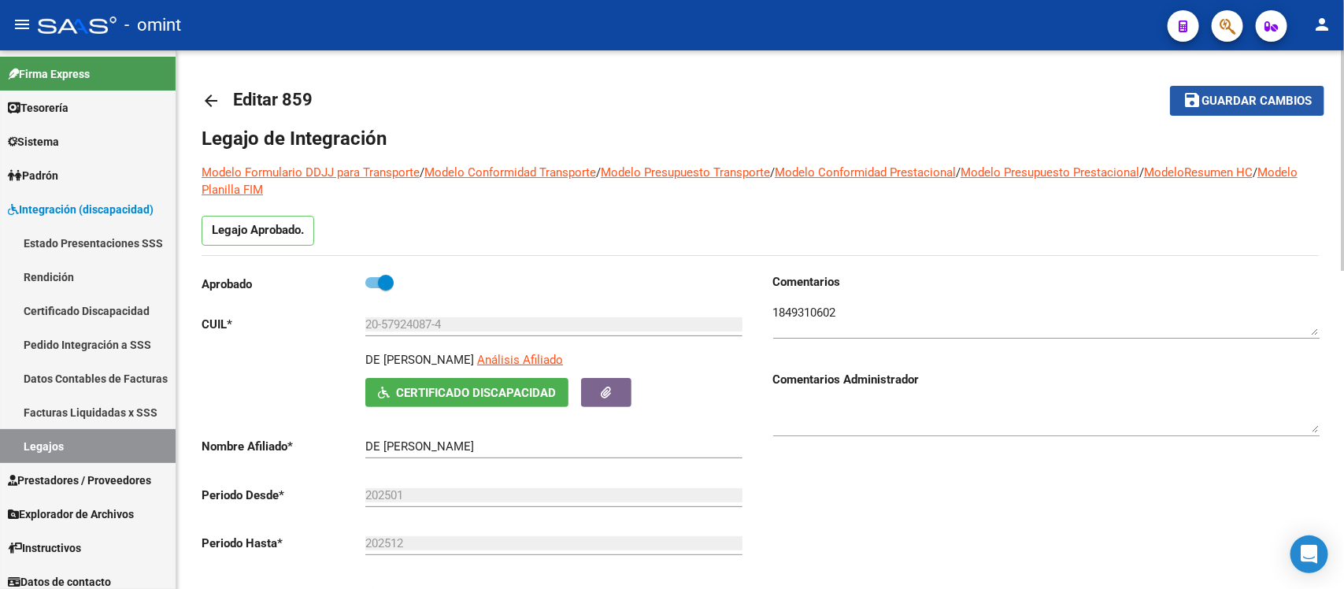
click at [1261, 89] on button "save Guardar cambios" at bounding box center [1247, 100] width 154 height 29
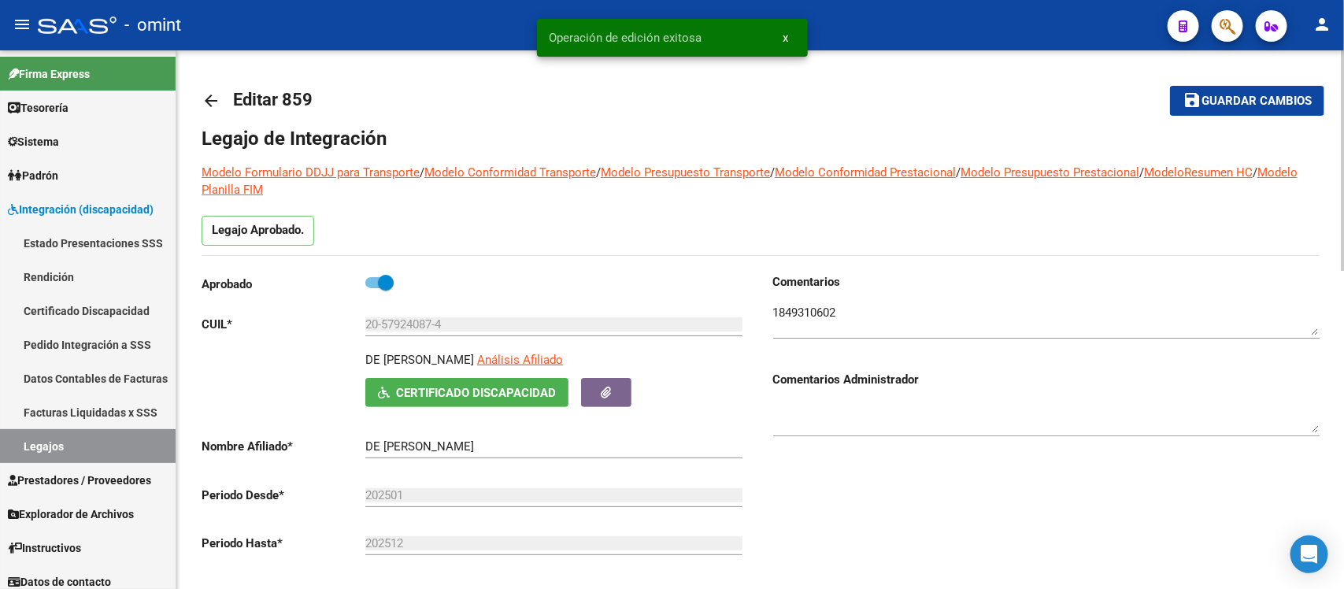
click at [211, 91] on mat-icon "arrow_back" at bounding box center [211, 100] width 19 height 19
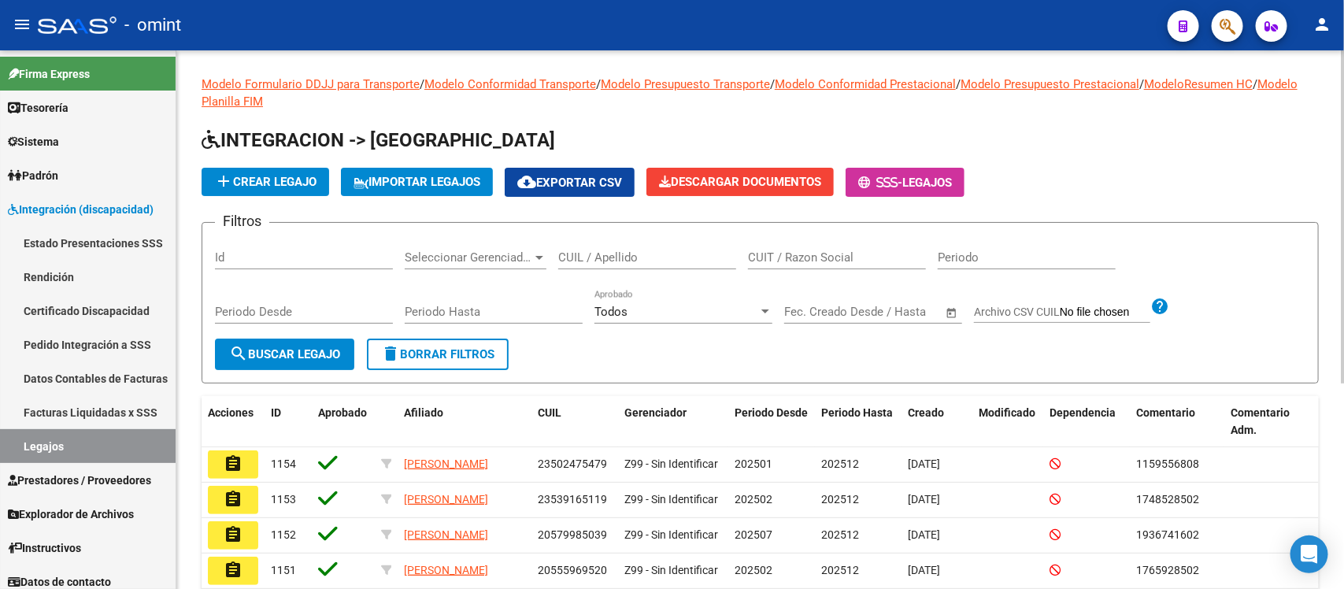
click at [609, 244] on div "CUIL / Apellido" at bounding box center [647, 252] width 178 height 34
click at [611, 260] on input "CUIL / Apellido" at bounding box center [647, 257] width 178 height 14
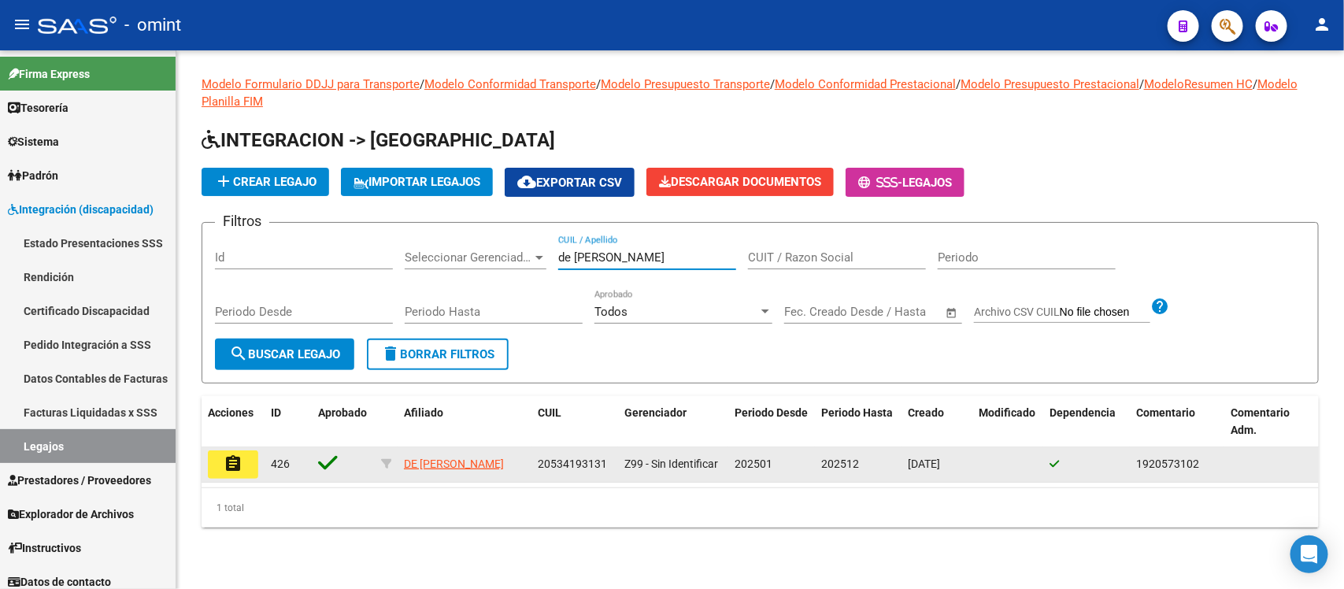
type input "de [PERSON_NAME]"
click at [245, 465] on button "assignment" at bounding box center [233, 464] width 50 height 28
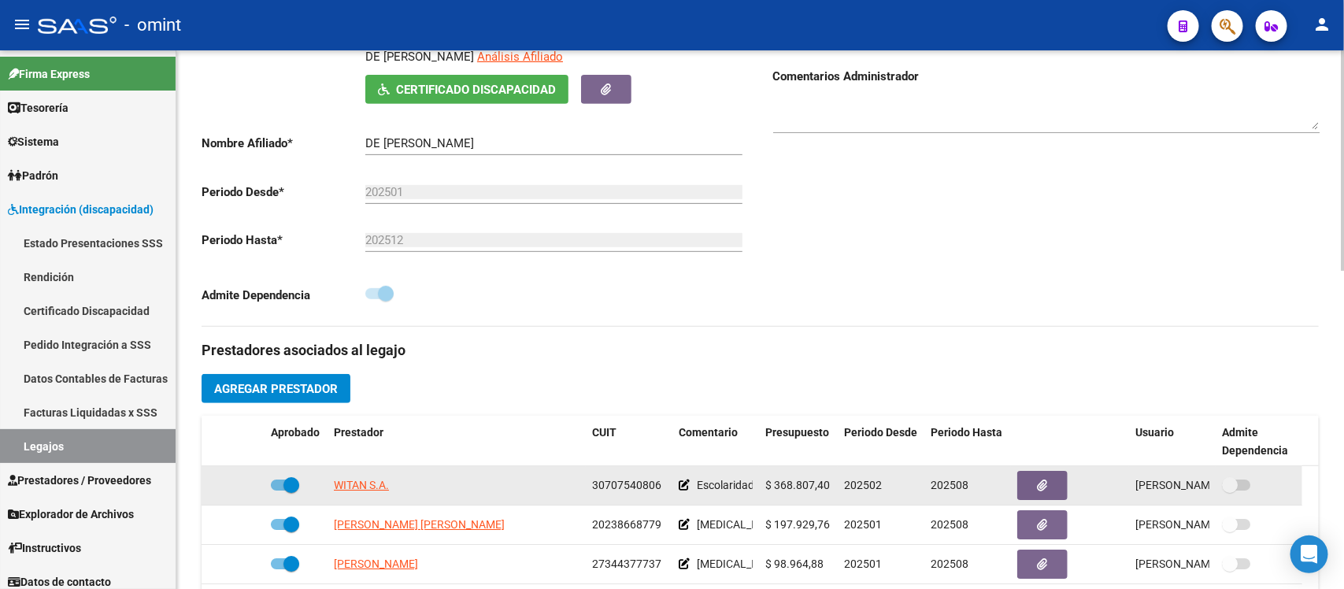
scroll to position [394, 0]
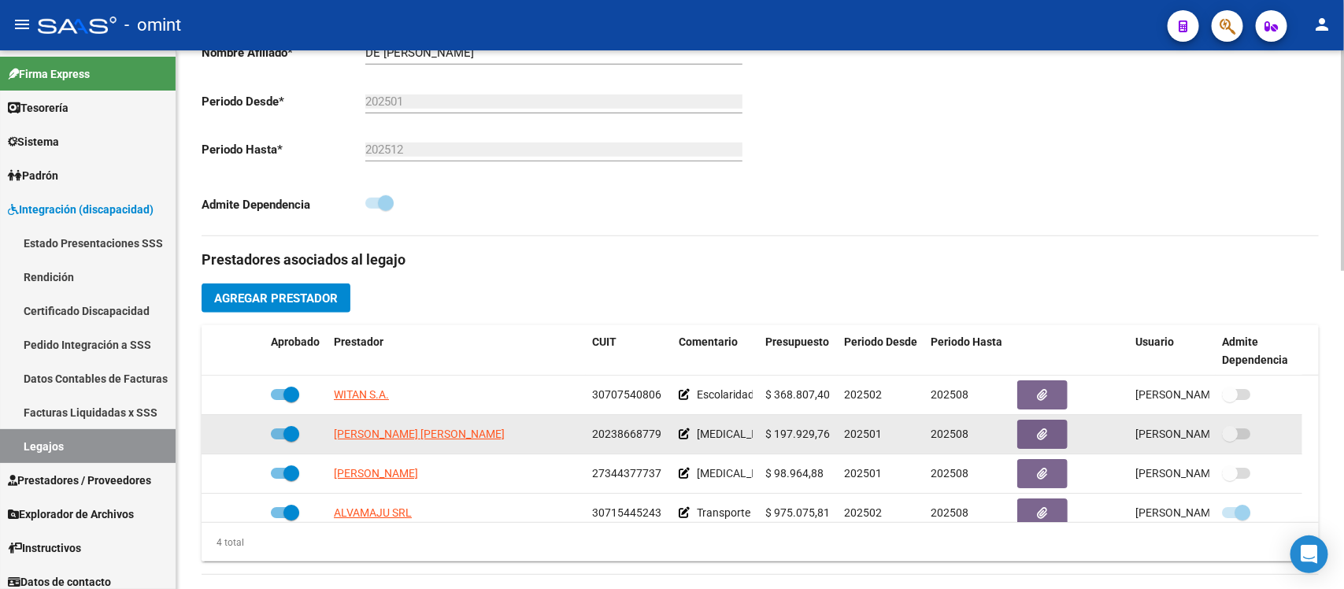
click at [284, 438] on span at bounding box center [291, 434] width 16 height 16
click at [279, 439] on input "checkbox" at bounding box center [278, 439] width 1 height 1
checkbox input "false"
click at [246, 434] on icon at bounding box center [241, 433] width 11 height 11
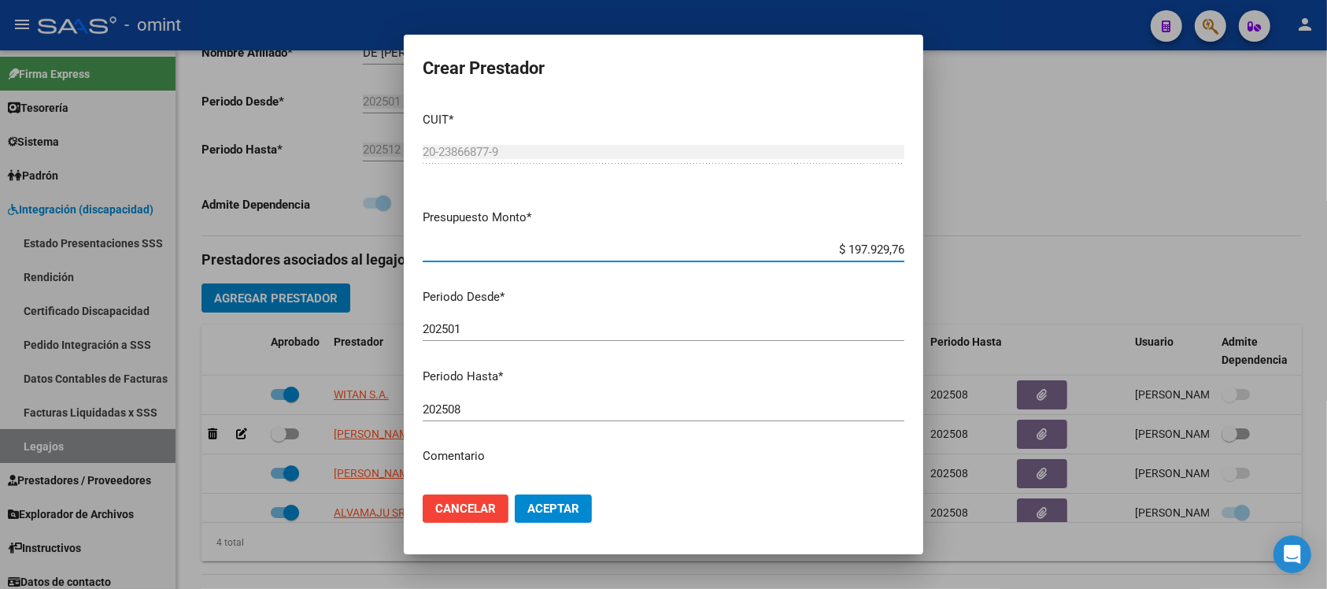
click at [487, 410] on input "202508" at bounding box center [664, 409] width 482 height 14
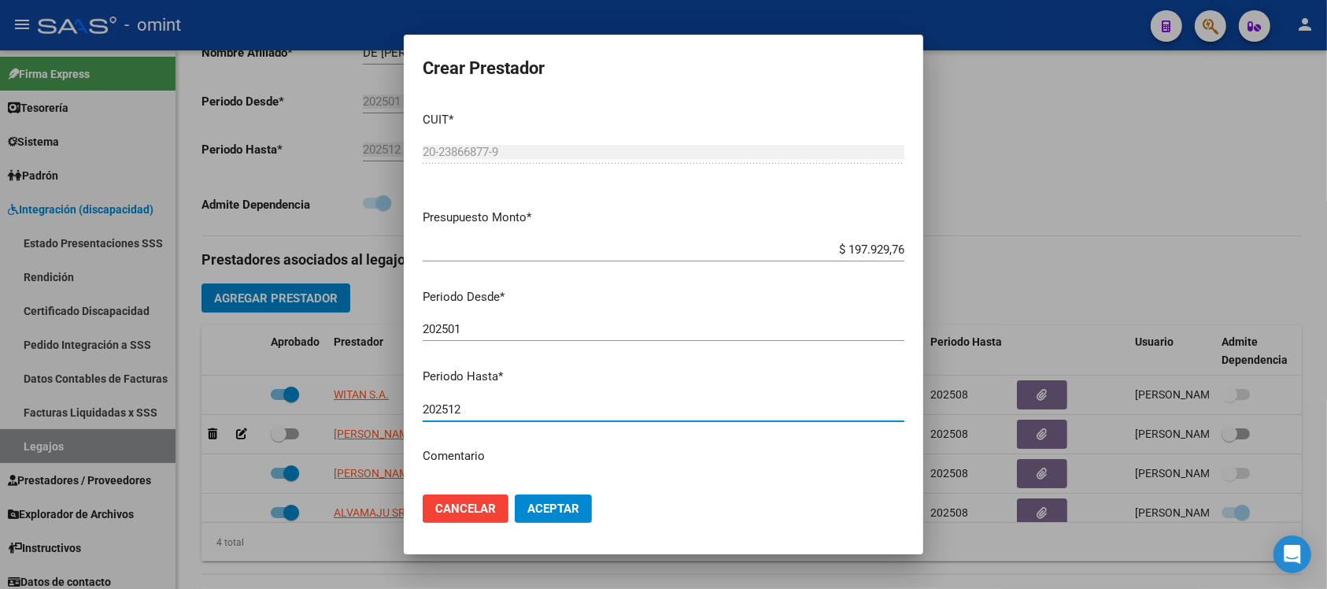
type input "202512"
click at [515, 494] on button "Aceptar" at bounding box center [553, 508] width 77 height 28
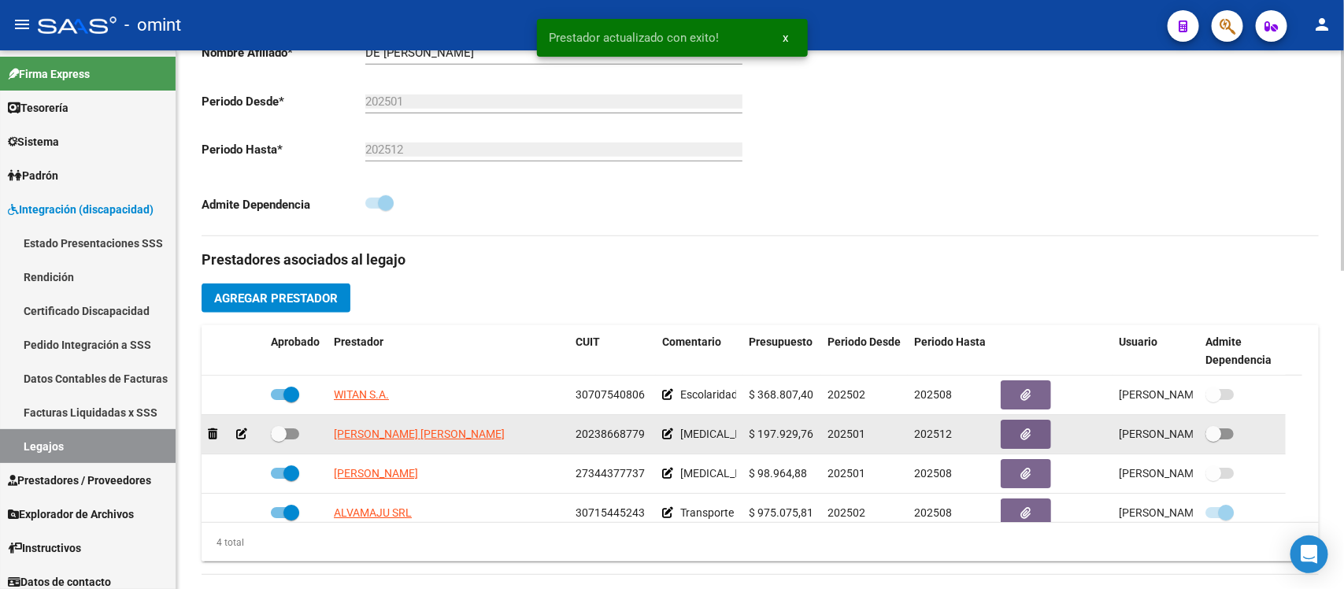
click at [272, 429] on span at bounding box center [279, 434] width 16 height 16
click at [278, 439] on input "checkbox" at bounding box center [278, 439] width 1 height 1
checkbox input "true"
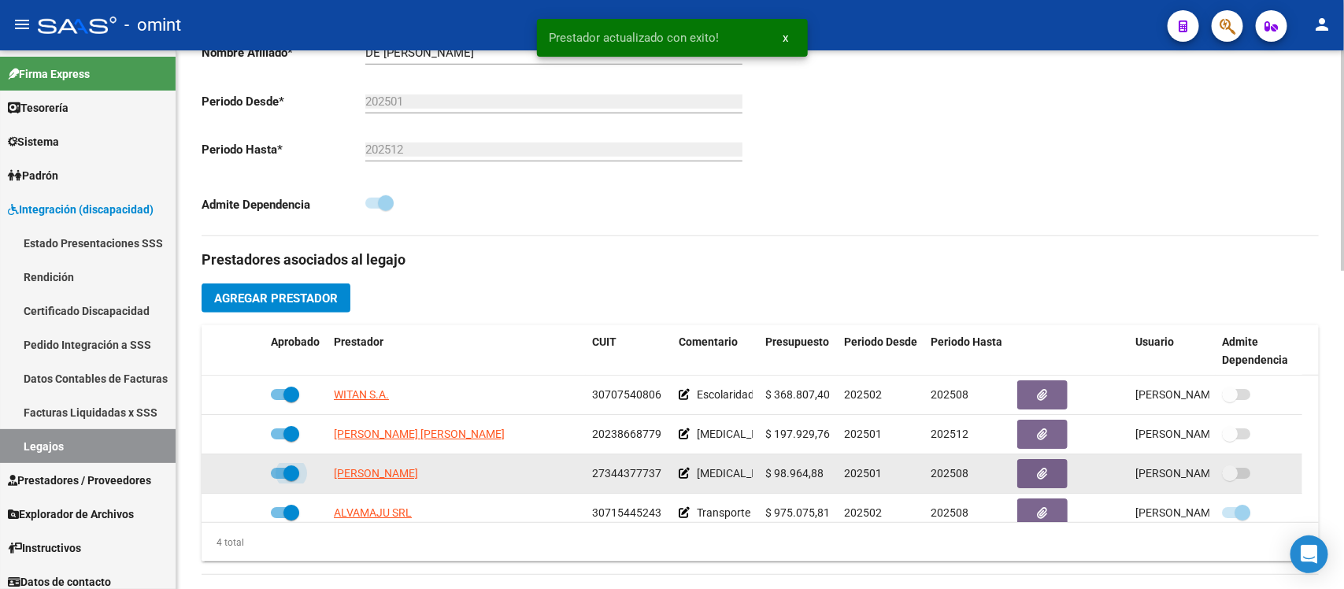
click at [291, 469] on span at bounding box center [291, 473] width 16 height 16
click at [279, 479] on input "checkbox" at bounding box center [278, 479] width 1 height 1
checkbox input "false"
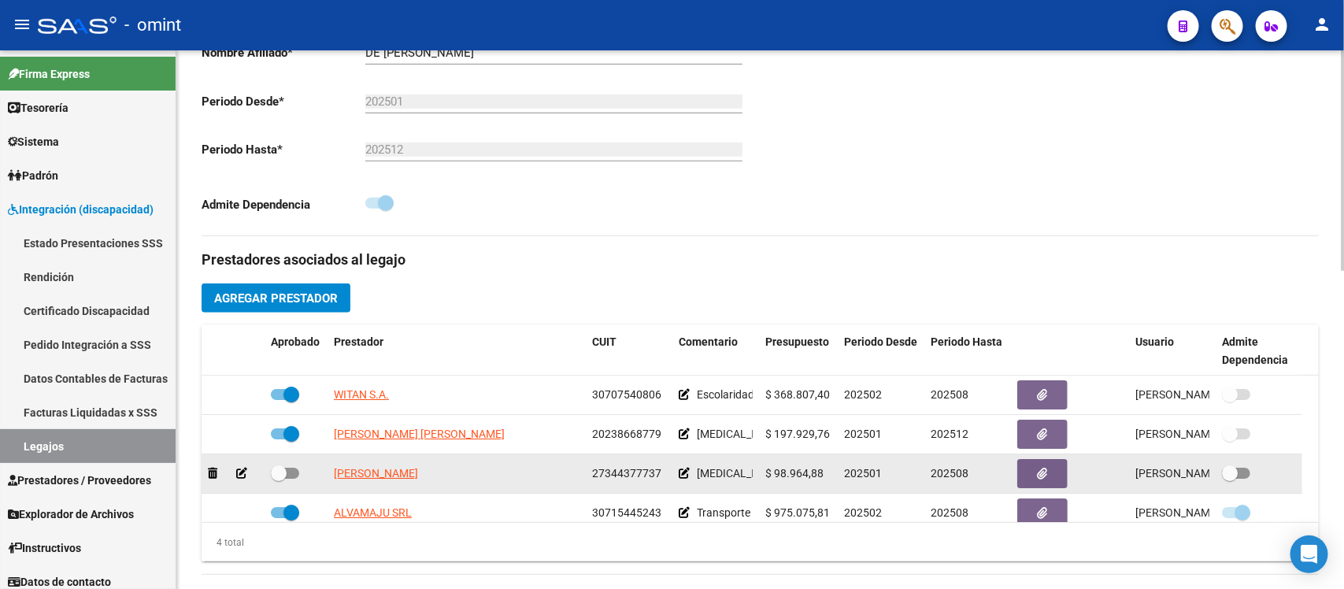
click at [245, 471] on icon at bounding box center [241, 473] width 11 height 11
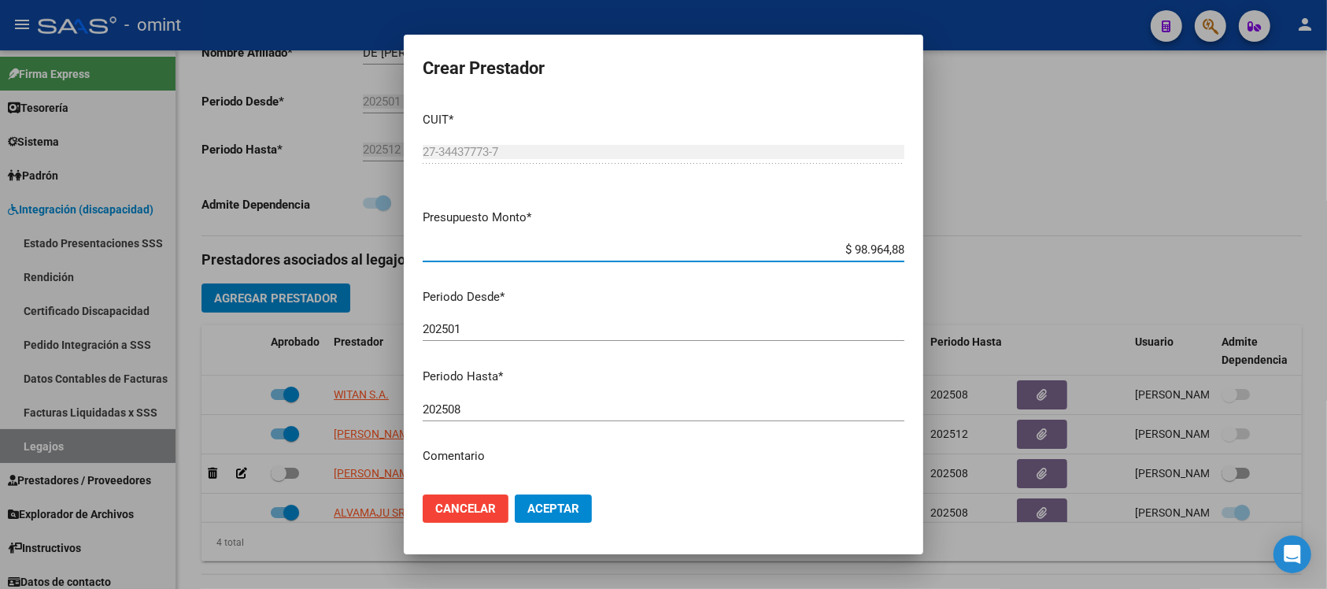
click at [540, 417] on div "202508 Ingresar el periodo" at bounding box center [664, 410] width 482 height 24
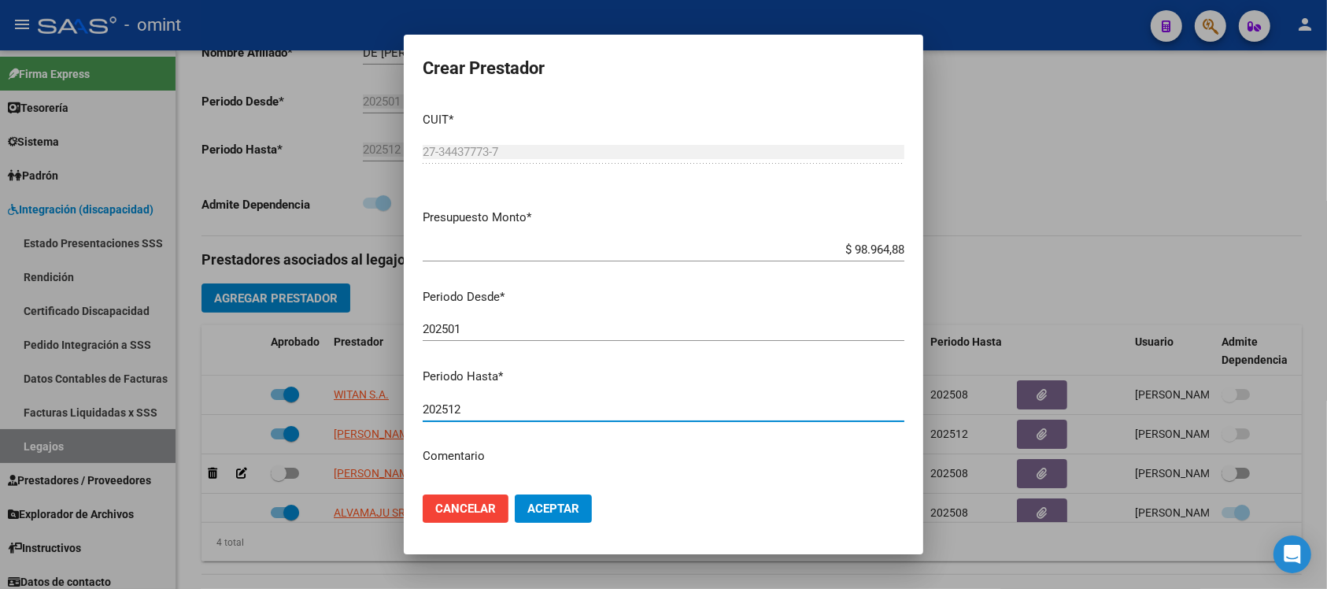
type input "202512"
click at [515, 494] on button "Aceptar" at bounding box center [553, 508] width 77 height 28
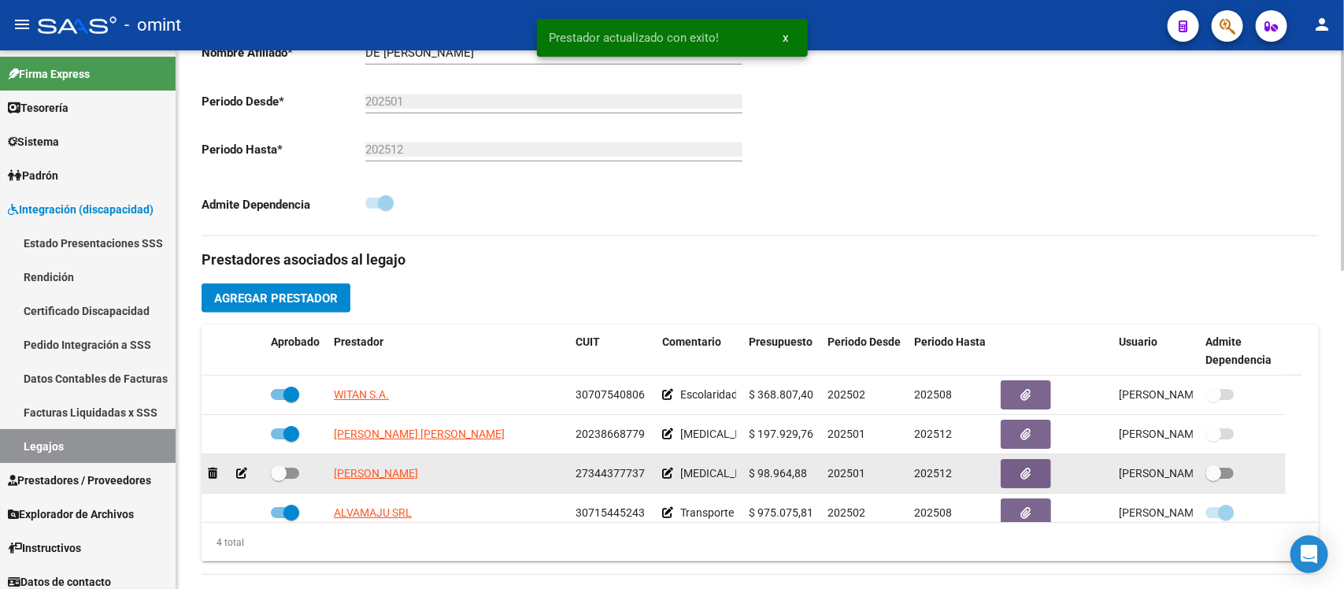
click at [285, 468] on span at bounding box center [279, 473] width 16 height 16
click at [279, 479] on input "checkbox" at bounding box center [278, 479] width 1 height 1
checkbox input "true"
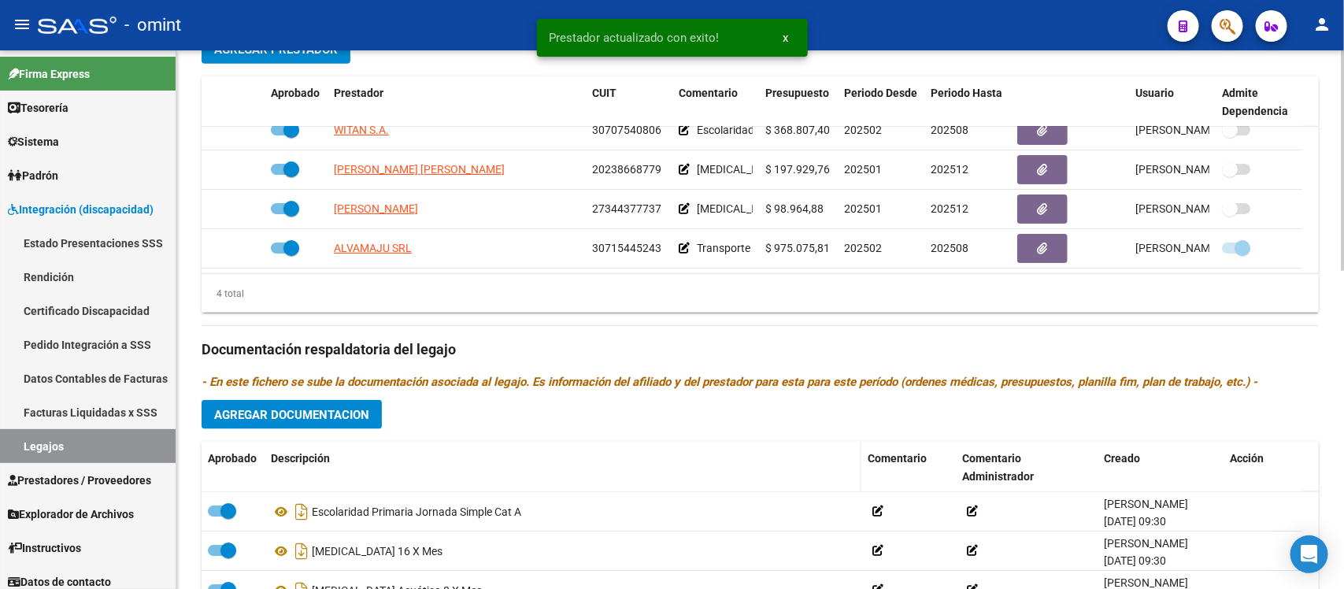
scroll to position [689, 0]
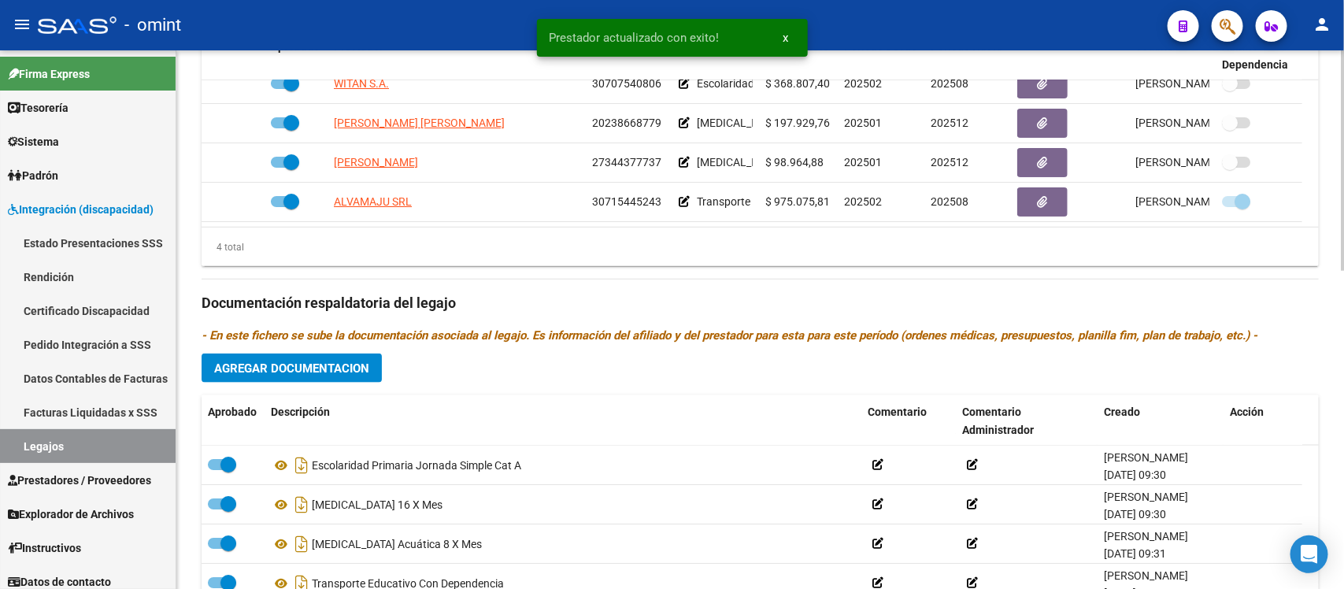
click at [328, 368] on span "Agregar Documentacion" at bounding box center [291, 368] width 155 height 14
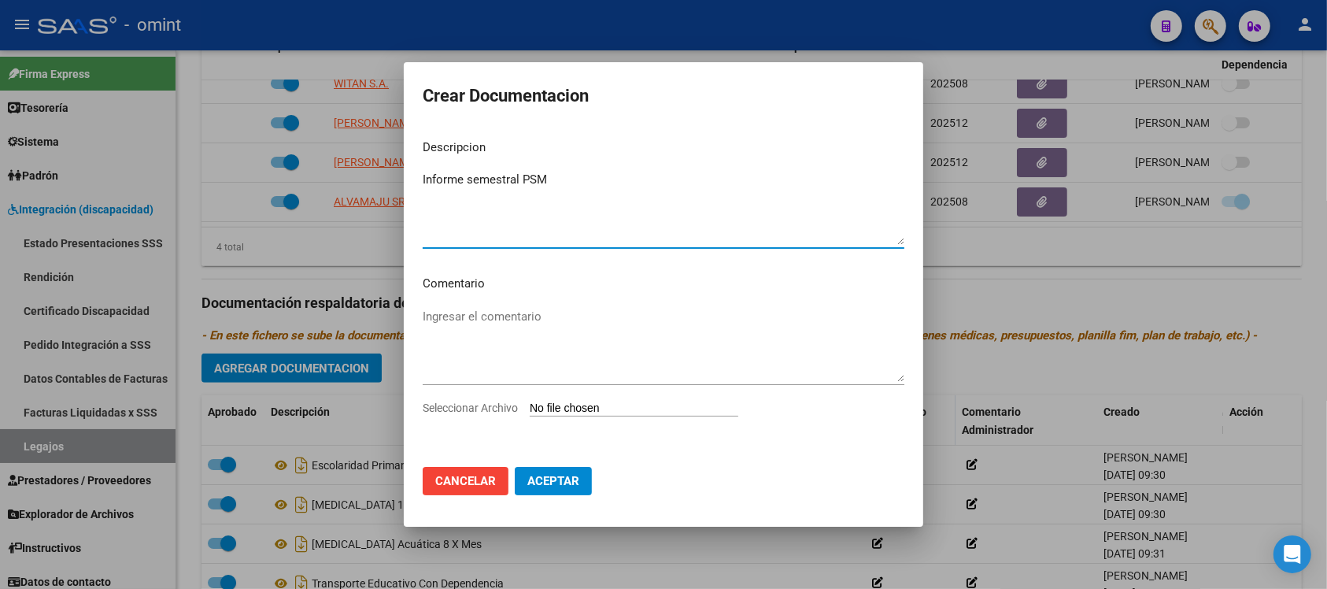
type textarea "Informe semestral PSM"
click at [639, 406] on input "Seleccionar Archivo" at bounding box center [634, 409] width 209 height 15
type input "C:\fakepath\INFORME SEMESTRAL.pdf"
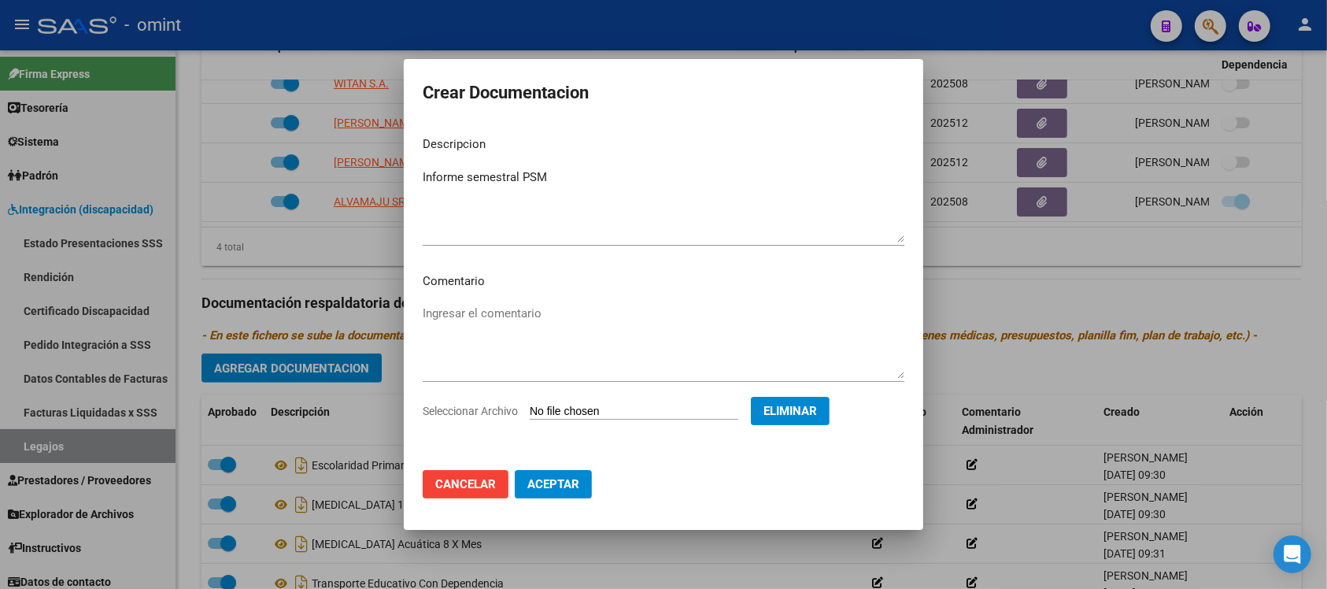
click at [548, 494] on button "Aceptar" at bounding box center [553, 484] width 77 height 28
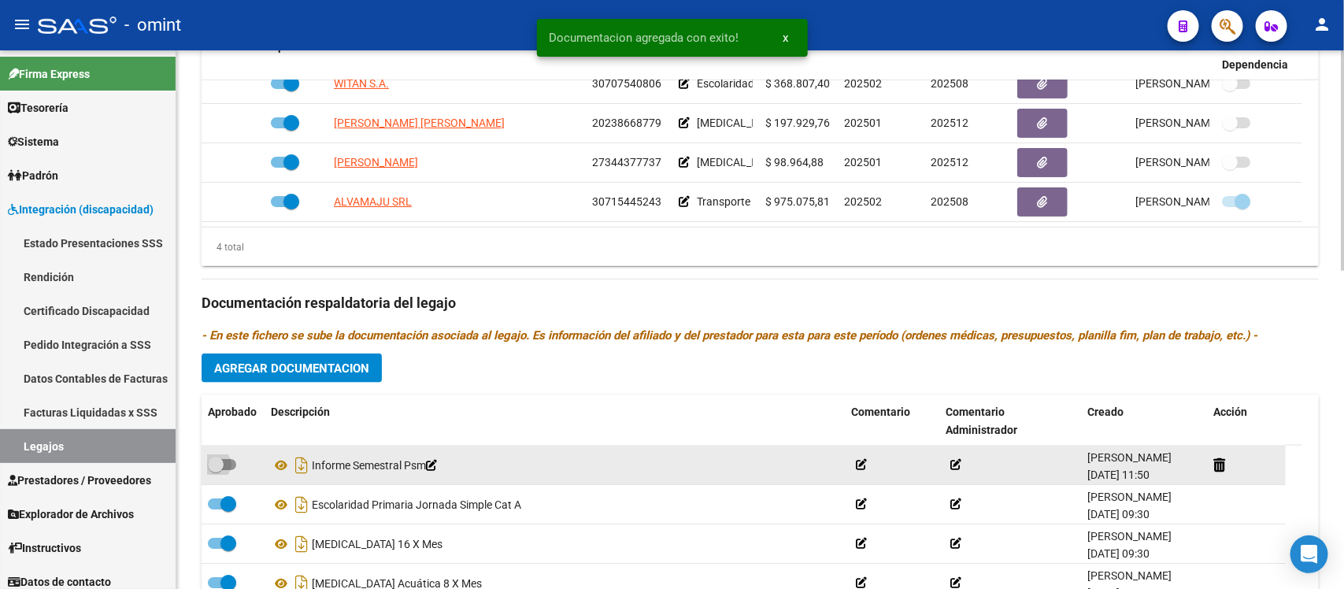
click at [210, 457] on span at bounding box center [216, 465] width 16 height 16
click at [215, 470] on input "checkbox" at bounding box center [215, 470] width 1 height 1
checkbox input "true"
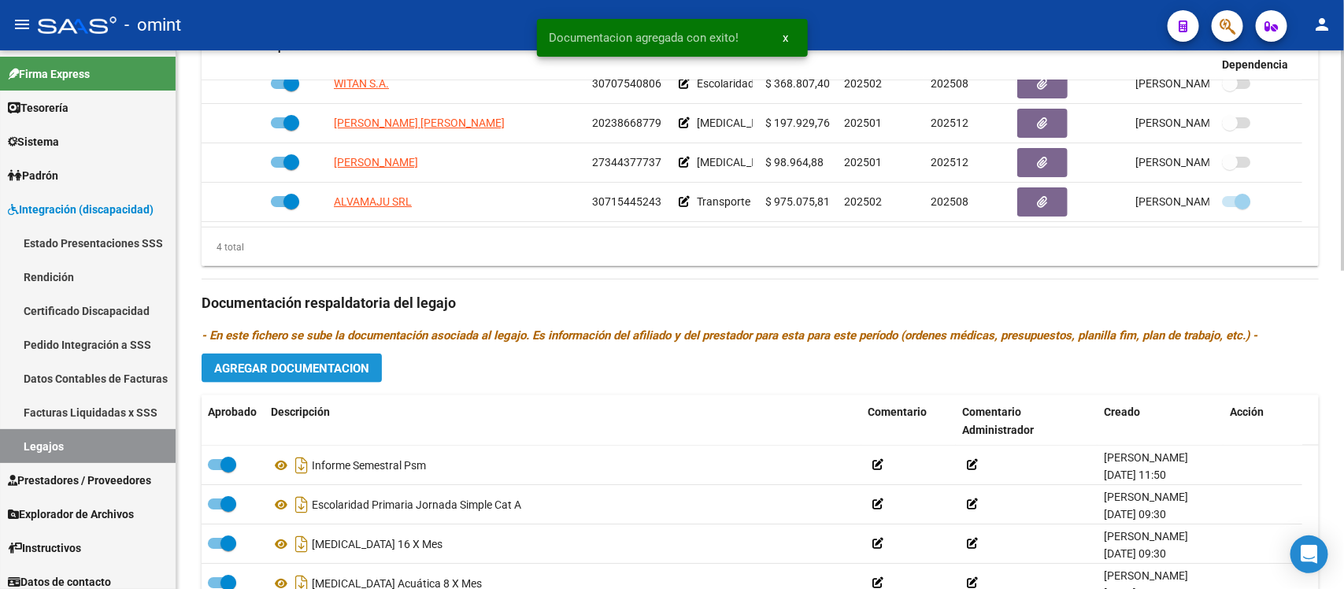
click at [297, 367] on span "Agregar Documentacion" at bounding box center [291, 368] width 155 height 14
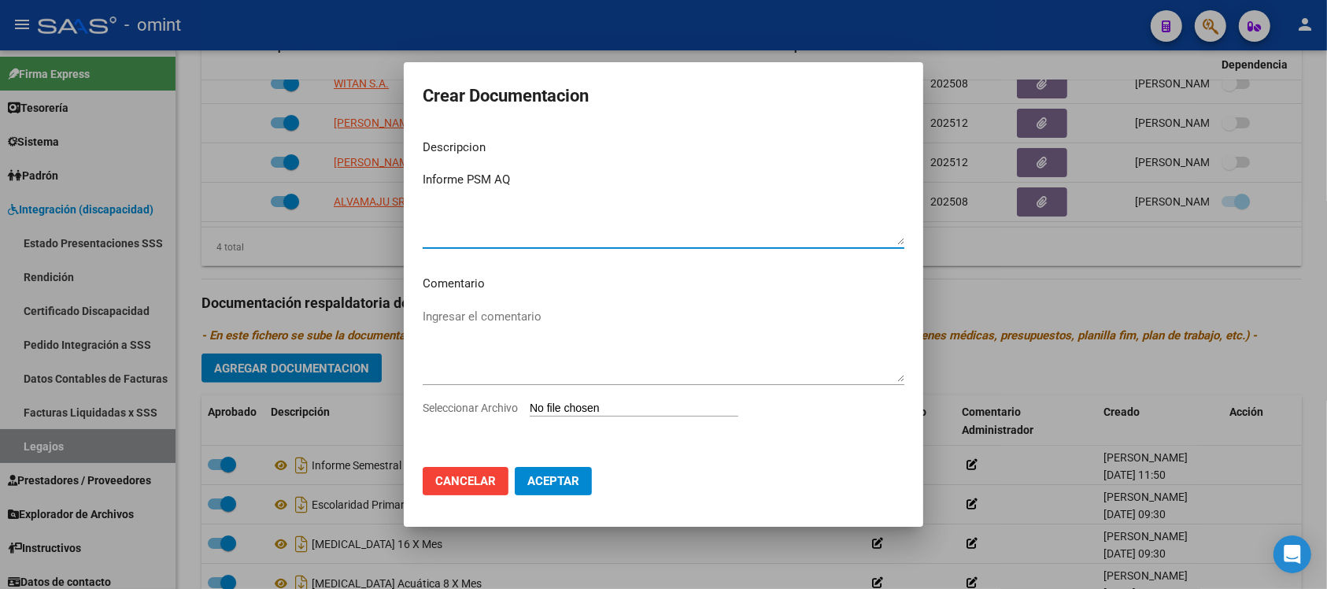
type textarea "Informe PSM AQ"
click at [639, 407] on input "Seleccionar Archivo" at bounding box center [634, 409] width 209 height 15
type input "C:\fakepath\INFORME SEMESTRAL.pdf"
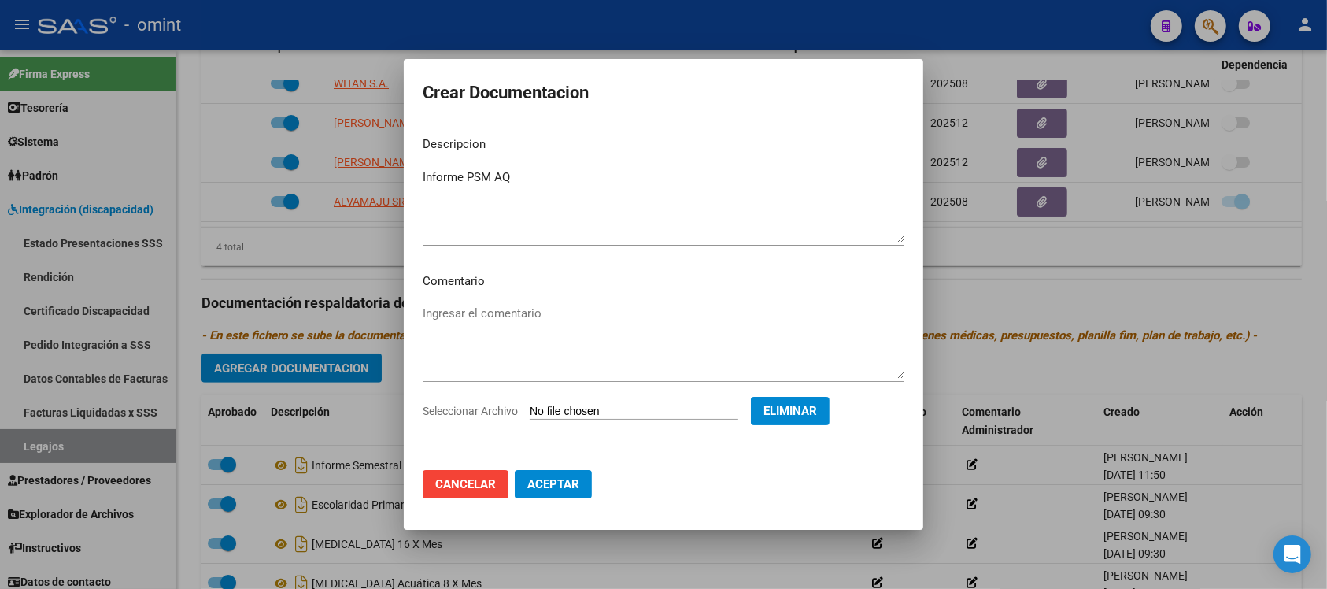
click at [565, 486] on span "Aceptar" at bounding box center [554, 484] width 52 height 14
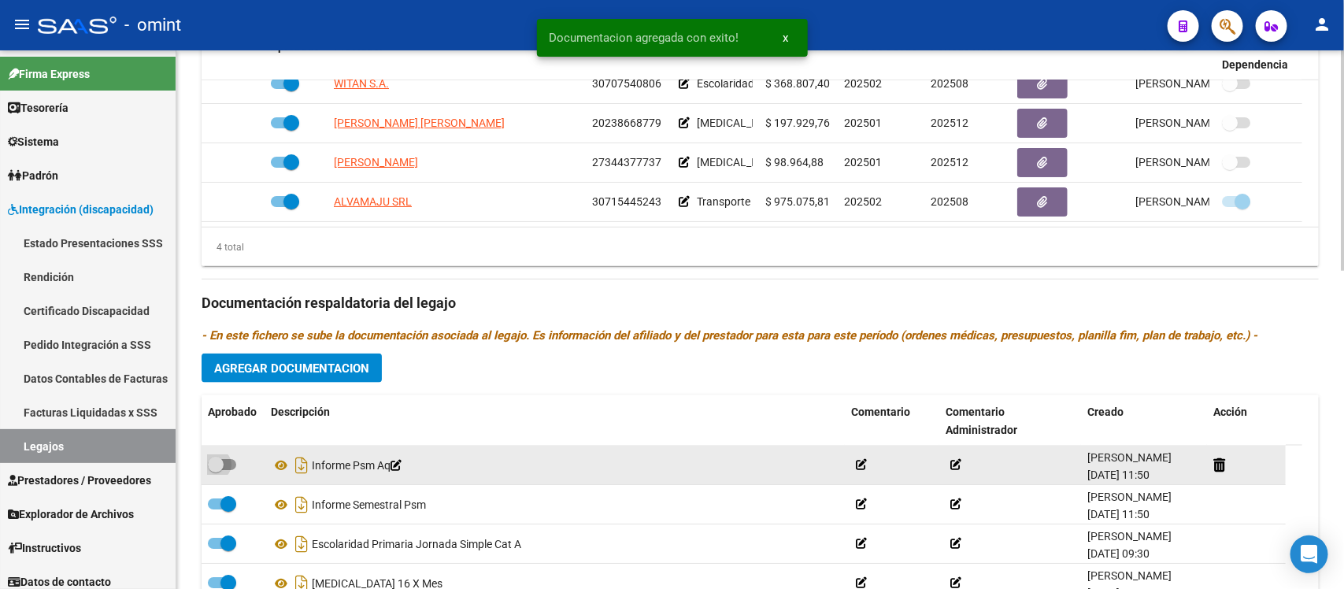
click at [218, 465] on span at bounding box center [216, 465] width 16 height 16
click at [216, 470] on input "checkbox" at bounding box center [215, 470] width 1 height 1
checkbox input "true"
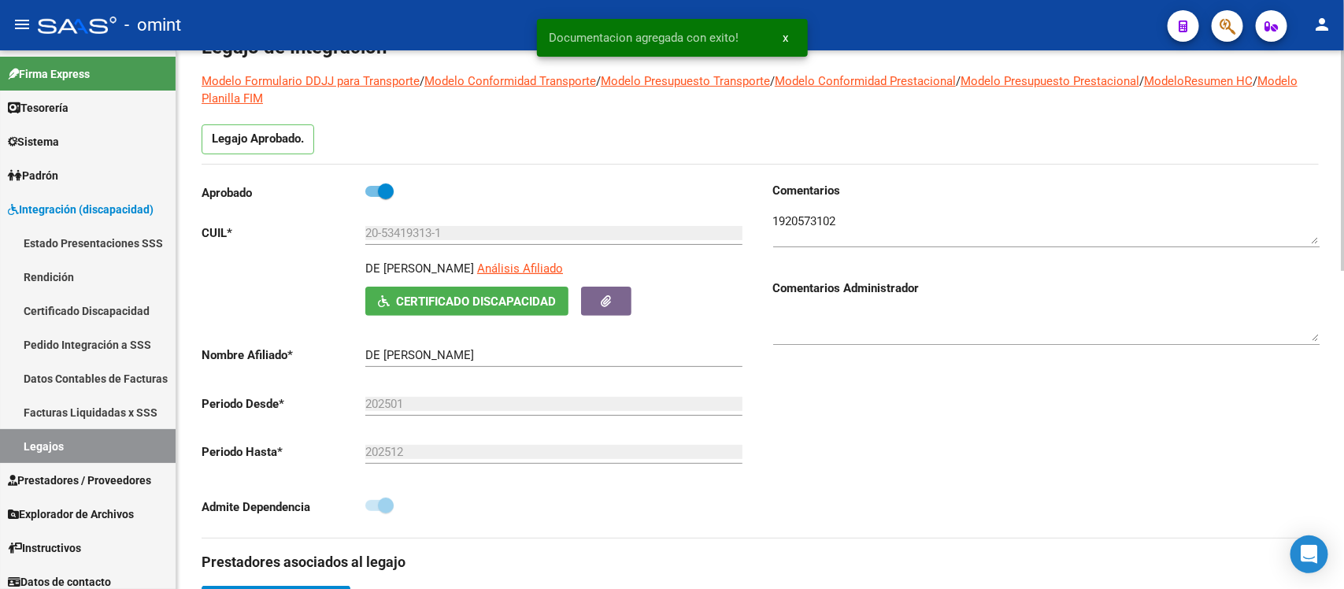
scroll to position [0, 0]
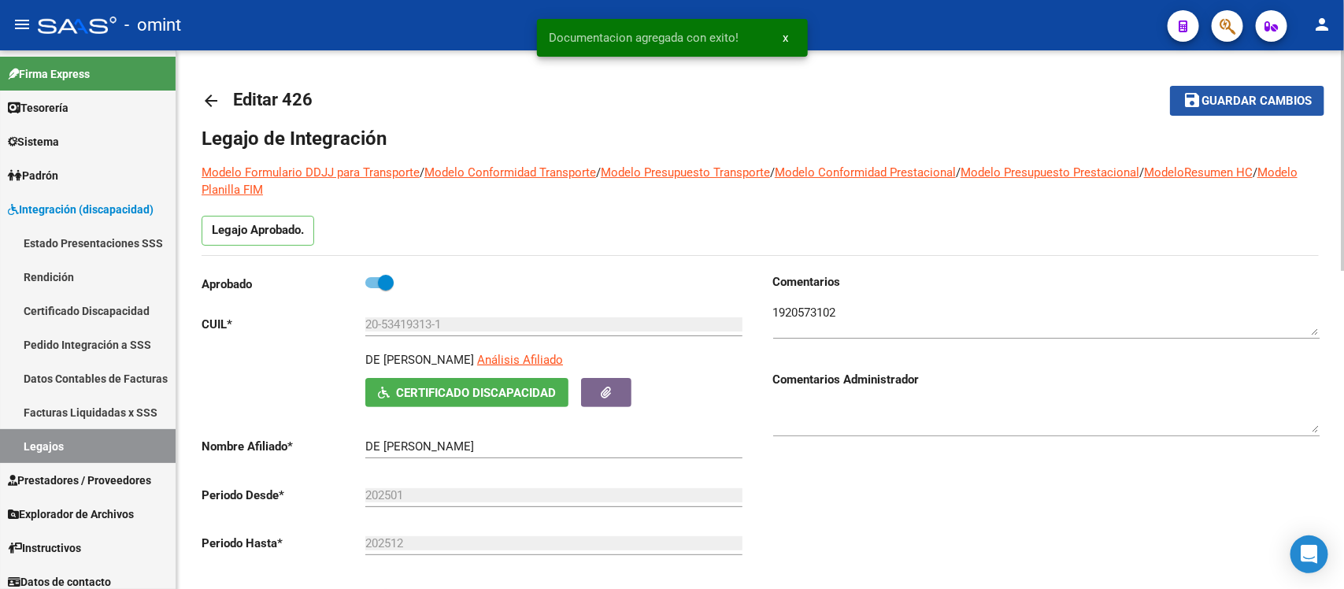
click at [1211, 96] on span "Guardar cambios" at bounding box center [1256, 101] width 110 height 14
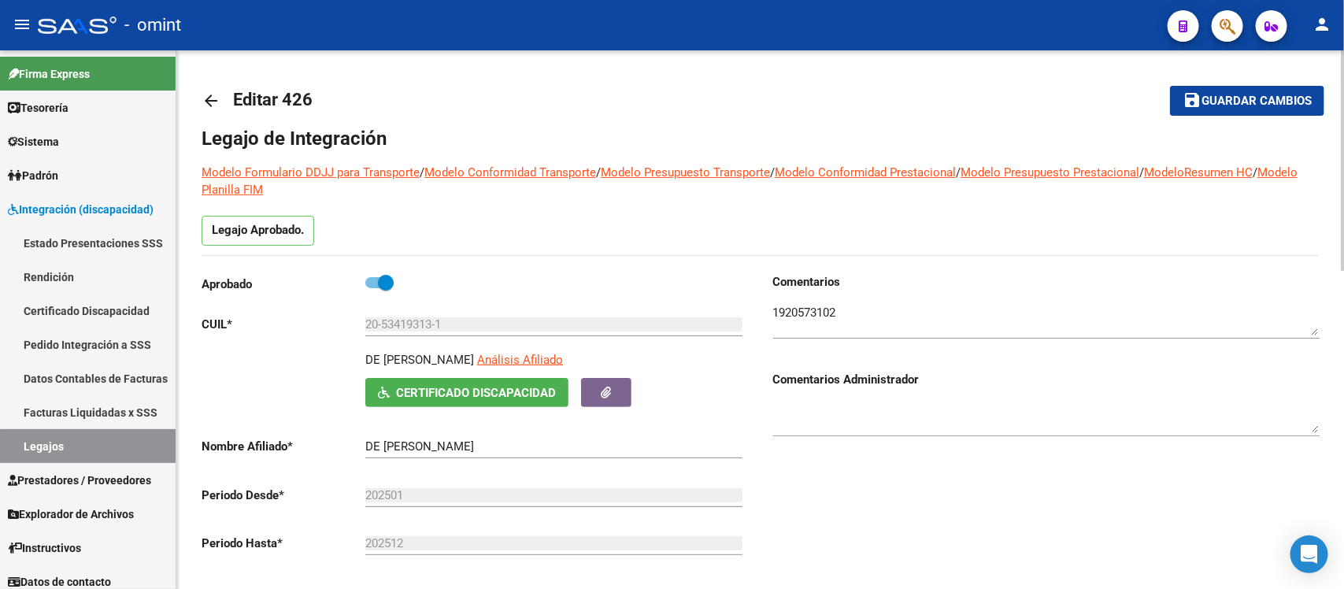
click at [213, 94] on mat-icon "arrow_back" at bounding box center [211, 100] width 19 height 19
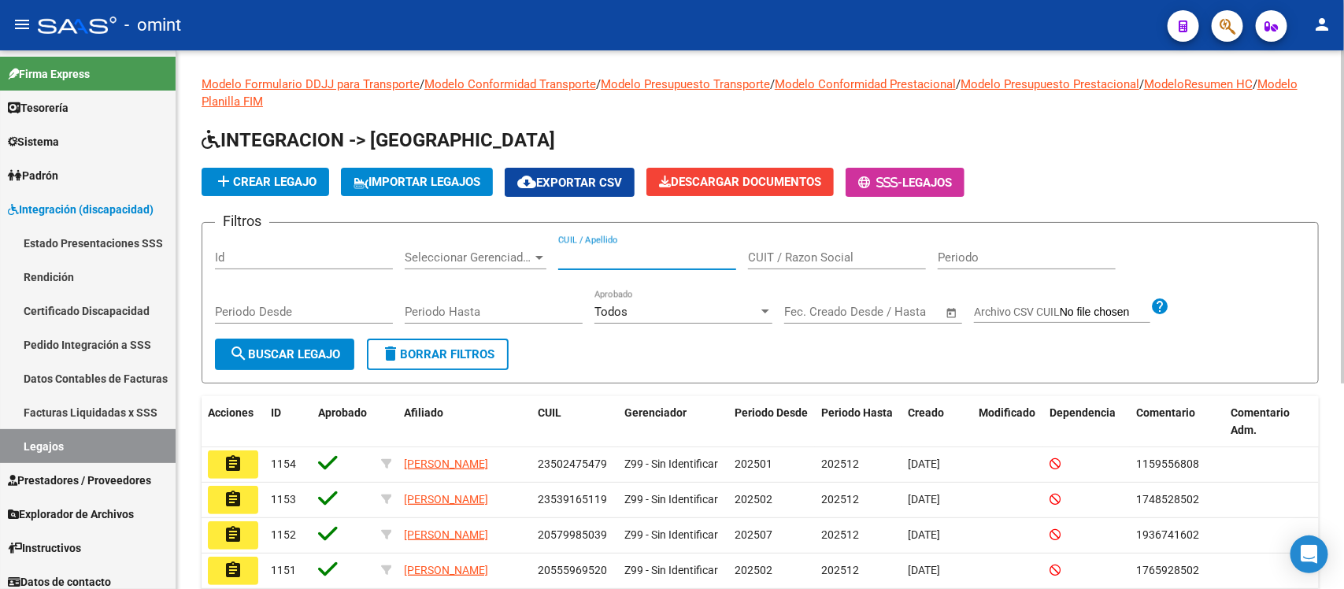
click at [604, 250] on input "CUIL / Apellido" at bounding box center [647, 257] width 178 height 14
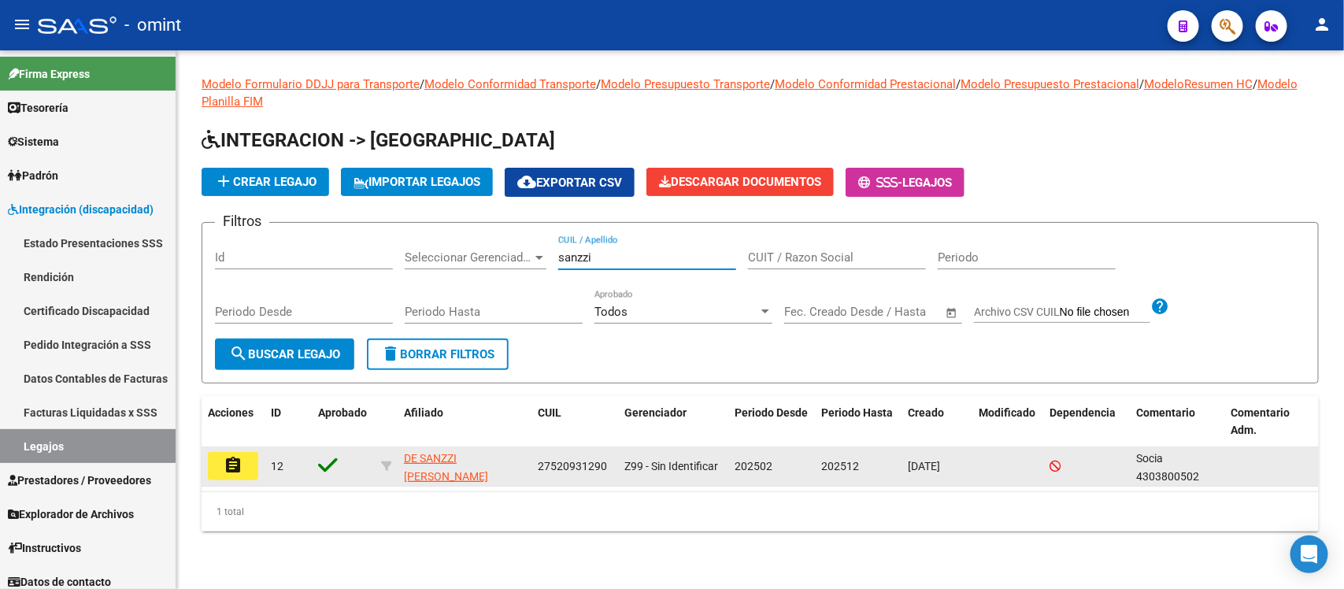
type input "sanzzi"
click at [224, 461] on mat-icon "assignment" at bounding box center [233, 465] width 19 height 19
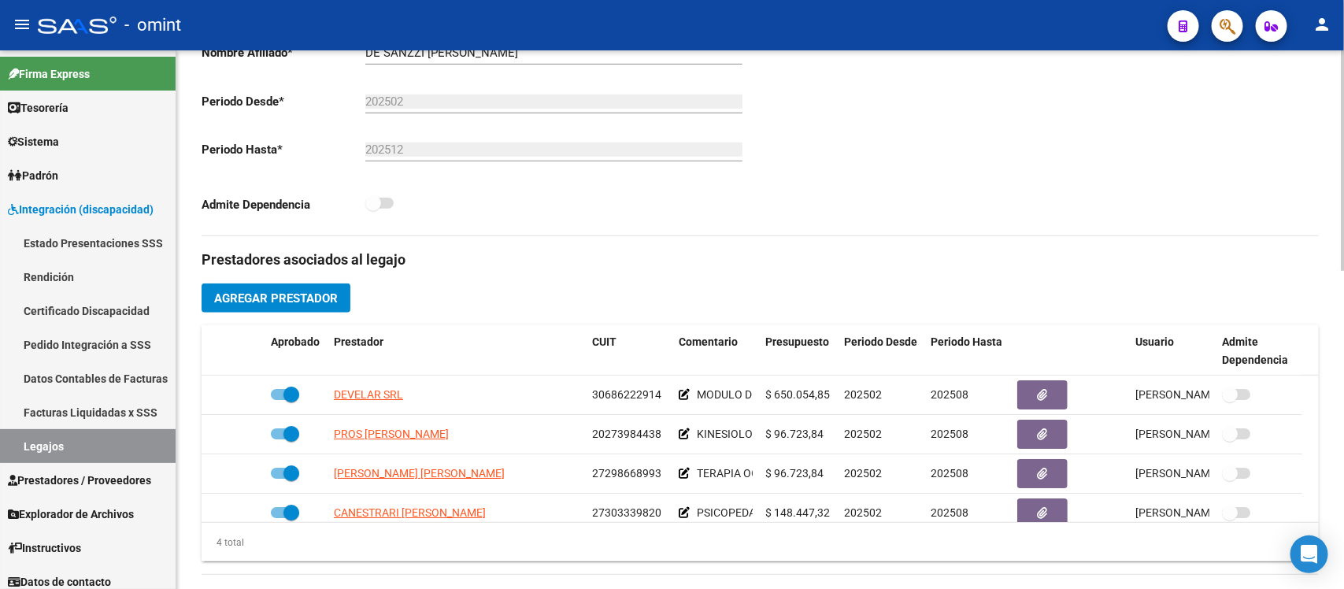
scroll to position [17, 0]
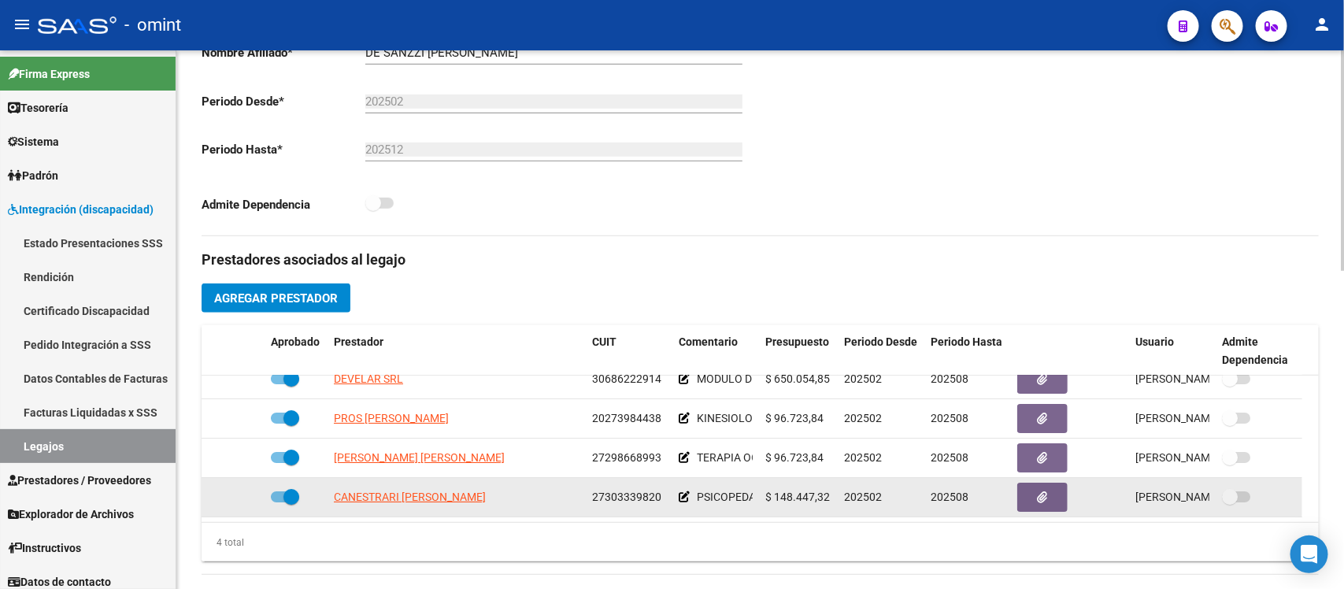
click at [284, 497] on span at bounding box center [291, 497] width 16 height 16
click at [279, 502] on input "checkbox" at bounding box center [278, 502] width 1 height 1
click at [284, 504] on label at bounding box center [285, 496] width 28 height 19
click at [279, 503] on input "checkbox" at bounding box center [278, 502] width 1 height 1
click at [293, 491] on span at bounding box center [291, 497] width 16 height 16
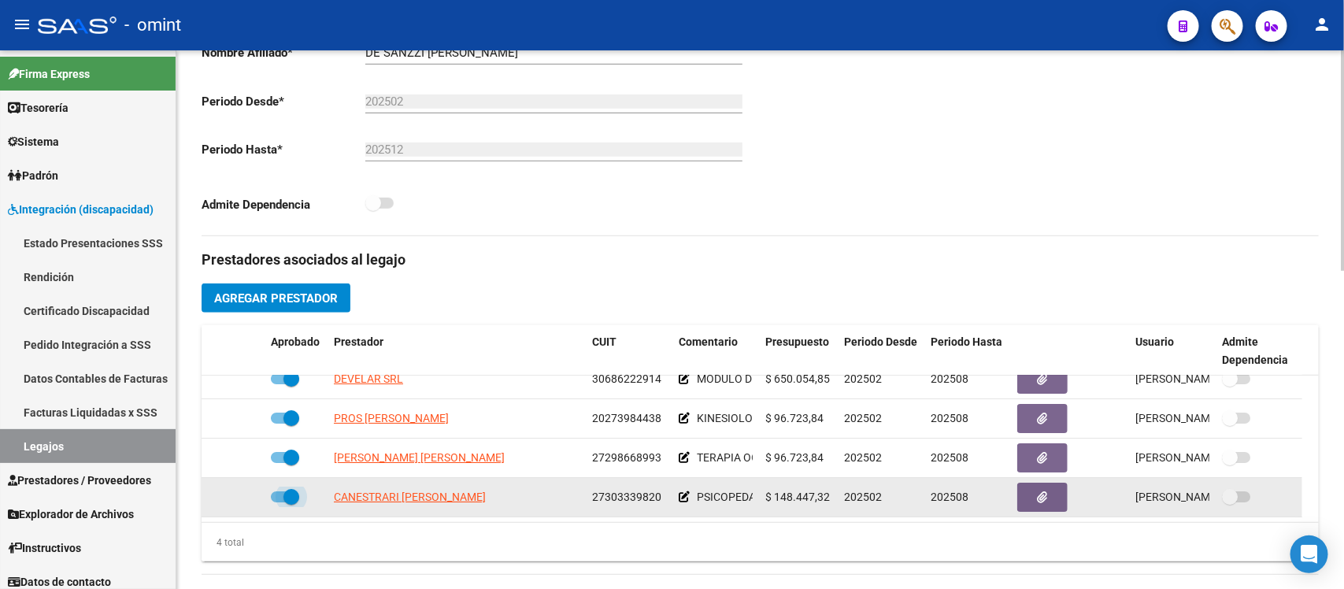
click at [279, 502] on input "checkbox" at bounding box center [278, 502] width 1 height 1
checkbox input "false"
click at [233, 500] on div at bounding box center [233, 497] width 50 height 18
click at [240, 498] on icon at bounding box center [241, 496] width 11 height 11
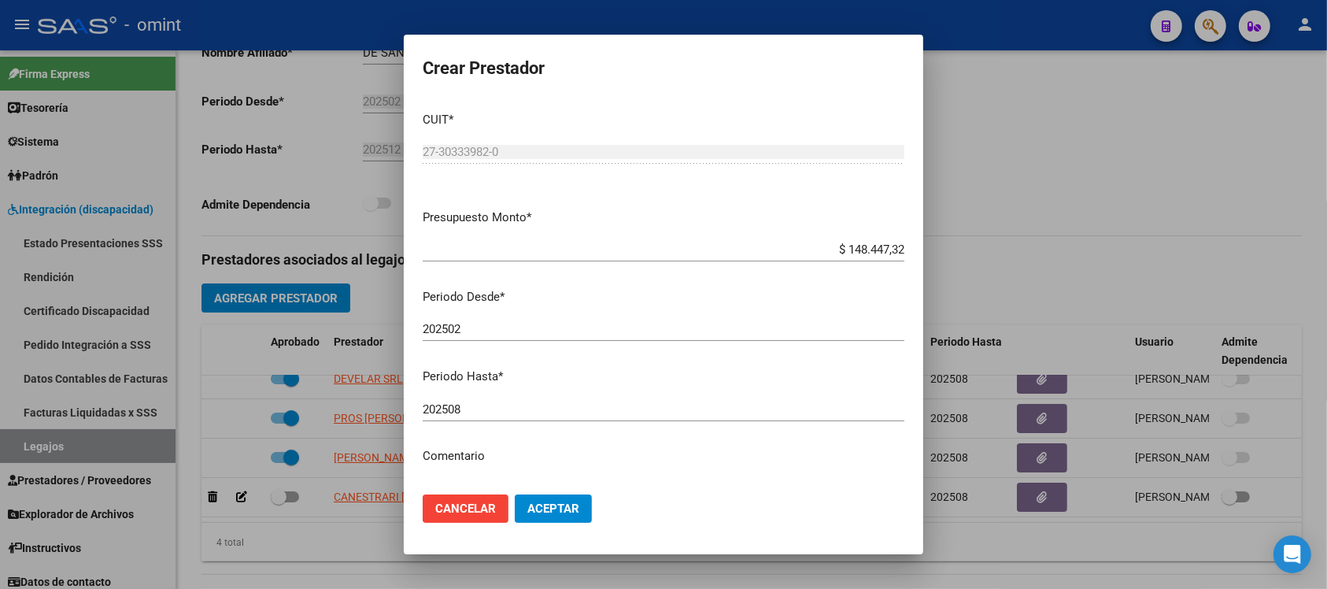
click at [484, 418] on div "202508 Ingresar el periodo" at bounding box center [664, 410] width 482 height 24
type input "202509"
click at [515, 494] on button "Aceptar" at bounding box center [553, 508] width 77 height 28
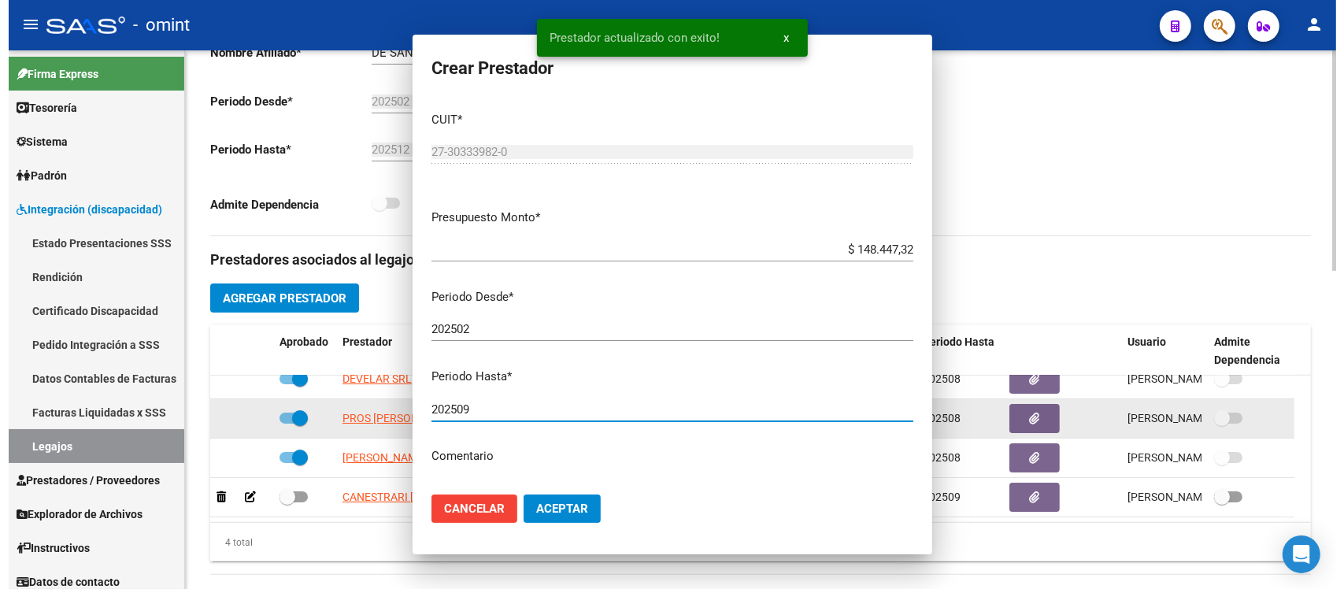
scroll to position [26, 0]
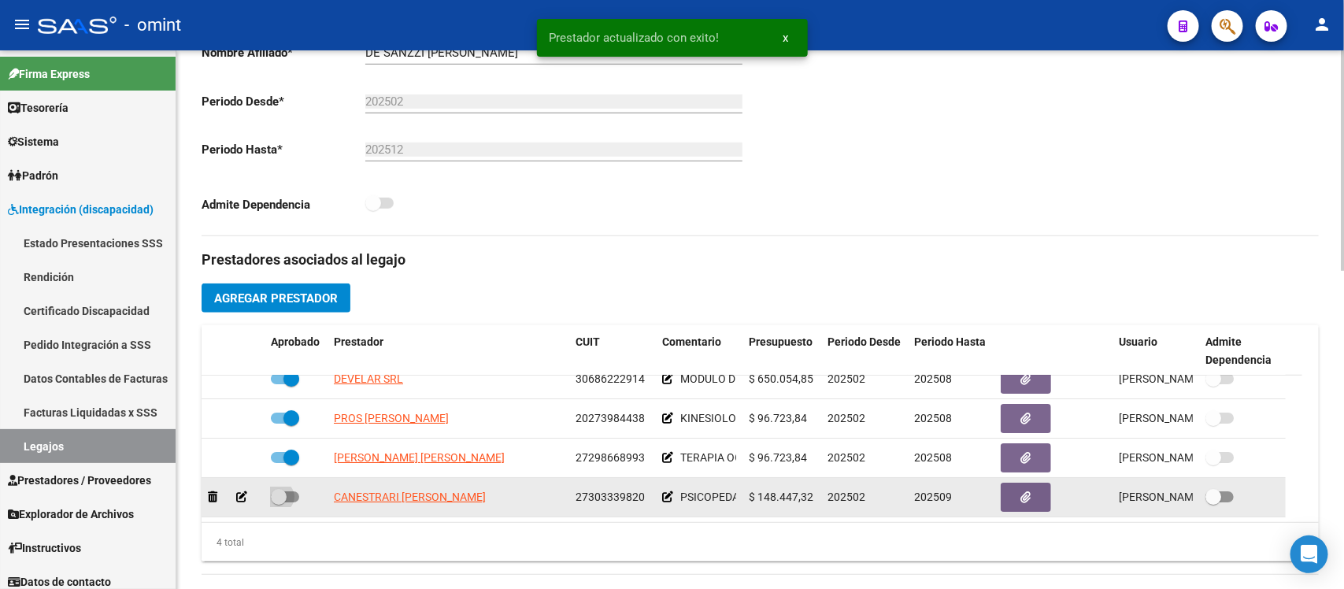
click at [271, 489] on span at bounding box center [279, 497] width 16 height 16
click at [278, 502] on input "checkbox" at bounding box center [278, 502] width 1 height 1
checkbox input "true"
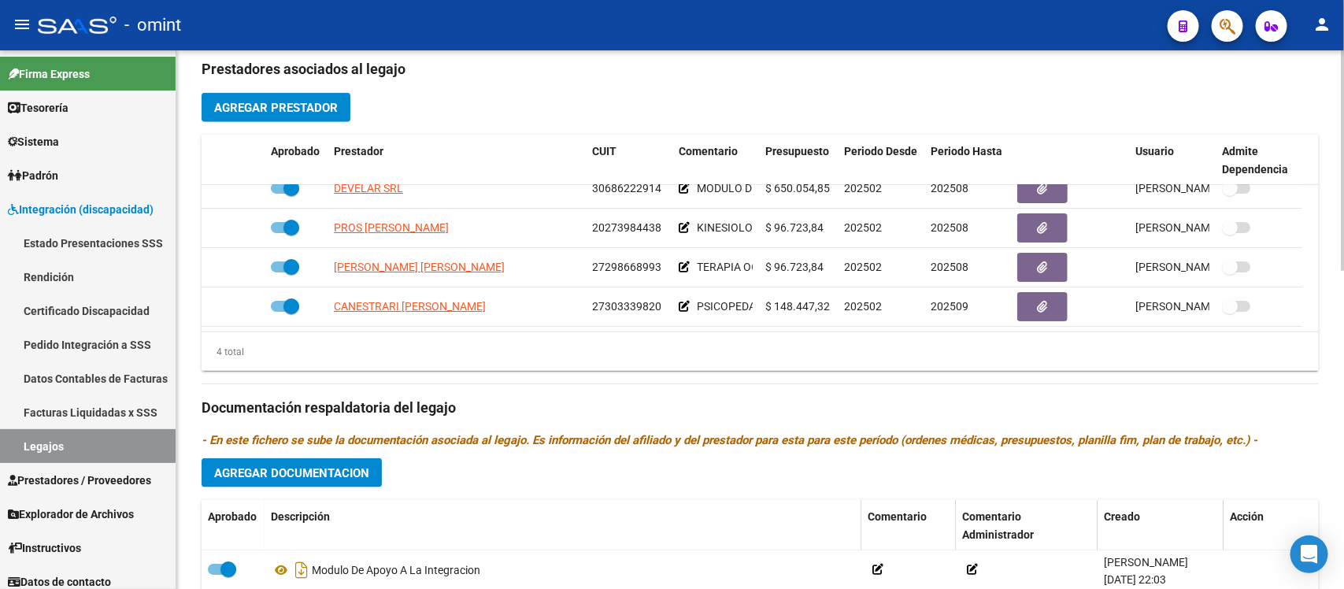
scroll to position [591, 0]
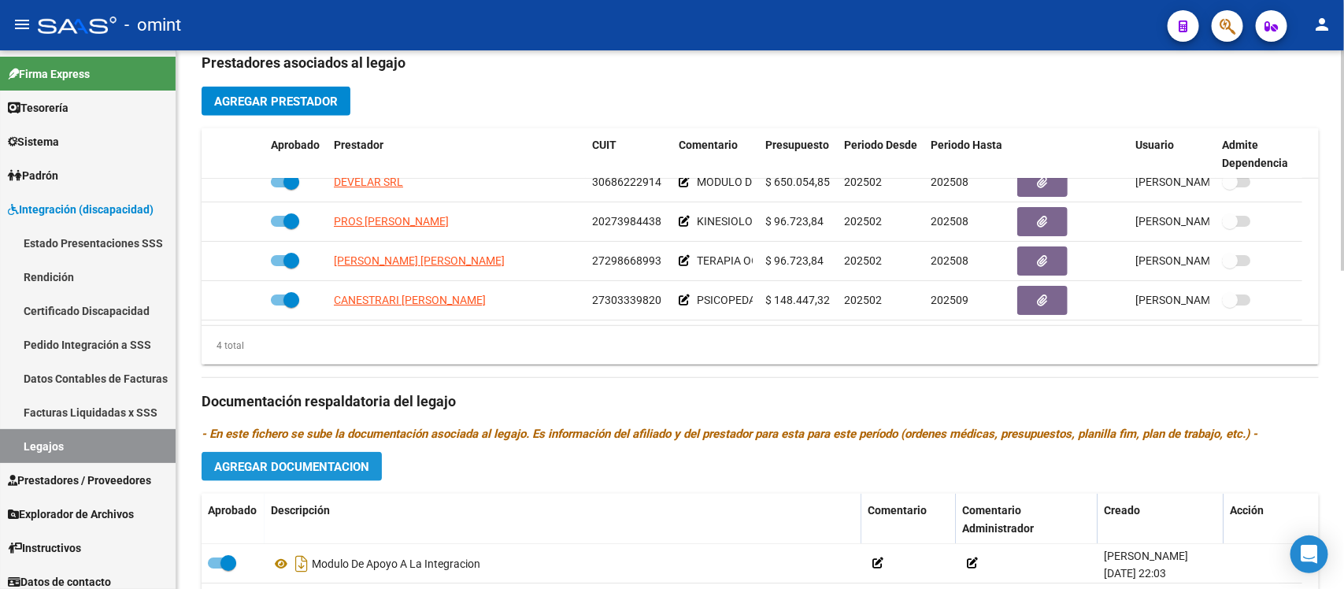
click at [313, 461] on span "Agregar Documentacion" at bounding box center [291, 467] width 155 height 14
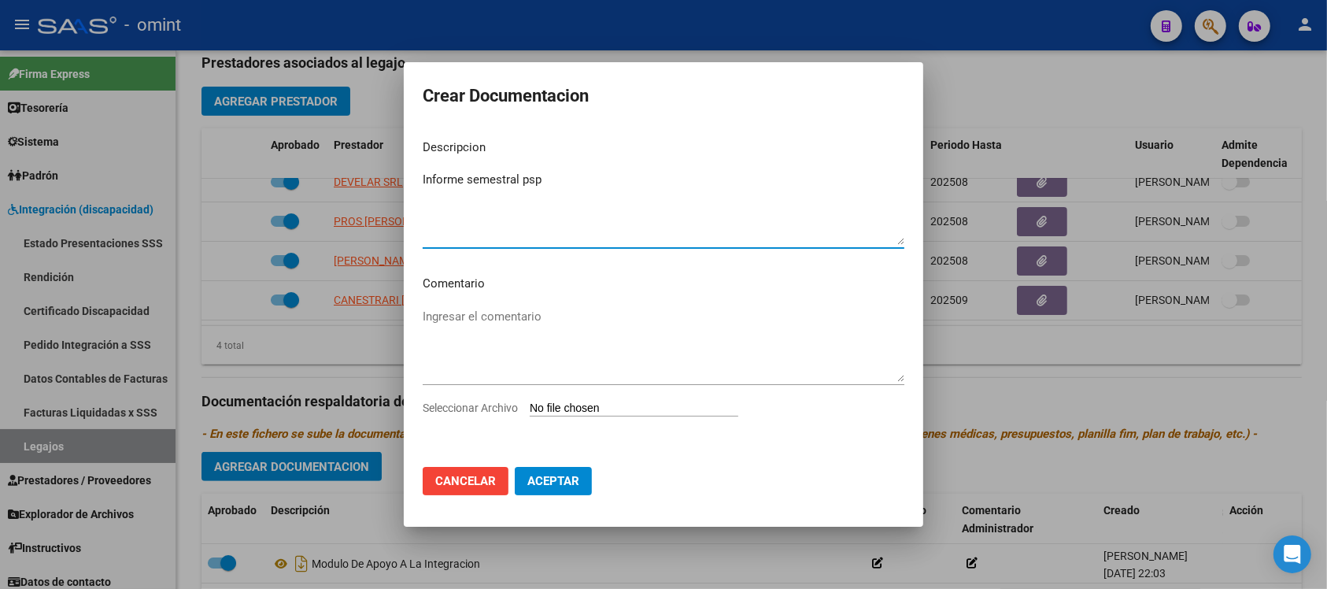
type textarea "Informe semestral psp"
click at [613, 408] on input "Seleccionar Archivo" at bounding box center [634, 409] width 209 height 15
type input "C:\fakepath\4303800502_25071011420_inf-seg-eval-sem.pdf"
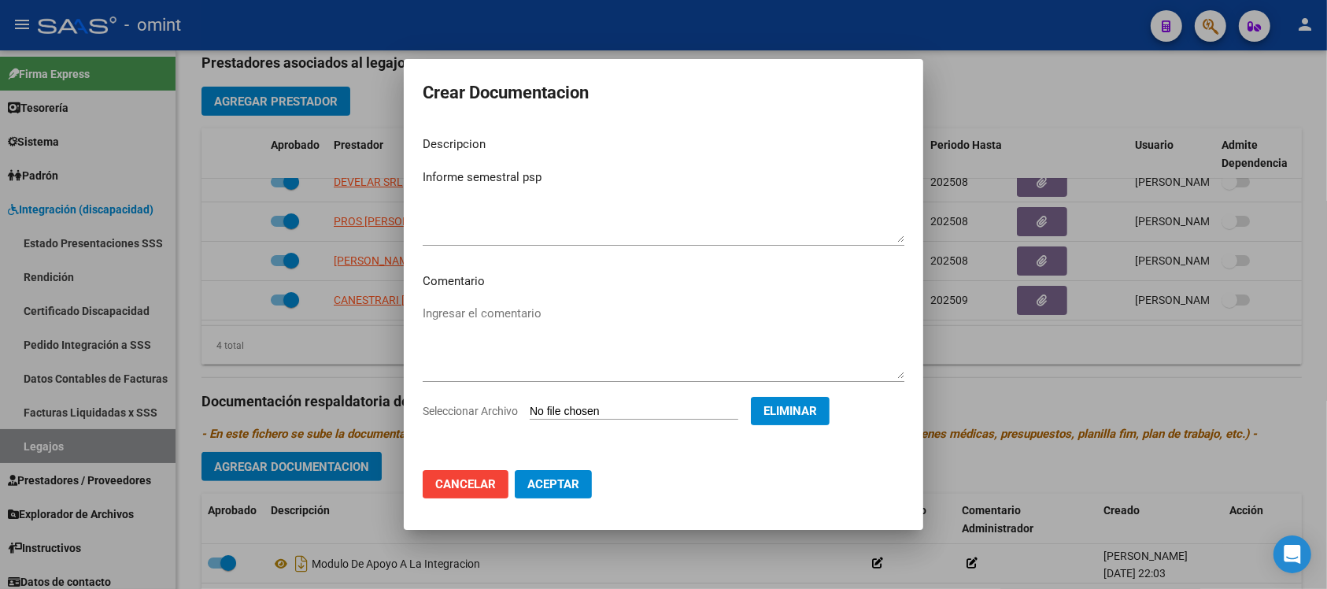
click at [572, 497] on button "Aceptar" at bounding box center [553, 484] width 77 height 28
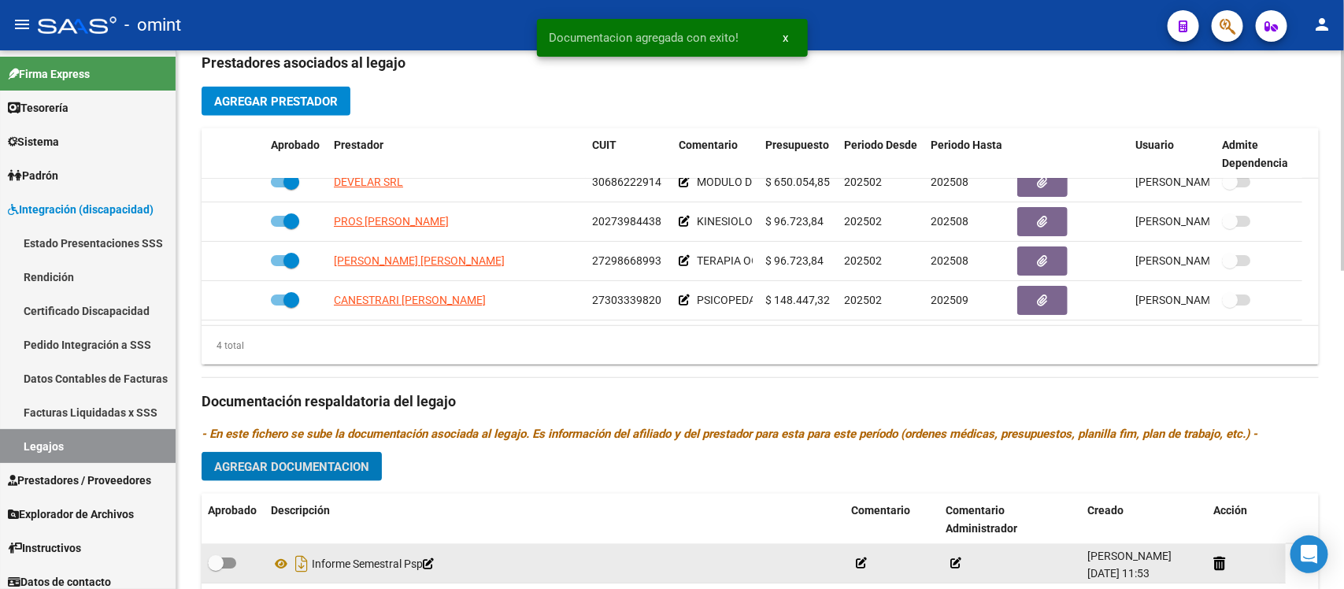
click at [221, 560] on span at bounding box center [216, 563] width 16 height 16
click at [216, 568] on input "checkbox" at bounding box center [215, 568] width 1 height 1
checkbox input "true"
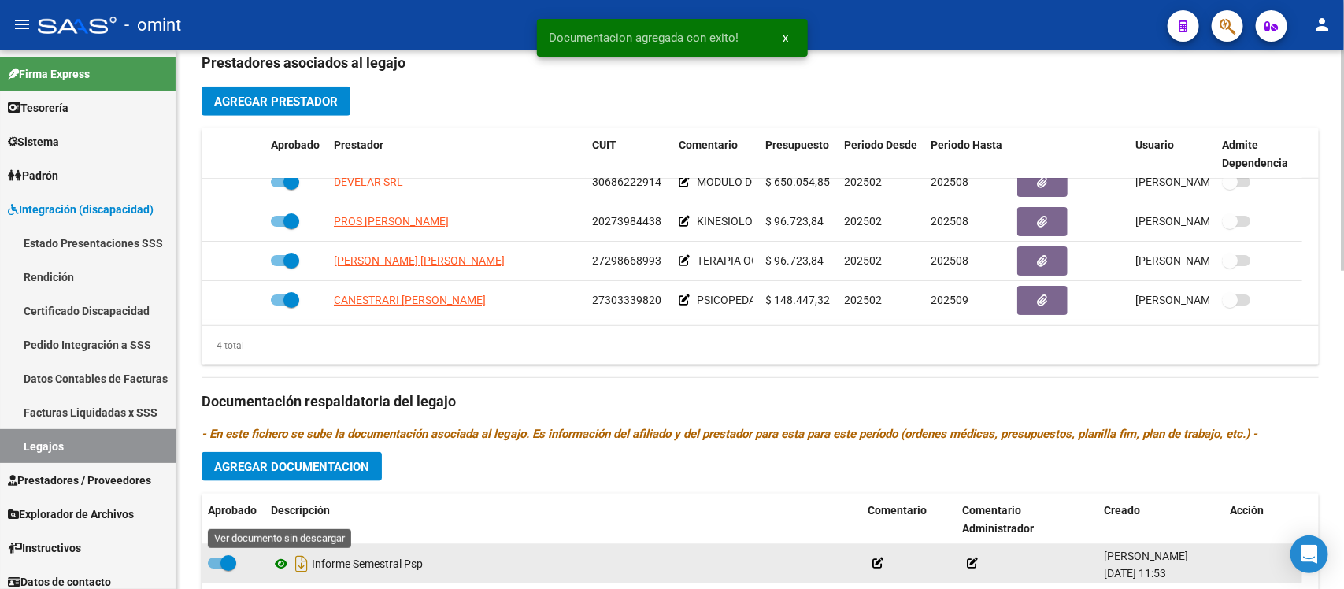
click at [280, 561] on icon at bounding box center [281, 563] width 20 height 19
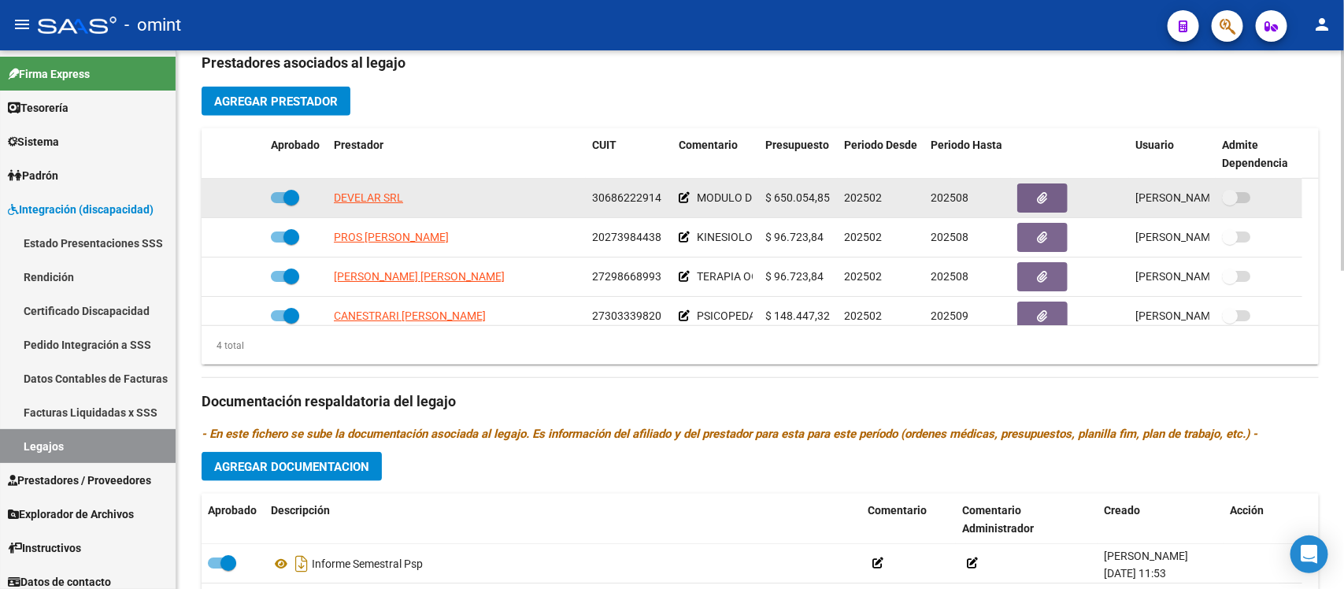
click at [289, 191] on span at bounding box center [291, 198] width 16 height 16
click at [279, 203] on input "checkbox" at bounding box center [278, 203] width 1 height 1
checkbox input "false"
click at [246, 195] on icon at bounding box center [241, 197] width 11 height 11
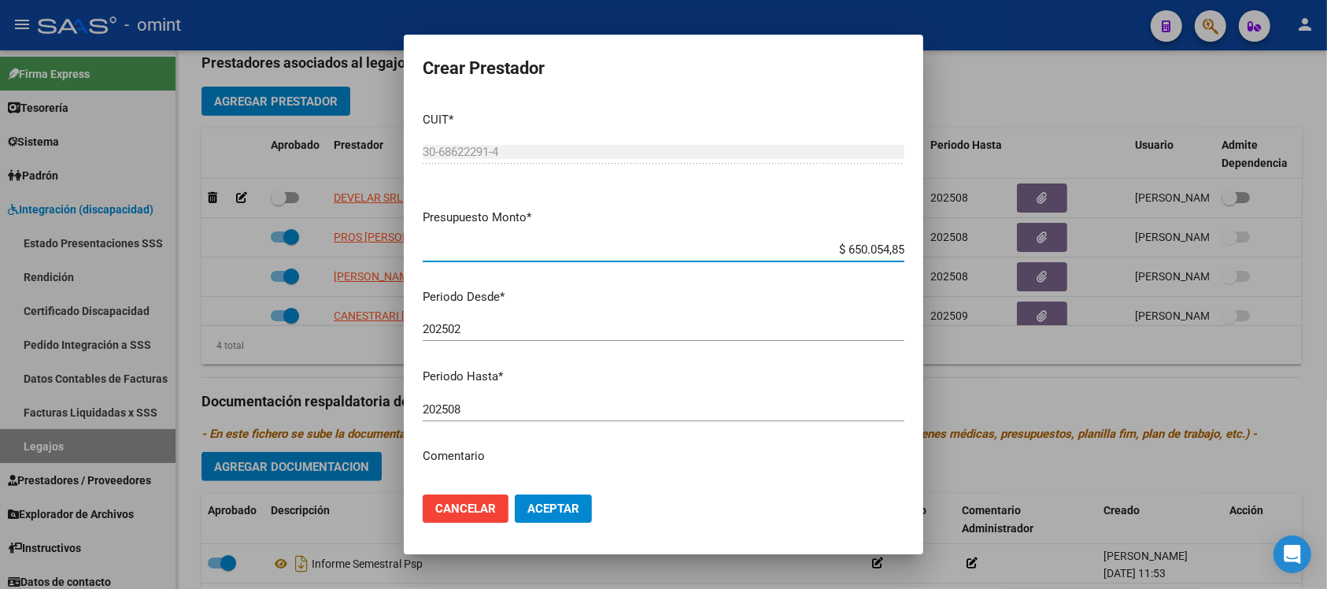
click at [501, 406] on input "202508" at bounding box center [664, 409] width 482 height 14
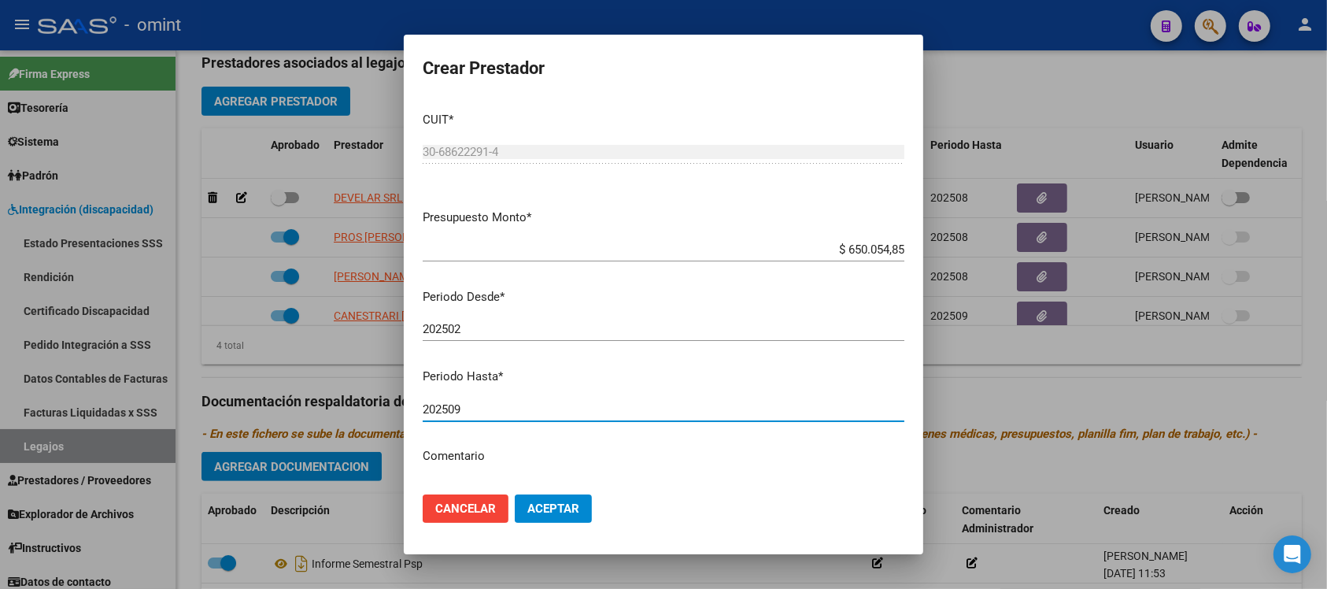
type input "202509"
click at [515, 494] on button "Aceptar" at bounding box center [553, 508] width 77 height 28
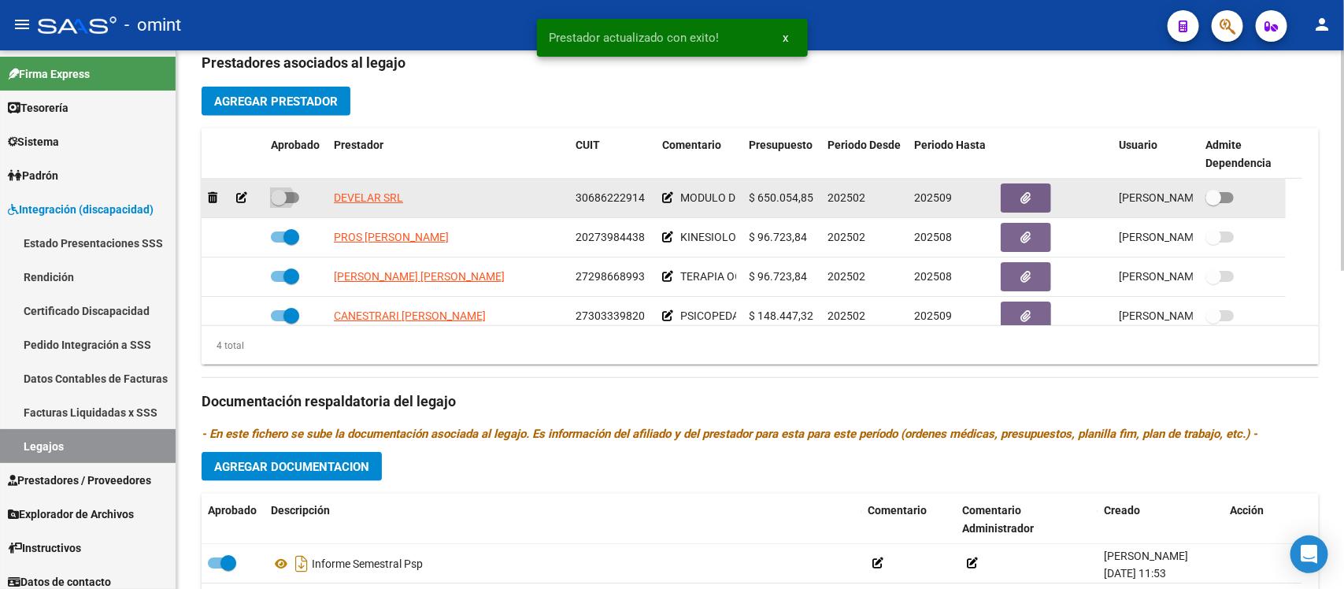
click at [284, 199] on span at bounding box center [279, 198] width 16 height 16
click at [279, 203] on input "checkbox" at bounding box center [278, 203] width 1 height 1
checkbox input "true"
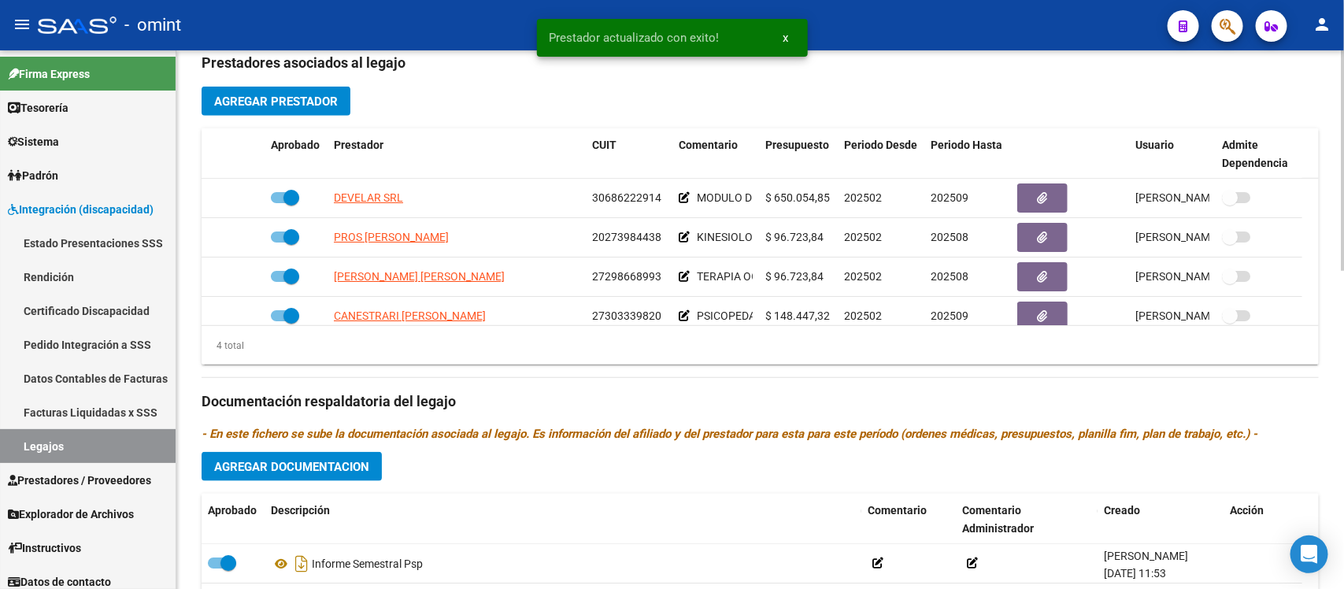
click at [313, 460] on span "Agregar Documentacion" at bounding box center [291, 467] width 155 height 14
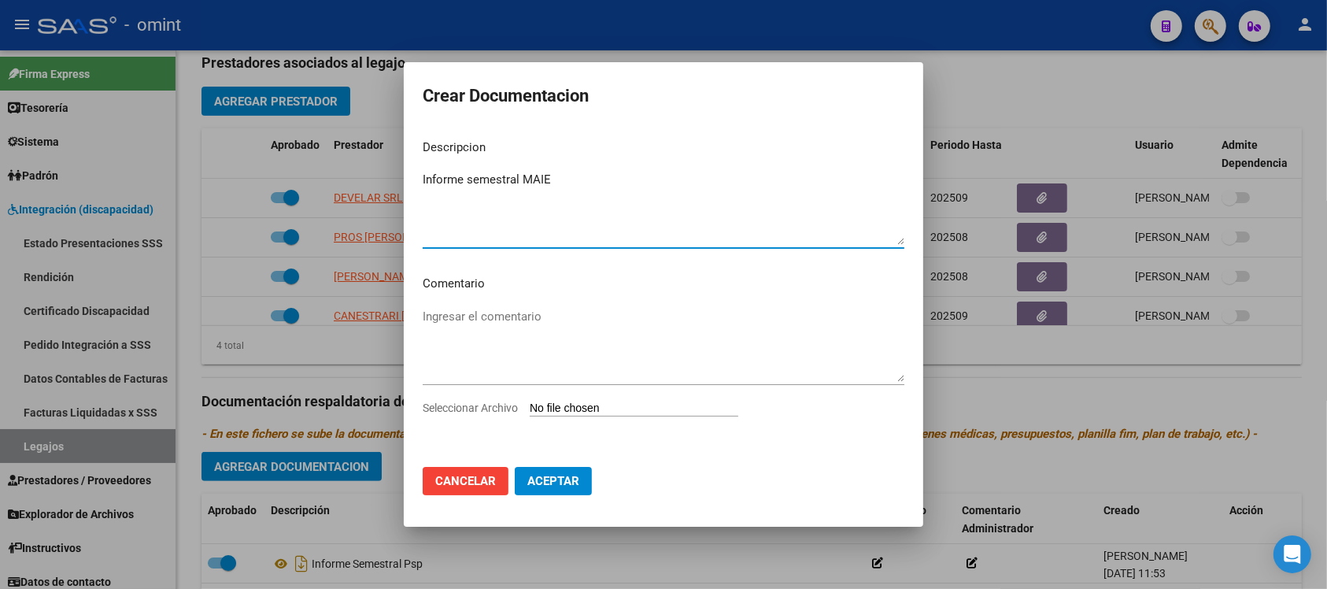
type textarea "Informe semestral MAIE"
click at [642, 409] on input "Seleccionar Archivo" at bounding box center [634, 409] width 209 height 15
type input "C:\fakepath\4303800502_25071508560_inf-seg-eval-sem.pdf"
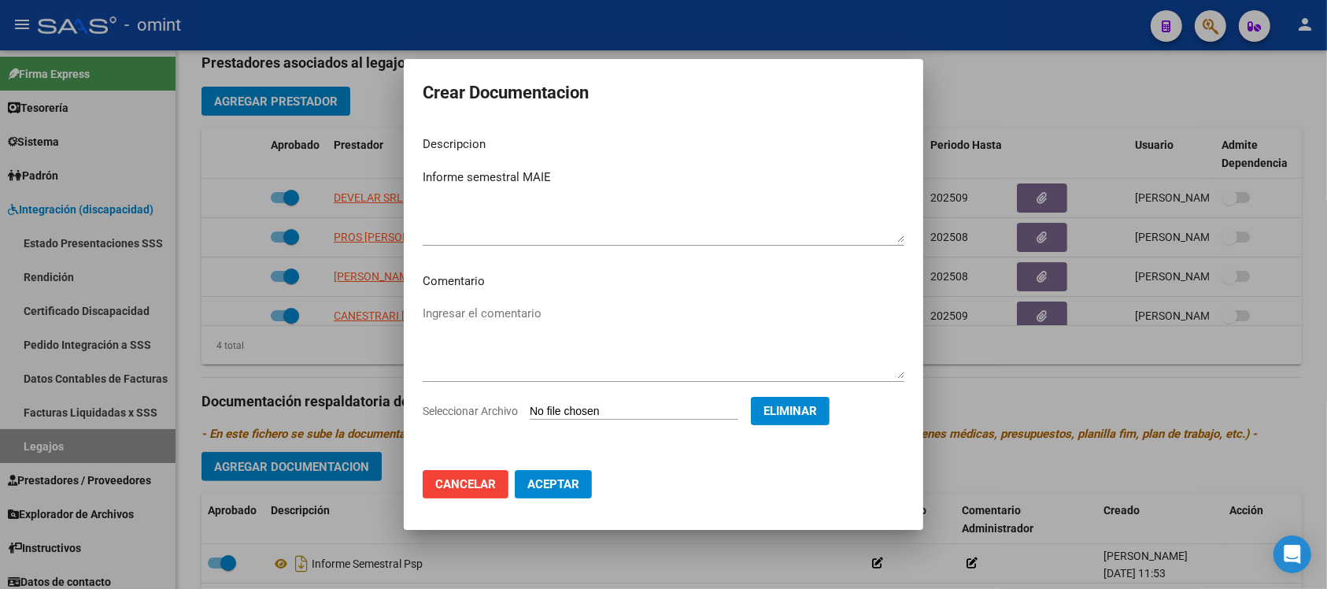
click at [543, 484] on span "Aceptar" at bounding box center [554, 484] width 52 height 14
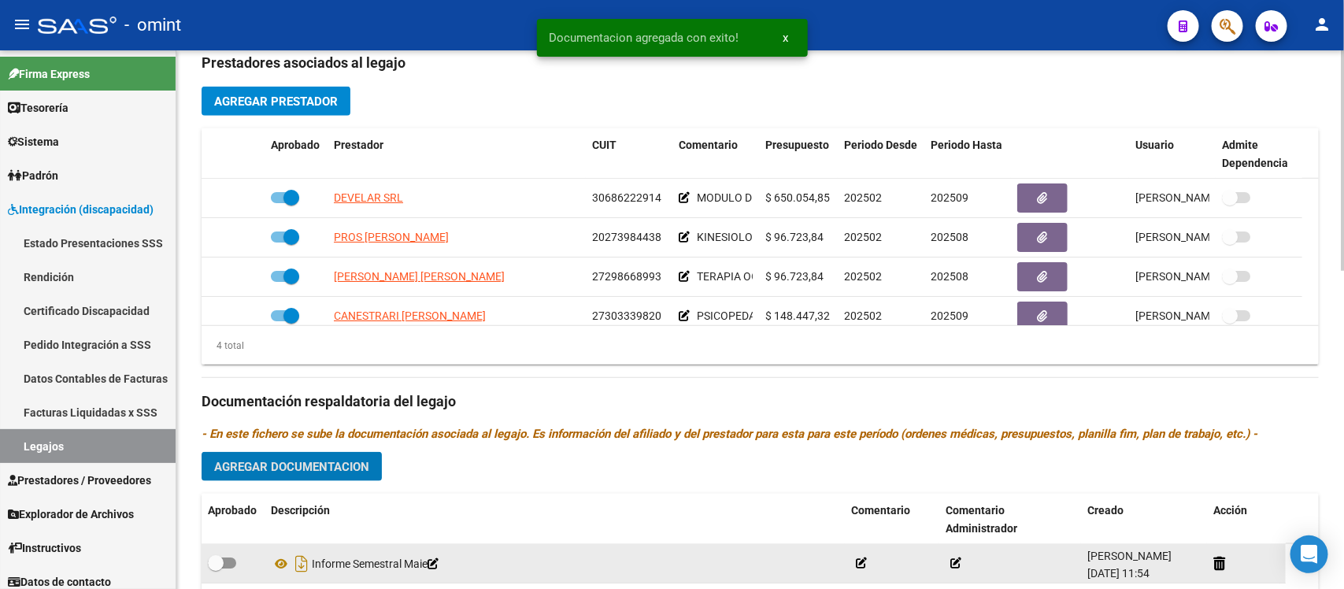
click at [223, 554] on label at bounding box center [222, 563] width 28 height 19
click at [216, 568] on input "checkbox" at bounding box center [215, 568] width 1 height 1
checkbox input "true"
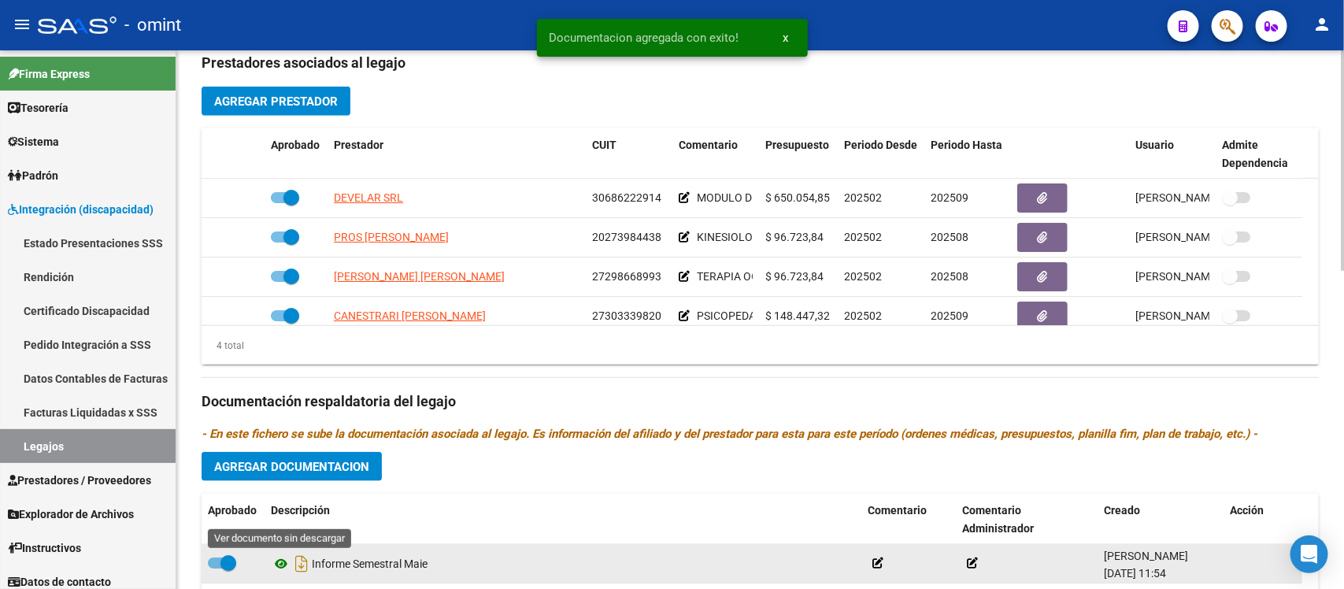
click at [284, 563] on icon at bounding box center [281, 563] width 20 height 19
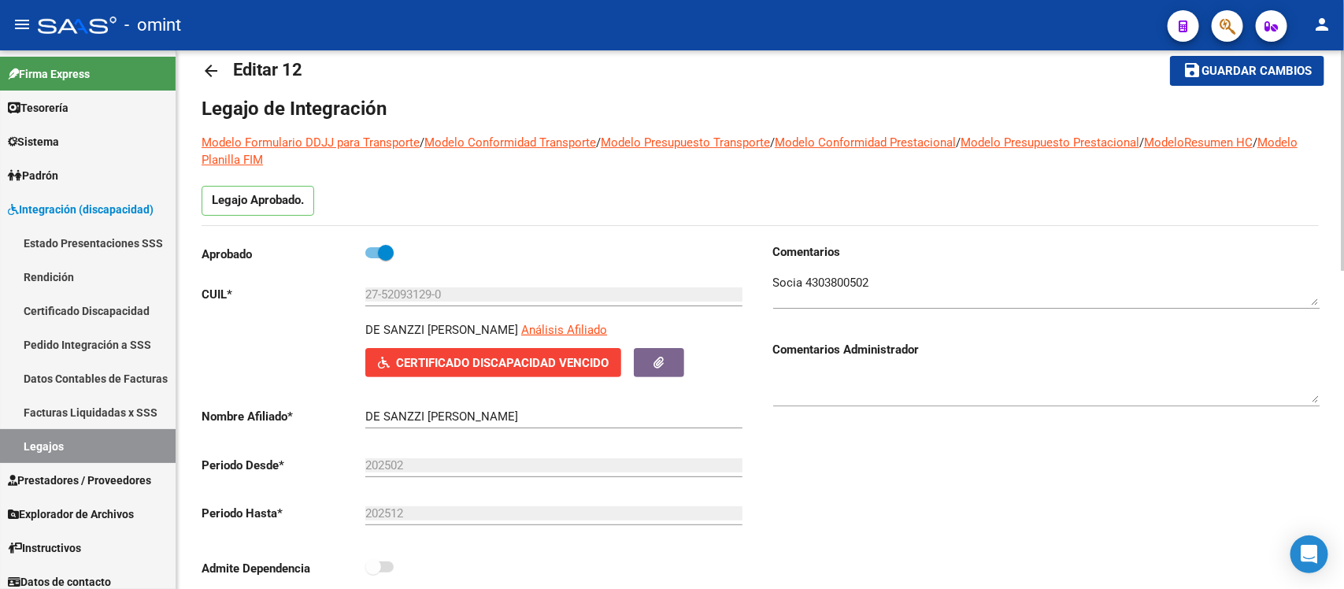
scroll to position [0, 0]
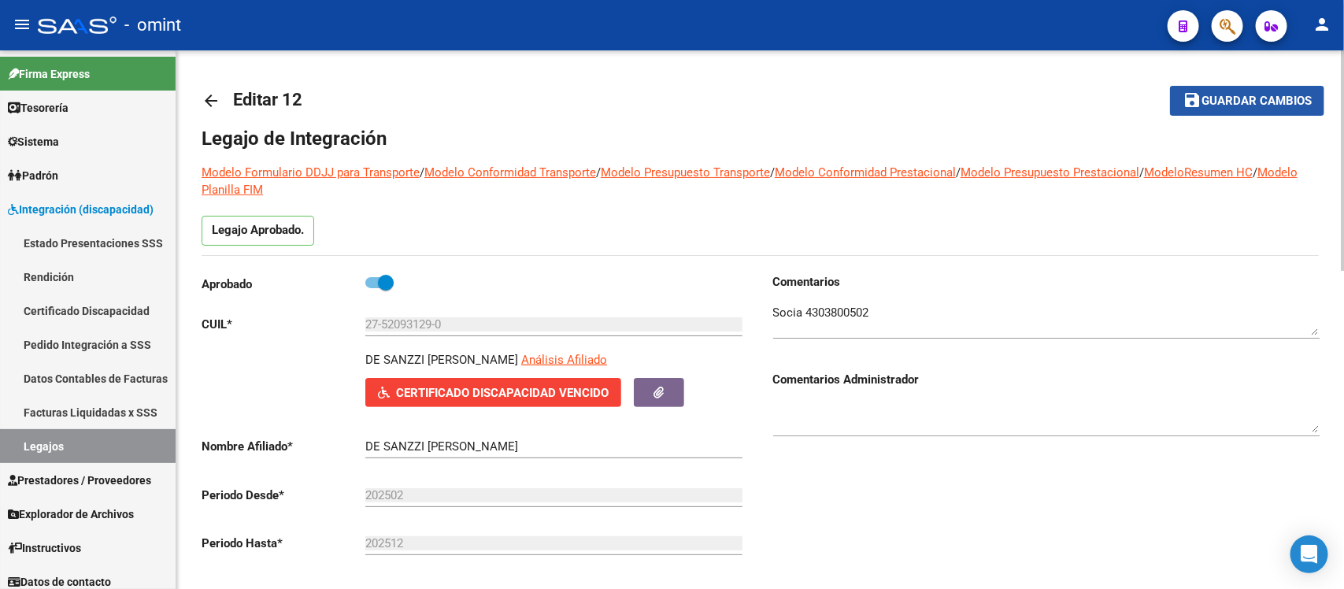
click at [1198, 110] on button "save Guardar cambios" at bounding box center [1247, 100] width 154 height 29
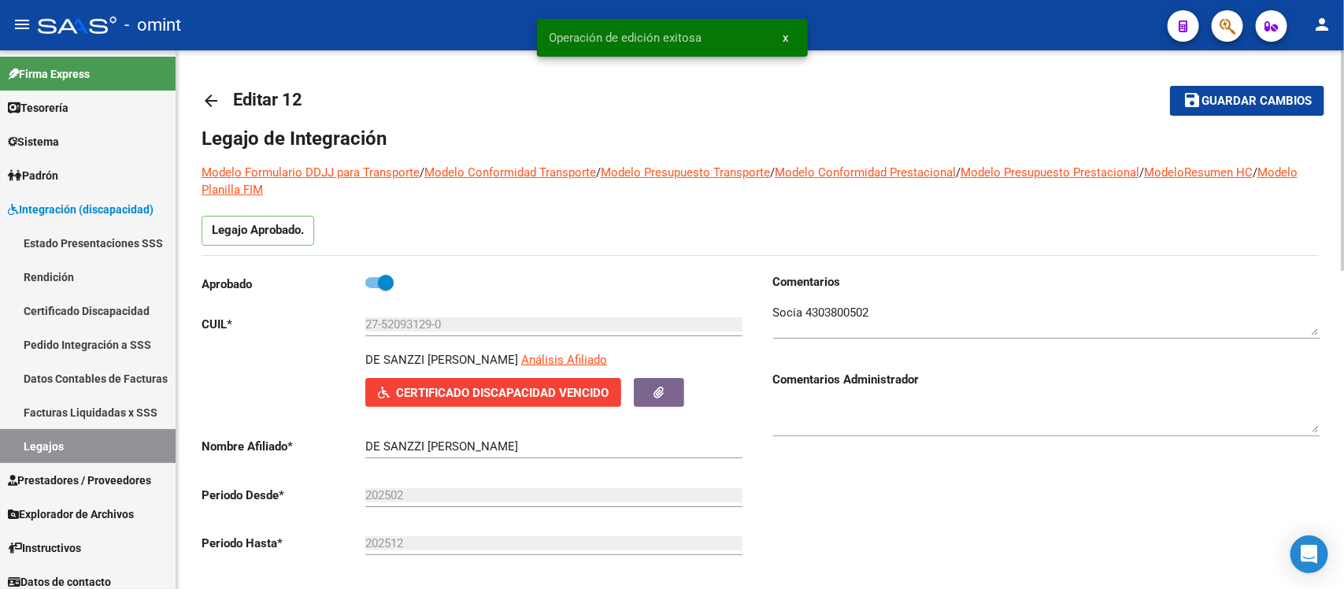
click at [206, 97] on mat-icon "arrow_back" at bounding box center [211, 100] width 19 height 19
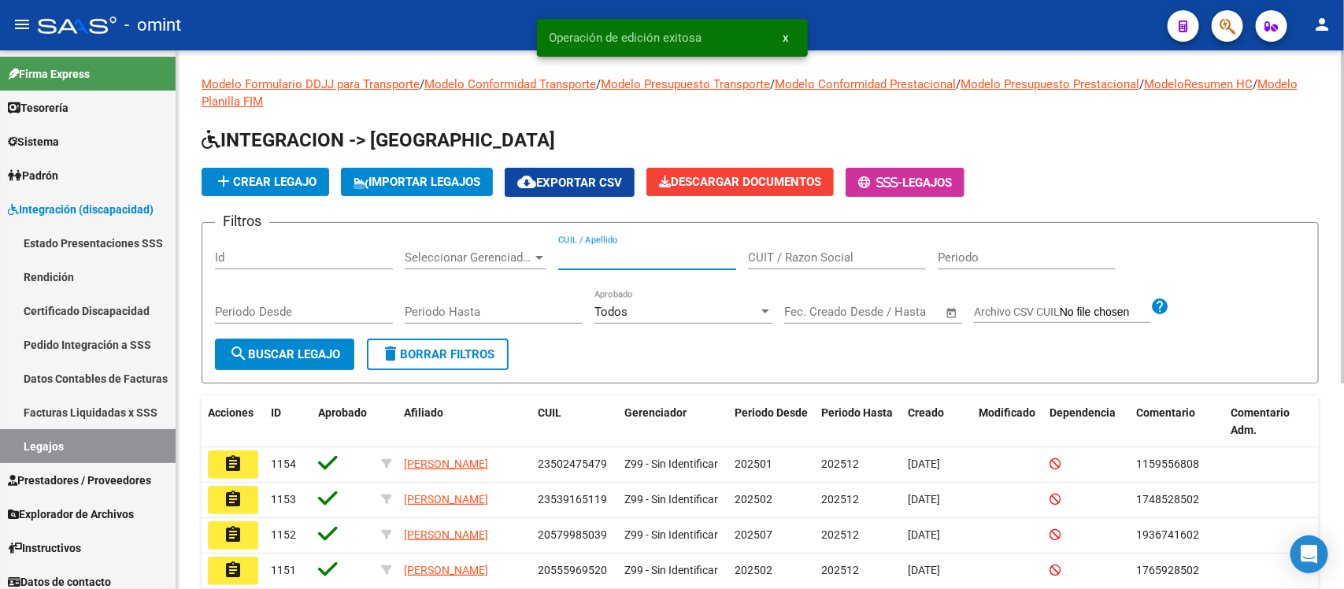
click at [618, 254] on input "CUIL / Apellido" at bounding box center [647, 257] width 178 height 14
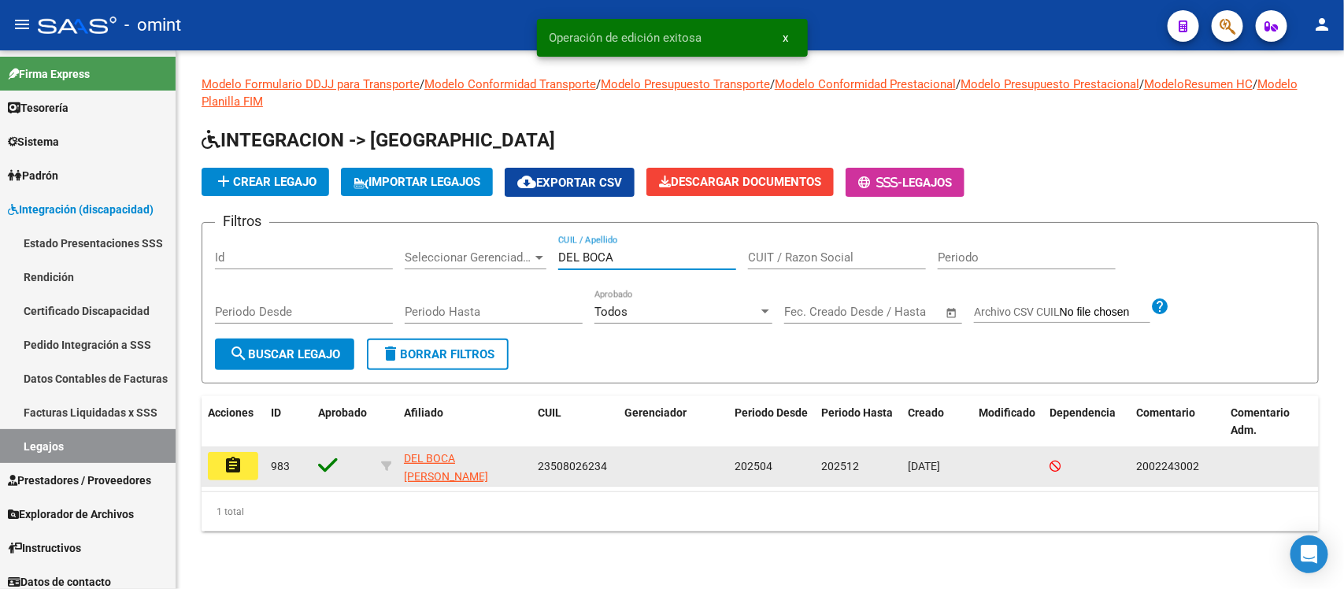
type input "DEL BOCA"
click at [233, 465] on mat-icon "assignment" at bounding box center [233, 465] width 19 height 19
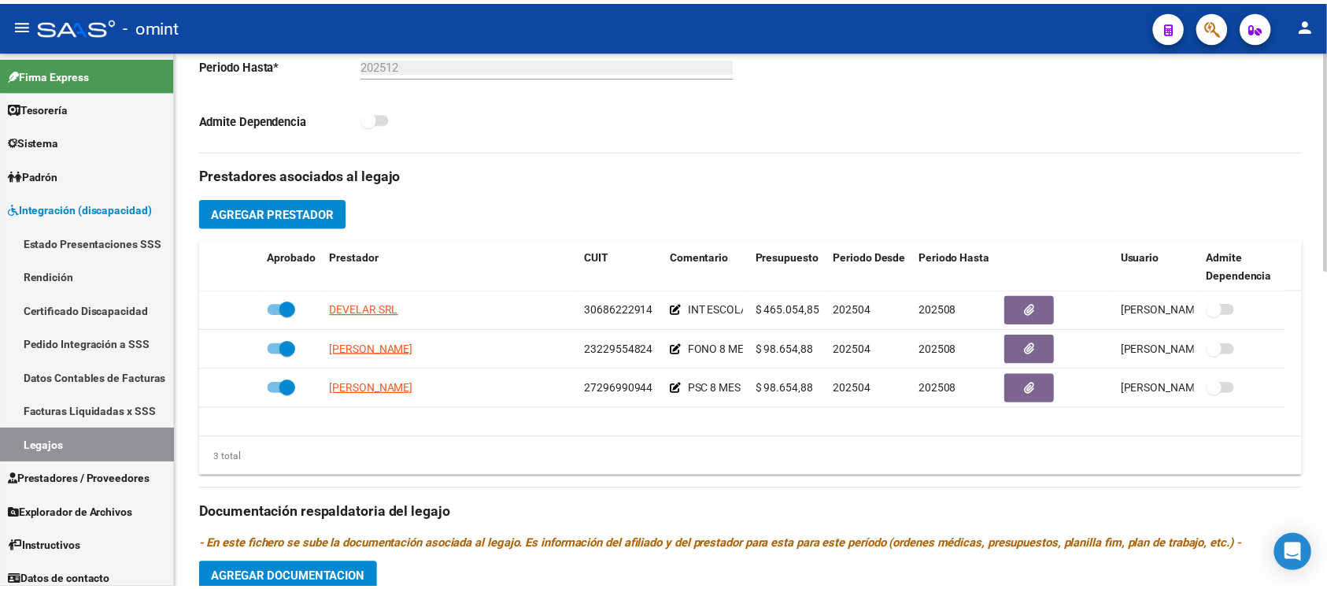
scroll to position [492, 0]
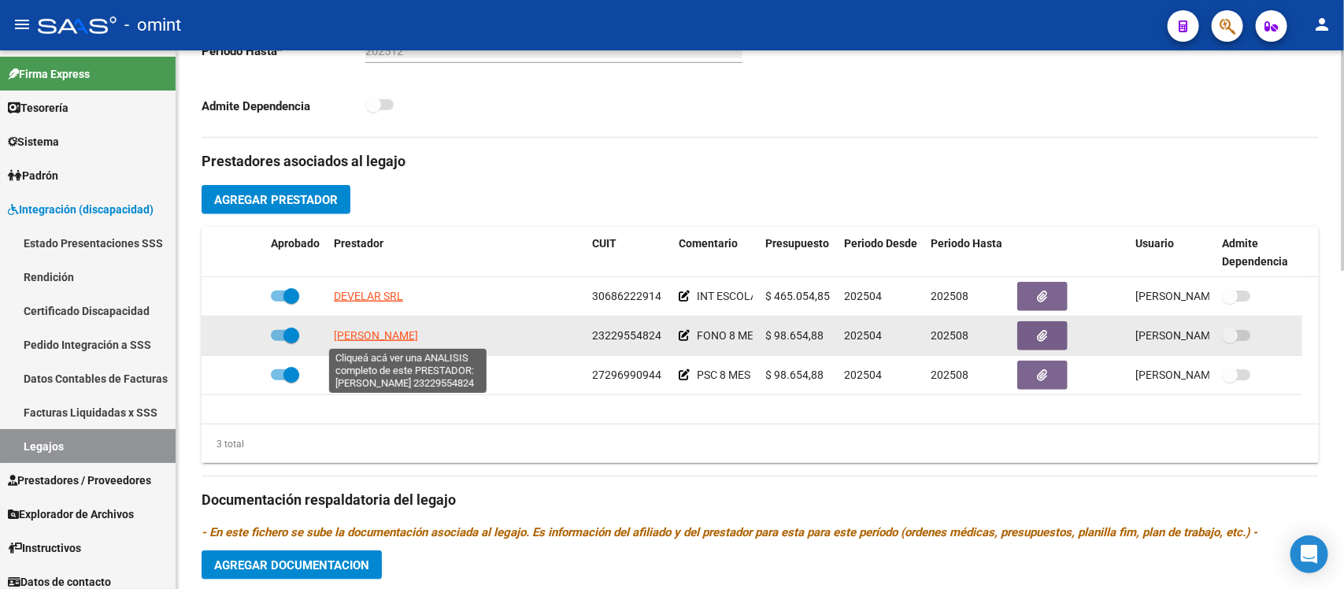
click at [396, 341] on span "PERRETTA MARIELA SUSANA" at bounding box center [376, 335] width 84 height 13
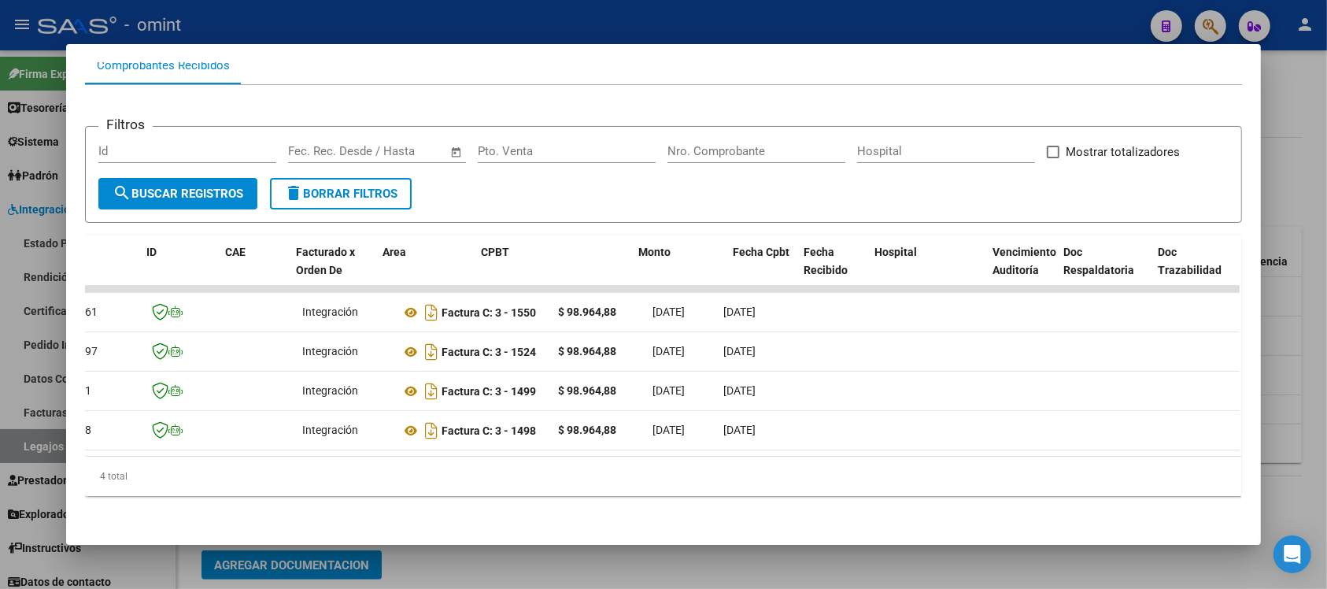
scroll to position [0, 0]
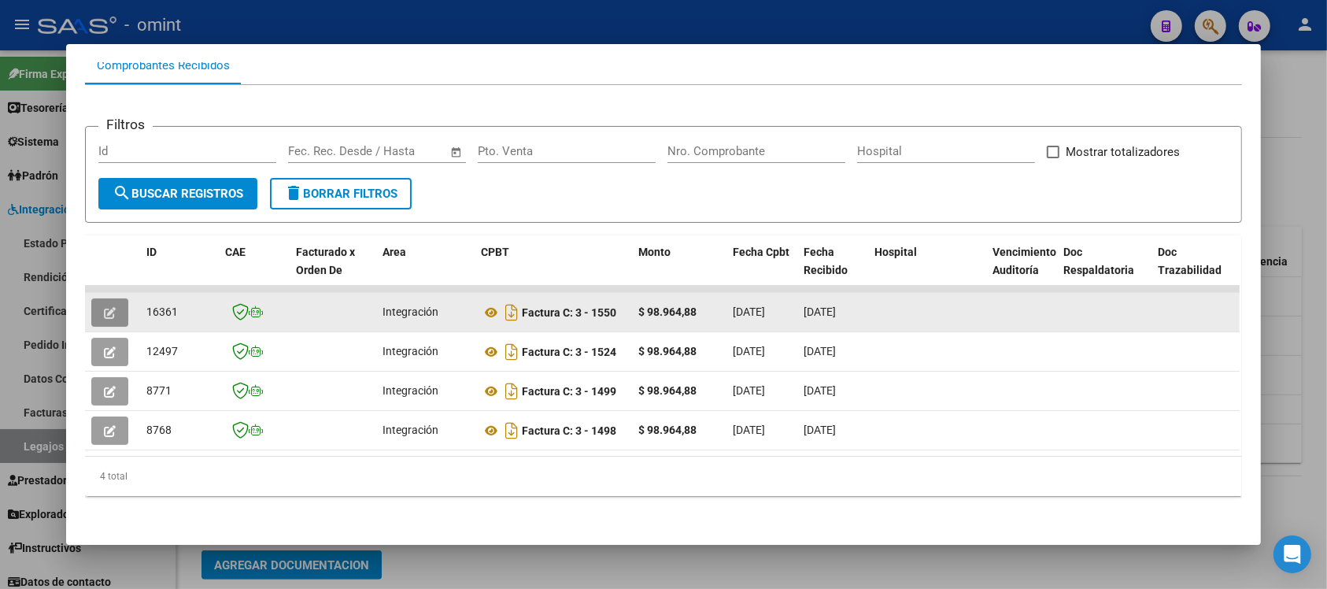
click at [104, 307] on icon "button" at bounding box center [110, 313] width 12 height 12
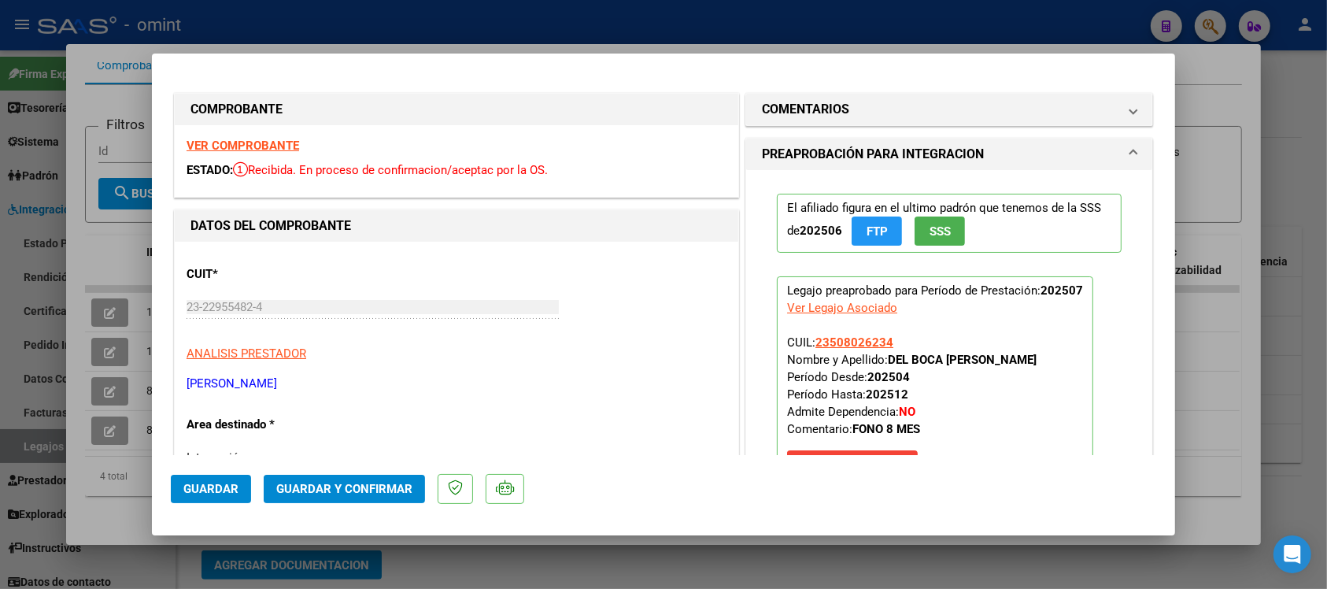
click at [268, 139] on strong "VER COMPROBANTE" at bounding box center [243, 146] width 113 height 14
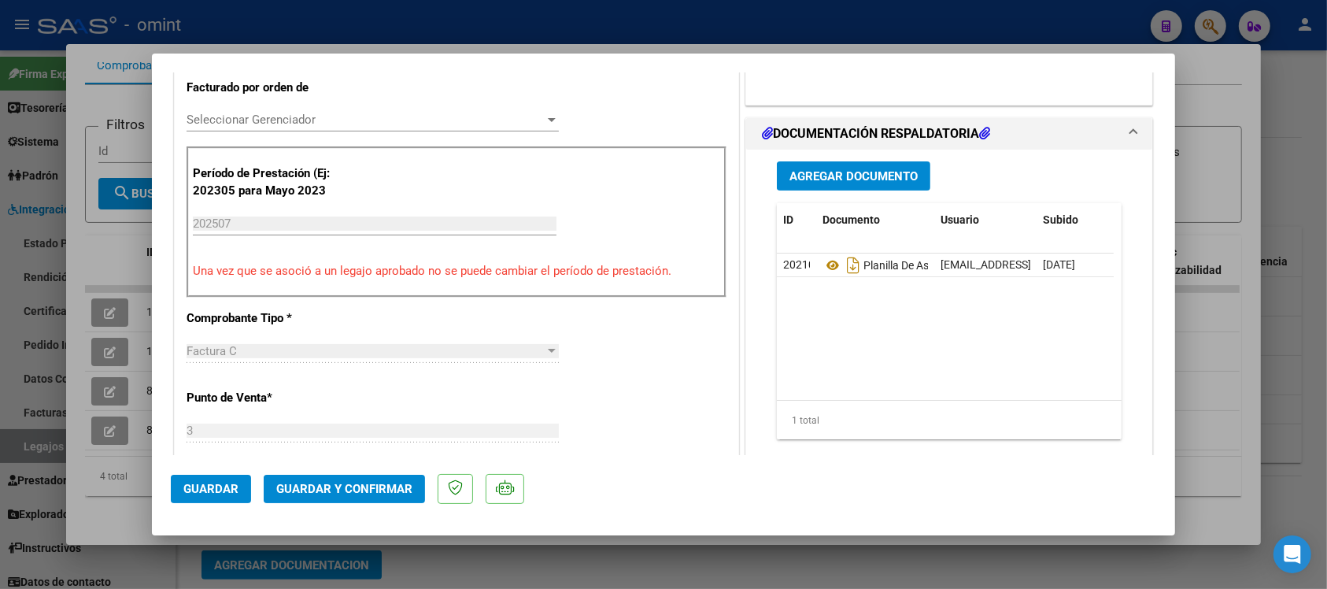
scroll to position [492, 0]
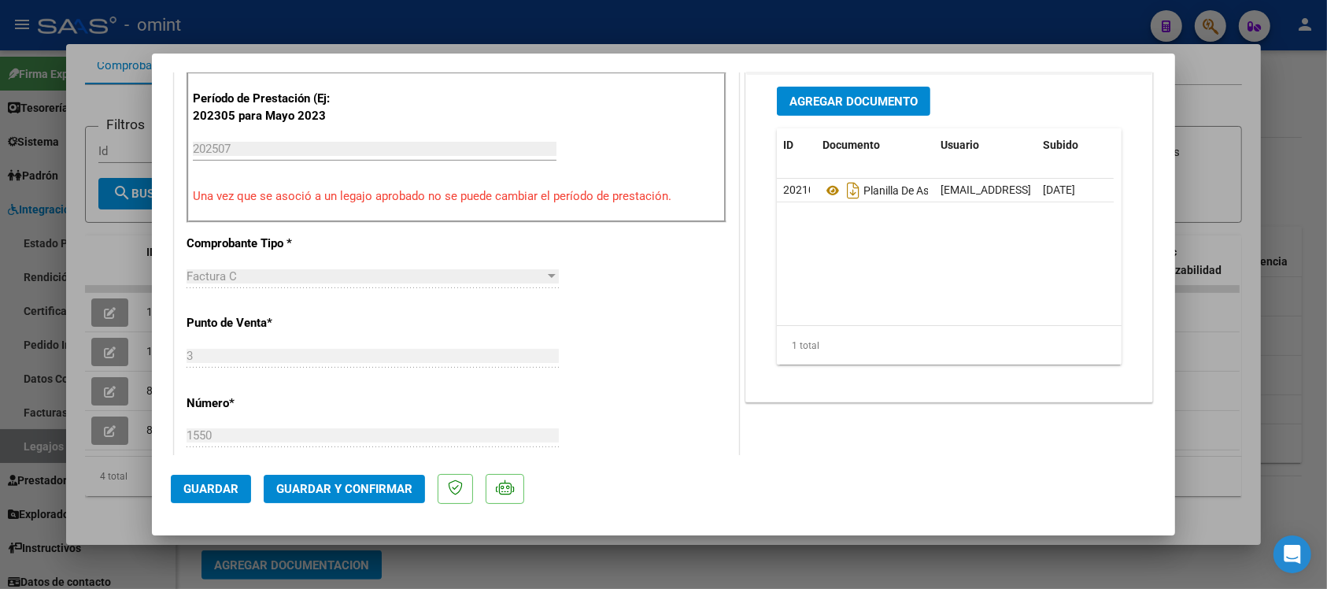
click at [345, 488] on span "Guardar y Confirmar" at bounding box center [344, 489] width 136 height 14
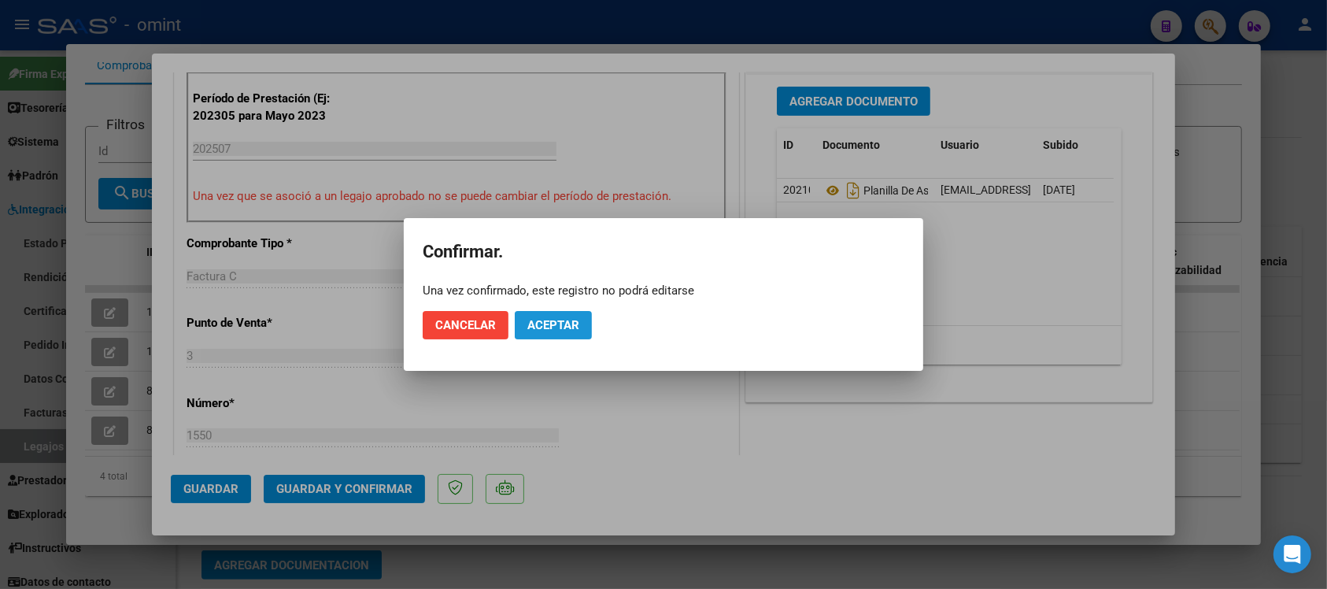
click at [545, 328] on span "Aceptar" at bounding box center [554, 325] width 52 height 14
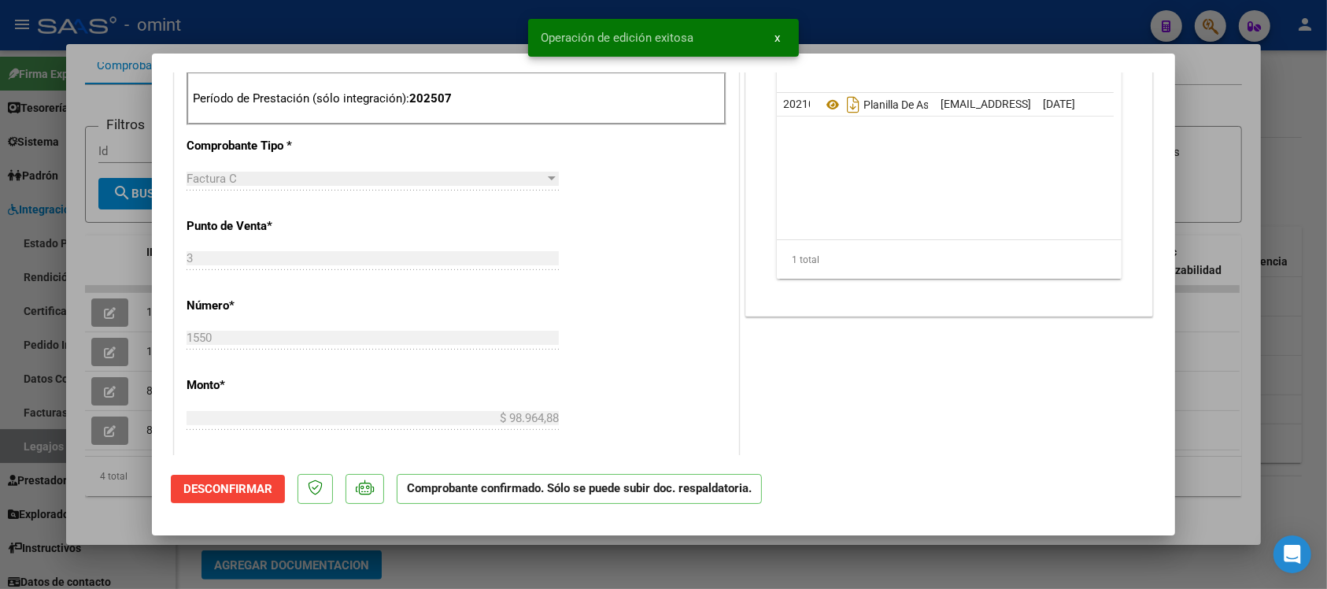
click at [288, 17] on div at bounding box center [663, 294] width 1327 height 589
type input "$ 0,00"
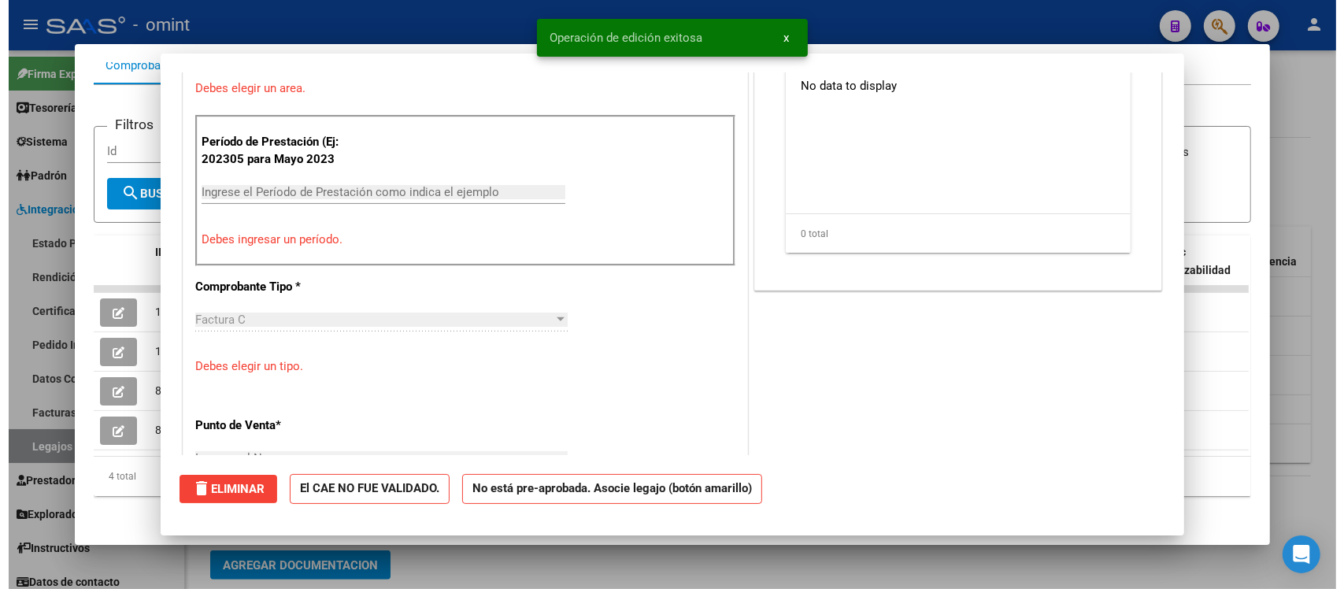
scroll to position [0, 0]
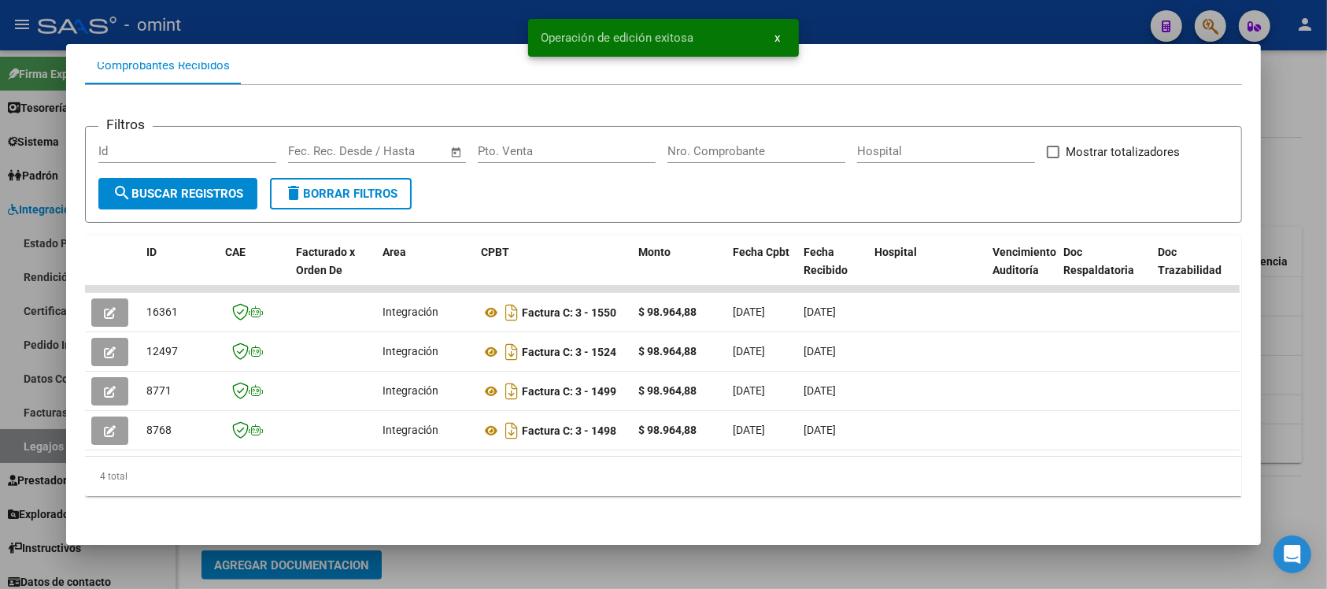
click at [288, 17] on div at bounding box center [663, 294] width 1327 height 589
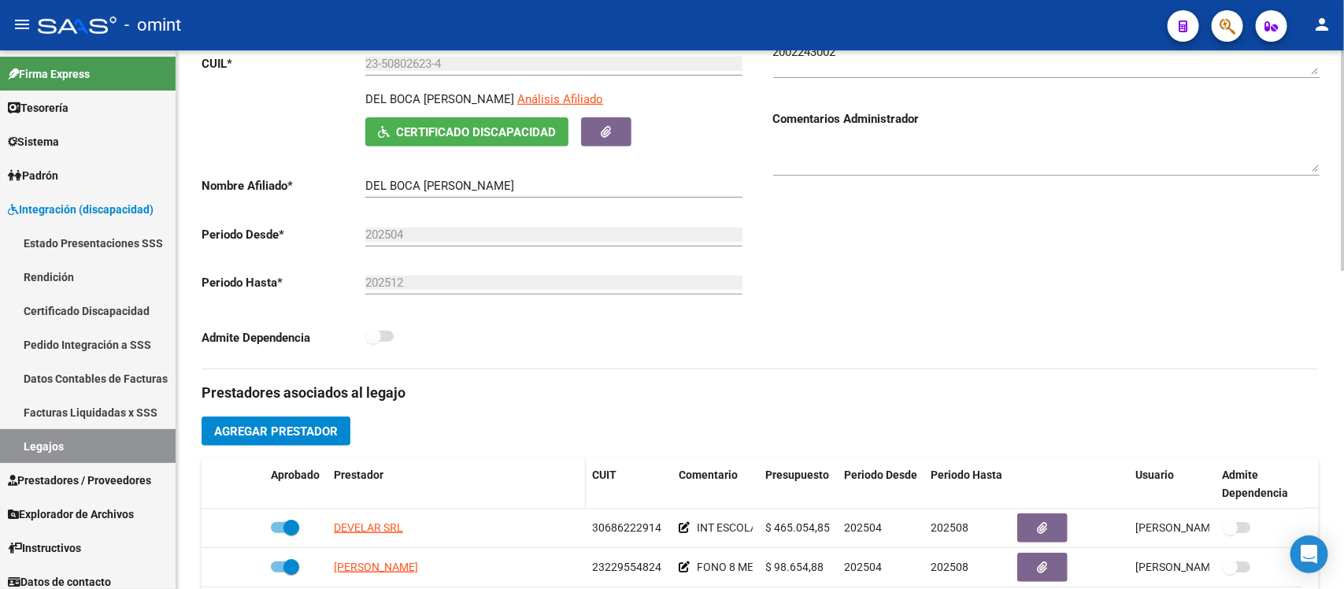
scroll to position [492, 0]
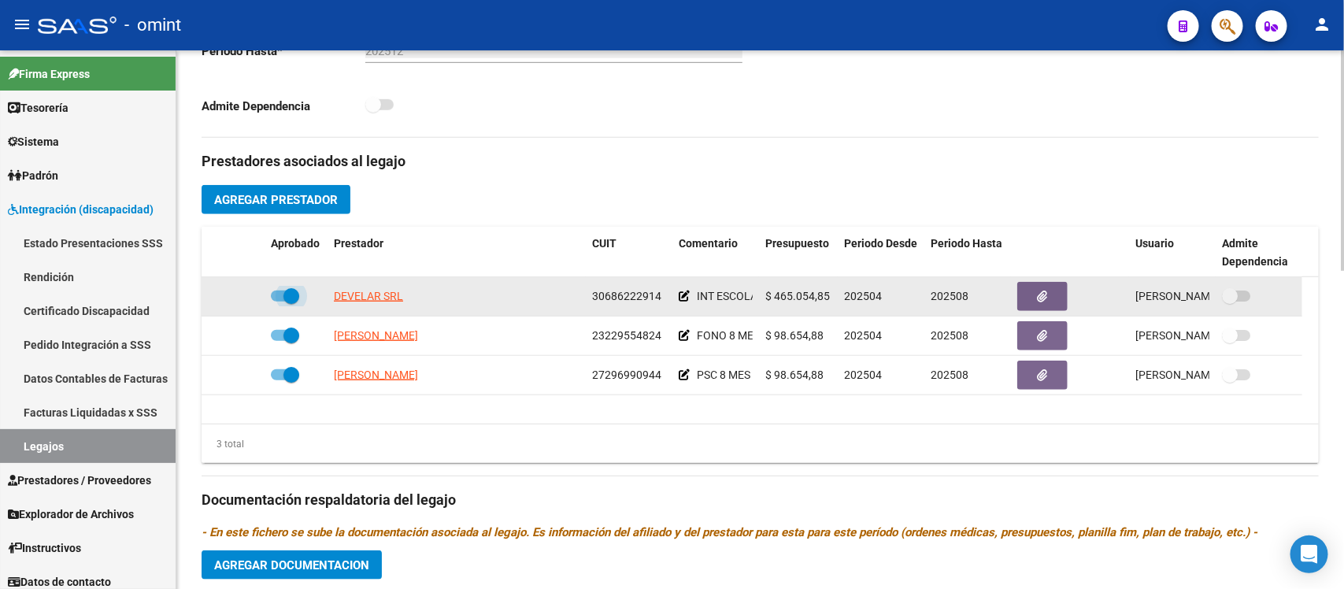
click at [289, 299] on span at bounding box center [291, 296] width 16 height 16
click at [279, 302] on input "checkbox" at bounding box center [278, 302] width 1 height 1
checkbox input "false"
click at [240, 295] on icon at bounding box center [241, 296] width 11 height 11
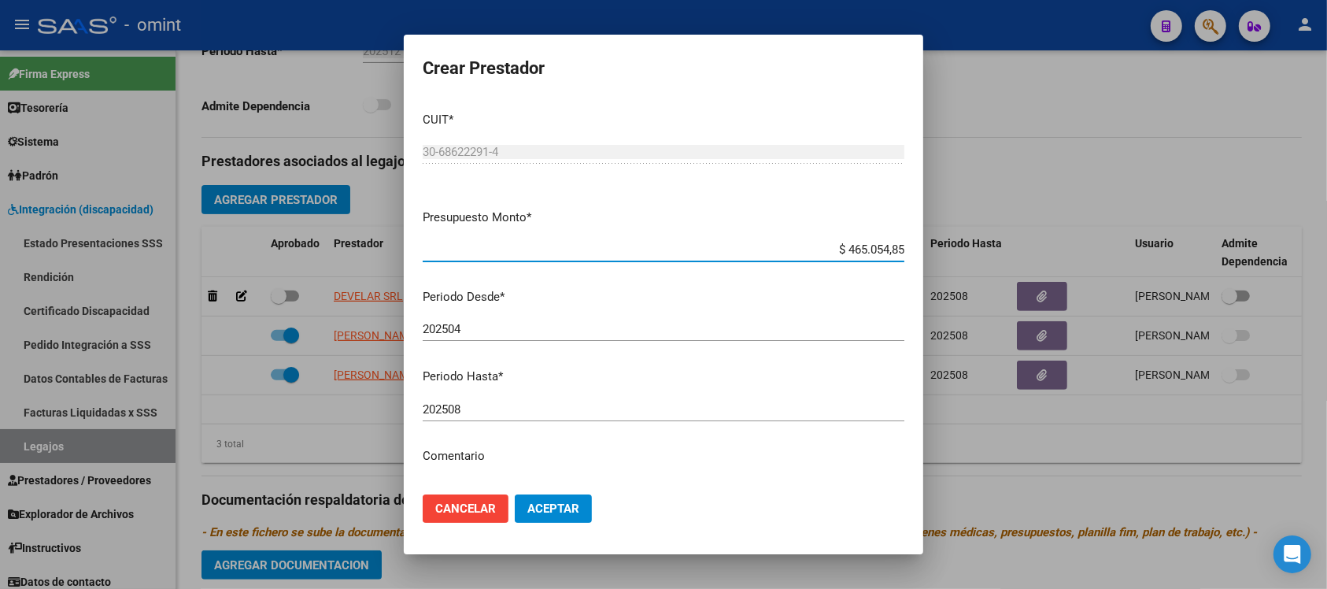
click at [488, 398] on div "202508 Ingresar el periodo" at bounding box center [664, 410] width 482 height 24
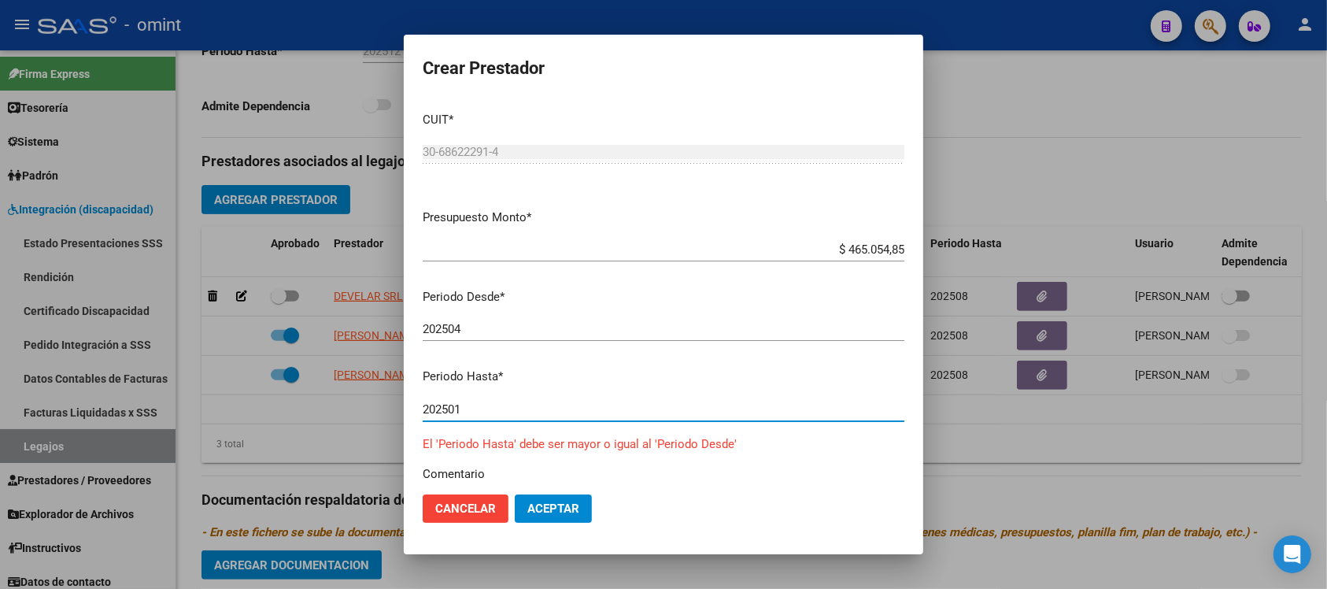
click at [515, 494] on button "Aceptar" at bounding box center [553, 508] width 77 height 28
type input "202512"
click at [515, 494] on button "Aceptar" at bounding box center [553, 508] width 77 height 28
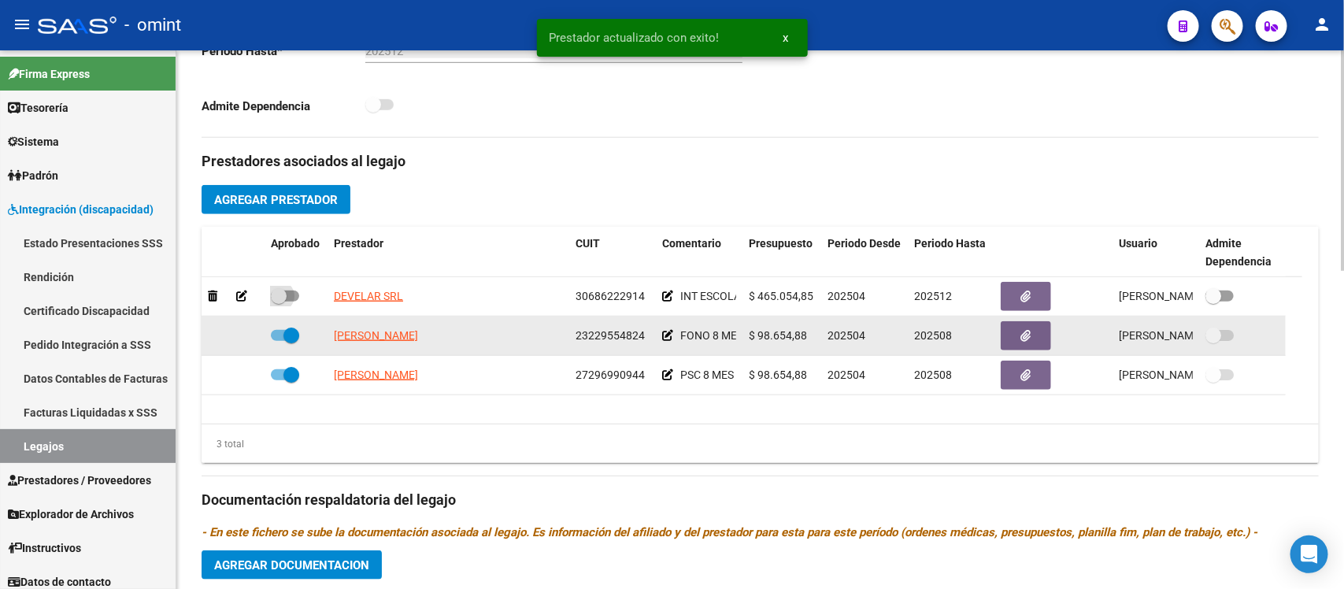
drag, startPoint x: 287, startPoint y: 293, endPoint x: 317, endPoint y: 324, distance: 42.9
click at [286, 293] on span at bounding box center [285, 296] width 28 height 11
click at [279, 302] on input "checkbox" at bounding box center [278, 302] width 1 height 1
checkbox input "true"
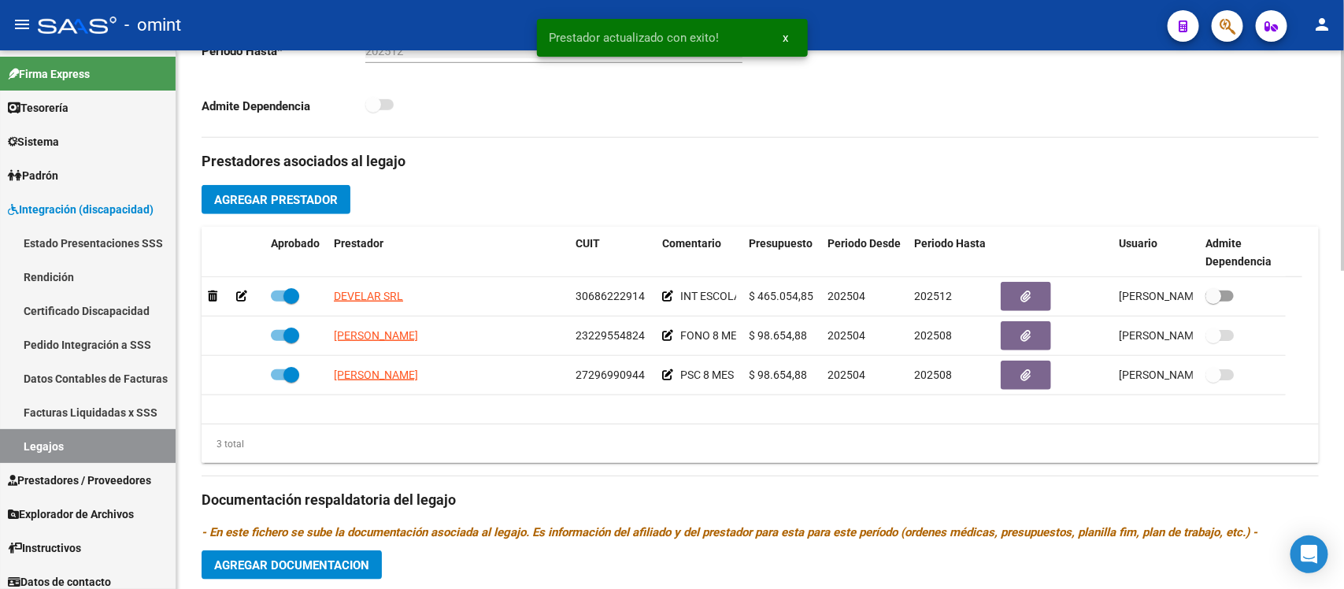
scroll to position [689, 0]
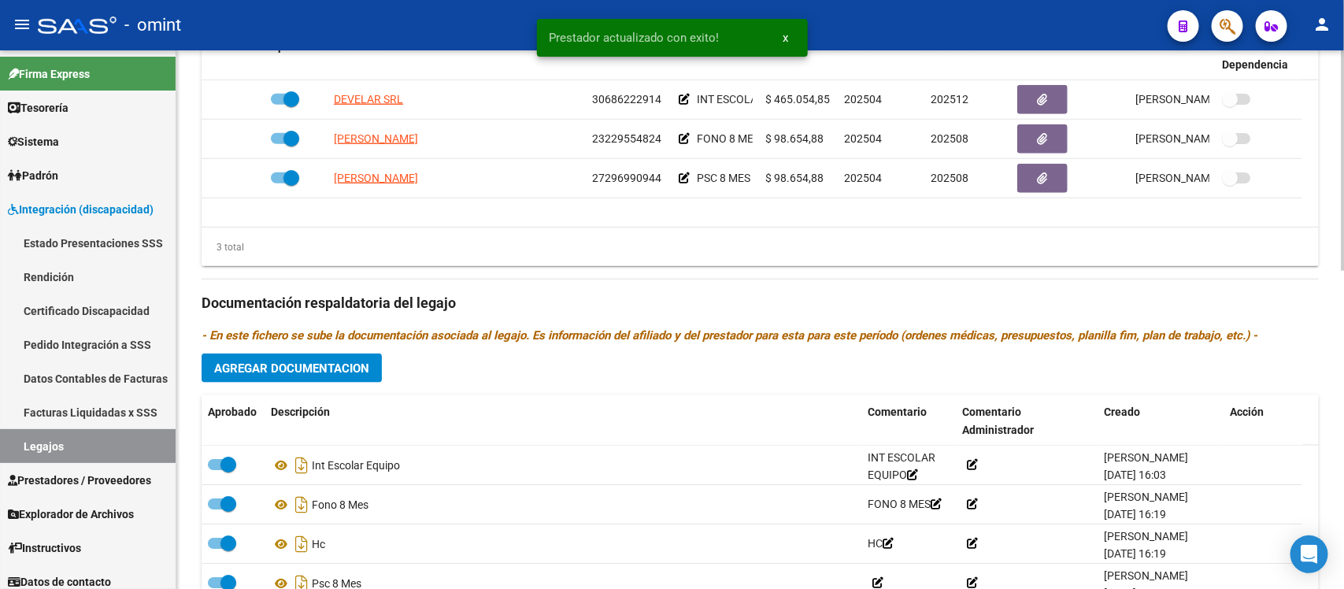
click at [340, 368] on span "Agregar Documentacion" at bounding box center [291, 368] width 155 height 14
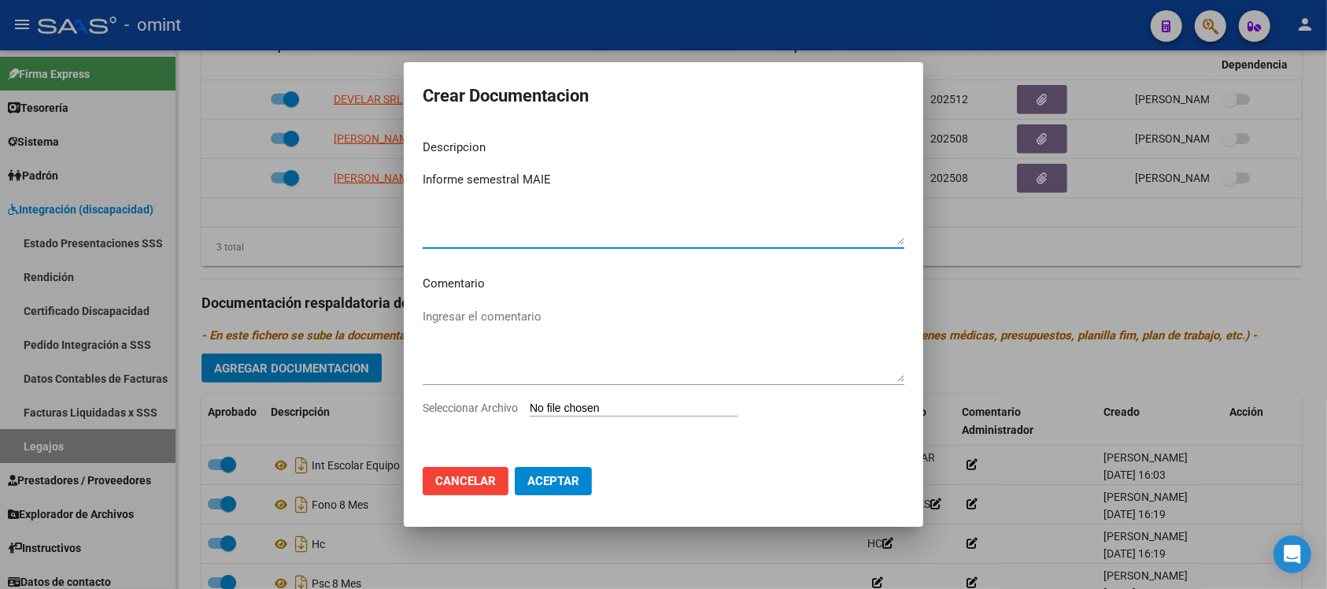
type textarea "Informe semestral MAIE"
click at [616, 411] on input "Seleccionar Archivo" at bounding box center [634, 409] width 209 height 15
type input "C:\fakepath\2002243002_25070111370_inf-seg-eval-sem.pdf"
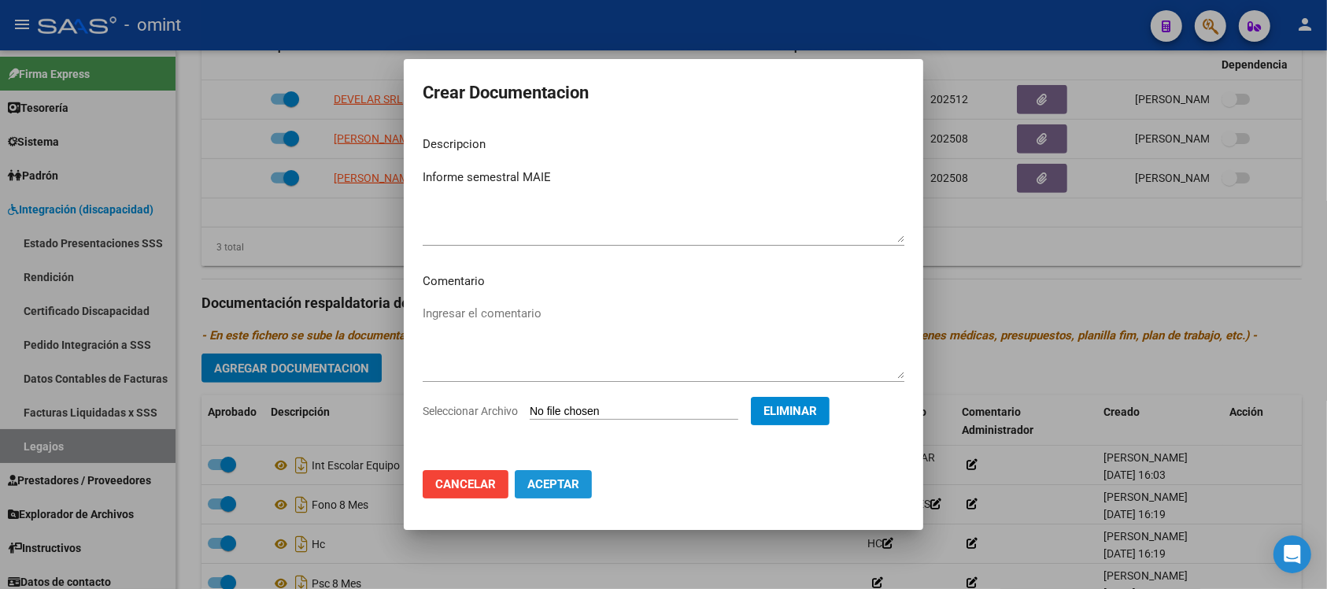
click at [568, 487] on span "Aceptar" at bounding box center [554, 484] width 52 height 14
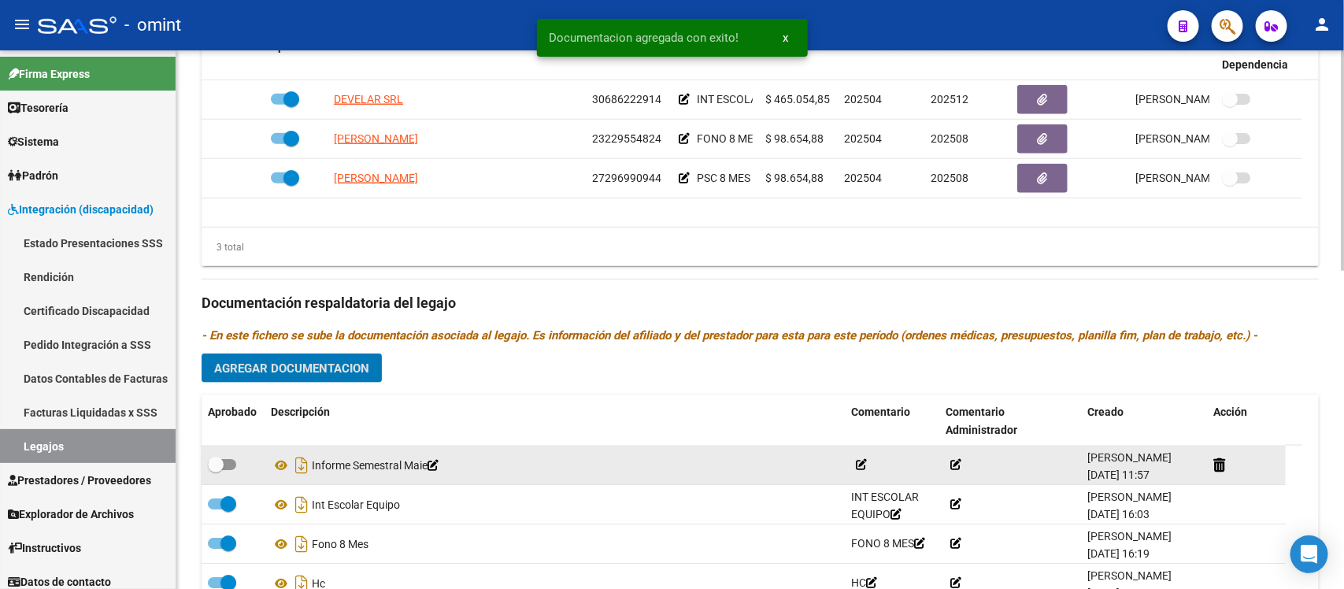
click at [210, 466] on span at bounding box center [216, 465] width 16 height 16
click at [215, 470] on input "checkbox" at bounding box center [215, 470] width 1 height 1
checkbox input "true"
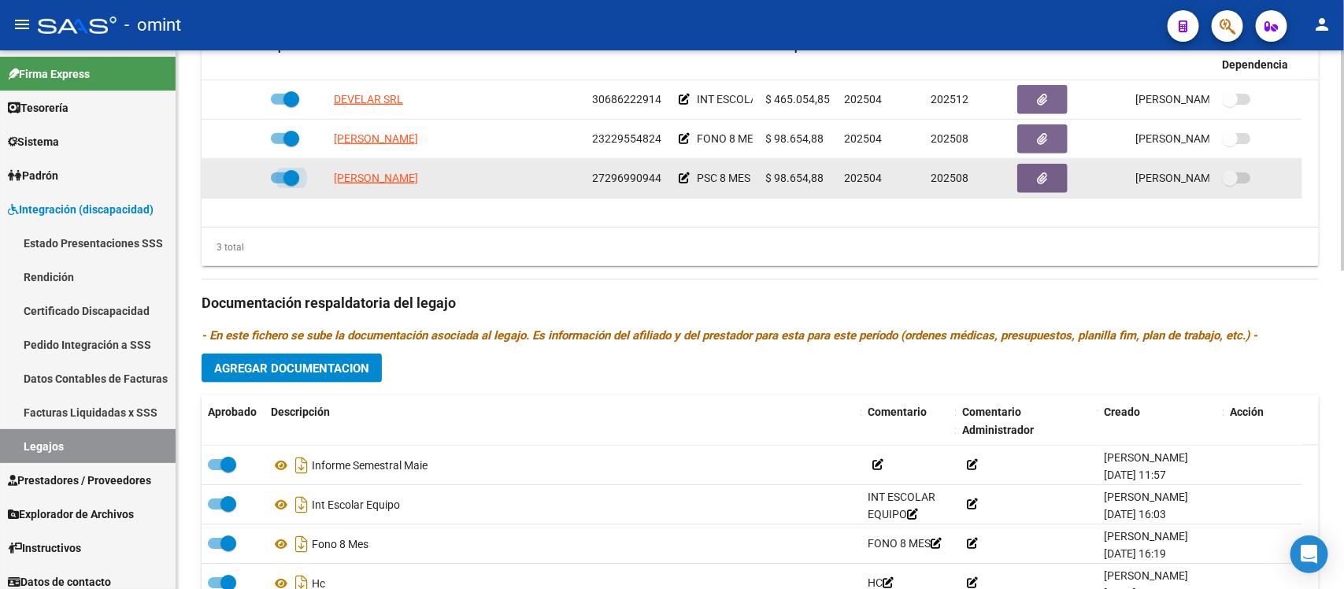
click at [290, 181] on span at bounding box center [291, 178] width 16 height 16
click at [279, 183] on input "checkbox" at bounding box center [278, 183] width 1 height 1
checkbox input "false"
click at [238, 183] on icon at bounding box center [241, 177] width 11 height 11
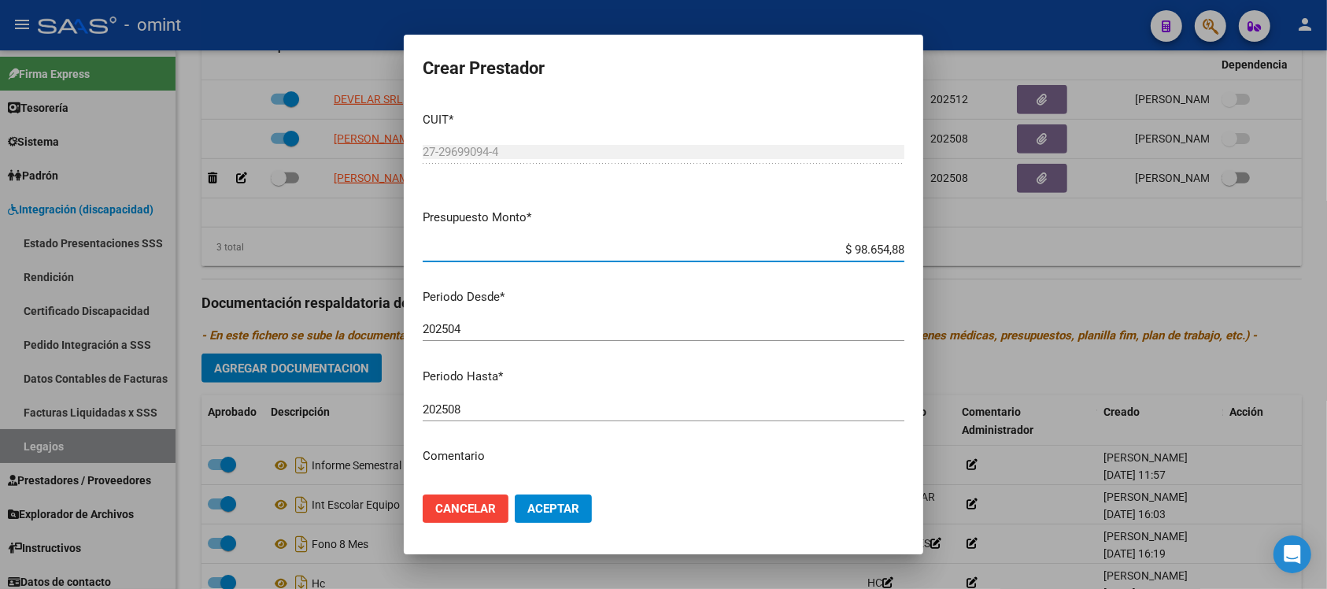
click at [514, 410] on input "202508" at bounding box center [664, 409] width 482 height 14
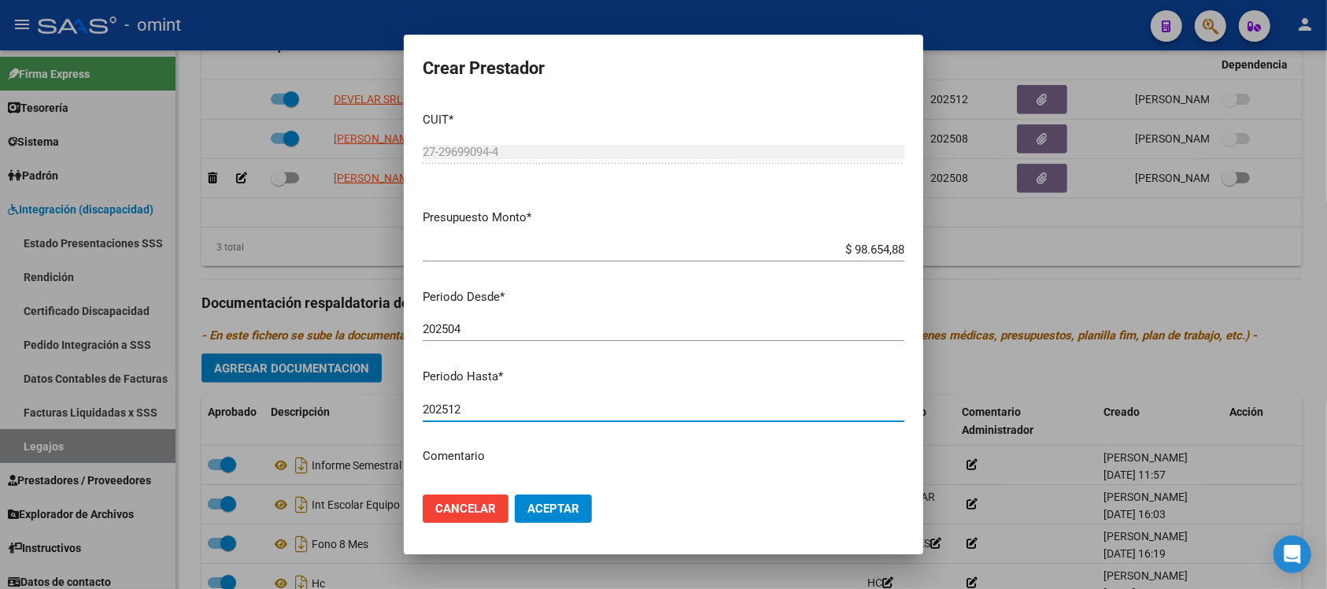
type input "202512"
click at [515, 494] on button "Aceptar" at bounding box center [553, 508] width 77 height 28
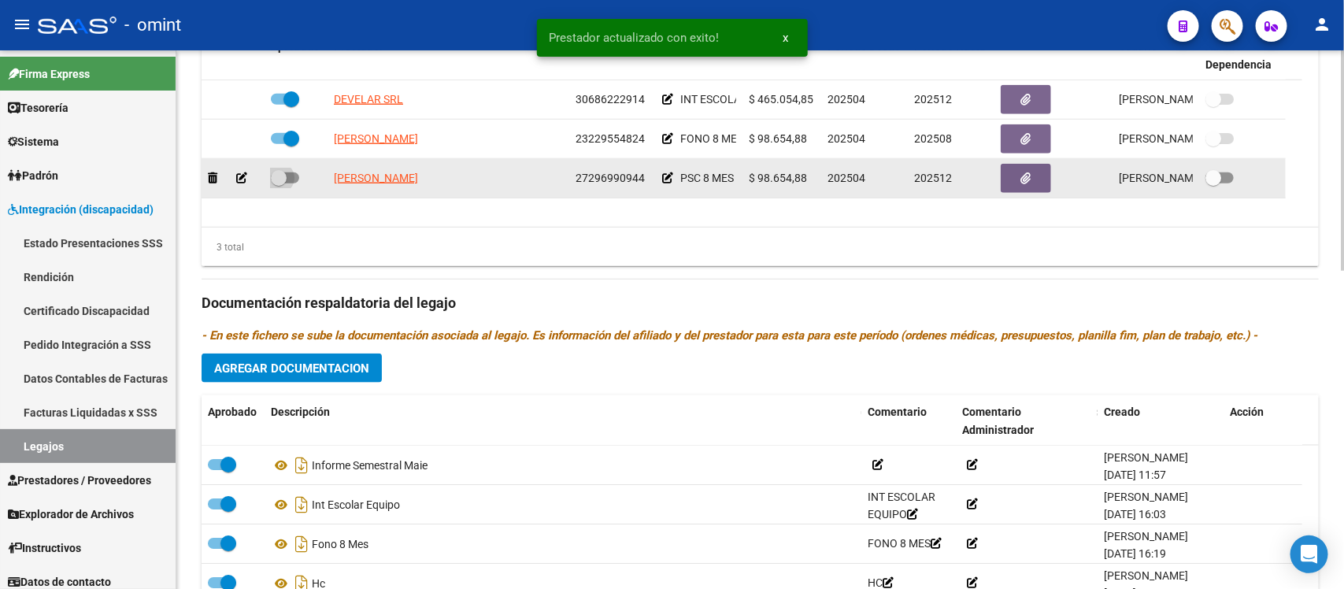
click at [281, 178] on span at bounding box center [279, 178] width 16 height 16
click at [279, 183] on input "checkbox" at bounding box center [278, 183] width 1 height 1
checkbox input "true"
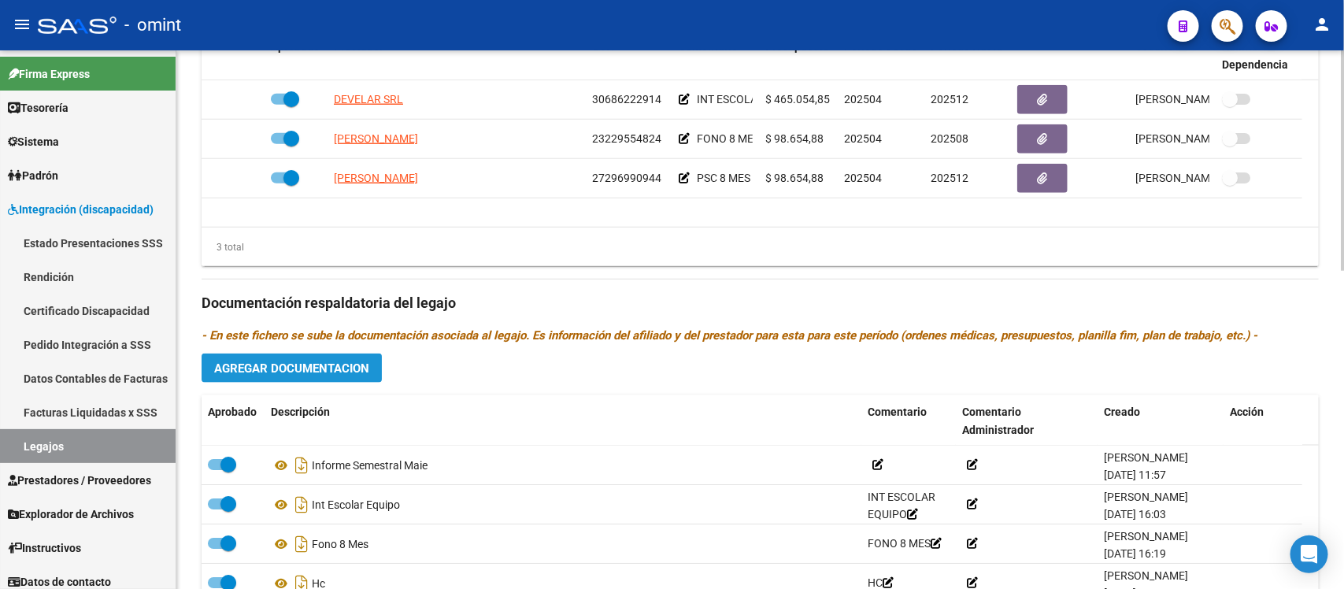
click at [288, 367] on span "Agregar Documentacion" at bounding box center [291, 368] width 155 height 14
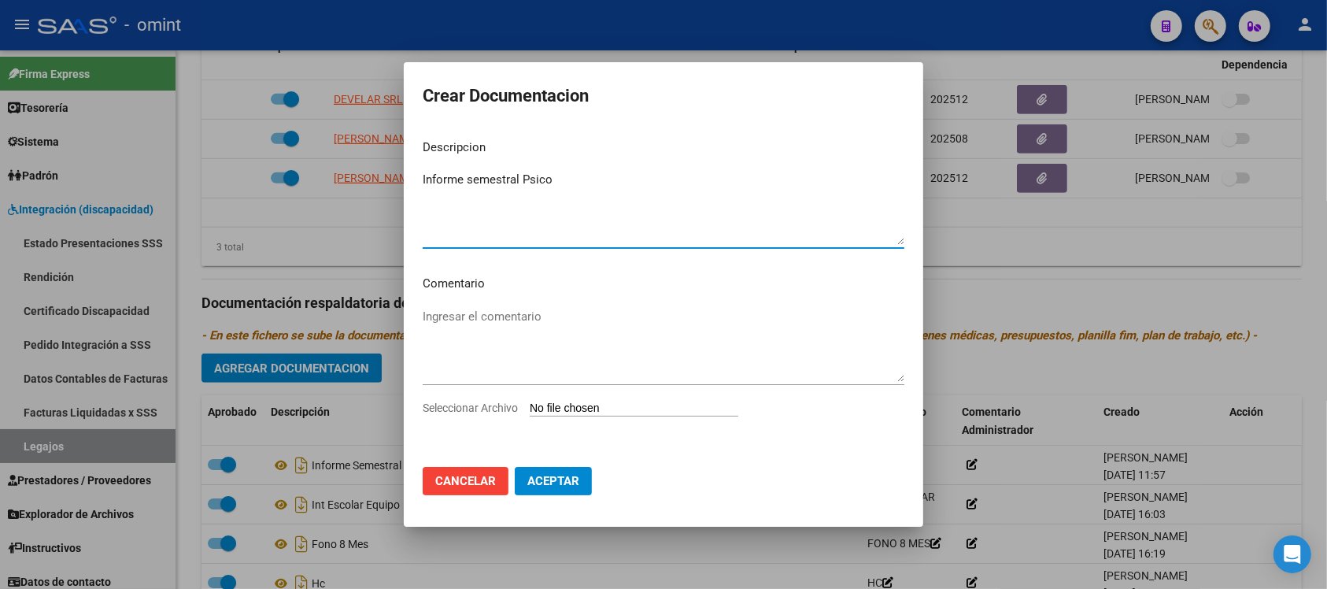
type textarea "Informe semestral Psico"
click at [591, 414] on input "Seleccionar Archivo" at bounding box center [634, 409] width 209 height 15
type input "C:\fakepath\2002243002_25070411360_form048.pdf"
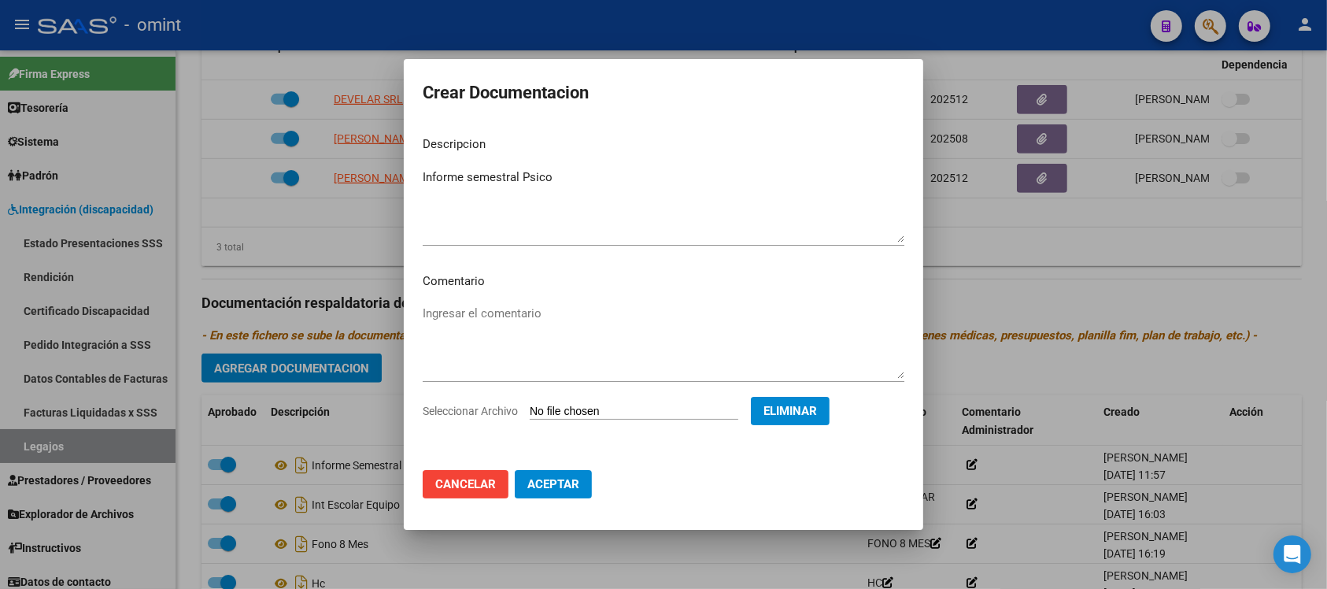
click at [560, 496] on button "Aceptar" at bounding box center [553, 484] width 77 height 28
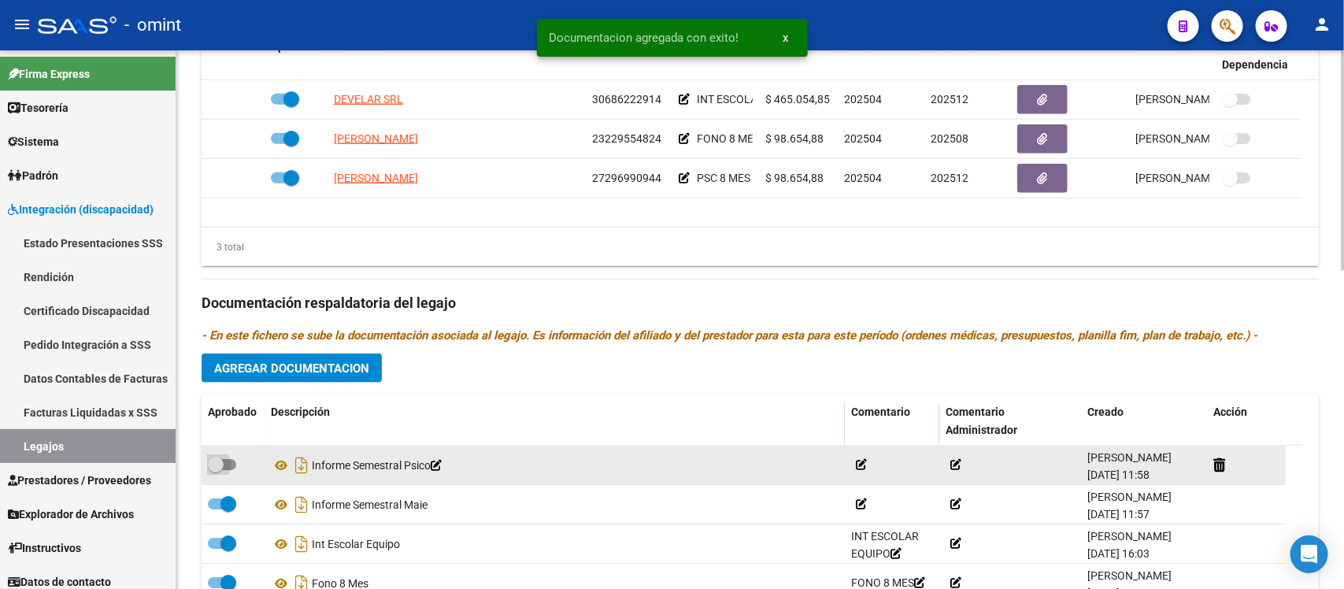
click at [217, 462] on span at bounding box center [216, 465] width 16 height 16
click at [216, 470] on input "checkbox" at bounding box center [215, 470] width 1 height 1
checkbox input "true"
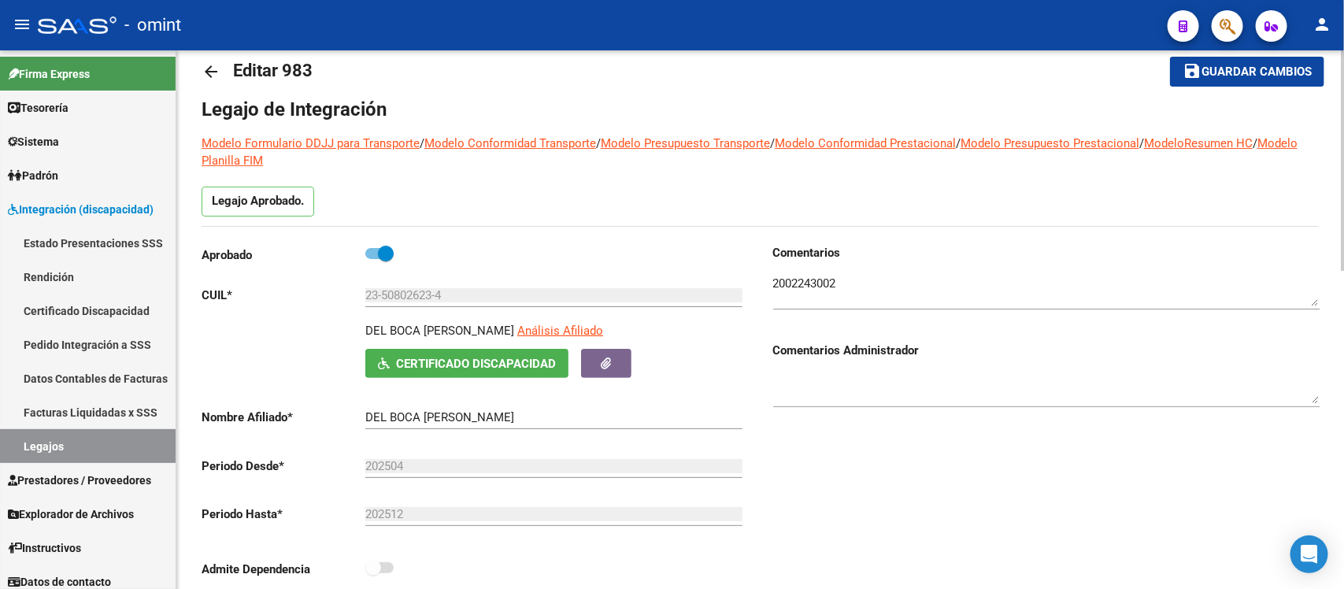
scroll to position [0, 0]
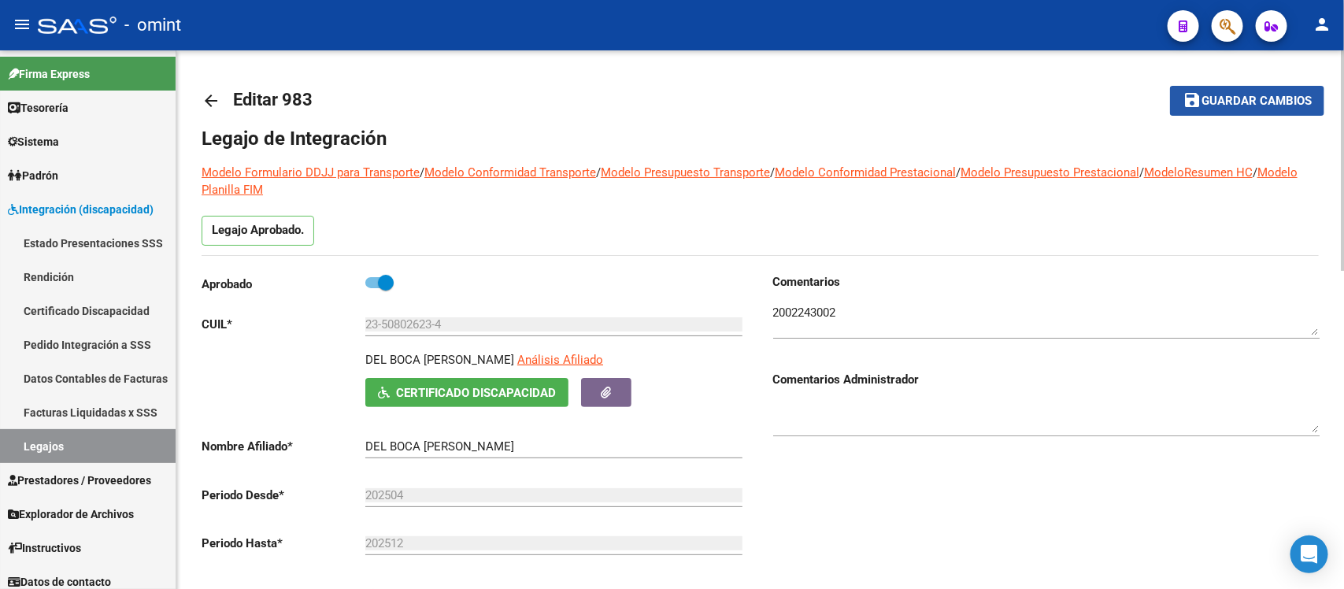
click at [1231, 102] on span "Guardar cambios" at bounding box center [1256, 101] width 110 height 14
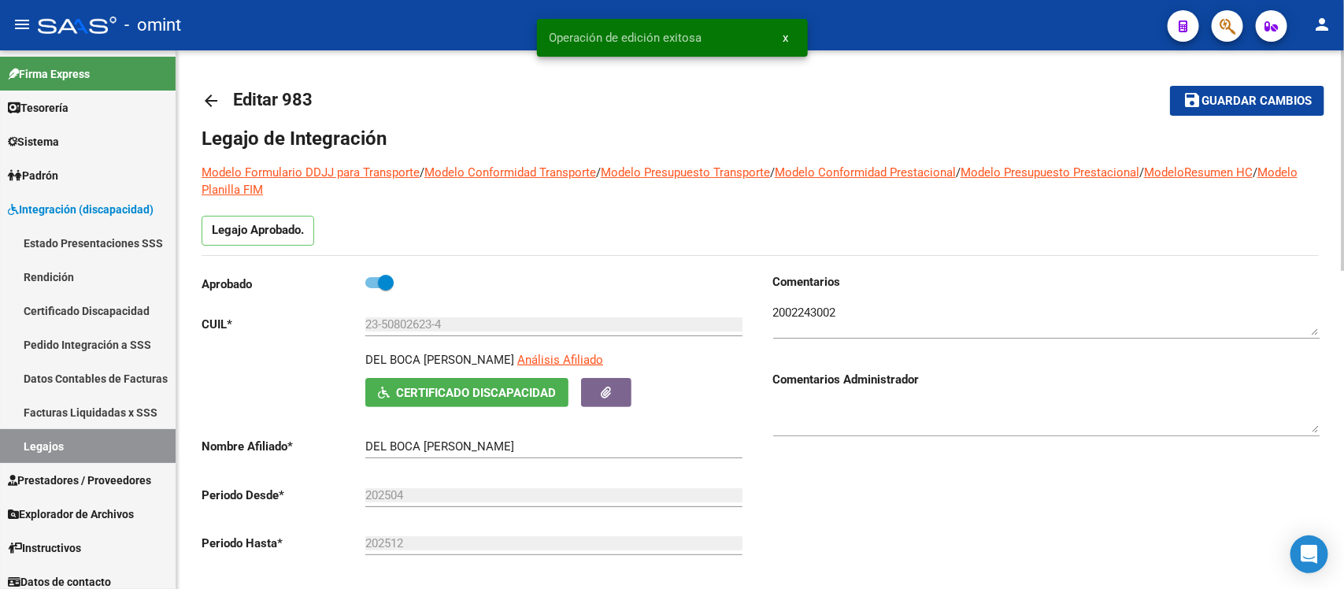
click at [214, 97] on mat-icon "arrow_back" at bounding box center [211, 100] width 19 height 19
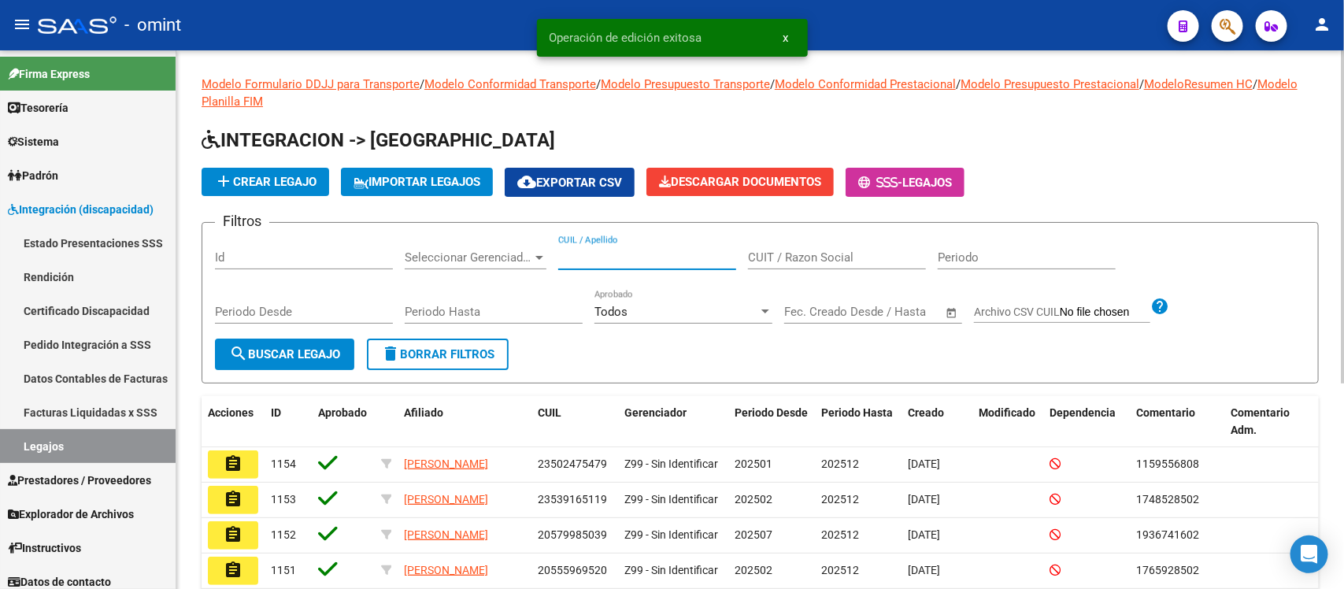
click at [646, 257] on input "CUIL / Apellido" at bounding box center [647, 257] width 178 height 14
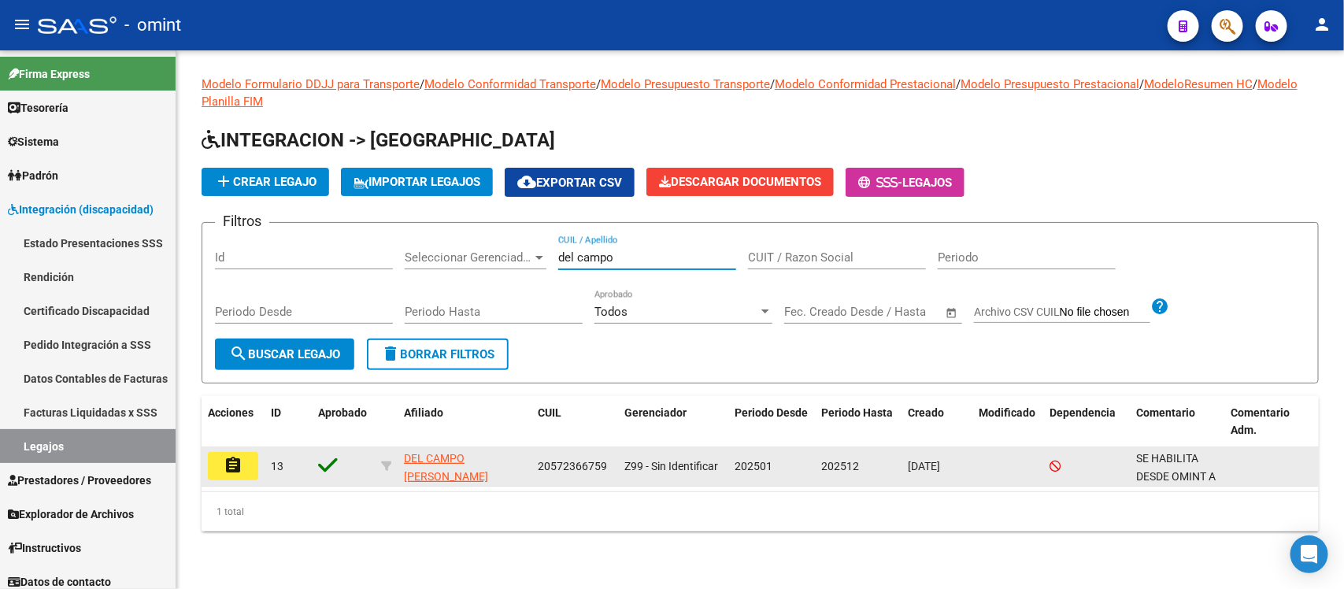
type input "del campo"
click at [246, 455] on button "assignment" at bounding box center [233, 466] width 50 height 28
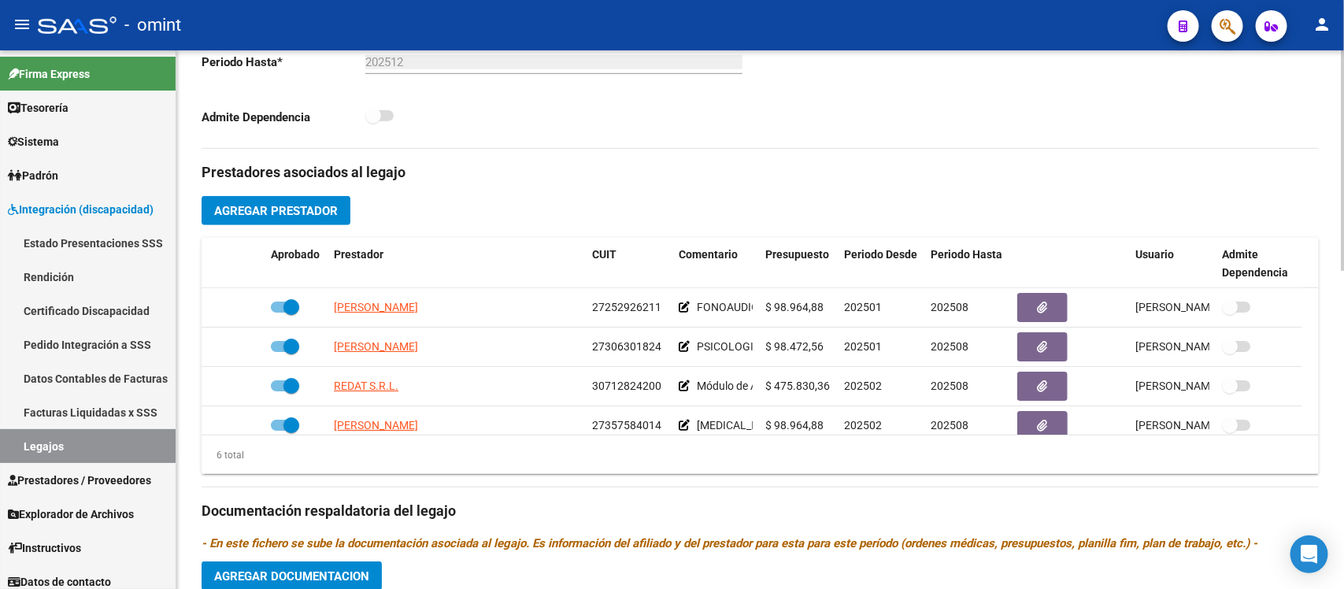
scroll to position [492, 0]
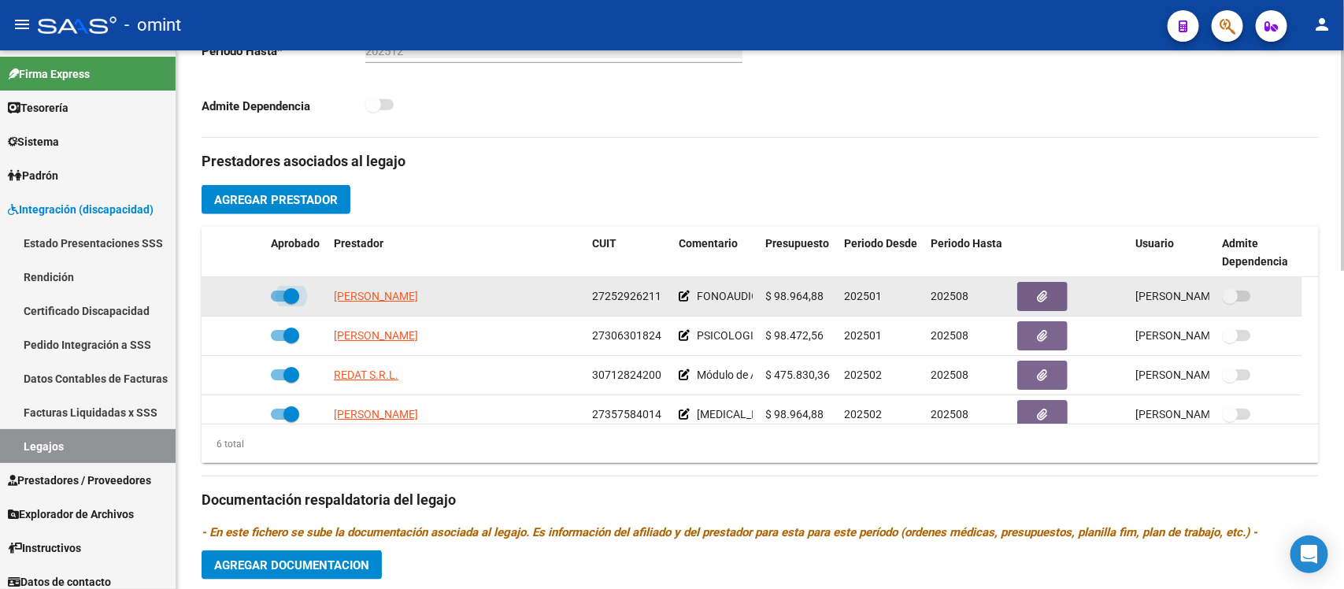
click at [295, 292] on span at bounding box center [291, 296] width 16 height 16
click at [279, 302] on input "checkbox" at bounding box center [278, 302] width 1 height 1
checkbox input "false"
click at [236, 292] on icon at bounding box center [241, 296] width 11 height 11
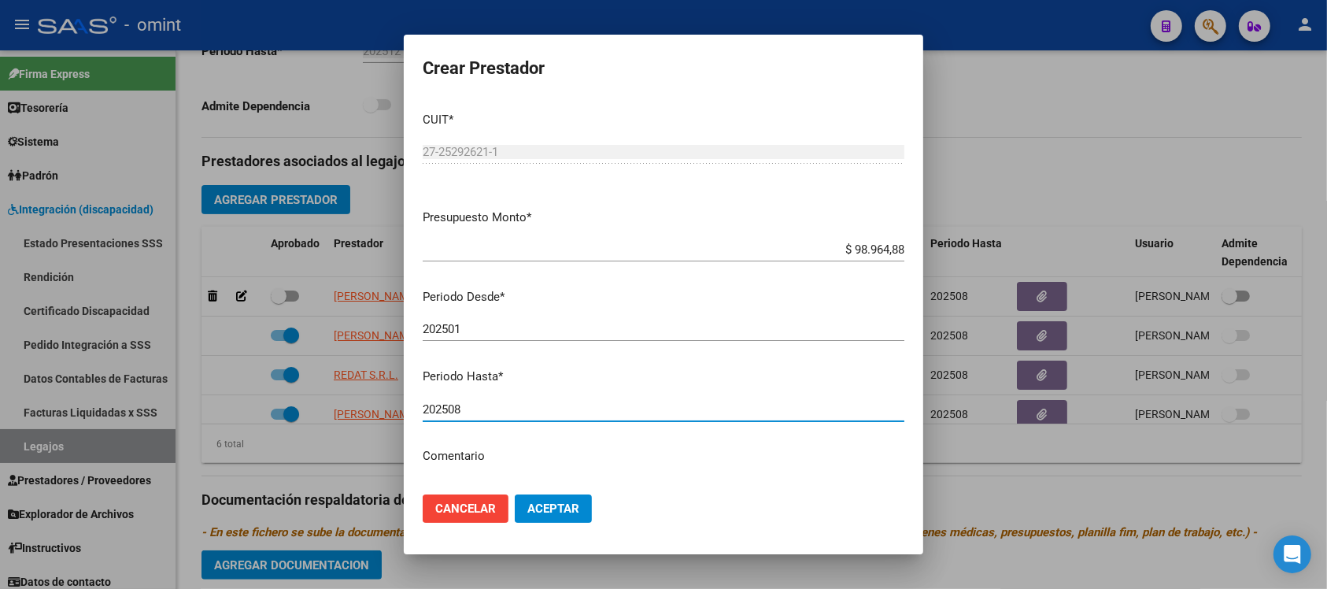
click at [535, 407] on input "202508" at bounding box center [664, 409] width 482 height 14
type input "202512"
click at [515, 494] on button "Aceptar" at bounding box center [553, 508] width 77 height 28
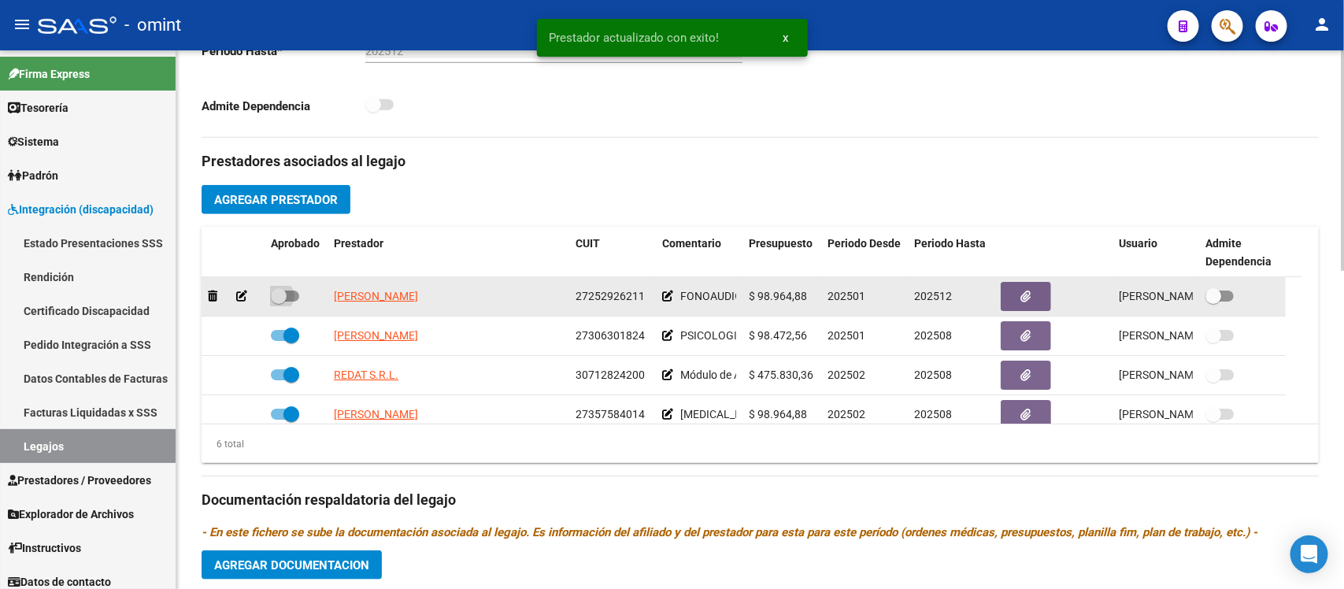
click at [283, 292] on span at bounding box center [279, 296] width 16 height 16
click at [279, 302] on input "checkbox" at bounding box center [278, 302] width 1 height 1
checkbox input "true"
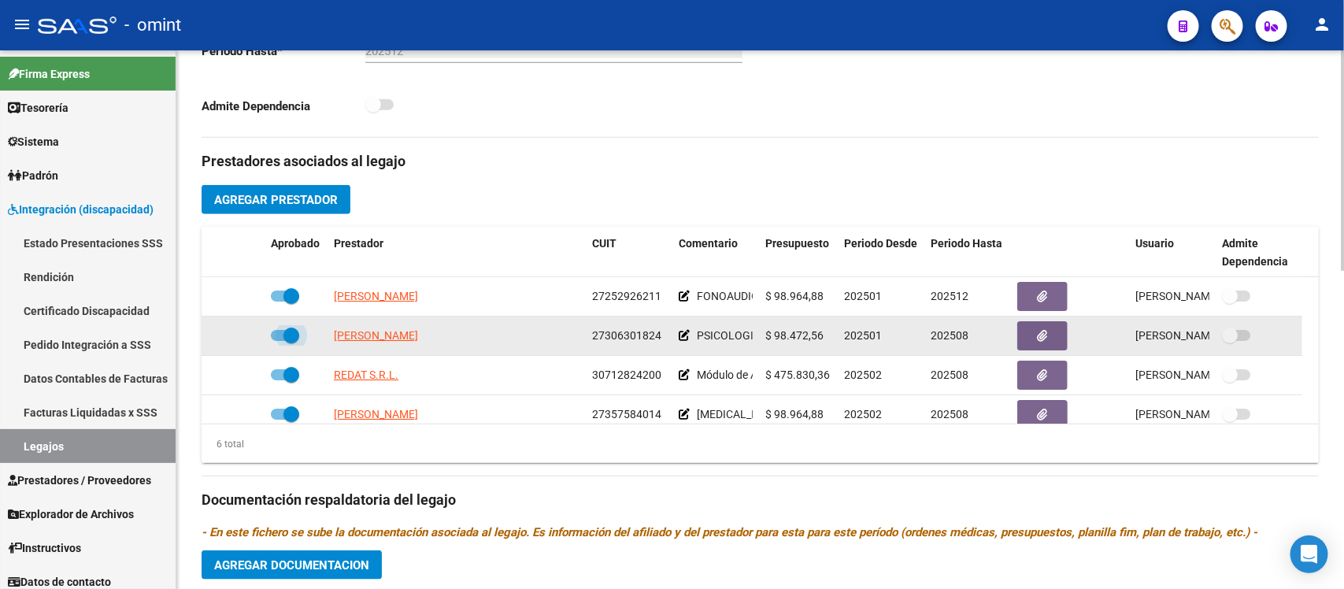
click at [295, 328] on span at bounding box center [291, 336] width 16 height 16
click at [279, 341] on input "checkbox" at bounding box center [278, 341] width 1 height 1
checkbox input "false"
click at [239, 331] on icon at bounding box center [241, 335] width 11 height 11
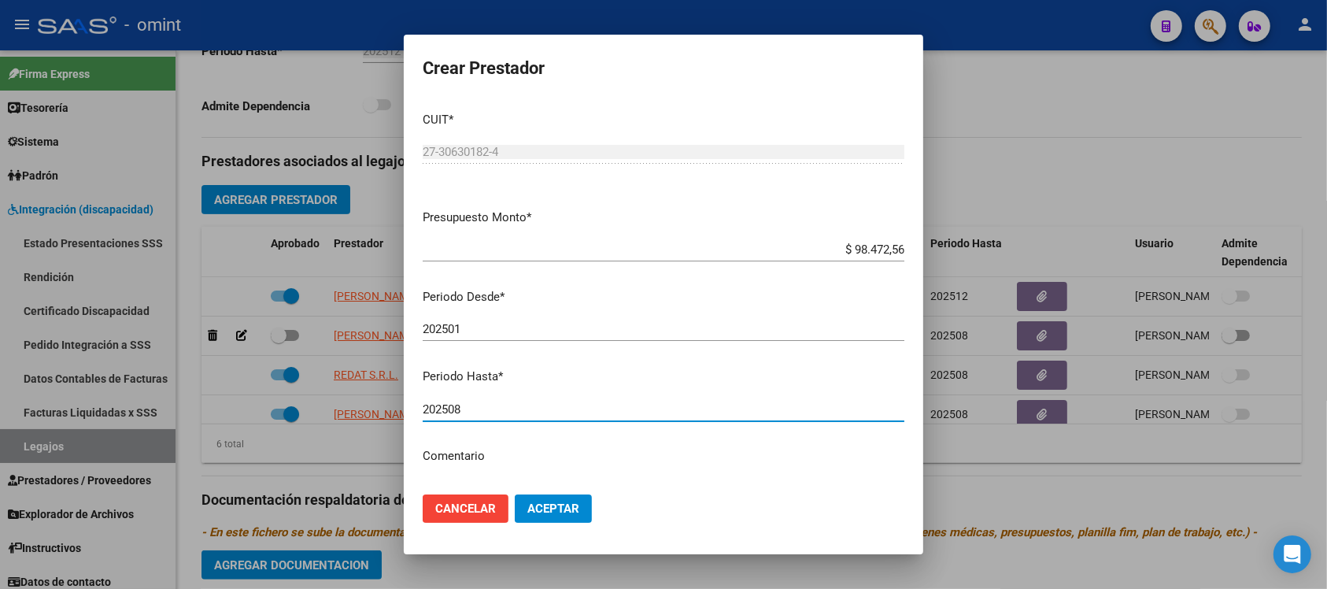
click at [480, 406] on input "202508" at bounding box center [664, 409] width 482 height 14
type input "202512"
click at [515, 494] on button "Aceptar" at bounding box center [553, 508] width 77 height 28
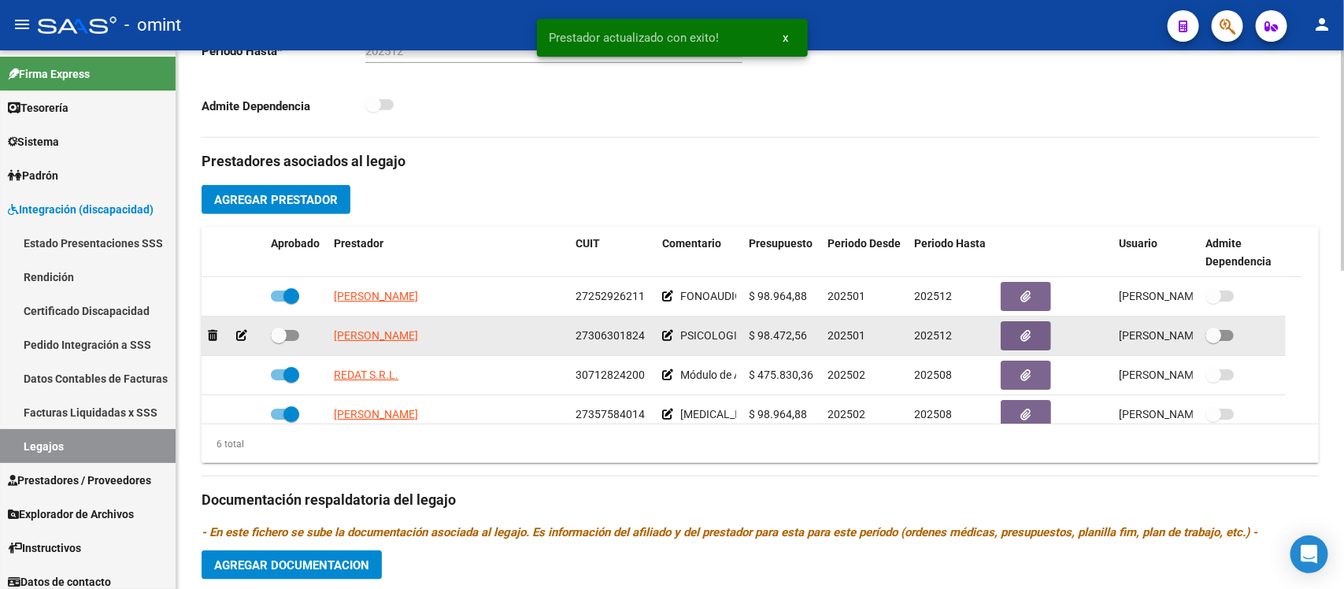
click at [277, 331] on span at bounding box center [279, 336] width 16 height 16
click at [278, 341] on input "checkbox" at bounding box center [278, 341] width 1 height 1
checkbox input "true"
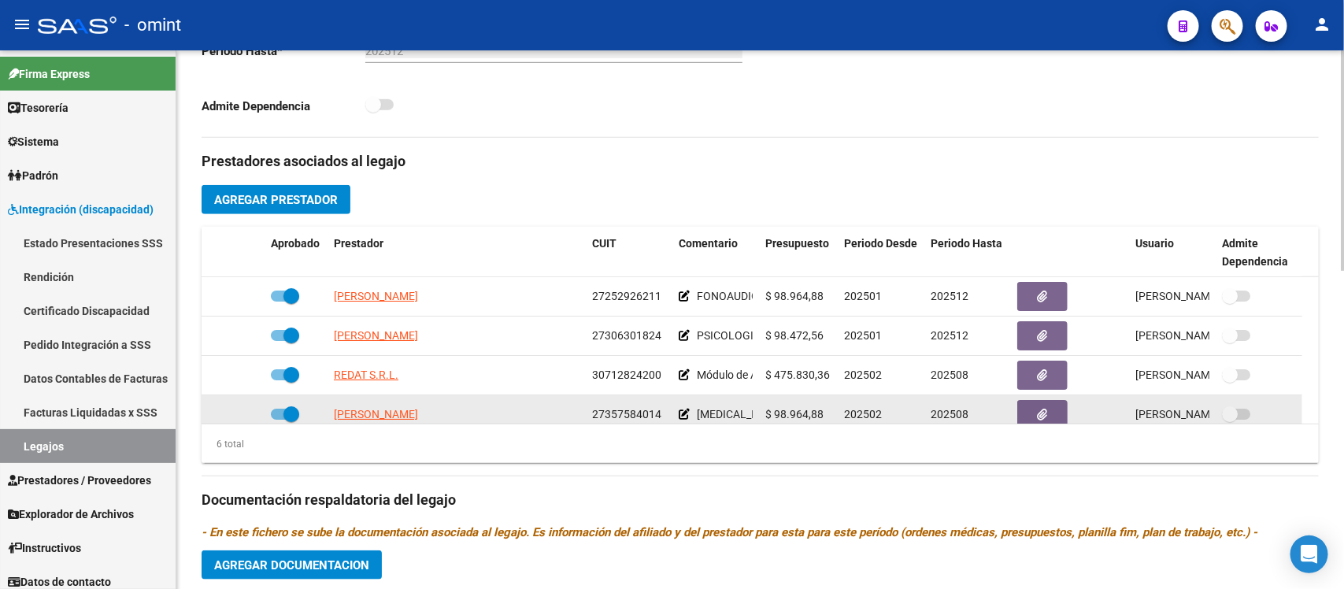
click at [289, 414] on span at bounding box center [291, 414] width 16 height 16
click at [279, 420] on input "checkbox" at bounding box center [278, 420] width 1 height 1
checkbox input "false"
click at [241, 414] on icon at bounding box center [241, 414] width 11 height 11
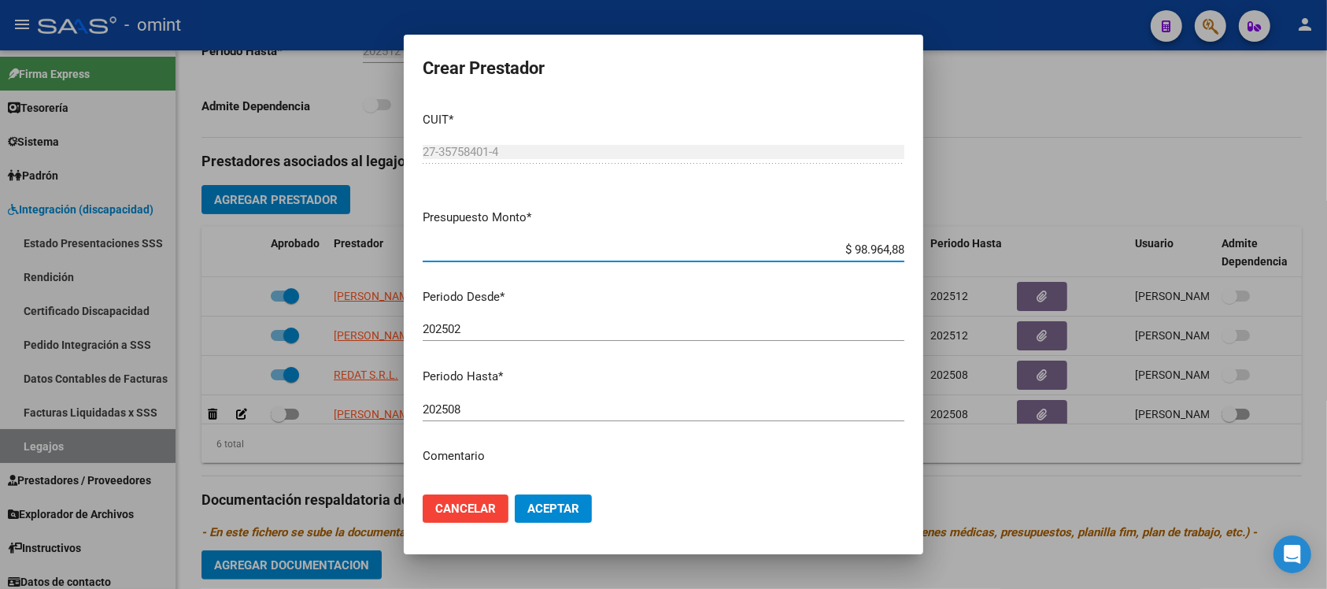
click at [493, 417] on div "202508 Ingresar el periodo" at bounding box center [664, 410] width 482 height 24
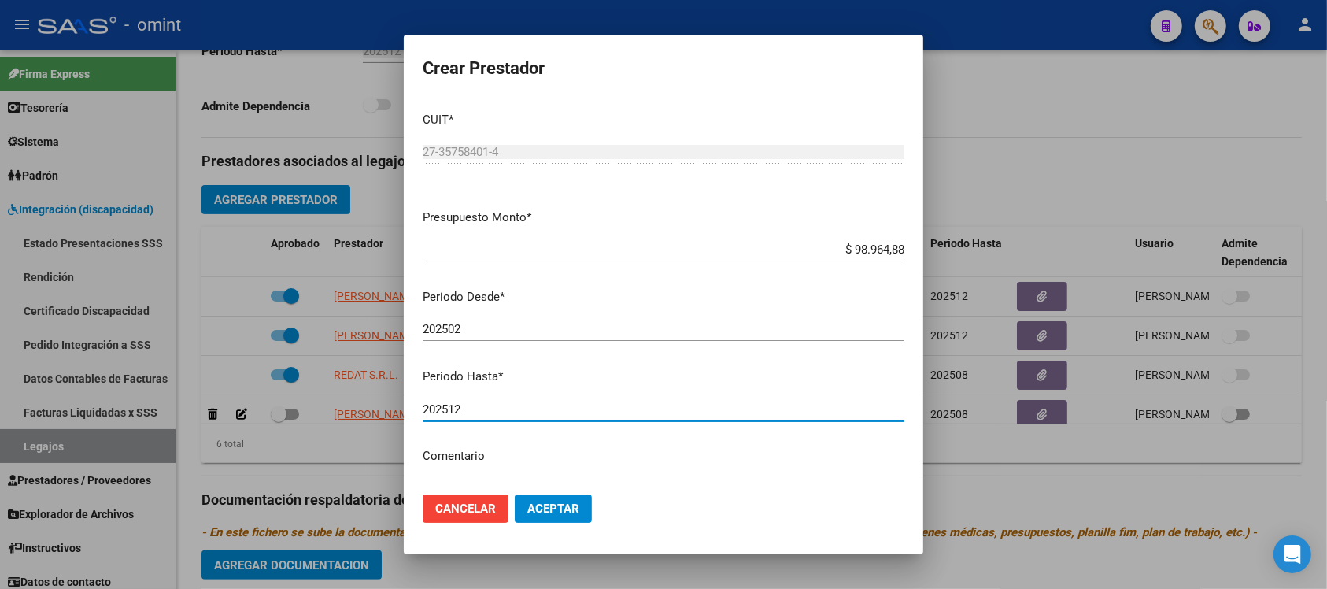
type input "202512"
click at [515, 494] on button "Aceptar" at bounding box center [553, 508] width 77 height 28
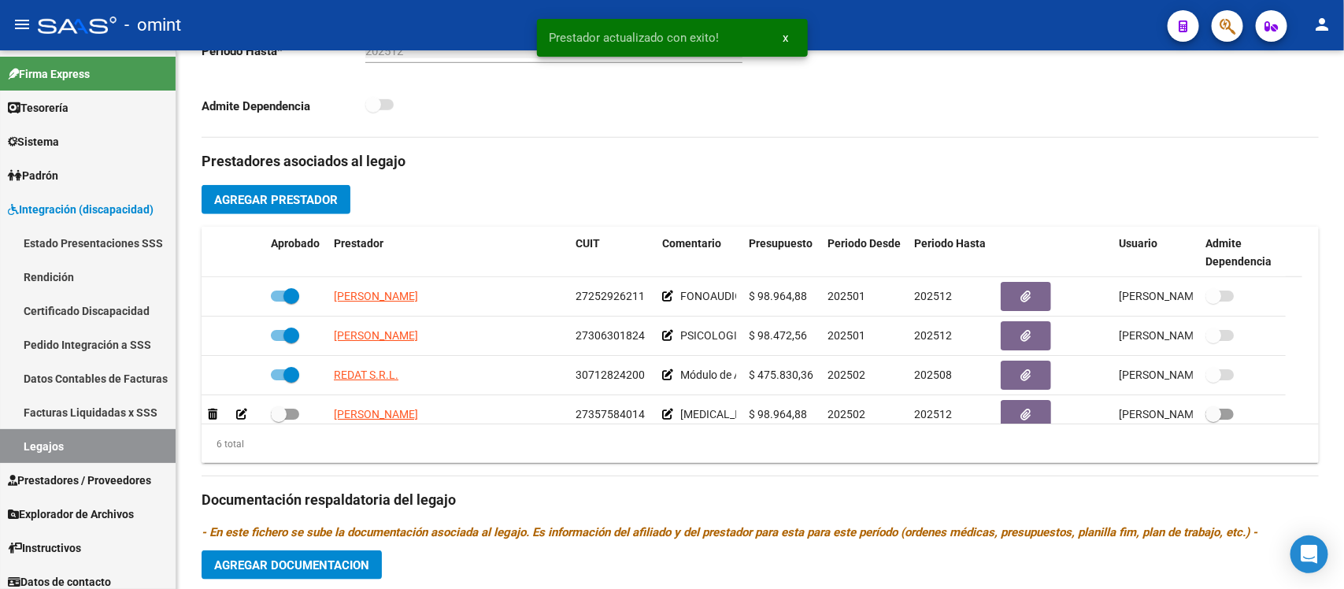
scroll to position [26, 0]
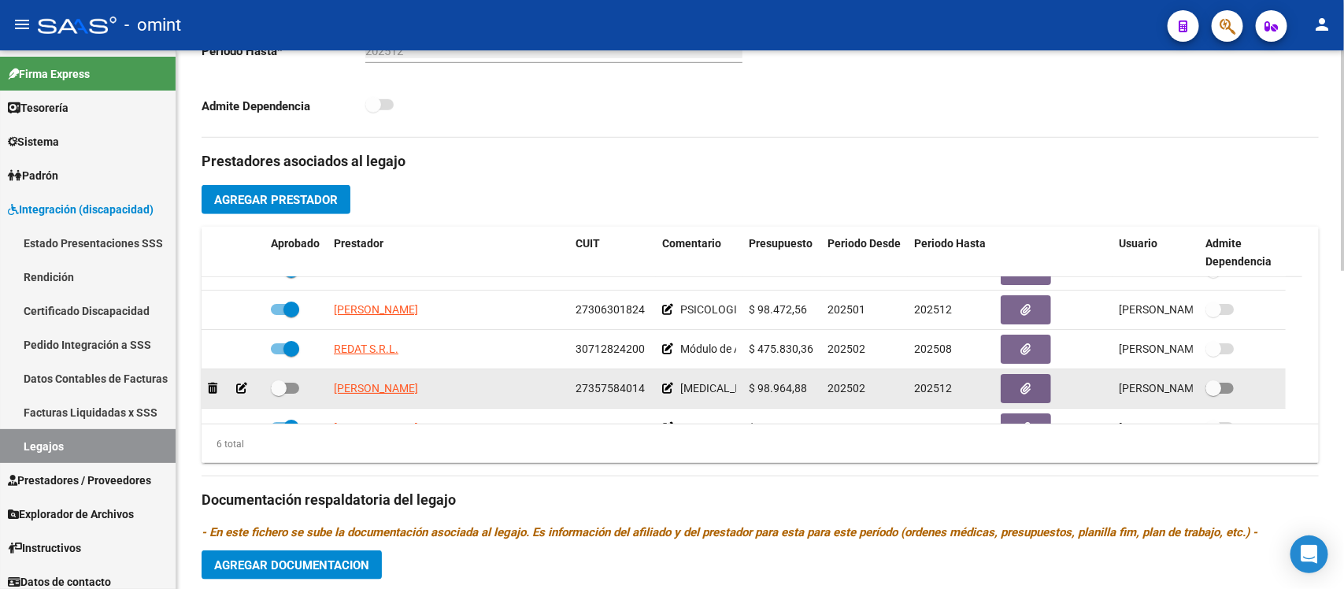
click at [286, 390] on span at bounding box center [285, 388] width 28 height 11
click at [279, 394] on input "checkbox" at bounding box center [278, 394] width 1 height 1
checkbox input "true"
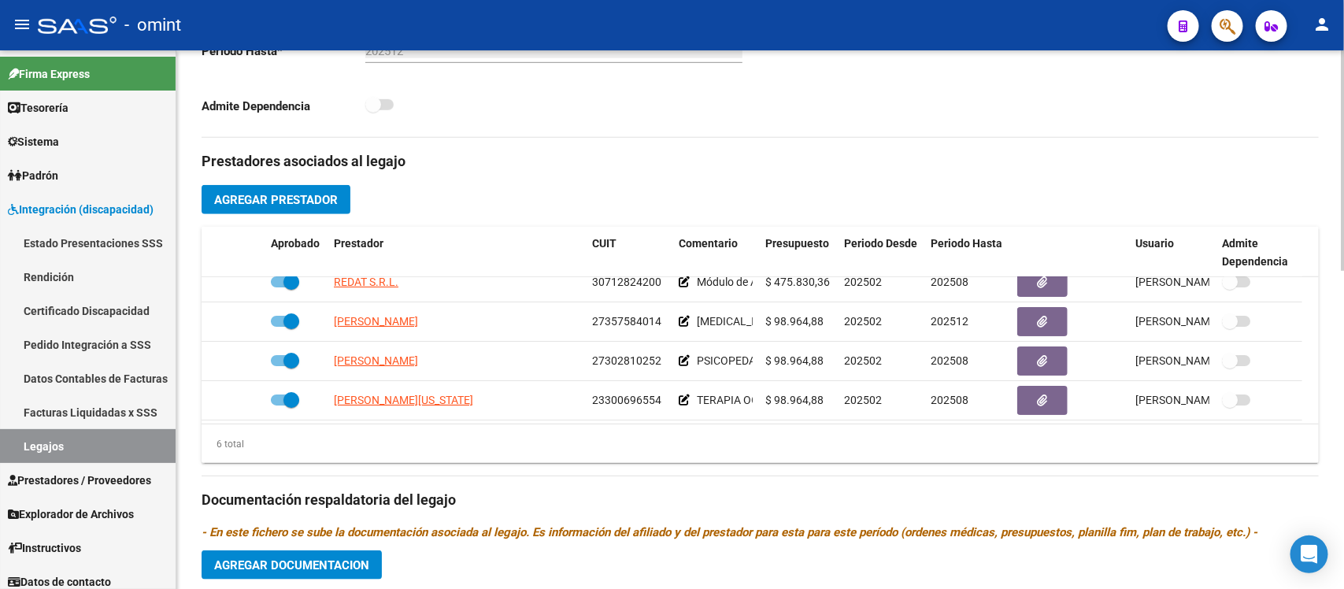
scroll to position [95, 0]
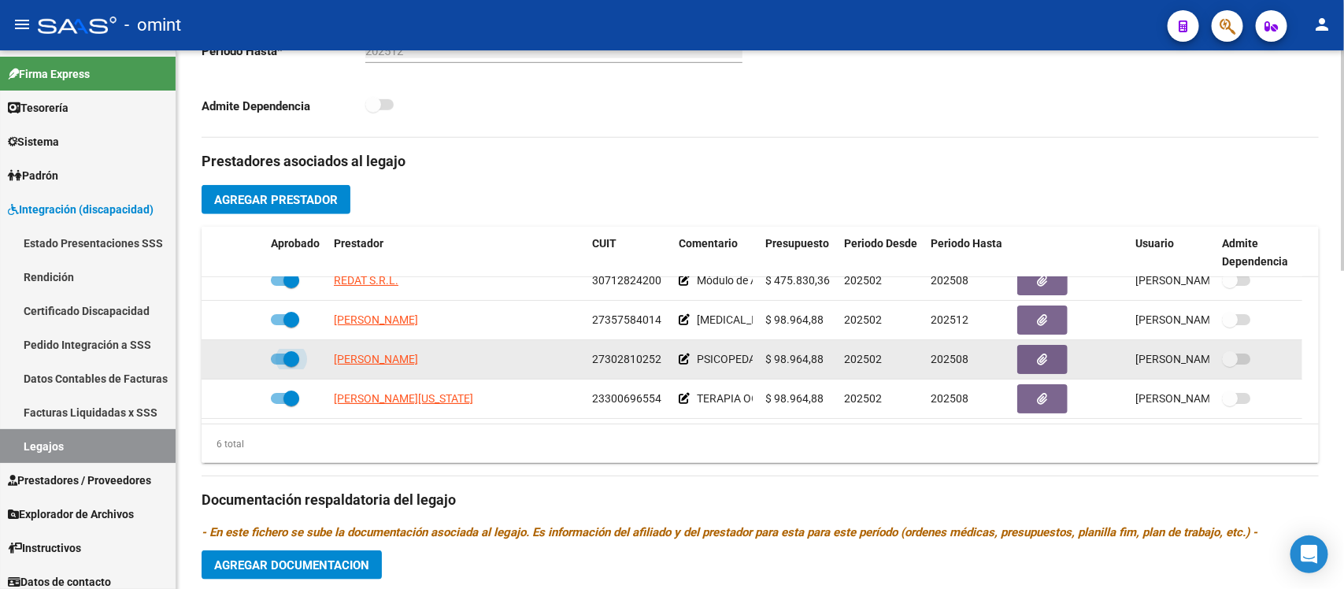
click at [285, 362] on span at bounding box center [291, 359] width 16 height 16
click at [279, 365] on input "checkbox" at bounding box center [278, 365] width 1 height 1
checkbox input "false"
click at [242, 360] on icon at bounding box center [241, 359] width 11 height 11
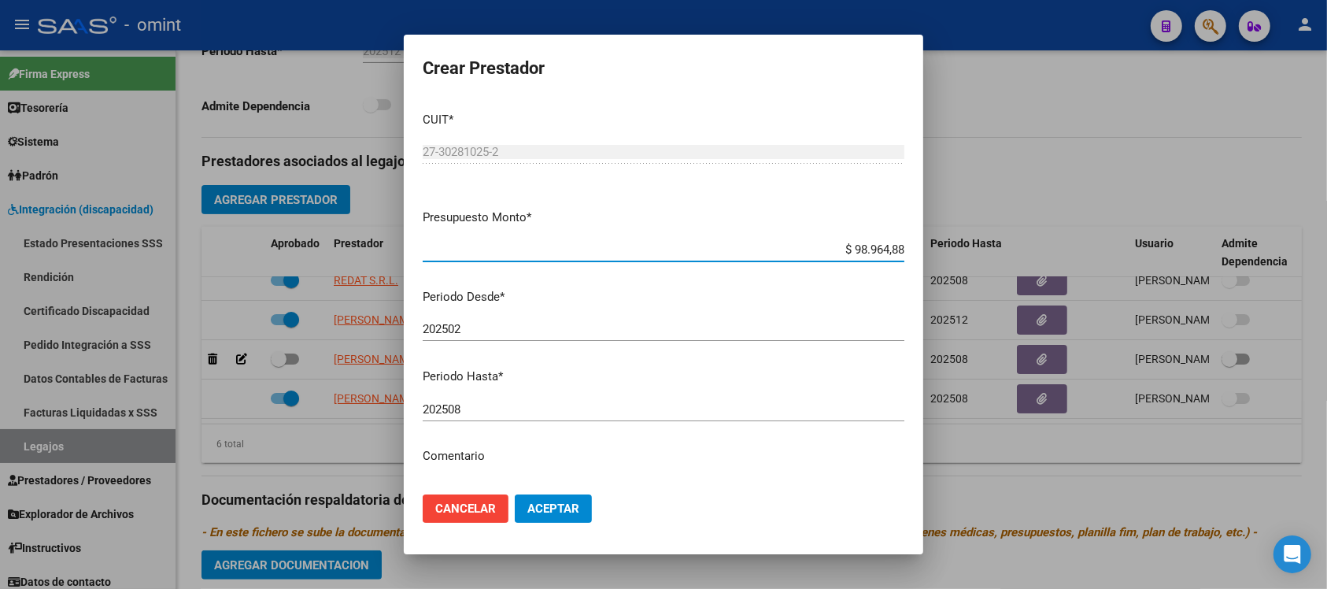
click at [488, 414] on input "202508" at bounding box center [664, 409] width 482 height 14
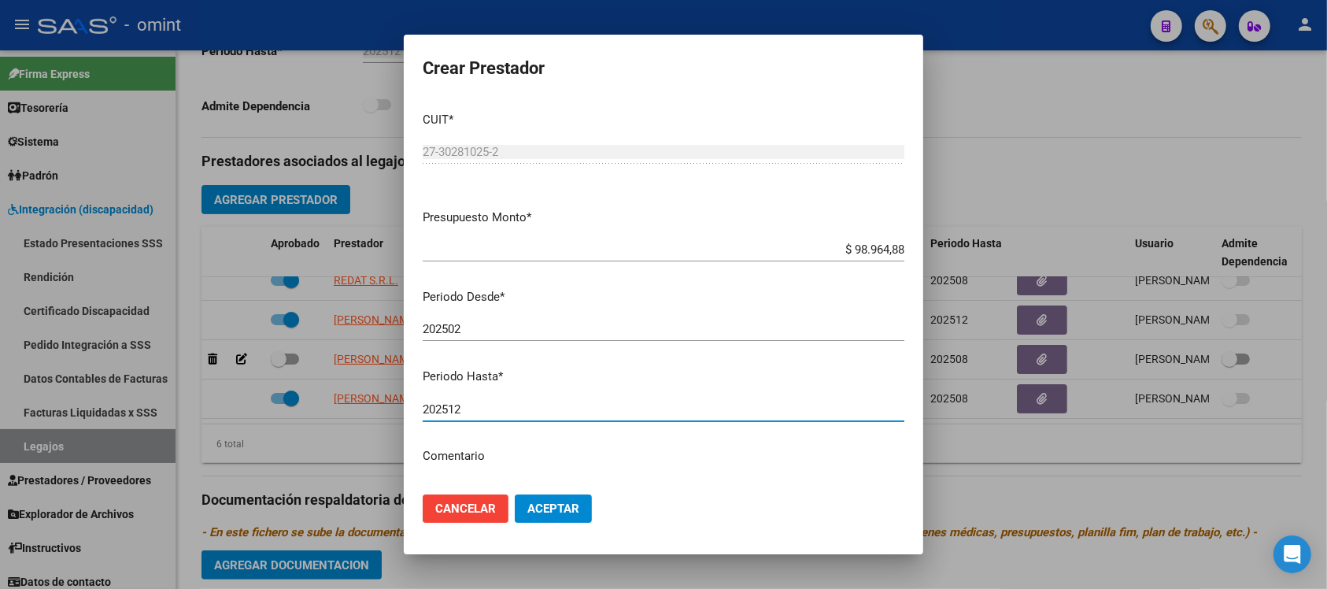
type input "202512"
click at [515, 494] on button "Aceptar" at bounding box center [553, 508] width 77 height 28
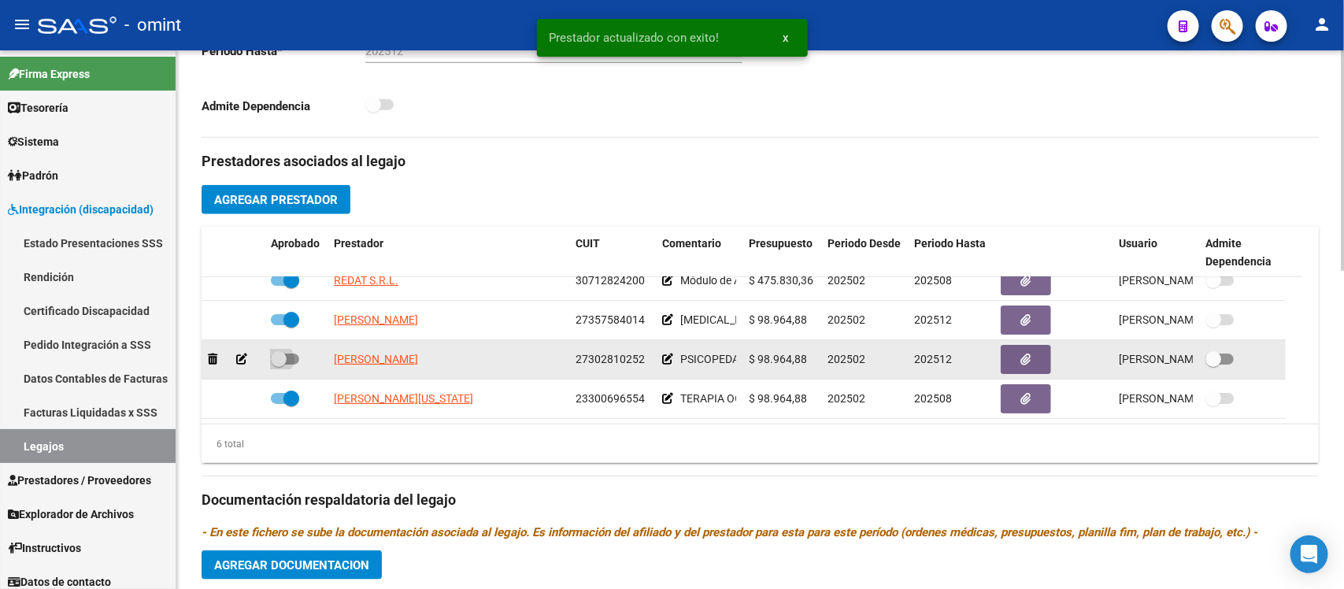
click at [281, 366] on label at bounding box center [285, 359] width 28 height 19
click at [279, 365] on input "checkbox" at bounding box center [278, 365] width 1 height 1
checkbox input "true"
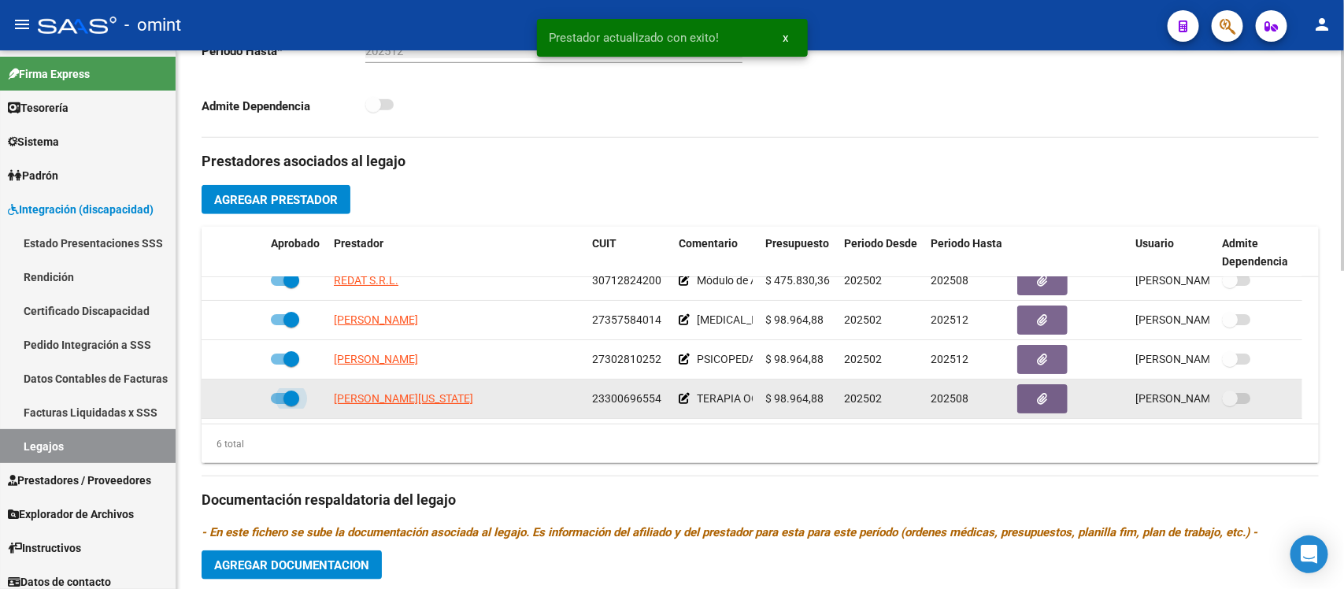
click at [297, 398] on span at bounding box center [291, 399] width 16 height 16
click at [279, 404] on input "checkbox" at bounding box center [278, 404] width 1 height 1
checkbox input "false"
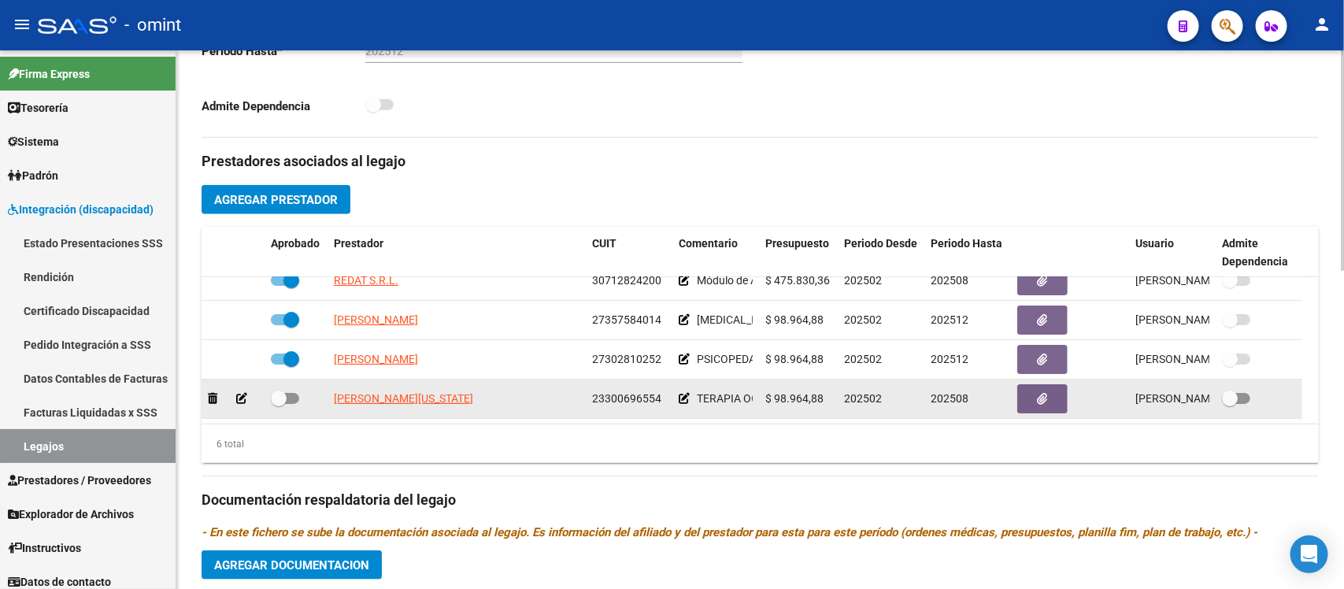
click at [239, 394] on icon at bounding box center [241, 398] width 11 height 11
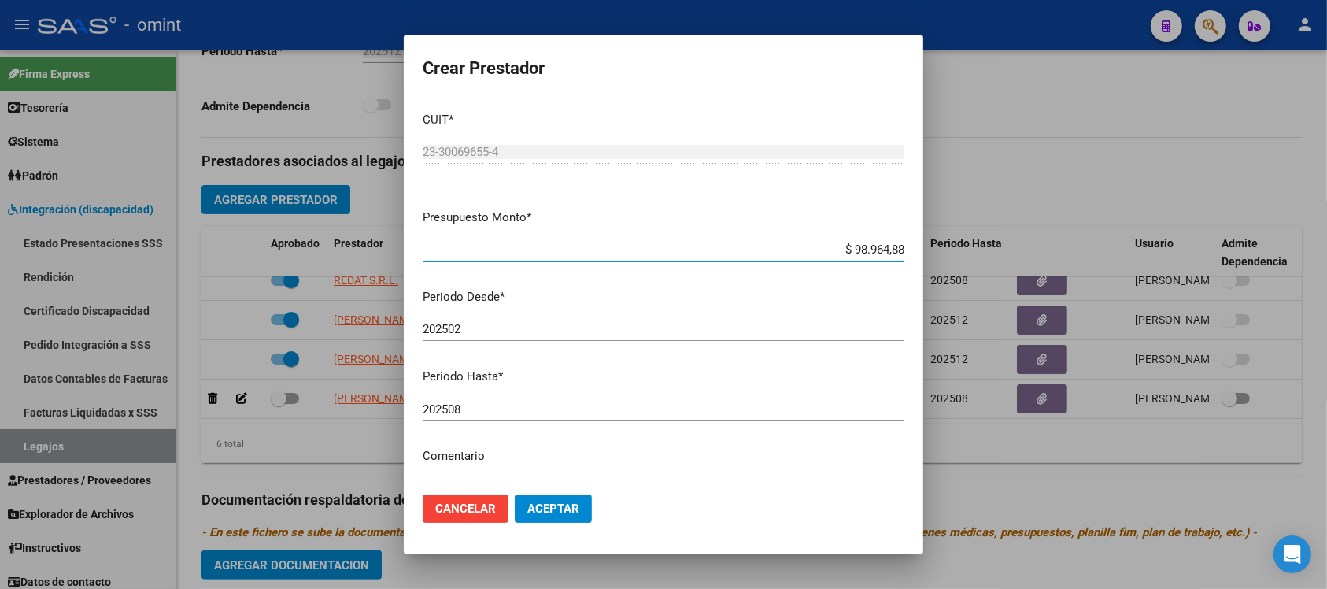
click at [524, 409] on input "202508" at bounding box center [664, 409] width 482 height 14
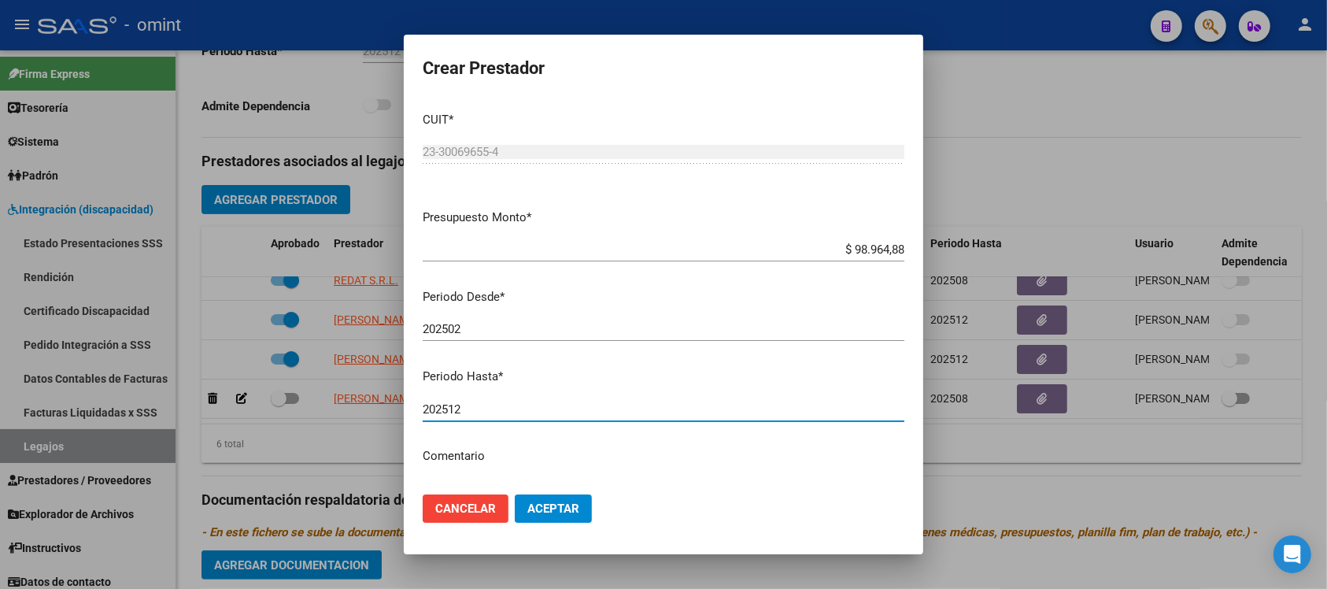
type input "202512"
click at [515, 494] on button "Aceptar" at bounding box center [553, 508] width 77 height 28
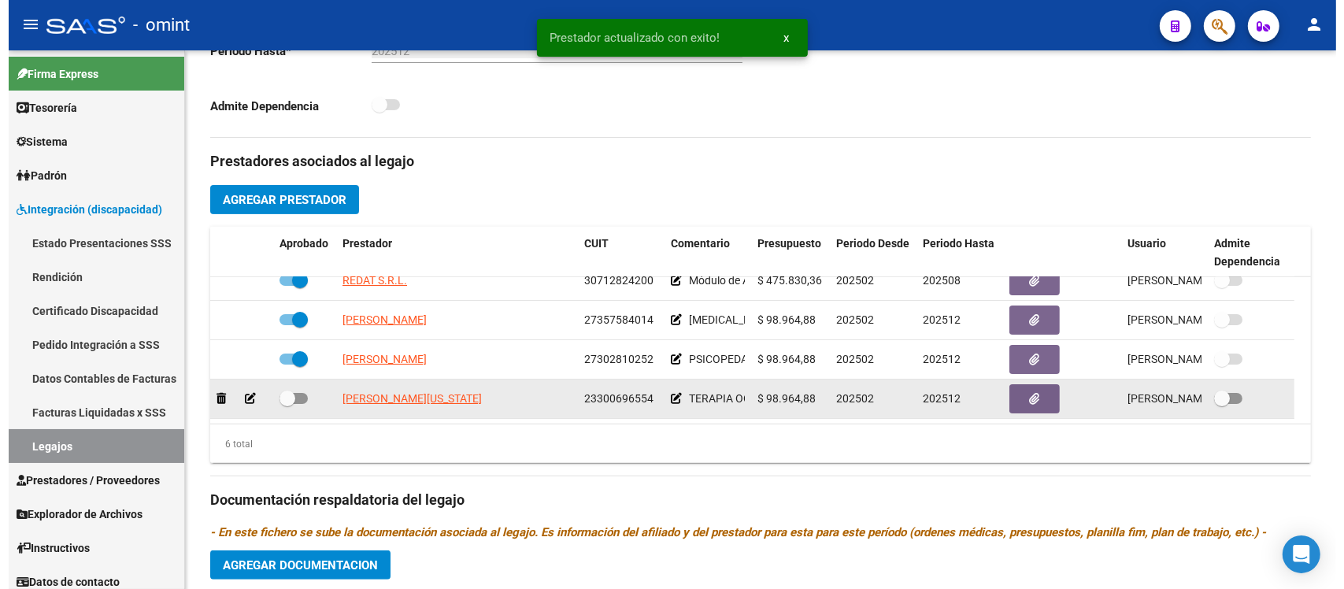
scroll to position [105, 0]
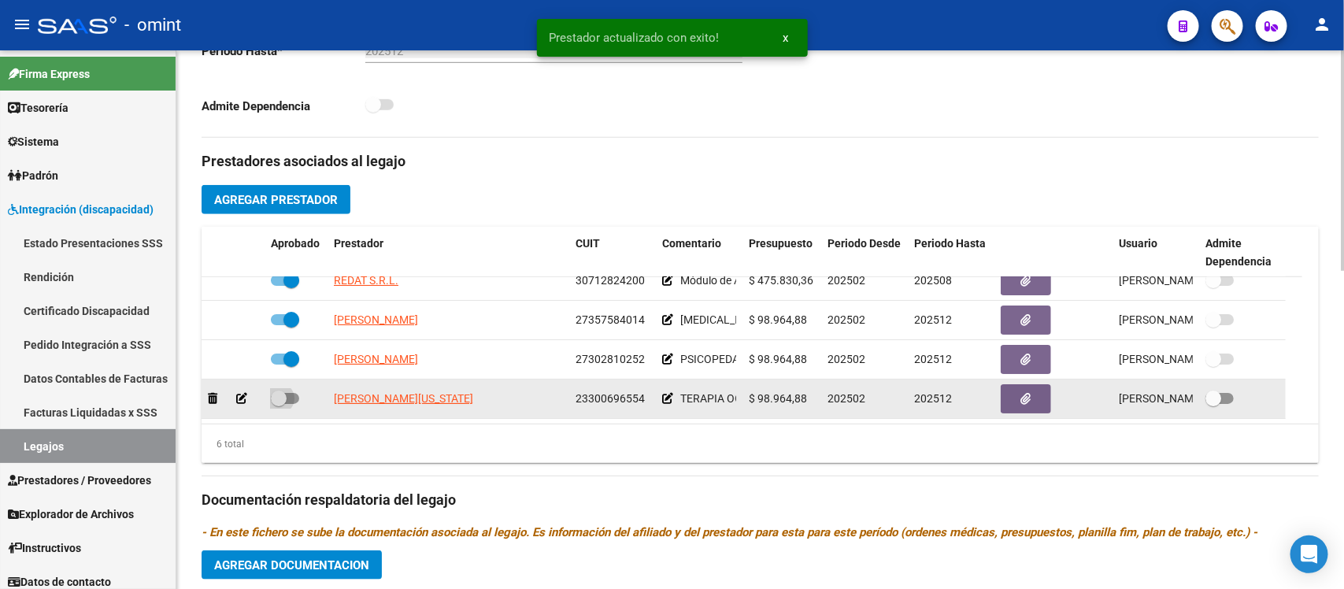
click at [280, 391] on span at bounding box center [279, 399] width 16 height 16
click at [279, 404] on input "checkbox" at bounding box center [278, 404] width 1 height 1
checkbox input "true"
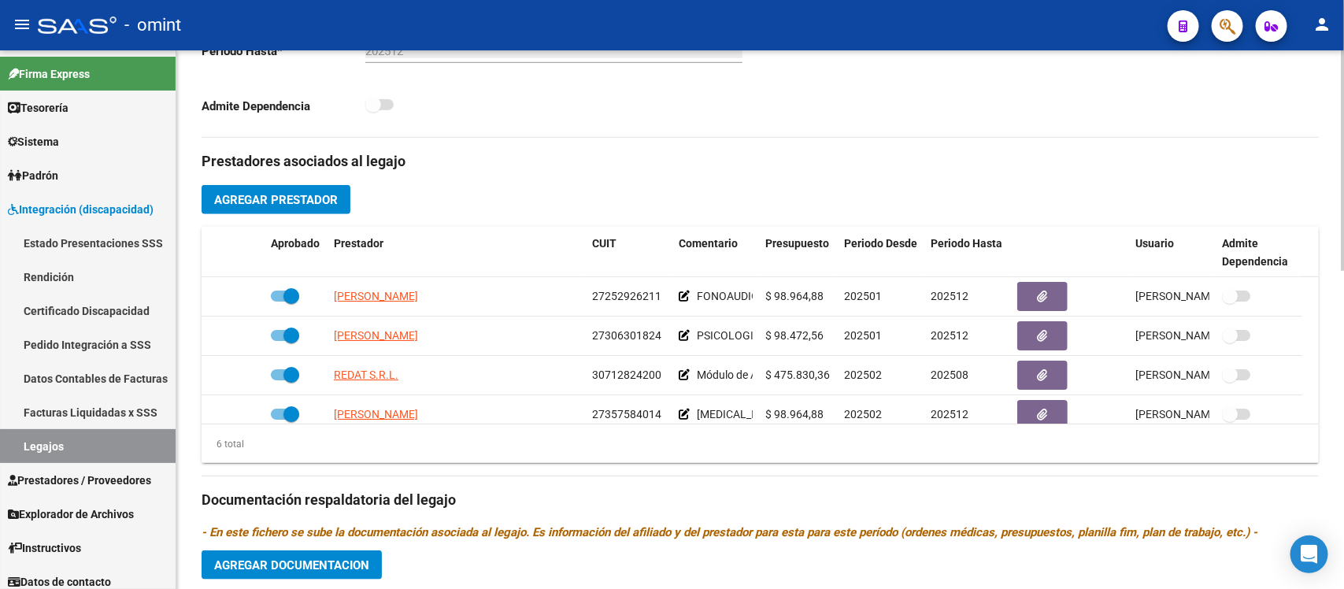
scroll to position [591, 0]
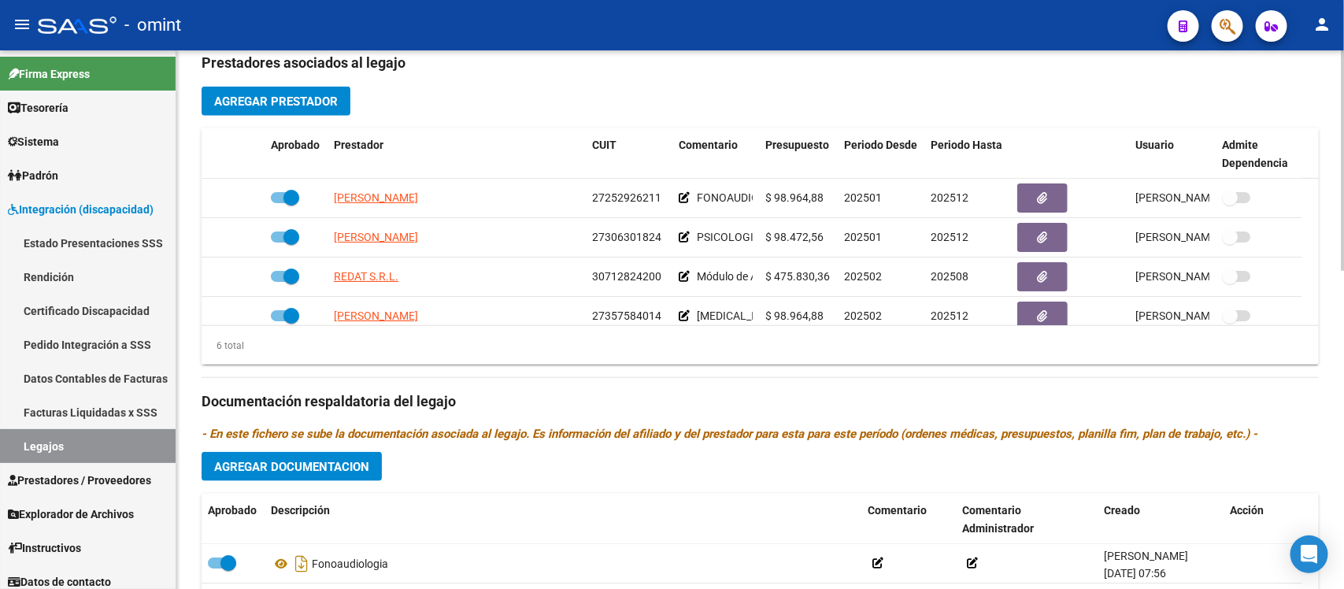
click at [344, 470] on span "Agregar Documentacion" at bounding box center [291, 467] width 155 height 14
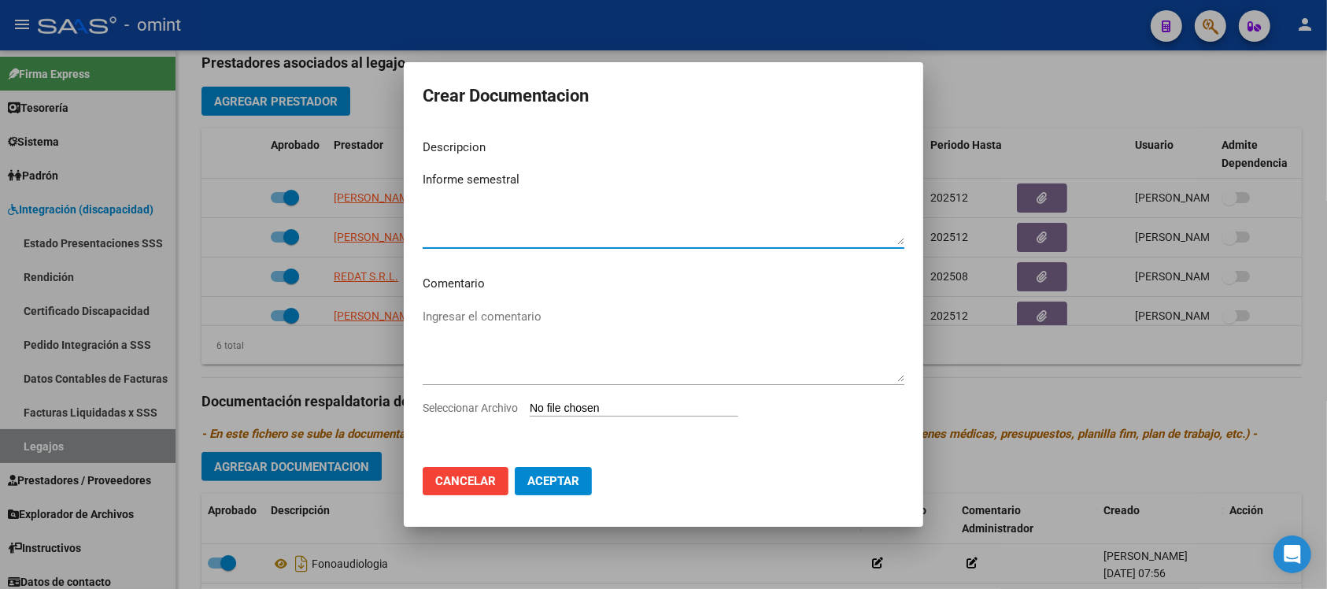
type textarea "Informe semestral"
click at [615, 419] on div "Seleccionar Archivo" at bounding box center [664, 414] width 482 height 30
click at [619, 408] on input "Seleccionar Archivo" at bounding box center [634, 409] width 209 height 15
type input "C:\fakepath\informe fono.pdf"
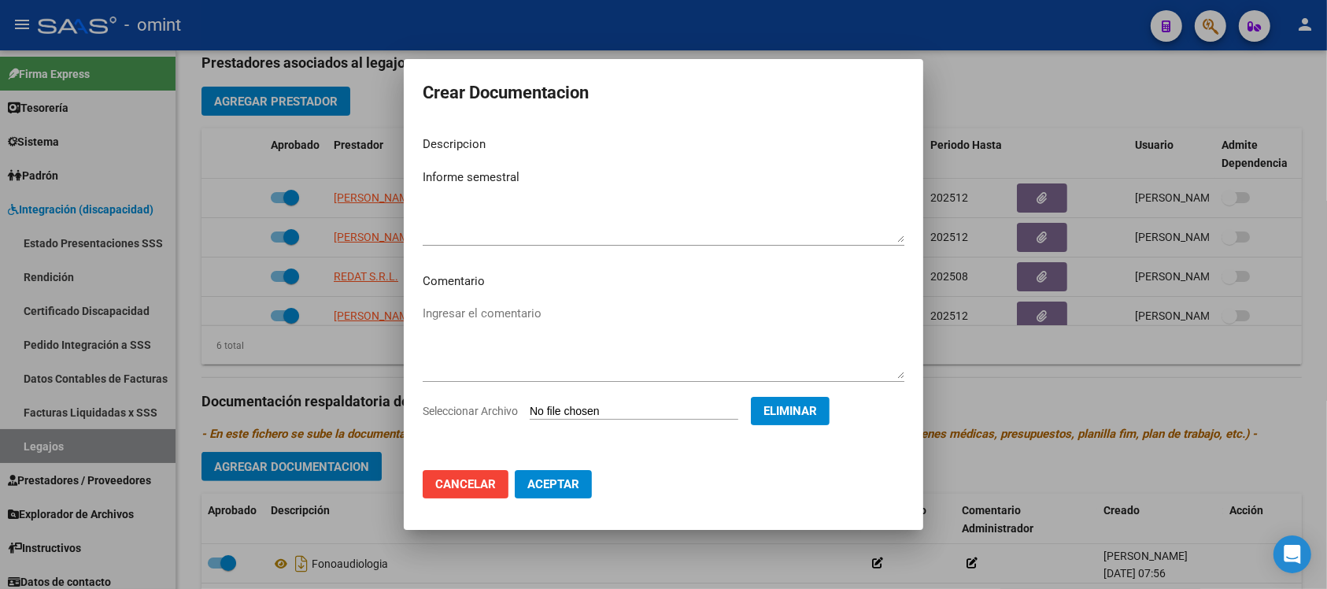
click at [561, 151] on p "Descripcion" at bounding box center [664, 144] width 482 height 18
click at [568, 170] on textarea "Informe semestral" at bounding box center [664, 205] width 482 height 74
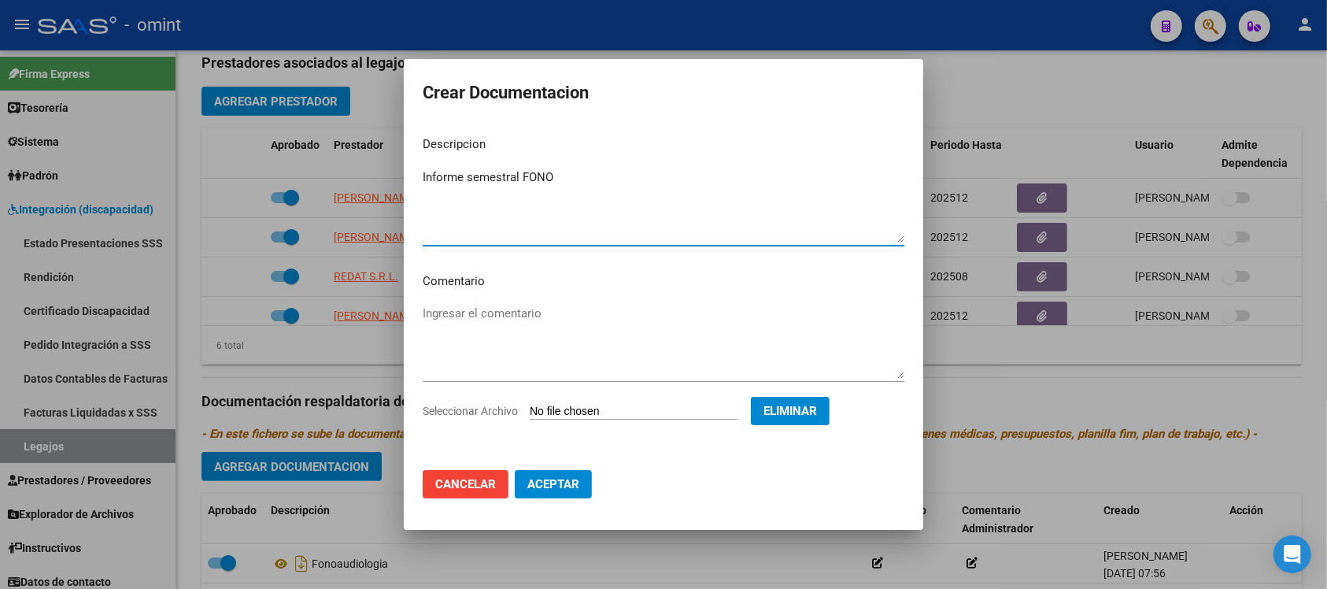
drag, startPoint x: 557, startPoint y: 180, endPoint x: 417, endPoint y: 169, distance: 139.7
click at [417, 169] on mat-dialog-content "Descripcion Informe semestral FONO Ingresar el descripcion Comentario Ingresar …" at bounding box center [664, 291] width 520 height 334
type textarea "Informe semestral FONO"
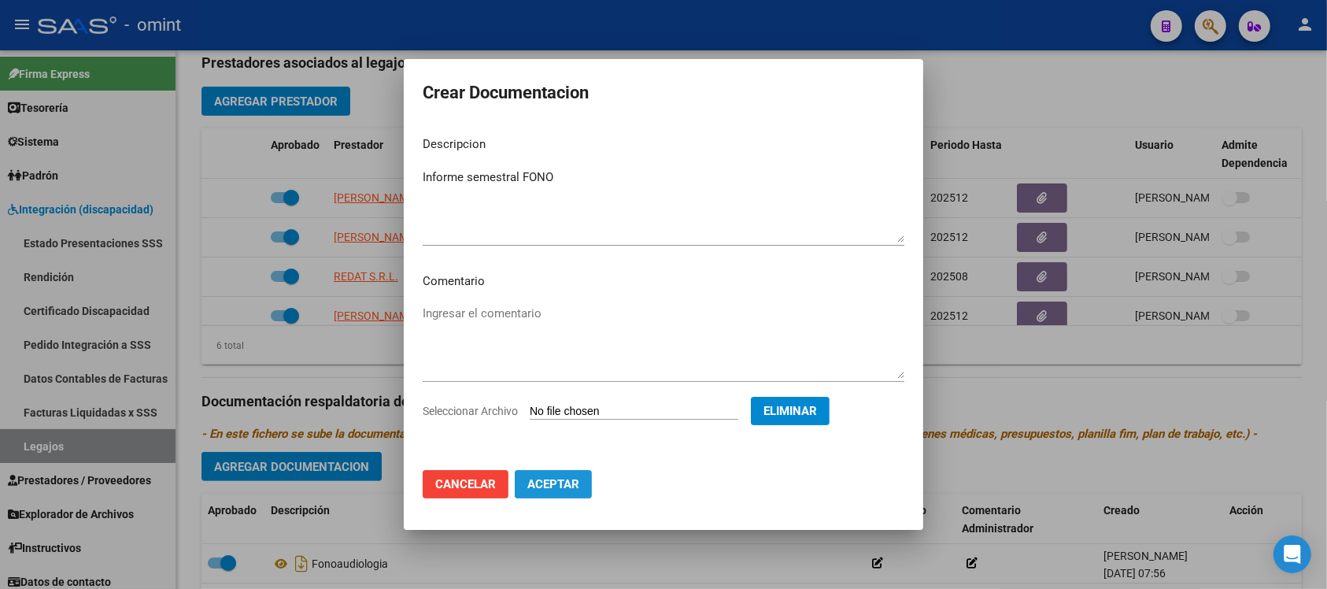
click at [569, 496] on button "Aceptar" at bounding box center [553, 484] width 77 height 28
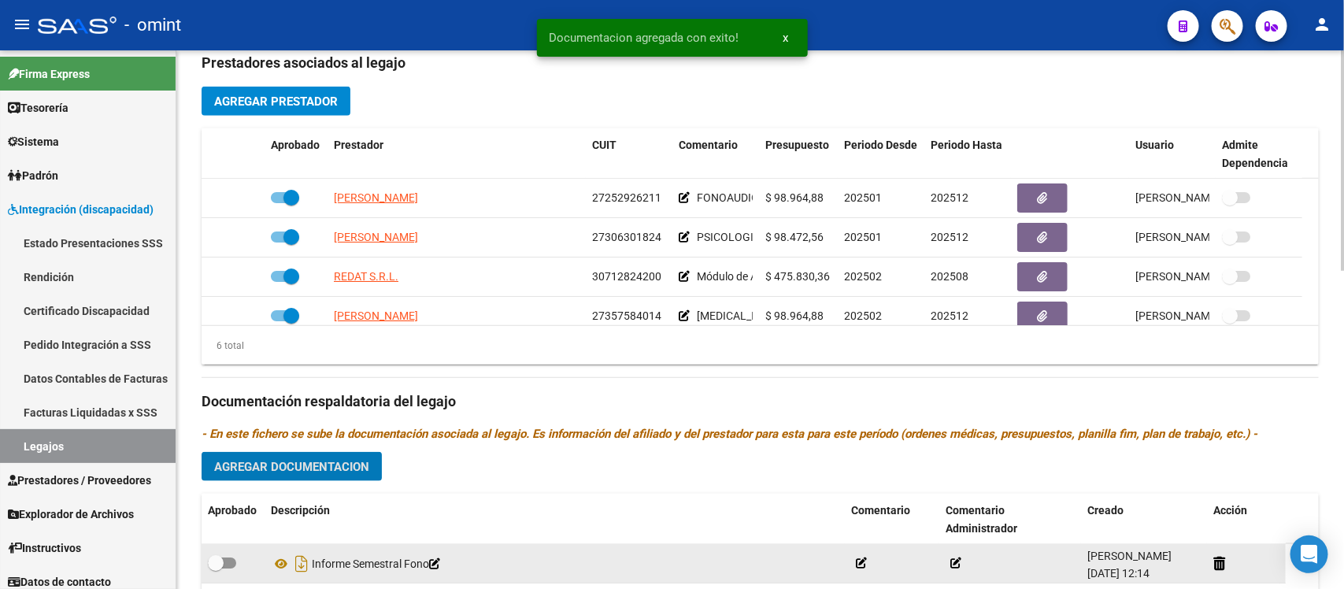
click at [217, 559] on span at bounding box center [216, 563] width 16 height 16
click at [216, 568] on input "checkbox" at bounding box center [215, 568] width 1 height 1
checkbox input "true"
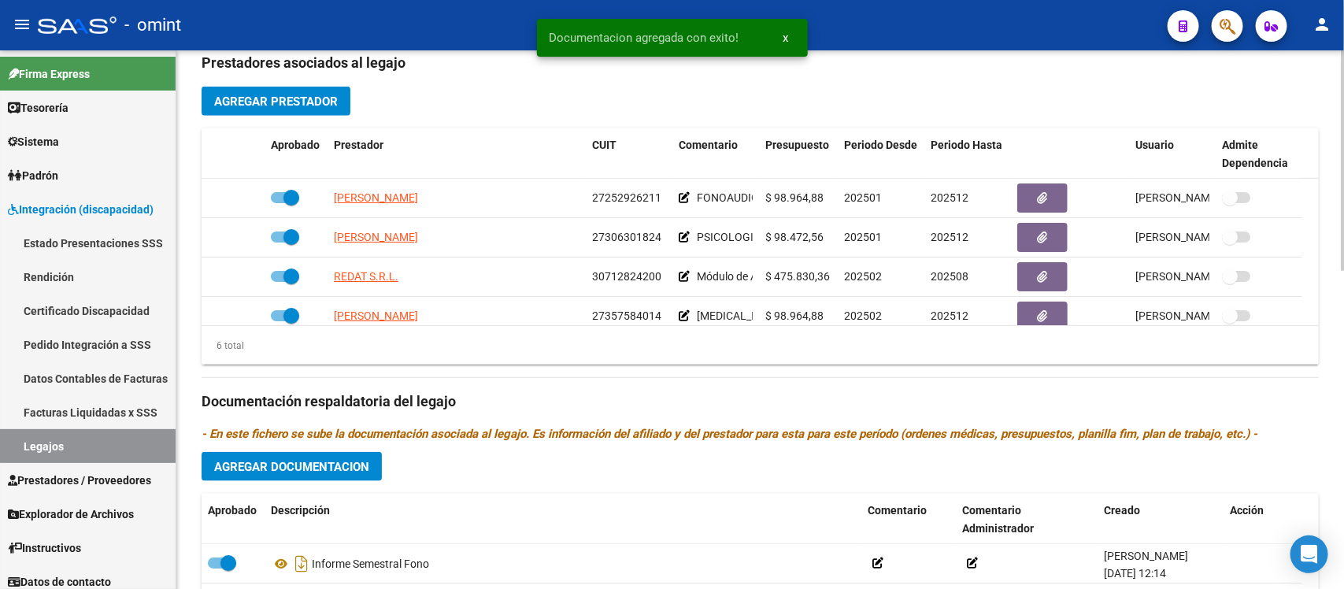
click at [313, 466] on span "Agregar Documentacion" at bounding box center [291, 467] width 155 height 14
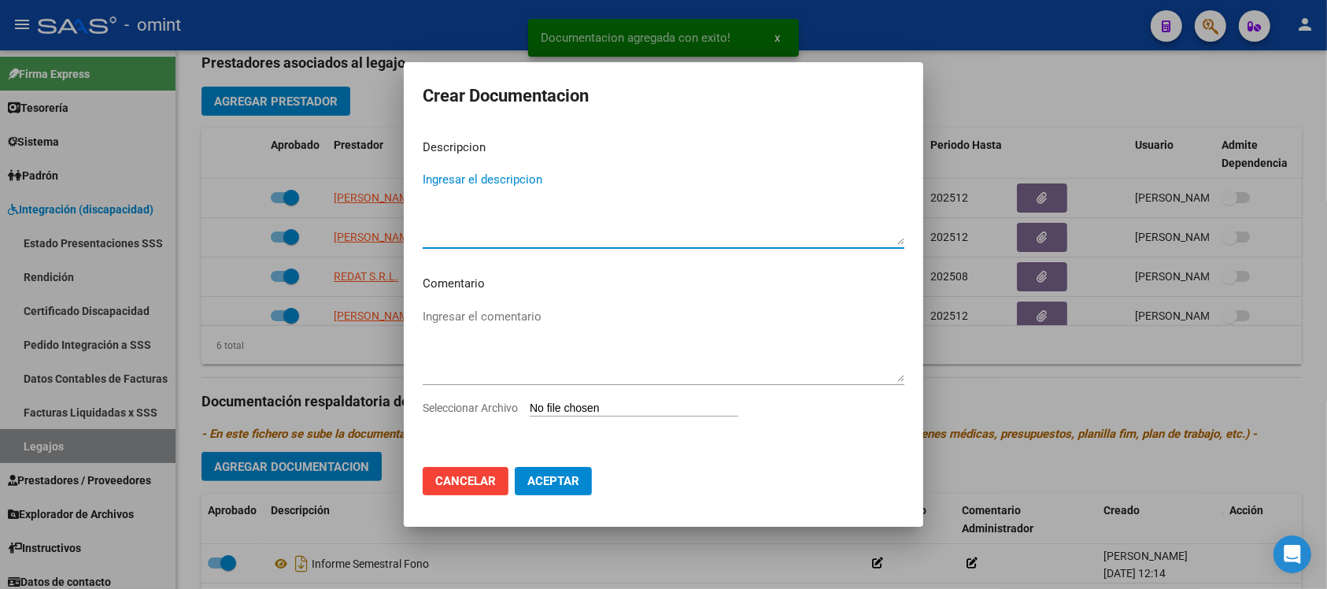
paste textarea "Informe semestral FONO"
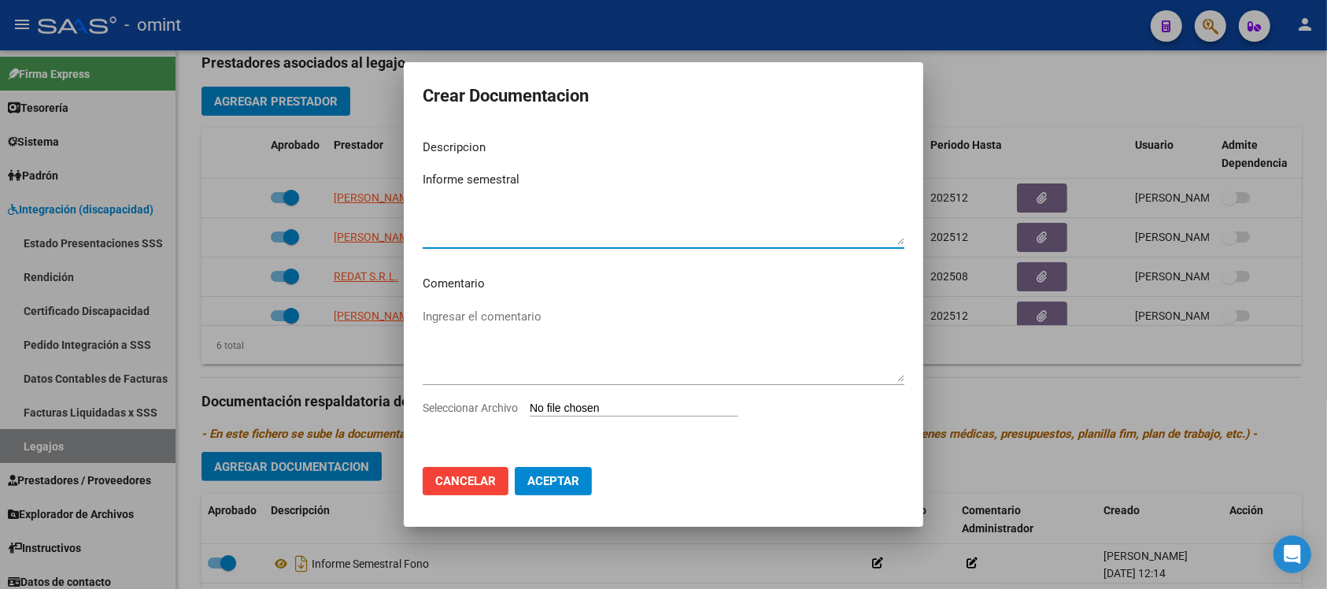
type textarea "Informe semestral"
click at [666, 415] on input "Seleccionar Archivo" at bounding box center [634, 409] width 209 height 15
type input "C:\fakepath\infotme musico.pdf"
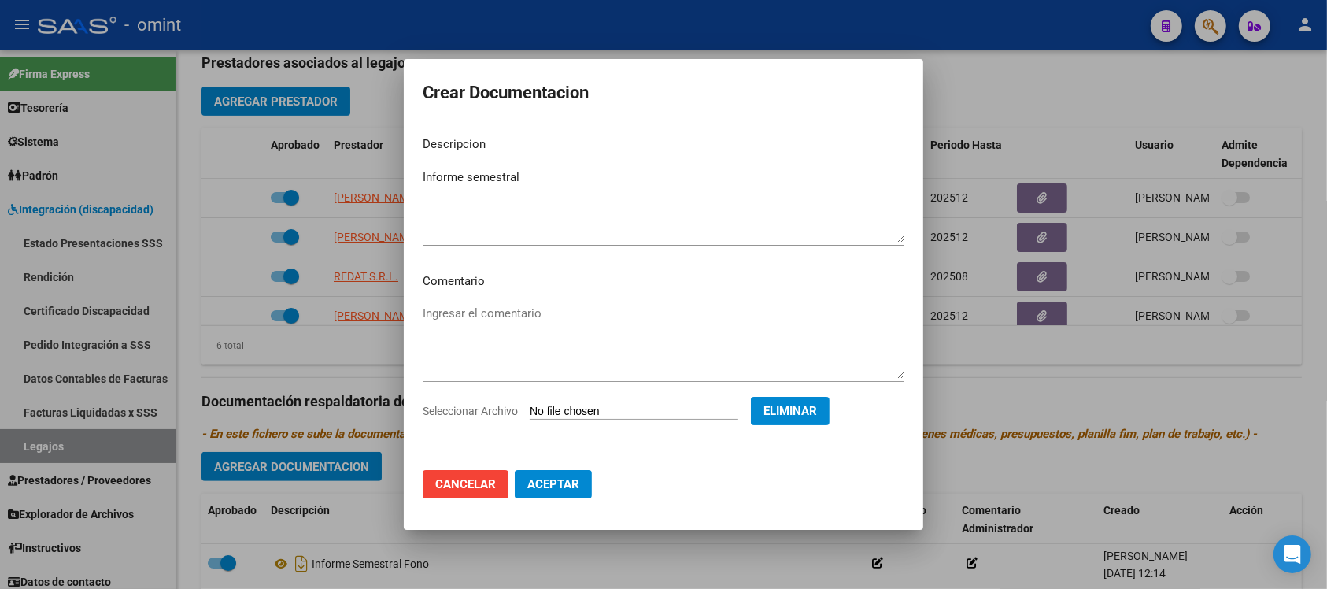
click at [565, 166] on div "Informe semestral Ingresar el descripcion" at bounding box center [664, 205] width 482 height 80
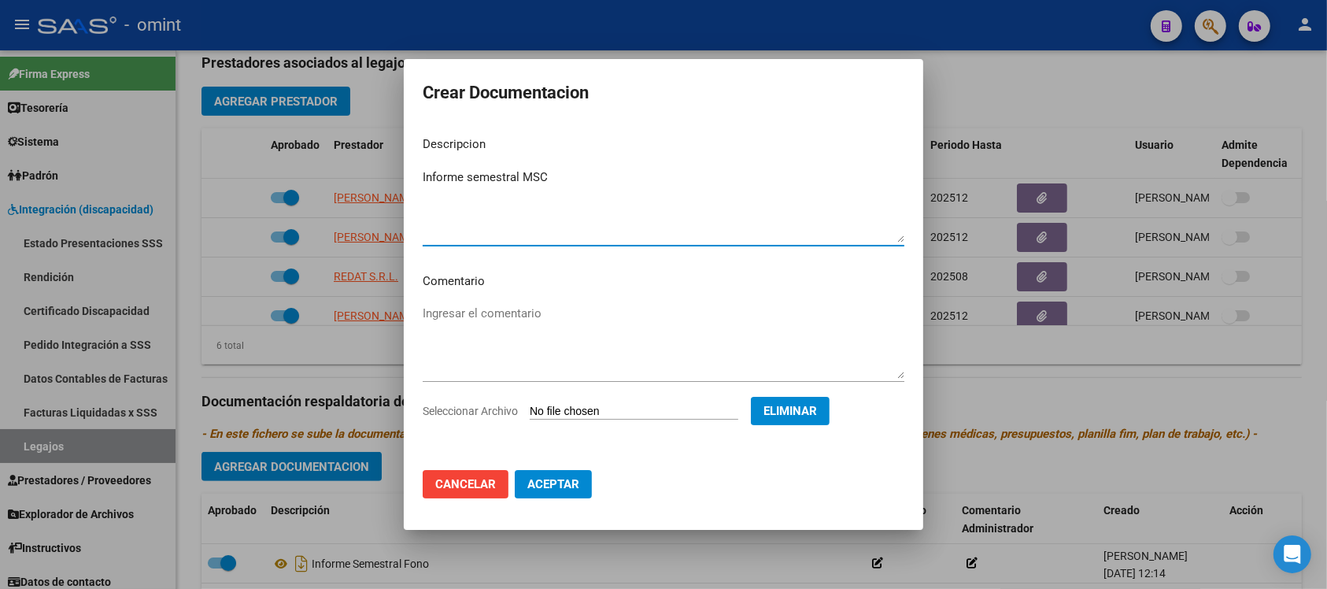
type textarea "Informe semestral MSC"
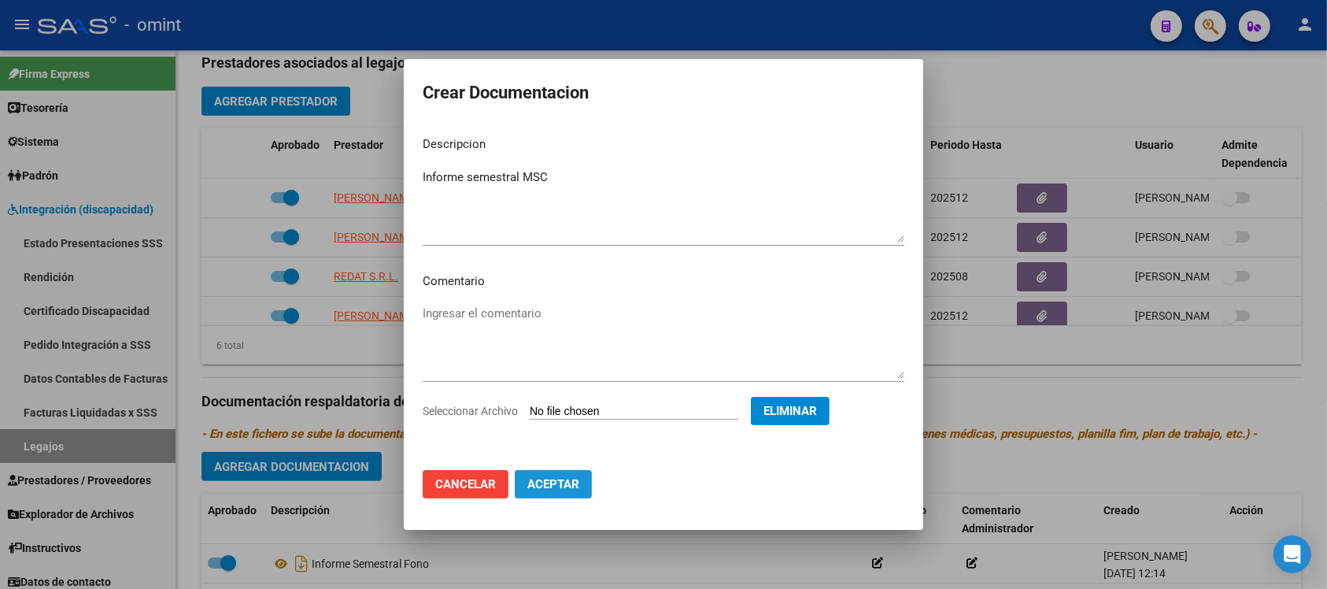
click at [557, 483] on span "Aceptar" at bounding box center [554, 484] width 52 height 14
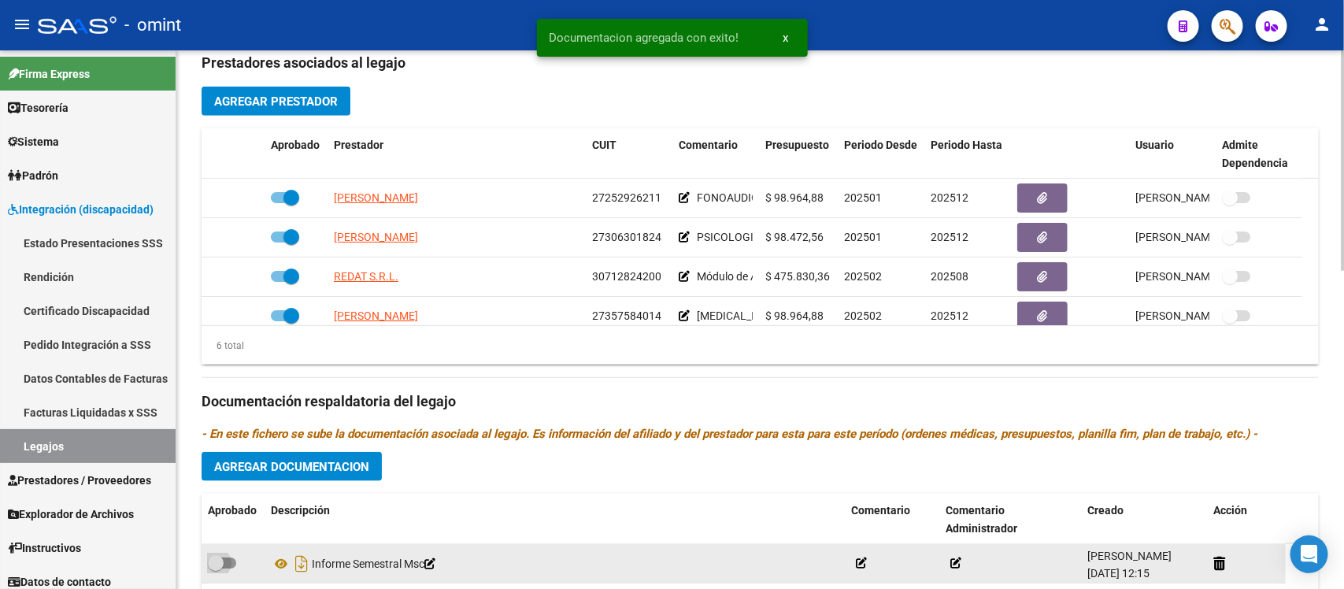
click at [226, 557] on span at bounding box center [222, 562] width 28 height 11
click at [216, 568] on input "checkbox" at bounding box center [215, 568] width 1 height 1
checkbox input "true"
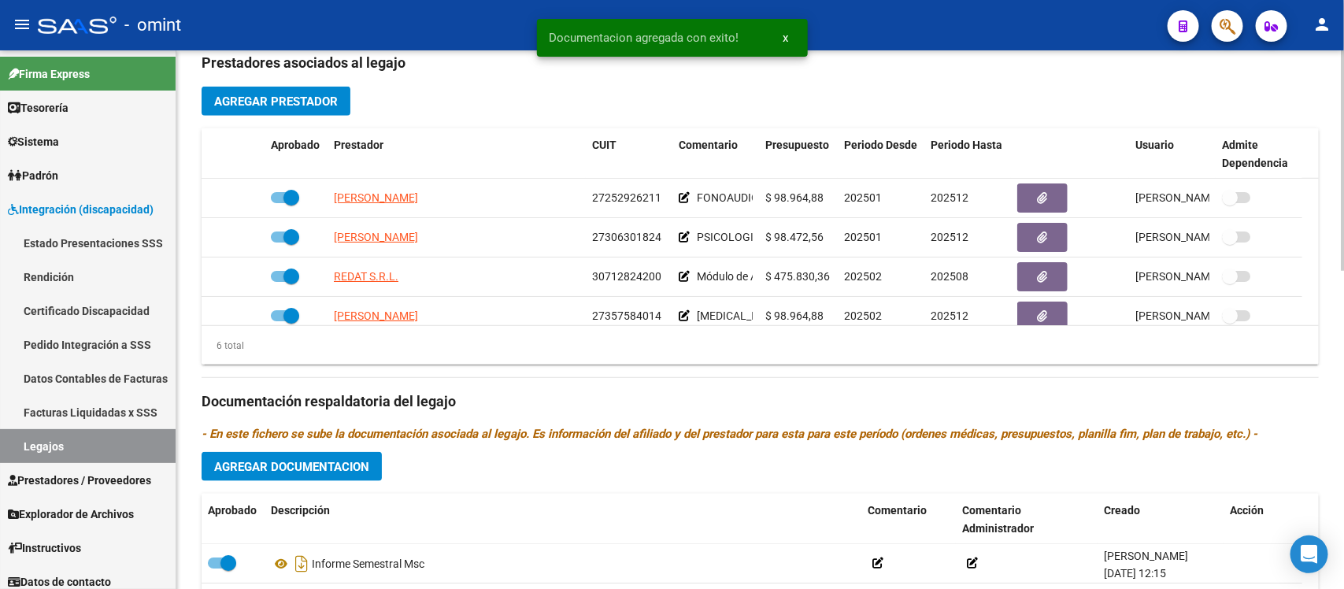
click at [317, 461] on span "Agregar Documentacion" at bounding box center [291, 467] width 155 height 14
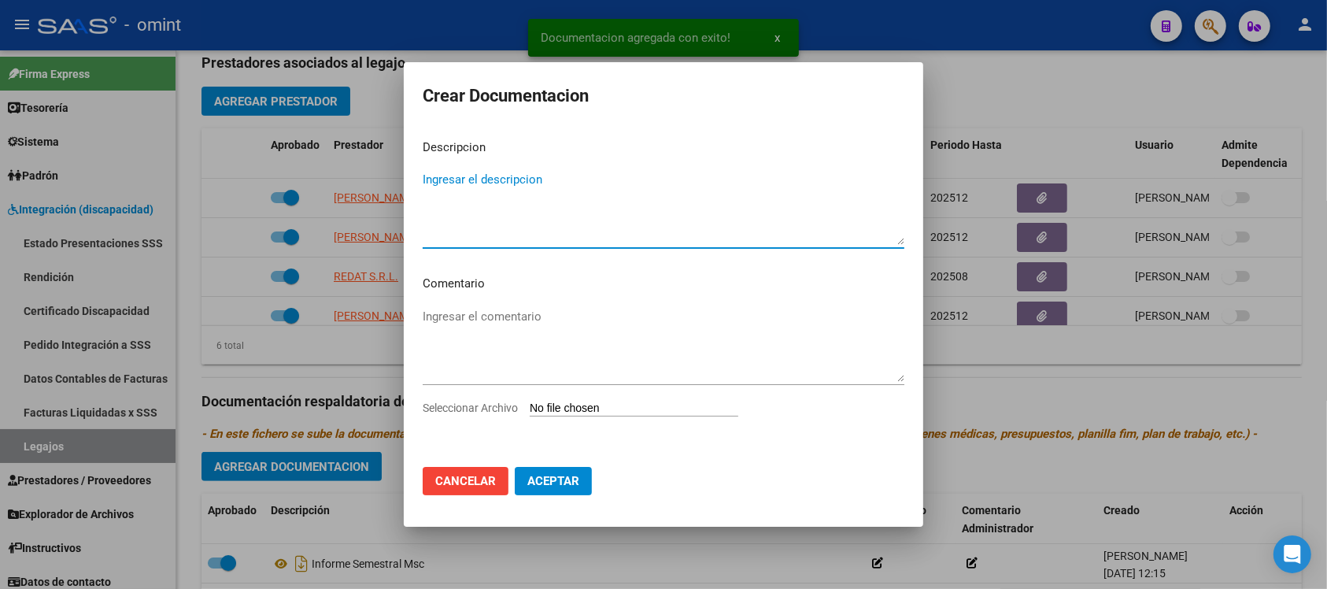
paste textarea "Informe semestral FONO"
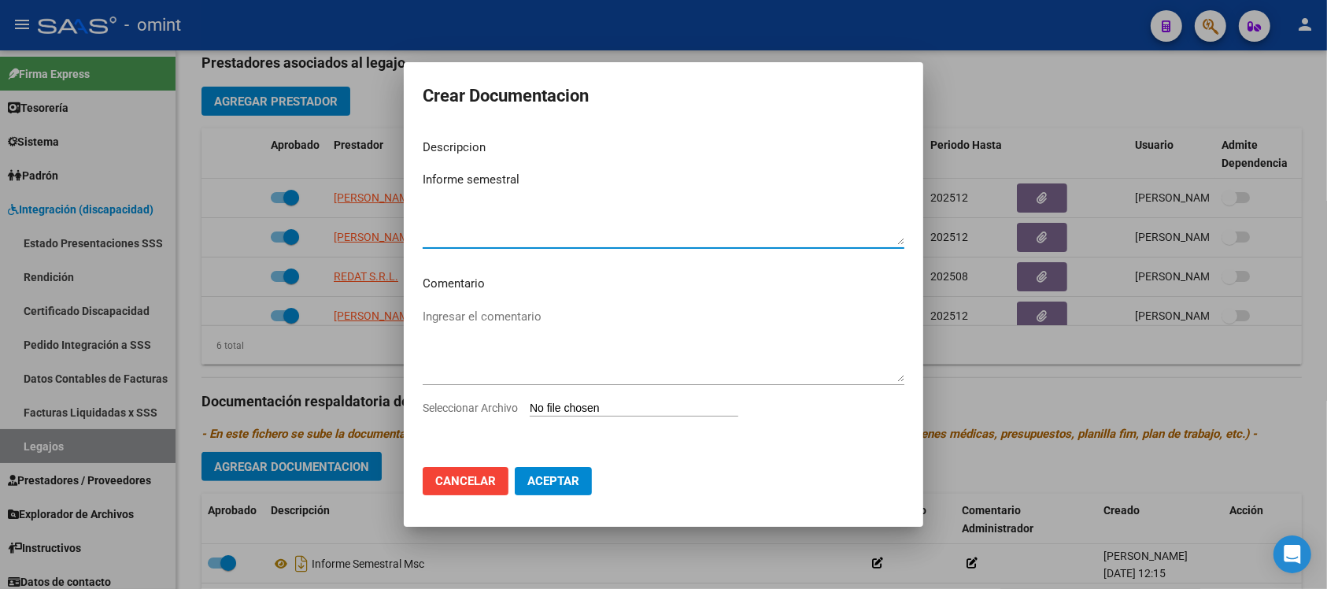
type textarea "Informe semestral"
click at [628, 409] on input "Seleccionar Archivo" at bounding box center [634, 409] width 209 height 15
type input "C:\fakepath\informe ps.pdf"
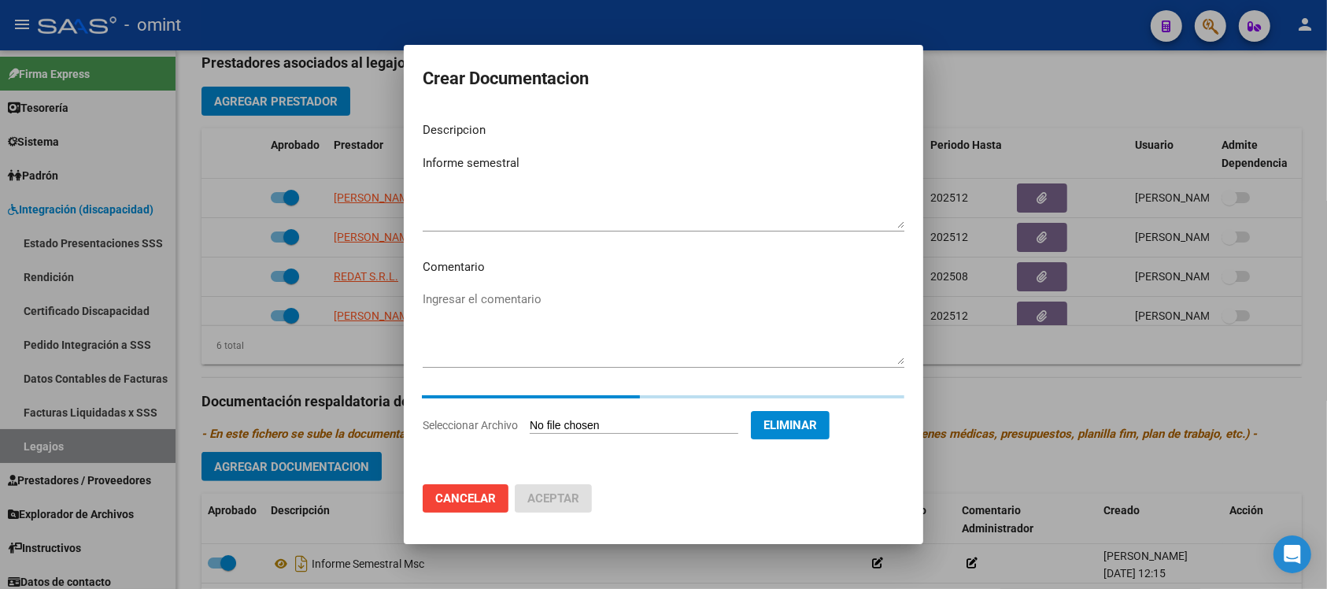
click at [555, 167] on textarea "Informe semestral" at bounding box center [664, 191] width 482 height 74
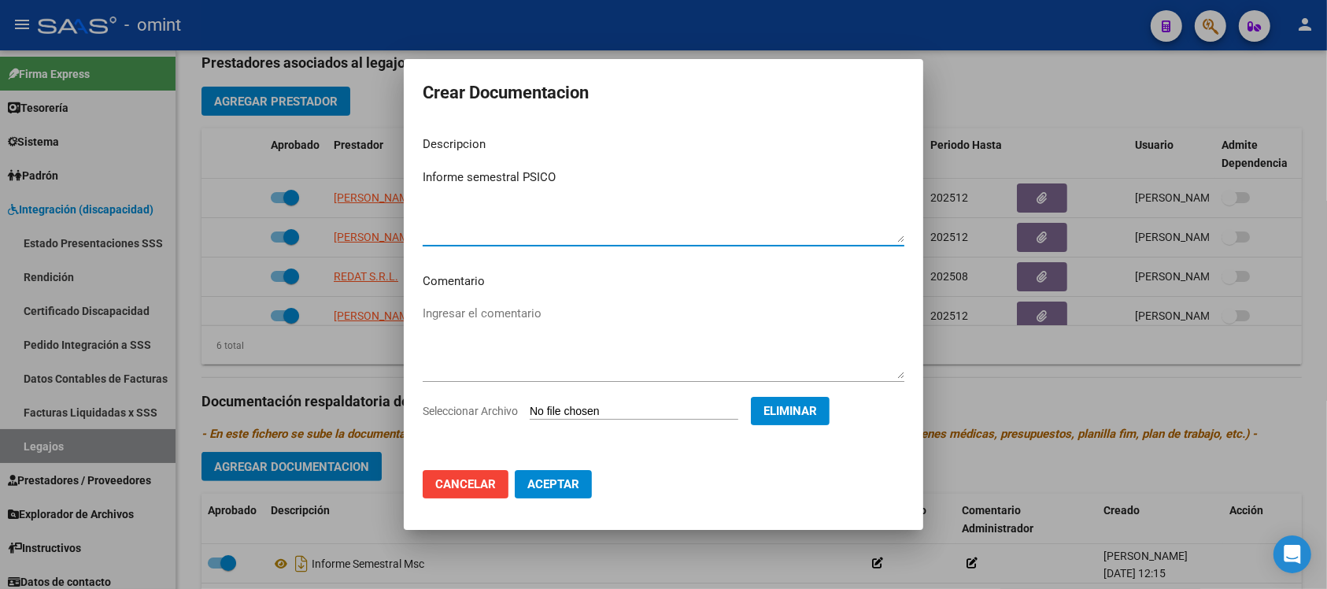
type textarea "Informe semestral PSICO"
click at [801, 412] on span "Eliminar" at bounding box center [791, 411] width 54 height 14
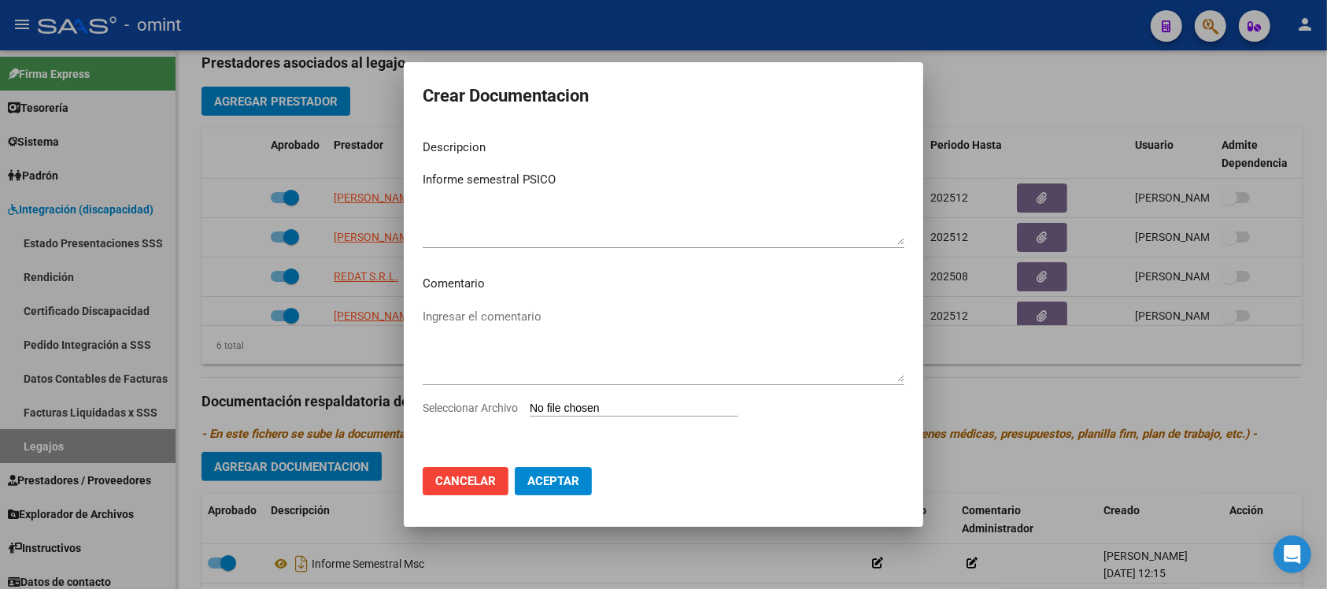
click at [670, 403] on input "Seleccionar Archivo" at bounding box center [634, 409] width 209 height 15
type input "C:\fakepath\informe ps.pdf"
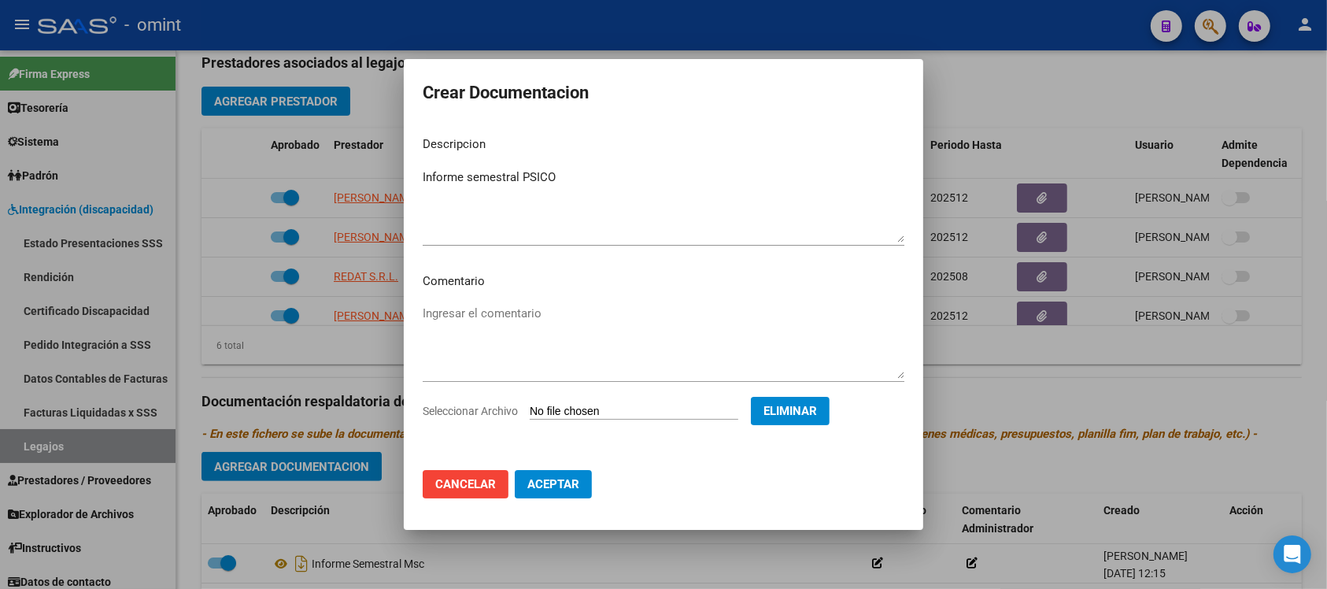
click at [568, 496] on button "Aceptar" at bounding box center [553, 484] width 77 height 28
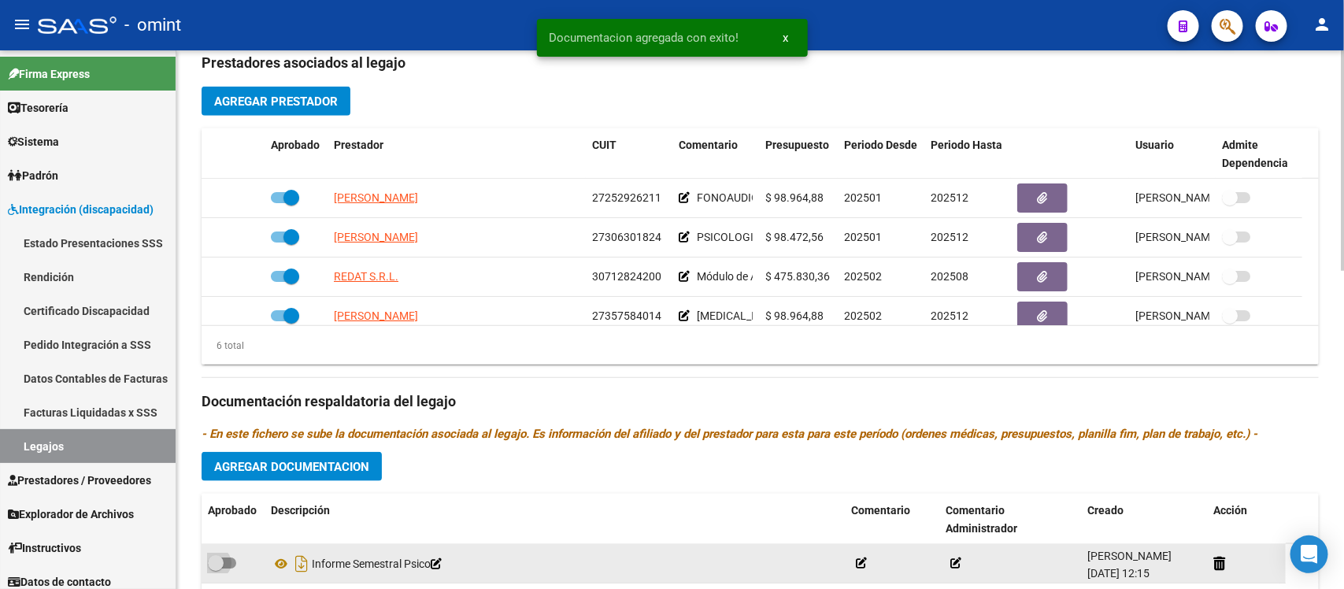
click at [220, 555] on span at bounding box center [216, 563] width 16 height 16
click at [216, 568] on input "checkbox" at bounding box center [215, 568] width 1 height 1
checkbox input "true"
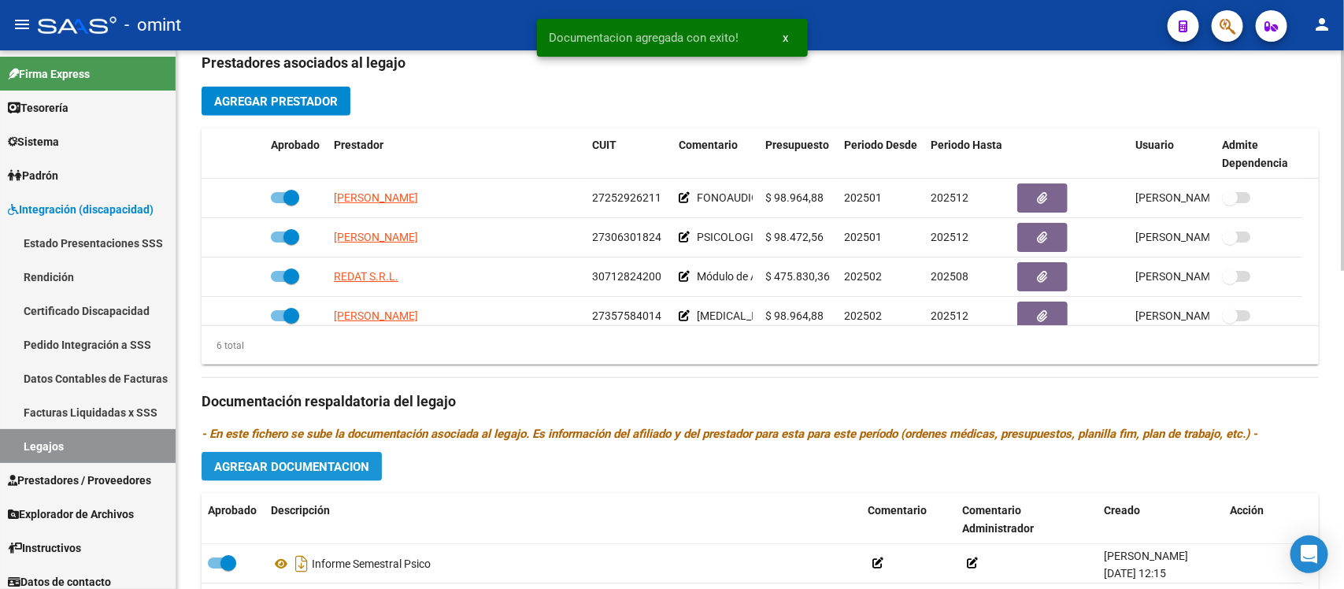
click at [354, 461] on span "Agregar Documentacion" at bounding box center [291, 467] width 155 height 14
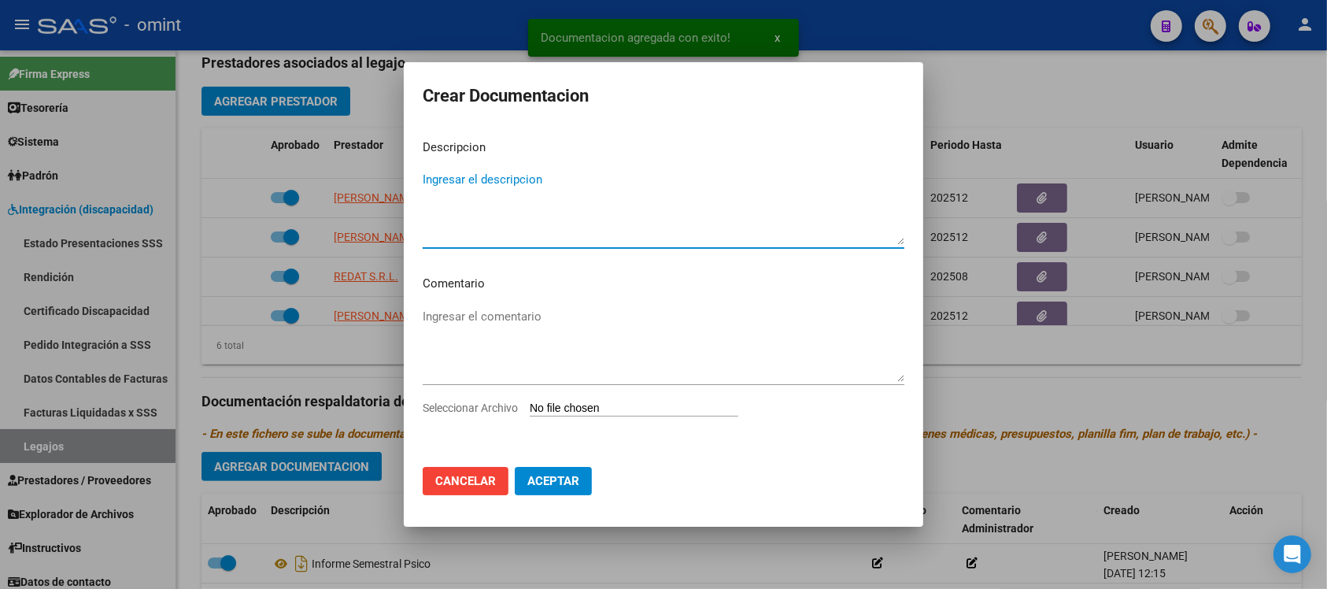
paste textarea "Informe semestral FONO"
type textarea "Informe semestral FONO"
click at [587, 410] on input "Seleccionar Archivo" at bounding box center [634, 409] width 209 height 15
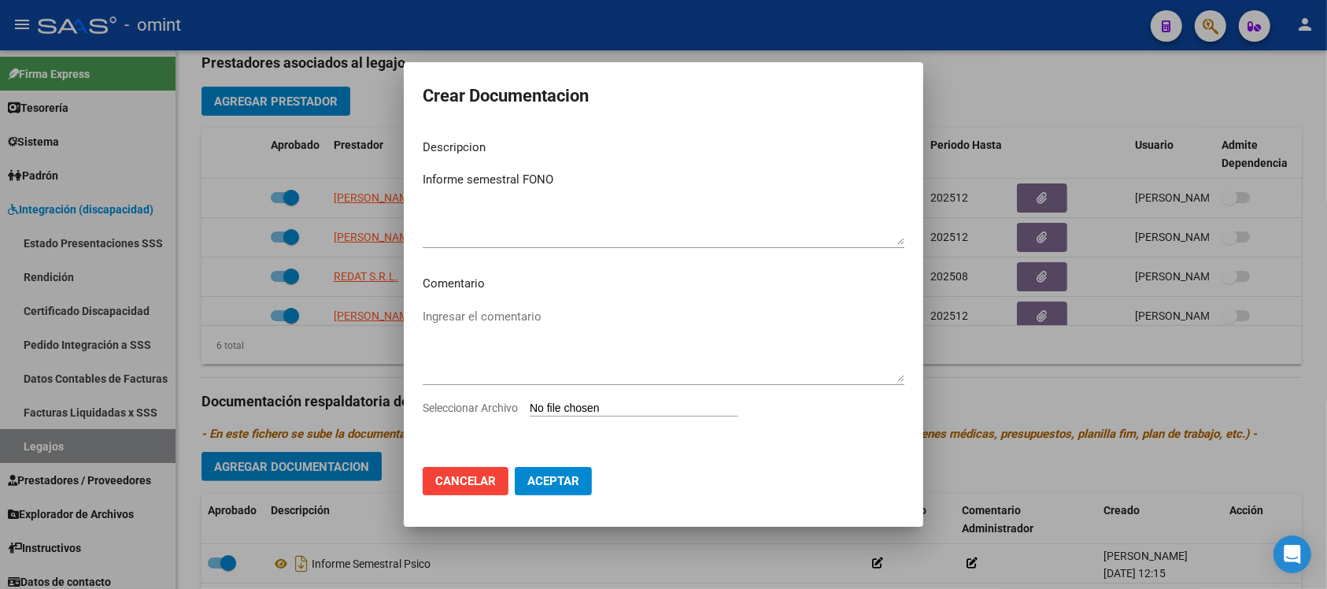
type input "C:\fakepath\informe psp.pdf"
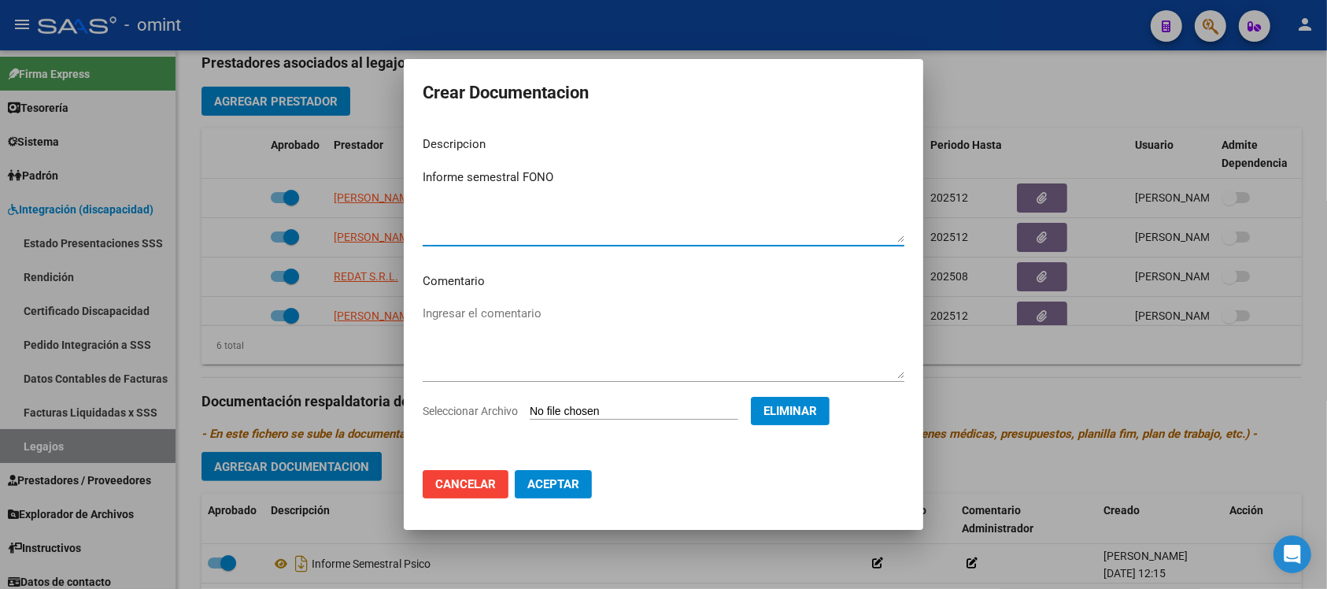
click at [572, 179] on textarea "Informe semestral FONO" at bounding box center [664, 205] width 482 height 74
type textarea "Informe semestral PSP"
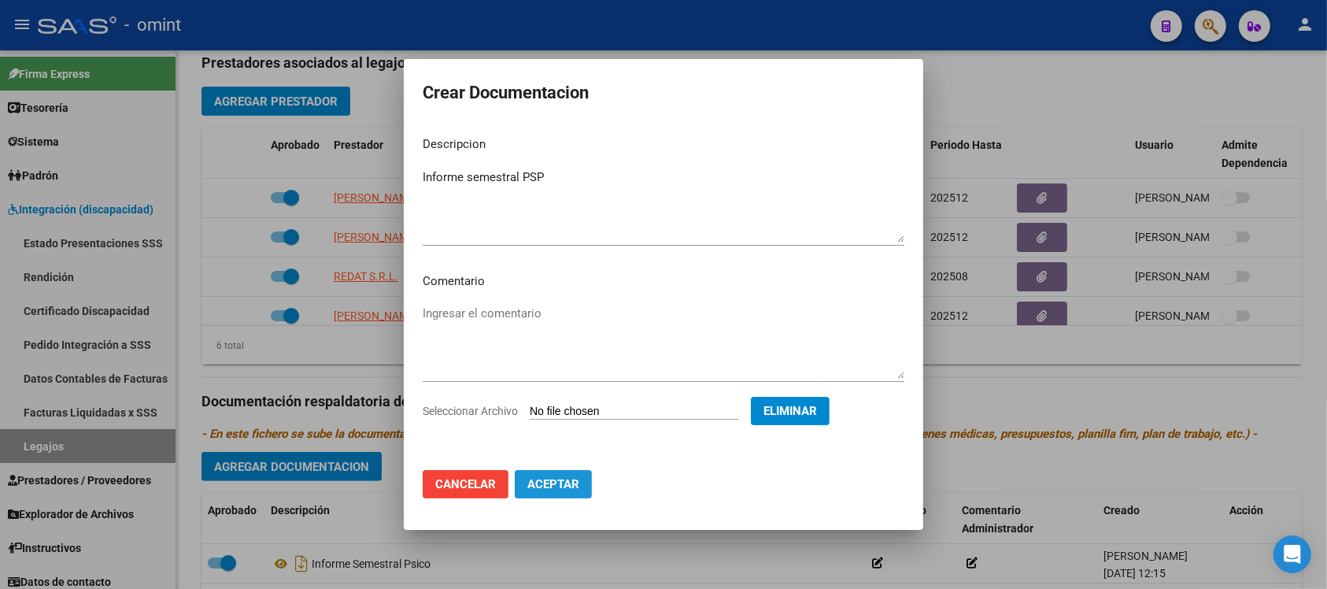
click at [563, 493] on button "Aceptar" at bounding box center [553, 484] width 77 height 28
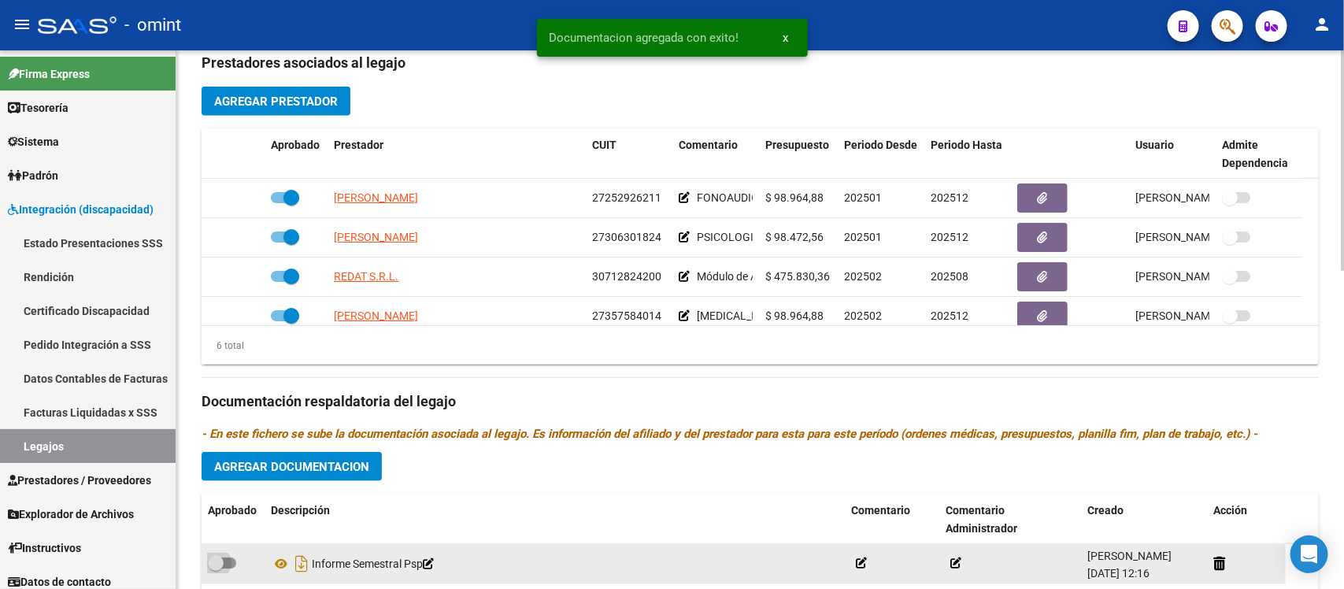
click at [217, 561] on span at bounding box center [216, 563] width 16 height 16
click at [216, 568] on input "checkbox" at bounding box center [215, 568] width 1 height 1
checkbox input "true"
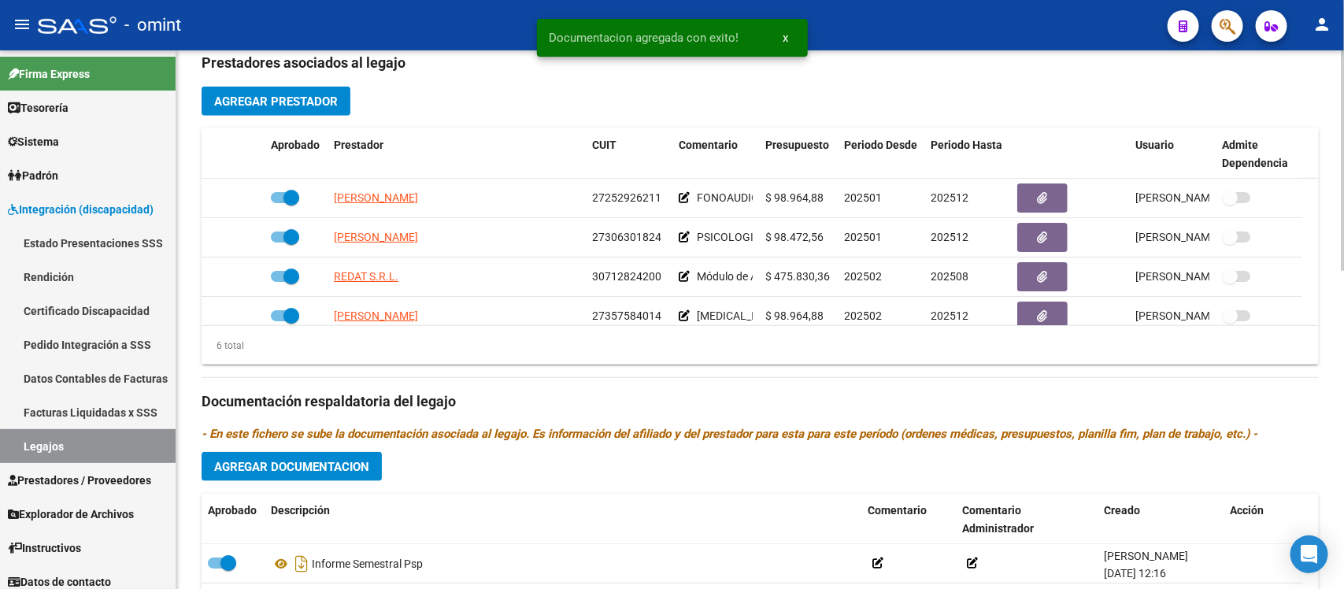
click at [371, 465] on button "Agregar Documentacion" at bounding box center [292, 466] width 180 height 29
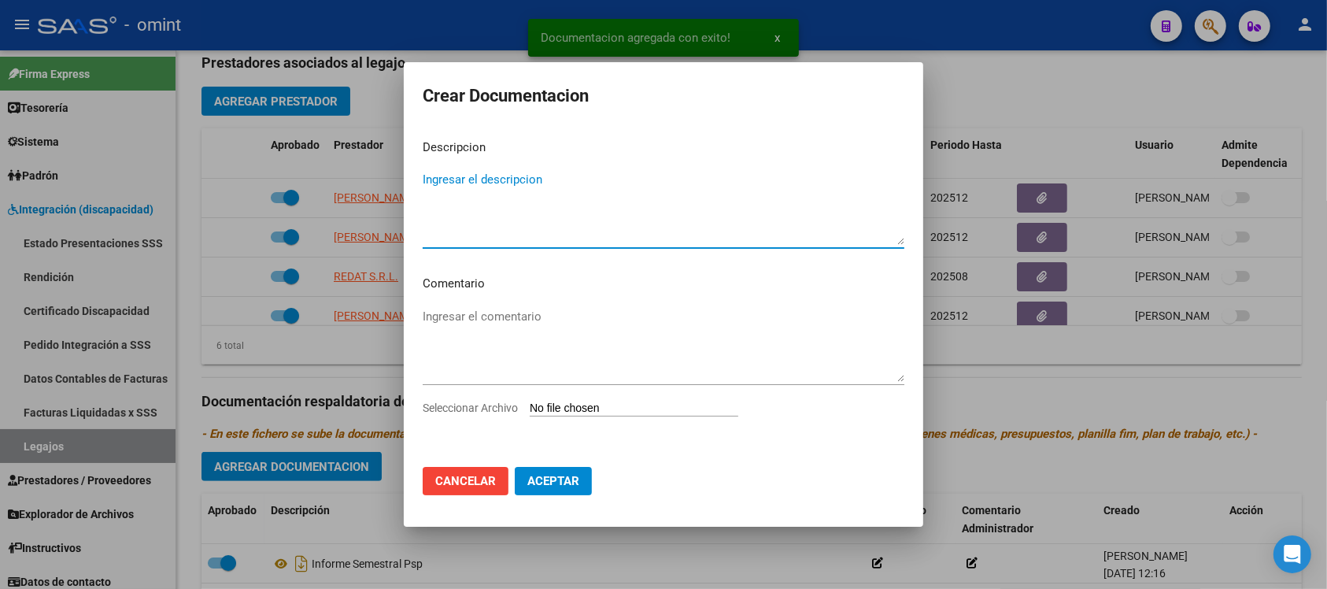
paste textarea "Informe semestral FONO"
type textarea "Informe semestral FONO"
click at [607, 402] on input "Seleccionar Archivo" at bounding box center [634, 409] width 209 height 15
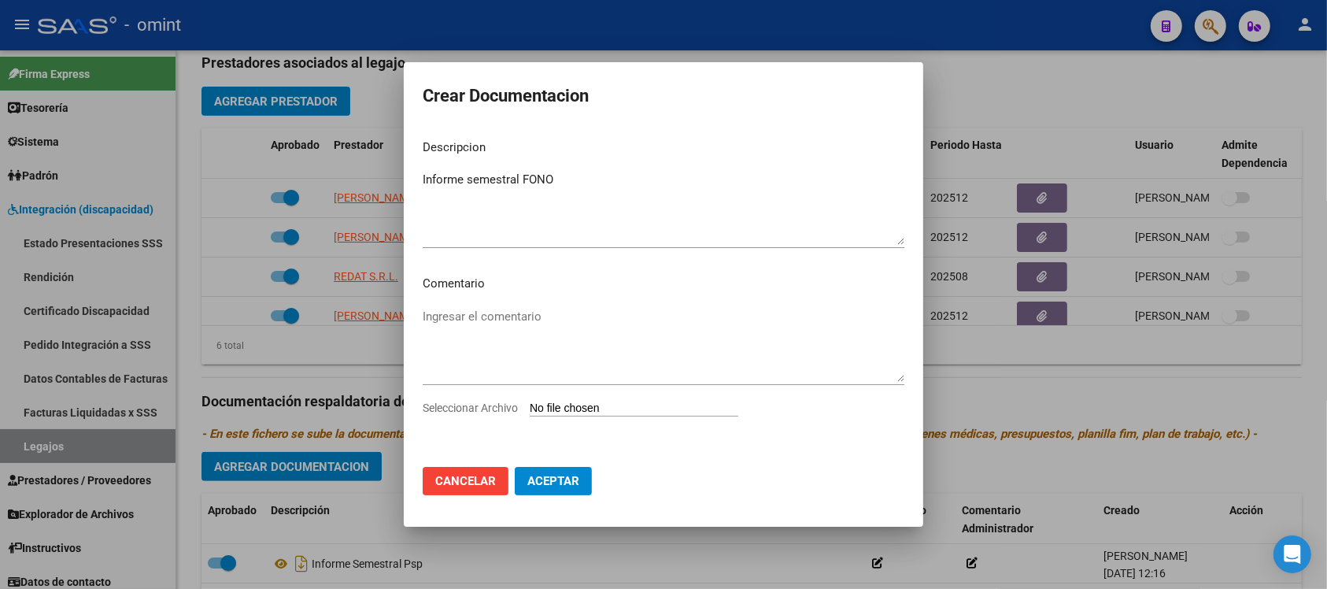
type input "C:\fakepath\informe to.pdf"
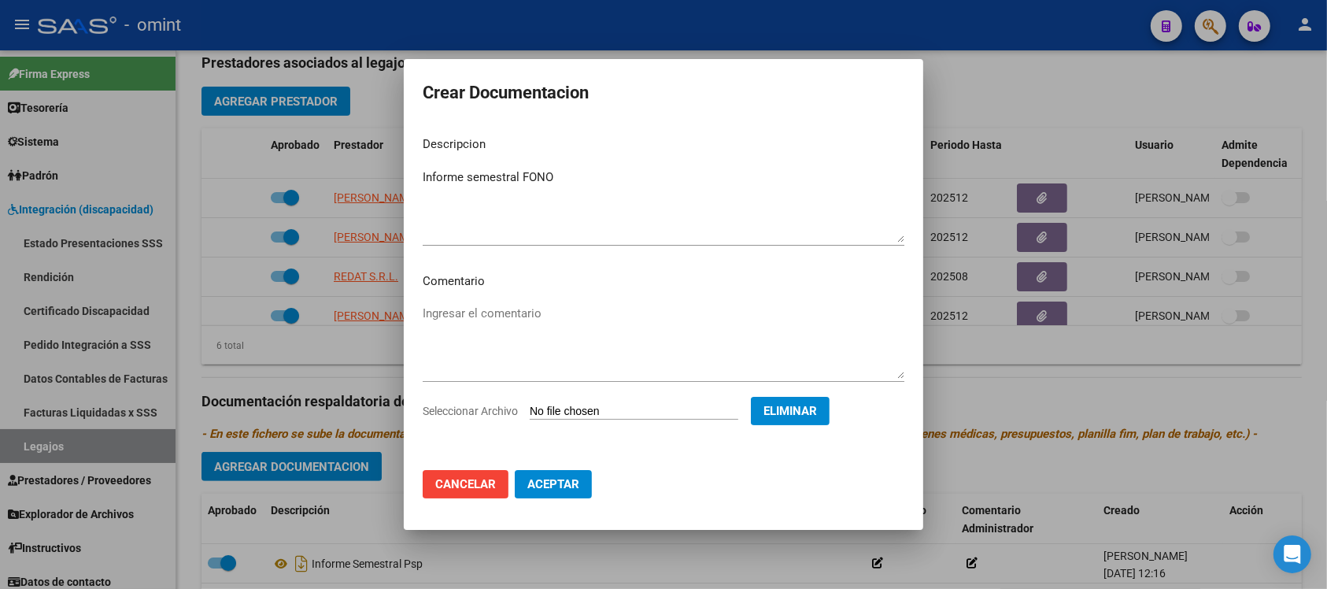
click at [601, 181] on textarea "Informe semestral FONO" at bounding box center [664, 205] width 482 height 74
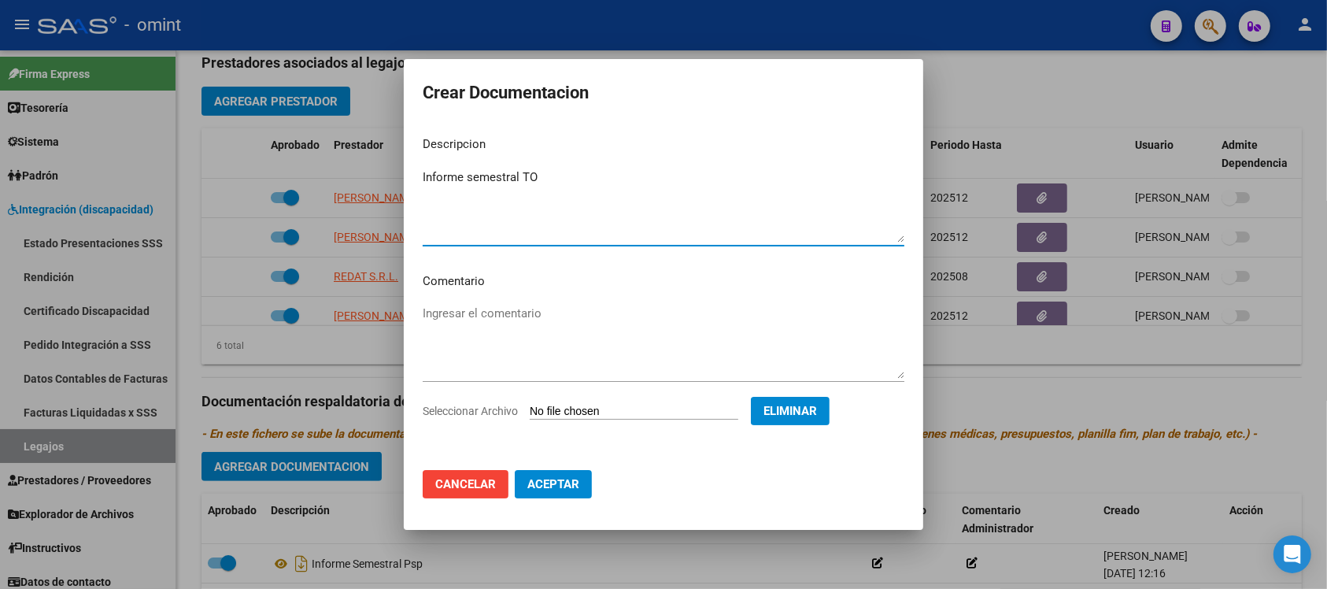
type textarea "Informe semestral TO"
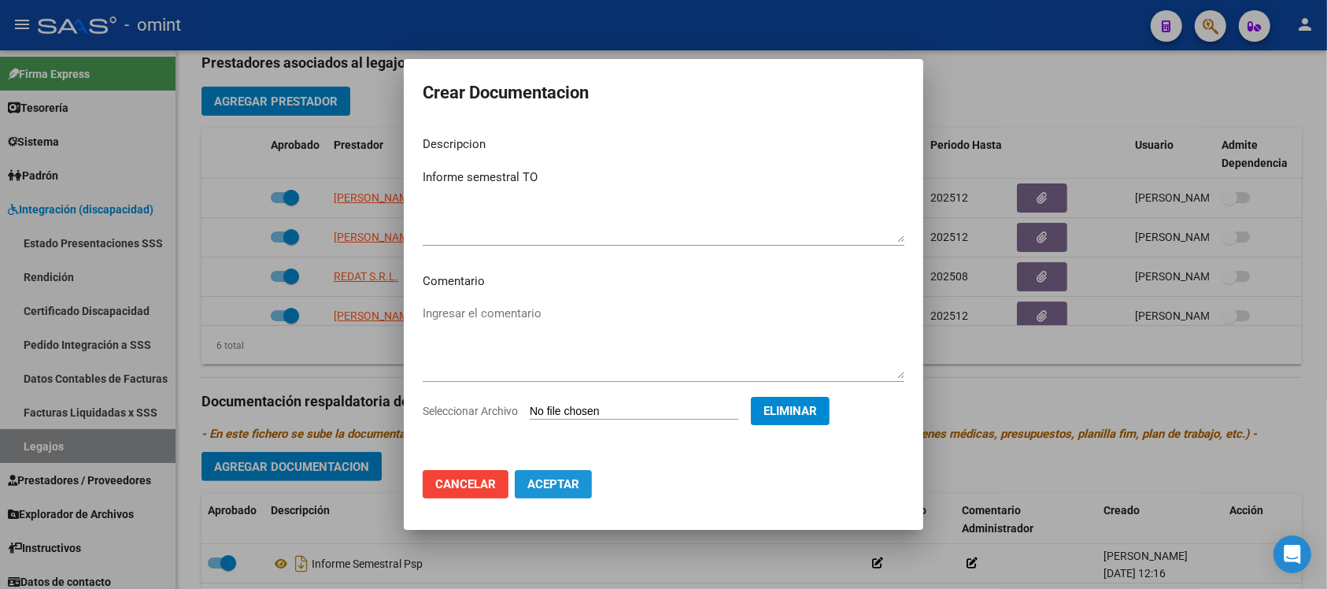
click at [554, 479] on span "Aceptar" at bounding box center [554, 484] width 52 height 14
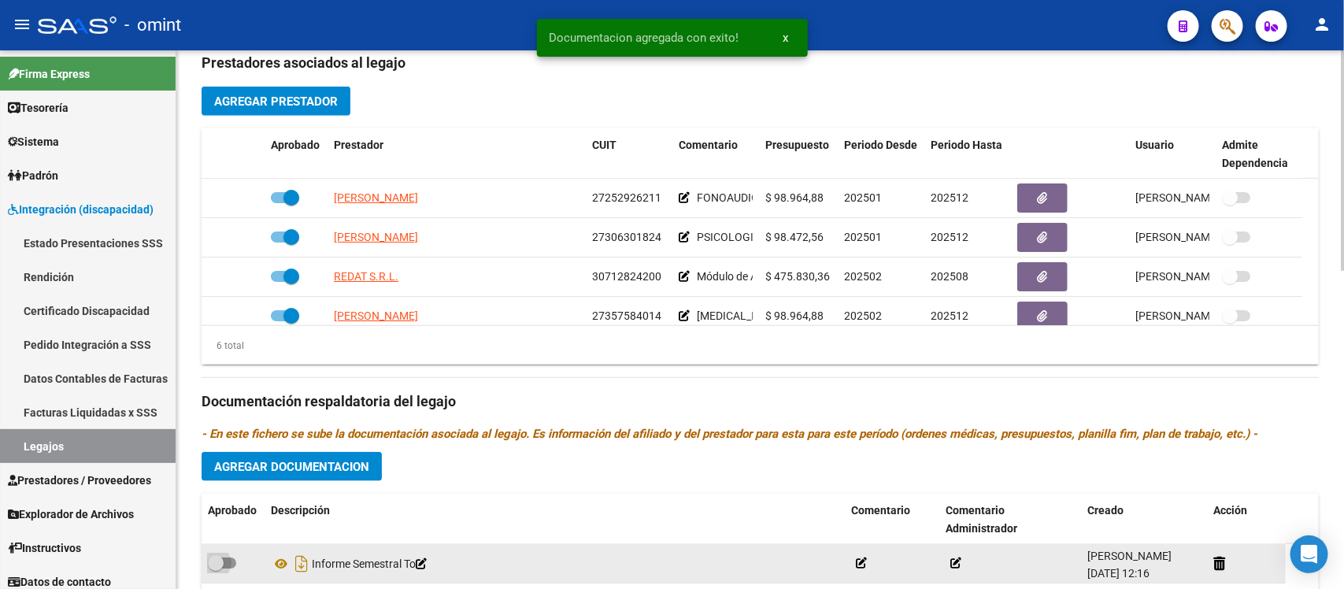
click at [218, 556] on span at bounding box center [216, 563] width 16 height 16
click at [216, 568] on input "checkbox" at bounding box center [215, 568] width 1 height 1
checkbox input "true"
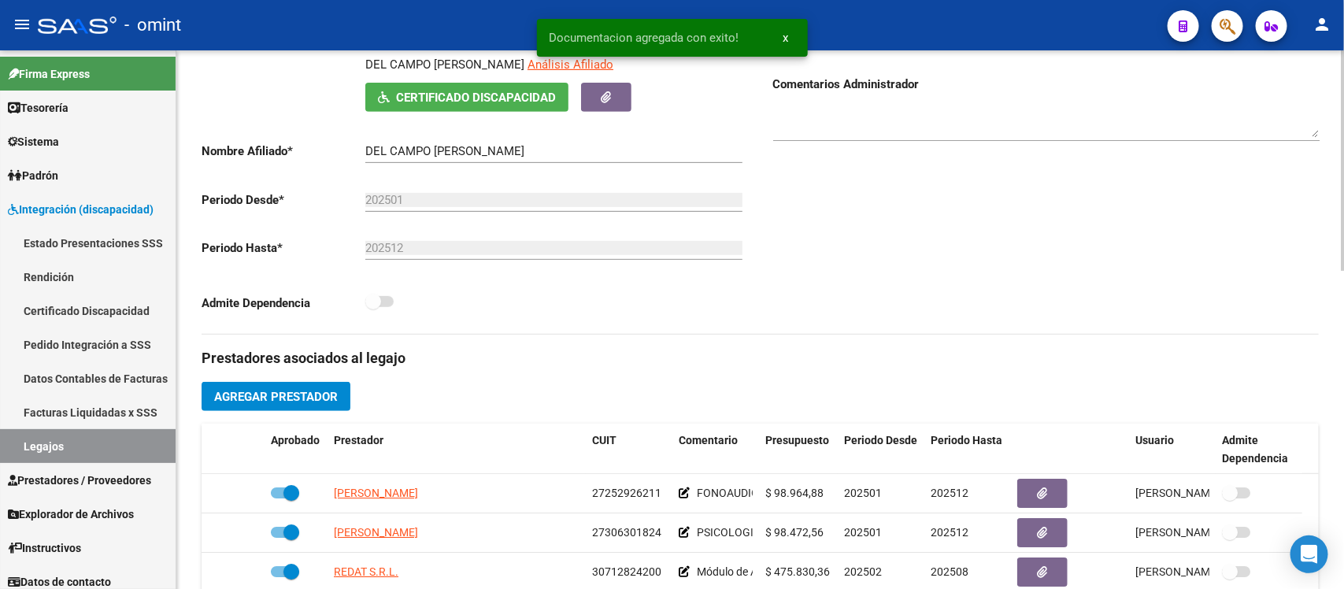
scroll to position [0, 0]
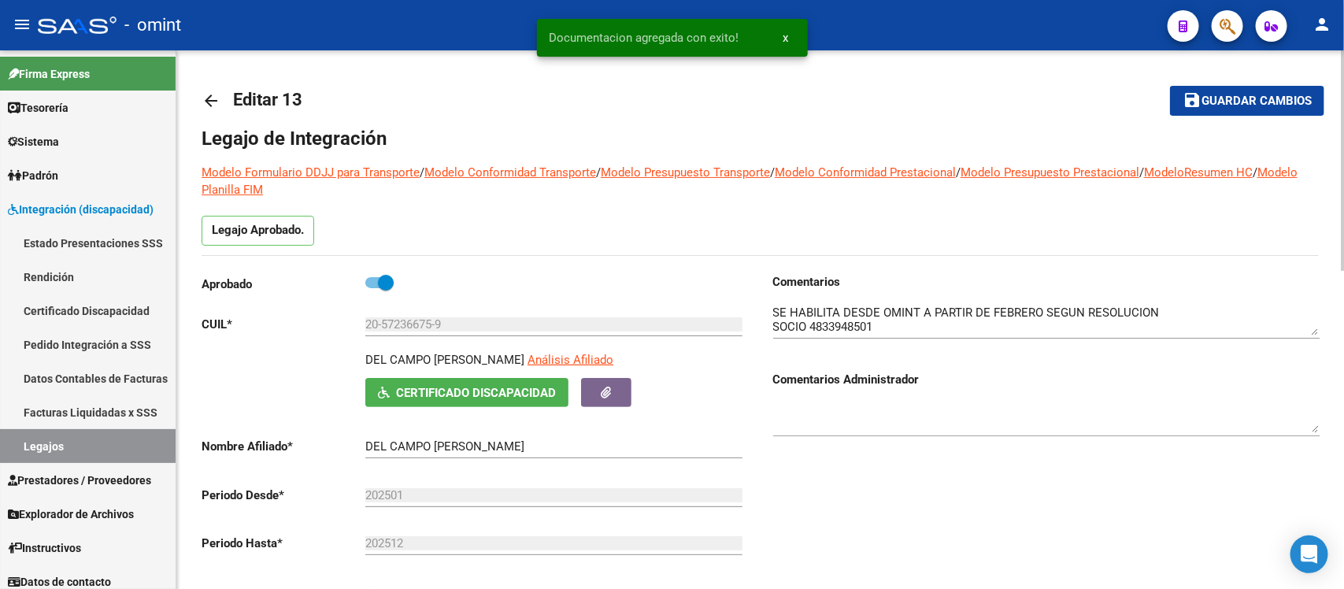
click at [1205, 103] on span "Guardar cambios" at bounding box center [1256, 101] width 110 height 14
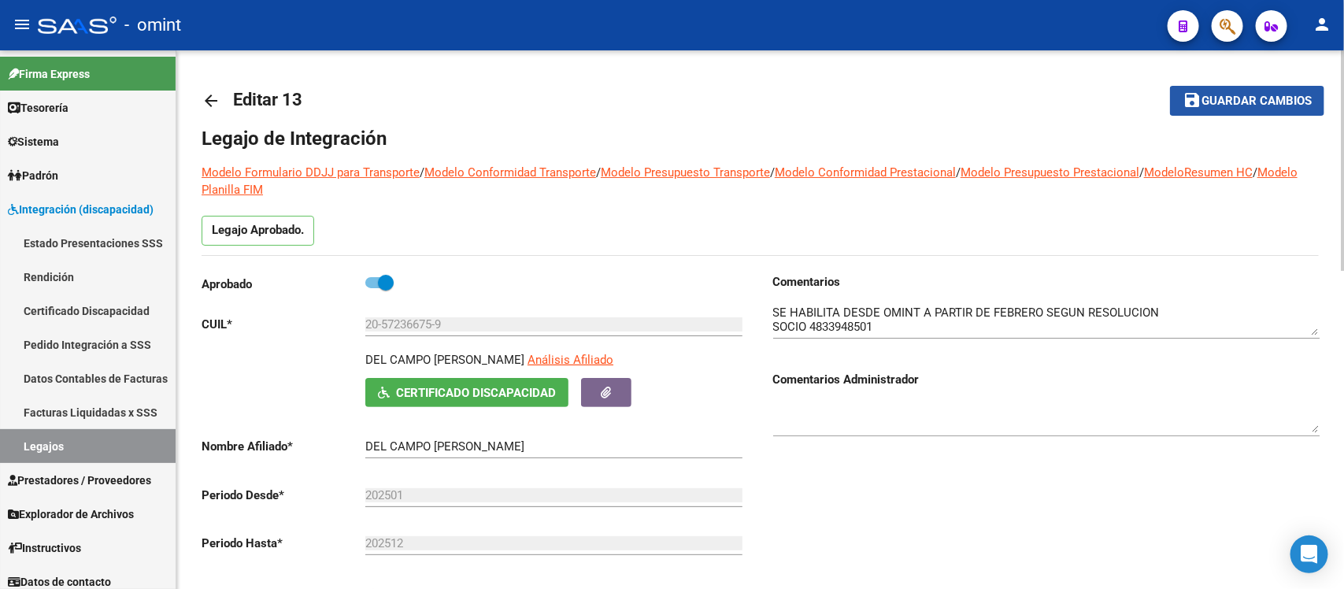
click at [1219, 87] on button "save Guardar cambios" at bounding box center [1247, 100] width 154 height 29
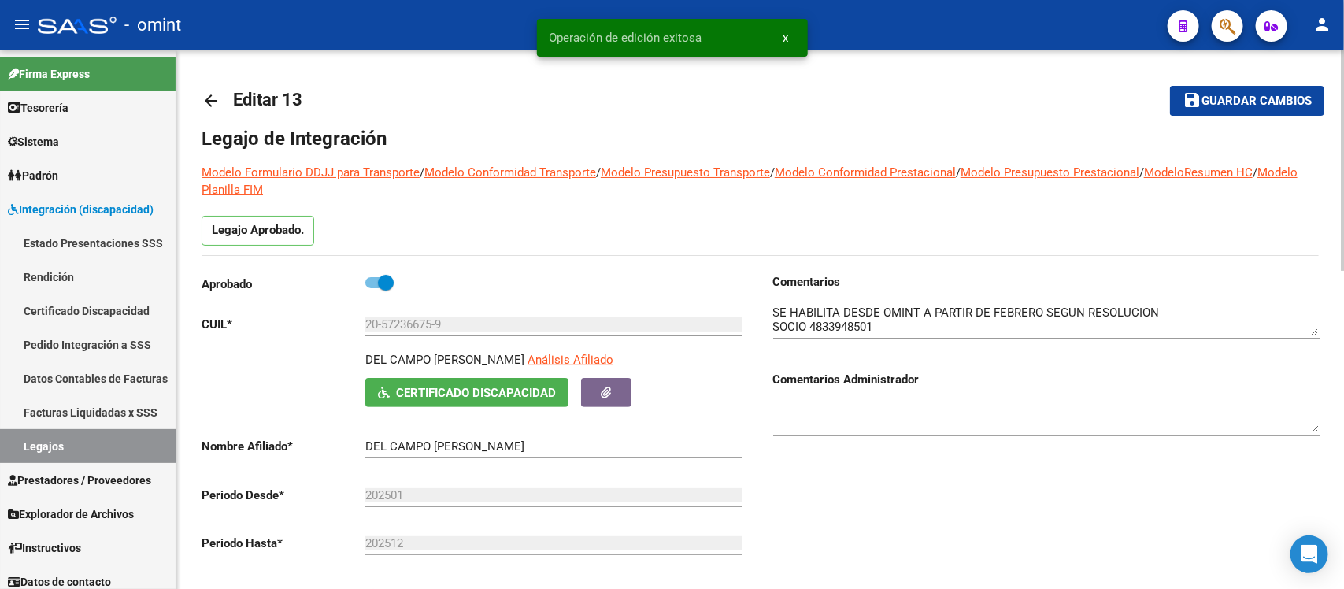
click at [205, 101] on mat-icon "arrow_back" at bounding box center [211, 100] width 19 height 19
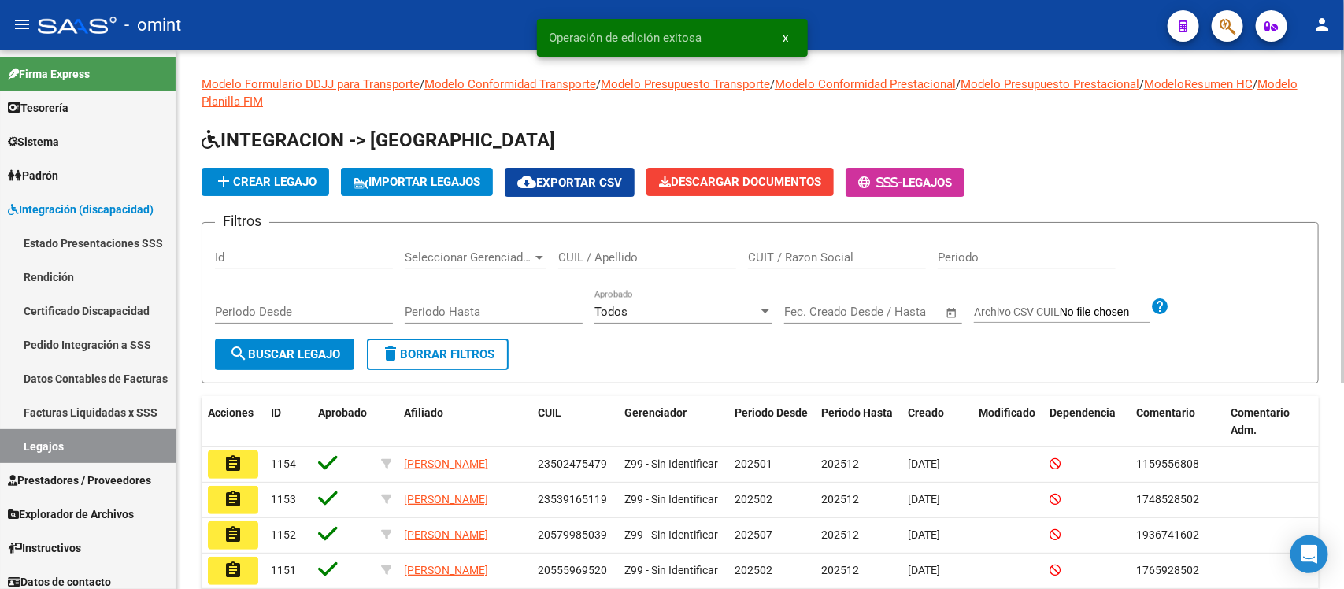
click at [612, 254] on input "CUIL / Apellido" at bounding box center [647, 257] width 178 height 14
paste input "CALATAYUD"
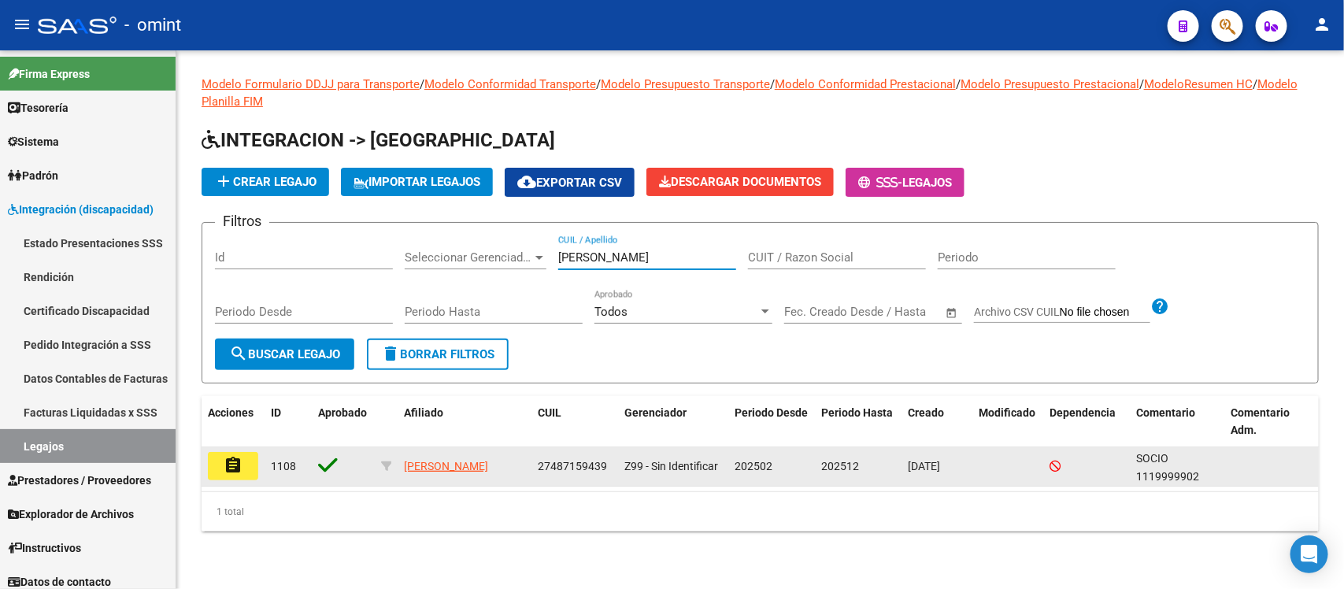
type input "CALATAYUD"
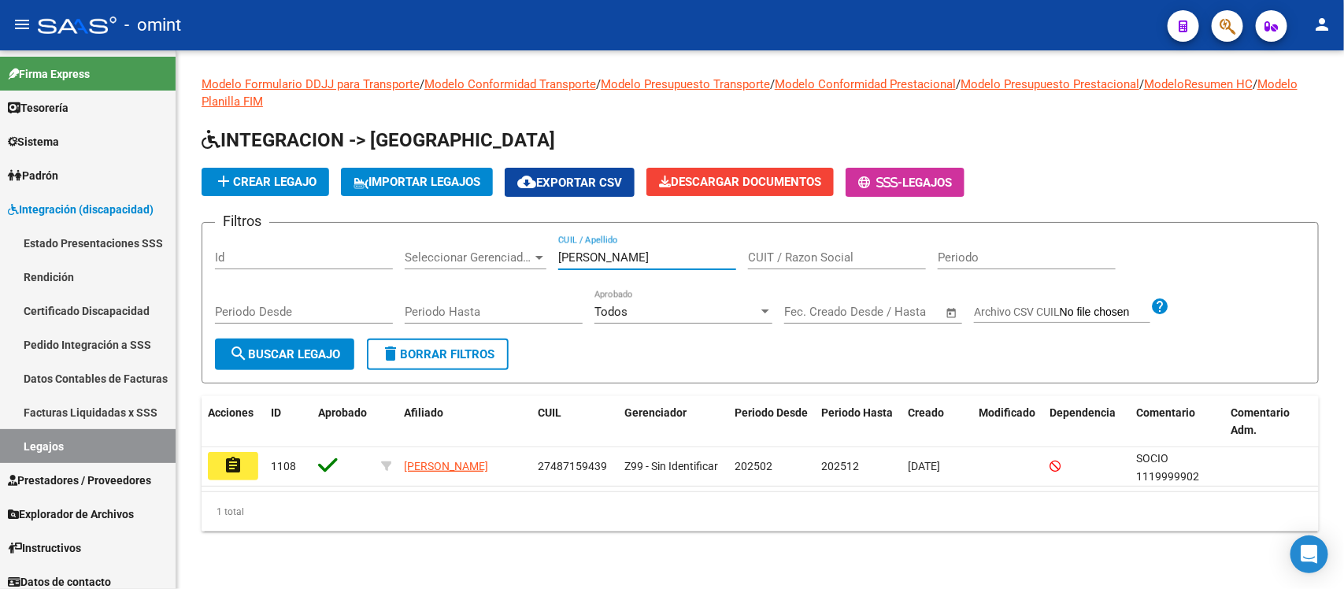
click at [217, 465] on button "assignment" at bounding box center [233, 466] width 50 height 28
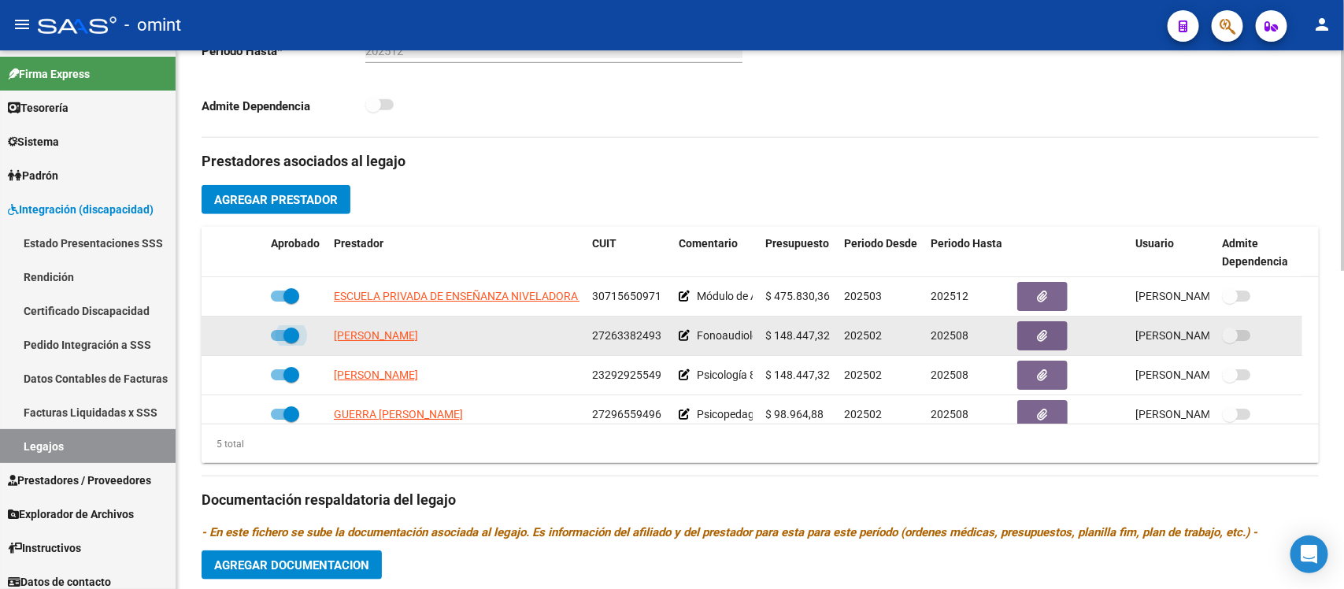
click at [277, 335] on span at bounding box center [285, 335] width 28 height 11
click at [278, 341] on input "checkbox" at bounding box center [278, 341] width 1 height 1
checkbox input "false"
click at [245, 332] on icon at bounding box center [241, 335] width 11 height 11
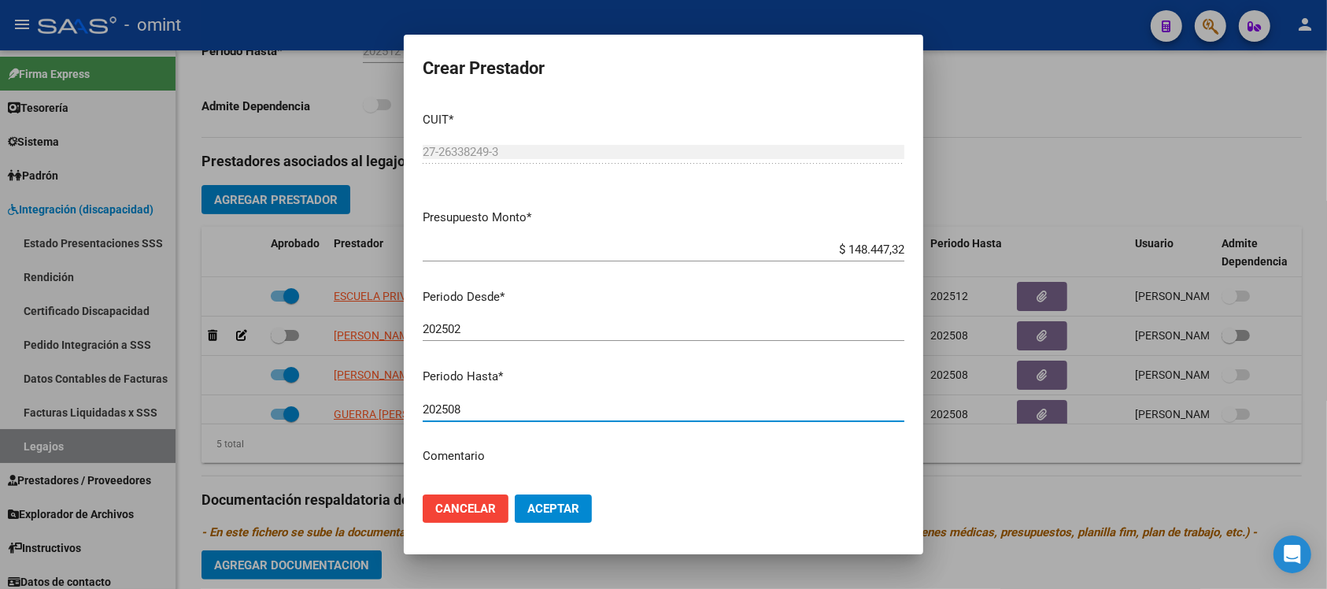
click at [521, 412] on input "202508" at bounding box center [664, 409] width 482 height 14
type input "202512"
click at [515, 494] on button "Aceptar" at bounding box center [553, 508] width 77 height 28
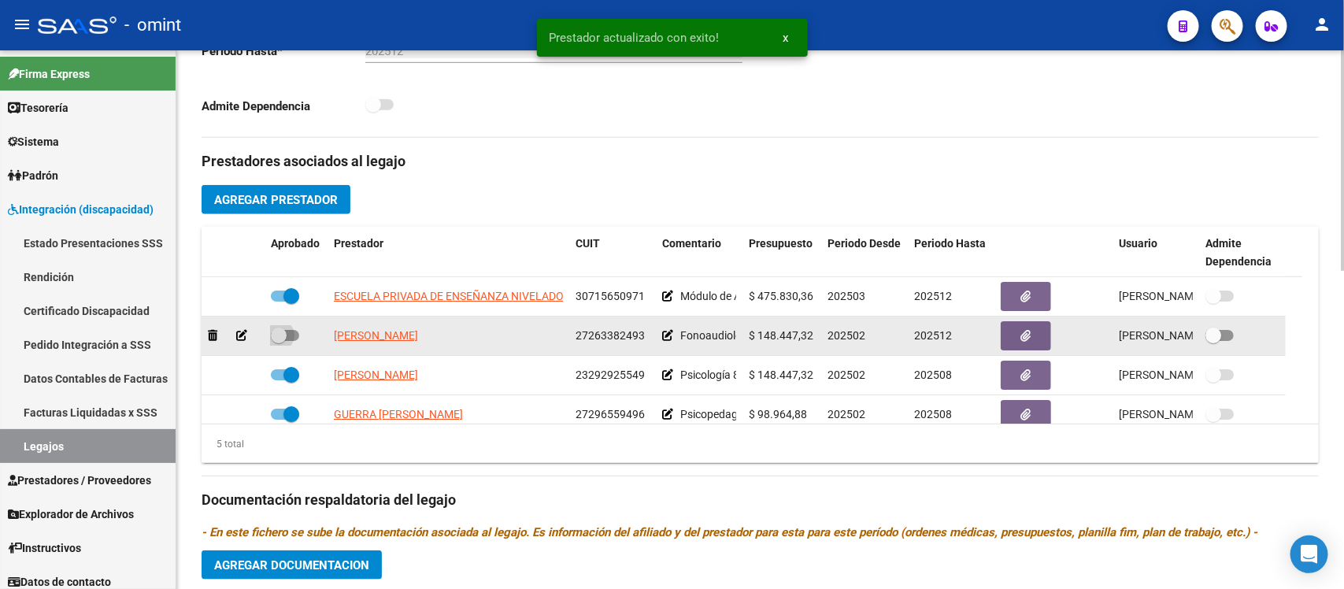
click at [281, 335] on span at bounding box center [279, 336] width 16 height 16
click at [279, 341] on input "checkbox" at bounding box center [278, 341] width 1 height 1
checkbox input "true"
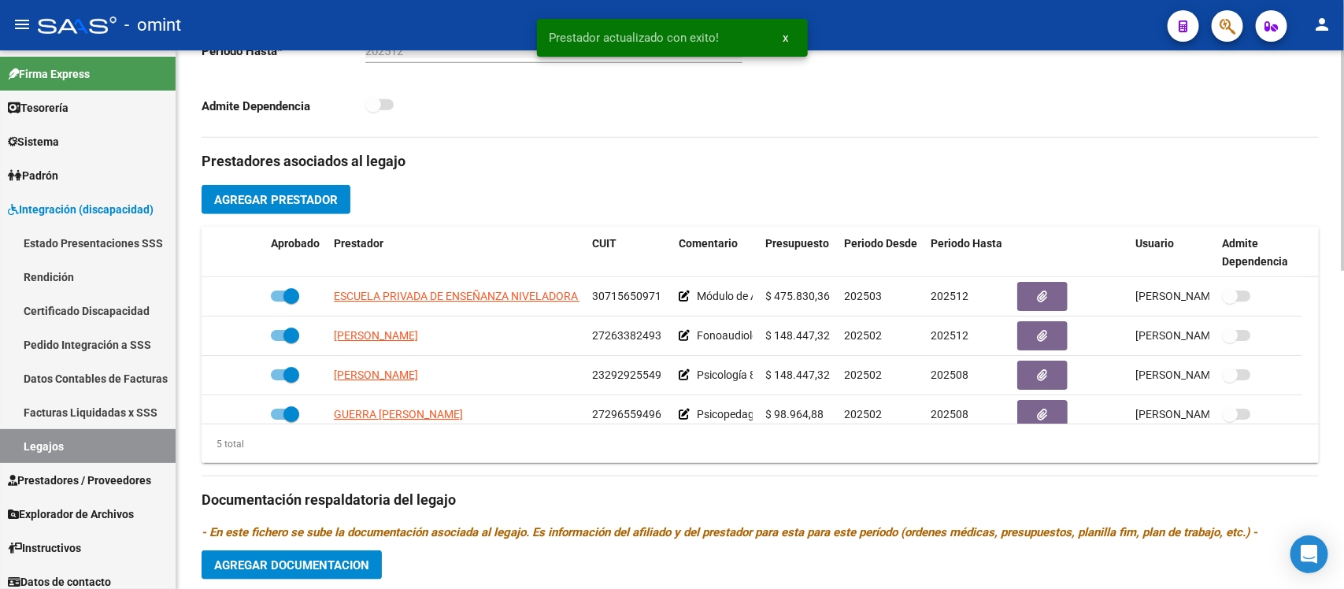
click at [347, 558] on span "Agregar Documentacion" at bounding box center [291, 565] width 155 height 14
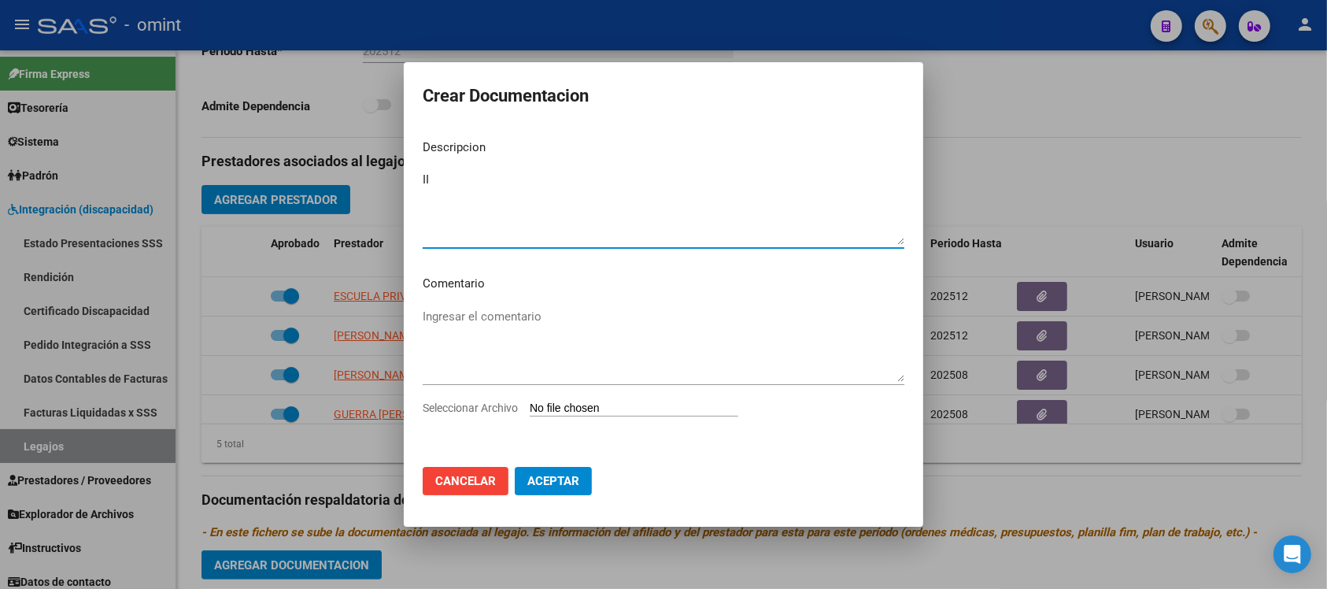
type textarea "I"
type textarea "Informe semestral FONO"
click at [635, 406] on input "Seleccionar Archivo" at bounding box center [634, 409] width 209 height 15
click at [591, 408] on input "Seleccionar Archivo" at bounding box center [634, 409] width 209 height 15
type input "C:\fakepath\1119999902_25072506040_form048.pdf"
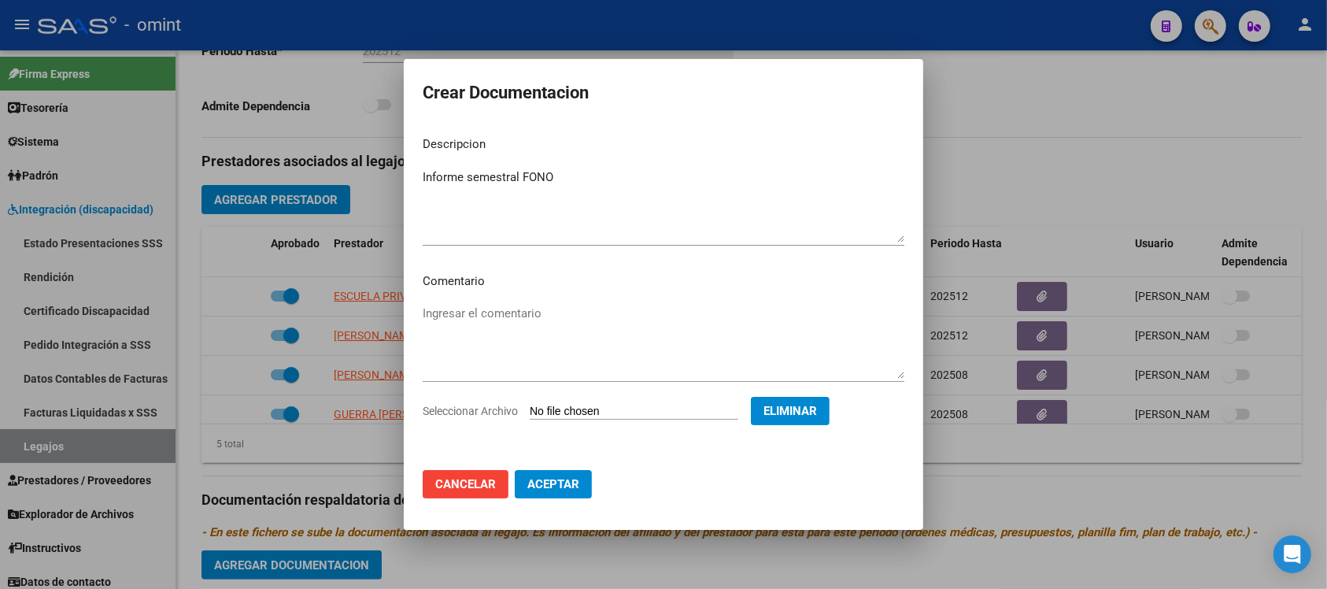
click at [544, 470] on button "Aceptar" at bounding box center [553, 484] width 77 height 28
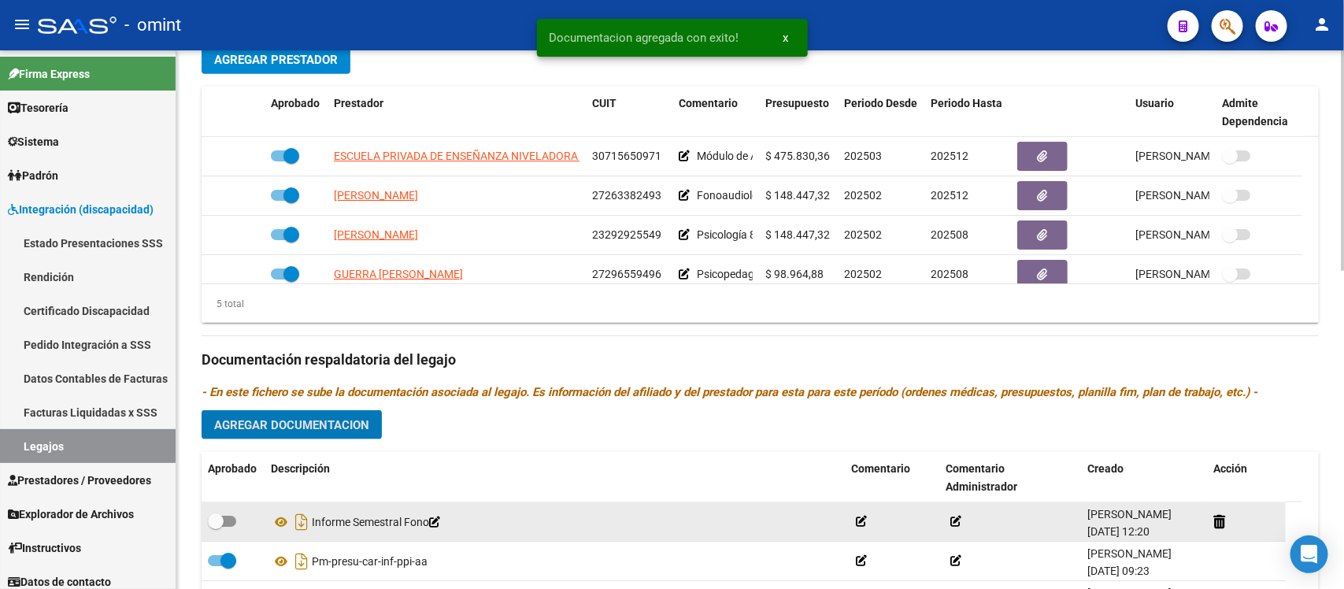
scroll to position [689, 0]
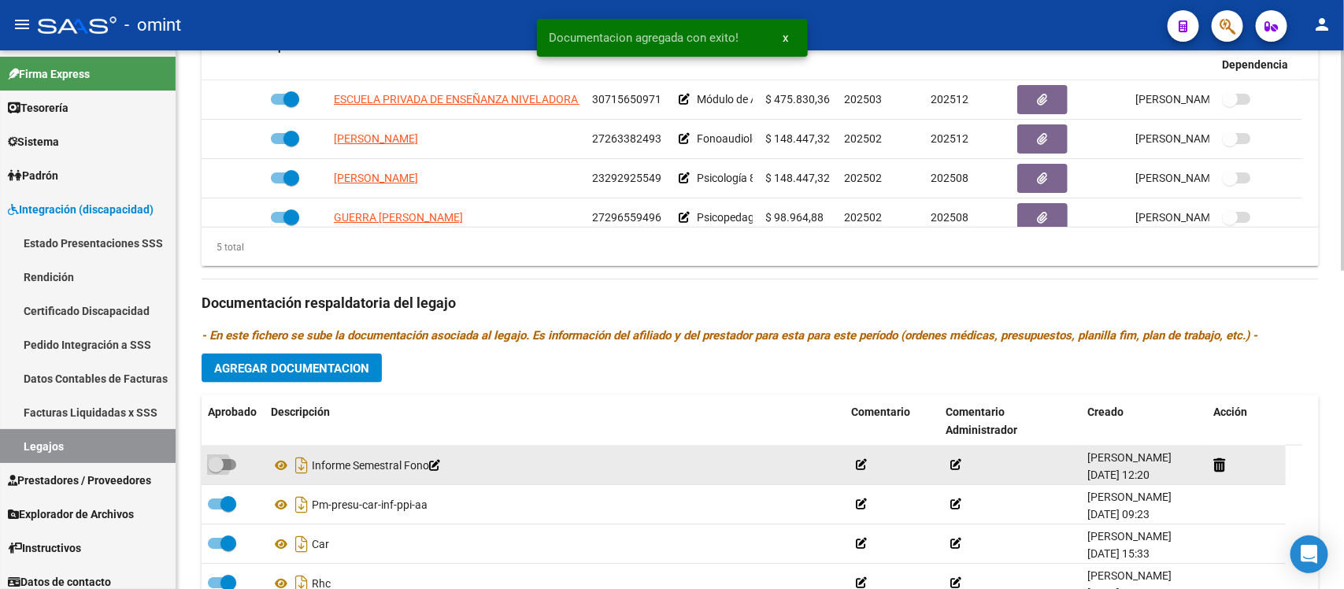
click at [224, 463] on span at bounding box center [222, 464] width 28 height 11
click at [216, 470] on input "checkbox" at bounding box center [215, 470] width 1 height 1
checkbox input "true"
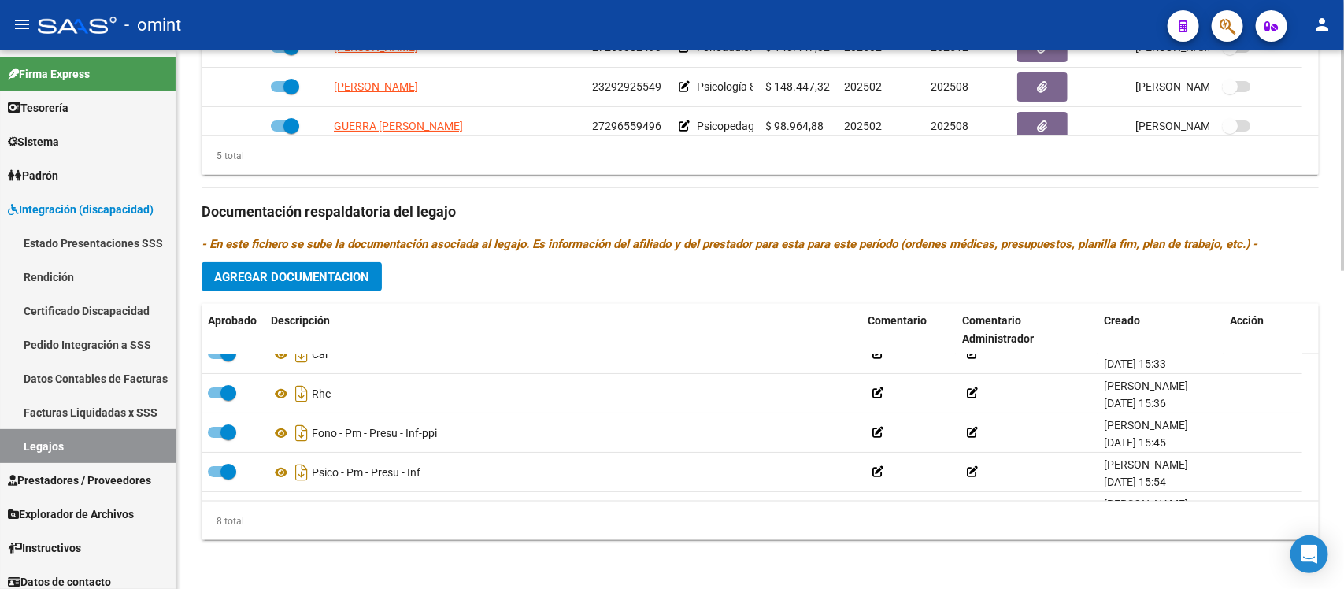
scroll to position [174, 0]
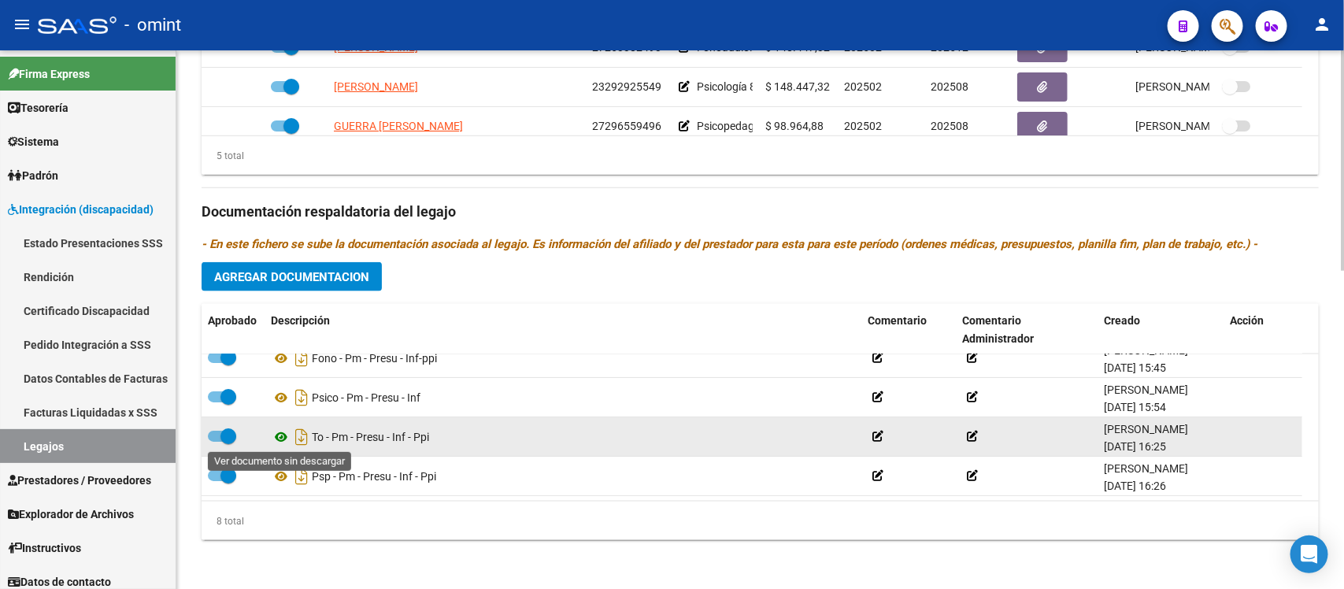
click at [277, 437] on icon at bounding box center [281, 437] width 20 height 19
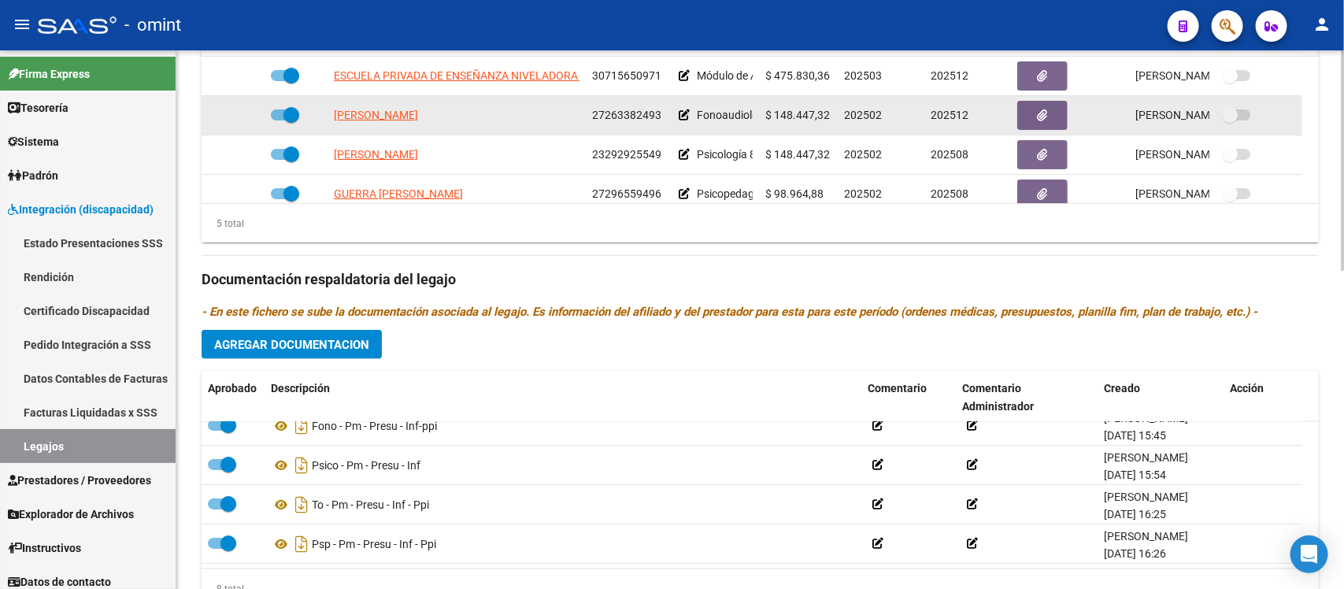
scroll to position [583, 0]
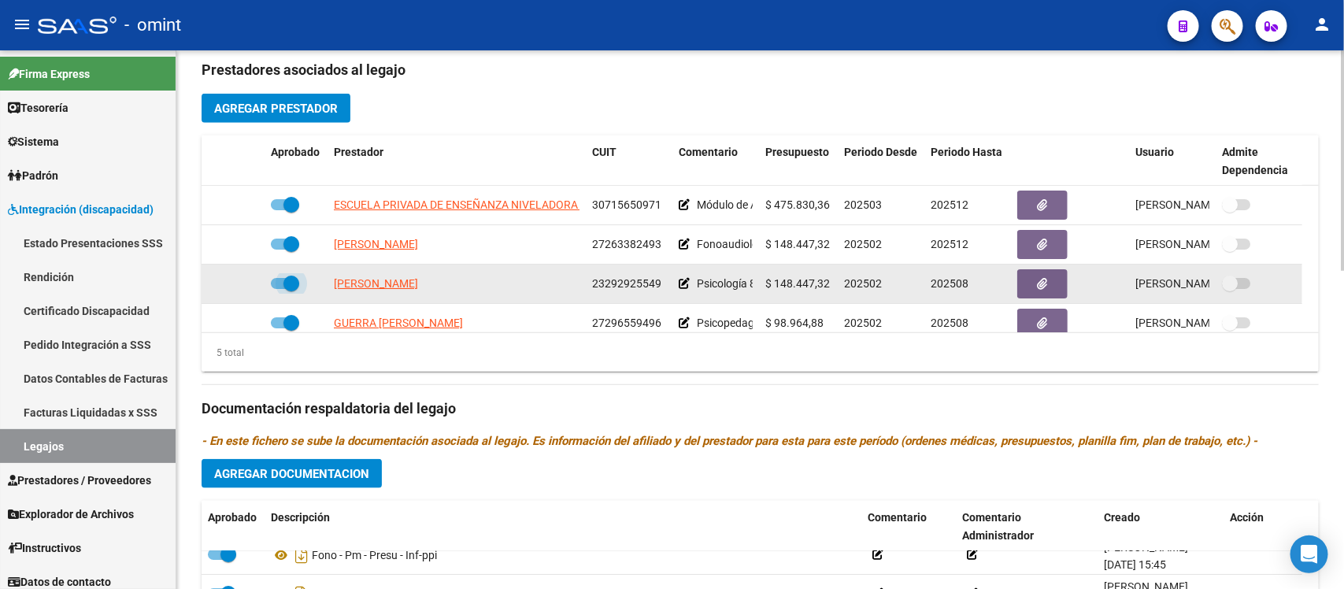
click at [286, 276] on span at bounding box center [291, 284] width 16 height 16
click at [279, 289] on input "checkbox" at bounding box center [278, 289] width 1 height 1
checkbox input "false"
click at [246, 285] on icon at bounding box center [241, 283] width 11 height 11
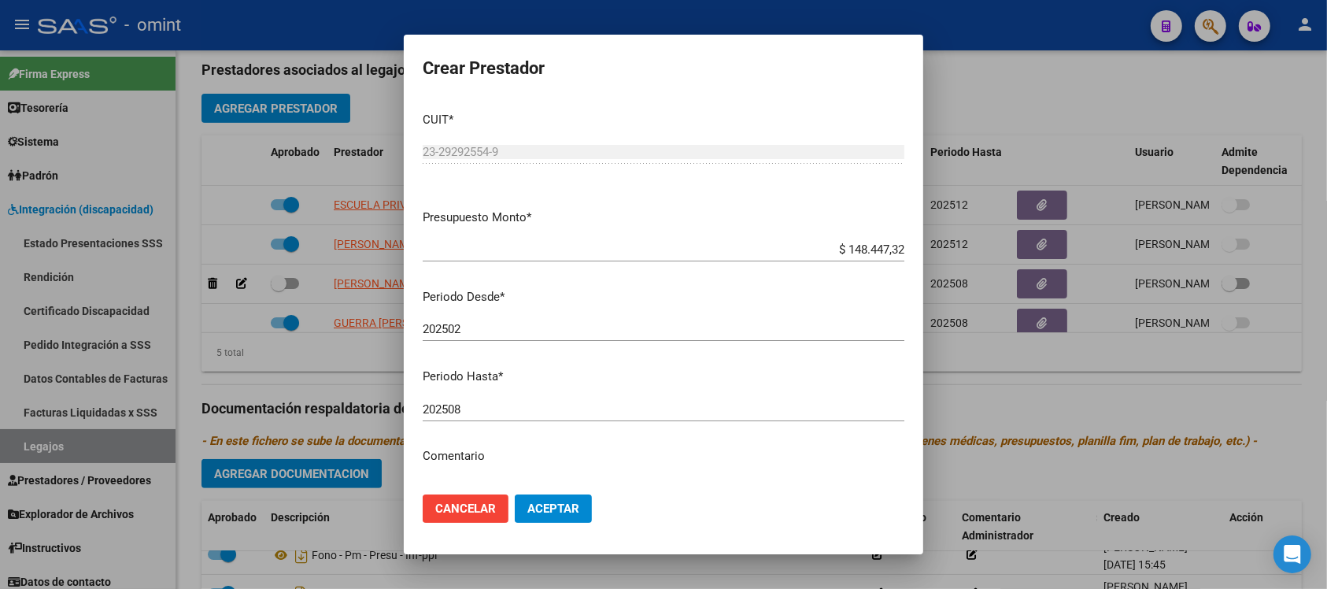
click at [504, 398] on div "202508 Ingresar el periodo" at bounding box center [664, 410] width 482 height 24
type input "202512"
click at [515, 494] on button "Aceptar" at bounding box center [553, 508] width 77 height 28
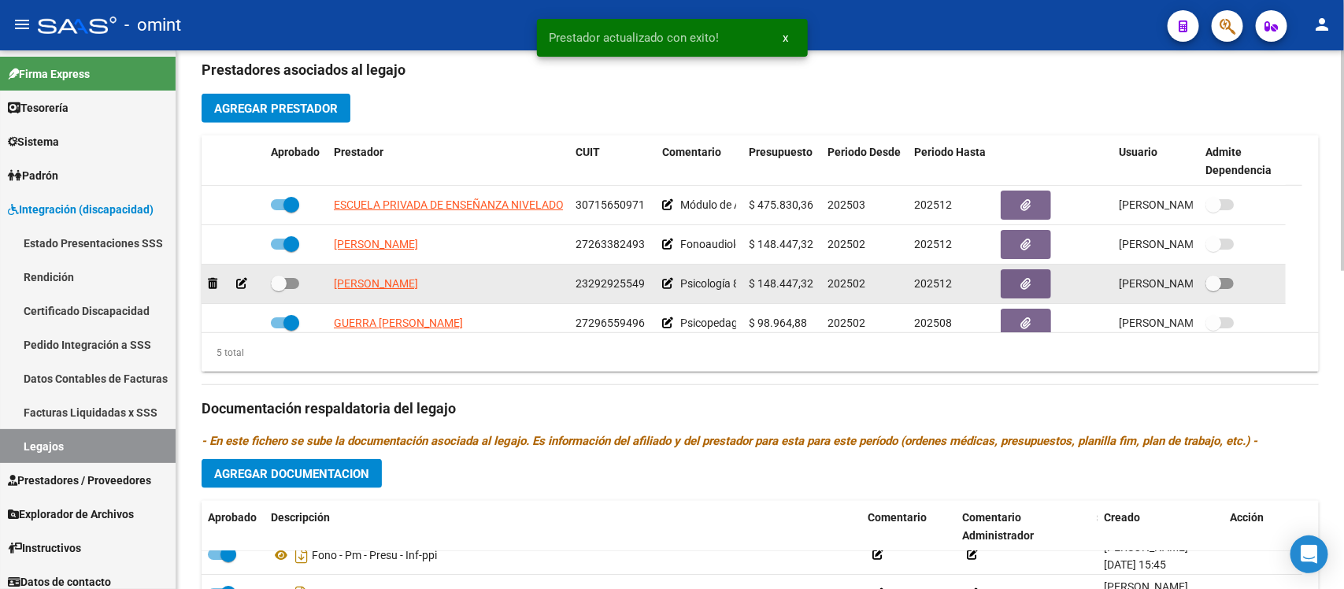
click at [278, 278] on span at bounding box center [279, 284] width 16 height 16
click at [278, 289] on input "checkbox" at bounding box center [278, 289] width 1 height 1
checkbox input "true"
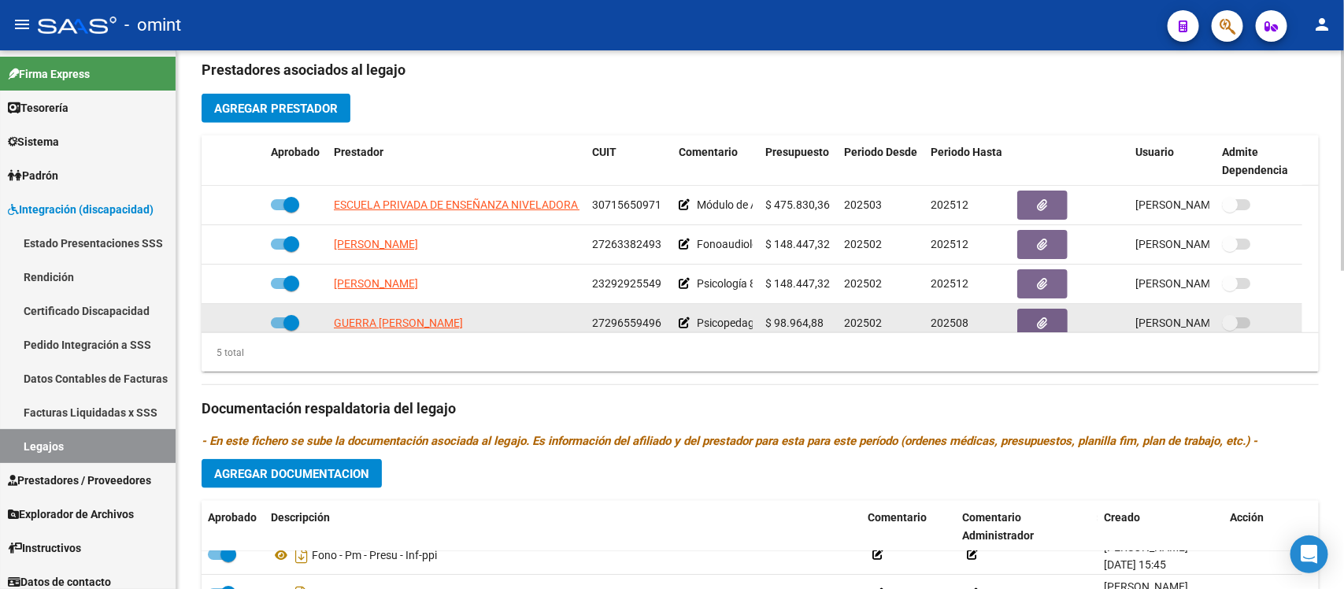
click at [286, 320] on span at bounding box center [291, 323] width 16 height 16
click at [279, 328] on input "checkbox" at bounding box center [278, 328] width 1 height 1
checkbox input "false"
click at [242, 323] on icon at bounding box center [241, 322] width 11 height 11
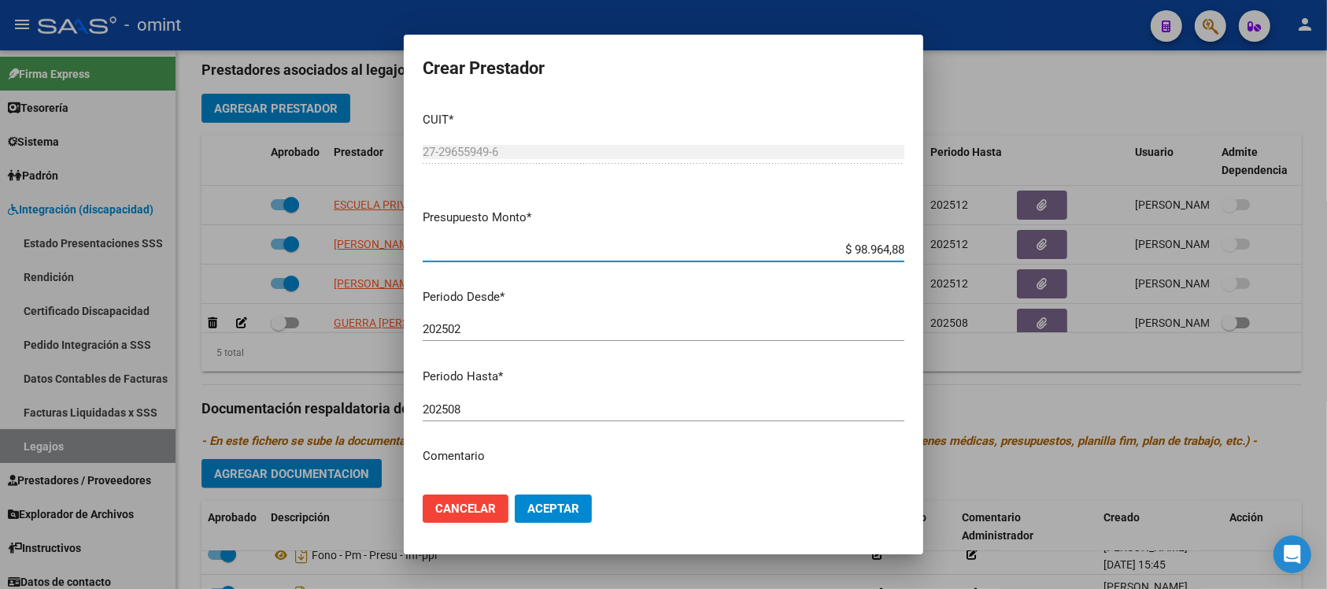
click at [517, 404] on input "202508" at bounding box center [664, 409] width 482 height 14
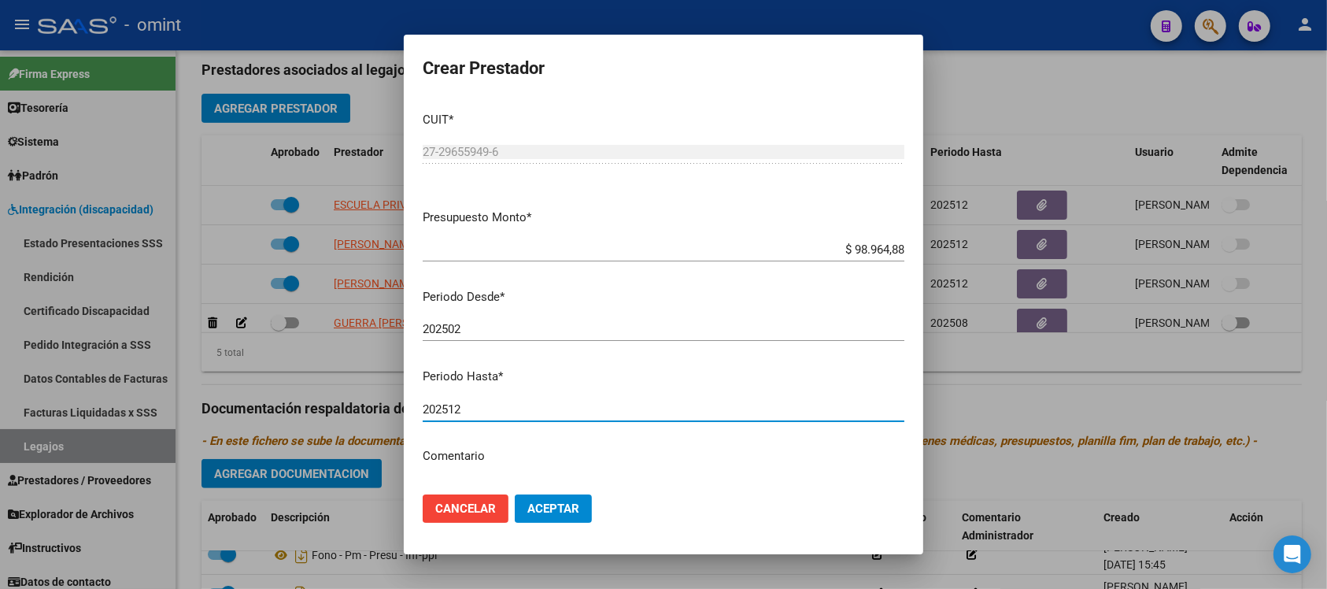
type input "202512"
click at [515, 494] on button "Aceptar" at bounding box center [553, 508] width 77 height 28
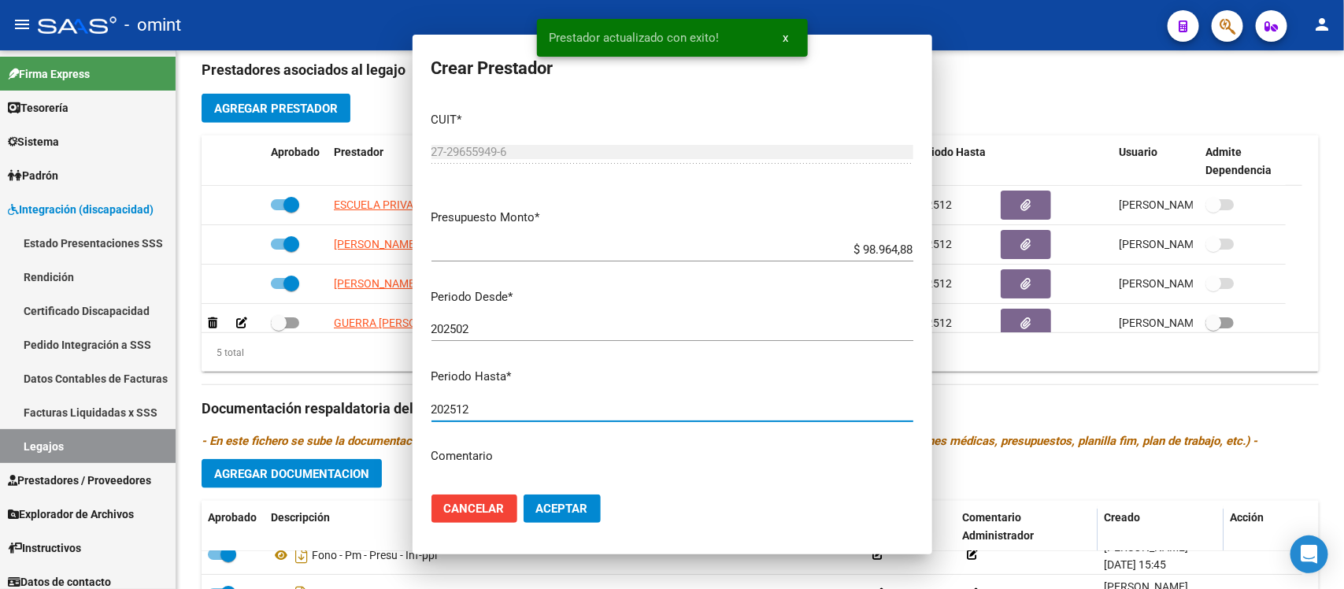
scroll to position [26, 0]
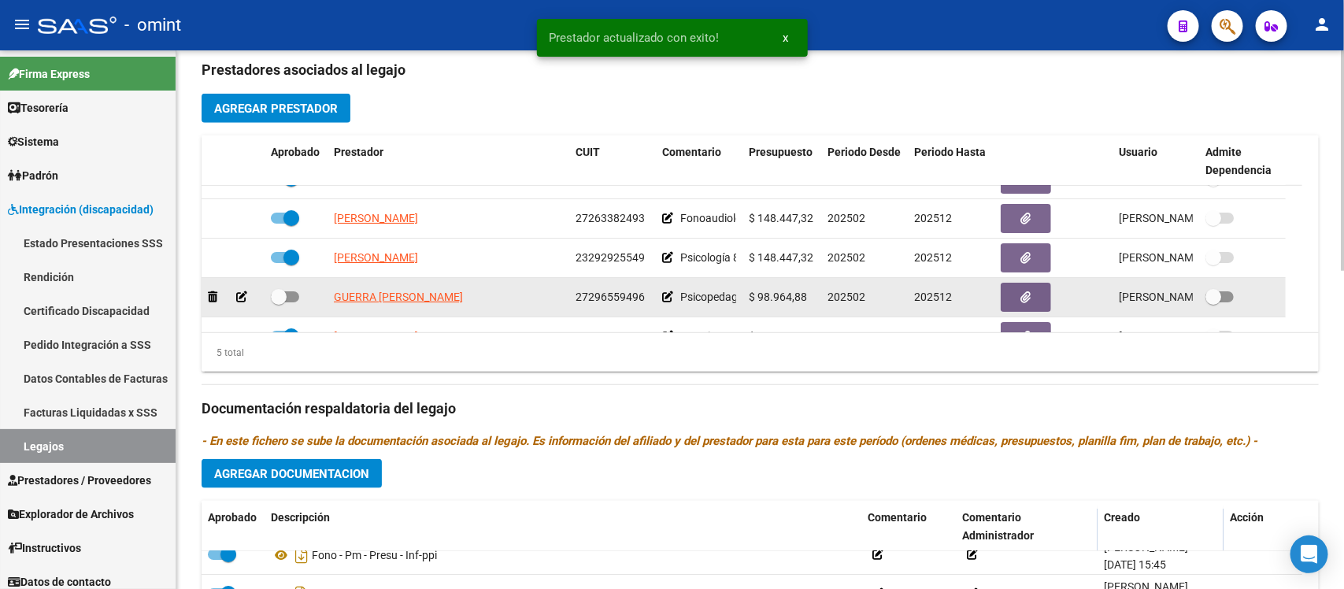
click at [283, 294] on span at bounding box center [279, 297] width 16 height 16
click at [279, 302] on input "checkbox" at bounding box center [278, 302] width 1 height 1
checkbox input "true"
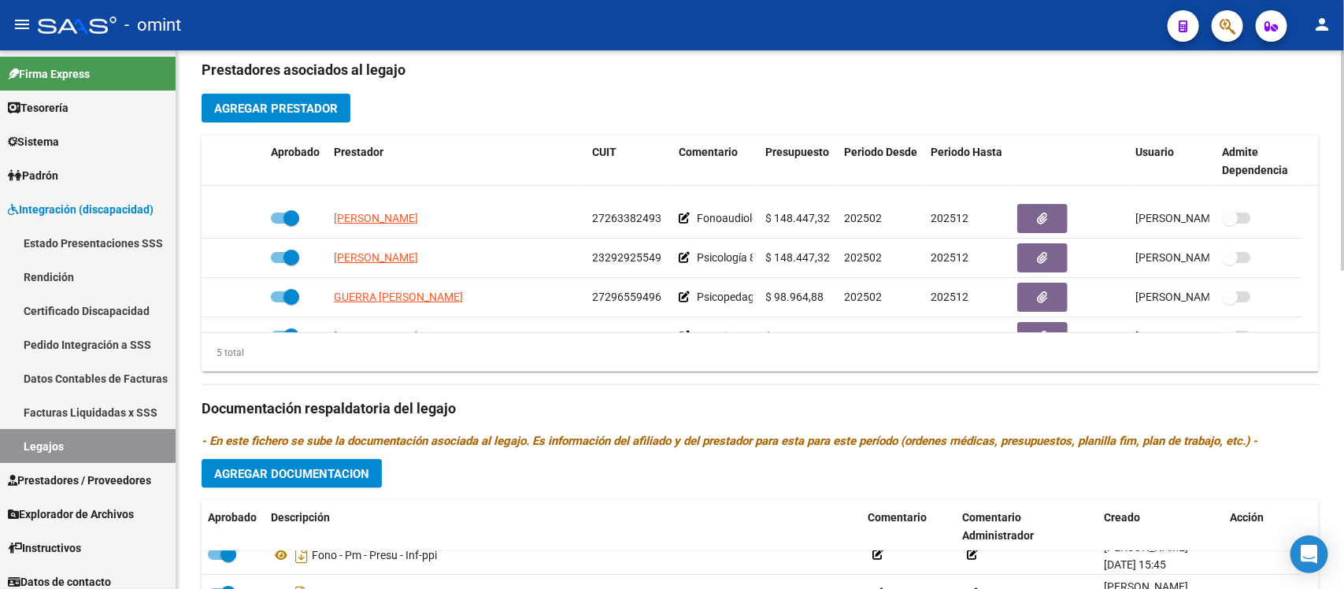
scroll to position [56, 0]
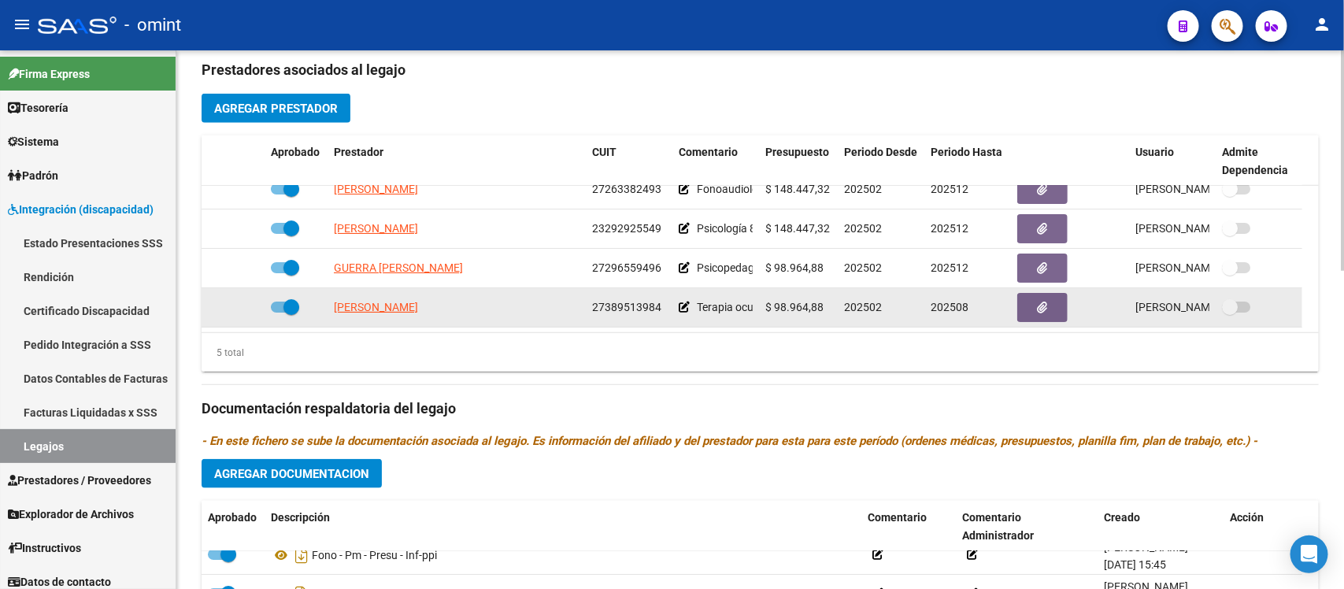
click at [291, 305] on span at bounding box center [291, 307] width 16 height 16
click at [279, 313] on input "checkbox" at bounding box center [278, 313] width 1 height 1
checkbox input "false"
click at [241, 305] on icon at bounding box center [241, 307] width 11 height 11
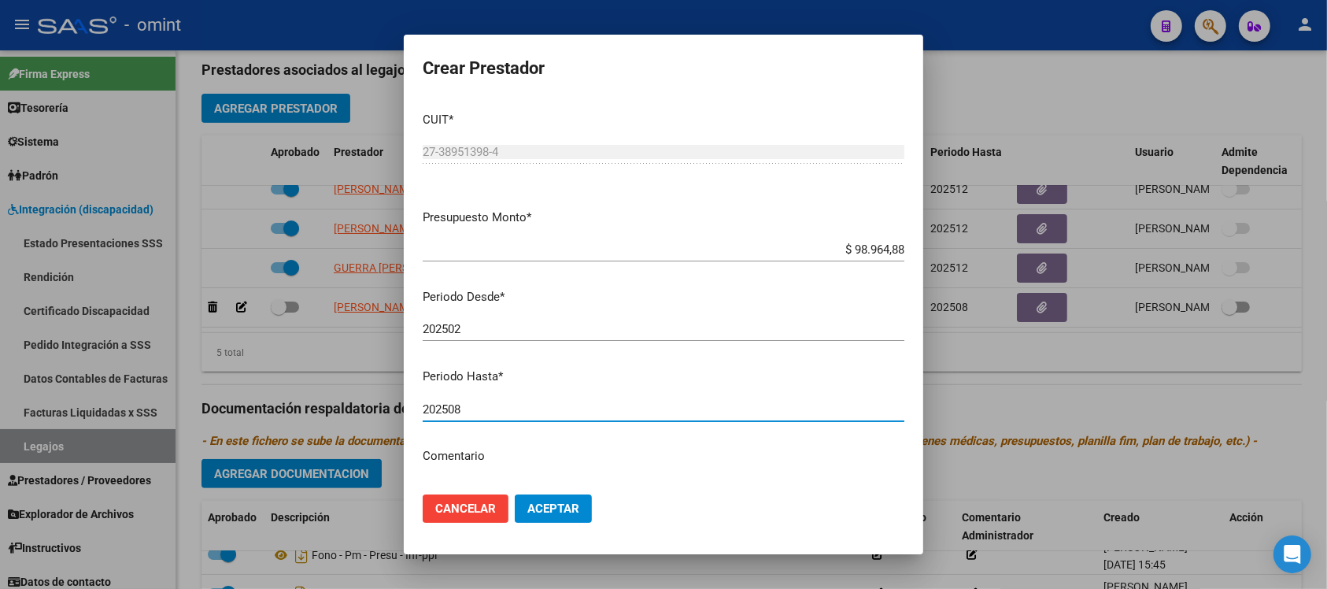
click at [493, 407] on input "202508" at bounding box center [664, 409] width 482 height 14
type input "202512"
click at [515, 494] on button "Aceptar" at bounding box center [553, 508] width 77 height 28
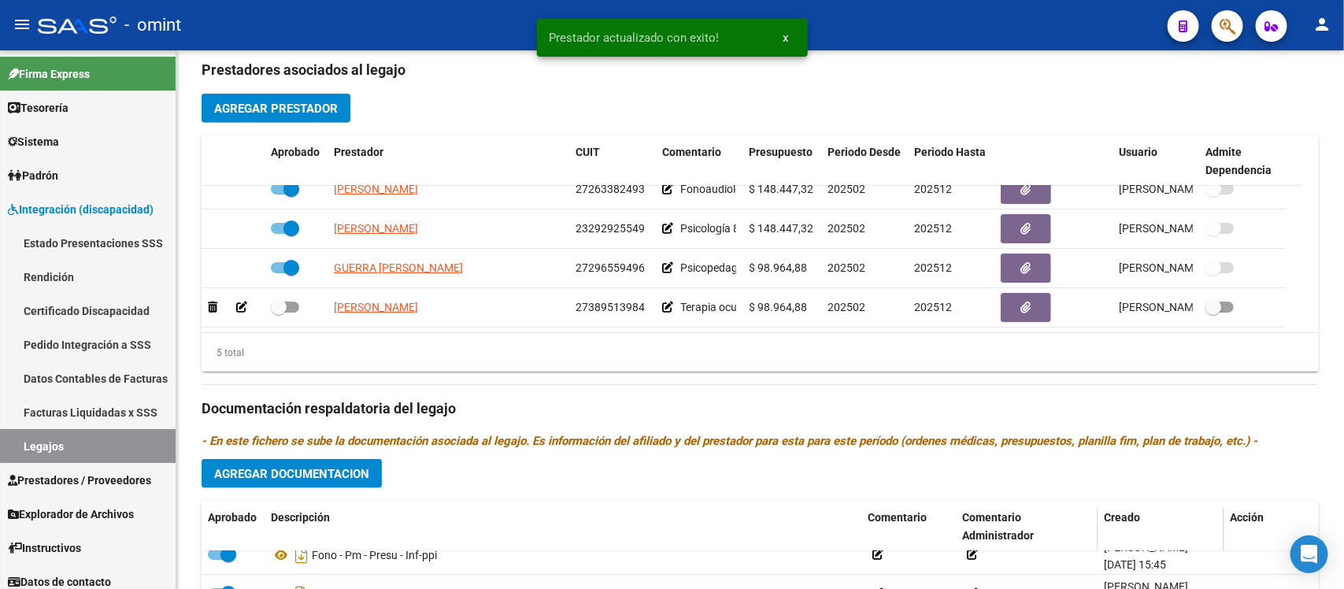
scroll to position [65, 0]
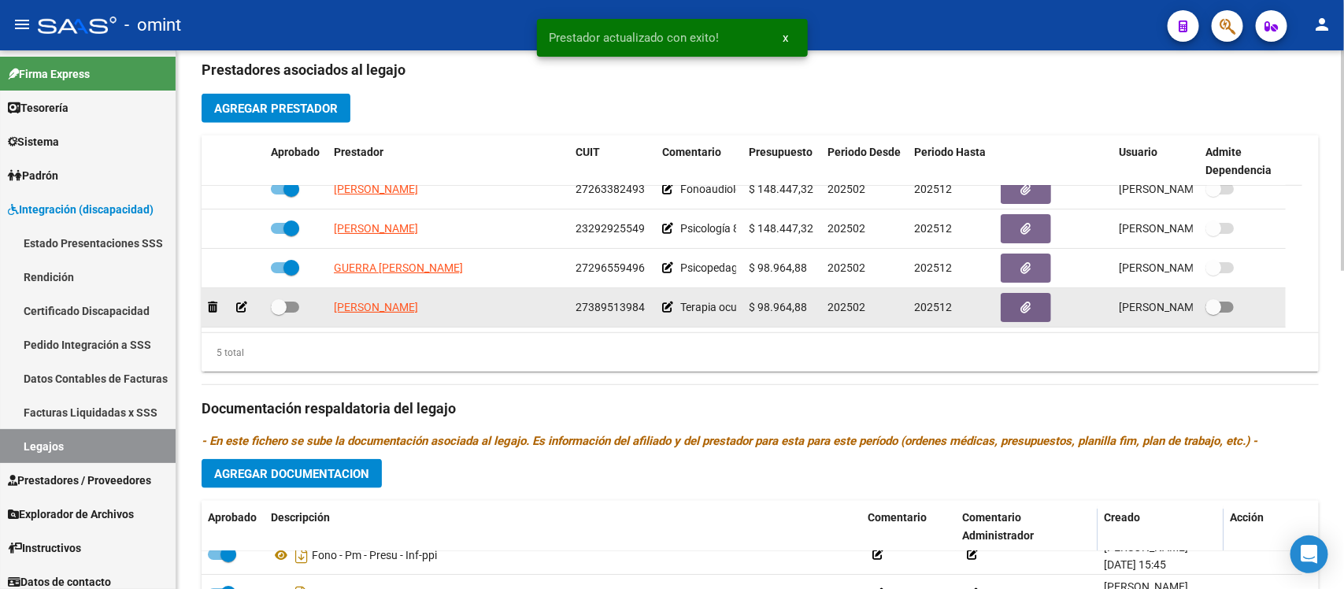
click at [277, 299] on span at bounding box center [279, 307] width 16 height 16
click at [278, 313] on input "checkbox" at bounding box center [278, 313] width 1 height 1
checkbox input "true"
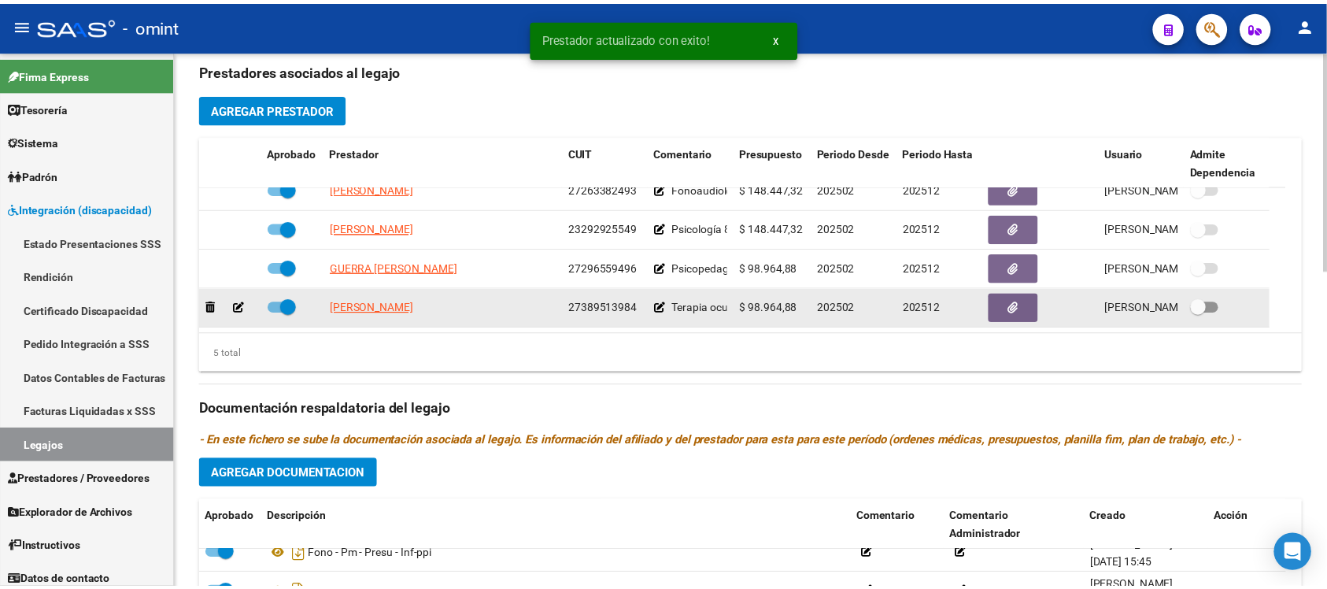
scroll to position [56, 0]
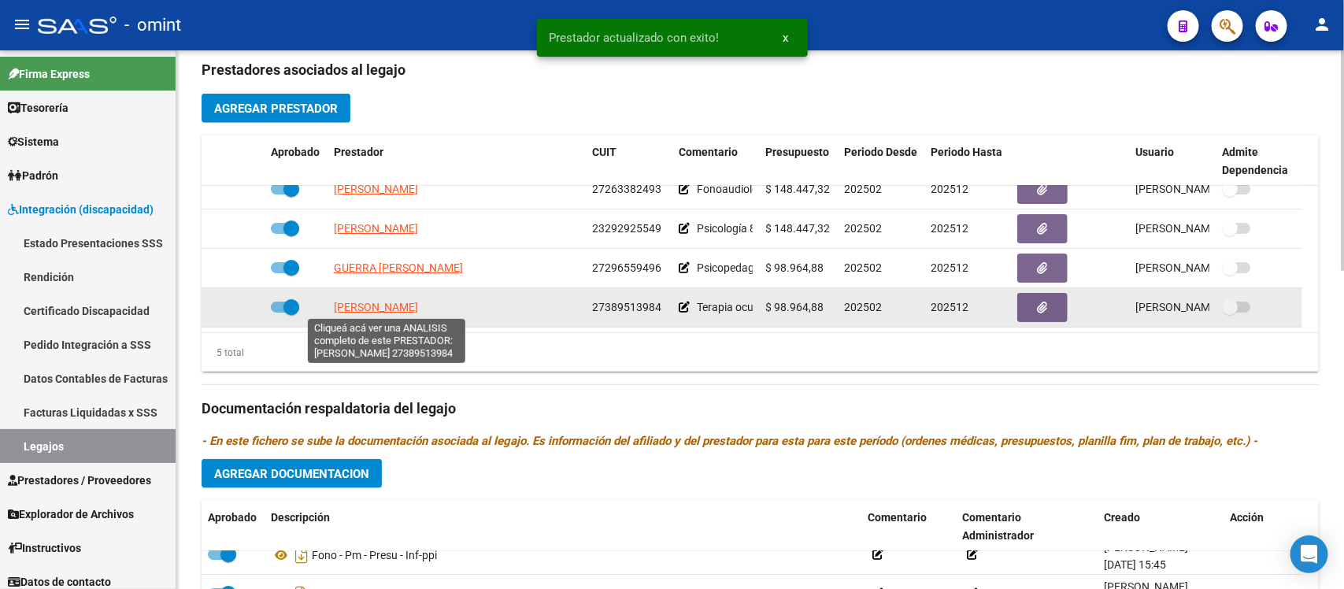
click at [418, 301] on span "FAVA MAILEN NEREA" at bounding box center [376, 307] width 84 height 13
type textarea "27389513984"
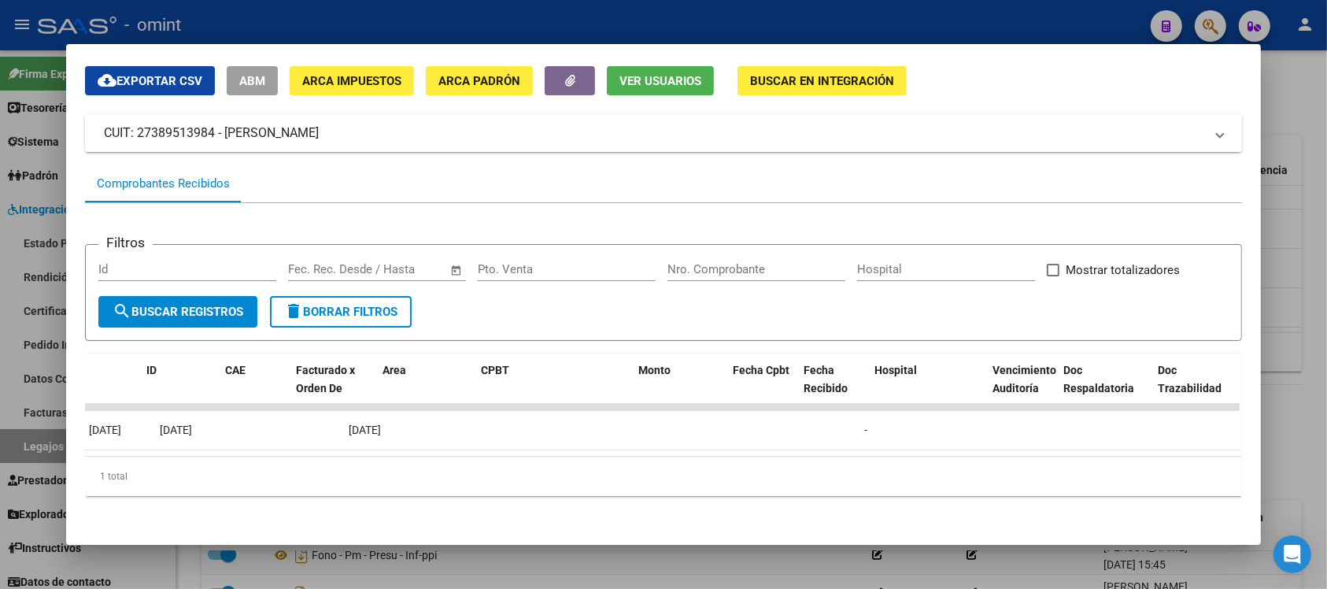
scroll to position [0, 0]
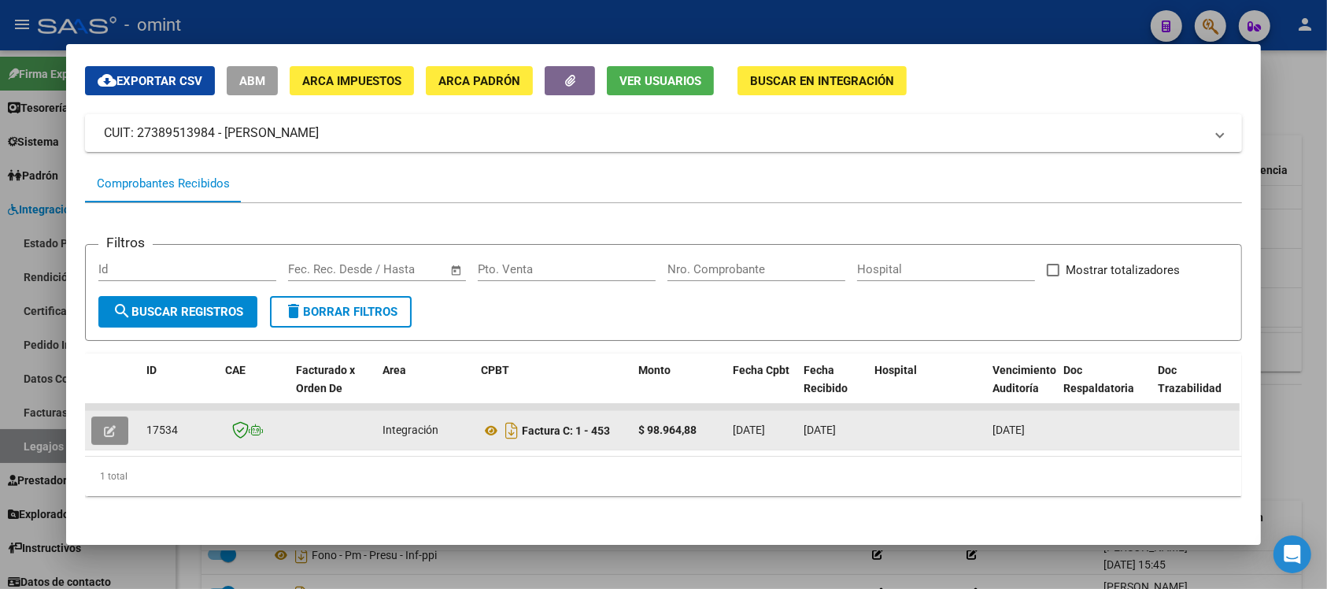
click at [104, 425] on icon "button" at bounding box center [110, 431] width 12 height 12
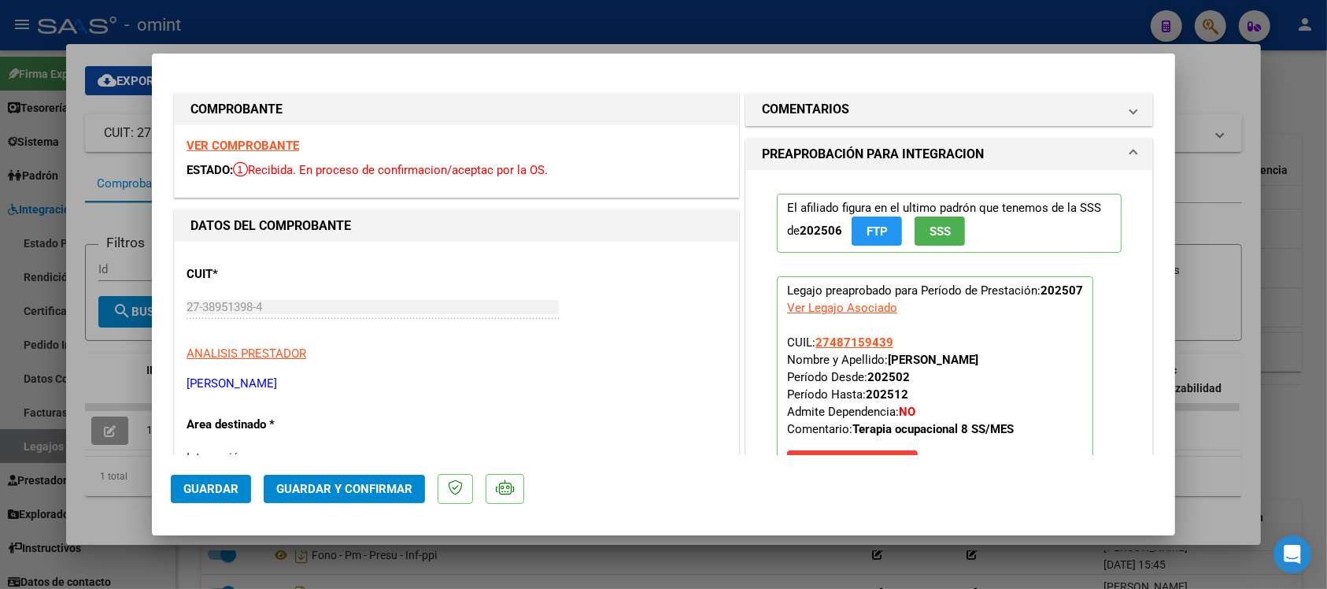
click at [286, 144] on strong "VER COMPROBANTE" at bounding box center [243, 146] width 113 height 14
click at [359, 483] on span "Guardar y Confirmar" at bounding box center [344, 489] width 136 height 14
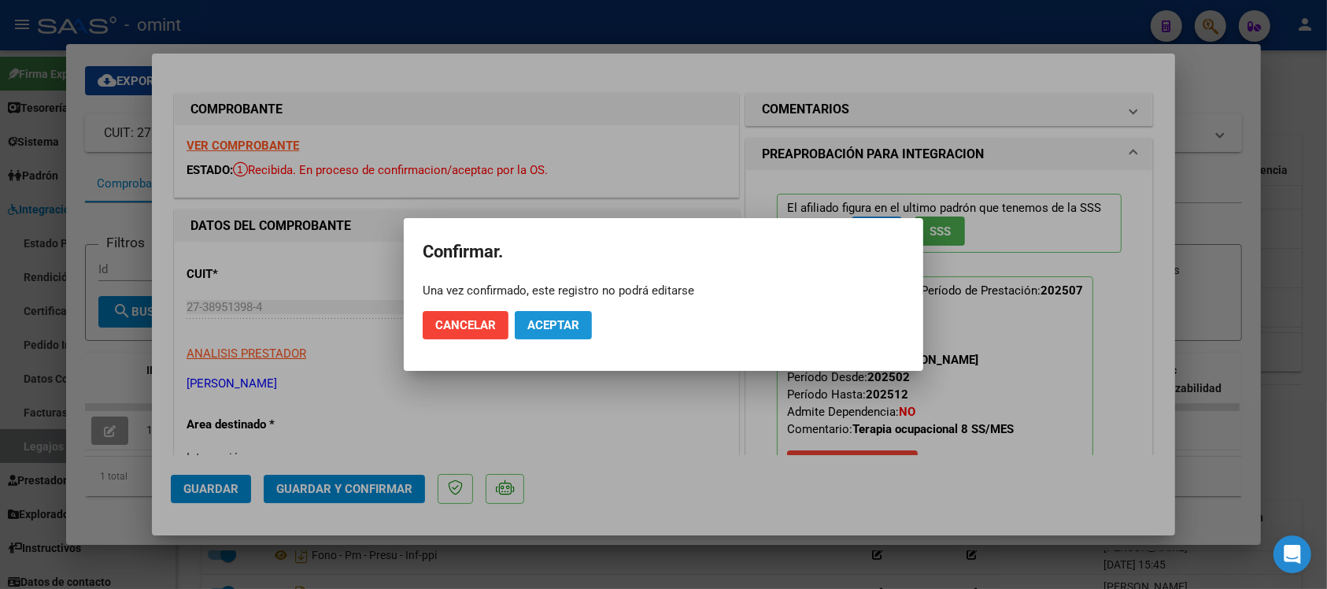
click at [576, 323] on span "Aceptar" at bounding box center [554, 325] width 52 height 14
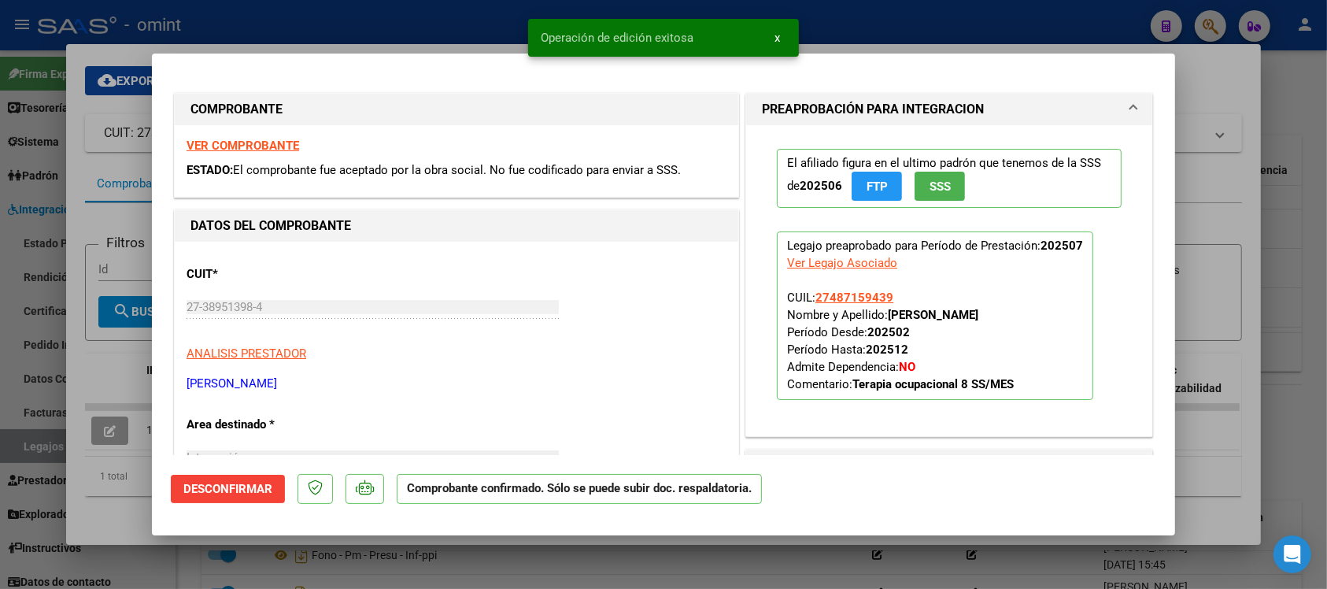
click at [294, 22] on div at bounding box center [663, 294] width 1327 height 589
type input "$ 0,00"
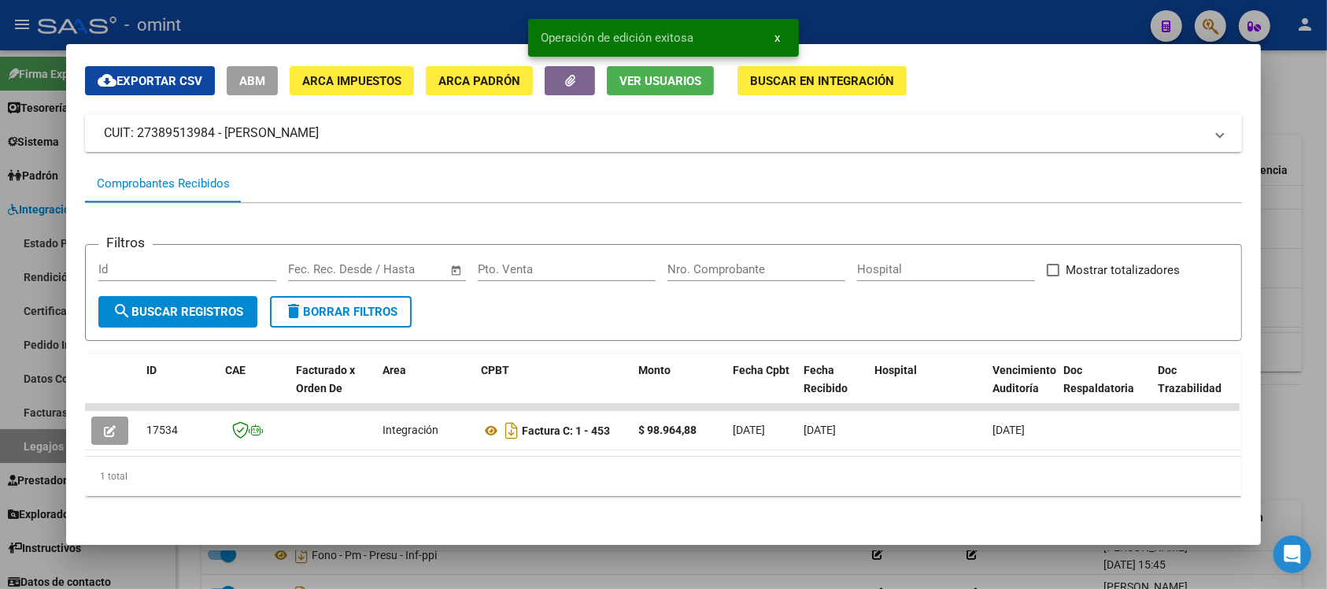
click at [313, 2] on div at bounding box center [663, 294] width 1327 height 589
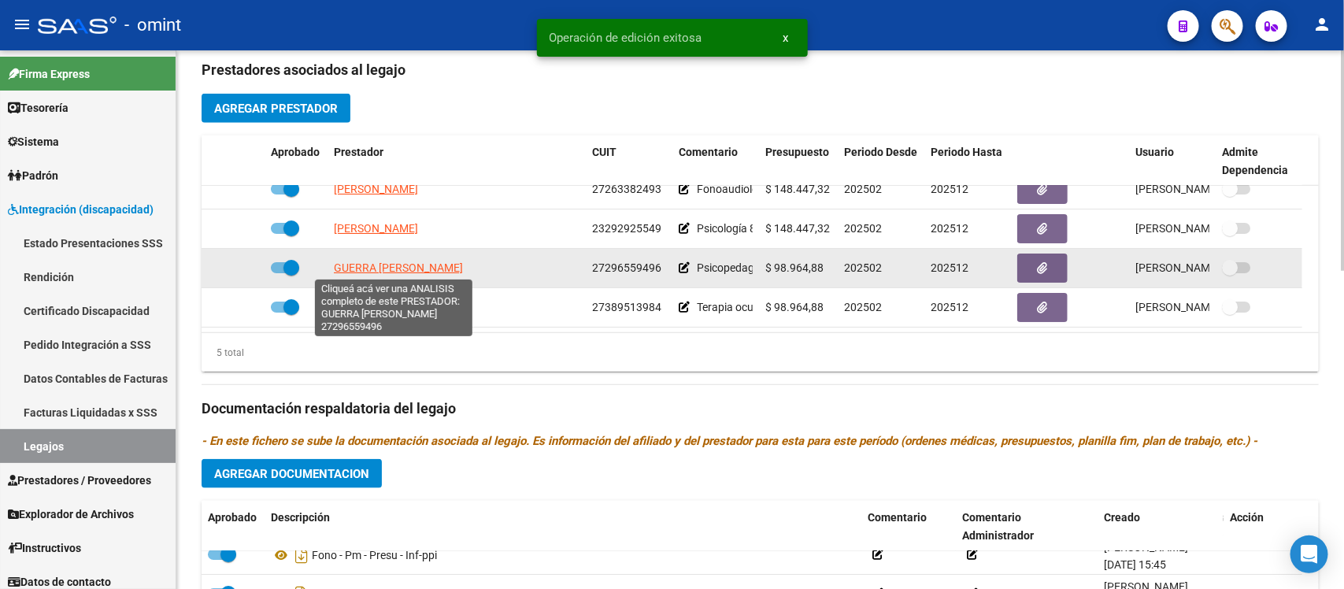
click at [365, 261] on span "GUERRA ANALIA PAOLA" at bounding box center [398, 267] width 129 height 13
type textarea "27296559496"
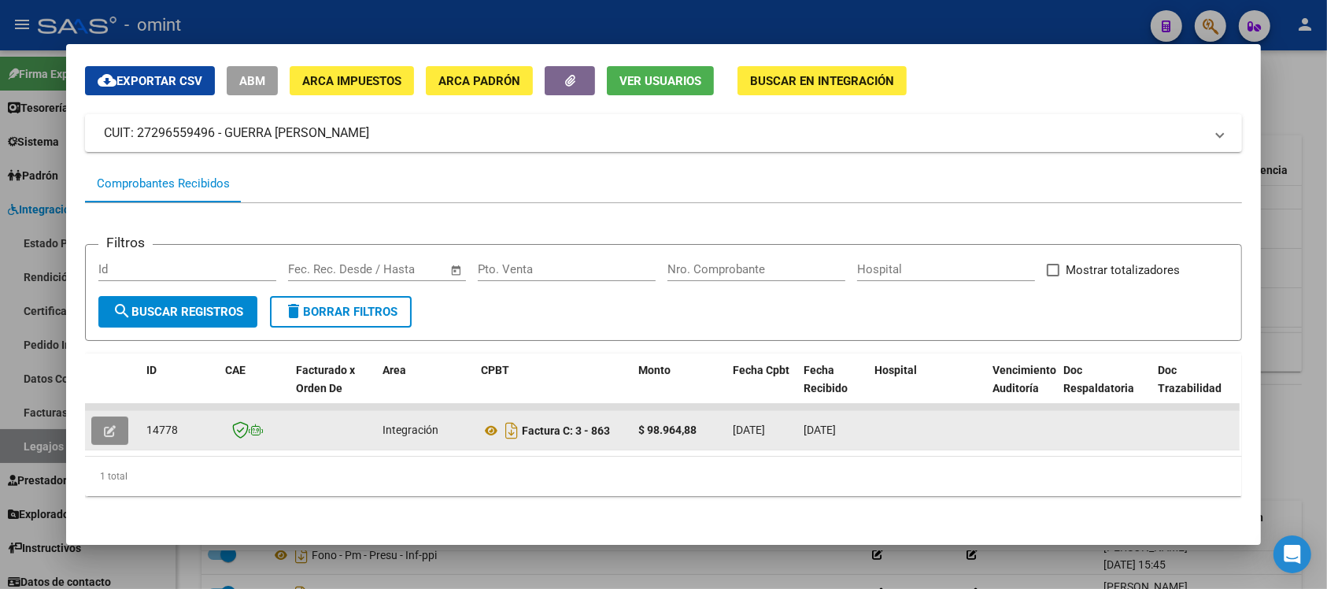
click at [105, 424] on span "button" at bounding box center [110, 431] width 12 height 14
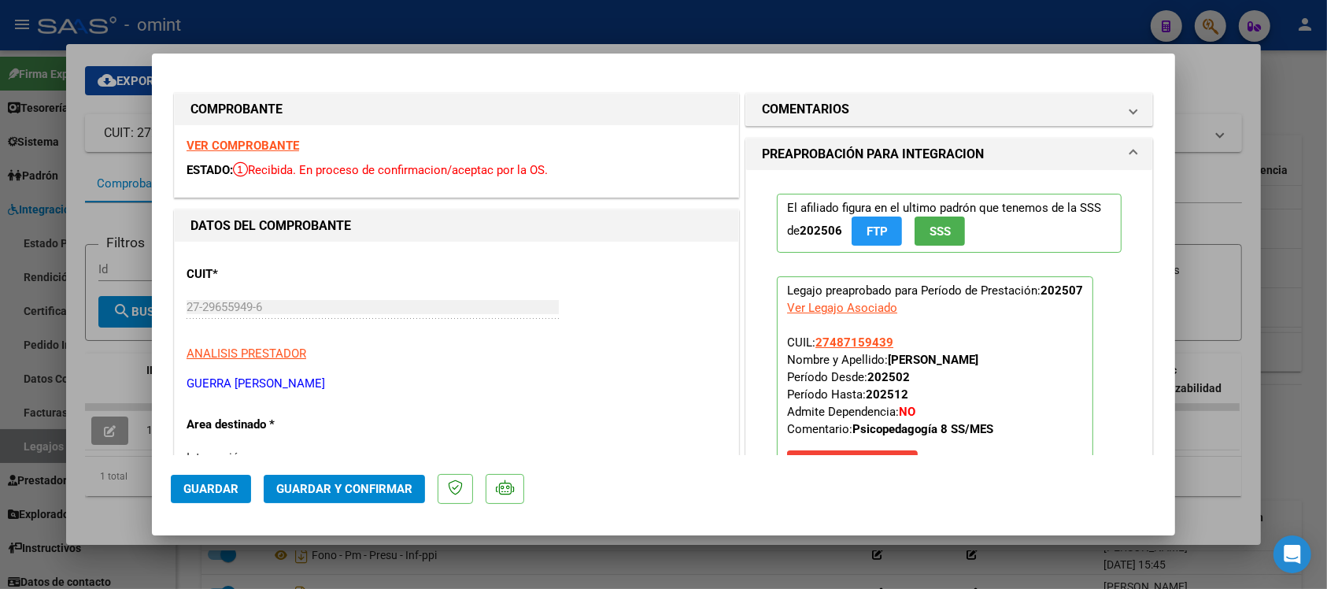
click at [235, 143] on strong "VER COMPROBANTE" at bounding box center [243, 146] width 113 height 14
click at [325, 483] on span "Guardar y Confirmar" at bounding box center [344, 489] width 136 height 14
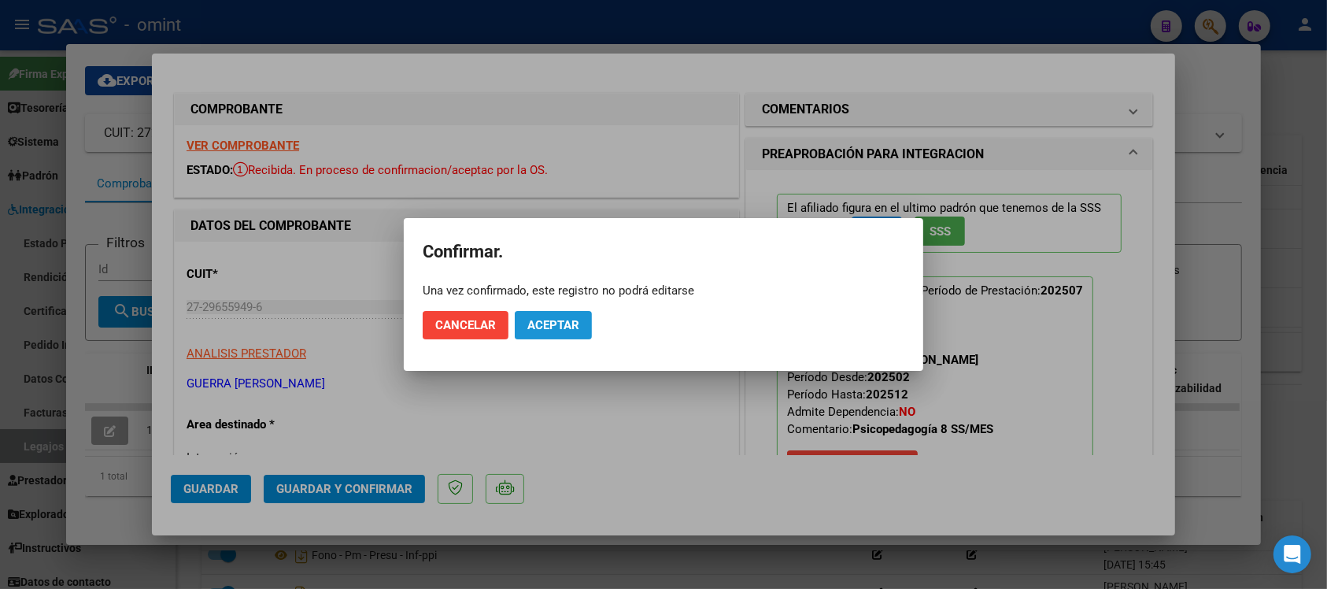
click at [567, 317] on button "Aceptar" at bounding box center [553, 325] width 77 height 28
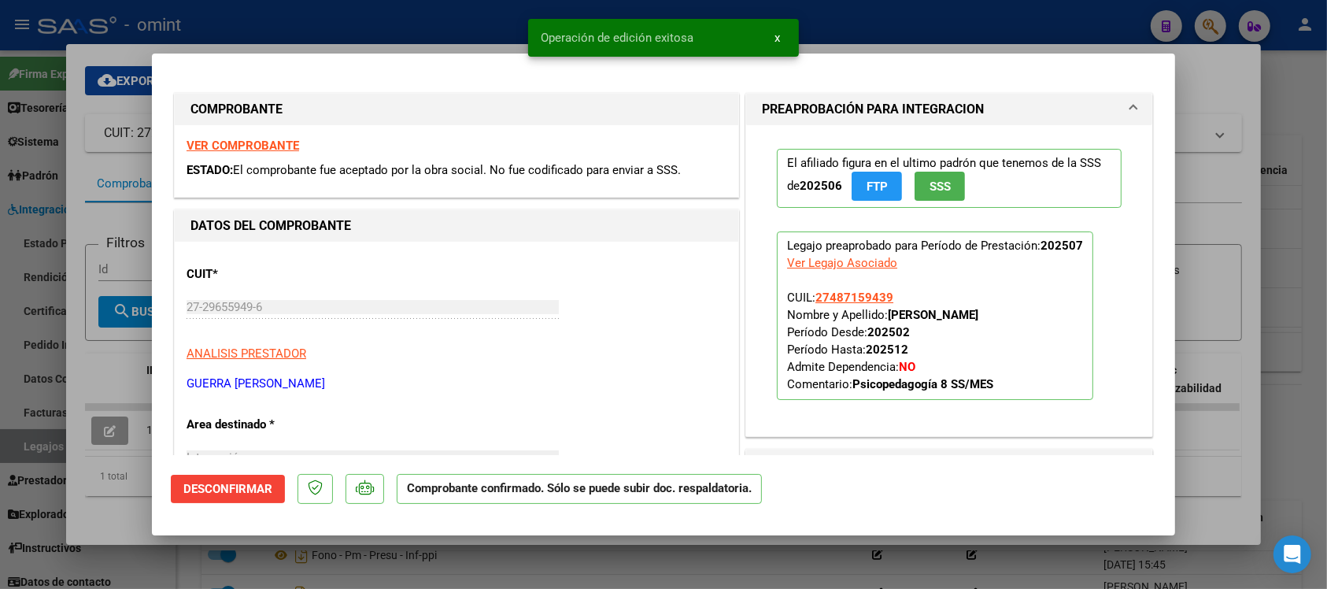
click at [506, 13] on div at bounding box center [663, 294] width 1327 height 589
type input "$ 0,00"
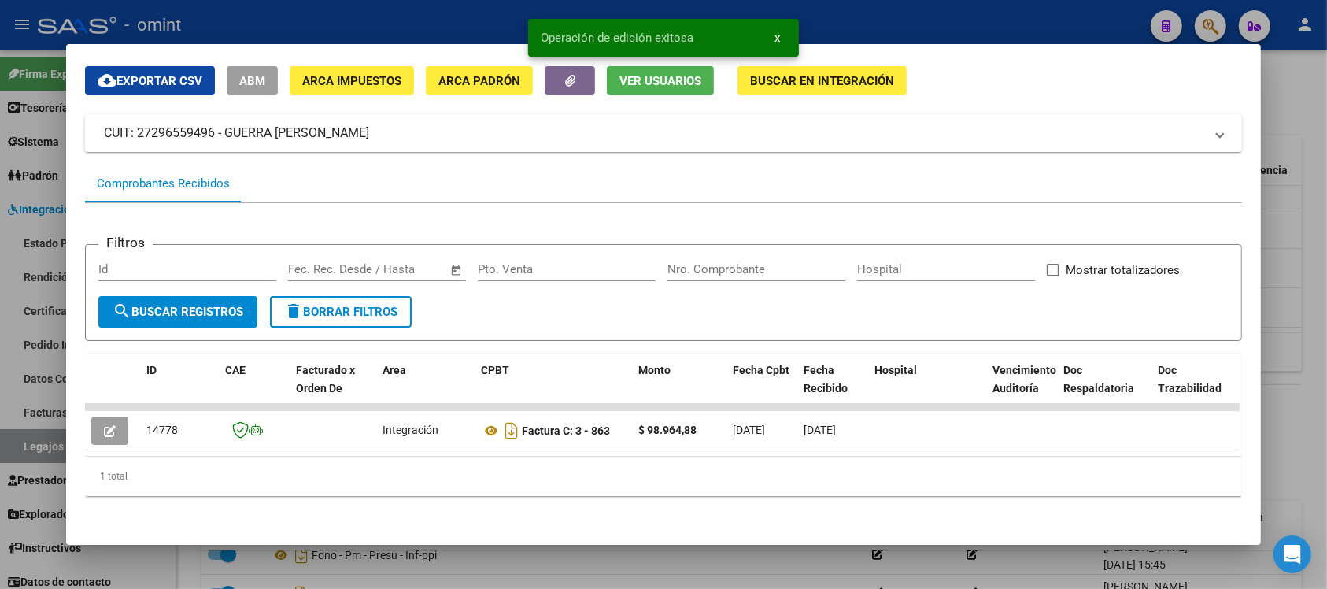
click at [506, 13] on div at bounding box center [663, 294] width 1327 height 589
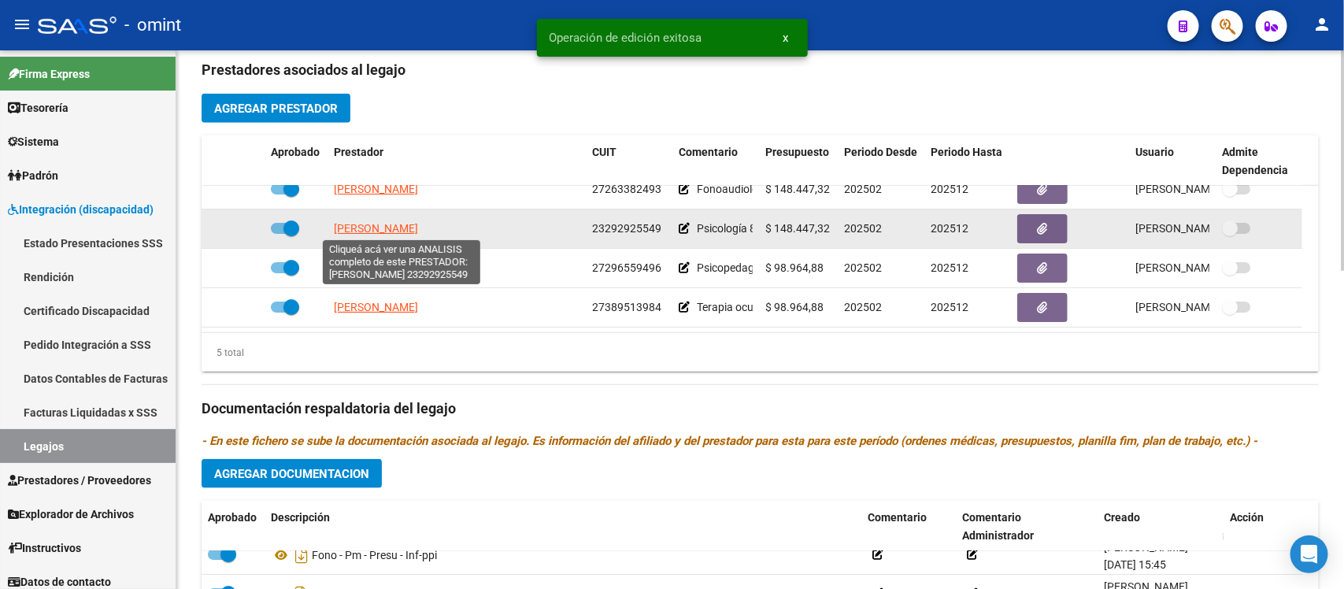
click at [357, 232] on span "GONZALEZ CARLOS PABLO" at bounding box center [376, 228] width 84 height 13
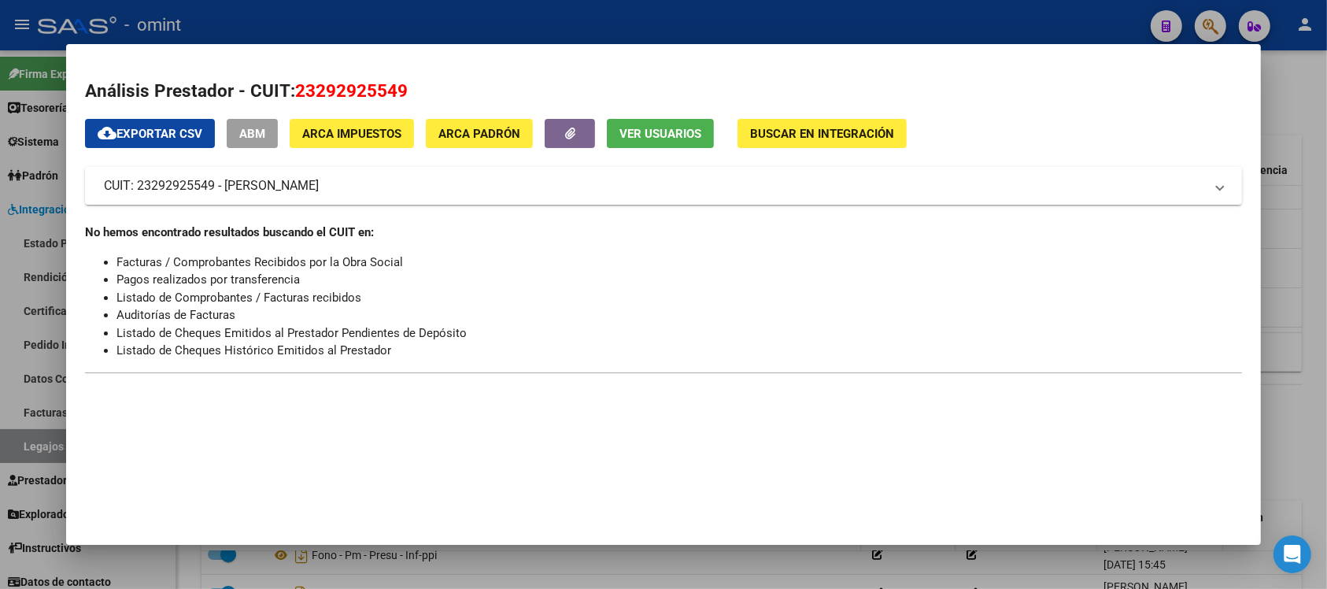
click at [469, 20] on div at bounding box center [663, 294] width 1327 height 589
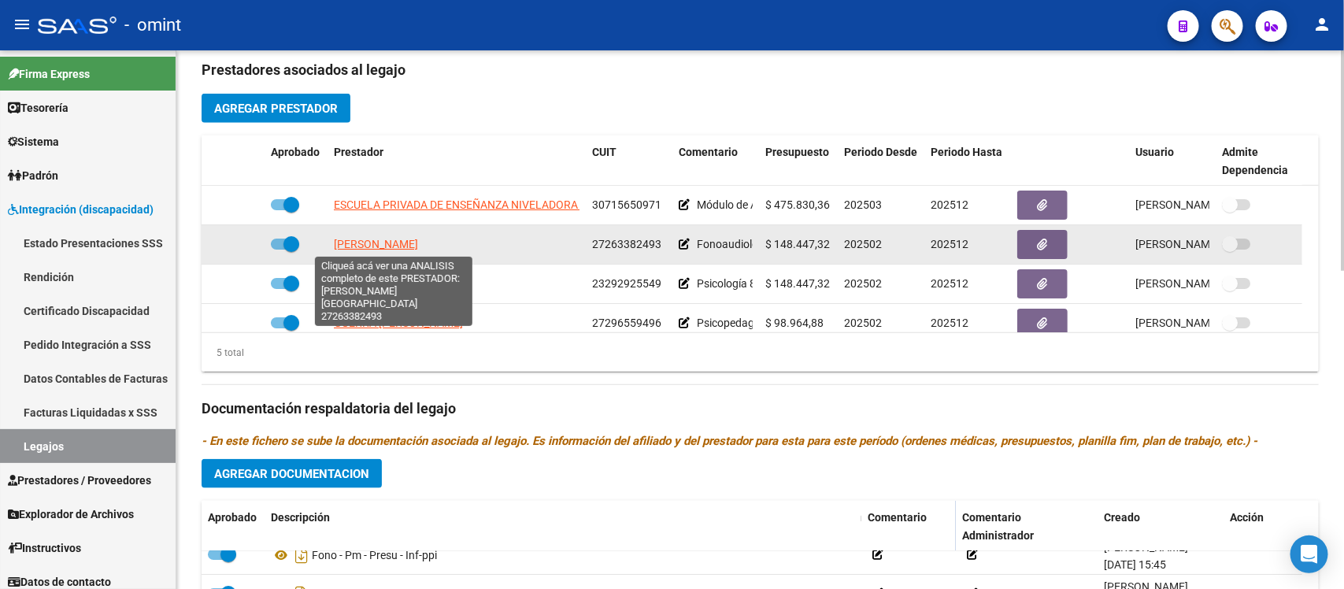
click at [418, 242] on span "TEVEZ VANINA LORENA" at bounding box center [376, 244] width 84 height 13
type textarea "27263382493"
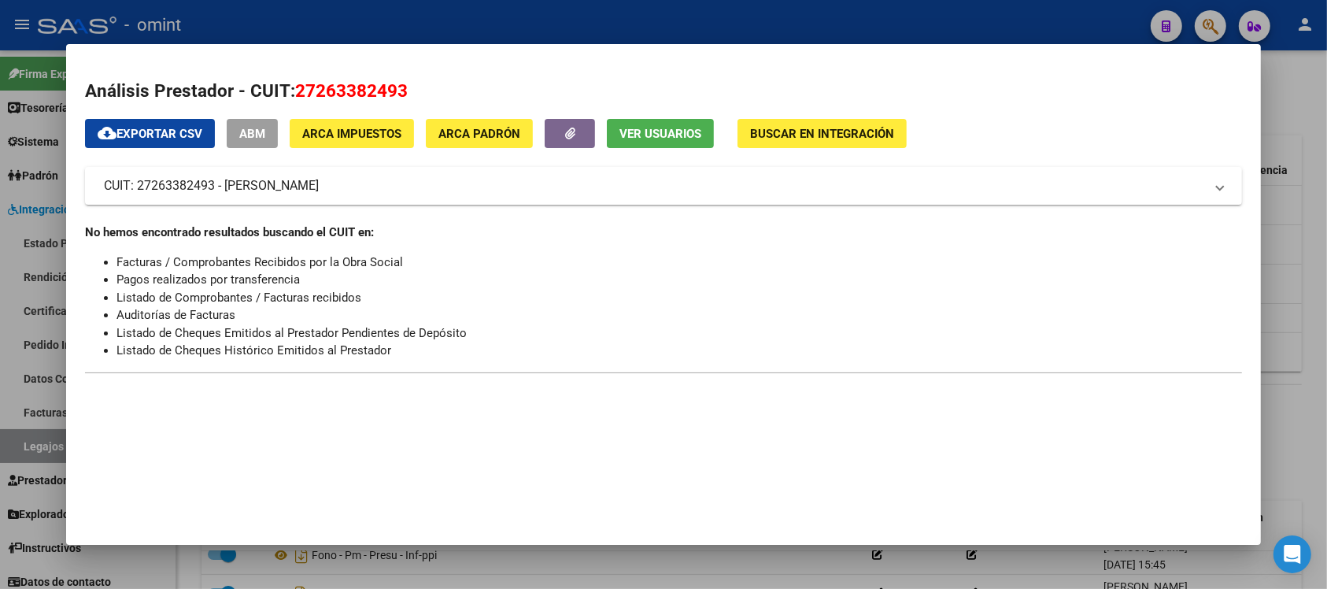
click at [531, 17] on div at bounding box center [663, 294] width 1327 height 589
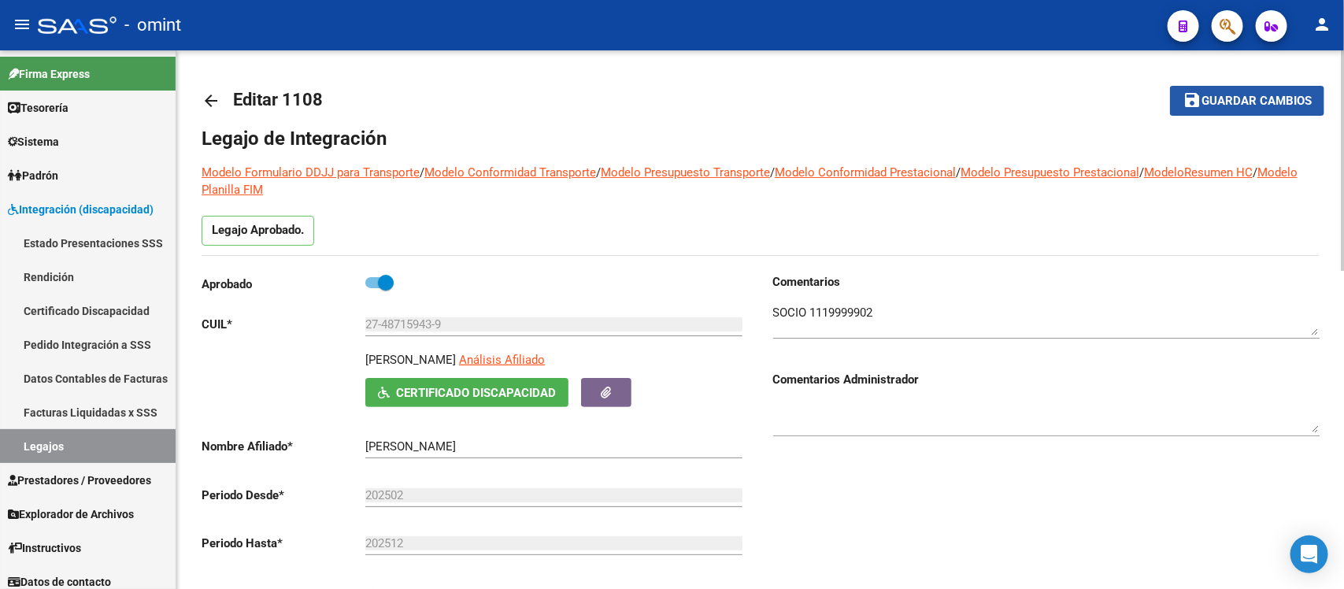
click at [1214, 97] on span "Guardar cambios" at bounding box center [1256, 101] width 110 height 14
click at [1264, 83] on mat-toolbar-row "save Guardar cambios" at bounding box center [1207, 101] width 235 height 50
click at [1266, 88] on button "save Guardar cambios" at bounding box center [1247, 100] width 154 height 29
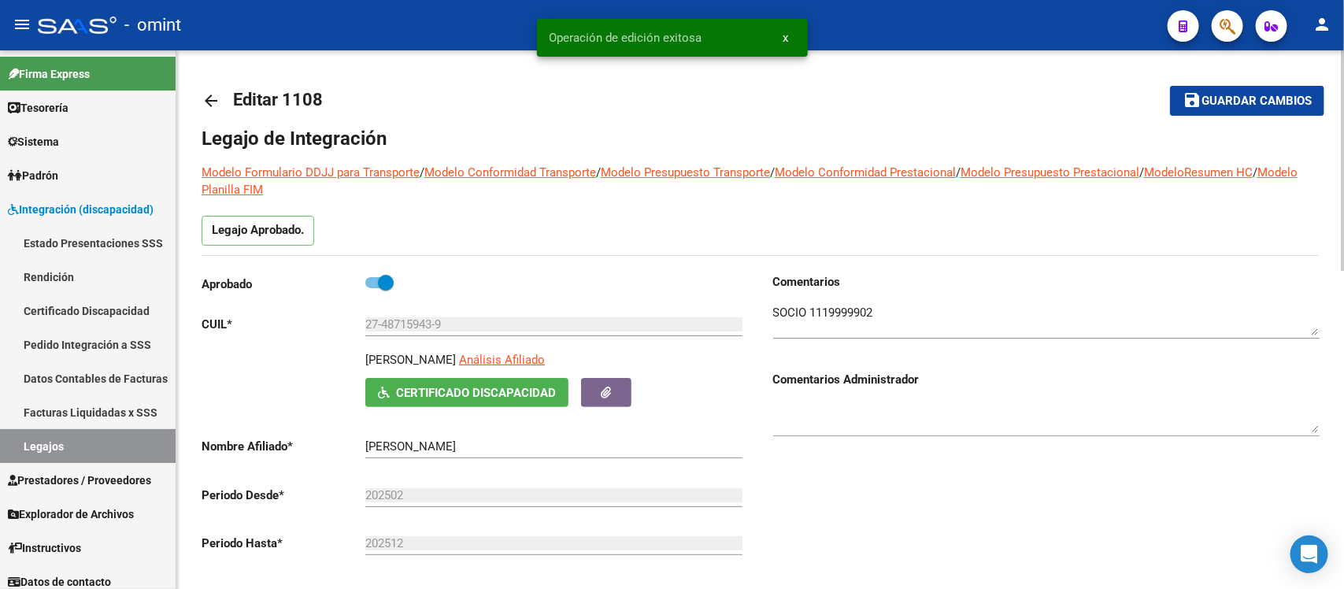
click at [202, 94] on mat-icon "arrow_back" at bounding box center [211, 100] width 19 height 19
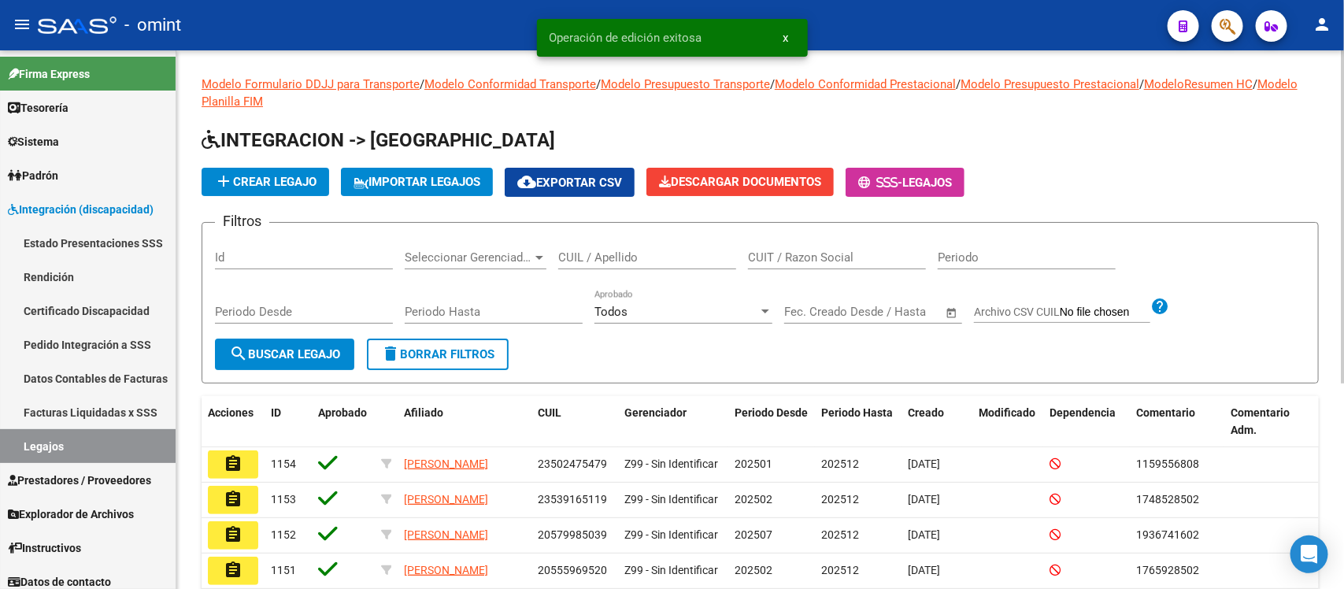
click at [654, 258] on input "CUIL / Apellido" at bounding box center [647, 257] width 178 height 14
paste input "CALPARSORO"
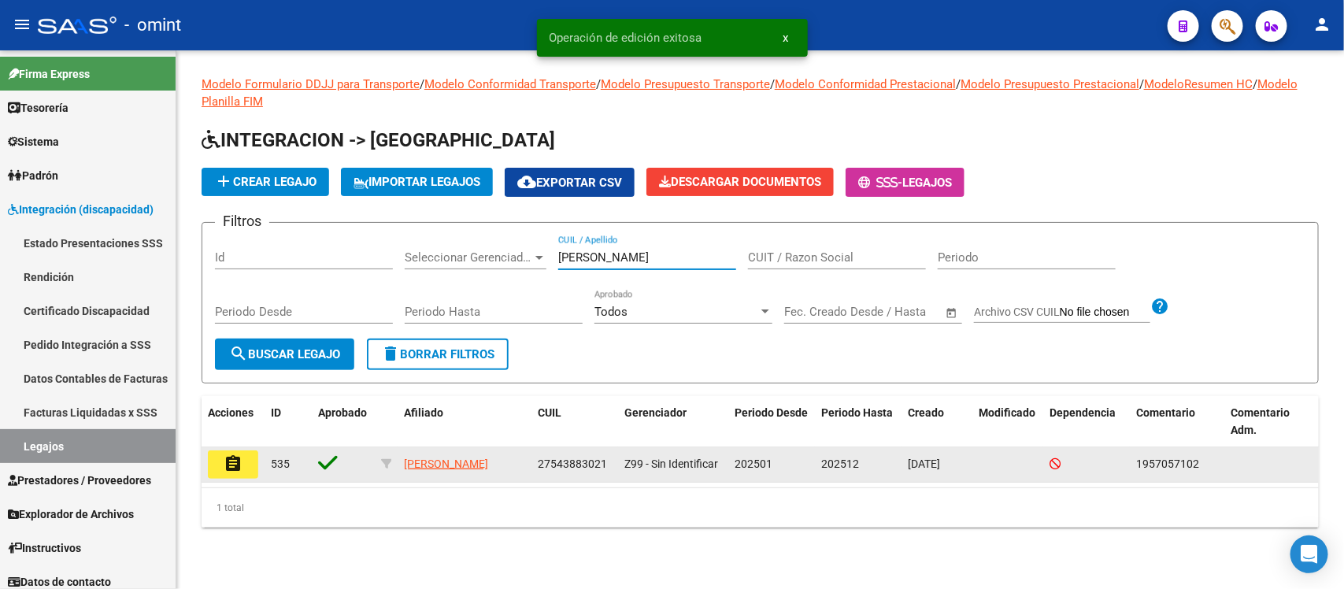
type input "CALPARSORO"
click at [218, 463] on button "assignment" at bounding box center [233, 464] width 50 height 28
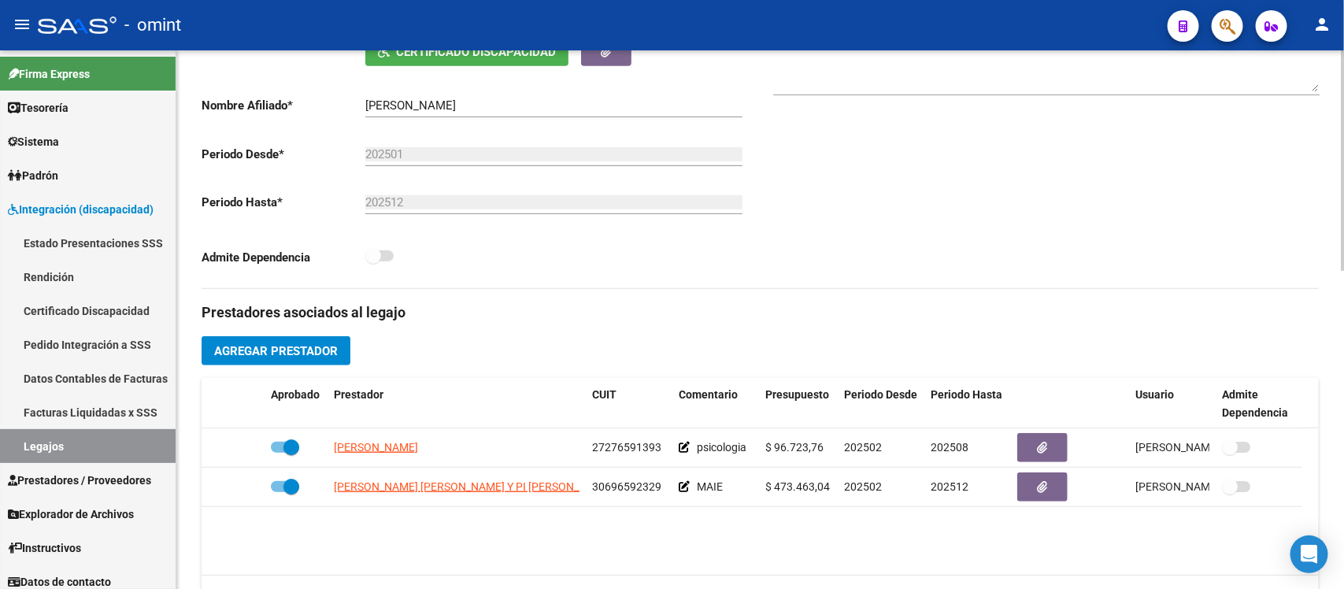
scroll to position [394, 0]
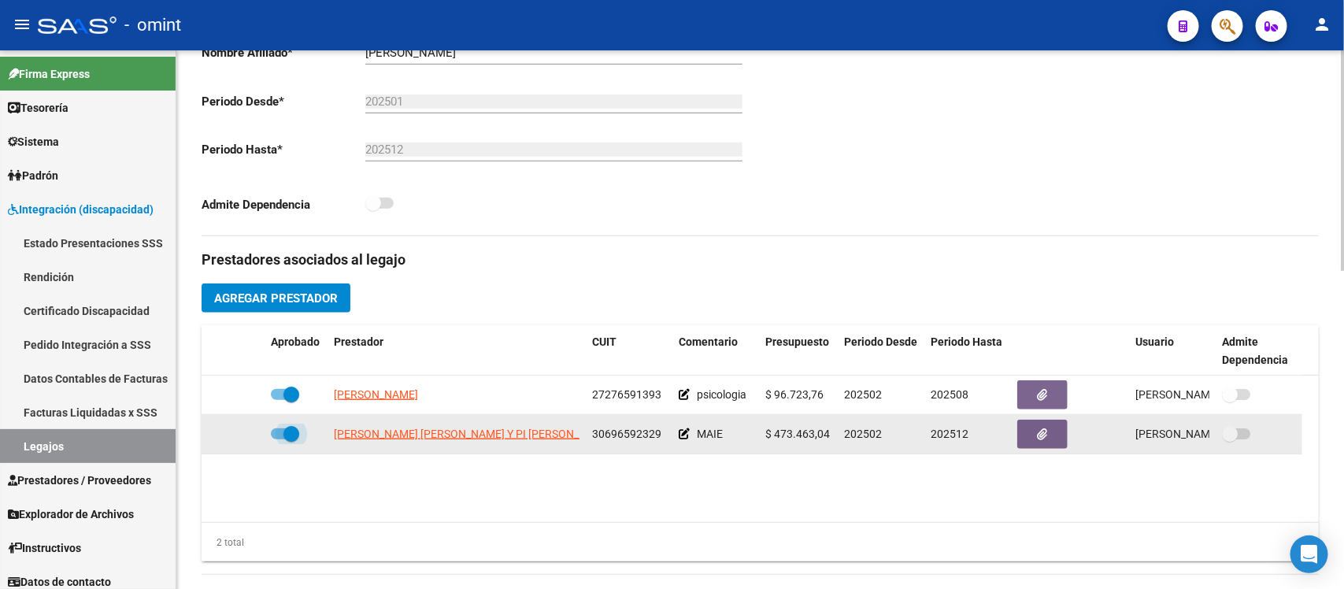
click at [281, 425] on label at bounding box center [285, 433] width 28 height 19
click at [279, 439] on input "checkbox" at bounding box center [278, 439] width 1 height 1
click at [241, 437] on icon at bounding box center [241, 433] width 11 height 11
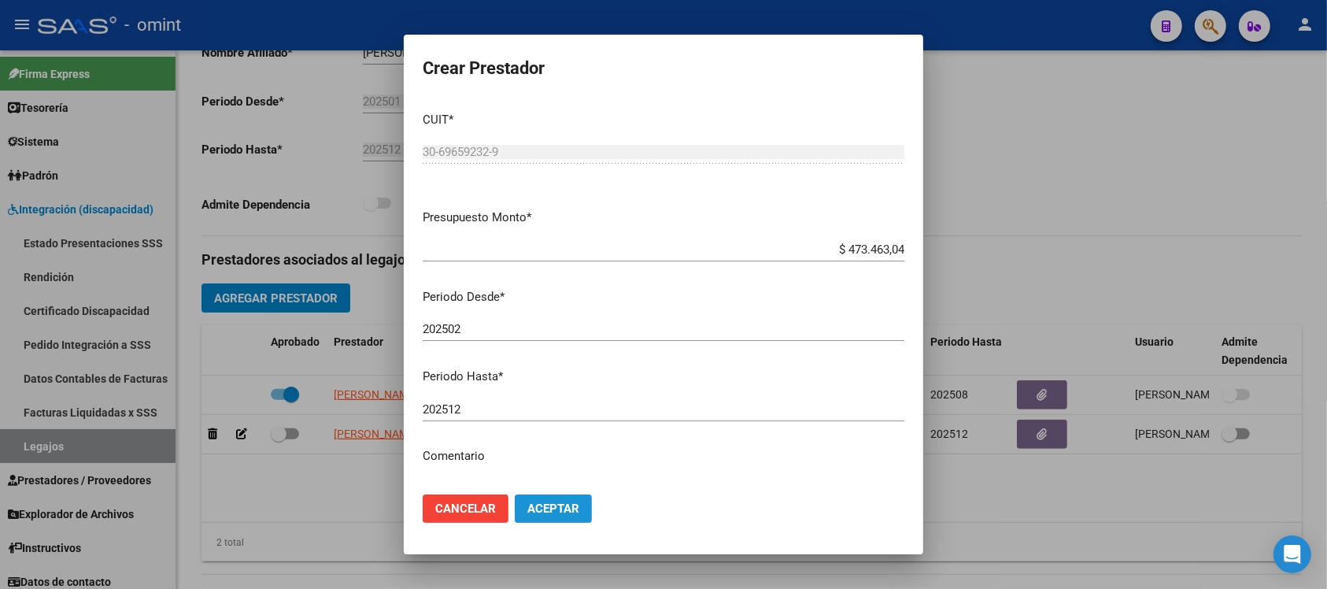
click at [563, 505] on span "Aceptar" at bounding box center [554, 509] width 52 height 14
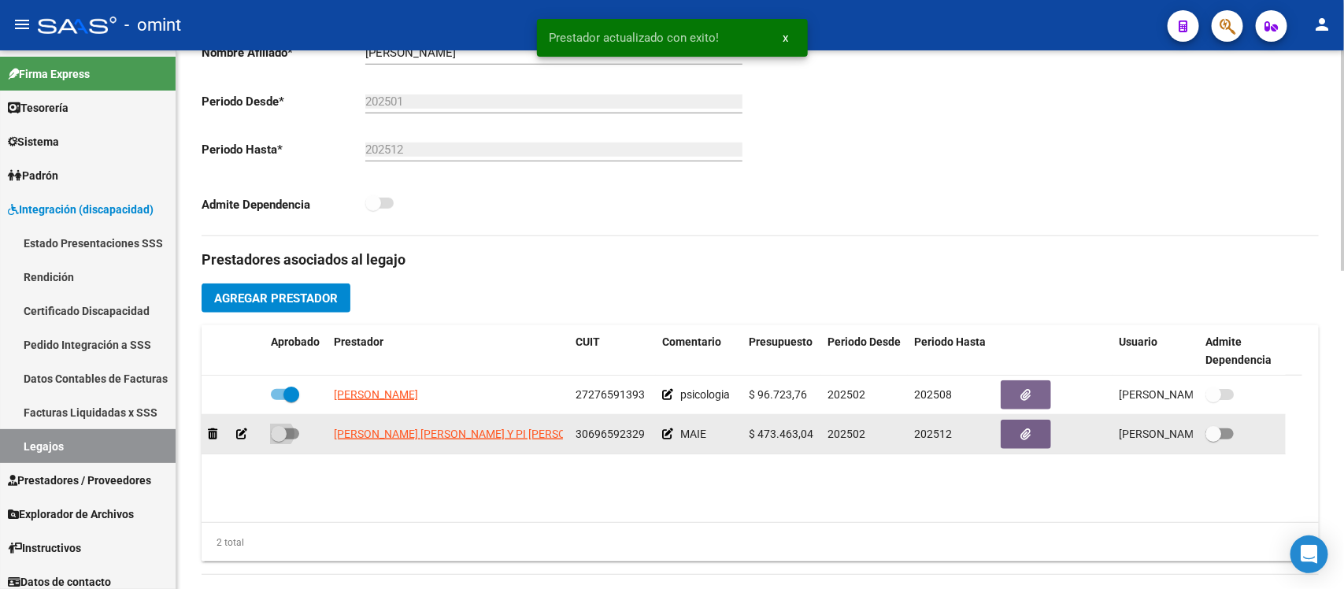
click at [290, 430] on span at bounding box center [285, 433] width 28 height 11
click at [279, 439] on input "checkbox" at bounding box center [278, 439] width 1 height 1
checkbox input "true"
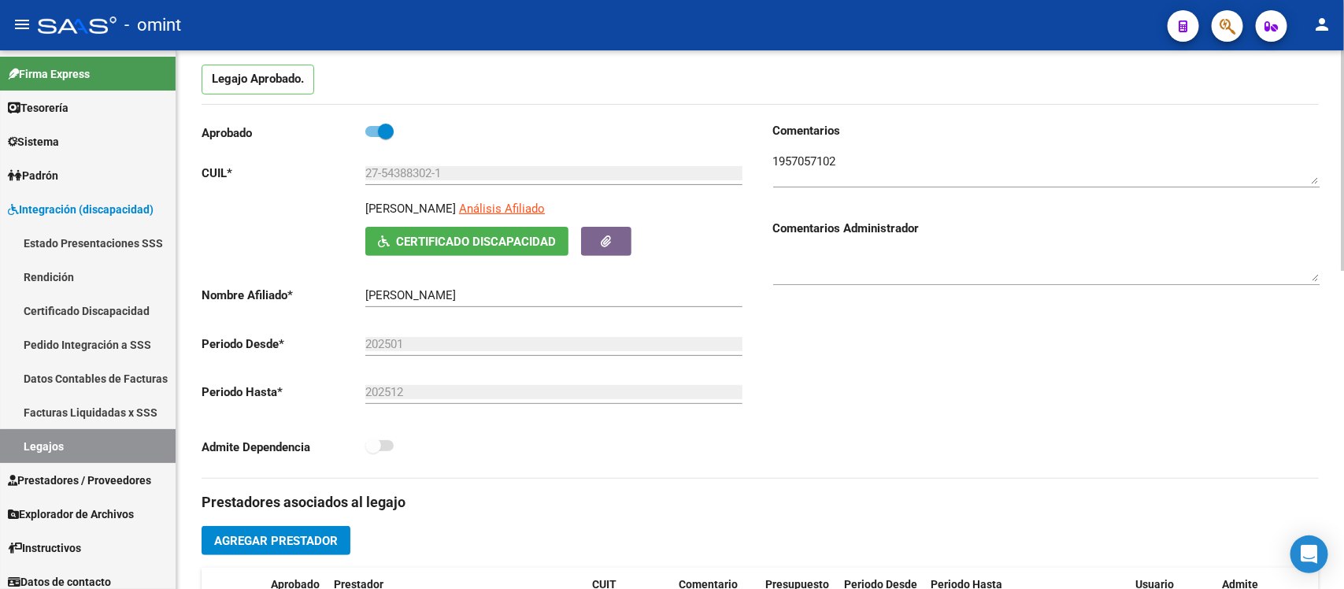
scroll to position [0, 0]
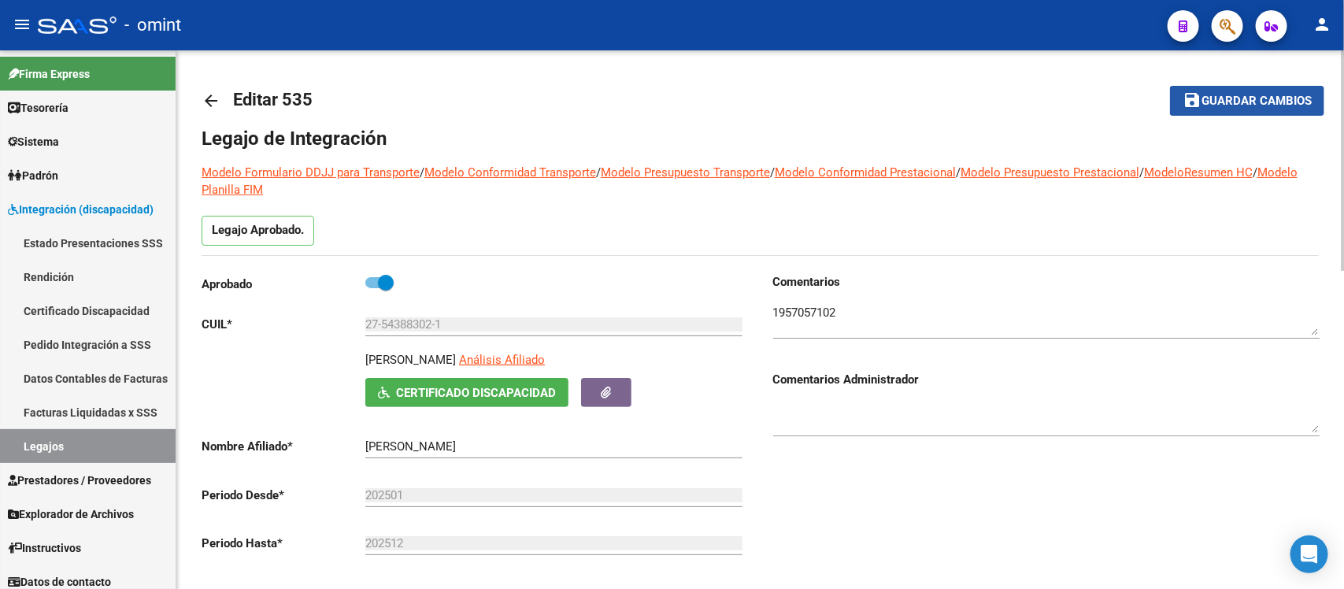
click at [1262, 95] on span "Guardar cambios" at bounding box center [1256, 101] width 110 height 14
click at [217, 93] on mat-icon "arrow_back" at bounding box center [211, 100] width 19 height 19
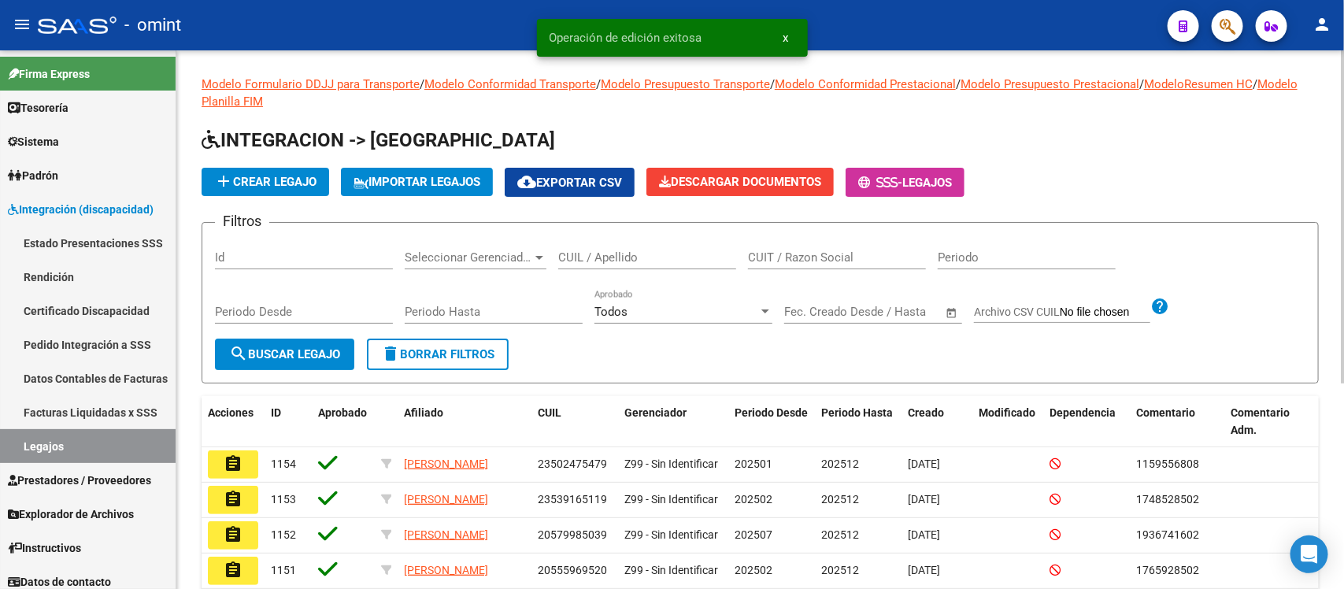
click at [620, 250] on input "CUIL / Apellido" at bounding box center [647, 257] width 178 height 14
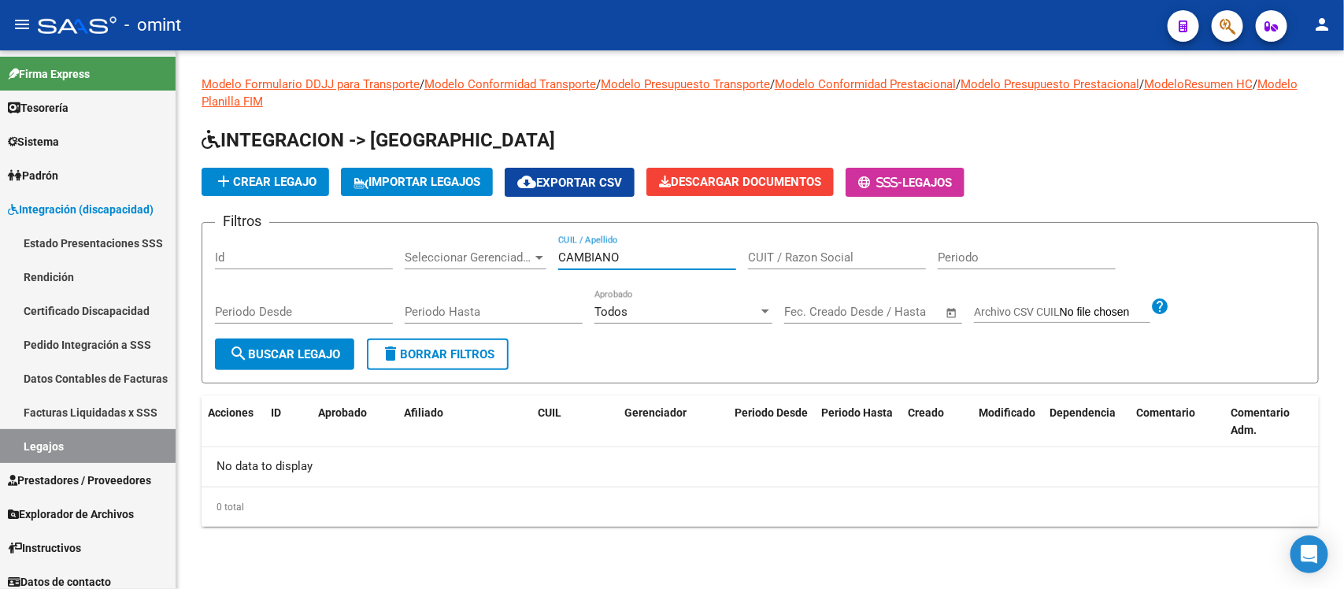
drag, startPoint x: 636, startPoint y: 250, endPoint x: 538, endPoint y: 232, distance: 100.1
click at [539, 232] on form "Filtros Id Seleccionar Gerenciador Seleccionar Gerenciador CAMBIANO CUIL / Apel…" at bounding box center [760, 302] width 1117 height 161
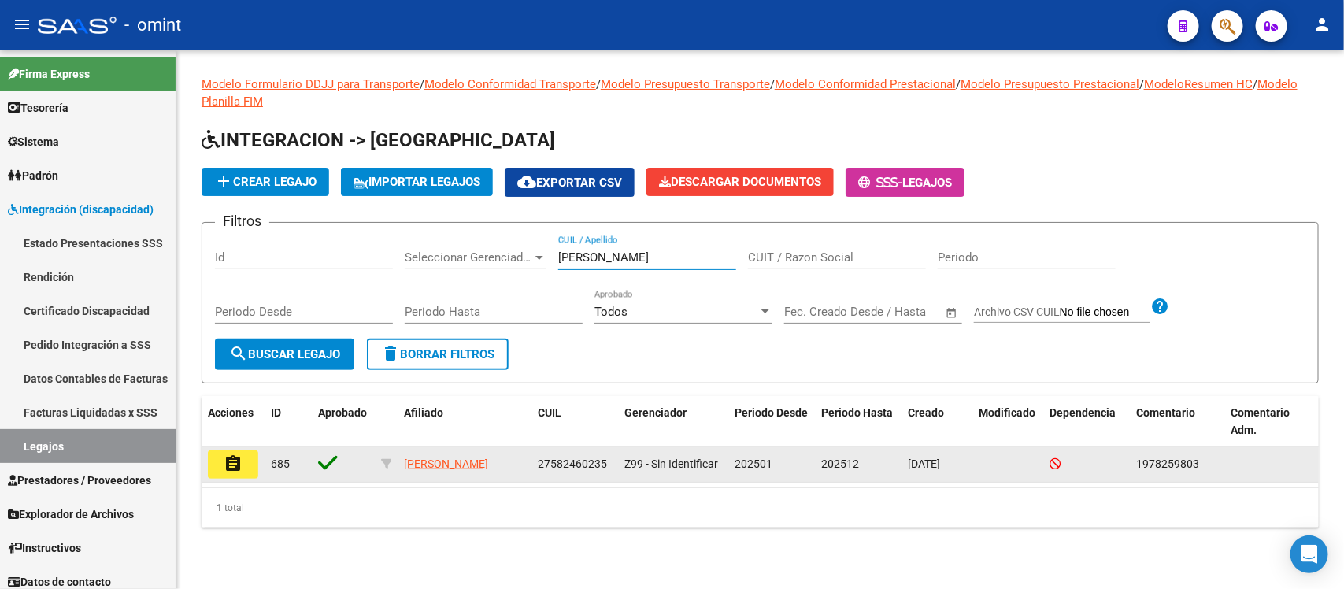
type input "CAMPISI"
click at [243, 459] on button "assignment" at bounding box center [233, 464] width 50 height 28
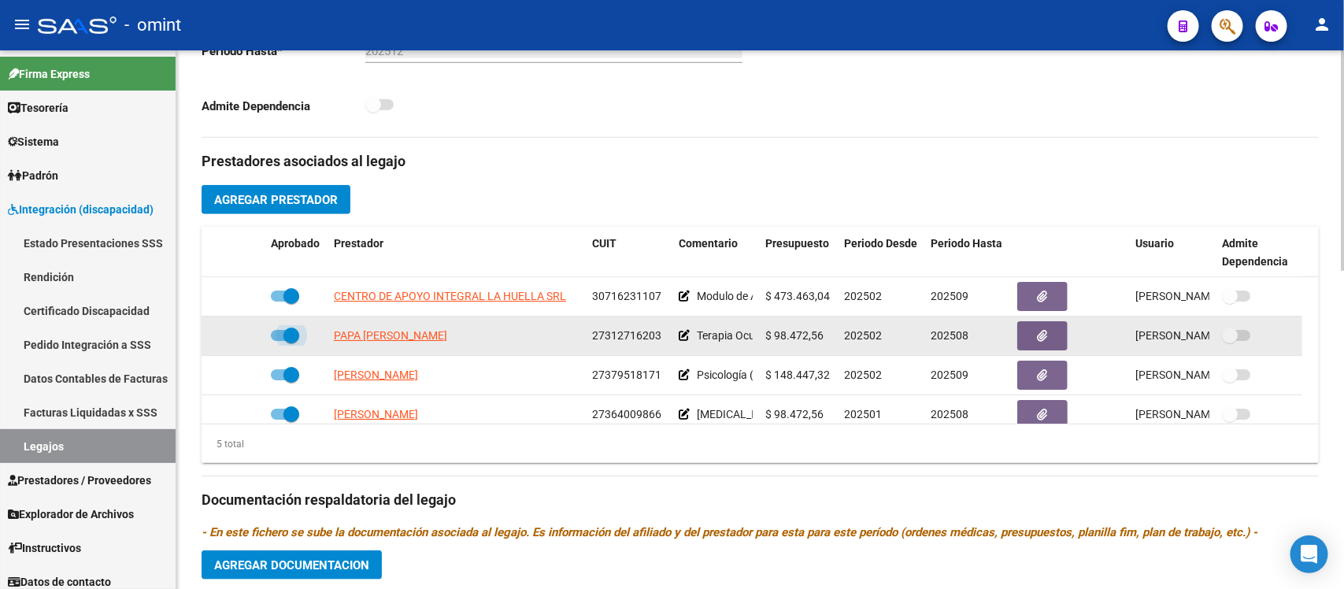
click at [283, 335] on span at bounding box center [291, 336] width 16 height 16
click at [279, 341] on input "checkbox" at bounding box center [278, 341] width 1 height 1
checkbox input "false"
click at [238, 336] on icon at bounding box center [241, 335] width 11 height 11
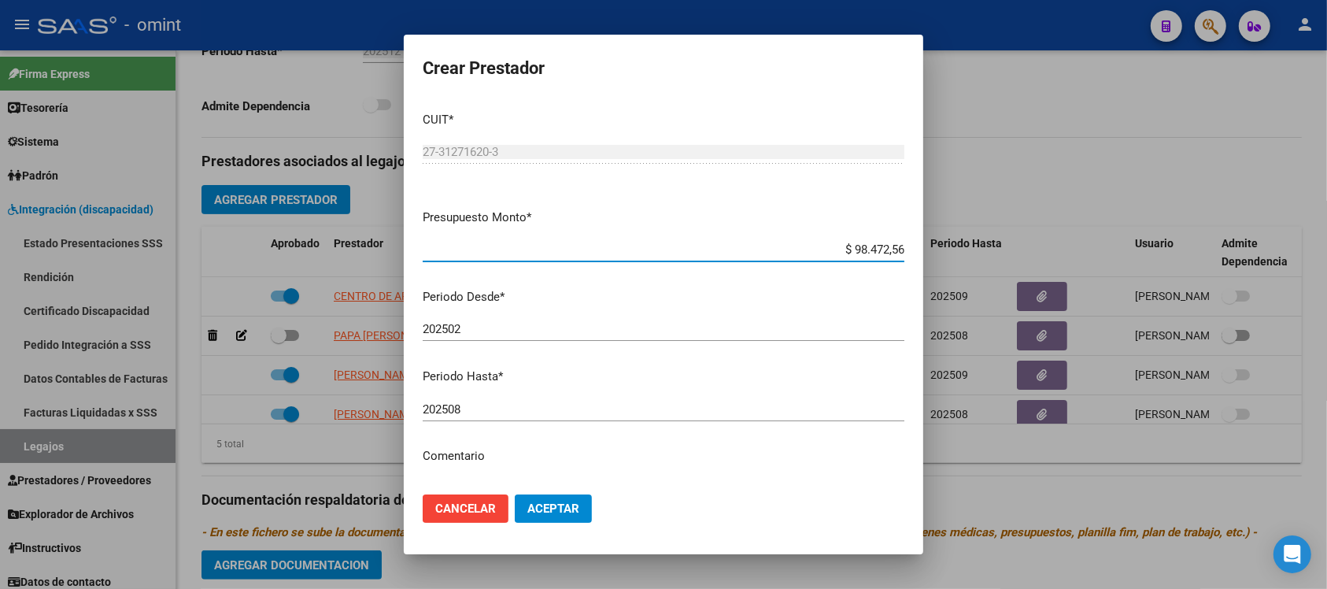
click at [529, 410] on input "202508" at bounding box center [664, 409] width 482 height 14
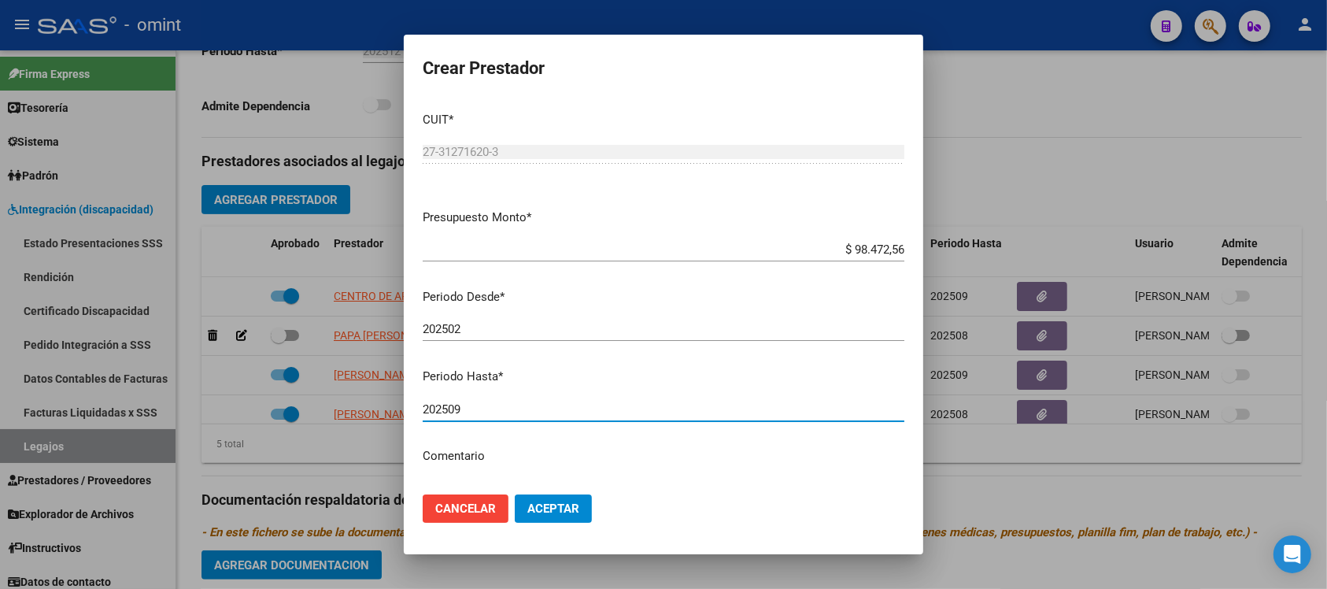
type input "202509"
click at [579, 509] on span "Aceptar" at bounding box center [554, 509] width 52 height 14
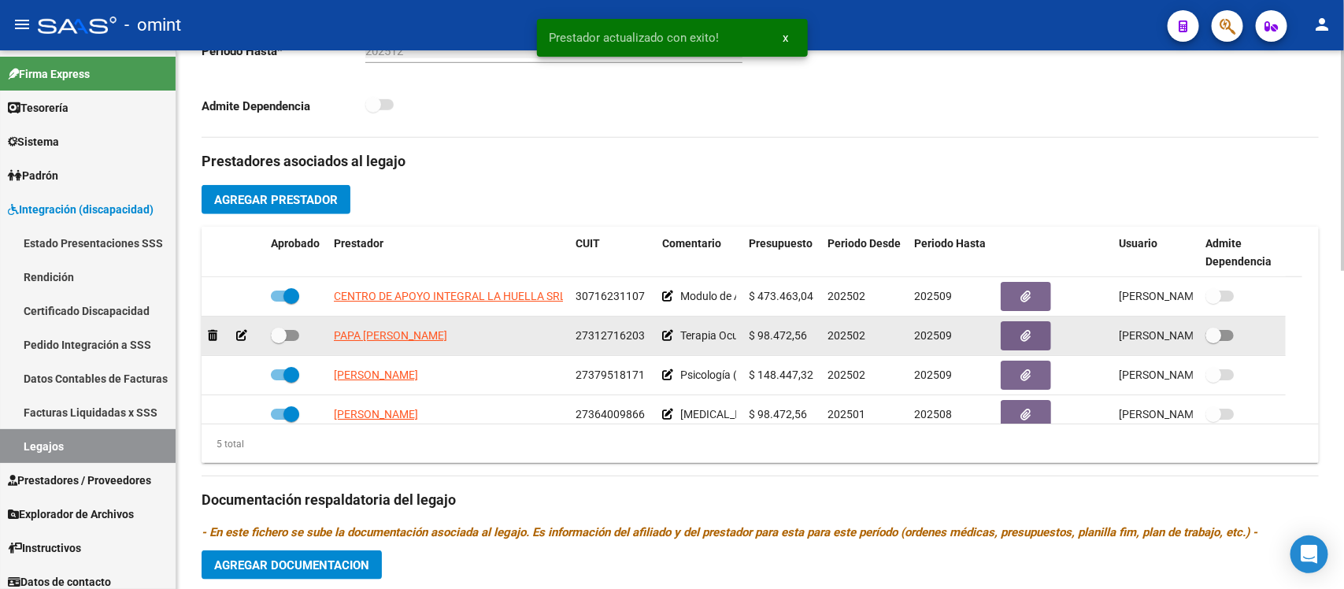
click at [285, 339] on span at bounding box center [279, 336] width 16 height 16
click at [279, 341] on input "checkbox" at bounding box center [278, 341] width 1 height 1
checkbox input "true"
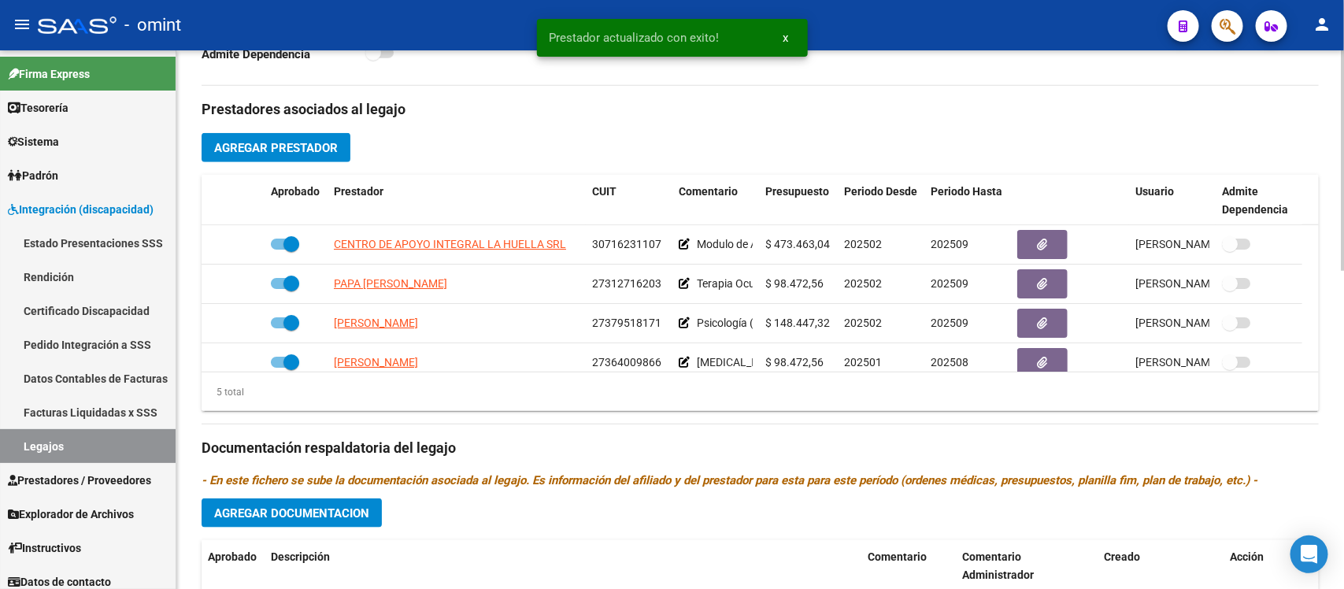
scroll to position [591, 0]
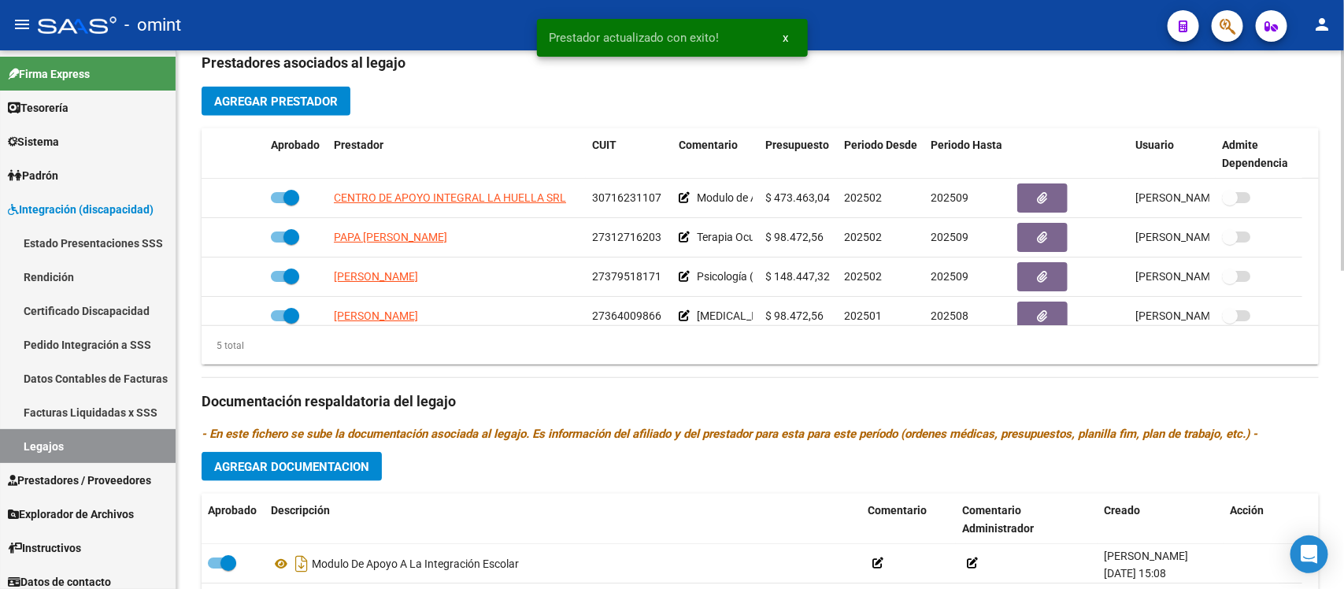
click at [342, 465] on span "Agregar Documentacion" at bounding box center [291, 467] width 155 height 14
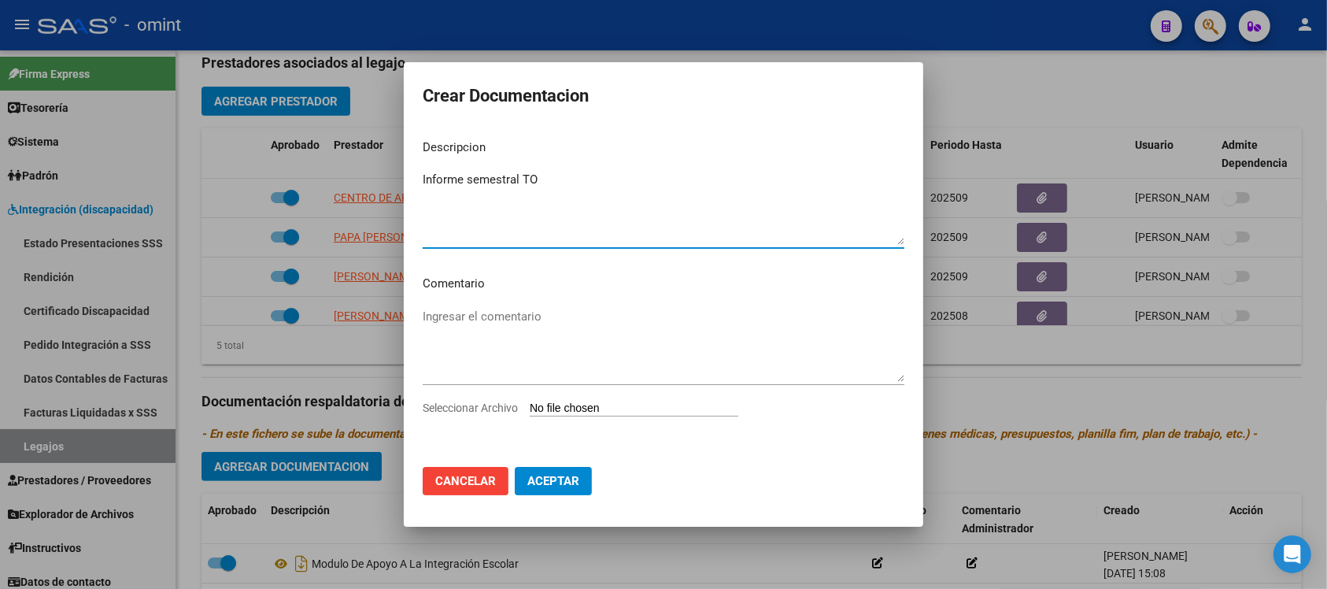
type textarea "Informe semestral TO"
click at [623, 407] on input "Seleccionar Archivo" at bounding box center [634, 409] width 209 height 15
type input "C:\fakepath\1978259803_25071709070_form048.pdf"
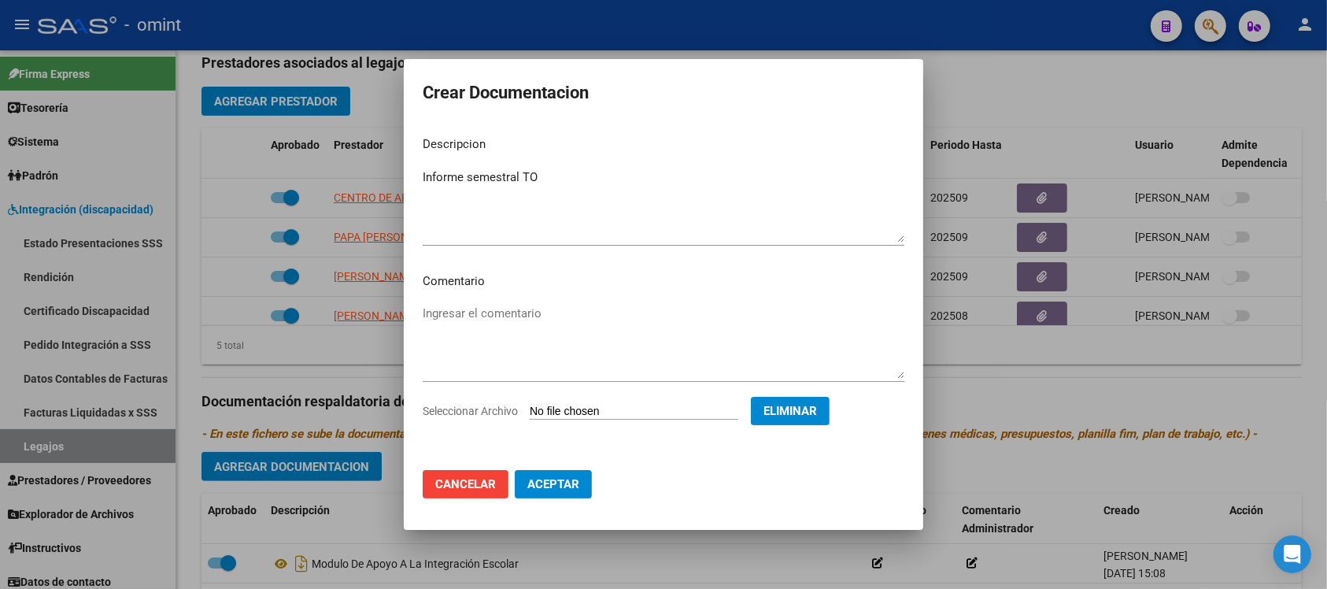
click at [572, 496] on button "Aceptar" at bounding box center [553, 484] width 77 height 28
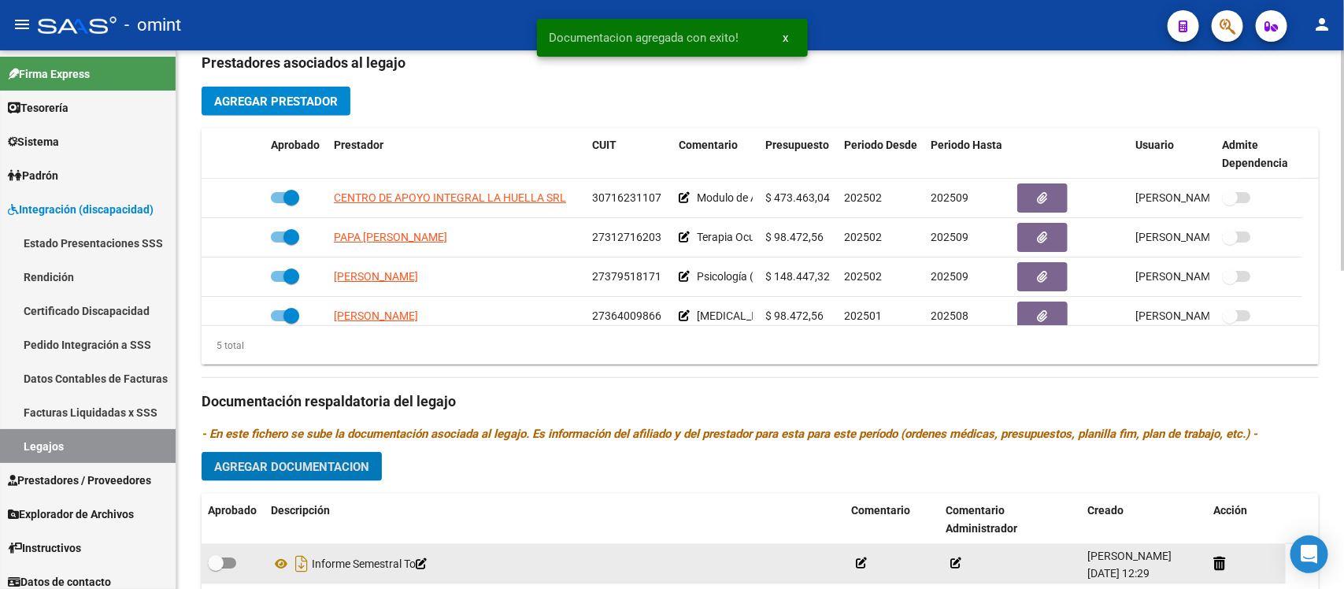
click at [225, 554] on label at bounding box center [222, 563] width 28 height 19
click at [216, 568] on input "checkbox" at bounding box center [215, 568] width 1 height 1
checkbox input "true"
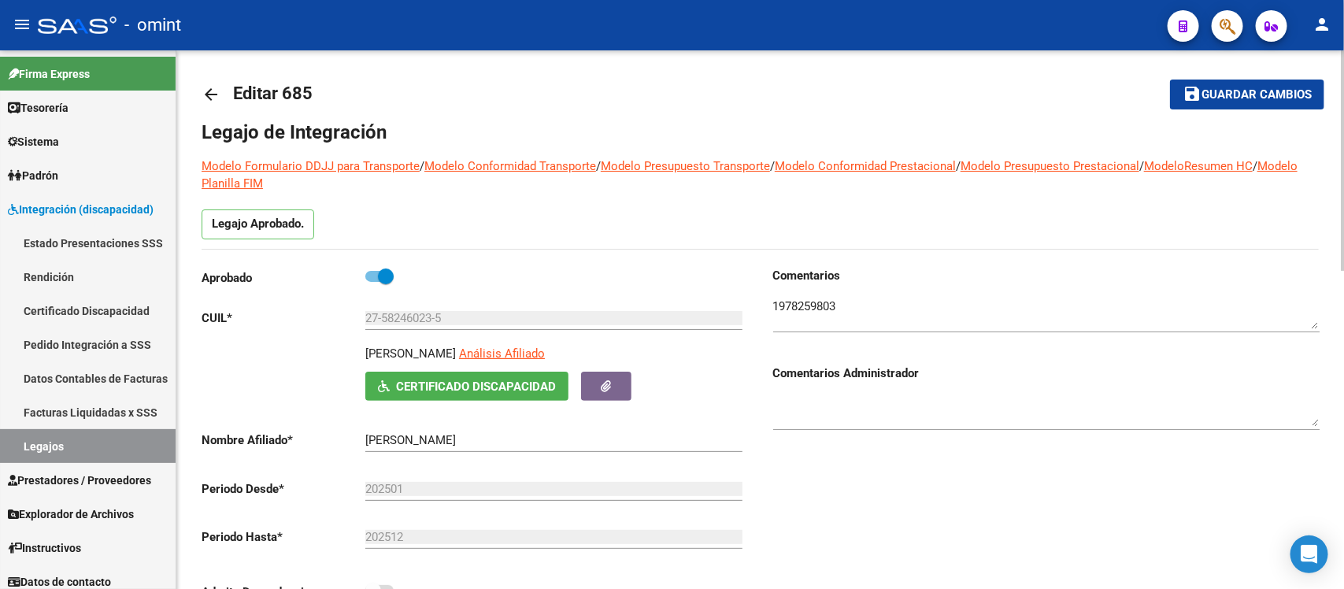
scroll to position [0, 0]
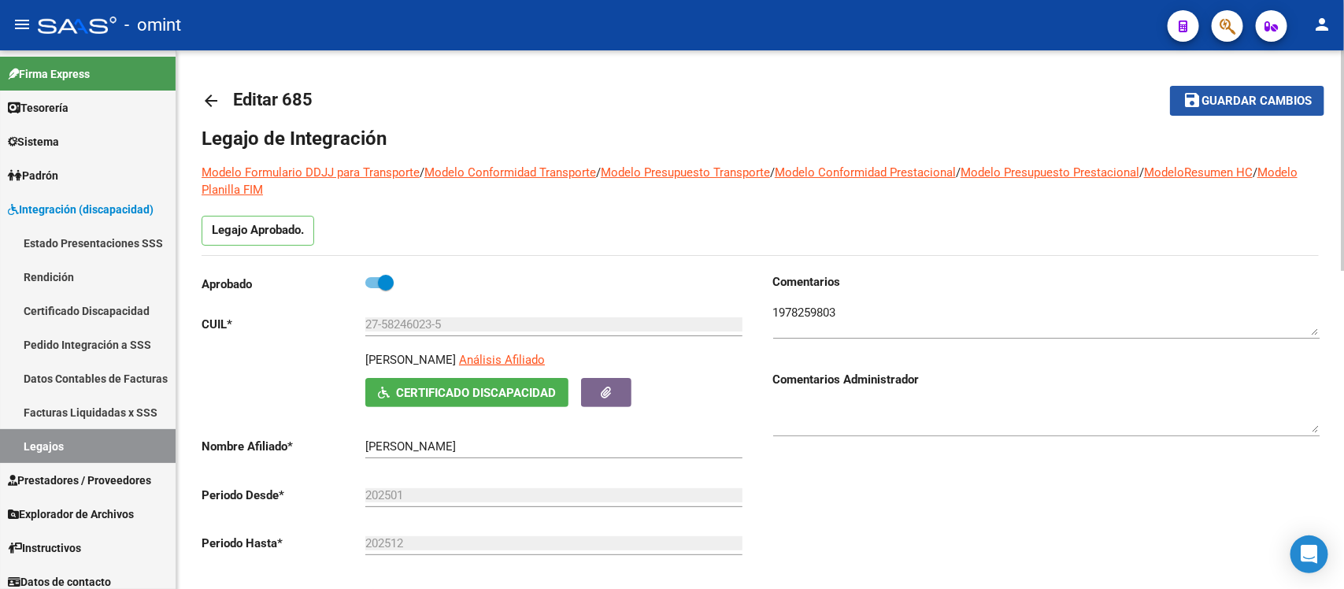
click at [1209, 89] on button "save Guardar cambios" at bounding box center [1247, 100] width 154 height 29
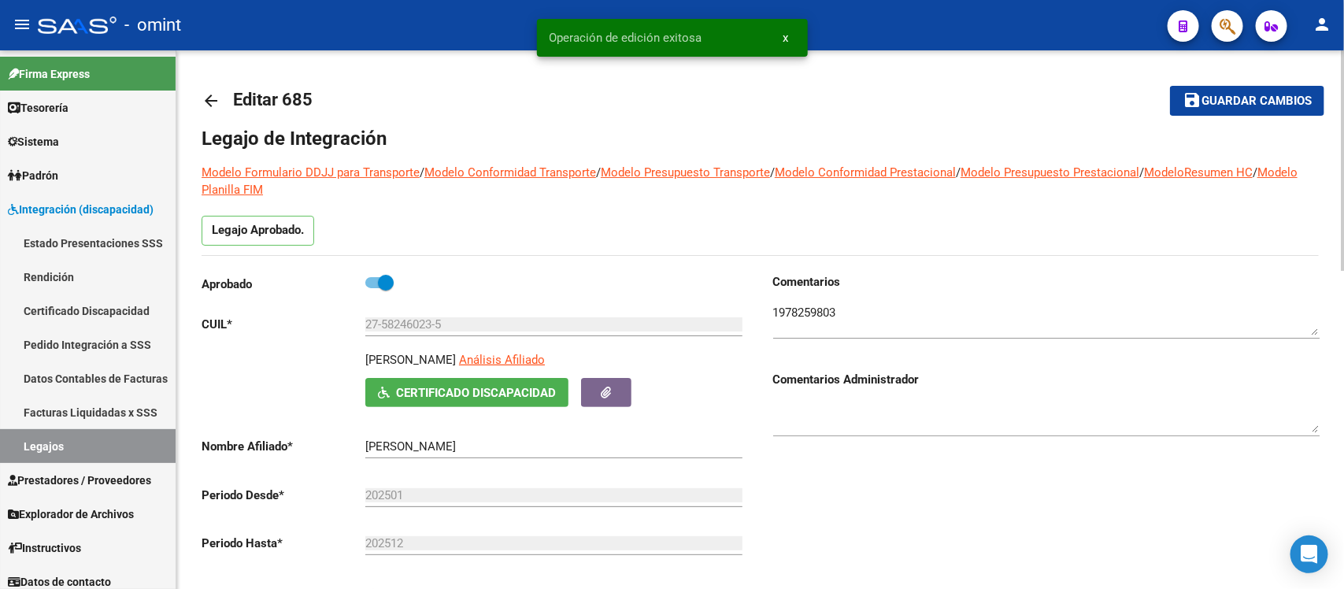
click at [207, 106] on mat-icon "arrow_back" at bounding box center [211, 100] width 19 height 19
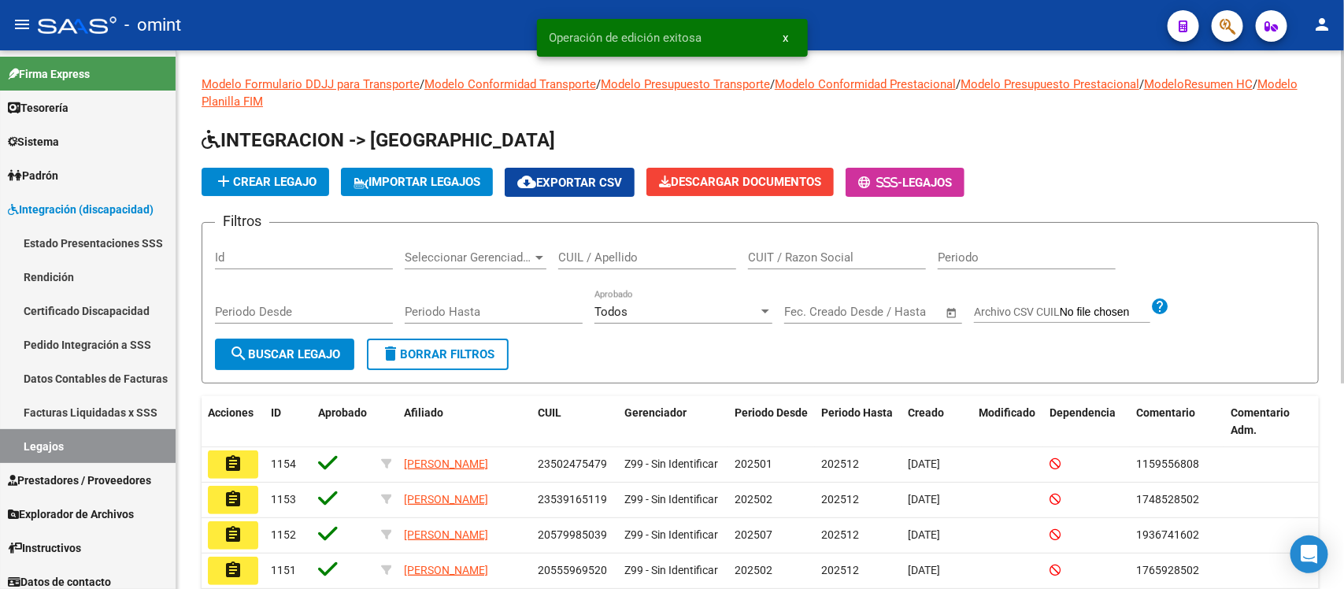
click at [626, 258] on input "CUIL / Apellido" at bounding box center [647, 257] width 178 height 14
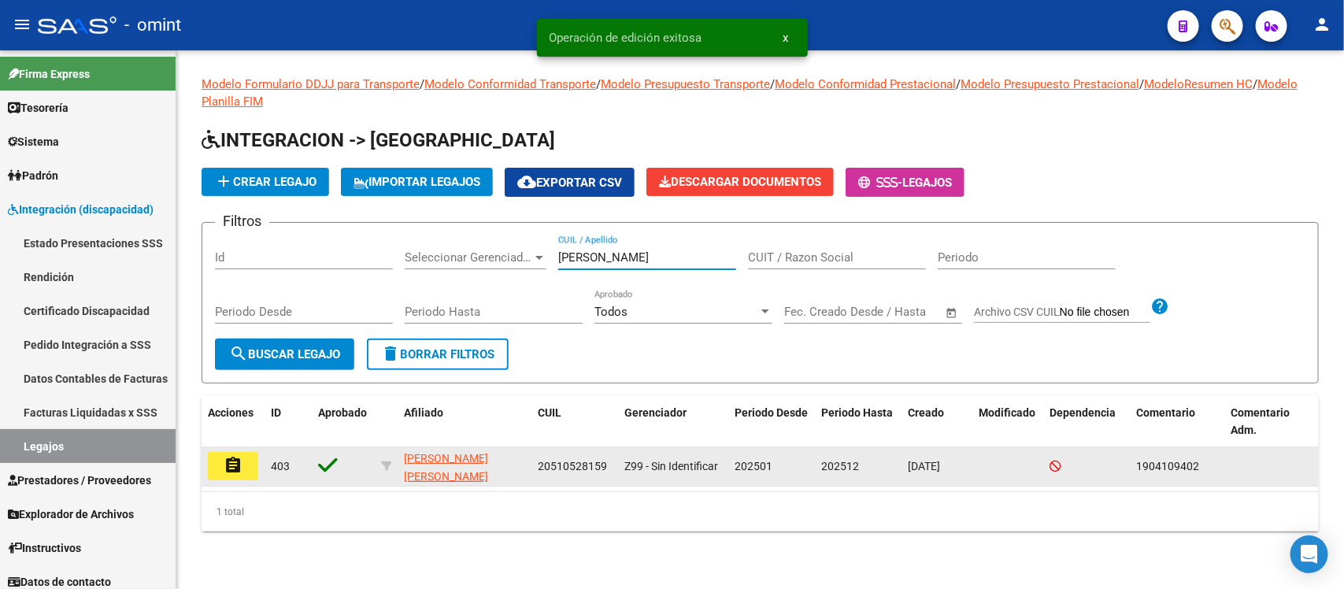
type input "CARBALLO"
click at [234, 461] on mat-icon "assignment" at bounding box center [233, 465] width 19 height 19
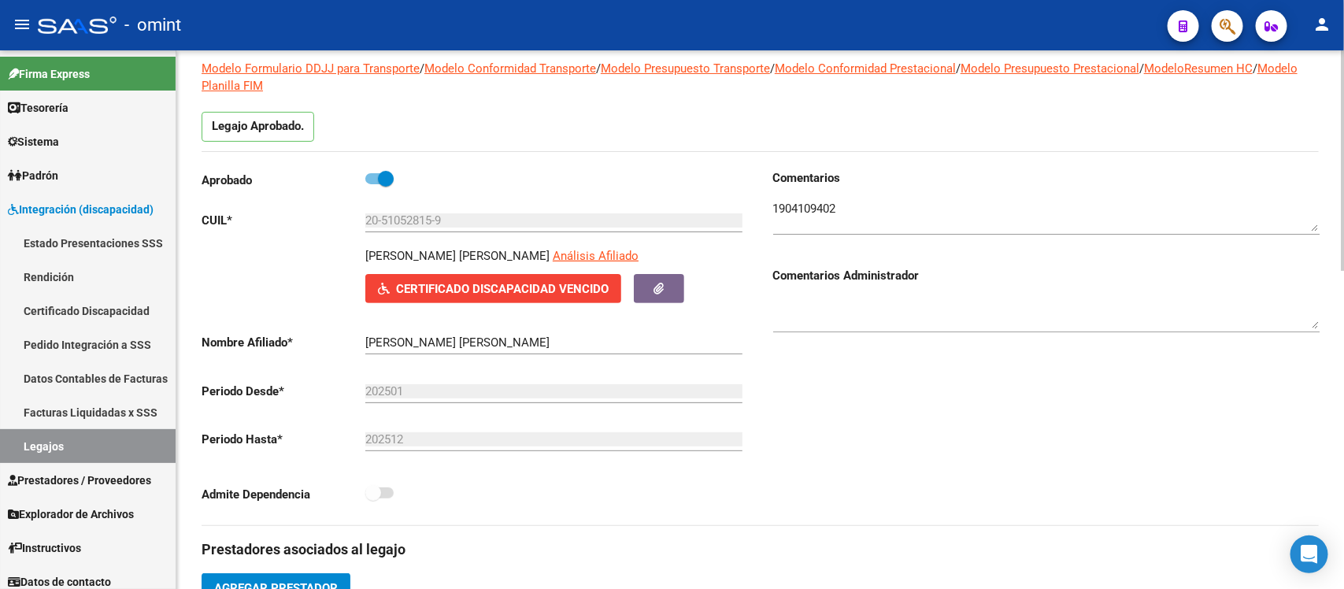
scroll to position [394, 0]
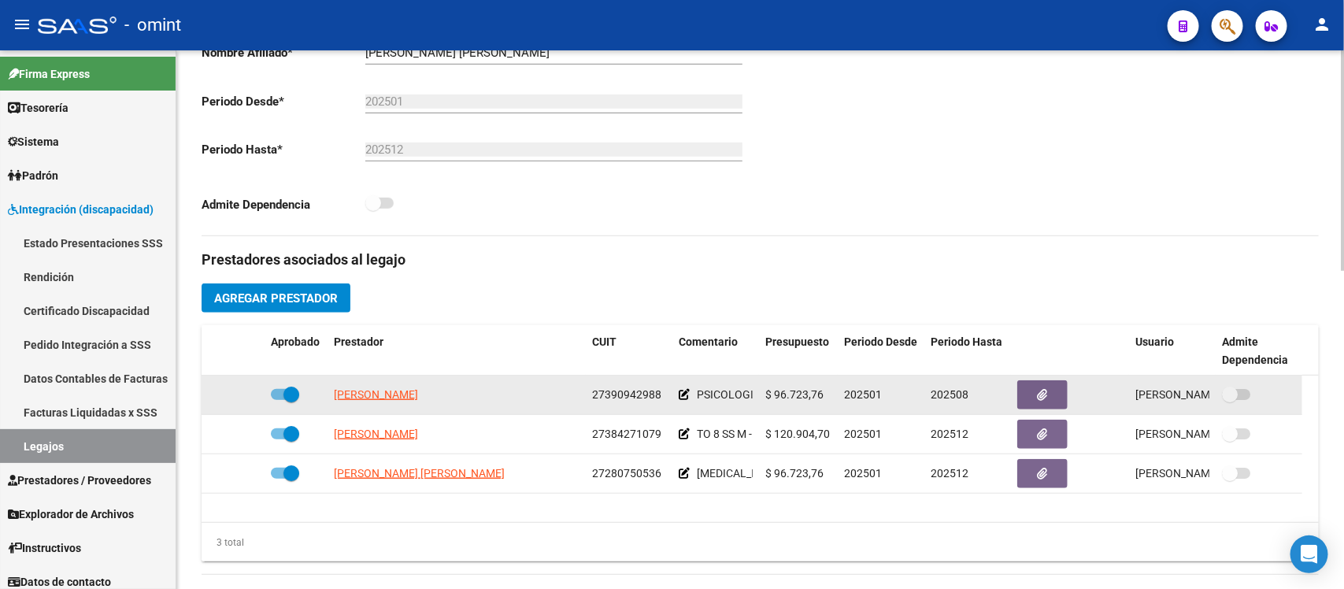
click at [301, 394] on div at bounding box center [296, 395] width 50 height 20
click at [294, 387] on span at bounding box center [291, 395] width 16 height 16
click at [279, 400] on input "checkbox" at bounding box center [278, 400] width 1 height 1
checkbox input "false"
click at [236, 398] on icon at bounding box center [241, 394] width 11 height 11
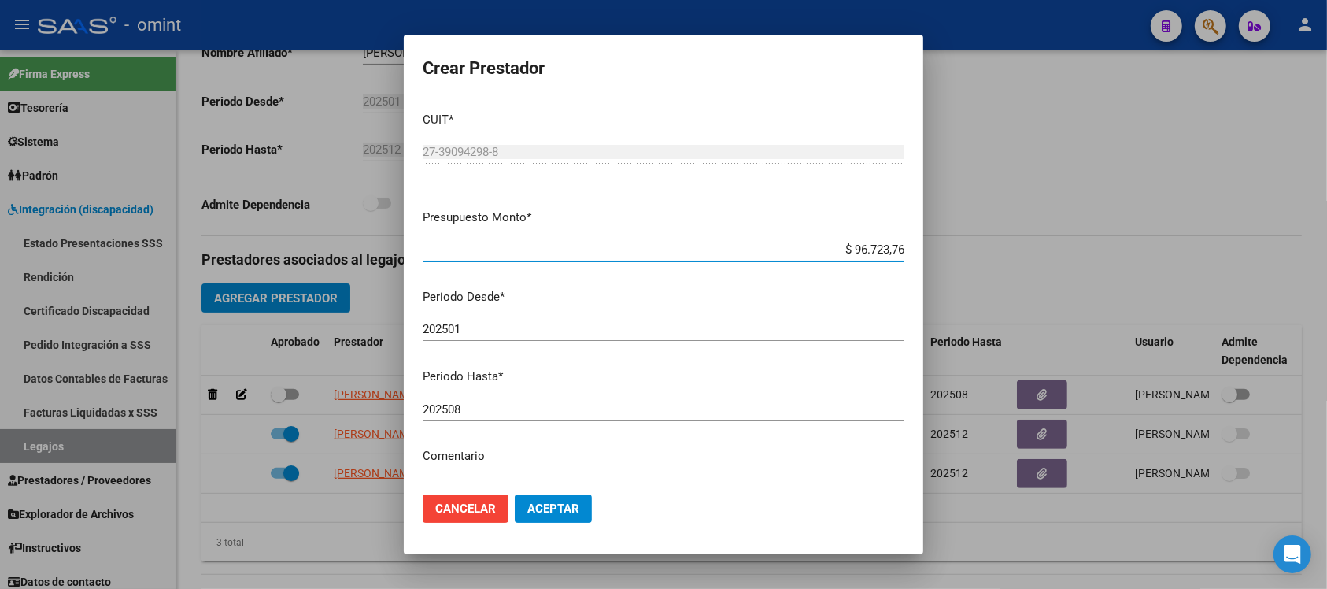
click at [528, 404] on input "202508" at bounding box center [664, 409] width 482 height 14
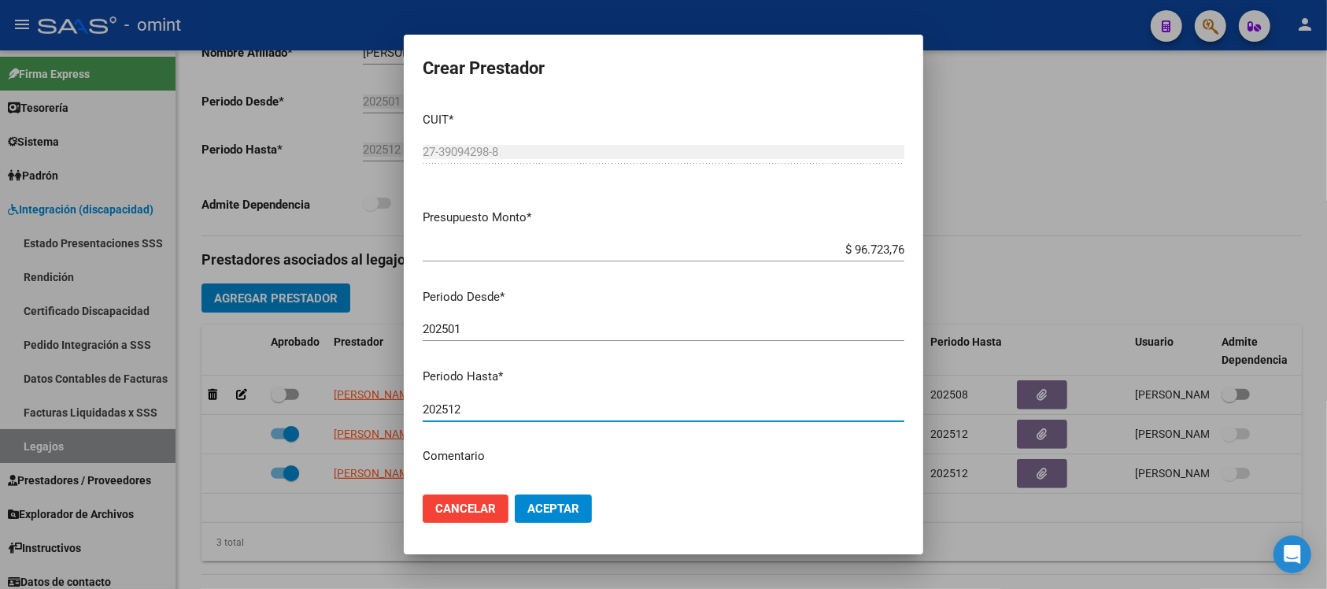
type input "202512"
click at [515, 494] on button "Aceptar" at bounding box center [553, 508] width 77 height 28
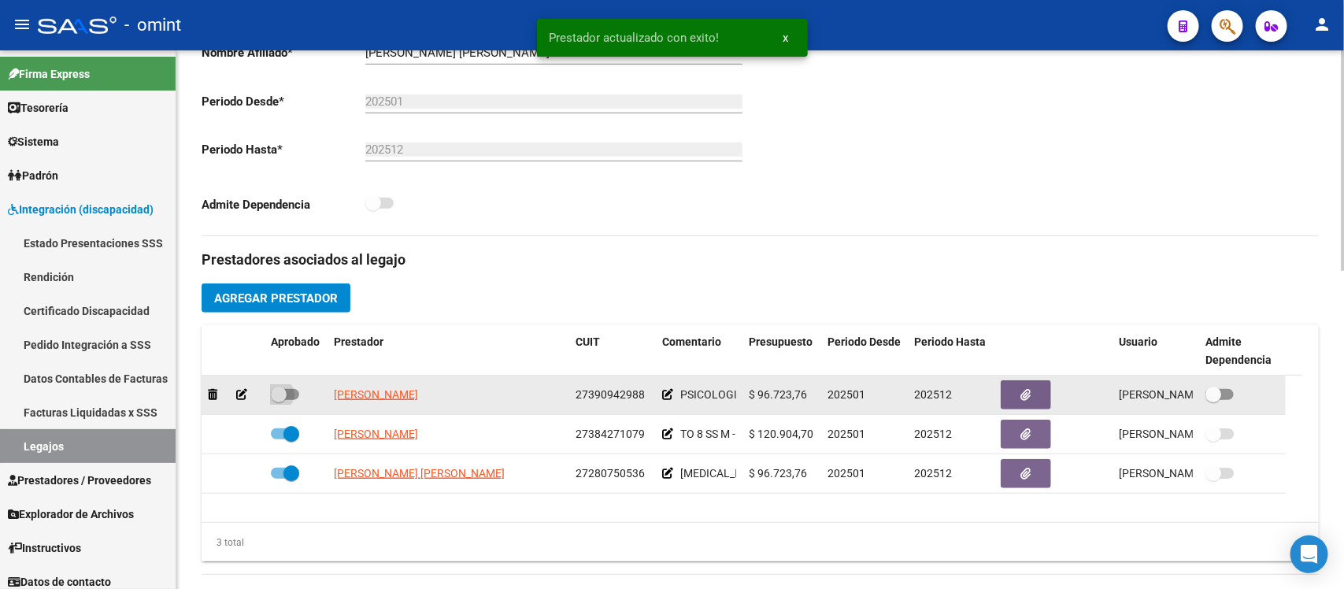
click at [277, 398] on span at bounding box center [279, 395] width 16 height 16
click at [278, 400] on input "checkbox" at bounding box center [278, 400] width 1 height 1
checkbox input "true"
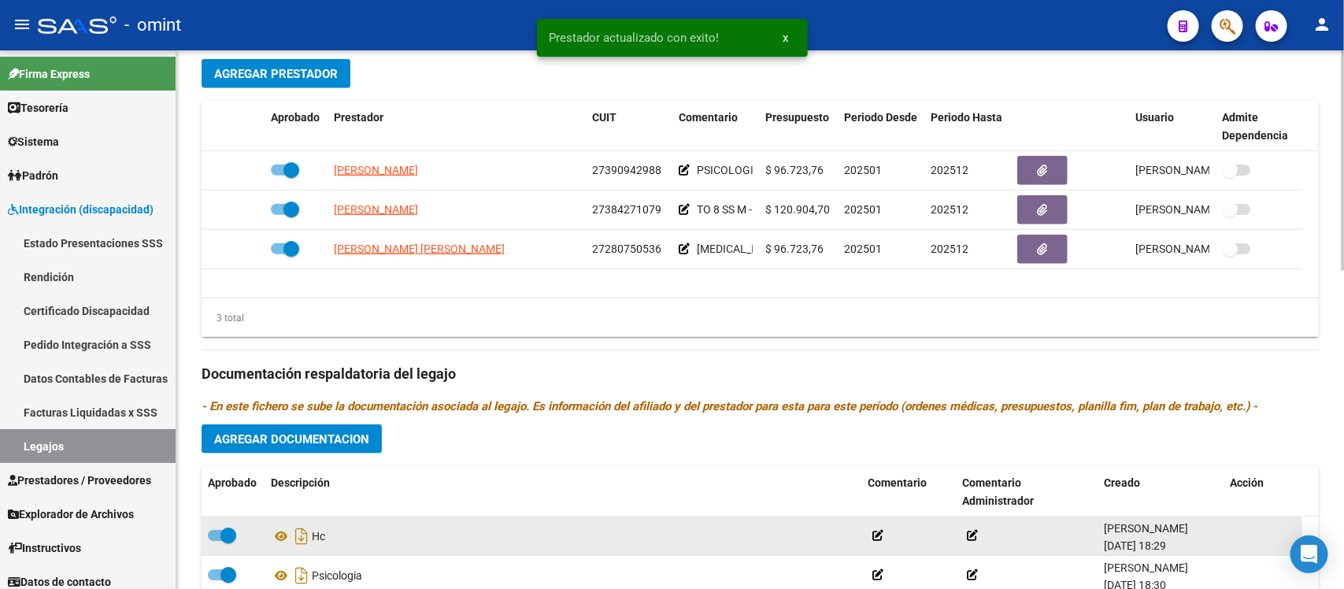
scroll to position [689, 0]
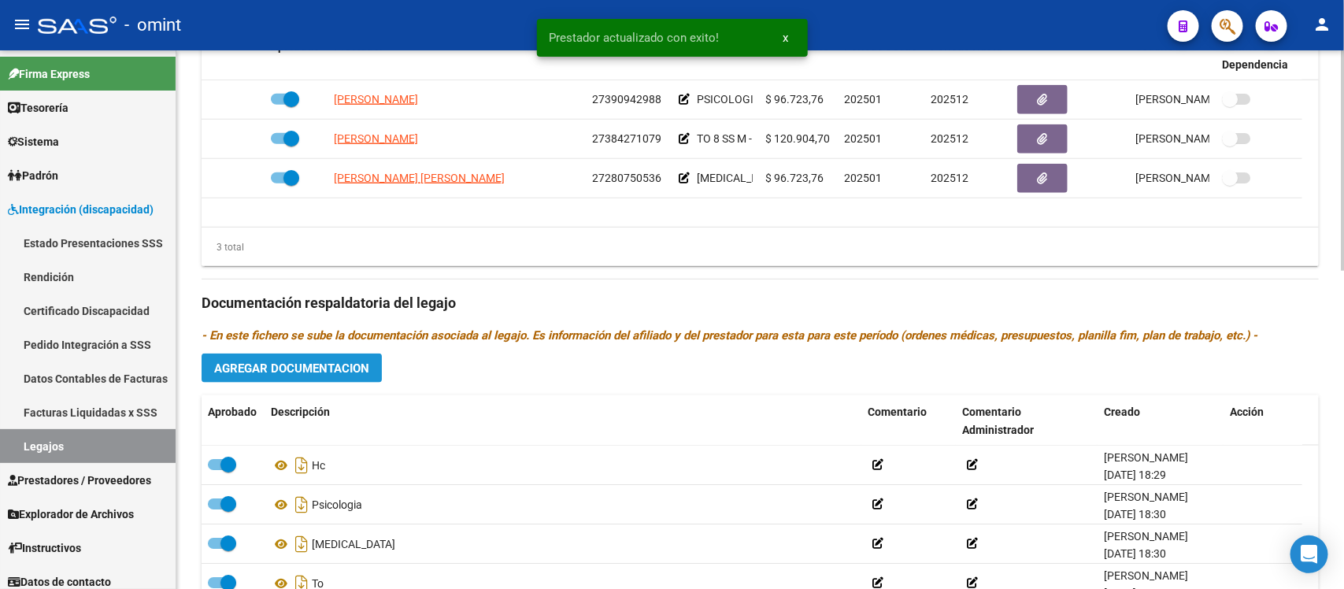
click at [353, 370] on span "Agregar Documentacion" at bounding box center [291, 368] width 155 height 14
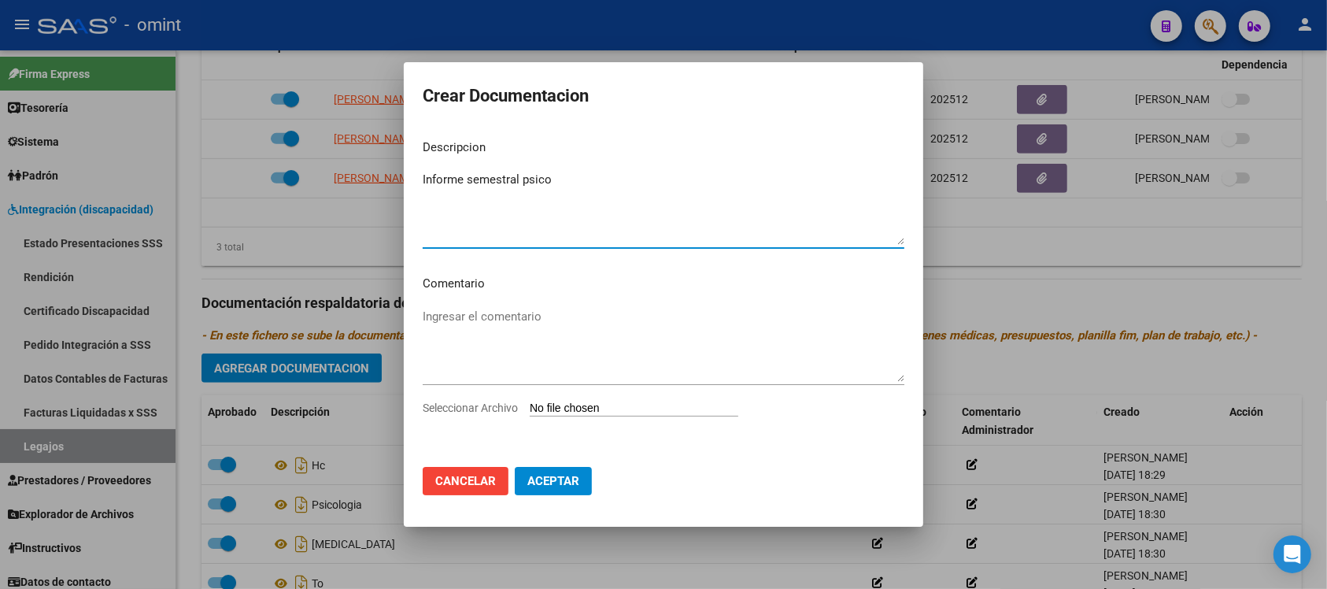
type textarea "Informe semestral psico"
click at [620, 402] on input "Seleccionar Archivo" at bounding box center [634, 409] width 209 height 15
type input "C:\fakepath\informe ps.pdf"
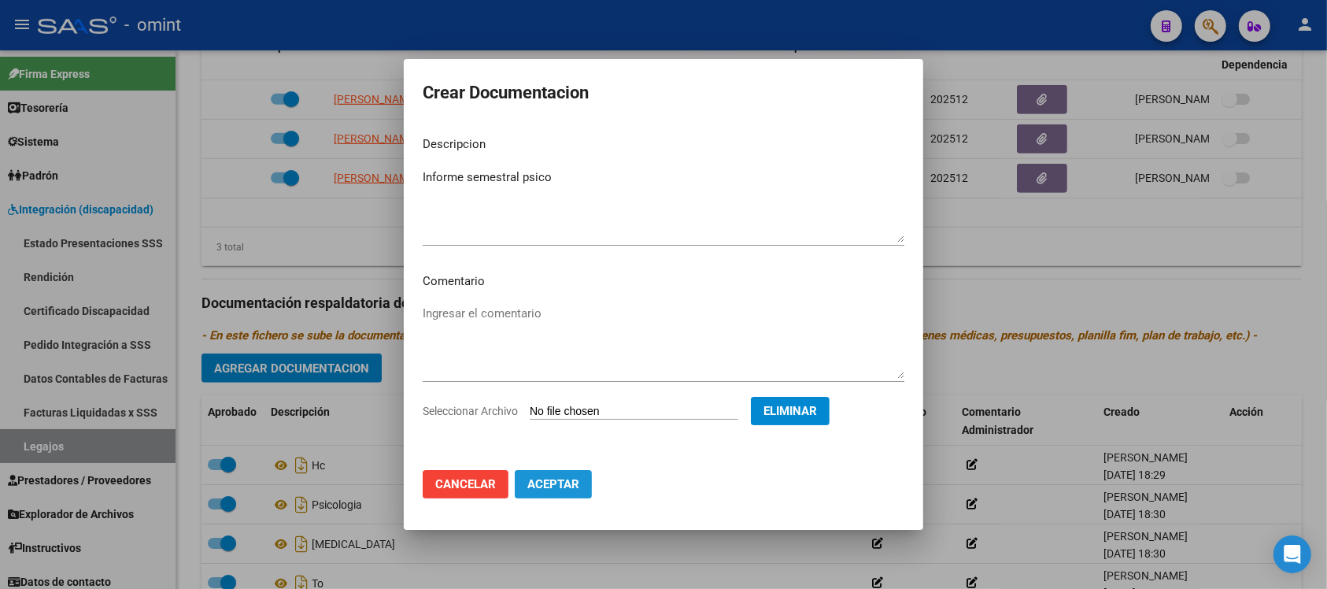
click at [569, 481] on span "Aceptar" at bounding box center [554, 484] width 52 height 14
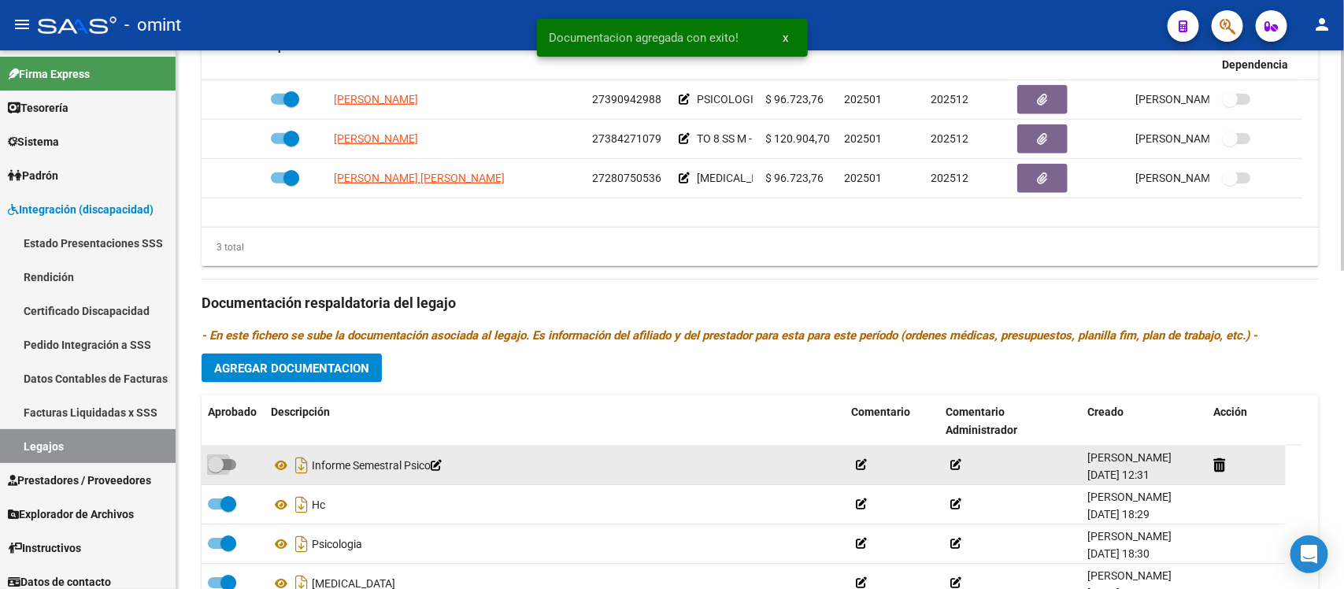
click at [215, 468] on span at bounding box center [216, 465] width 16 height 16
click at [215, 470] on input "checkbox" at bounding box center [215, 470] width 1 height 1
checkbox input "true"
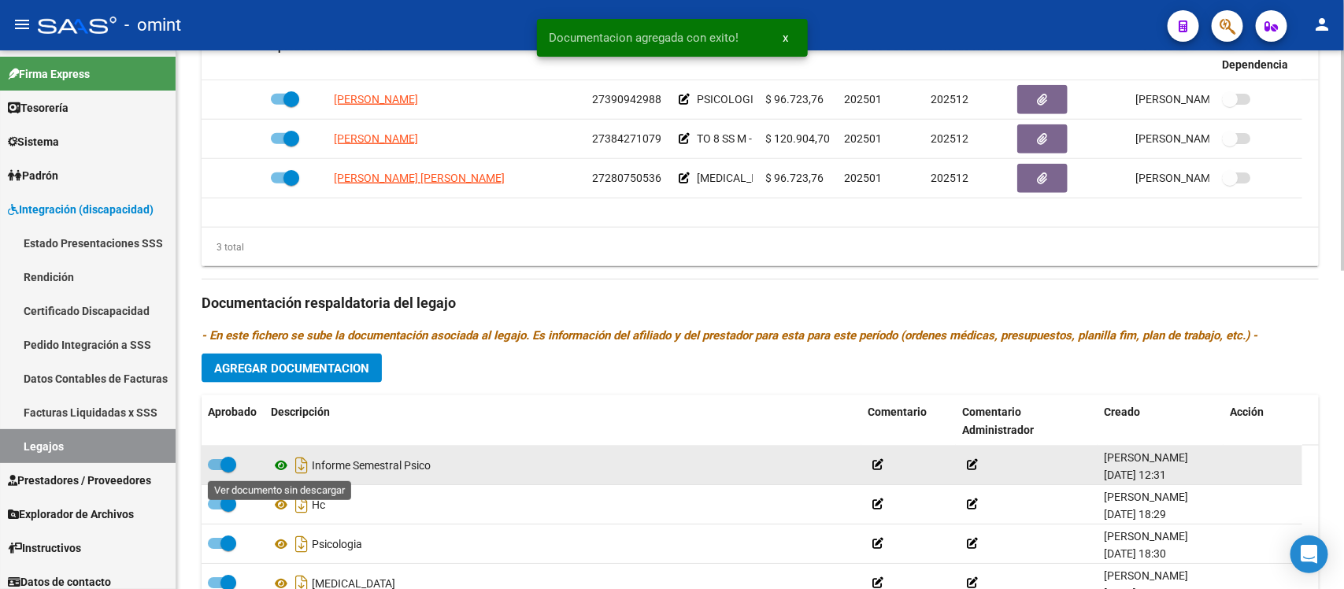
click at [280, 466] on icon at bounding box center [281, 465] width 20 height 19
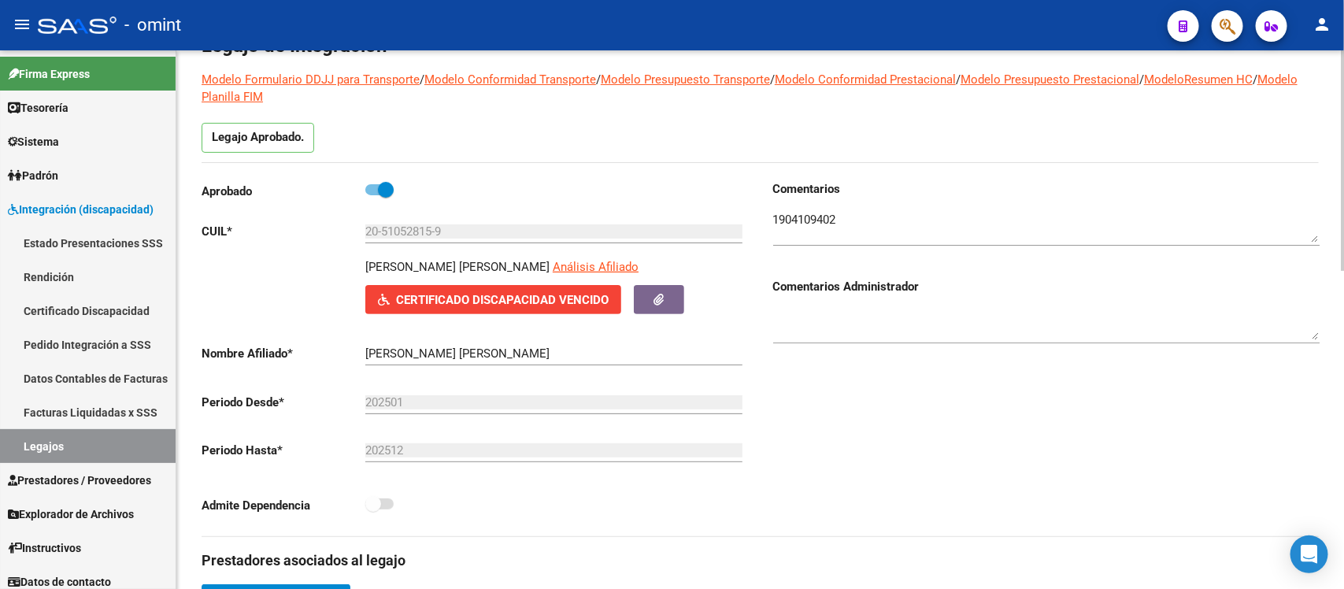
scroll to position [0, 0]
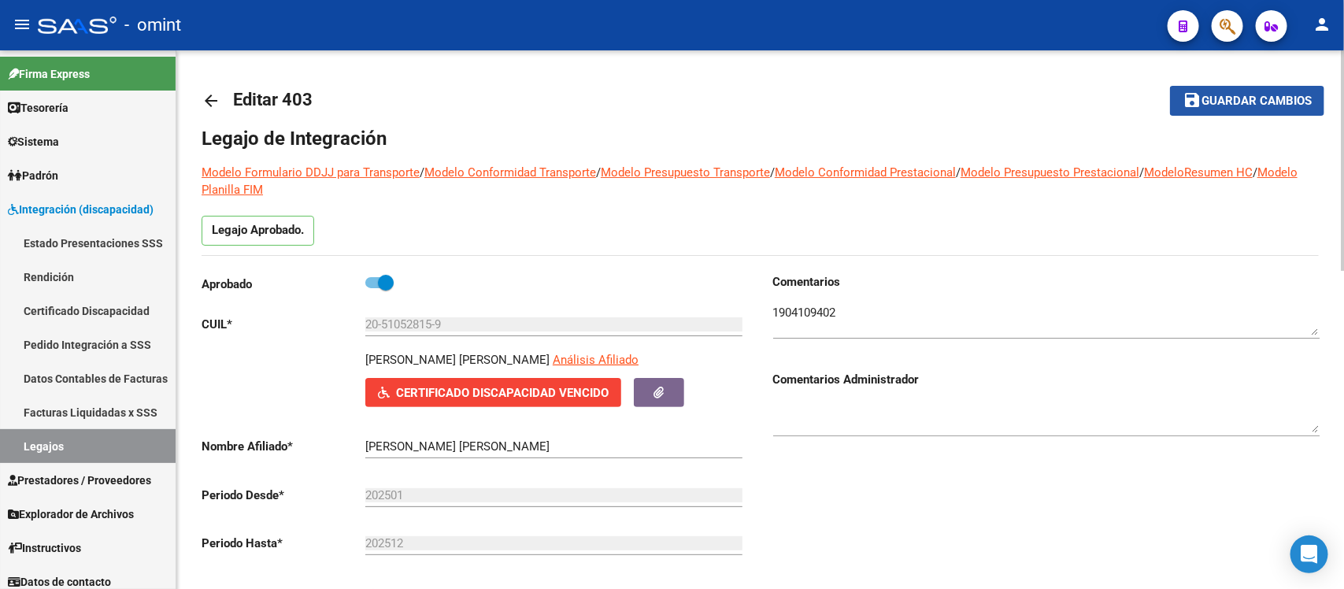
click at [1209, 105] on span "Guardar cambios" at bounding box center [1256, 101] width 110 height 14
click at [205, 109] on mat-icon "arrow_back" at bounding box center [211, 100] width 19 height 19
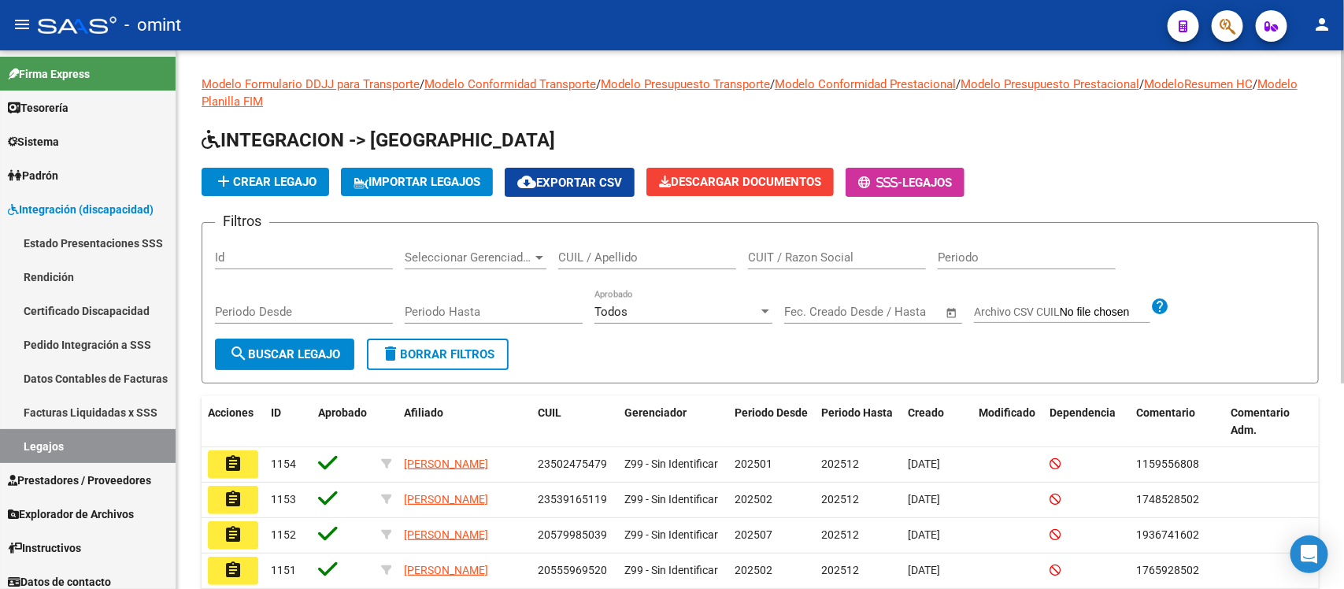
click at [581, 252] on input "CUIL / Apellido" at bounding box center [647, 257] width 178 height 14
type input "x"
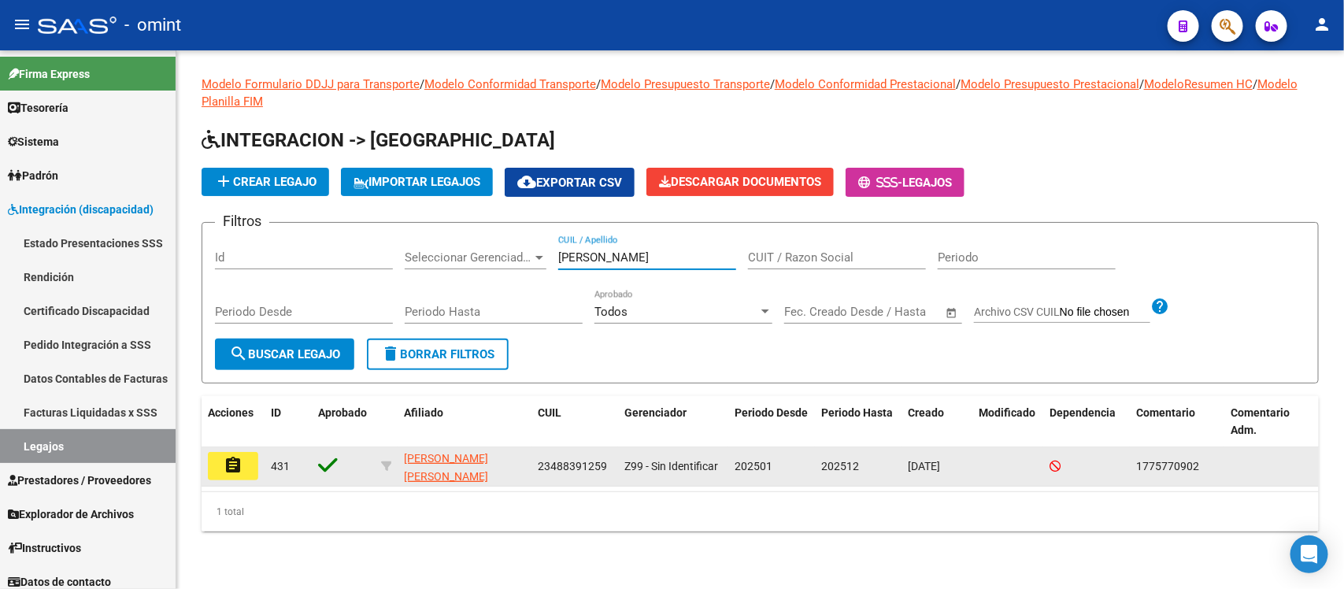
type input "cazaubon"
click at [237, 461] on mat-icon "assignment" at bounding box center [233, 465] width 19 height 19
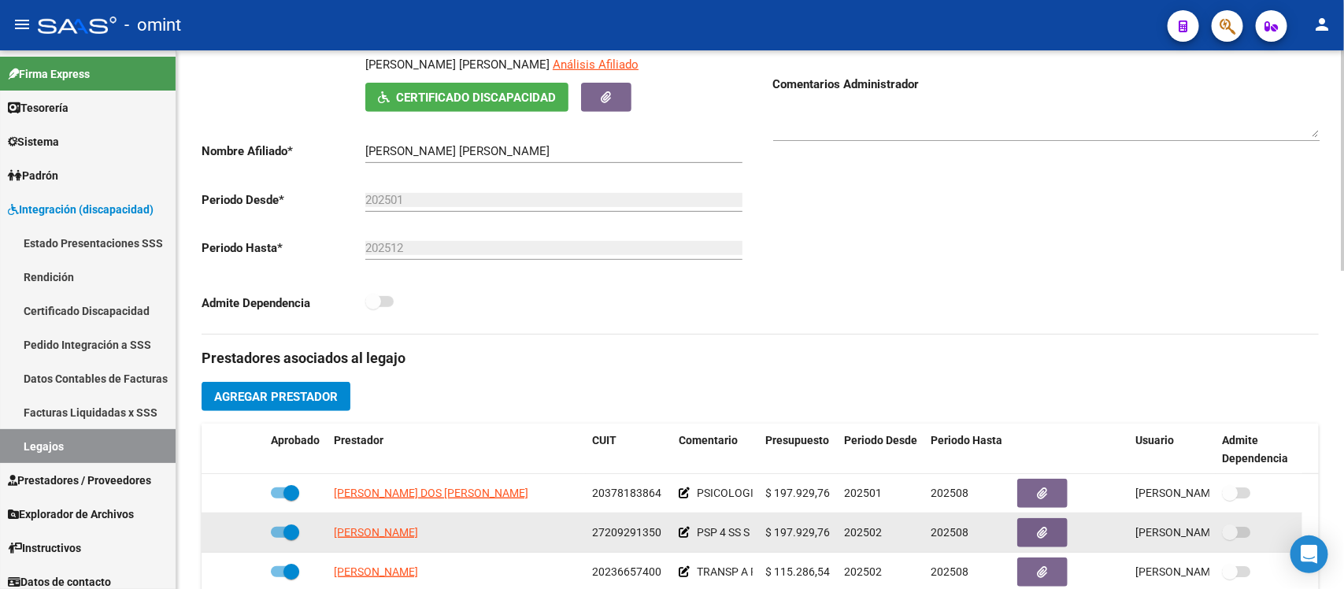
scroll to position [394, 0]
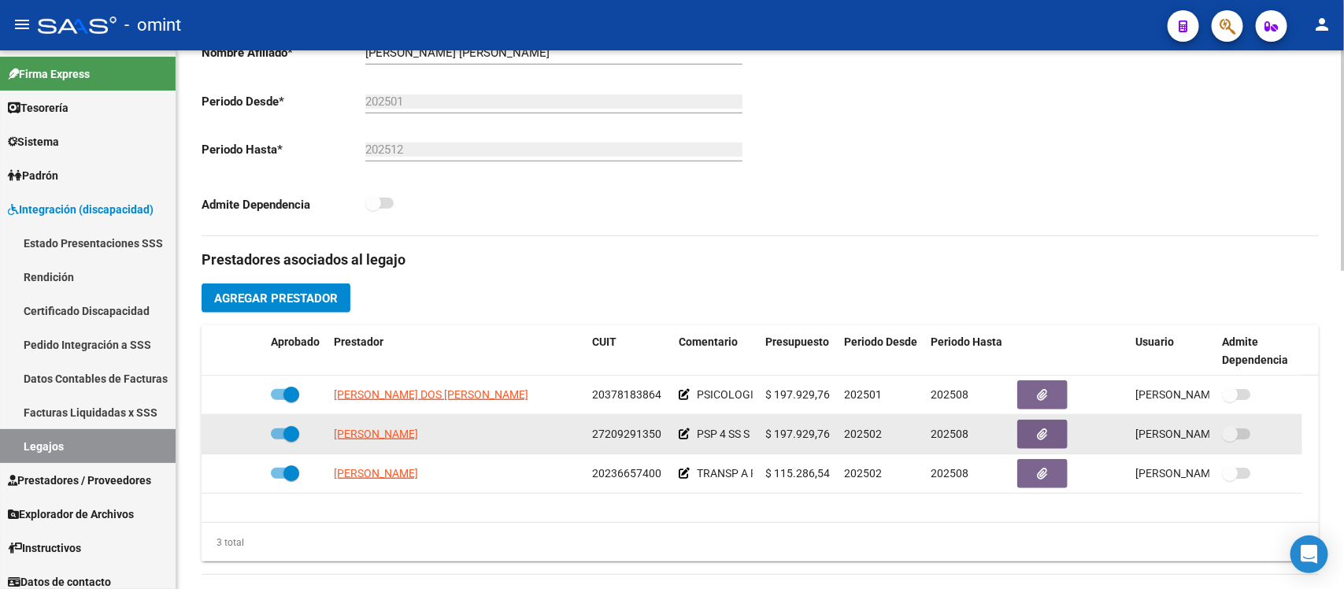
click at [285, 431] on span at bounding box center [291, 434] width 16 height 16
click at [279, 439] on input "checkbox" at bounding box center [278, 439] width 1 height 1
checkbox input "false"
click at [237, 437] on icon at bounding box center [241, 433] width 11 height 11
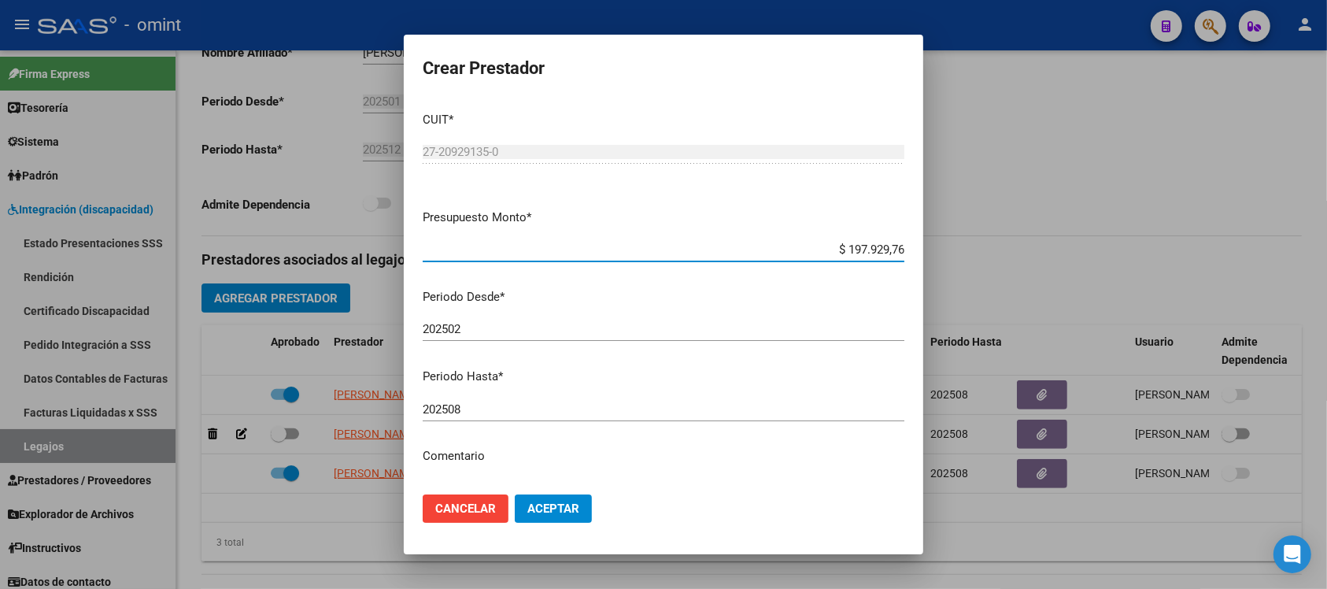
click at [470, 411] on input "202508" at bounding box center [664, 409] width 482 height 14
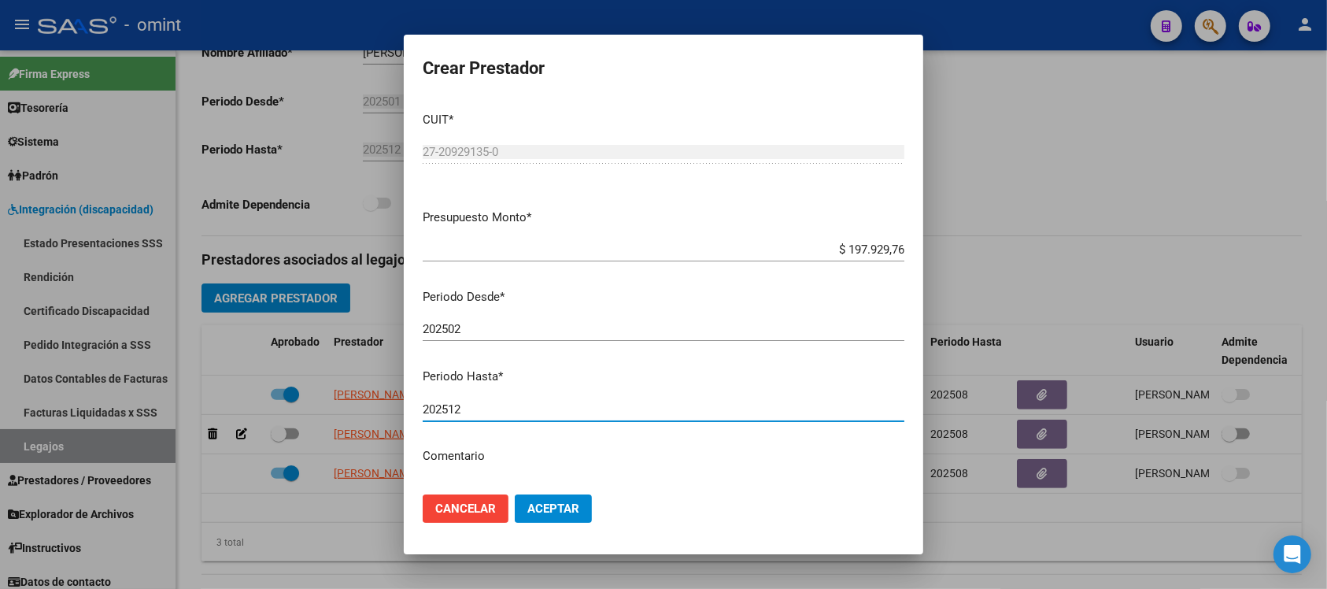
type input "202512"
click at [515, 494] on button "Aceptar" at bounding box center [553, 508] width 77 height 28
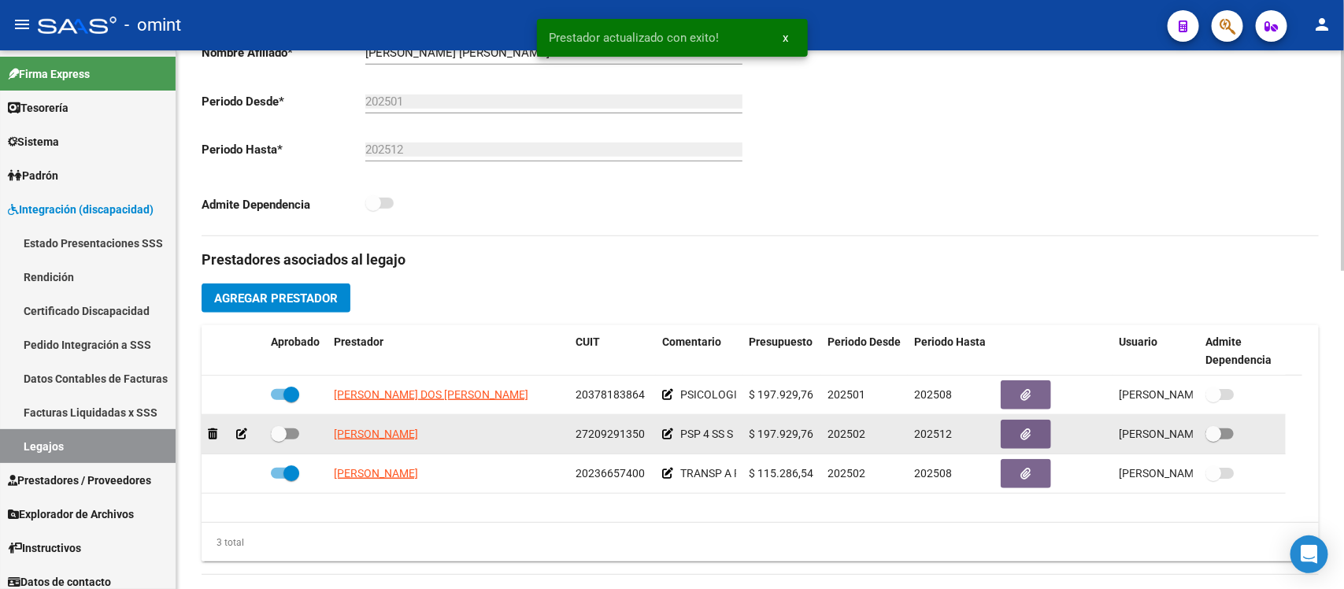
click at [276, 426] on span at bounding box center [279, 434] width 16 height 16
click at [278, 439] on input "checkbox" at bounding box center [278, 439] width 1 height 1
checkbox input "true"
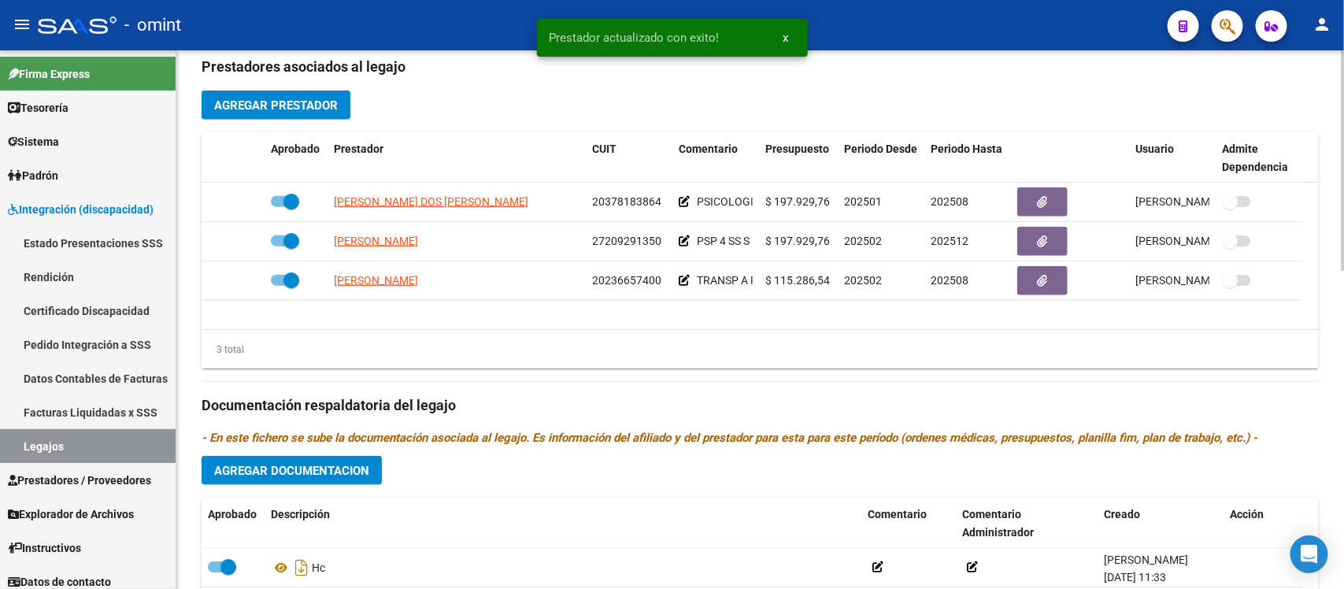
scroll to position [591, 0]
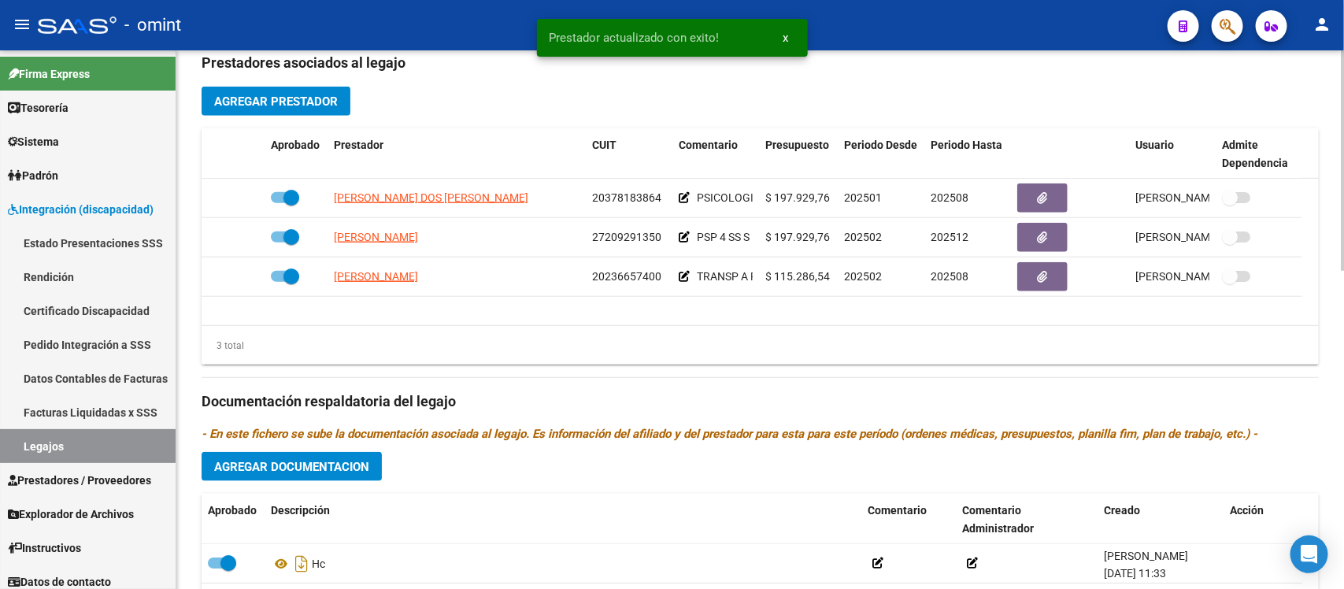
click at [350, 467] on span "Agregar Documentacion" at bounding box center [291, 467] width 155 height 14
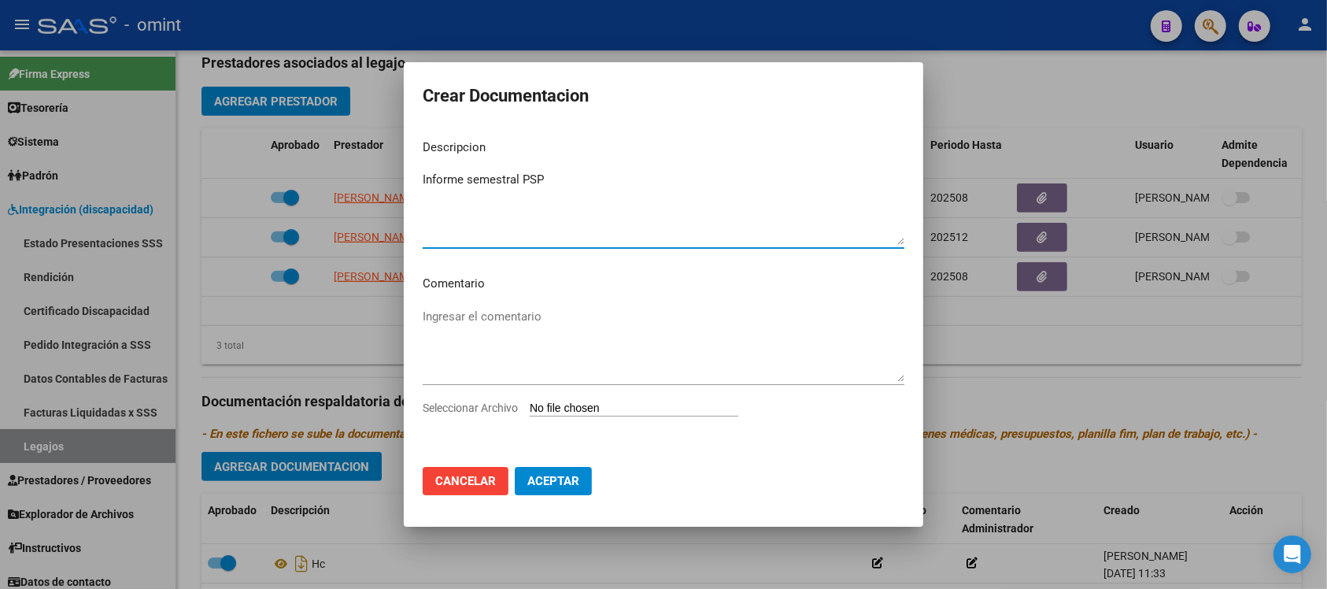
type textarea "Informe semestral PSP"
click at [640, 412] on input "Seleccionar Archivo" at bounding box center [634, 409] width 209 height 15
type input "C:\fakepath\1775770902_25072105200_form048.pdf"
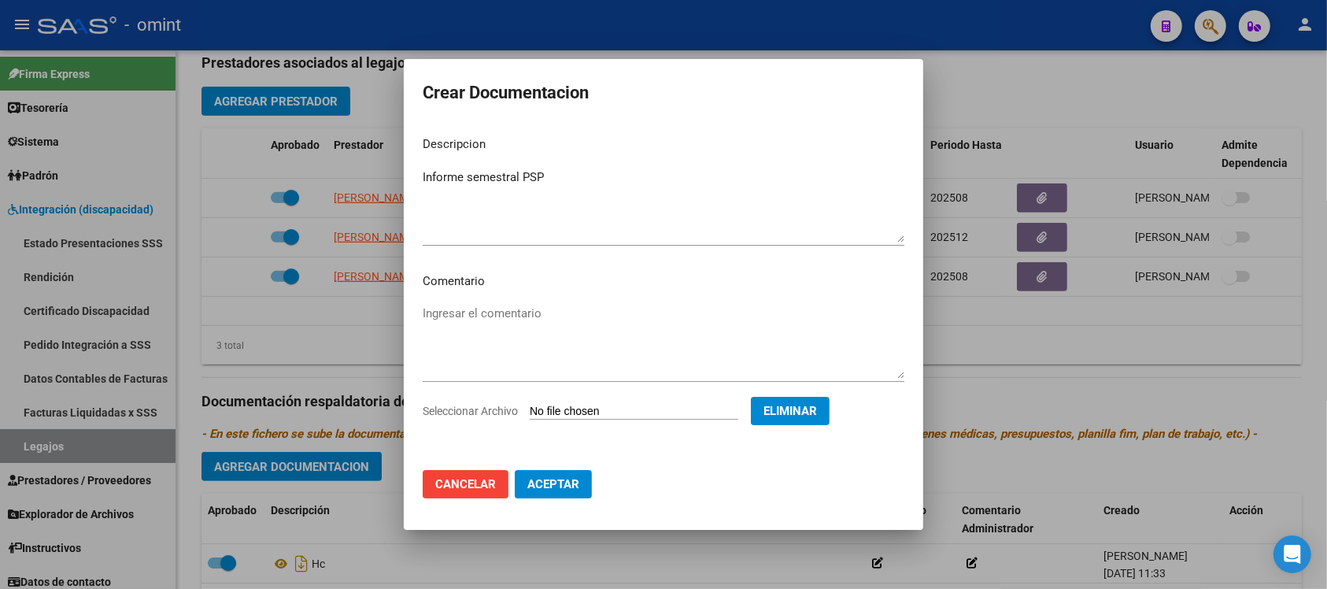
click at [572, 482] on span "Aceptar" at bounding box center [554, 484] width 52 height 14
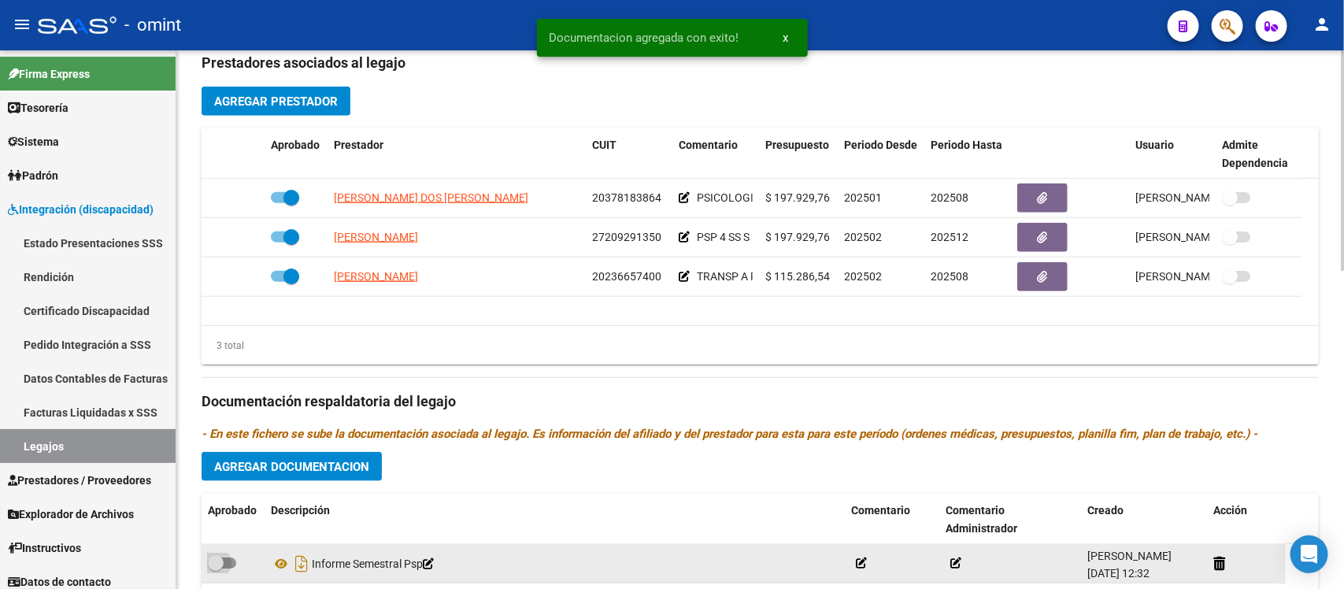
click at [221, 556] on span at bounding box center [216, 563] width 16 height 16
click at [216, 568] on input "checkbox" at bounding box center [215, 568] width 1 height 1
checkbox input "true"
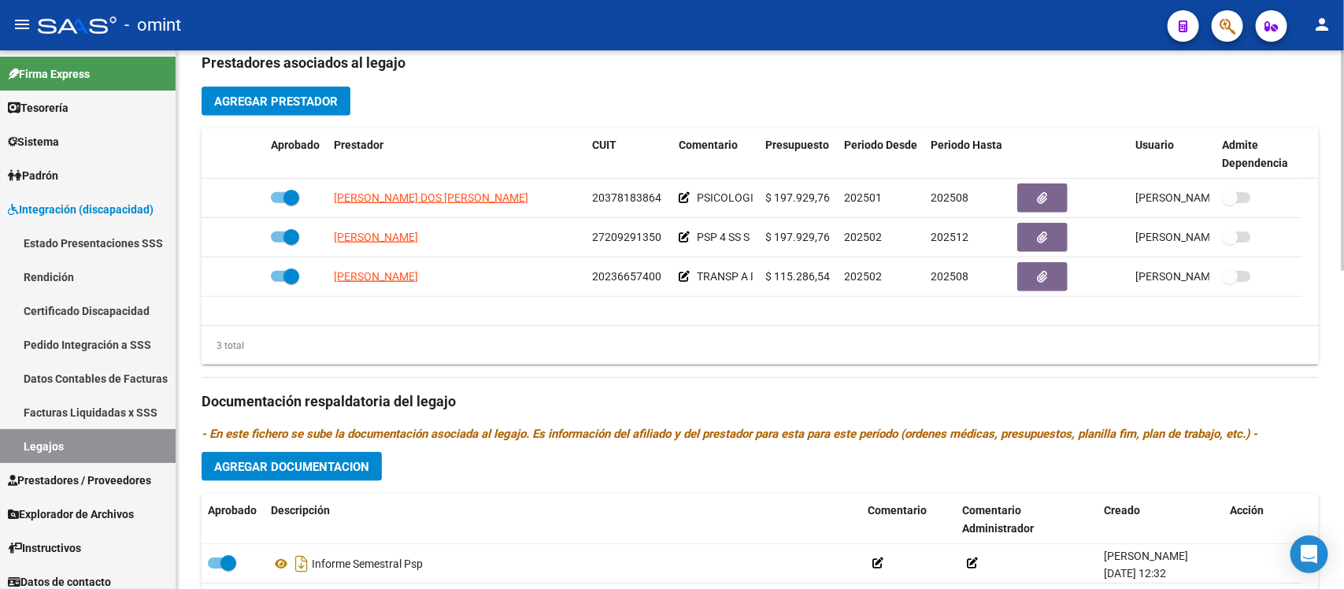
click at [347, 466] on span "Agregar Documentacion" at bounding box center [291, 467] width 155 height 14
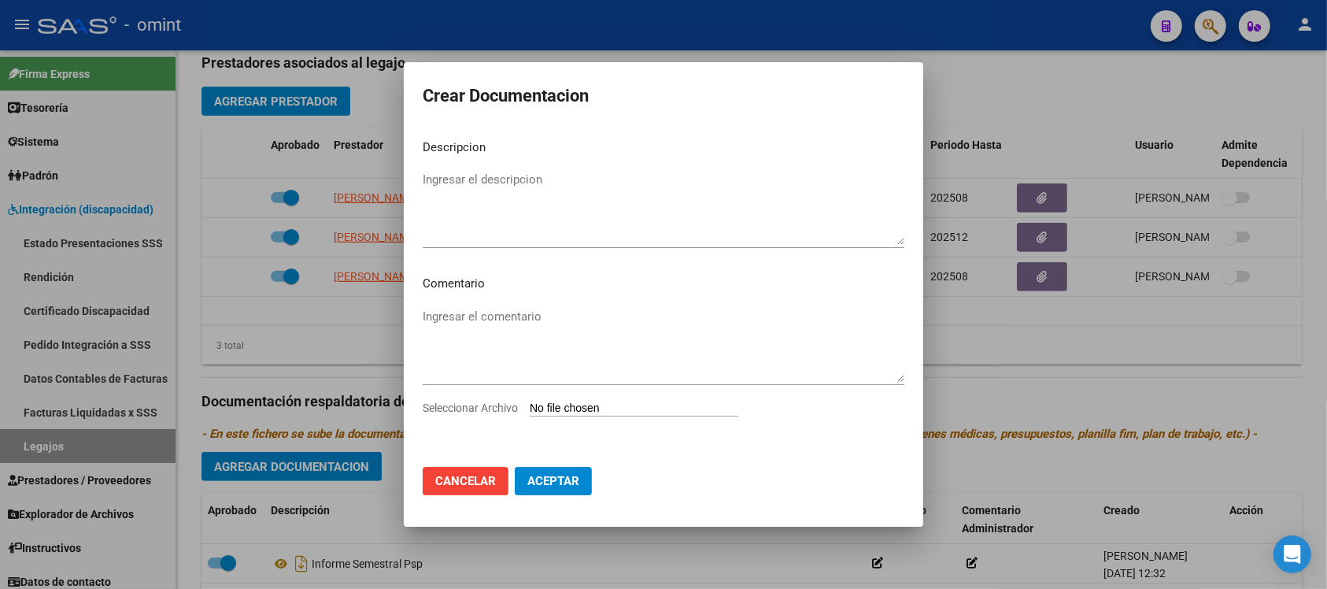
click at [792, 567] on div at bounding box center [663, 294] width 1327 height 589
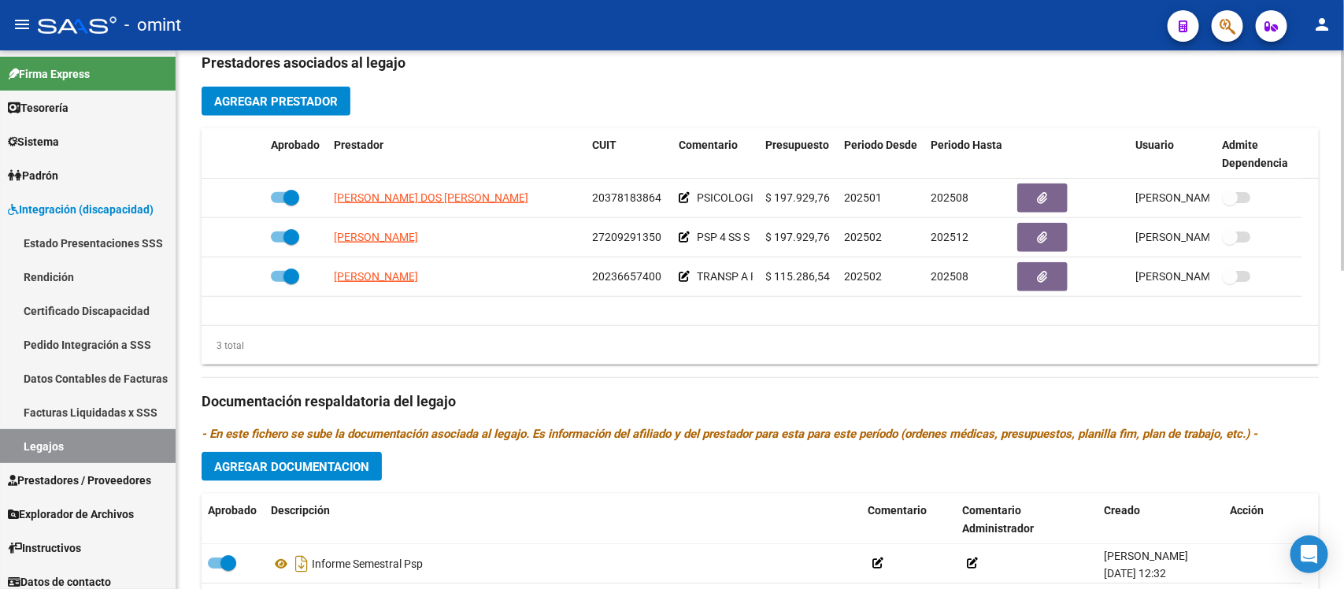
click at [342, 470] on span "Agregar Documentacion" at bounding box center [291, 467] width 155 height 14
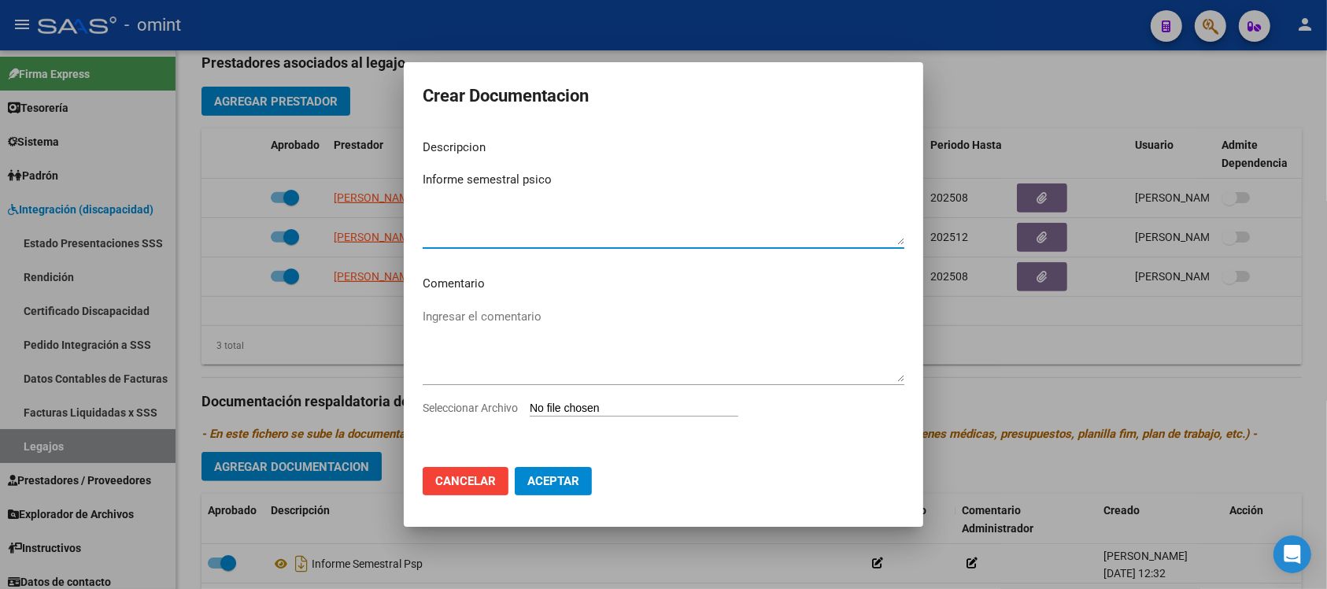
type textarea "Informe semestral psico"
click at [579, 410] on input "Seleccionar Archivo" at bounding box center [634, 409] width 209 height 15
click at [624, 412] on input "Seleccionar Archivo" at bounding box center [634, 409] width 209 height 15
type input "C:\fakepath\1775770902_25072201570_form048.pdf"
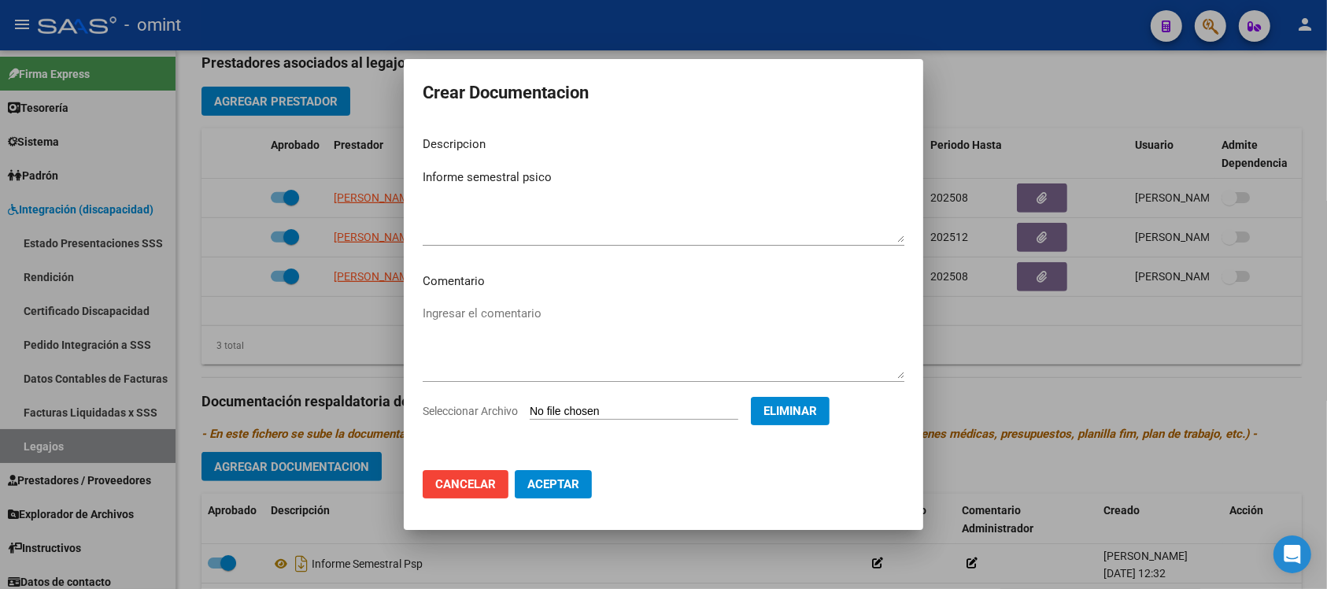
click at [561, 494] on button "Aceptar" at bounding box center [553, 484] width 77 height 28
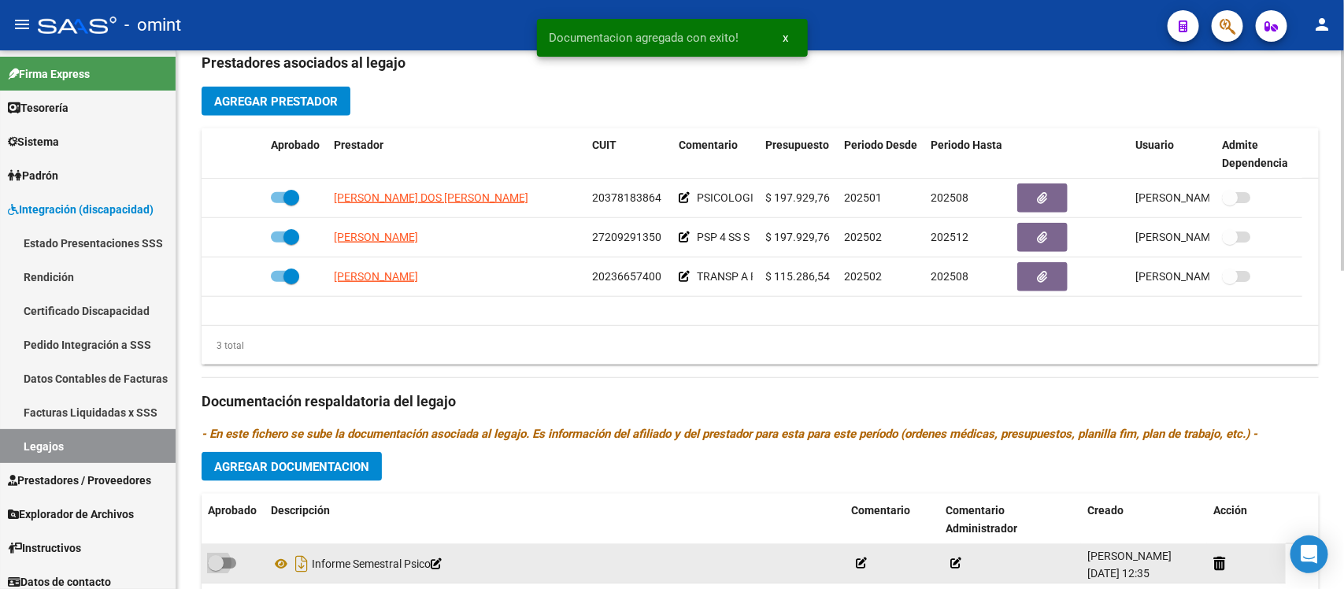
click at [217, 568] on span at bounding box center [216, 563] width 16 height 16
click at [216, 568] on input "checkbox" at bounding box center [215, 568] width 1 height 1
checkbox input "true"
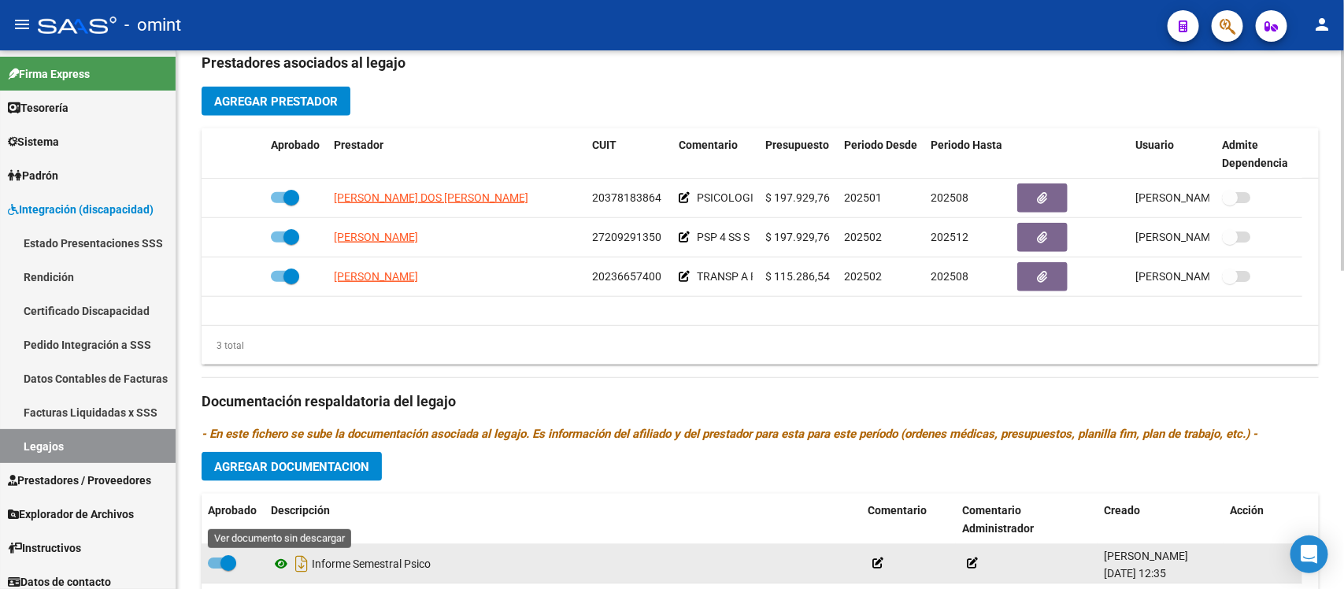
click at [278, 557] on icon at bounding box center [281, 563] width 20 height 19
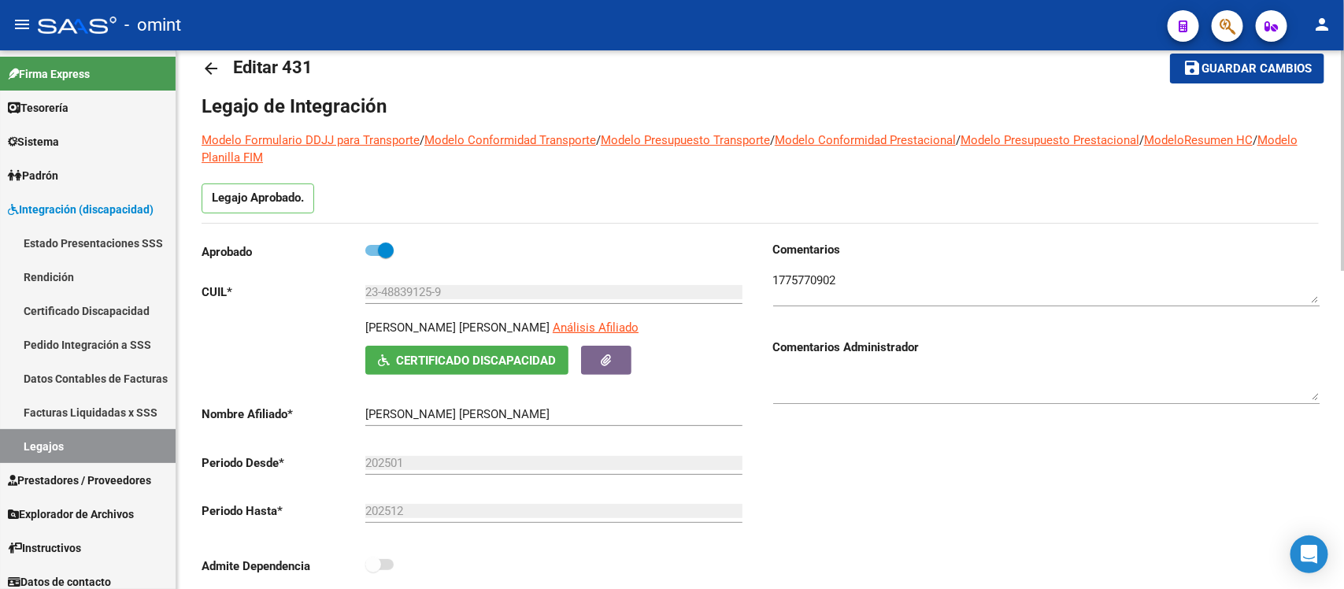
scroll to position [0, 0]
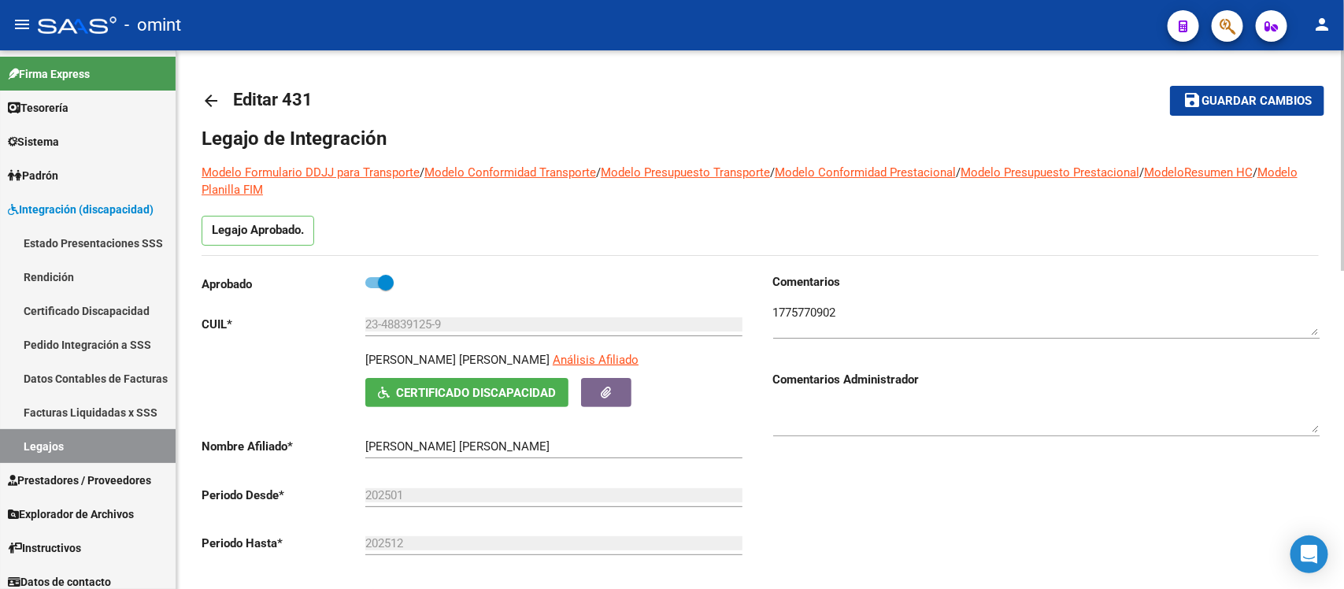
click at [1301, 103] on span "Guardar cambios" at bounding box center [1256, 101] width 110 height 14
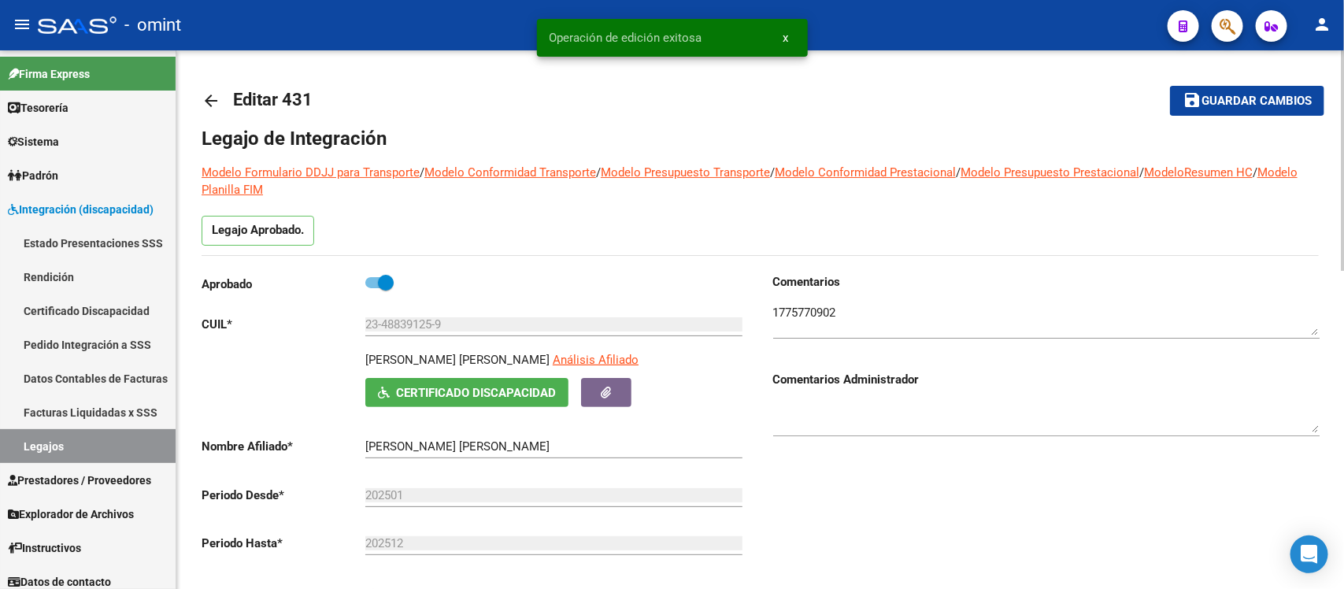
click at [211, 93] on mat-icon "arrow_back" at bounding box center [211, 100] width 19 height 19
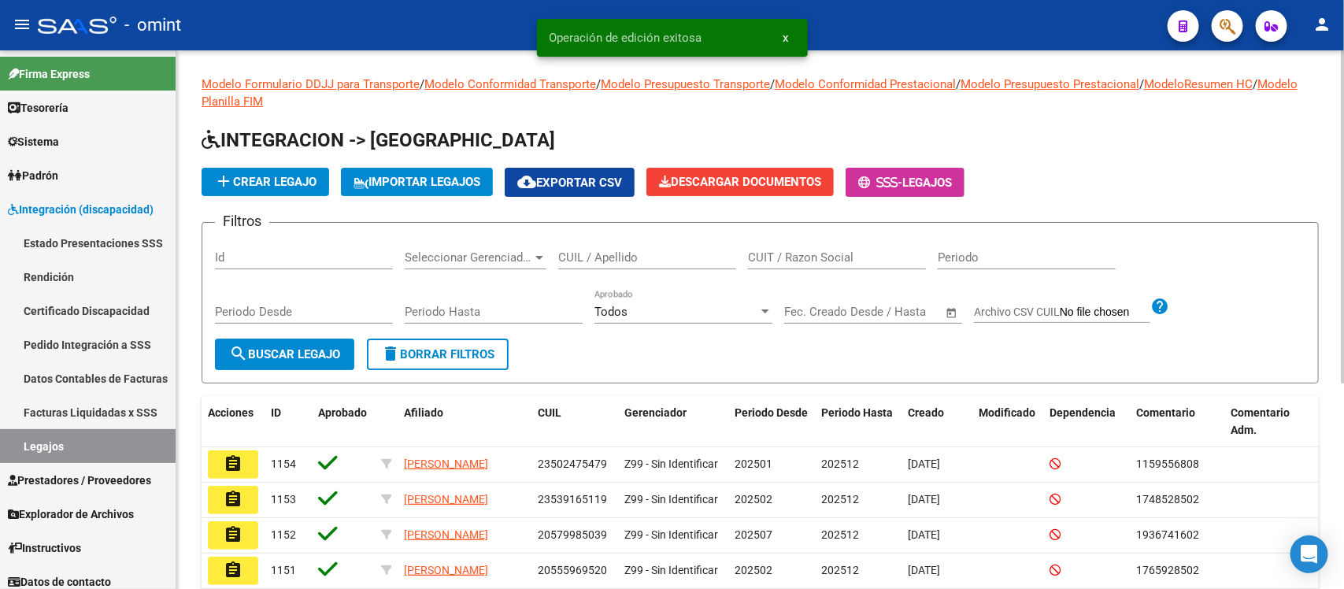
click at [644, 264] on div "CUIL / Apellido" at bounding box center [647, 252] width 178 height 34
paste input "CID UBIETA"
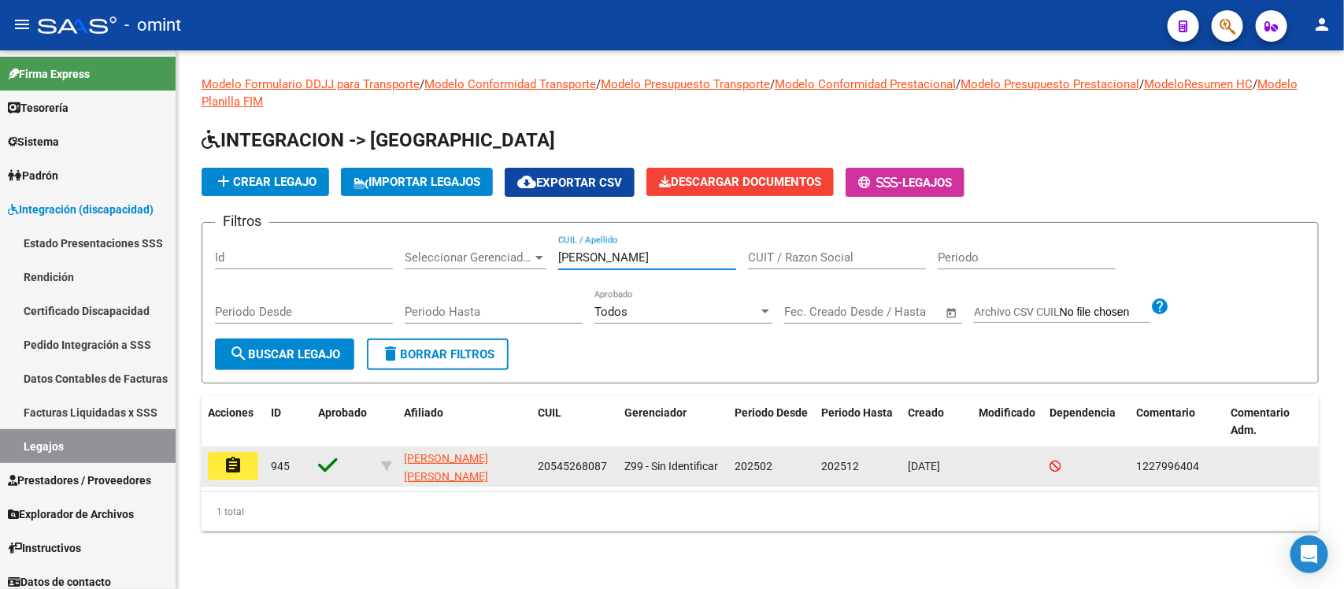
type input "CID UBIETA"
click at [254, 472] on button "assignment" at bounding box center [233, 466] width 50 height 28
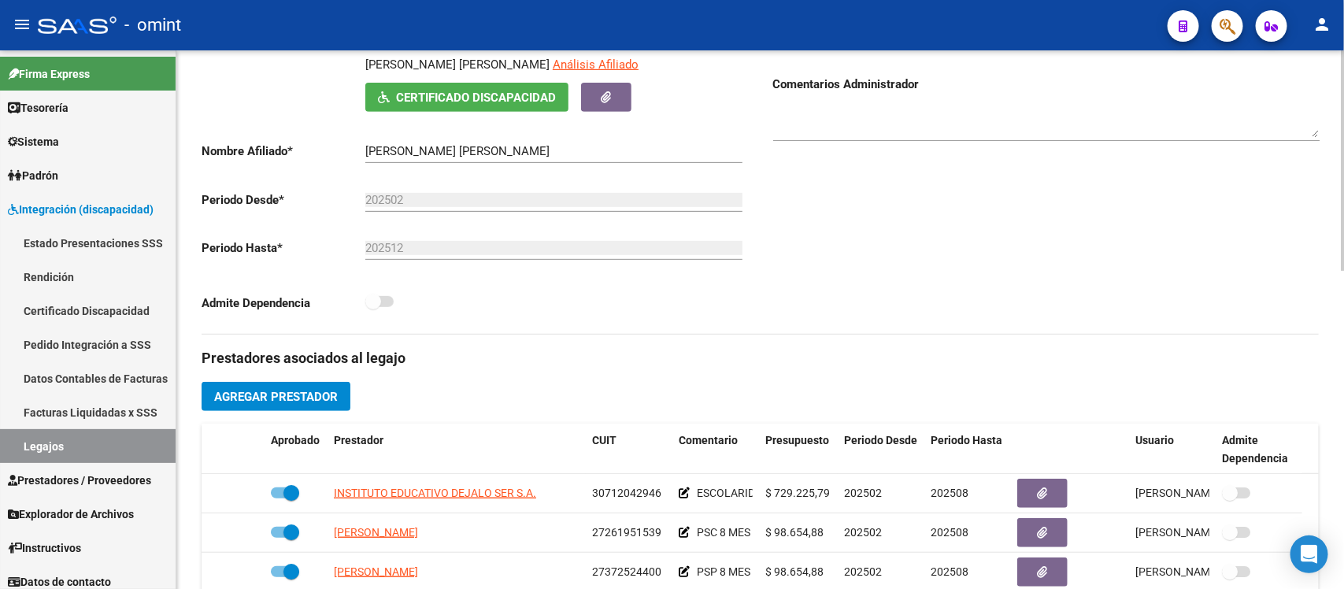
scroll to position [394, 0]
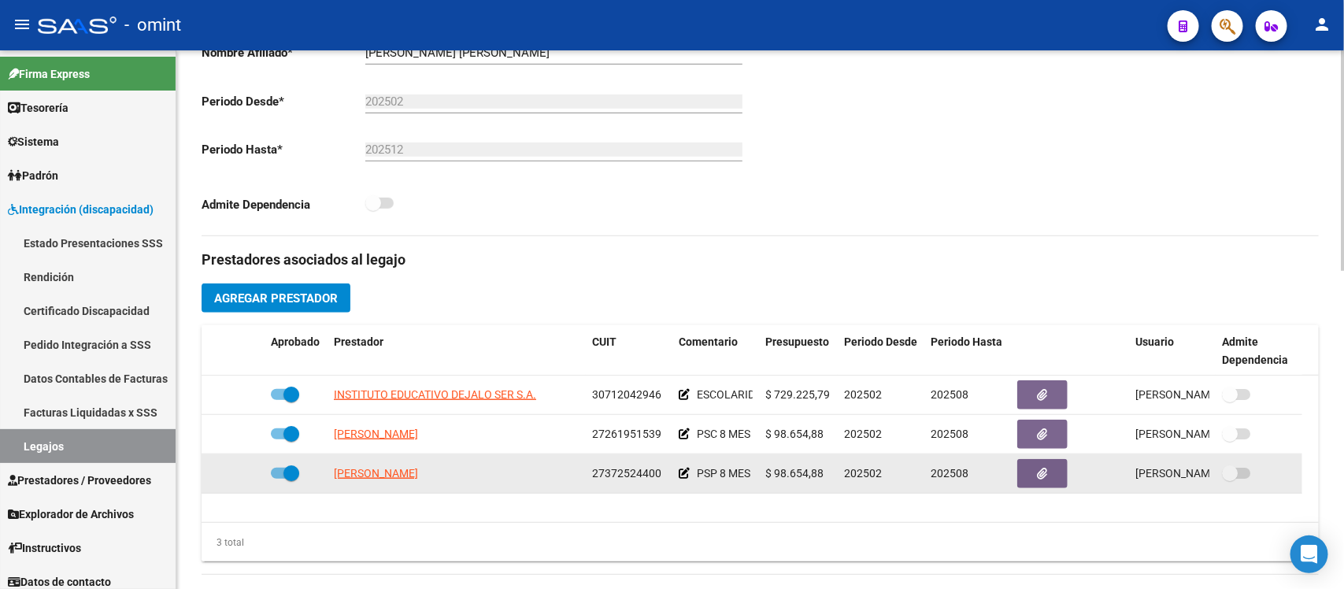
click at [293, 468] on span at bounding box center [291, 473] width 16 height 16
click at [279, 479] on input "checkbox" at bounding box center [278, 479] width 1 height 1
checkbox input "false"
click at [236, 472] on icon at bounding box center [241, 473] width 11 height 11
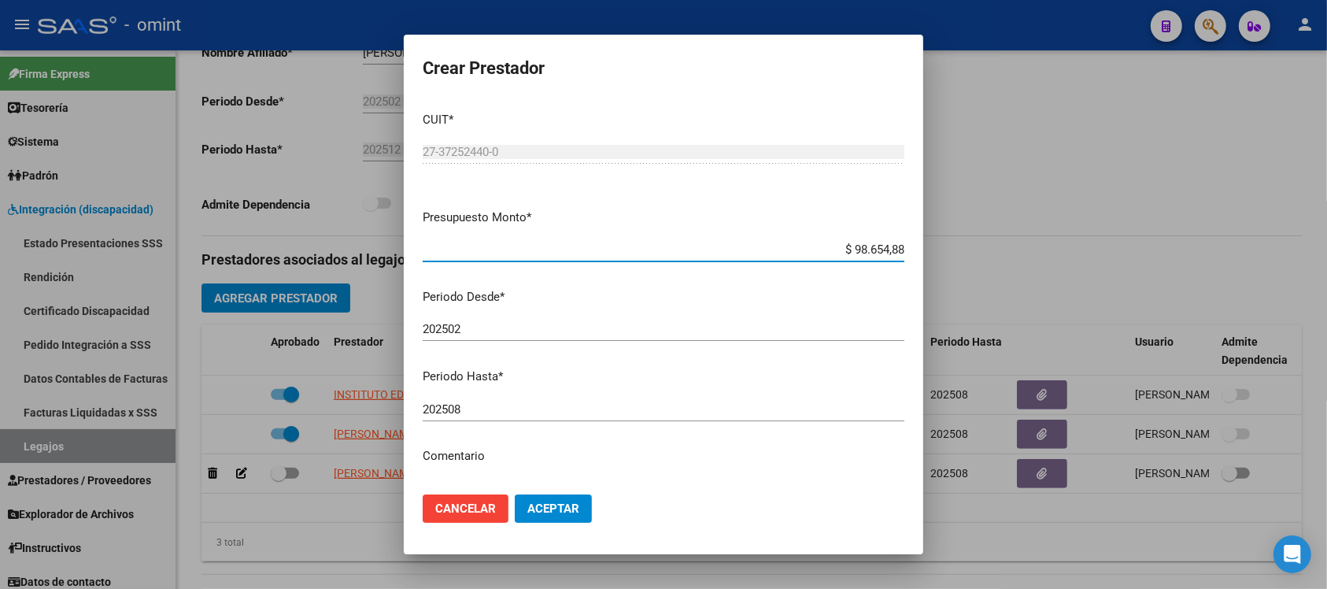
click at [481, 407] on input "202508" at bounding box center [664, 409] width 482 height 14
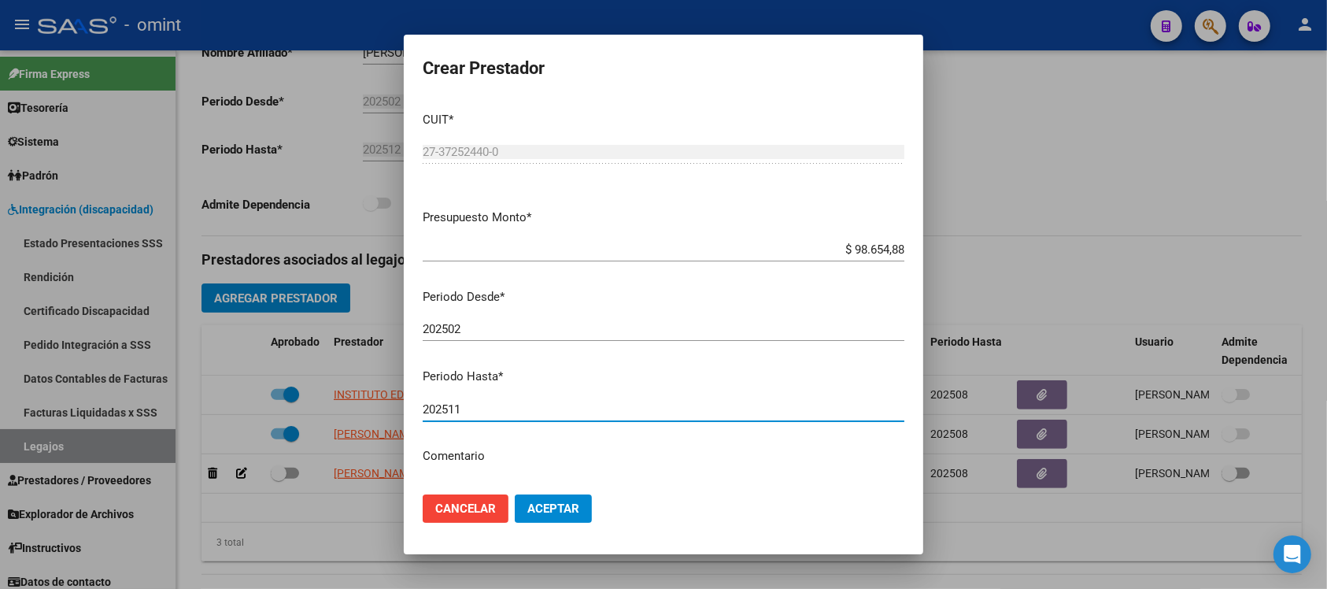
type input "202511"
click at [515, 494] on button "Aceptar" at bounding box center [553, 508] width 77 height 28
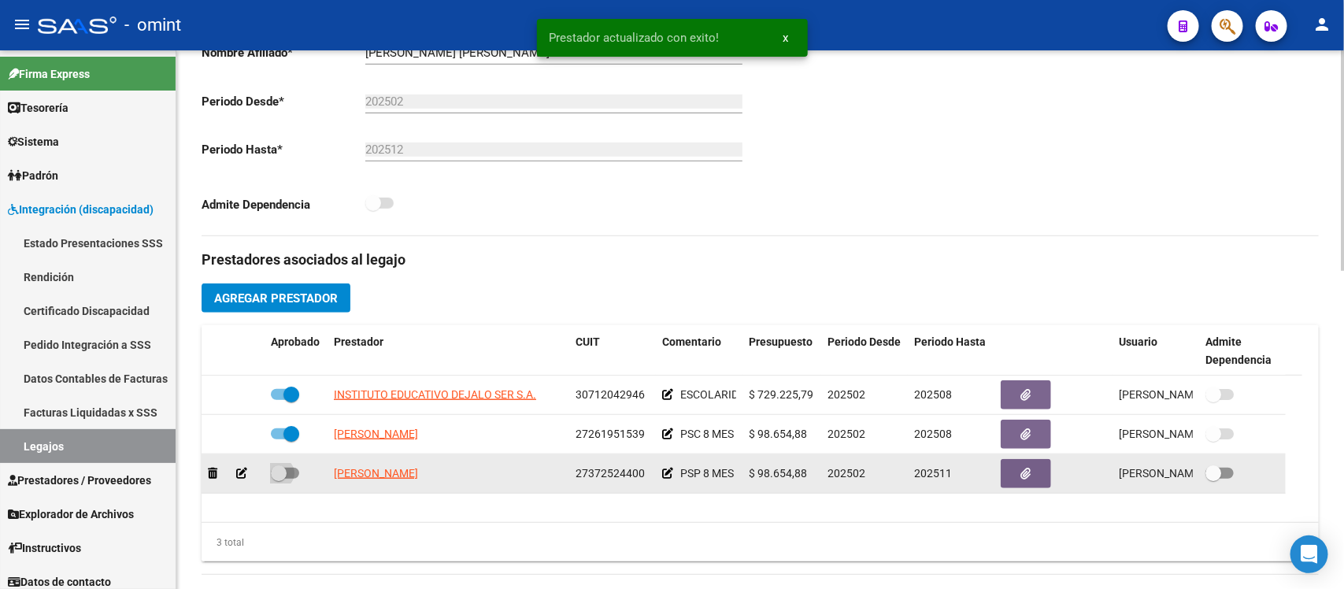
click at [276, 471] on span at bounding box center [279, 473] width 16 height 16
click at [278, 479] on input "checkbox" at bounding box center [278, 479] width 1 height 1
checkbox input "true"
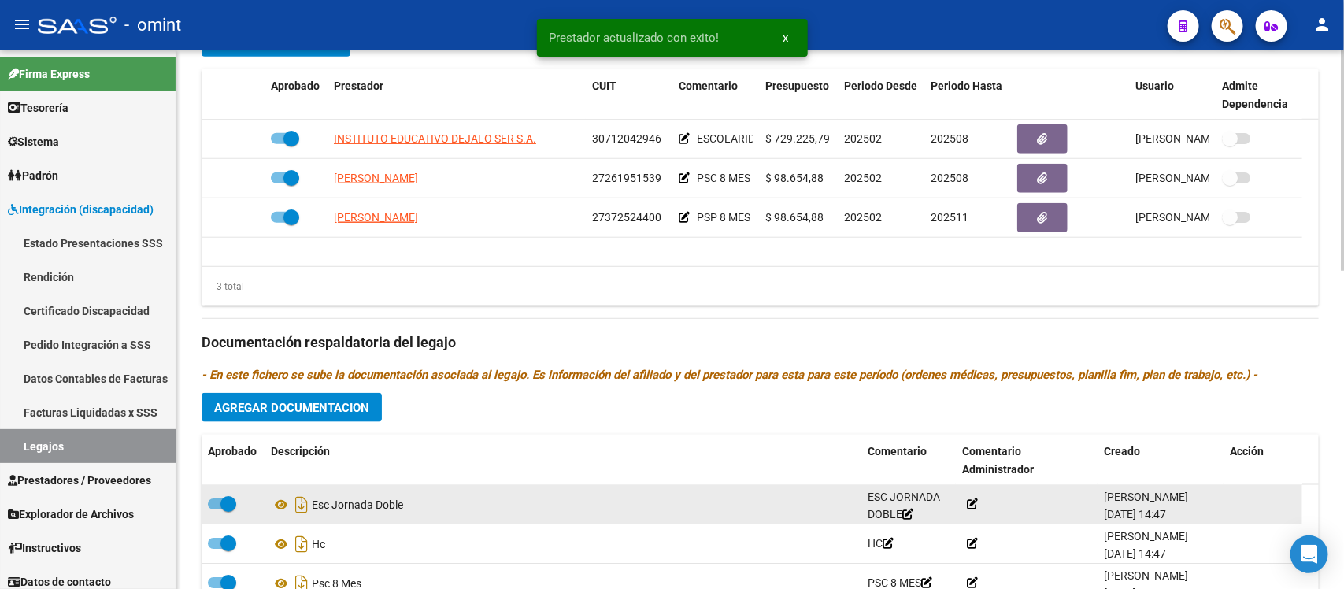
scroll to position [689, 0]
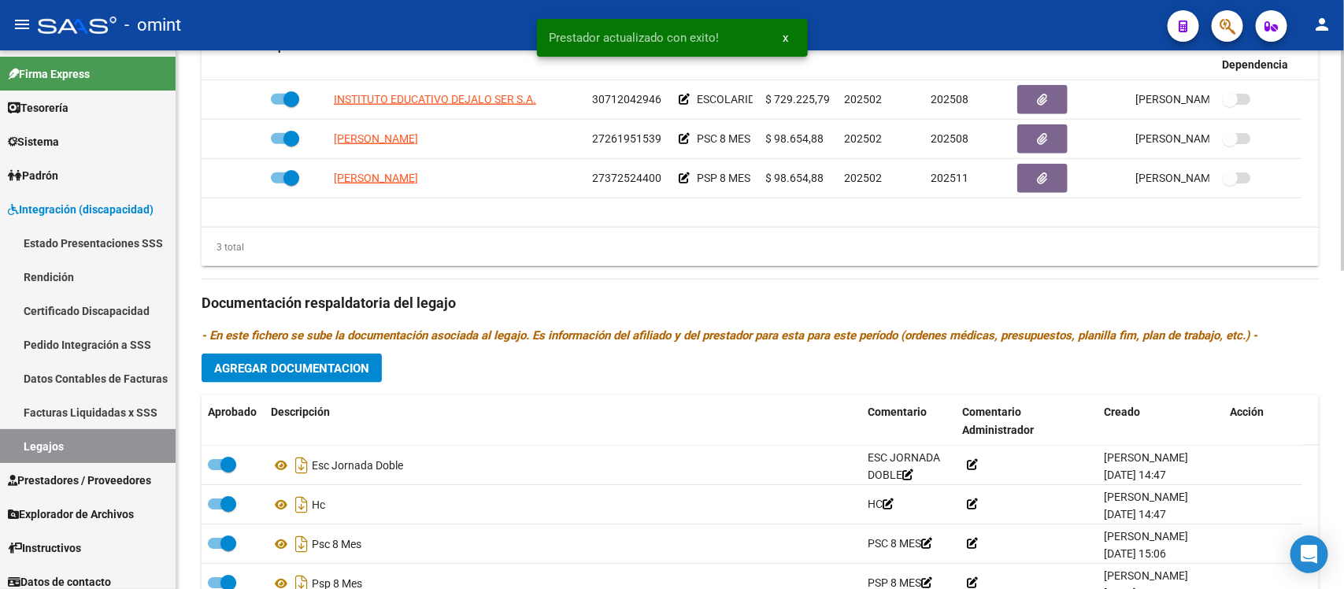
click at [309, 368] on span "Agregar Documentacion" at bounding box center [291, 368] width 155 height 14
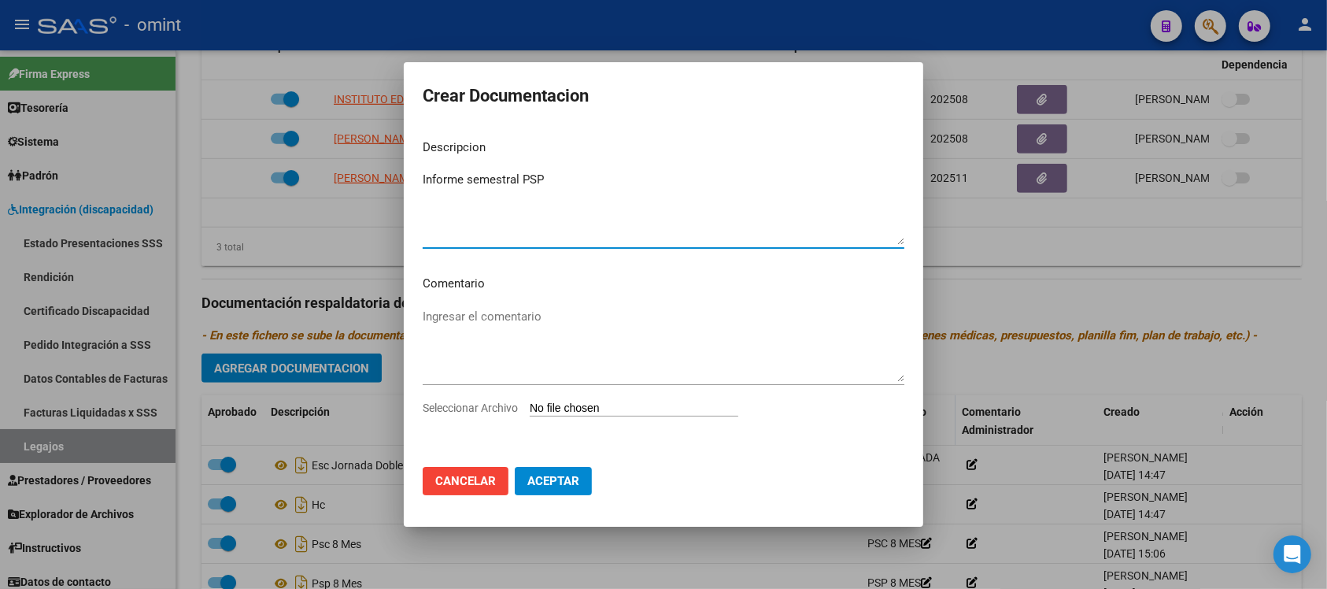
type textarea "Informe semestral PSP"
click at [588, 407] on input "Seleccionar Archivo" at bounding box center [634, 409] width 209 height 15
click at [650, 398] on div "Ingresar el comentario" at bounding box center [664, 352] width 482 height 95
click at [659, 416] on input "Seleccionar Archivo" at bounding box center [634, 409] width 209 height 15
type input "C:\fakepath\informe psp 1.pdf"
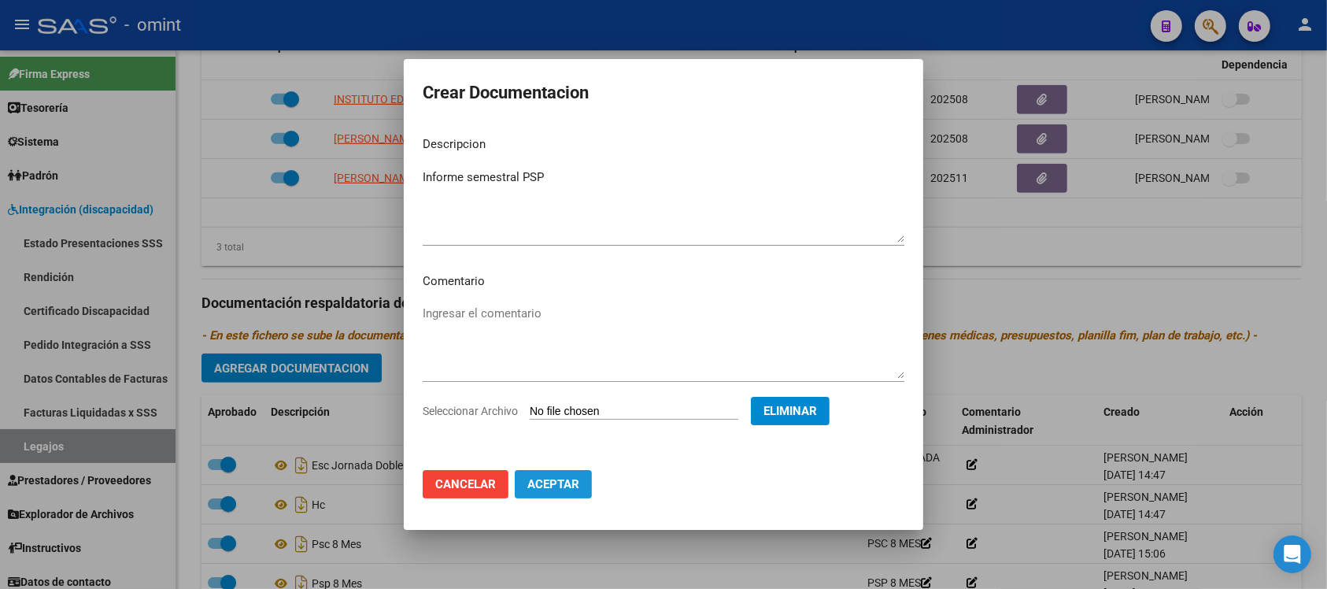
click at [568, 488] on span "Aceptar" at bounding box center [554, 484] width 52 height 14
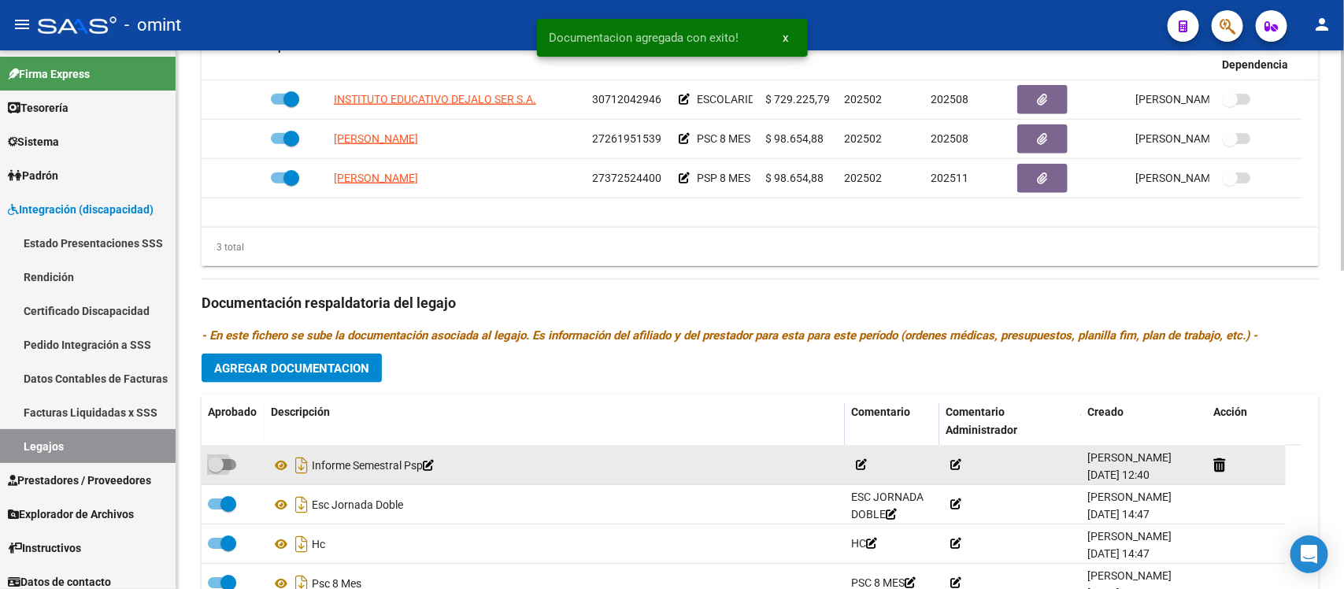
click at [217, 468] on span at bounding box center [216, 465] width 16 height 16
click at [216, 470] on input "checkbox" at bounding box center [215, 470] width 1 height 1
checkbox input "true"
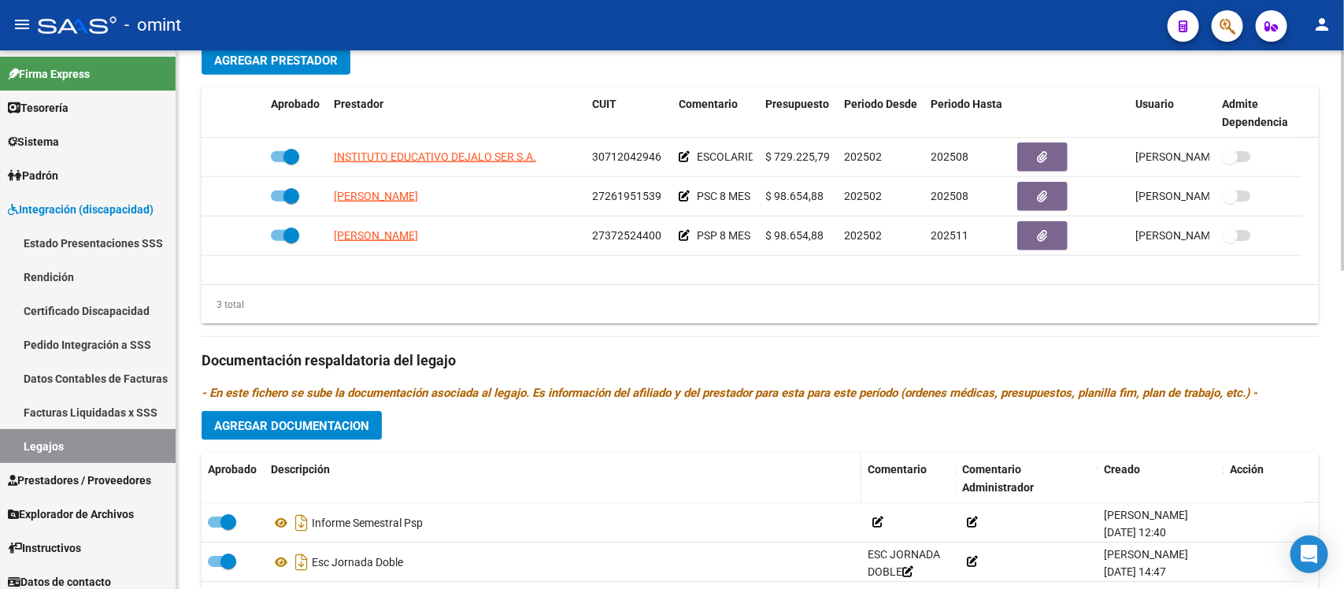
scroll to position [591, 0]
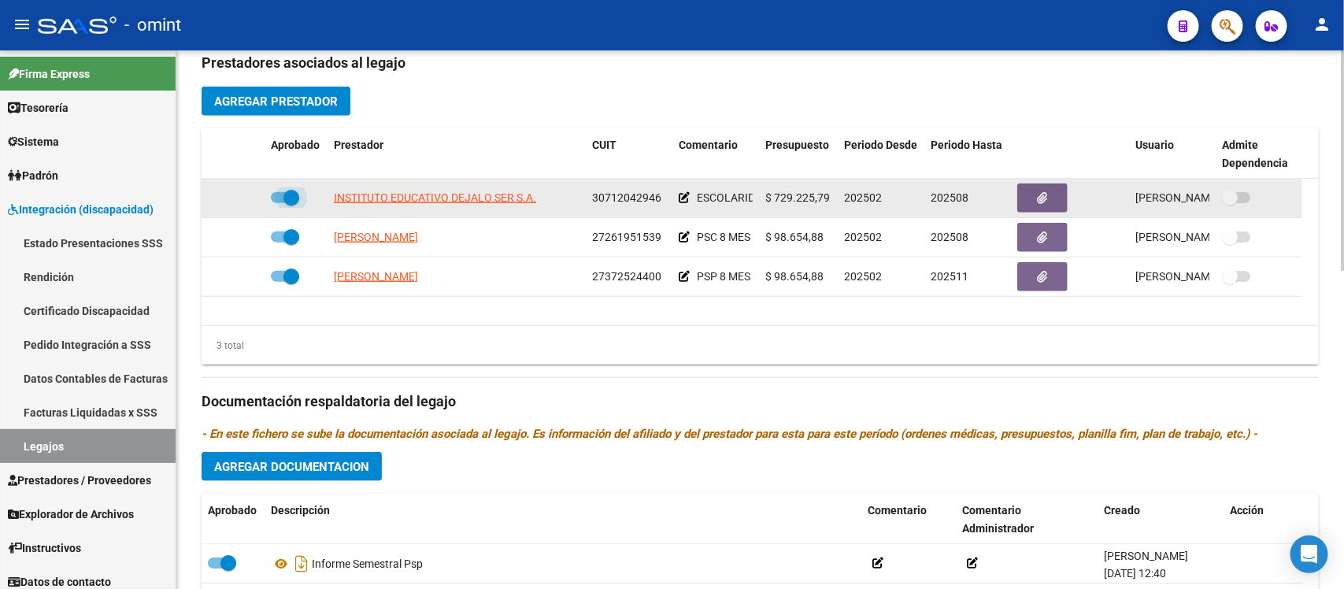
click at [290, 202] on span at bounding box center [291, 198] width 16 height 16
click at [279, 203] on input "checkbox" at bounding box center [278, 203] width 1 height 1
checkbox input "false"
click at [238, 202] on icon at bounding box center [241, 197] width 11 height 11
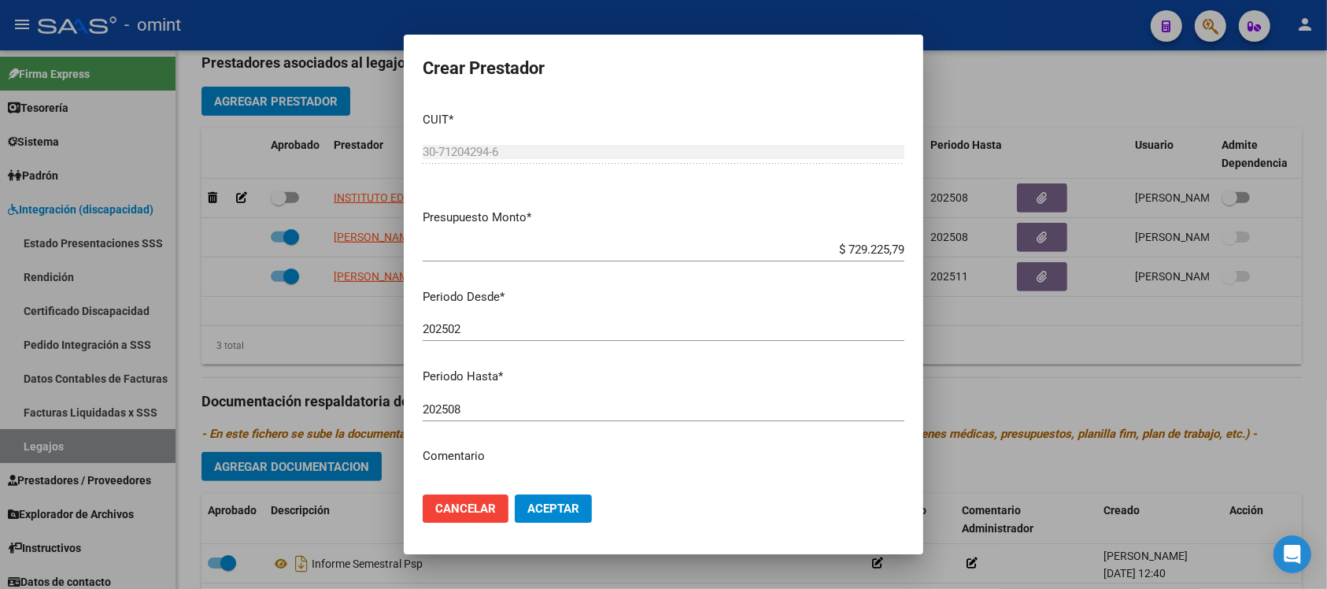
click at [502, 417] on div "202508 Ingresar el periodo" at bounding box center [664, 410] width 482 height 24
type input "202511"
click at [515, 494] on button "Aceptar" at bounding box center [553, 508] width 77 height 28
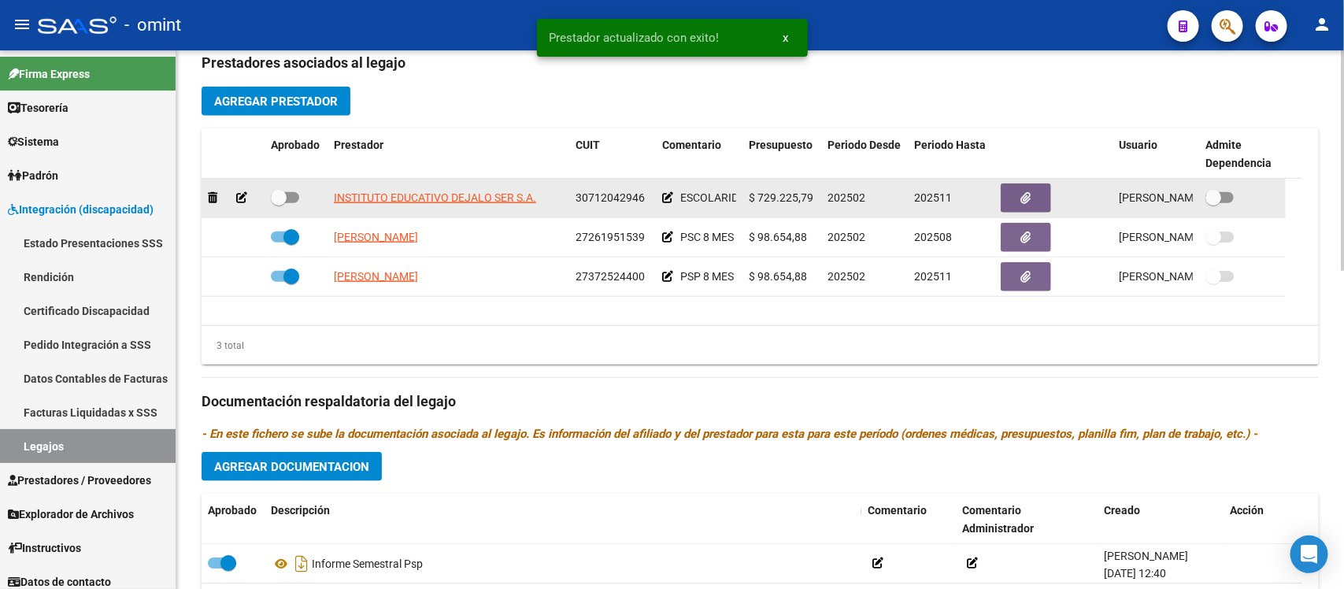
click at [280, 191] on span at bounding box center [279, 198] width 16 height 16
click at [279, 203] on input "checkbox" at bounding box center [278, 203] width 1 height 1
checkbox input "true"
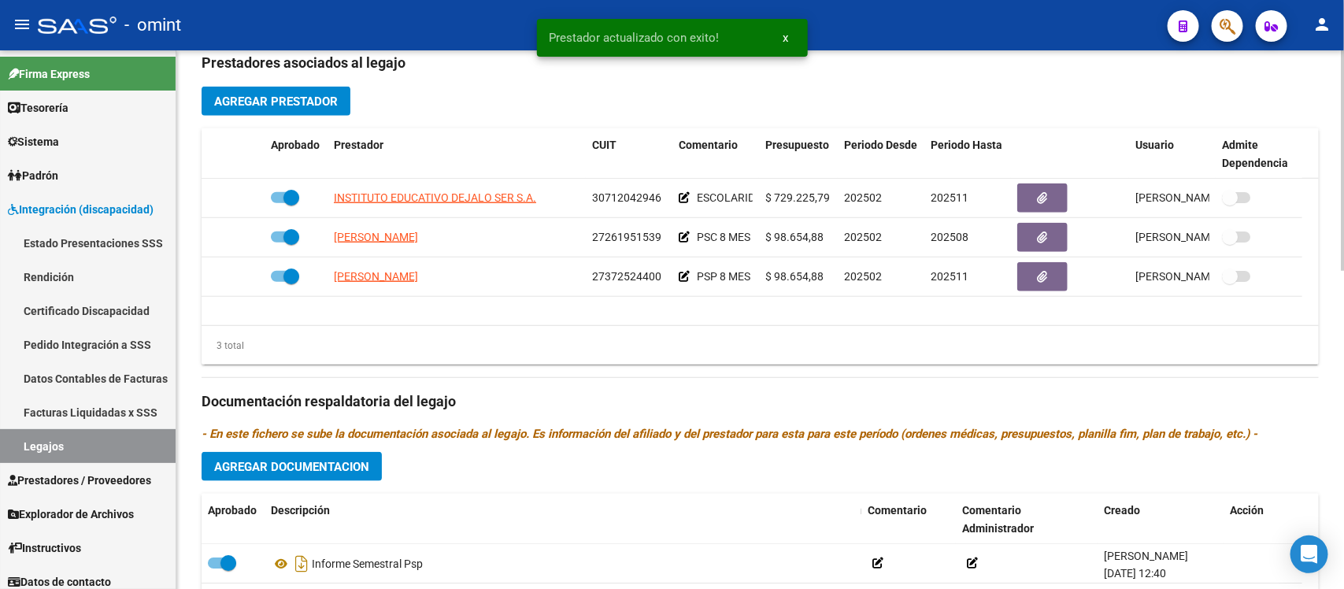
click at [320, 470] on span "Agregar Documentacion" at bounding box center [291, 467] width 155 height 14
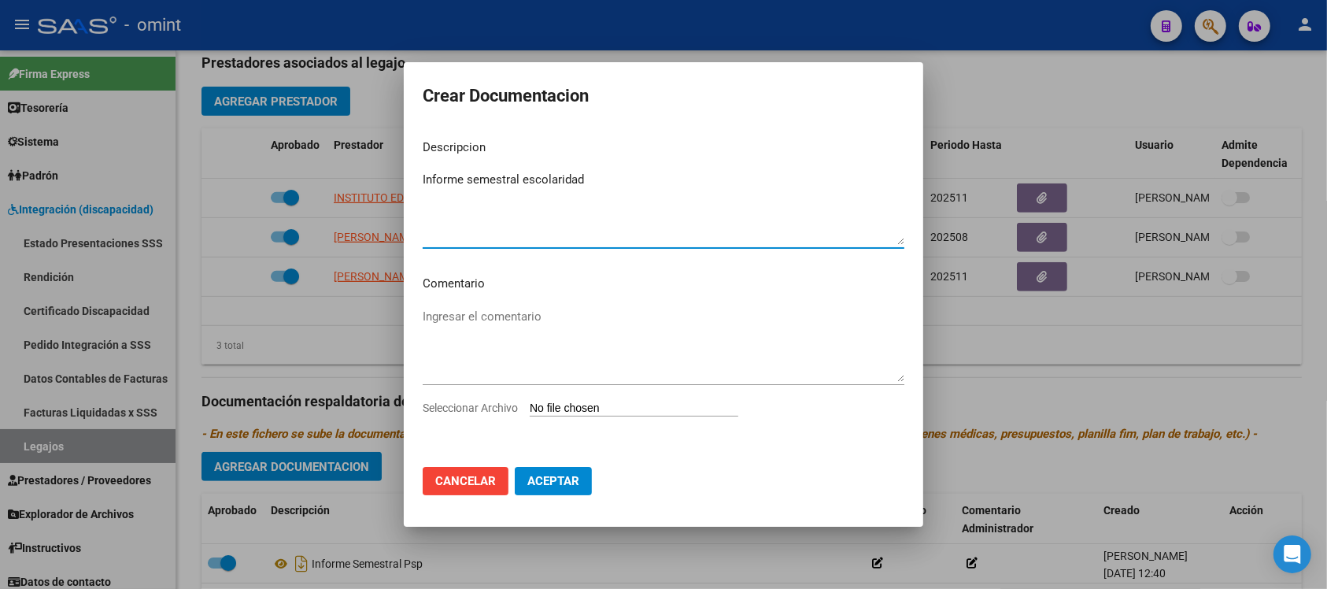
type textarea "Informe semestral escolaridad"
click at [628, 406] on input "Seleccionar Archivo" at bounding box center [634, 409] width 209 height 15
click at [620, 410] on input "Seleccionar Archivo" at bounding box center [634, 409] width 209 height 15
click at [623, 407] on input "Seleccionar Archivo" at bounding box center [634, 409] width 209 height 15
click at [622, 407] on input "Seleccionar Archivo" at bounding box center [634, 409] width 209 height 15
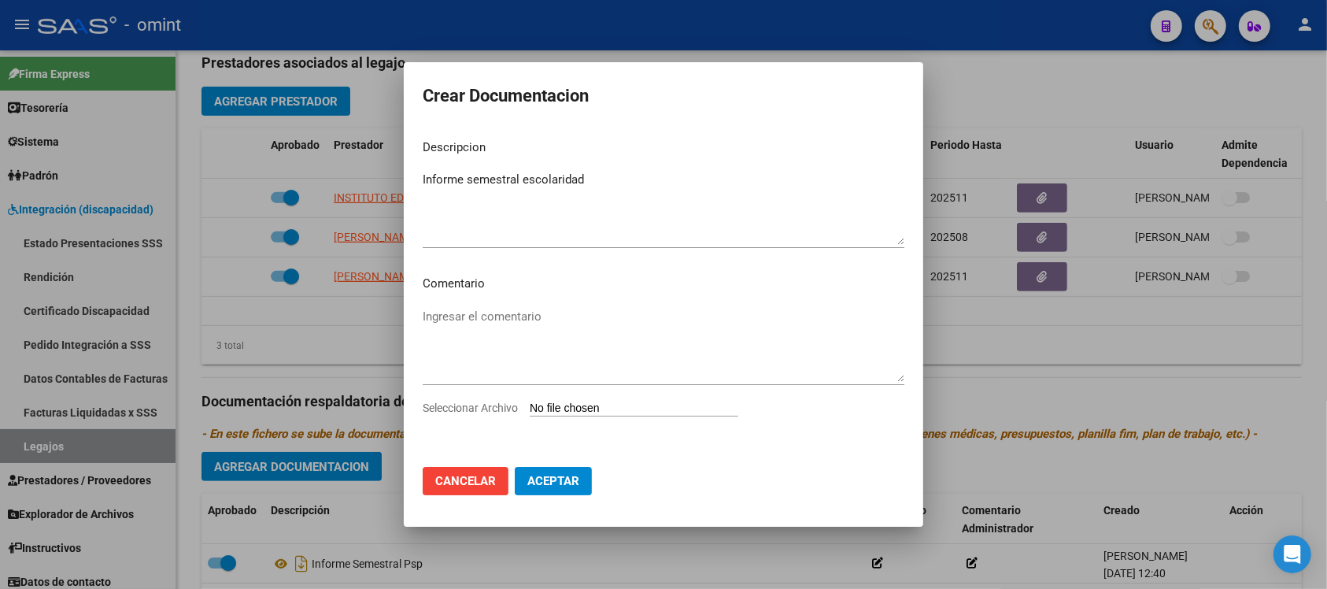
type input "C:\fakepath\INFORME SEMESTRAL ESCOLARIDAD 1.pdf"
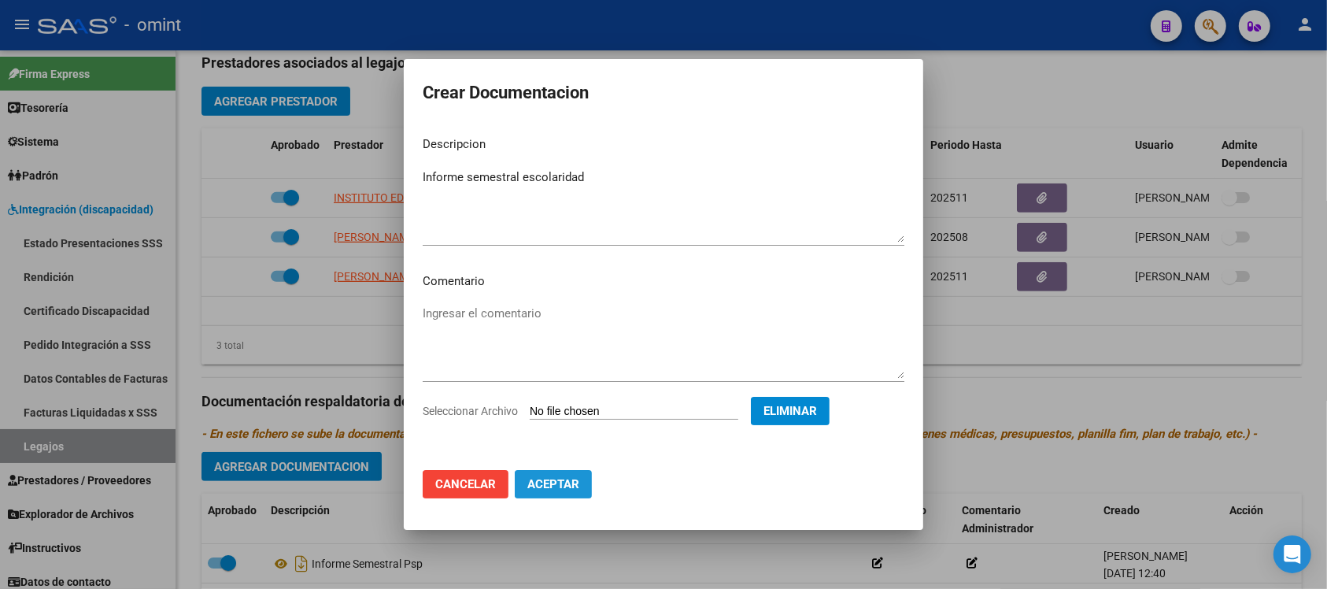
click at [565, 485] on span "Aceptar" at bounding box center [554, 484] width 52 height 14
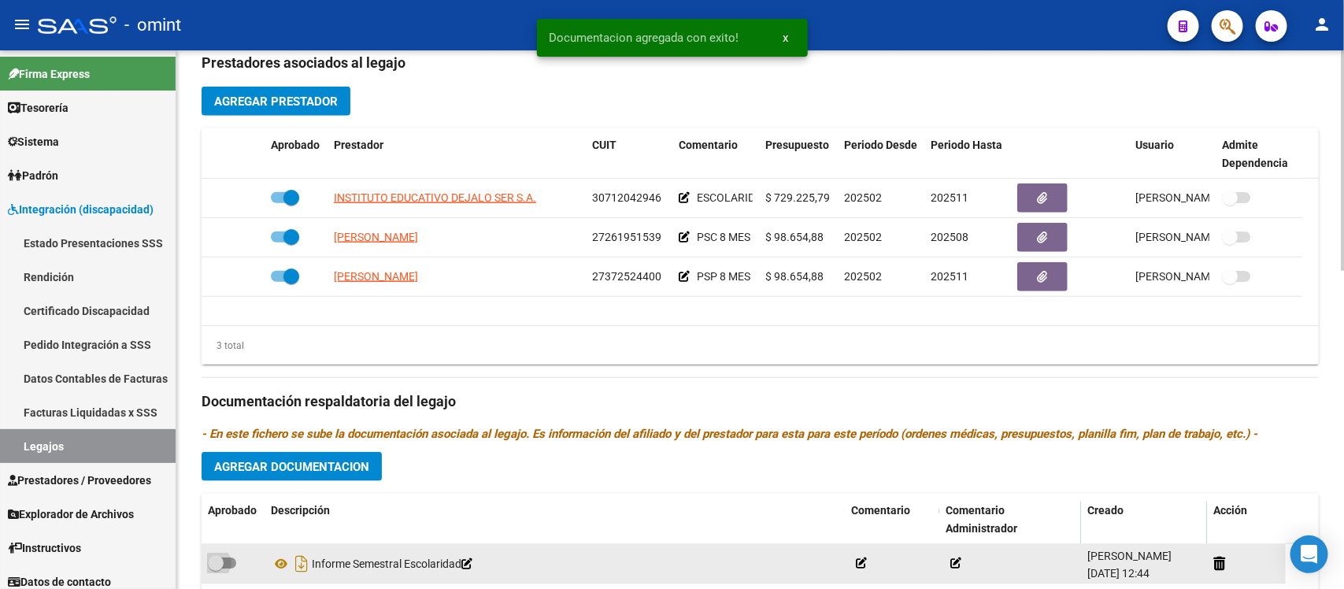
click at [215, 561] on span at bounding box center [216, 563] width 16 height 16
click at [215, 568] on input "checkbox" at bounding box center [215, 568] width 1 height 1
checkbox input "true"
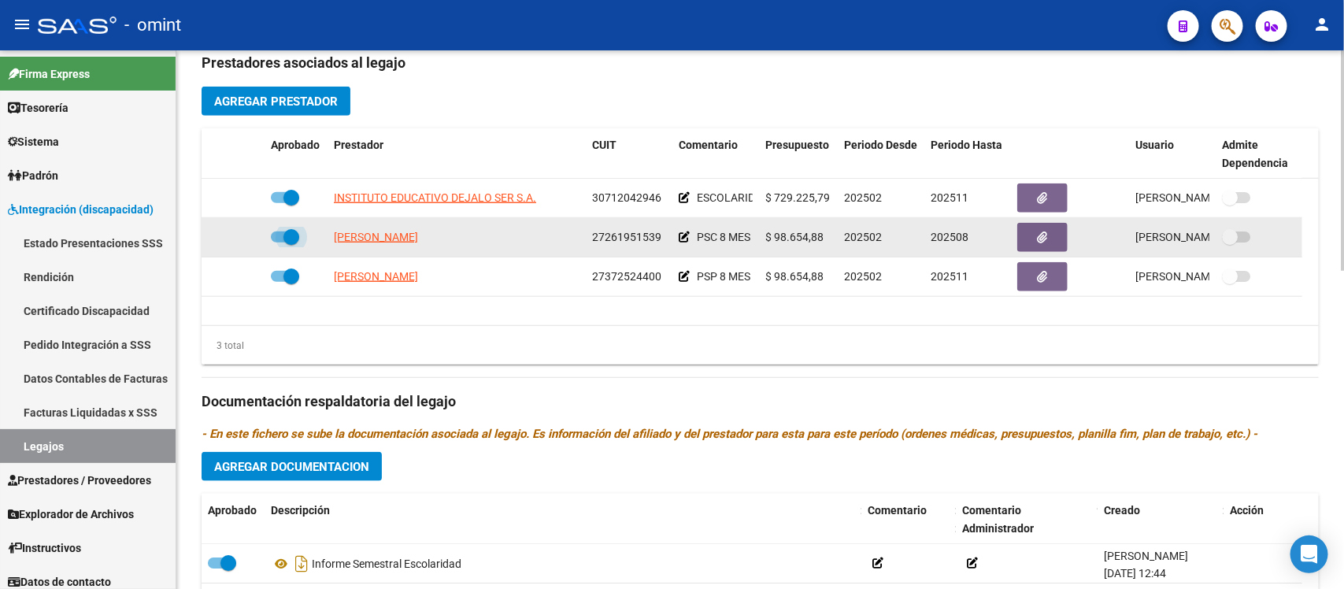
click at [294, 238] on span at bounding box center [291, 237] width 16 height 16
click at [279, 243] on input "checkbox" at bounding box center [278, 243] width 1 height 1
checkbox input "false"
click at [244, 239] on icon at bounding box center [241, 236] width 11 height 11
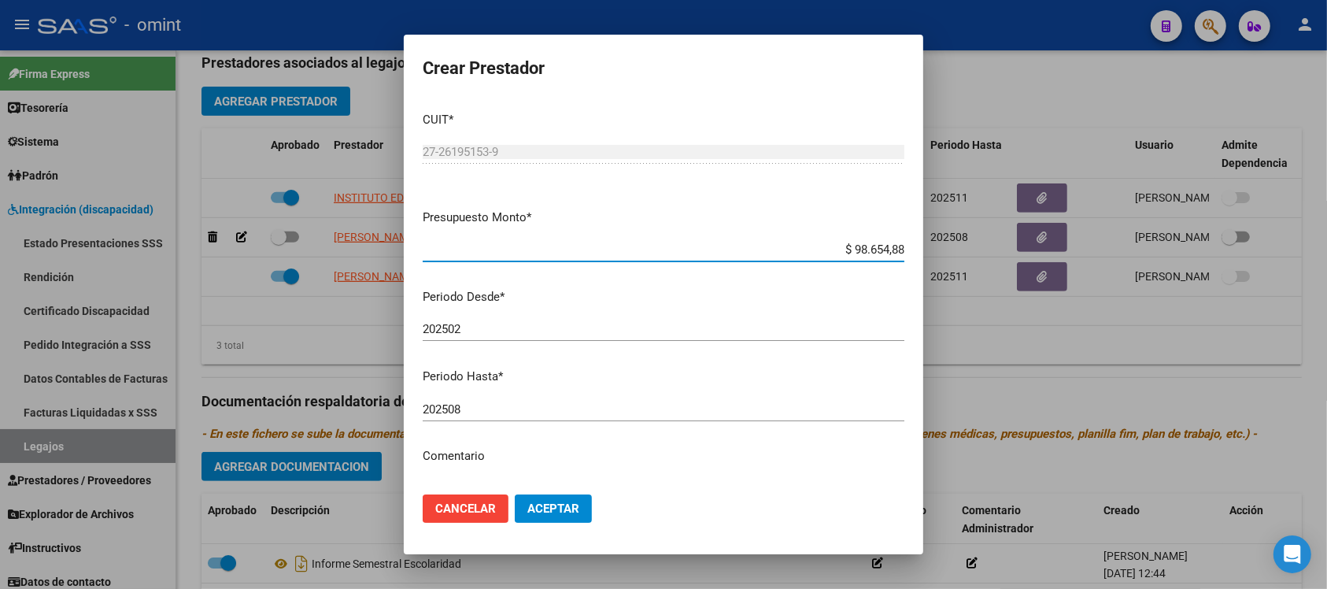
click at [518, 399] on div "202508 Ingresar el periodo" at bounding box center [664, 410] width 482 height 24
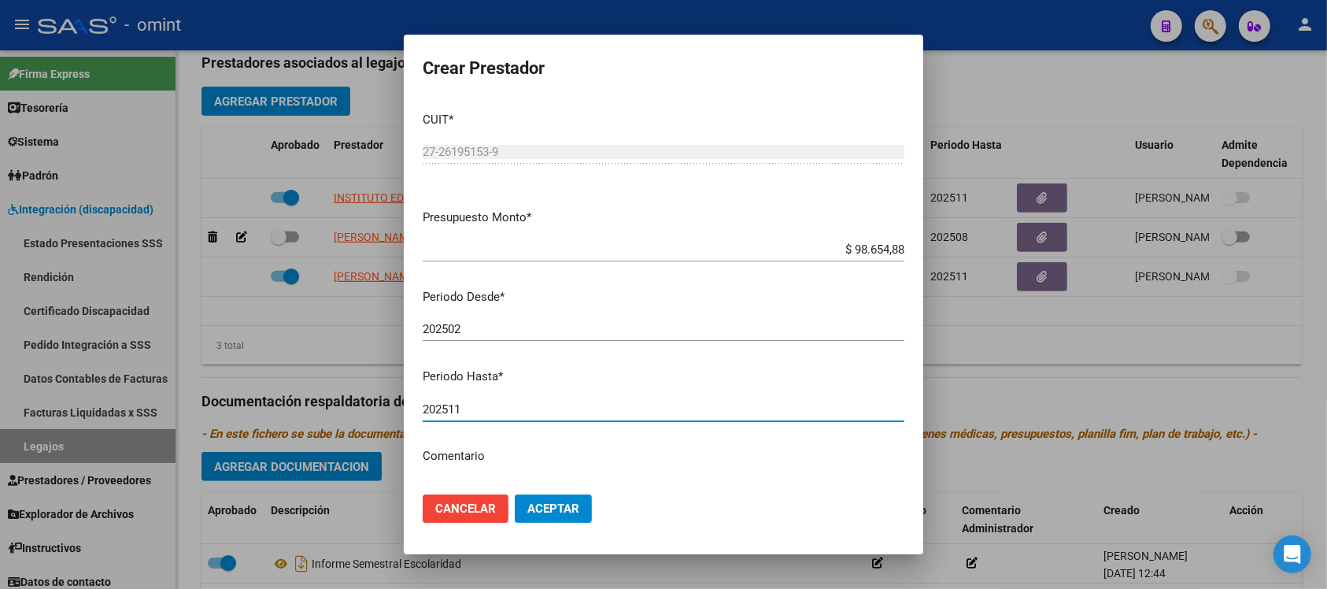
type input "202511"
click at [550, 500] on button "Aceptar" at bounding box center [553, 508] width 77 height 28
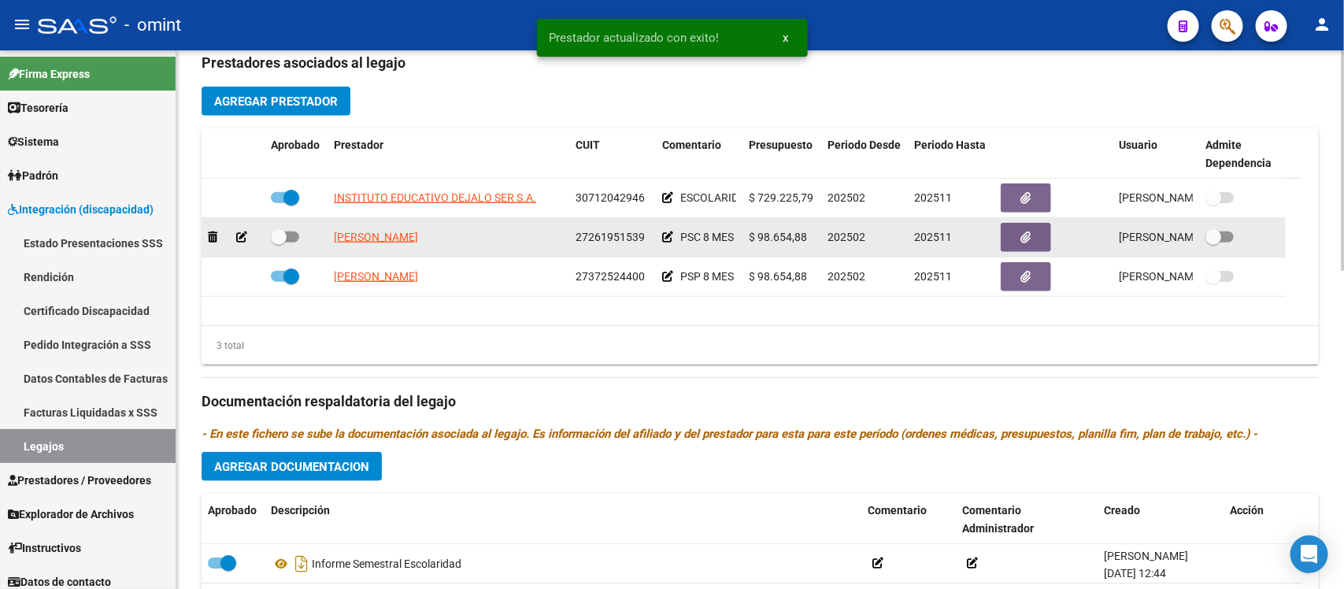
click at [280, 232] on span at bounding box center [279, 237] width 16 height 16
click at [279, 243] on input "checkbox" at bounding box center [278, 243] width 1 height 1
checkbox input "true"
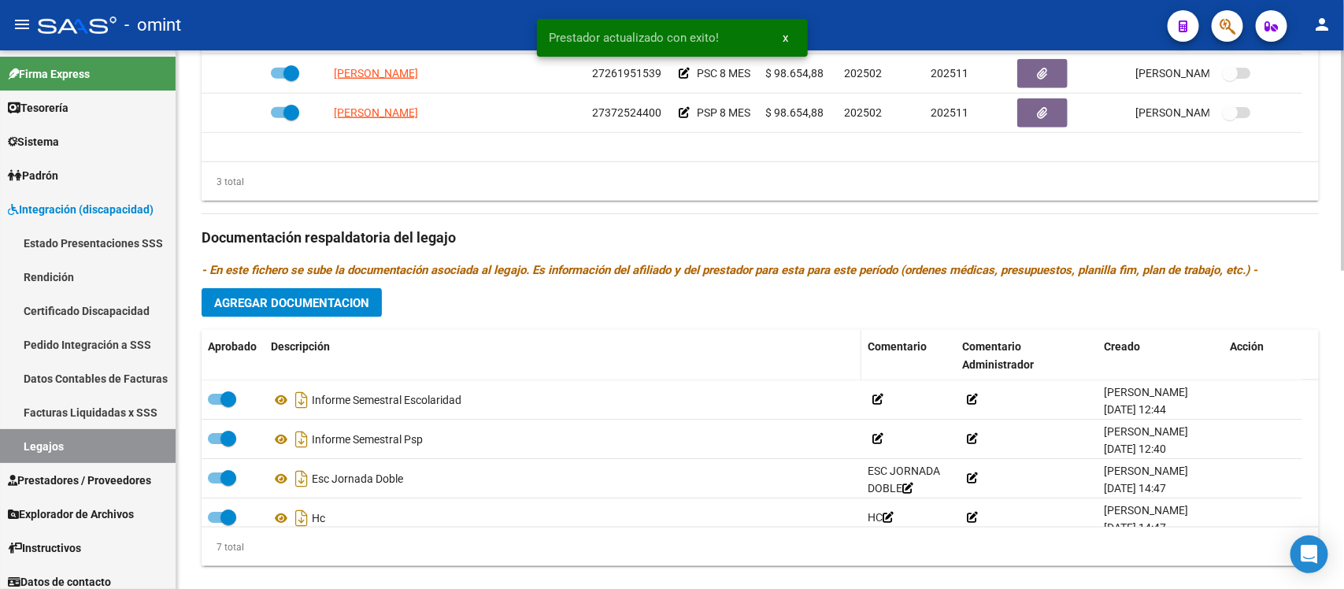
scroll to position [780, 0]
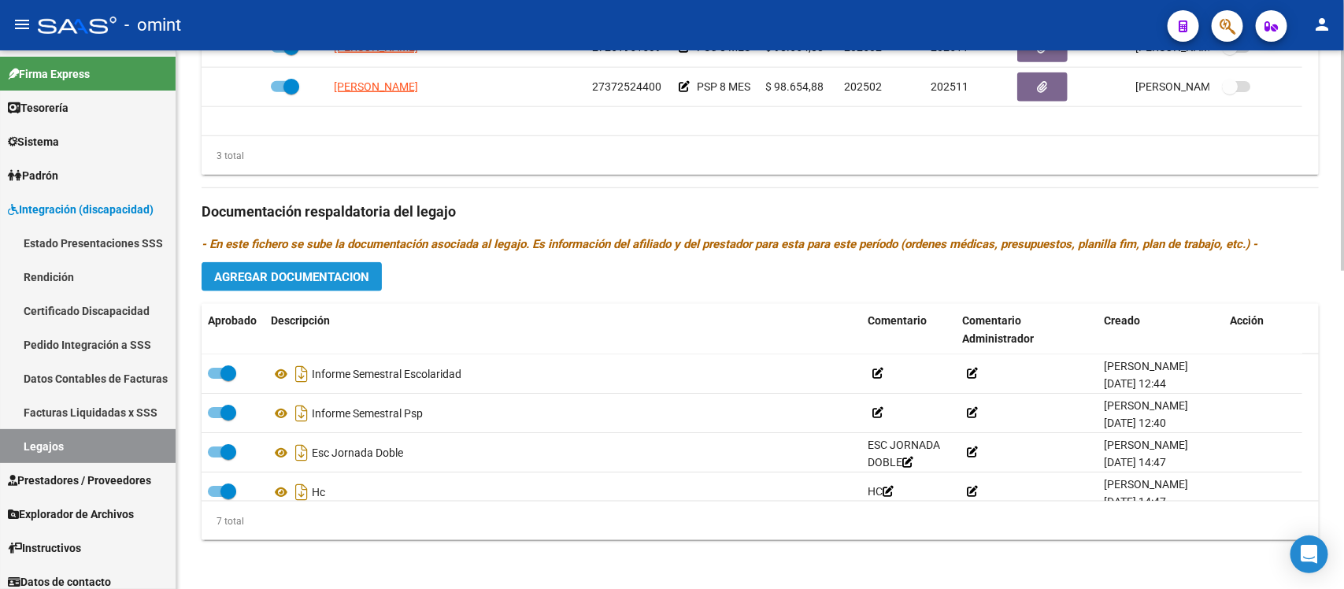
click at [337, 280] on span "Agregar Documentacion" at bounding box center [291, 277] width 155 height 14
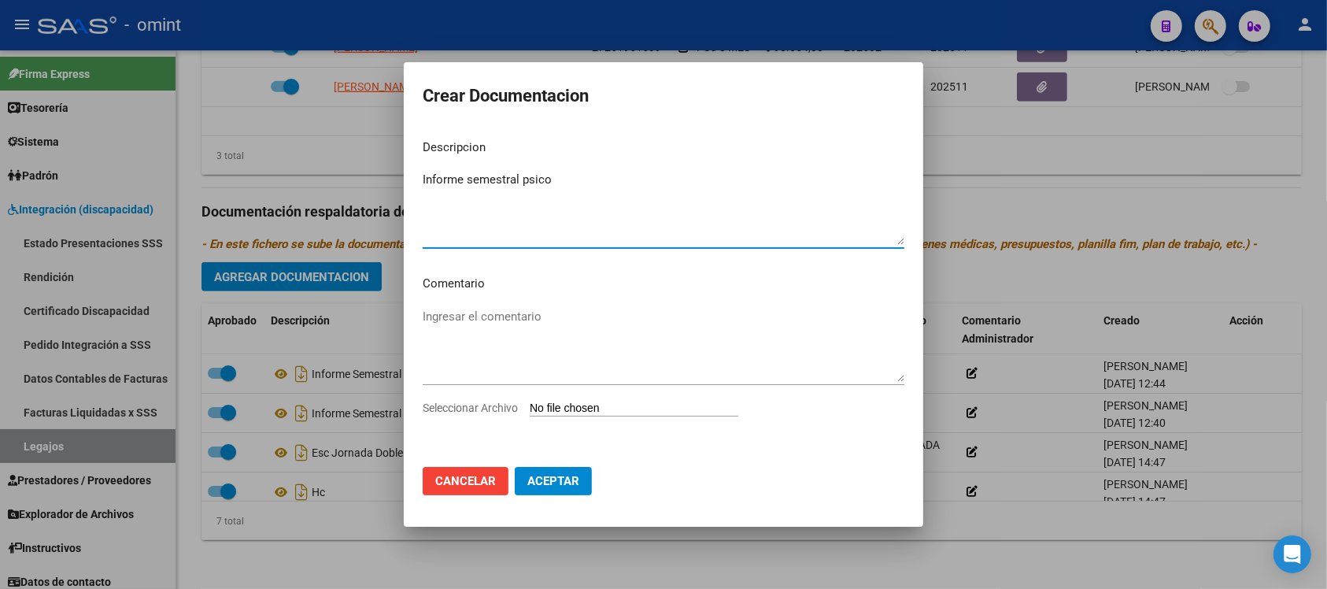
type textarea "Informe semestral psico"
click at [615, 409] on input "Seleccionar Archivo" at bounding box center [634, 409] width 209 height 15
type input "C:\fakepath\informe semestral psico.pdf"
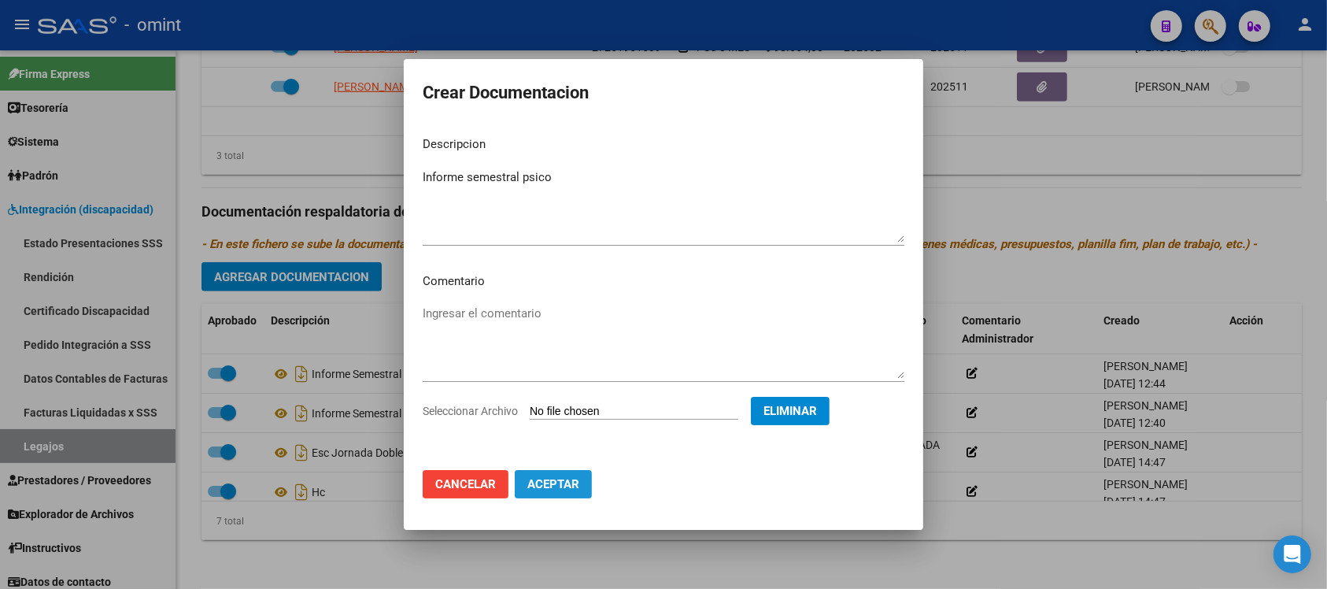
click at [567, 486] on span "Aceptar" at bounding box center [554, 484] width 52 height 14
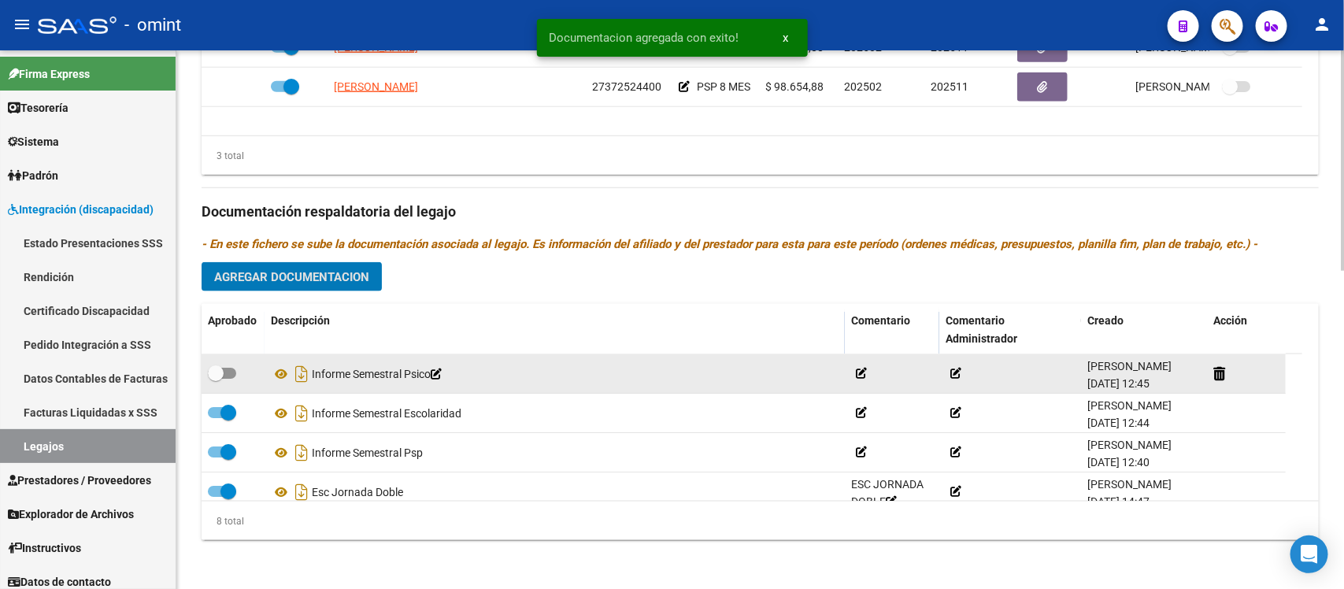
click at [209, 372] on span at bounding box center [216, 373] width 16 height 16
click at [215, 379] on input "checkbox" at bounding box center [215, 379] width 1 height 1
checkbox input "true"
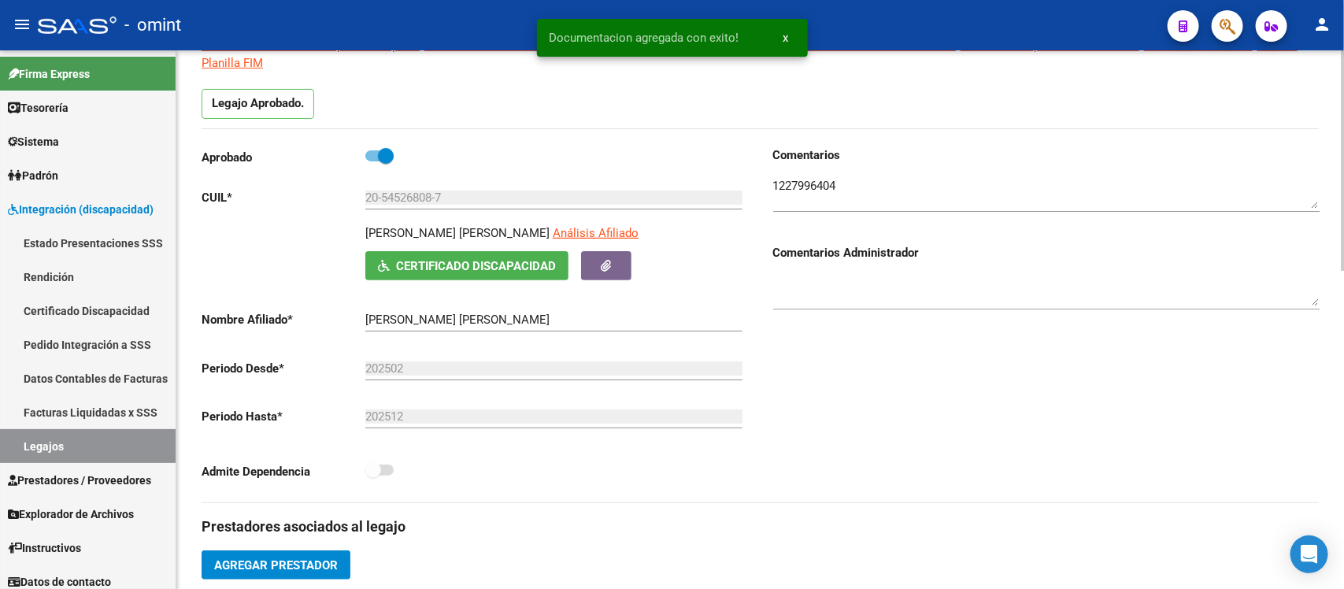
scroll to position [0, 0]
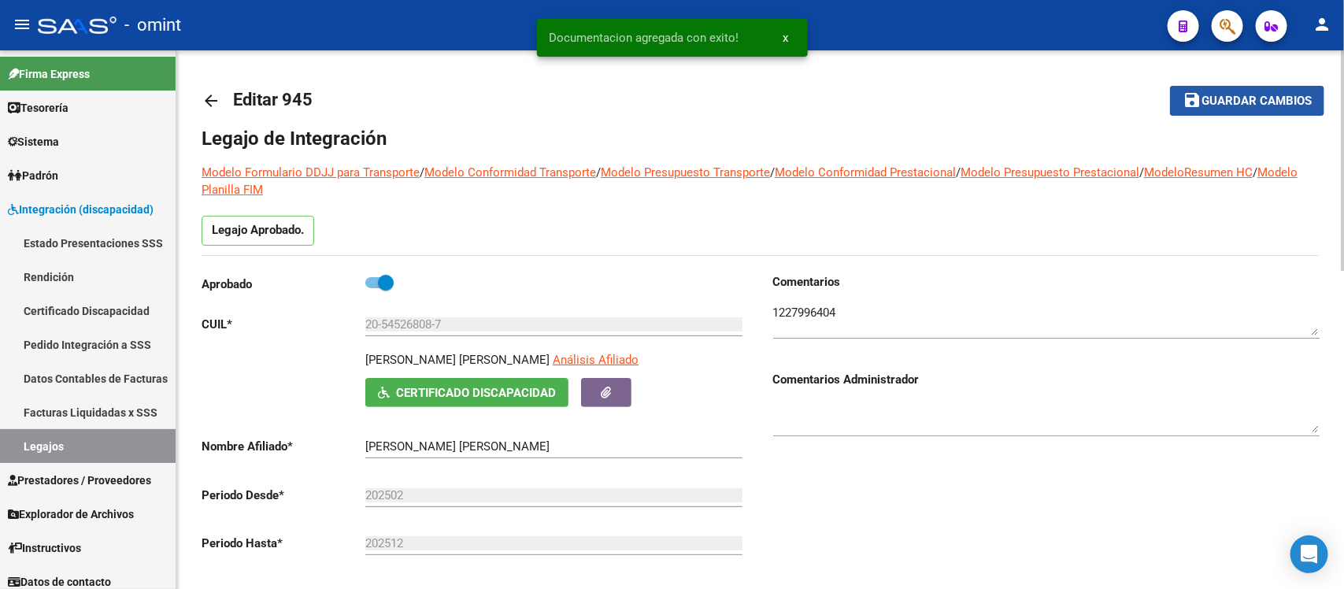
click at [1269, 99] on span "Guardar cambios" at bounding box center [1256, 101] width 110 height 14
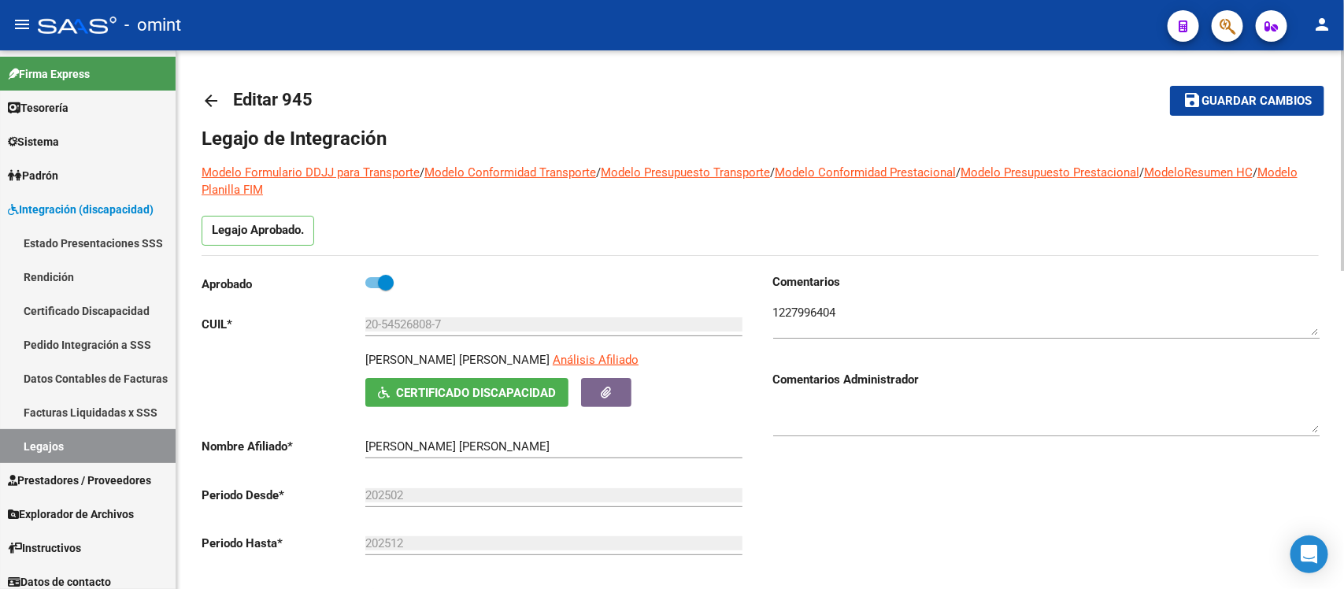
click at [211, 94] on mat-icon "arrow_back" at bounding box center [211, 100] width 19 height 19
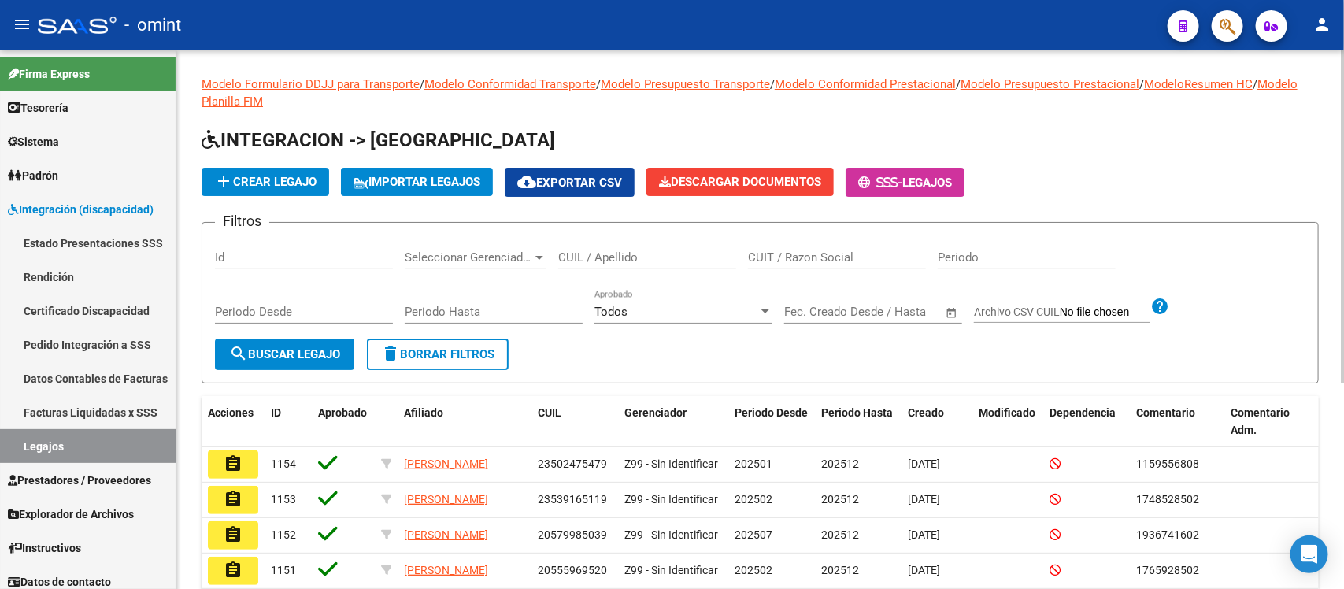
click at [635, 261] on input "CUIL / Apellido" at bounding box center [647, 257] width 178 height 14
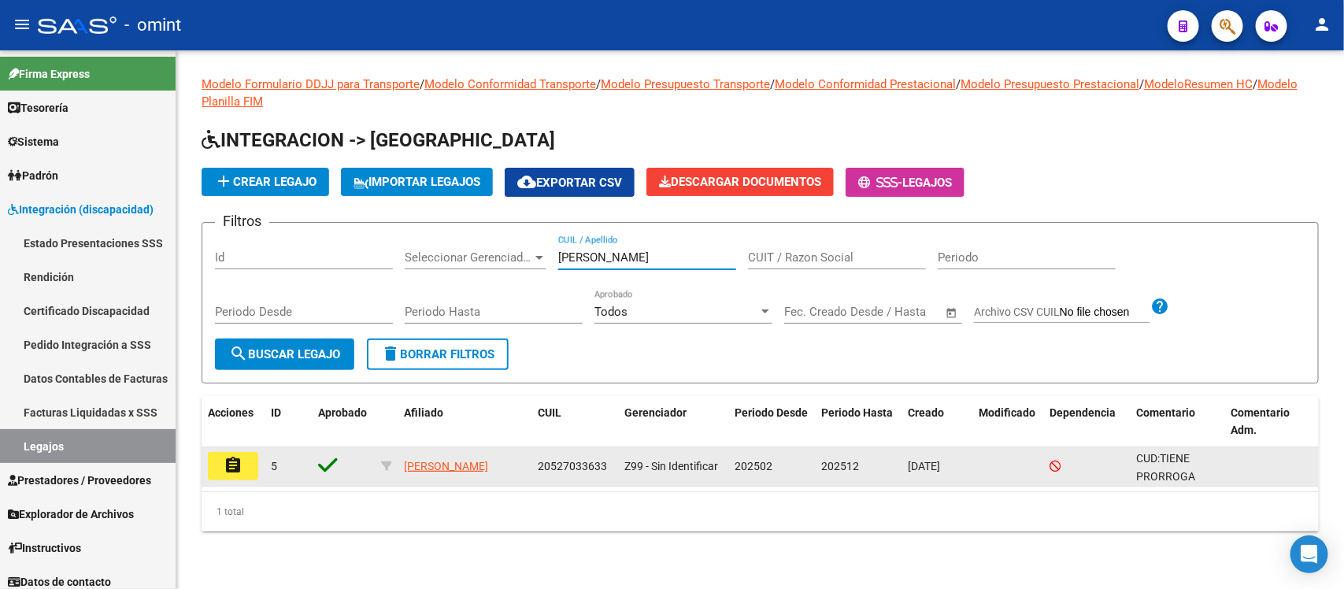
type input "davanzo"
click at [225, 461] on mat-icon "assignment" at bounding box center [233, 465] width 19 height 19
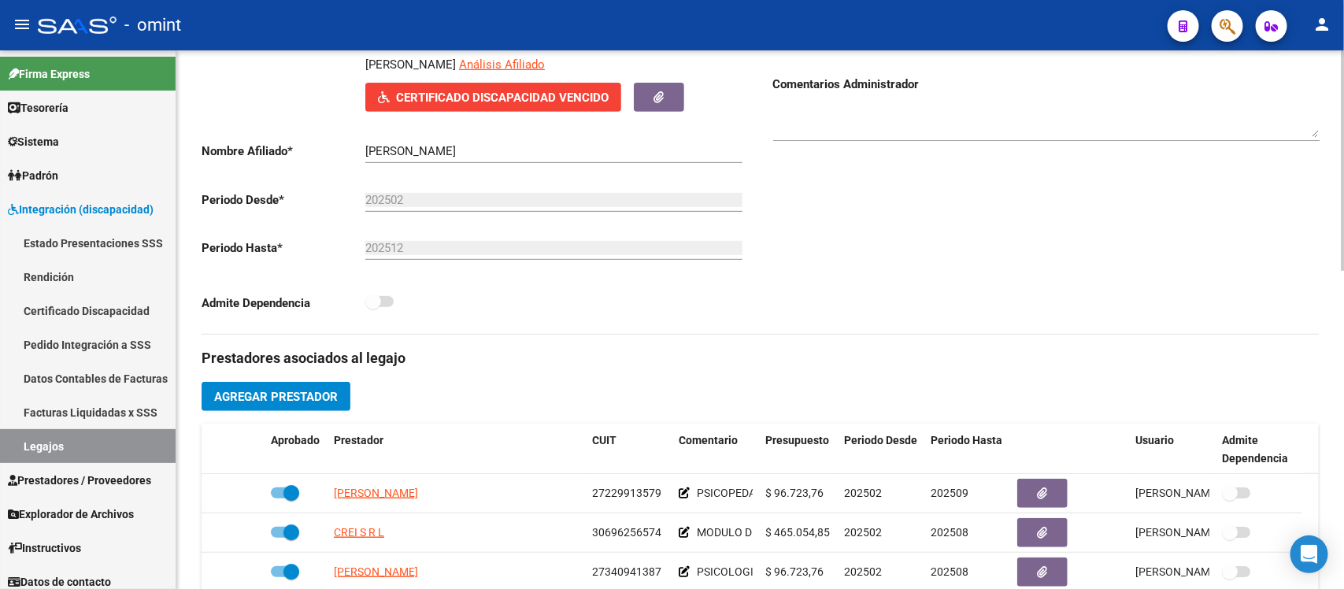
scroll to position [492, 0]
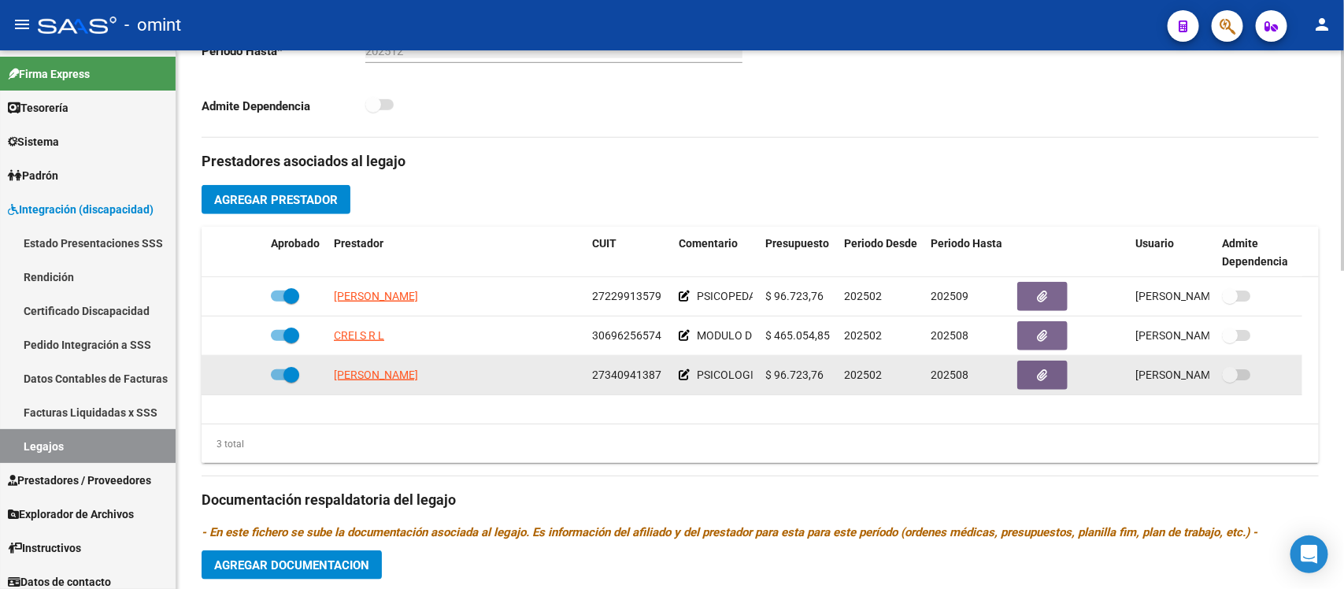
click at [294, 372] on span at bounding box center [291, 375] width 16 height 16
click at [279, 380] on input "checkbox" at bounding box center [278, 380] width 1 height 1
checkbox input "false"
click at [240, 374] on icon at bounding box center [241, 374] width 11 height 11
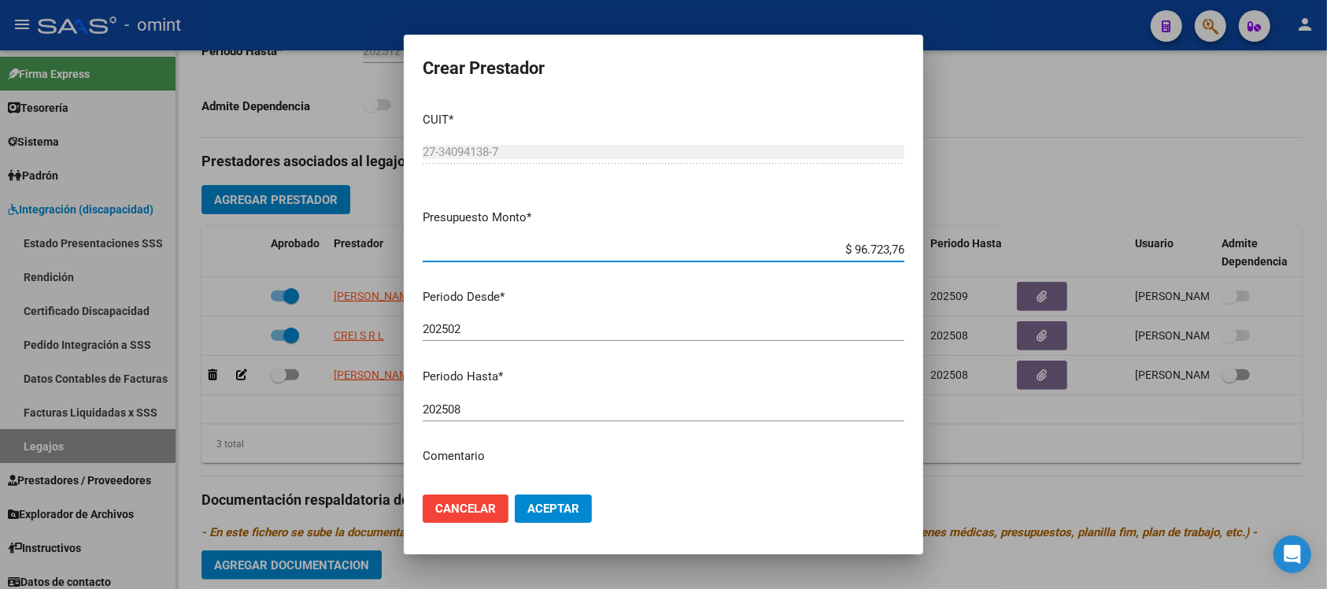
click at [543, 405] on input "202508" at bounding box center [664, 409] width 482 height 14
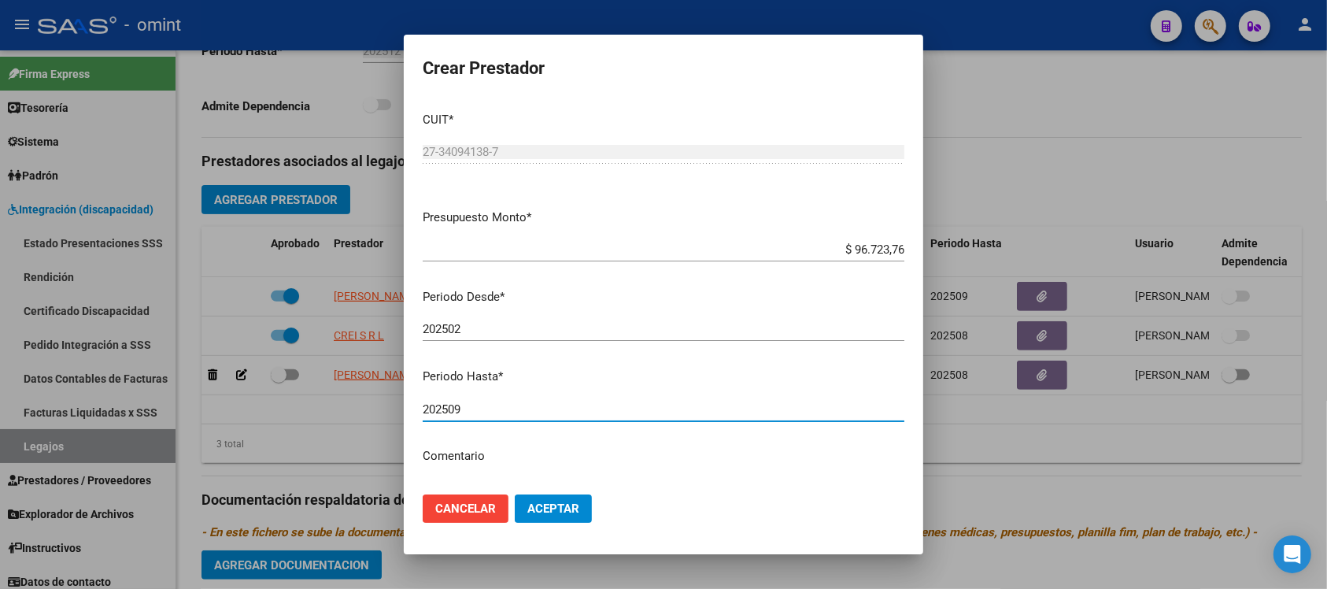
type input "202509"
click at [515, 494] on button "Aceptar" at bounding box center [553, 508] width 77 height 28
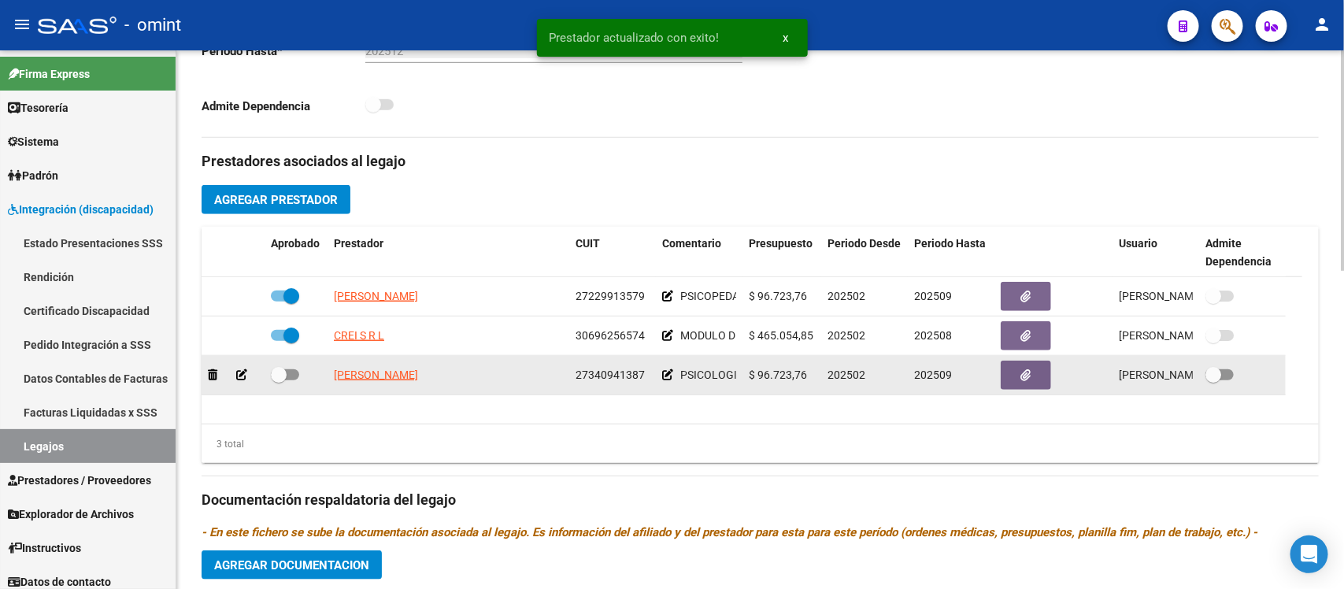
click at [278, 371] on span at bounding box center [279, 375] width 16 height 16
click at [278, 380] on input "checkbox" at bounding box center [278, 380] width 1 height 1
checkbox input "true"
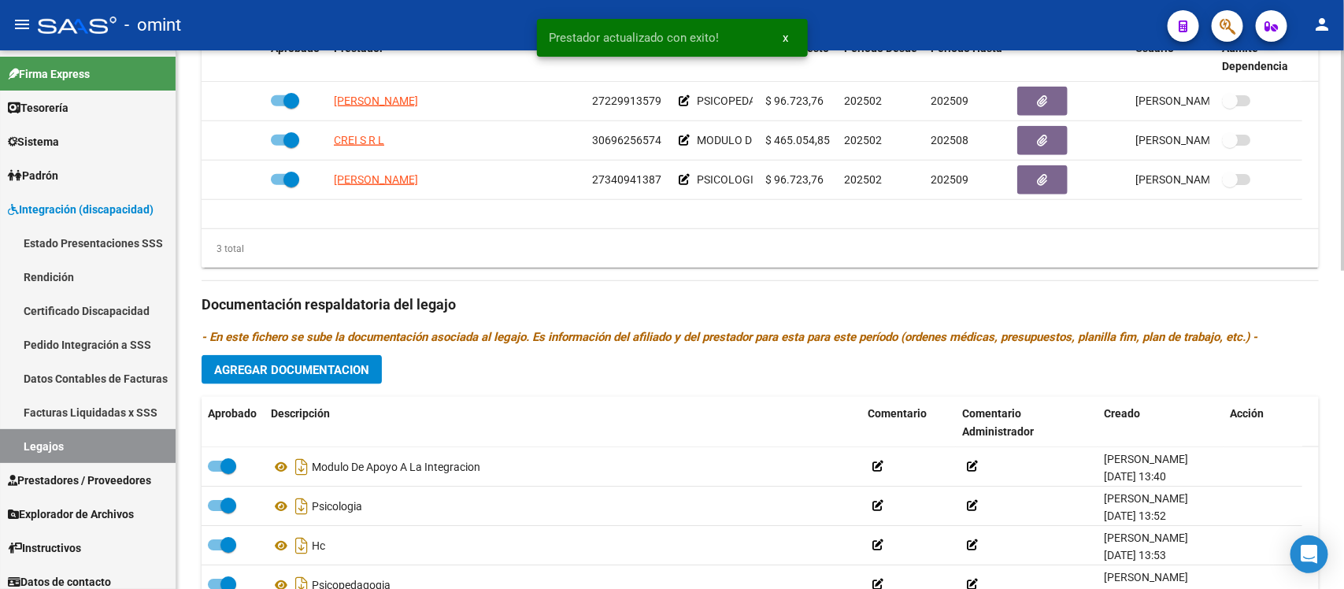
scroll to position [689, 0]
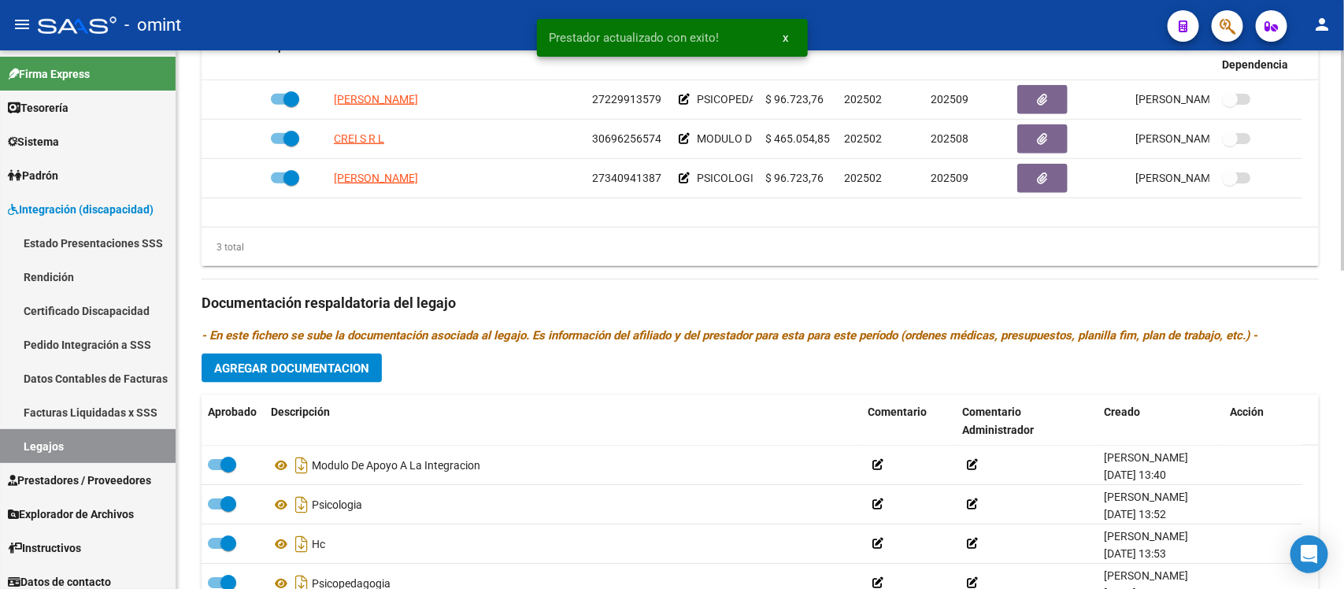
click at [340, 370] on span "Agregar Documentacion" at bounding box center [291, 368] width 155 height 14
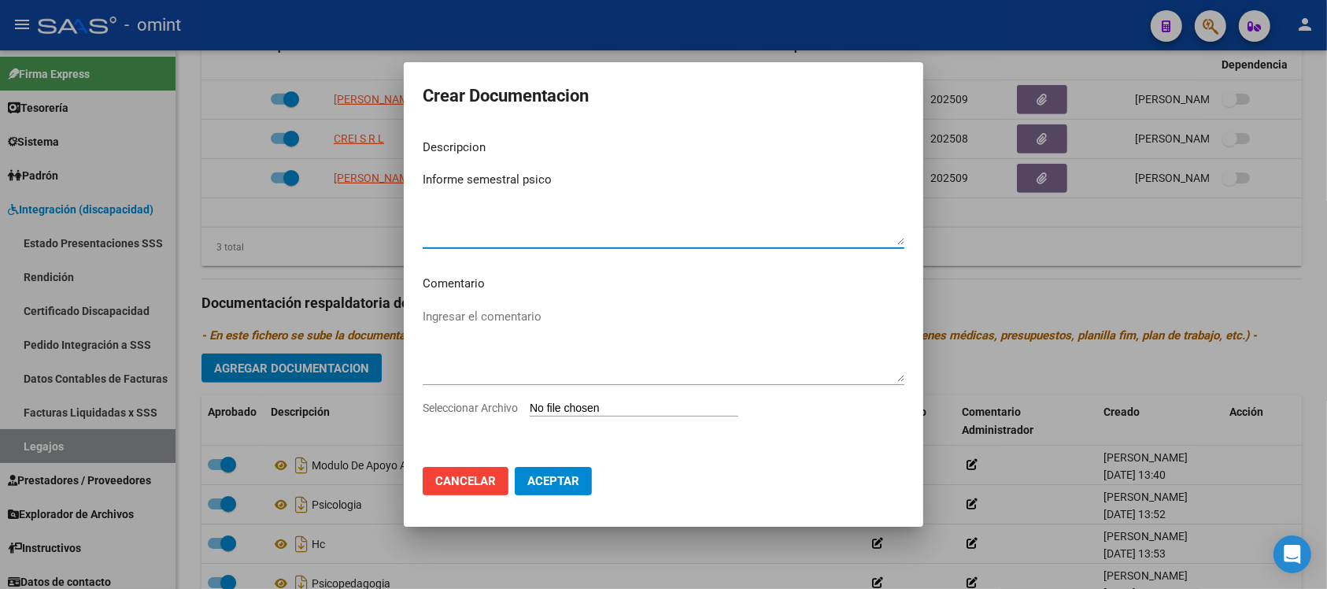
type textarea "Informe semestral psico"
click at [652, 403] on input "Seleccionar Archivo" at bounding box center [634, 409] width 209 height 15
click at [593, 417] on input "Seleccionar Archivo" at bounding box center [634, 409] width 209 height 15
type input "C:\fakepath\4658378302_25071402520_form048.pdf"
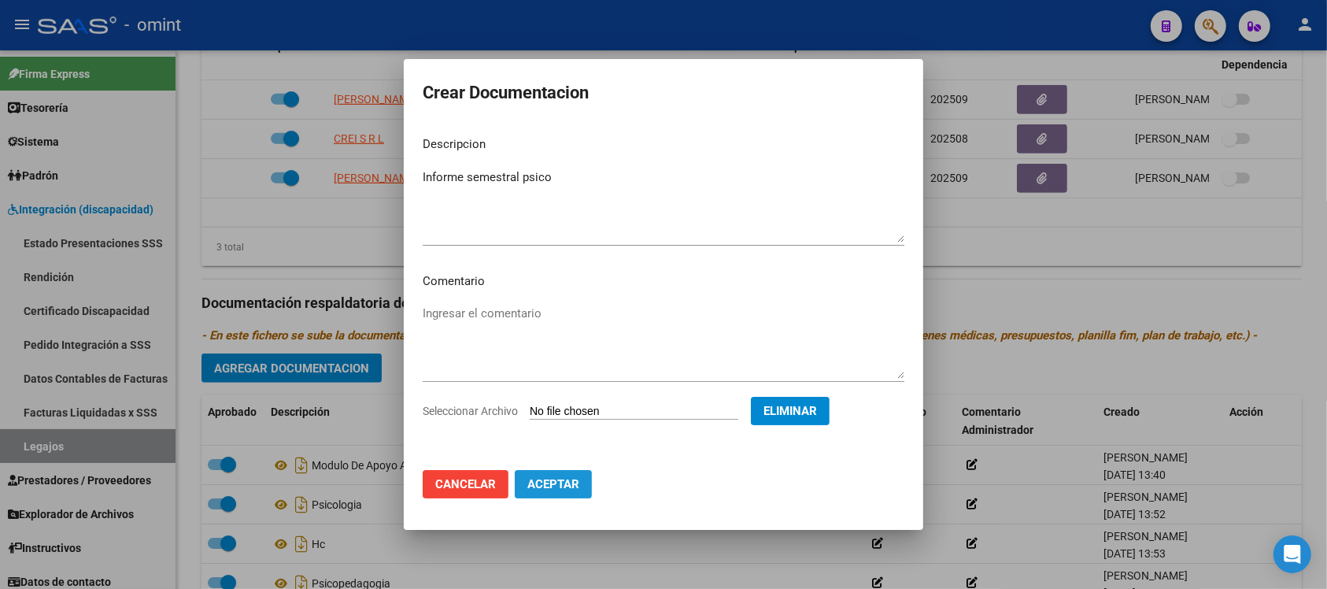
click at [568, 492] on button "Aceptar" at bounding box center [553, 484] width 77 height 28
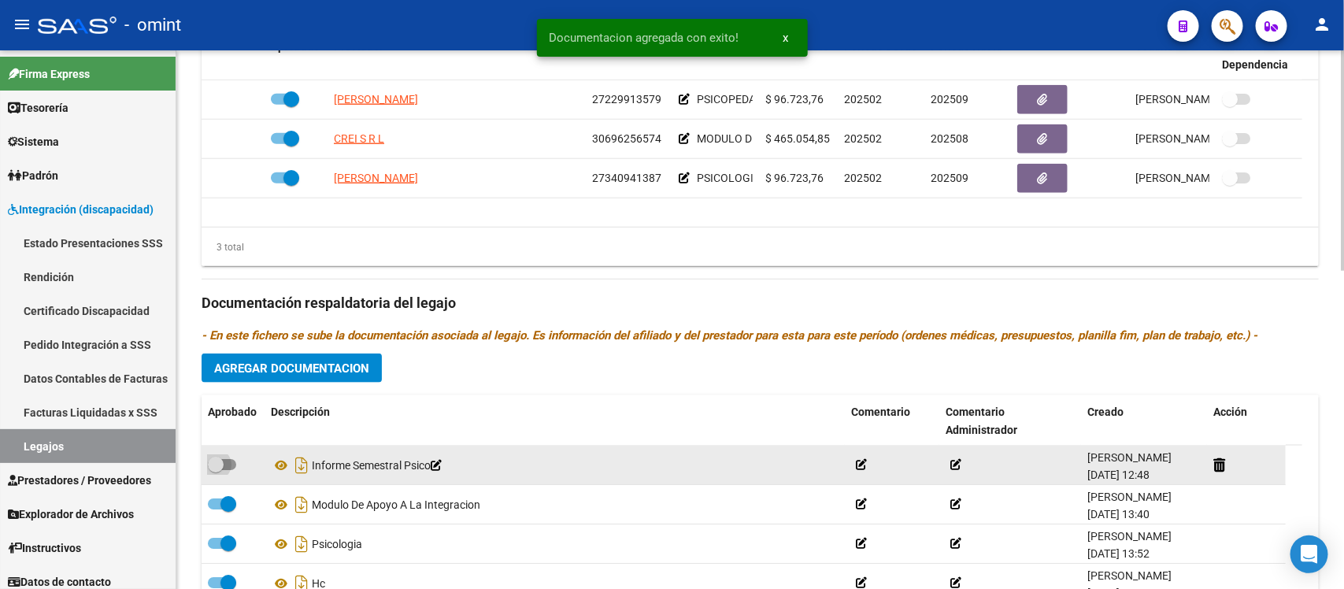
click at [215, 463] on span at bounding box center [216, 465] width 16 height 16
click at [215, 470] on input "checkbox" at bounding box center [215, 470] width 1 height 1
checkbox input "true"
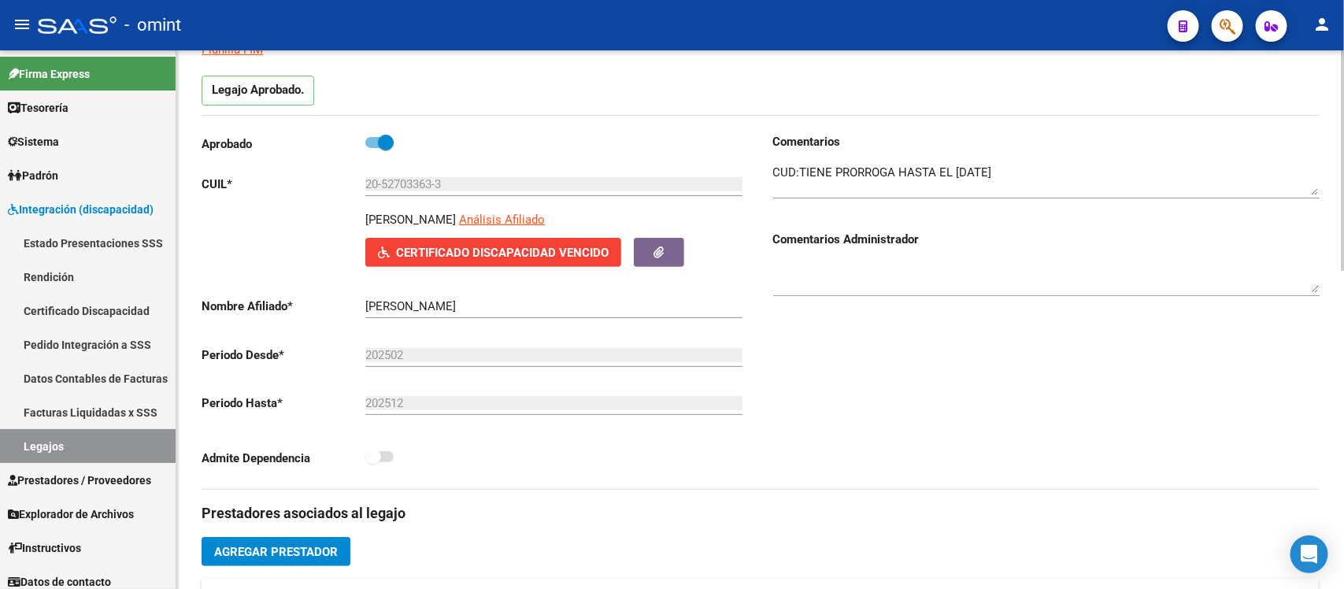
scroll to position [0, 0]
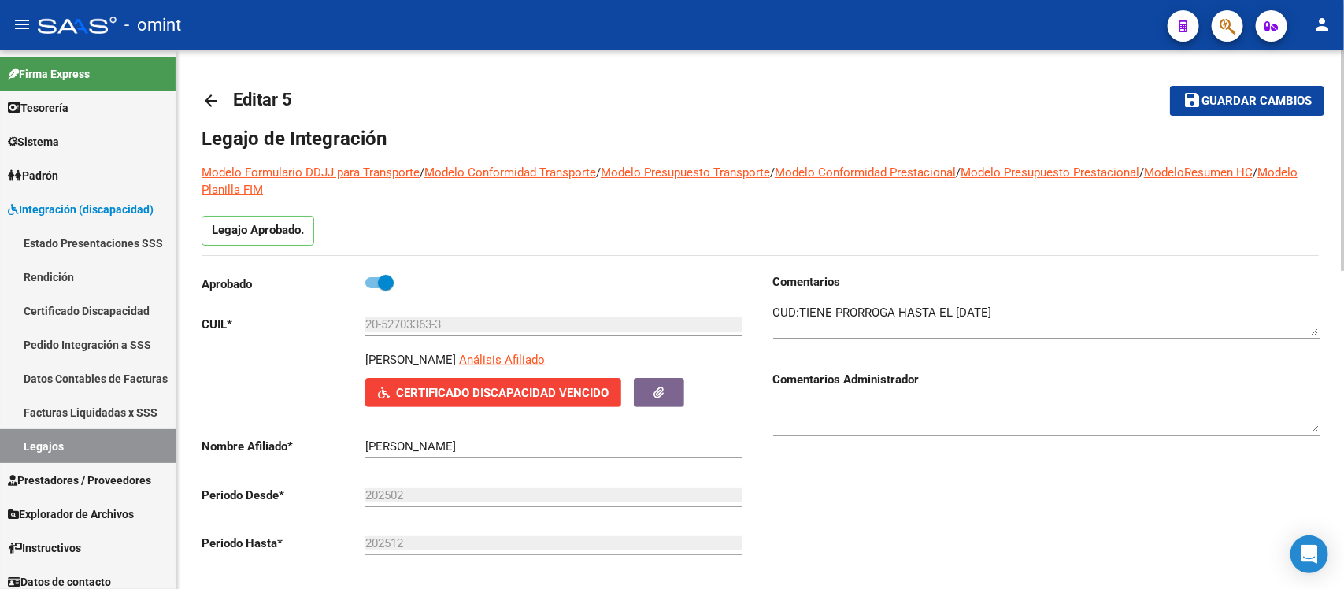
click at [1279, 120] on mat-toolbar-row "save Guardar cambios" at bounding box center [1207, 101] width 235 height 50
click at [1284, 91] on button "save Guardar cambios" at bounding box center [1247, 100] width 154 height 29
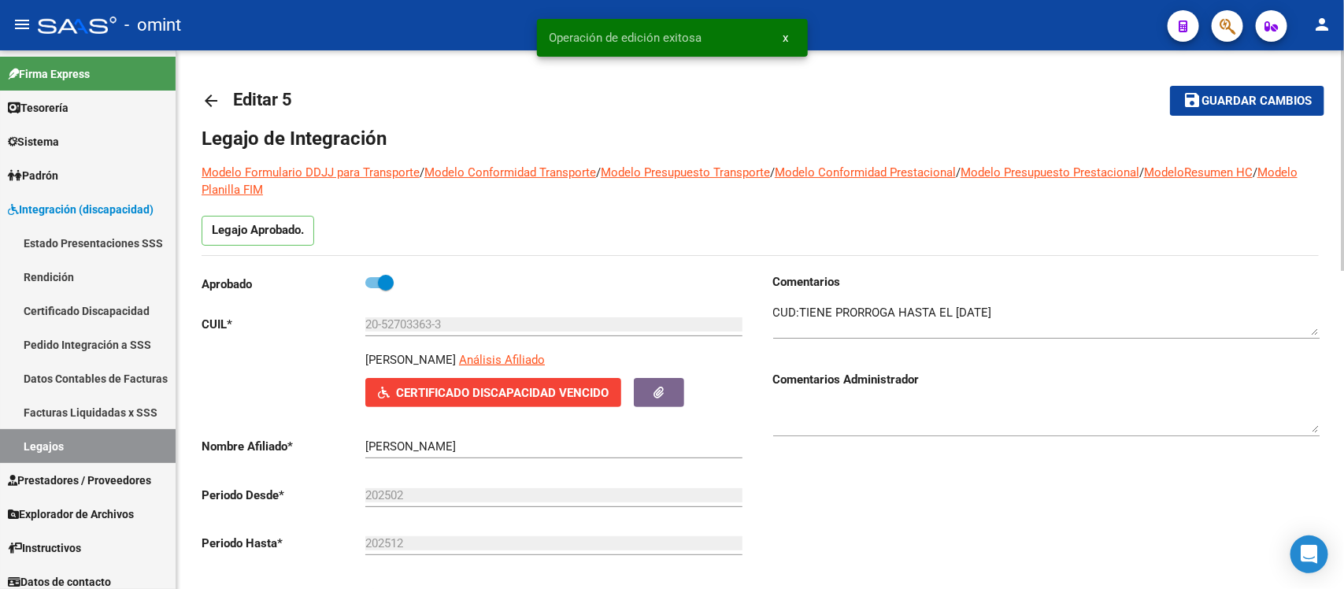
click at [213, 108] on mat-icon "arrow_back" at bounding box center [211, 100] width 19 height 19
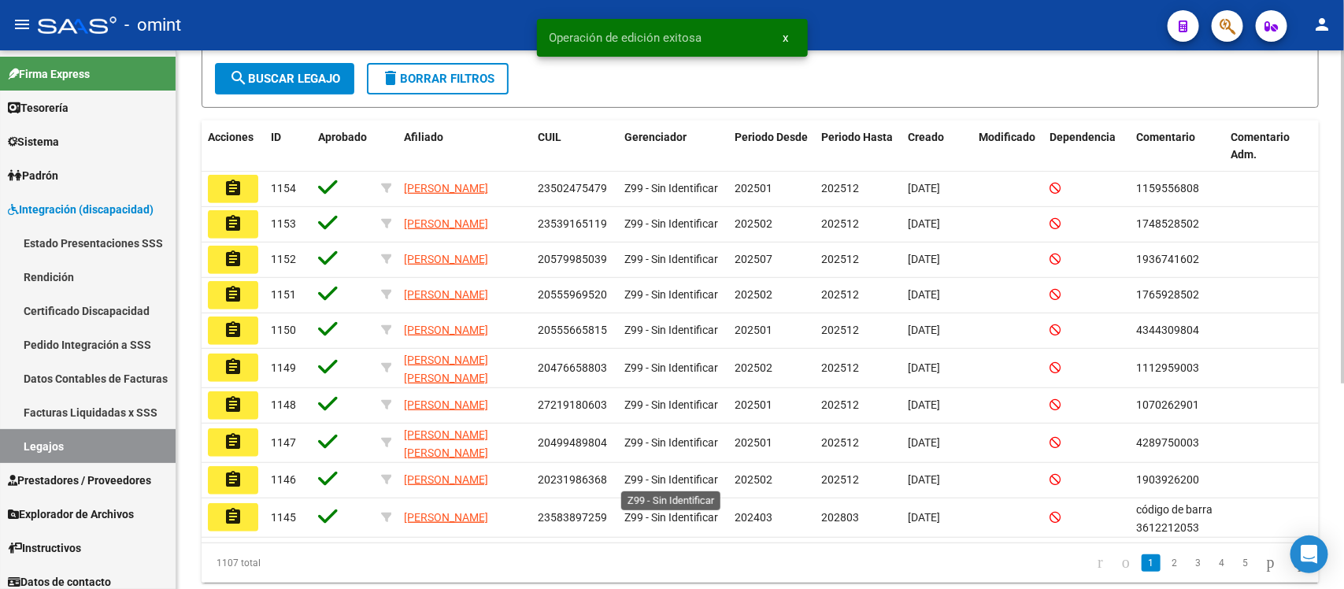
scroll to position [333, 0]
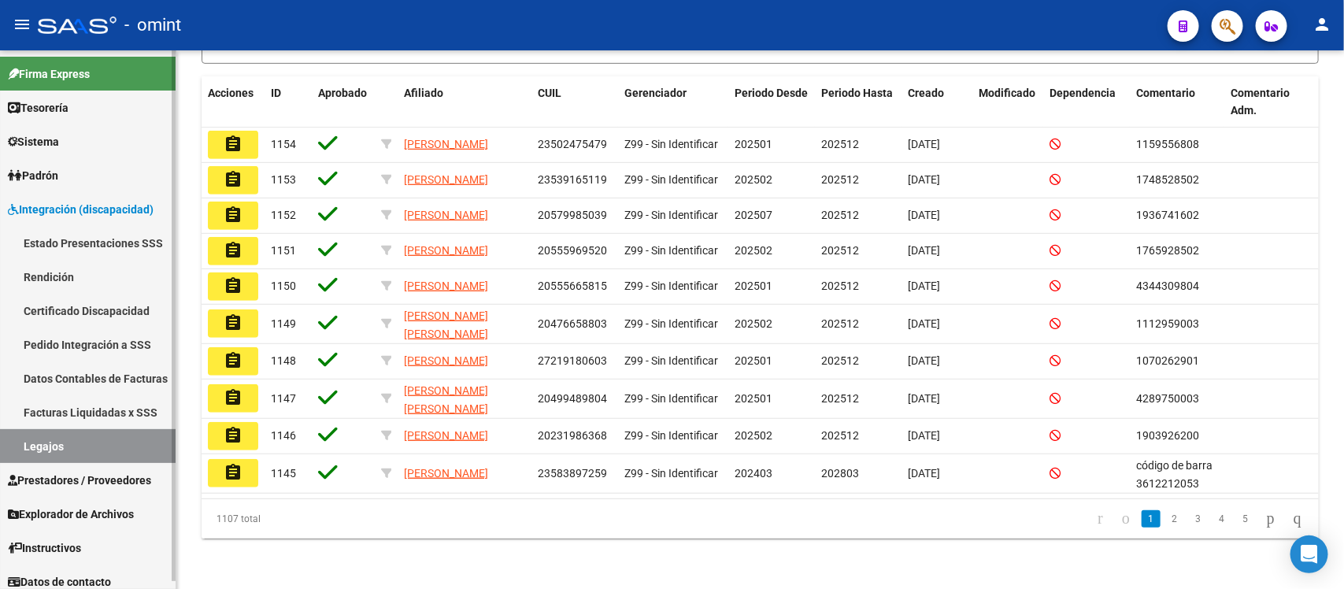
click at [41, 136] on span "Sistema" at bounding box center [33, 141] width 51 height 17
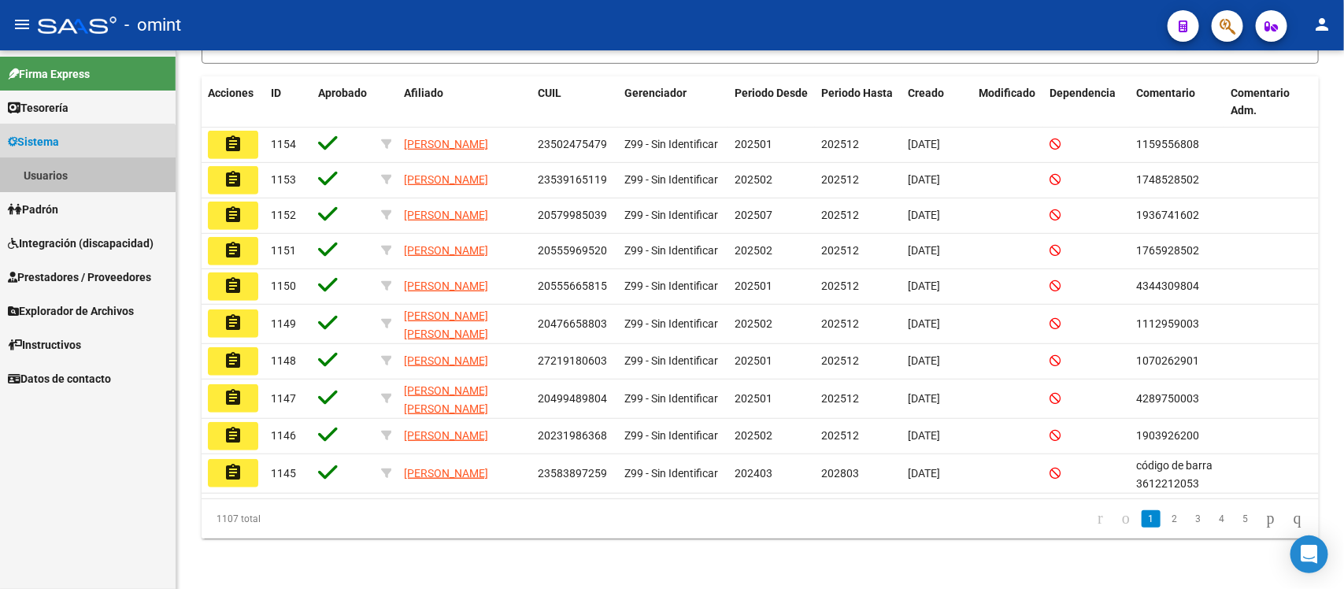
click at [72, 172] on link "Usuarios" at bounding box center [88, 175] width 176 height 34
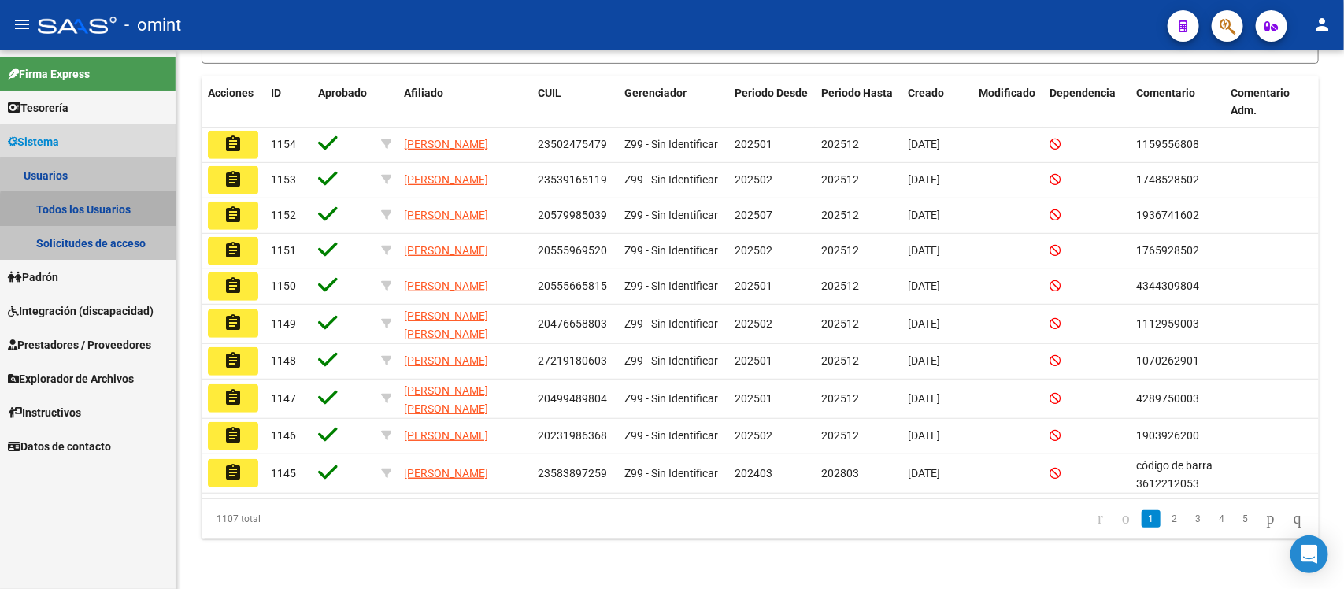
click at [102, 215] on link "Todos los Usuarios" at bounding box center [88, 209] width 176 height 34
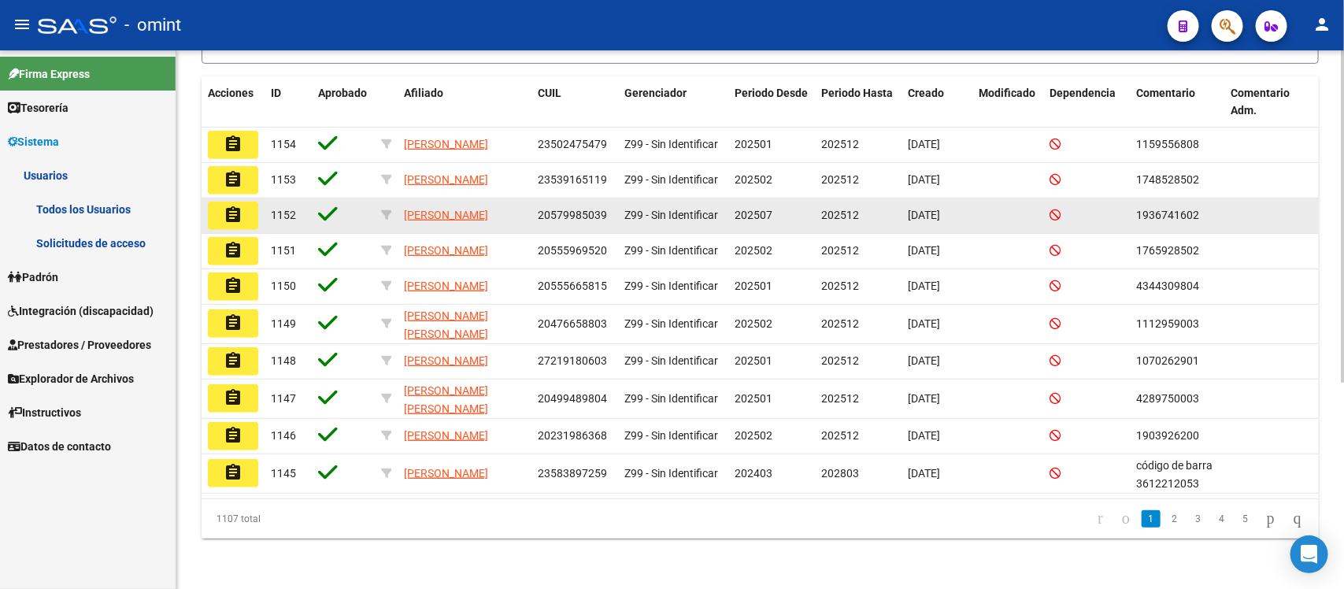
scroll to position [190, 0]
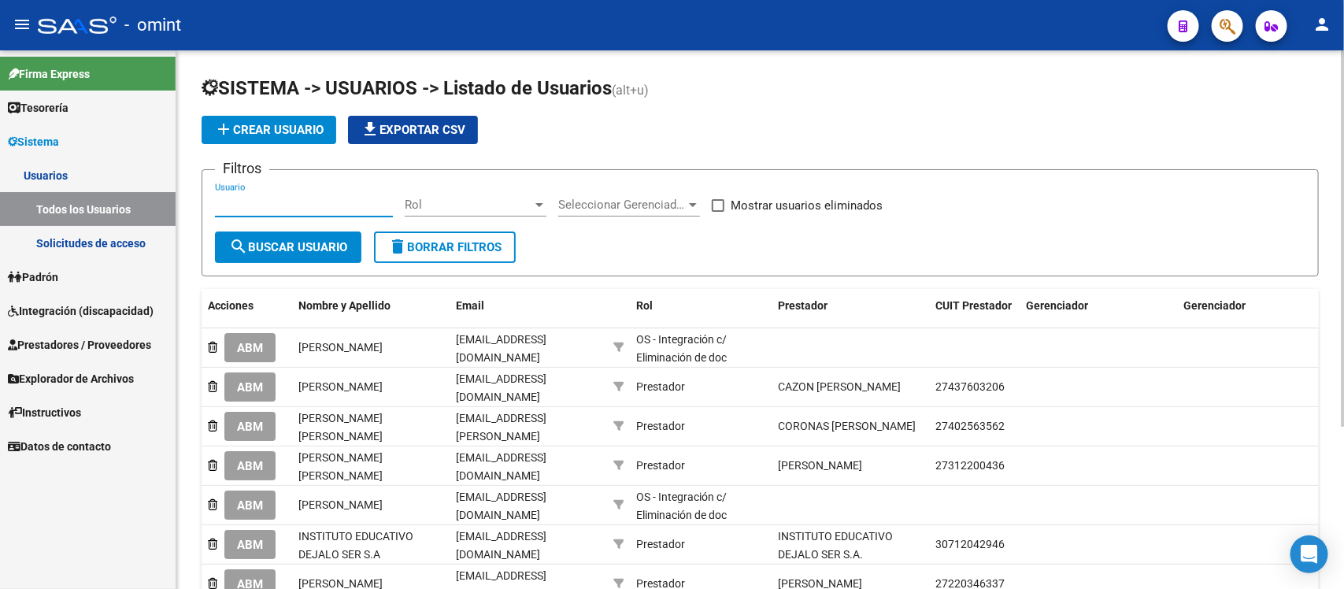
click at [284, 198] on input "Usuario" at bounding box center [304, 205] width 178 height 14
paste input "Magali Sanchez <maga.sanchez1@gmail.com>"
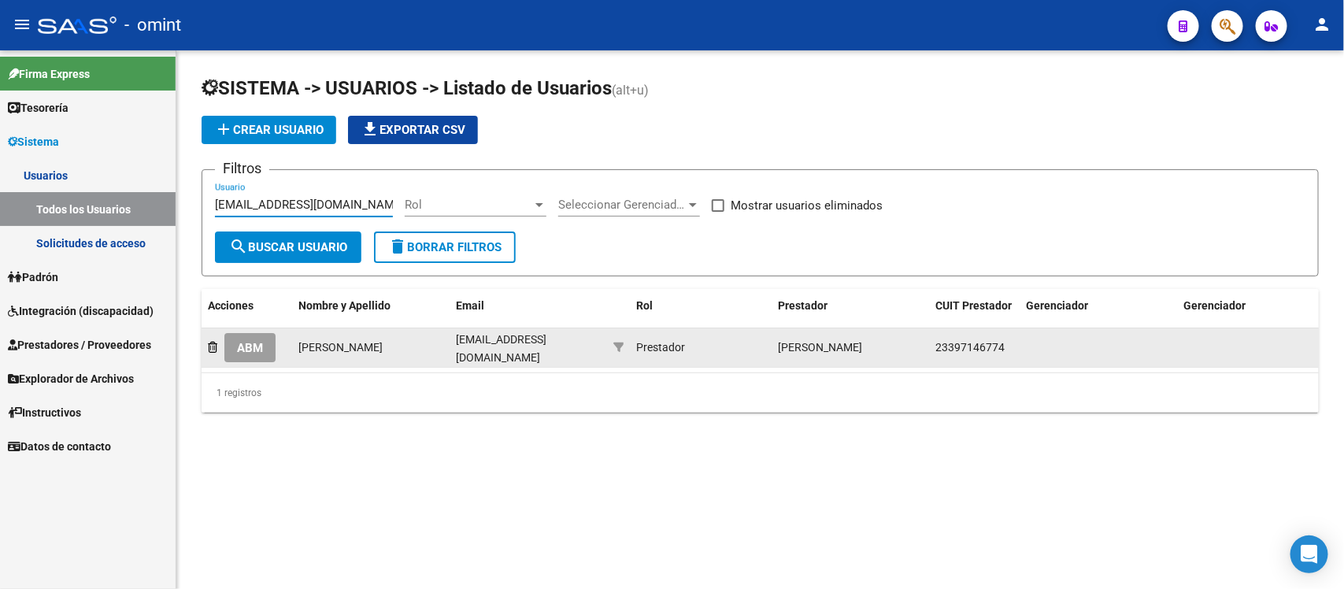
type input "maga.sanchez1@gmail.com"
click at [241, 347] on span "ABM" at bounding box center [250, 348] width 26 height 14
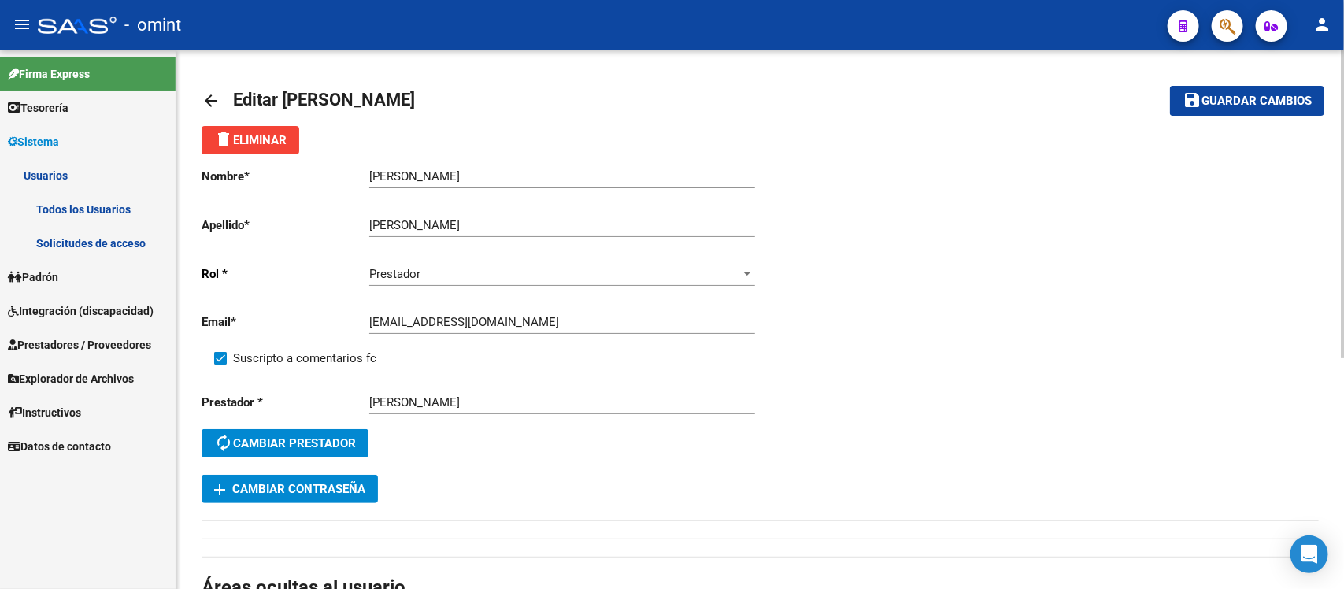
click at [207, 105] on mat-icon "arrow_back" at bounding box center [211, 100] width 19 height 19
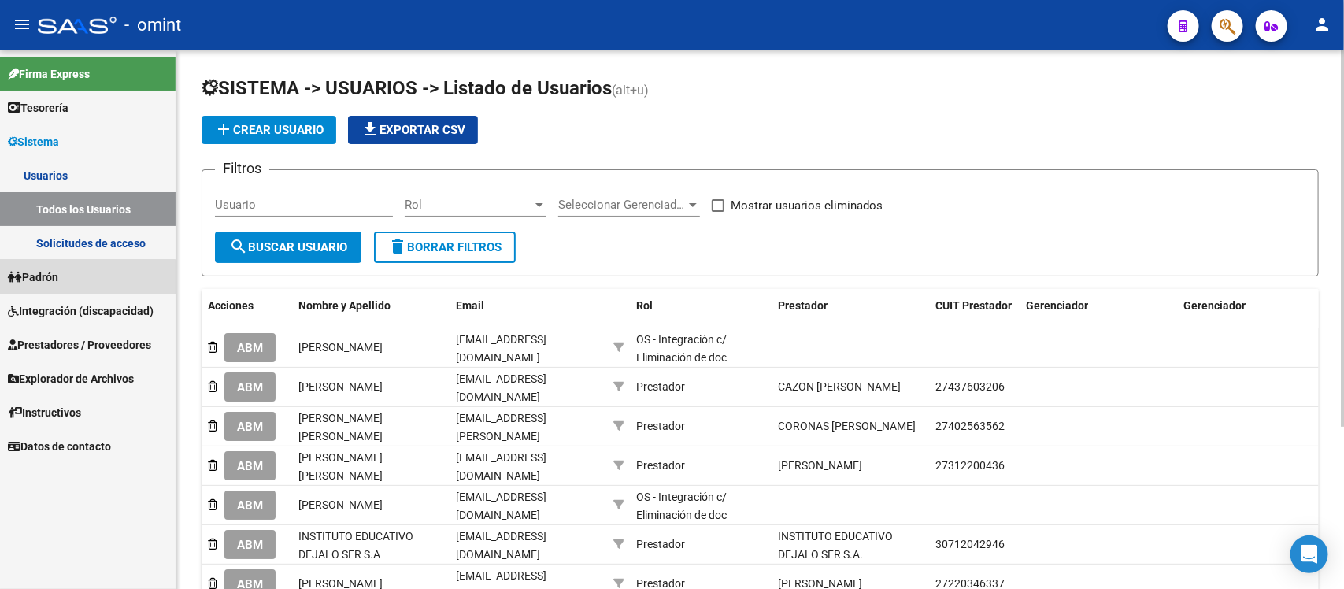
click at [85, 283] on link "Padrón" at bounding box center [88, 277] width 176 height 34
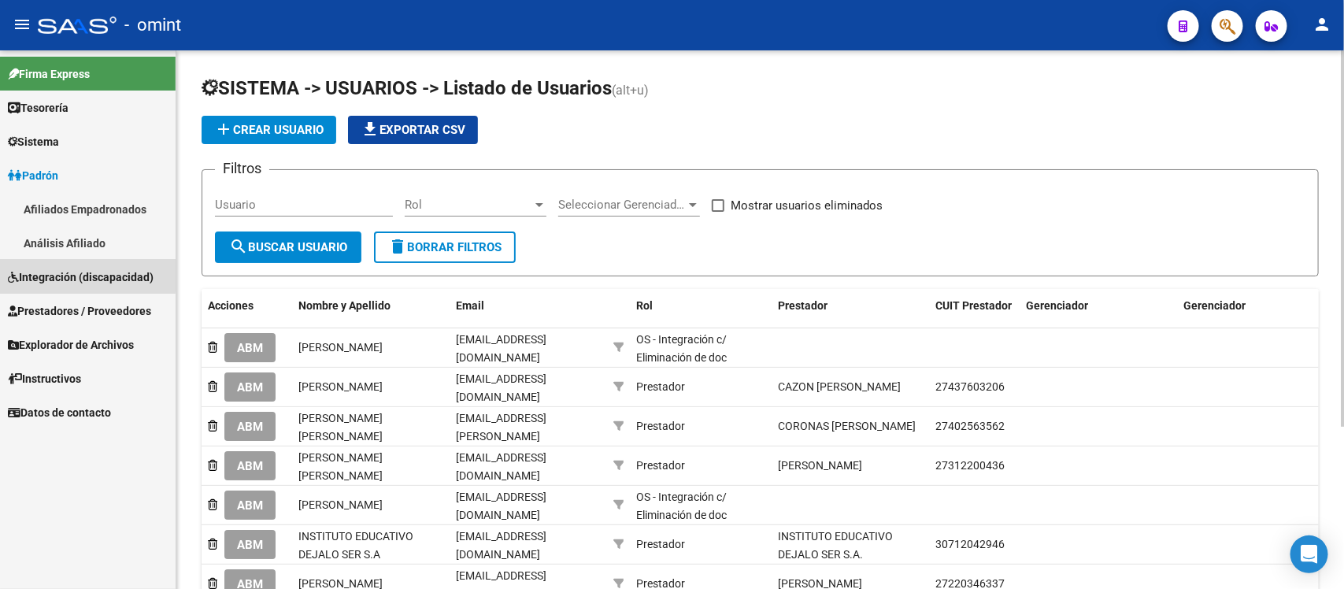
click at [83, 276] on span "Integración (discapacidad)" at bounding box center [81, 276] width 146 height 17
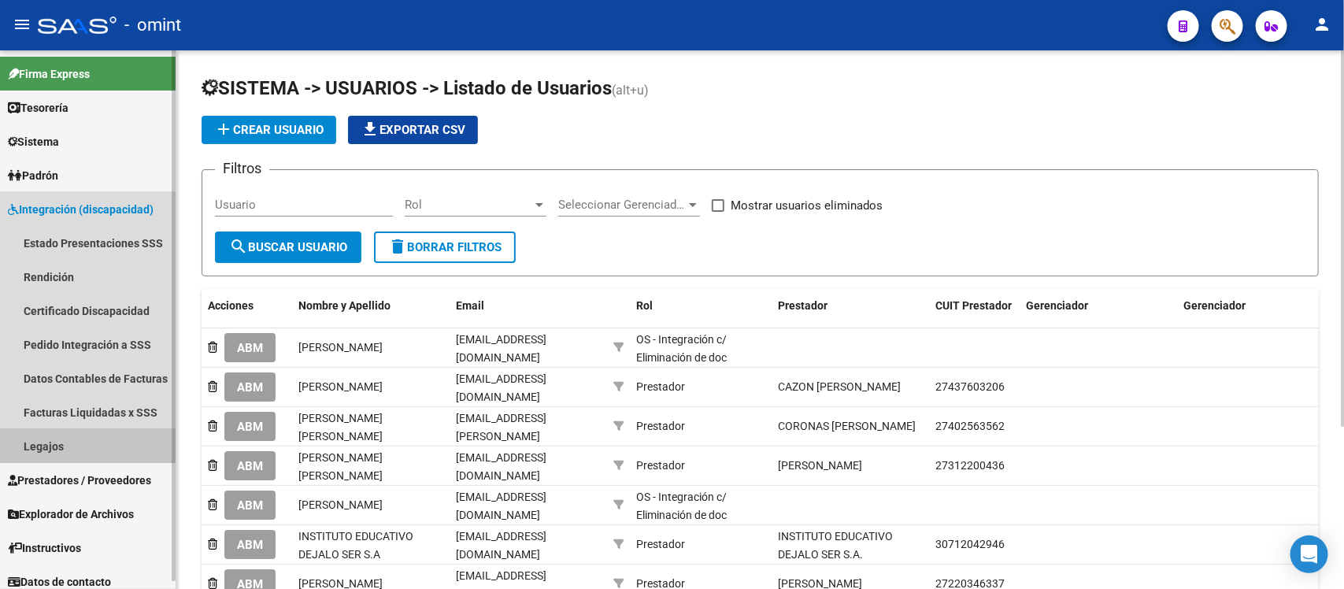
click at [76, 429] on link "Legajos" at bounding box center [88, 446] width 176 height 34
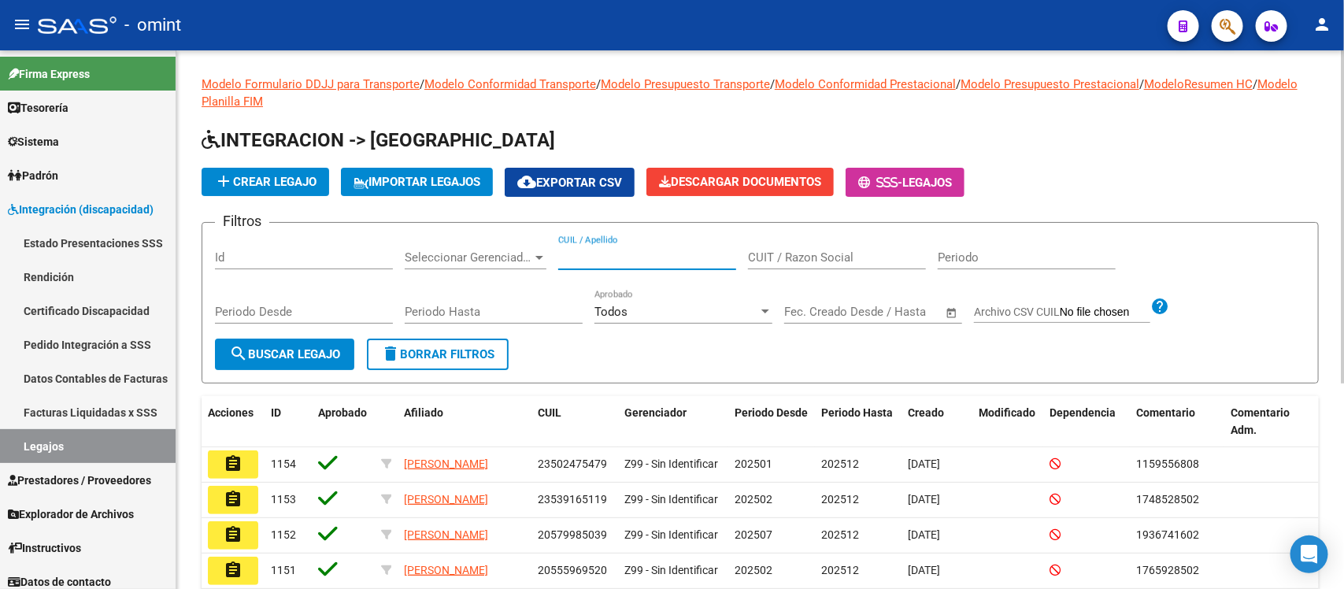
click at [628, 250] on input "CUIL / Apellido" at bounding box center [647, 257] width 178 height 14
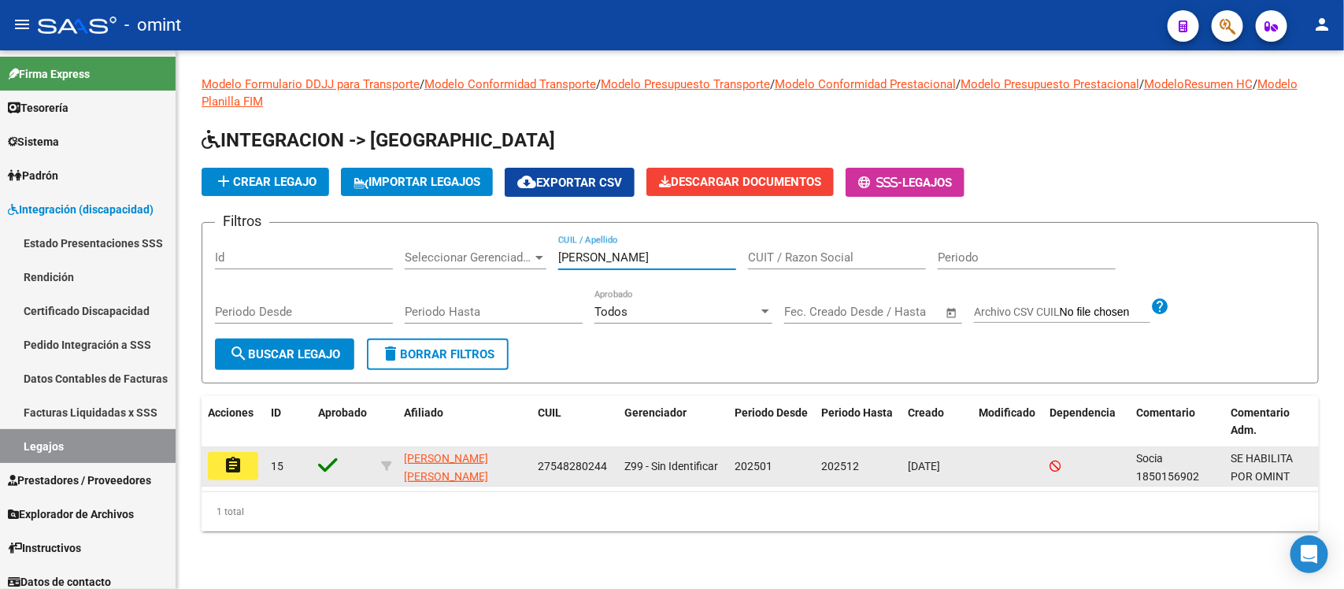
type input "deleriche"
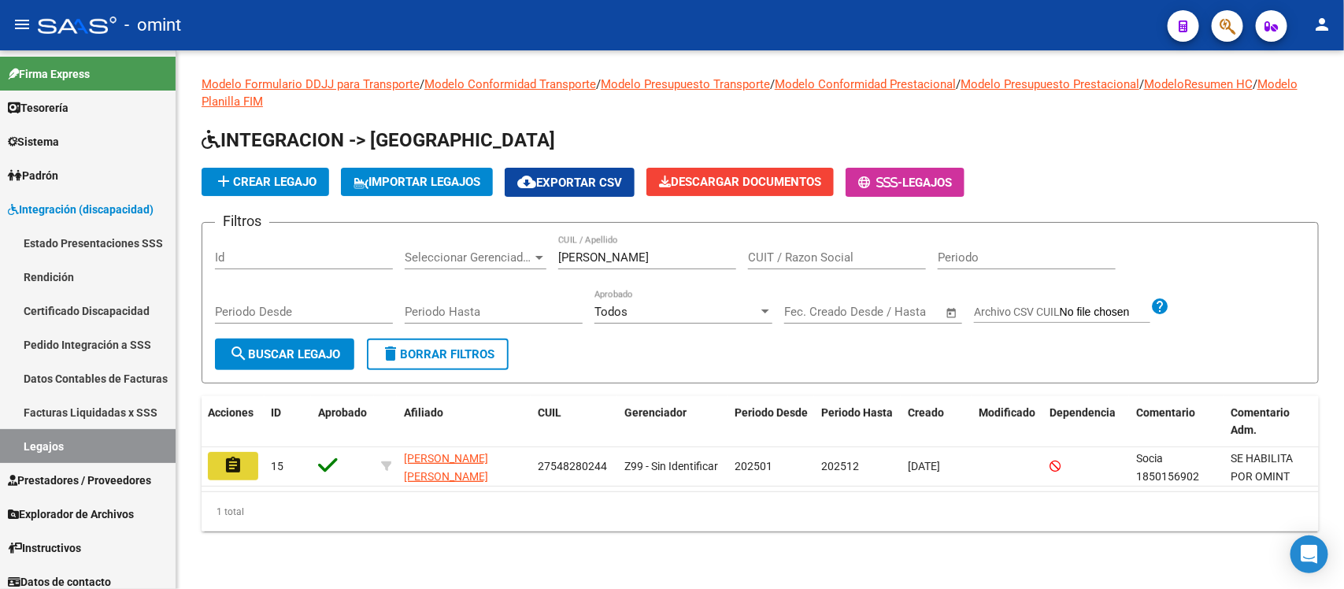
click at [256, 461] on button "assignment" at bounding box center [233, 466] width 50 height 28
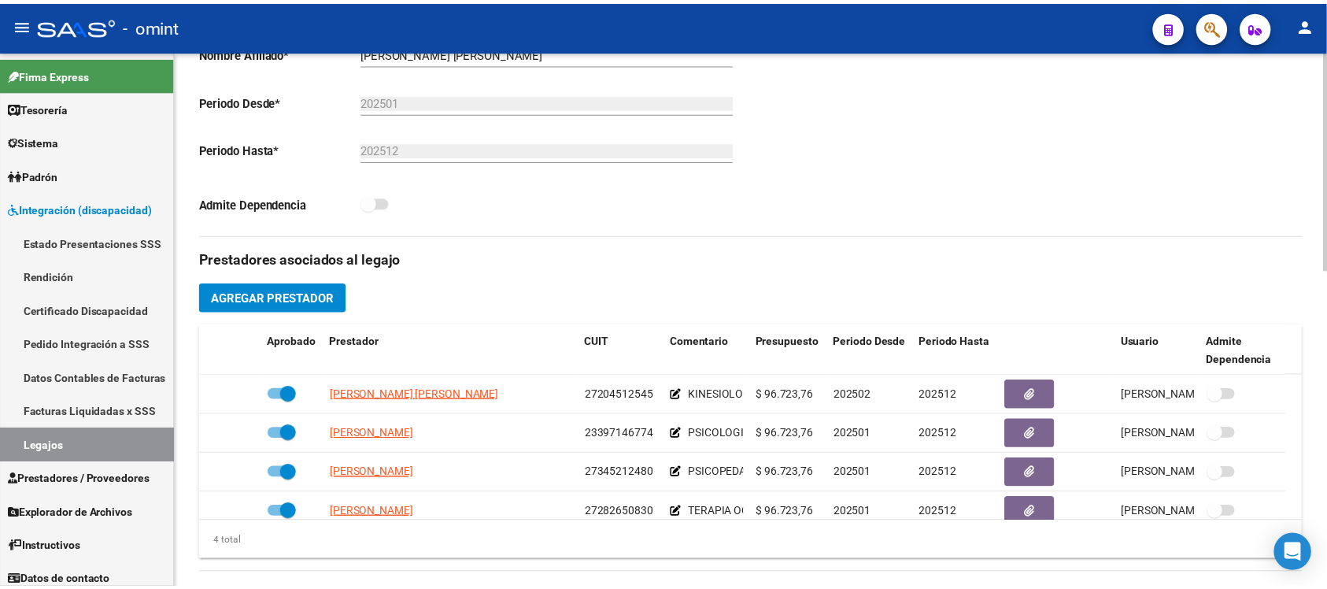
scroll to position [17, 0]
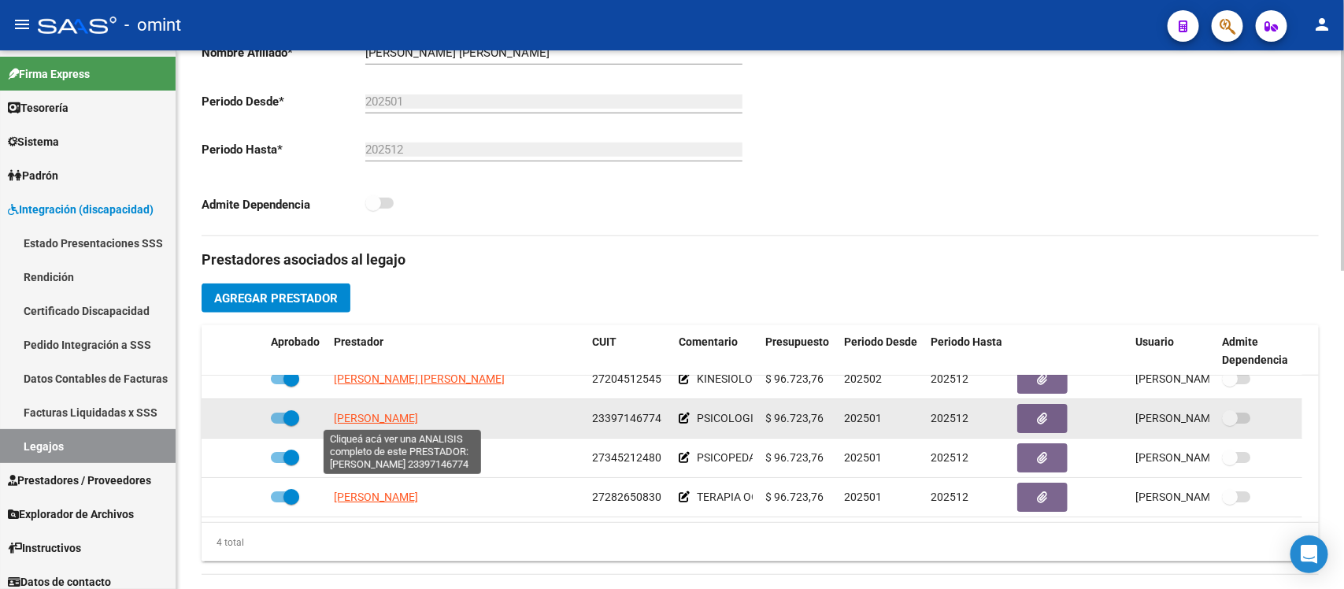
click at [399, 415] on span "SANCHEZ MAGALI MARINA" at bounding box center [376, 418] width 84 height 13
type textarea "23397146774"
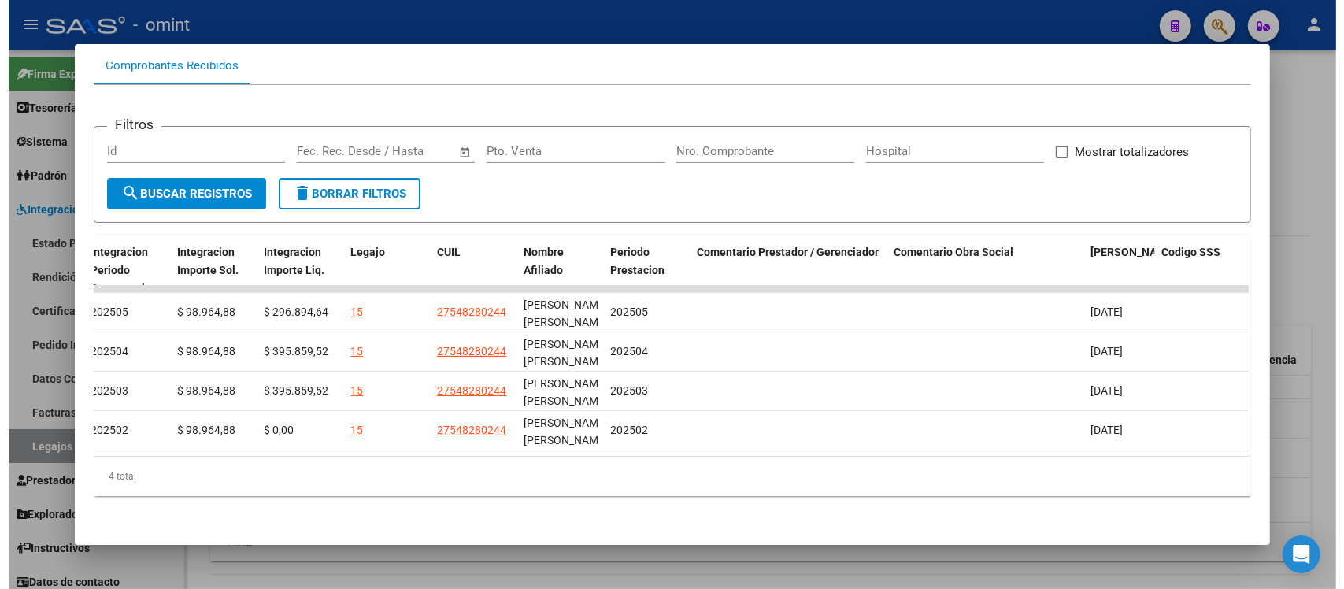
scroll to position [0, 0]
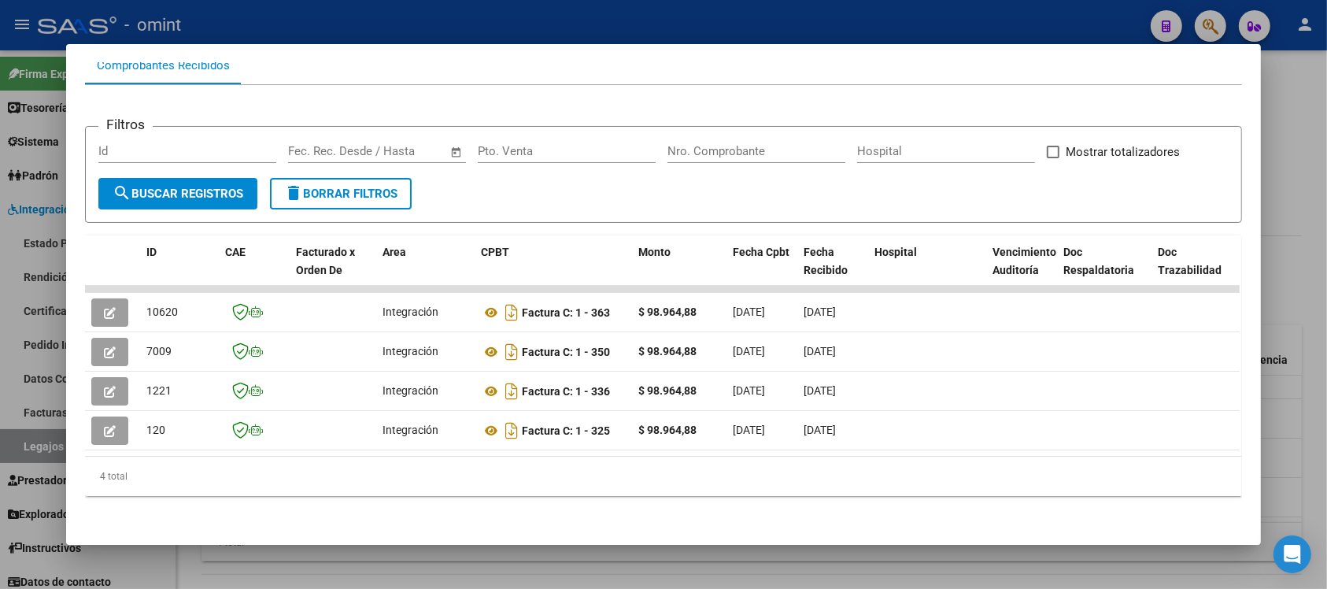
click at [817, 16] on div at bounding box center [663, 294] width 1327 height 589
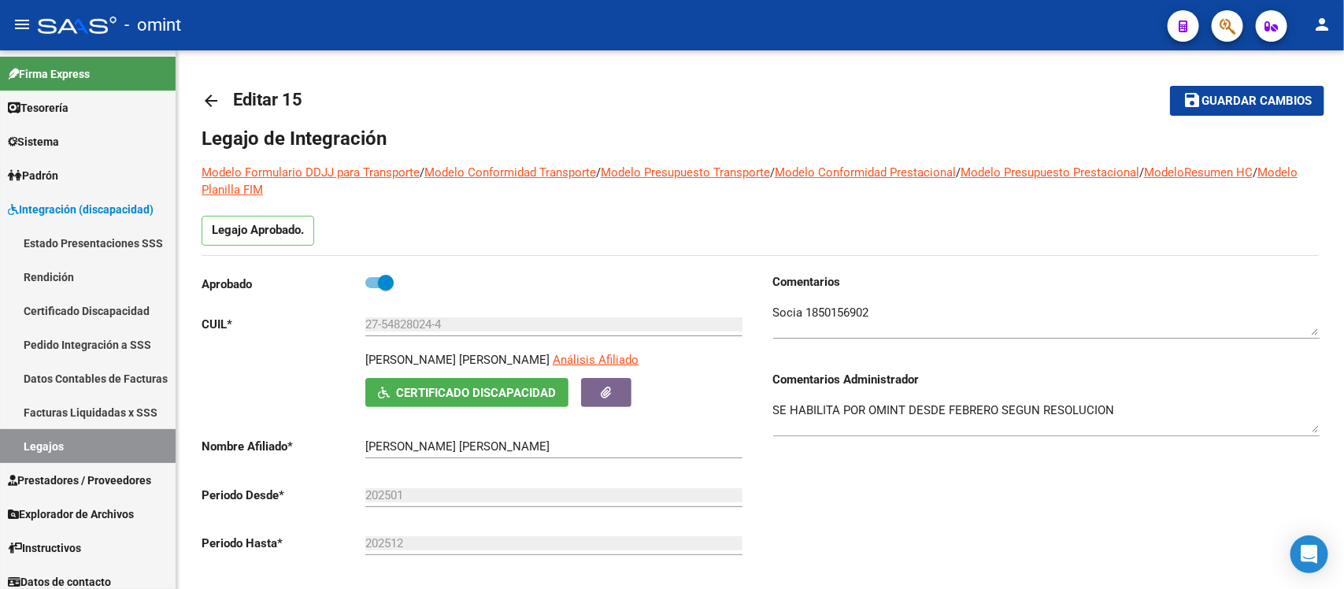
drag, startPoint x: 205, startPoint y: 87, endPoint x: 375, endPoint y: 50, distance: 174.0
click at [205, 87] on link "arrow_back" at bounding box center [217, 100] width 31 height 37
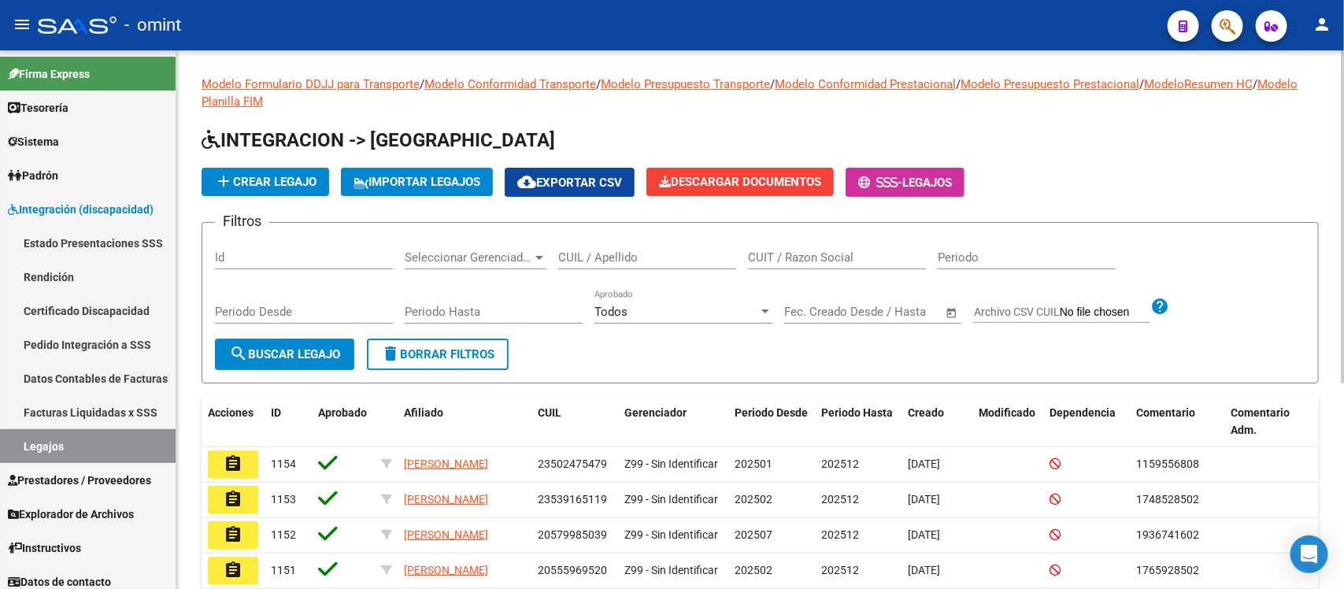
click at [685, 257] on input "CUIL / Apellido" at bounding box center [647, 257] width 178 height 14
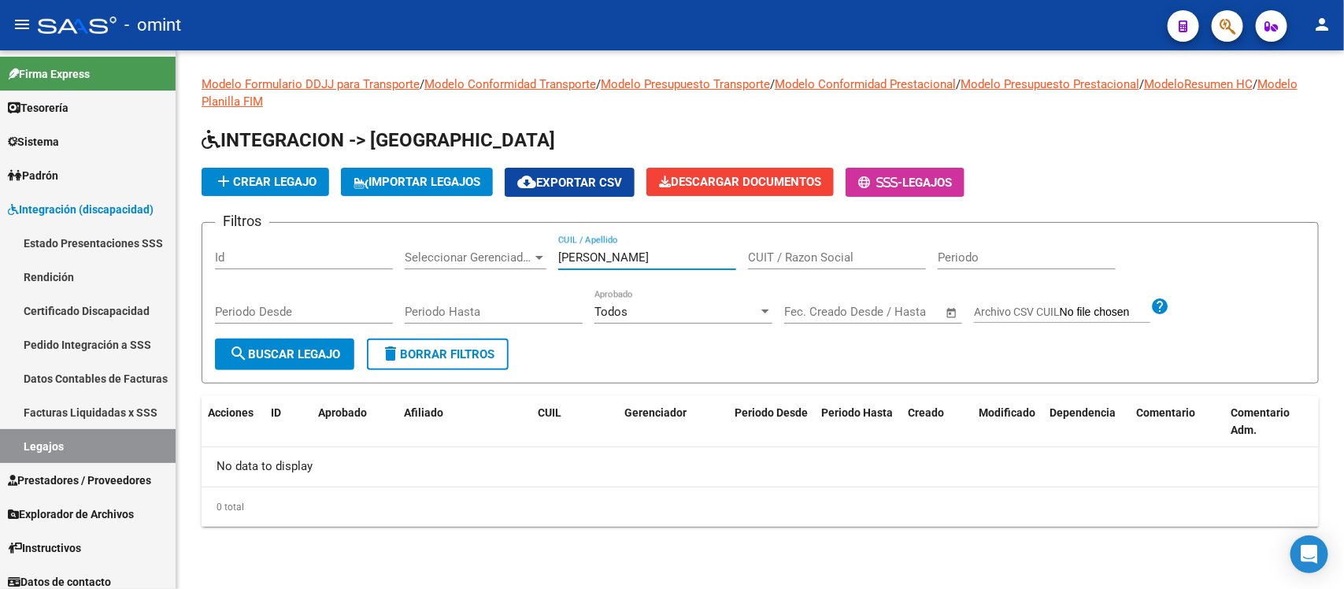
drag, startPoint x: 608, startPoint y: 252, endPoint x: 486, endPoint y: 266, distance: 122.9
click at [486, 266] on div "Filtros Id Seleccionar Gerenciador Seleccionar Gerenciador araujo CUIL / Apelli…" at bounding box center [760, 286] width 1090 height 103
click at [55, 446] on link "Legajos" at bounding box center [88, 446] width 176 height 34
drag, startPoint x: 595, startPoint y: 262, endPoint x: 533, endPoint y: 254, distance: 62.8
click at [533, 254] on div "Filtros Id Seleccionar Gerenciador Seleccionar Gerenciador nicolo CUIL / Apelli…" at bounding box center [760, 286] width 1090 height 103
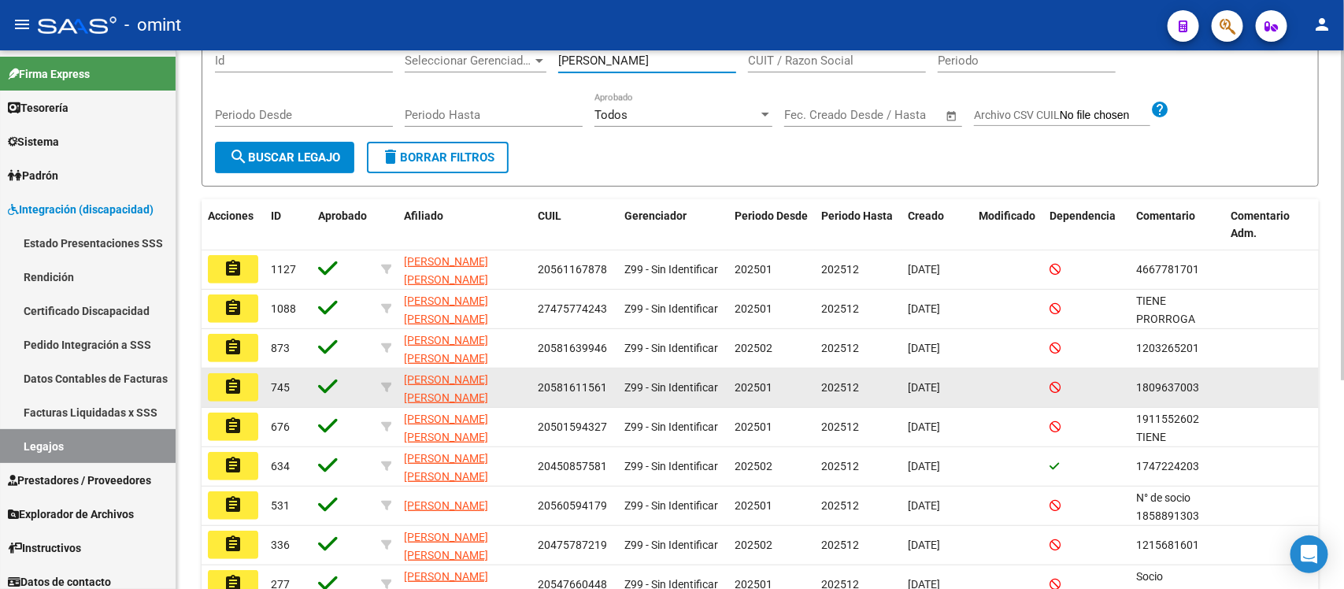
scroll to position [295, 0]
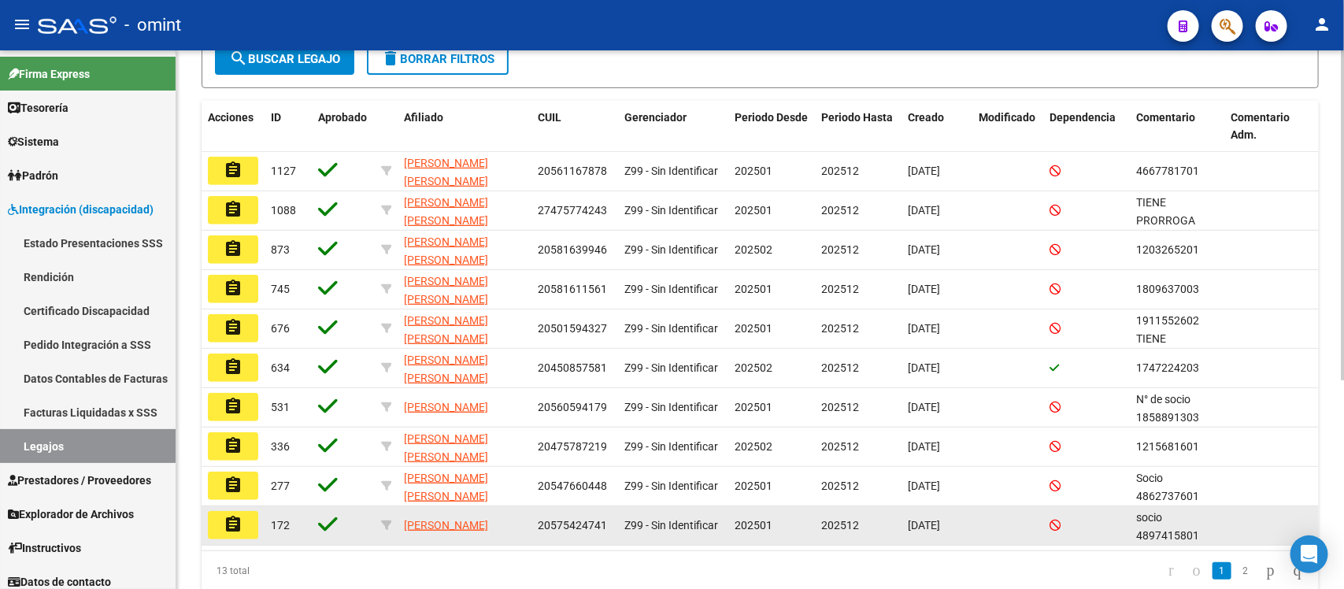
type input "CRUZ"
click at [223, 528] on button "assignment" at bounding box center [233, 525] width 50 height 28
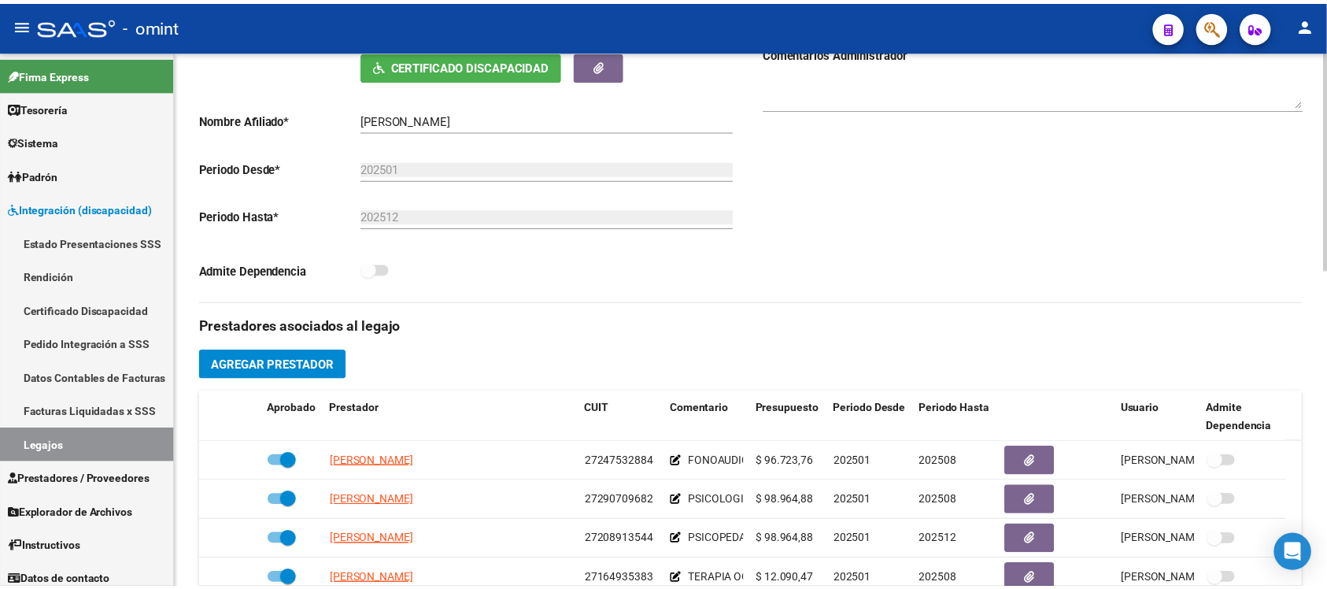
scroll to position [394, 0]
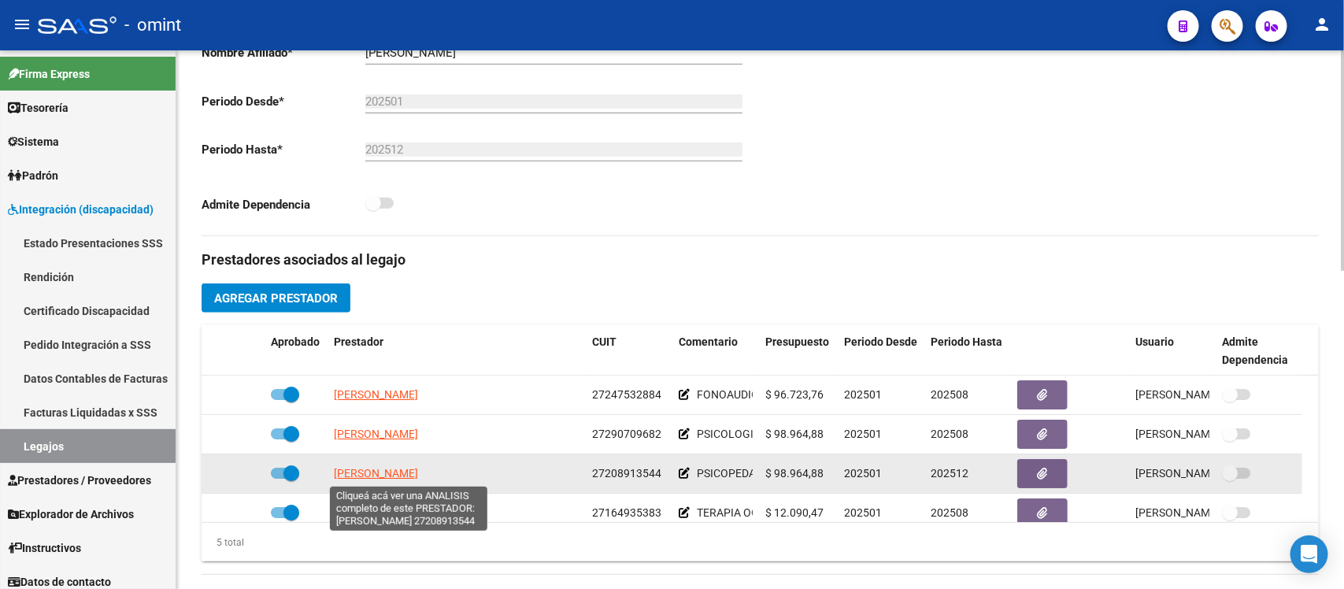
click at [418, 469] on span "MARCHETTI ANDREA SILVINA" at bounding box center [376, 473] width 84 height 13
type textarea "27208913544"
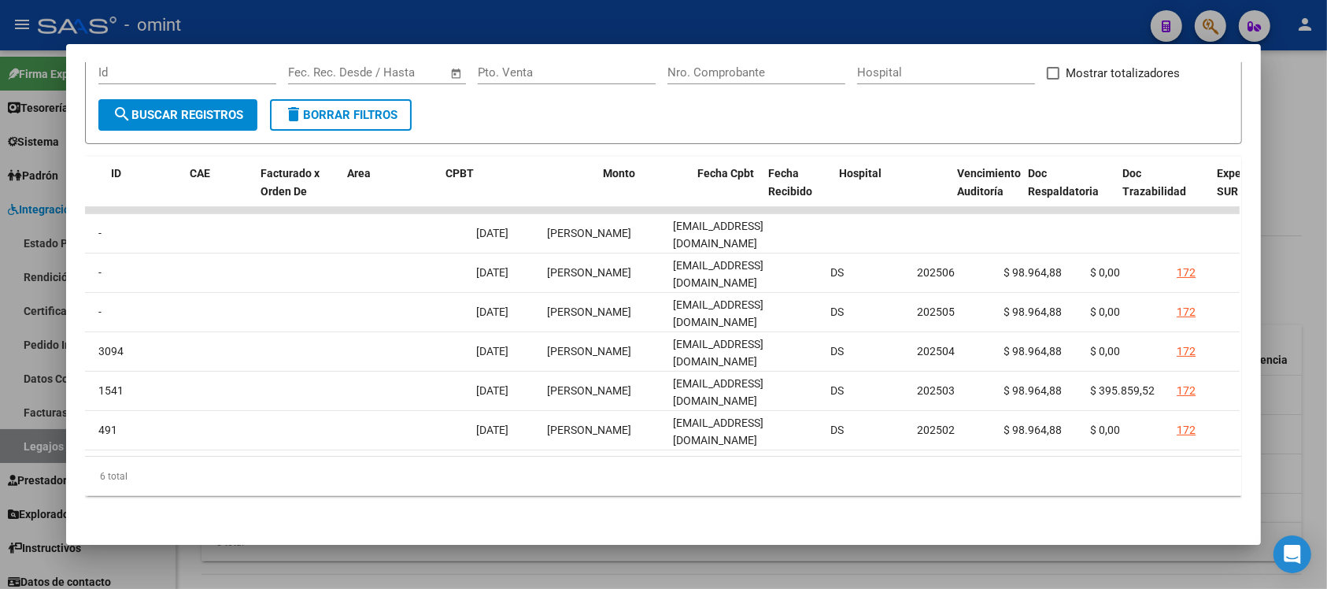
scroll to position [0, 0]
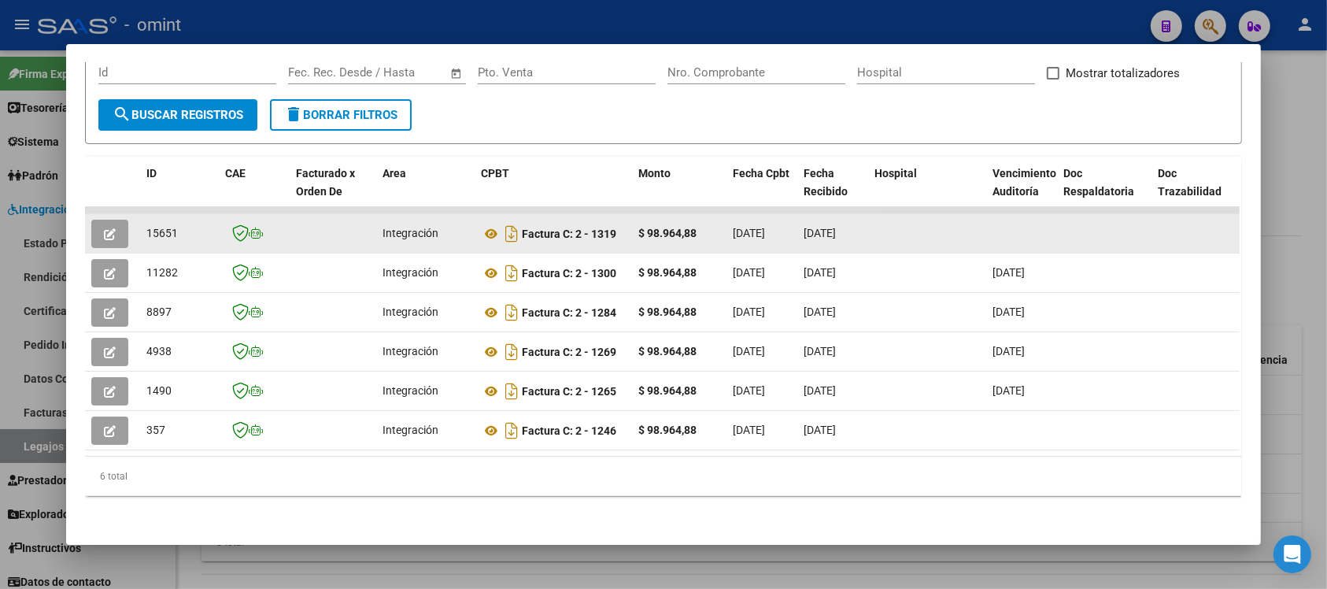
click at [104, 228] on icon "button" at bounding box center [110, 234] width 12 height 12
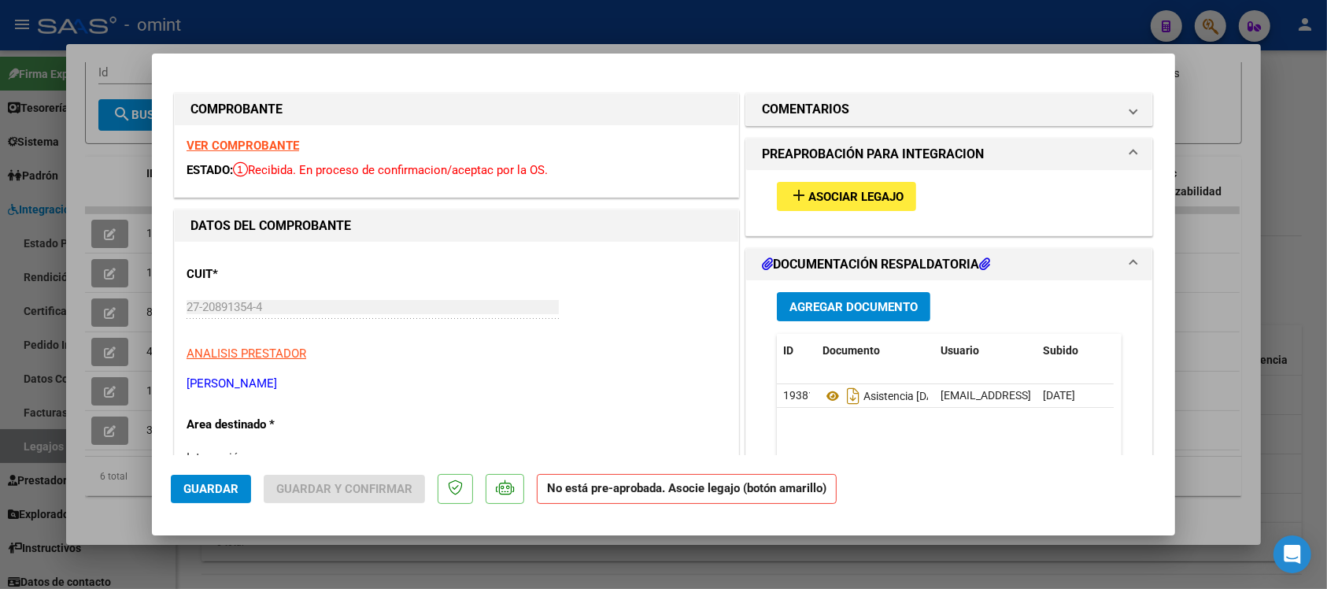
click at [273, 139] on strong "VER COMPROBANTE" at bounding box center [243, 146] width 113 height 14
click at [848, 190] on span "Asociar Legajo" at bounding box center [856, 197] width 95 height 14
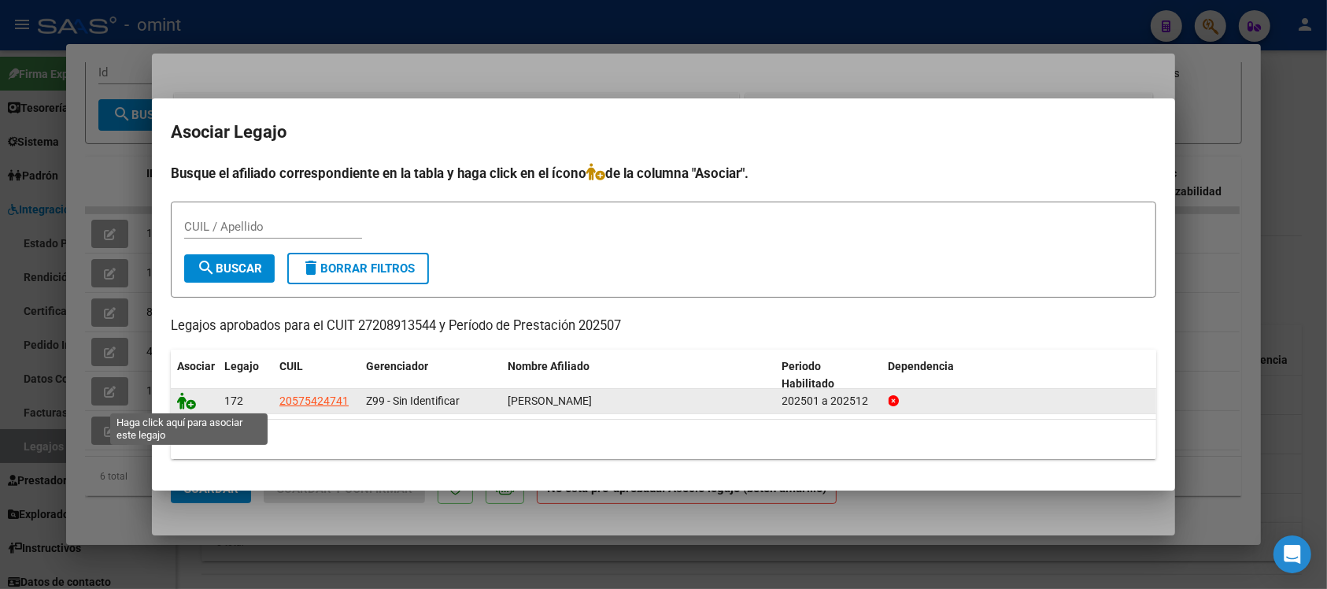
click at [181, 402] on icon at bounding box center [186, 400] width 19 height 17
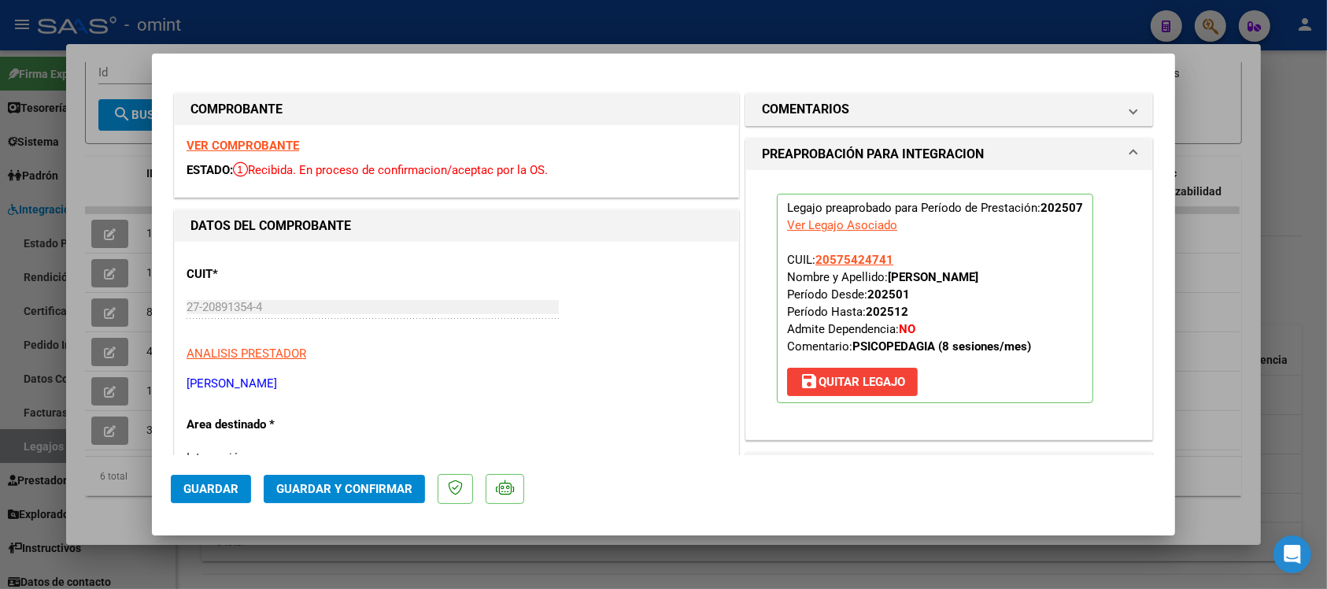
click at [269, 144] on strong "VER COMPROBANTE" at bounding box center [243, 146] width 113 height 14
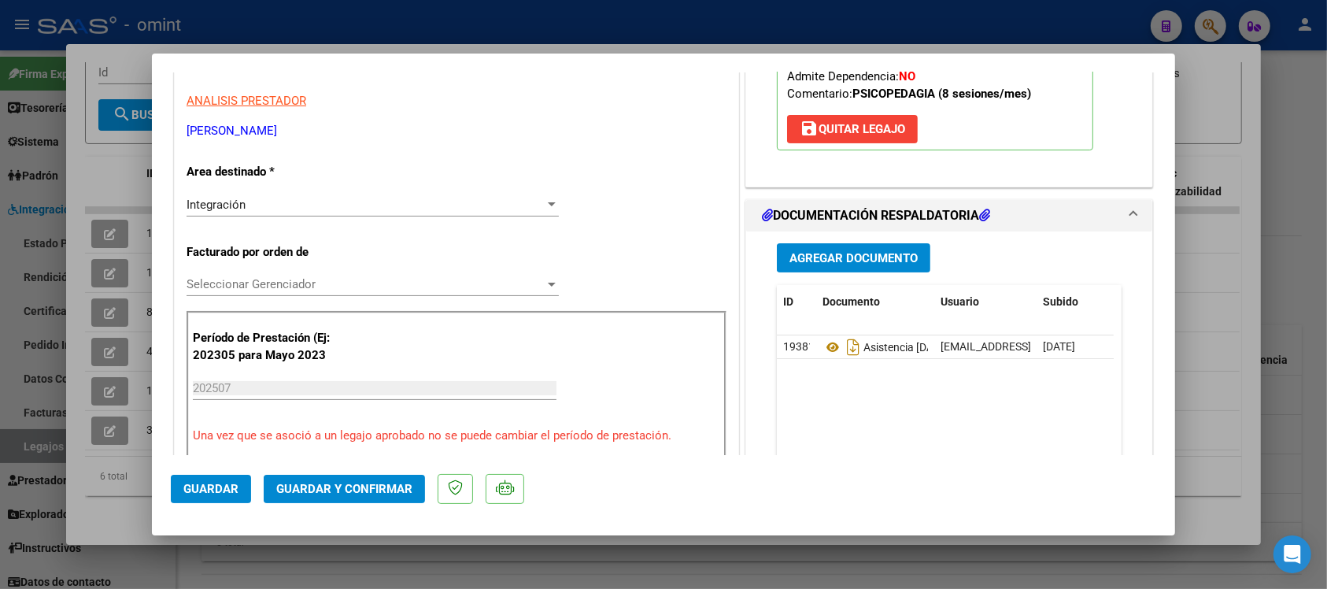
scroll to position [295, 0]
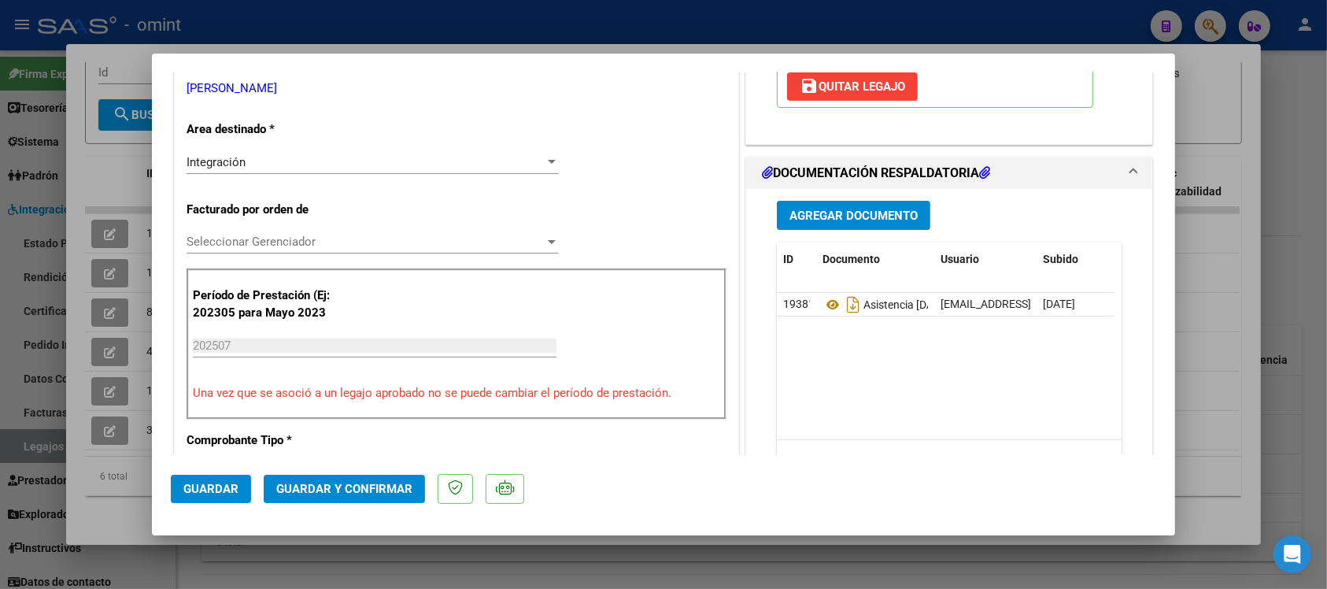
click at [388, 491] on span "Guardar y Confirmar" at bounding box center [344, 489] width 136 height 14
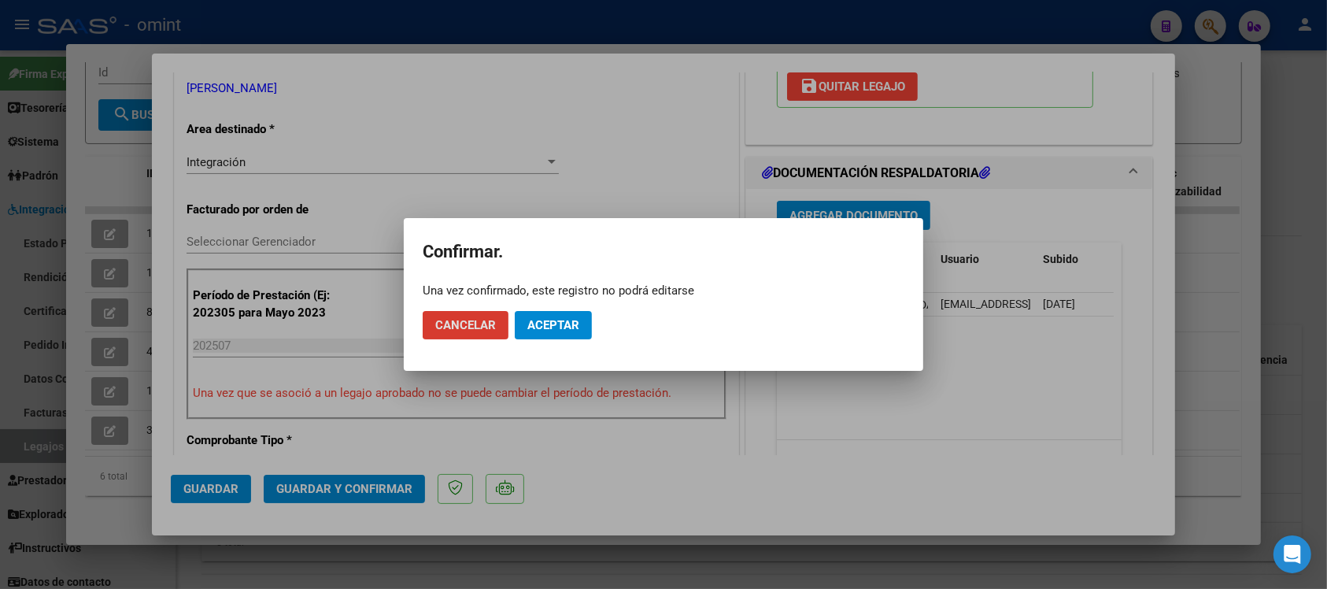
click at [569, 337] on button "Aceptar" at bounding box center [553, 325] width 77 height 28
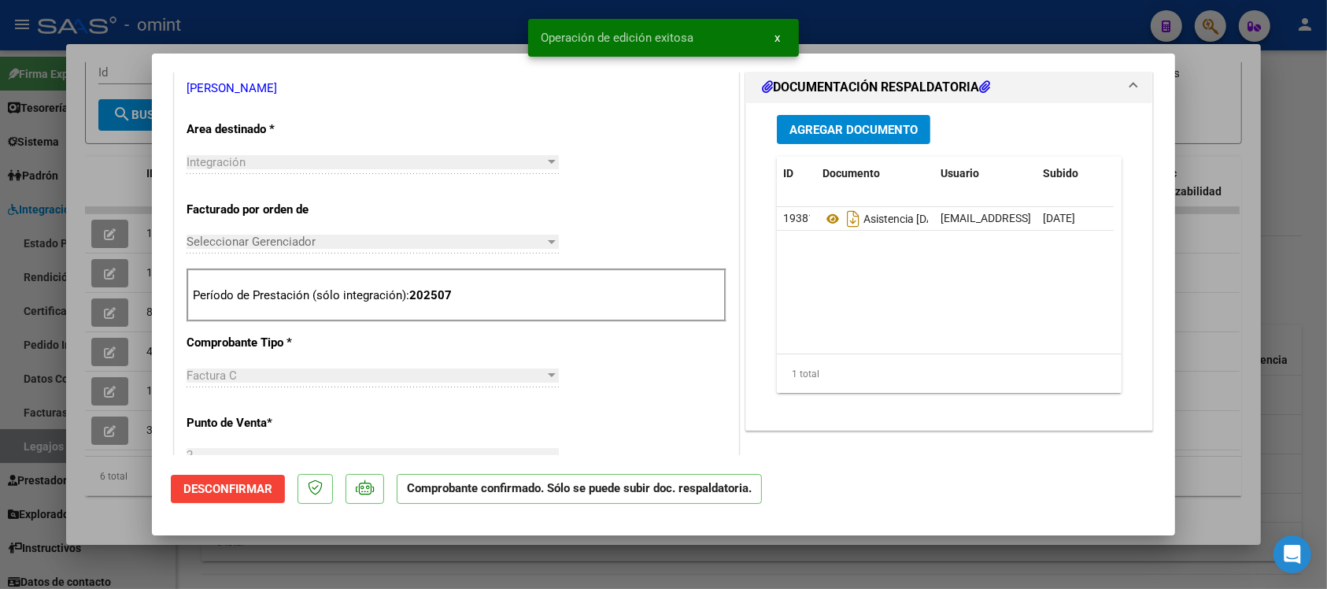
click at [362, 25] on div at bounding box center [663, 294] width 1327 height 589
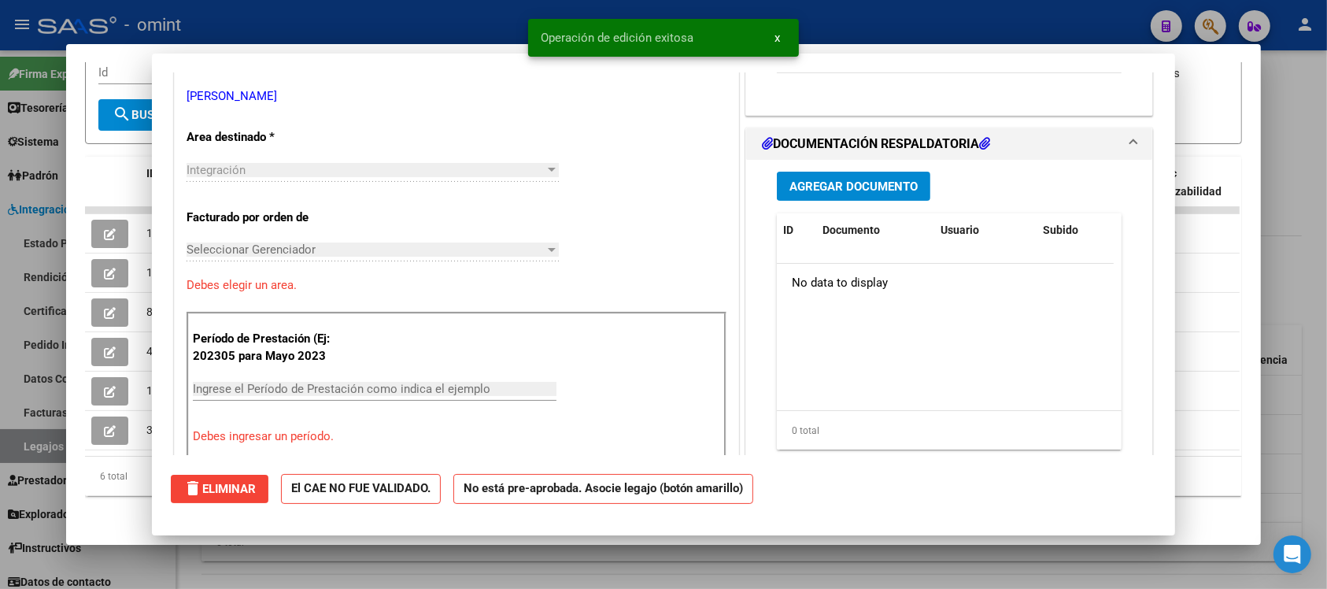
type input "$ 0,00"
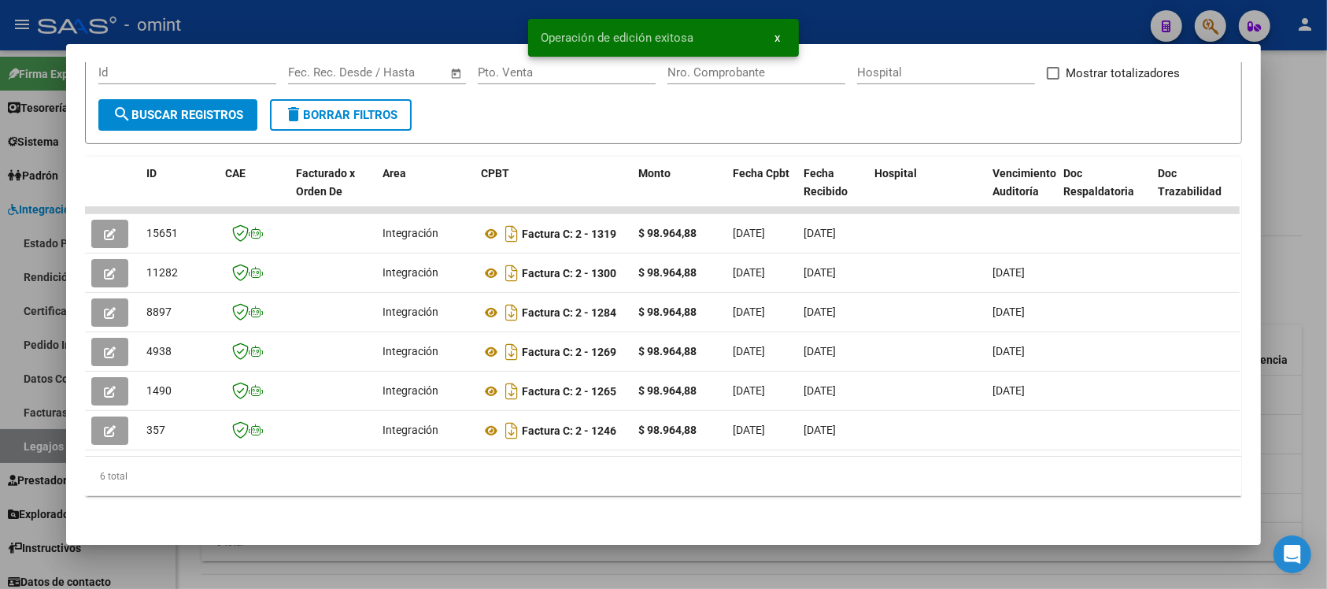
click at [361, 12] on div at bounding box center [663, 294] width 1327 height 589
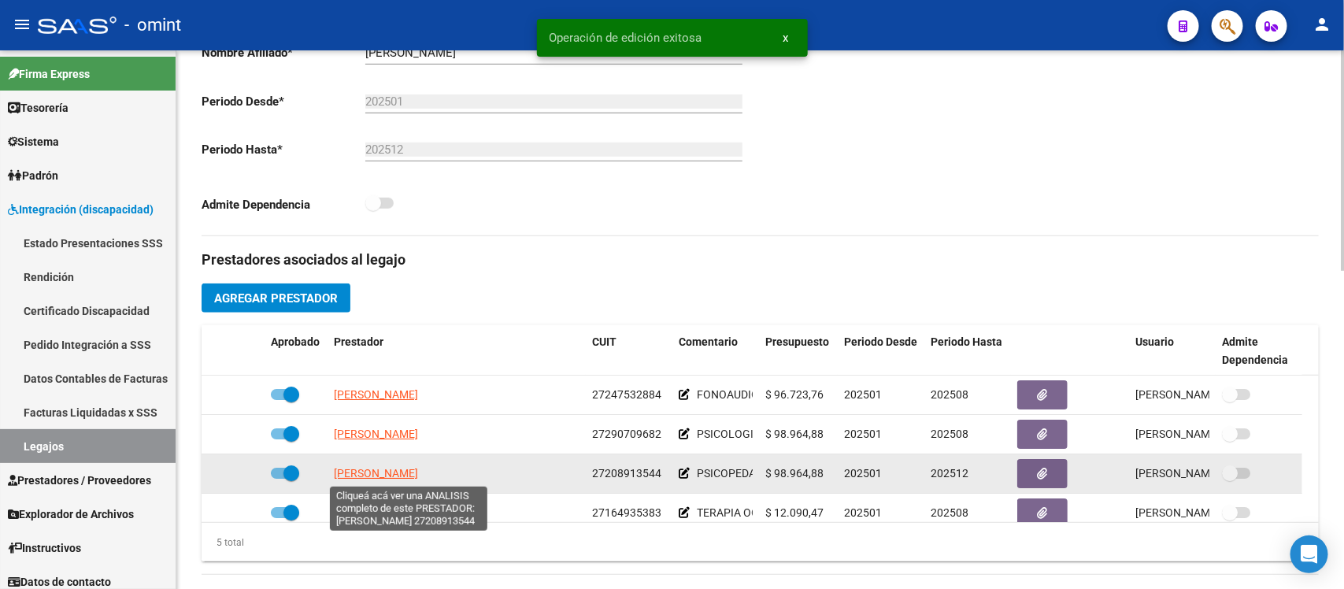
click at [391, 478] on span "MARCHETTI ANDREA SILVINA" at bounding box center [376, 473] width 84 height 13
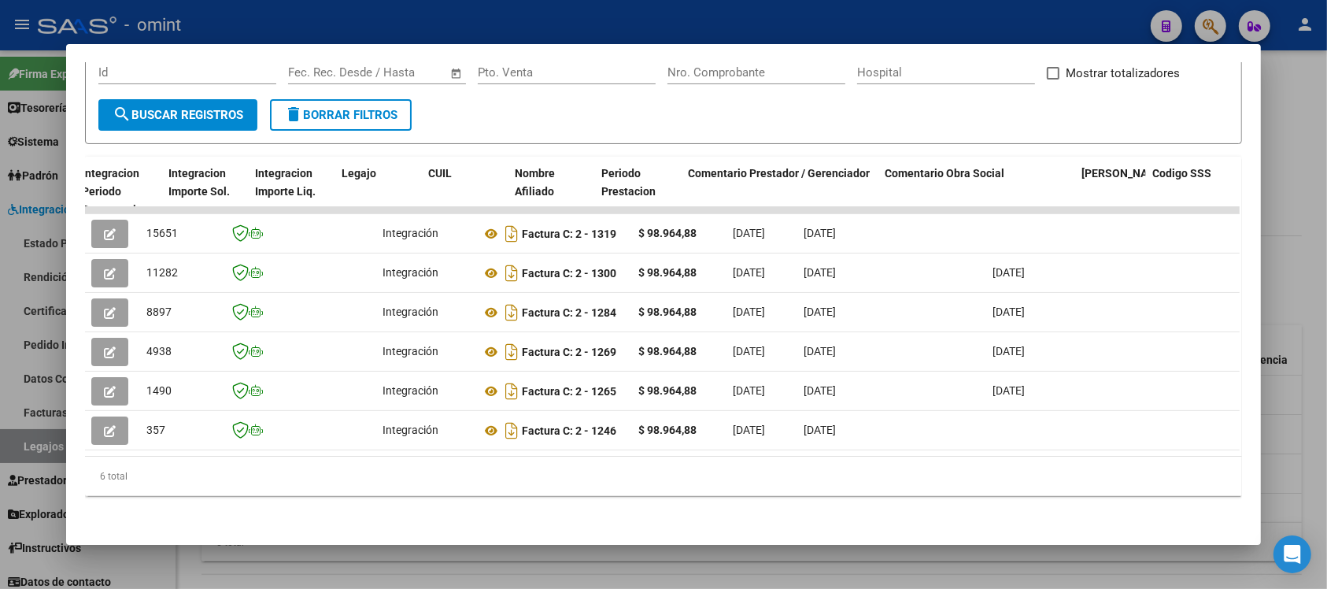
scroll to position [0, 2246]
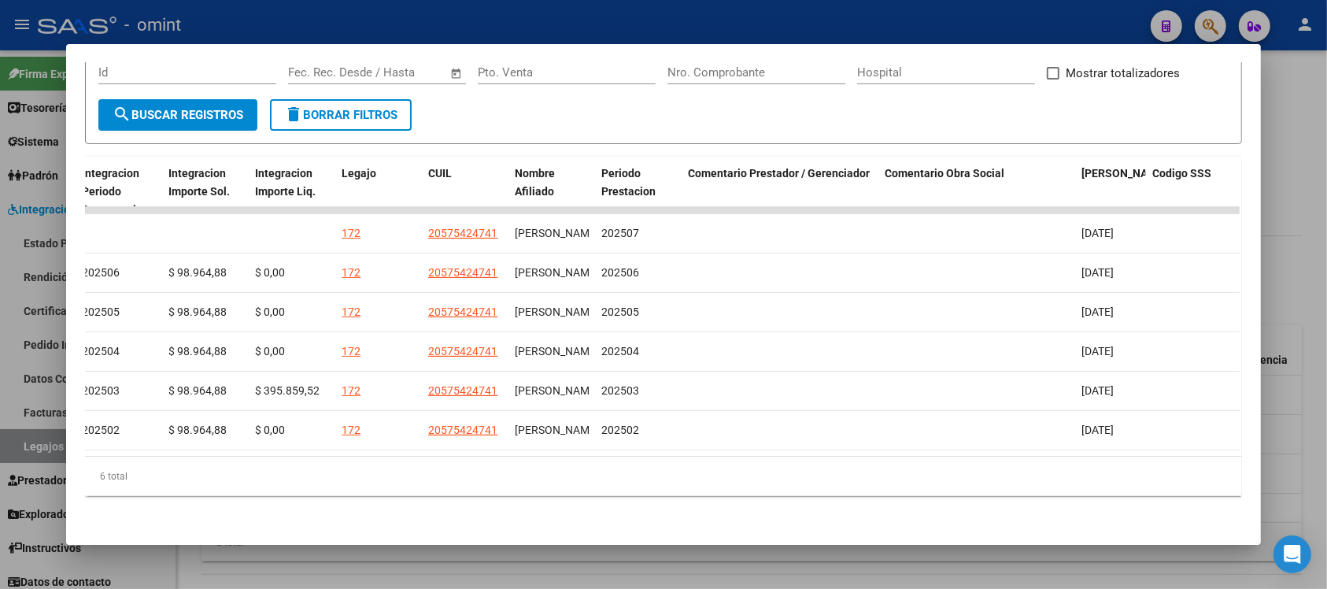
click at [722, 17] on div at bounding box center [663, 294] width 1327 height 589
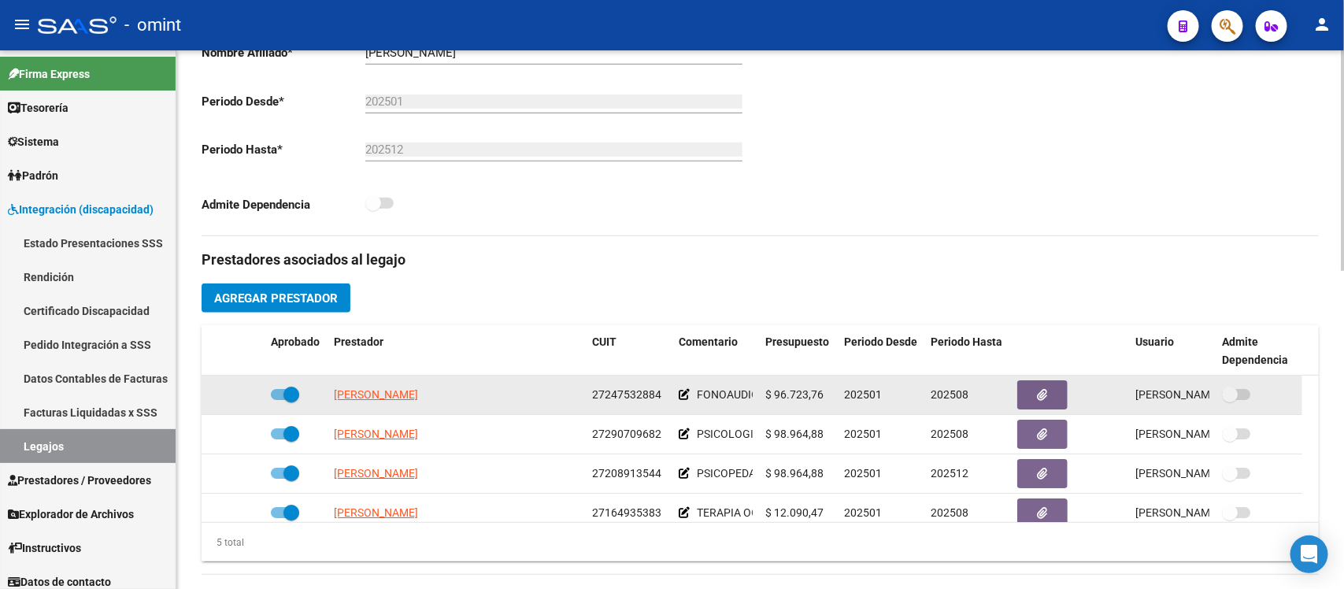
click at [378, 405] on datatable-body-cell "MASONDO MARIA VICTORIA" at bounding box center [457, 395] width 258 height 39
click at [376, 398] on span "MASONDO MARIA VICTORIA" at bounding box center [376, 394] width 84 height 13
type textarea "27247532884"
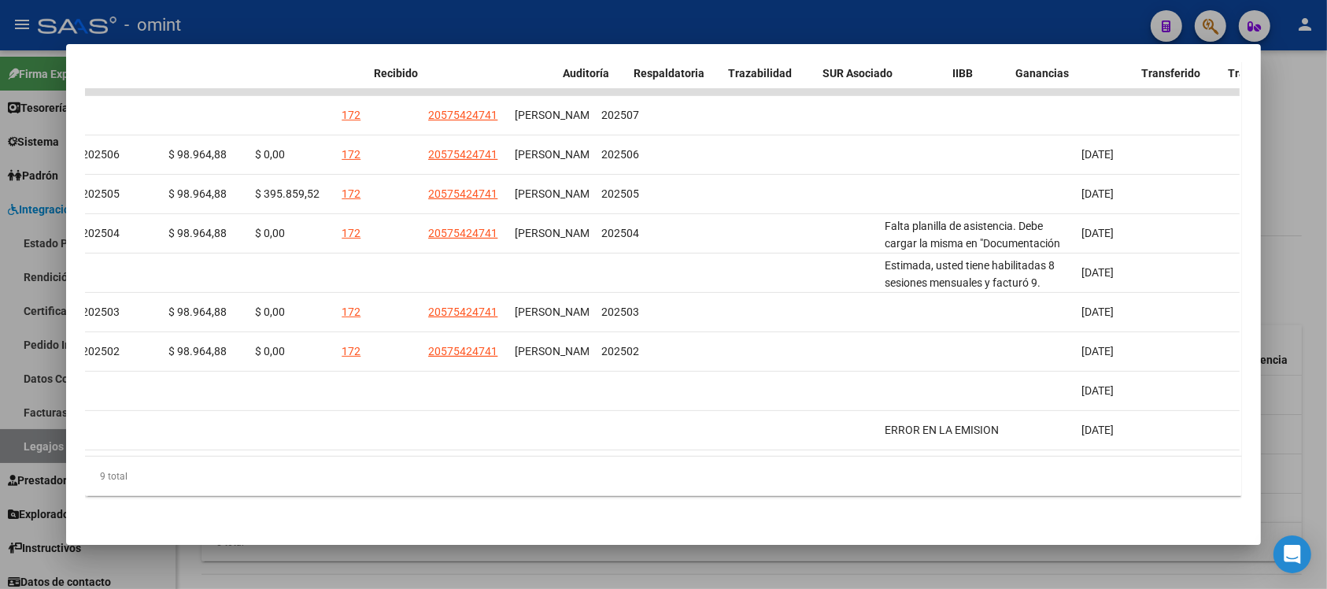
scroll to position [0, 0]
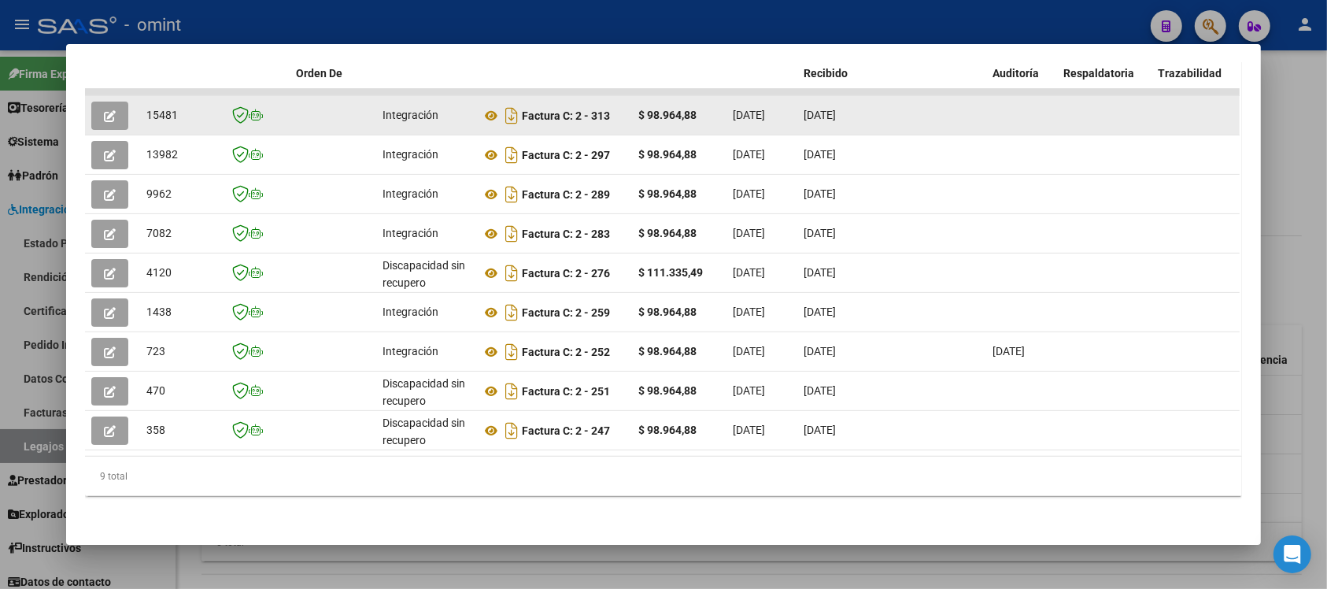
click at [104, 110] on icon "button" at bounding box center [110, 116] width 12 height 12
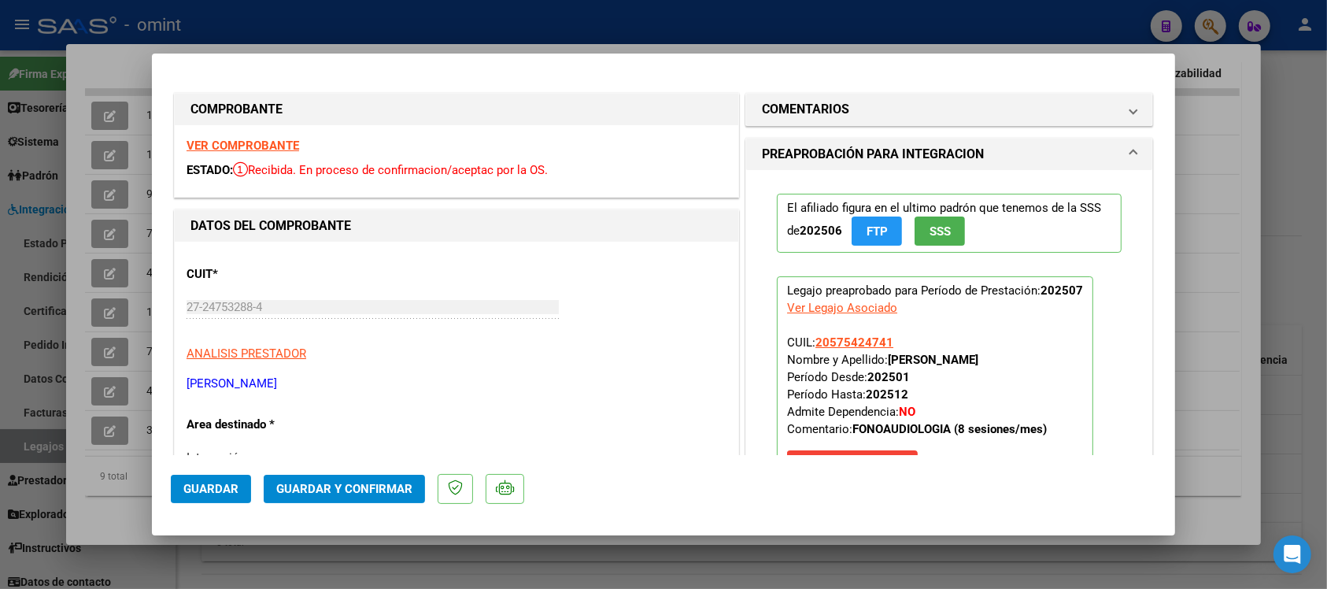
click at [270, 146] on strong "VER COMPROBANTE" at bounding box center [243, 146] width 113 height 14
click at [378, 490] on span "Guardar y Confirmar" at bounding box center [344, 489] width 136 height 14
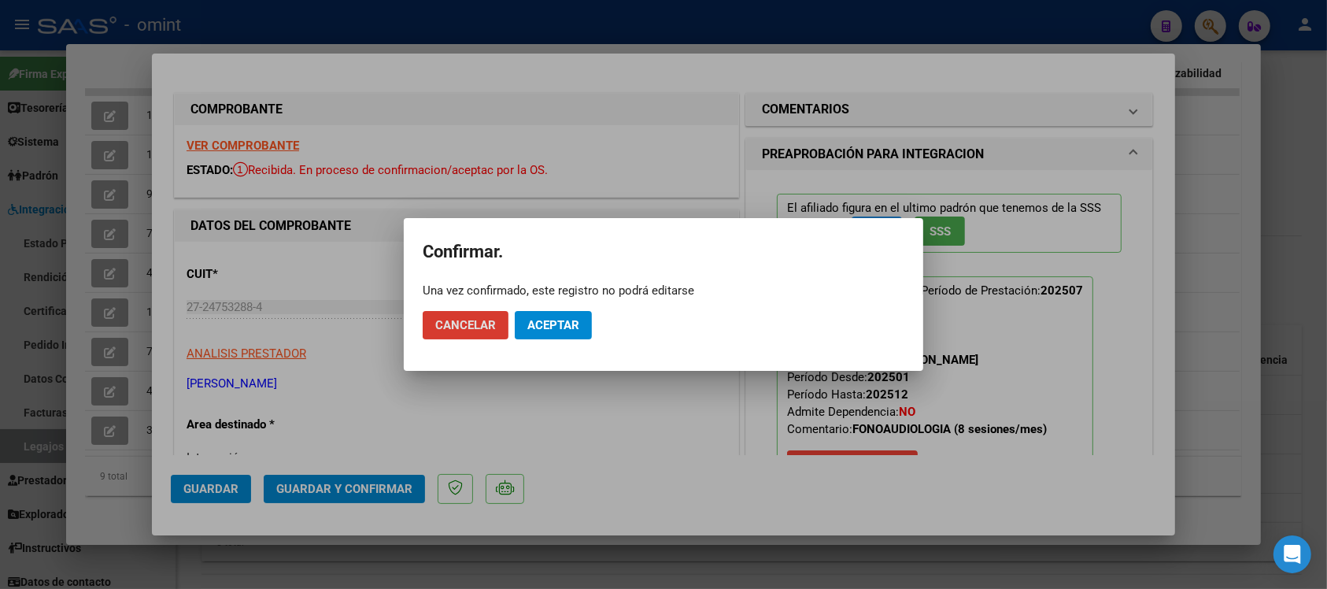
click at [559, 329] on span "Aceptar" at bounding box center [554, 325] width 52 height 14
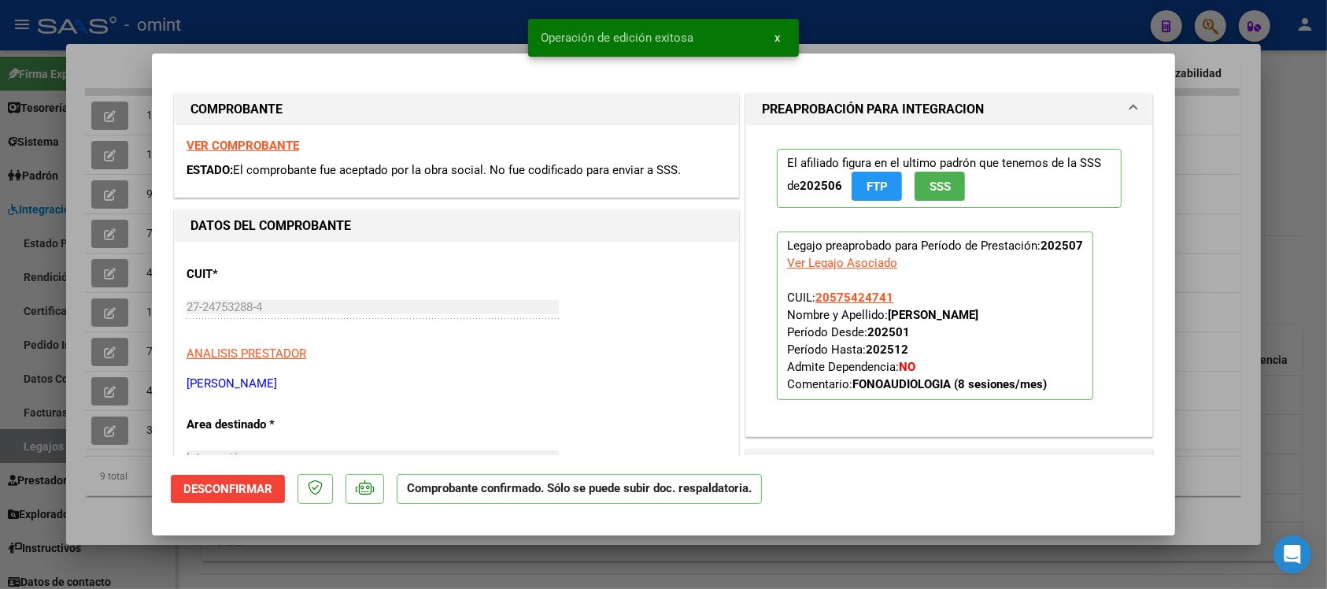
click at [270, 31] on div at bounding box center [663, 294] width 1327 height 589
type input "$ 0,00"
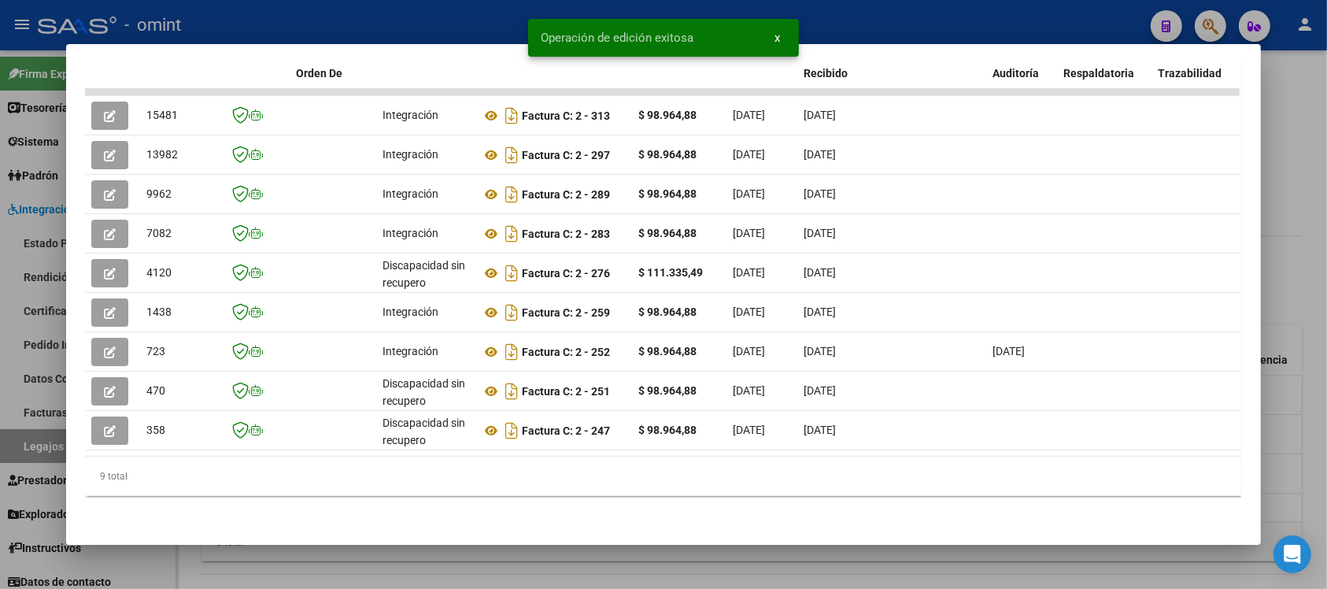
click at [281, 20] on div at bounding box center [663, 294] width 1327 height 589
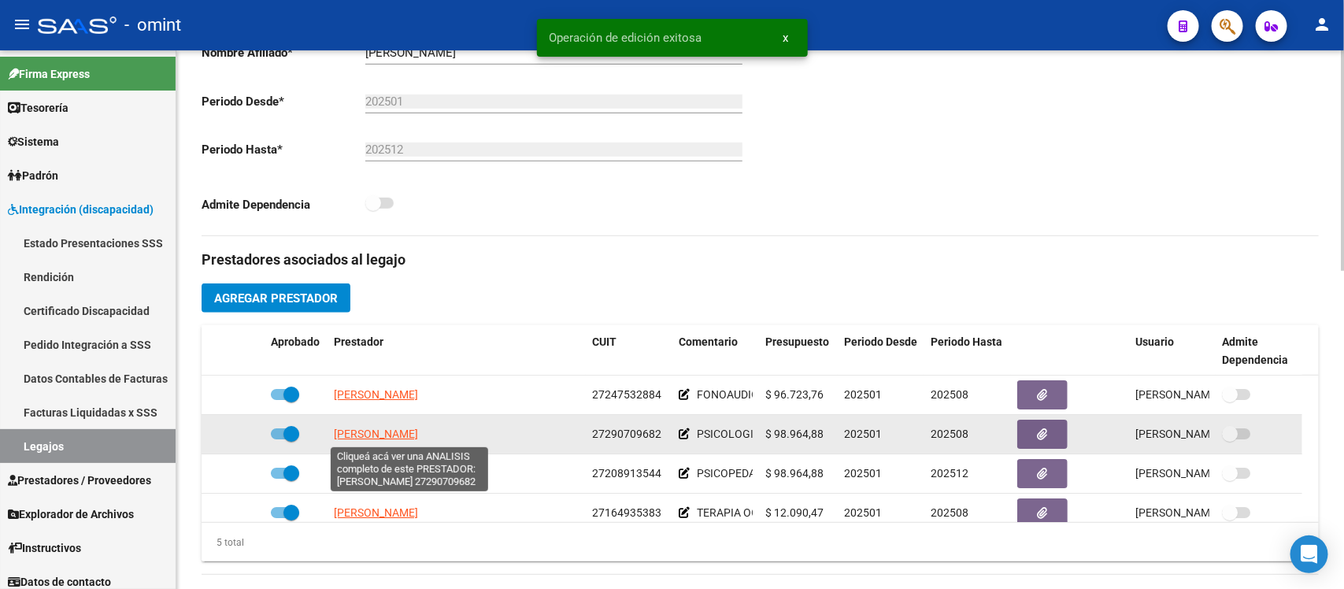
click at [386, 431] on span "MARTINEZ DANIELA CRISTINA" at bounding box center [376, 434] width 84 height 13
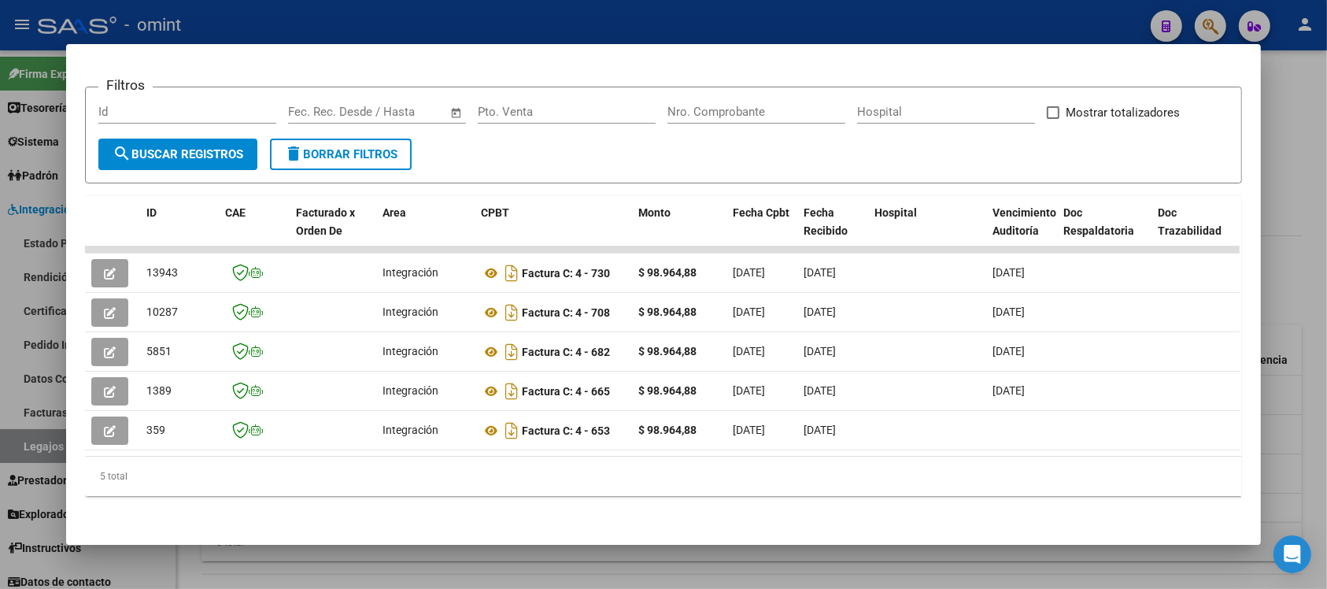
click at [434, 18] on div at bounding box center [663, 294] width 1327 height 589
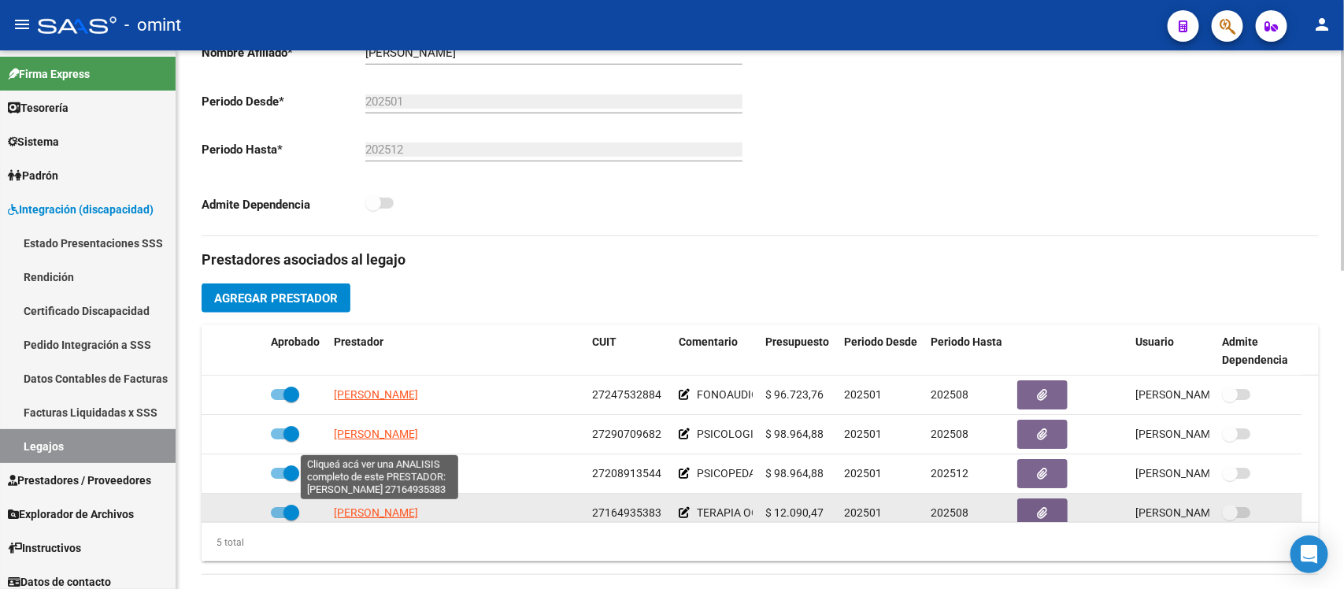
click at [383, 508] on span "ENRIQUEZ CELINA" at bounding box center [376, 512] width 84 height 13
type textarea "27164935383"
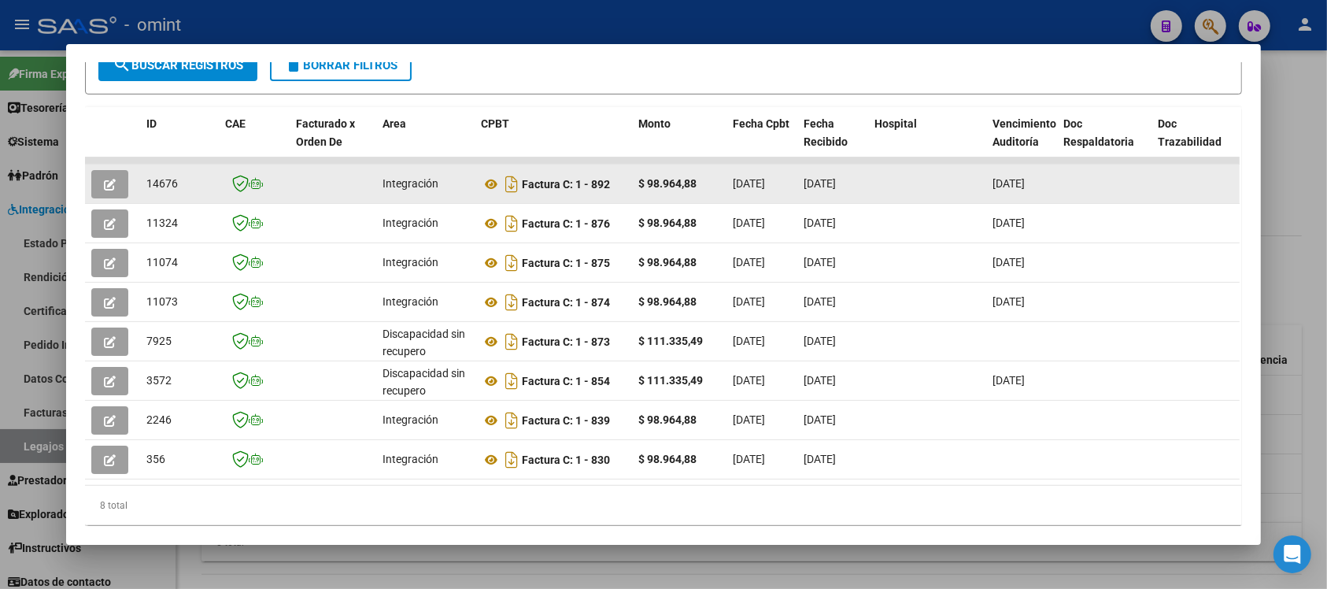
click at [107, 179] on icon "button" at bounding box center [110, 185] width 12 height 12
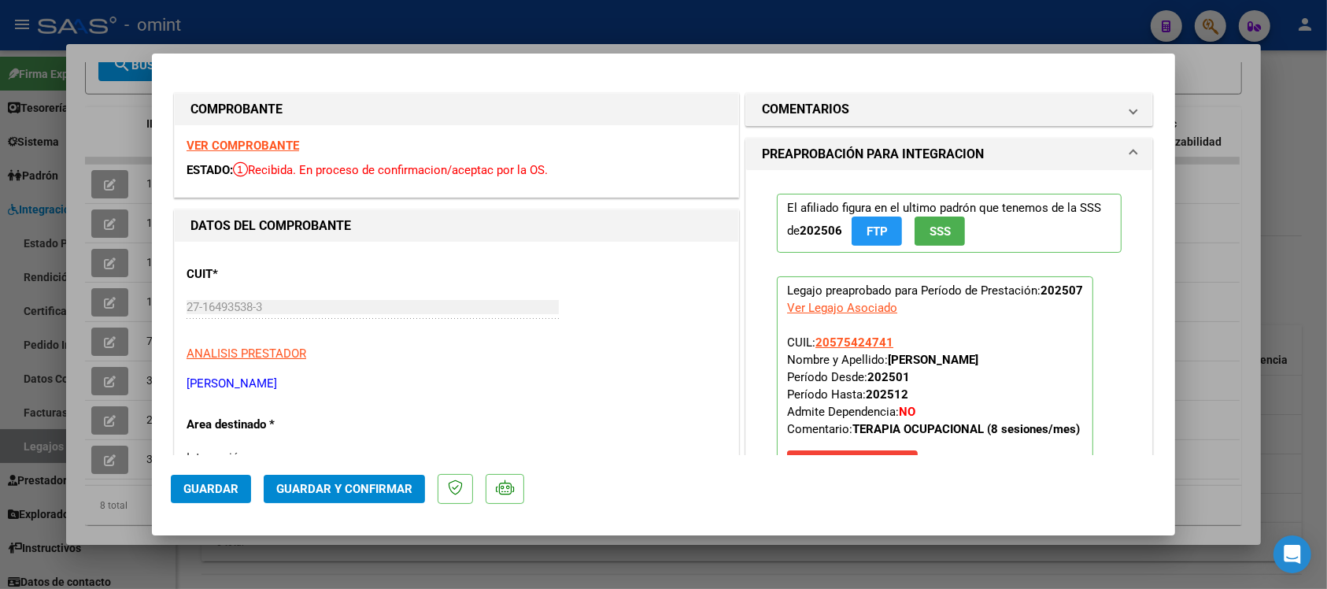
click at [291, 150] on strong "VER COMPROBANTE" at bounding box center [243, 146] width 113 height 14
click at [372, 493] on span "Guardar y Confirmar" at bounding box center [344, 489] width 136 height 14
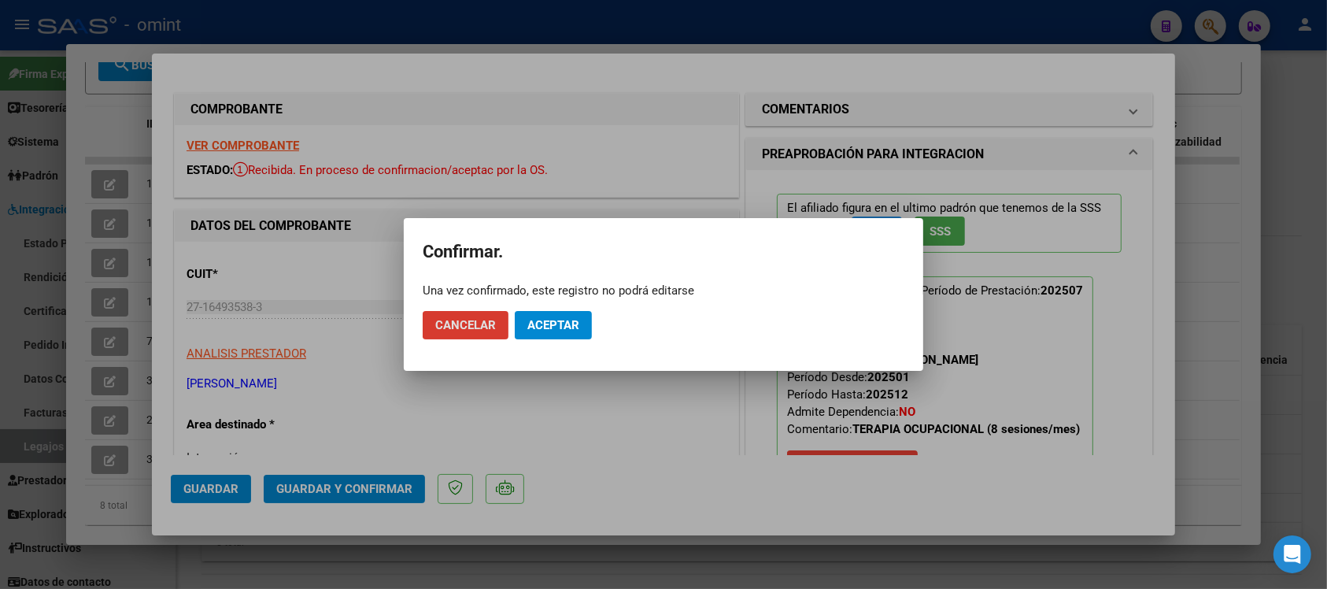
click at [583, 317] on button "Aceptar" at bounding box center [553, 325] width 77 height 28
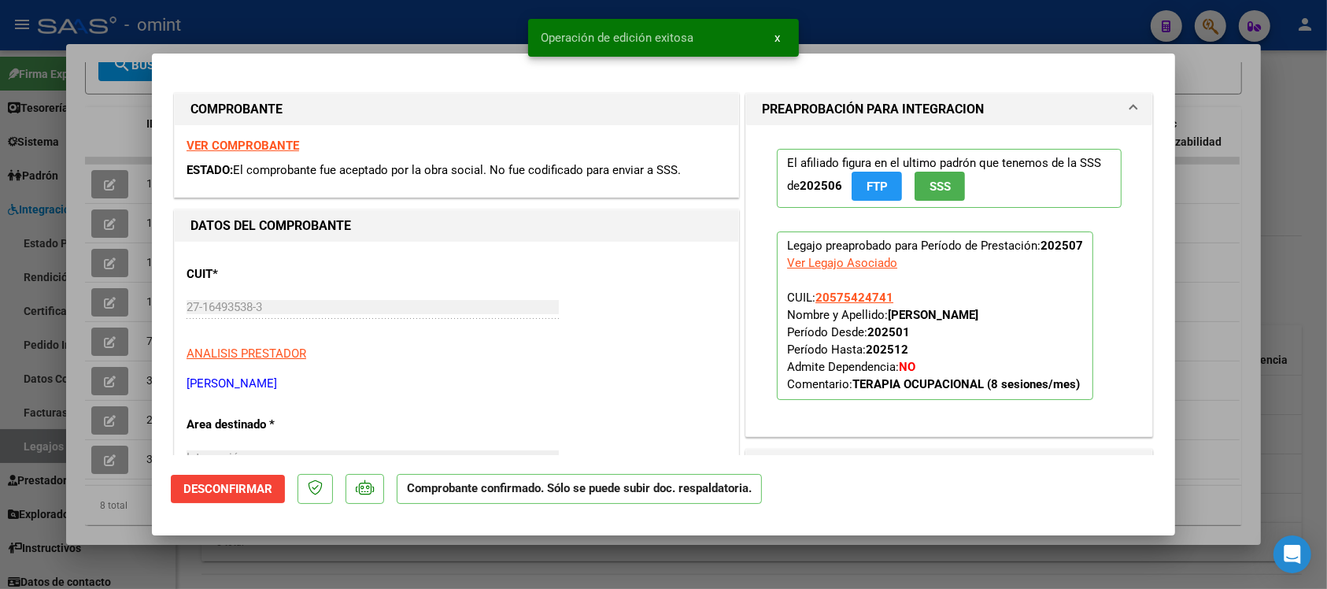
click at [399, 20] on div at bounding box center [663, 294] width 1327 height 589
type input "$ 0,00"
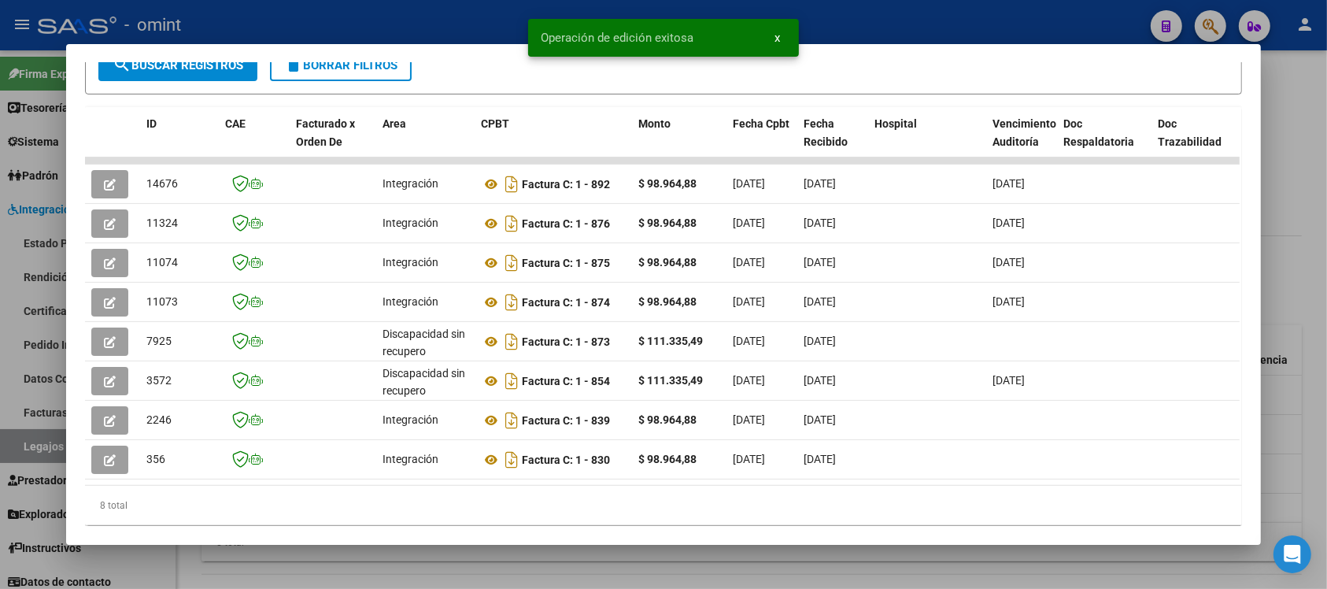
click at [399, 20] on div at bounding box center [663, 294] width 1327 height 589
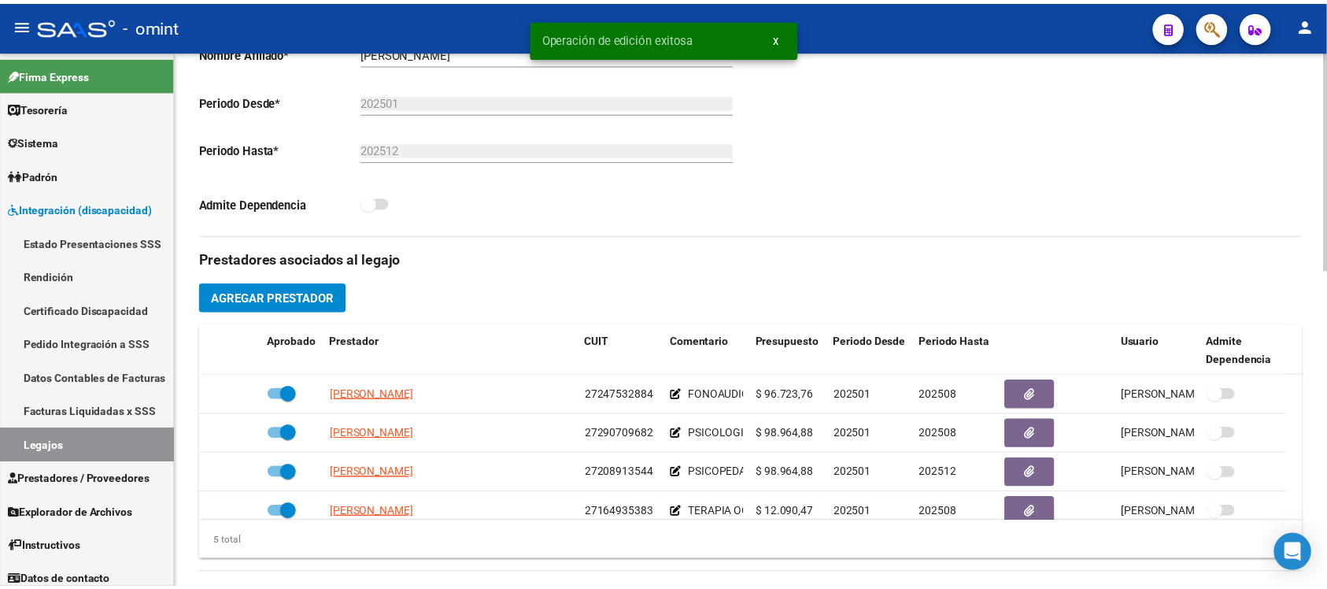
scroll to position [56, 0]
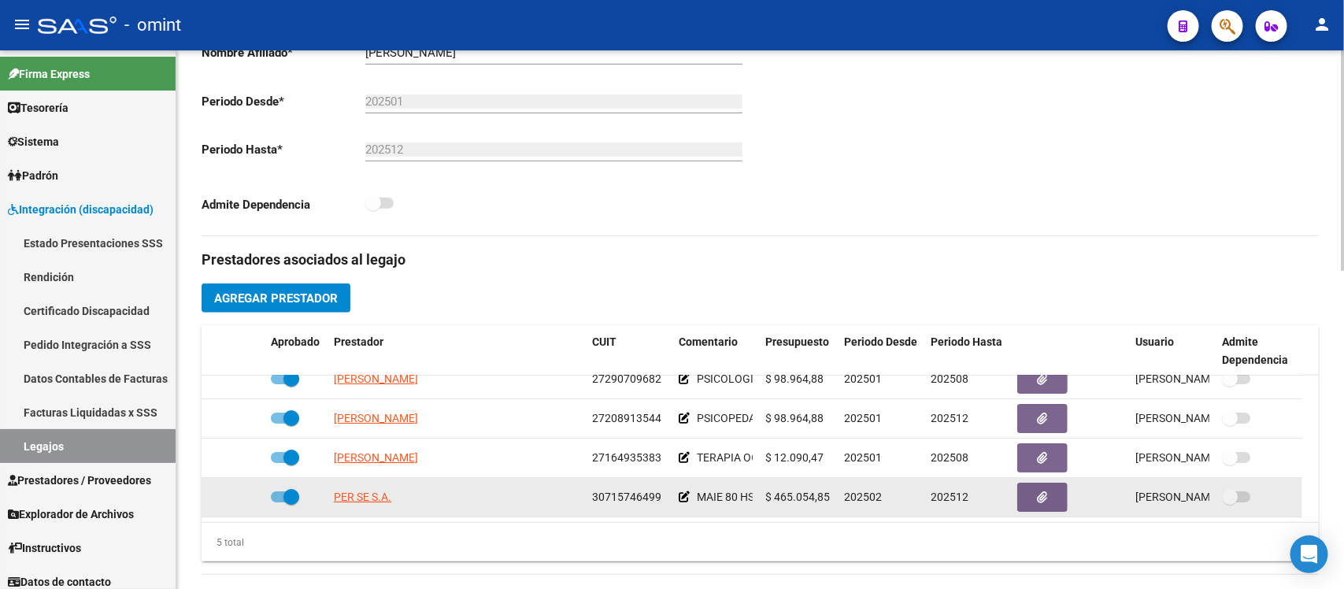
click at [368, 505] on datatable-body-cell "PER SE S.A." at bounding box center [457, 497] width 258 height 39
click at [370, 502] on span "PER SE S.A." at bounding box center [362, 497] width 57 height 13
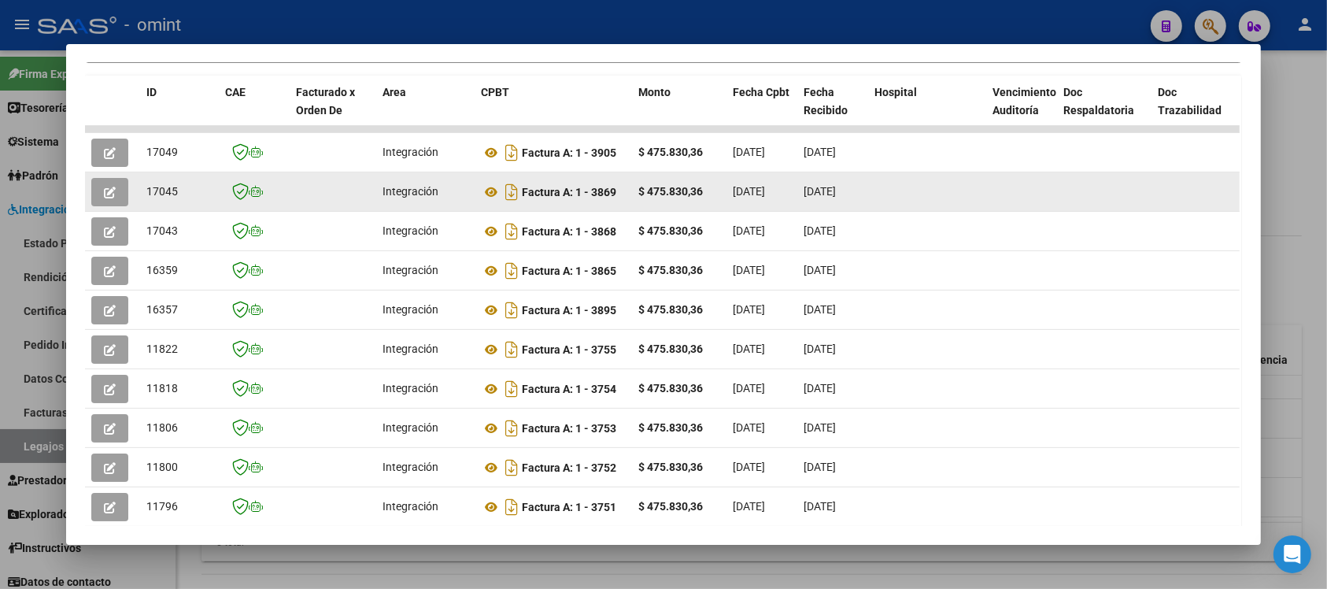
scroll to position [225, 0]
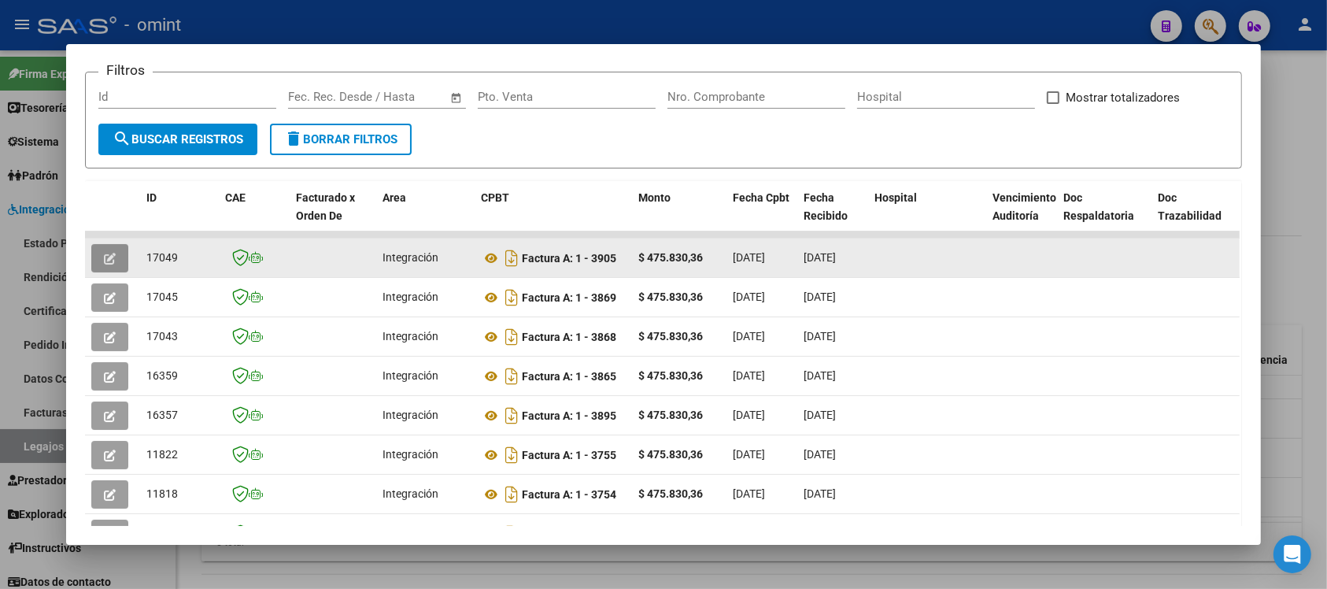
click at [106, 244] on button "button" at bounding box center [109, 258] width 37 height 28
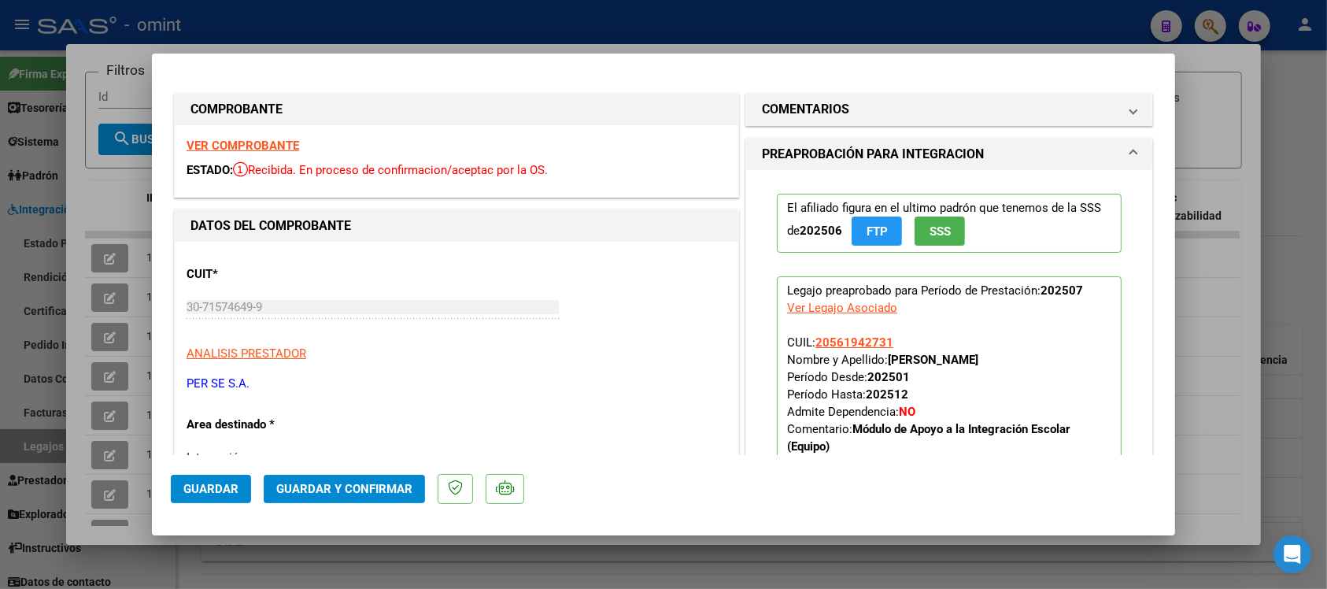
click at [274, 138] on div "VER COMPROBANTE ESTADO: Recibida. En proceso de confirmacion/aceptac por la OS." at bounding box center [457, 161] width 564 height 72
click at [294, 146] on strong "VER COMPROBANTE" at bounding box center [243, 146] width 113 height 14
click at [376, 487] on span "Guardar y Confirmar" at bounding box center [344, 489] width 136 height 14
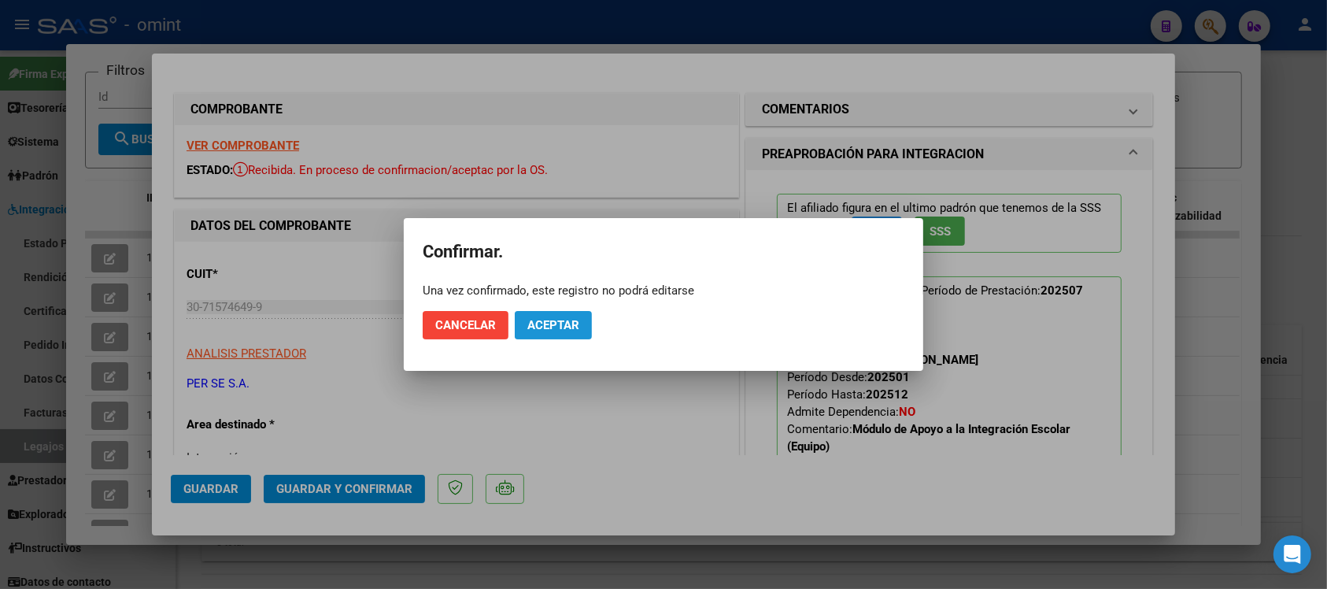
click at [565, 332] on button "Aceptar" at bounding box center [553, 325] width 77 height 28
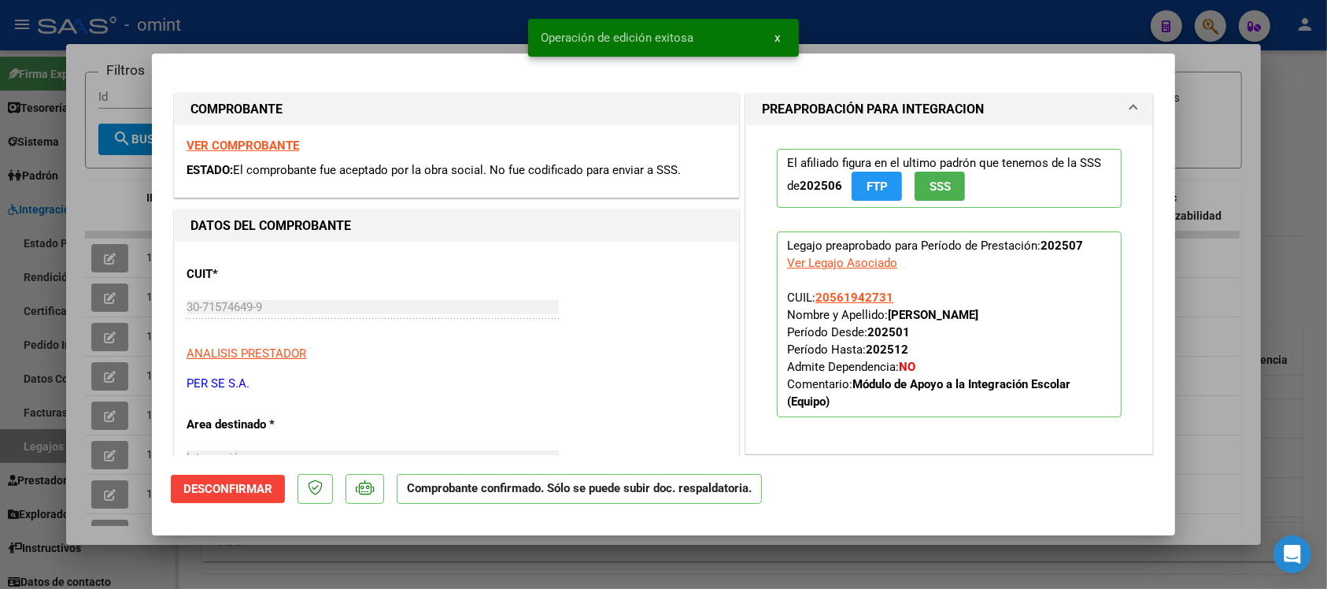
click at [509, 5] on div "Operación de edición exitosa x" at bounding box center [663, 38] width 309 height 76
click at [376, 18] on div at bounding box center [663, 294] width 1327 height 589
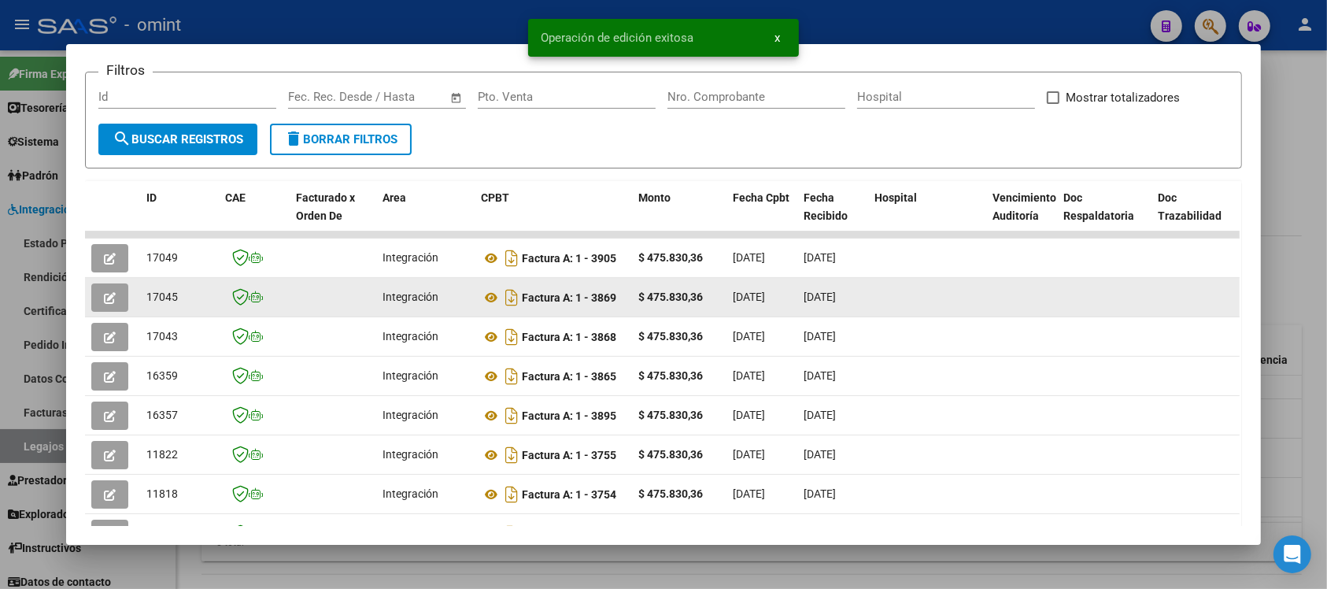
click at [104, 305] on button "button" at bounding box center [109, 297] width 37 height 28
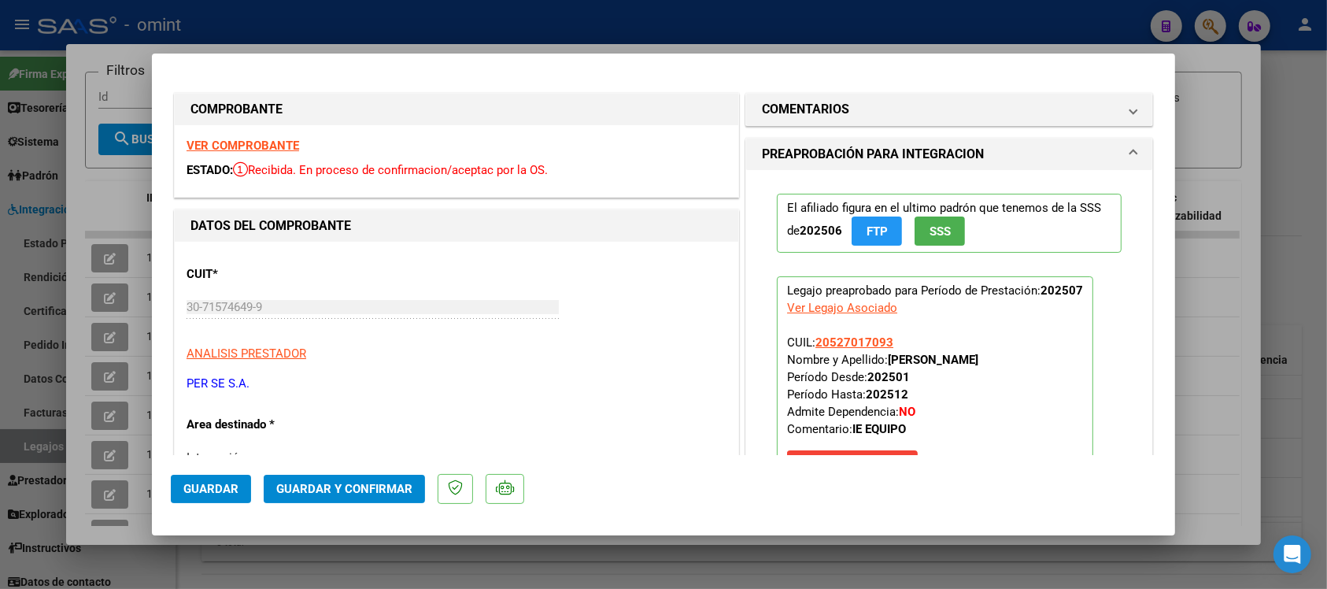
click at [237, 152] on strong "VER COMPROBANTE" at bounding box center [243, 146] width 113 height 14
click at [363, 482] on span "Guardar y Confirmar" at bounding box center [344, 489] width 136 height 14
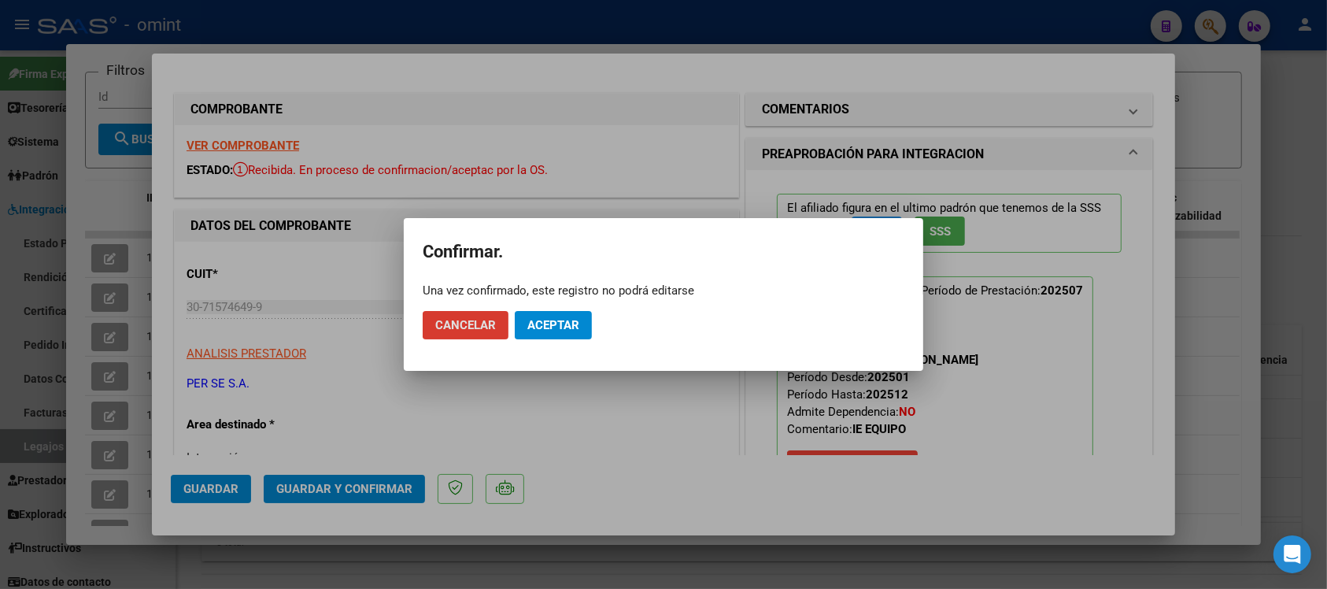
click at [564, 324] on span "Aceptar" at bounding box center [554, 325] width 52 height 14
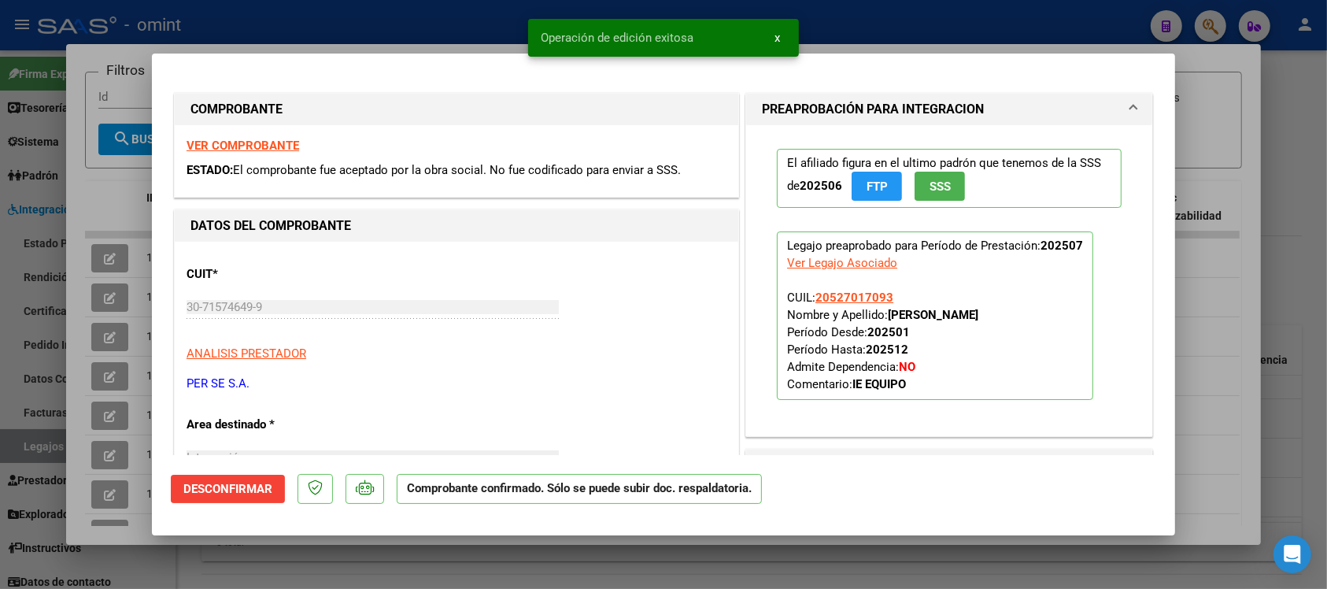
click at [411, 18] on div at bounding box center [663, 294] width 1327 height 589
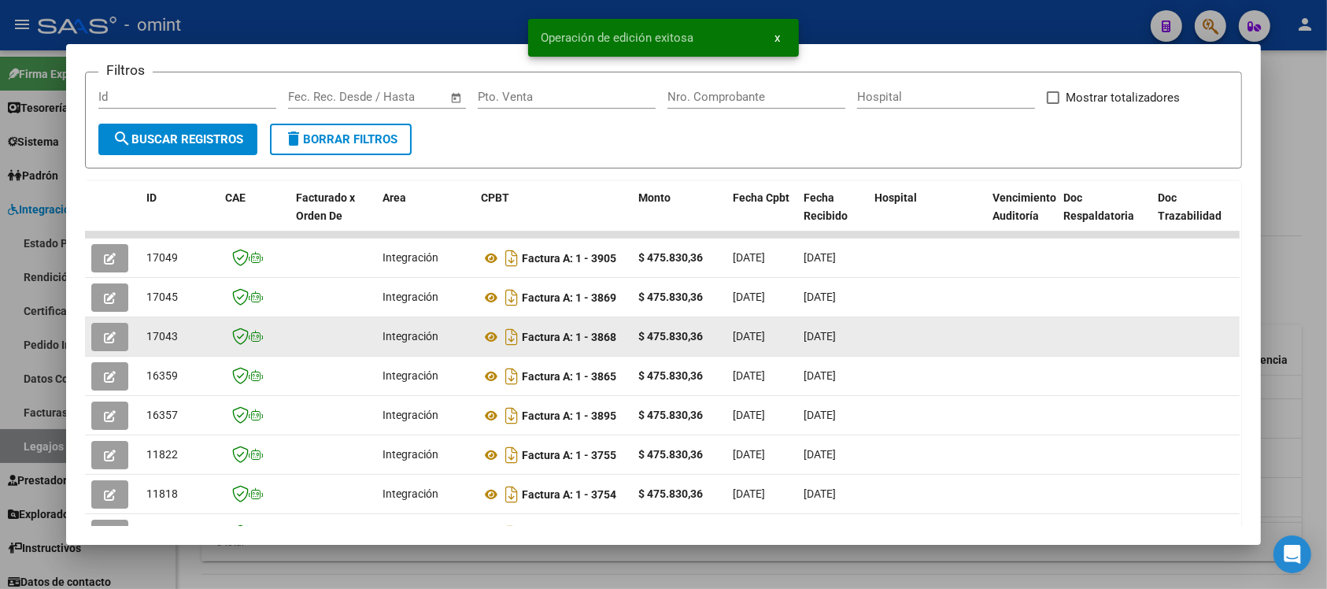
click at [91, 335] on button "button" at bounding box center [109, 337] width 37 height 28
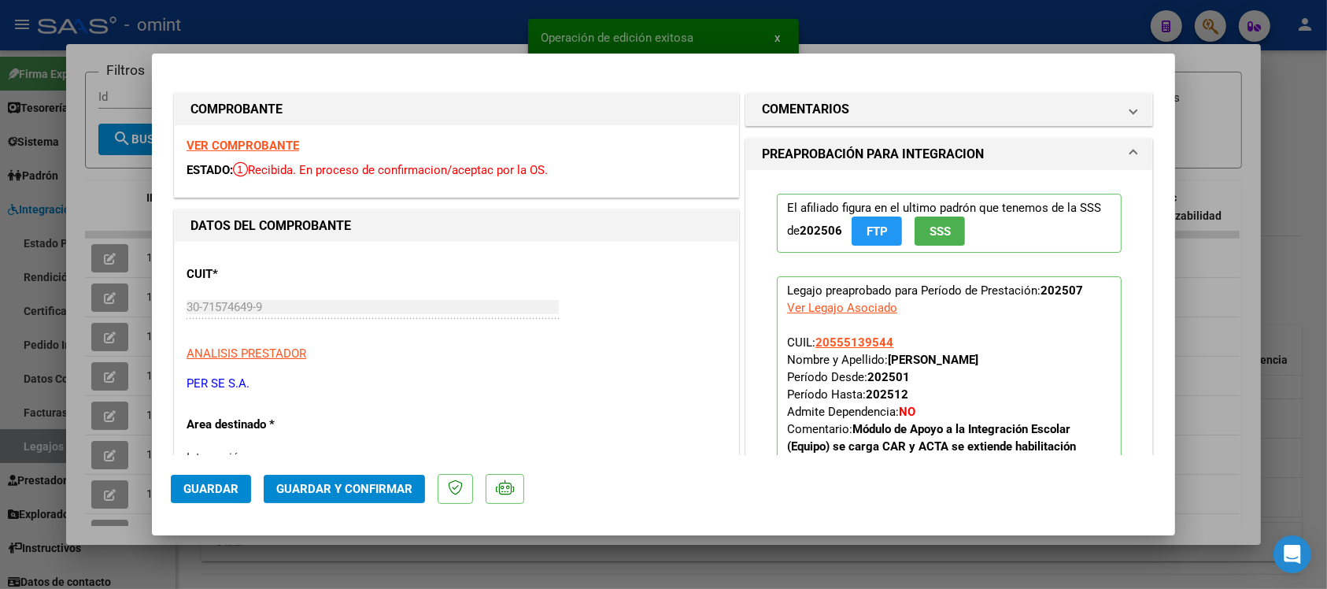
click at [272, 143] on strong "VER COMPROBANTE" at bounding box center [243, 146] width 113 height 14
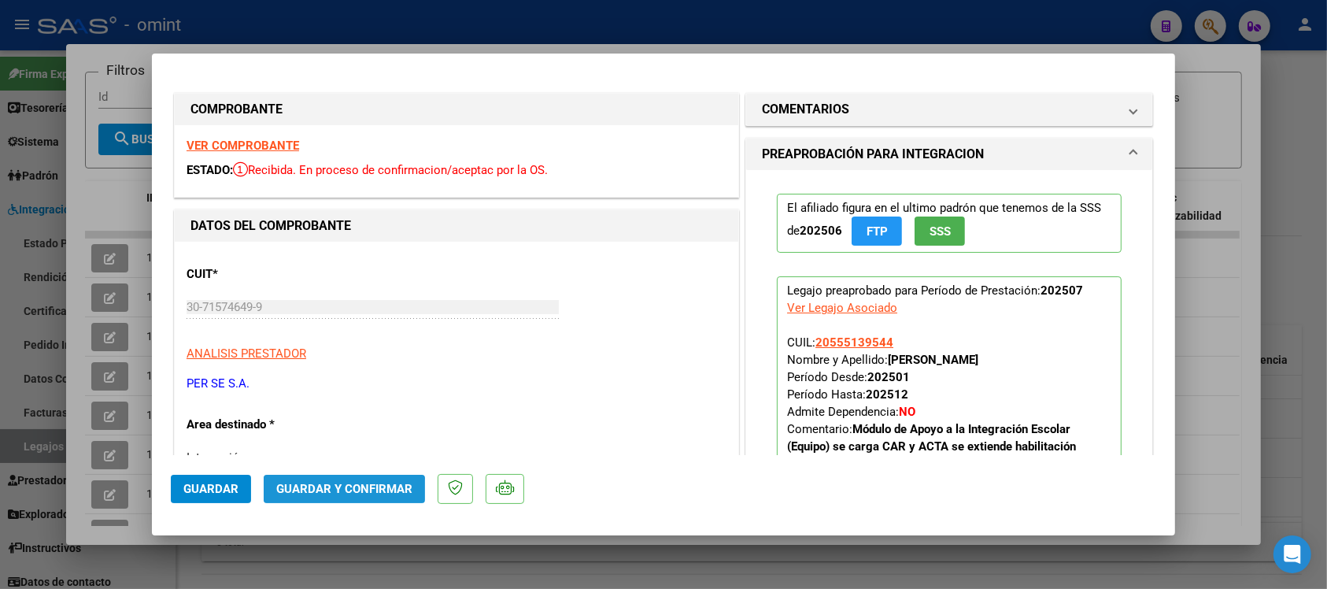
click at [342, 492] on span "Guardar y Confirmar" at bounding box center [344, 489] width 136 height 14
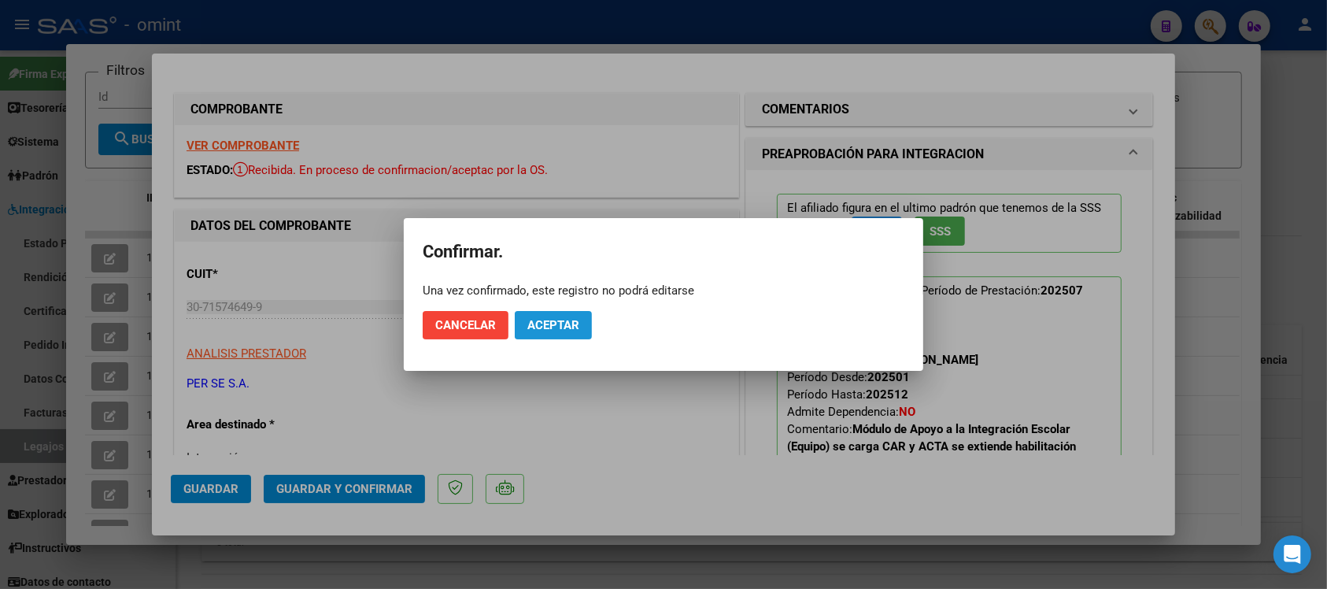
click at [549, 319] on span "Aceptar" at bounding box center [554, 325] width 52 height 14
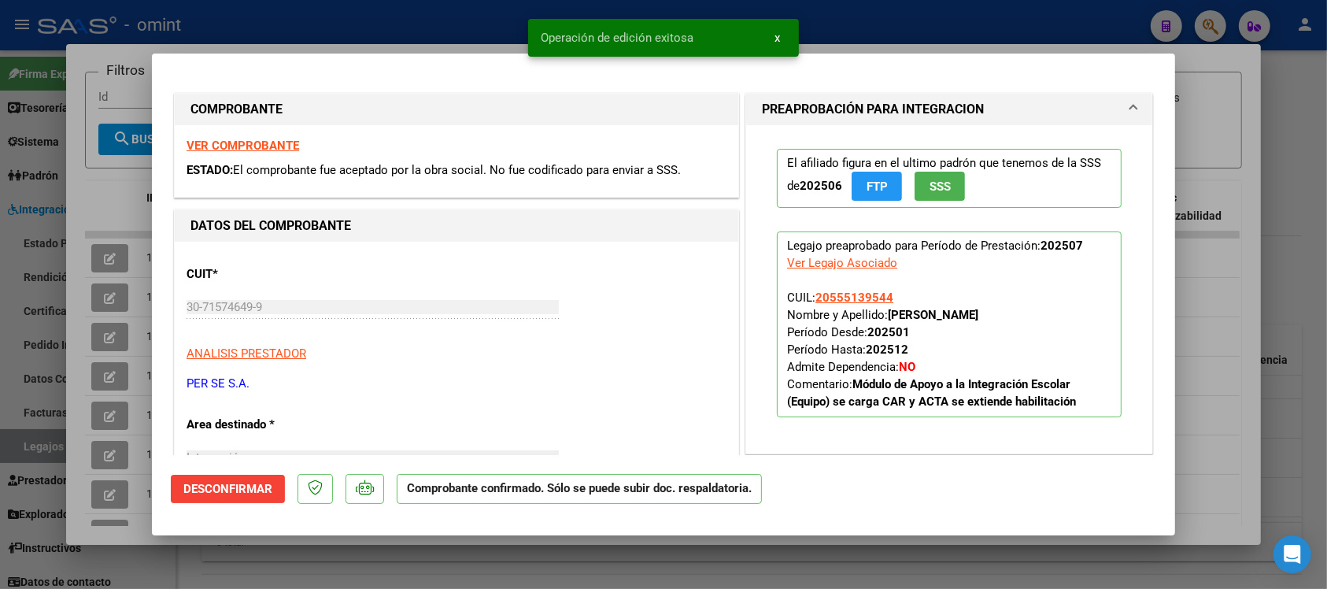
click at [374, 18] on div at bounding box center [663, 294] width 1327 height 589
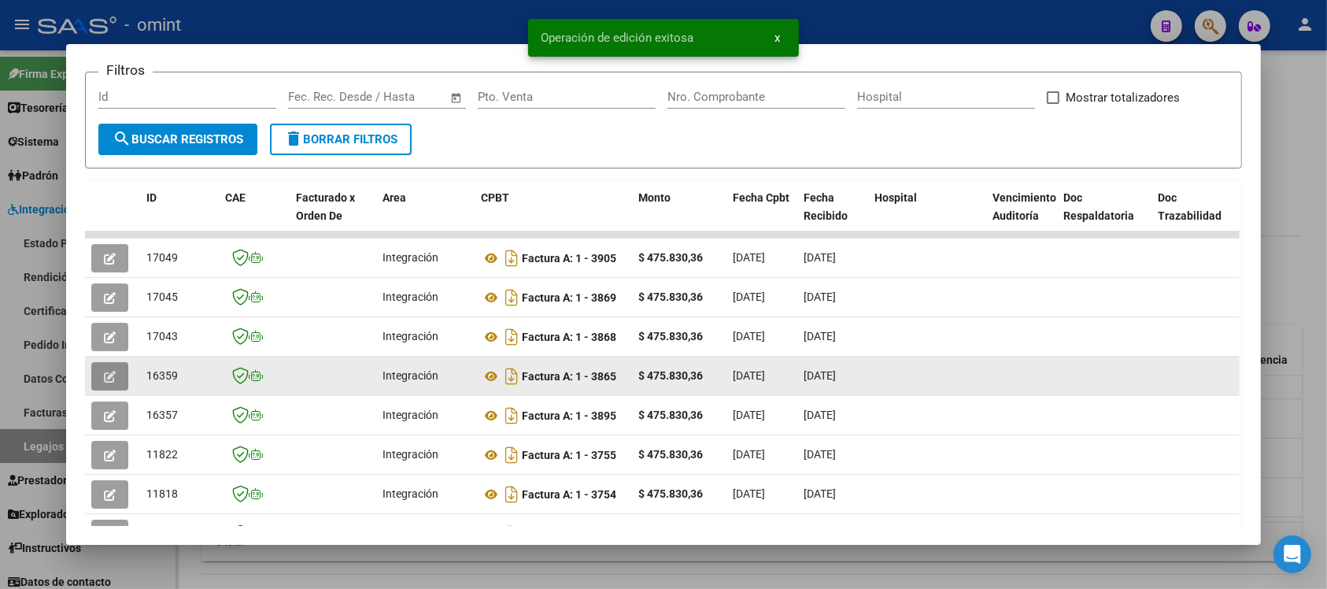
click at [104, 371] on icon "button" at bounding box center [110, 377] width 12 height 12
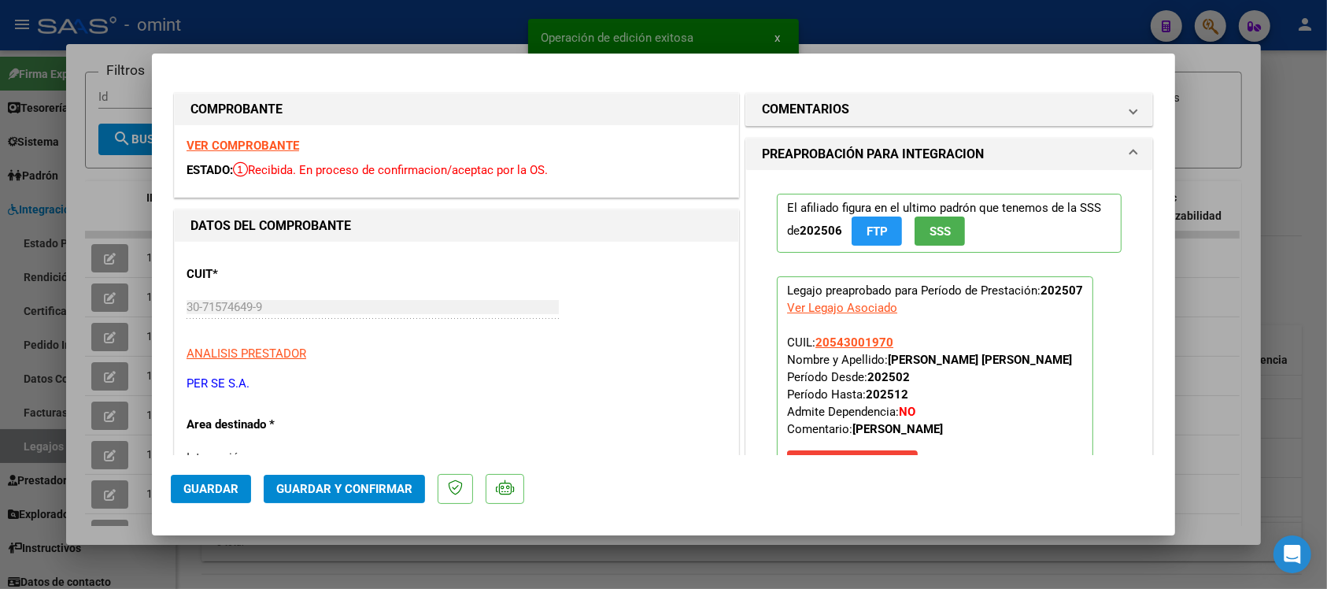
click at [261, 150] on strong "VER COMPROBANTE" at bounding box center [243, 146] width 113 height 14
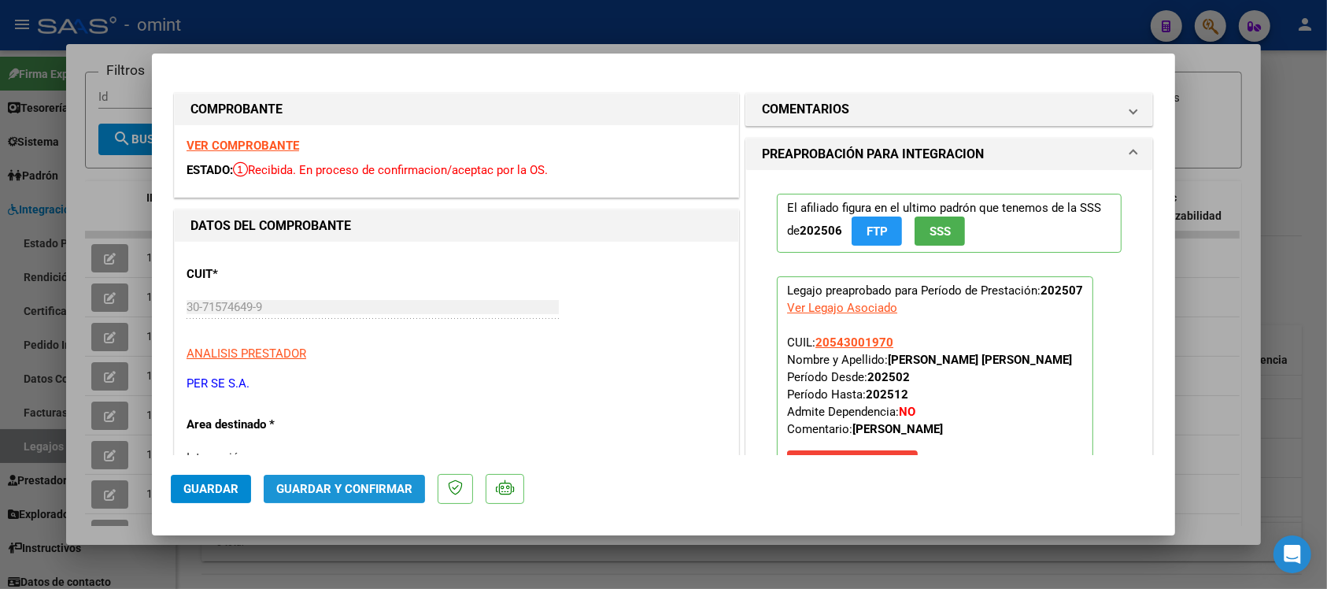
click at [317, 484] on span "Guardar y Confirmar" at bounding box center [344, 489] width 136 height 14
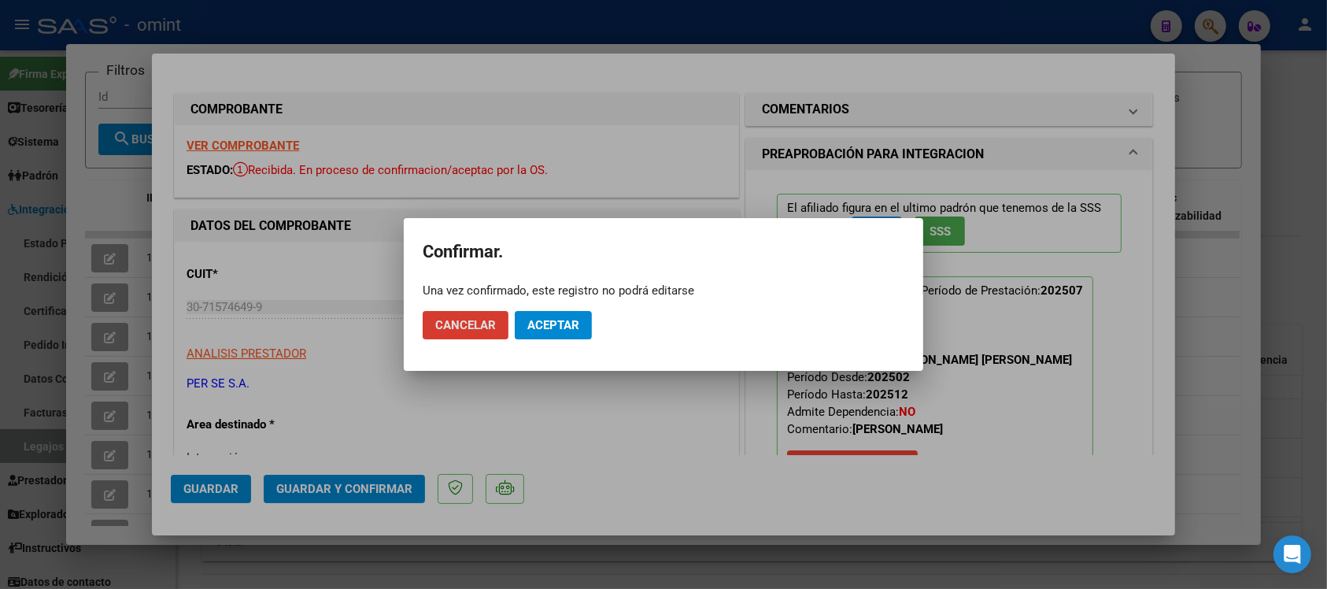
click at [581, 323] on button "Aceptar" at bounding box center [553, 325] width 77 height 28
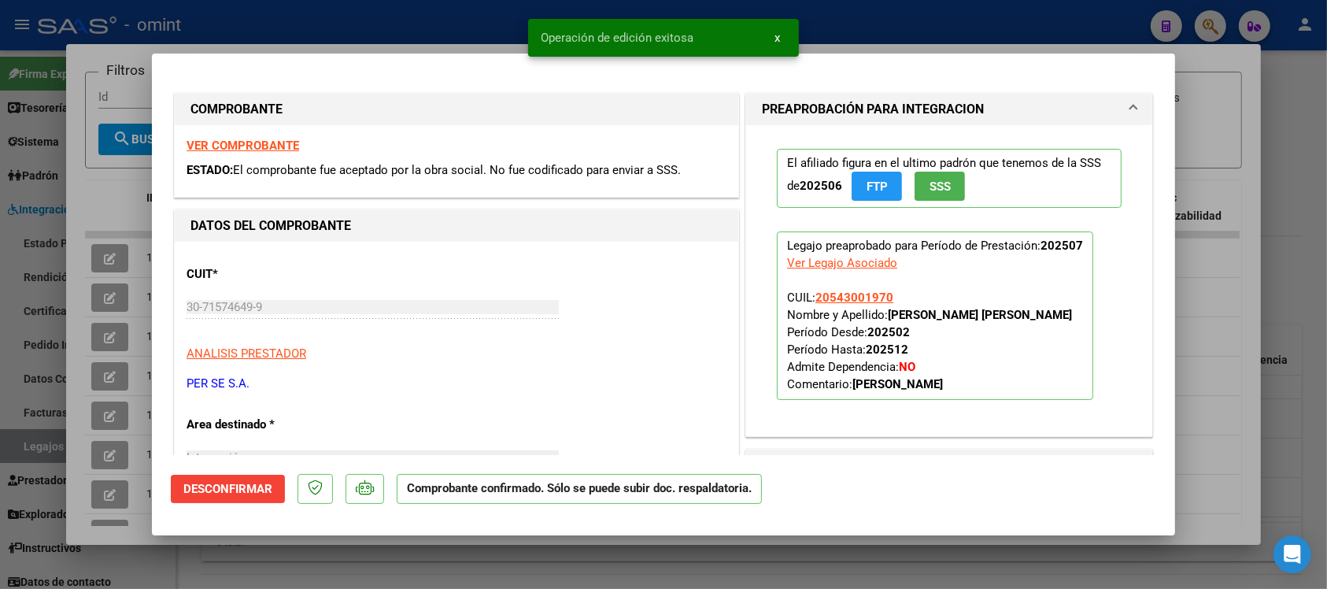
drag, startPoint x: 453, startPoint y: 28, endPoint x: 443, endPoint y: 37, distance: 13.4
click at [453, 26] on div at bounding box center [663, 294] width 1327 height 589
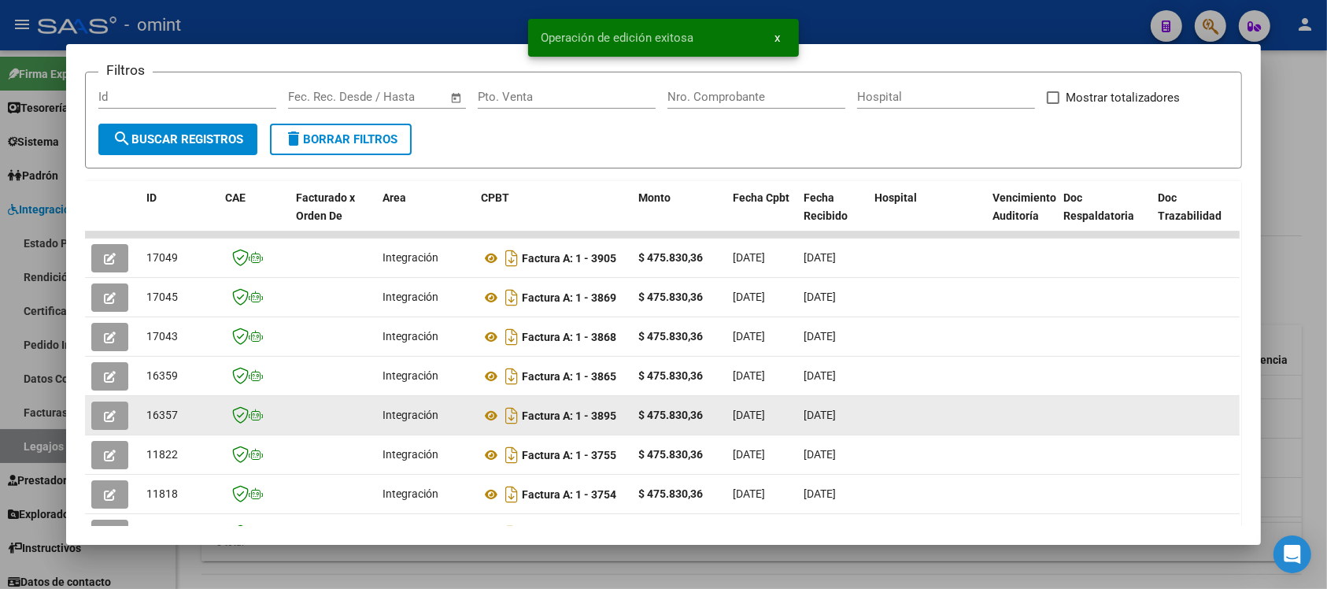
click at [94, 418] on button "button" at bounding box center [109, 416] width 37 height 28
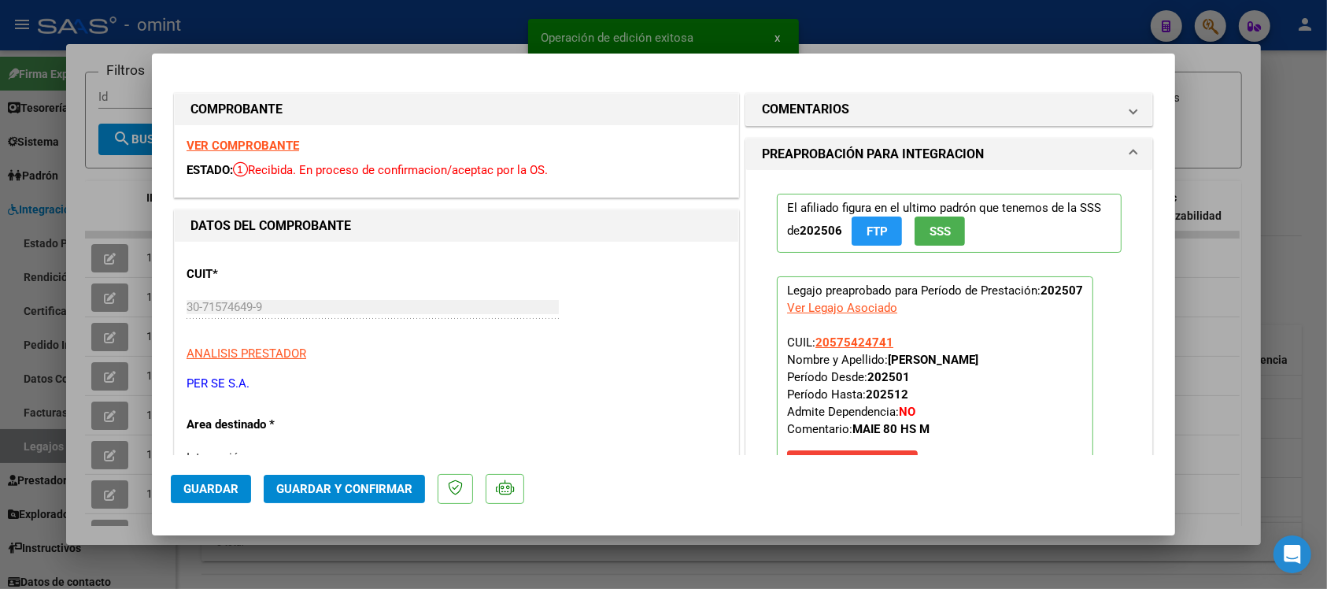
click at [262, 150] on strong "VER COMPROBANTE" at bounding box center [243, 146] width 113 height 14
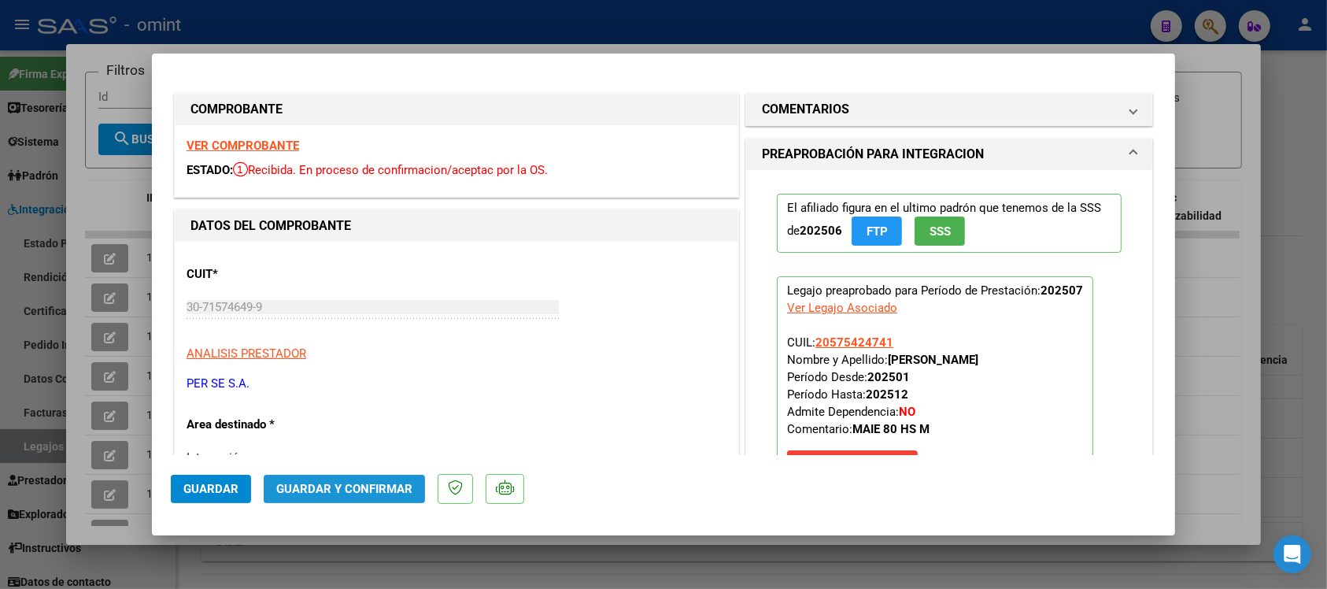
click at [410, 494] on span "Guardar y Confirmar" at bounding box center [344, 489] width 136 height 14
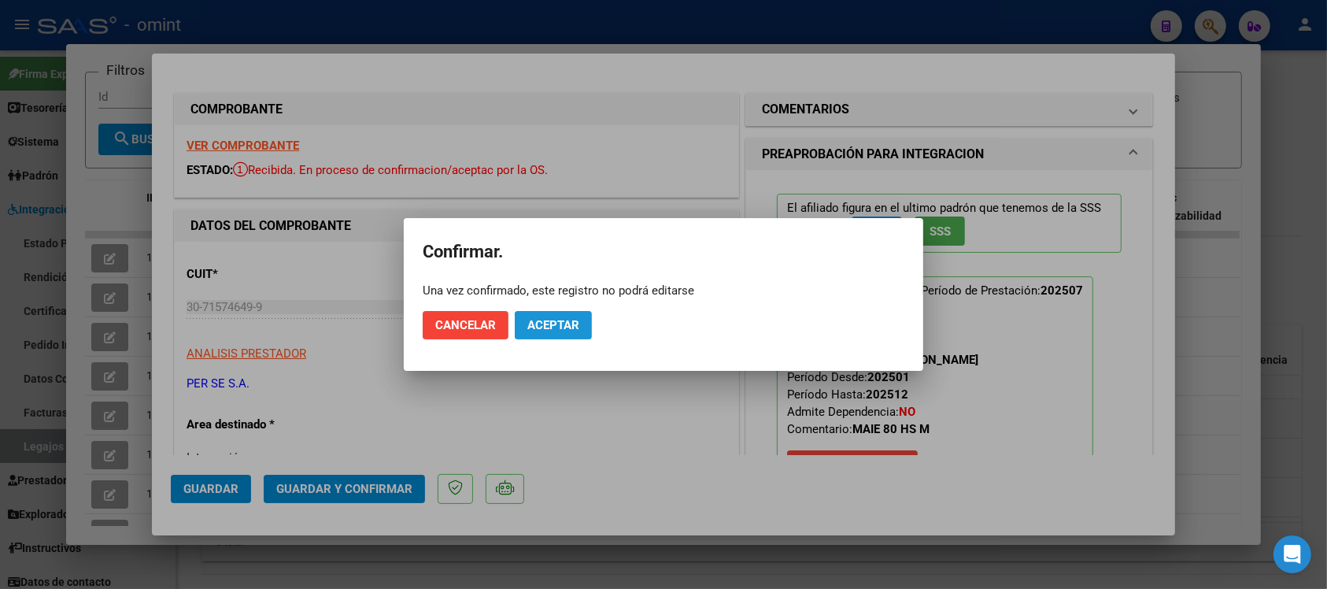
click at [571, 329] on span "Aceptar" at bounding box center [554, 325] width 52 height 14
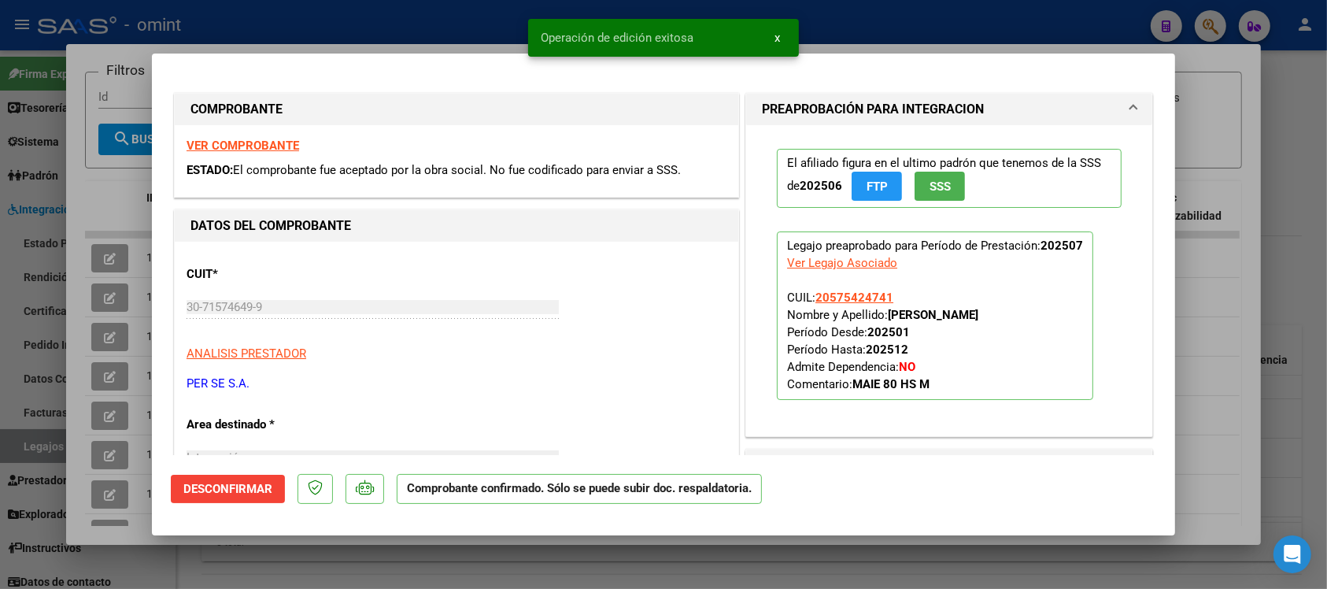
click at [391, 28] on div at bounding box center [663, 294] width 1327 height 589
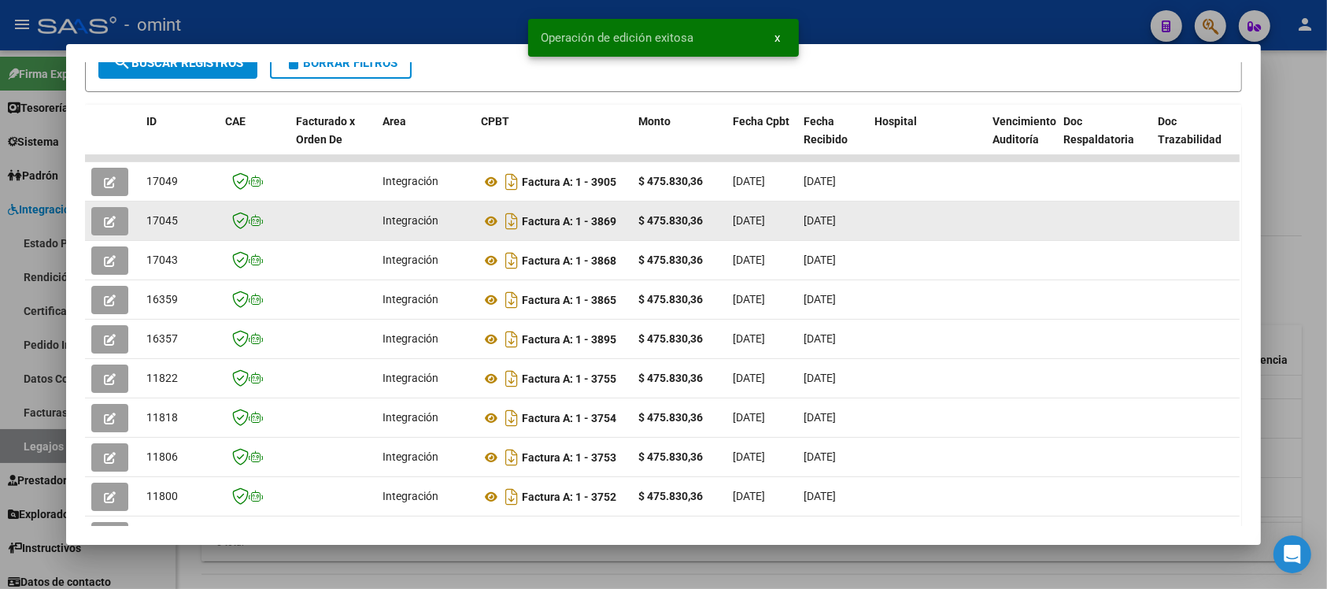
scroll to position [324, 0]
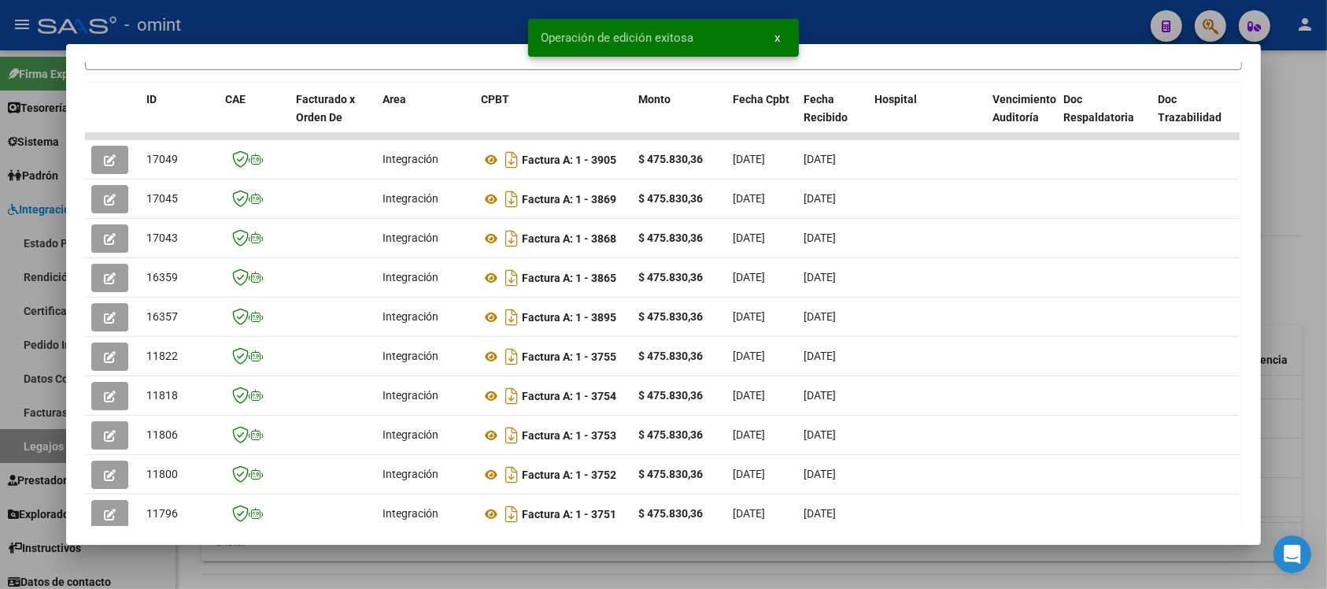
click at [402, 9] on div at bounding box center [663, 294] width 1327 height 589
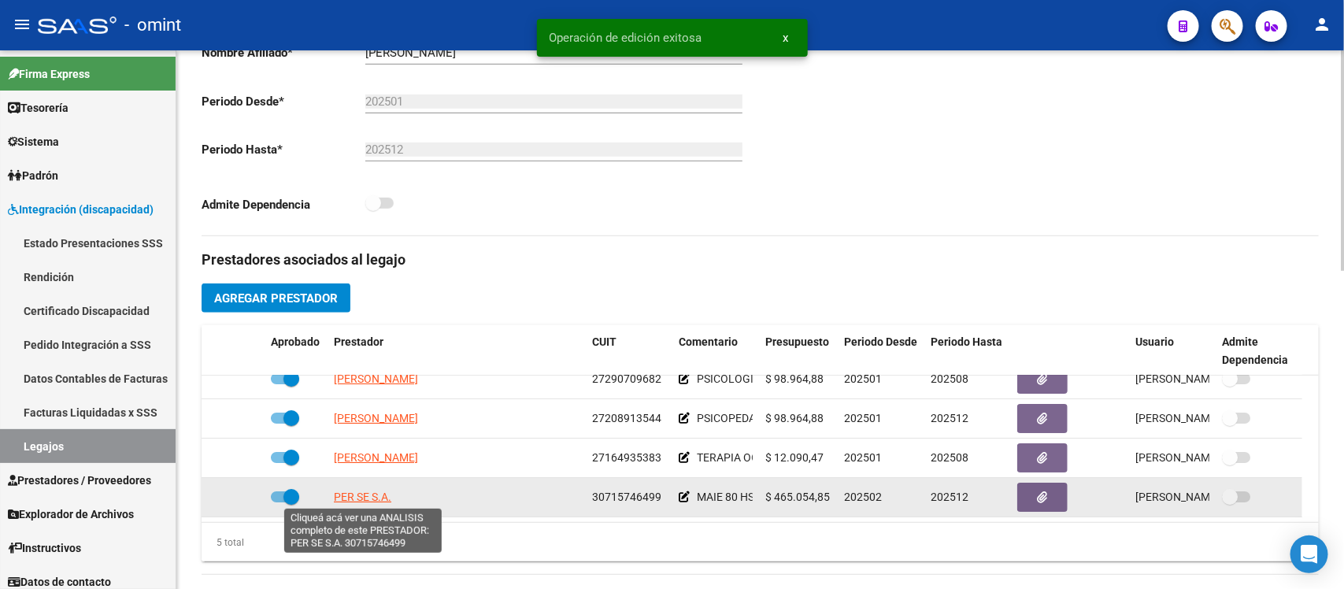
click at [365, 500] on span "PER SE S.A." at bounding box center [362, 497] width 57 height 13
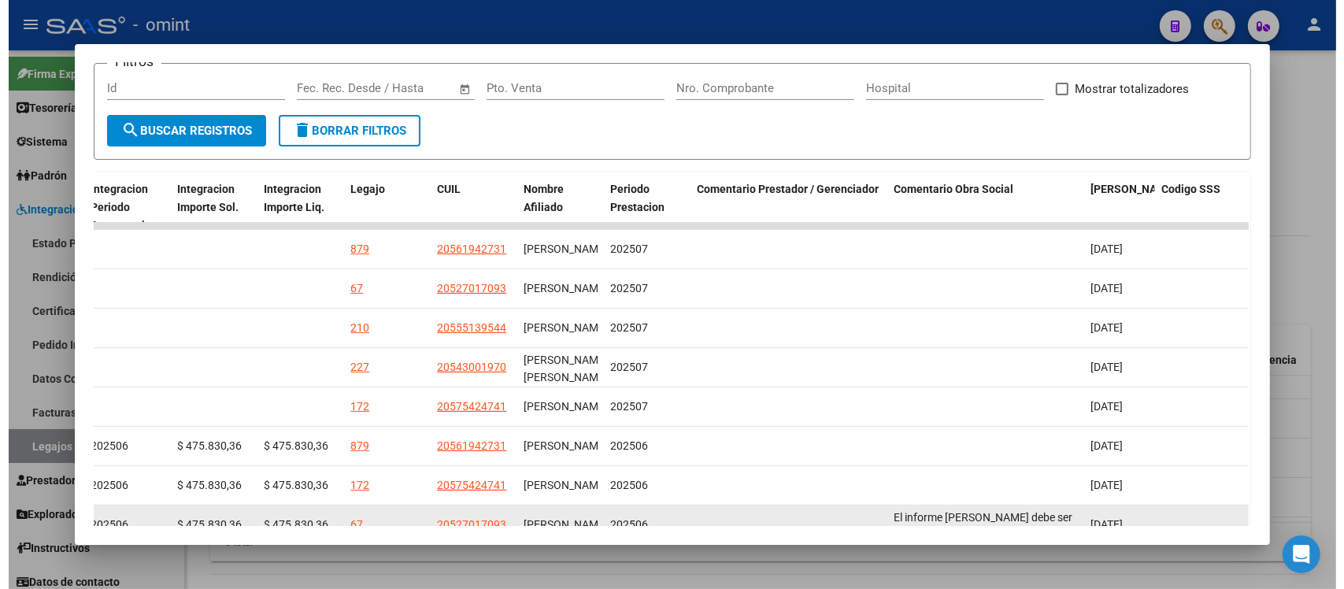
scroll to position [0, 0]
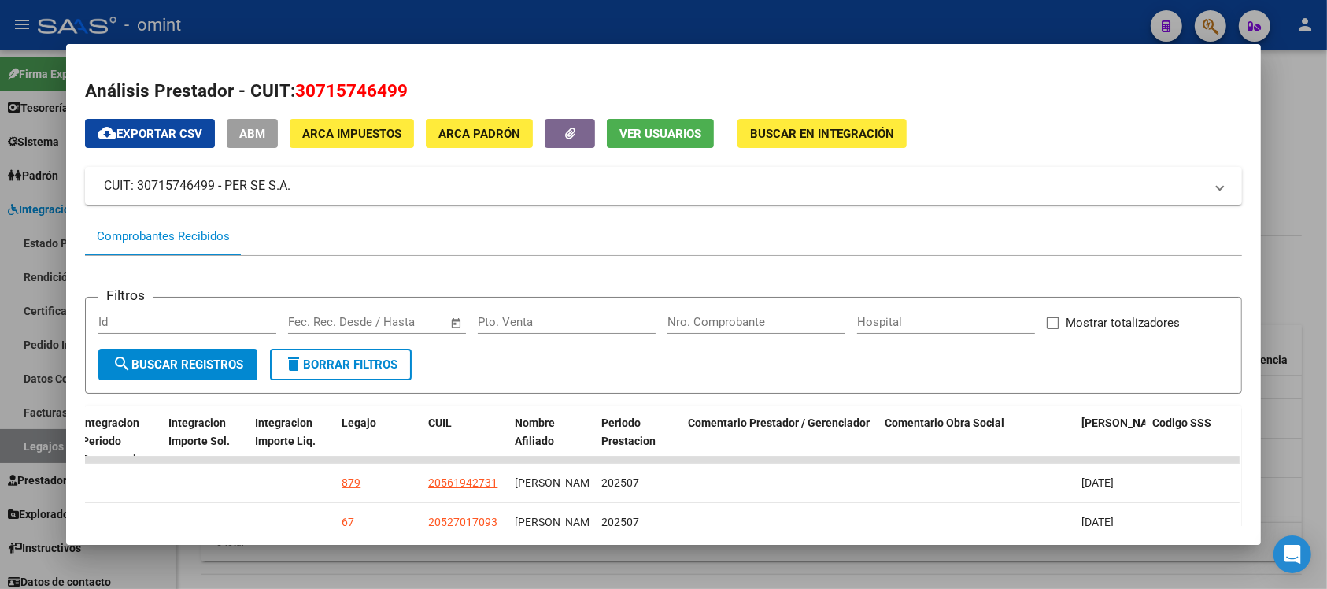
click at [632, 34] on div at bounding box center [663, 294] width 1327 height 589
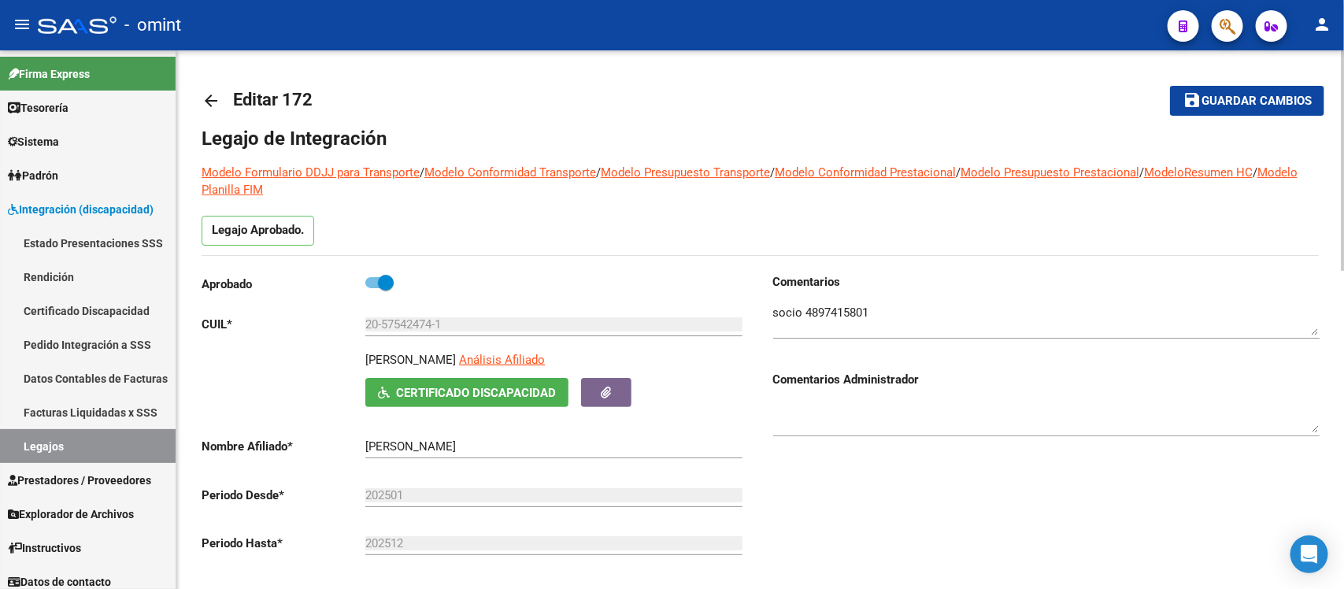
click at [209, 98] on mat-icon "arrow_back" at bounding box center [211, 100] width 19 height 19
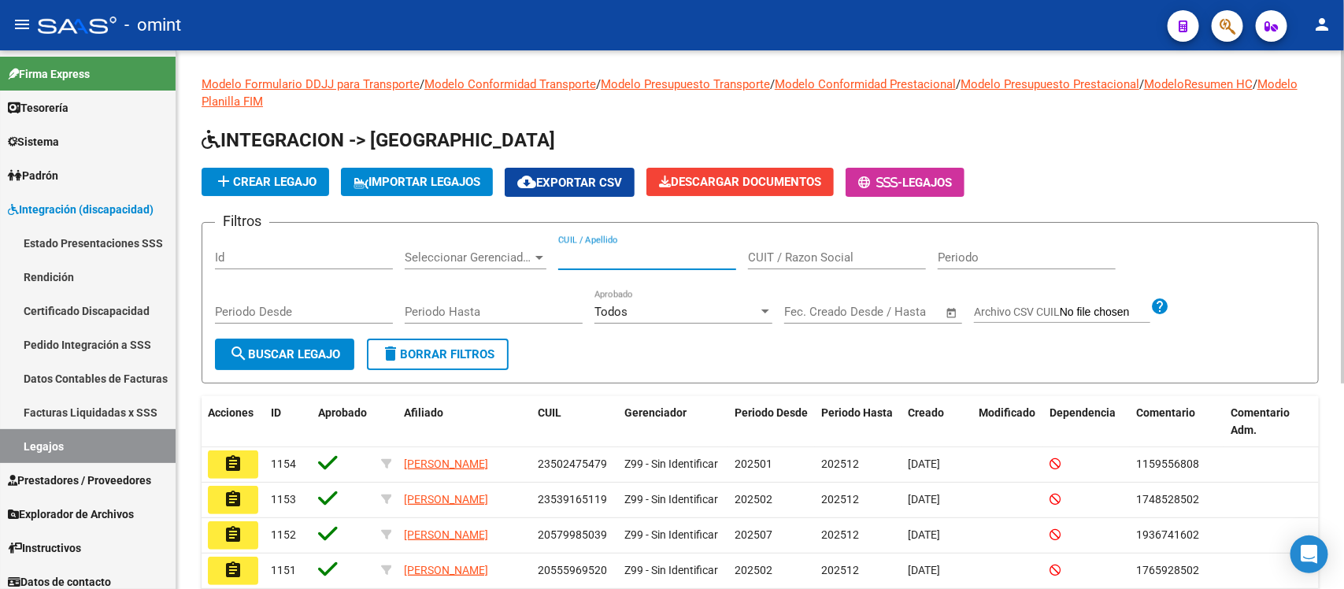
click at [661, 261] on input "CUIL / Apellido" at bounding box center [647, 257] width 178 height 14
paste input "5699464"
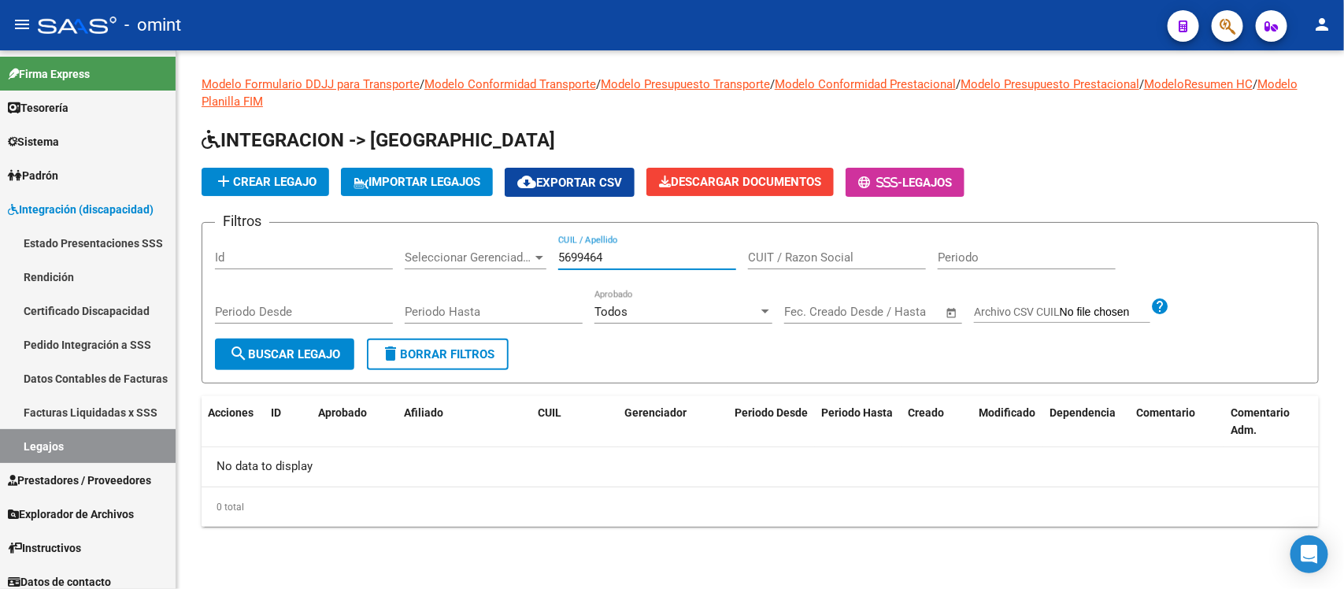
drag, startPoint x: 654, startPoint y: 257, endPoint x: 458, endPoint y: 276, distance: 196.3
click at [458, 276] on div "Filtros Id Seleccionar Gerenciador Seleccionar Gerenciador 5699464 CUIL / Apell…" at bounding box center [760, 286] width 1090 height 103
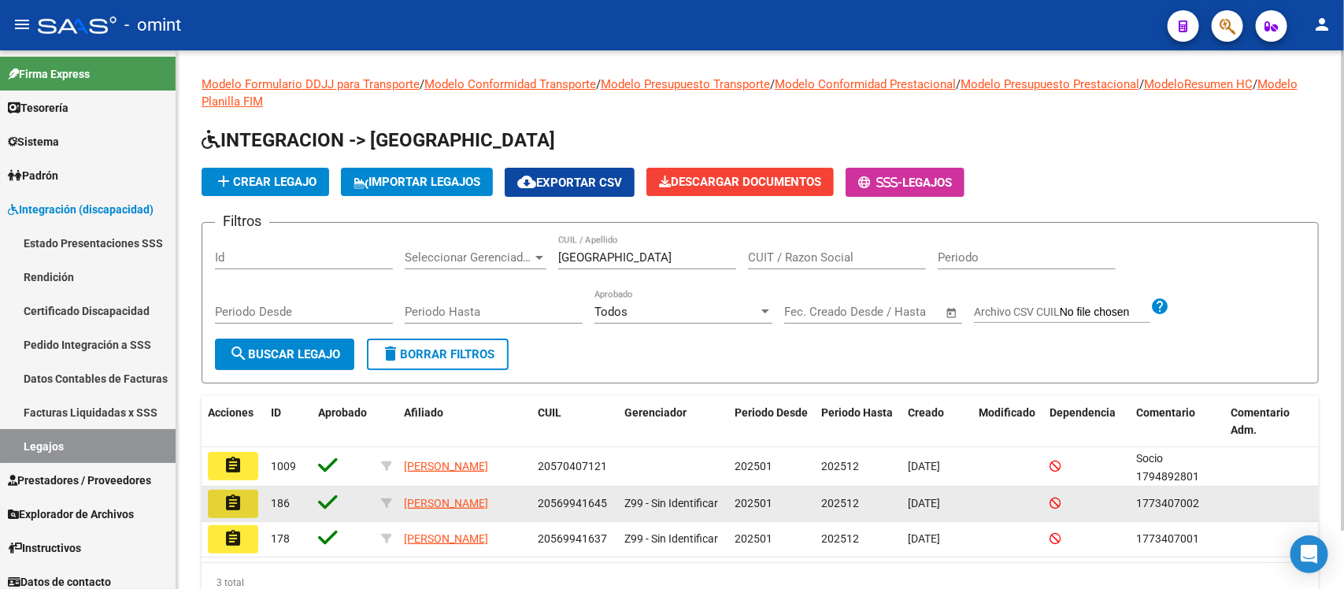
click at [227, 501] on mat-icon "assignment" at bounding box center [233, 503] width 19 height 19
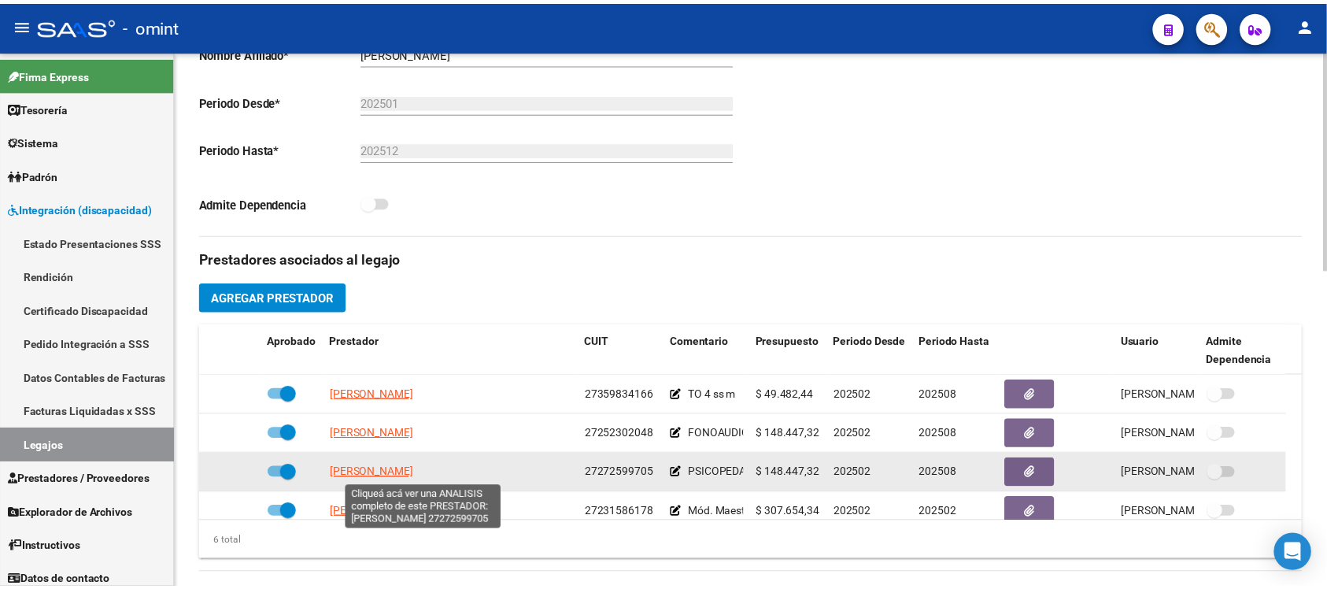
scroll to position [95, 0]
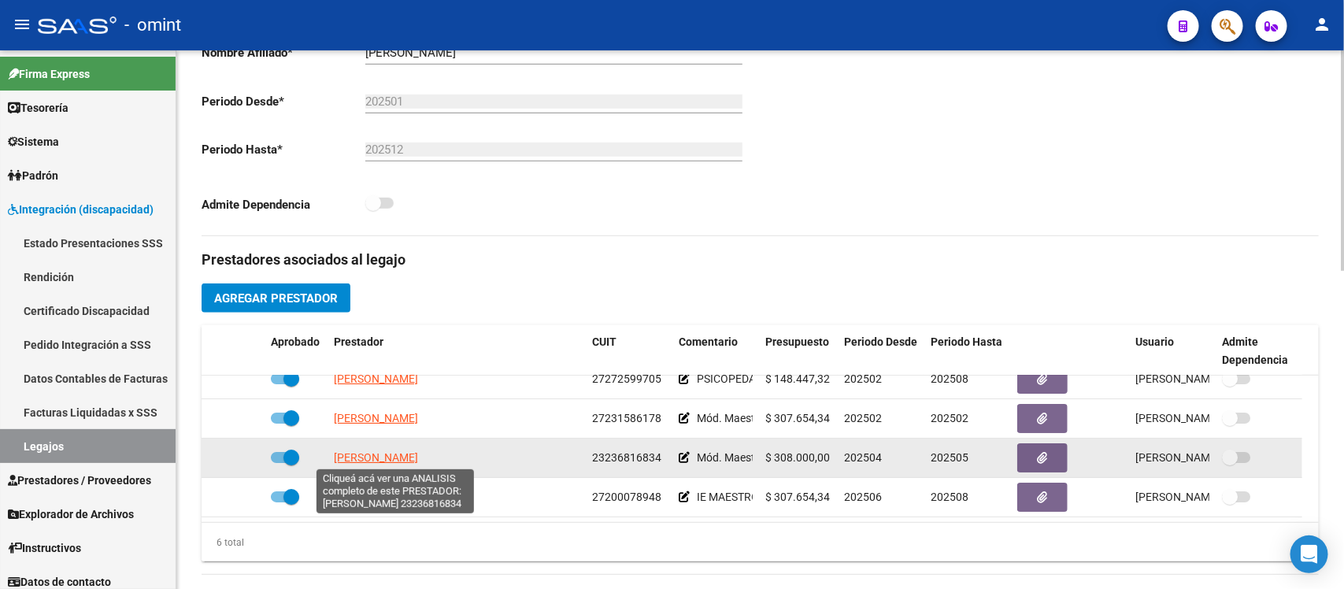
click at [418, 461] on span "RUIZ GABRIELA BEATRIZ" at bounding box center [376, 457] width 84 height 13
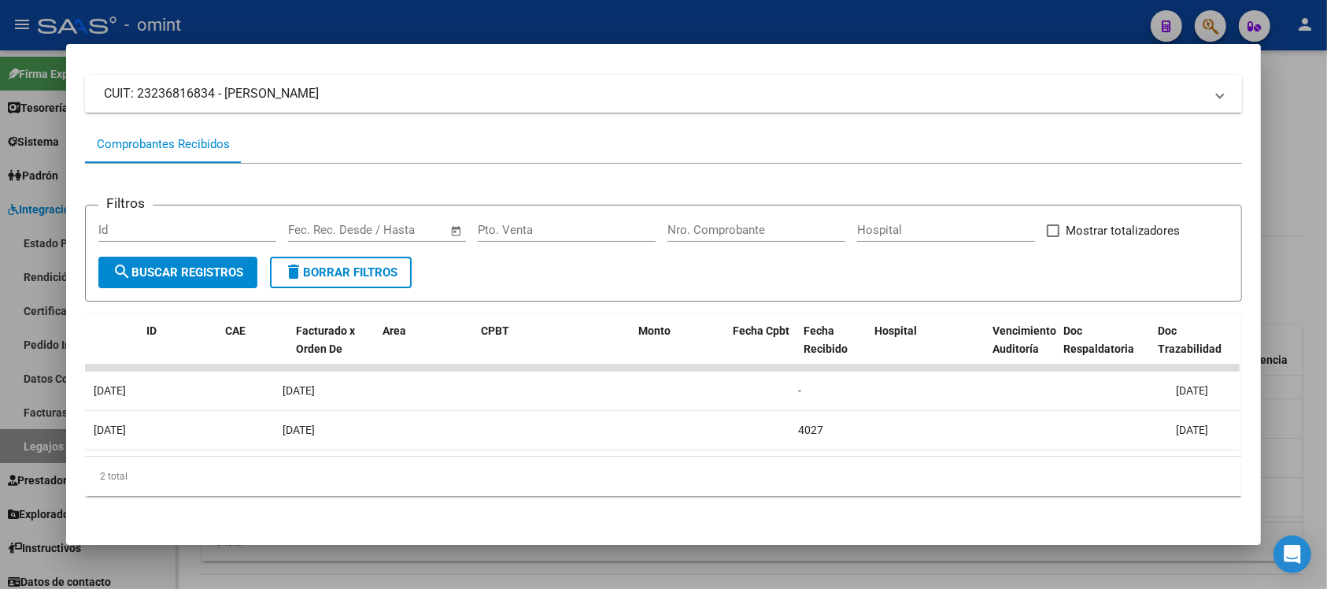
scroll to position [0, 0]
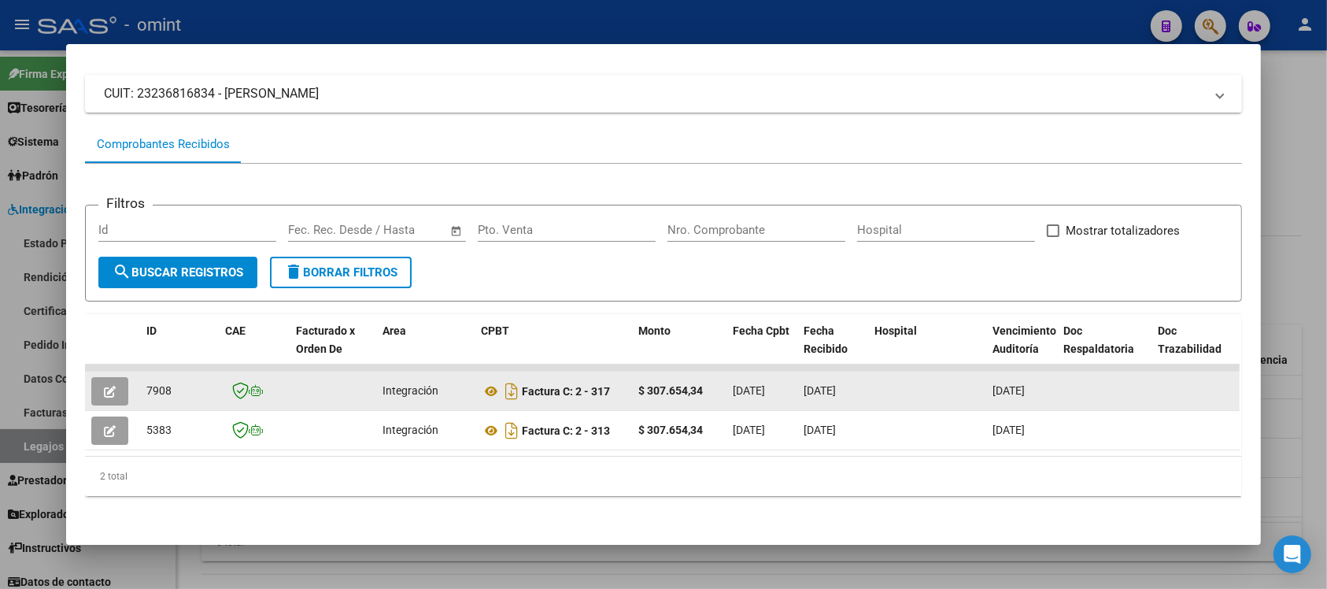
click at [91, 382] on button "button" at bounding box center [109, 391] width 37 height 28
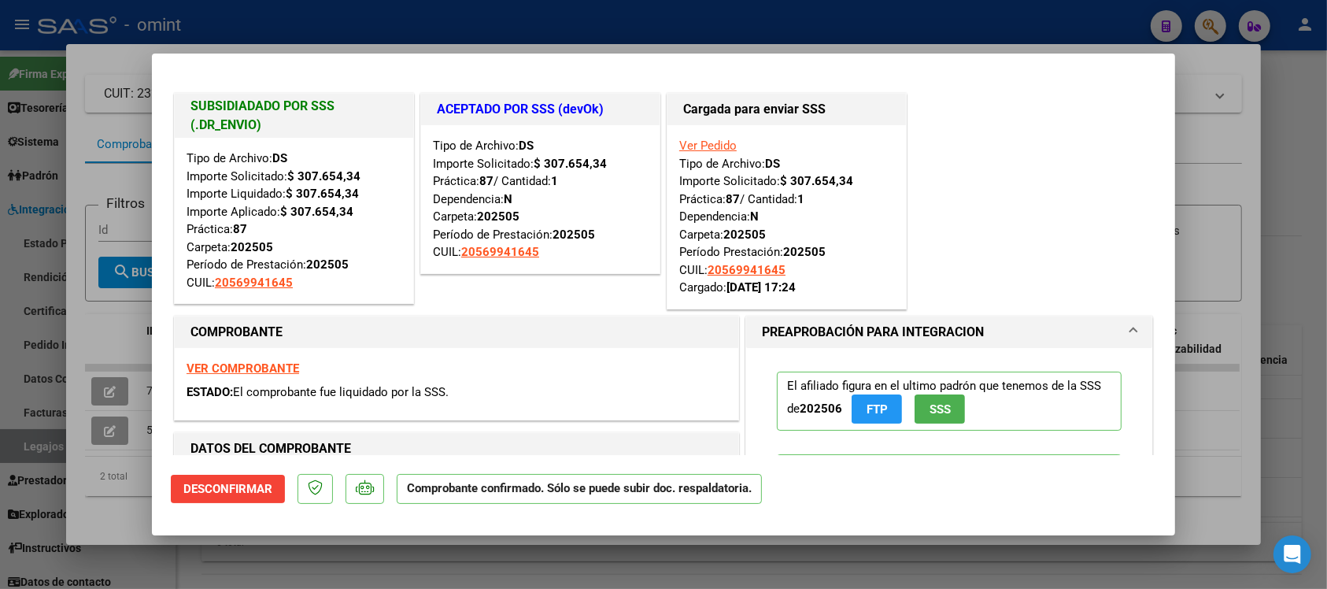
click at [391, 42] on div at bounding box center [663, 294] width 1327 height 589
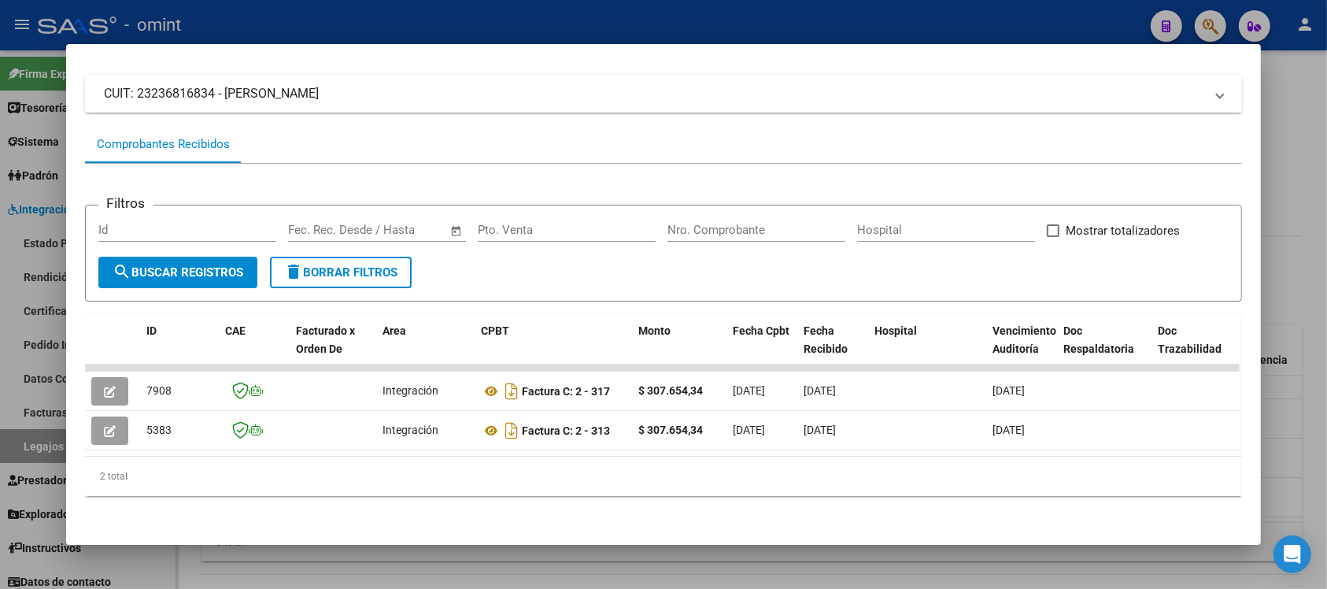
click at [382, 10] on div at bounding box center [663, 294] width 1327 height 589
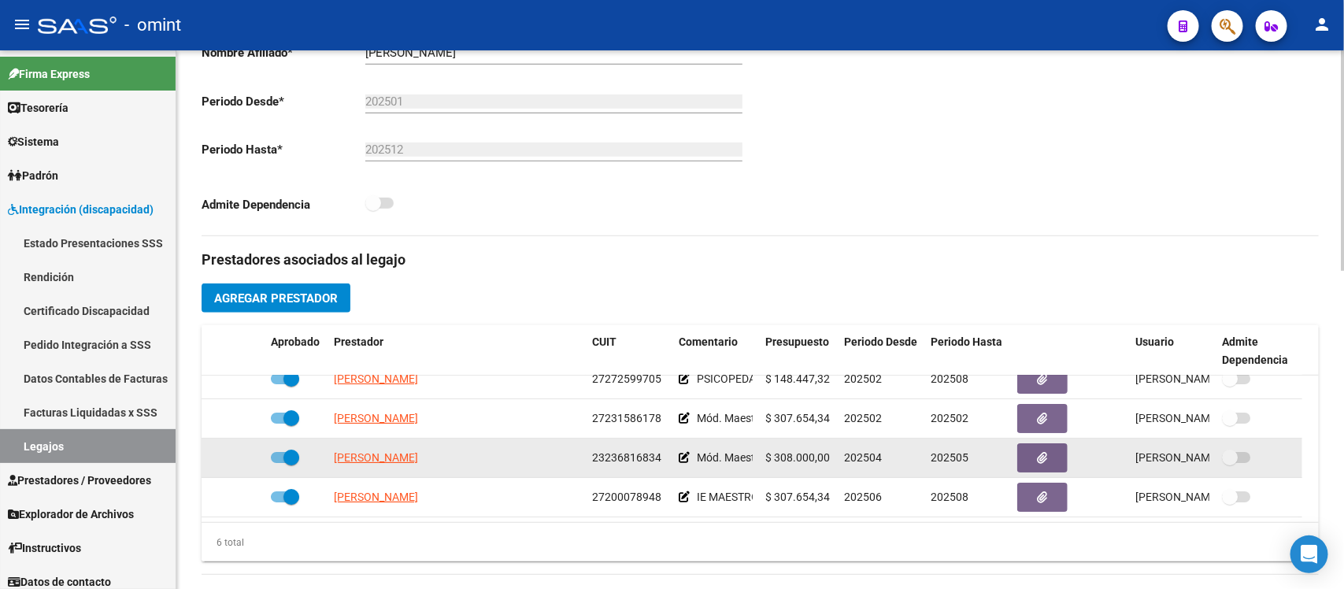
click at [394, 465] on app-link-go-to "RUIZ GABRIELA BEATRIZ" at bounding box center [376, 458] width 84 height 18
click at [391, 462] on span "RUIZ GABRIELA BEATRIZ" at bounding box center [376, 457] width 84 height 13
copy span "GABRIELA"
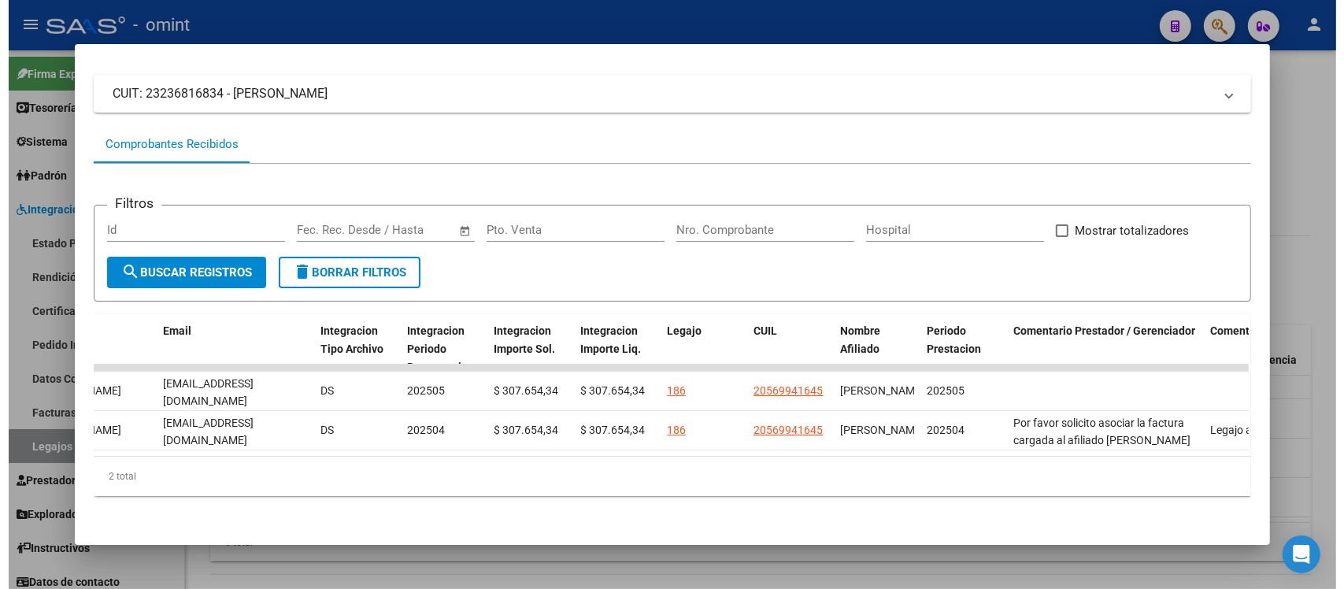
scroll to position [0, 1998]
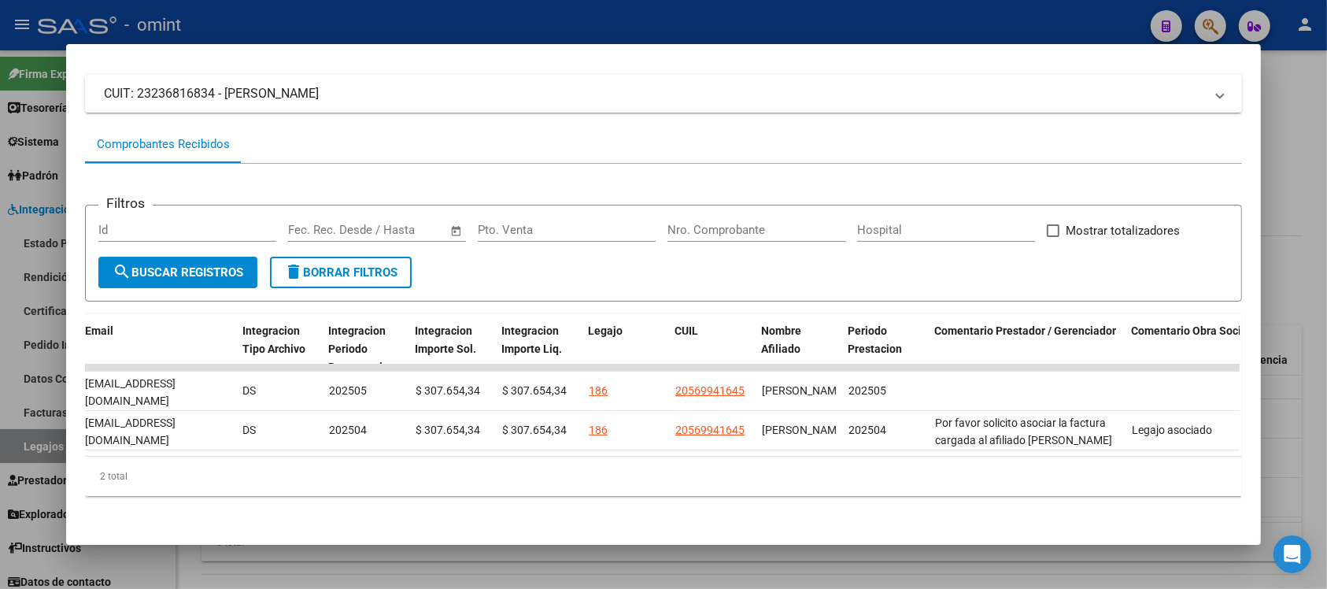
click at [638, 9] on div at bounding box center [663, 294] width 1327 height 589
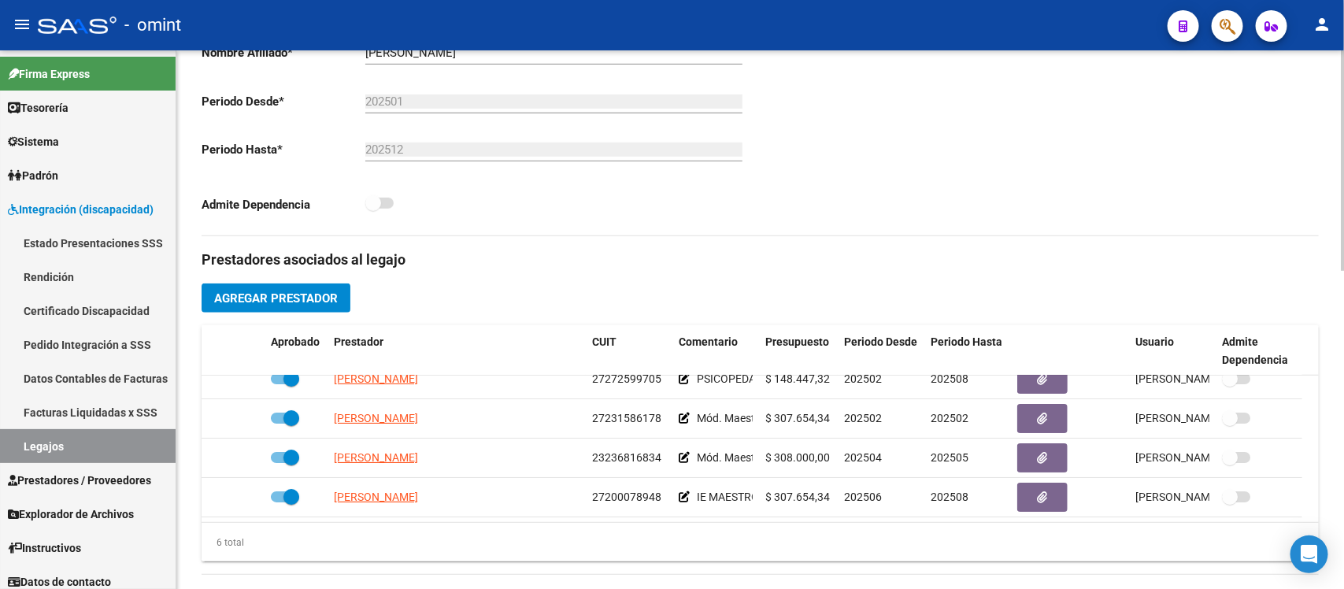
scroll to position [0, 0]
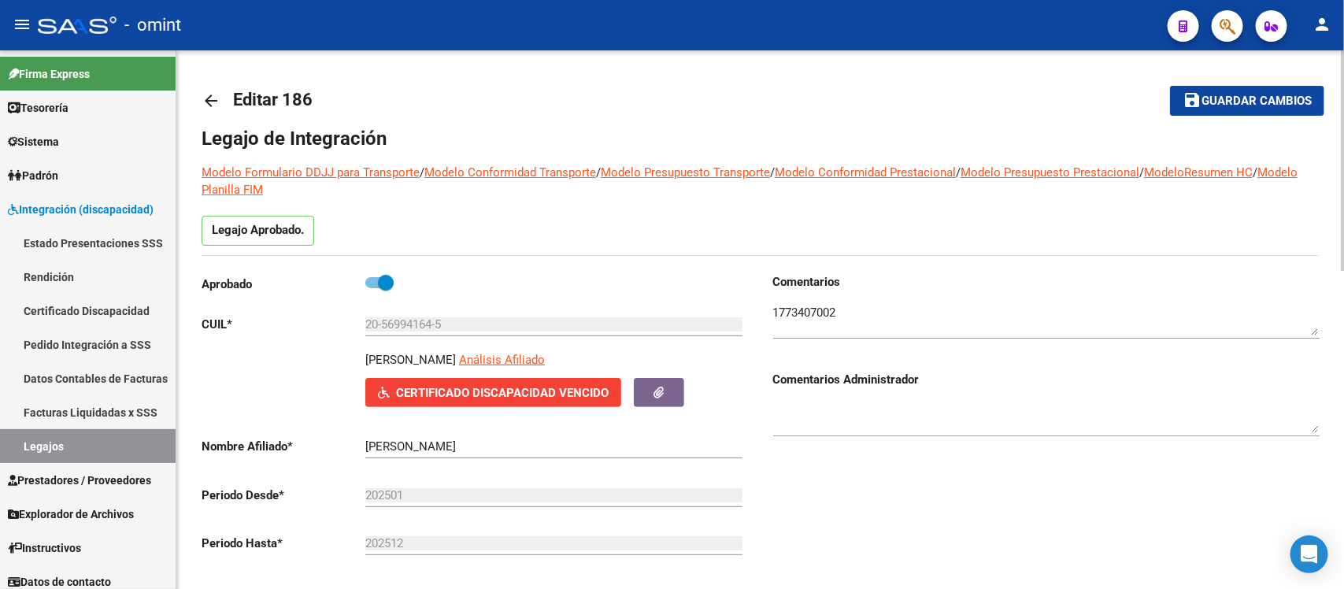
click at [213, 92] on mat-icon "arrow_back" at bounding box center [211, 100] width 19 height 19
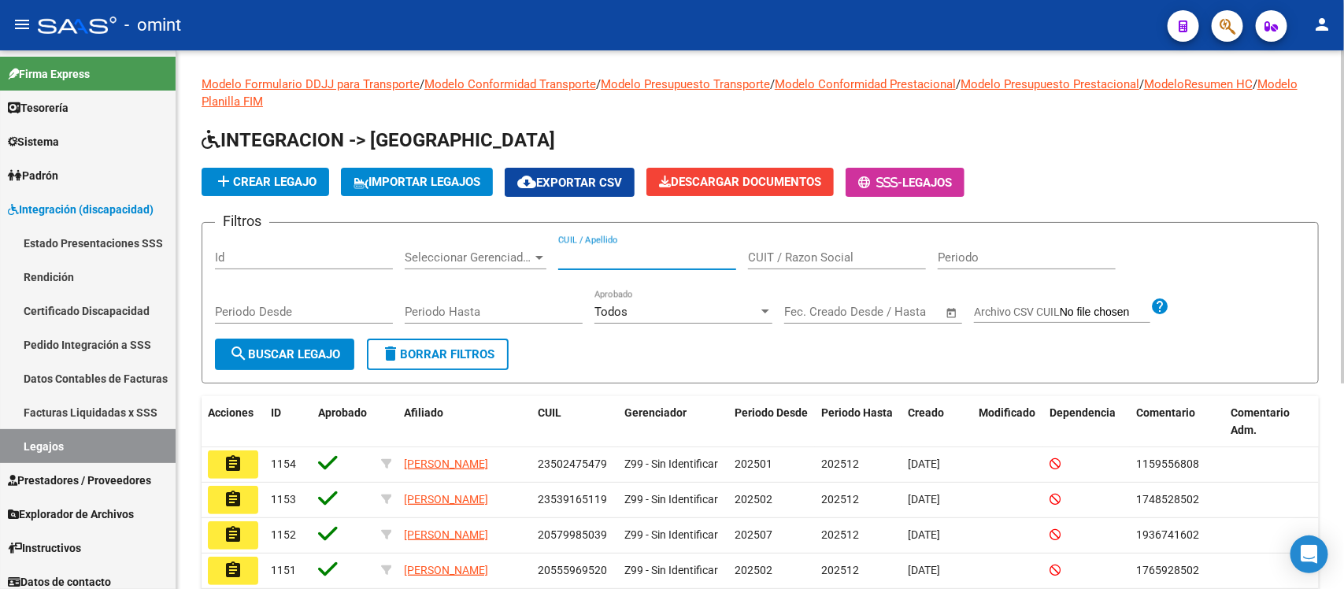
click at [648, 254] on input "CUIL / Apellido" at bounding box center [647, 257] width 178 height 14
paste input "23236816834"
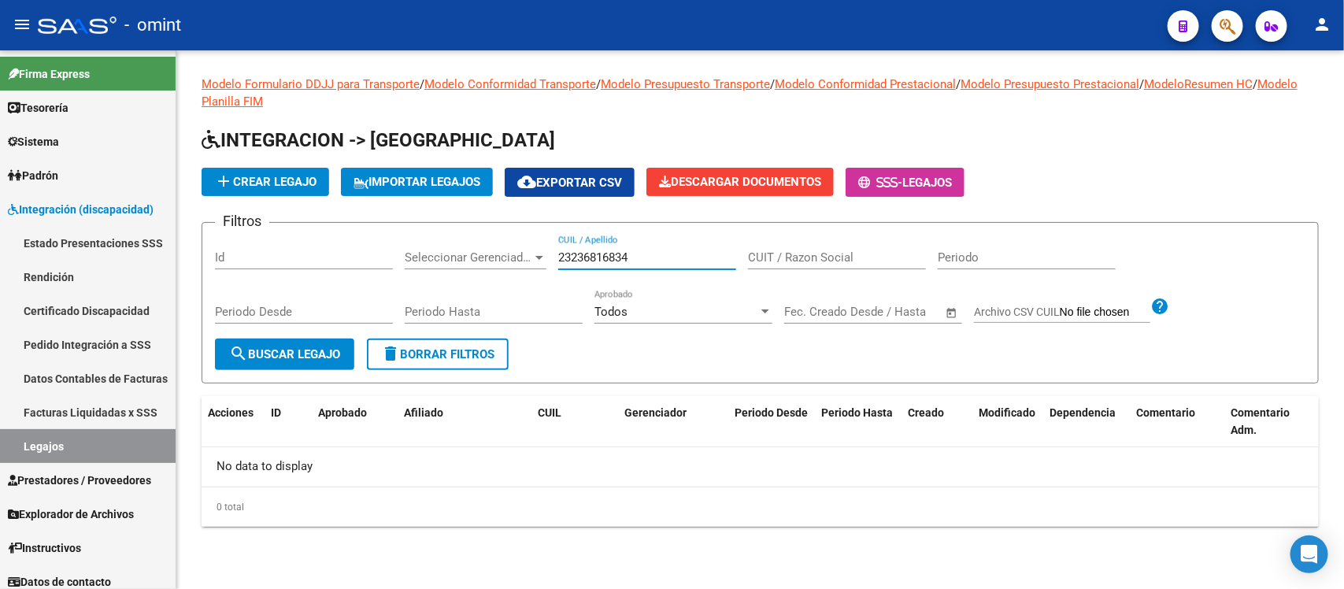
drag, startPoint x: 648, startPoint y: 256, endPoint x: 312, endPoint y: 243, distance: 336.5
click at [312, 243] on div "Filtros Id Seleccionar Gerenciador Seleccionar Gerenciador 23236816834 CUIL / A…" at bounding box center [760, 286] width 1090 height 103
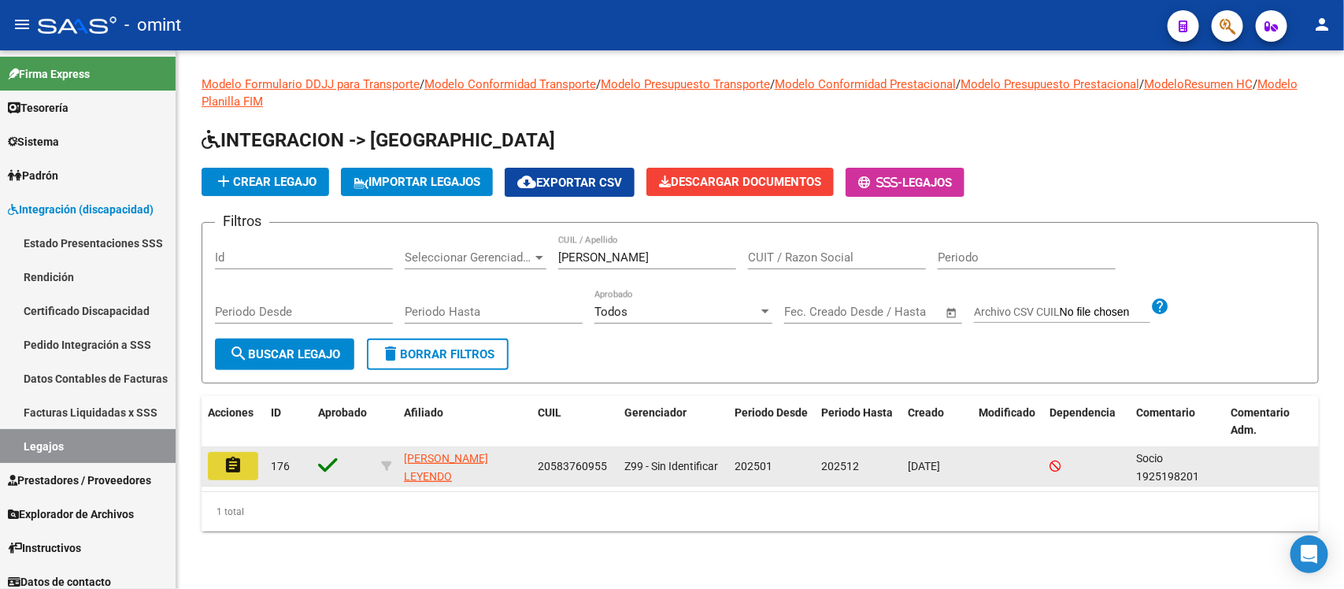
click at [235, 475] on button "assignment" at bounding box center [233, 466] width 50 height 28
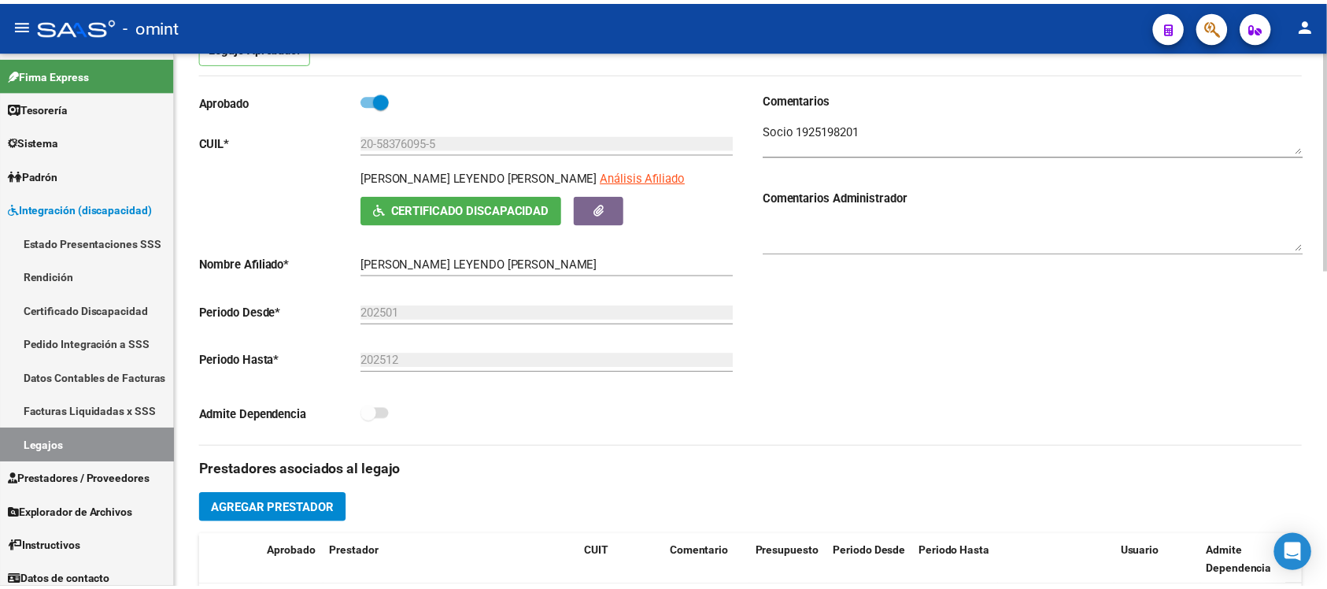
scroll to position [492, 0]
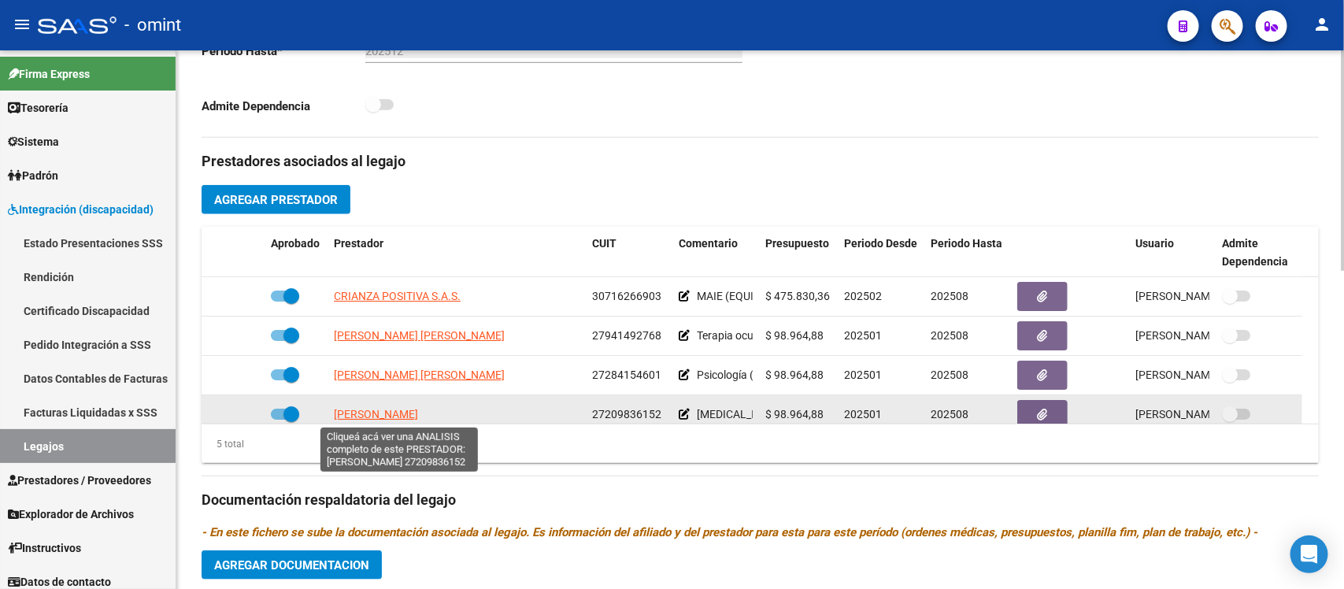
click at [410, 412] on span "SCIFO GABRIELA ROSANA" at bounding box center [376, 414] width 84 height 13
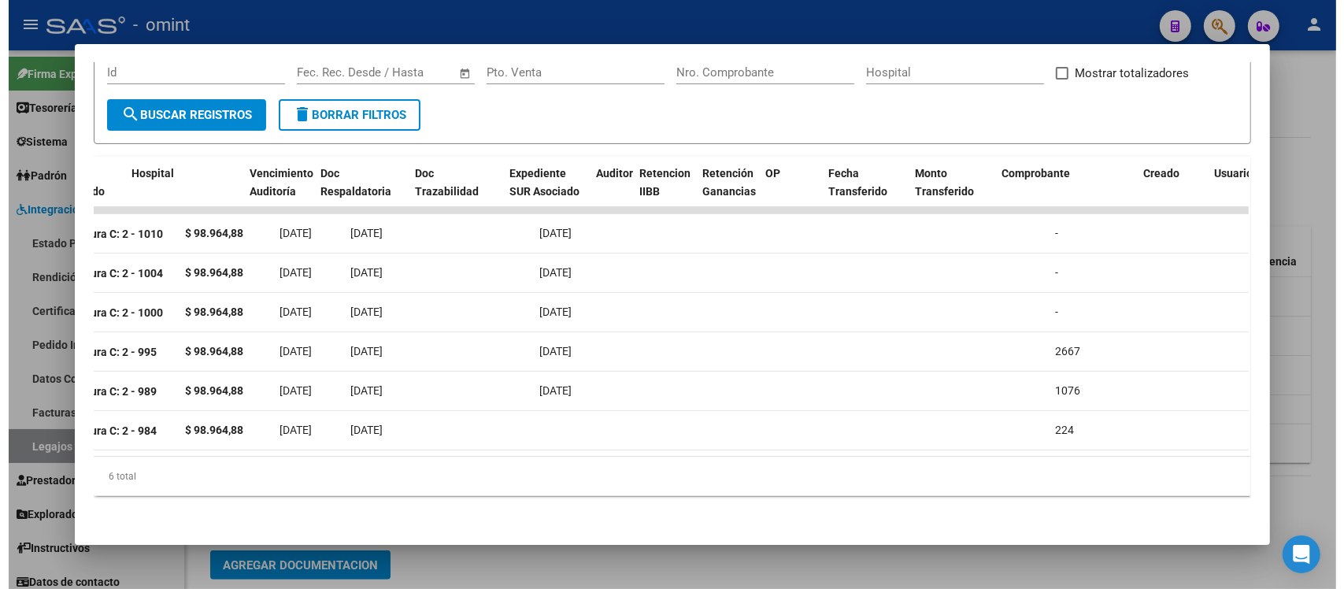
scroll to position [0, 0]
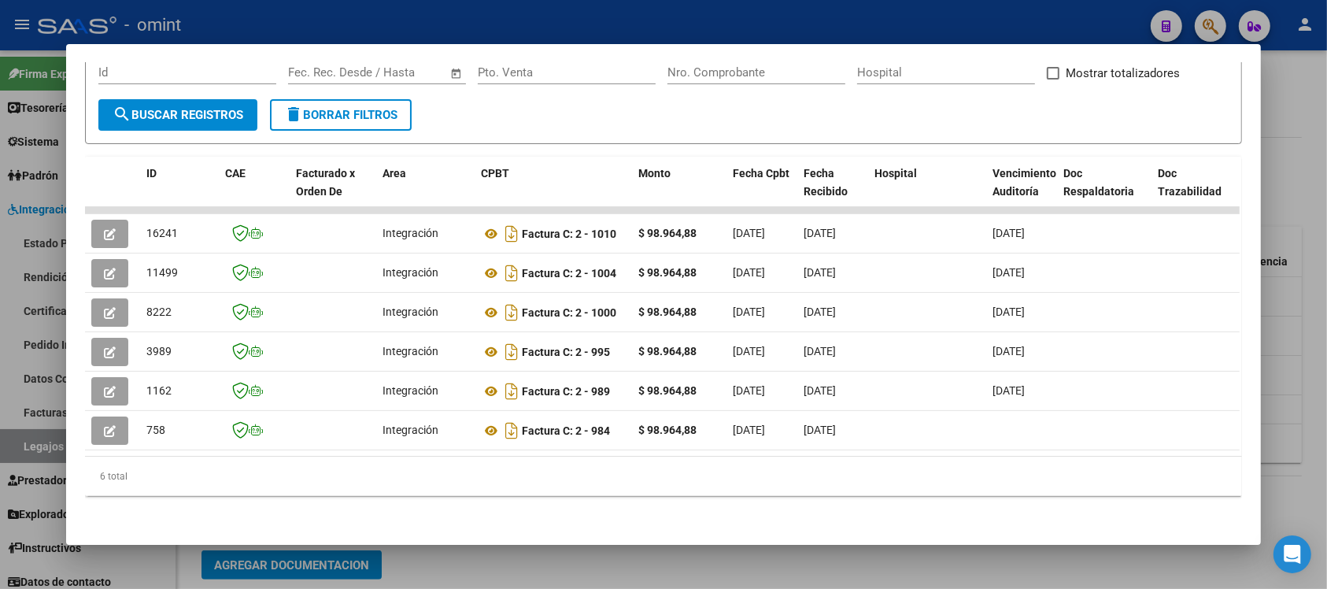
click at [611, 16] on div at bounding box center [663, 294] width 1327 height 589
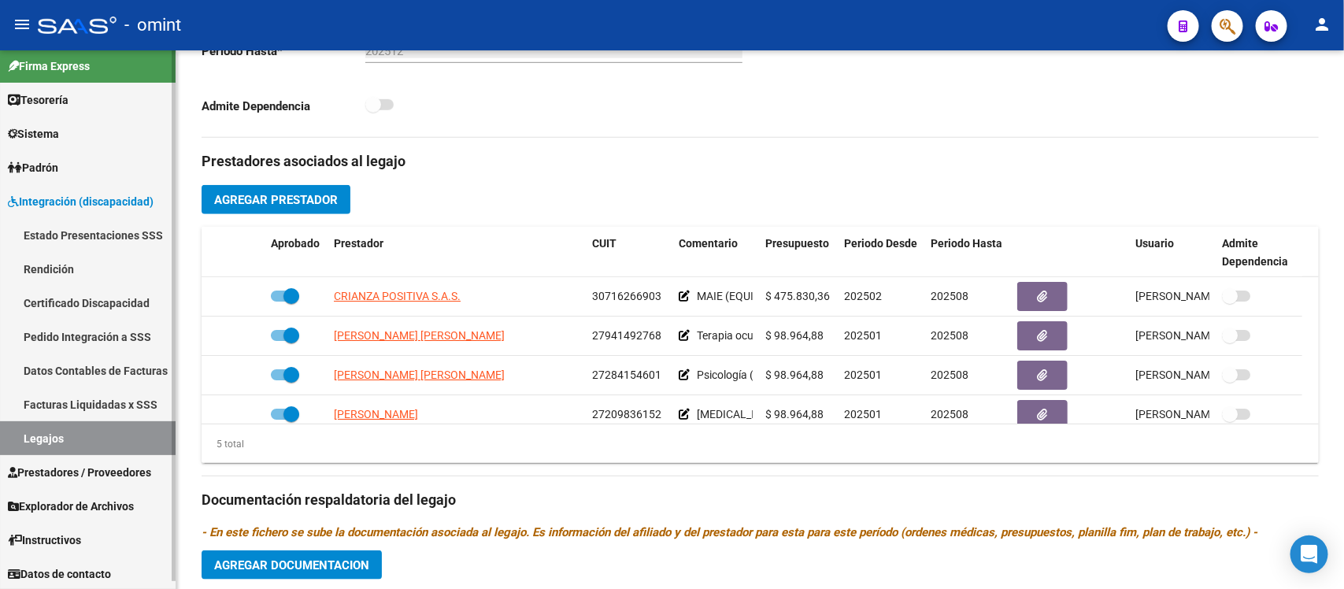
scroll to position [9, 0]
click at [71, 459] on link "Prestadores / Proveedores" at bounding box center [88, 471] width 176 height 34
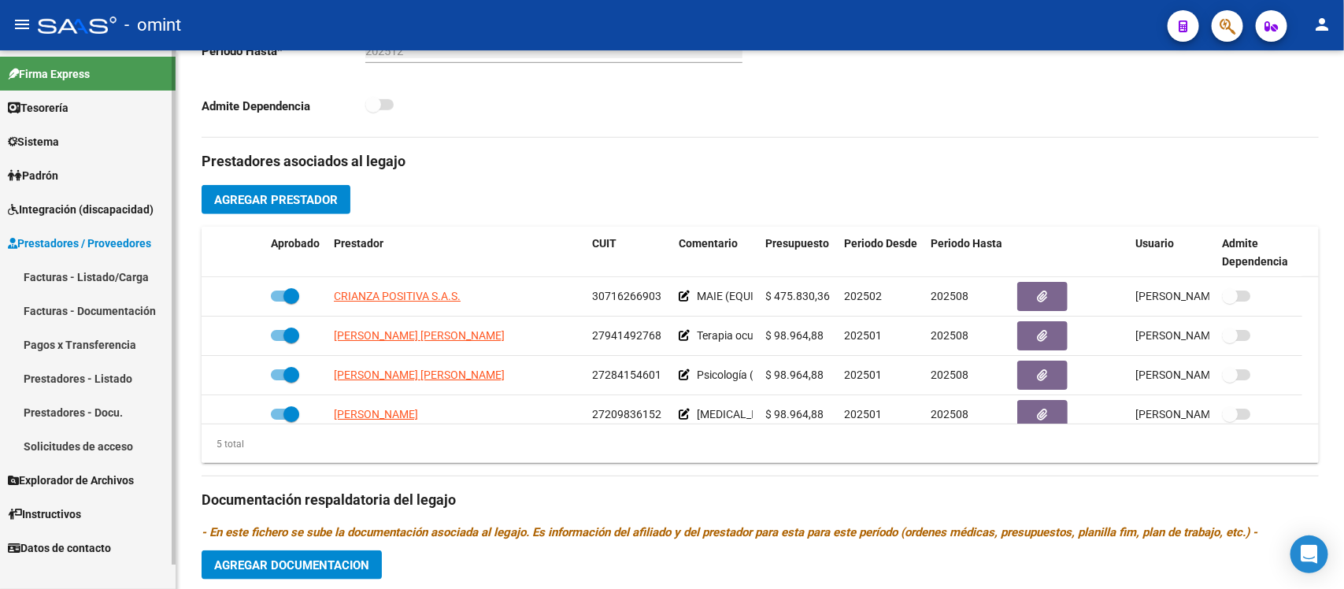
scroll to position [0, 0]
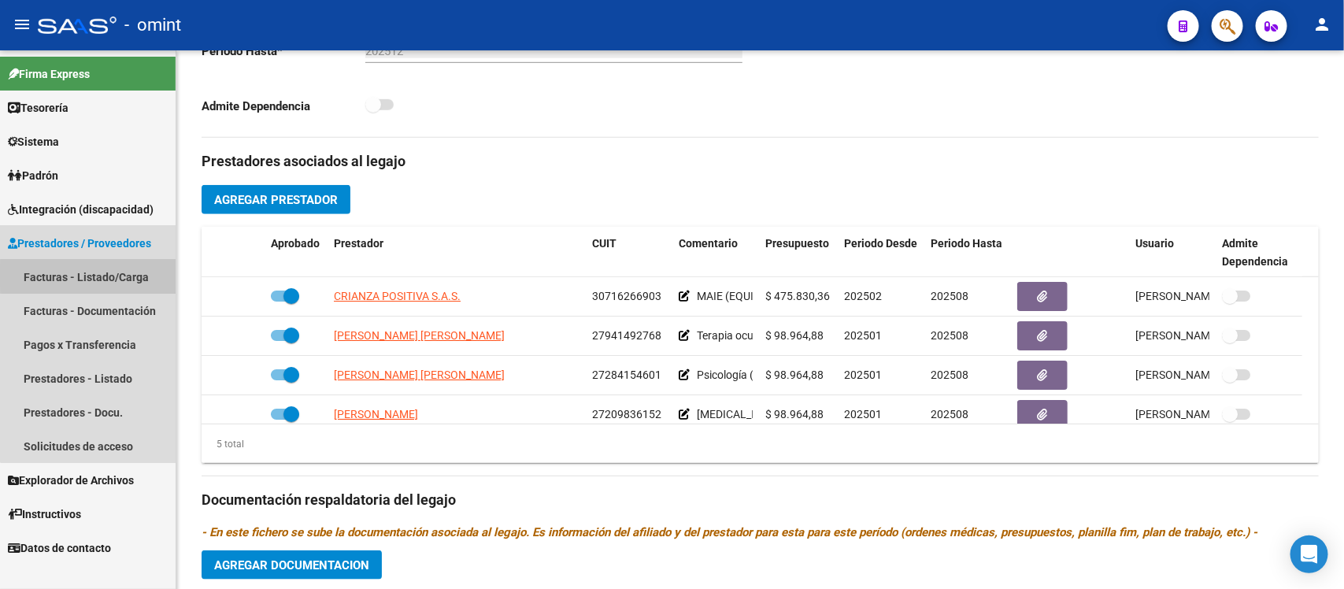
click at [99, 274] on link "Facturas - Listado/Carga" at bounding box center [88, 277] width 176 height 34
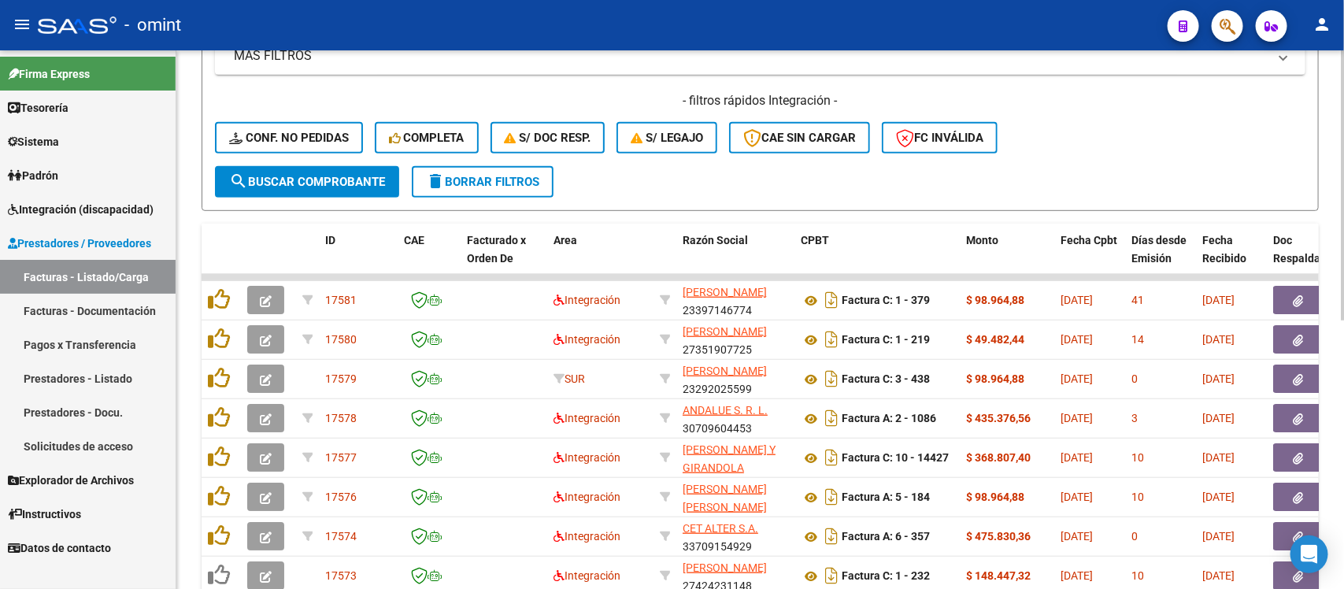
scroll to position [295, 0]
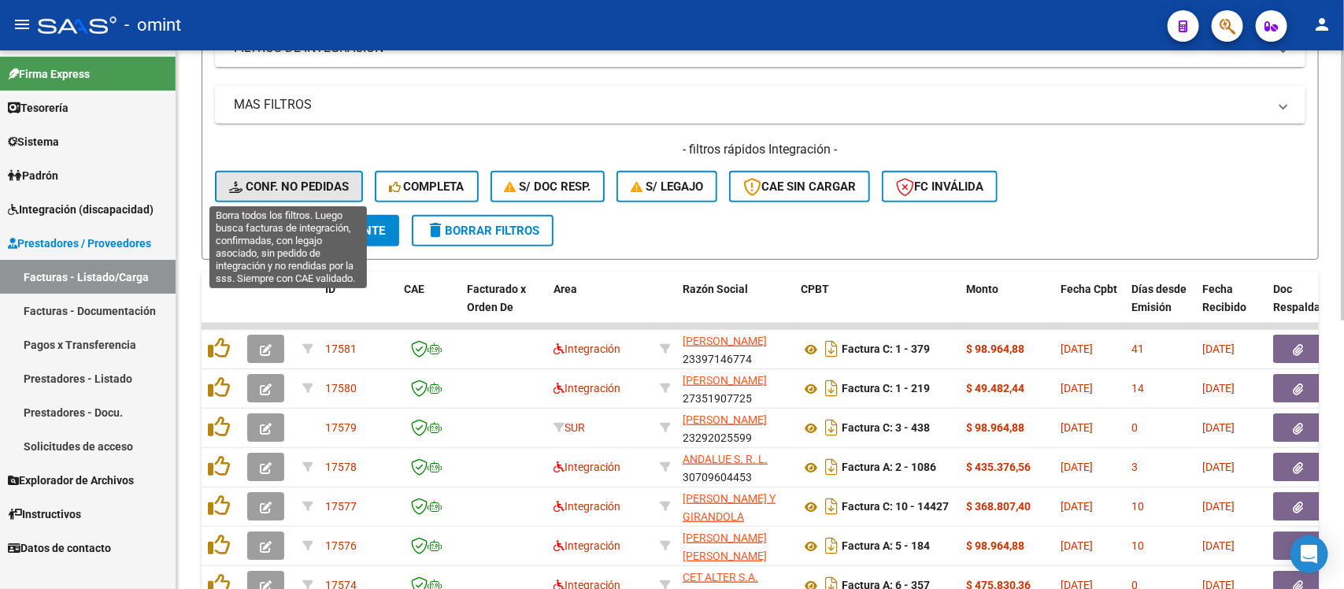
click at [294, 176] on button "Conf. no pedidas" at bounding box center [289, 186] width 148 height 31
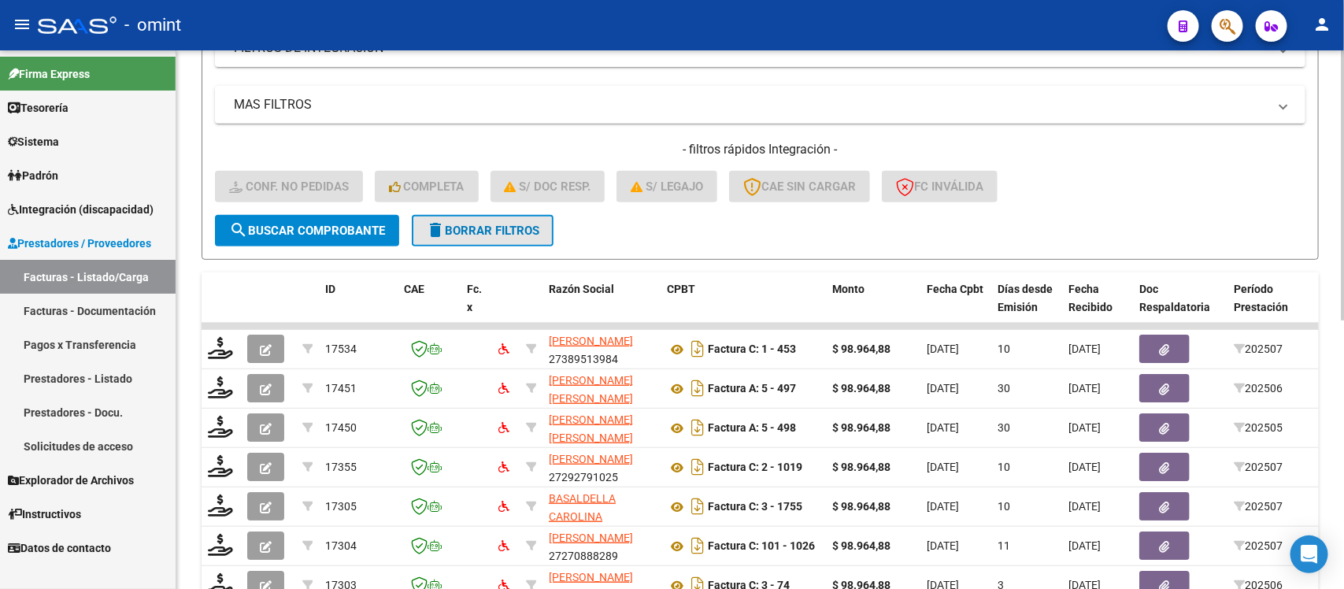
click at [496, 224] on span "delete Borrar Filtros" at bounding box center [482, 231] width 113 height 14
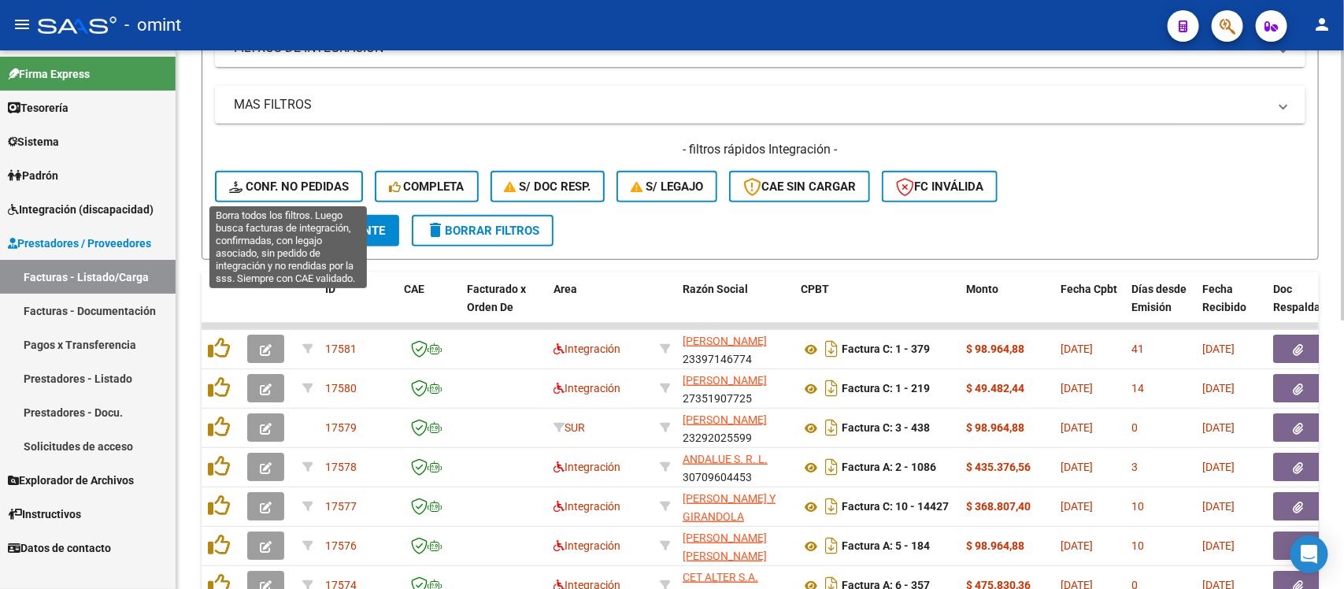
click at [276, 189] on span "Conf. no pedidas" at bounding box center [289, 187] width 120 height 14
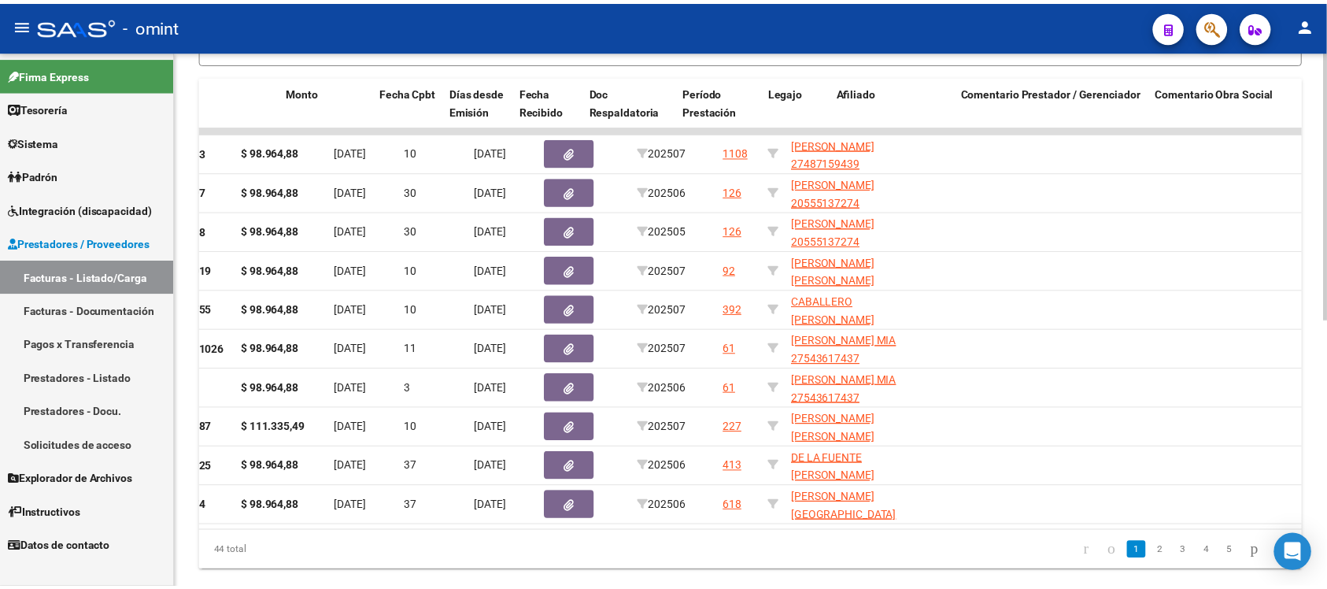
scroll to position [0, 0]
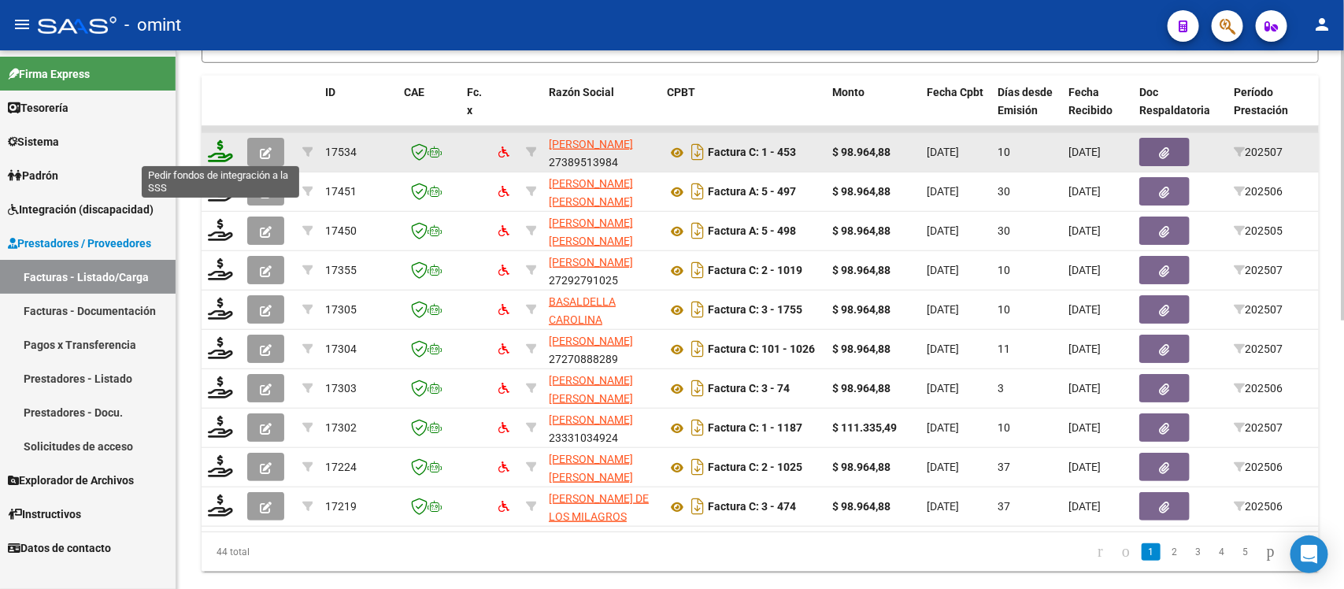
click at [226, 146] on icon at bounding box center [220, 151] width 25 height 22
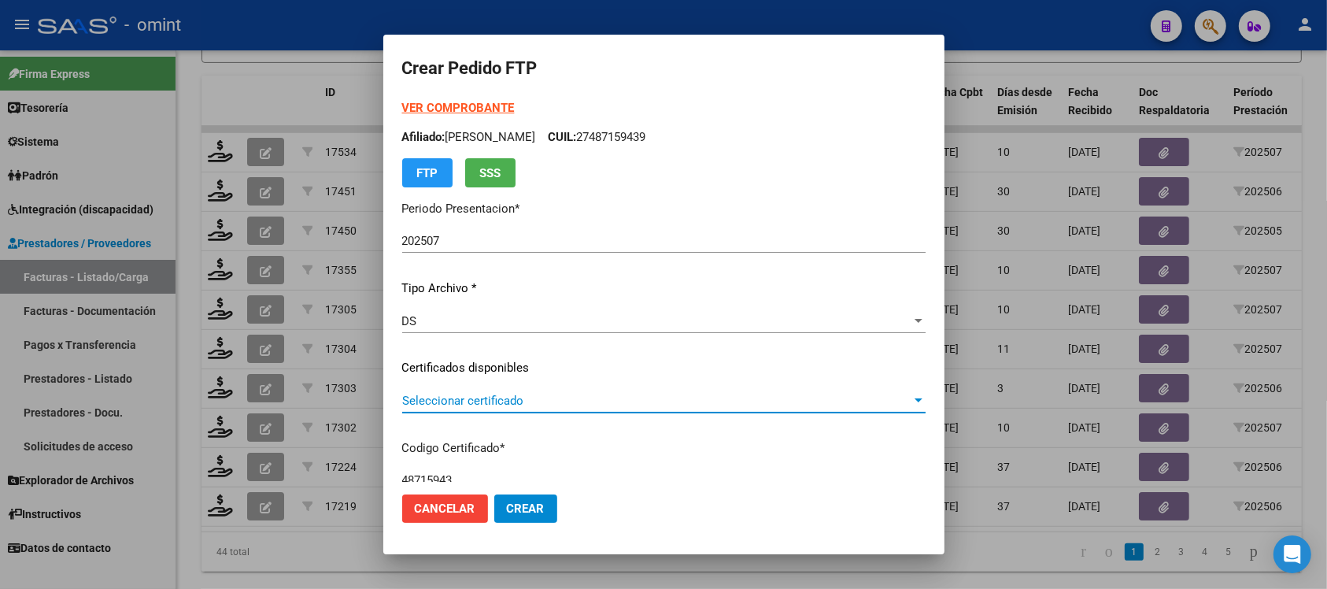
click at [524, 395] on span "Seleccionar certificado" at bounding box center [656, 401] width 509 height 14
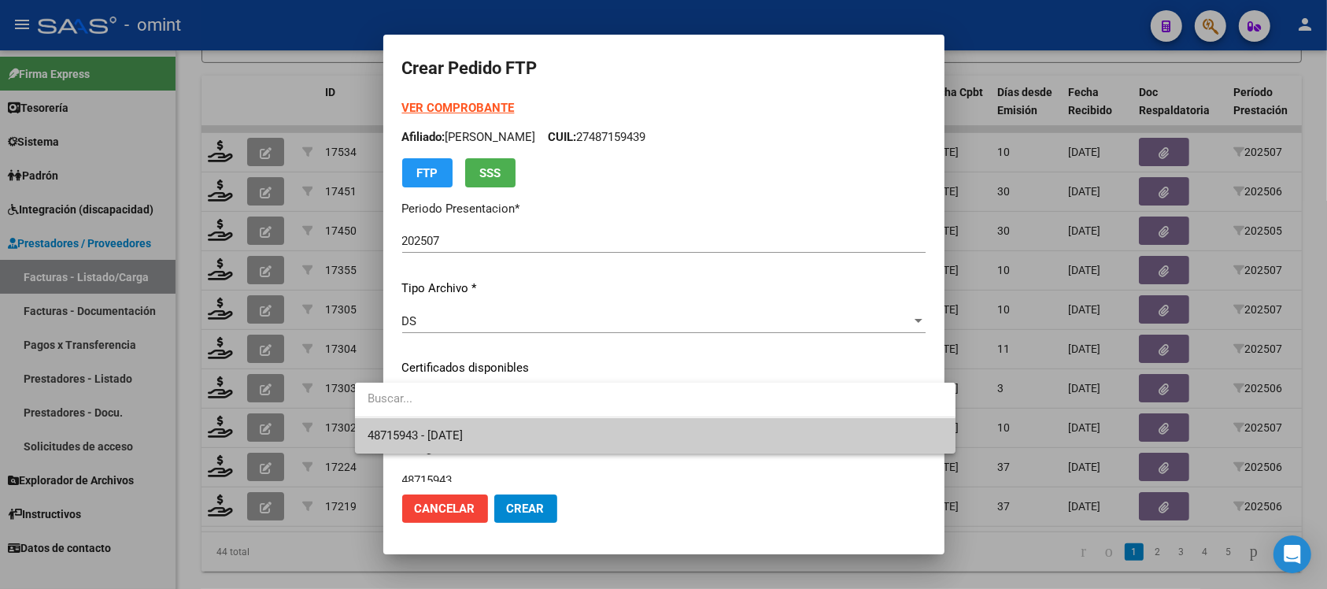
click at [541, 431] on span "48715943 - 2032-04-04" at bounding box center [656, 435] width 576 height 35
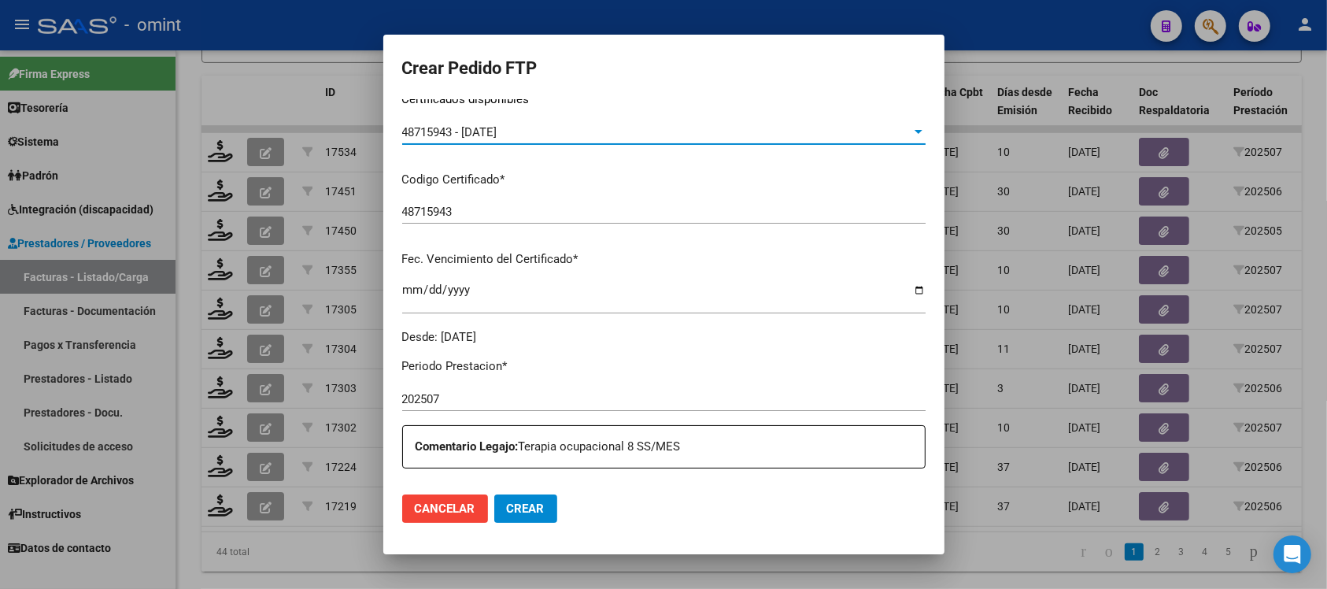
scroll to position [295, 0]
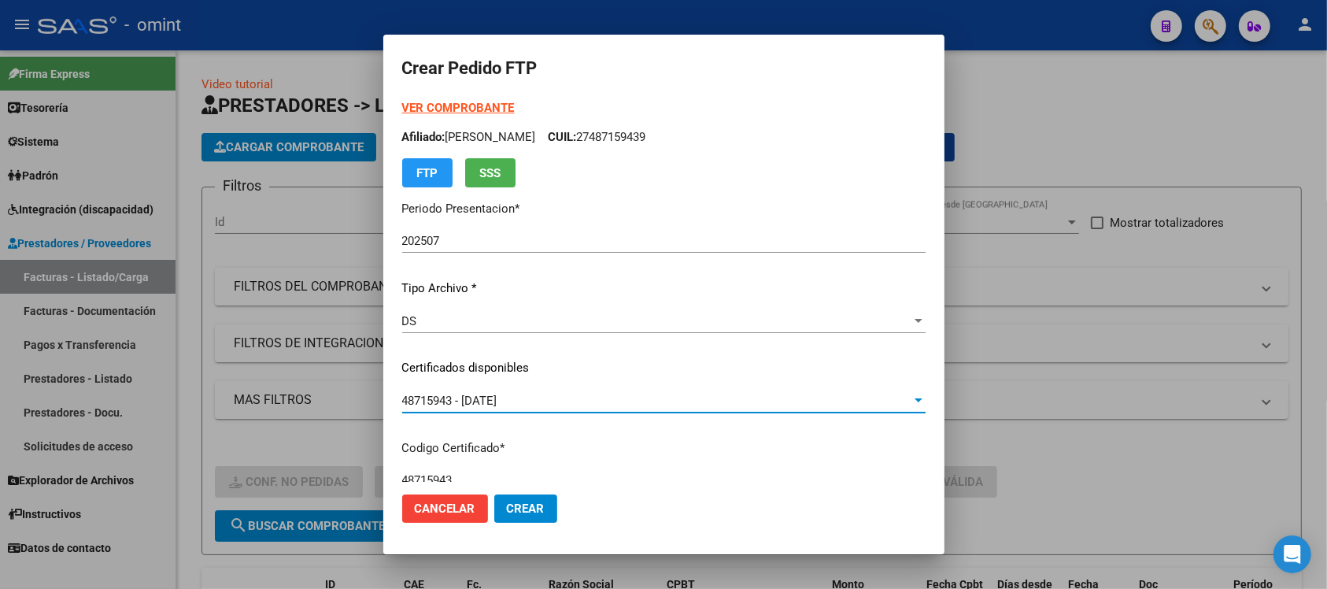
scroll to position [492, 0]
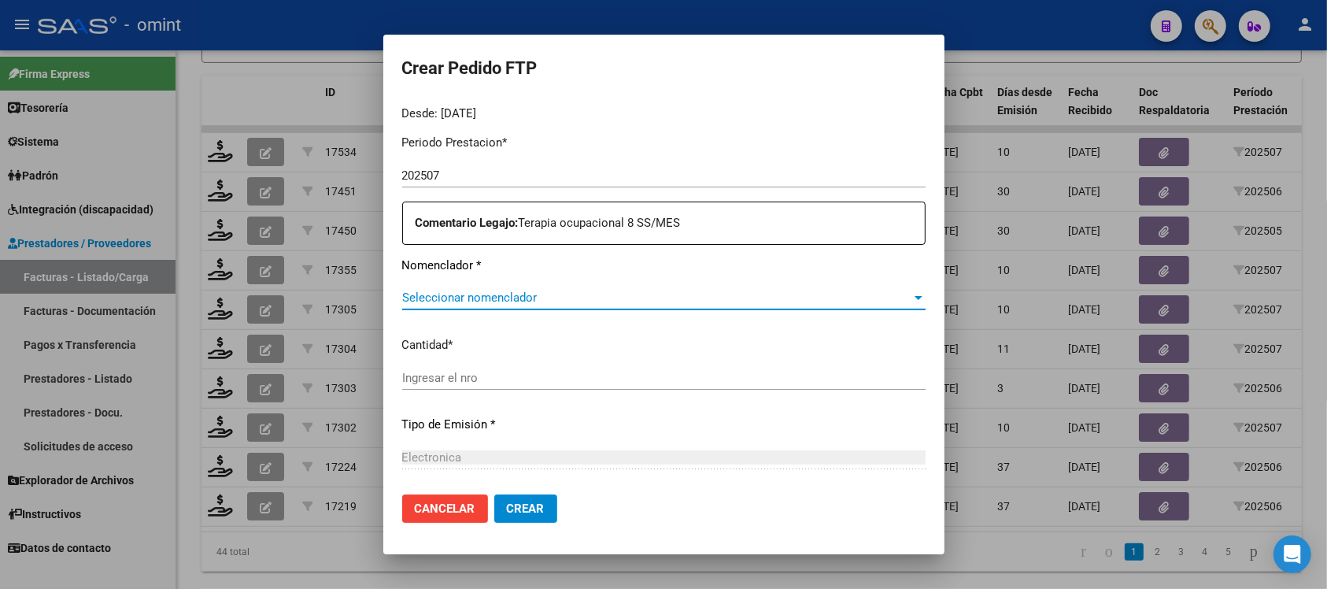
click at [508, 300] on span "Seleccionar nomenclador" at bounding box center [656, 298] width 509 height 14
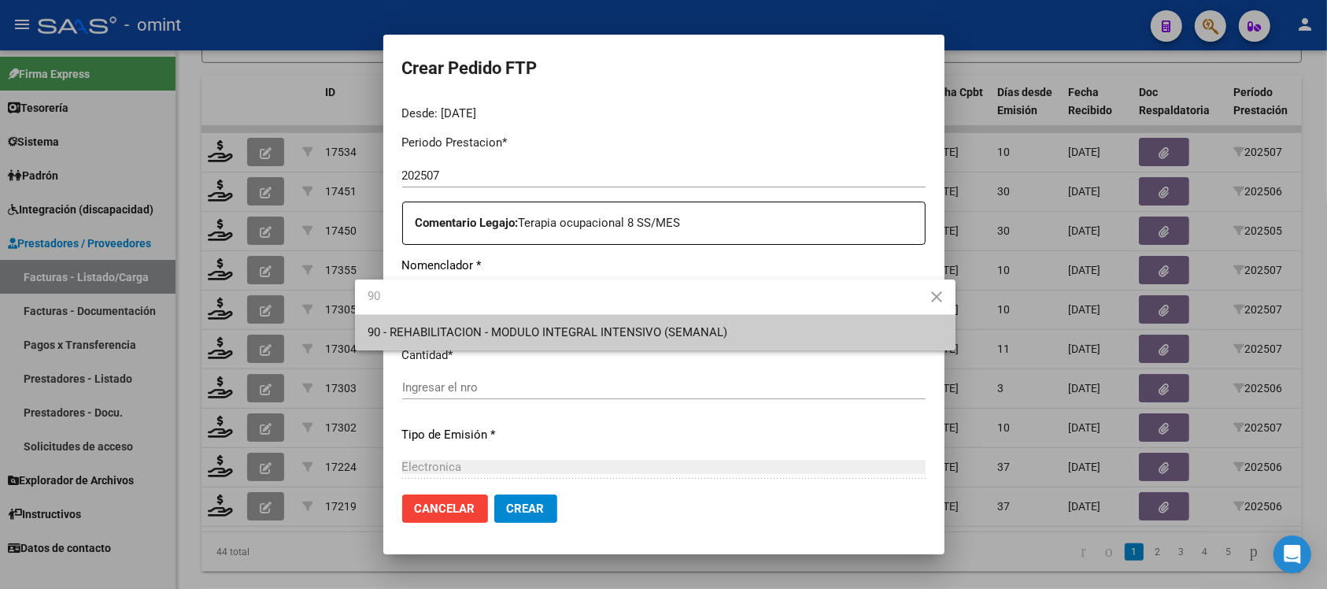
type input "90"
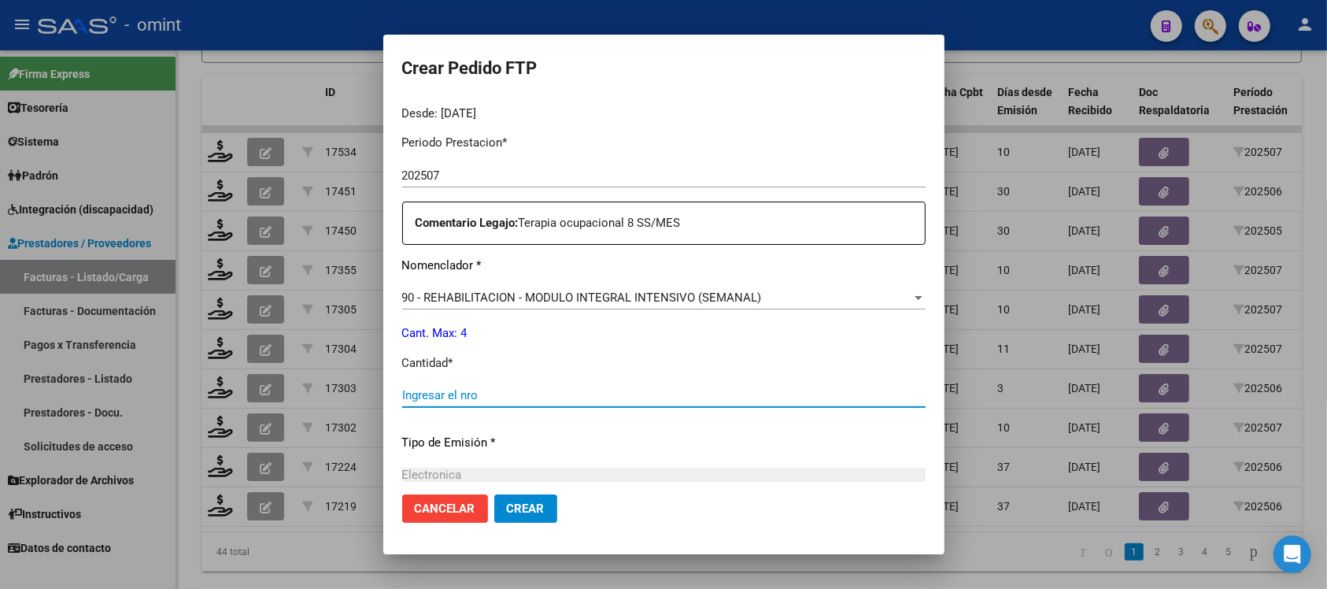
click at [475, 394] on input "Ingresar el nro" at bounding box center [664, 395] width 524 height 14
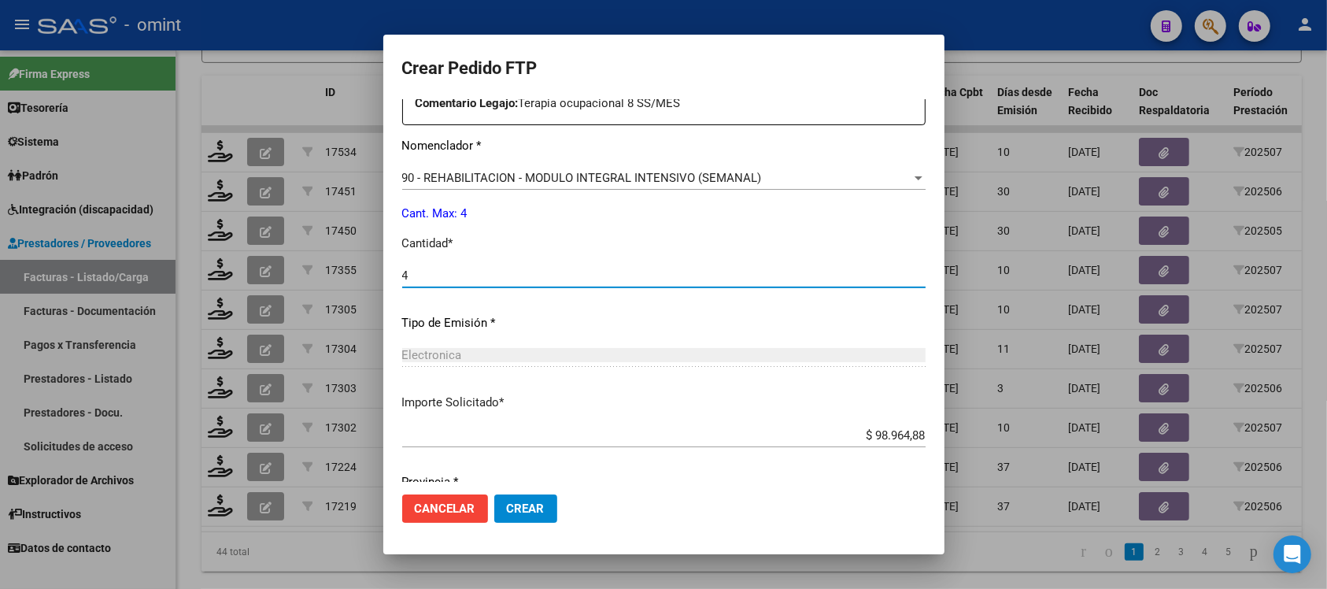
scroll to position [671, 0]
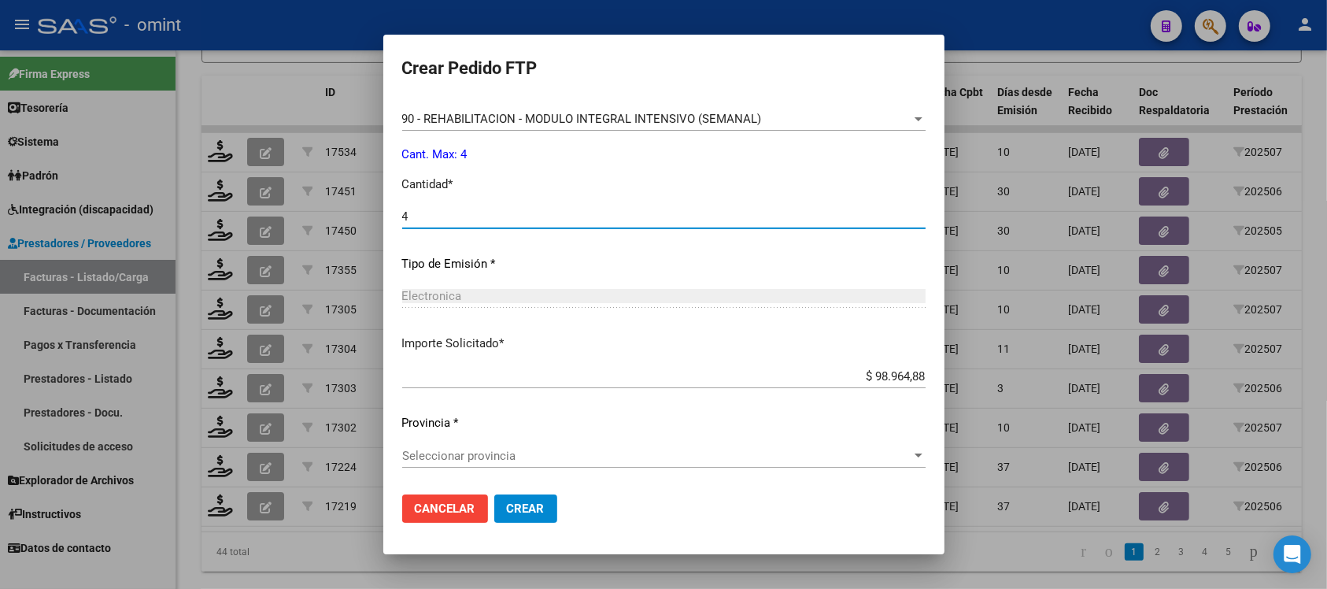
type input "4"
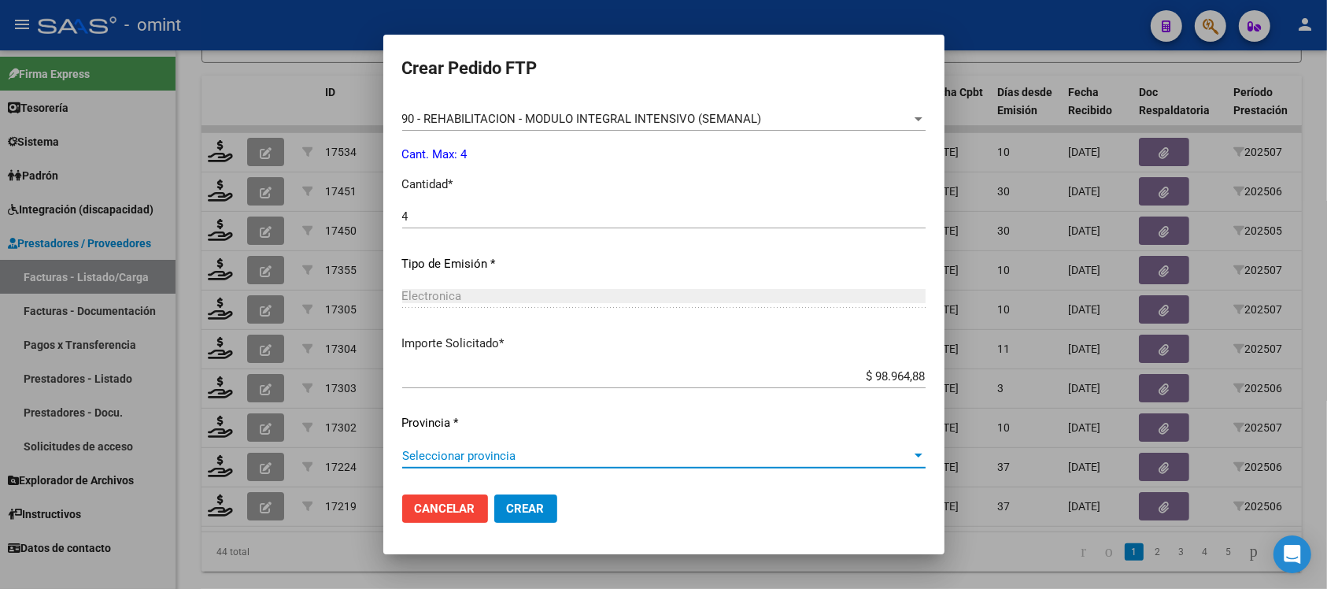
click at [469, 451] on span "Seleccionar provincia" at bounding box center [656, 456] width 509 height 14
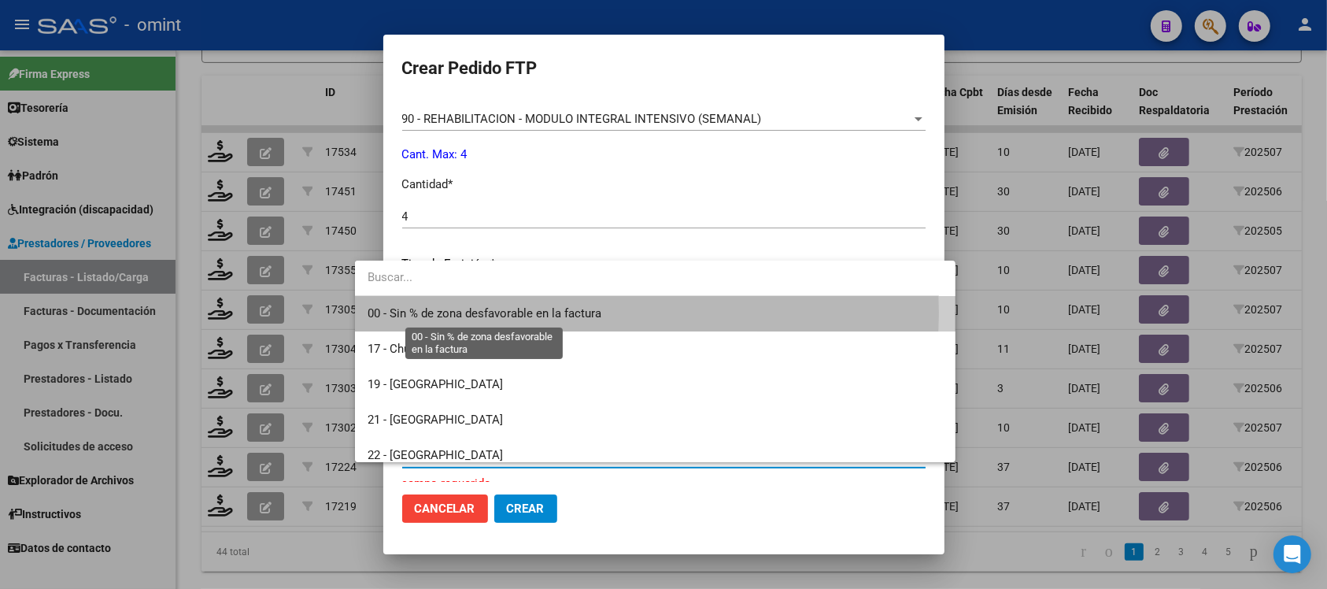
click at [543, 313] on span "00 - Sin % de zona desfavorable en la factura" at bounding box center [485, 313] width 234 height 14
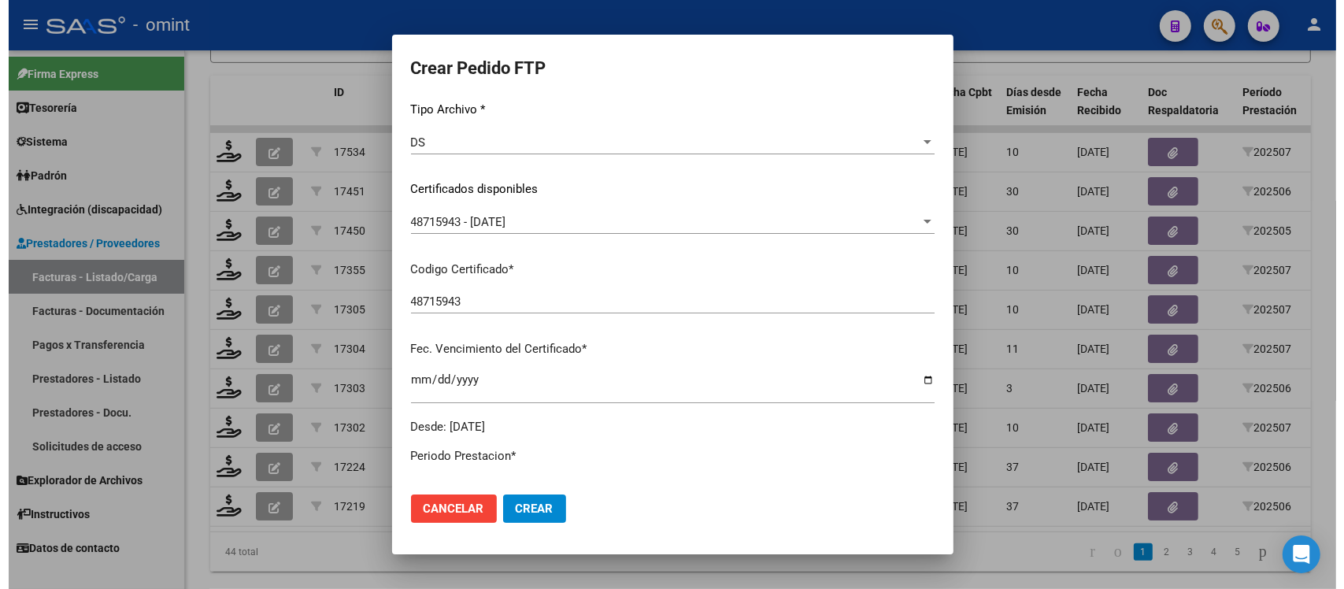
scroll to position [0, 0]
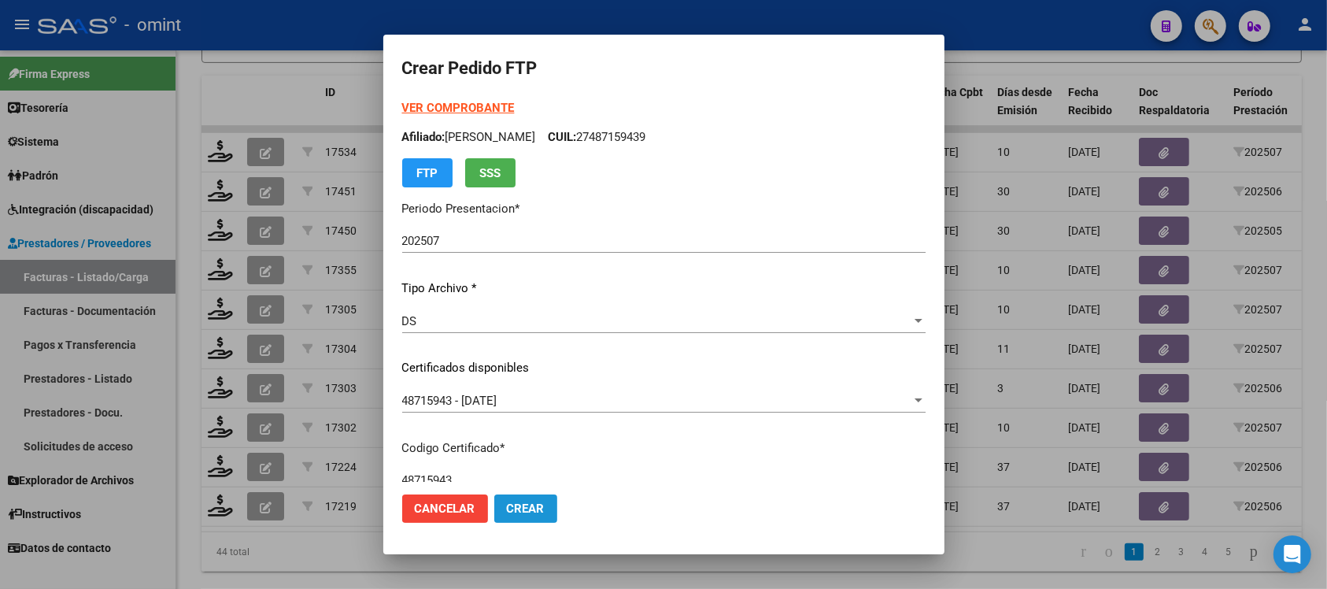
click at [507, 510] on span "Crear" at bounding box center [526, 509] width 38 height 14
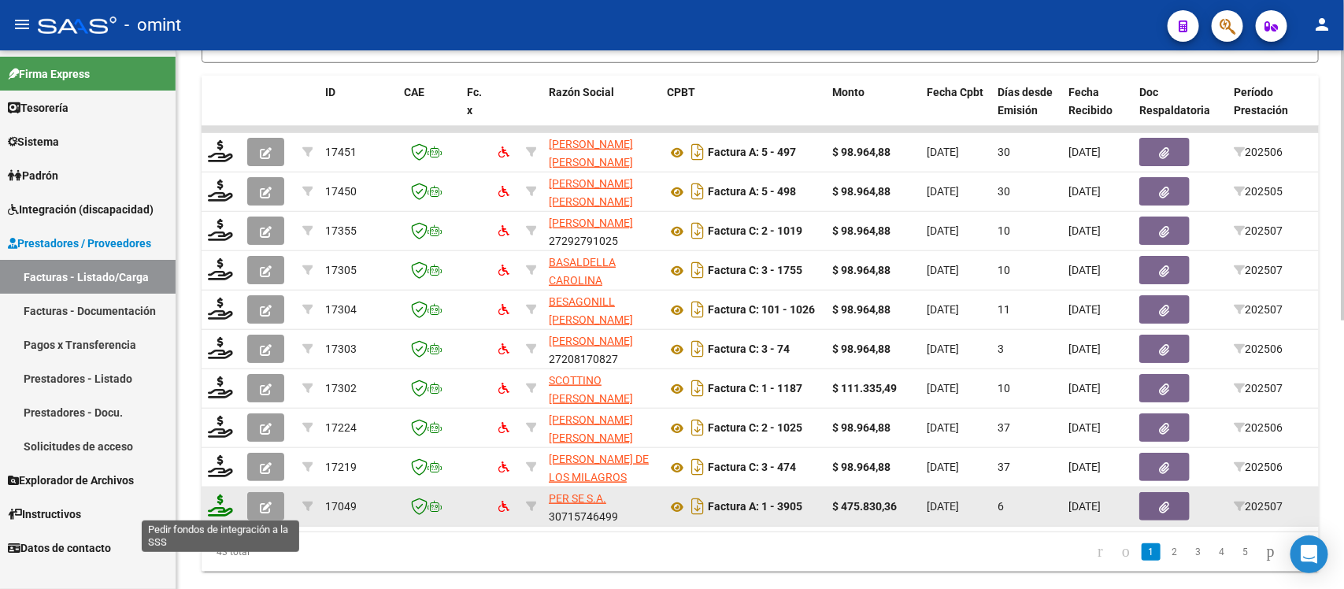
click at [222, 502] on icon at bounding box center [220, 505] width 25 height 22
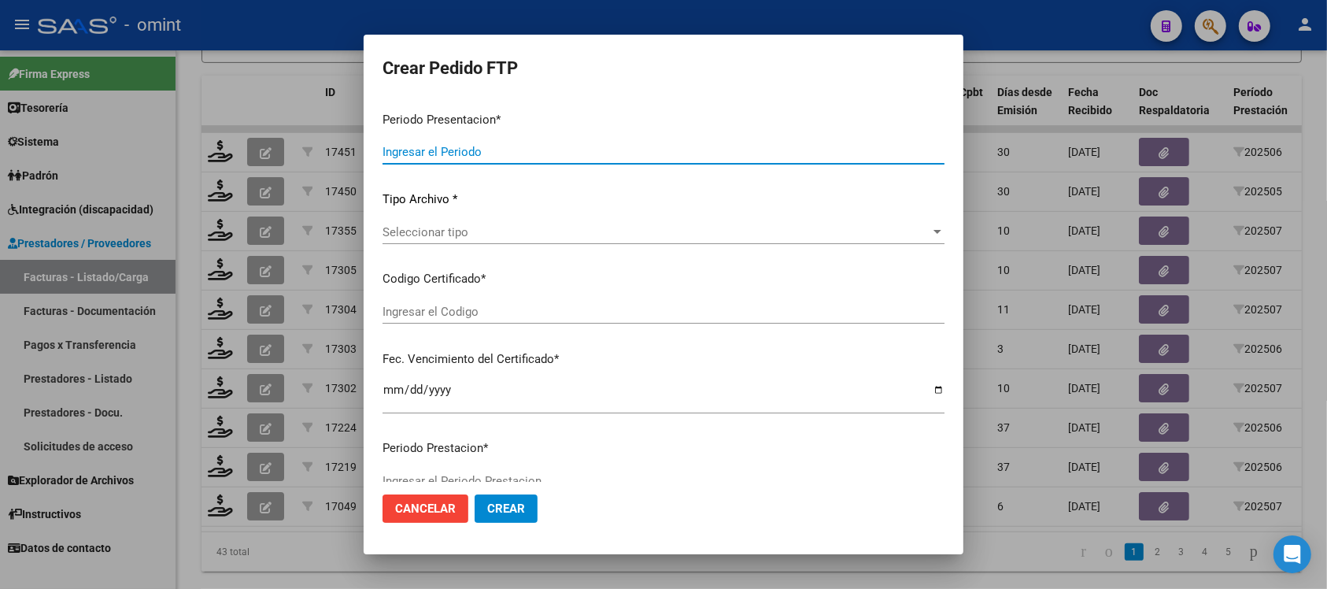
type input "202507"
type input "$ 475.830,36"
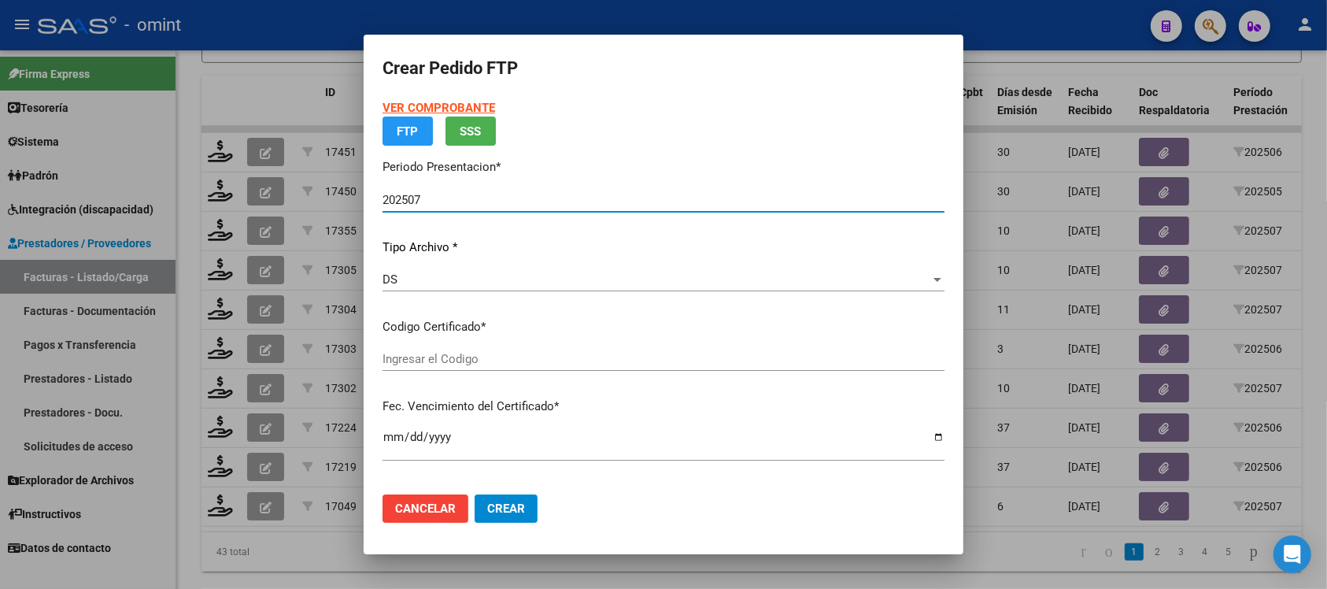
type input "4915660701"
type input "2028-10-05"
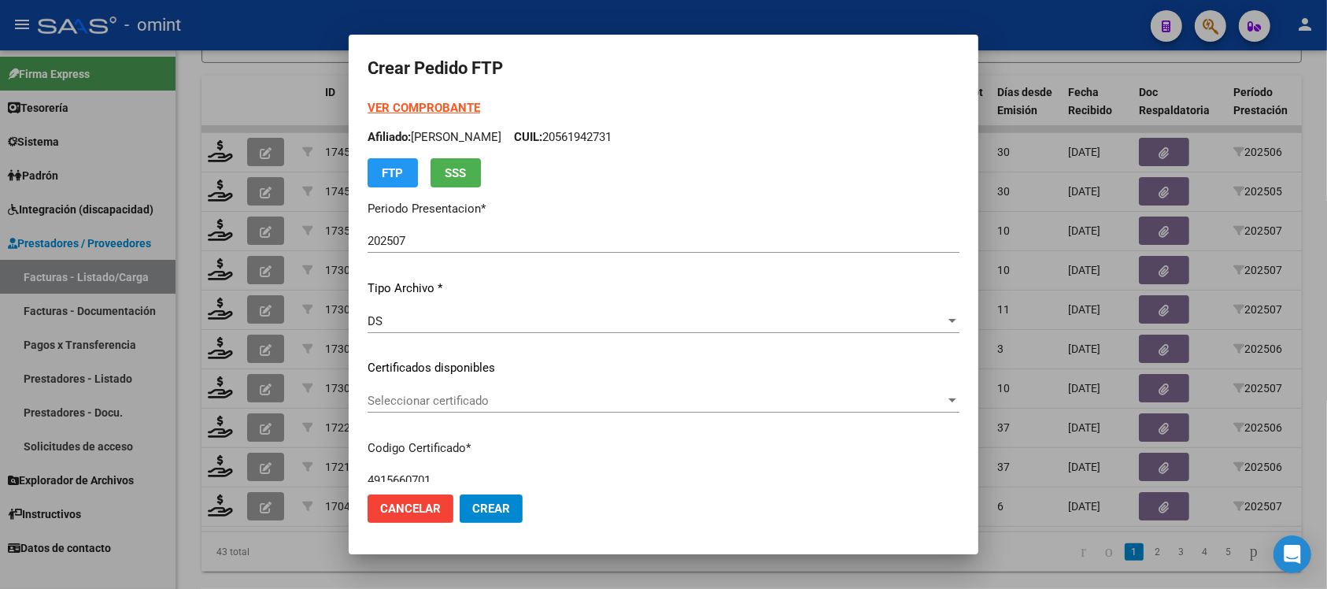
click at [457, 412] on div "Seleccionar certificado Seleccionar certificado" at bounding box center [664, 408] width 592 height 39
click at [457, 403] on span "Seleccionar certificado" at bounding box center [657, 401] width 578 height 14
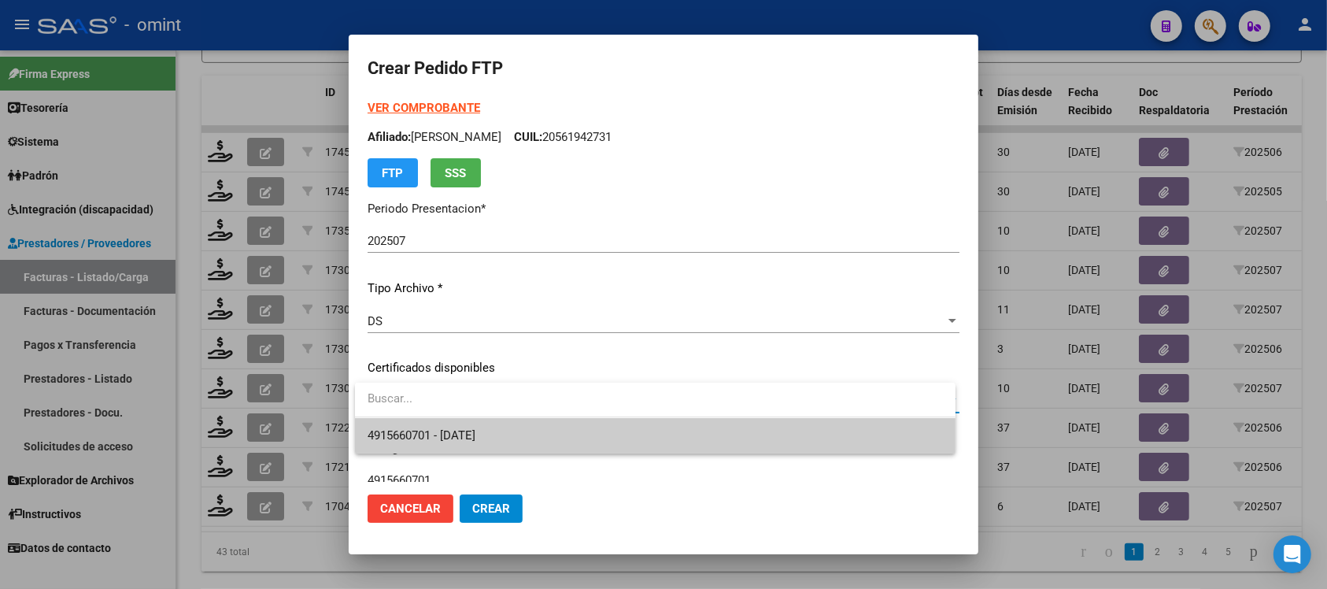
click at [474, 429] on span "4915660701 - 2028-10-05" at bounding box center [422, 435] width 108 height 14
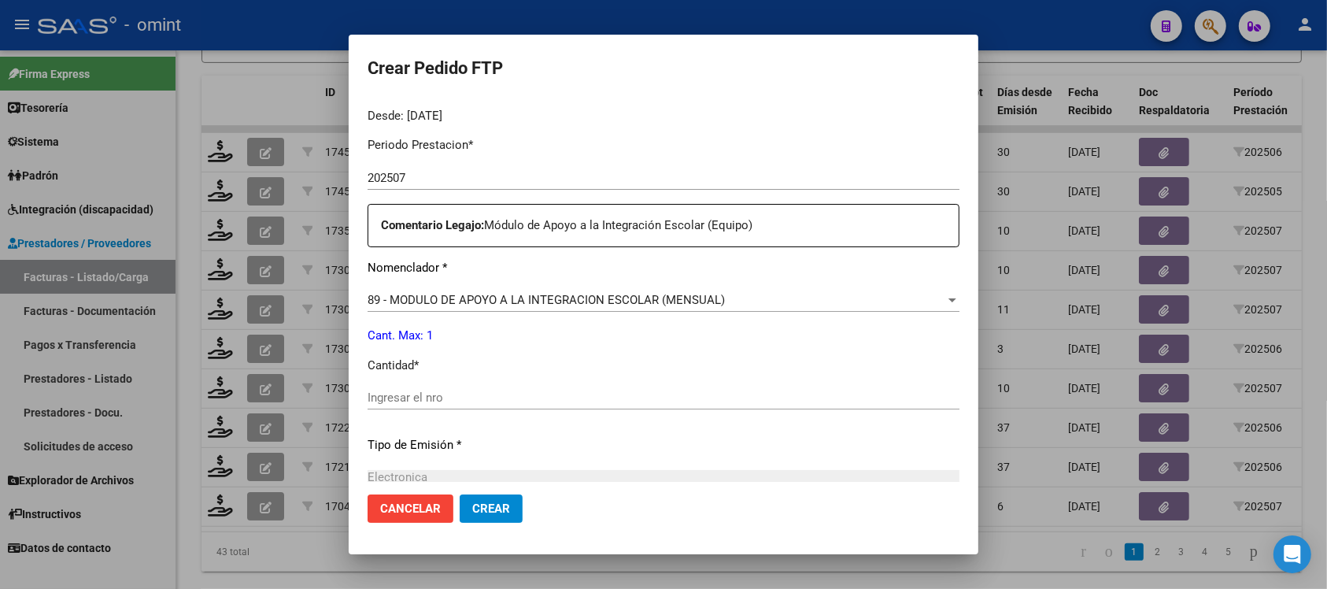
scroll to position [492, 0]
click at [470, 394] on input "Ingresar el nro" at bounding box center [664, 395] width 592 height 14
type input "1"
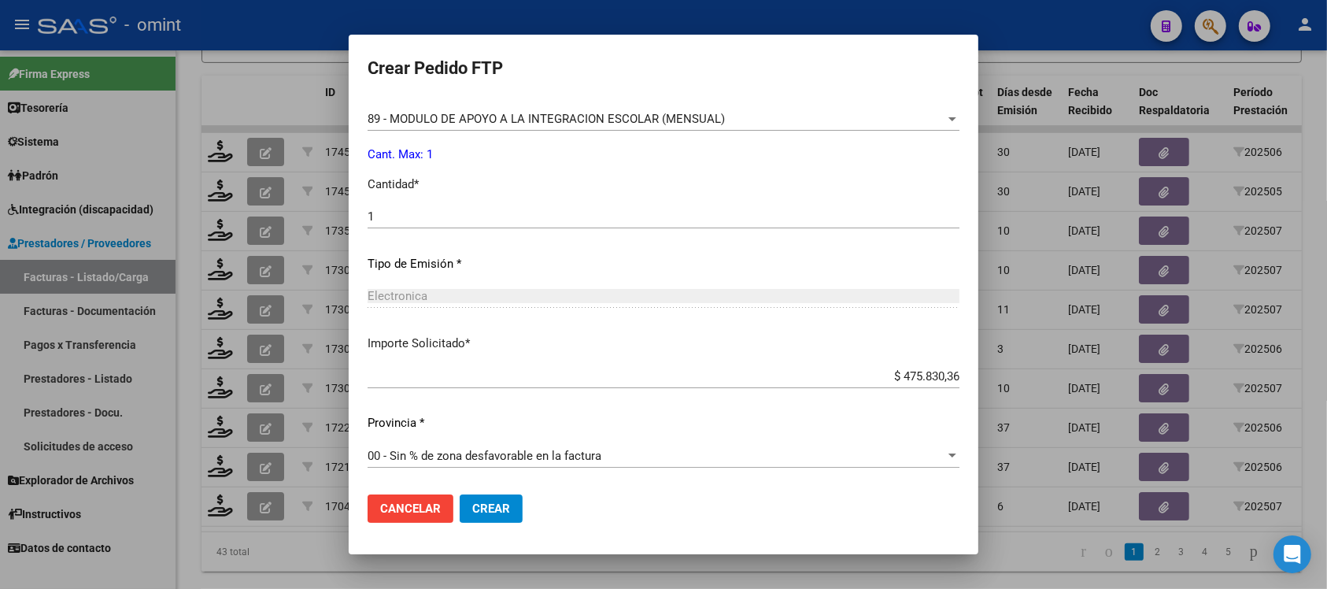
click at [496, 510] on span "Crear" at bounding box center [491, 509] width 38 height 14
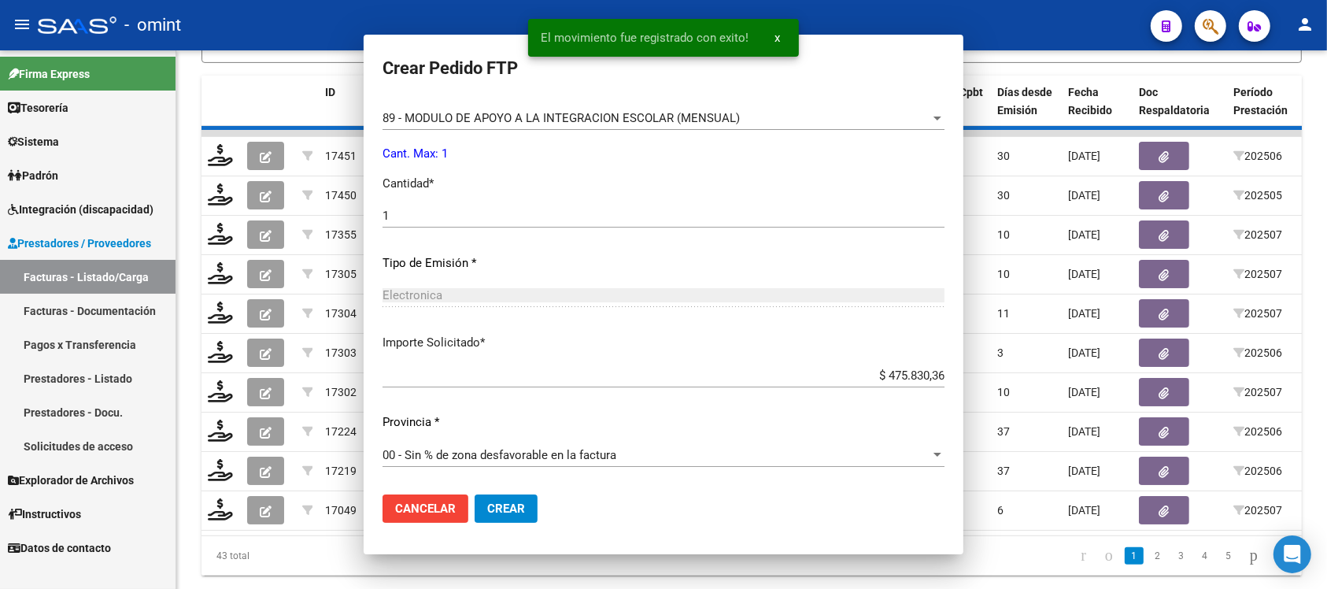
scroll to position [583, 0]
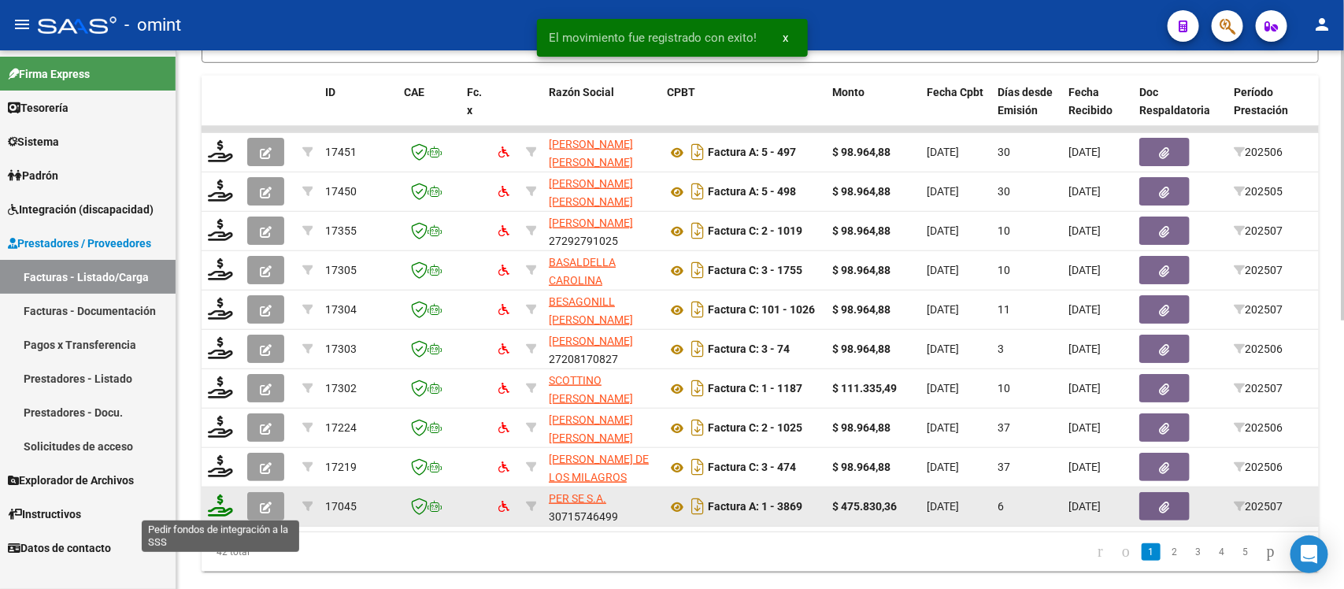
click at [213, 512] on icon at bounding box center [220, 505] width 25 height 22
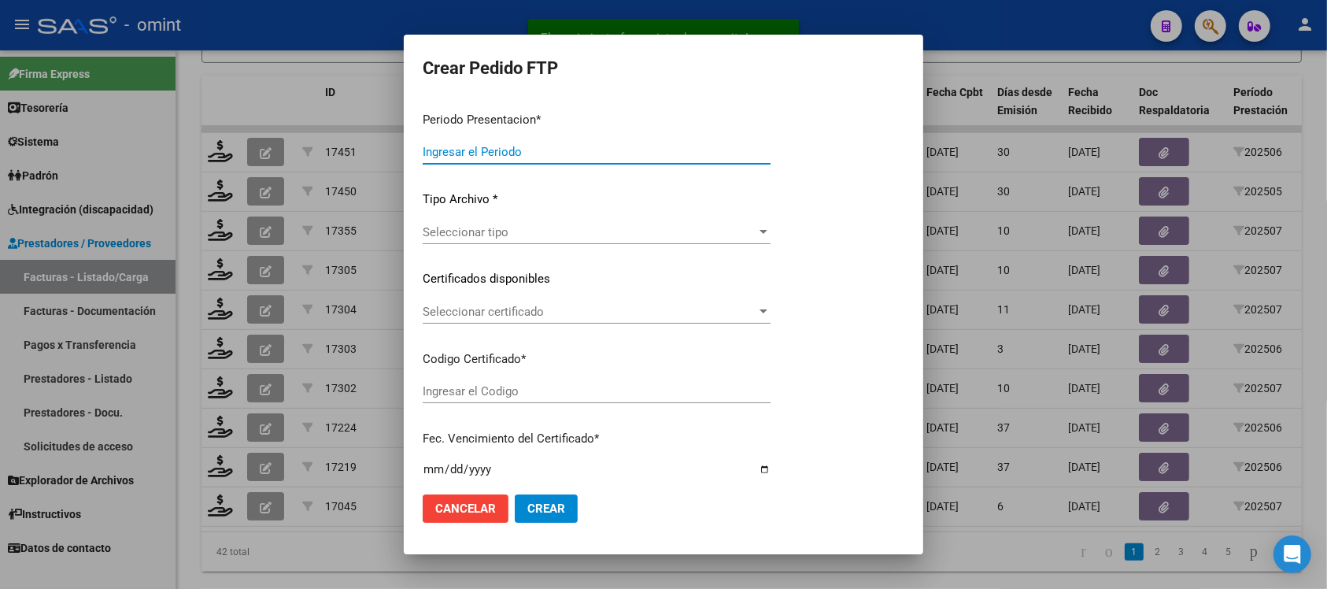
type input "202507"
type input "$ 475.830,36"
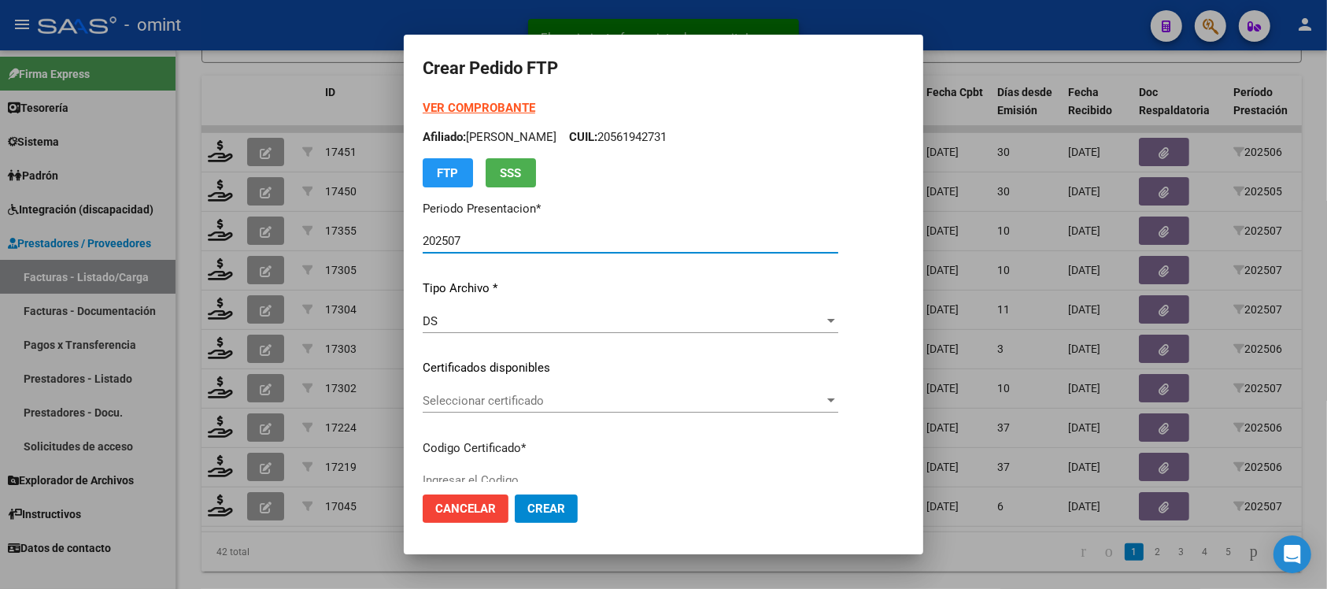
type input "4708410115"
type input "2031-05-21"
click at [487, 396] on span "Seleccionar certificado" at bounding box center [624, 401] width 402 height 14
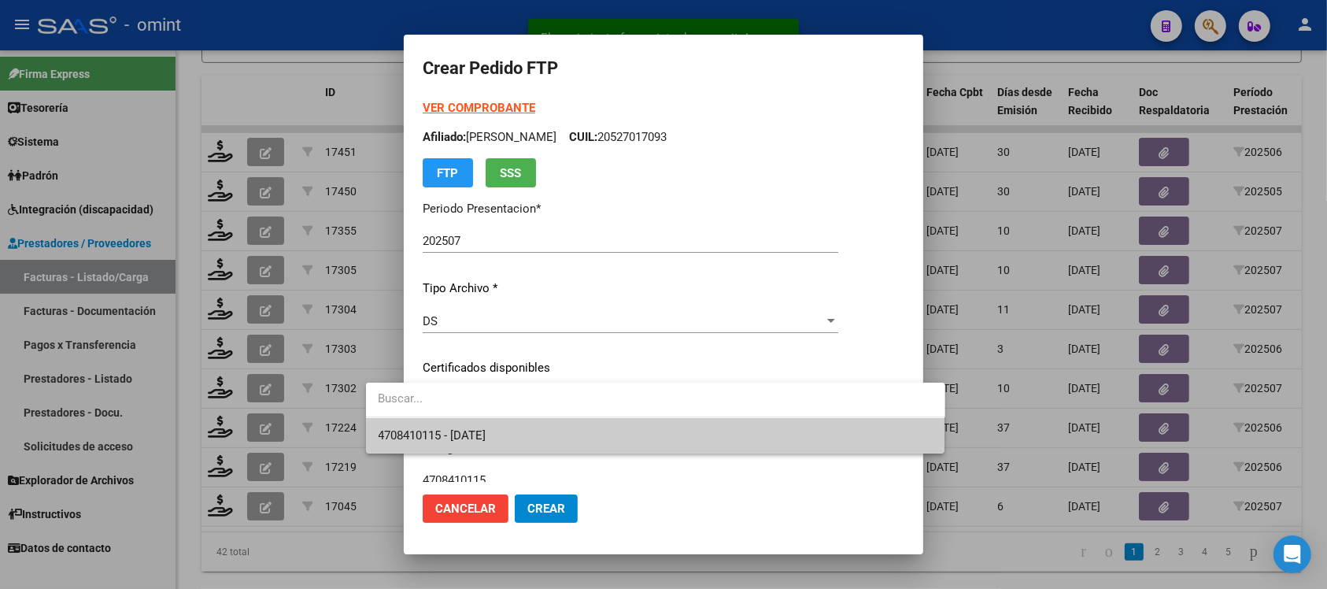
click at [530, 428] on span "4708410115 - 2031-05-21" at bounding box center [656, 435] width 554 height 35
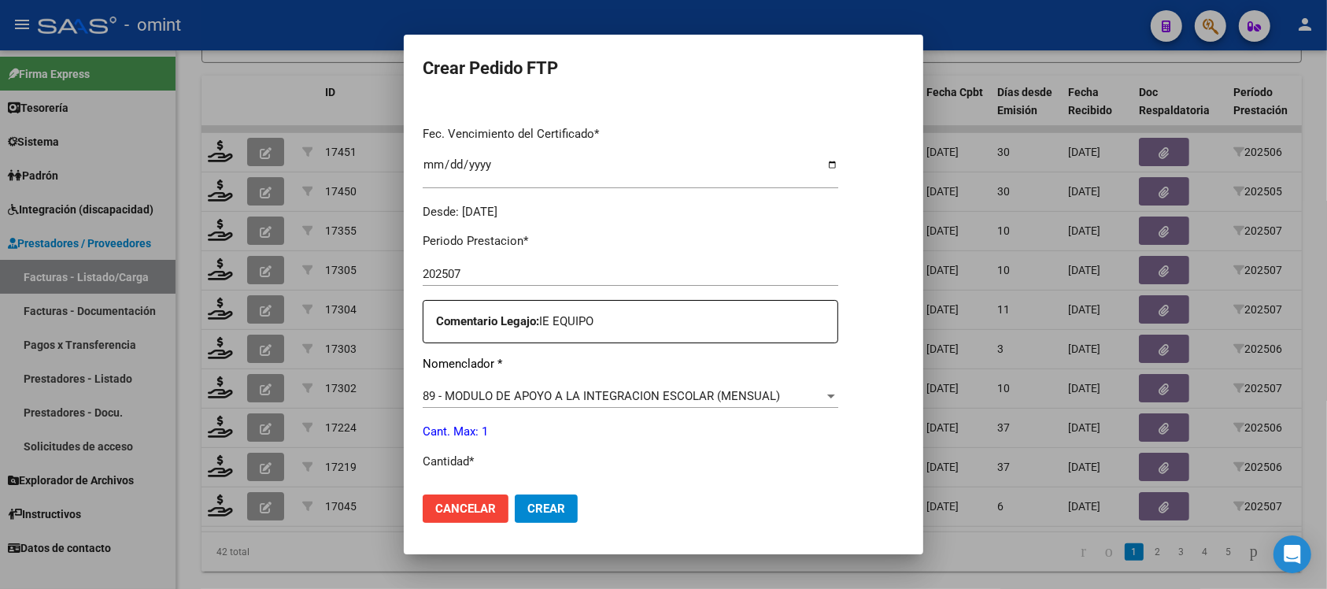
scroll to position [492, 0]
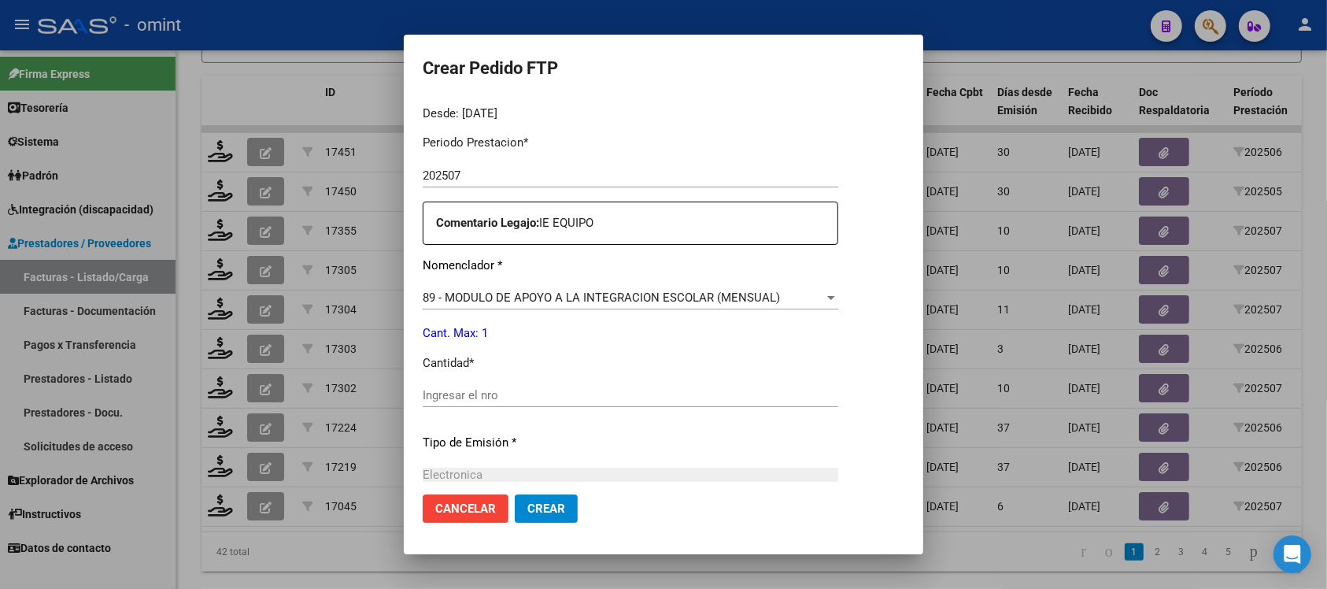
click at [423, 390] on input "Ingresar el nro" at bounding box center [631, 395] width 416 height 14
type input "1"
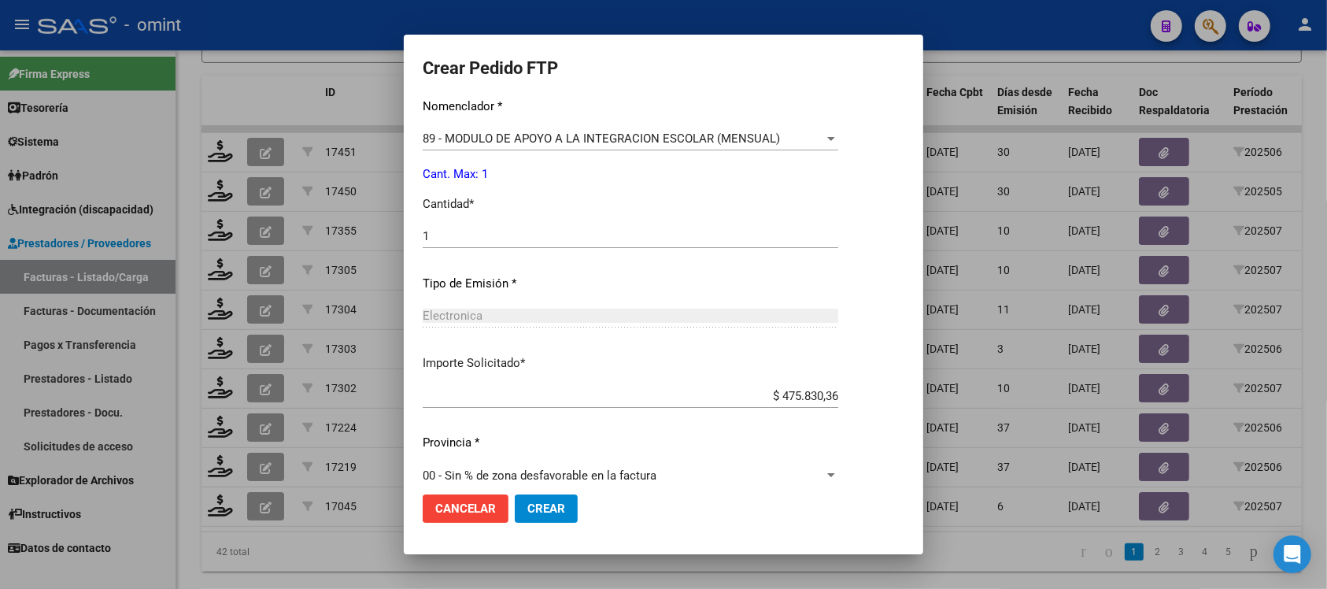
scroll to position [671, 0]
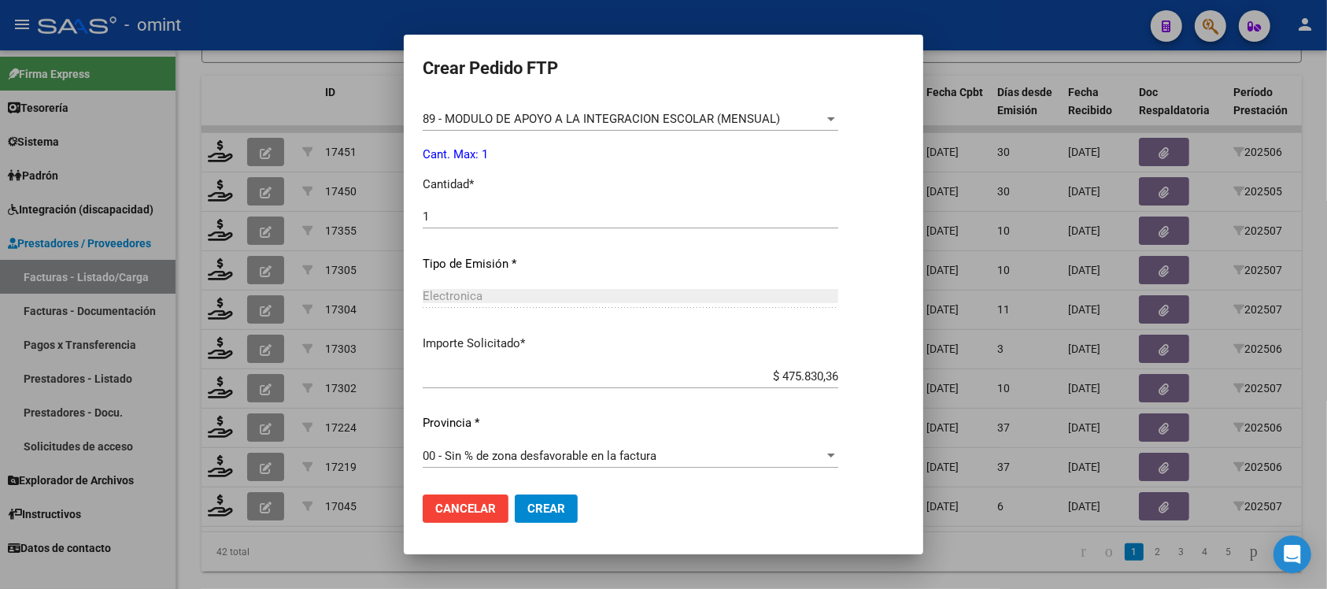
click at [528, 502] on span "Crear" at bounding box center [547, 509] width 38 height 14
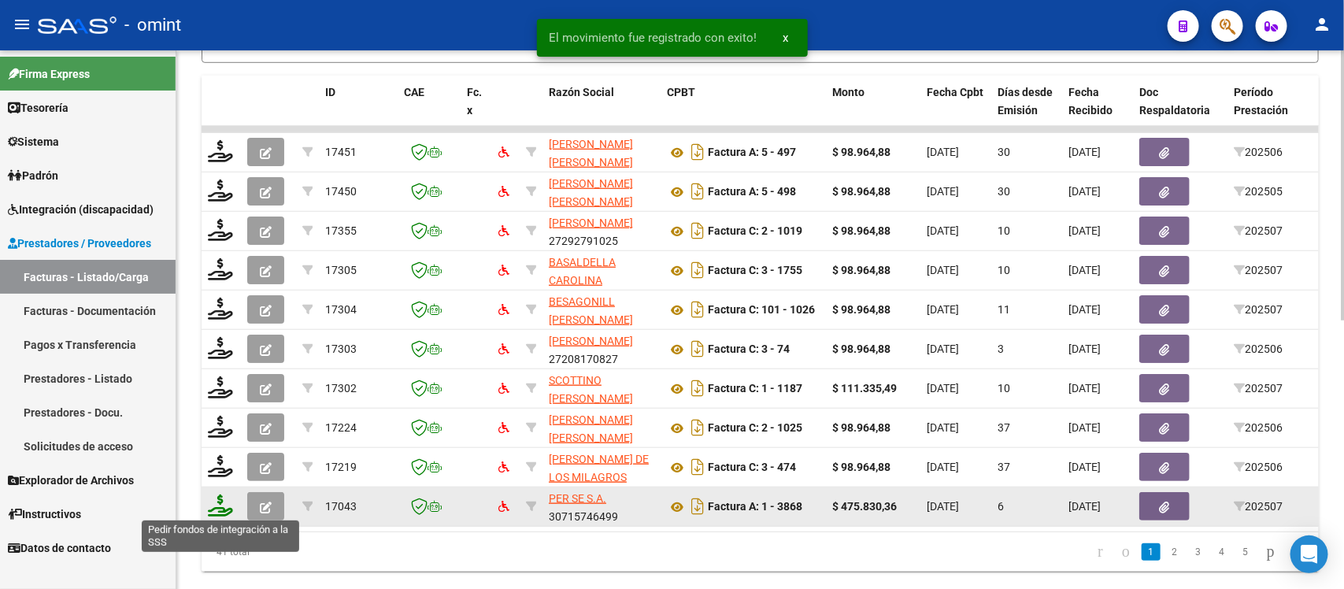
click at [223, 501] on icon at bounding box center [220, 505] width 25 height 22
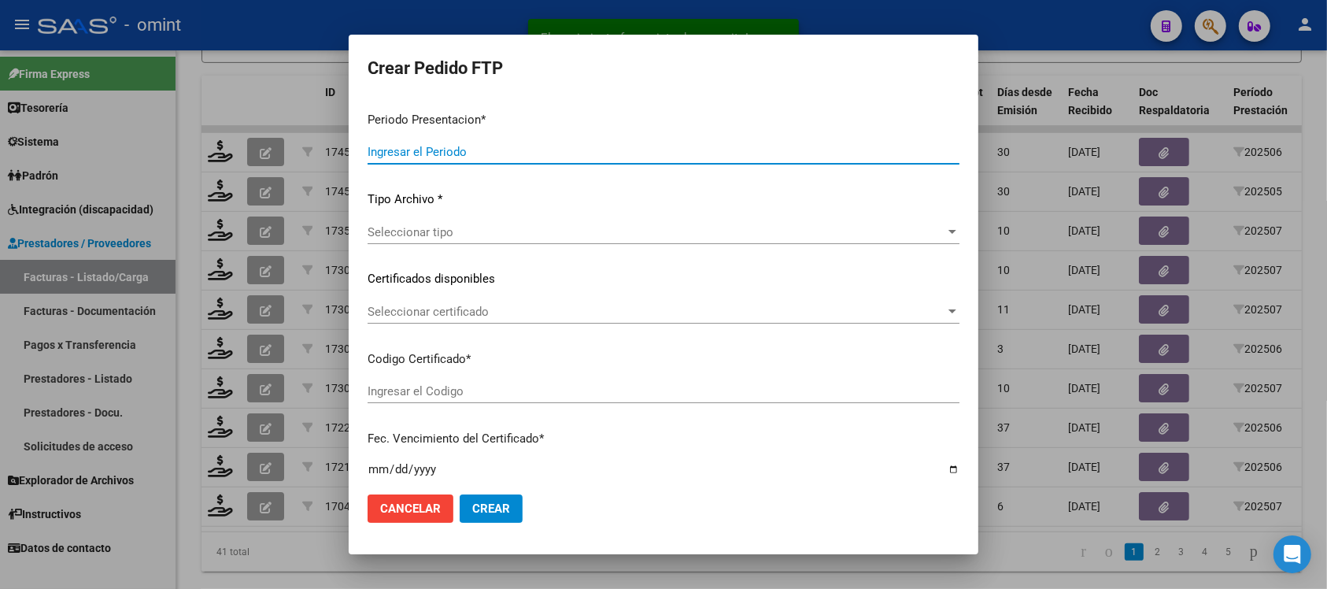
type input "202507"
type input "$ 475.830,36"
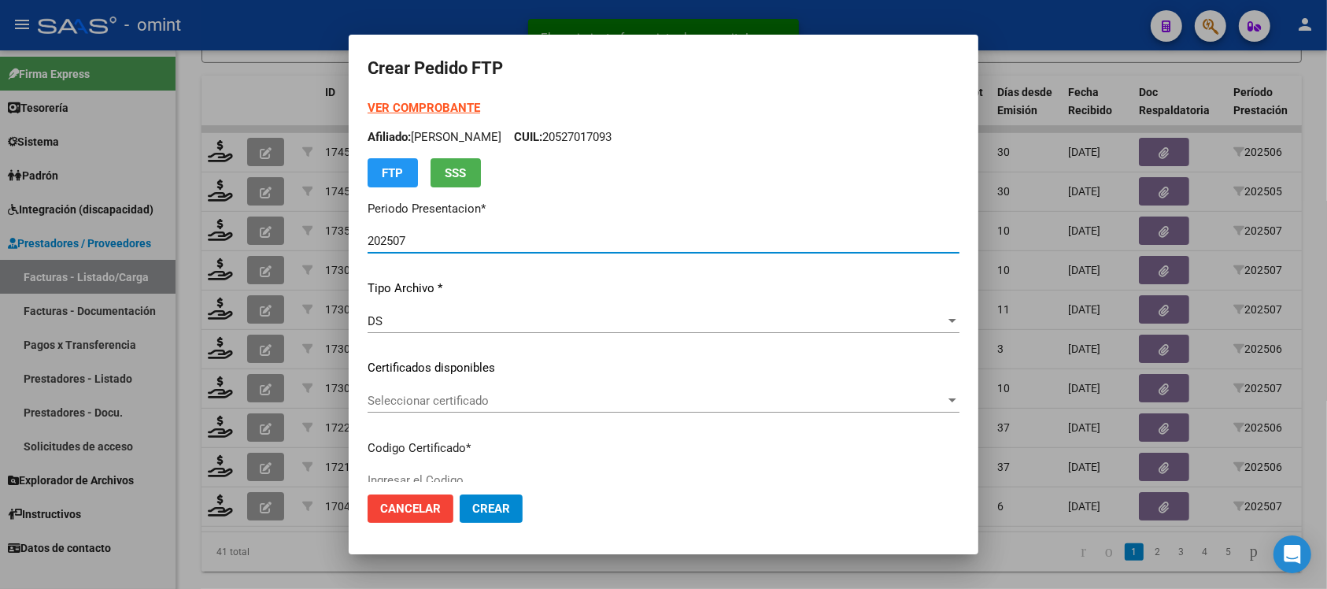
type input "2726520467"
type input "2026-07-31"
click at [453, 402] on span "Seleccionar certificado" at bounding box center [657, 401] width 578 height 14
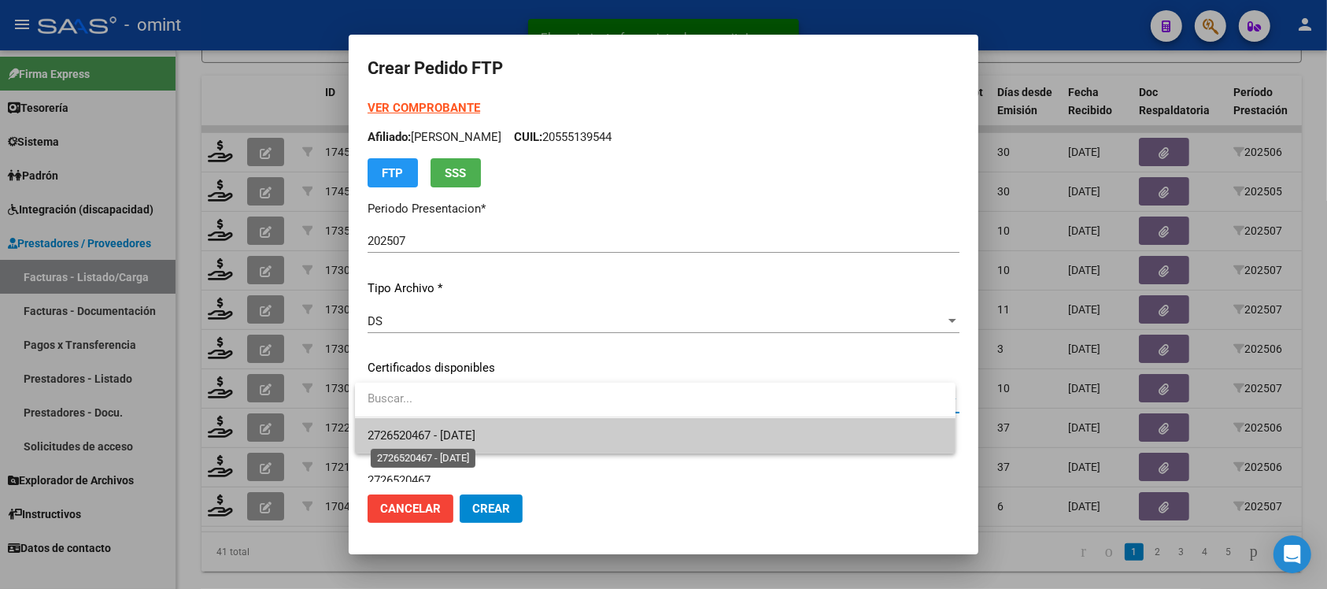
click at [476, 429] on span "2726520467 - 2026-07-31" at bounding box center [422, 435] width 108 height 14
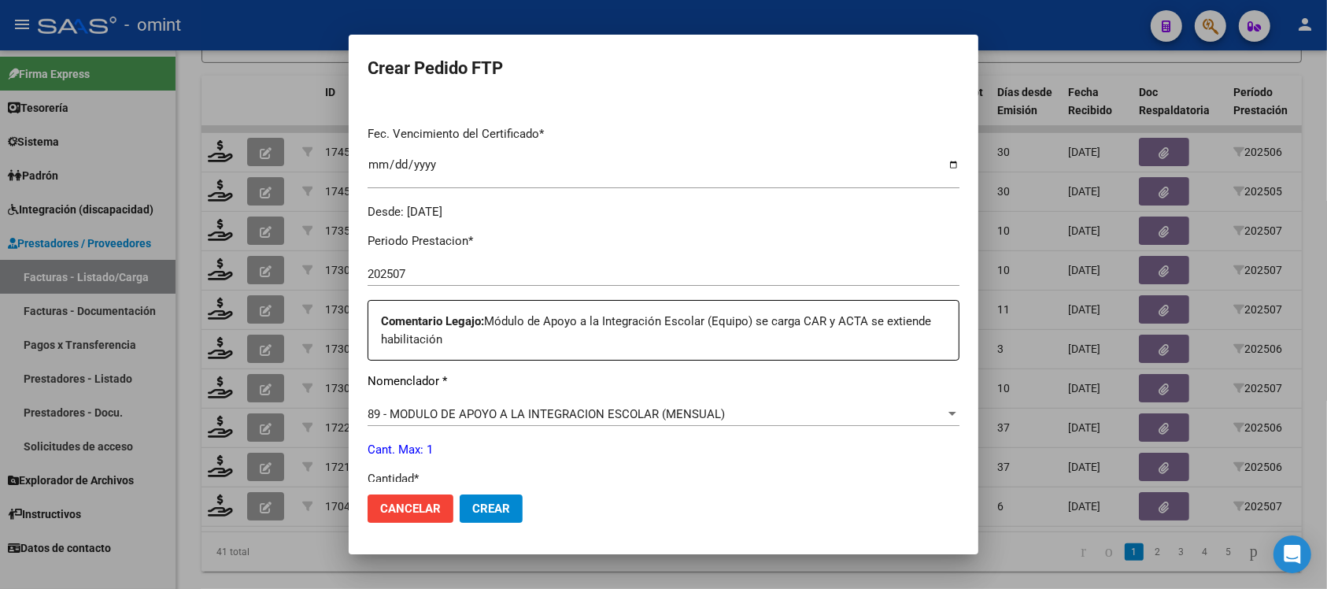
scroll to position [492, 0]
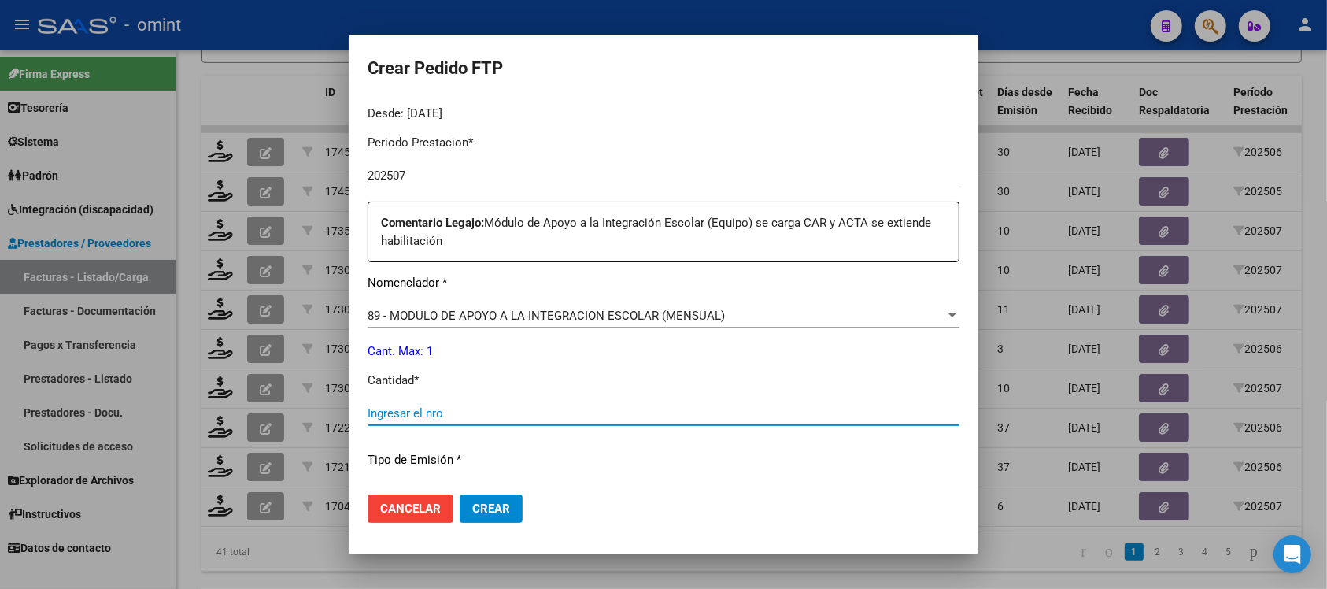
click at [472, 415] on input "Ingresar el nro" at bounding box center [664, 413] width 592 height 14
type input "1"
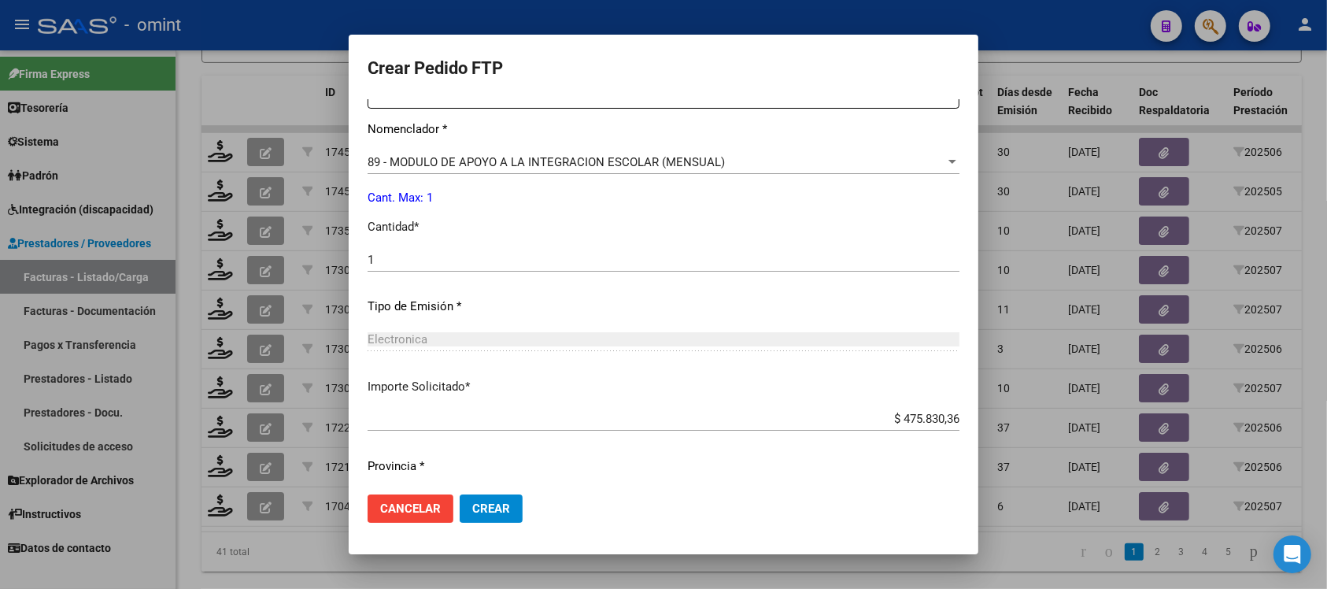
scroll to position [689, 0]
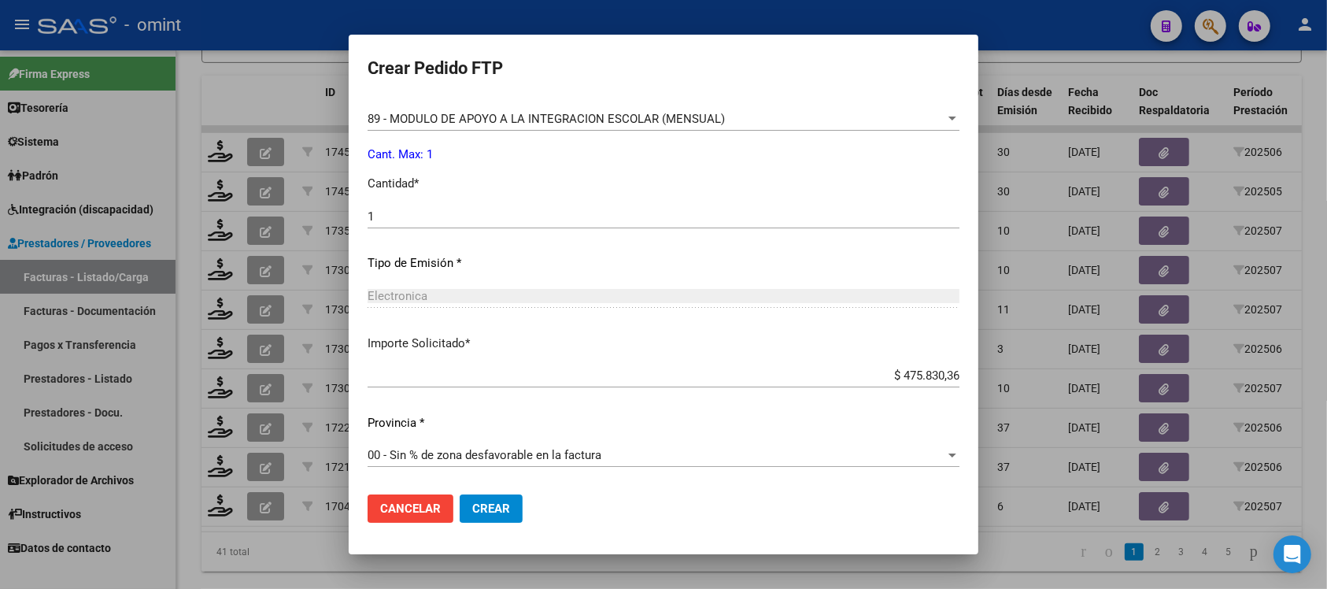
click at [494, 498] on button "Crear" at bounding box center [491, 508] width 63 height 28
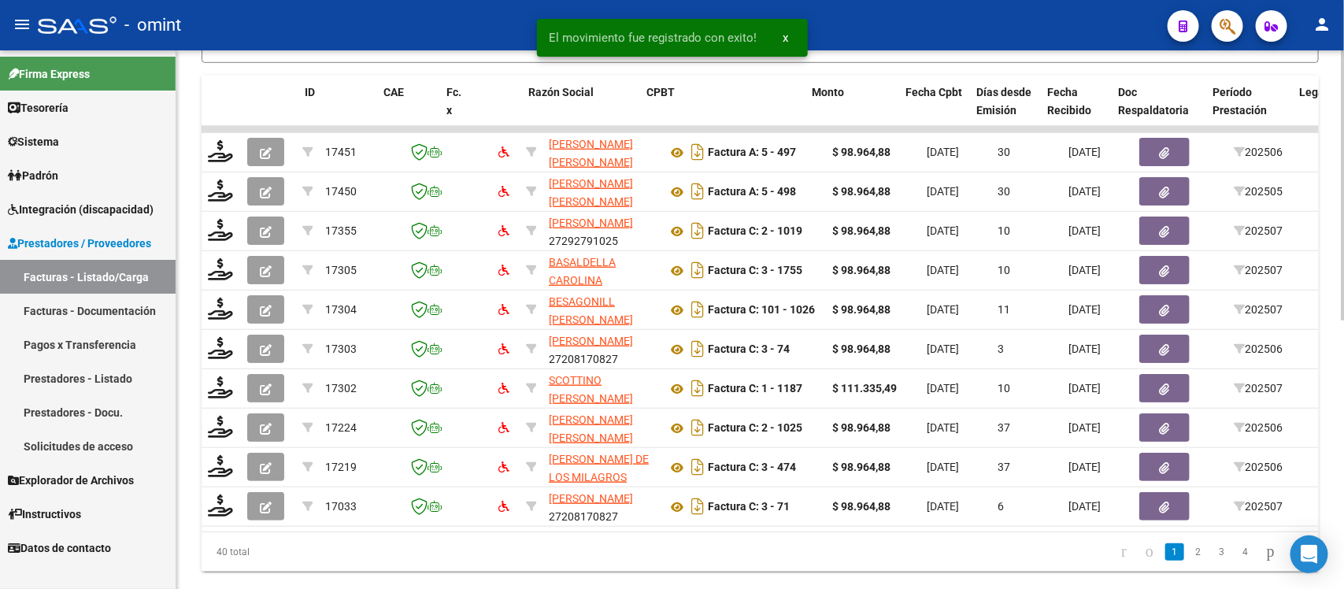
scroll to position [0, 1402]
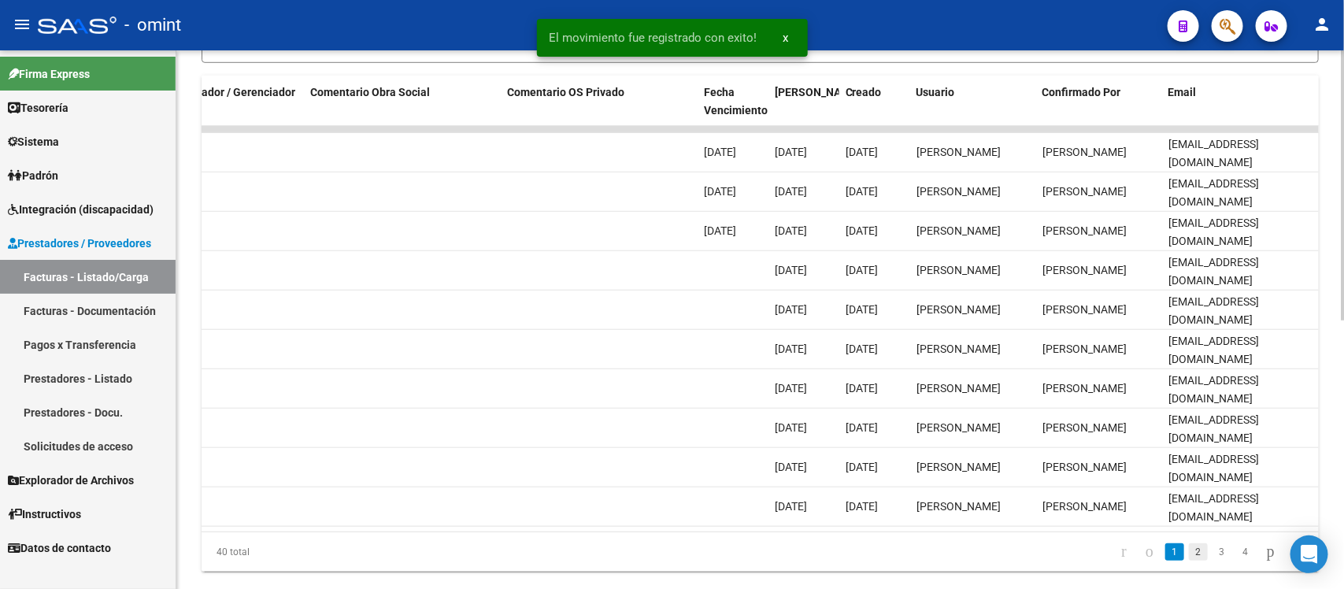
click at [1189, 561] on link "2" at bounding box center [1198, 551] width 19 height 17
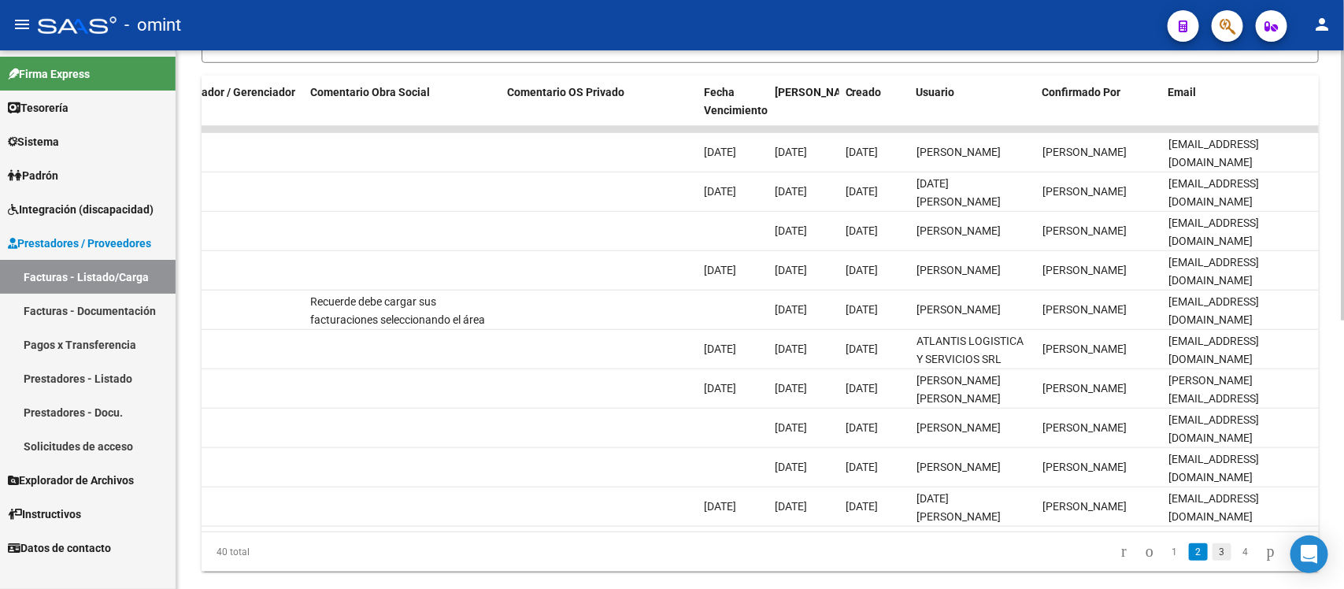
click at [1213, 561] on link "3" at bounding box center [1222, 551] width 19 height 17
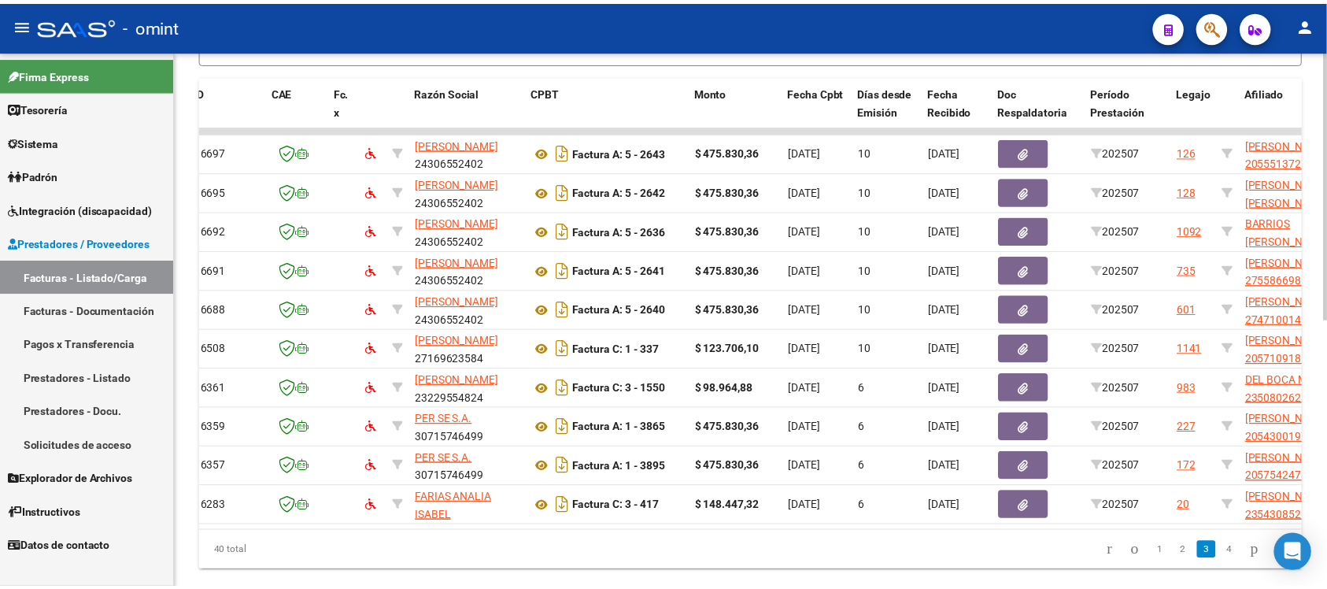
scroll to position [0, 0]
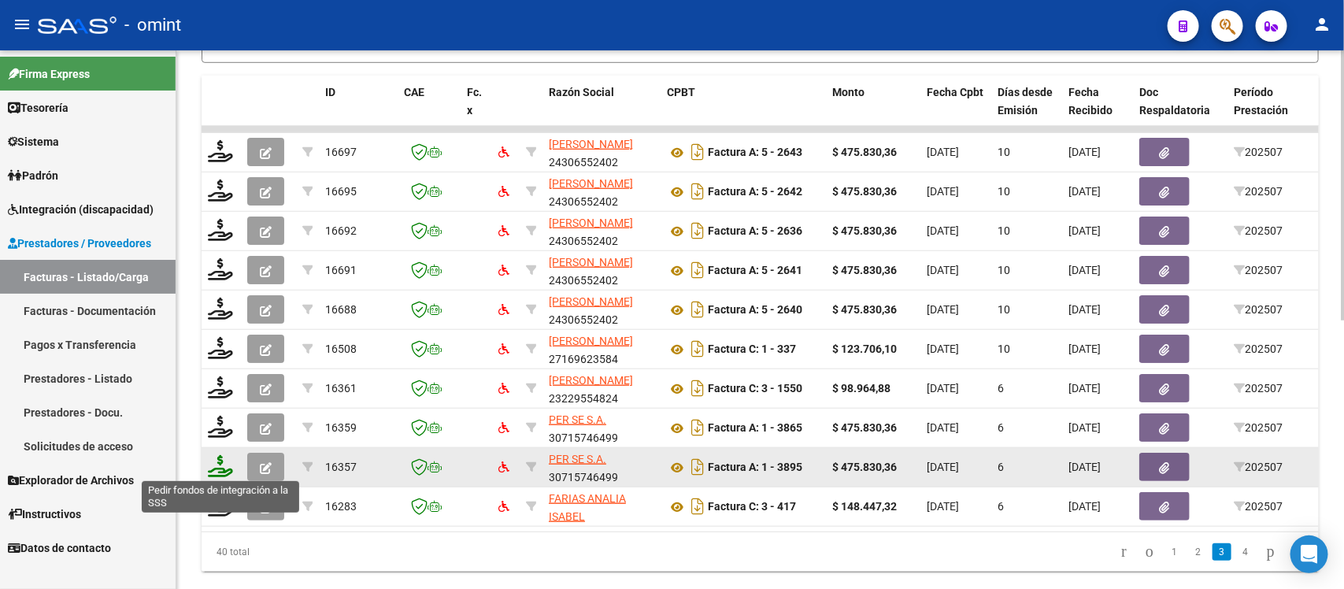
click at [217, 461] on icon at bounding box center [220, 466] width 25 height 22
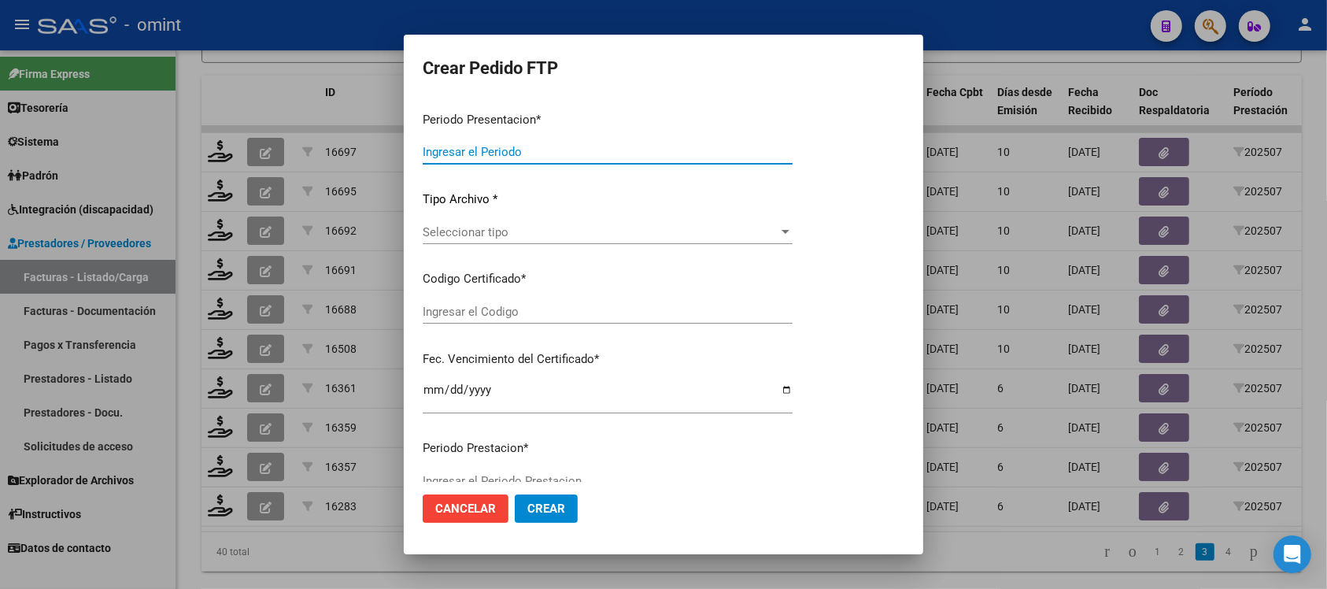
type input "202507"
type input "$ 475.830,36"
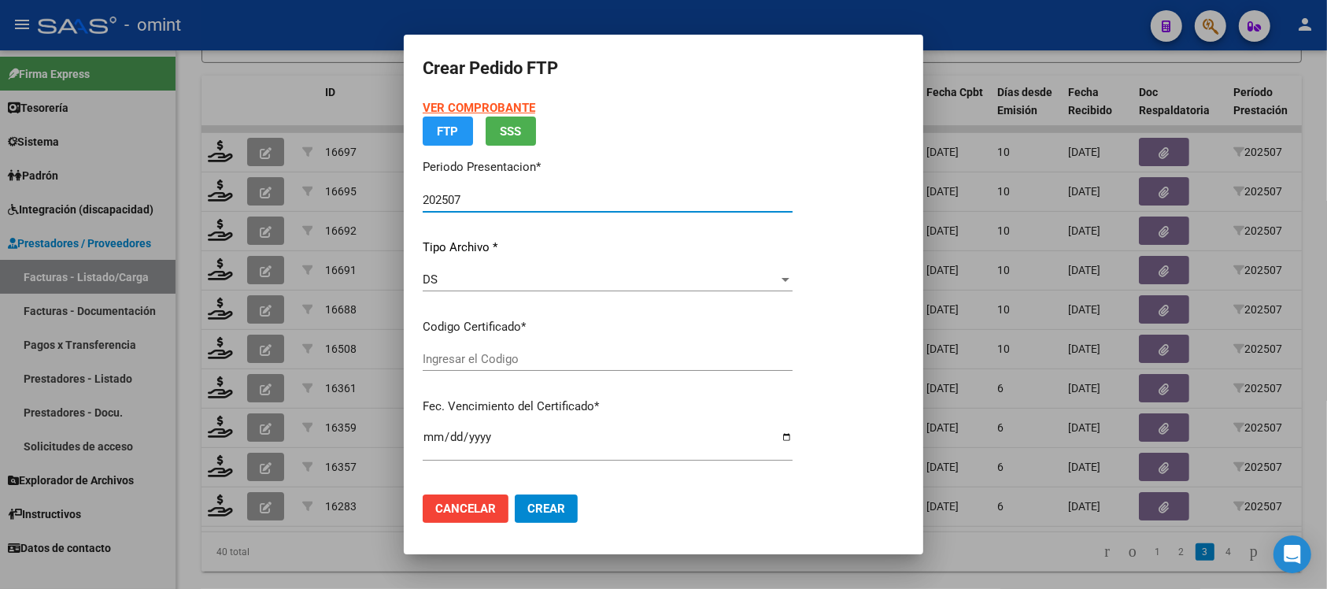
type input "8935605732"
type input "2028-12-31"
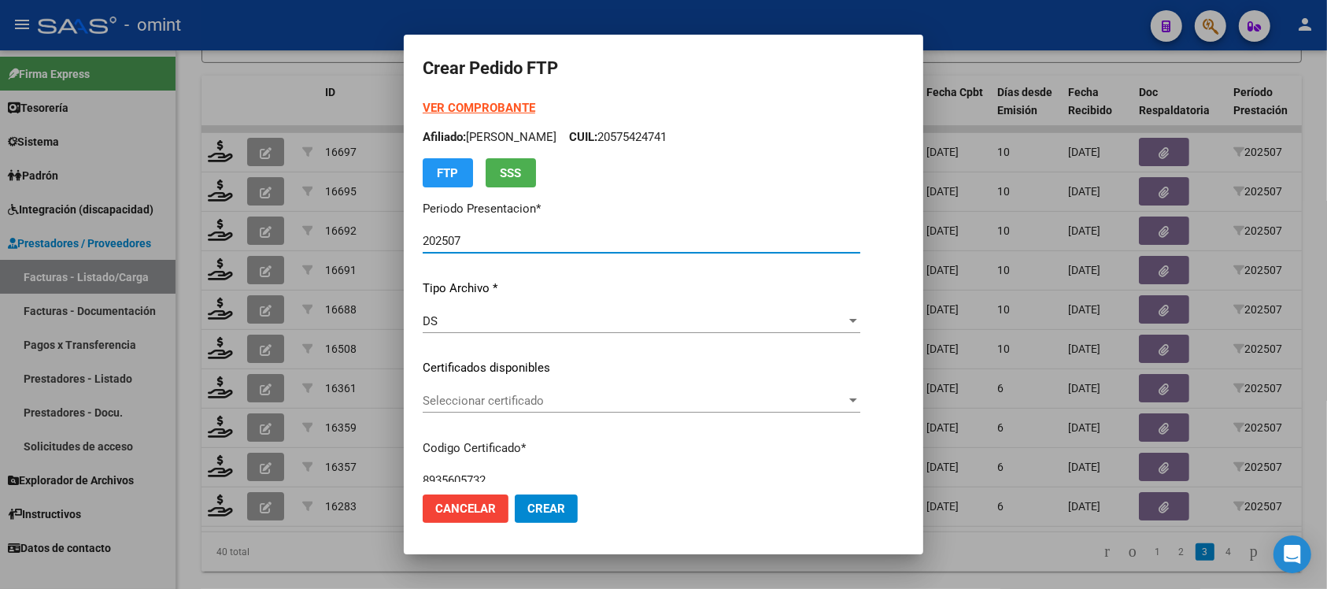
click at [496, 395] on span "Seleccionar certificado" at bounding box center [635, 401] width 424 height 14
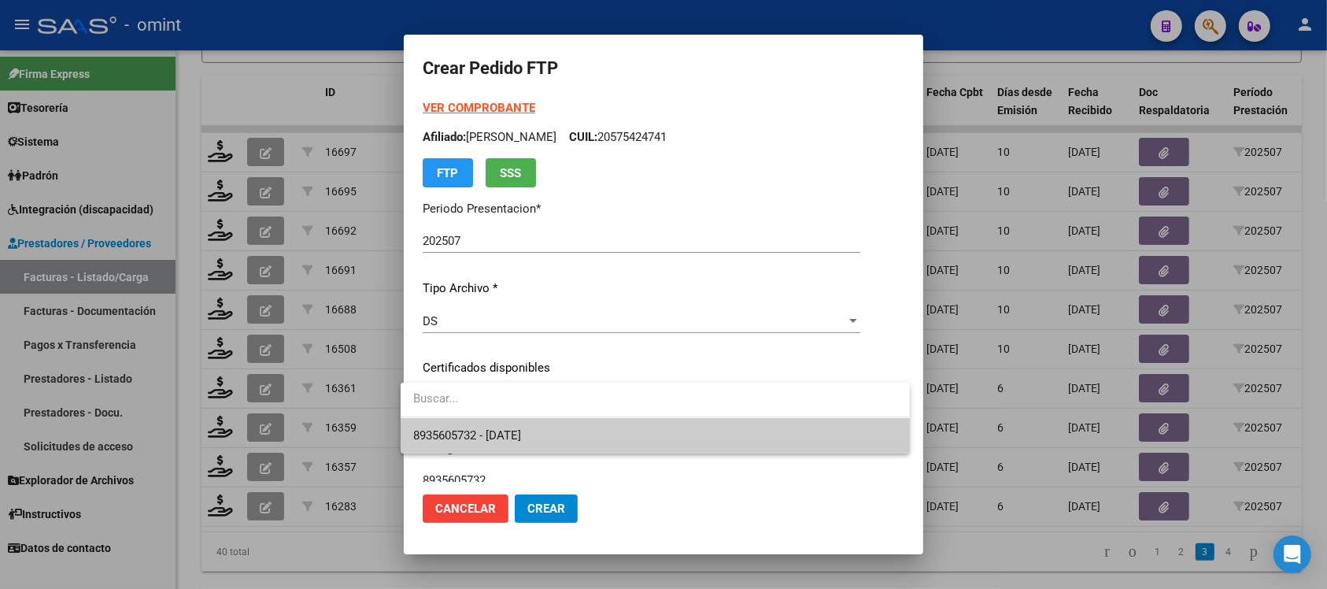
click at [565, 429] on span "8935605732 - 2028-12-31" at bounding box center [654, 435] width 483 height 35
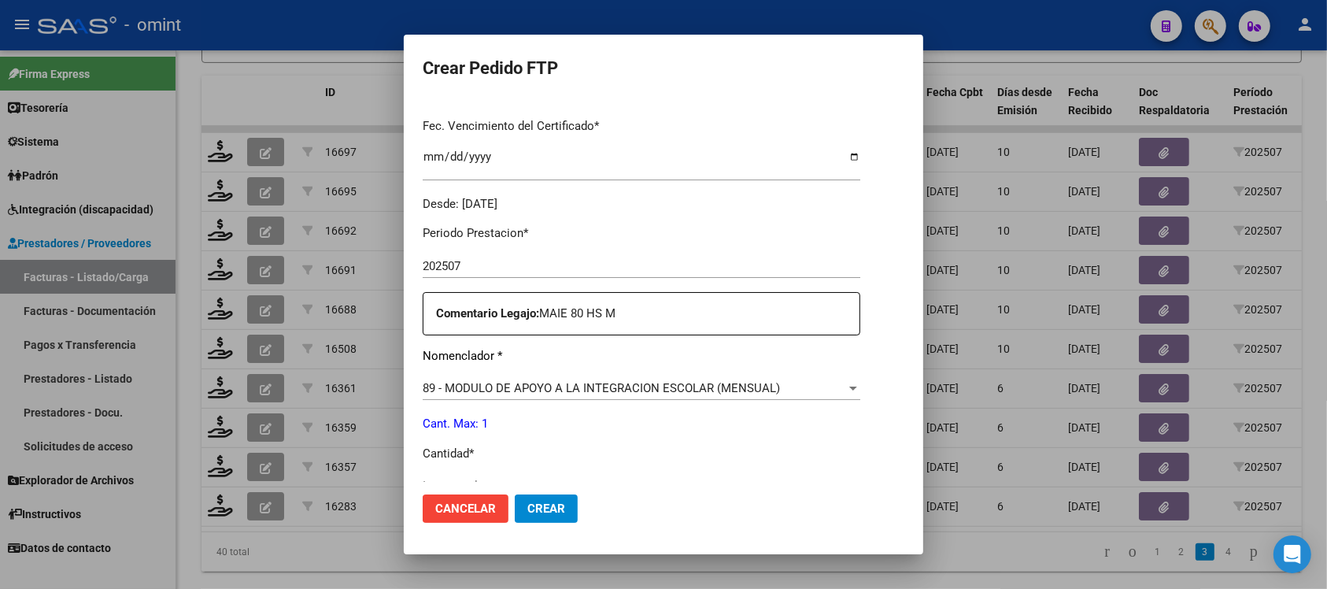
scroll to position [492, 0]
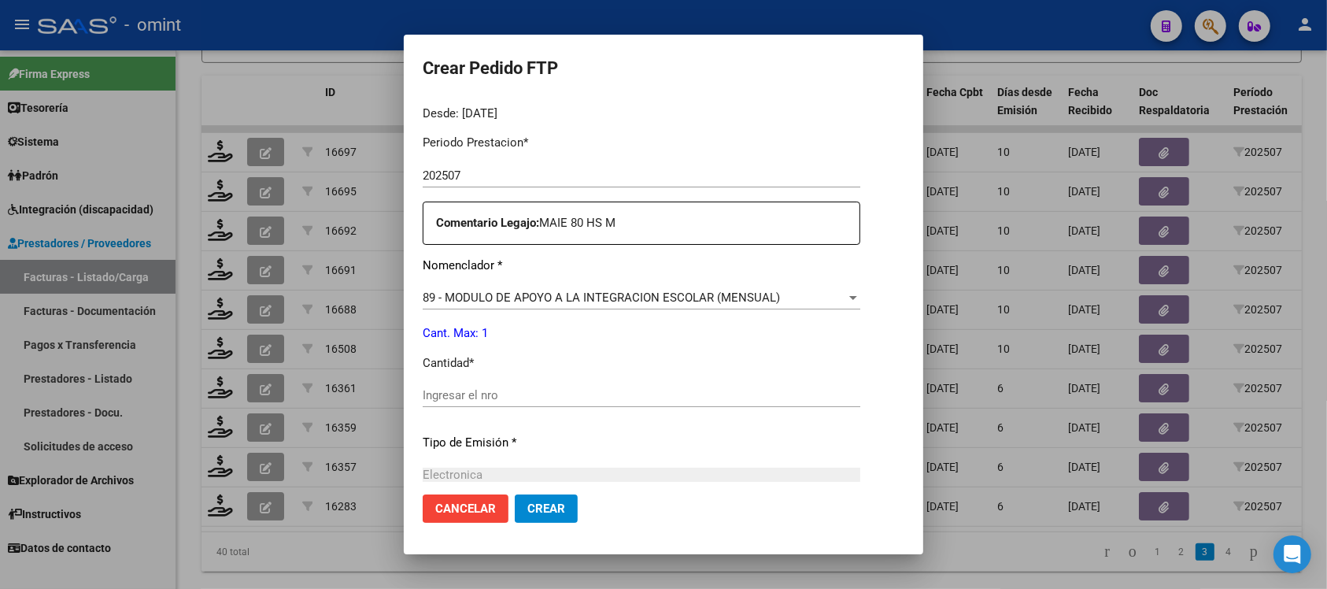
click at [504, 399] on input "Ingresar el nro" at bounding box center [642, 395] width 438 height 14
type input "1"
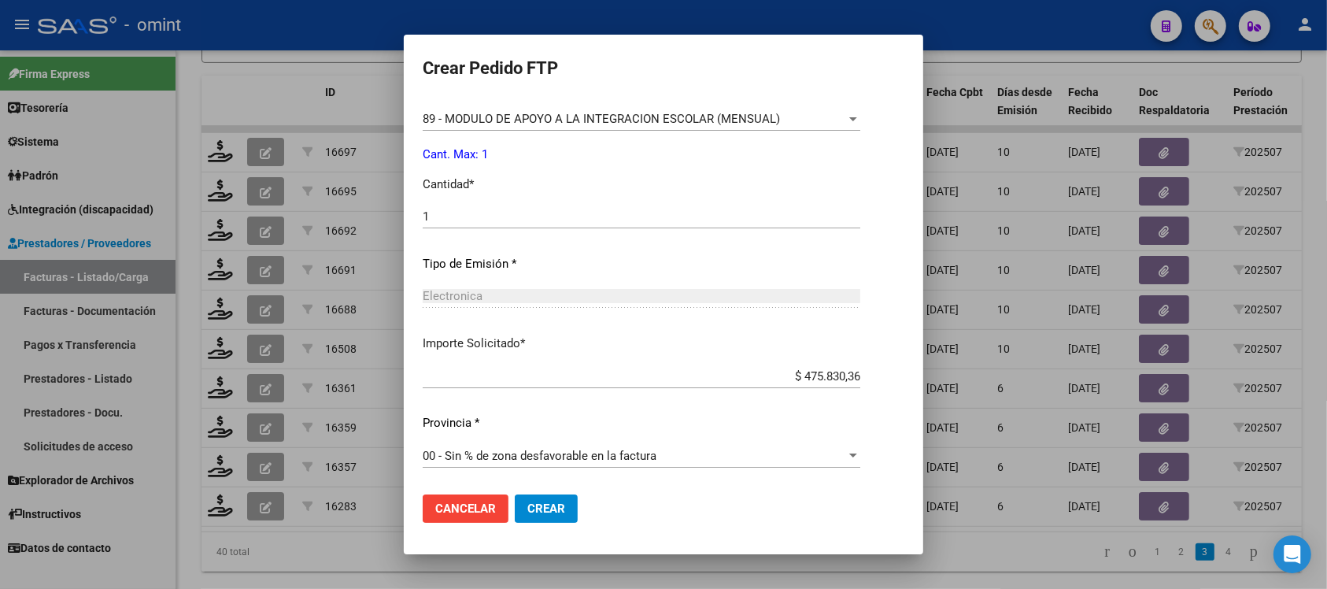
click at [549, 506] on span "Crear" at bounding box center [547, 509] width 38 height 14
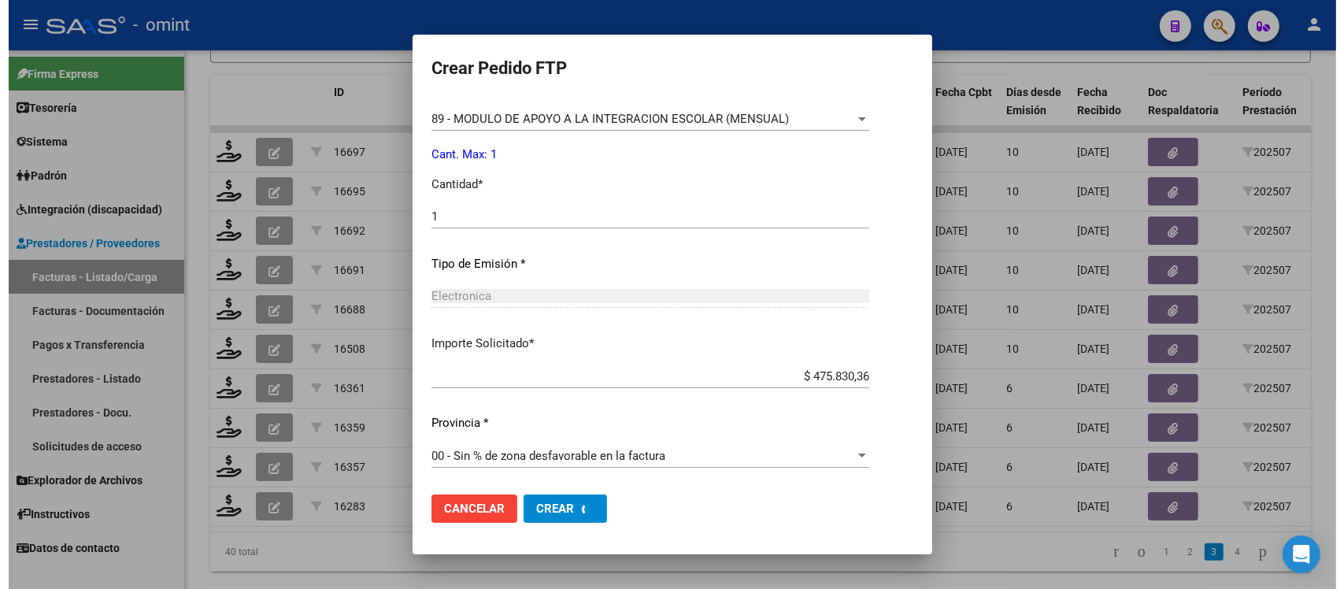
scroll to position [0, 0]
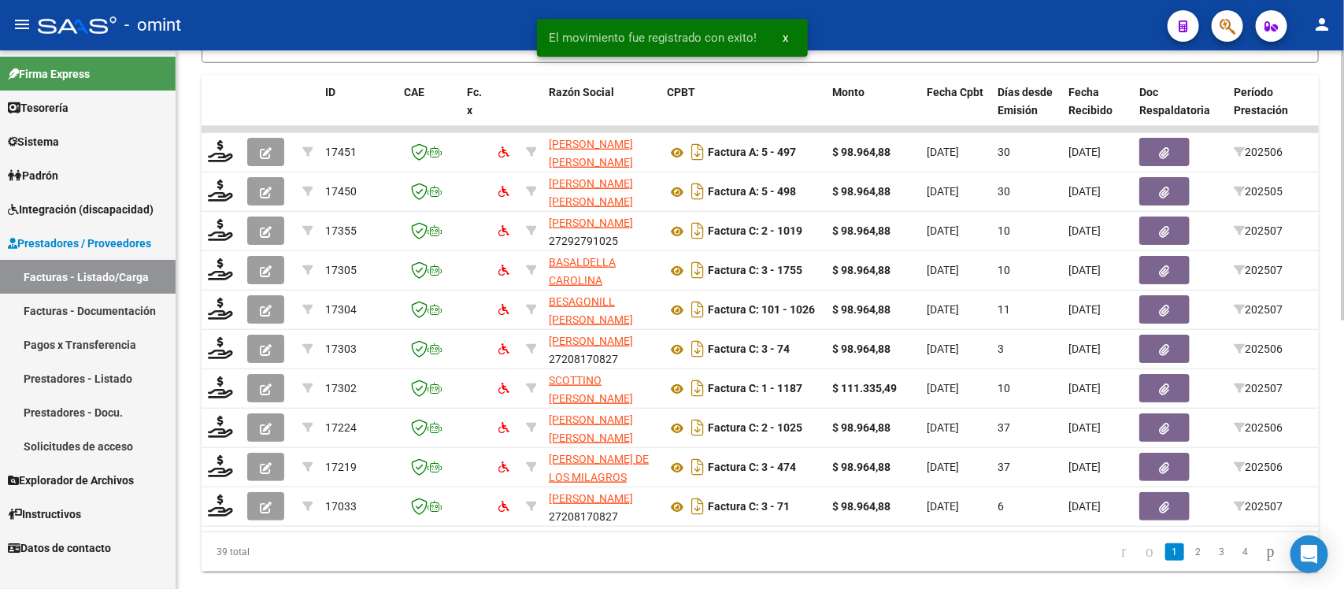
drag, startPoint x: 501, startPoint y: 528, endPoint x: 925, endPoint y: 524, distance: 424.4
click at [925, 524] on datatable-body "17451 MENDEZ MIHURA MARIA DELFINA 27252303125 Factura A: 5 - 497 $ 98.964,88 12…" at bounding box center [760, 328] width 1117 height 405
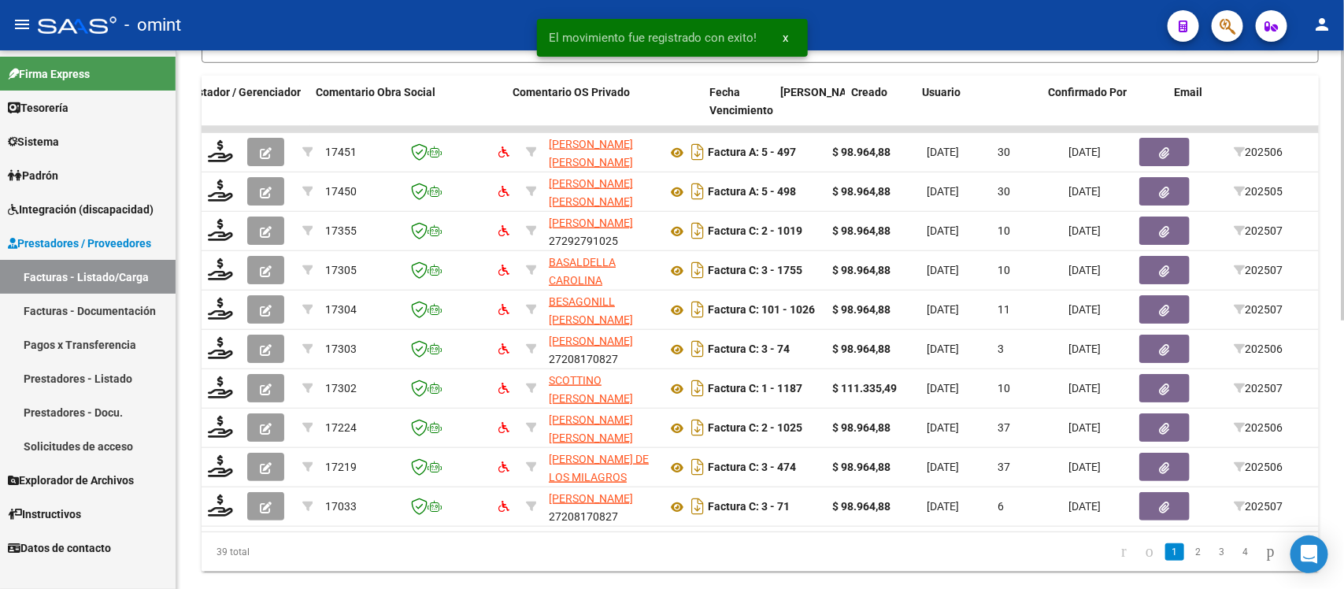
scroll to position [0, 1402]
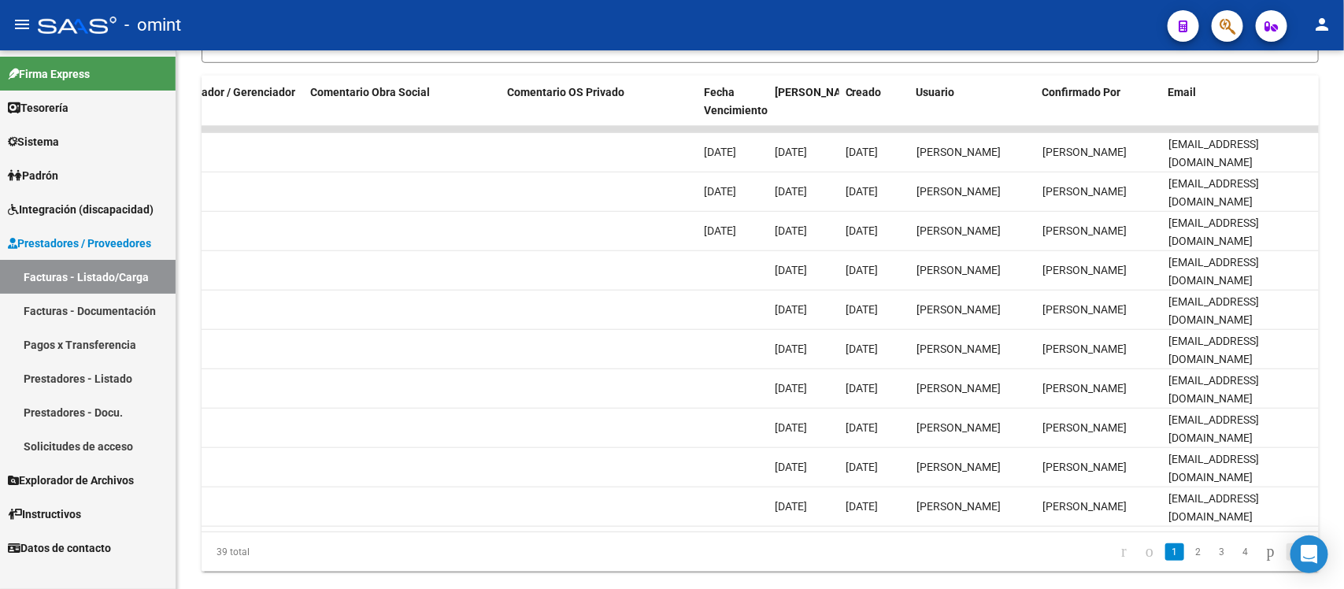
click at [1291, 561] on icon "go to last page" at bounding box center [1297, 551] width 13 height 19
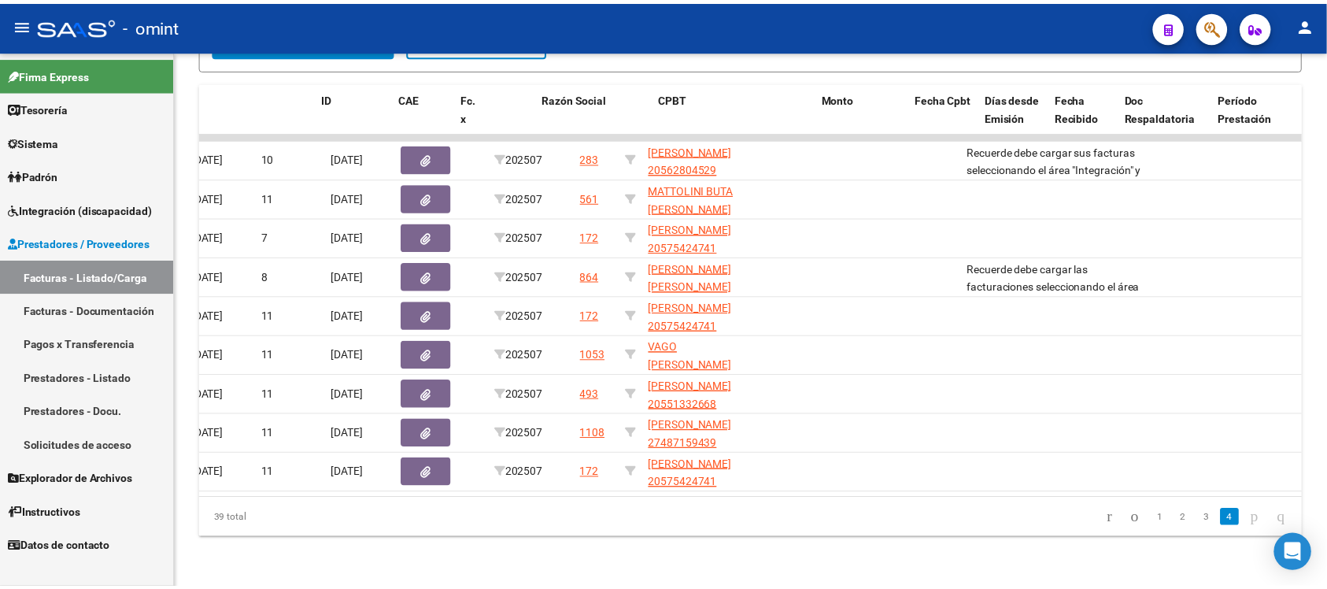
scroll to position [0, 0]
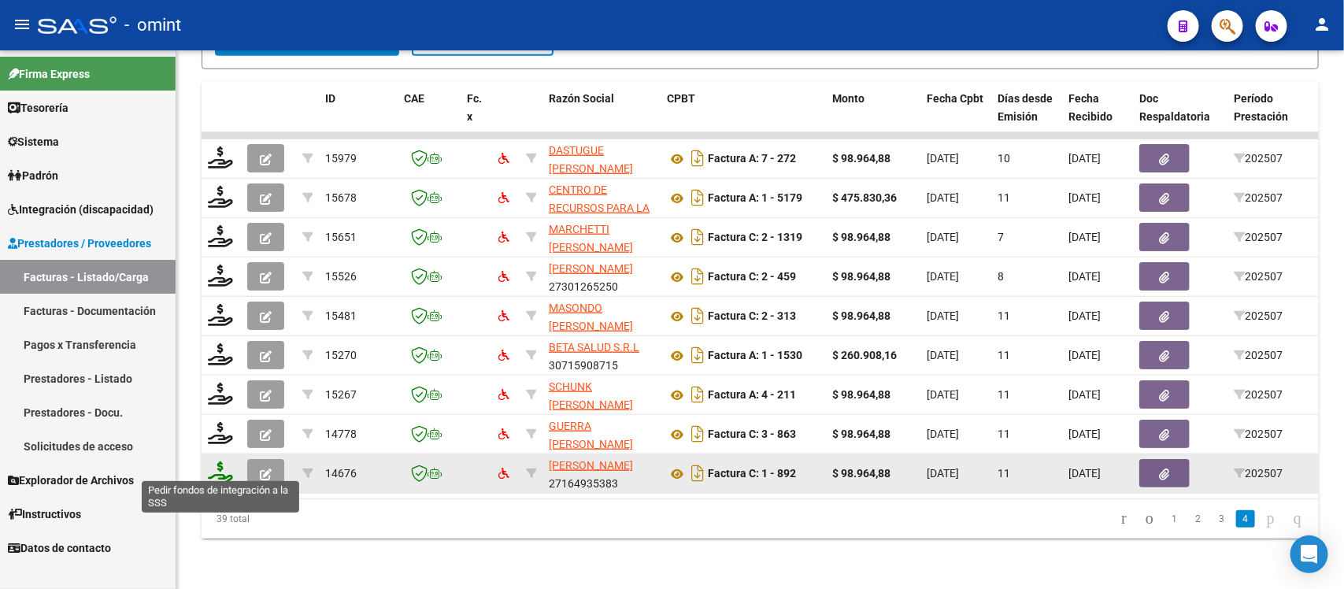
click at [221, 462] on icon at bounding box center [220, 472] width 25 height 22
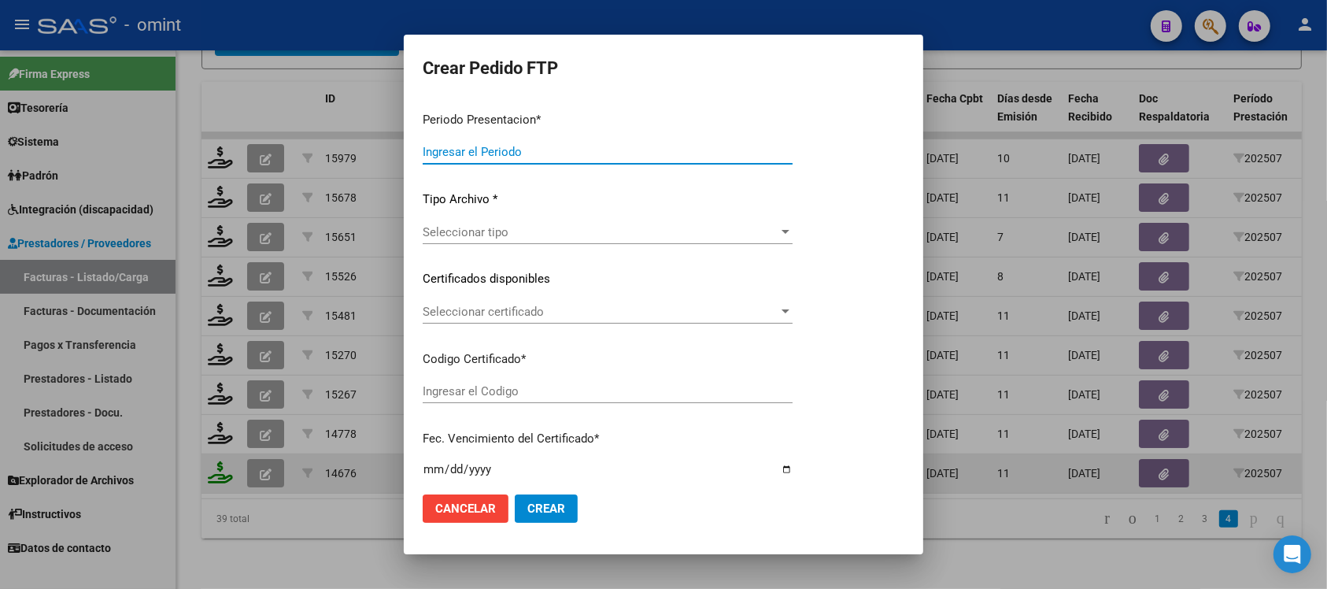
type input "202507"
type input "$ 98.964,88"
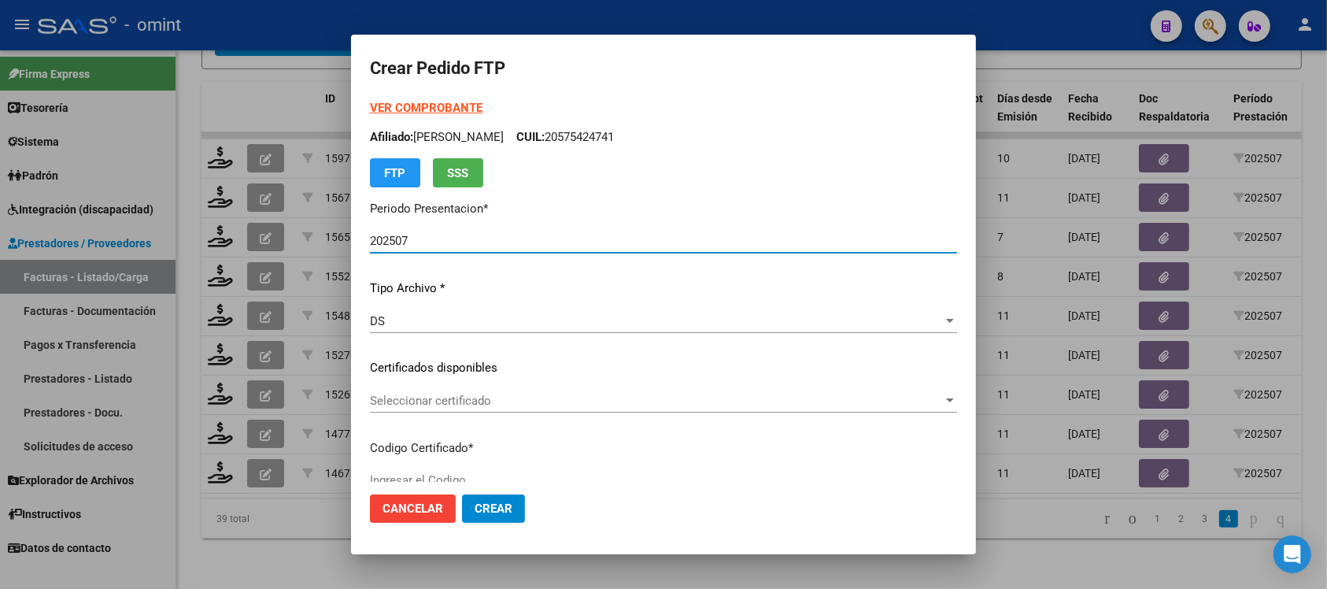
type input "8935605732"
type input "2028-12-31"
click at [446, 411] on div "Seleccionar certificado Seleccionar certificado" at bounding box center [663, 401] width 587 height 24
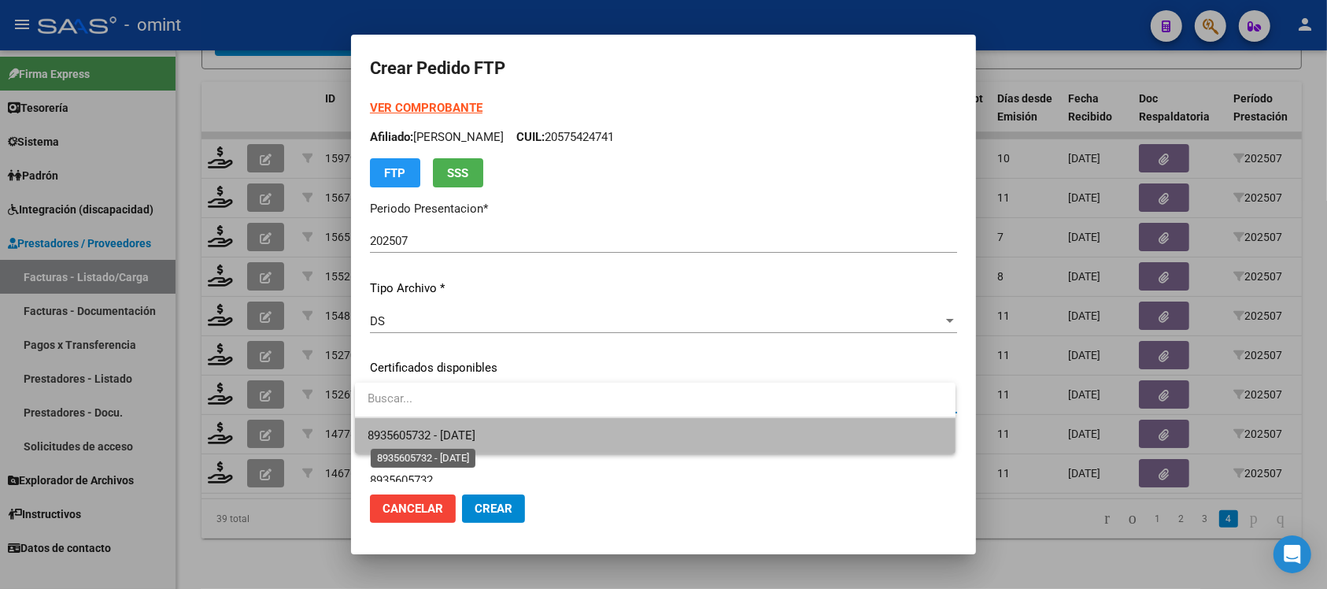
click at [467, 430] on span "8935605732 - 2028-12-31" at bounding box center [422, 435] width 108 height 14
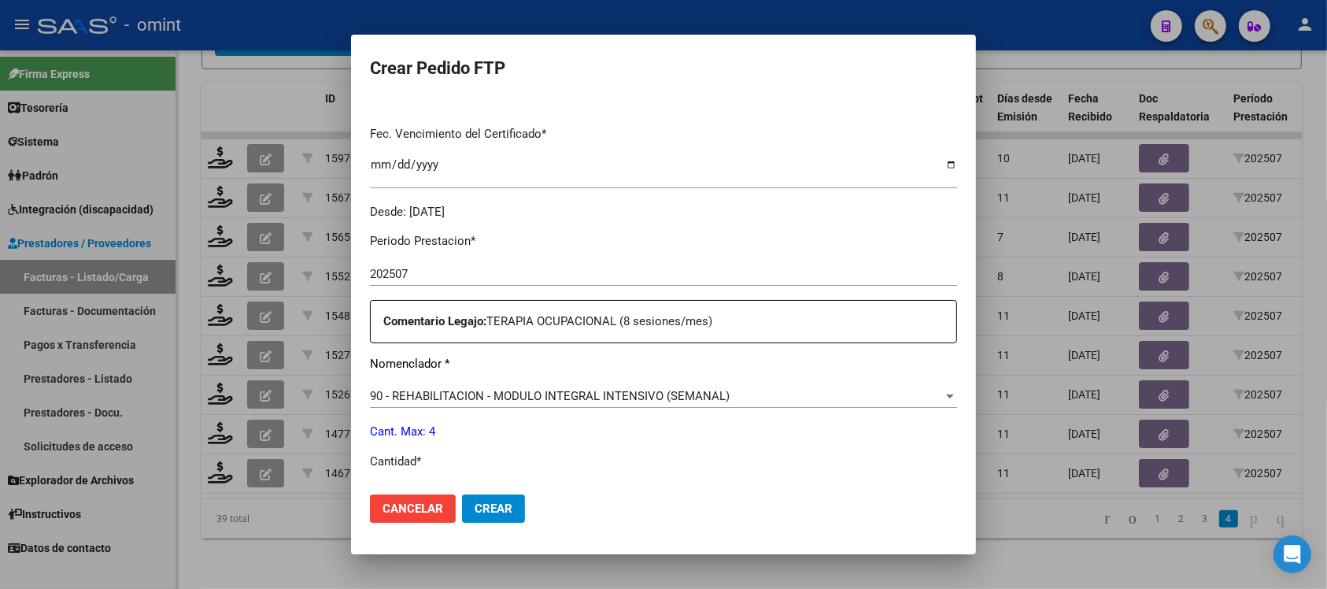
scroll to position [492, 0]
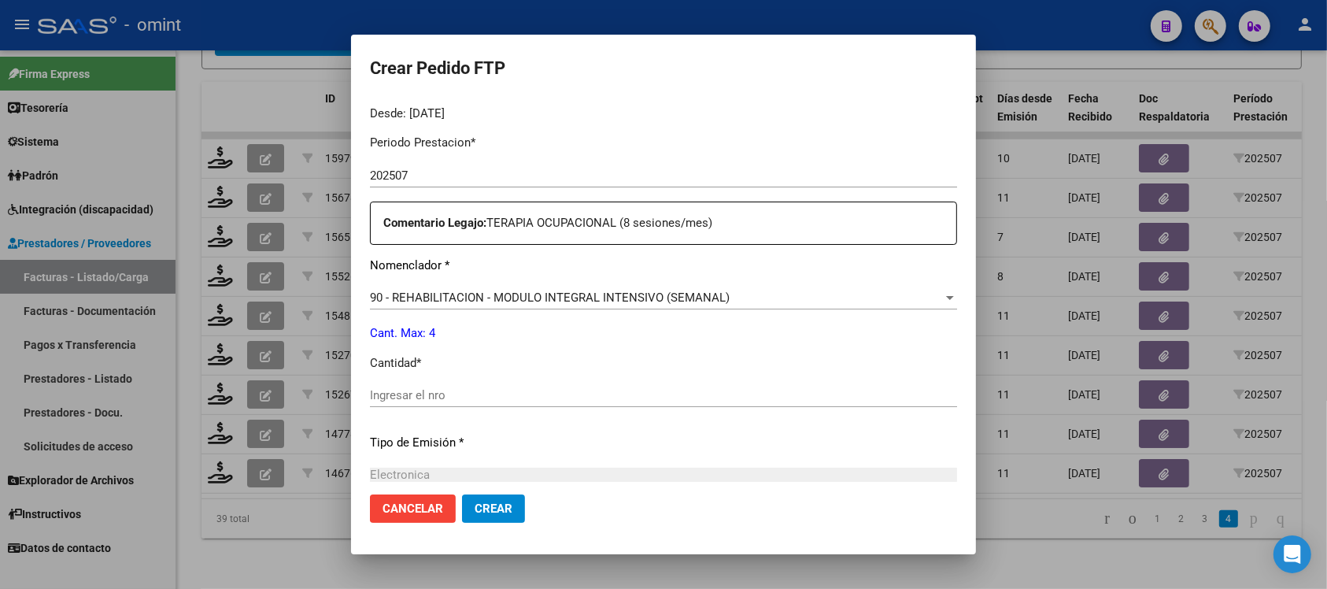
click at [454, 402] on input "Ingresar el nro" at bounding box center [663, 395] width 587 height 14
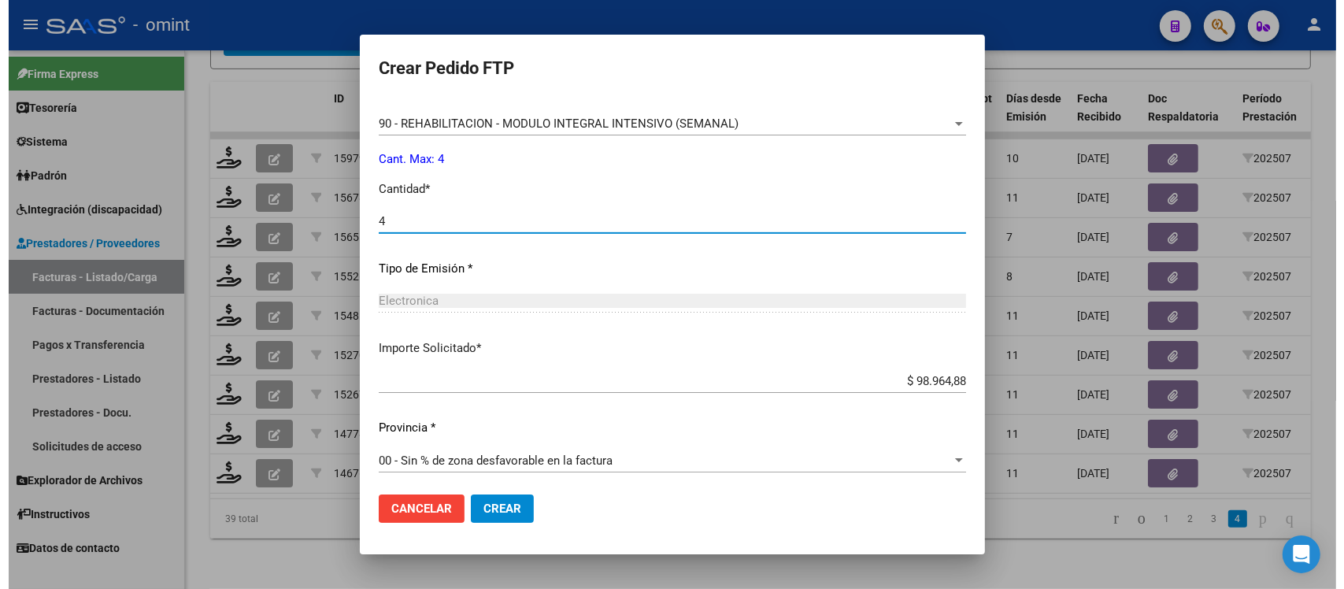
scroll to position [671, 0]
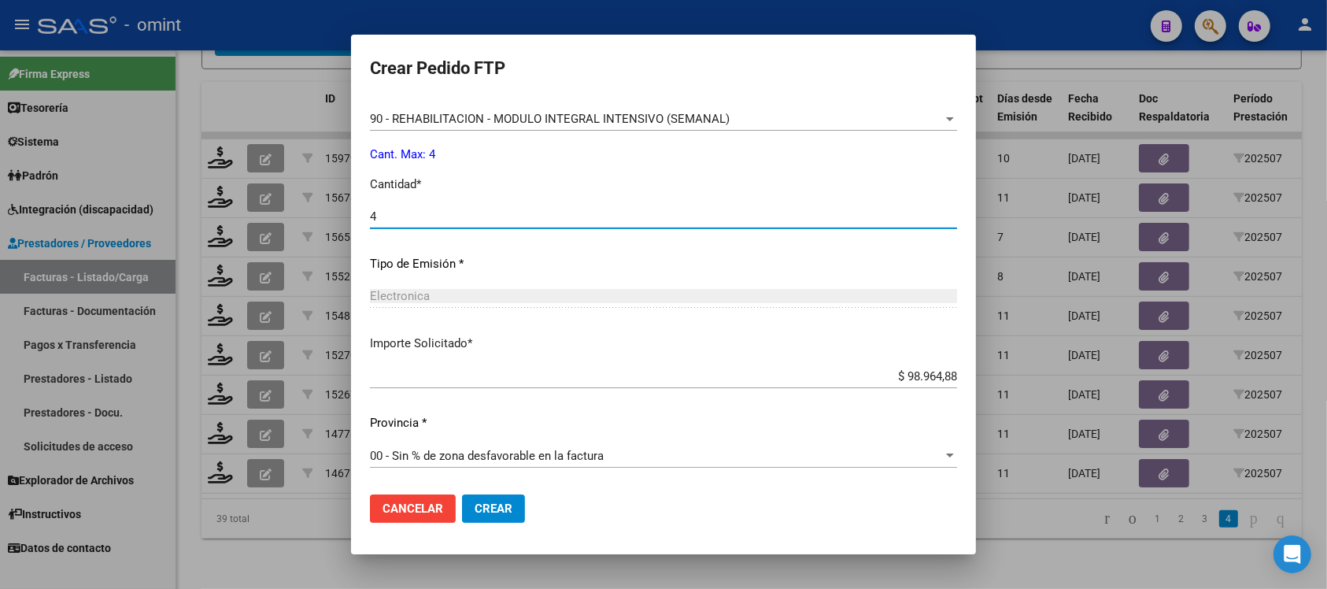
type input "4"
click at [510, 496] on button "Crear" at bounding box center [493, 508] width 63 height 28
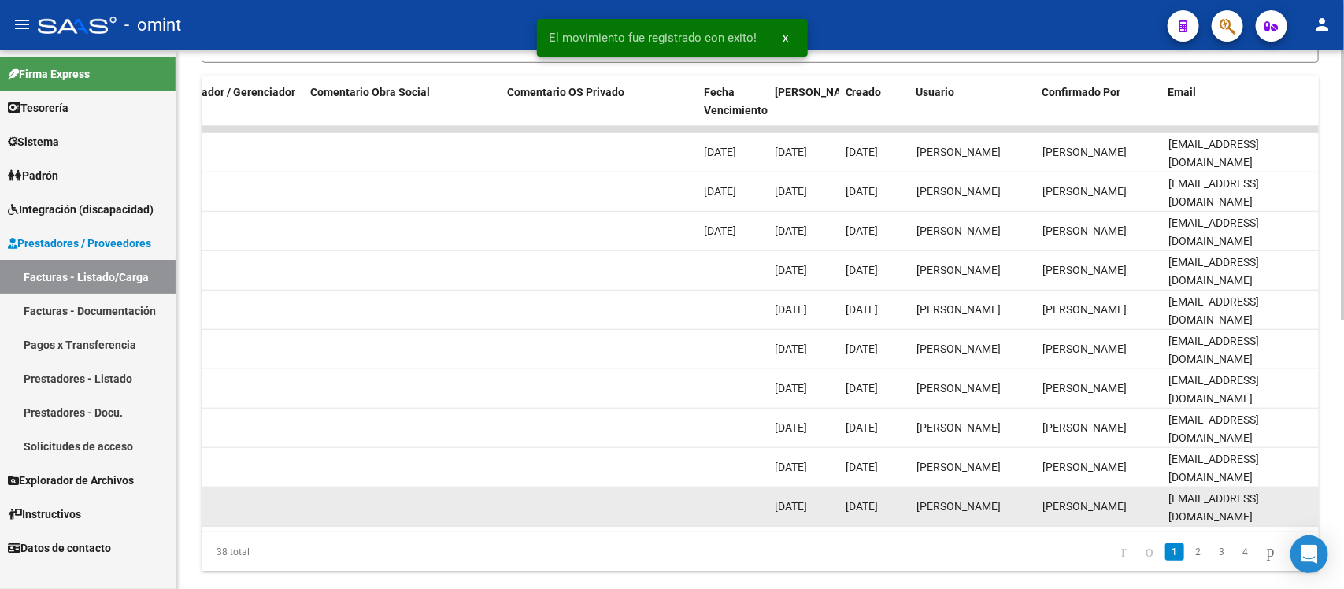
scroll to position [539, 0]
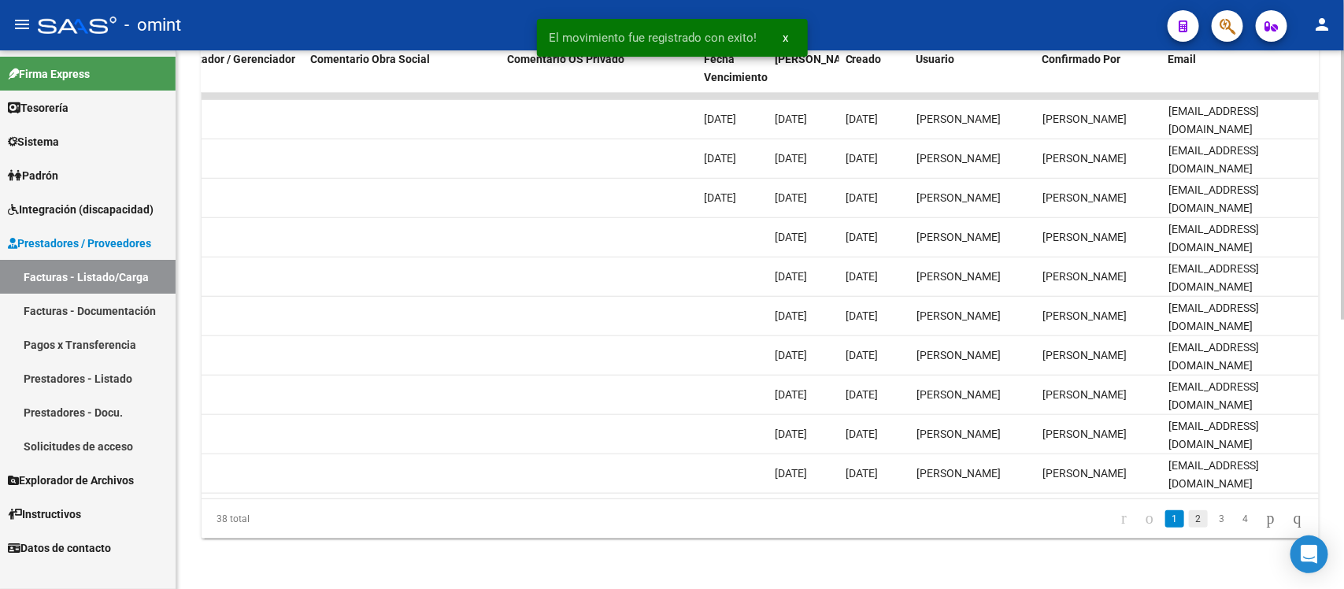
click at [1189, 524] on link "2" at bounding box center [1198, 518] width 19 height 17
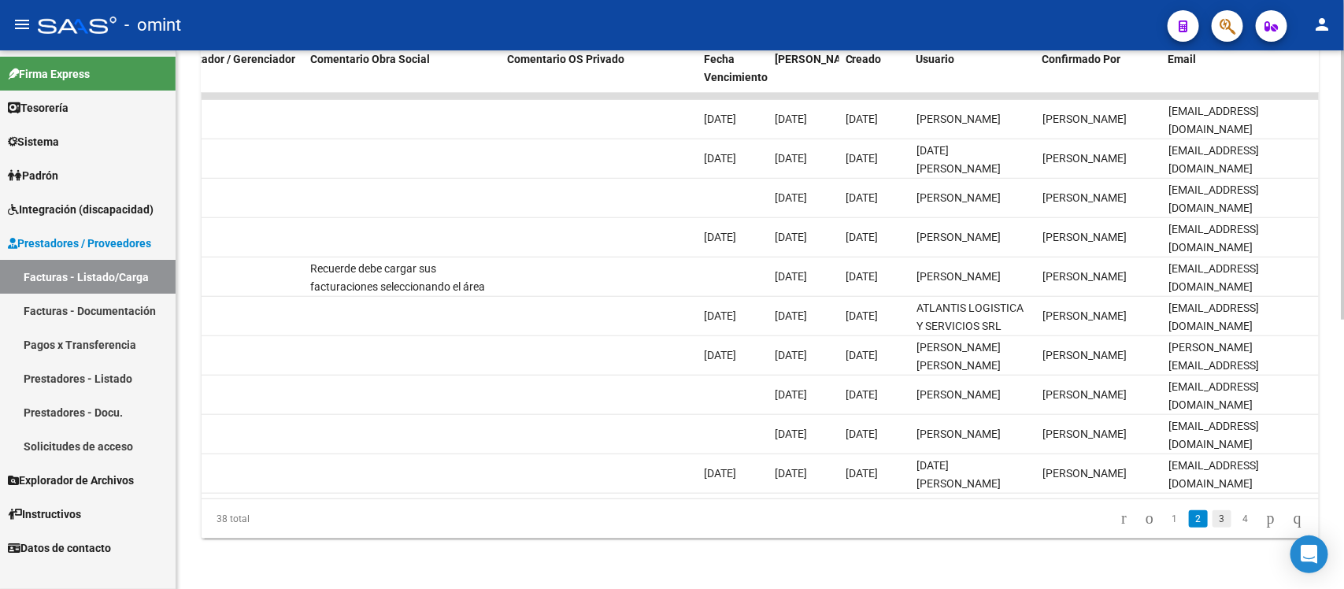
click at [1213, 521] on link "3" at bounding box center [1222, 518] width 19 height 17
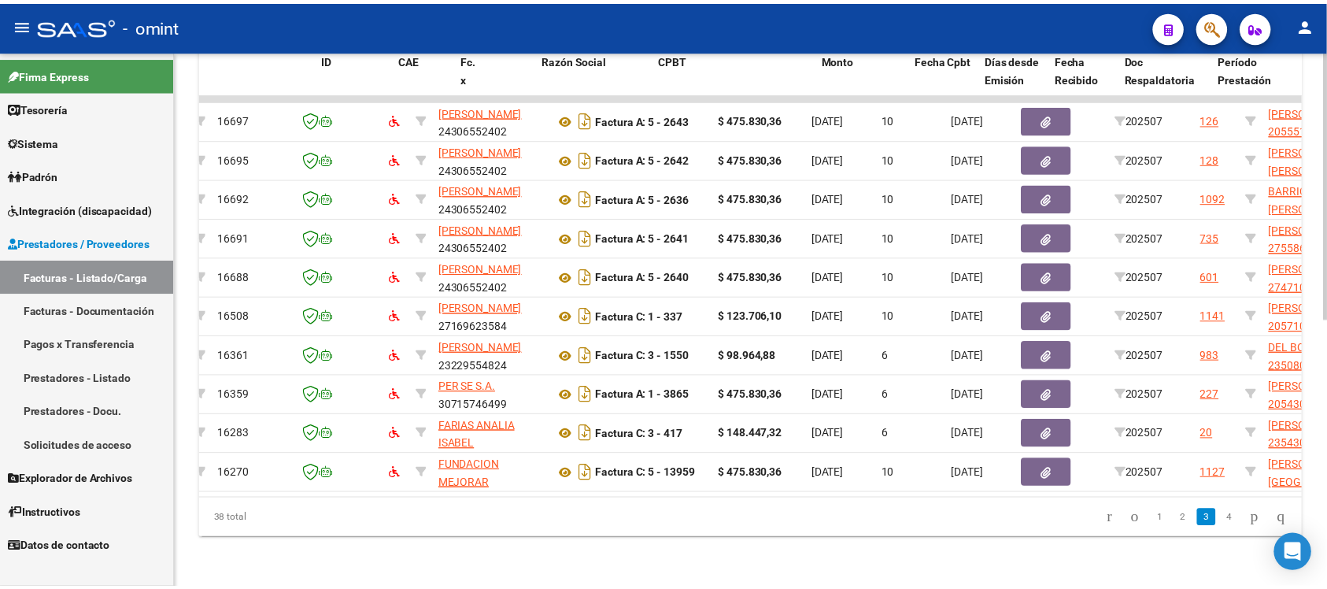
scroll to position [0, 0]
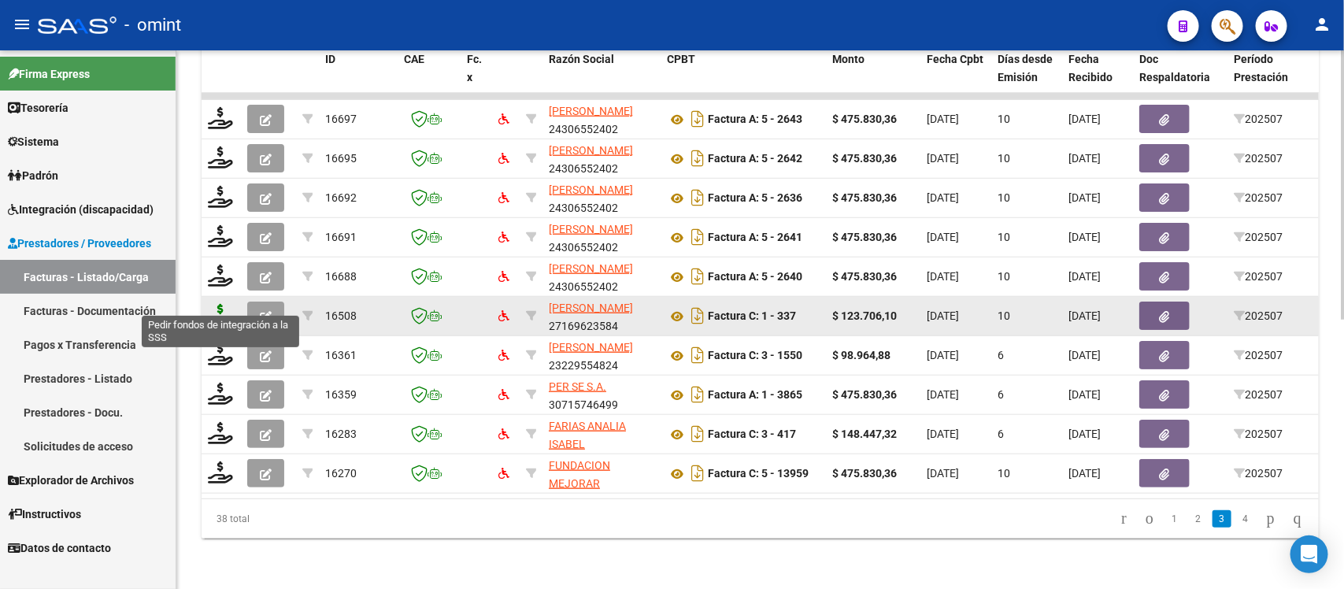
click at [215, 304] on icon at bounding box center [220, 315] width 25 height 22
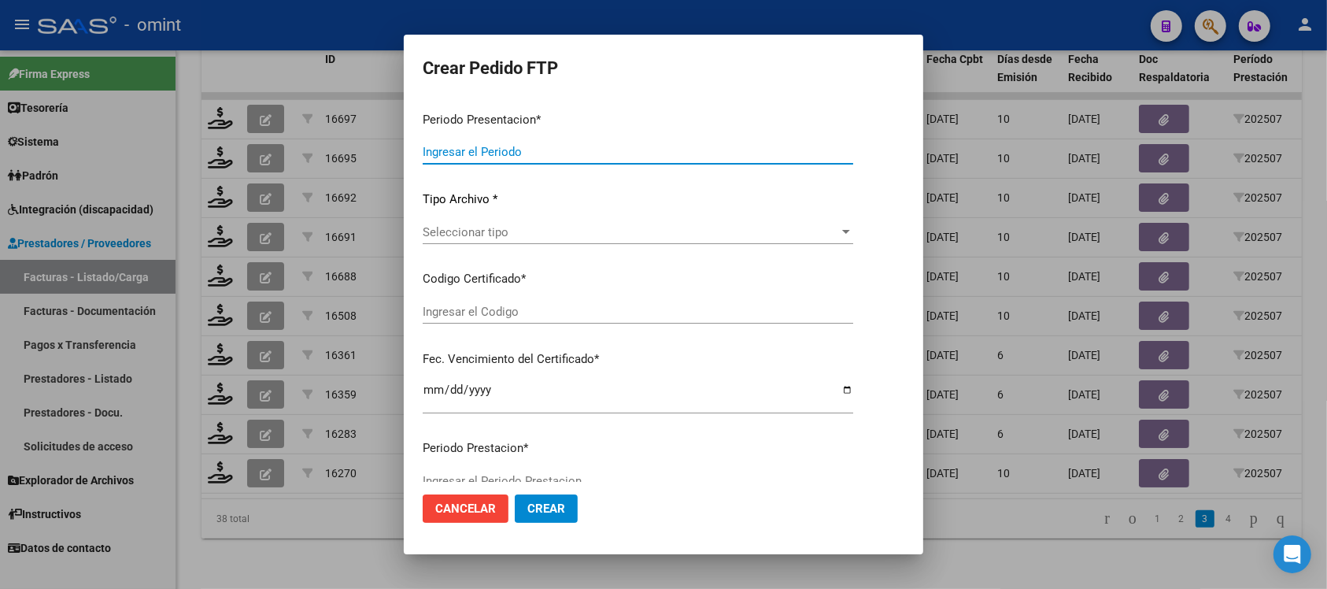
type input "202507"
type input "$ 123.706,10"
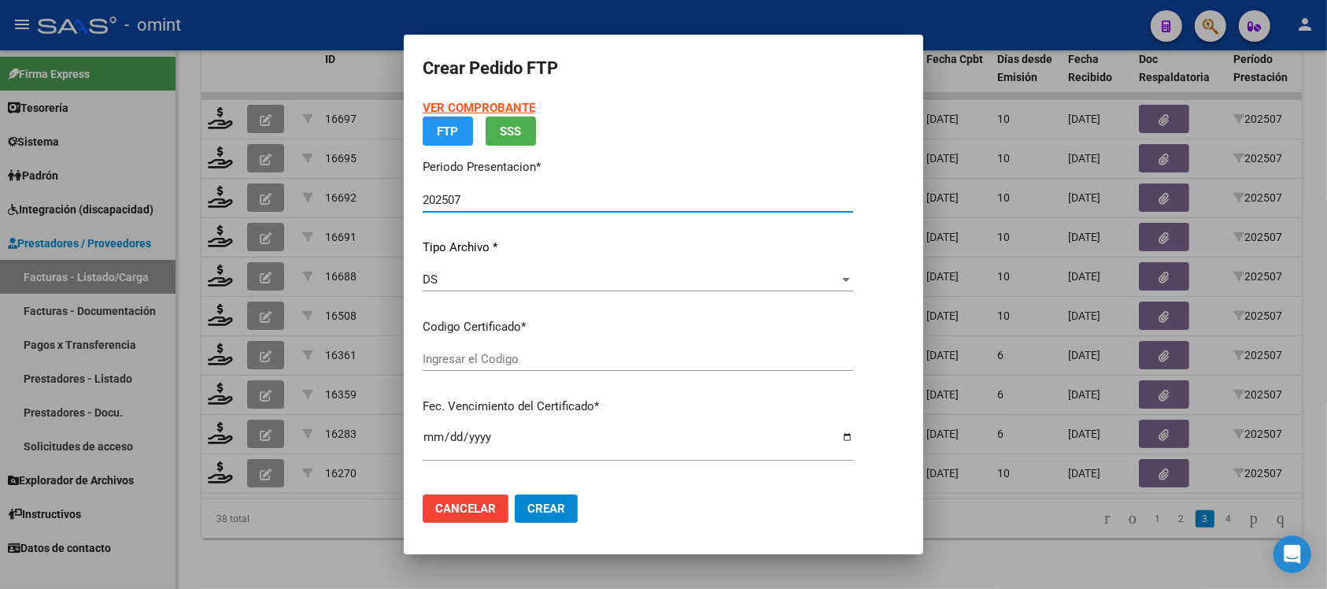
type input "465232860"
type input "2029-01-01"
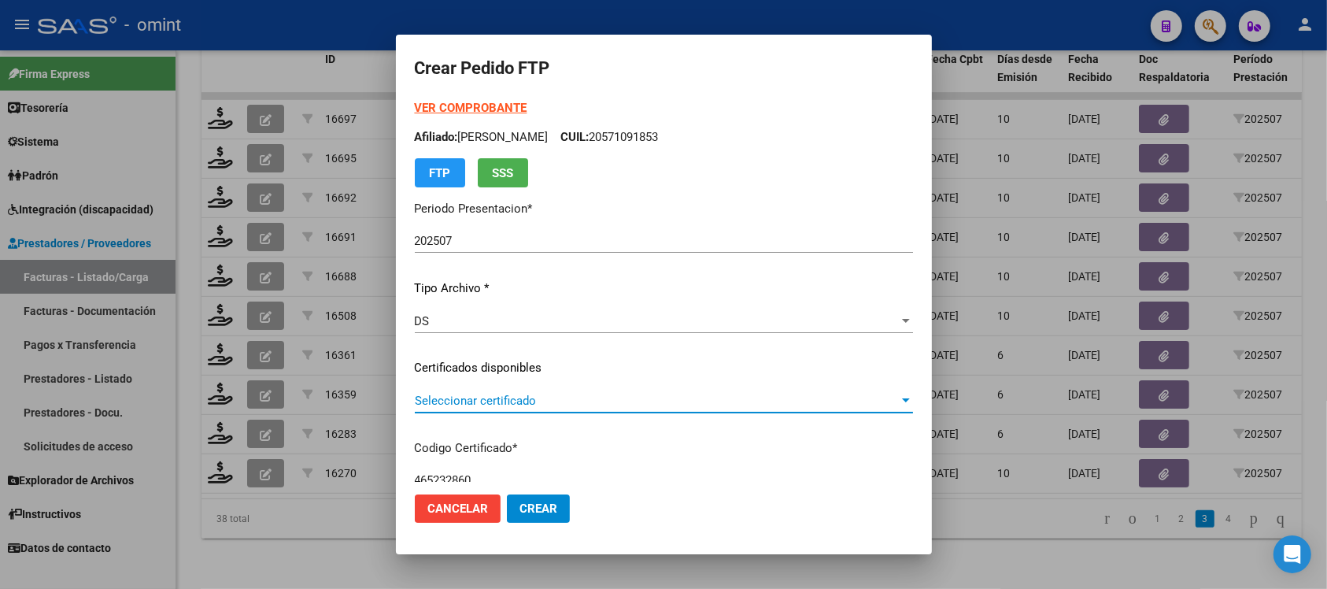
click at [475, 396] on span "Seleccionar certificado" at bounding box center [657, 401] width 484 height 14
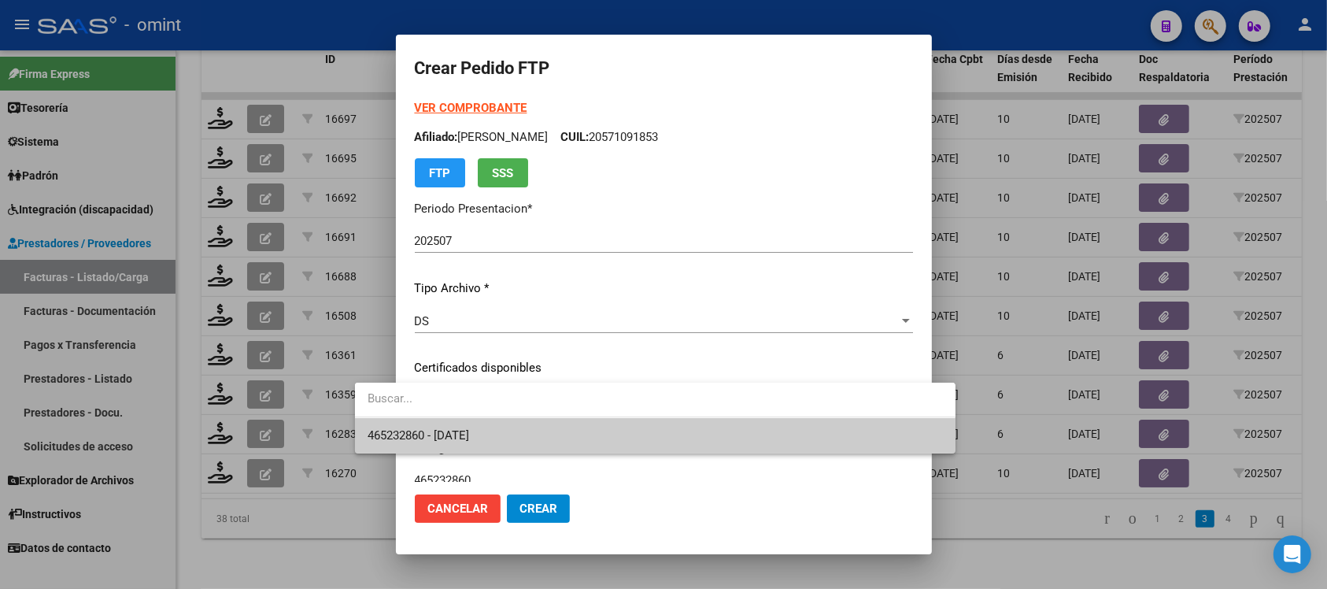
click at [502, 433] on span "465232860 - 2029-01-01" at bounding box center [656, 435] width 576 height 35
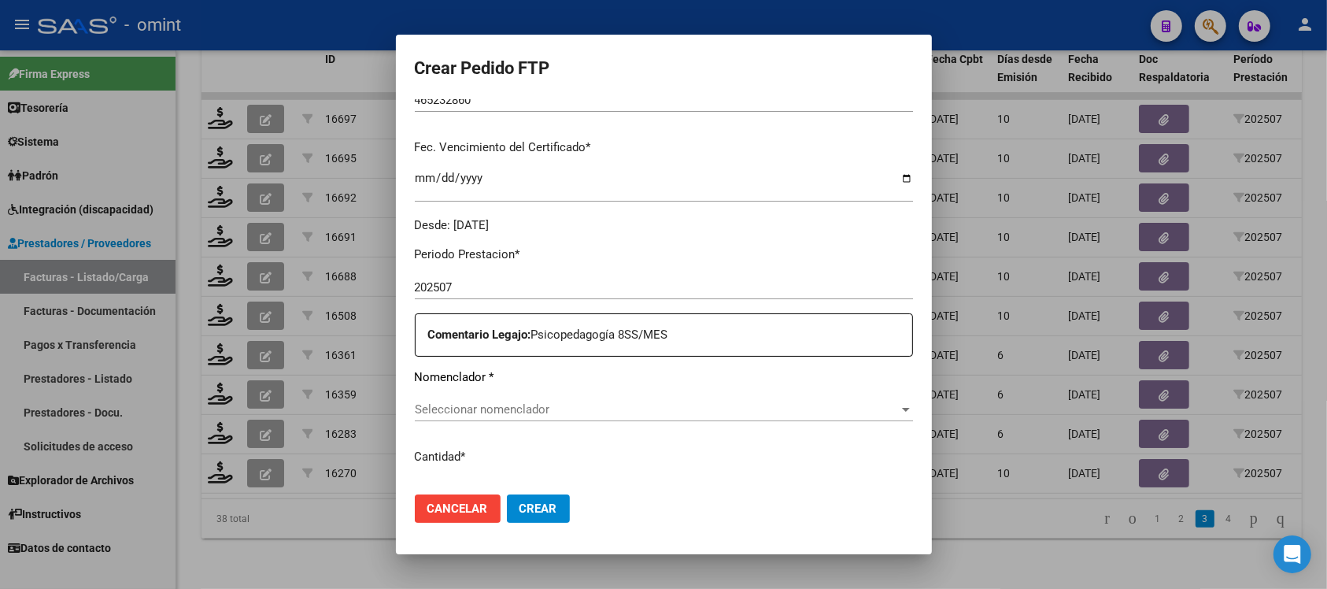
scroll to position [492, 0]
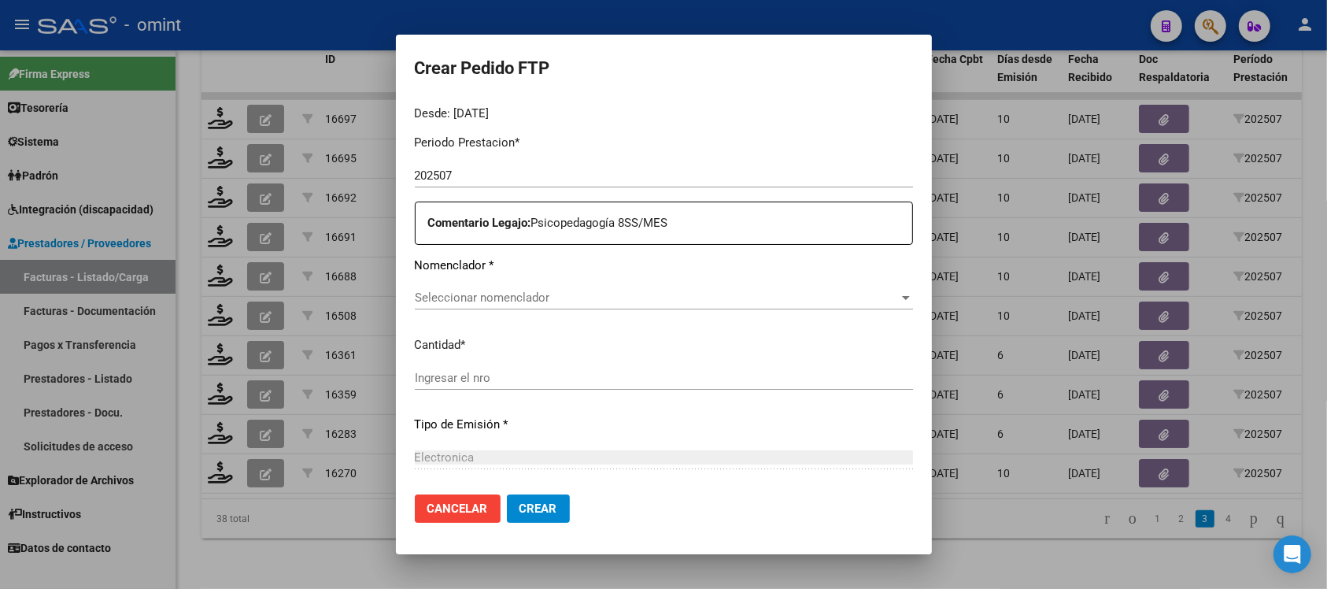
click at [447, 296] on span "Seleccionar nomenclador" at bounding box center [657, 298] width 484 height 14
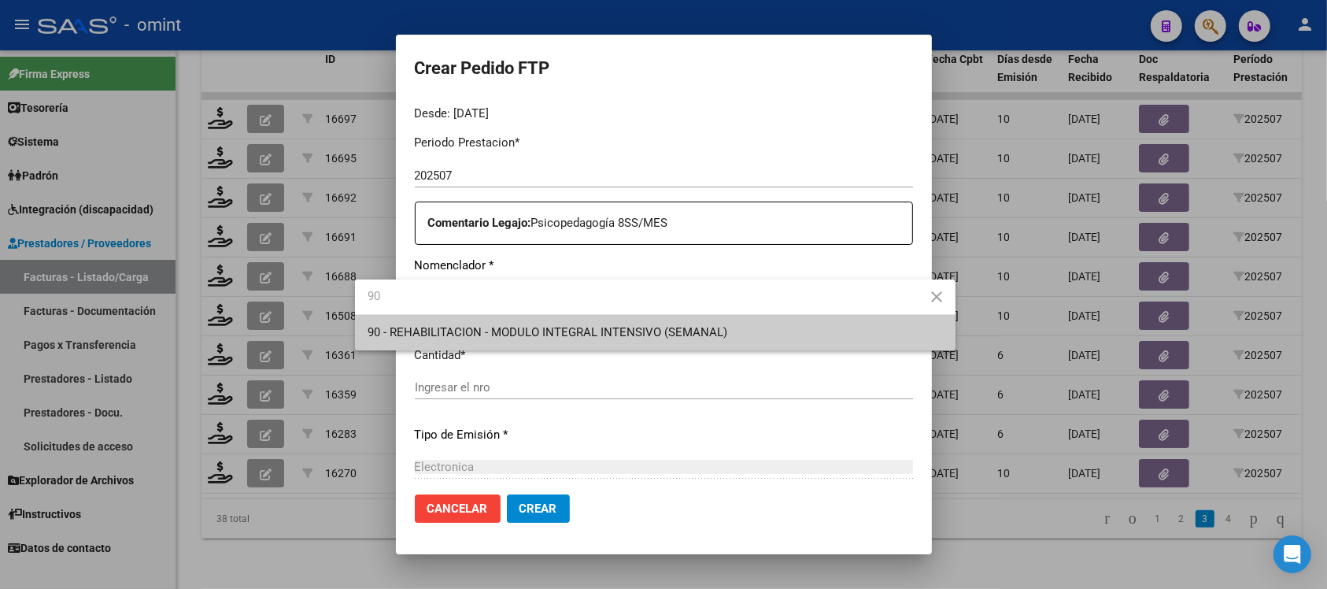
type input "90"
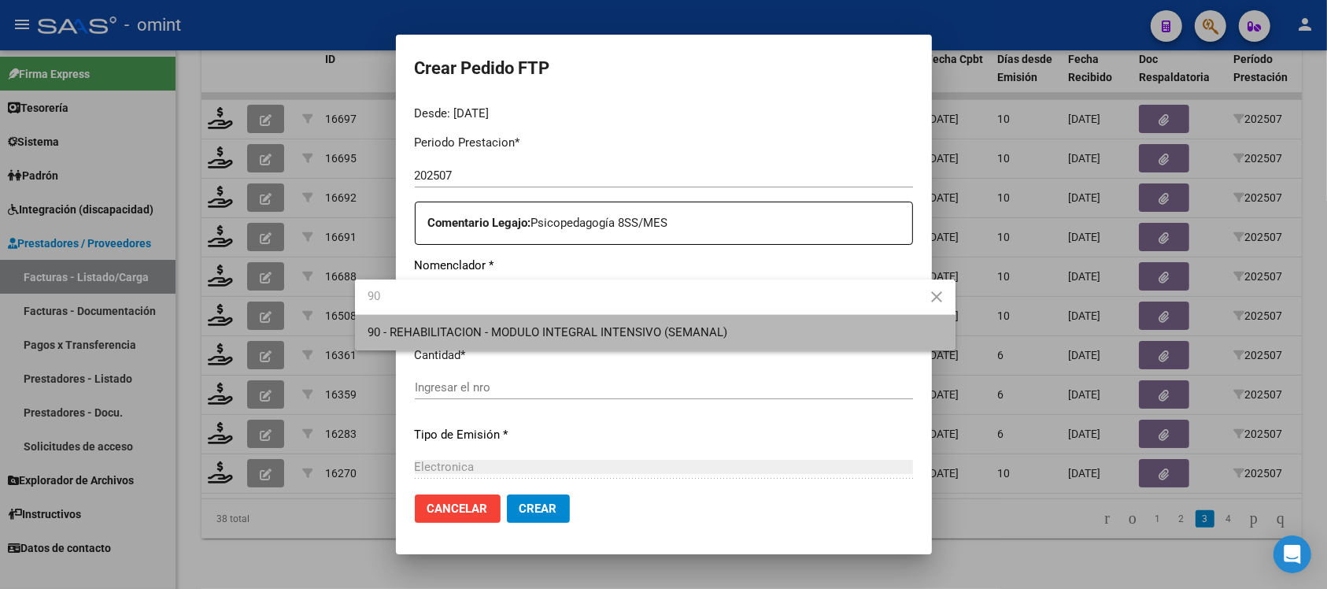
click at [496, 321] on span "90 - REHABILITACION - MODULO INTEGRAL INTENSIVO (SEMANAL)" at bounding box center [656, 332] width 576 height 35
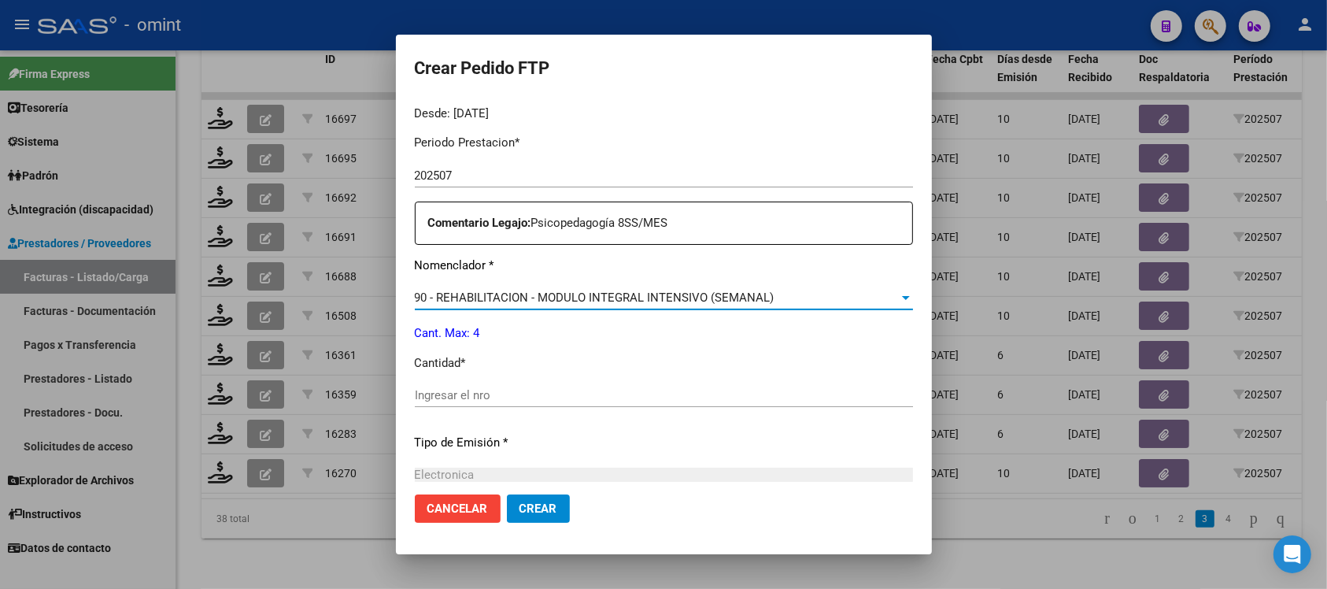
click at [468, 395] on input "Ingresar el nro" at bounding box center [664, 395] width 498 height 14
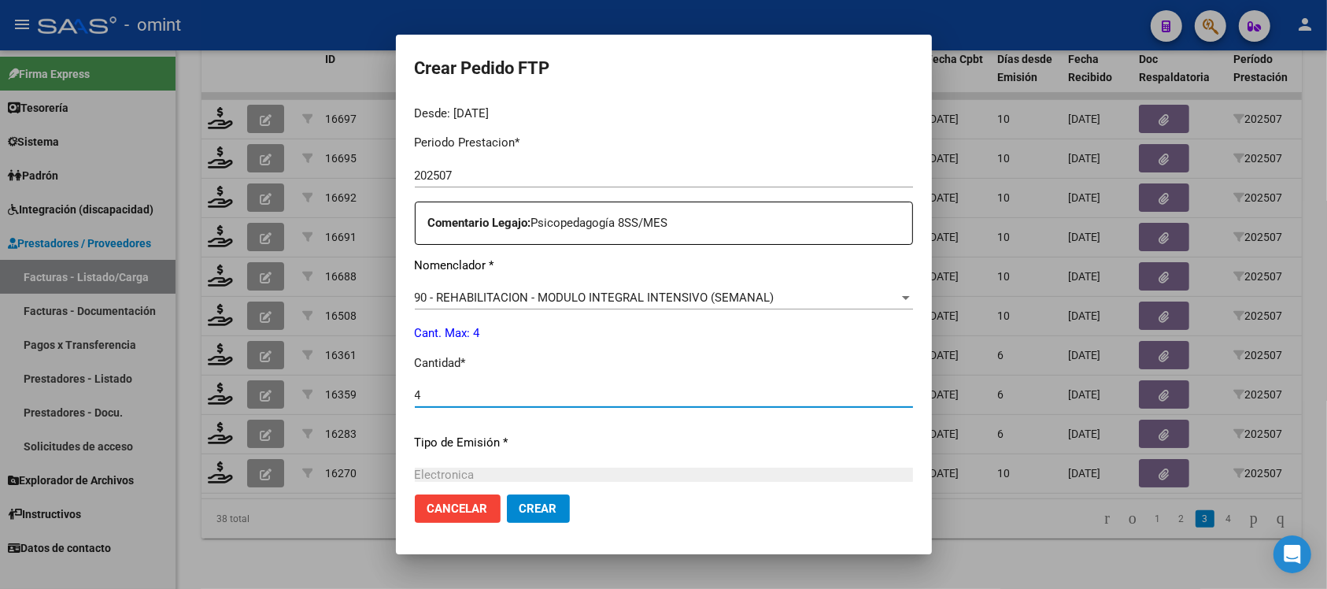
type input "4"
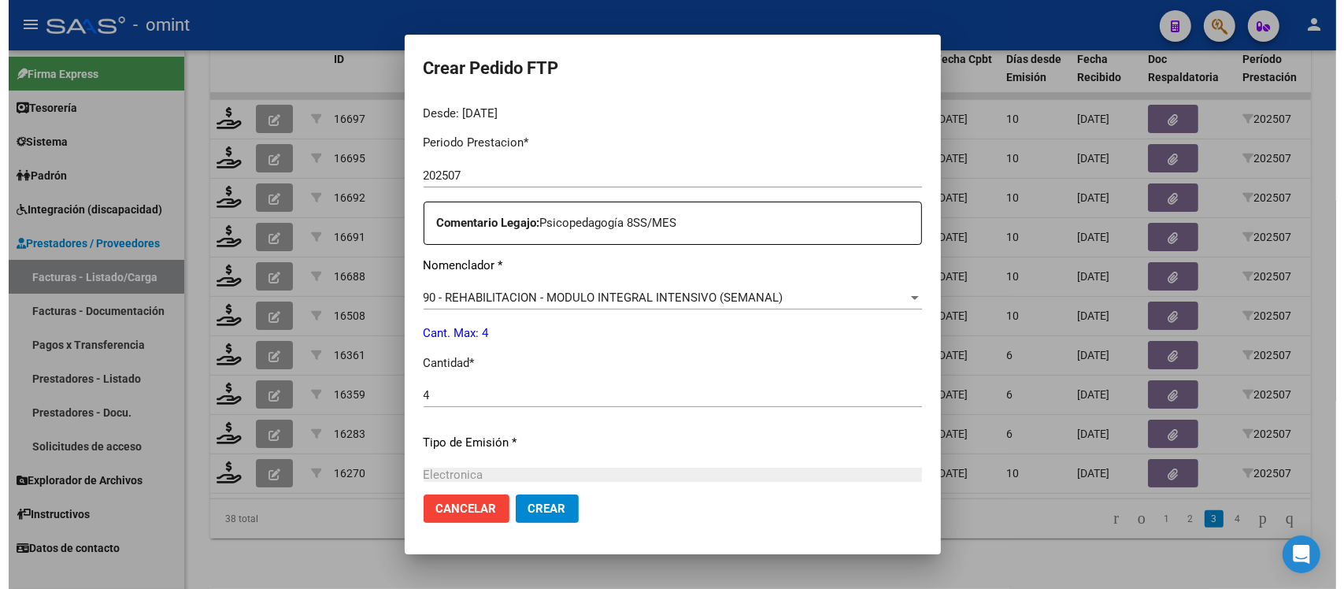
scroll to position [671, 0]
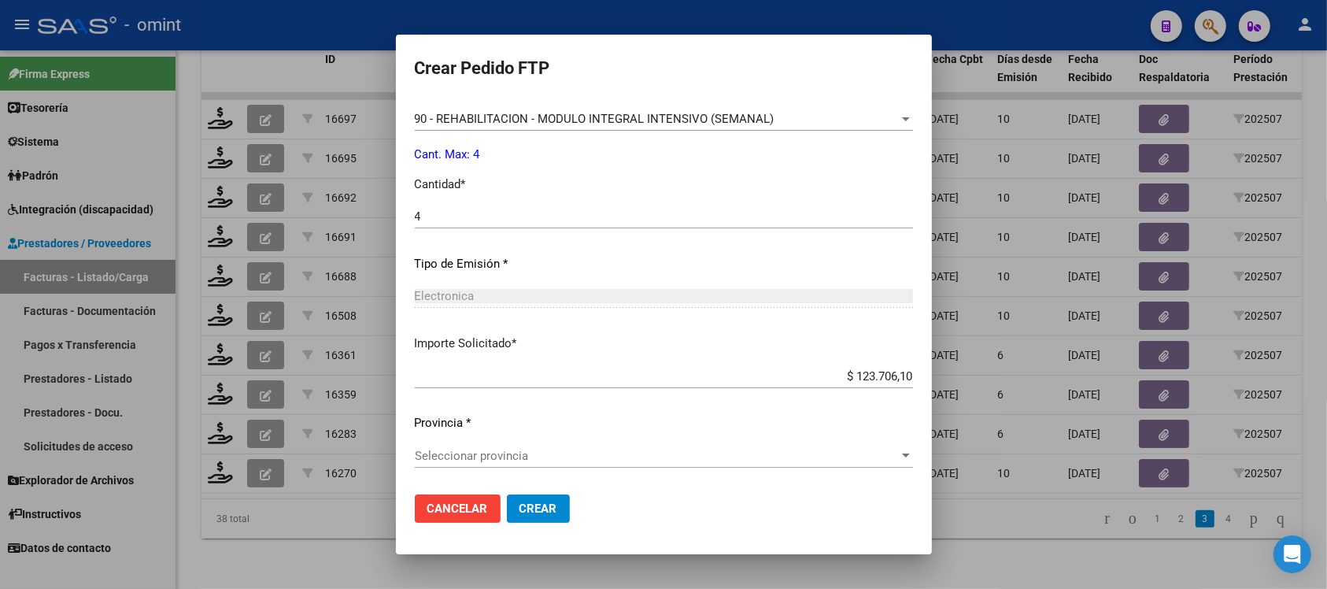
click at [494, 446] on div "Seleccionar provincia Seleccionar provincia" at bounding box center [664, 456] width 498 height 24
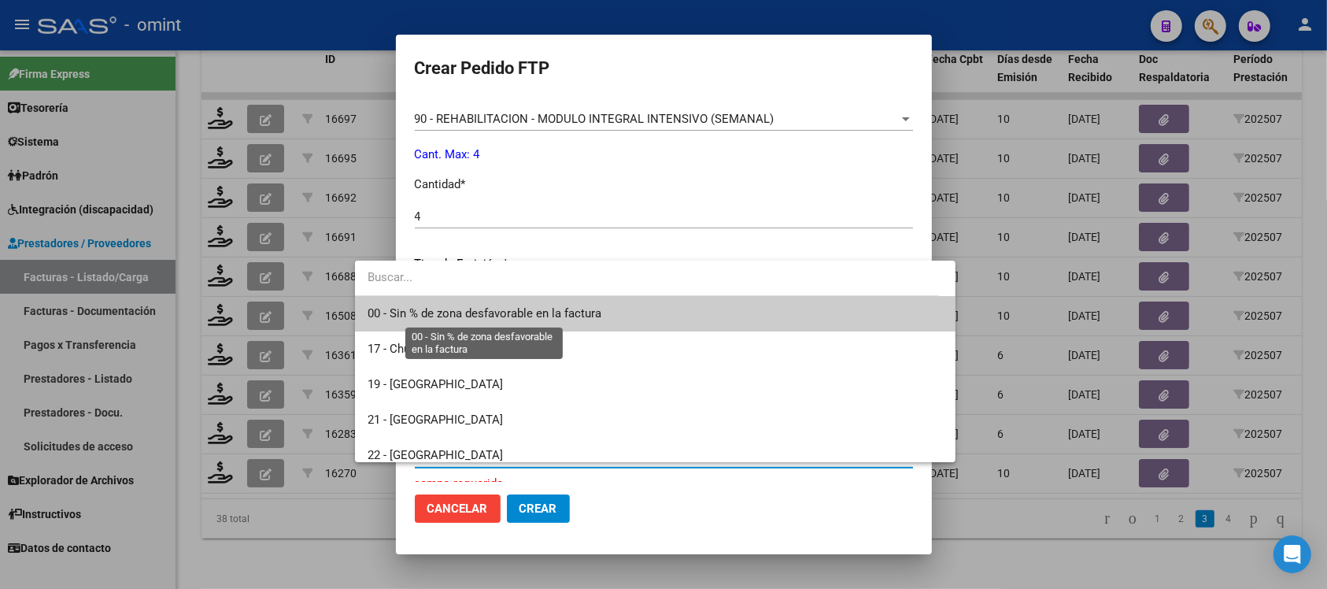
click at [557, 319] on span "00 - Sin % de zona desfavorable en la factura" at bounding box center [485, 313] width 234 height 14
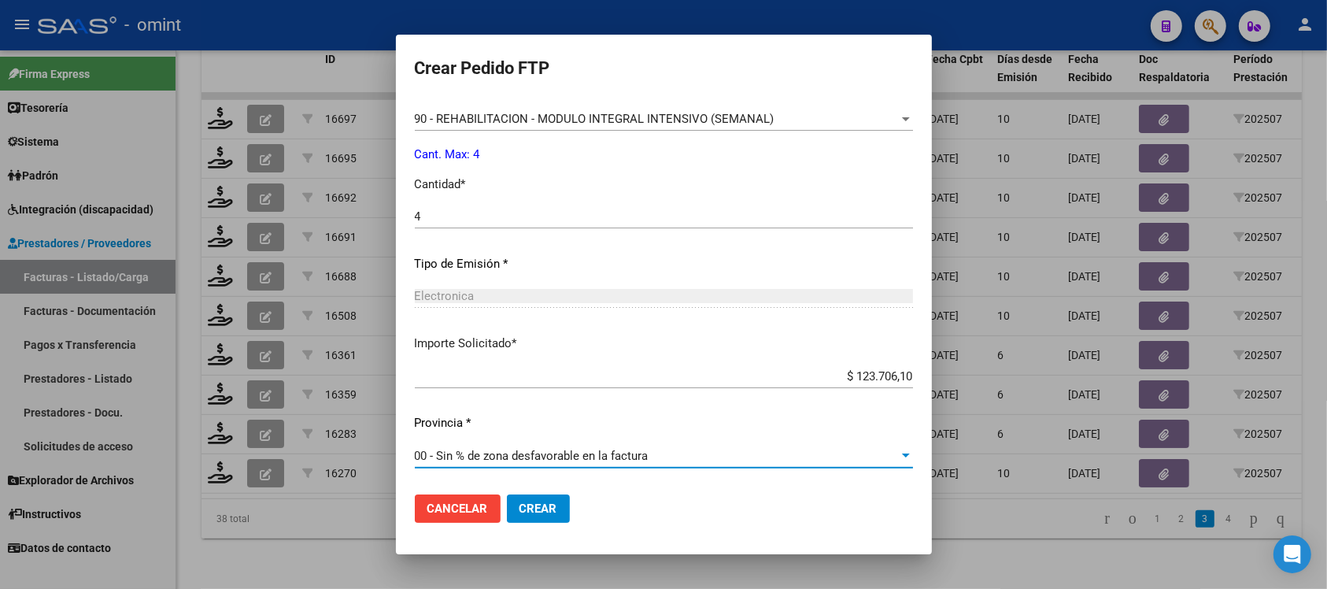
click at [520, 502] on span "Crear" at bounding box center [539, 509] width 38 height 14
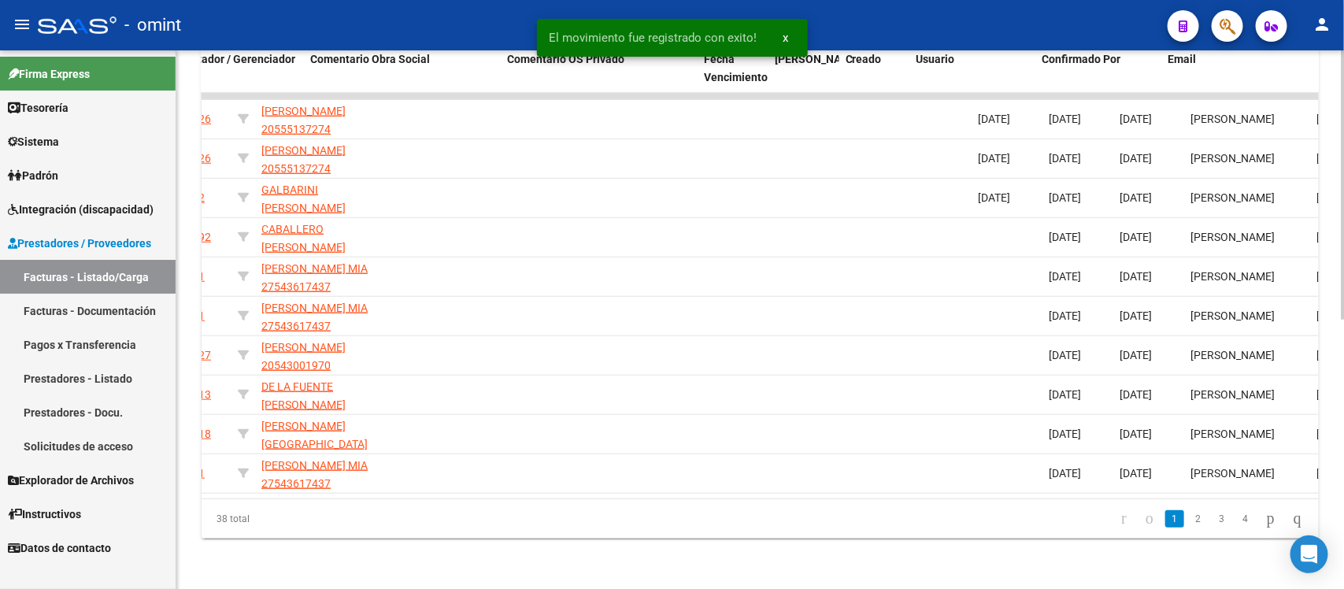
scroll to position [0, 1402]
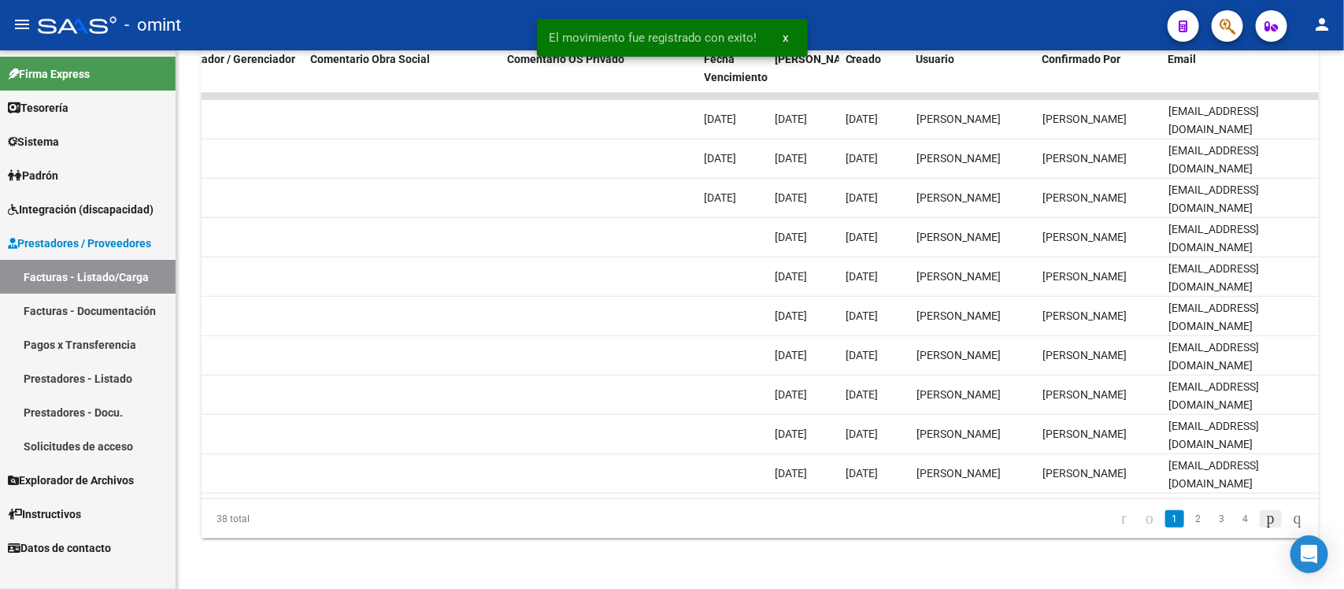
click at [1264, 517] on icon "go to next page" at bounding box center [1270, 518] width 13 height 19
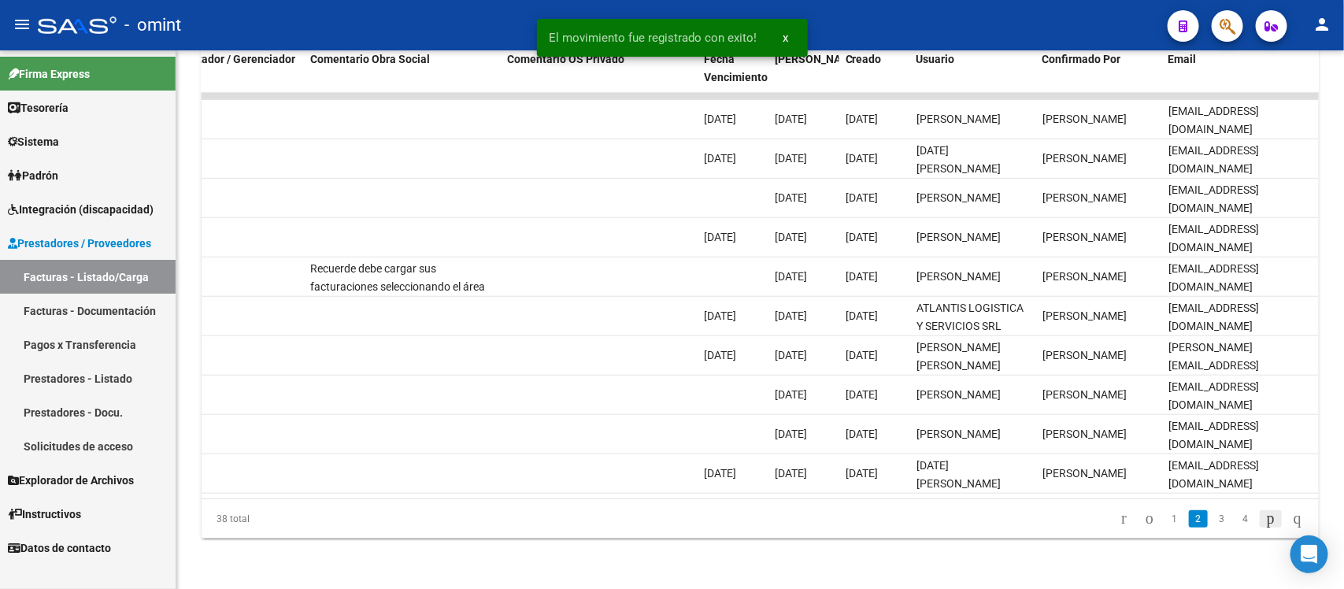
click at [1264, 517] on icon "go to next page" at bounding box center [1270, 518] width 13 height 19
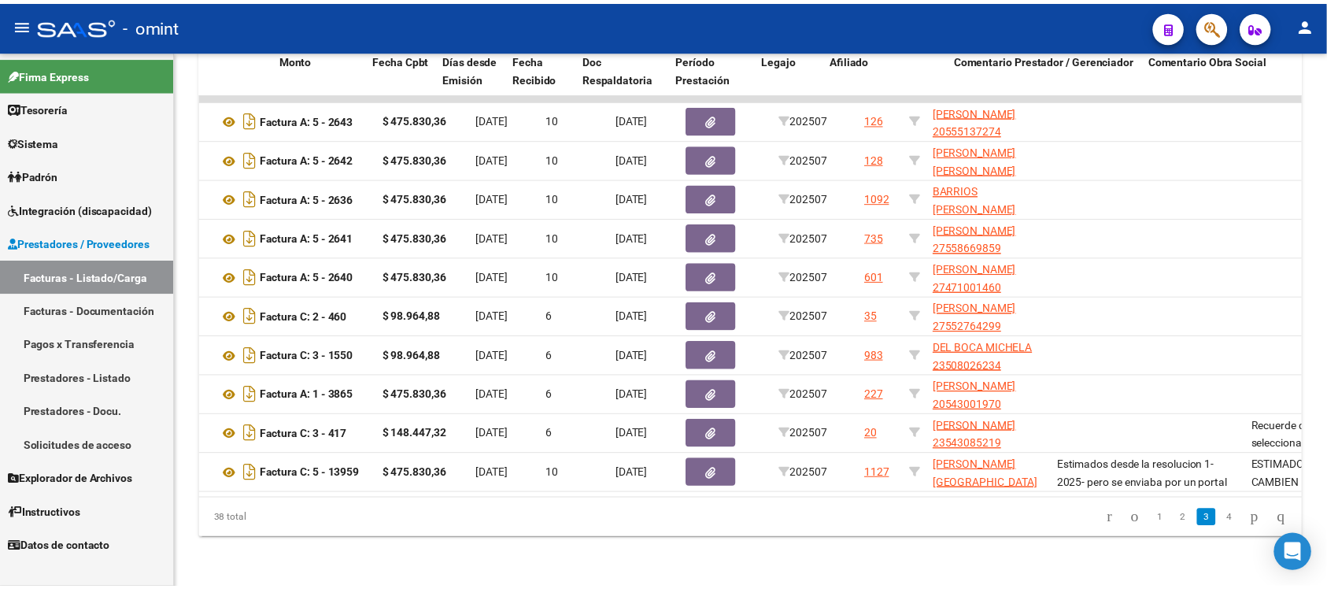
scroll to position [0, 0]
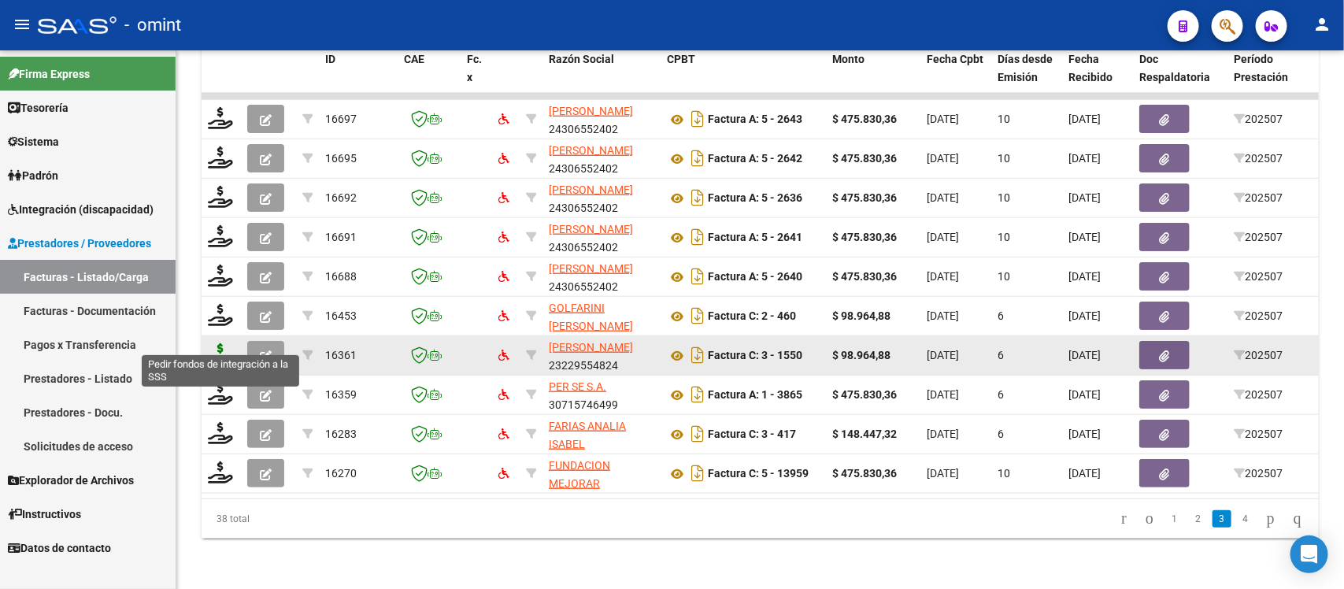
click at [224, 343] on icon at bounding box center [220, 354] width 25 height 22
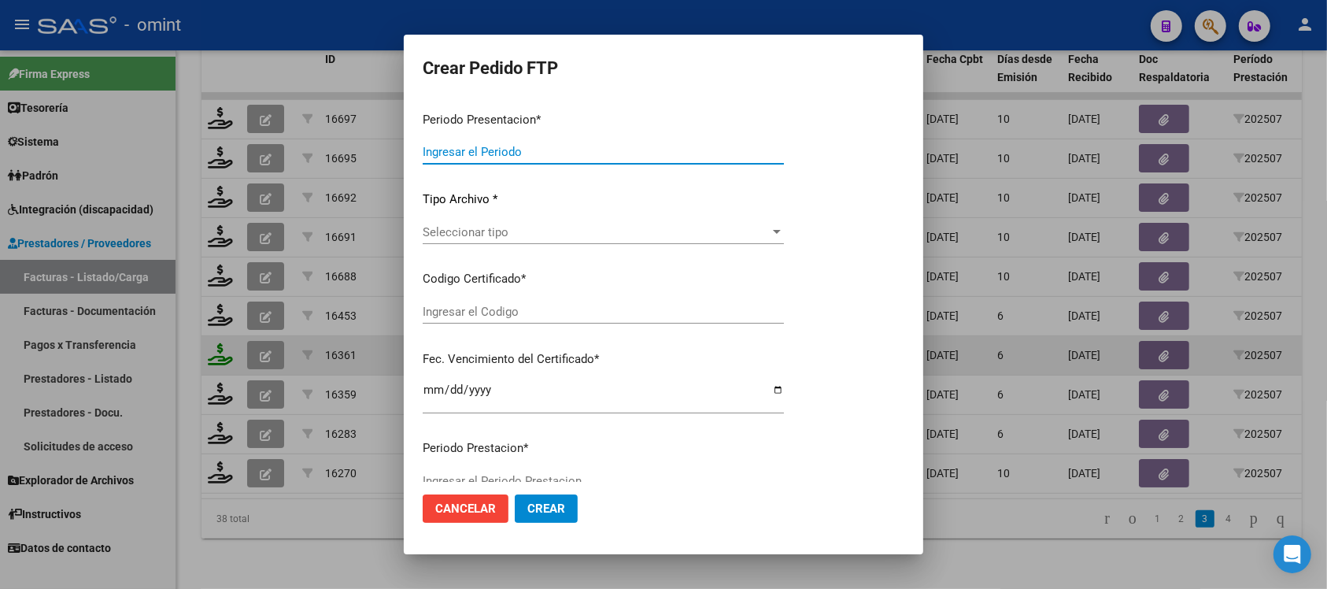
type input "202507"
type input "$ 98.964,88"
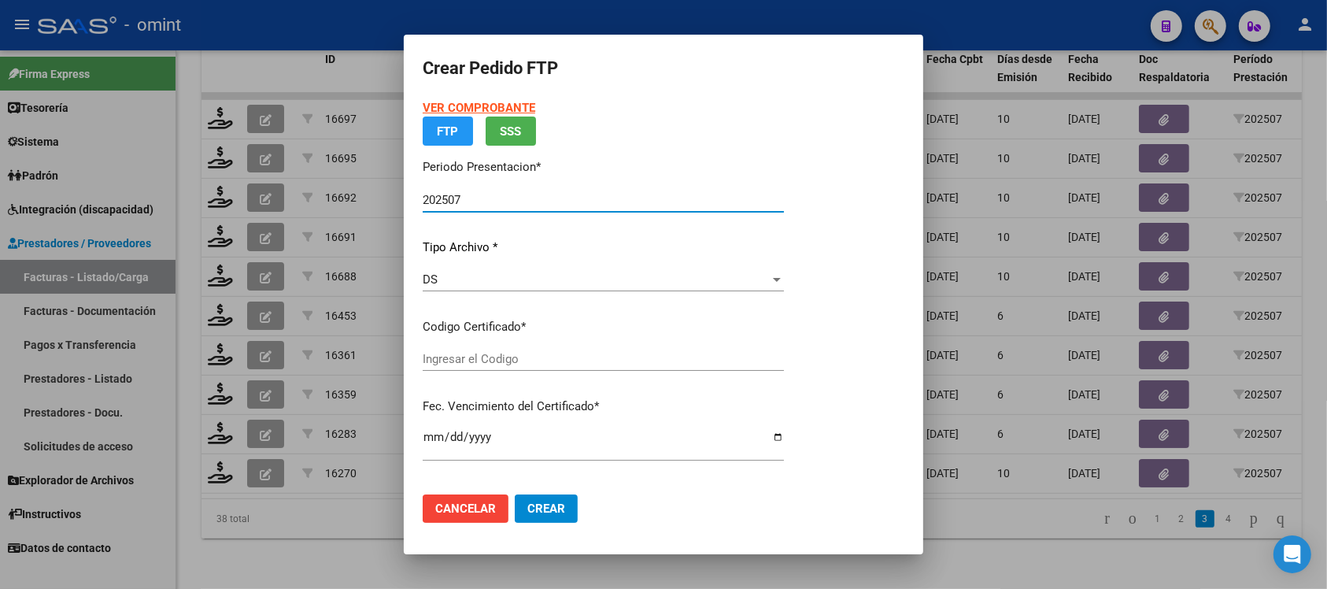
type input "9423452452"
type input "2028-01-28"
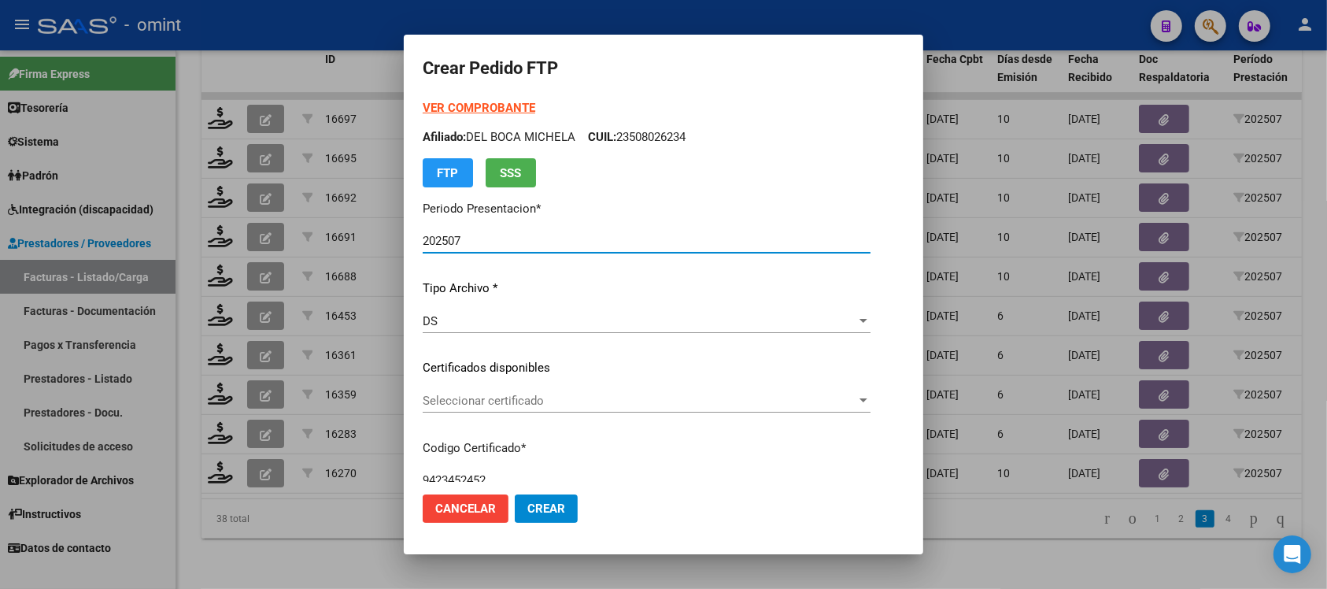
click at [568, 398] on span "Seleccionar certificado" at bounding box center [640, 401] width 434 height 14
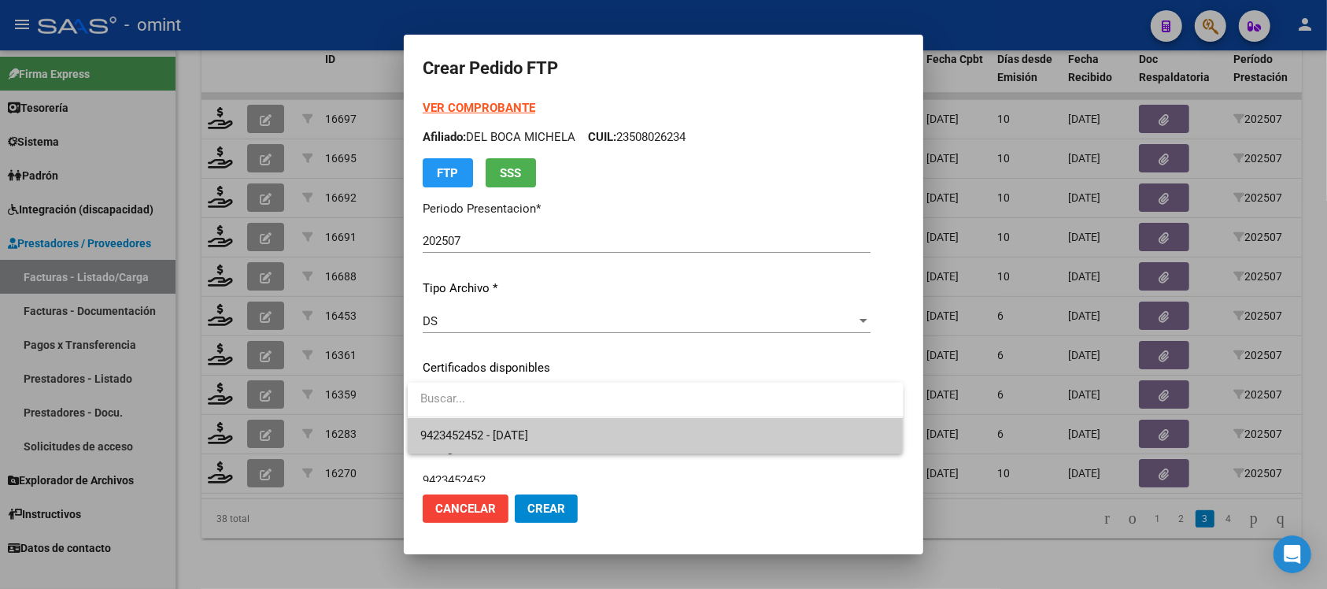
click at [584, 435] on span "9423452452 - 2028-01-28" at bounding box center [655, 435] width 471 height 35
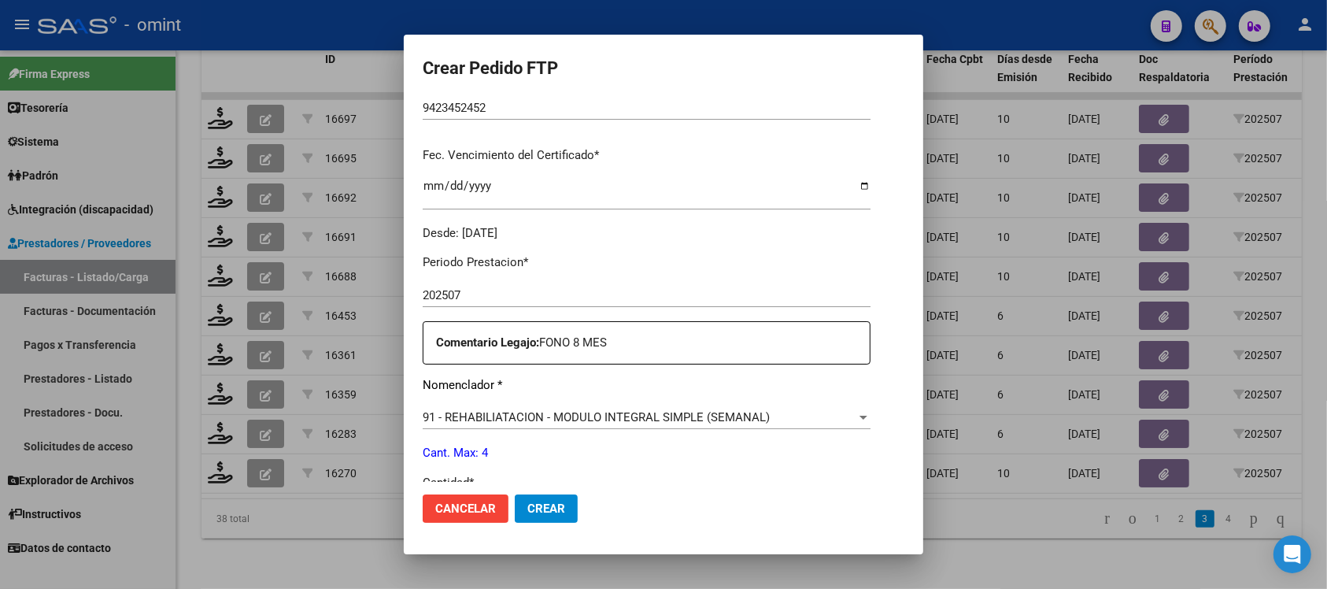
scroll to position [492, 0]
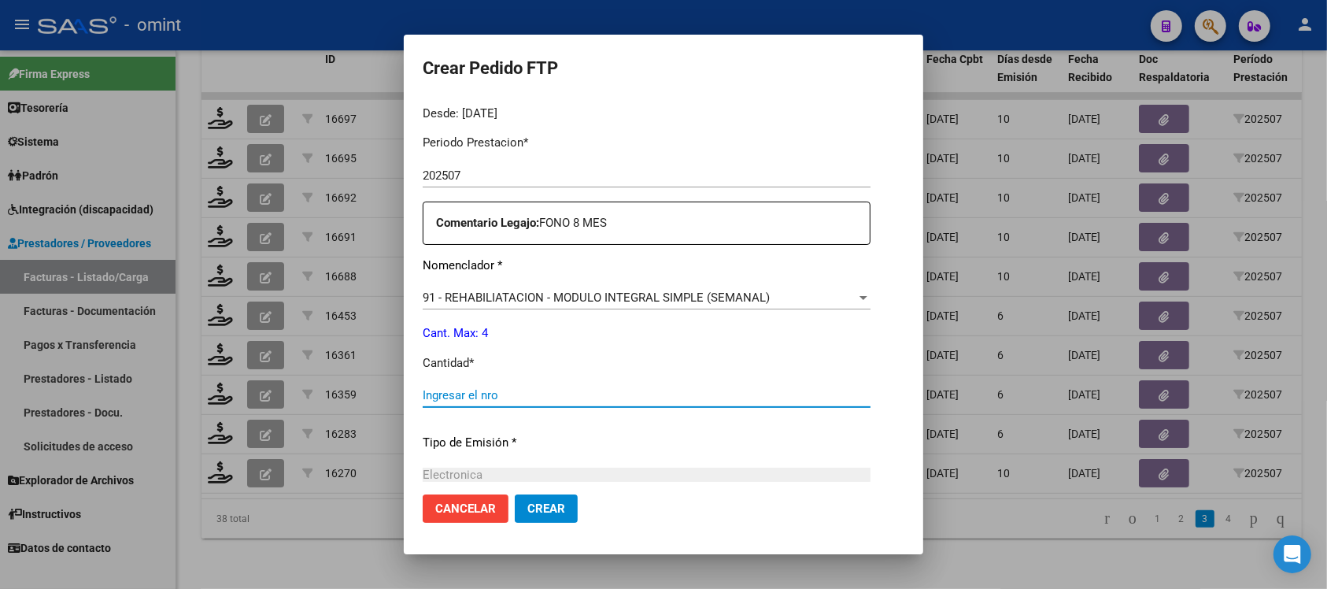
click at [544, 394] on input "Ingresar el nro" at bounding box center [647, 395] width 448 height 14
type input "4"
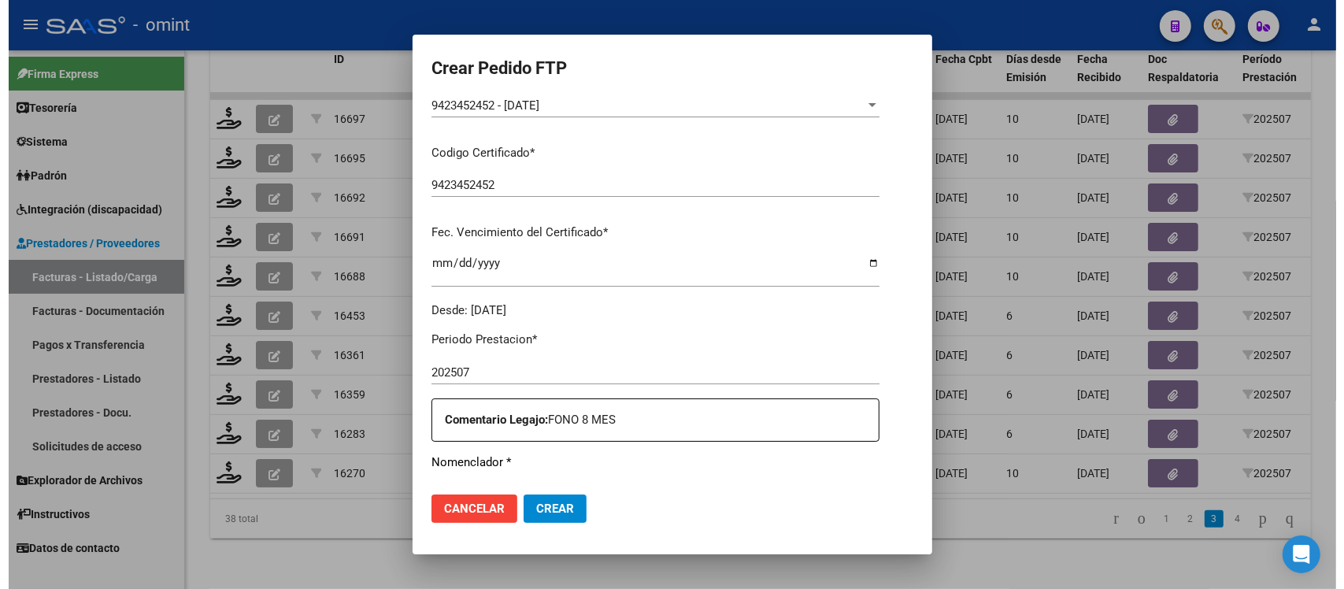
scroll to position [671, 0]
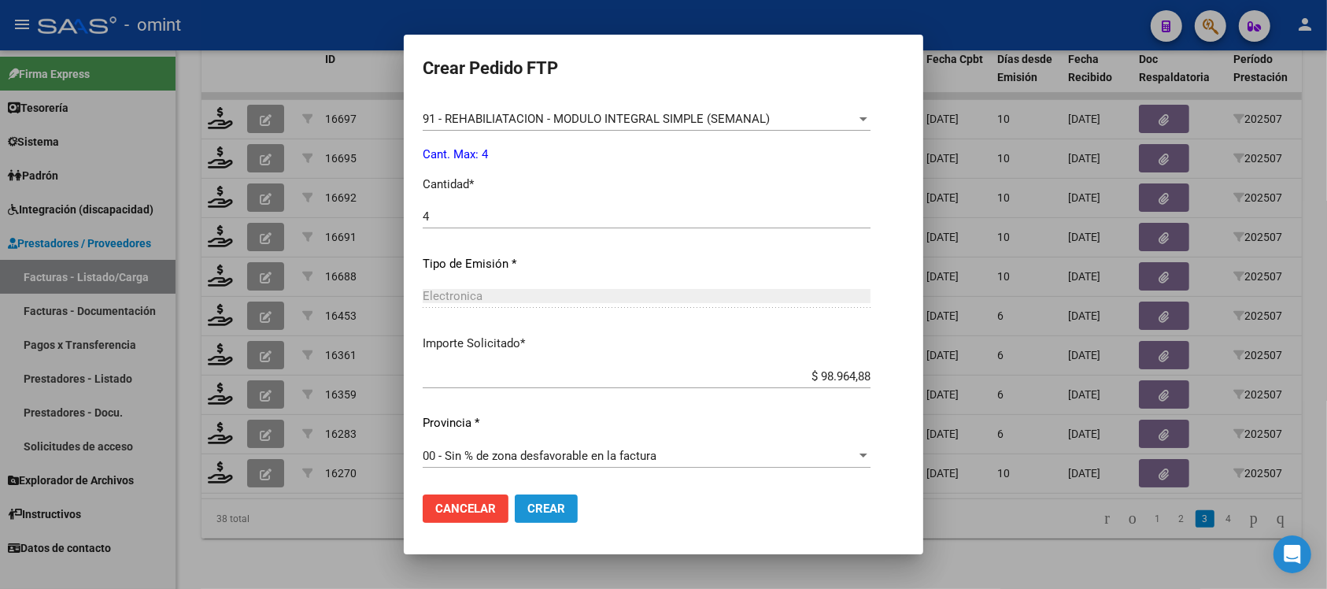
click at [546, 513] on span "Crear" at bounding box center [547, 509] width 38 height 14
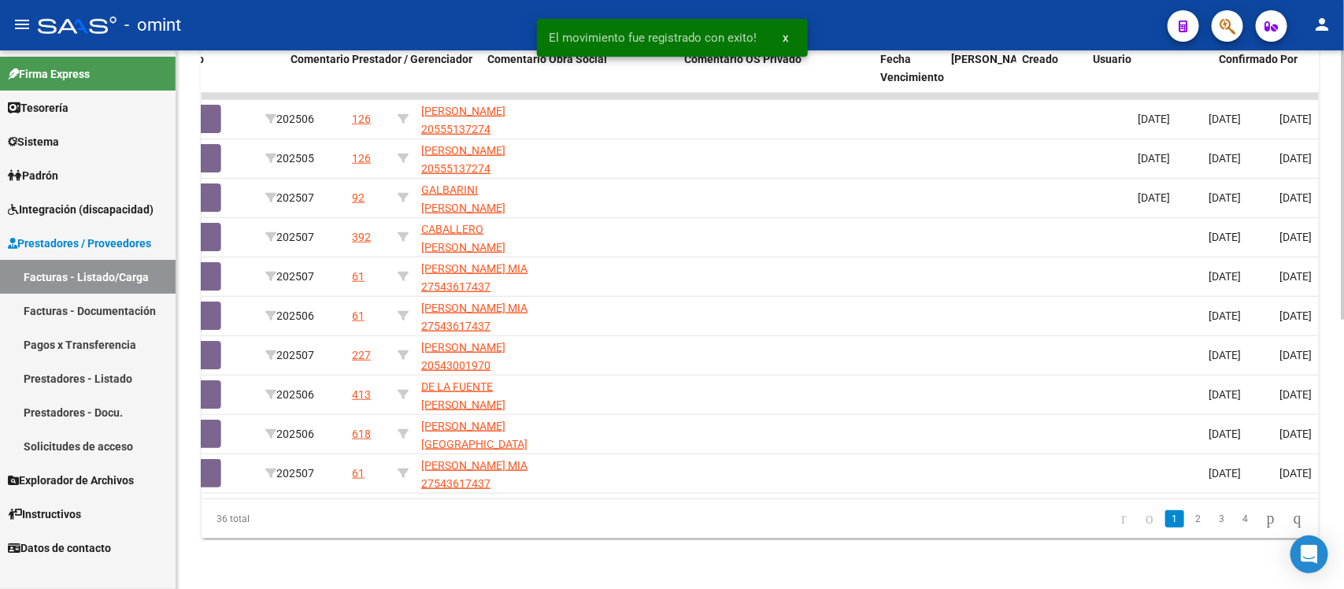
scroll to position [0, 1402]
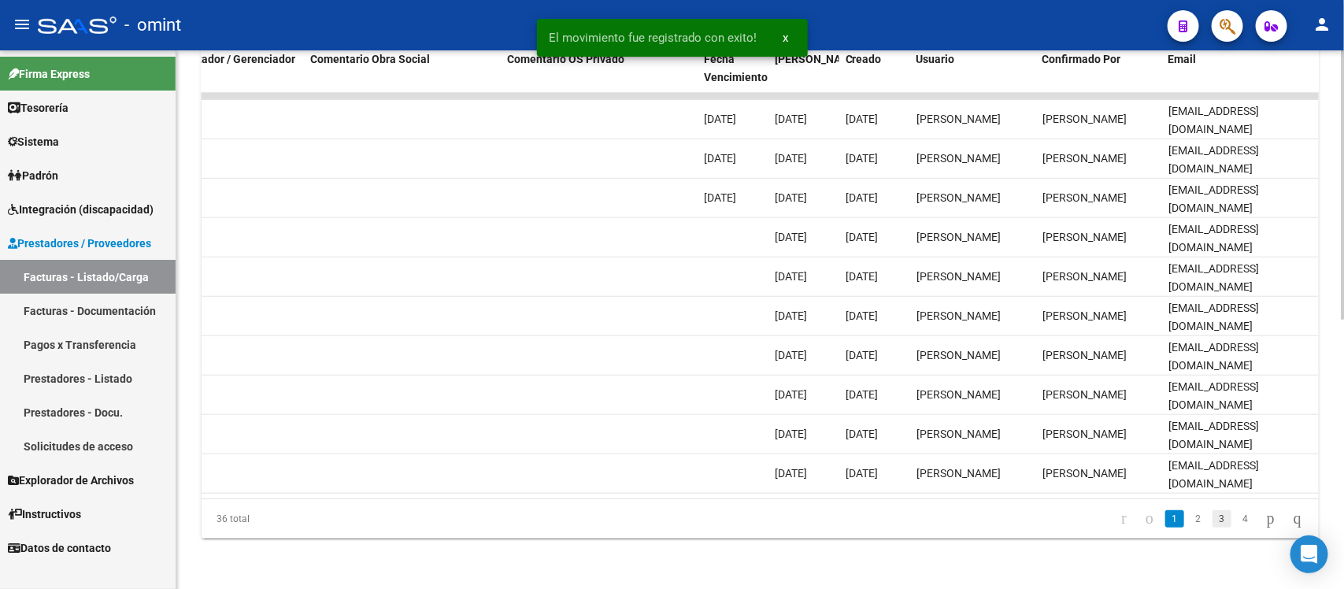
click at [1213, 517] on link "3" at bounding box center [1222, 518] width 19 height 17
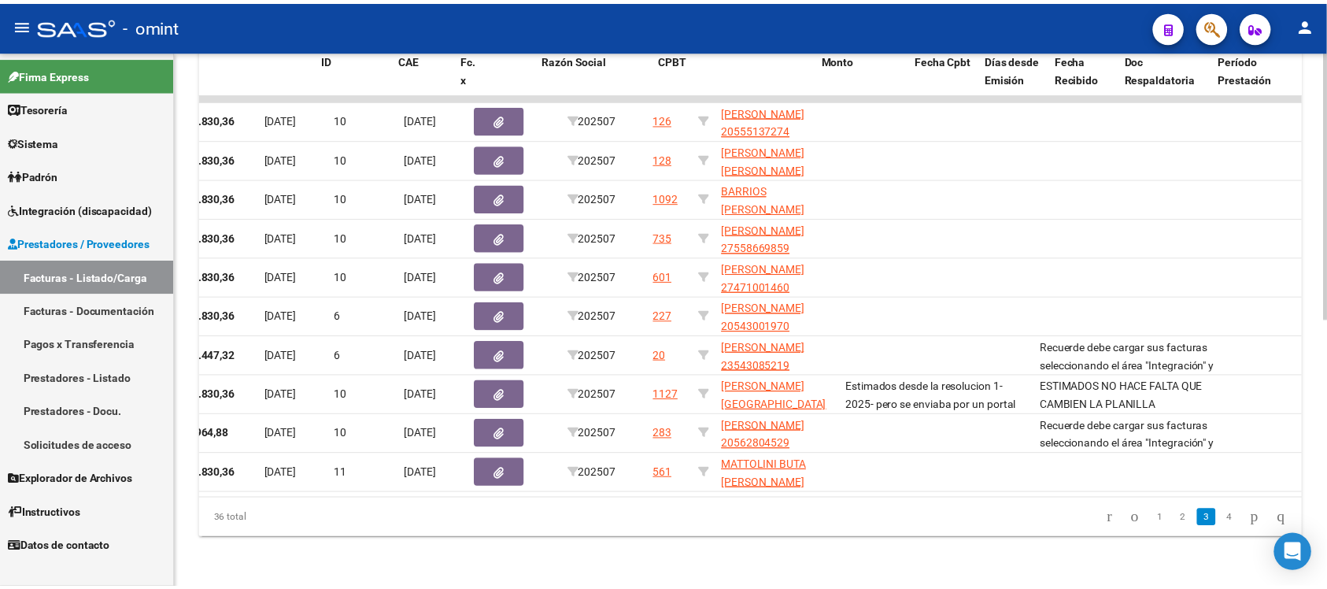
scroll to position [0, 0]
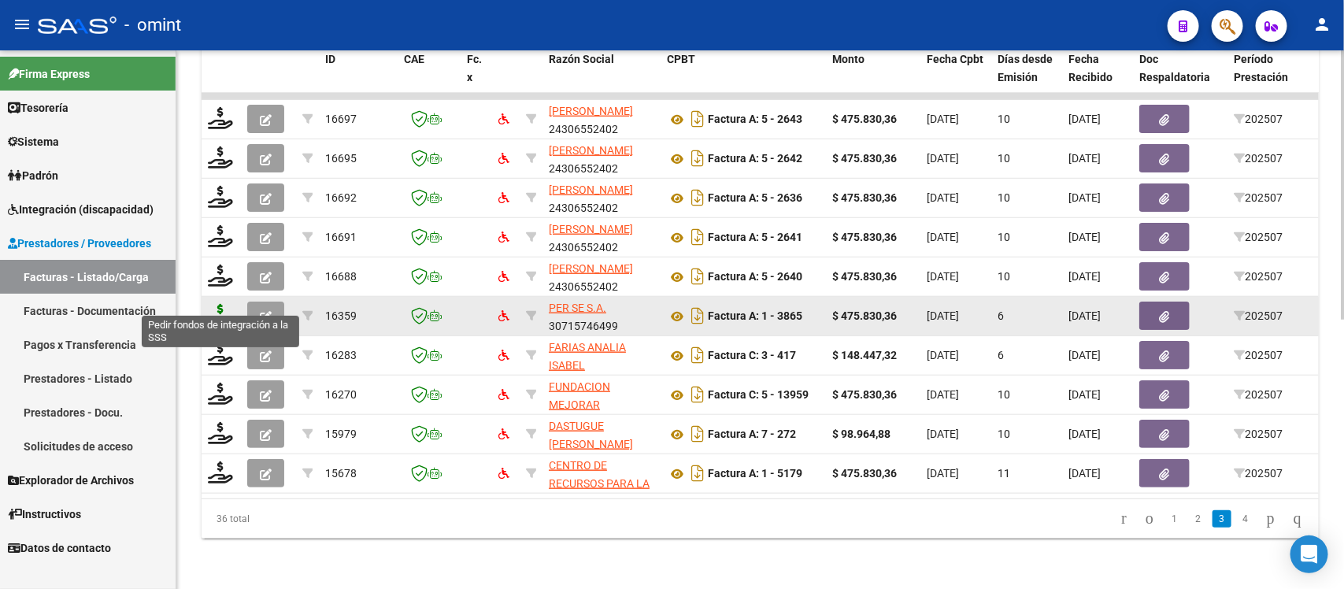
click at [225, 304] on icon at bounding box center [220, 315] width 25 height 22
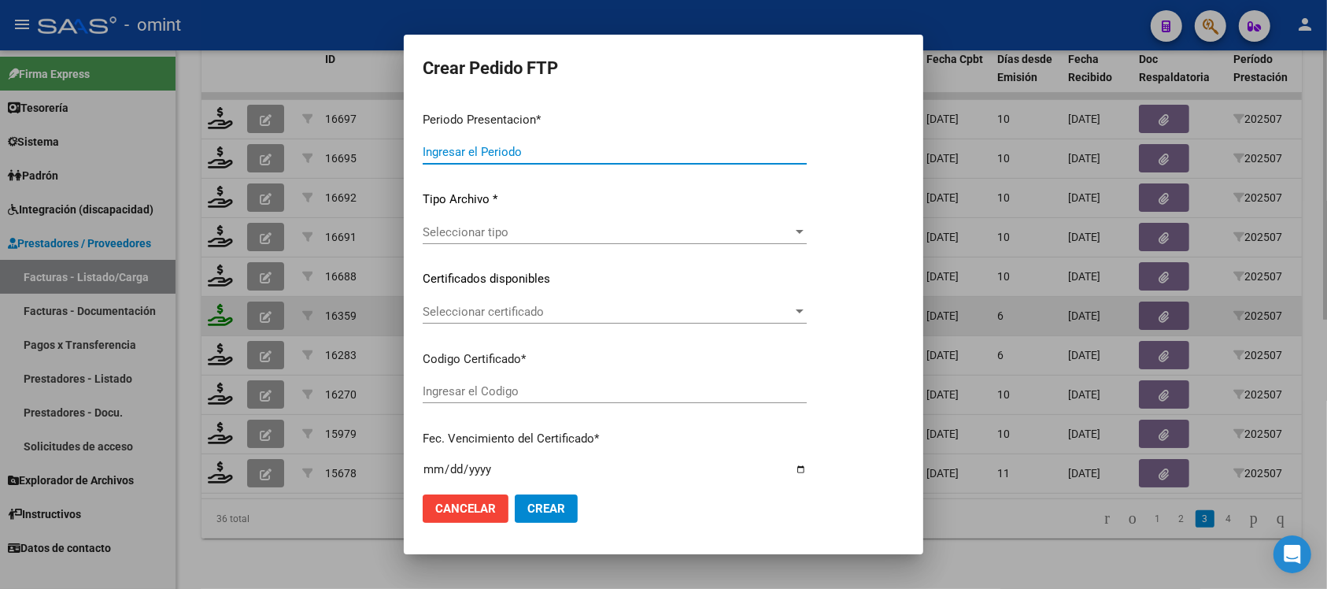
type input "202507"
type input "$ 475.830,36"
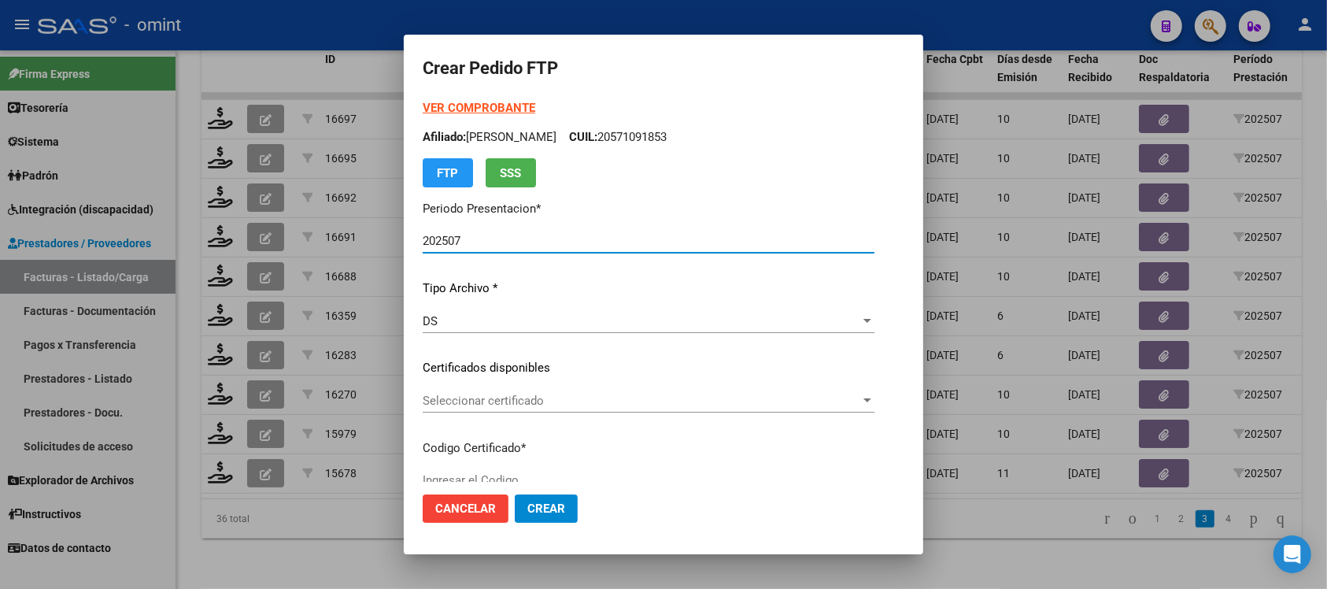
type input "54300197"
type input "2025-10-11"
click at [481, 402] on span "Seleccionar certificado" at bounding box center [642, 401] width 438 height 14
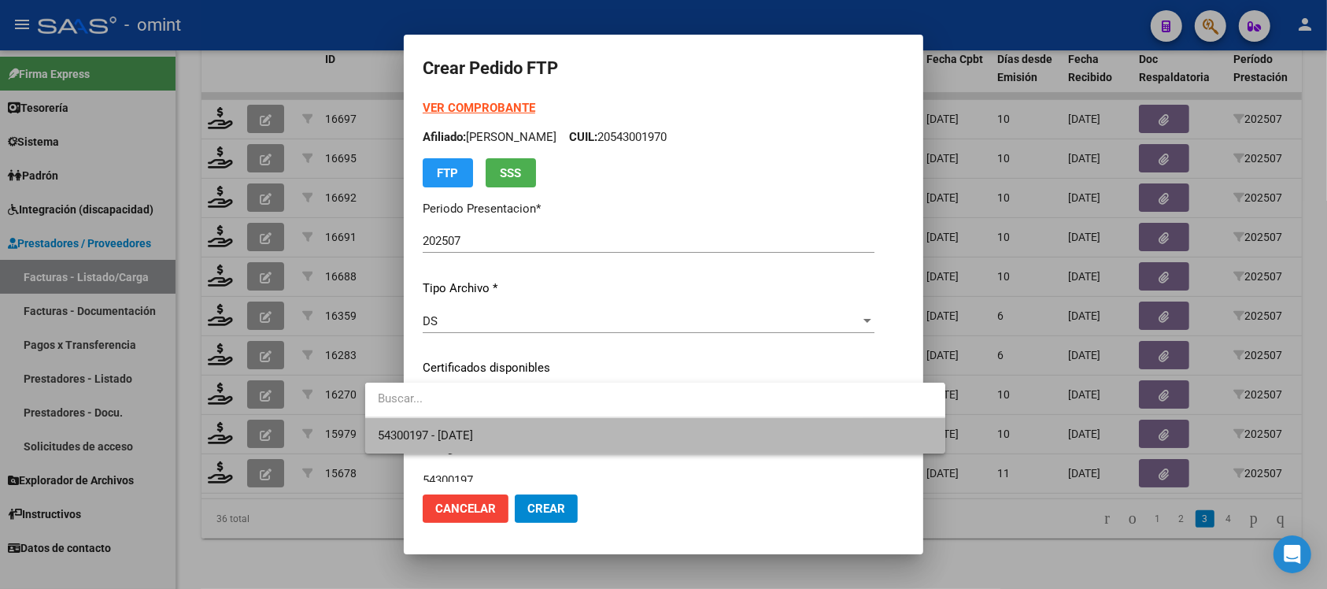
click at [505, 428] on span "54300197 - 2025-10-11" at bounding box center [655, 435] width 555 height 35
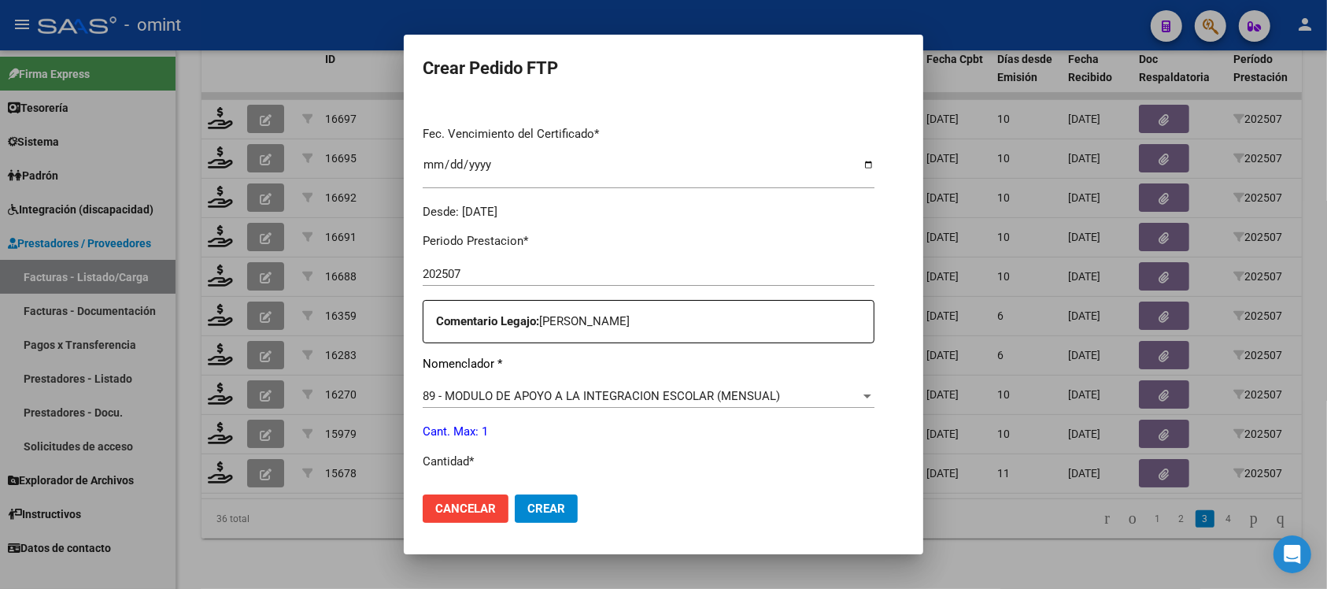
scroll to position [591, 0]
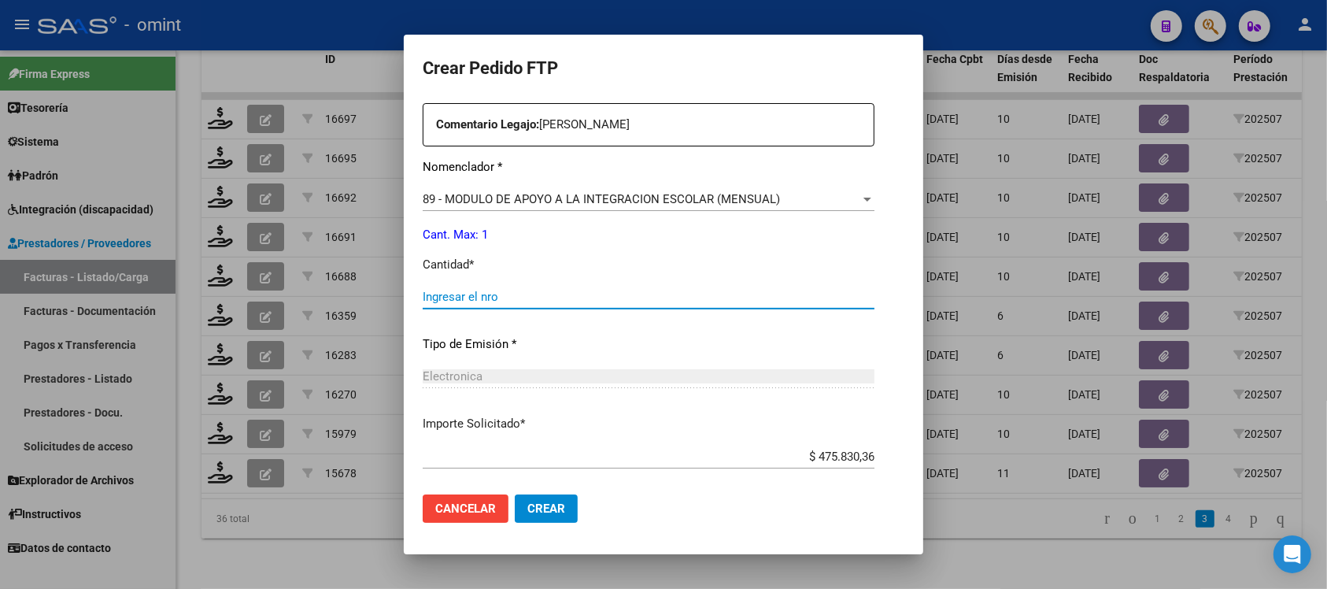
click at [423, 297] on input "Ingresar el nro" at bounding box center [649, 297] width 452 height 14
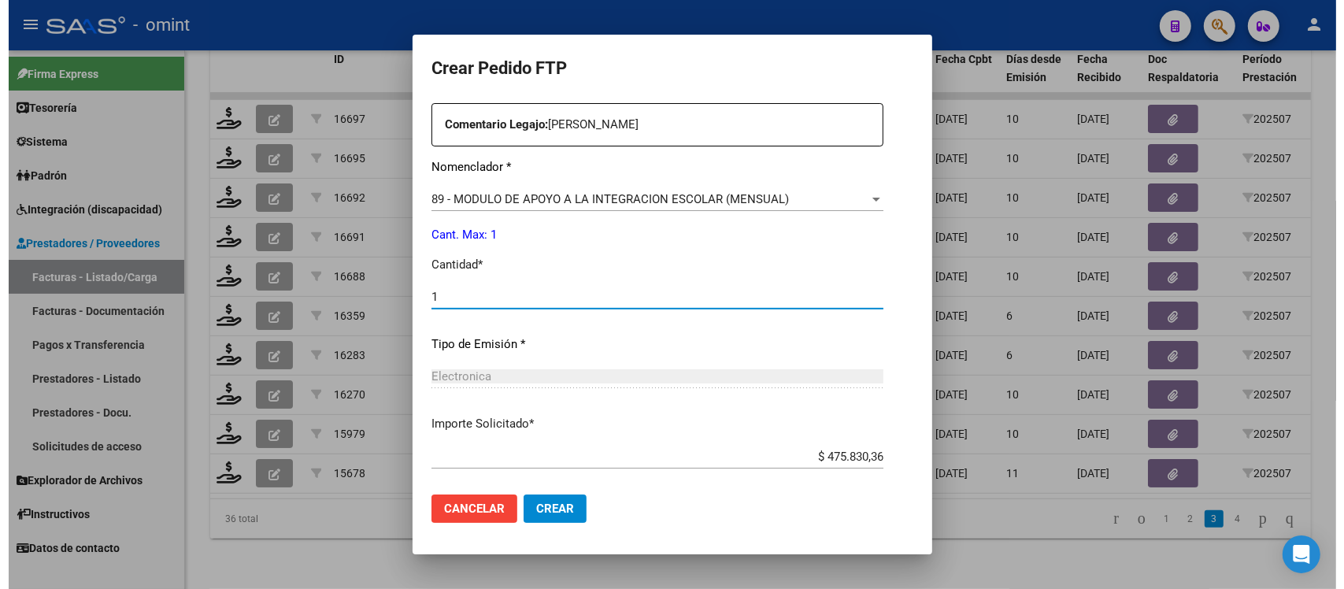
scroll to position [671, 0]
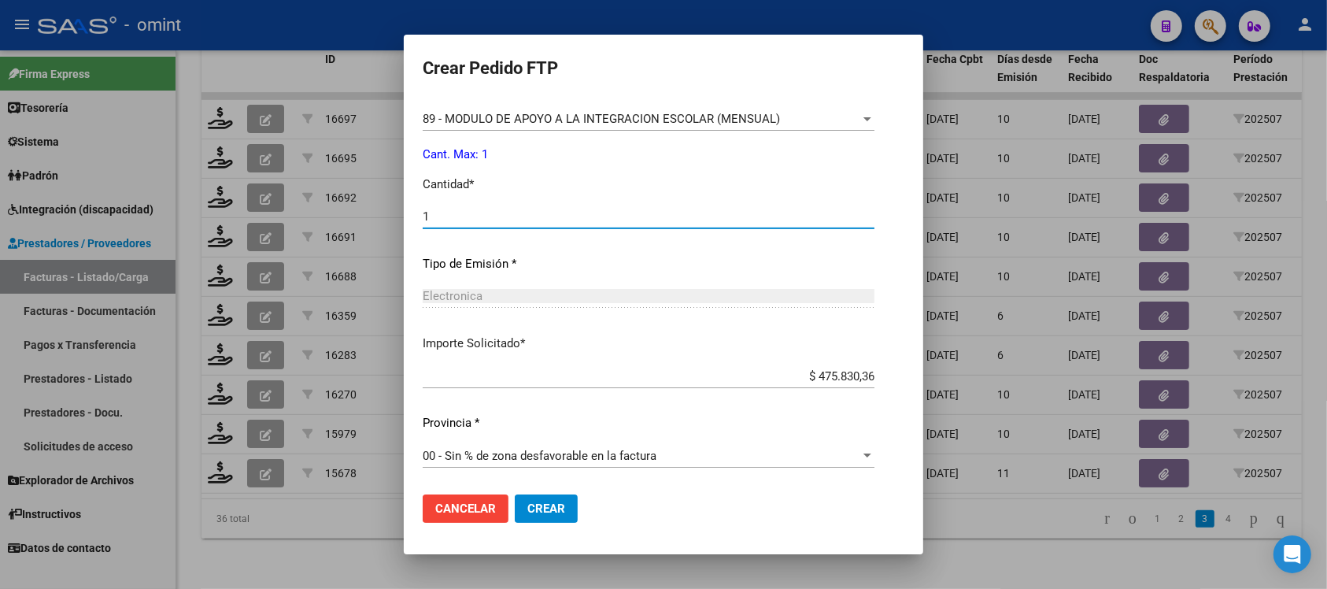
type input "1"
click at [528, 502] on button "Crear" at bounding box center [546, 508] width 63 height 28
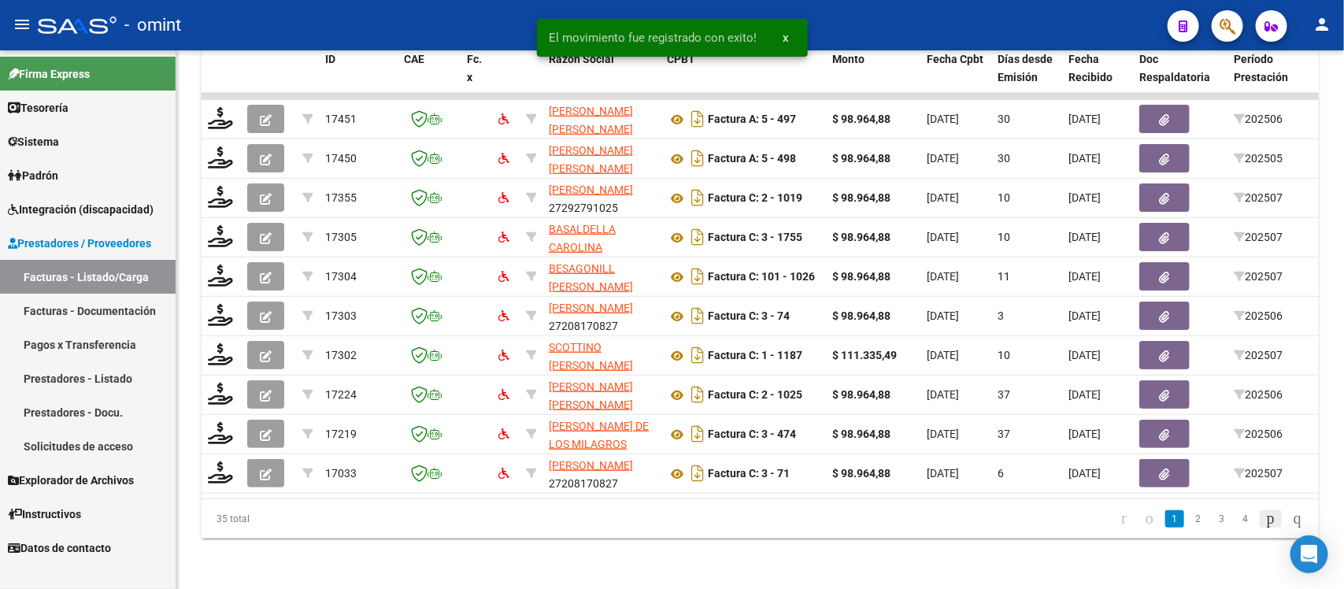
click at [1264, 521] on icon "go to next page" at bounding box center [1270, 518] width 13 height 19
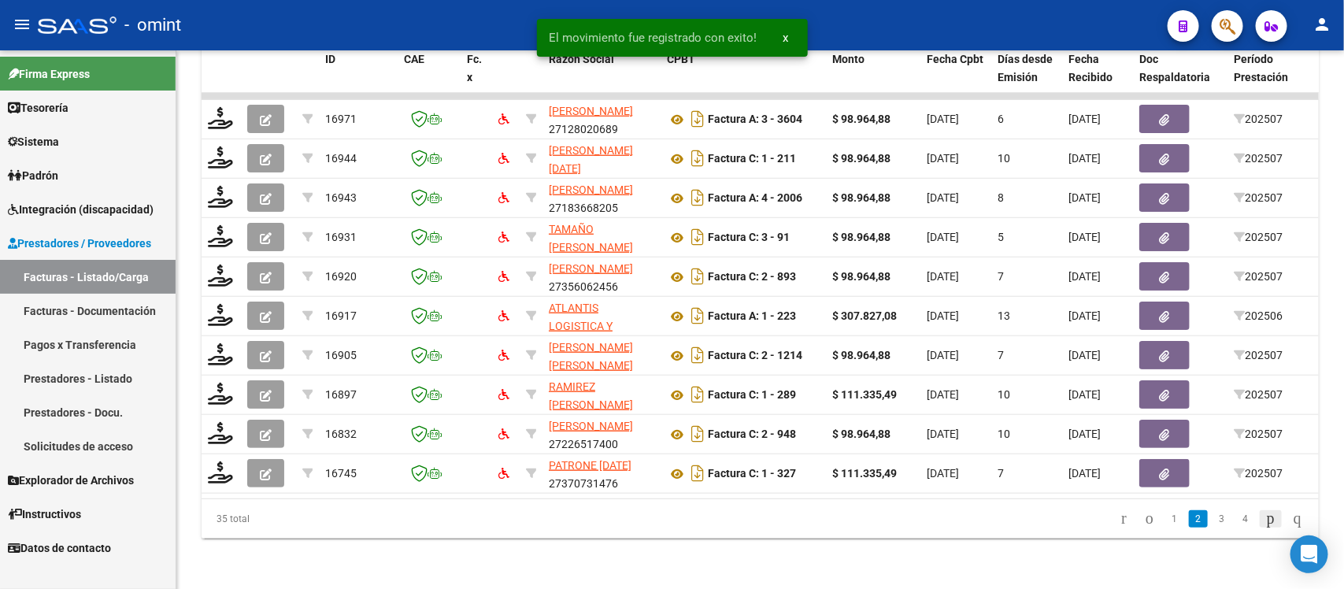
click at [1264, 521] on icon "go to next page" at bounding box center [1270, 518] width 13 height 19
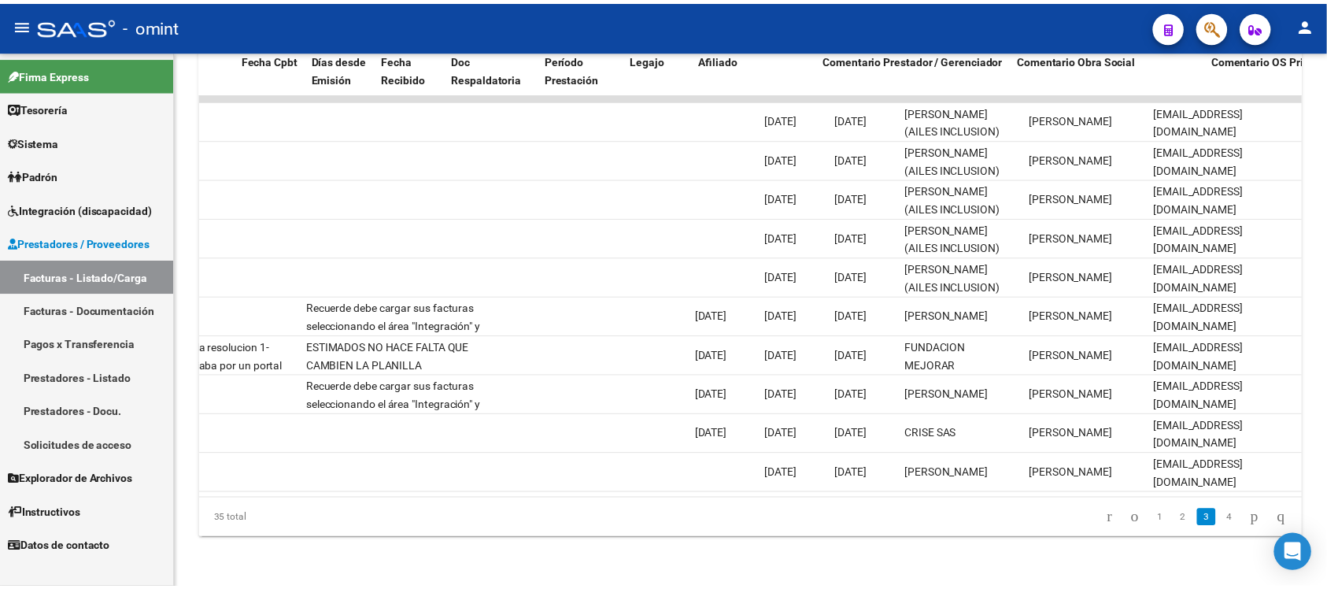
scroll to position [0, 0]
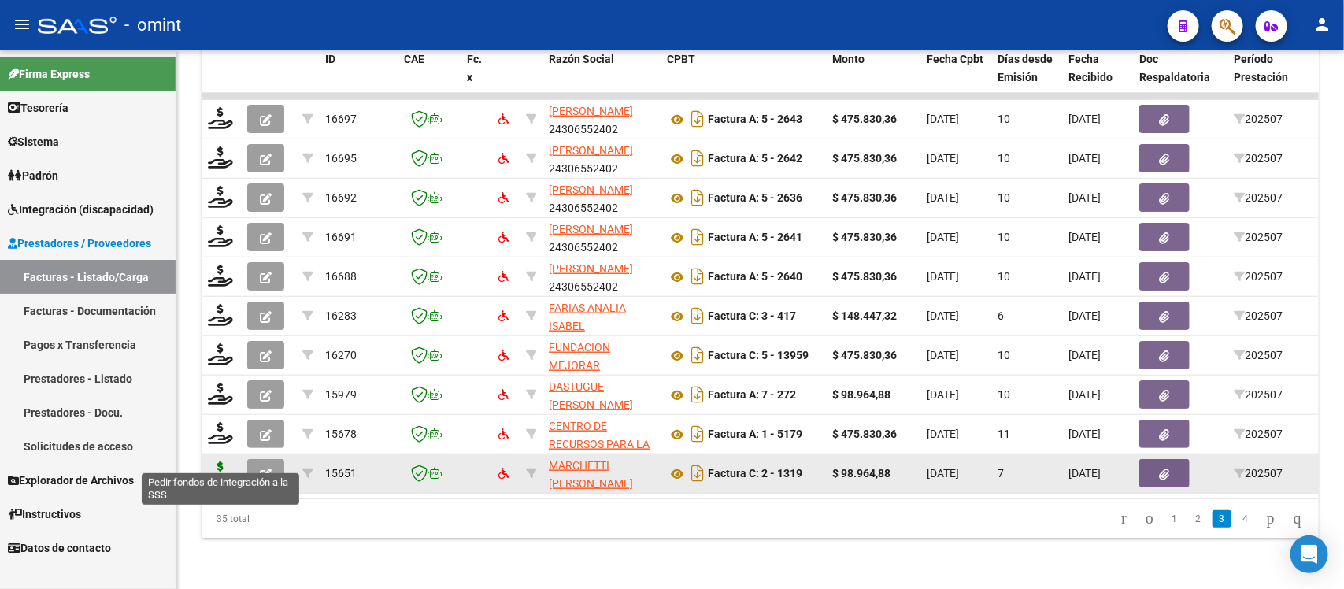
click at [227, 461] on icon at bounding box center [220, 472] width 25 height 22
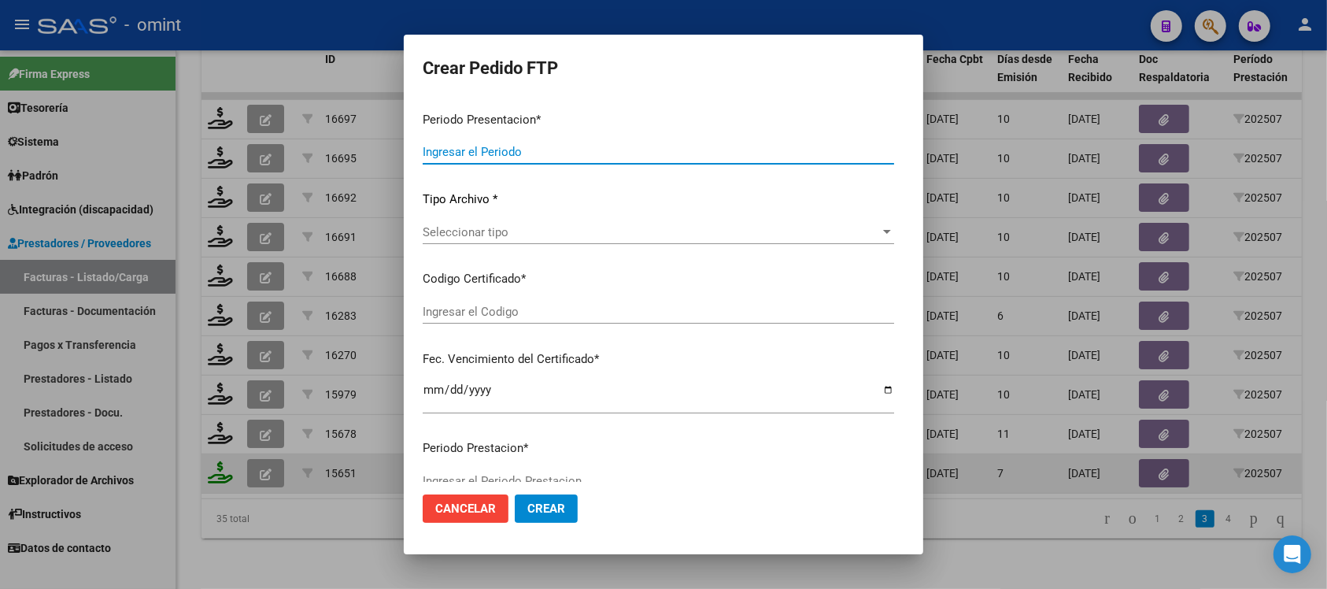
type input "202507"
type input "$ 98.964,88"
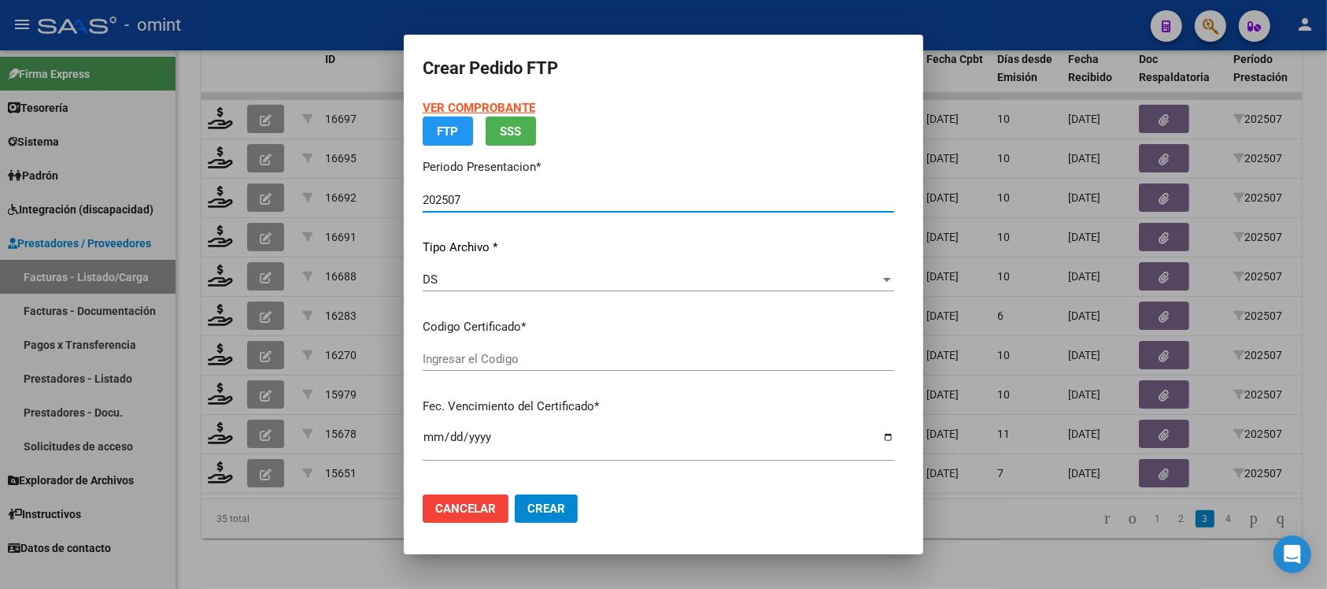
type input "8935605732"
type input "2028-12-31"
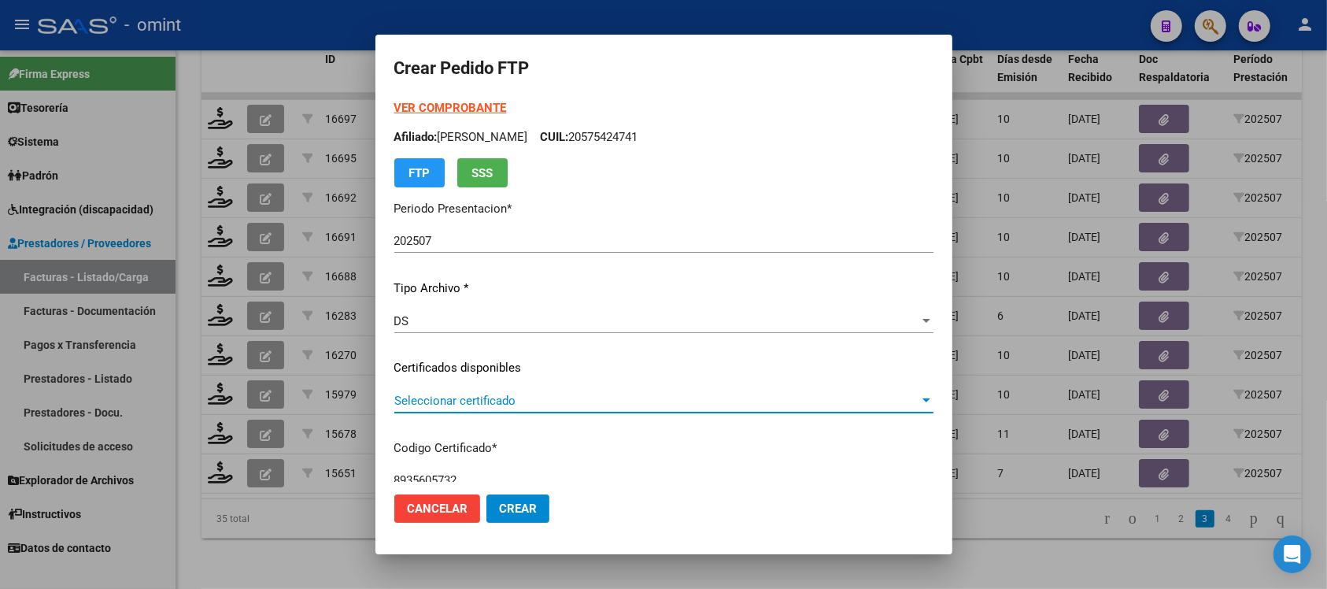
click at [518, 399] on span "Seleccionar certificado" at bounding box center [656, 401] width 525 height 14
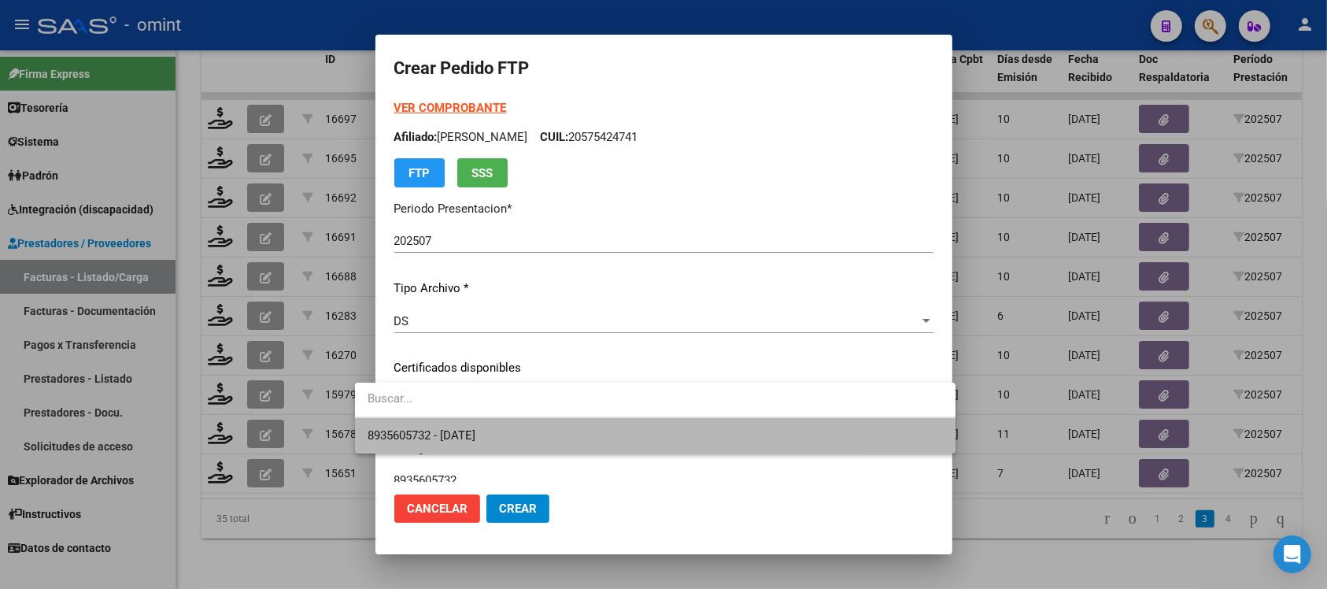
click at [510, 424] on span "8935605732 - 2028-12-31" at bounding box center [656, 435] width 576 height 35
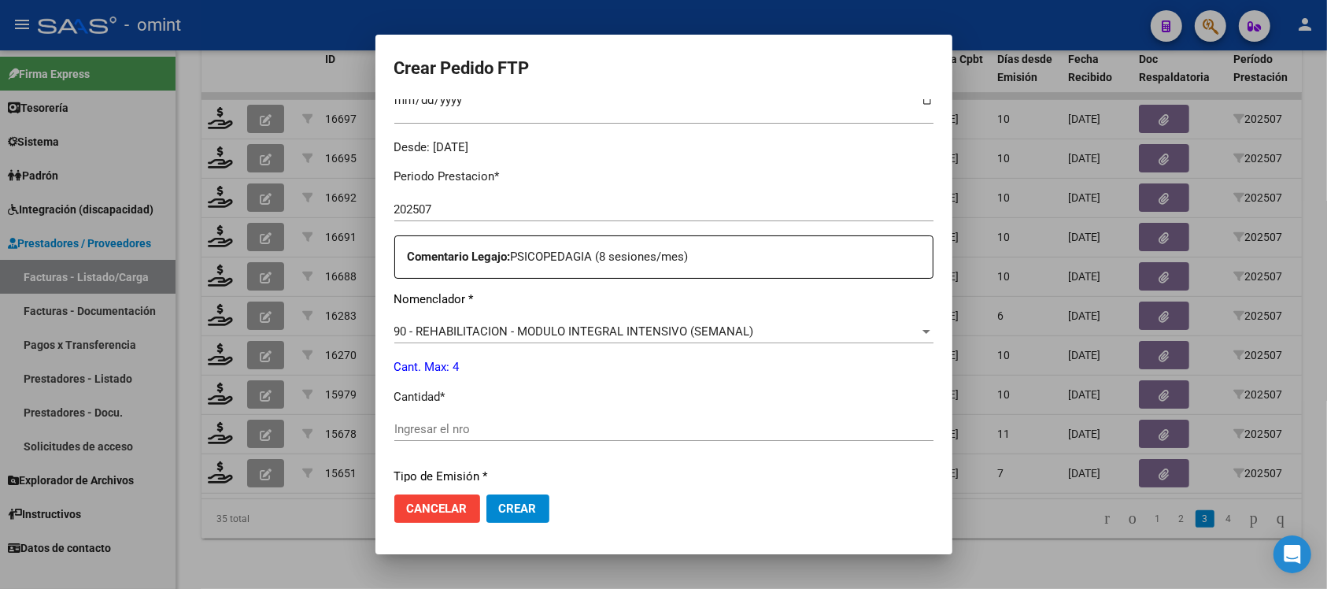
scroll to position [492, 0]
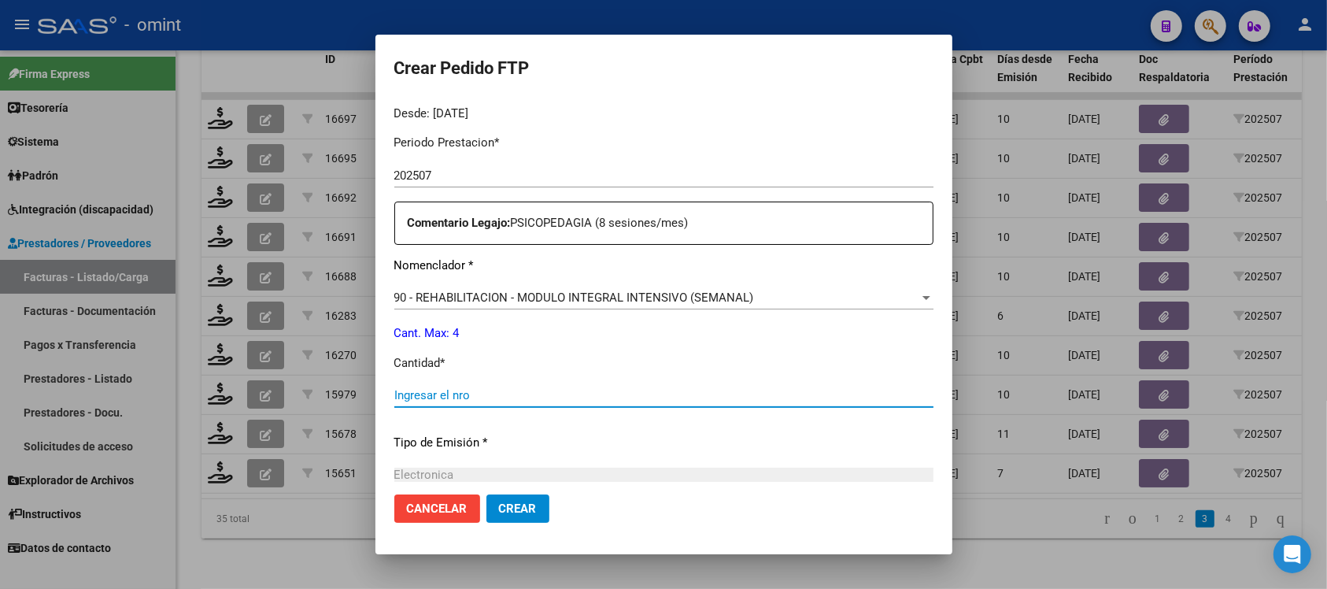
click at [483, 395] on input "Ingresar el nro" at bounding box center [663, 395] width 539 height 14
type input "4"
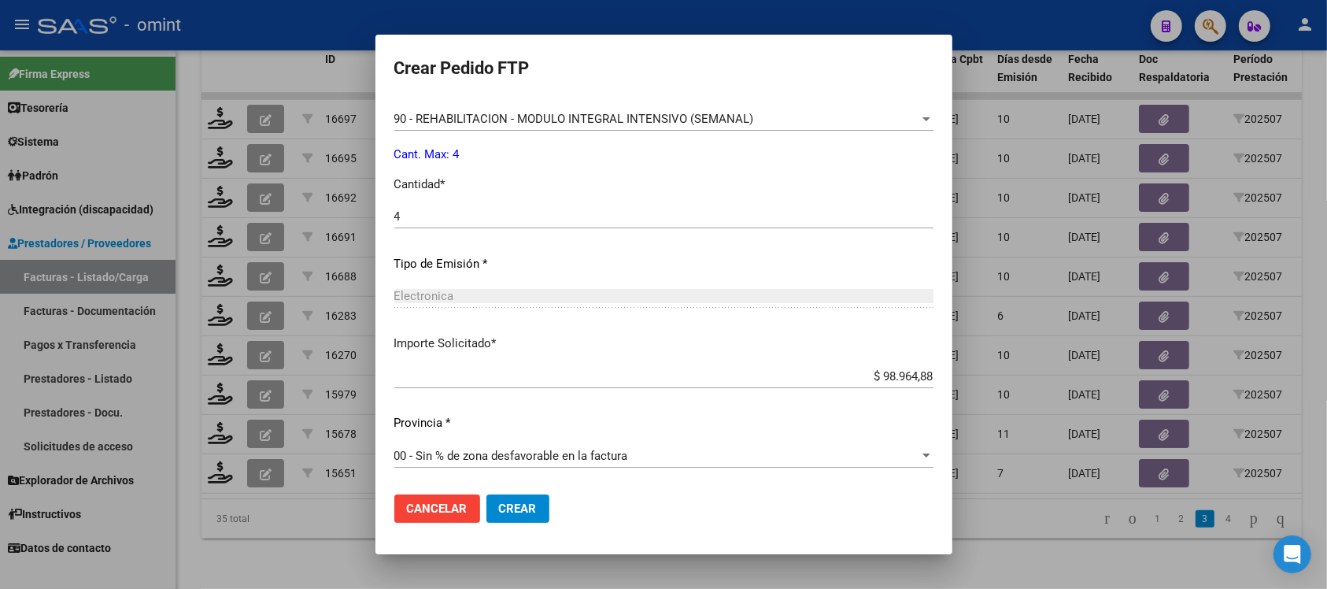
click at [504, 502] on span "Crear" at bounding box center [518, 509] width 38 height 14
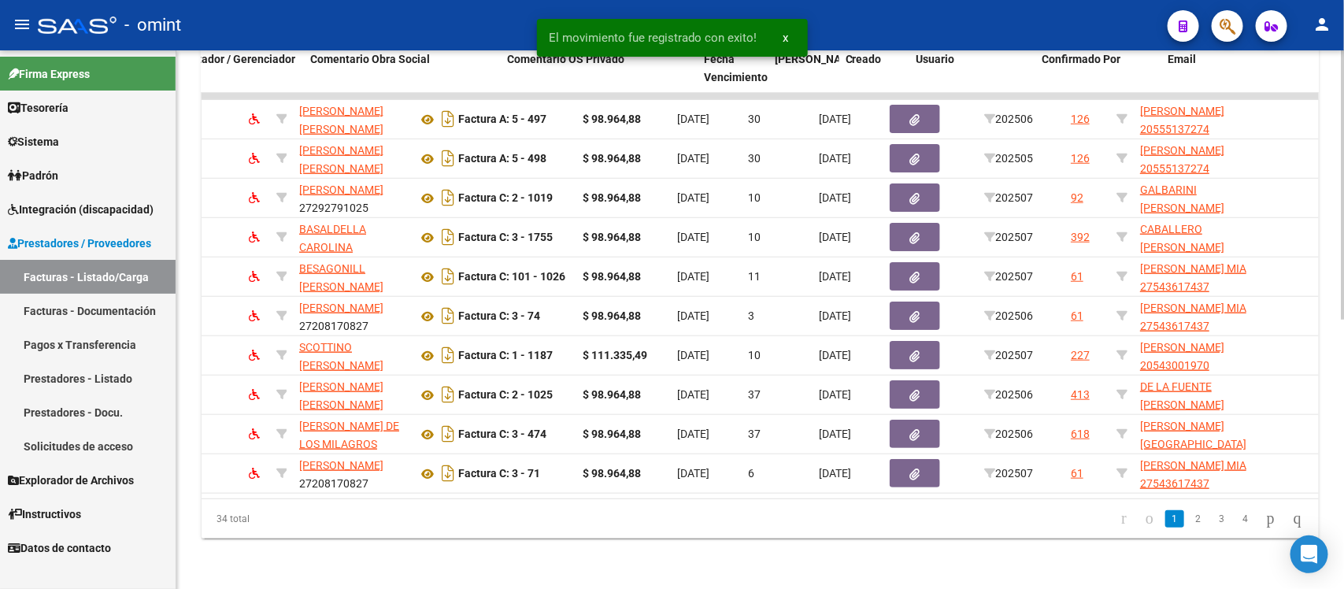
scroll to position [0, 1402]
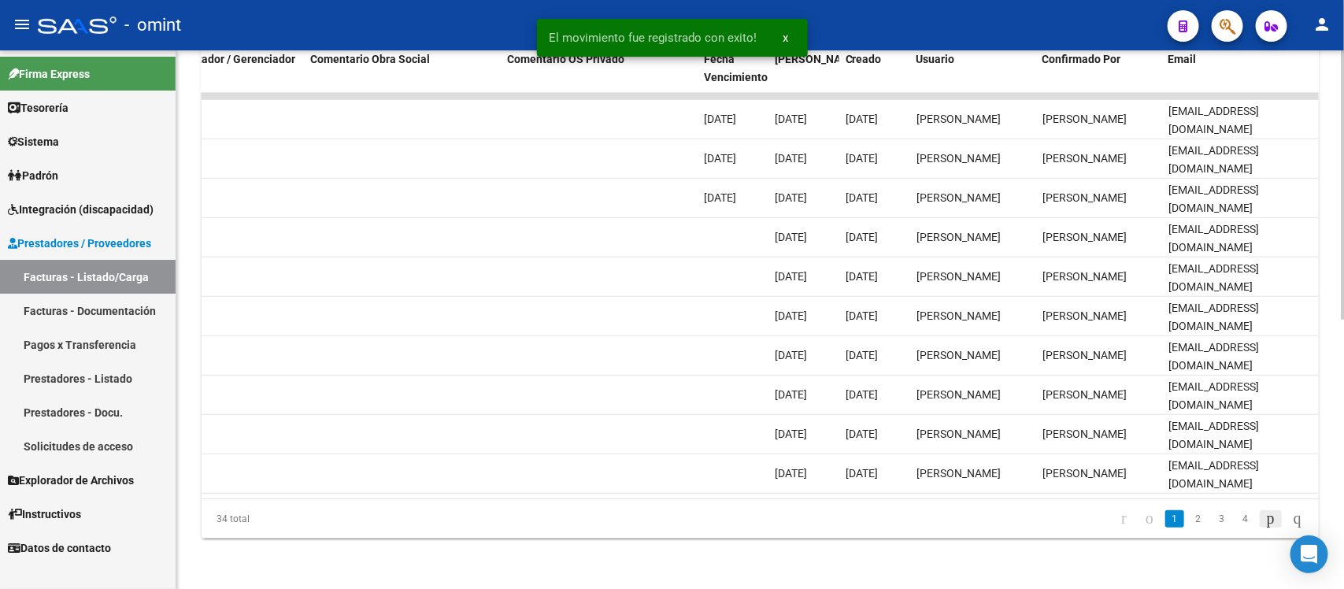
click at [1266, 520] on icon "go to next page" at bounding box center [1270, 518] width 13 height 19
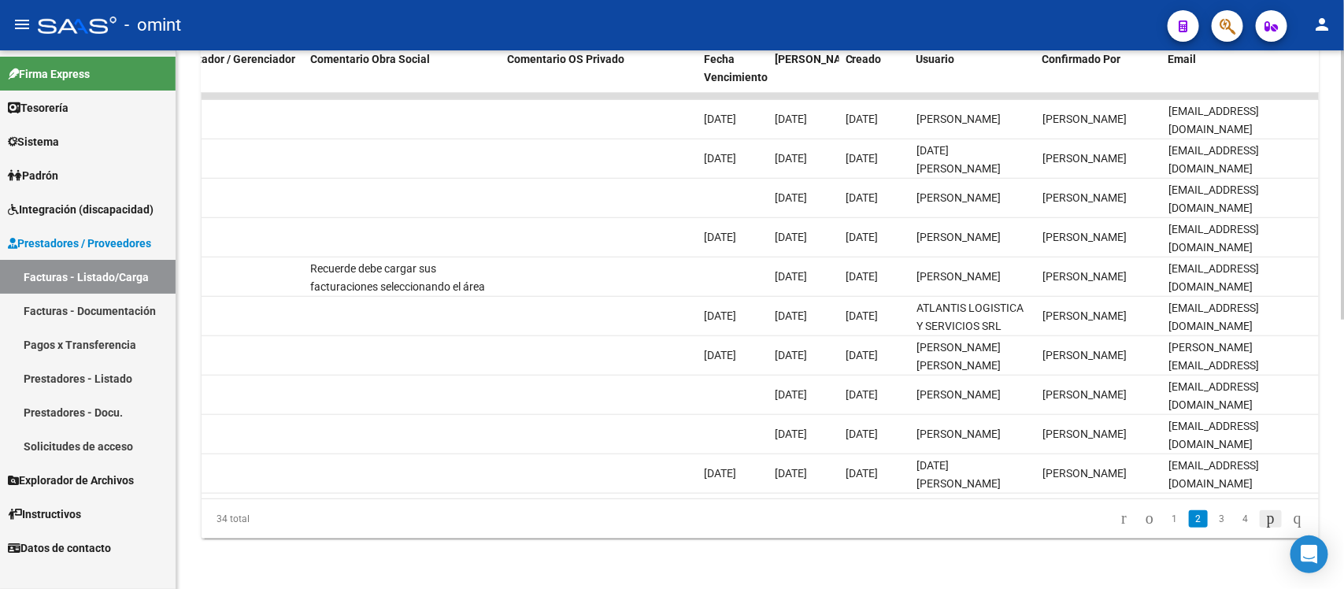
click at [1266, 521] on icon "go to next page" at bounding box center [1270, 518] width 13 height 19
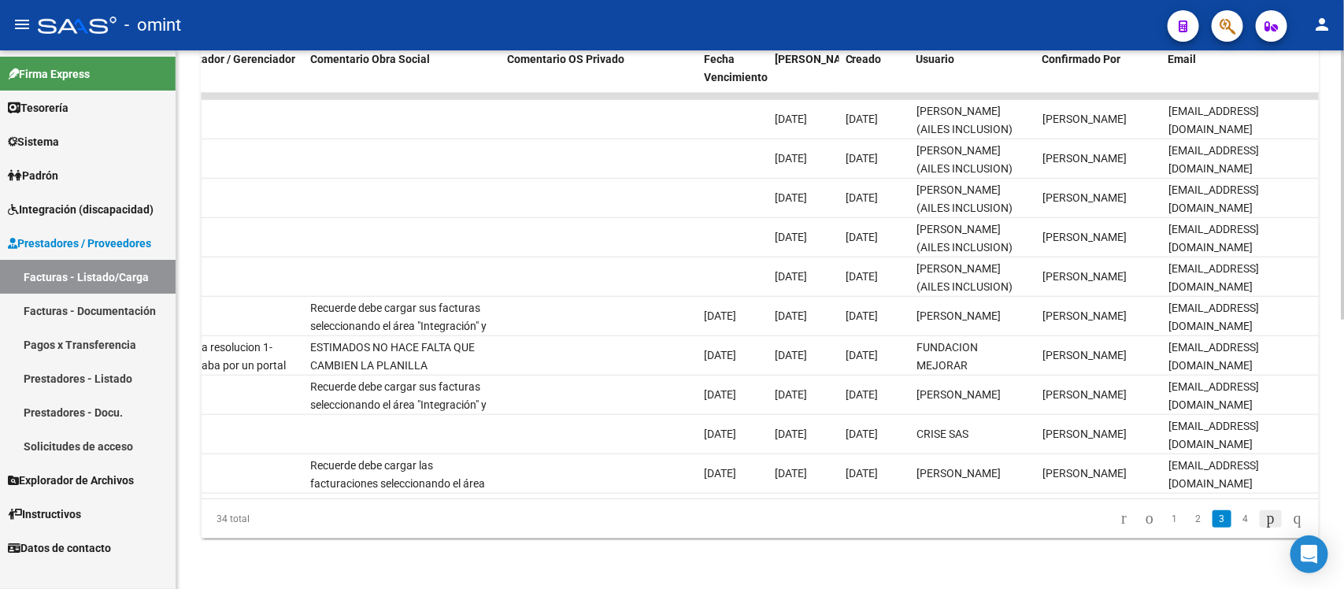
click at [1266, 521] on icon "go to next page" at bounding box center [1270, 518] width 13 height 19
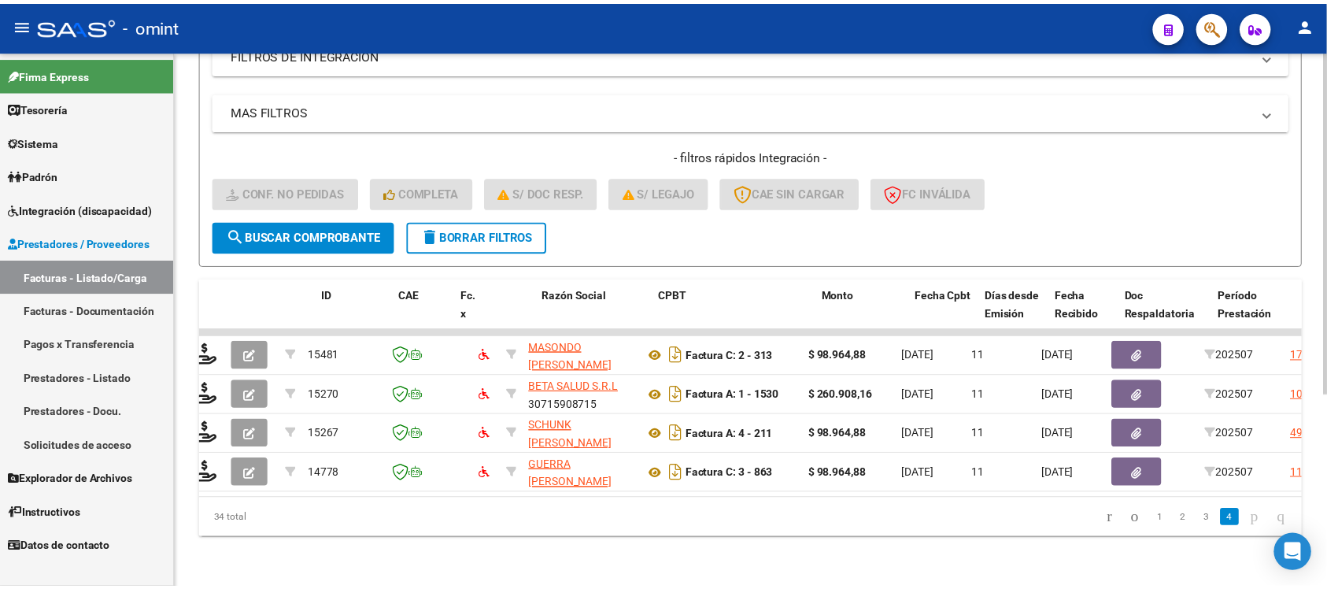
scroll to position [0, 0]
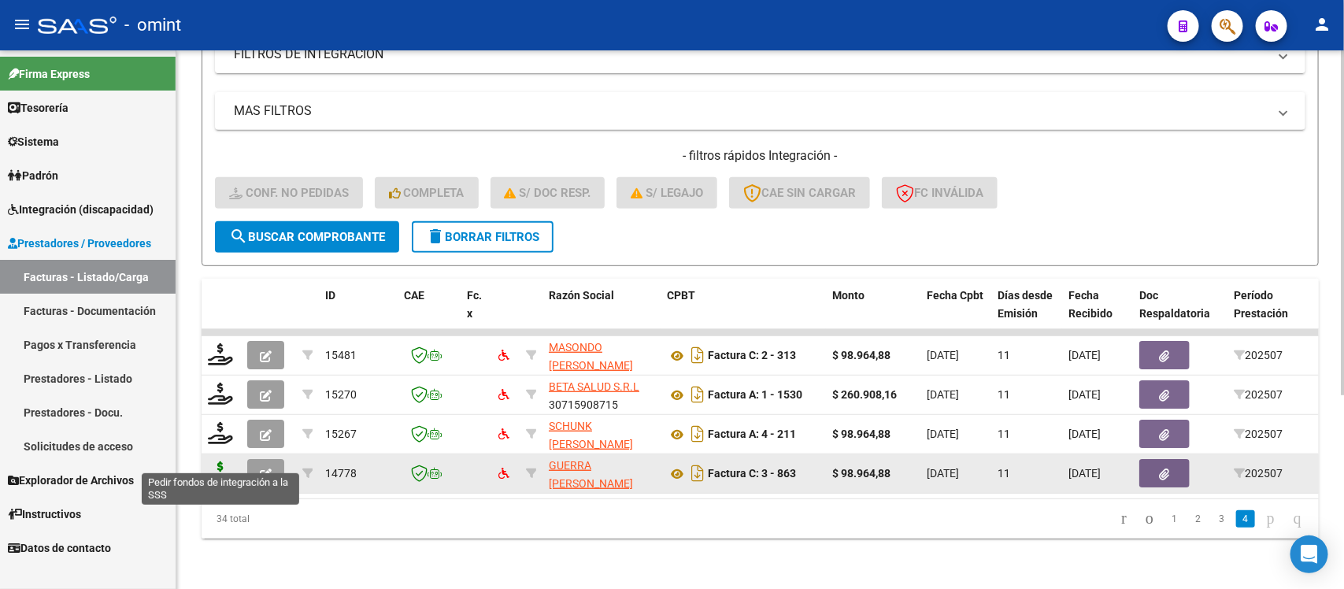
click at [228, 461] on icon at bounding box center [220, 472] width 25 height 22
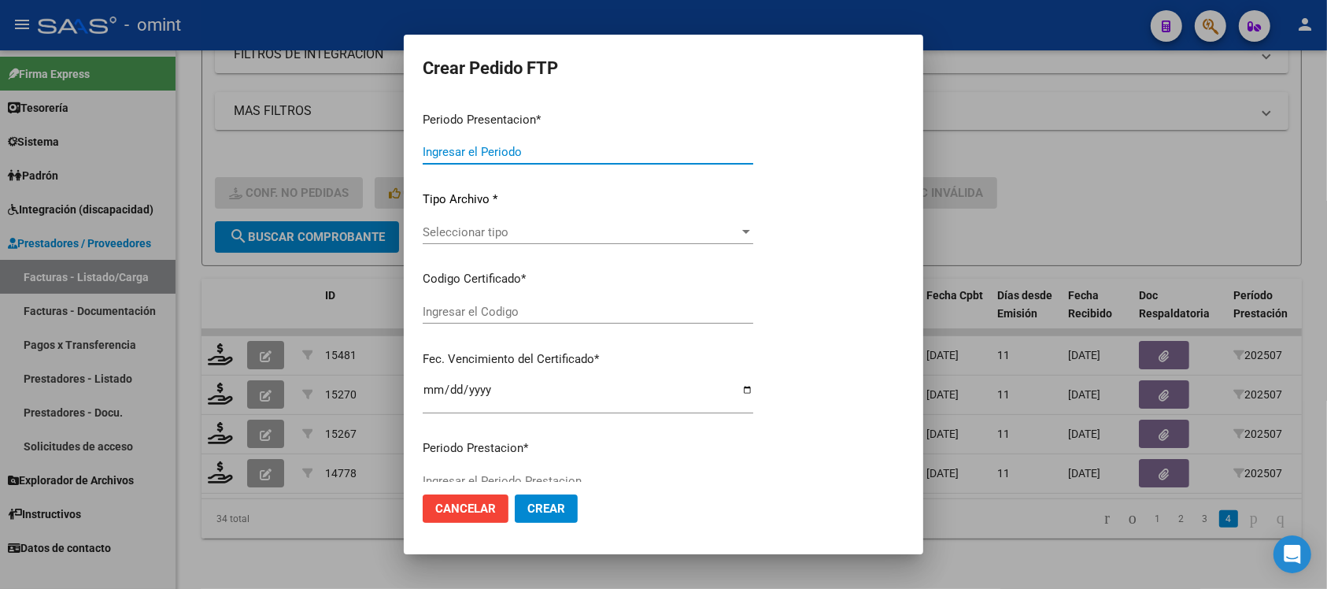
type input "202507"
type input "$ 98.964,88"
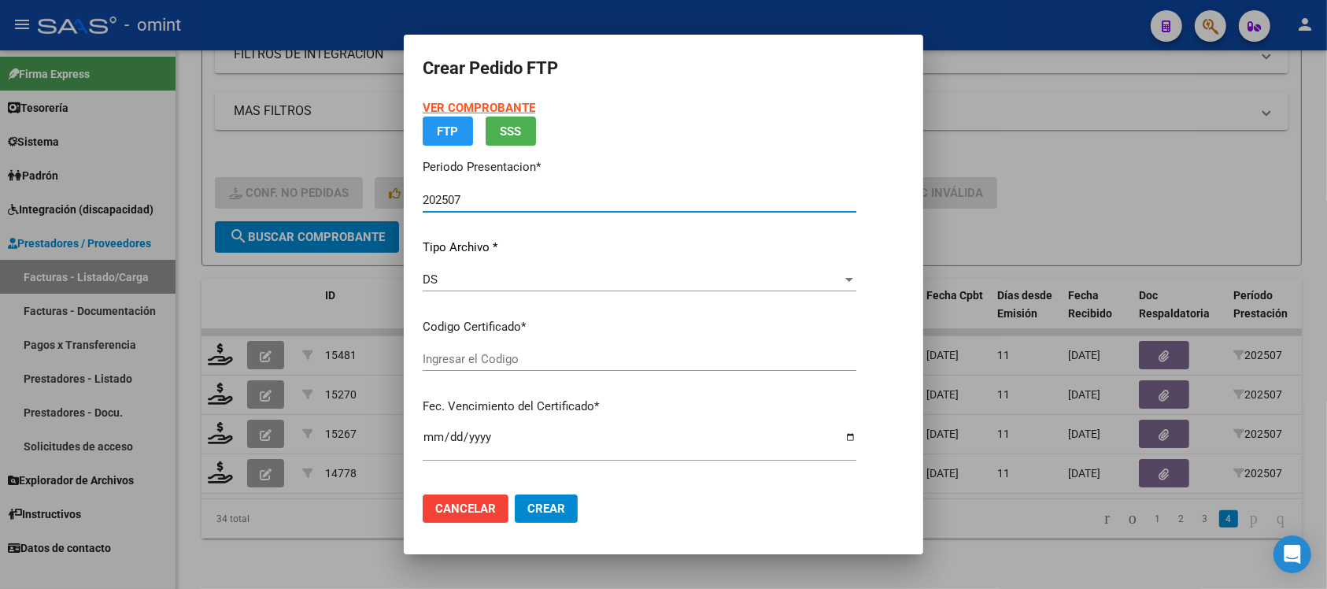
type input "48715943"
type input "2032-04-04"
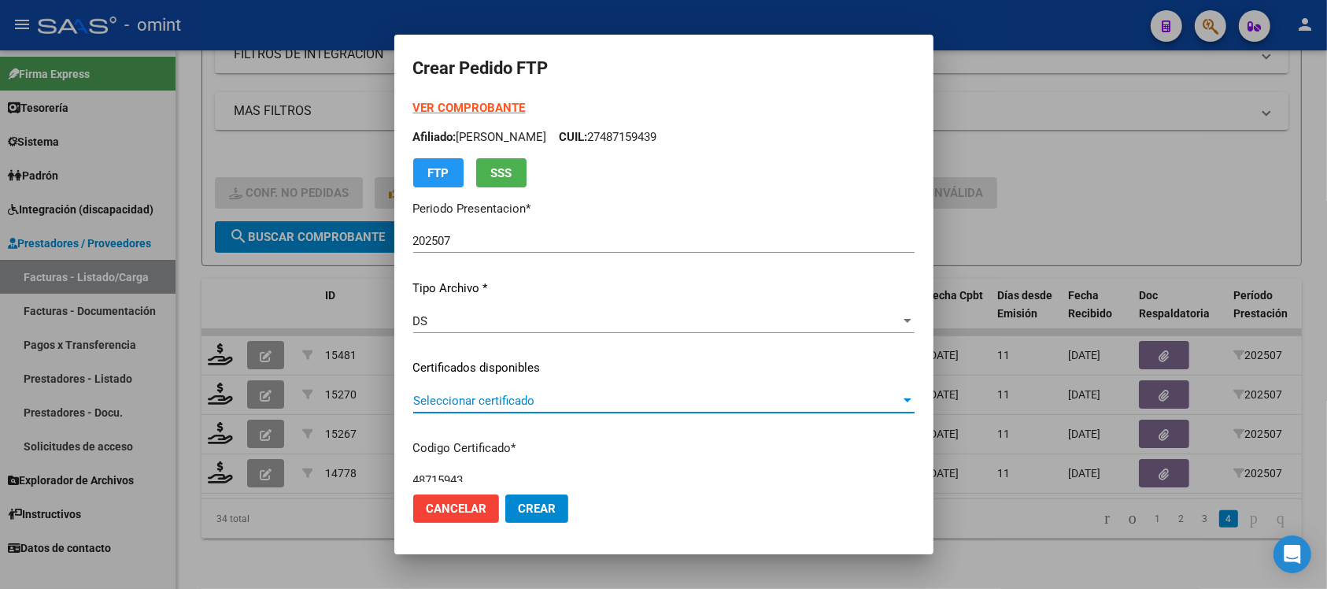
click at [477, 404] on span "Seleccionar certificado" at bounding box center [656, 401] width 487 height 14
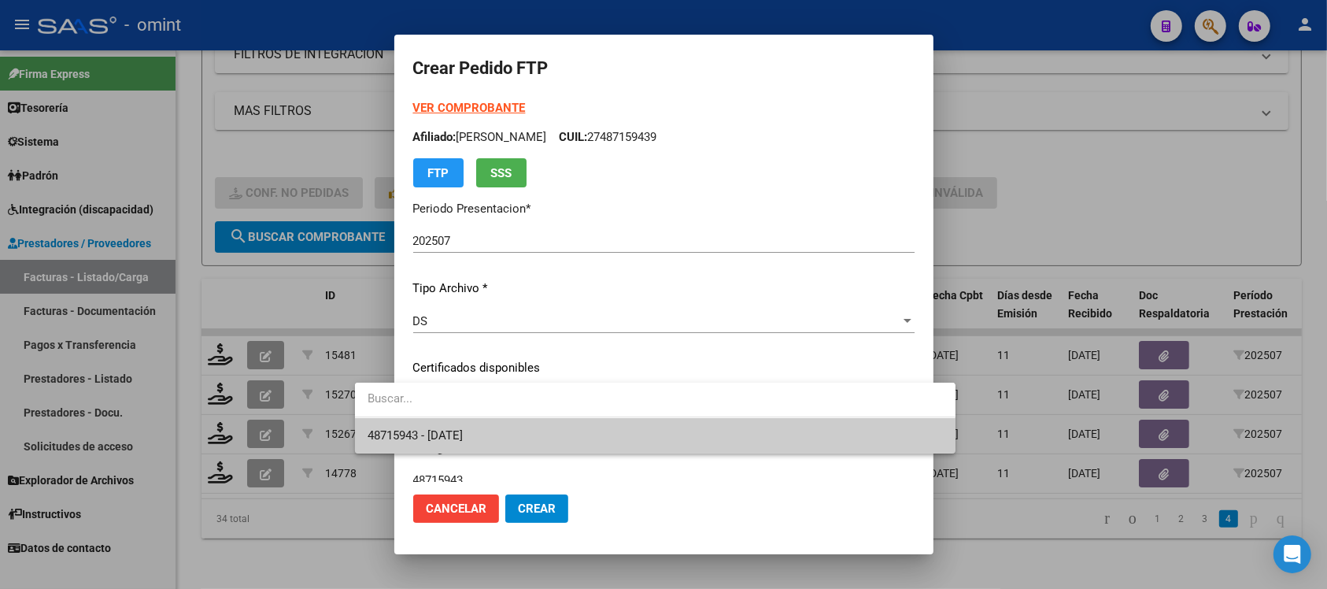
click at [509, 423] on span "48715943 - 2032-04-04" at bounding box center [656, 435] width 576 height 35
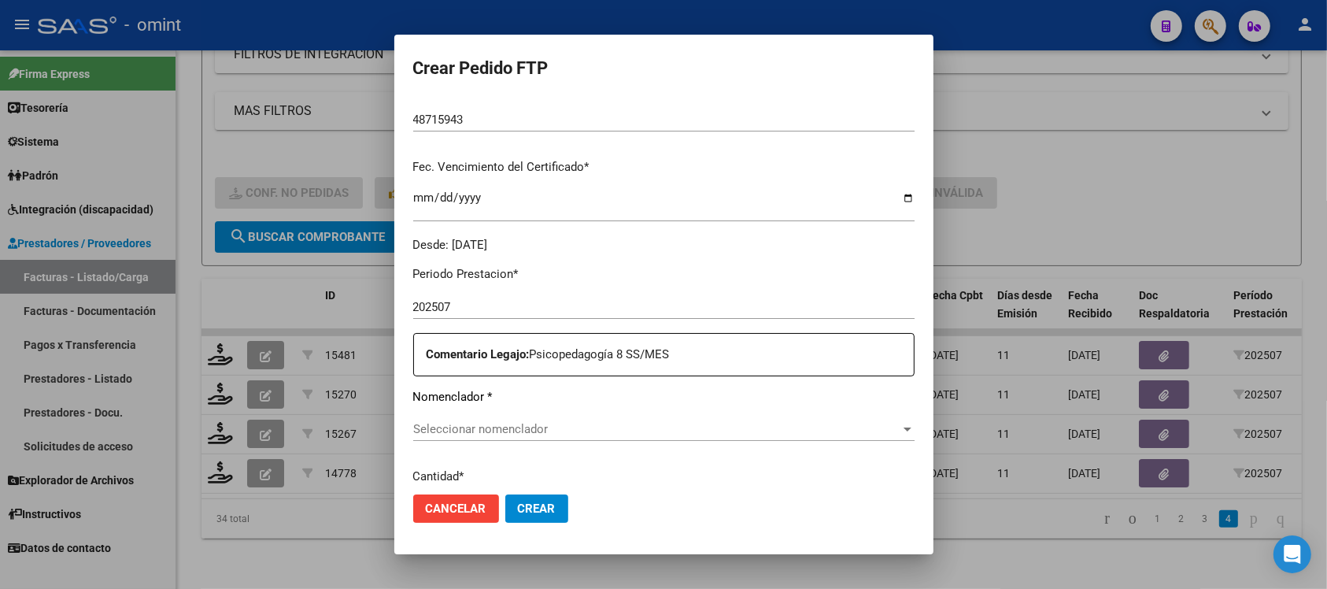
scroll to position [394, 0]
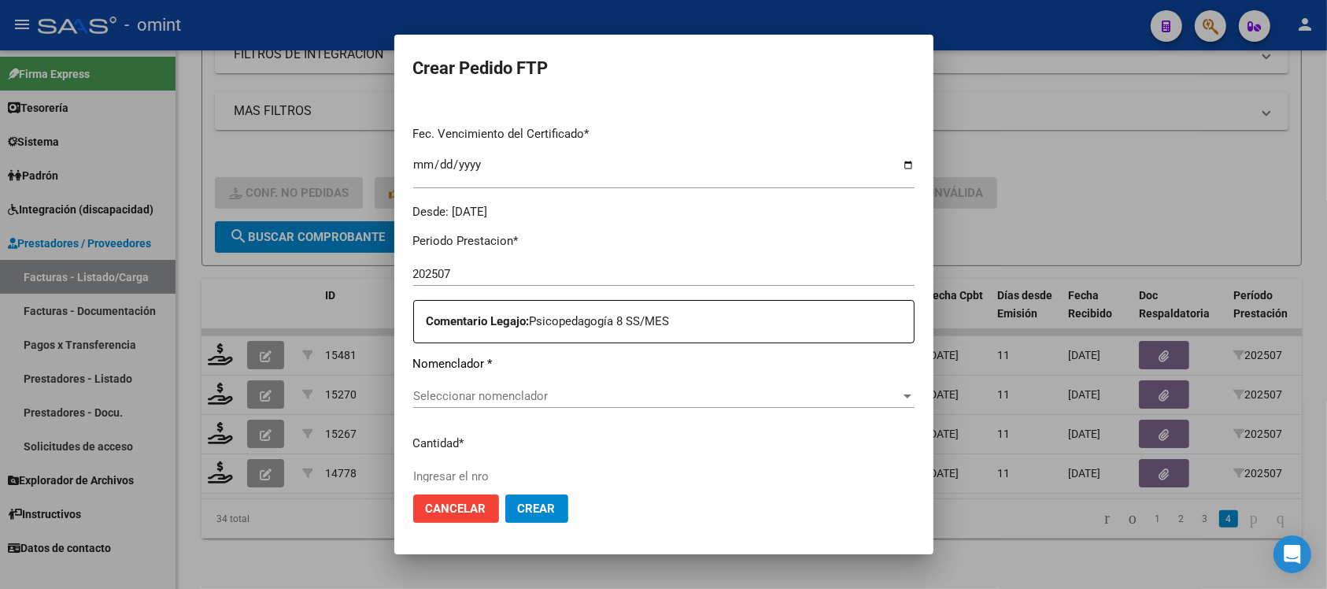
click at [520, 394] on span "Seleccionar nomenclador" at bounding box center [656, 396] width 487 height 14
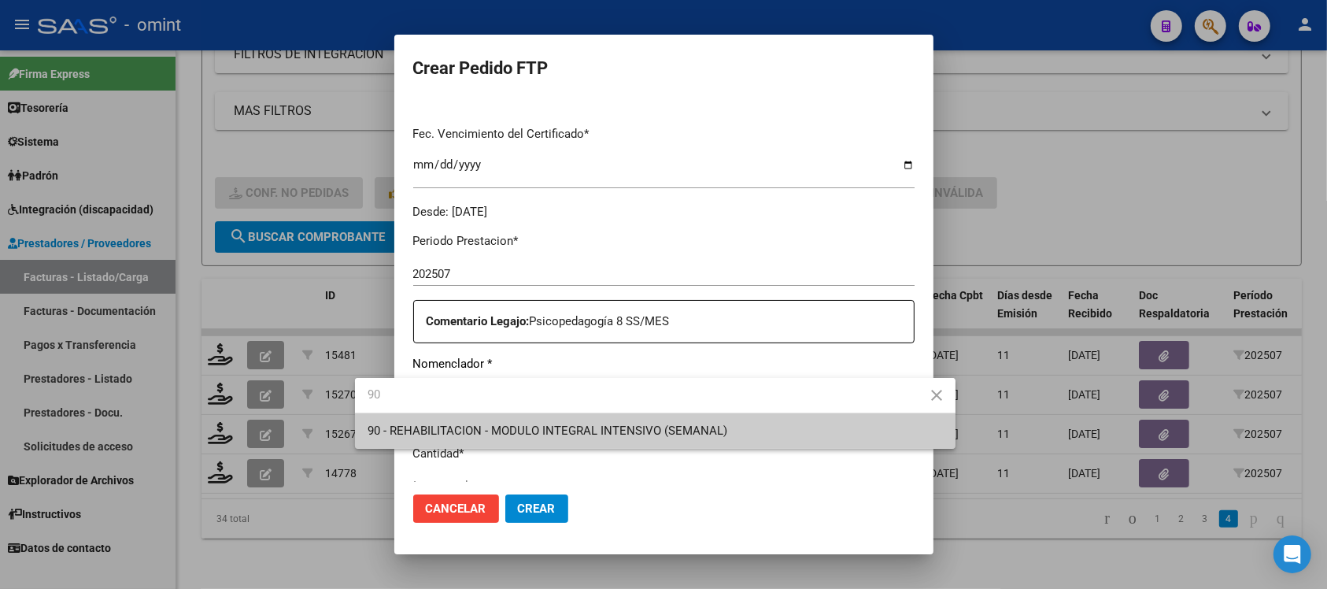
type input "90"
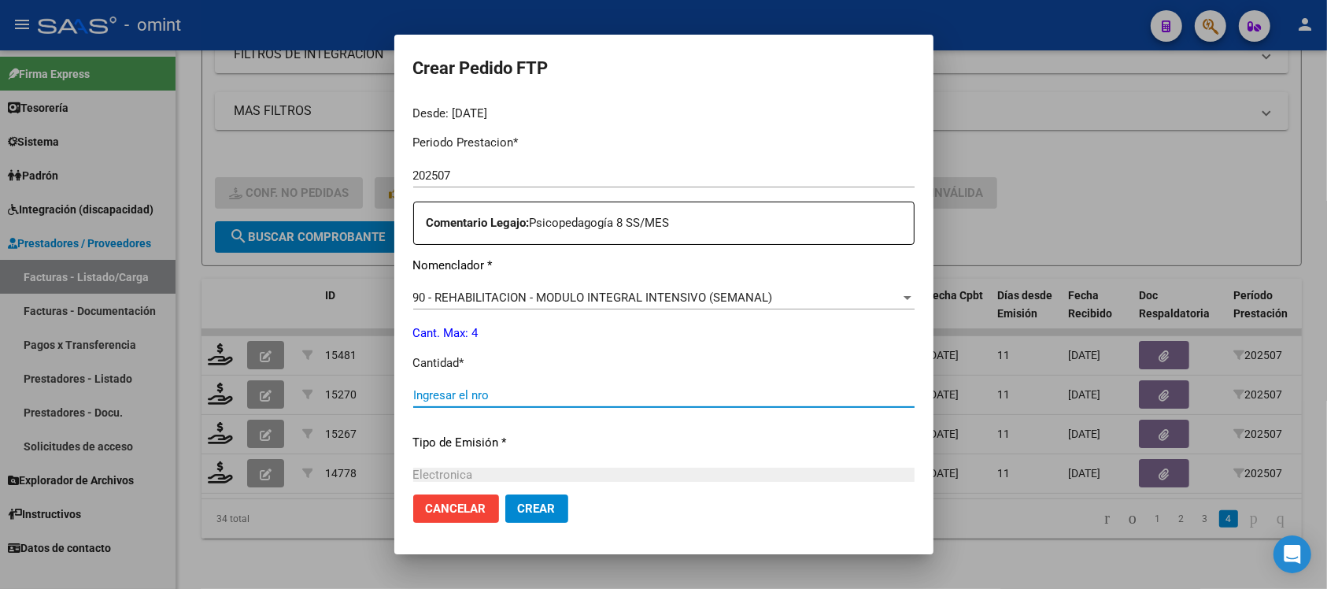
click at [442, 398] on input "Ingresar el nro" at bounding box center [664, 395] width 502 height 14
type input "4"
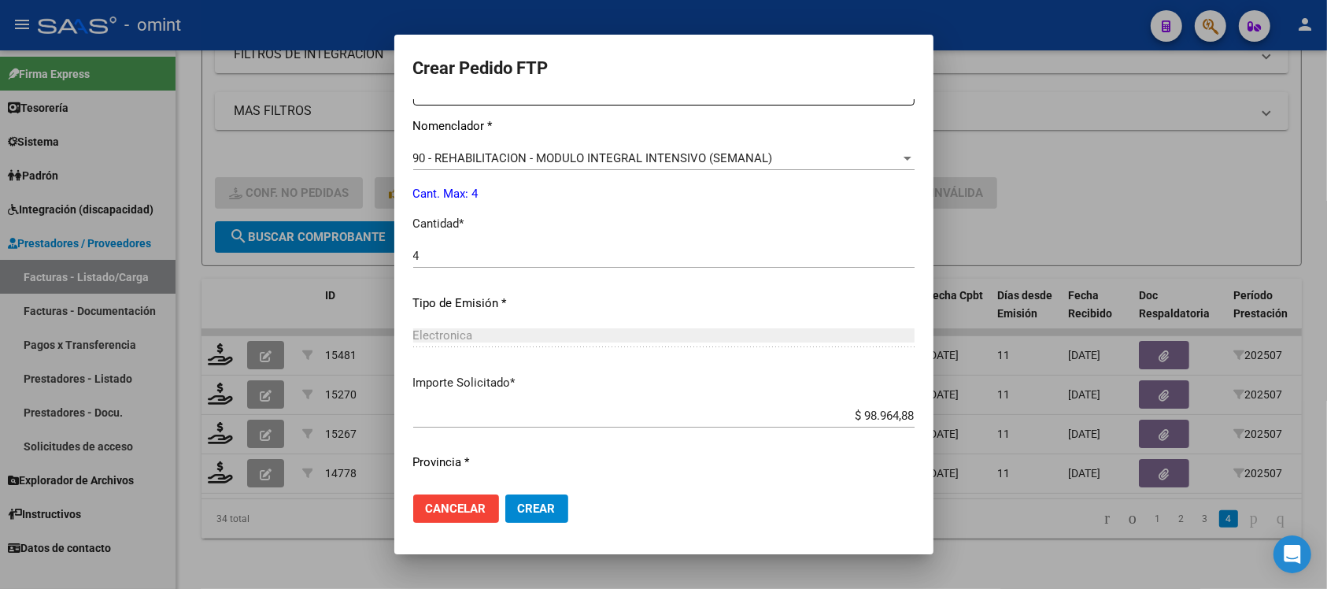
scroll to position [671, 0]
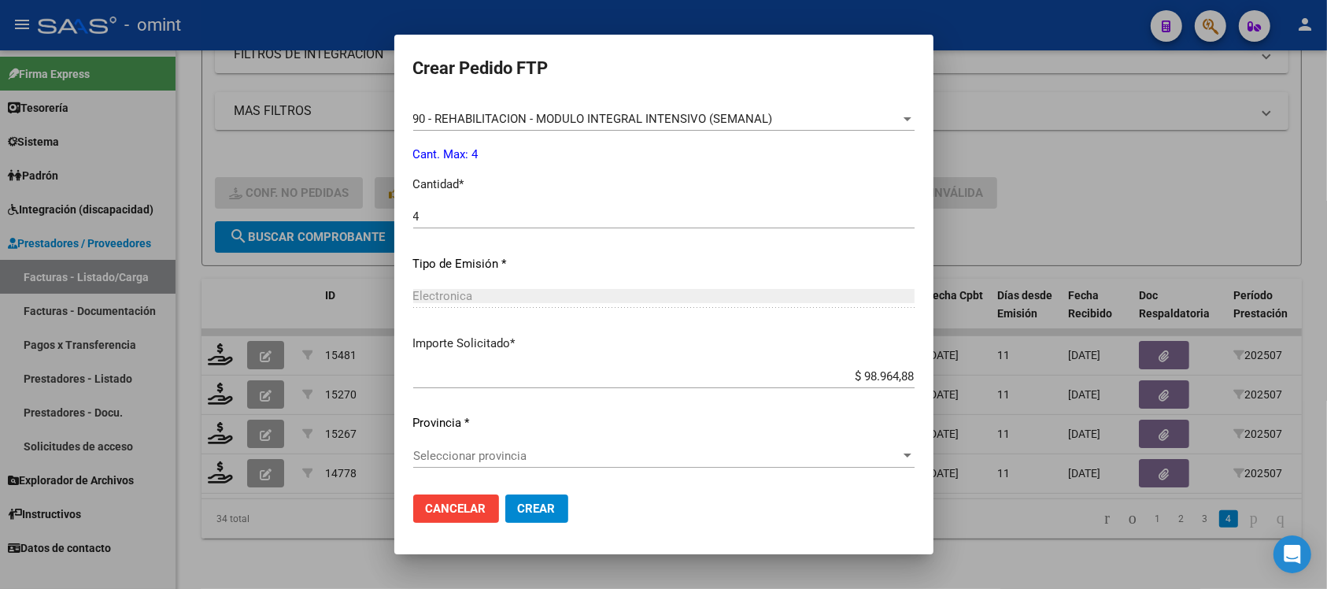
click at [470, 454] on span "Seleccionar provincia" at bounding box center [656, 456] width 487 height 14
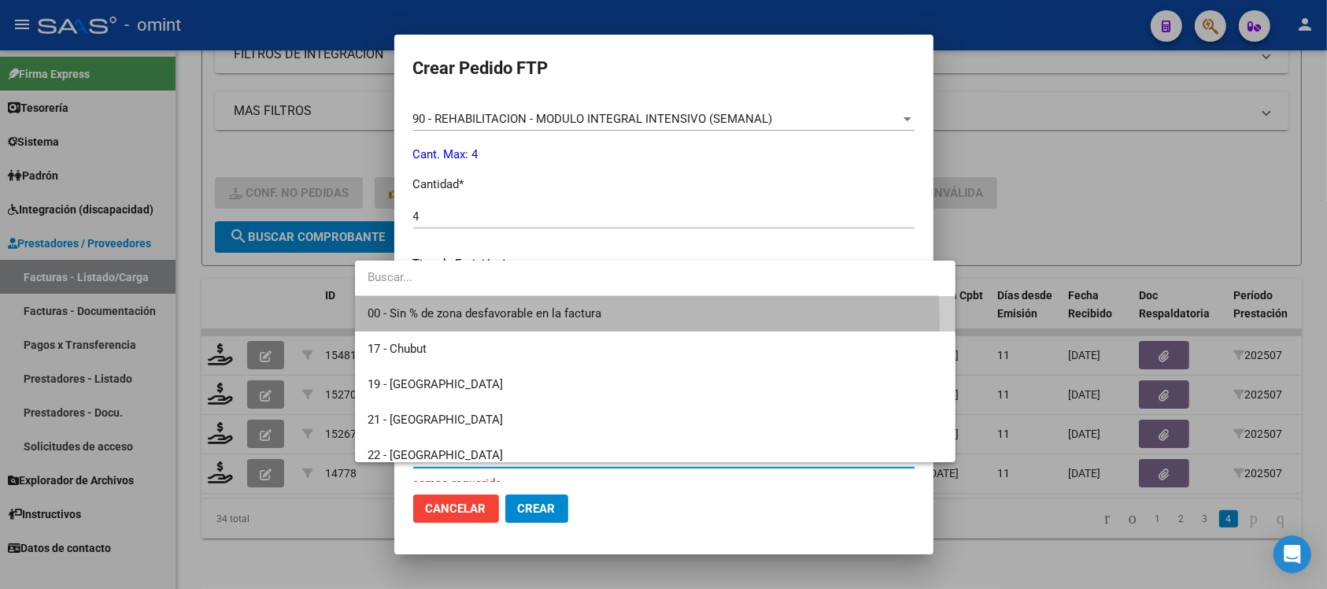
click at [521, 323] on span "00 - Sin % de zona desfavorable en la factura" at bounding box center [656, 313] width 576 height 35
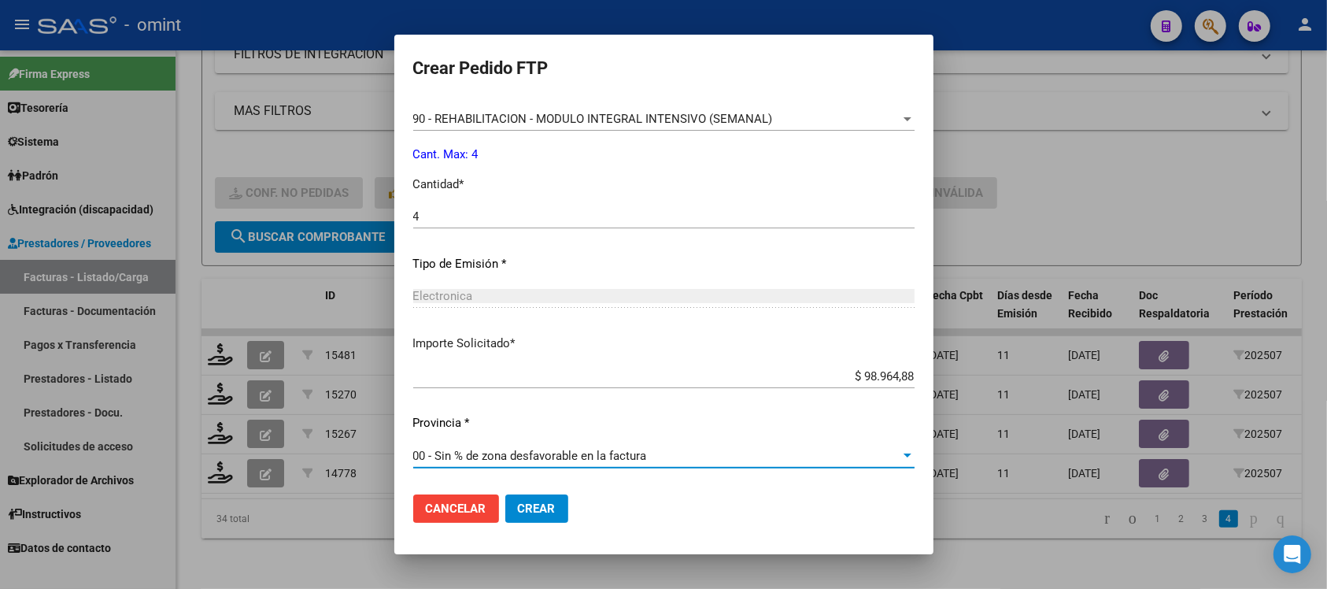
click at [518, 512] on span "Crear" at bounding box center [537, 509] width 38 height 14
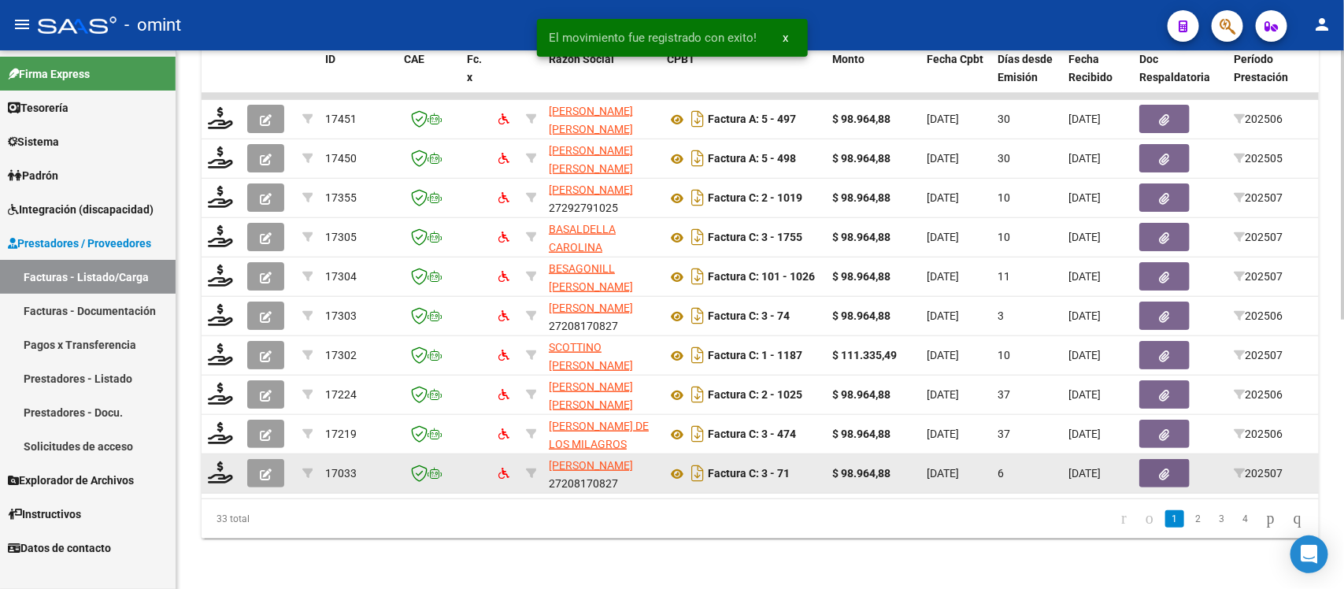
scroll to position [539, 0]
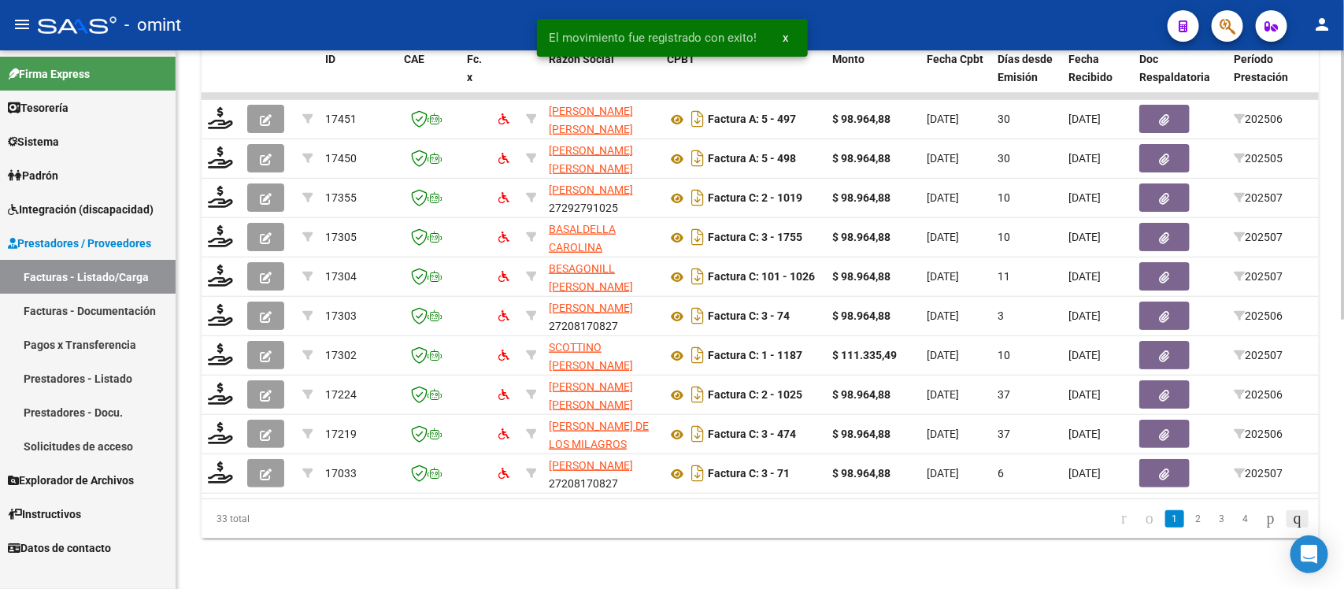
click at [1301, 528] on icon "go to last page" at bounding box center [1297, 518] width 13 height 19
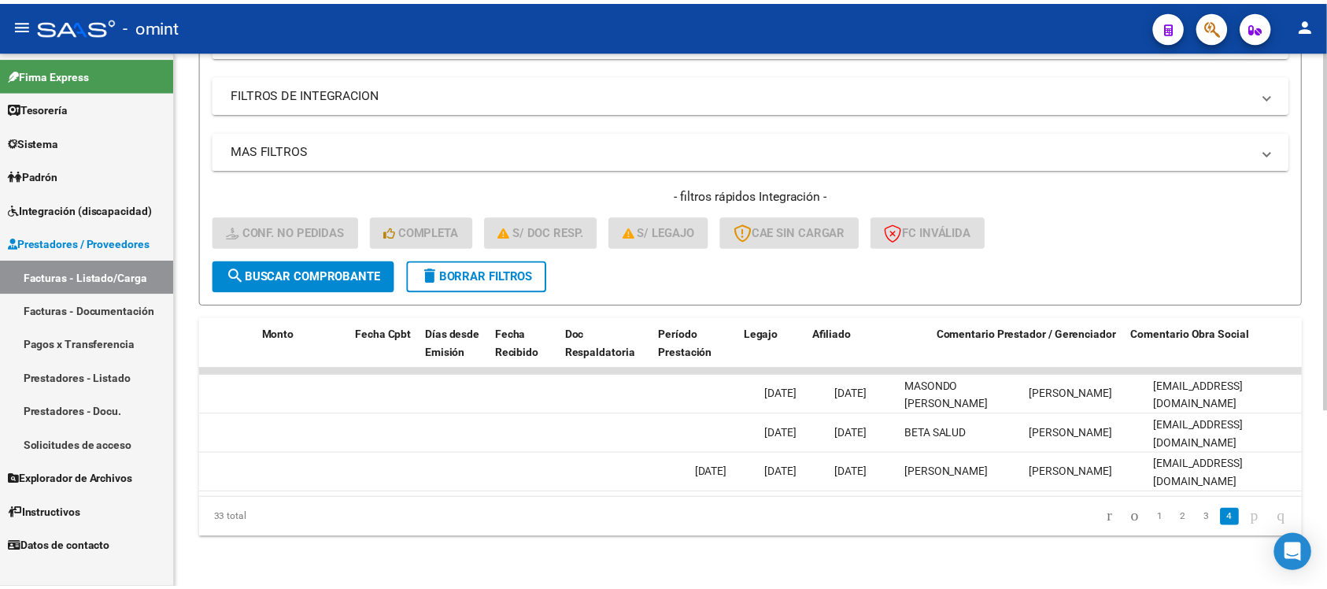
scroll to position [0, 0]
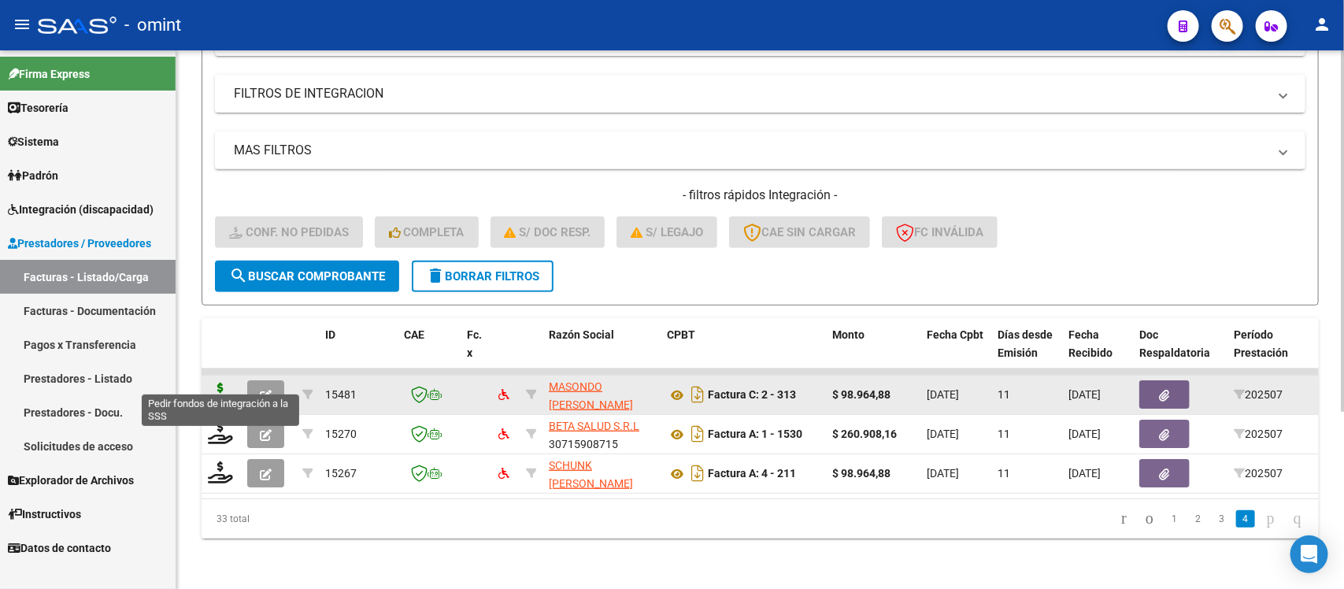
click at [224, 383] on icon at bounding box center [220, 394] width 25 height 22
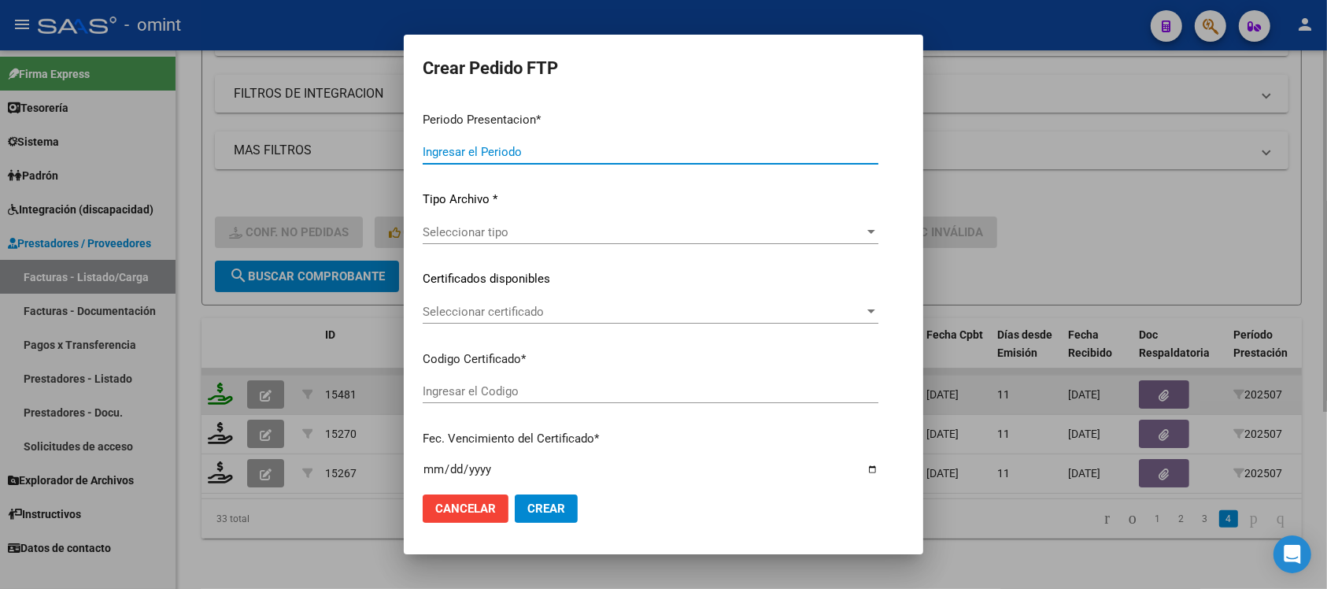
type input "202507"
type input "$ 98.964,88"
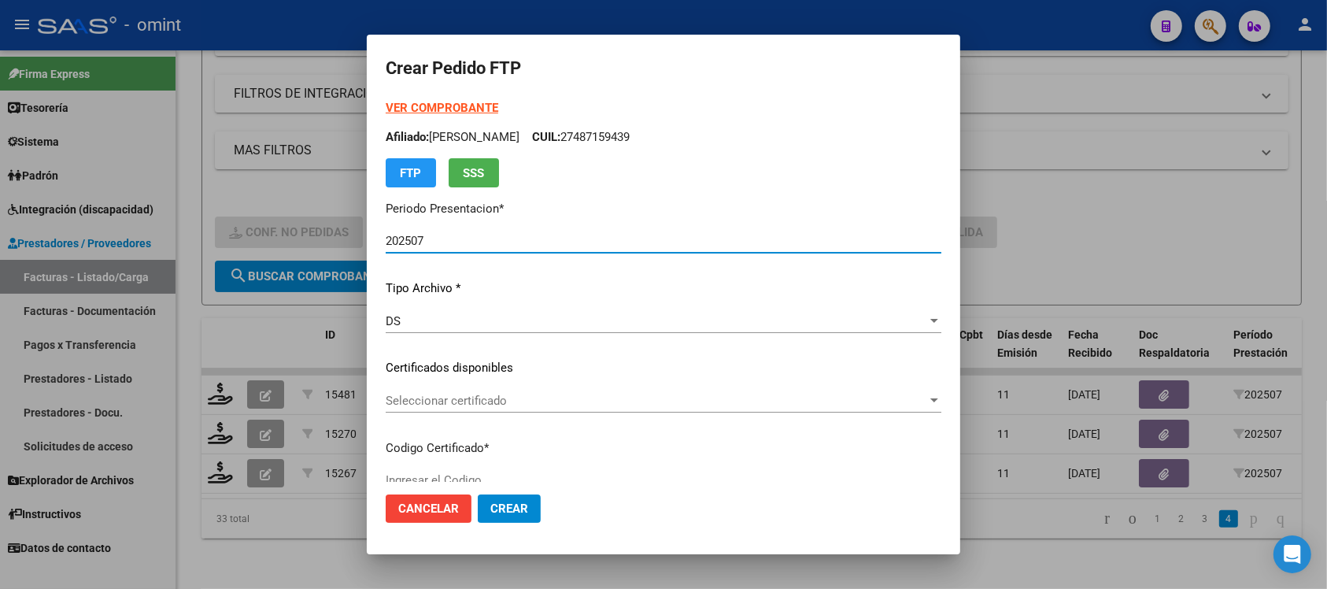
type input "8935605732"
type input "2028-12-31"
click at [486, 391] on div "Seleccionar certificado Seleccionar certificado" at bounding box center [664, 401] width 556 height 24
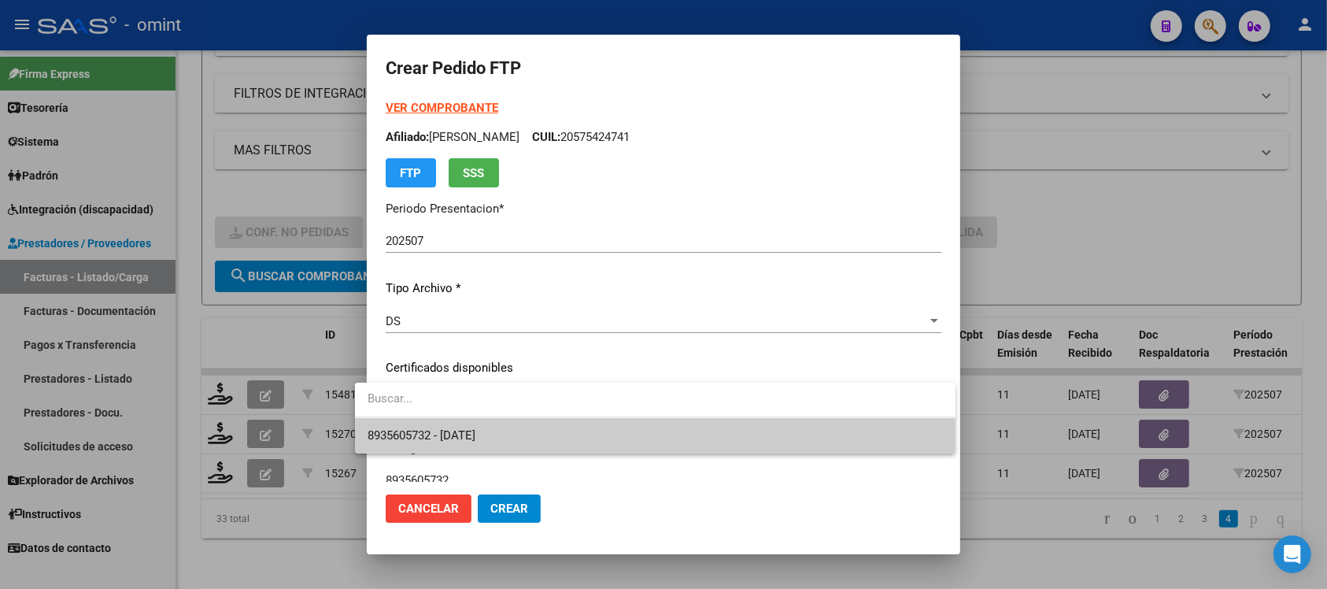
click at [554, 439] on span "8935605732 - 2028-12-31" at bounding box center [656, 435] width 576 height 35
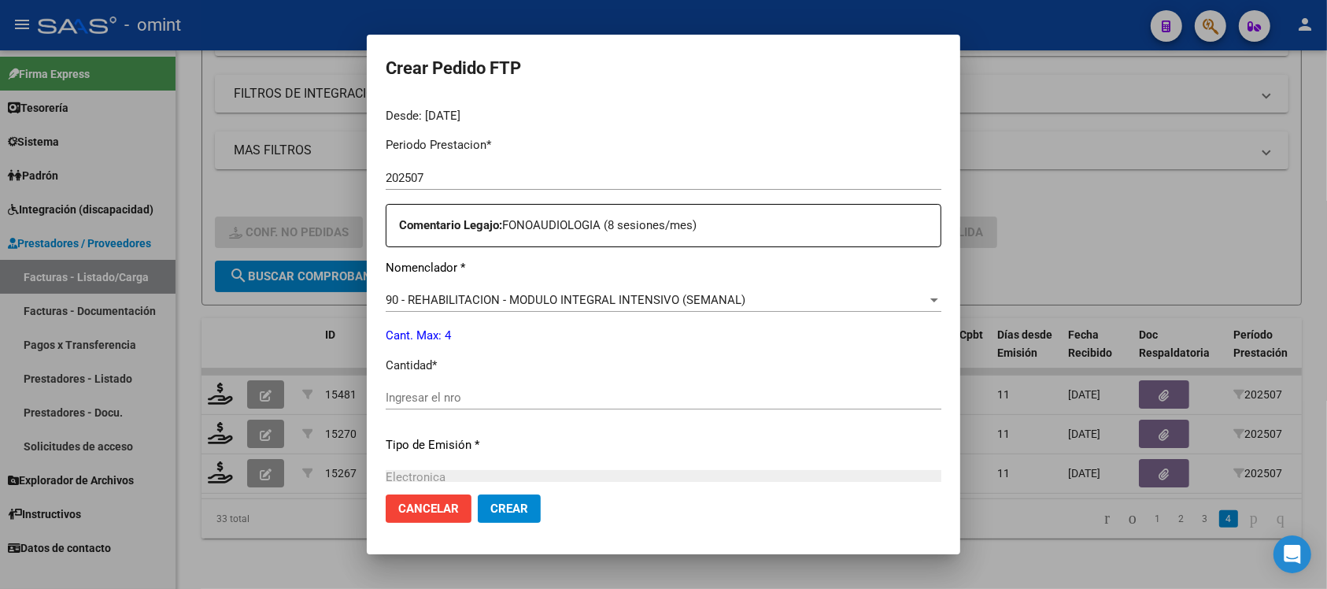
scroll to position [492, 0]
click at [514, 398] on input "Ingresar el nro" at bounding box center [664, 395] width 556 height 14
type input "4"
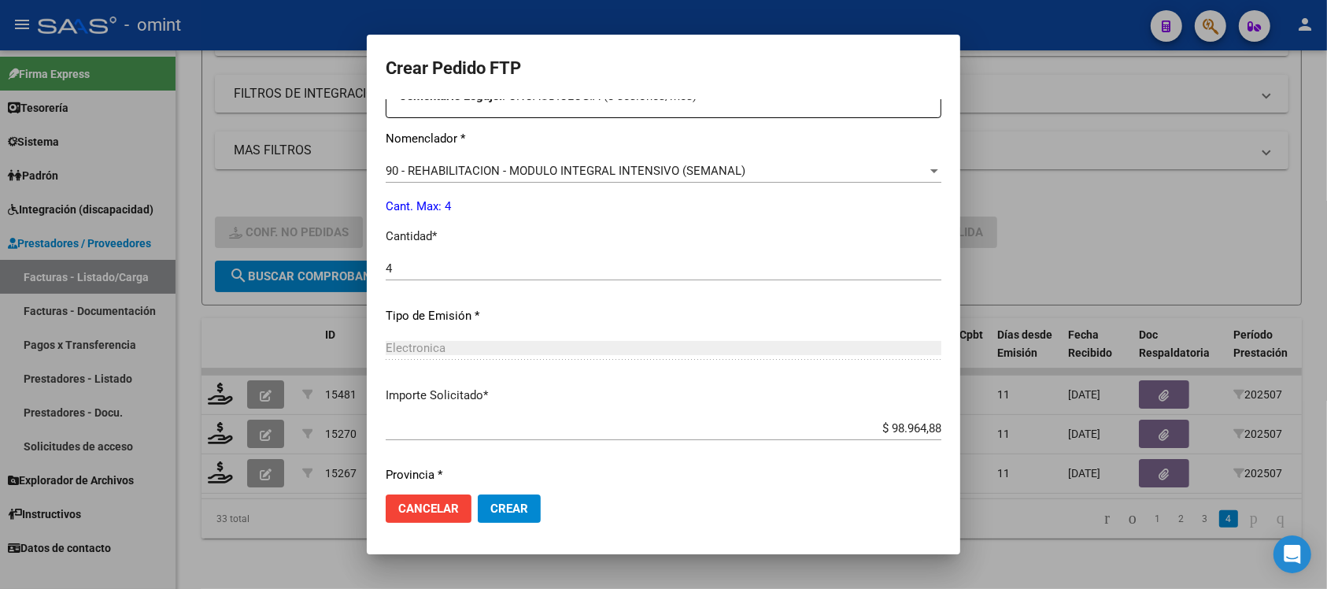
scroll to position [671, 0]
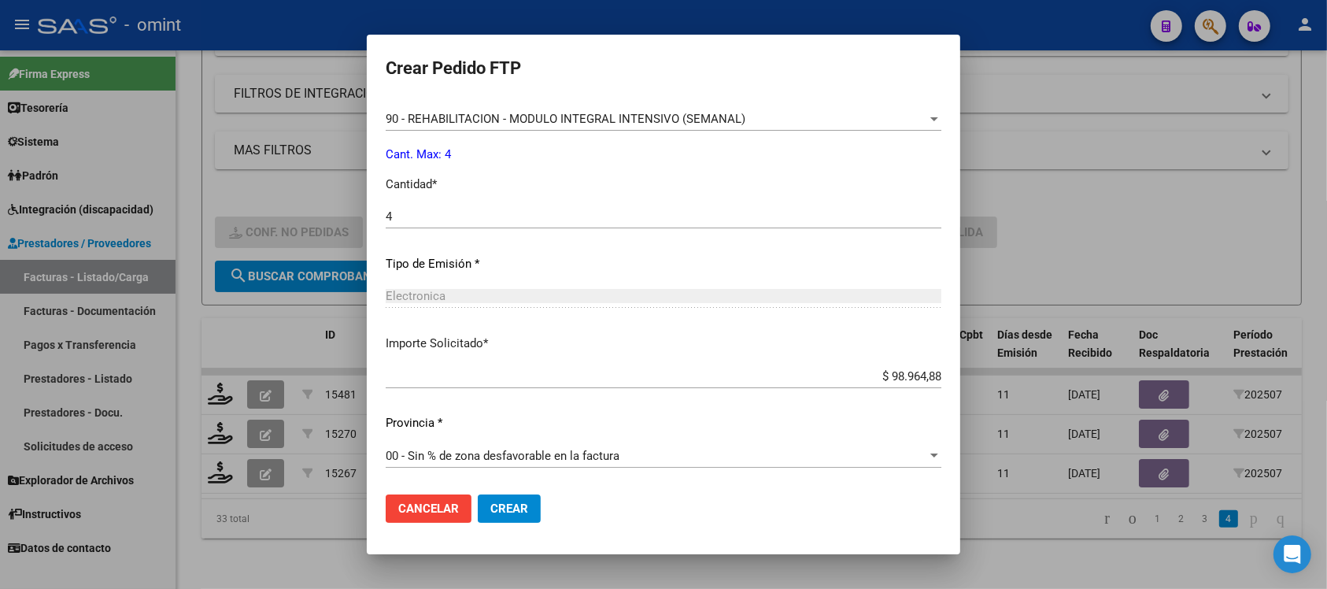
click at [498, 505] on span "Crear" at bounding box center [510, 509] width 38 height 14
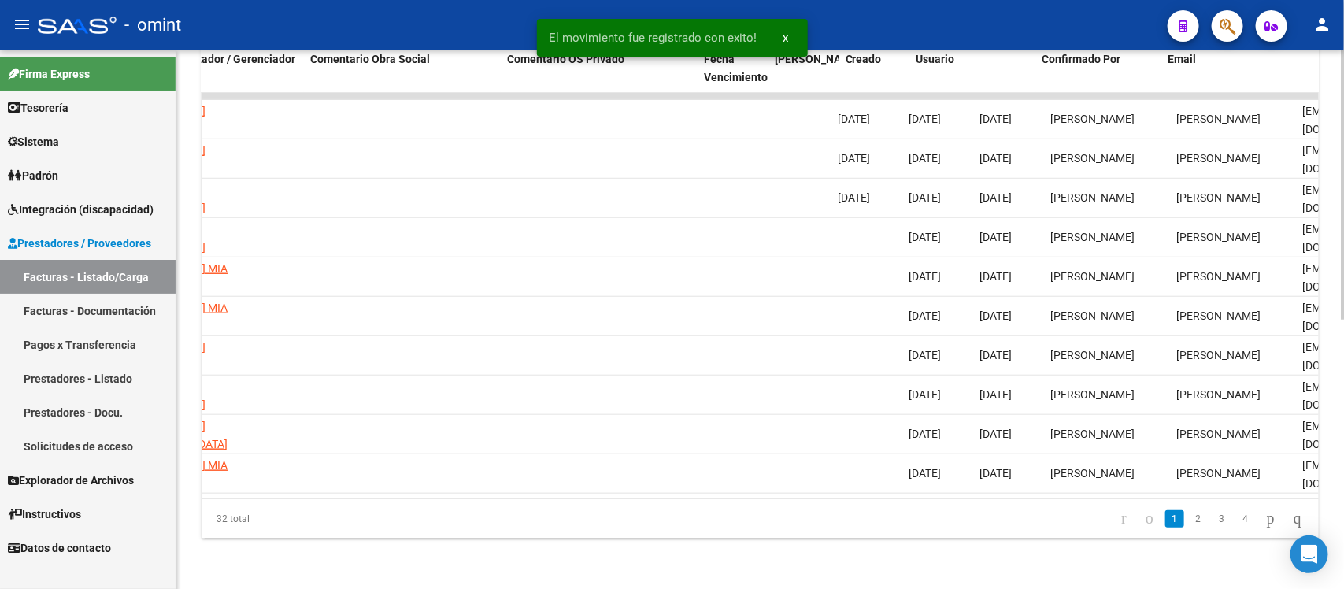
scroll to position [0, 1402]
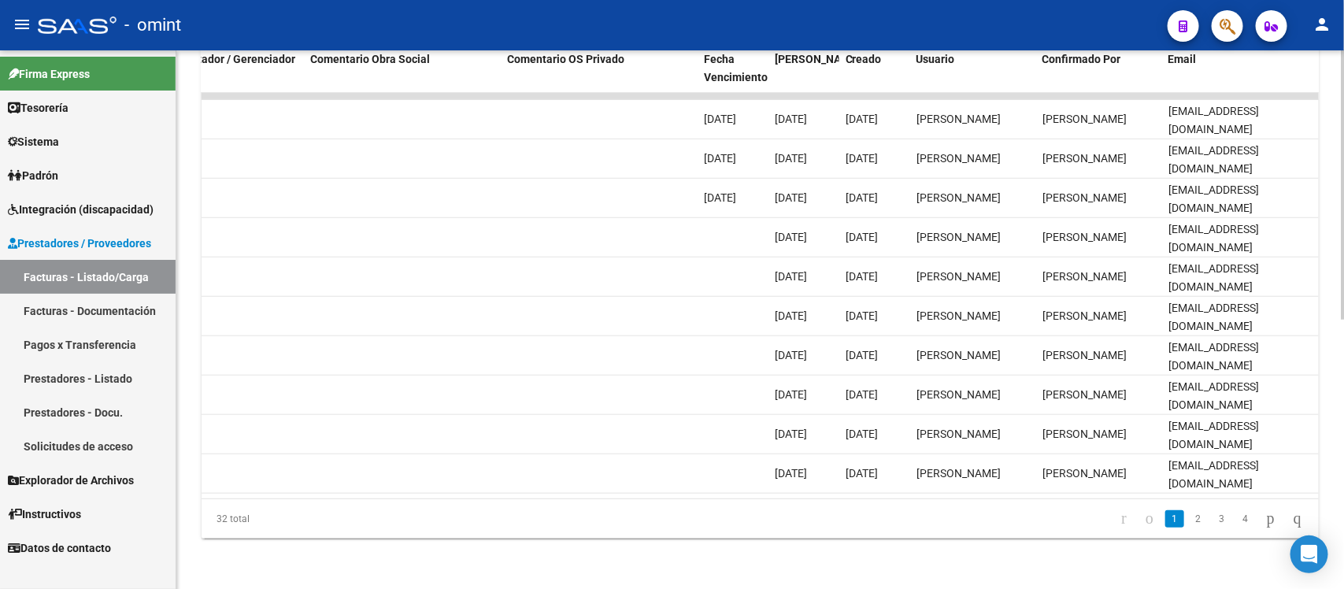
click at [1189, 517] on link "2" at bounding box center [1198, 518] width 19 height 17
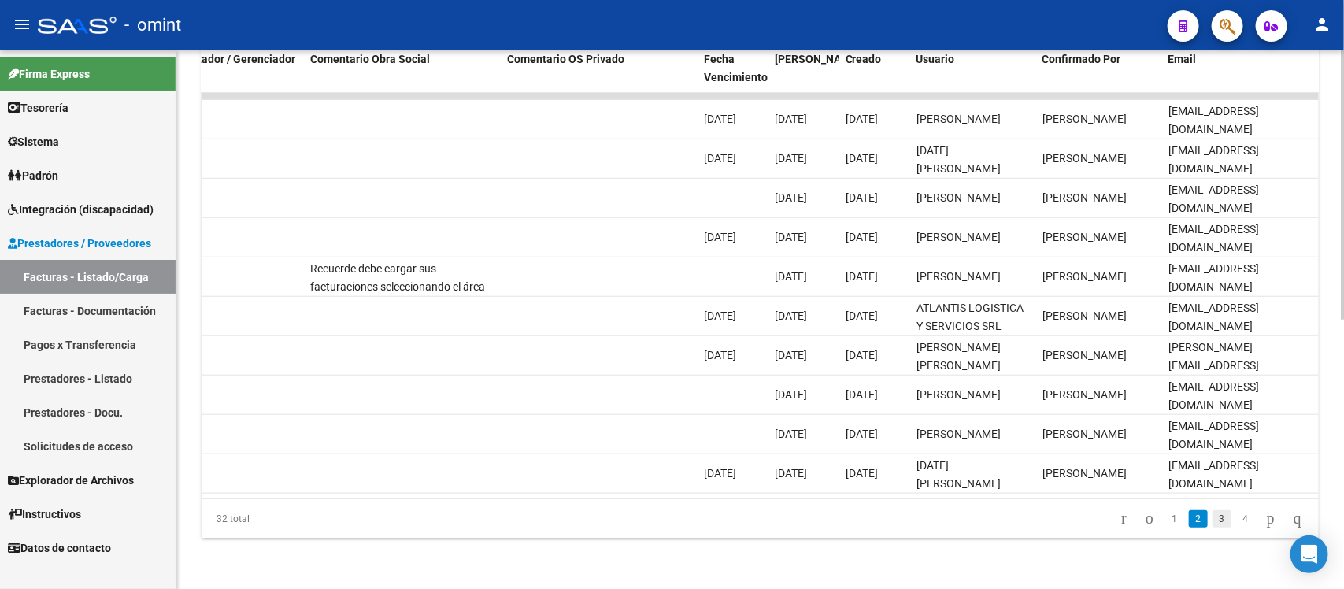
click at [1213, 517] on link "3" at bounding box center [1222, 518] width 19 height 17
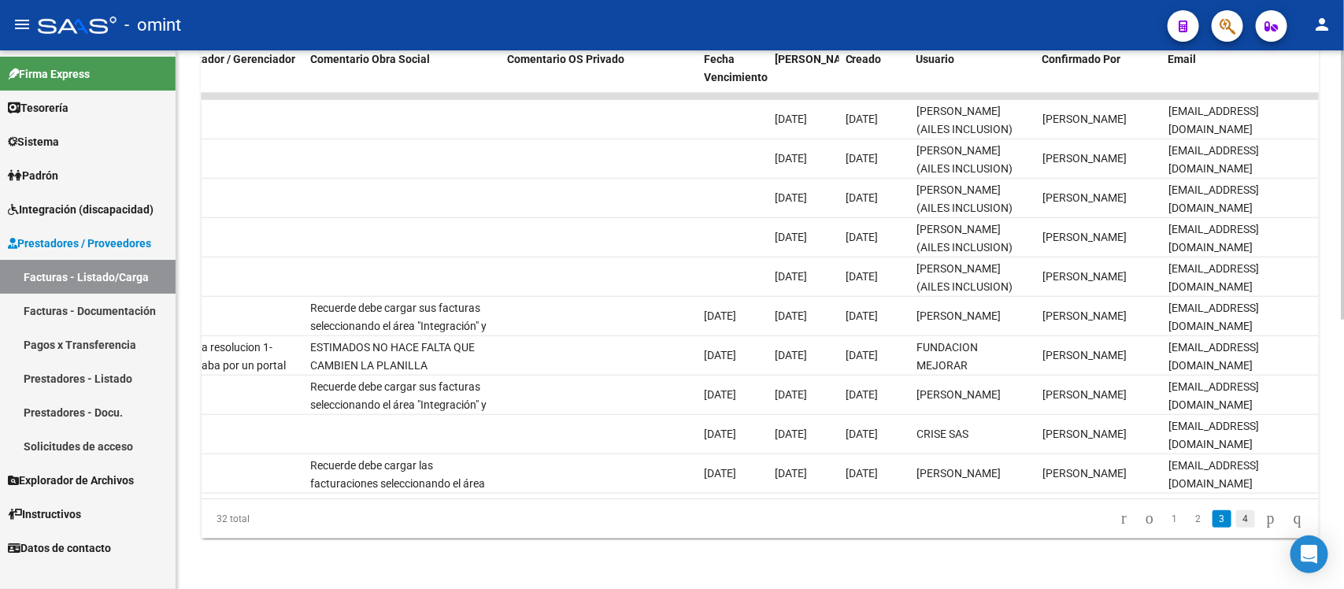
click at [1236, 520] on link "4" at bounding box center [1245, 518] width 19 height 17
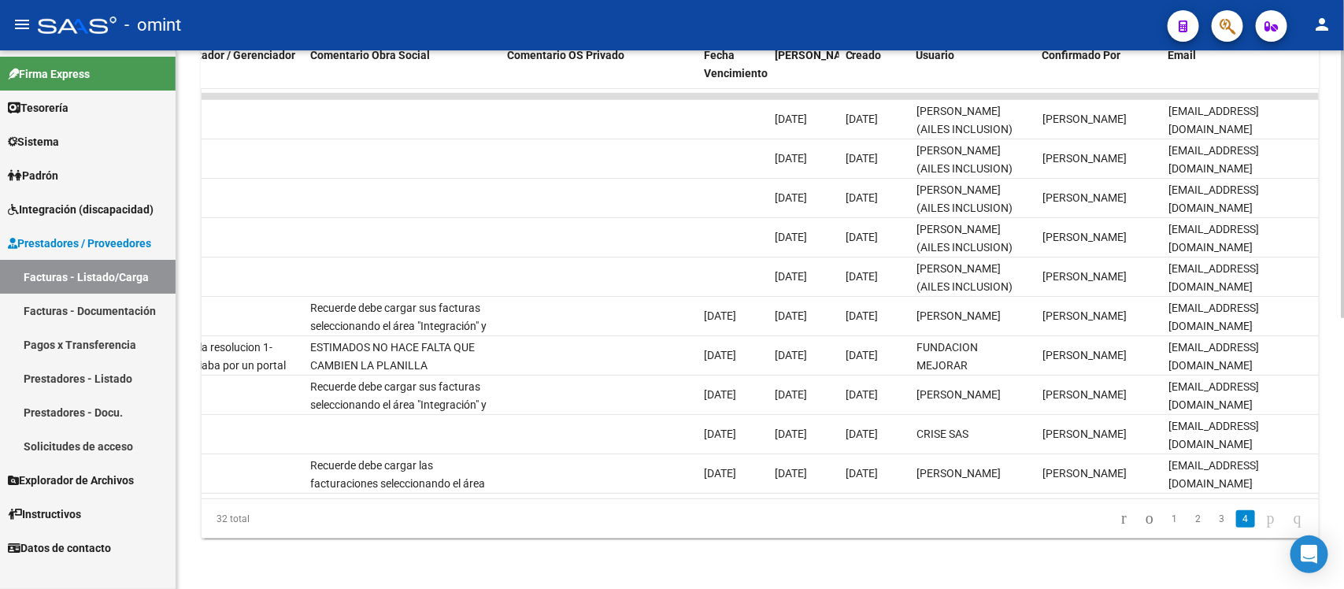
scroll to position [224, 0]
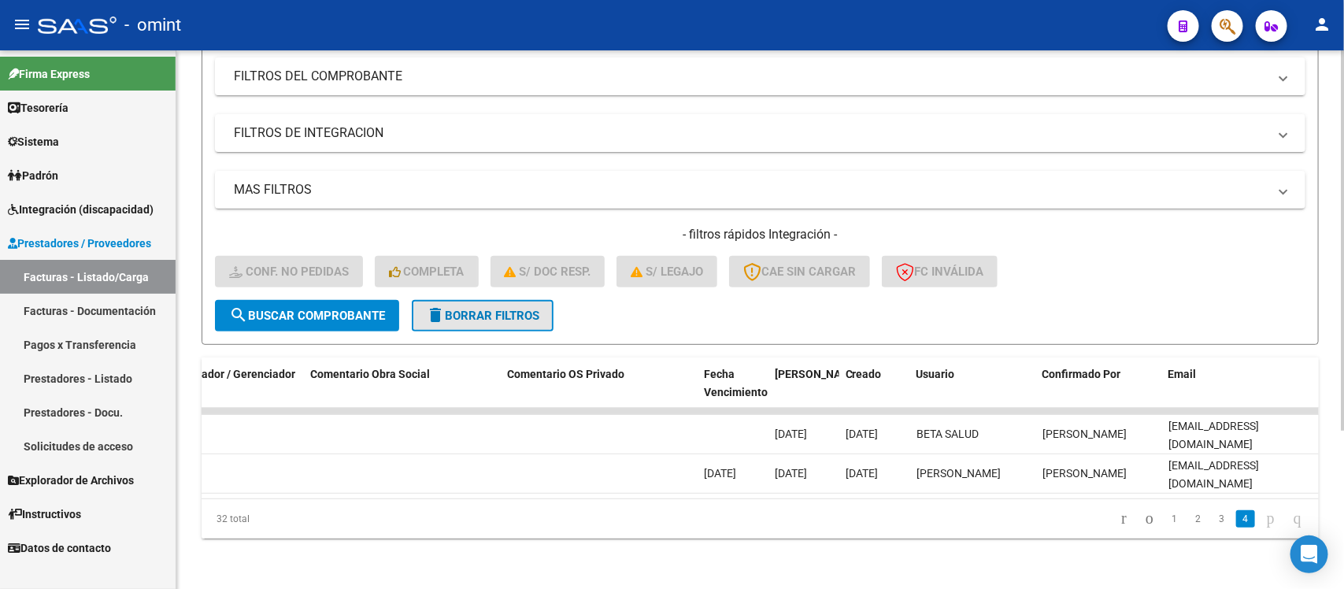
click at [502, 300] on button "delete Borrar Filtros" at bounding box center [483, 315] width 142 height 31
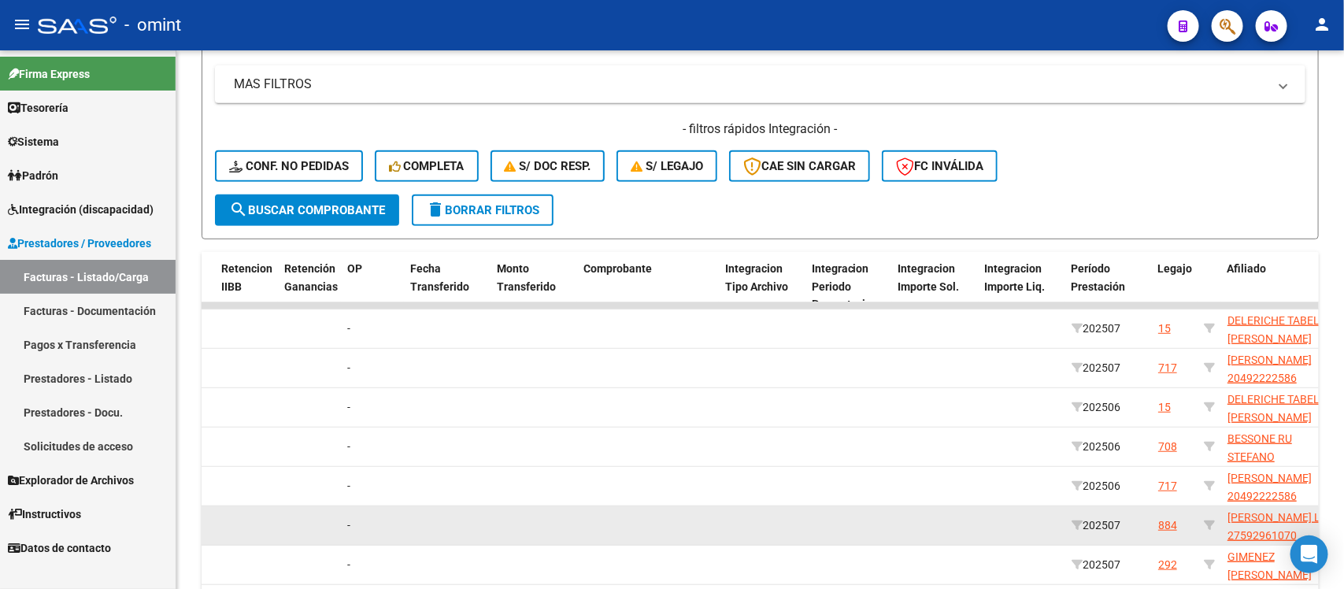
scroll to position [520, 0]
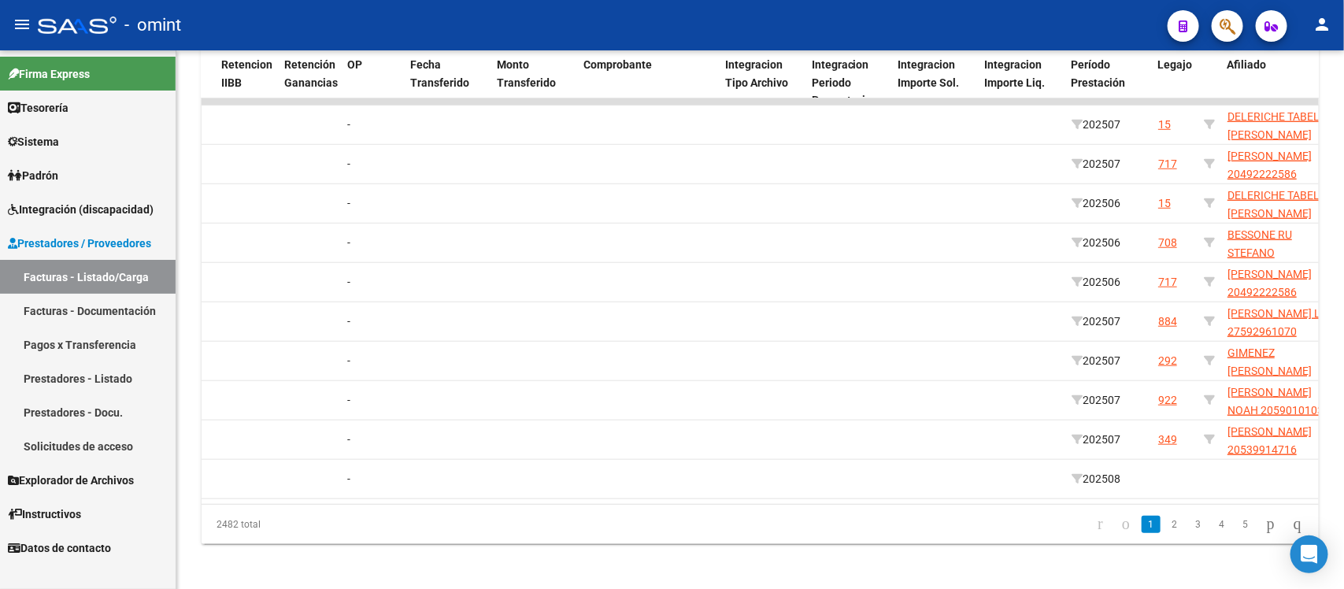
click at [724, 500] on datatable-body "17583 Integración SANCHEZ MAGALI MARINA 23397146774 Factura C: 1 - 393 $ 98.964…" at bounding box center [760, 300] width 1117 height 405
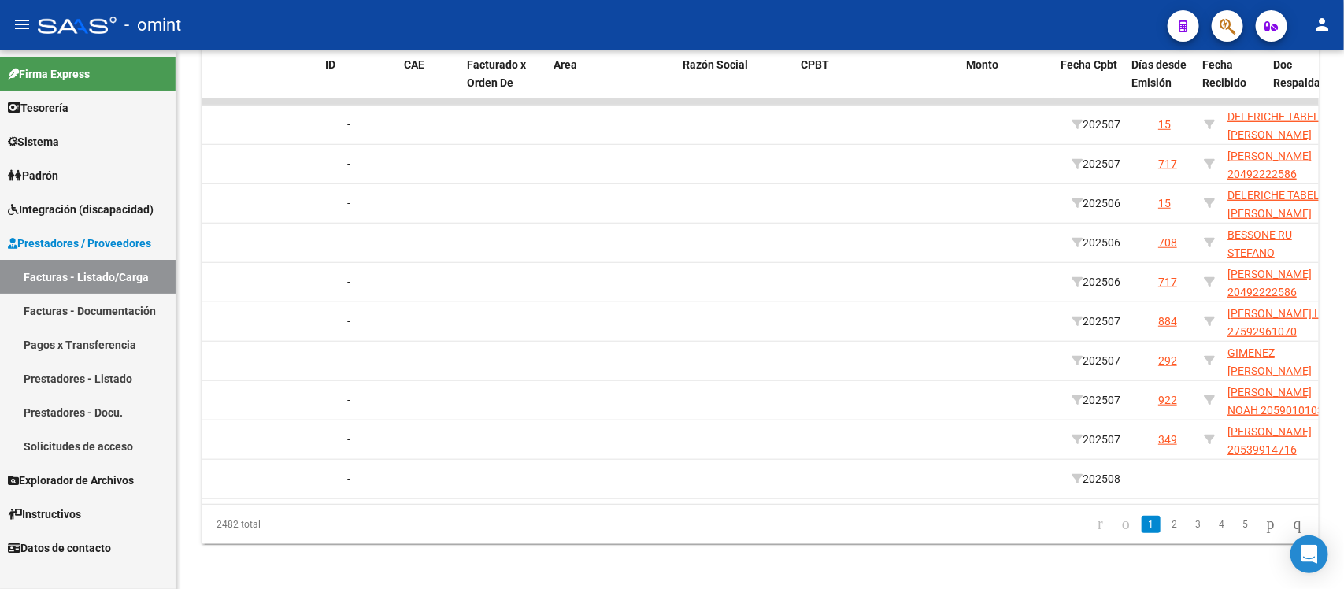
scroll to position [0, 0]
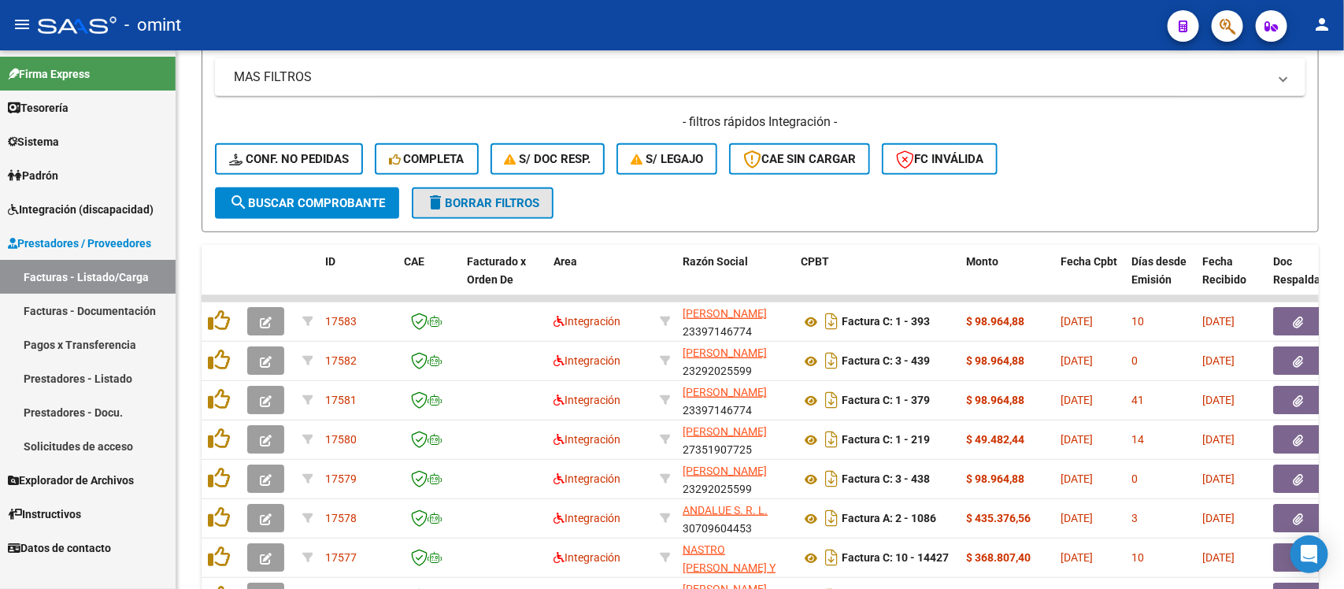
click at [478, 198] on span "delete Borrar Filtros" at bounding box center [482, 203] width 113 height 14
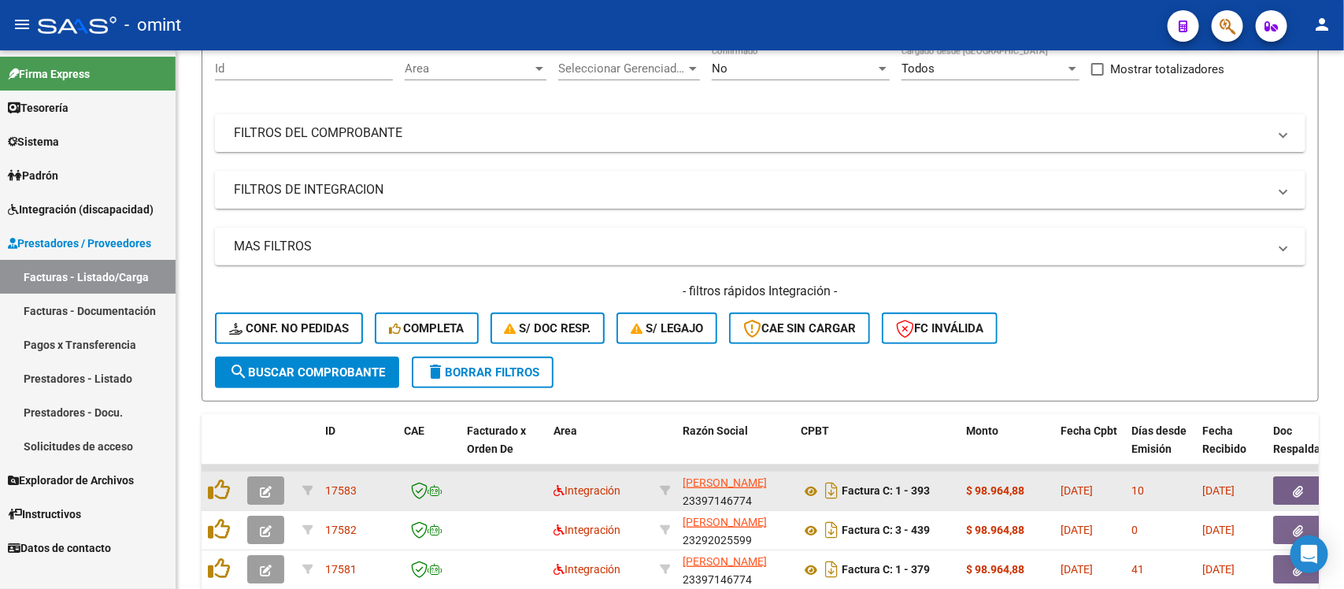
scroll to position [323, 0]
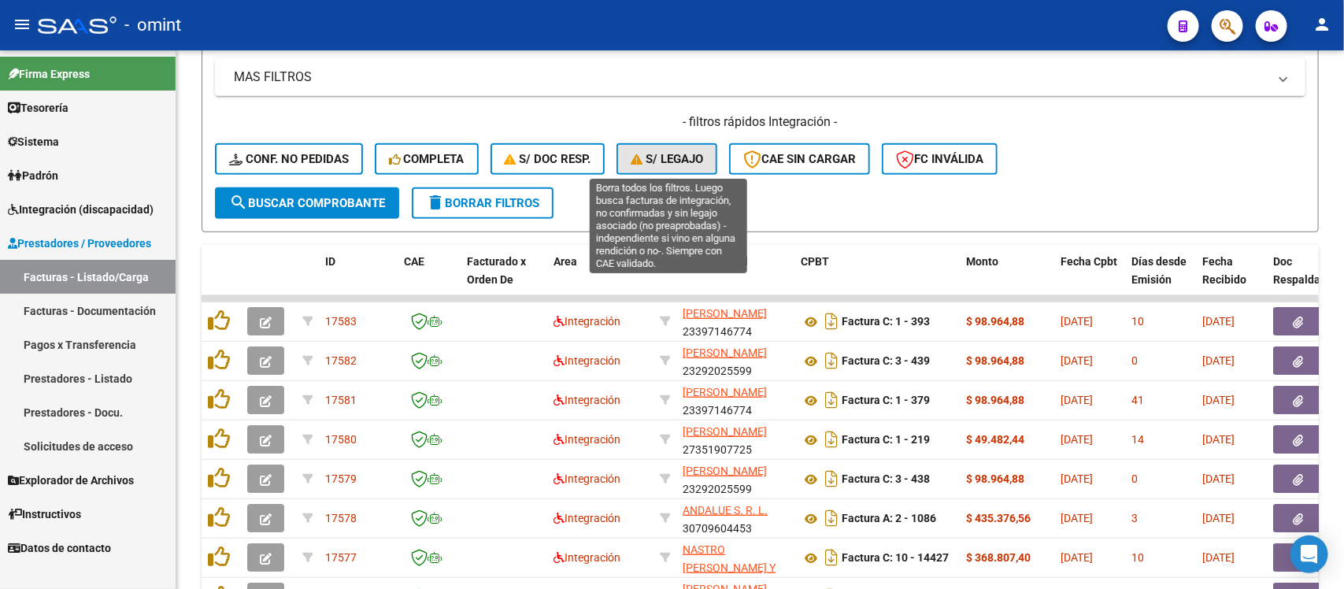
click at [670, 161] on span "S/ legajo" at bounding box center [667, 159] width 72 height 14
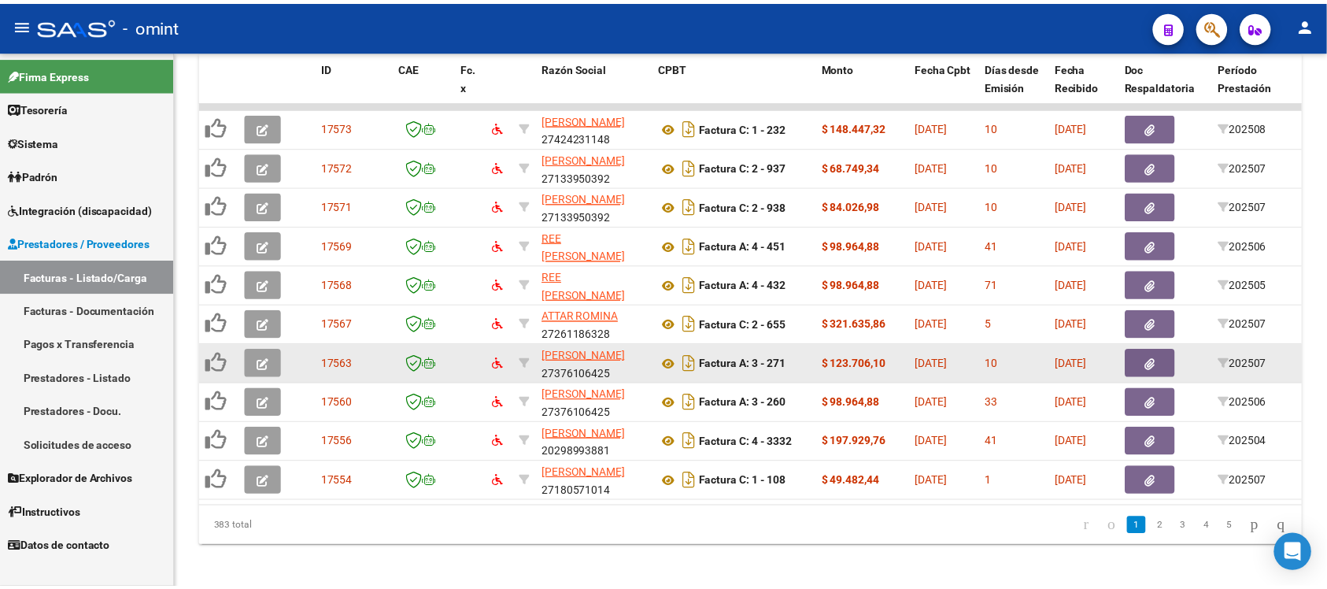
scroll to position [520, 0]
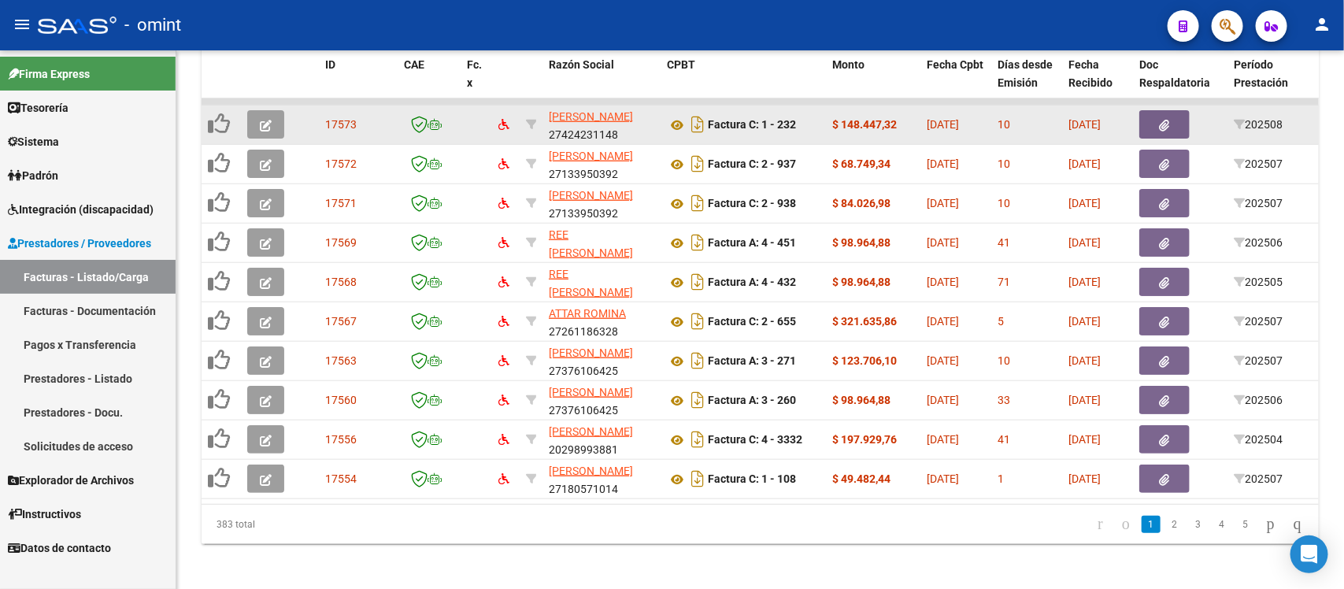
click at [266, 112] on button "button" at bounding box center [265, 124] width 37 height 28
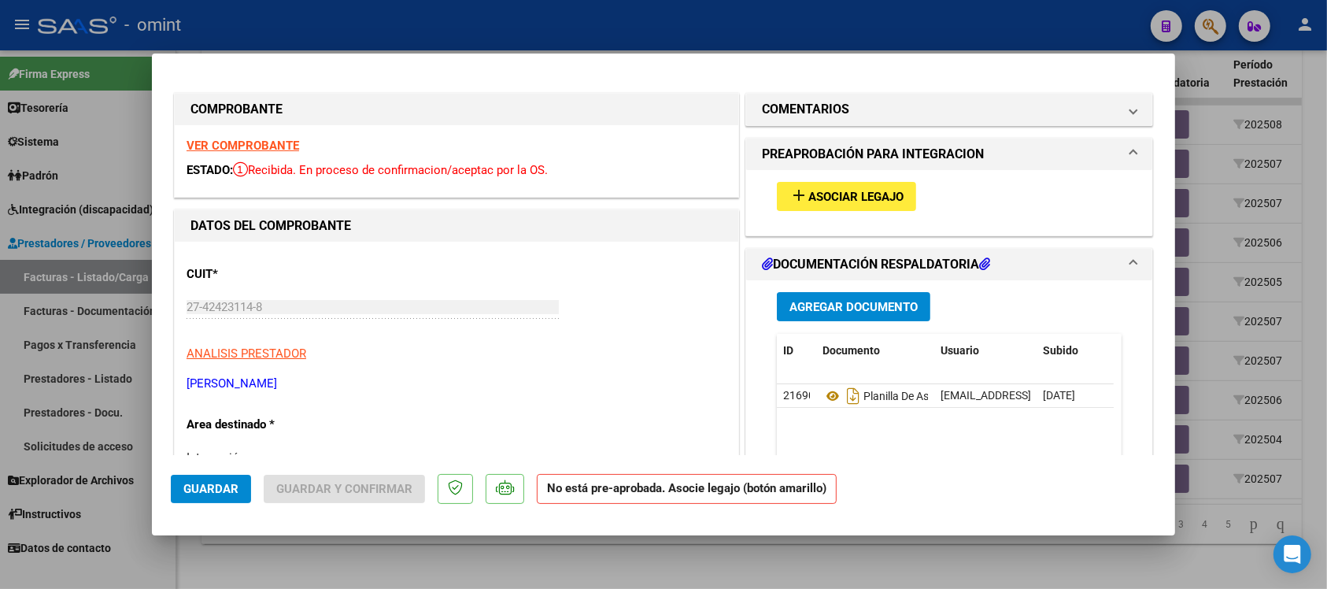
click at [261, 146] on strong "VER COMPROBANTE" at bounding box center [243, 146] width 113 height 14
click at [876, 187] on button "add Asociar Legajo" at bounding box center [846, 196] width 139 height 29
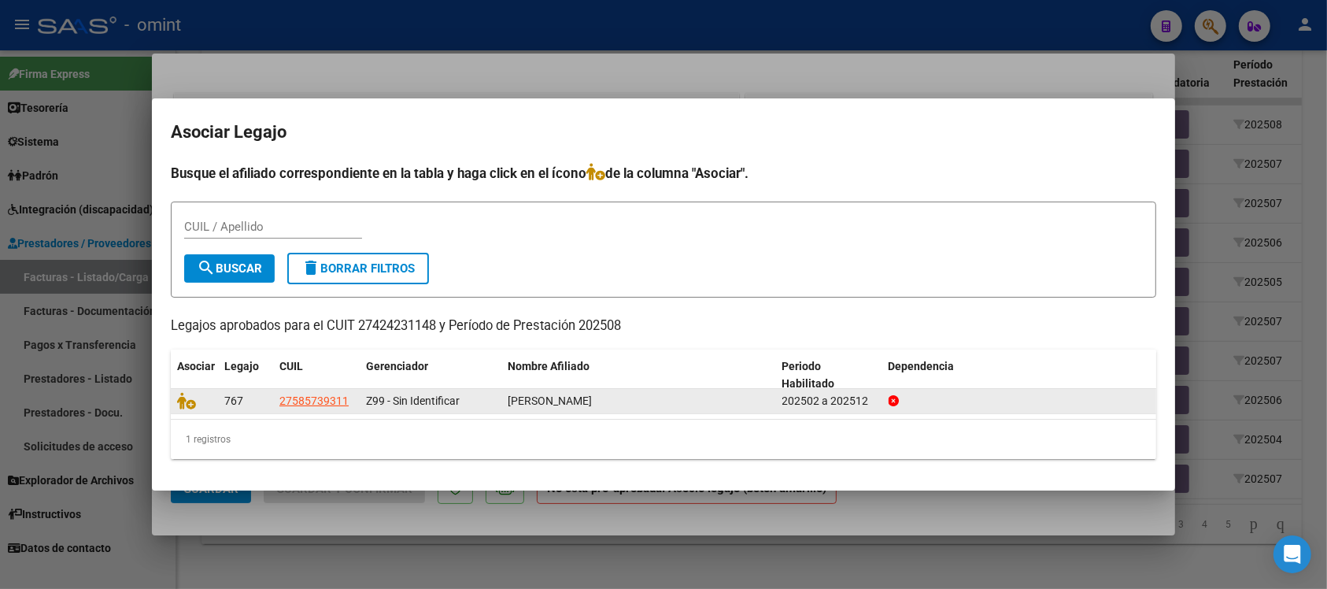
click at [176, 394] on datatable-body-cell at bounding box center [194, 401] width 47 height 24
click at [180, 394] on icon at bounding box center [186, 400] width 19 height 17
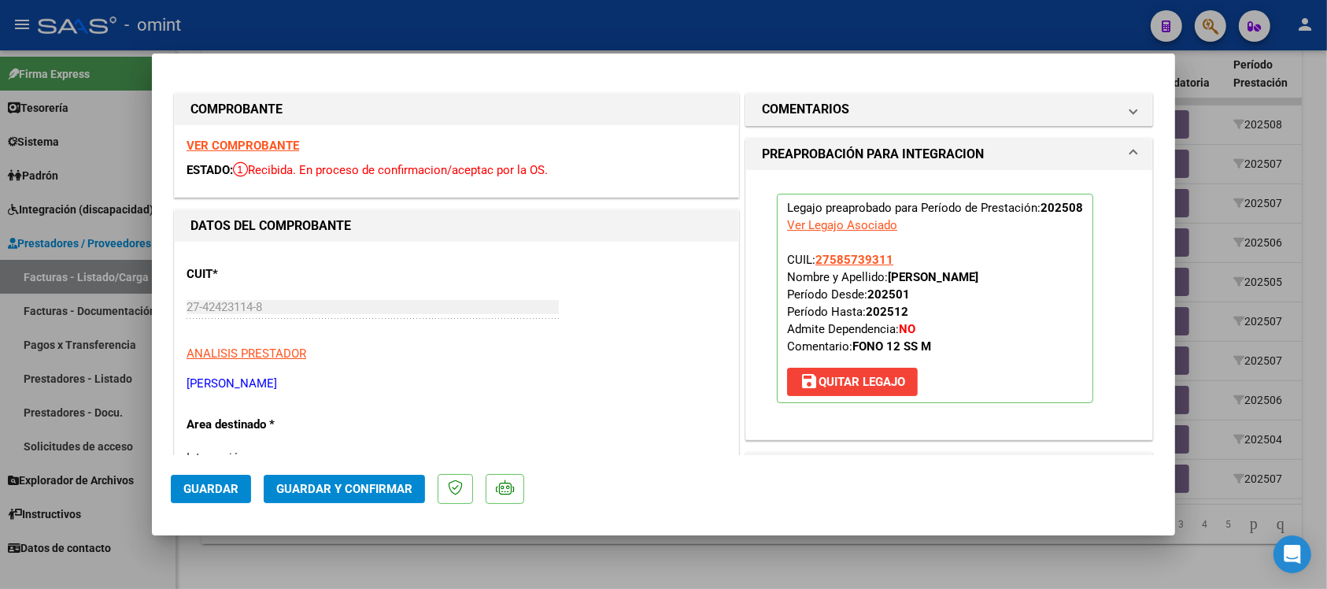
click at [182, 491] on button "Guardar" at bounding box center [211, 489] width 80 height 28
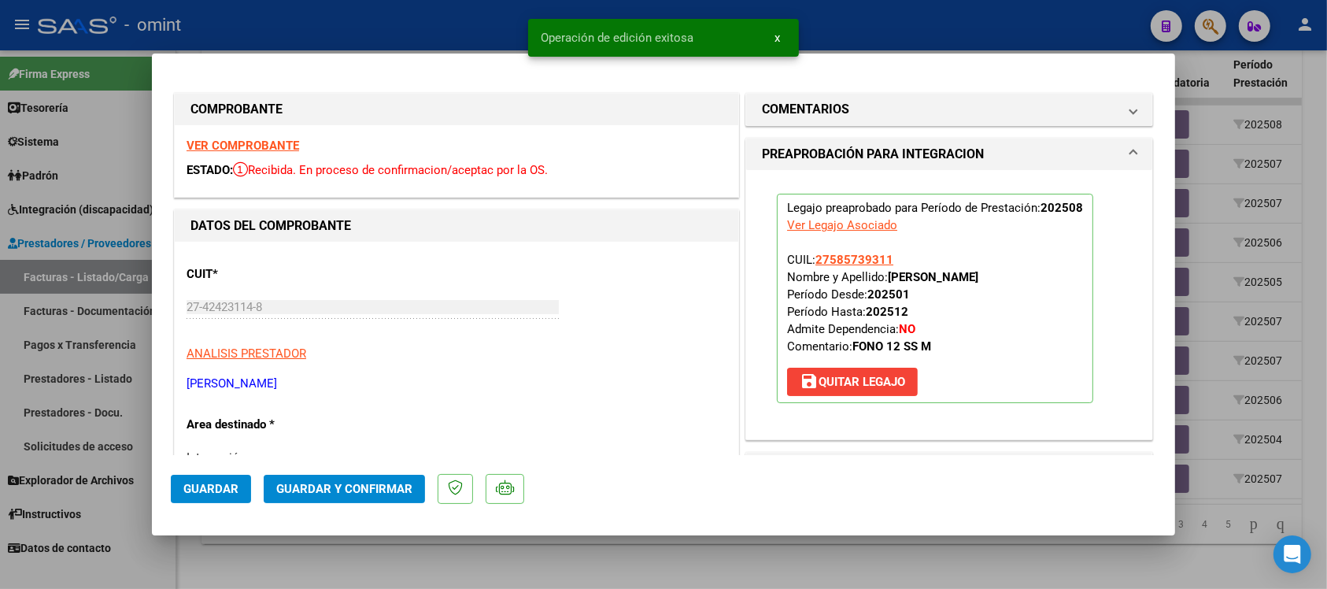
click at [376, 37] on div at bounding box center [663, 294] width 1327 height 589
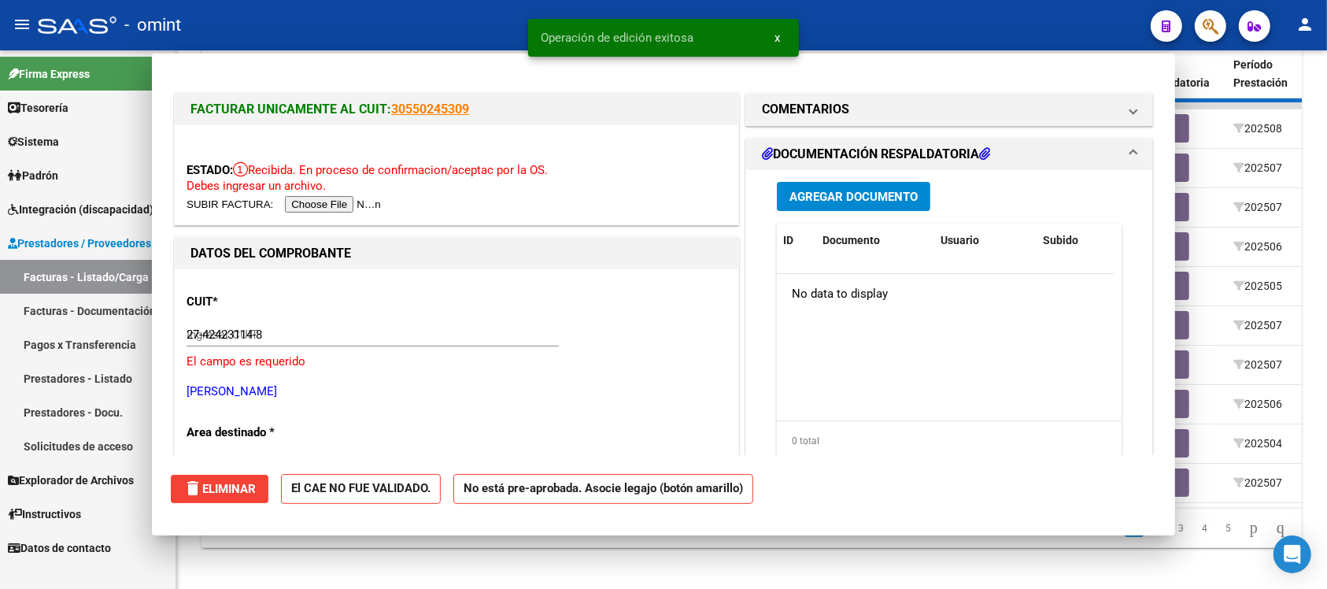
type input "$ 0,00"
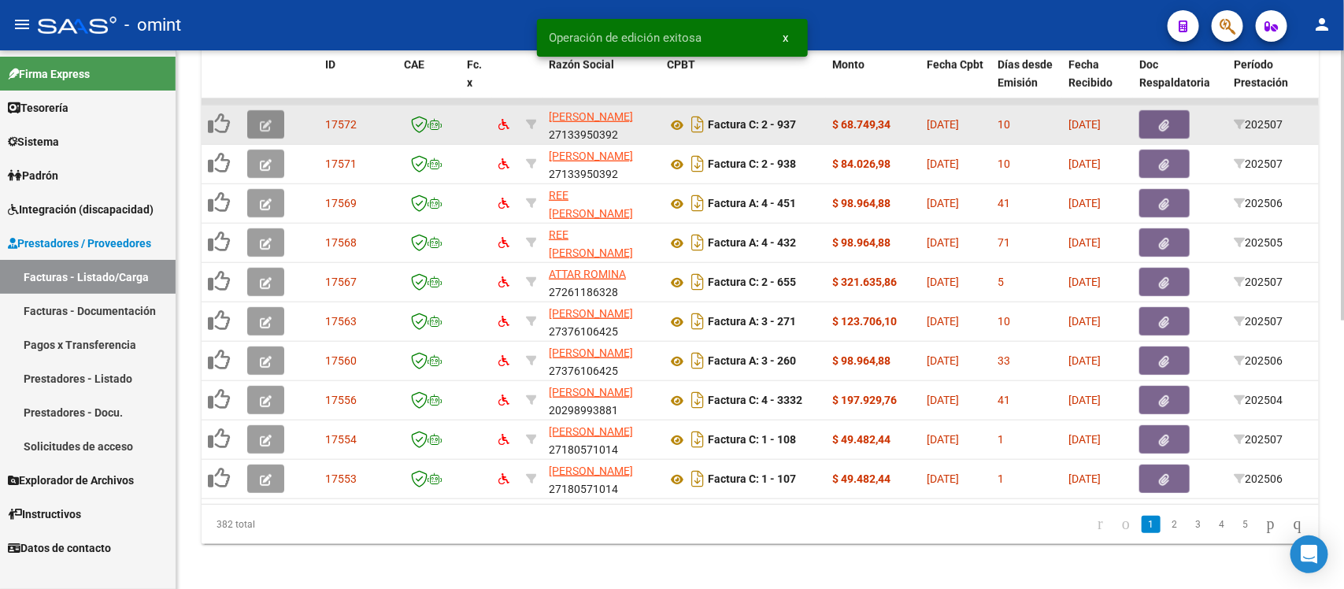
click at [262, 120] on icon "button" at bounding box center [266, 126] width 12 height 12
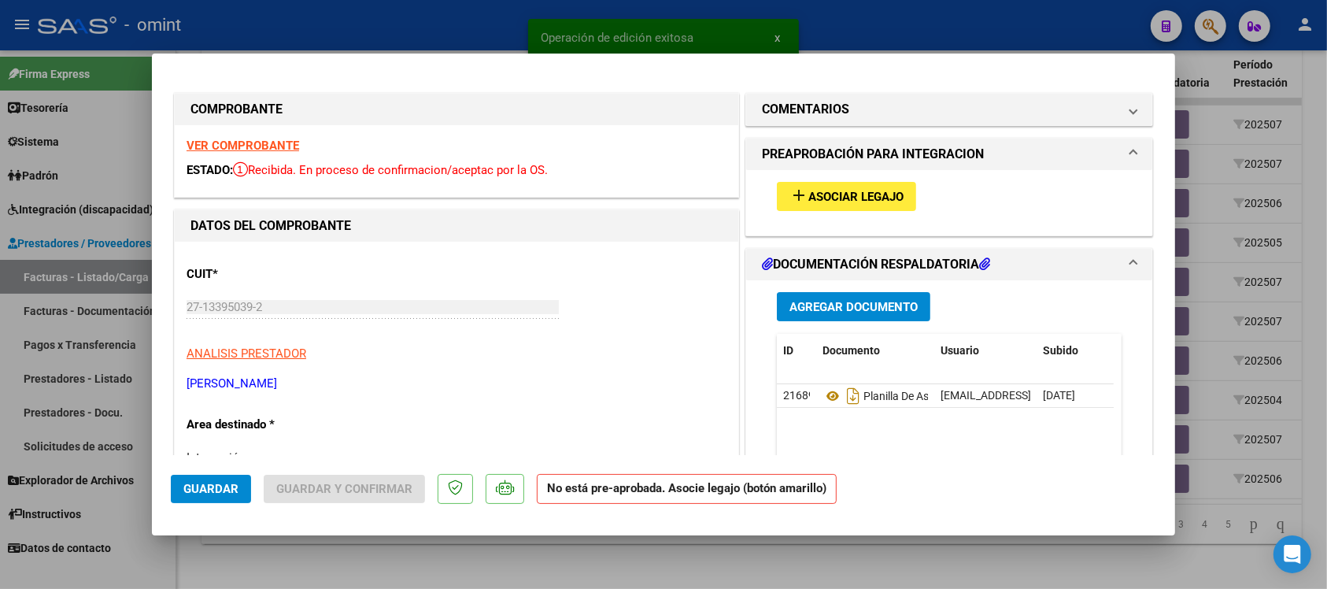
click at [261, 142] on strong "VER COMPROBANTE" at bounding box center [243, 146] width 113 height 14
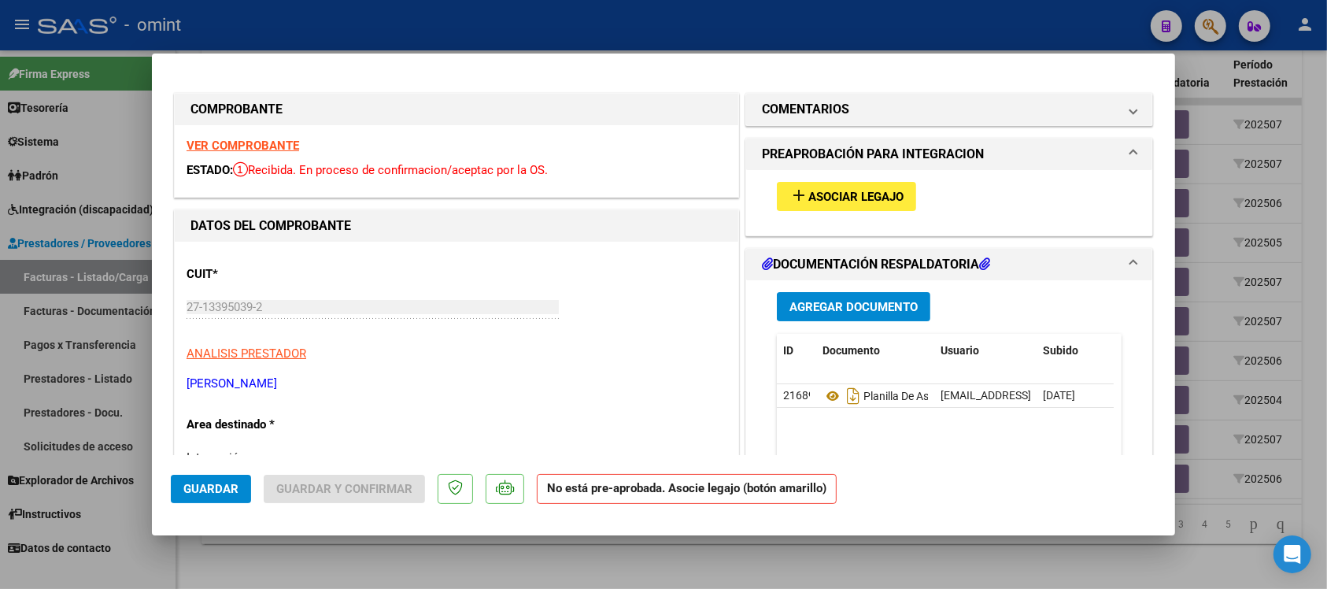
click at [859, 194] on span "Asociar Legajo" at bounding box center [856, 197] width 95 height 14
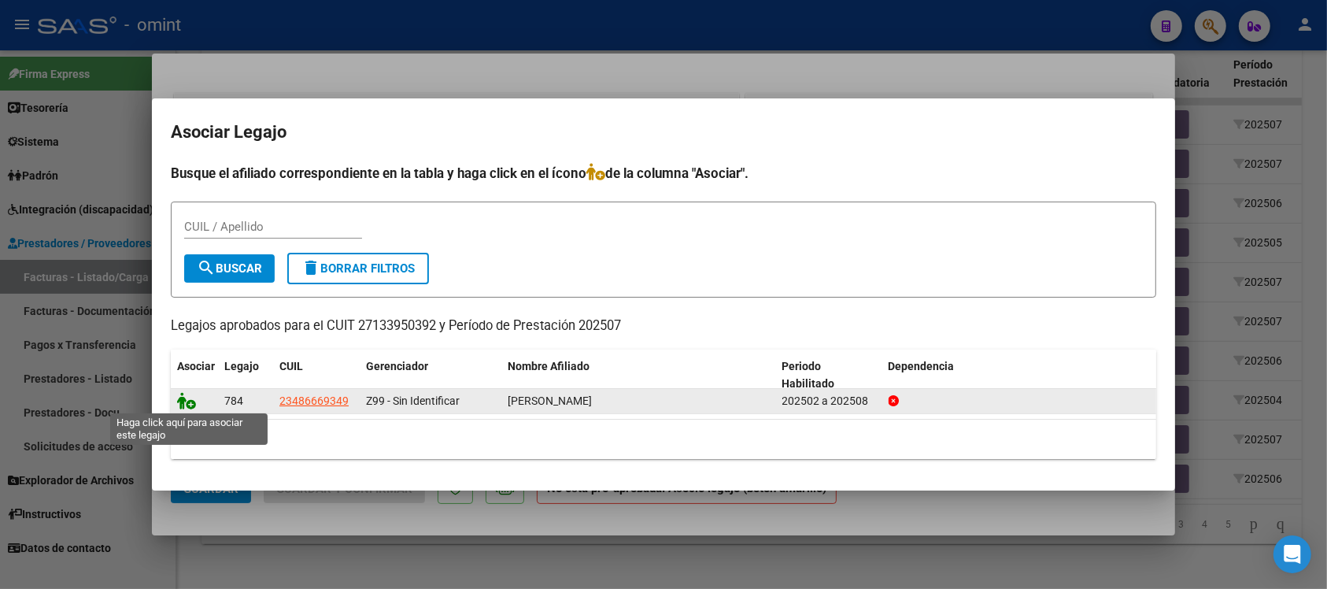
click at [180, 392] on icon at bounding box center [186, 400] width 19 height 17
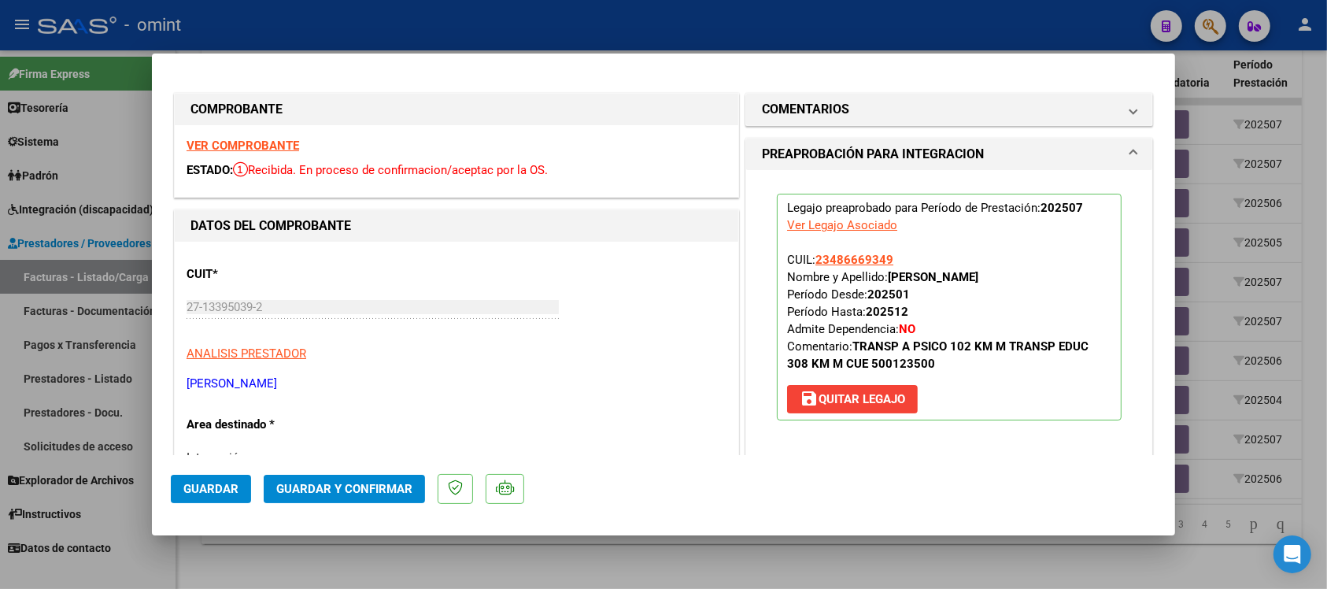
click at [219, 491] on span "Guardar" at bounding box center [210, 489] width 55 height 14
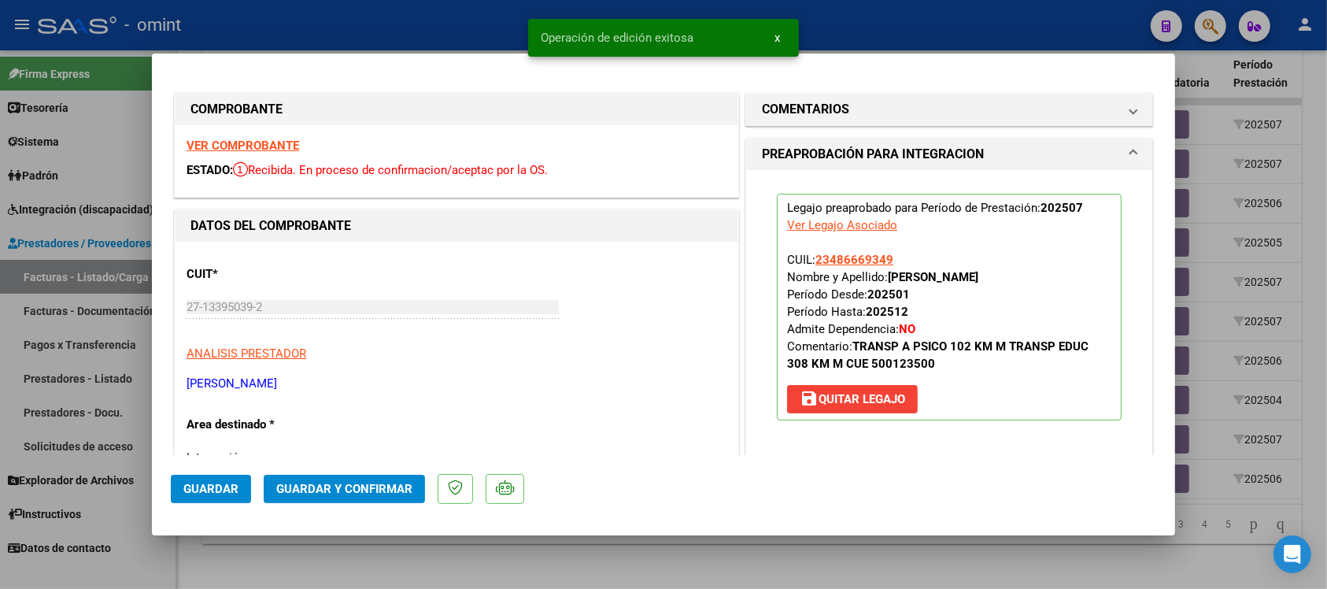
click at [405, 31] on div at bounding box center [663, 294] width 1327 height 589
type input "$ 0,00"
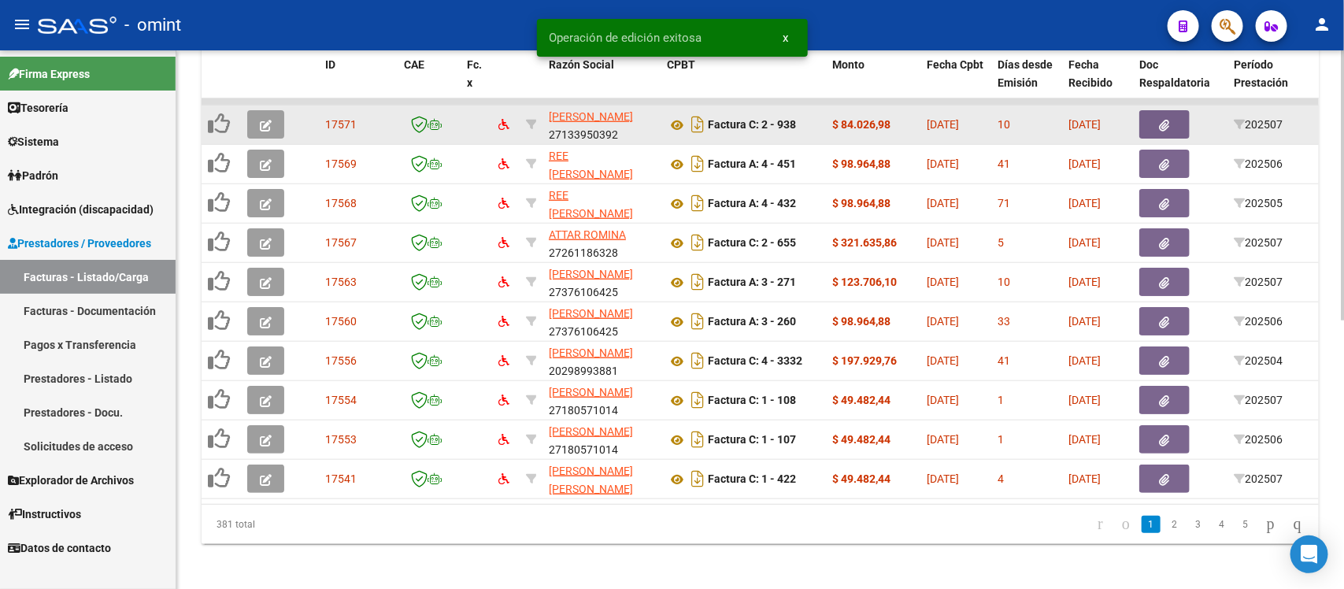
click at [254, 124] on button "button" at bounding box center [265, 124] width 37 height 28
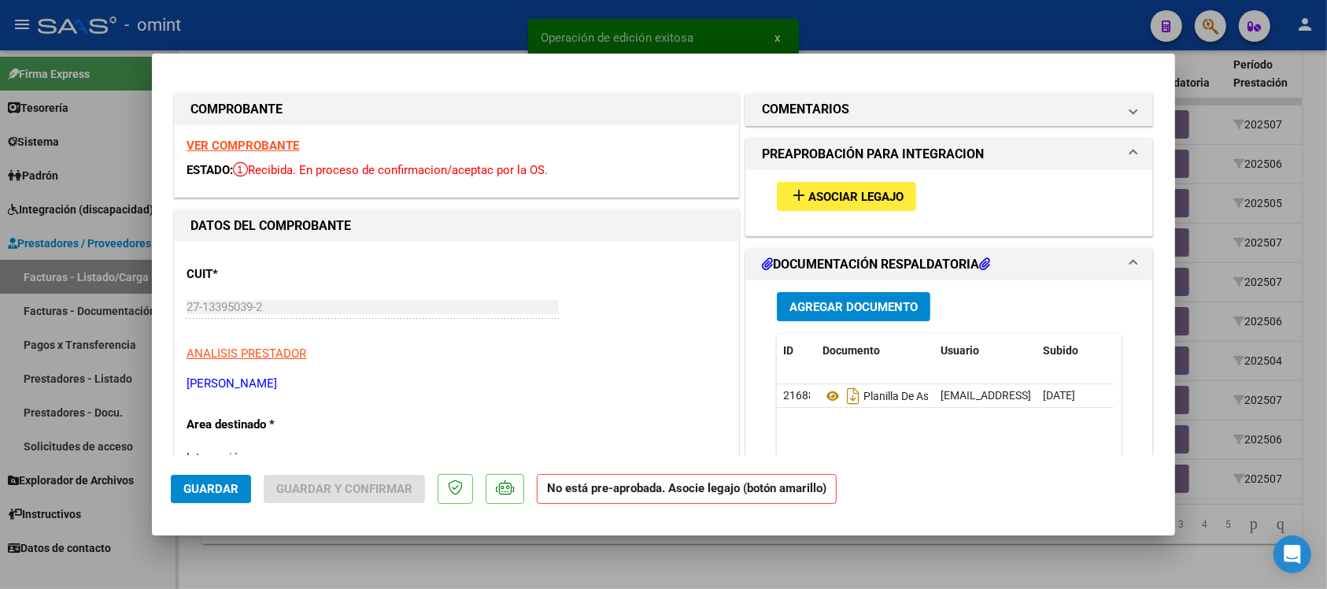
click at [260, 142] on strong "VER COMPROBANTE" at bounding box center [243, 146] width 113 height 14
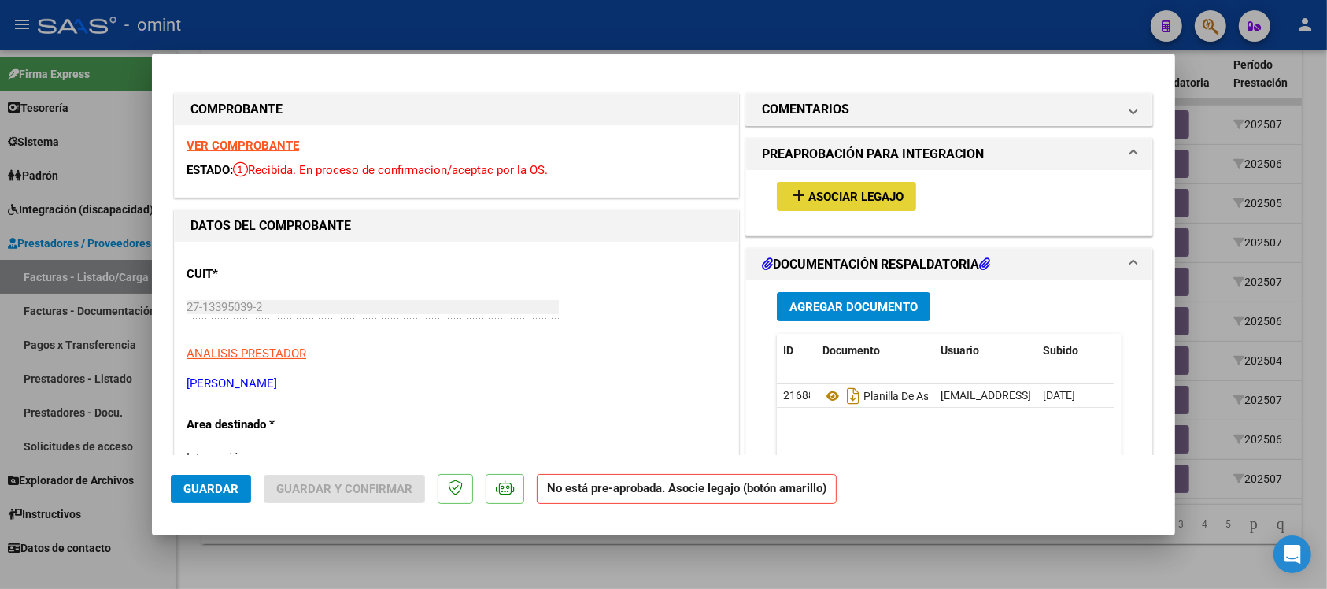
click at [880, 201] on span "Asociar Legajo" at bounding box center [856, 197] width 95 height 14
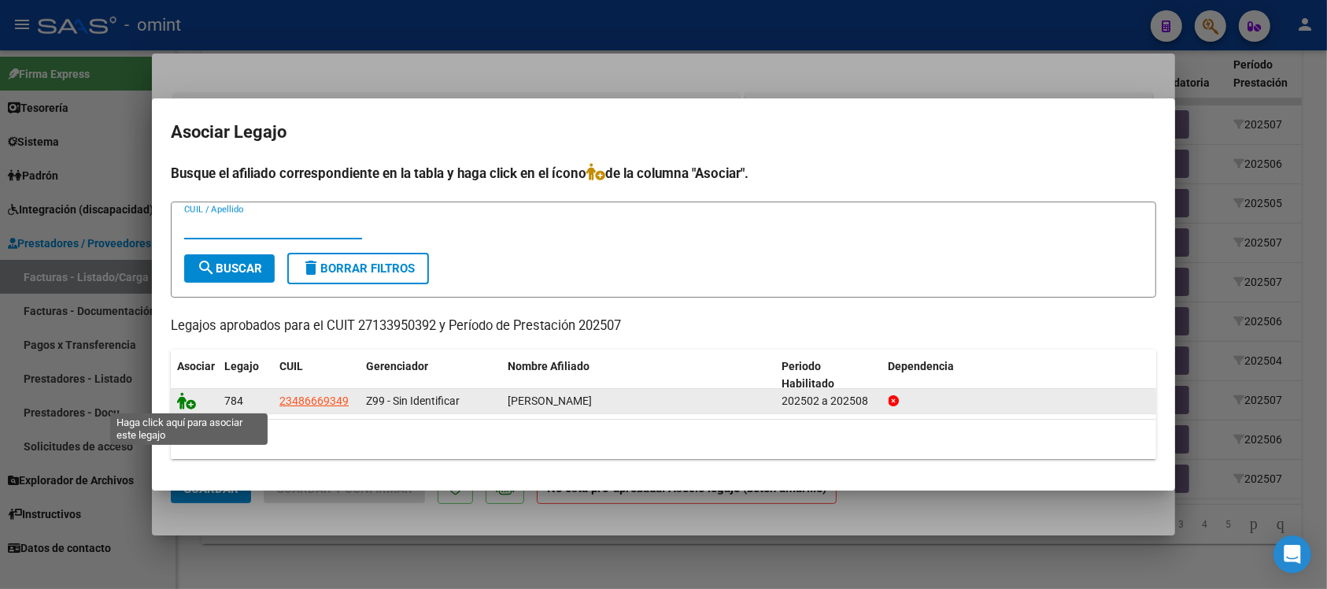
click at [194, 399] on icon at bounding box center [186, 400] width 19 height 17
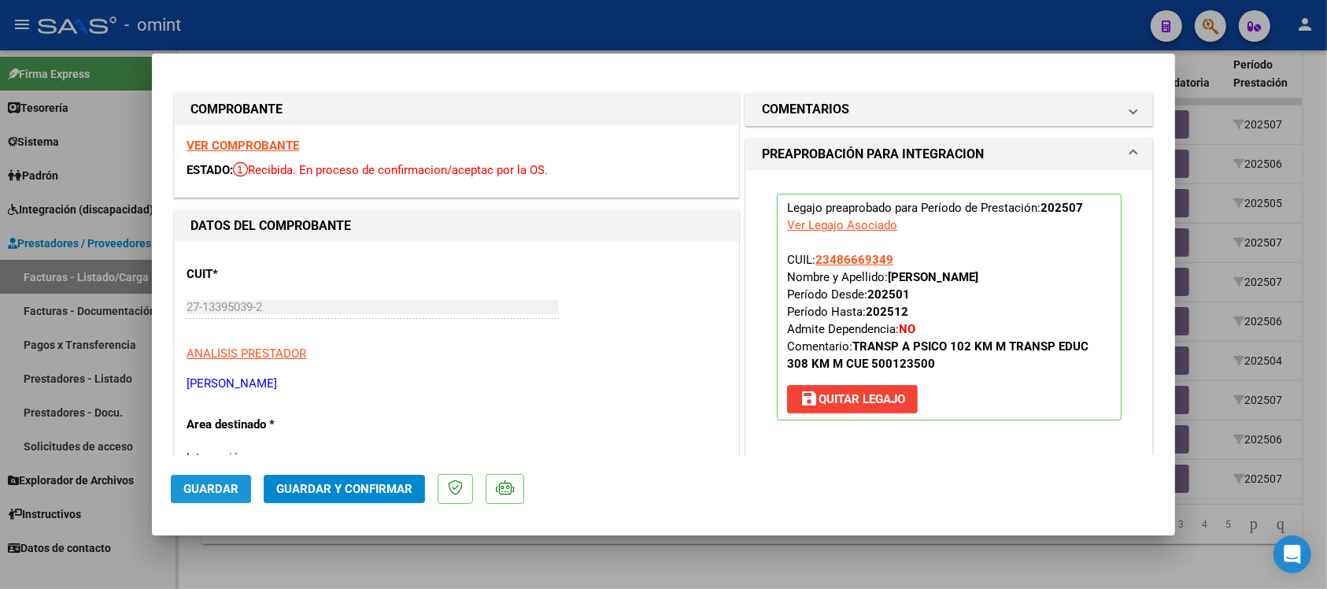
click at [217, 487] on span "Guardar" at bounding box center [210, 489] width 55 height 14
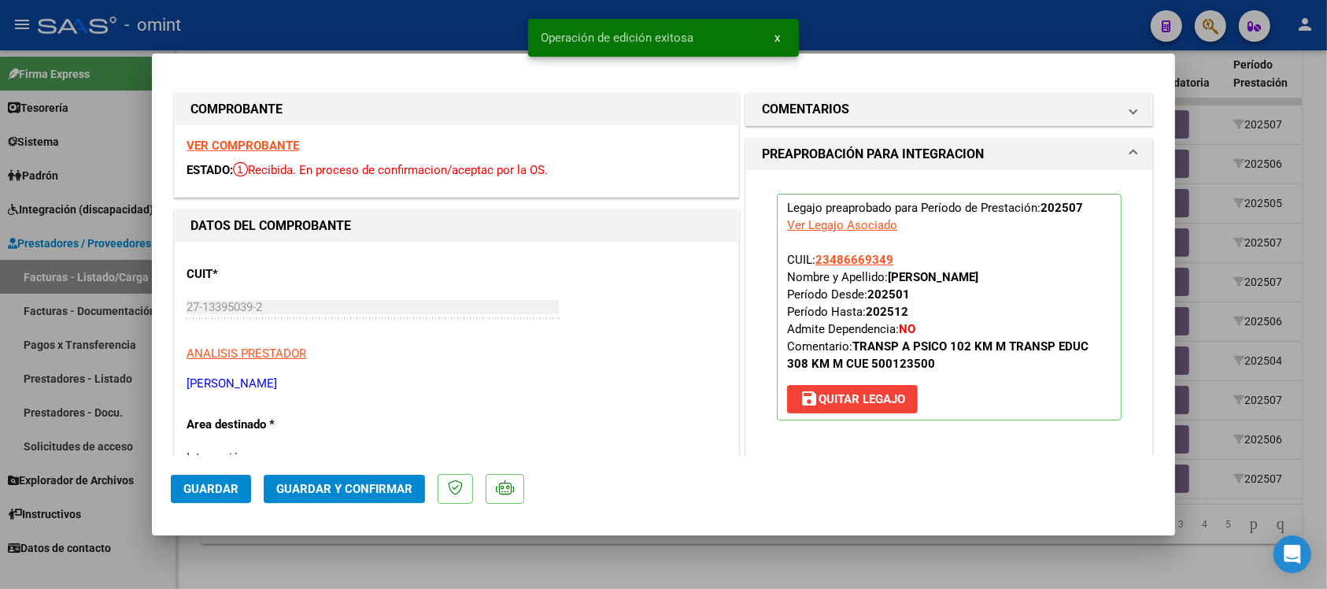
click at [435, 17] on div at bounding box center [663, 294] width 1327 height 589
type input "$ 0,00"
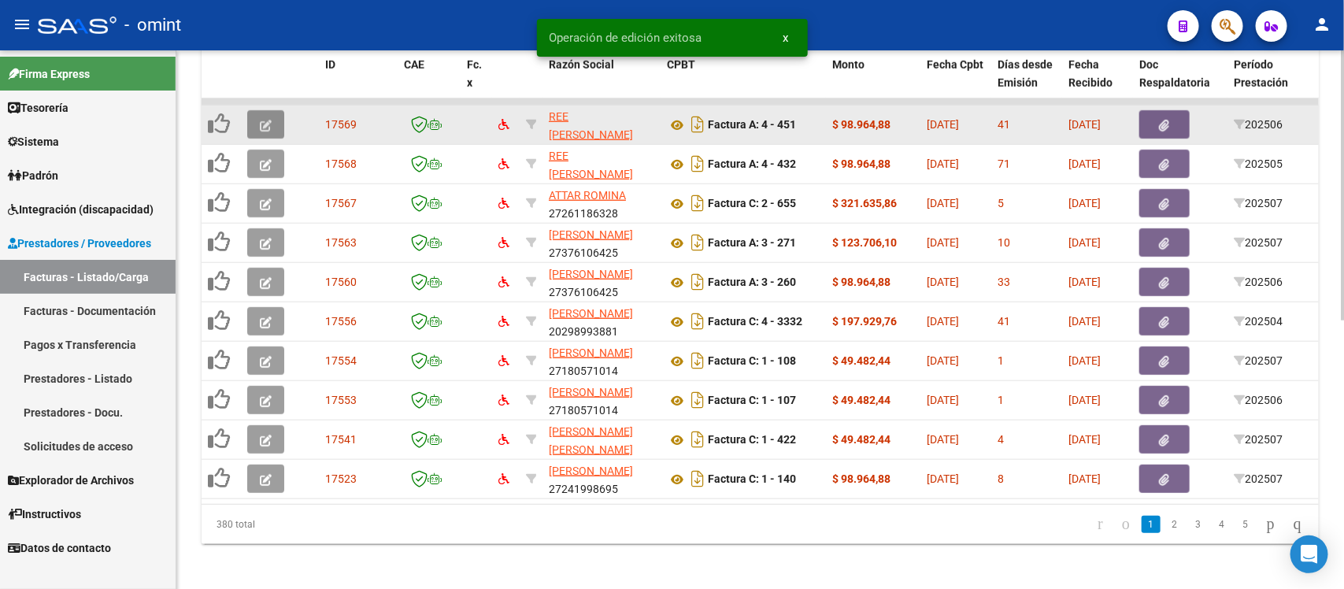
click at [265, 126] on icon "button" at bounding box center [266, 126] width 12 height 12
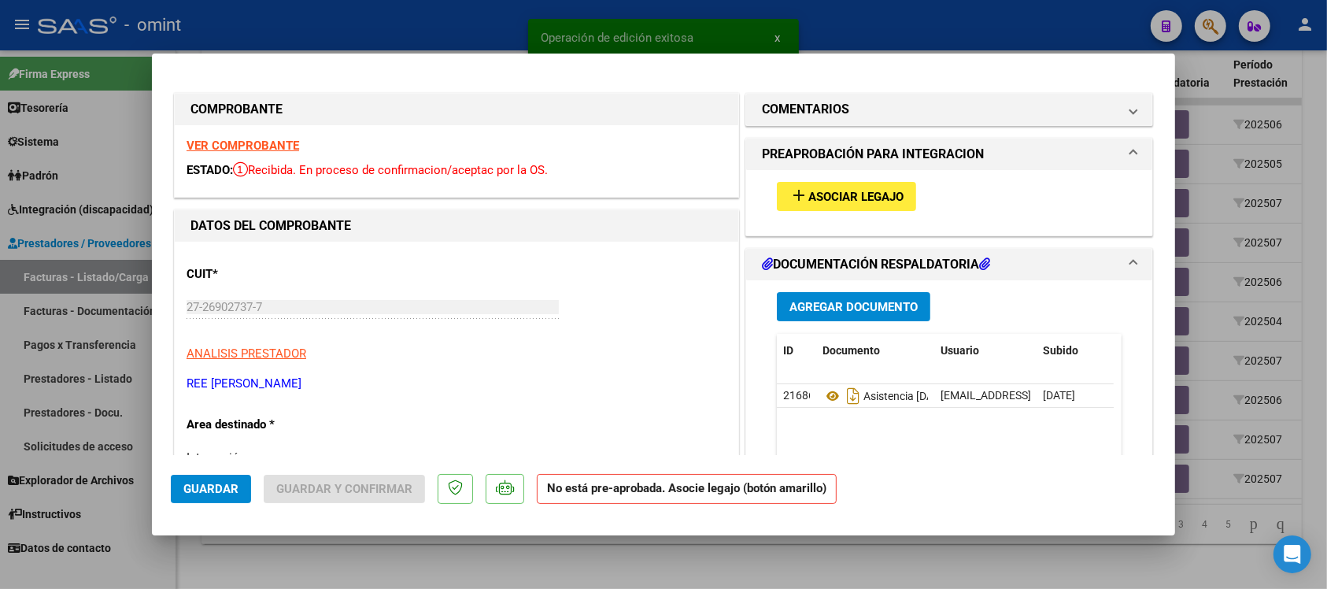
click at [246, 140] on strong "VER COMPROBANTE" at bounding box center [243, 146] width 113 height 14
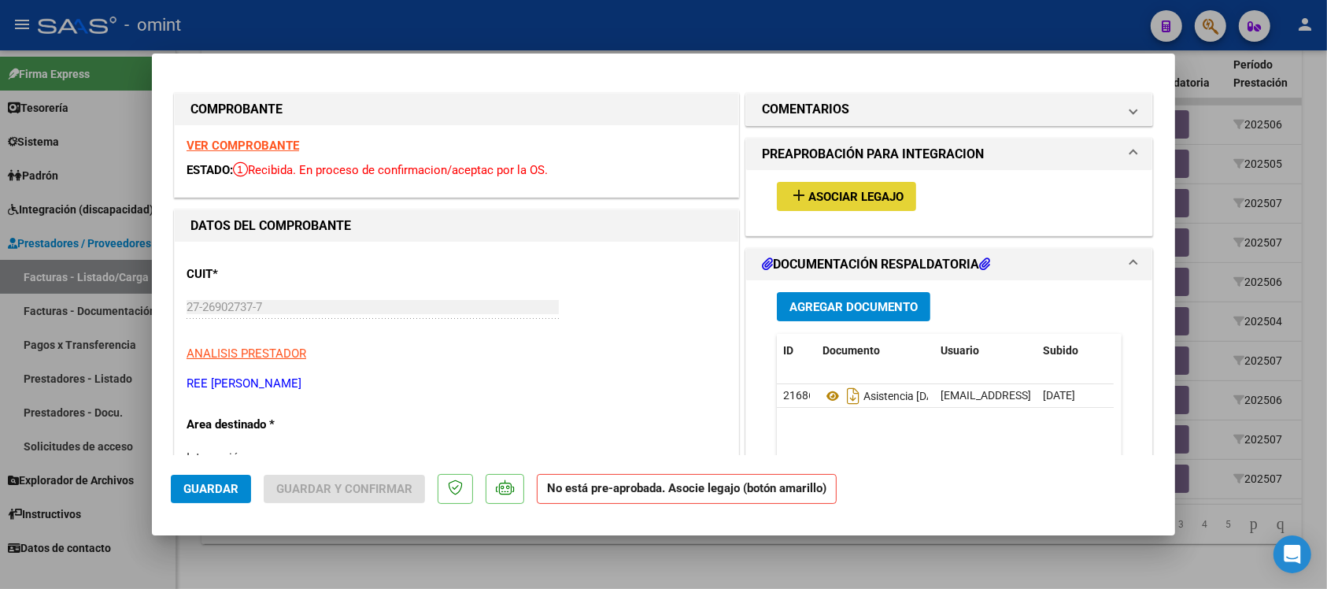
click at [816, 186] on button "add Asociar Legajo" at bounding box center [846, 196] width 139 height 29
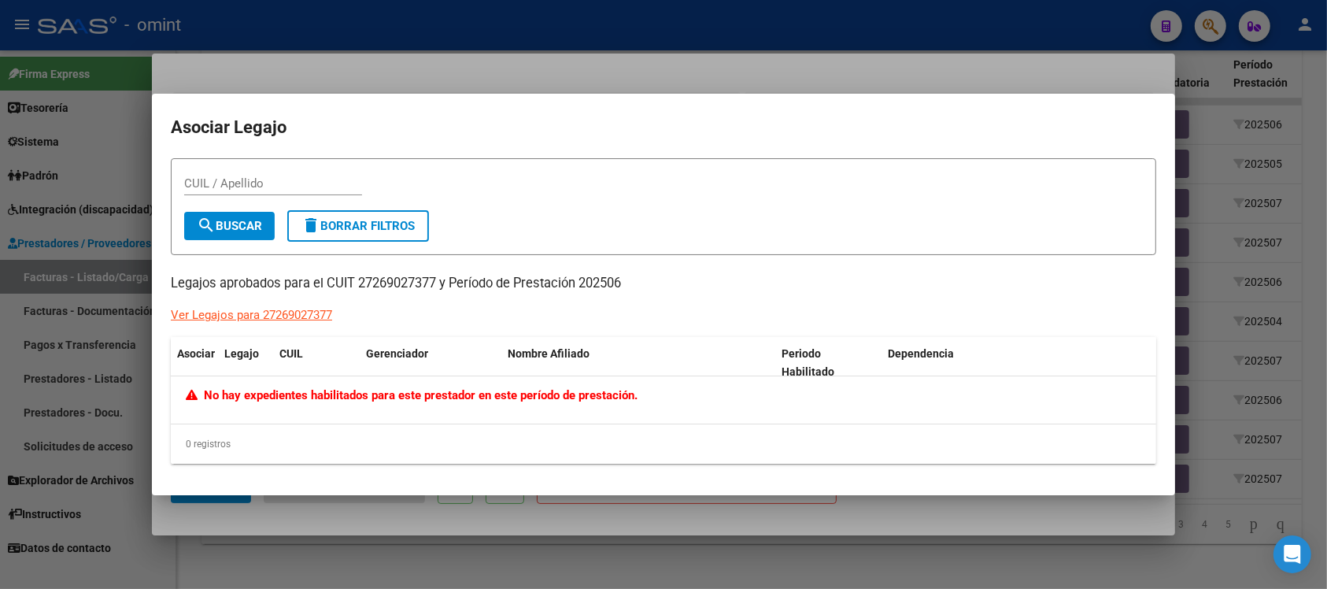
click at [332, 43] on div at bounding box center [663, 294] width 1327 height 589
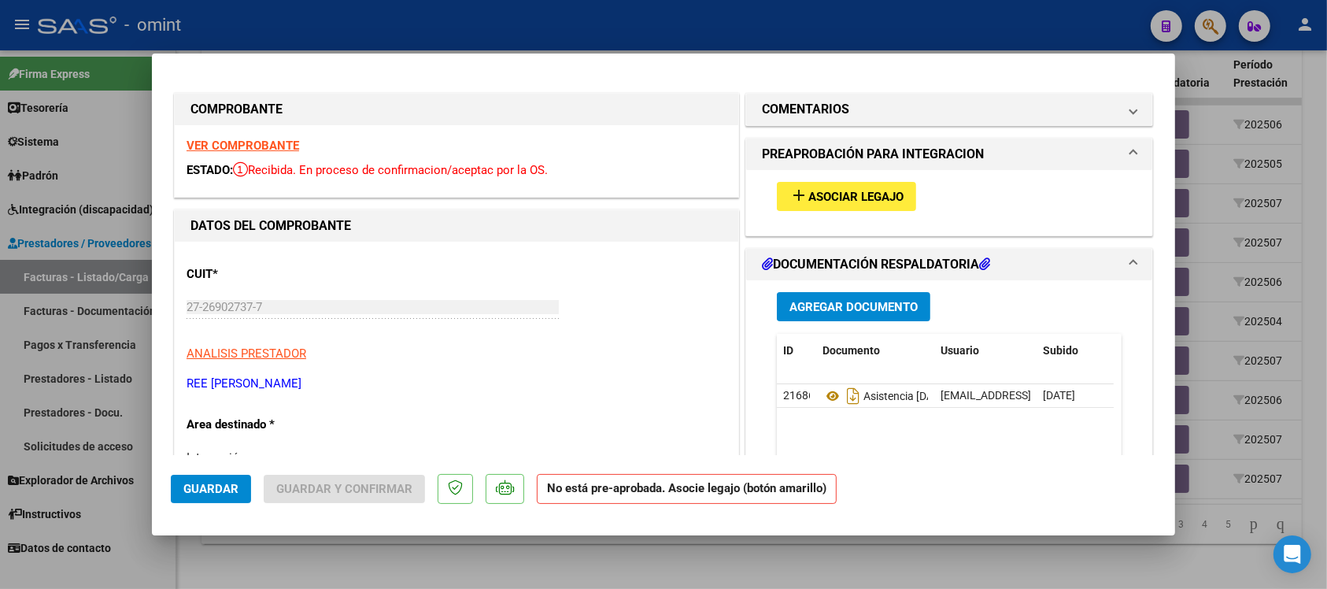
click at [335, 24] on div at bounding box center [663, 294] width 1327 height 589
type input "$ 0,00"
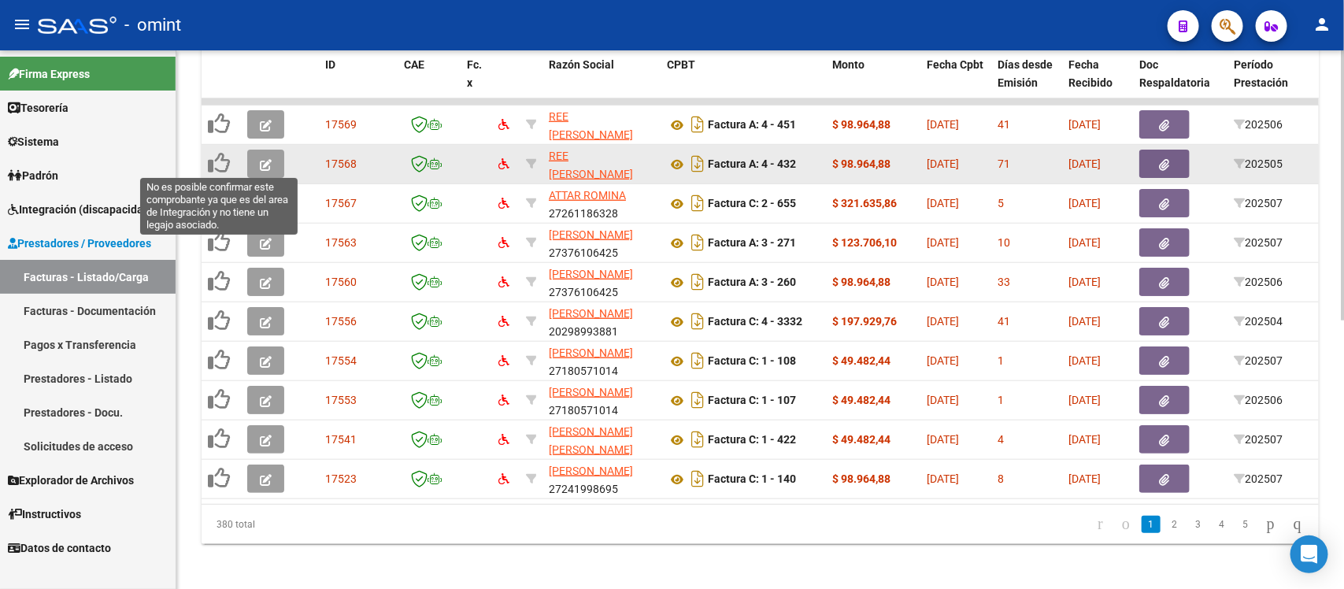
click at [218, 160] on icon at bounding box center [219, 163] width 22 height 22
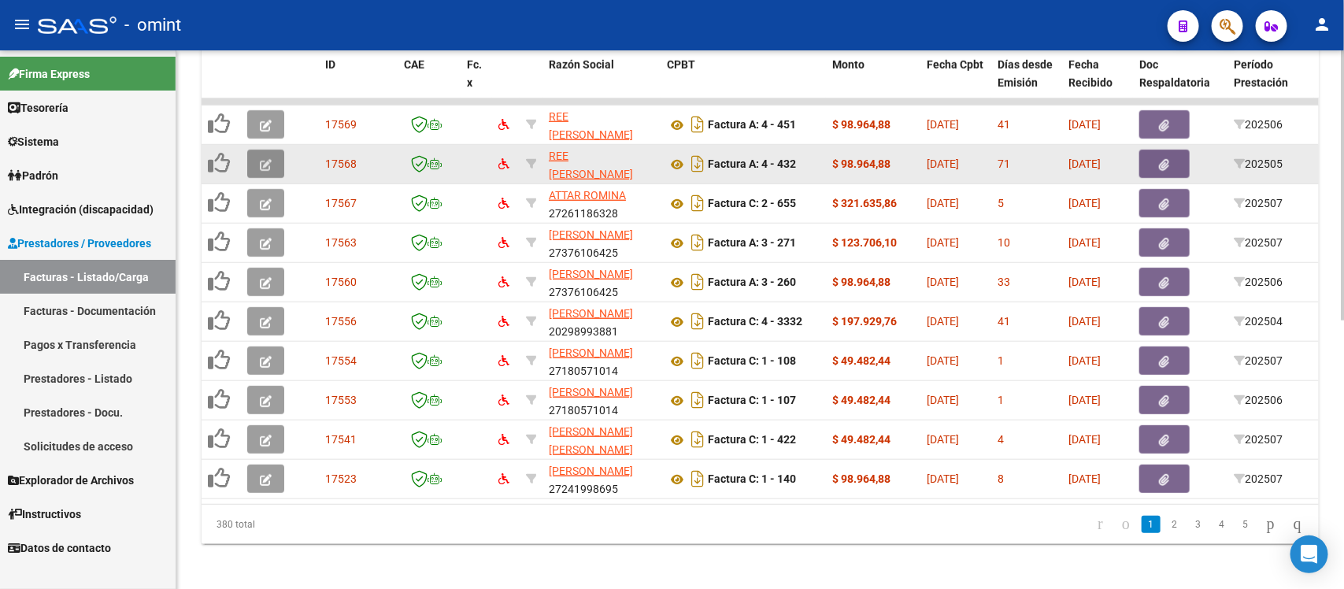
click at [265, 159] on icon "button" at bounding box center [266, 165] width 12 height 12
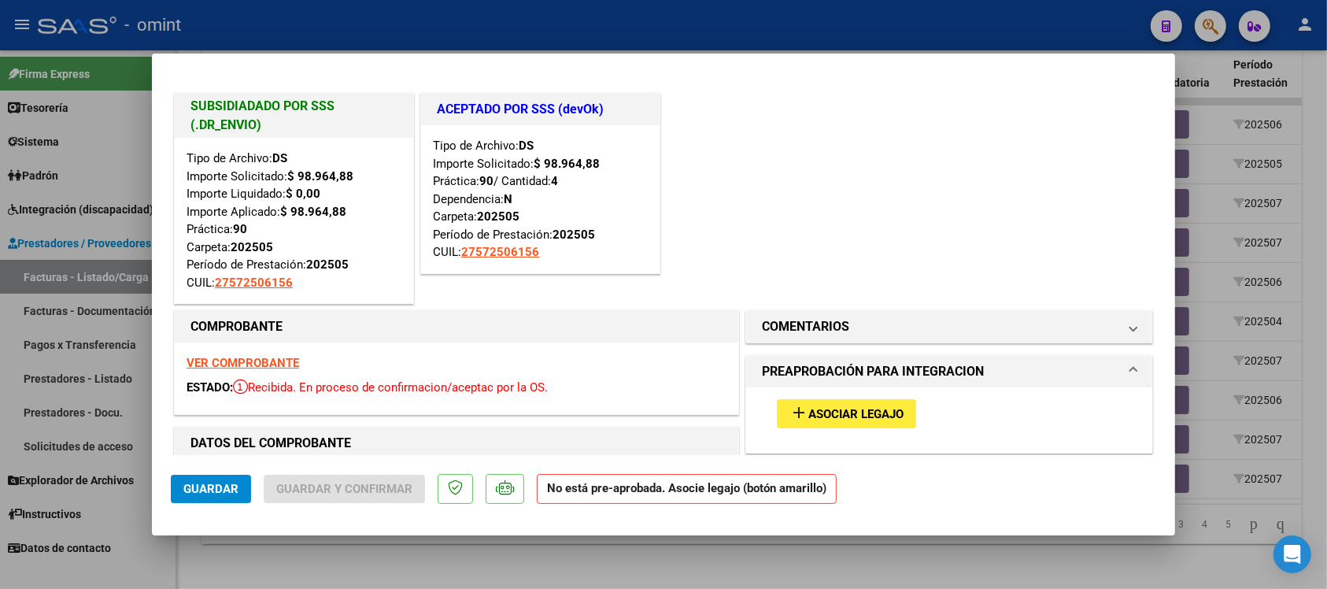
click at [274, 359] on strong "VER COMPROBANTE" at bounding box center [243, 363] width 113 height 14
click at [835, 416] on span "Asociar Legajo" at bounding box center [856, 414] width 95 height 14
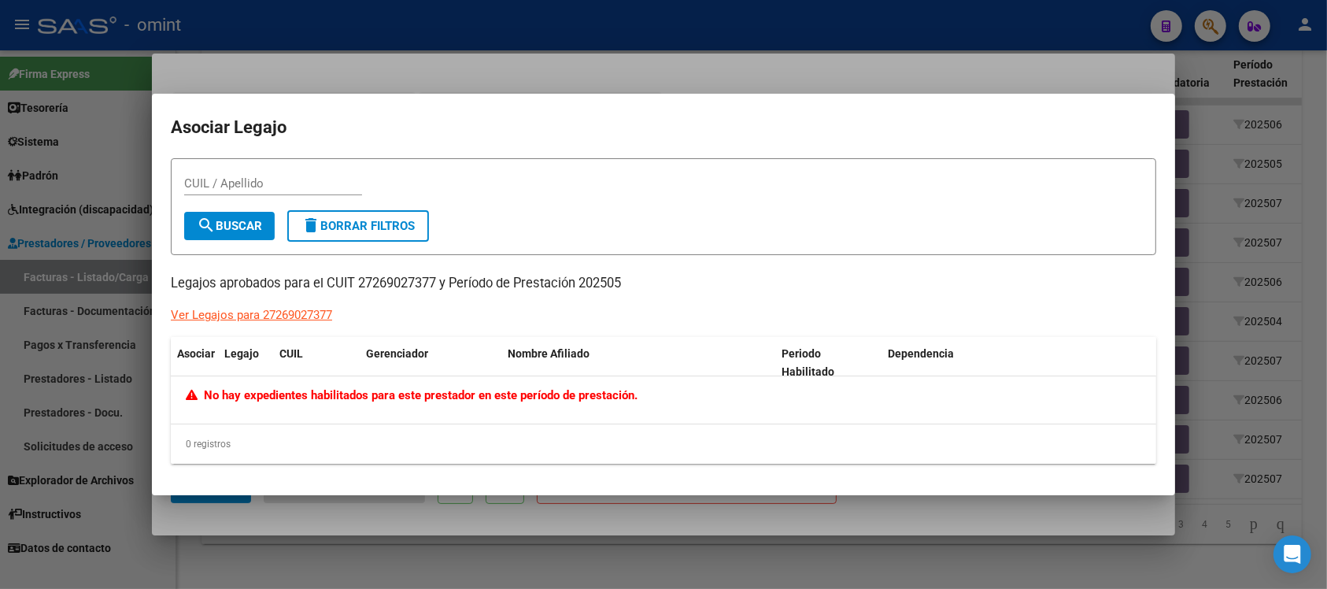
click at [387, 14] on div at bounding box center [663, 294] width 1327 height 589
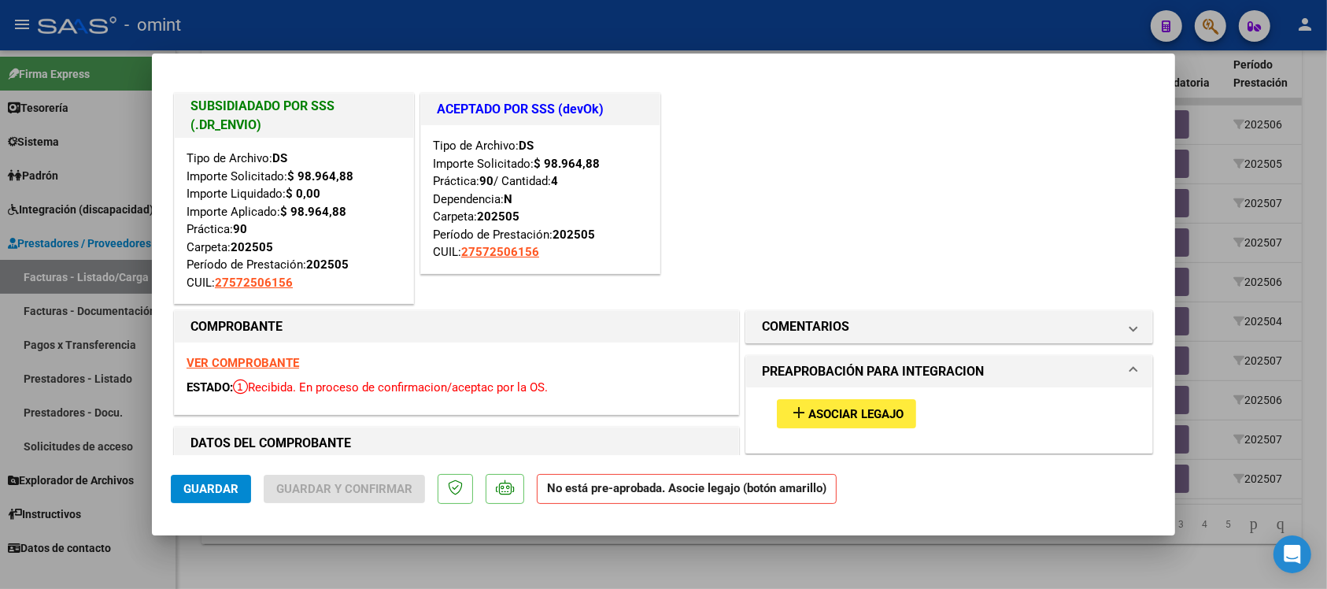
click at [387, 14] on div at bounding box center [663, 294] width 1327 height 589
type input "$ 0,00"
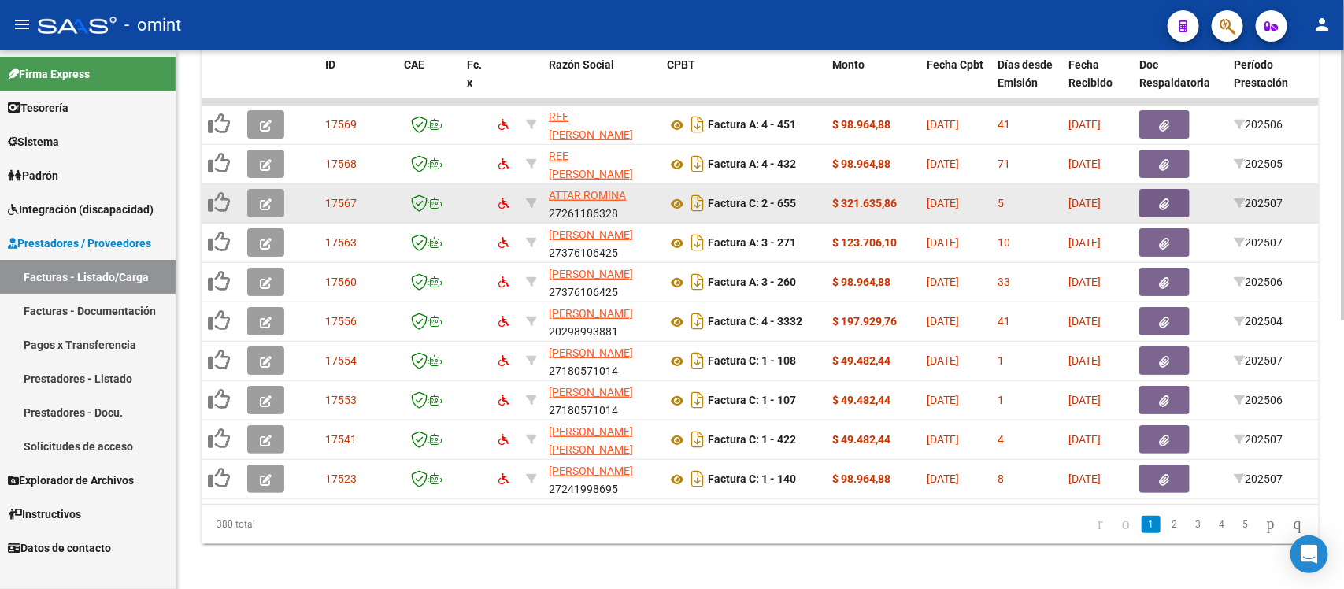
click at [253, 198] on button "button" at bounding box center [265, 203] width 37 height 28
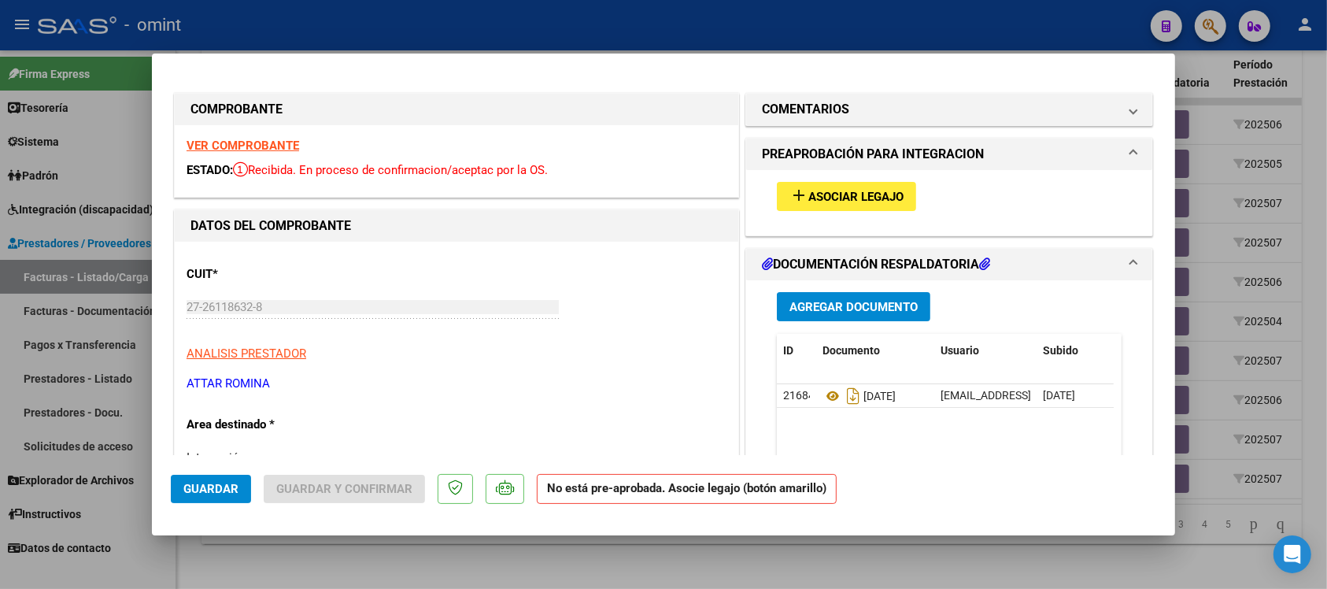
click at [288, 144] on strong "VER COMPROBANTE" at bounding box center [243, 146] width 113 height 14
click at [790, 203] on mat-icon "add" at bounding box center [799, 195] width 19 height 19
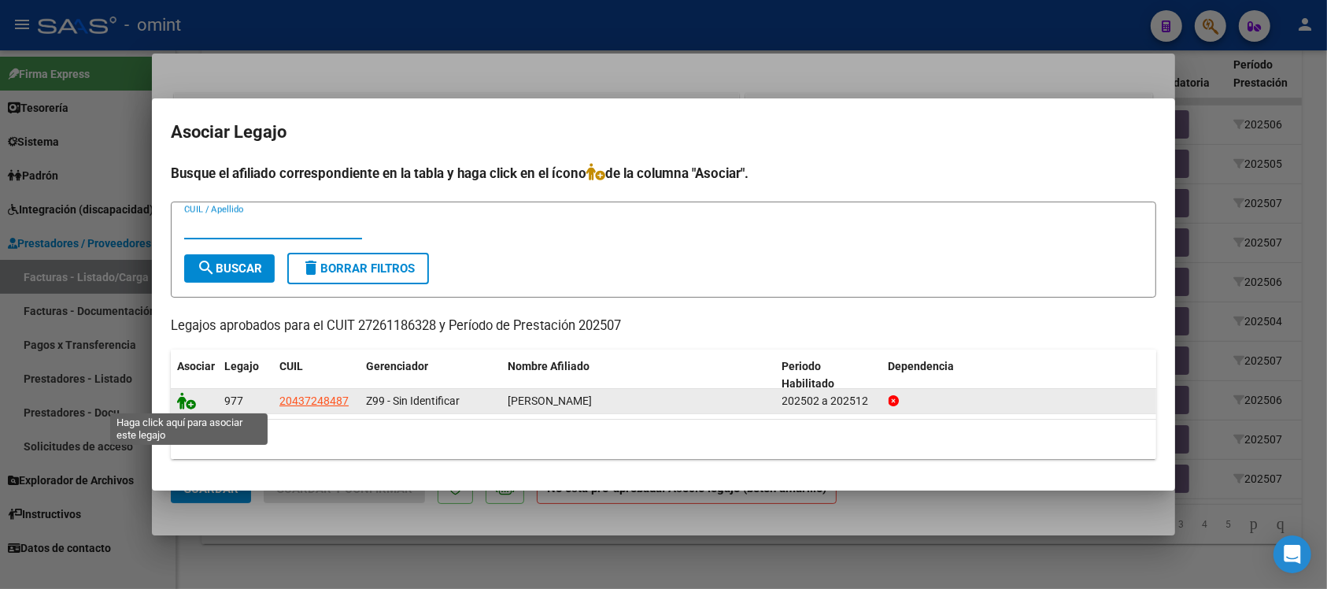
click at [187, 398] on icon at bounding box center [186, 400] width 19 height 17
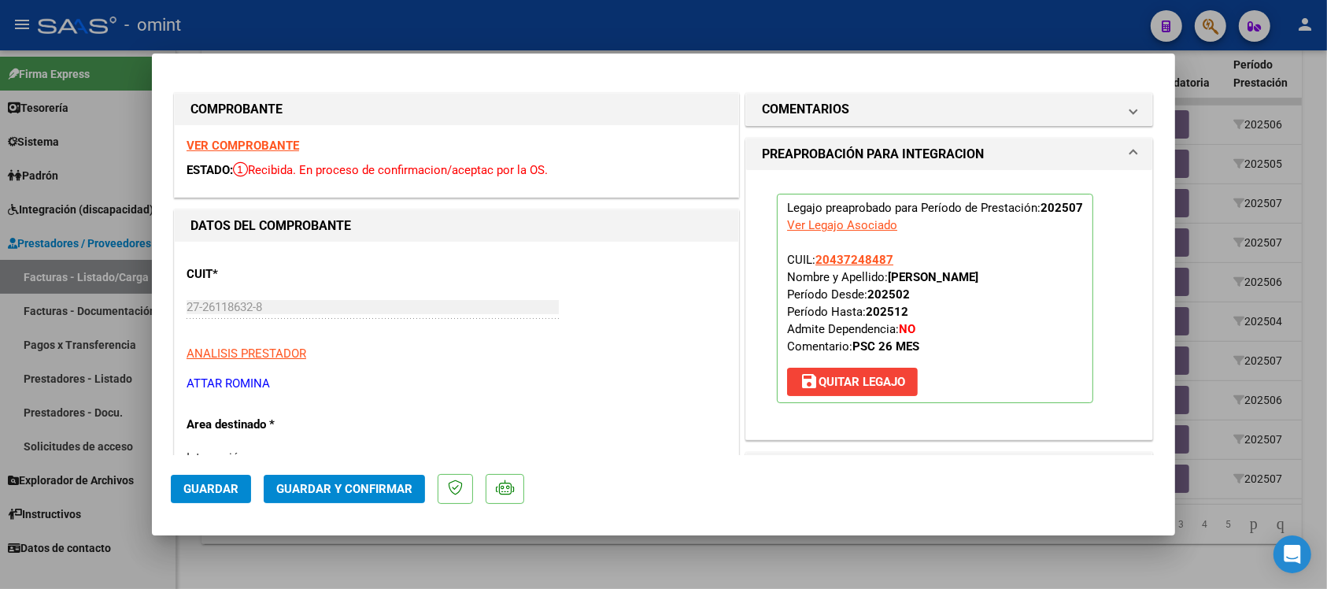
click at [240, 488] on button "Guardar" at bounding box center [211, 489] width 80 height 28
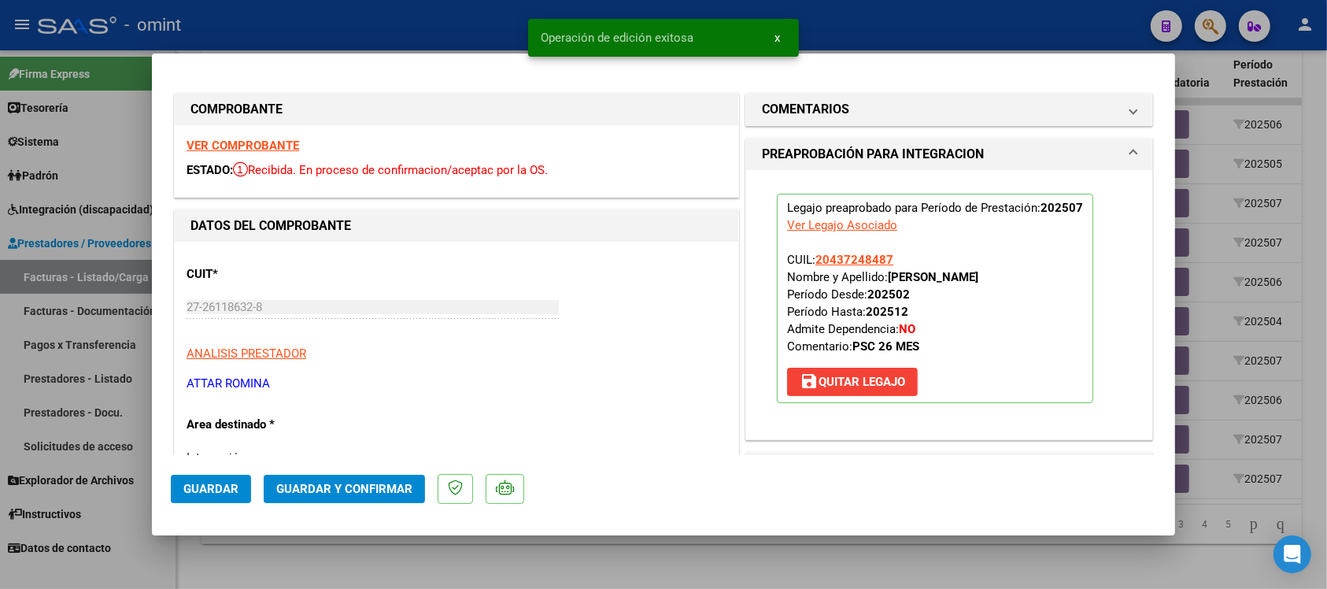
click at [398, 30] on div at bounding box center [663, 294] width 1327 height 589
type input "$ 0,00"
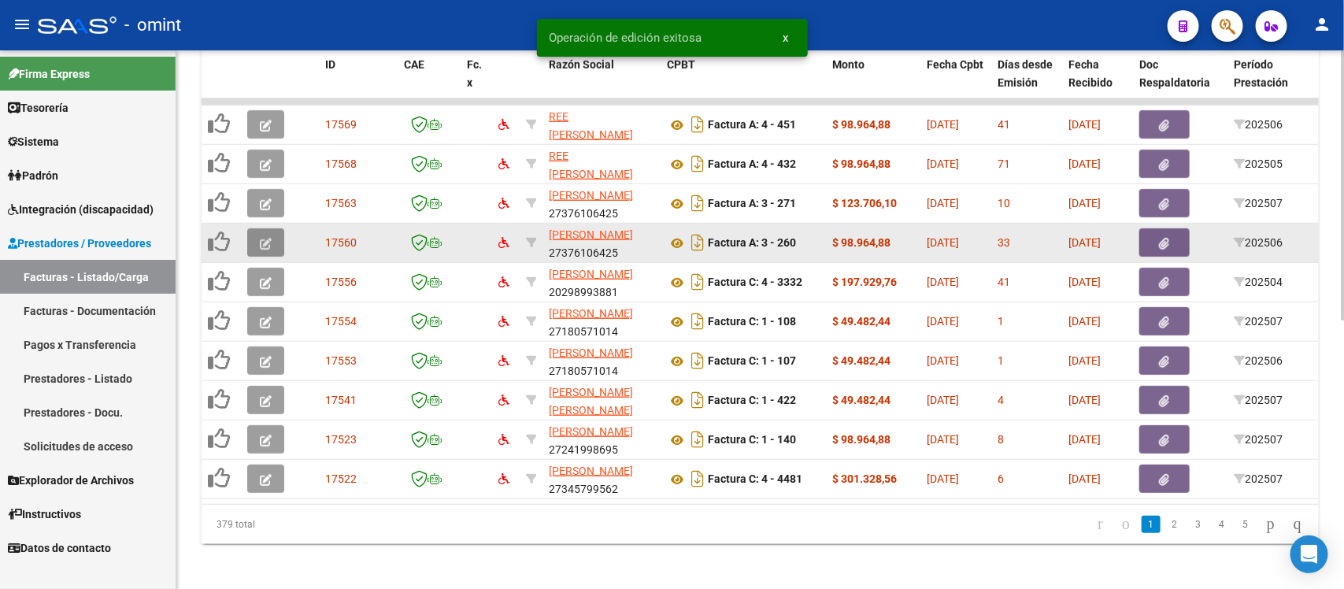
click at [260, 238] on icon "button" at bounding box center [266, 244] width 12 height 12
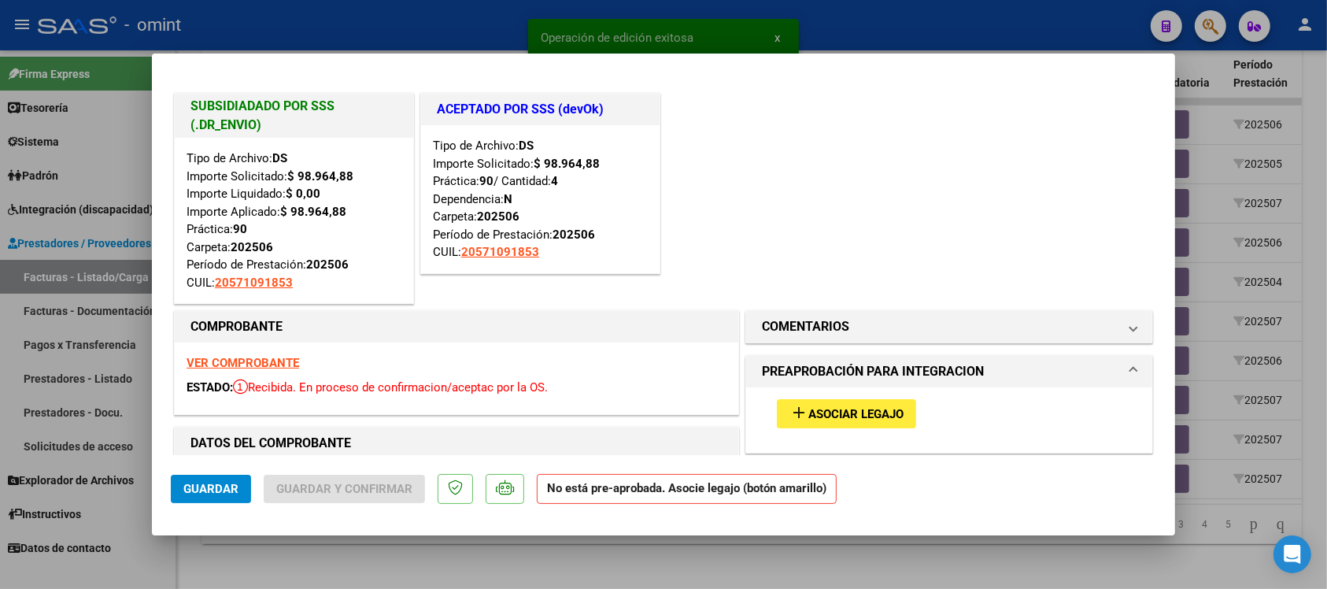
click at [248, 357] on strong "VER COMPROBANTE" at bounding box center [243, 363] width 113 height 14
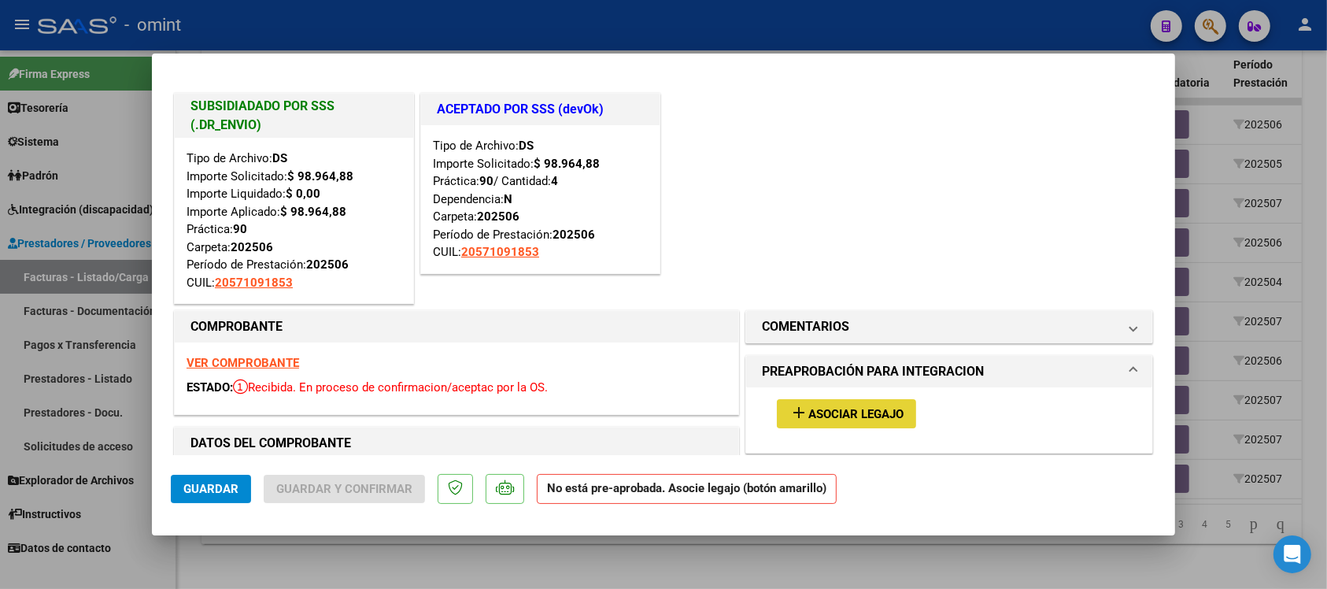
click at [828, 415] on span "Asociar Legajo" at bounding box center [856, 414] width 95 height 14
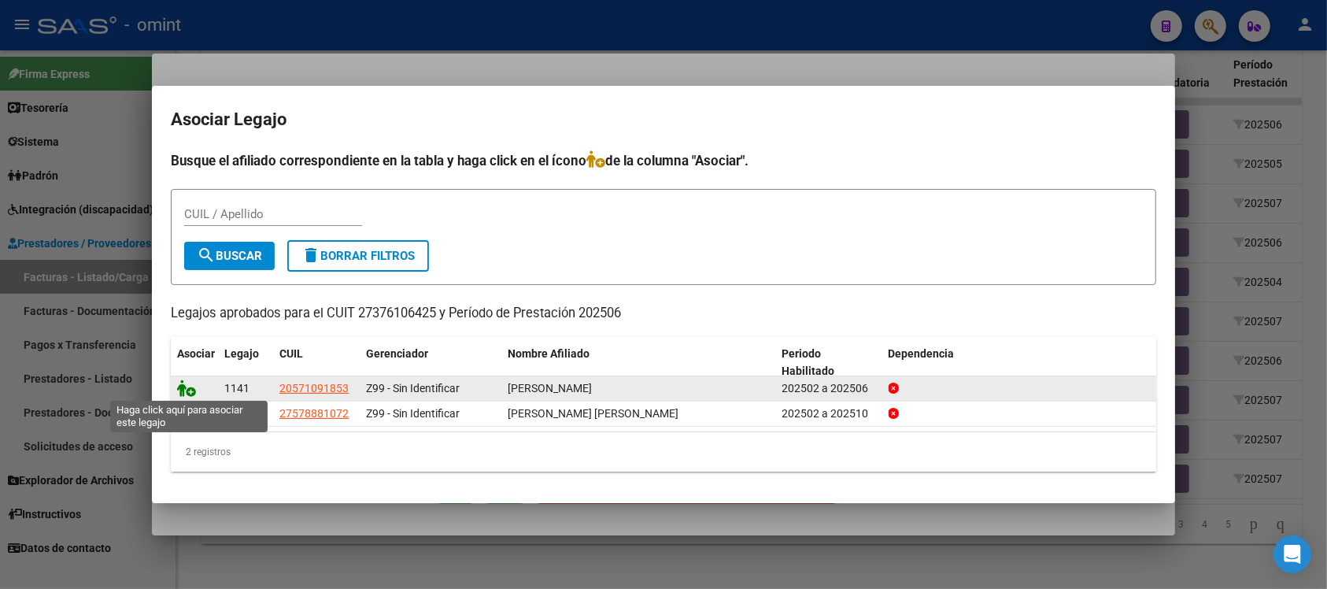
click at [182, 394] on icon at bounding box center [186, 388] width 19 height 17
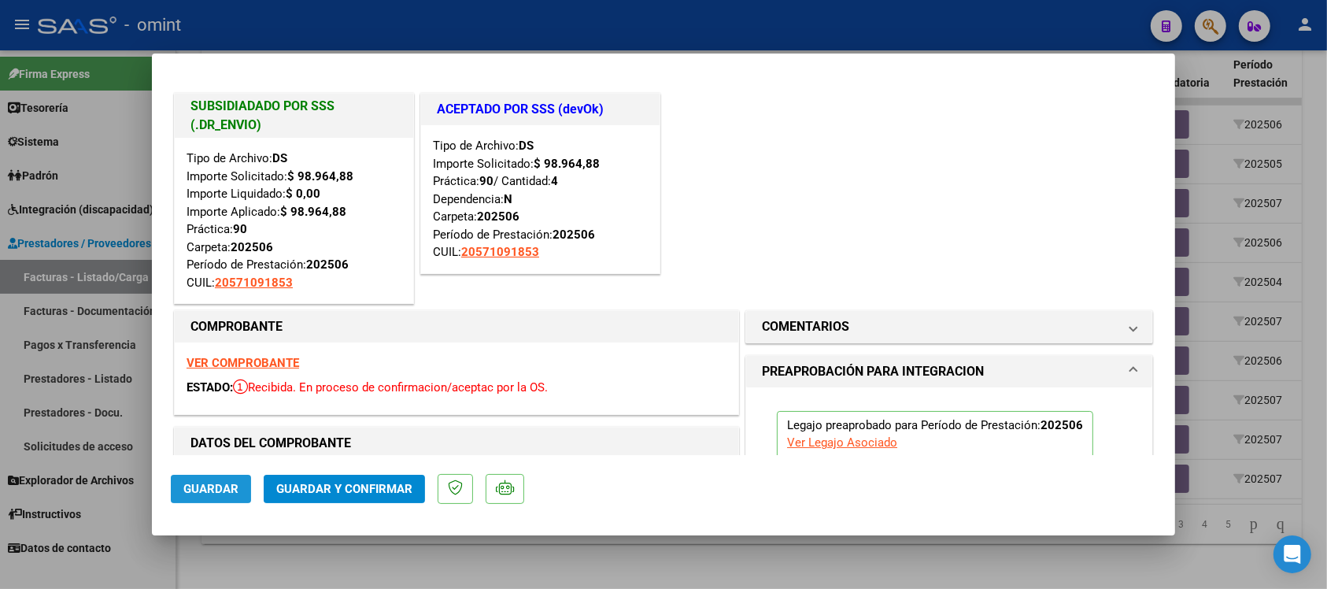
click at [217, 494] on span "Guardar" at bounding box center [210, 489] width 55 height 14
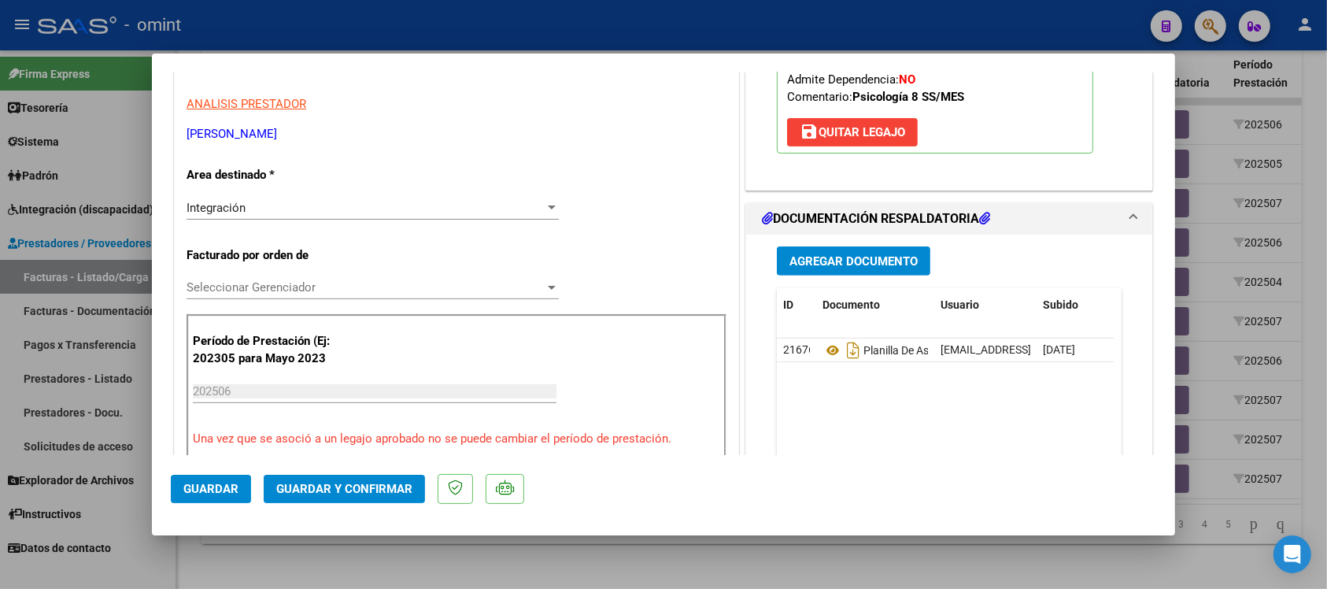
scroll to position [492, 0]
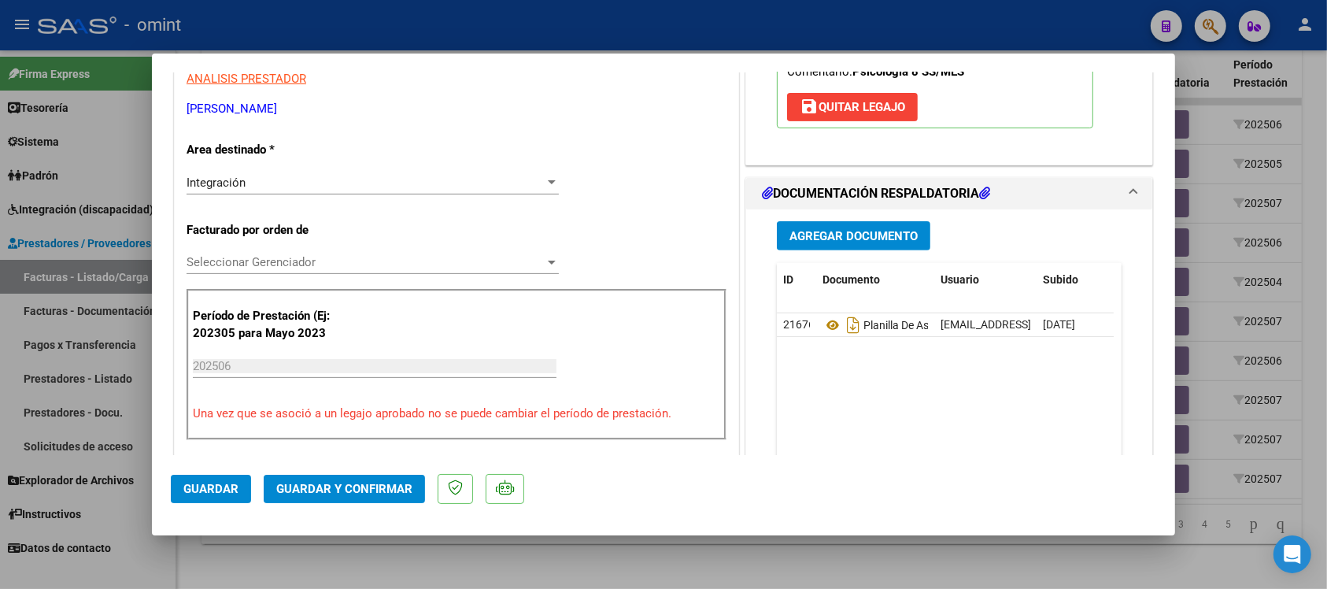
click at [345, 28] on div at bounding box center [663, 294] width 1327 height 589
type input "$ 0,00"
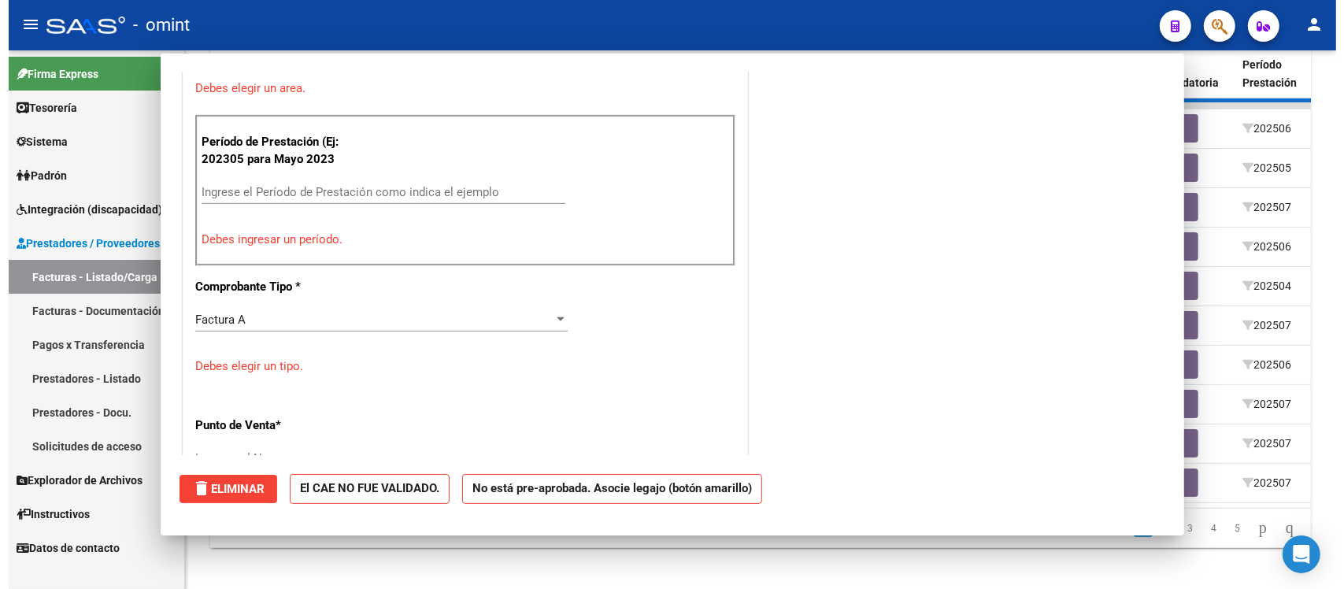
scroll to position [282, 0]
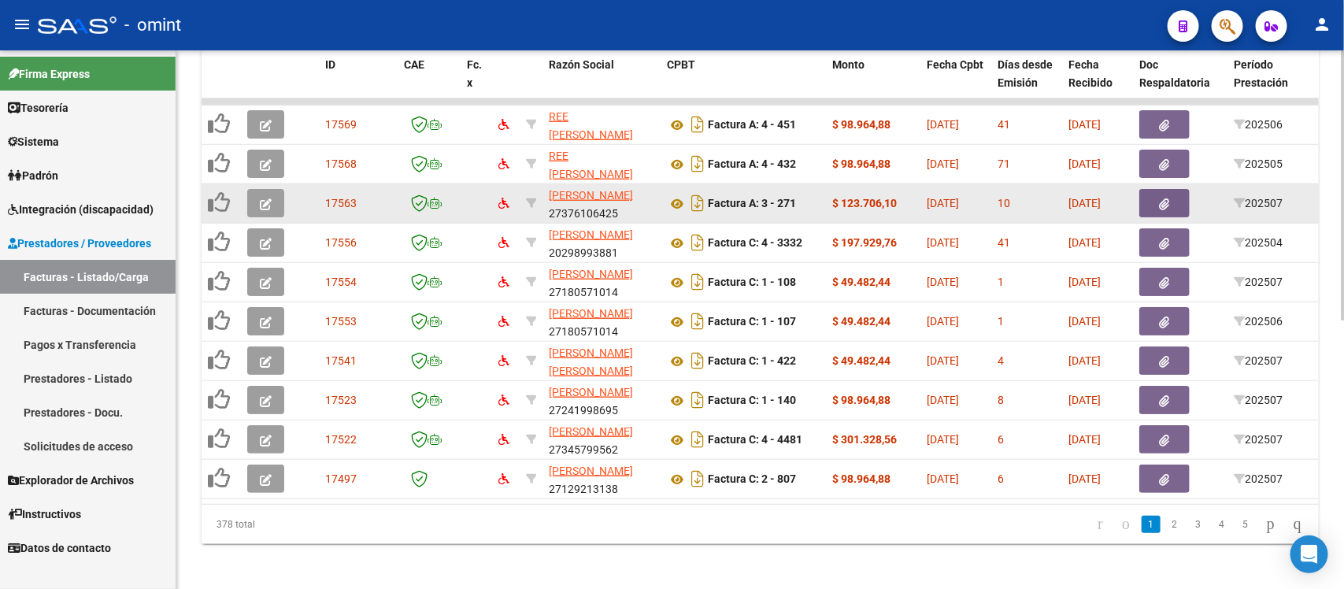
click at [270, 205] on icon "button" at bounding box center [266, 204] width 12 height 12
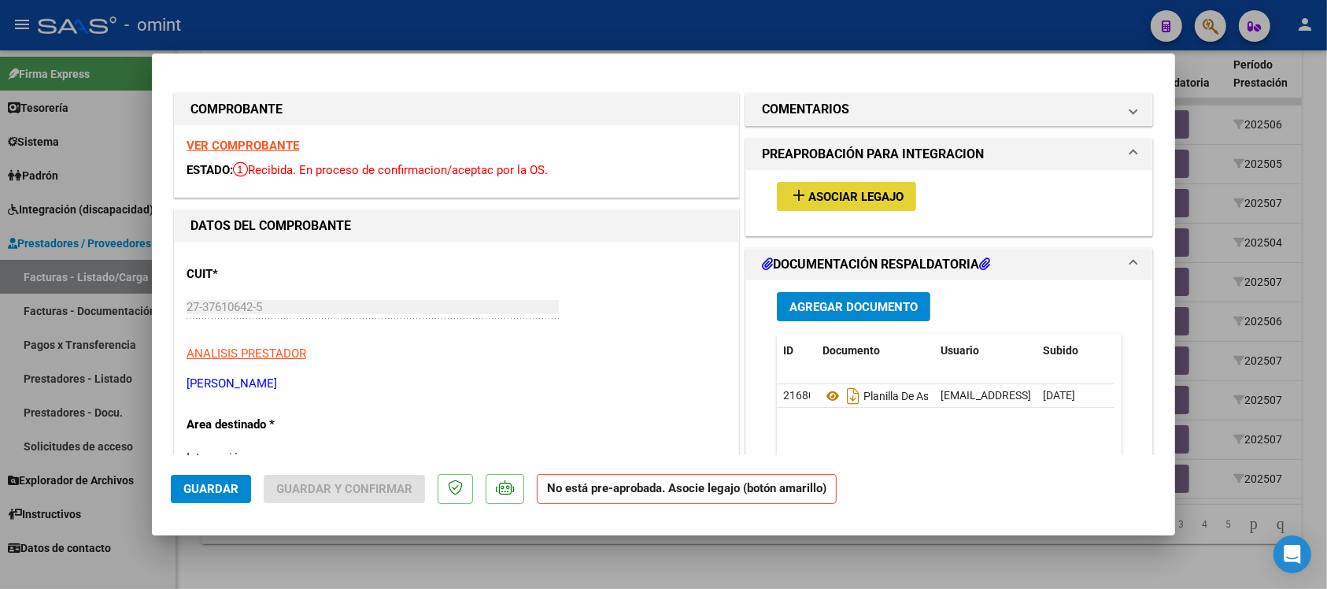
click at [856, 203] on button "add Asociar Legajo" at bounding box center [846, 196] width 139 height 29
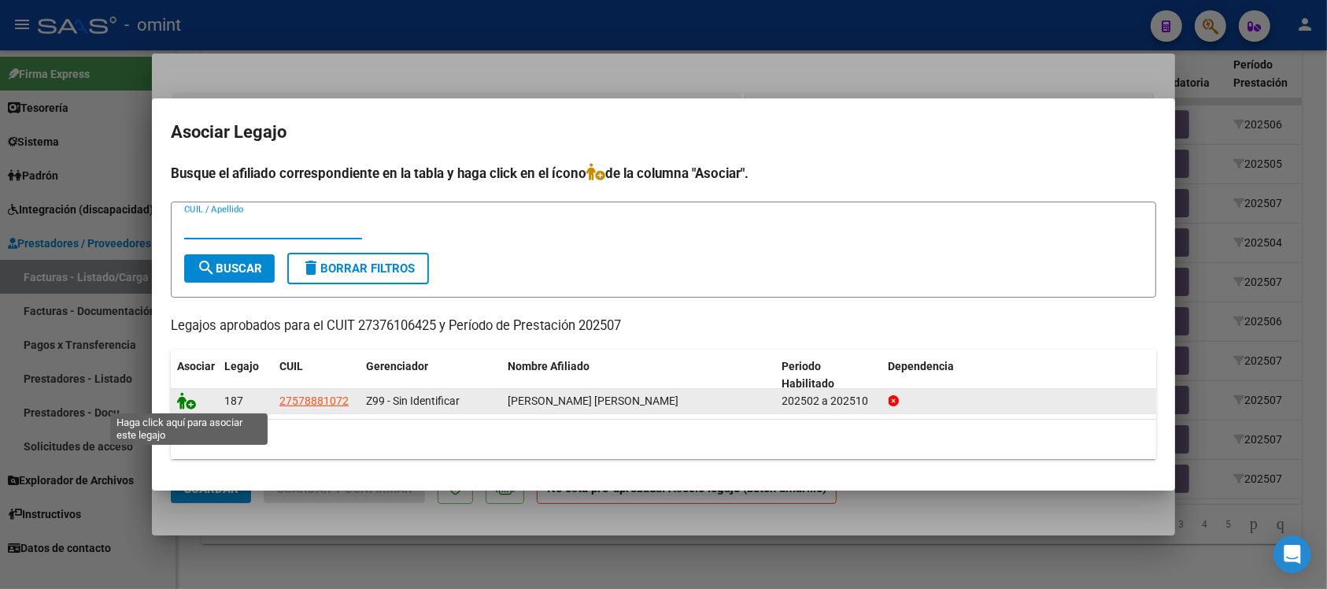
click at [191, 395] on icon at bounding box center [186, 400] width 19 height 17
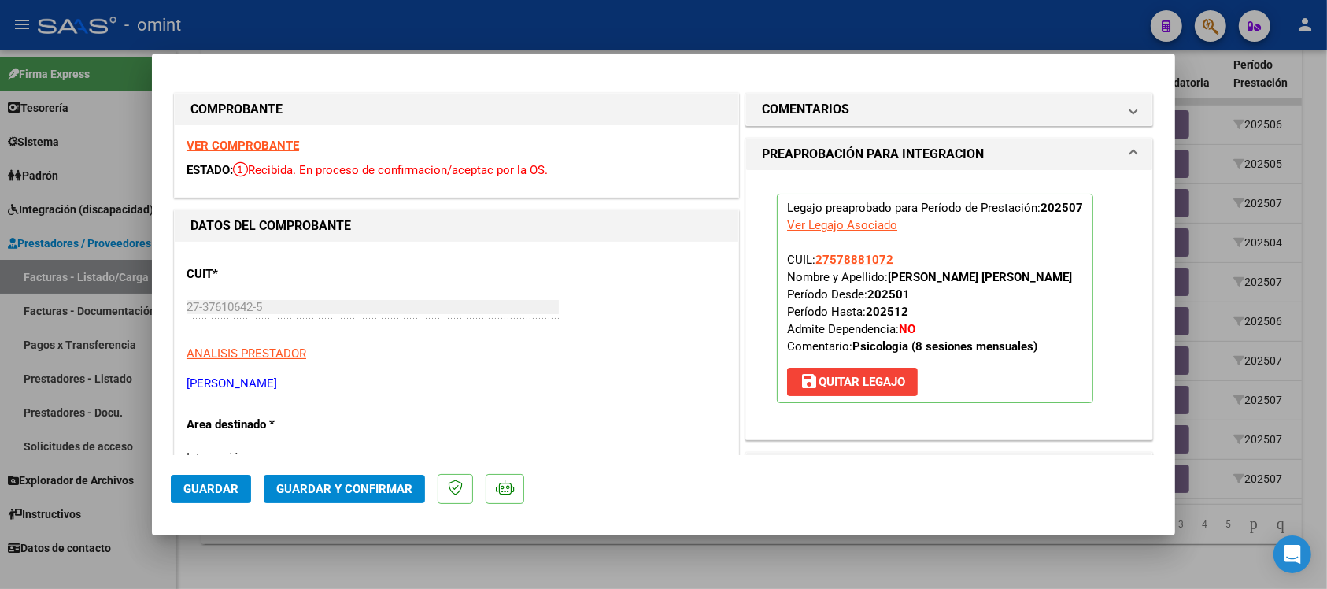
click at [840, 375] on span "save Quitar Legajo" at bounding box center [853, 382] width 106 height 14
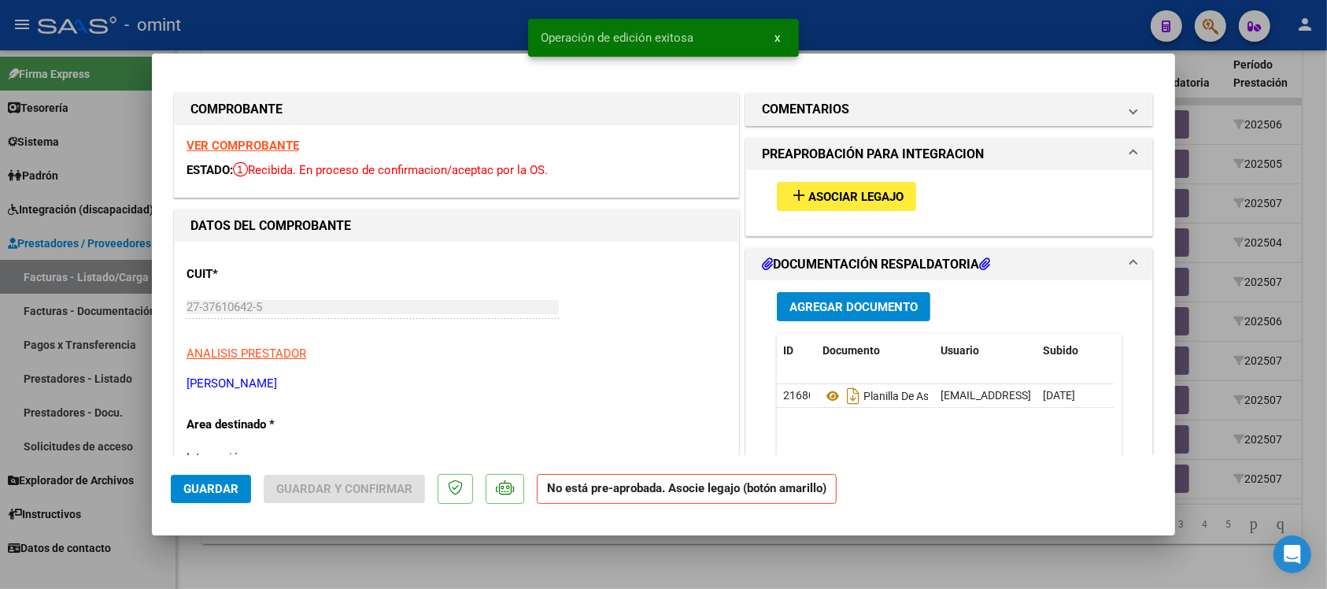
click at [283, 143] on strong "VER COMPROBANTE" at bounding box center [243, 146] width 113 height 14
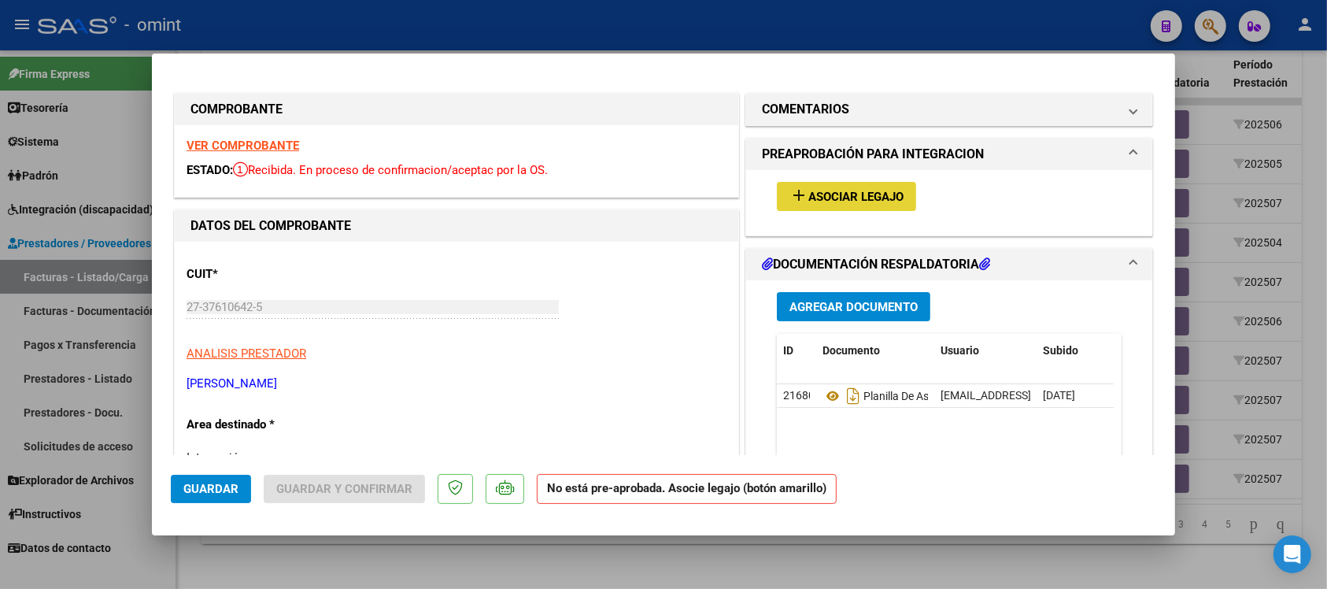
click at [876, 183] on button "add Asociar Legajo" at bounding box center [846, 196] width 139 height 29
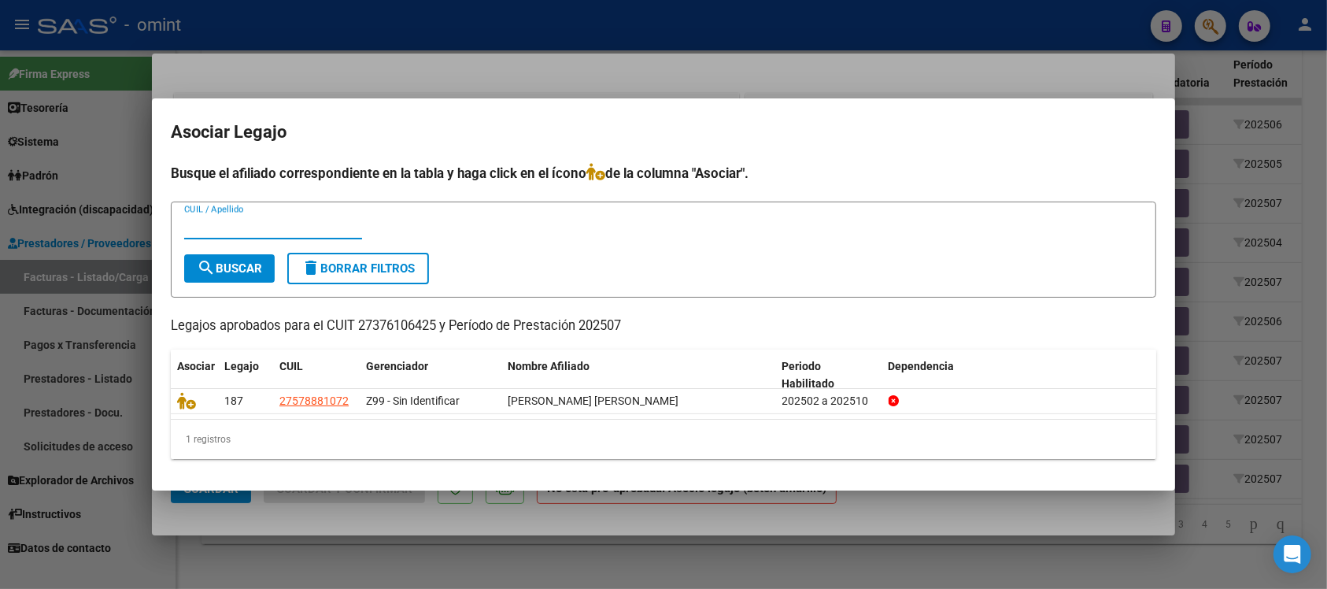
click at [496, 80] on div at bounding box center [663, 294] width 1327 height 589
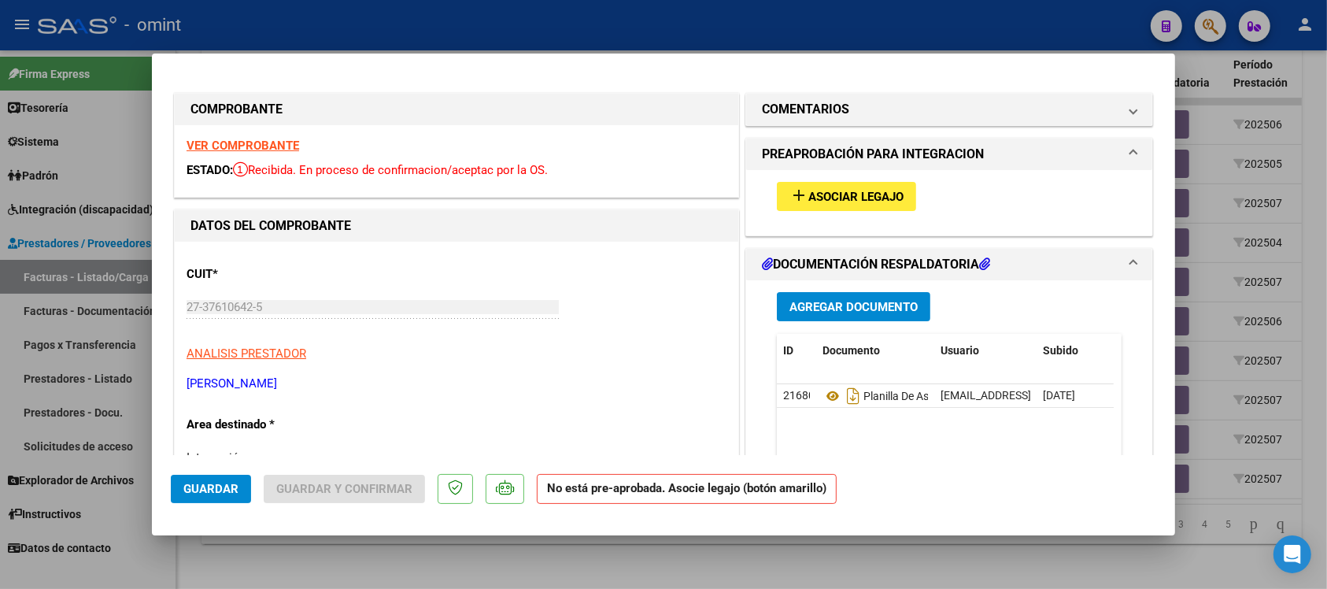
click at [848, 194] on span "Asociar Legajo" at bounding box center [856, 197] width 95 height 14
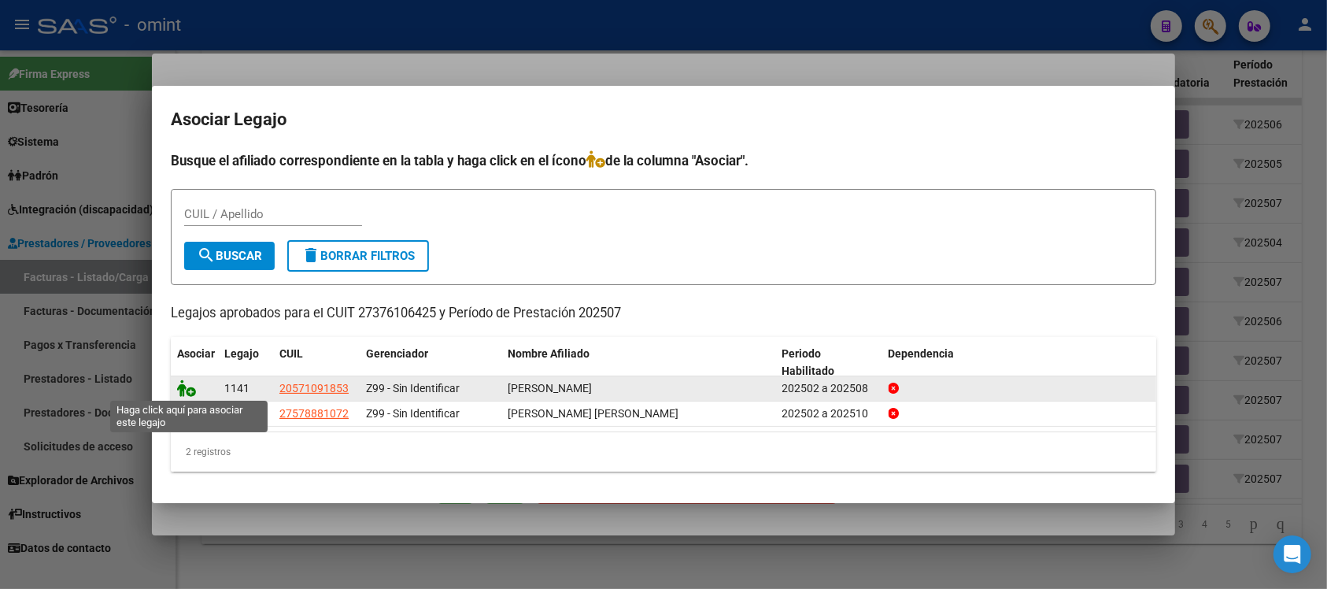
click at [189, 383] on icon at bounding box center [186, 388] width 19 height 17
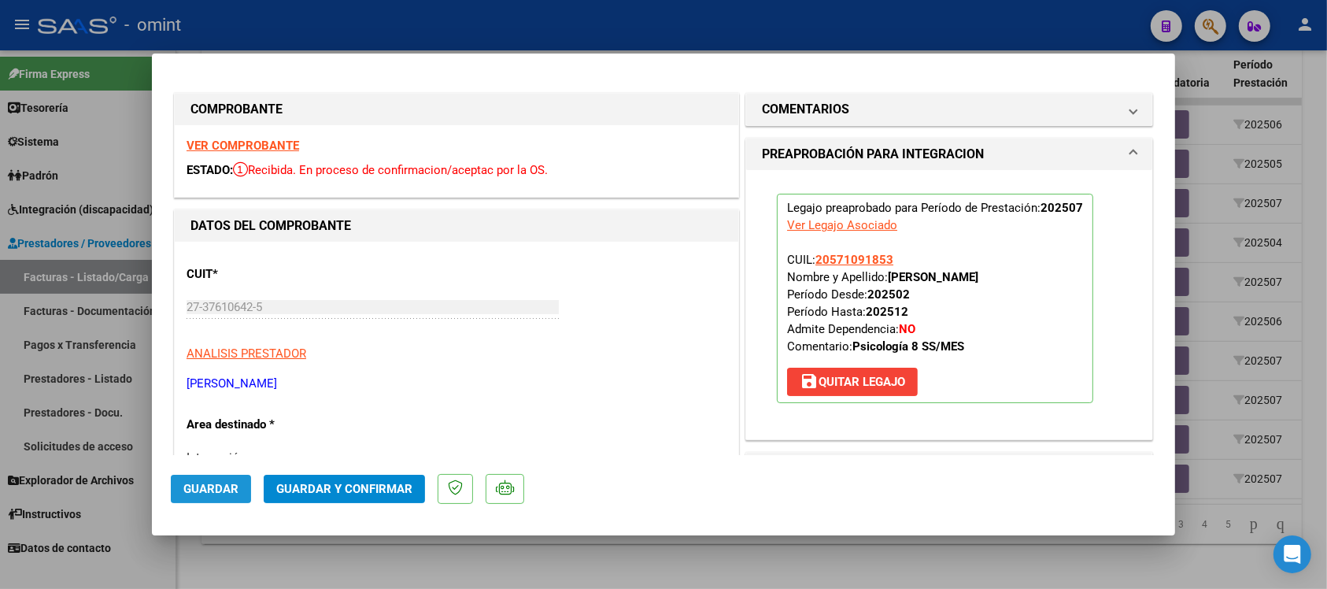
click at [228, 486] on span "Guardar" at bounding box center [210, 489] width 55 height 14
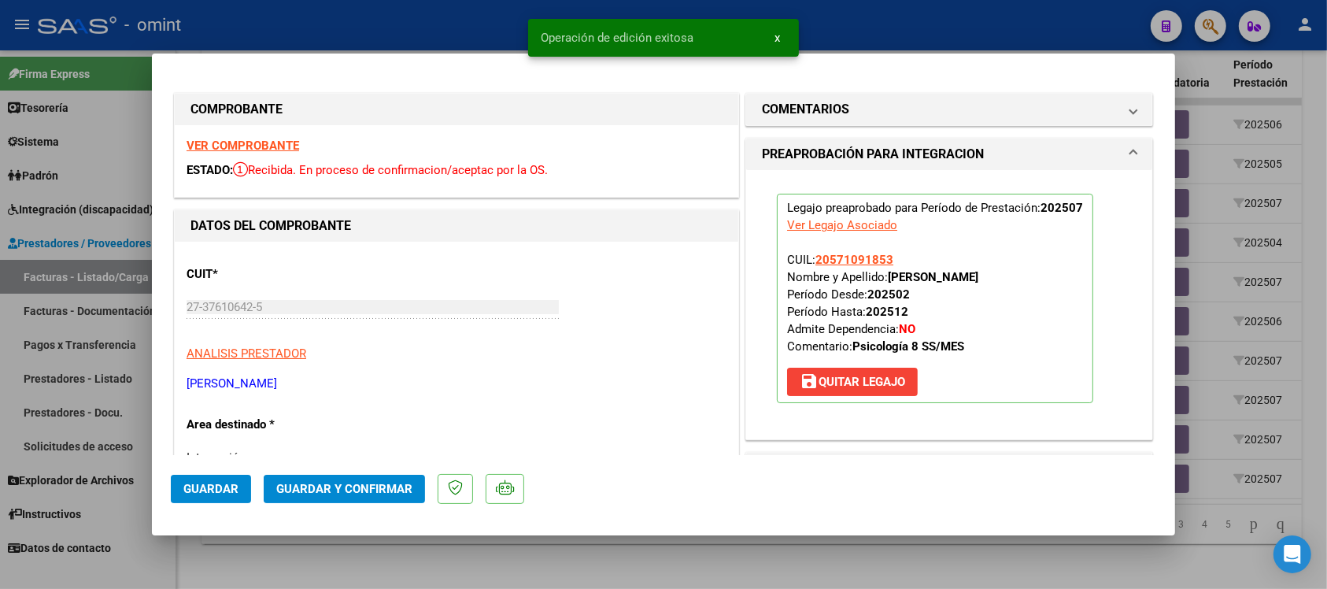
click at [446, 12] on div at bounding box center [663, 294] width 1327 height 589
type input "$ 0,00"
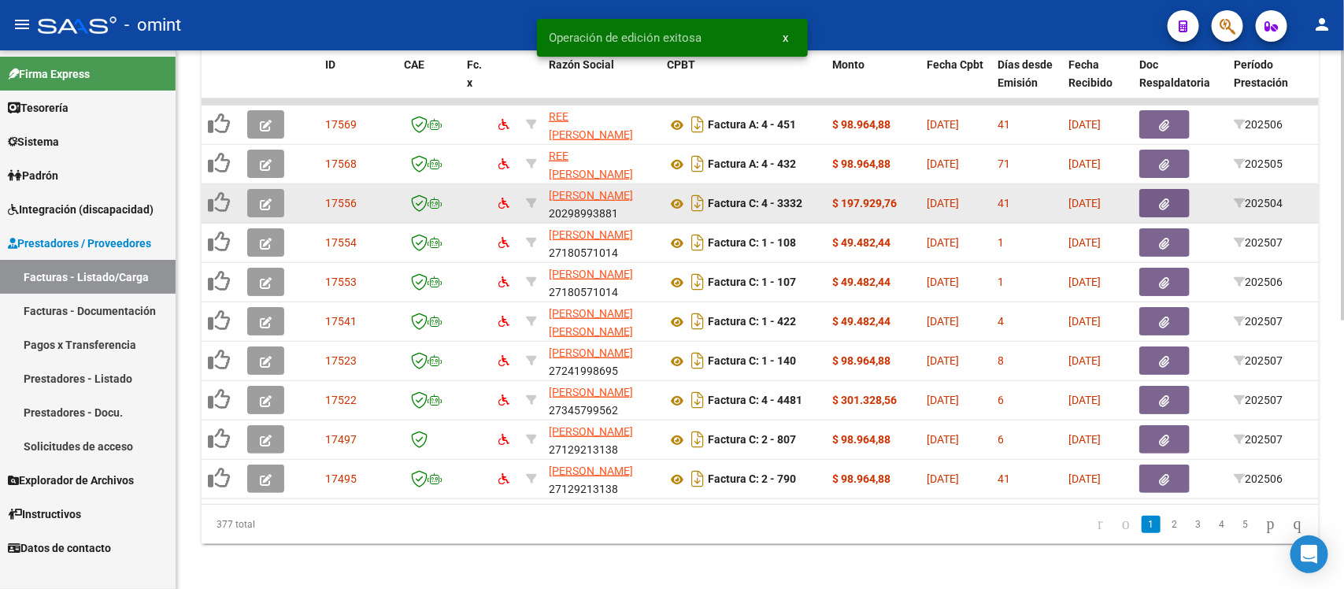
click at [273, 203] on button "button" at bounding box center [265, 203] width 37 height 28
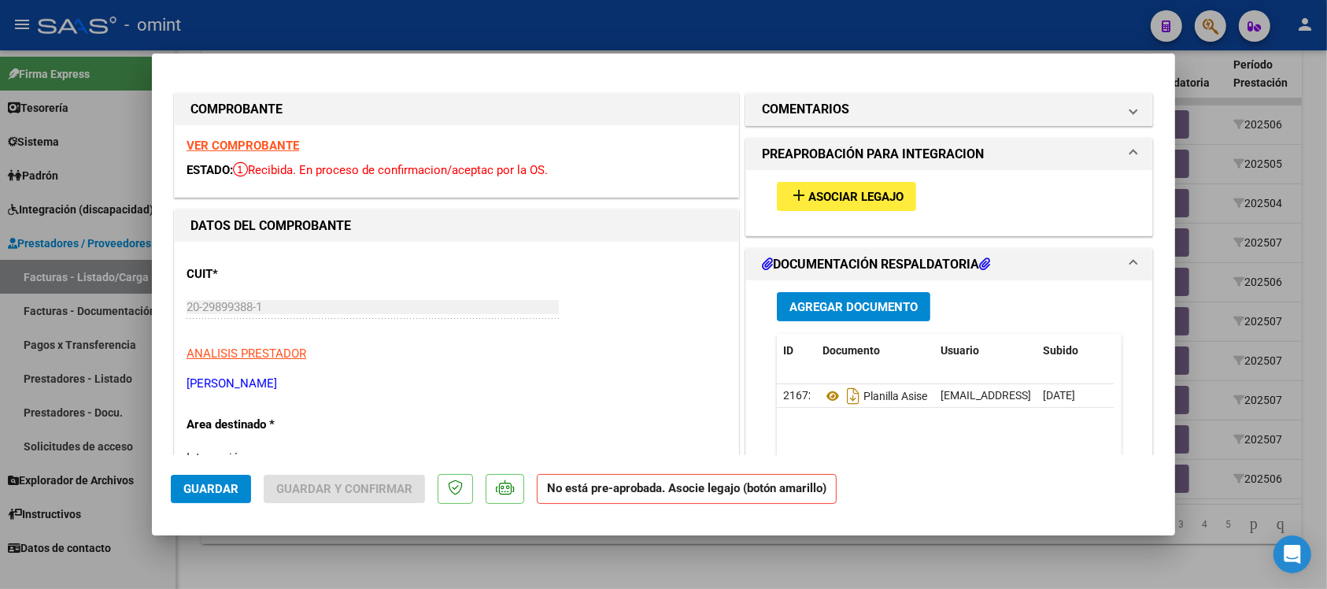
click at [283, 139] on strong "VER COMPROBANTE" at bounding box center [243, 146] width 113 height 14
click at [868, 191] on span "Asociar Legajo" at bounding box center [856, 197] width 95 height 14
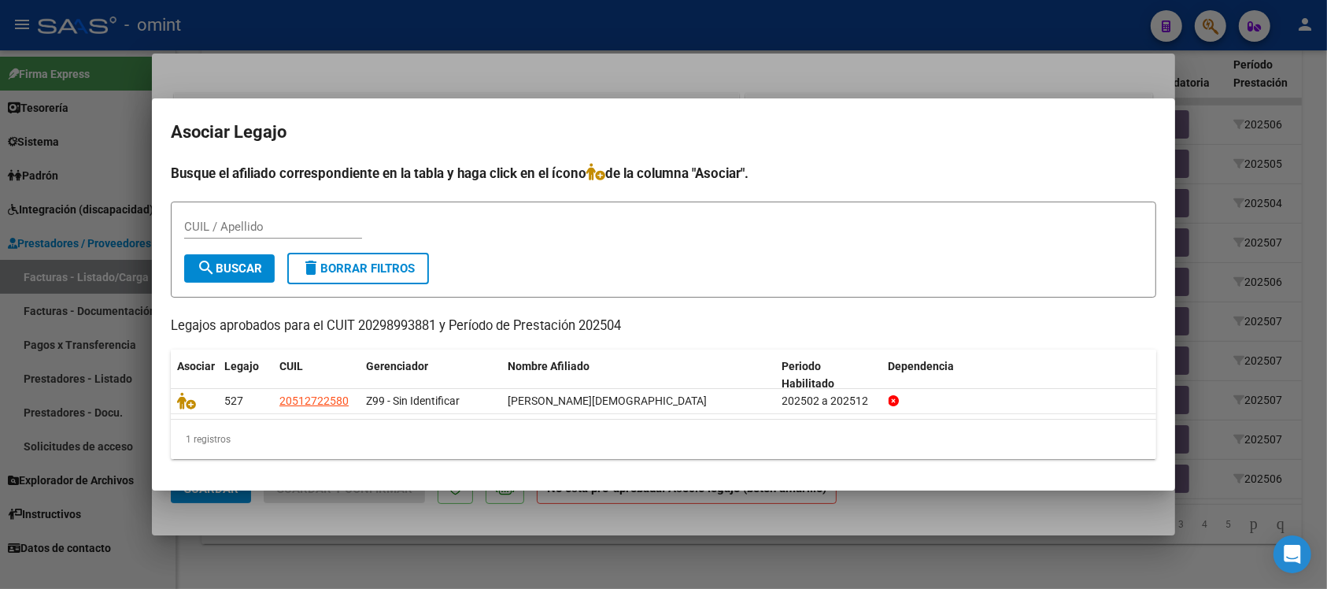
click at [434, 61] on div at bounding box center [663, 294] width 1327 height 589
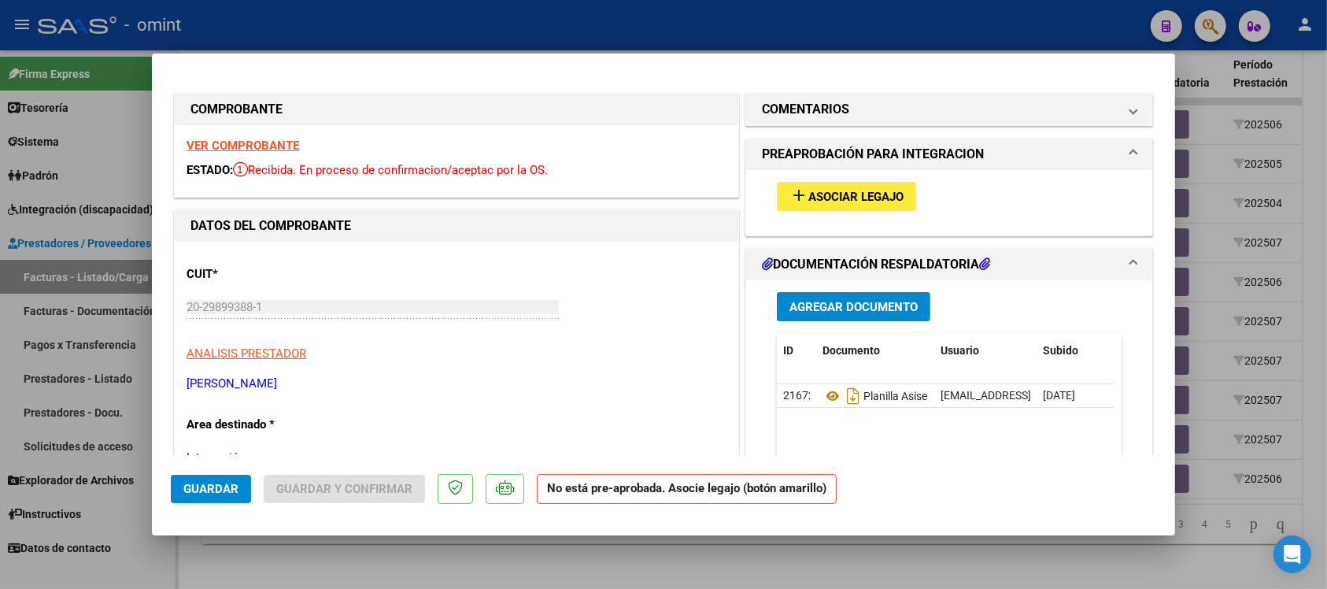
click at [417, 24] on div at bounding box center [663, 294] width 1327 height 589
type input "$ 0,00"
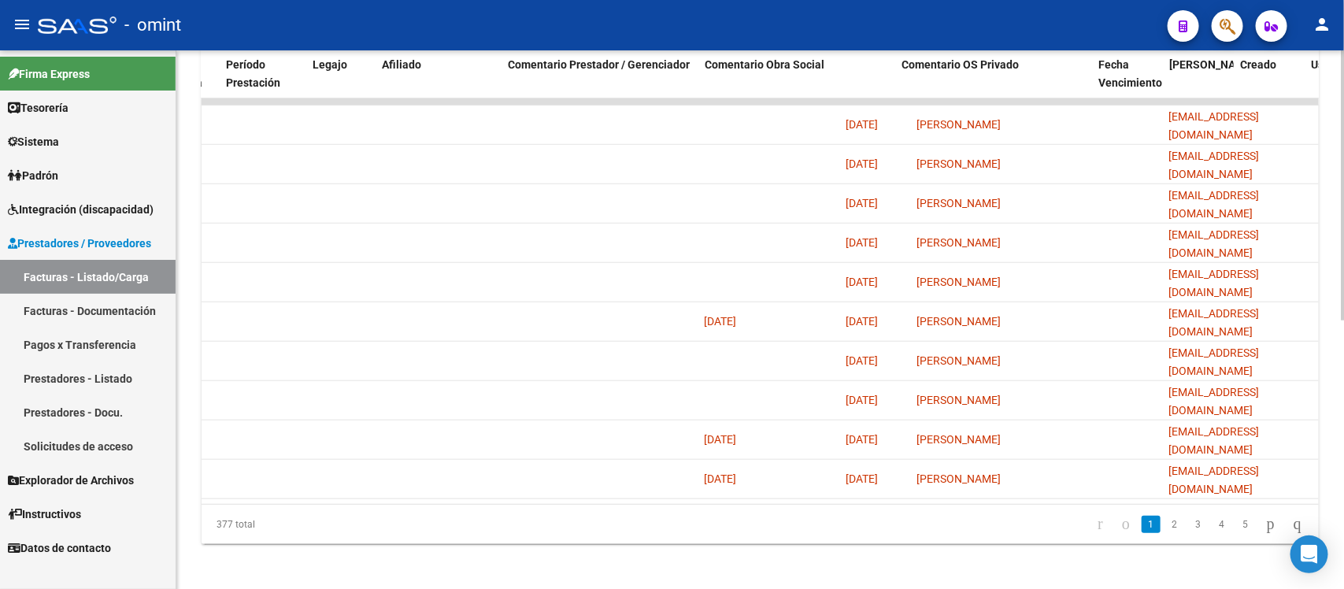
scroll to position [0, 0]
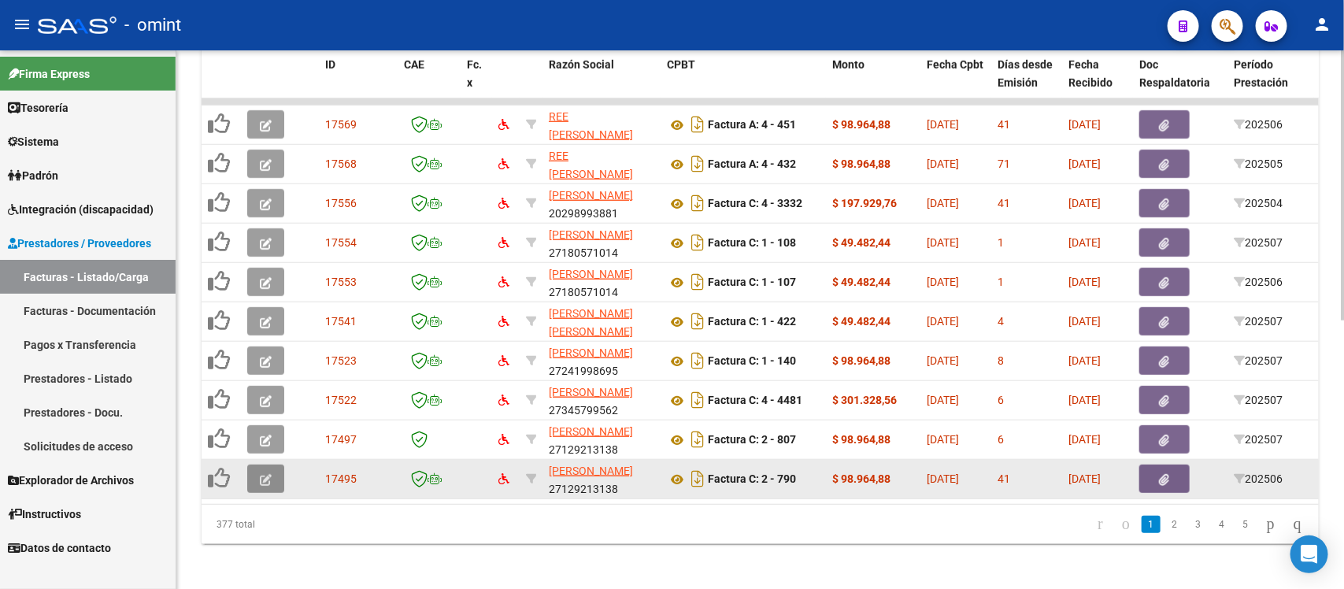
click at [260, 477] on icon "button" at bounding box center [266, 480] width 12 height 12
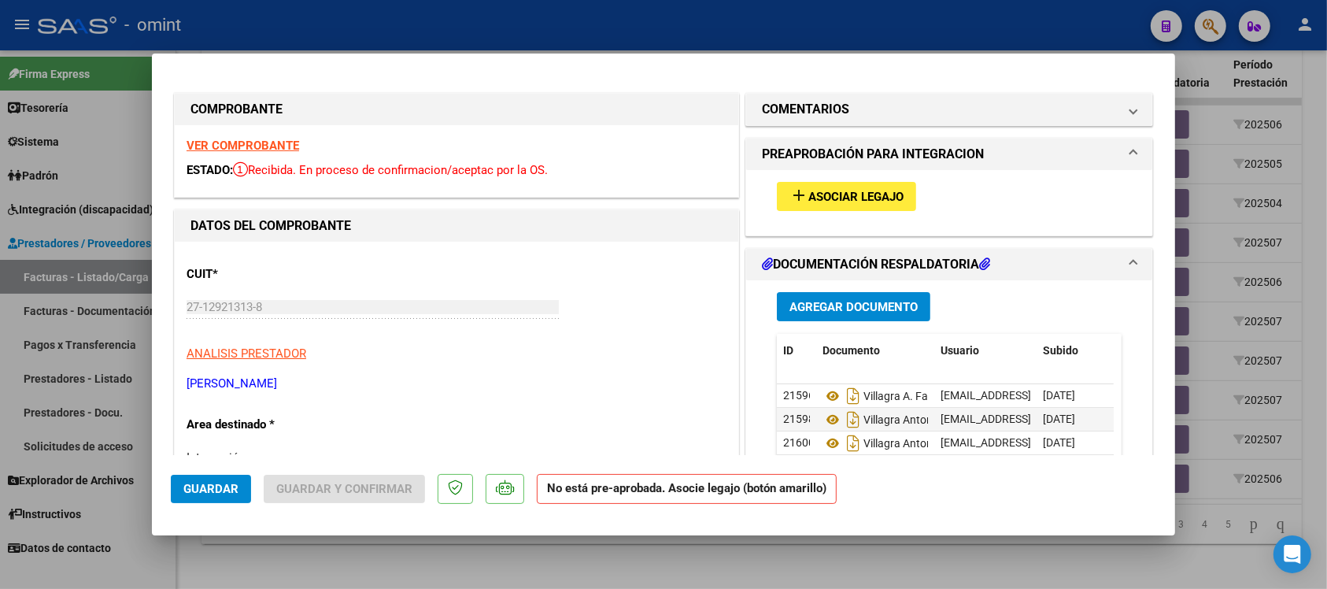
click at [231, 143] on strong "VER COMPROBANTE" at bounding box center [243, 146] width 113 height 14
click at [828, 202] on button "add Asociar Legajo" at bounding box center [846, 196] width 139 height 29
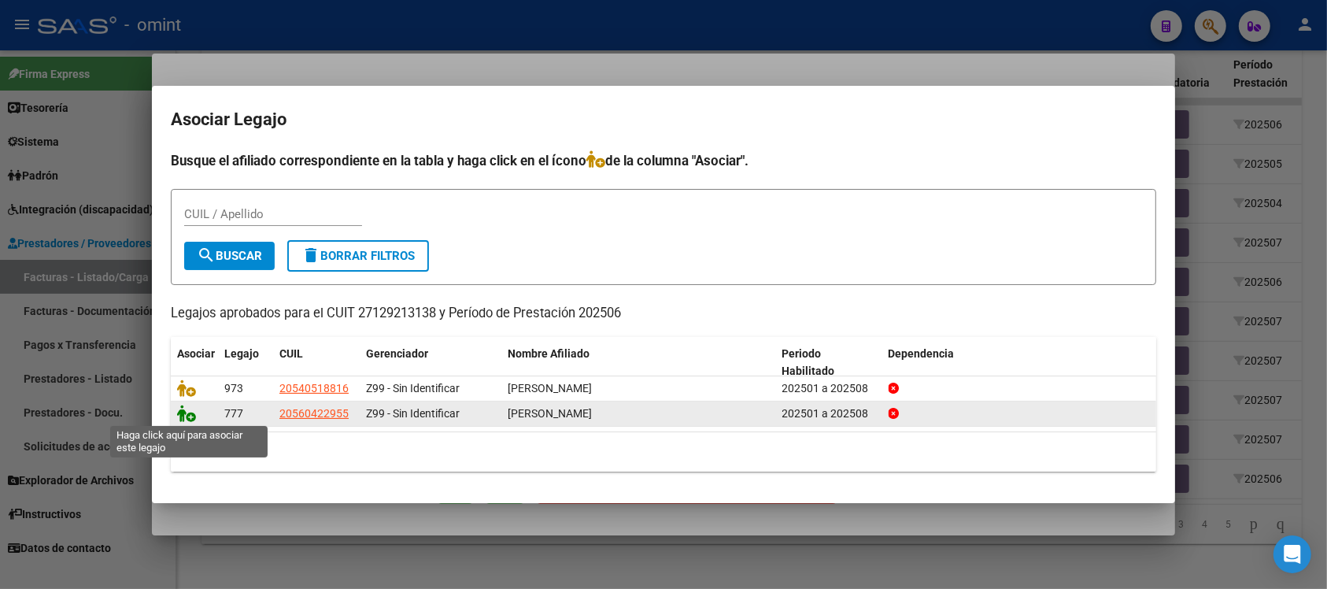
click at [185, 417] on icon at bounding box center [186, 413] width 19 height 17
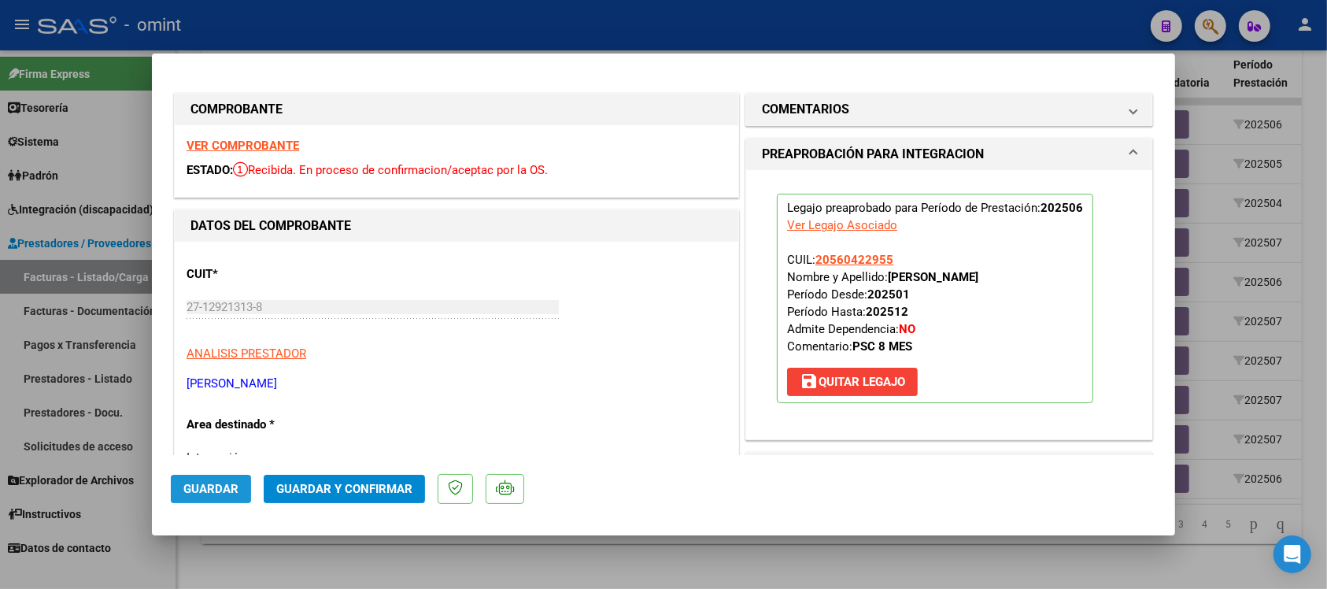
click at [228, 483] on span "Guardar" at bounding box center [210, 489] width 55 height 14
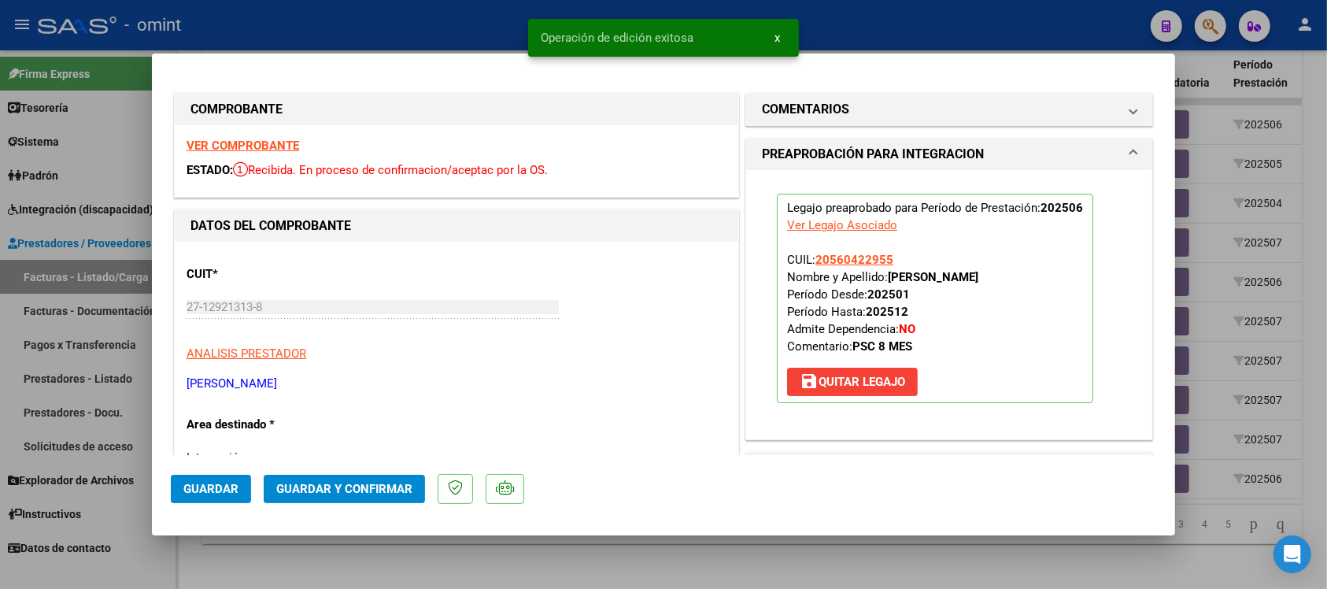
click at [383, 18] on div at bounding box center [663, 294] width 1327 height 589
type input "$ 0,00"
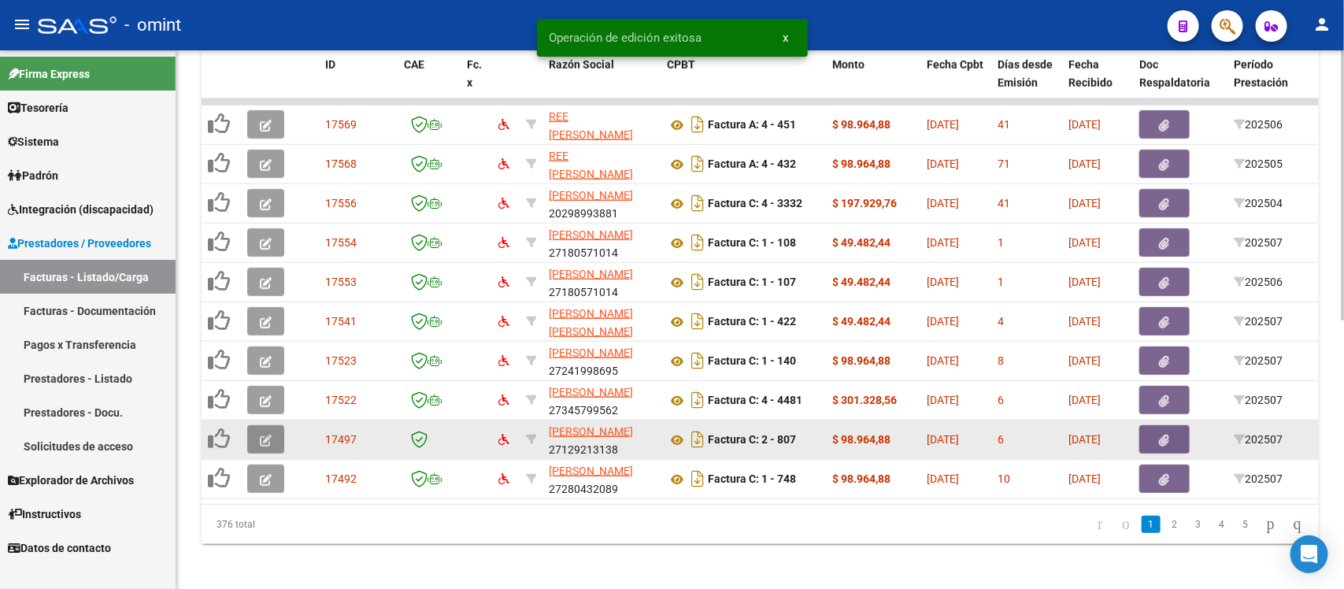
click at [276, 442] on button "button" at bounding box center [265, 439] width 37 height 28
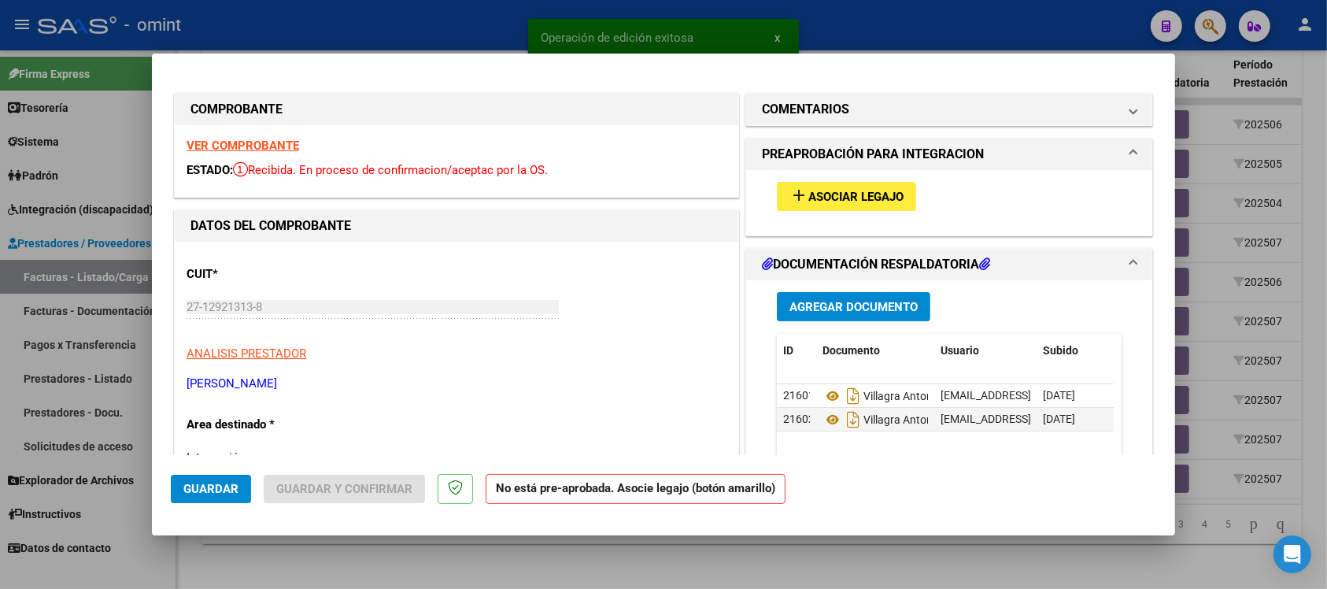
click at [262, 135] on div "VER COMPROBANTE ESTADO: Recibida. En proceso de confirmacion/aceptac por la OS." at bounding box center [457, 161] width 564 height 72
click at [272, 143] on strong "VER COMPROBANTE" at bounding box center [243, 146] width 113 height 14
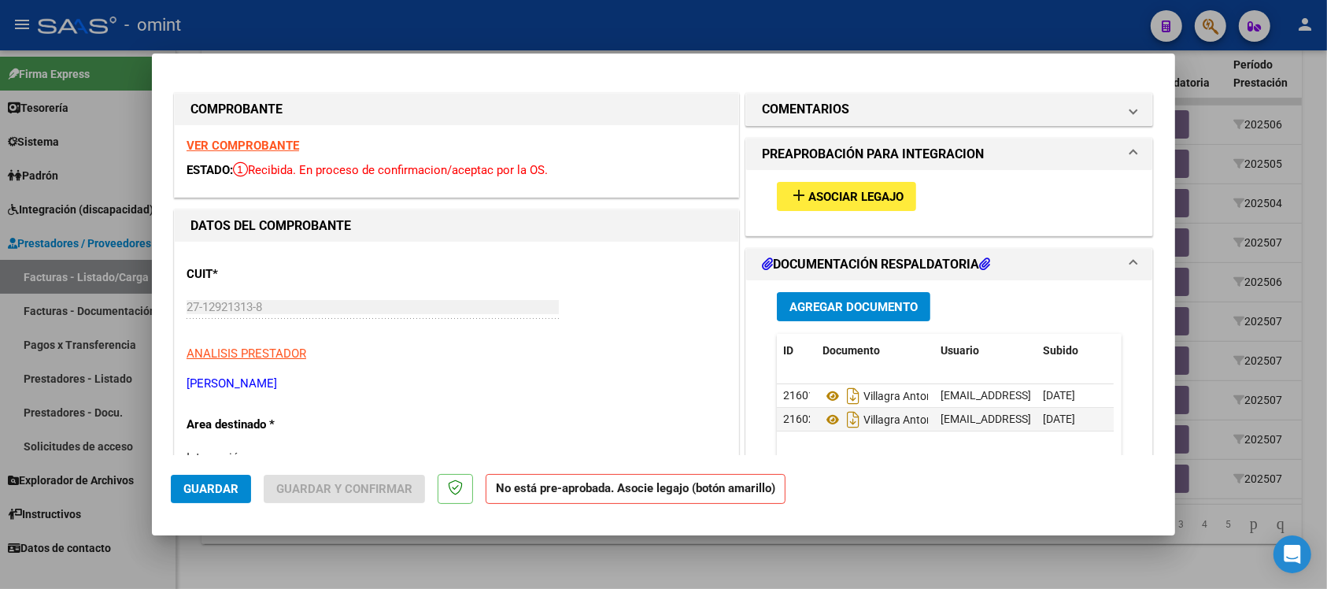
click at [250, 150] on strong "VER COMPROBANTE" at bounding box center [243, 146] width 113 height 14
click at [854, 191] on span "Asociar Legajo" at bounding box center [856, 197] width 95 height 14
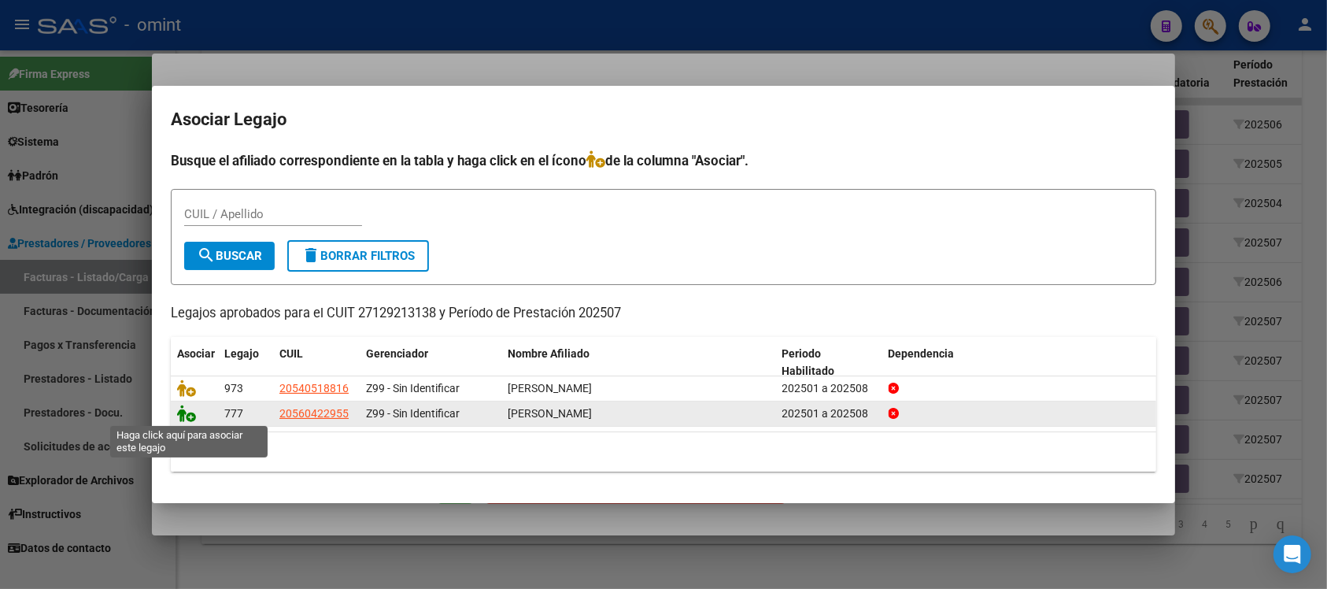
click at [193, 411] on icon at bounding box center [186, 413] width 19 height 17
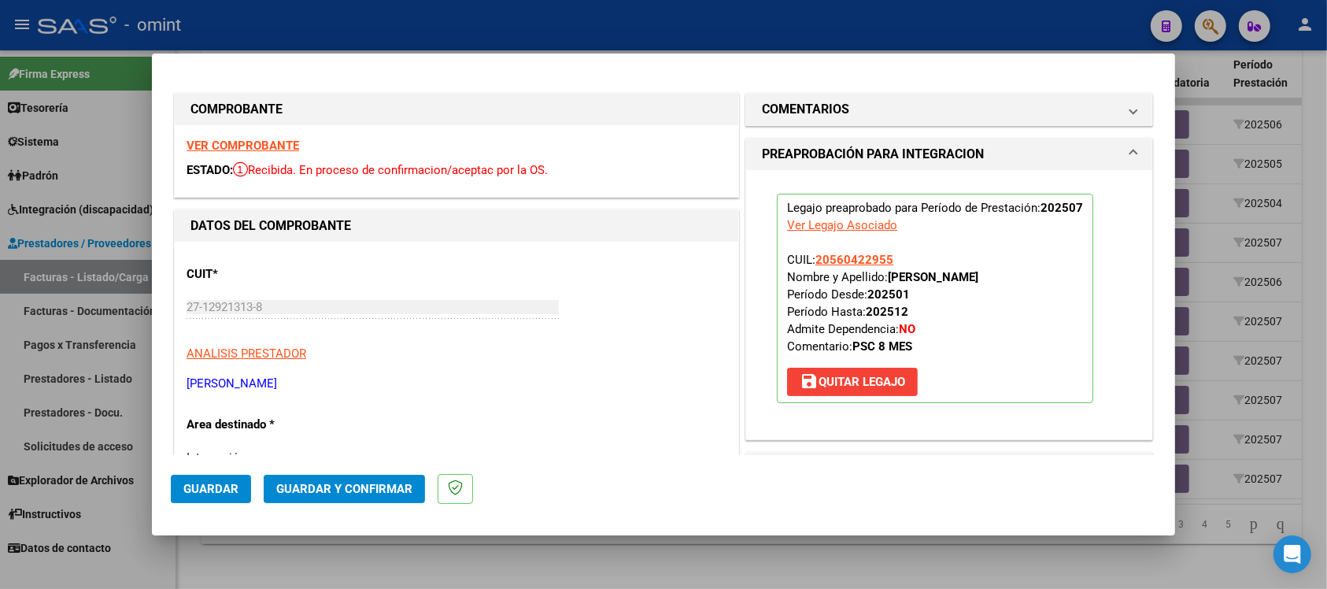
click at [231, 479] on button "Guardar" at bounding box center [211, 489] width 80 height 28
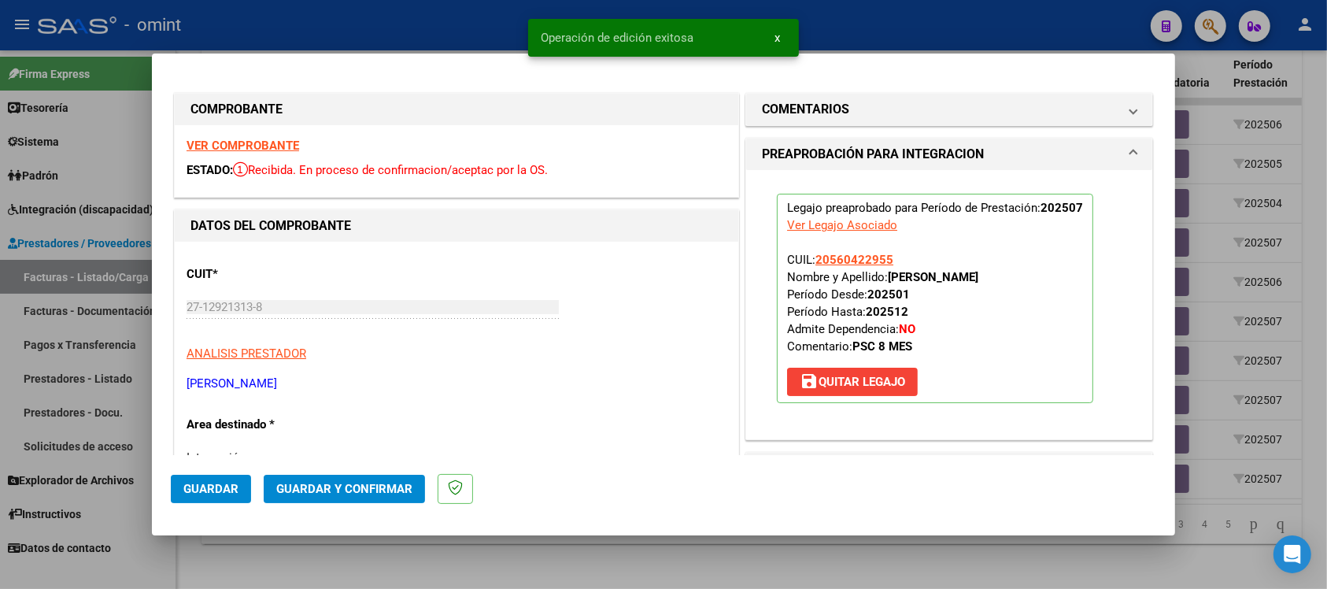
click at [430, 28] on div at bounding box center [663, 294] width 1327 height 589
type input "$ 0,00"
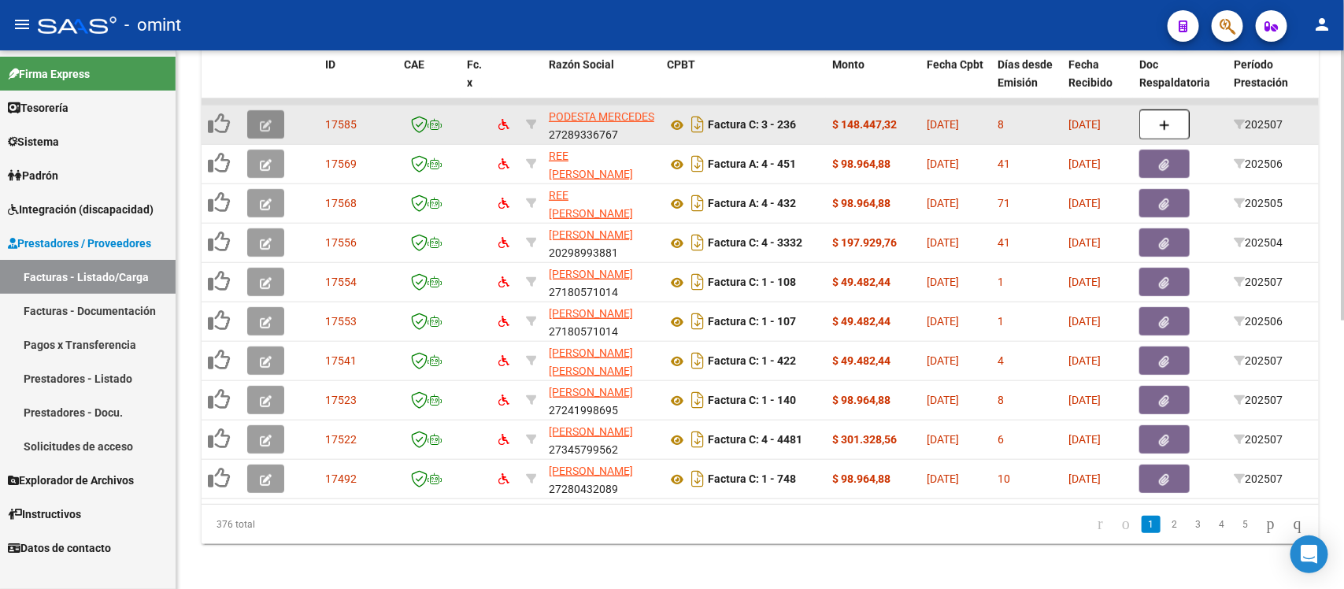
click at [266, 120] on icon "button" at bounding box center [266, 126] width 12 height 12
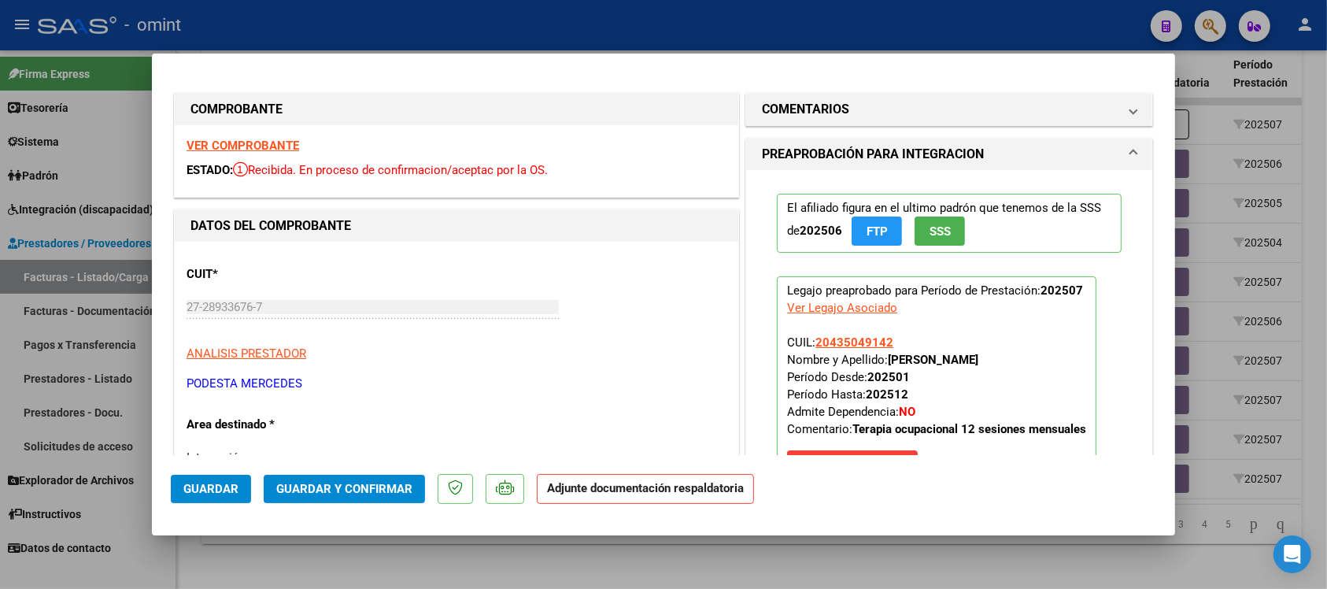
click at [258, 147] on strong "VER COMPROBANTE" at bounding box center [243, 146] width 113 height 14
click at [451, 20] on div at bounding box center [663, 294] width 1327 height 589
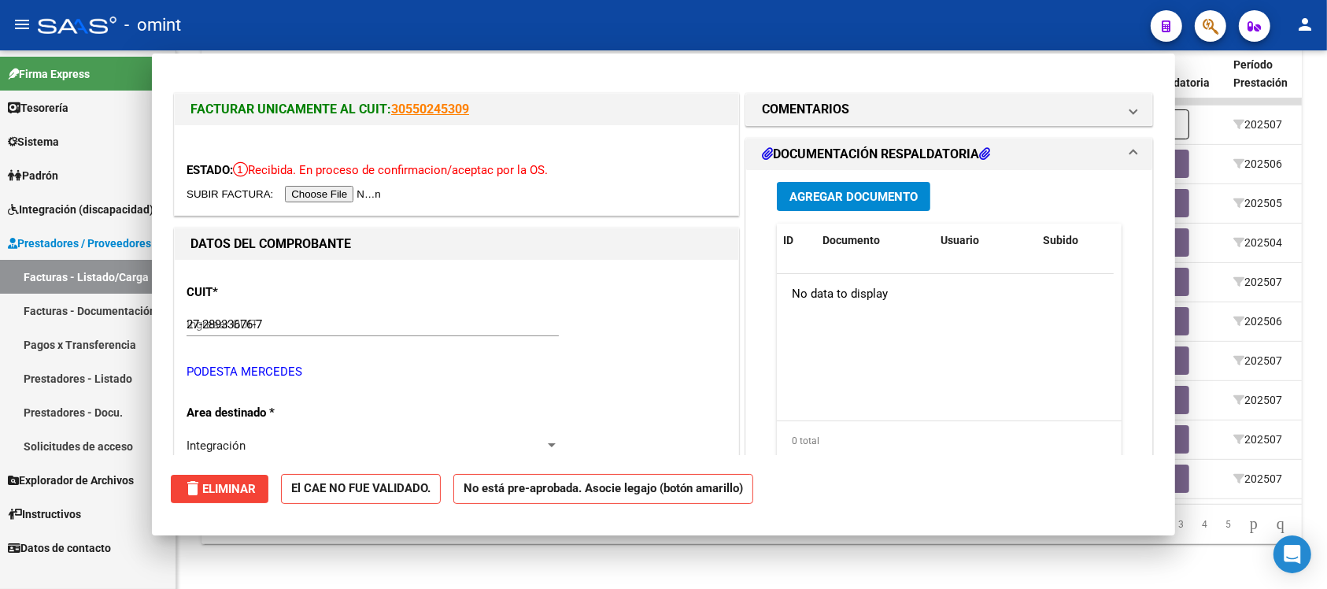
type input "$ 0,00"
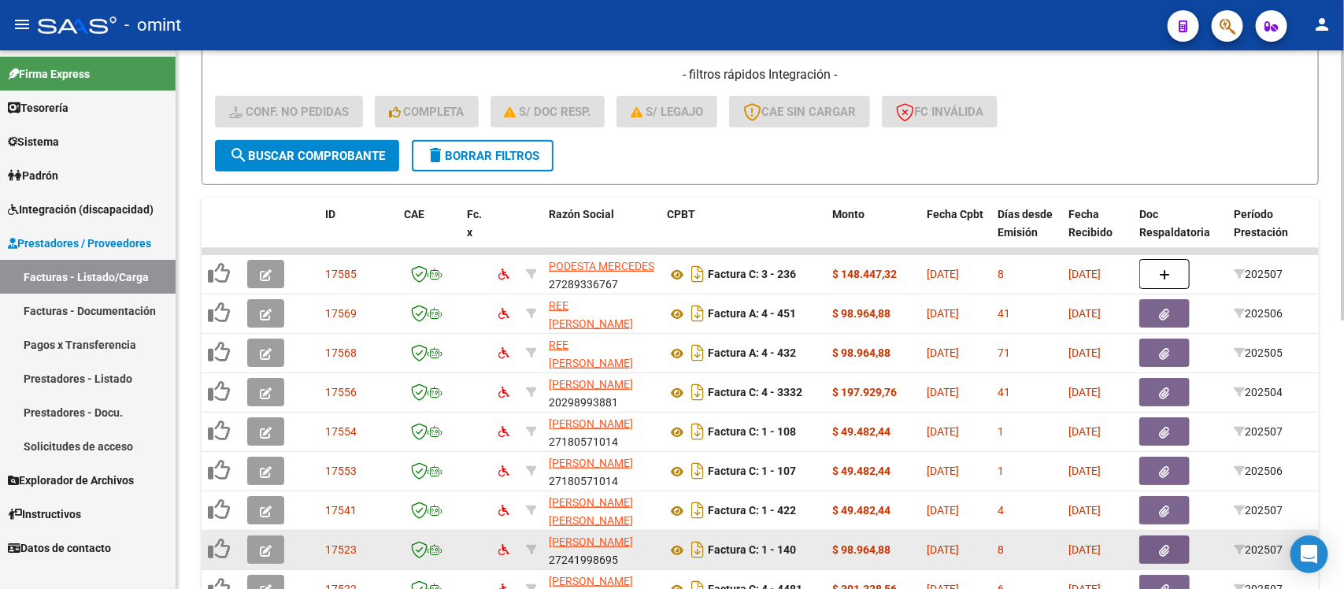
scroll to position [224, 0]
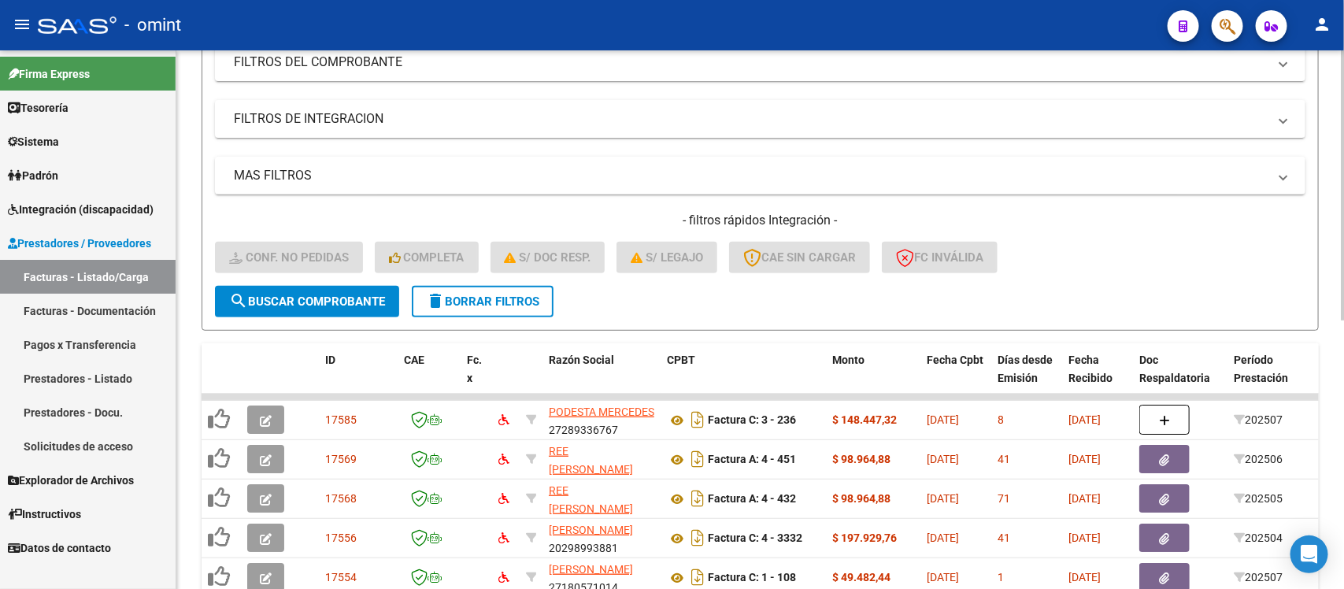
click at [508, 302] on span "delete Borrar Filtros" at bounding box center [482, 301] width 113 height 14
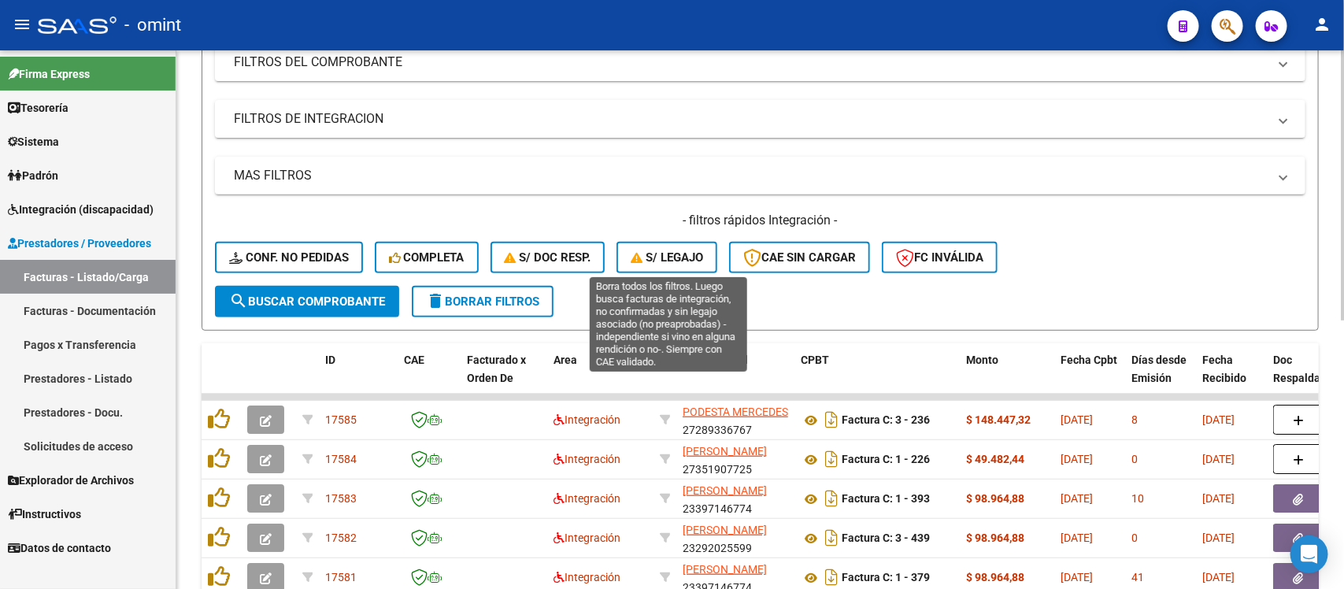
click at [698, 250] on span "S/ legajo" at bounding box center [667, 257] width 72 height 14
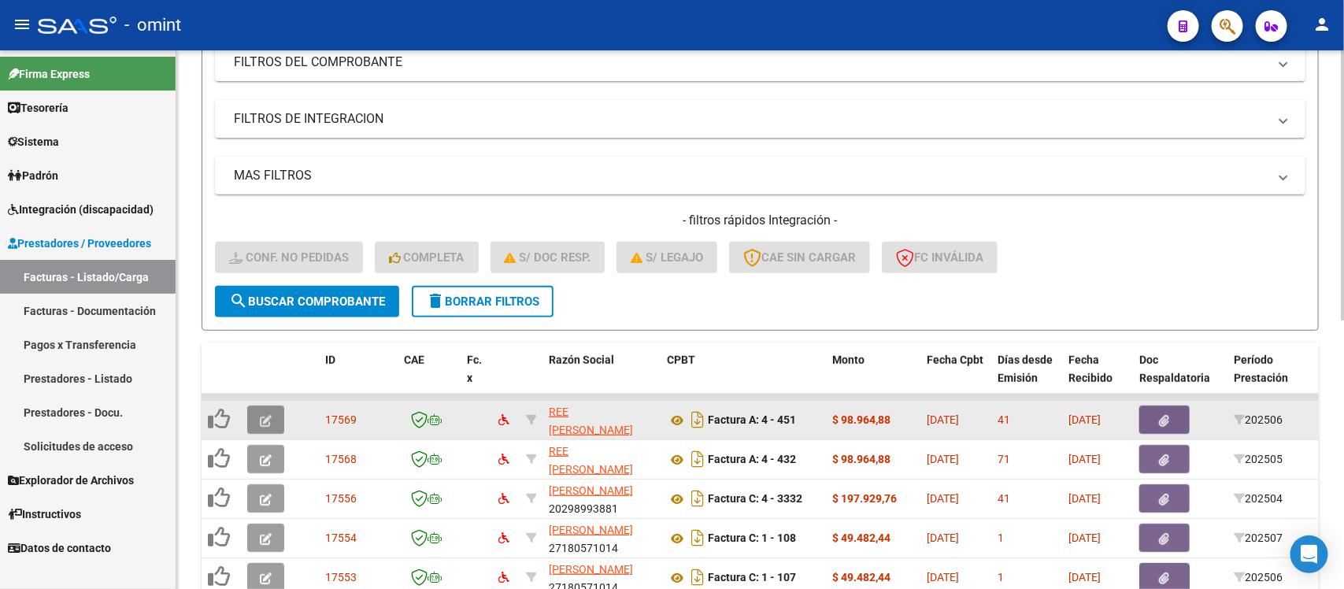
click at [272, 426] on button "button" at bounding box center [265, 419] width 37 height 28
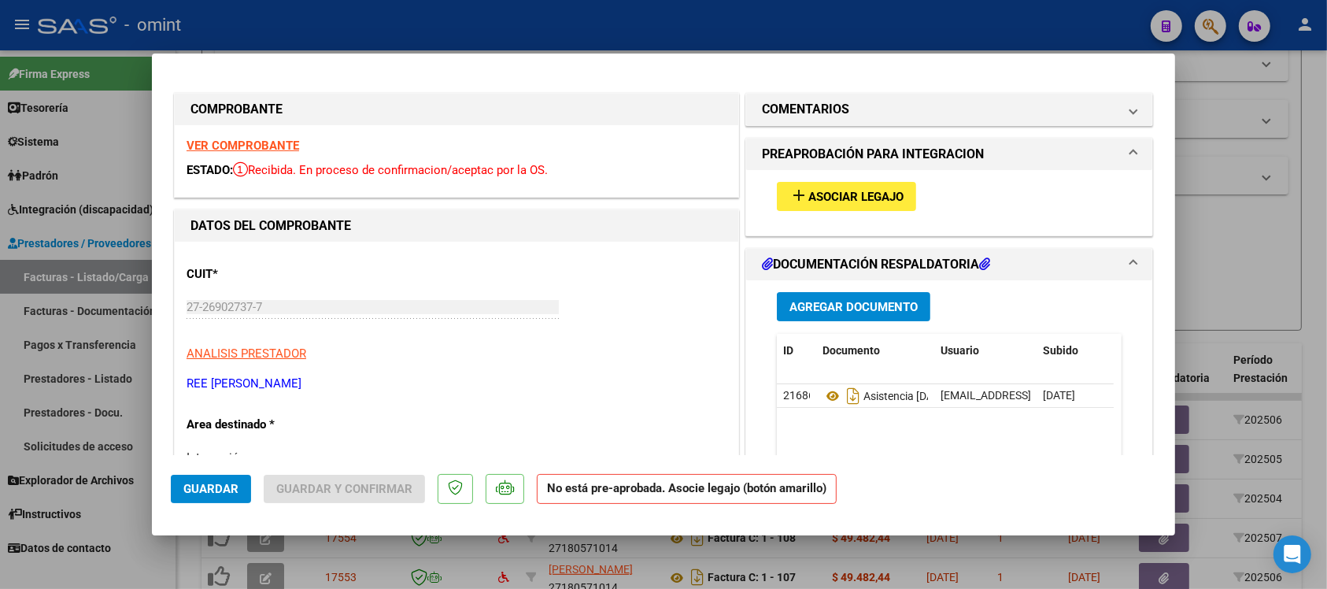
click at [254, 152] on strong "VER COMPROBANTE" at bounding box center [243, 146] width 113 height 14
click at [418, 38] on div at bounding box center [663, 294] width 1327 height 589
type input "$ 0,00"
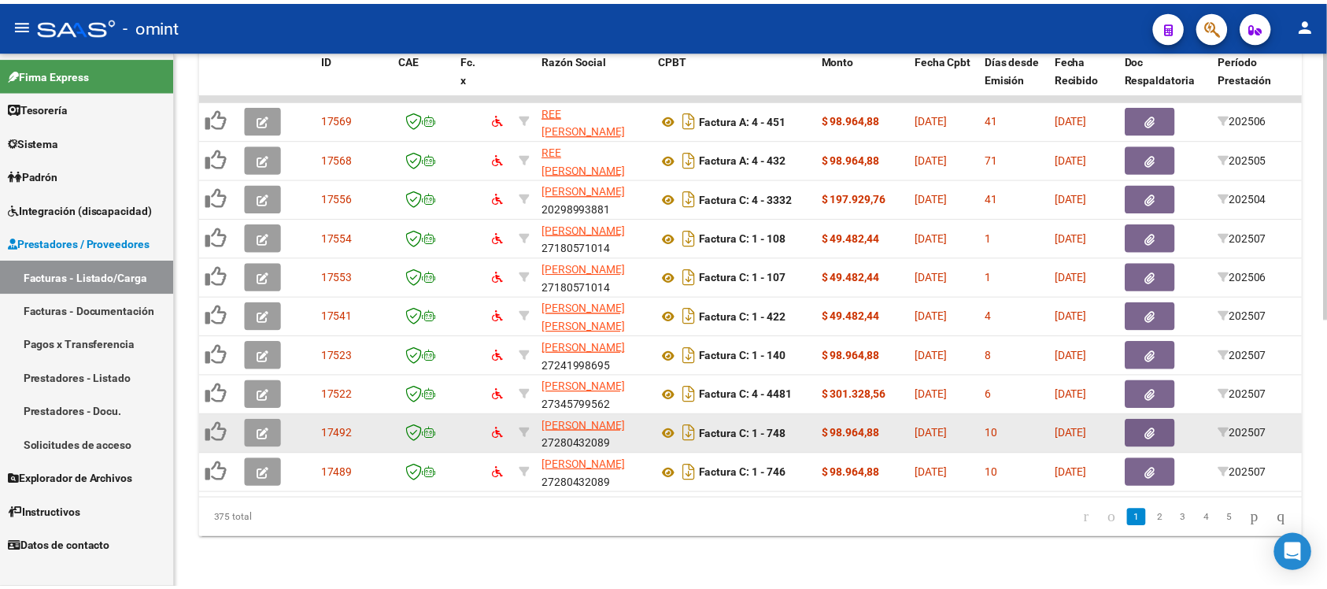
scroll to position [539, 0]
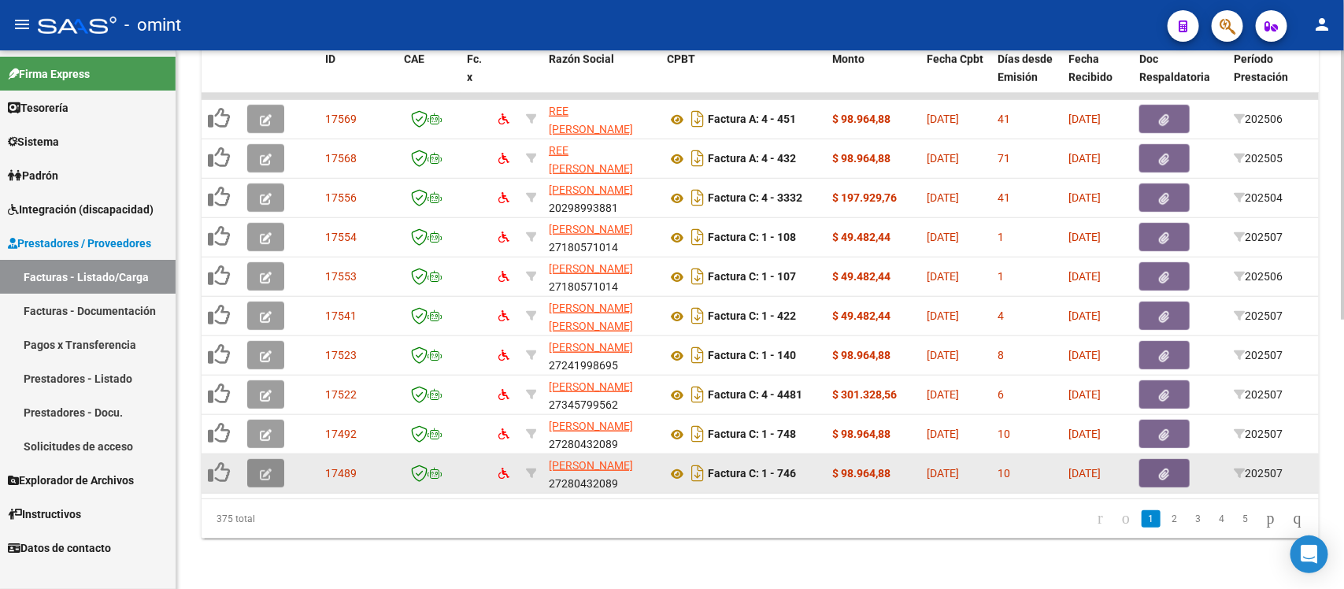
click at [260, 468] on icon "button" at bounding box center [266, 474] width 12 height 12
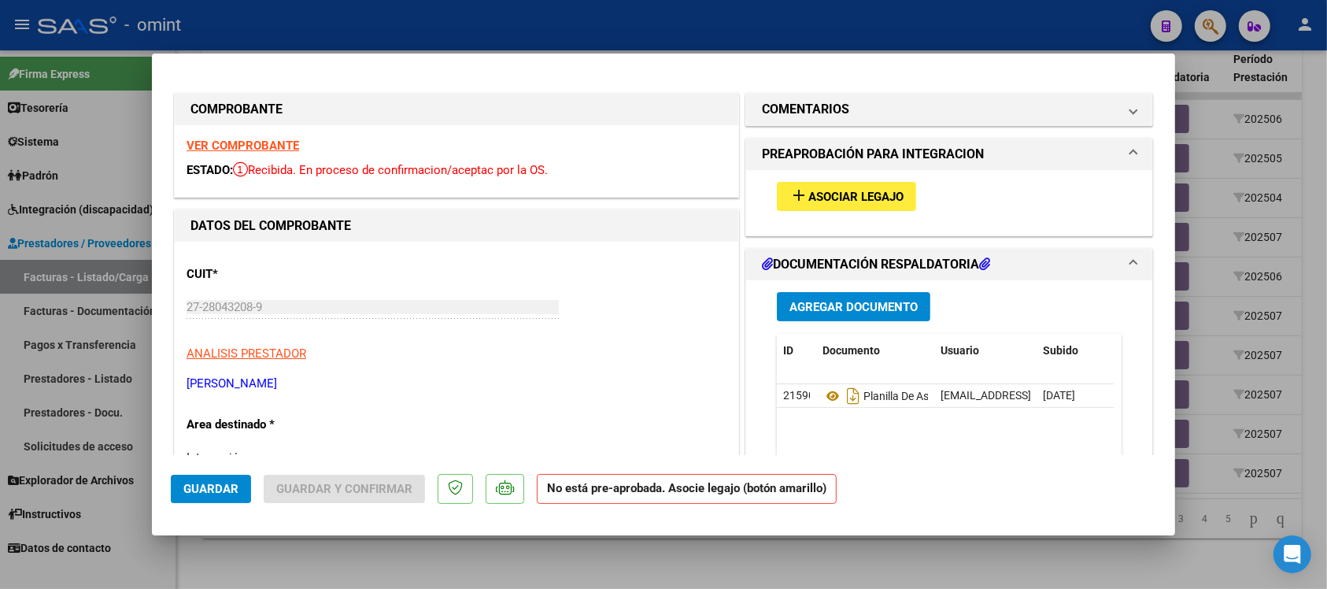
click at [280, 140] on strong "VER COMPROBANTE" at bounding box center [243, 146] width 113 height 14
click at [819, 199] on span "Asociar Legajo" at bounding box center [856, 197] width 95 height 14
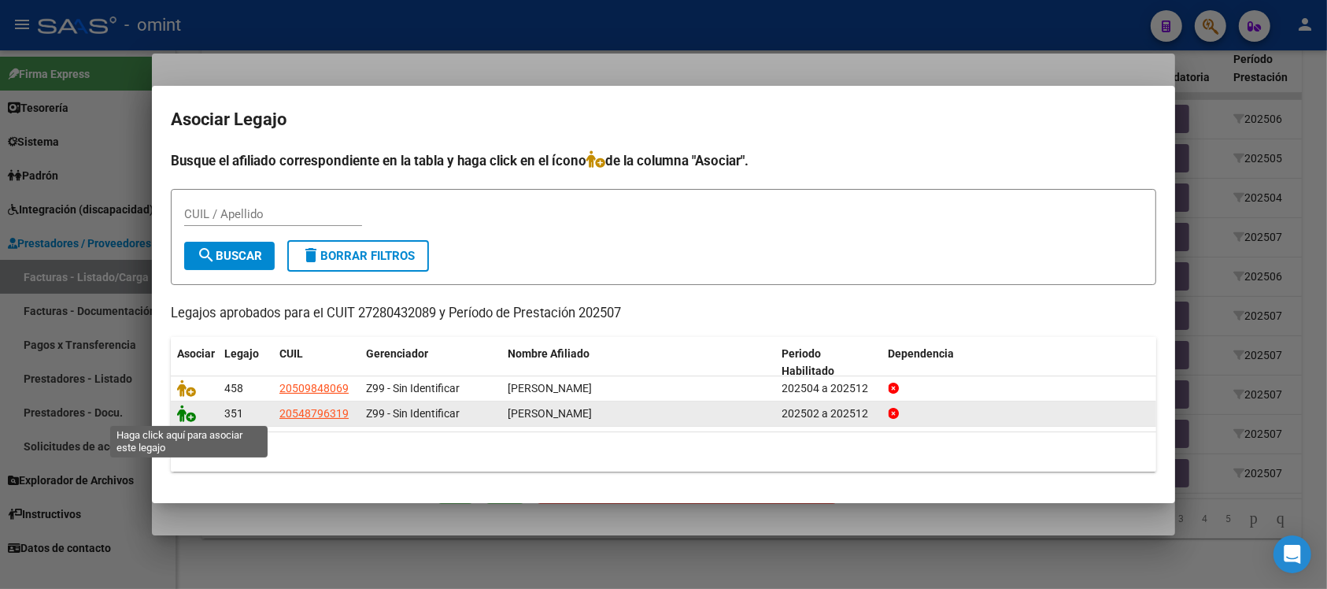
click at [183, 409] on icon at bounding box center [186, 413] width 19 height 17
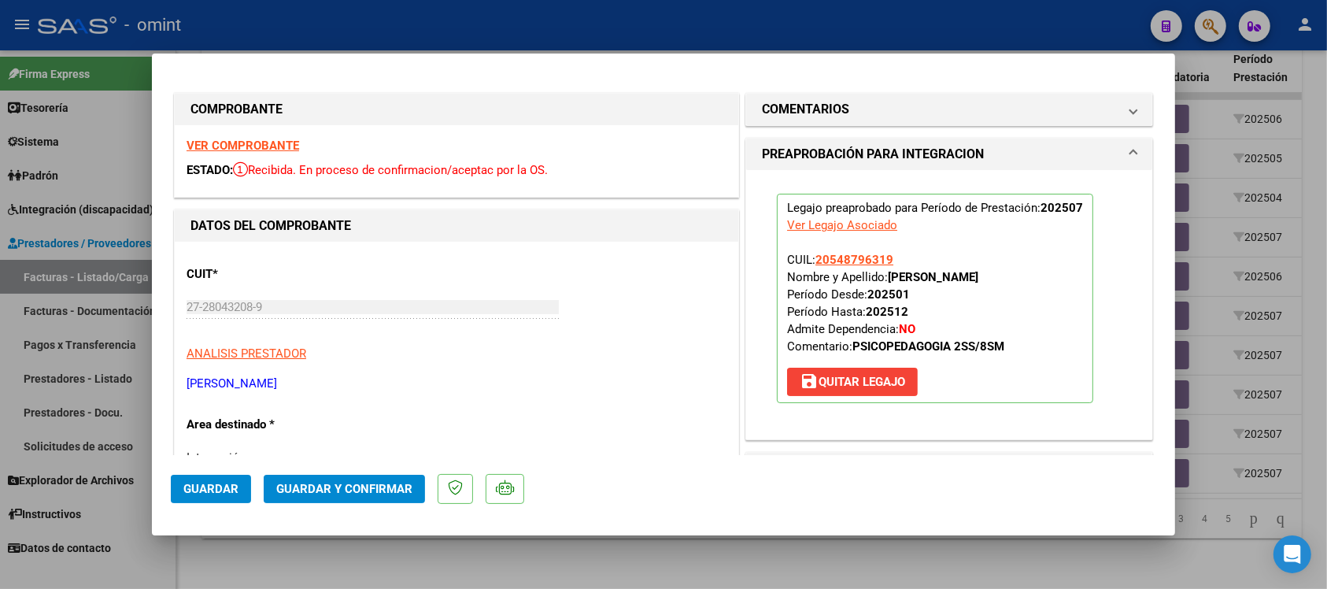
click at [232, 492] on span "Guardar" at bounding box center [210, 489] width 55 height 14
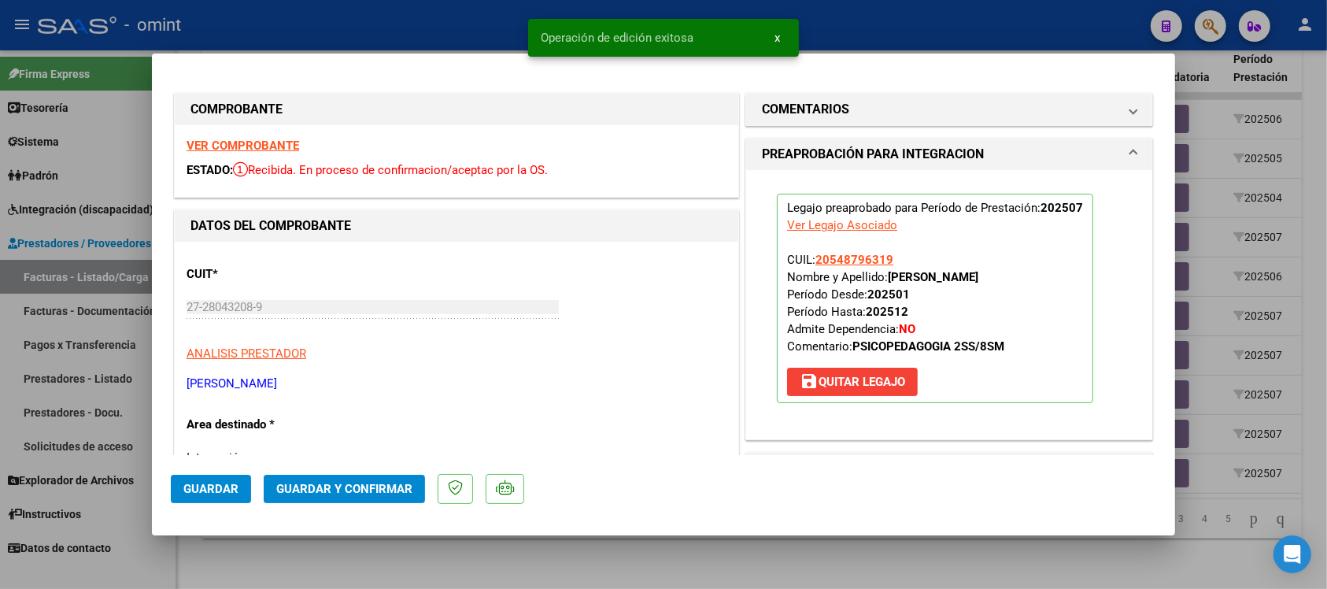
click at [454, 32] on div at bounding box center [663, 294] width 1327 height 589
type input "$ 0,00"
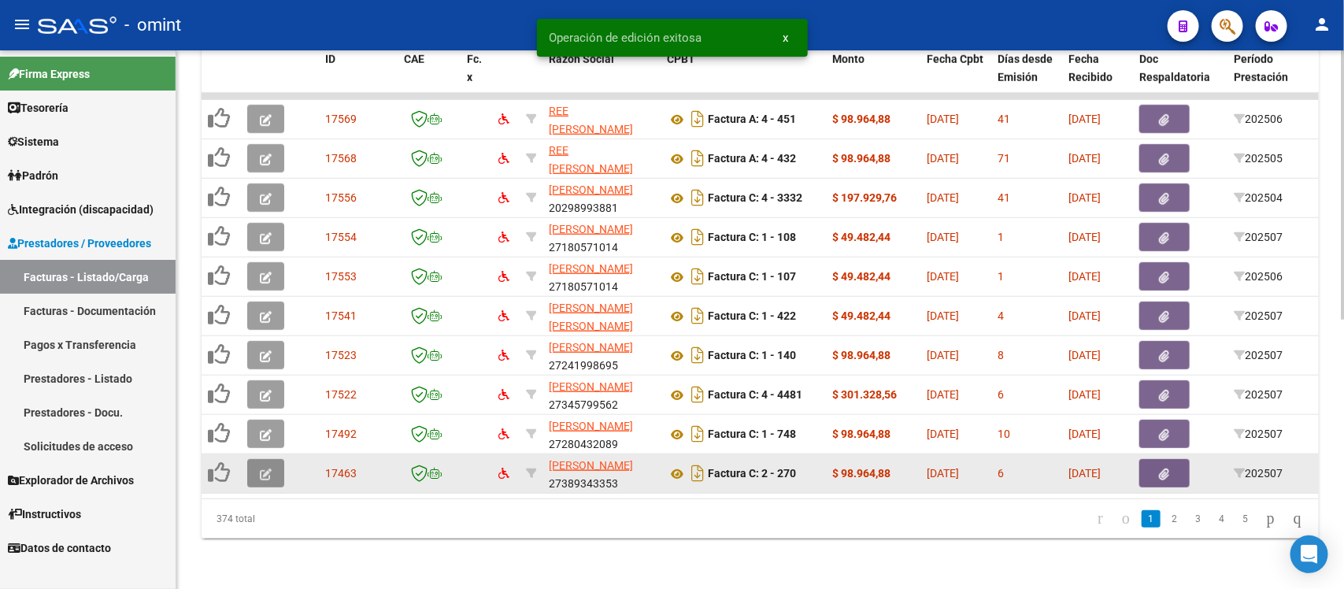
click at [273, 459] on button "button" at bounding box center [265, 473] width 37 height 28
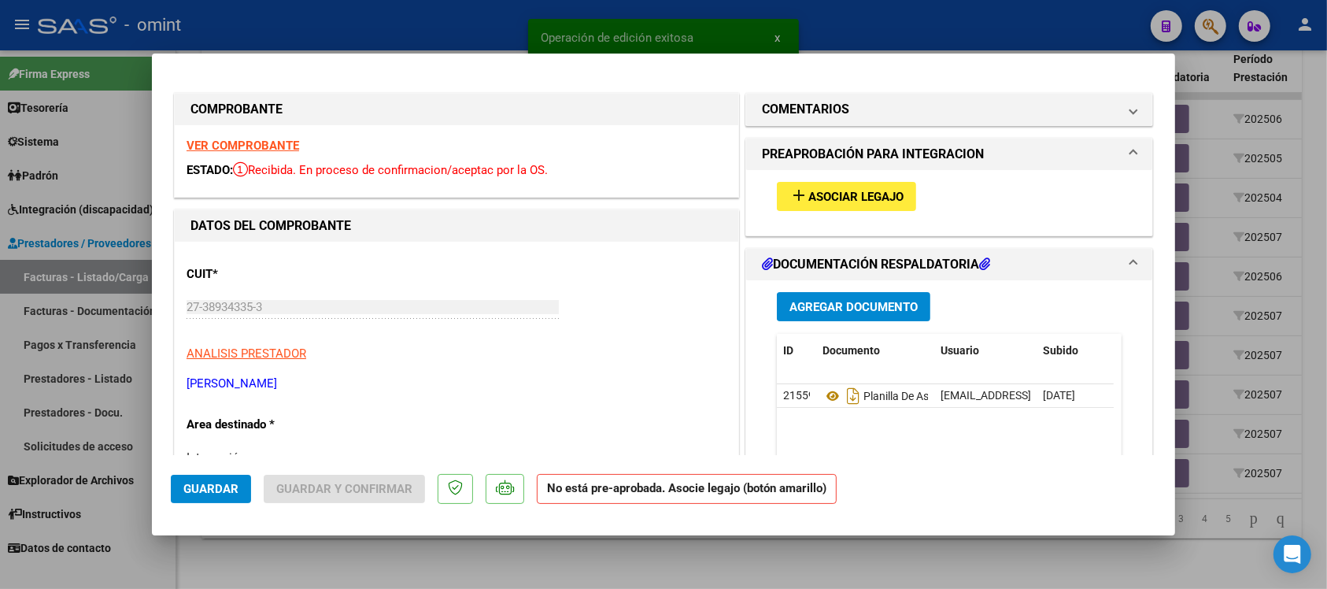
click at [278, 139] on strong "VER COMPROBANTE" at bounding box center [243, 146] width 113 height 14
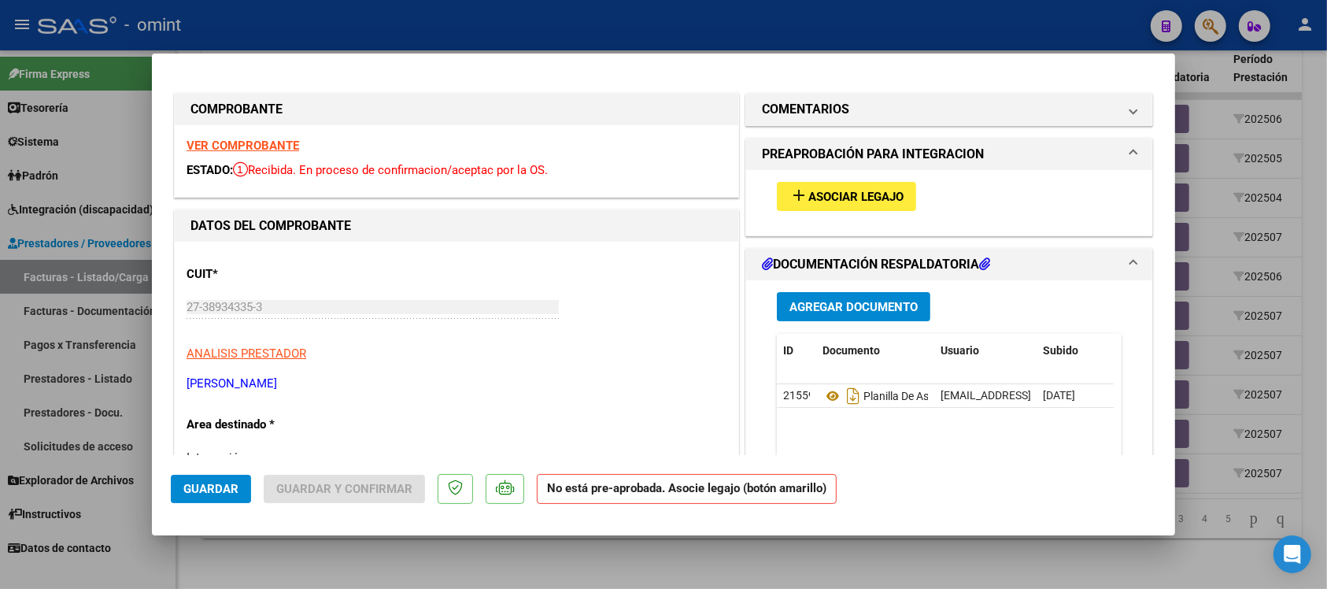
click at [790, 202] on mat-icon "add" at bounding box center [799, 195] width 19 height 19
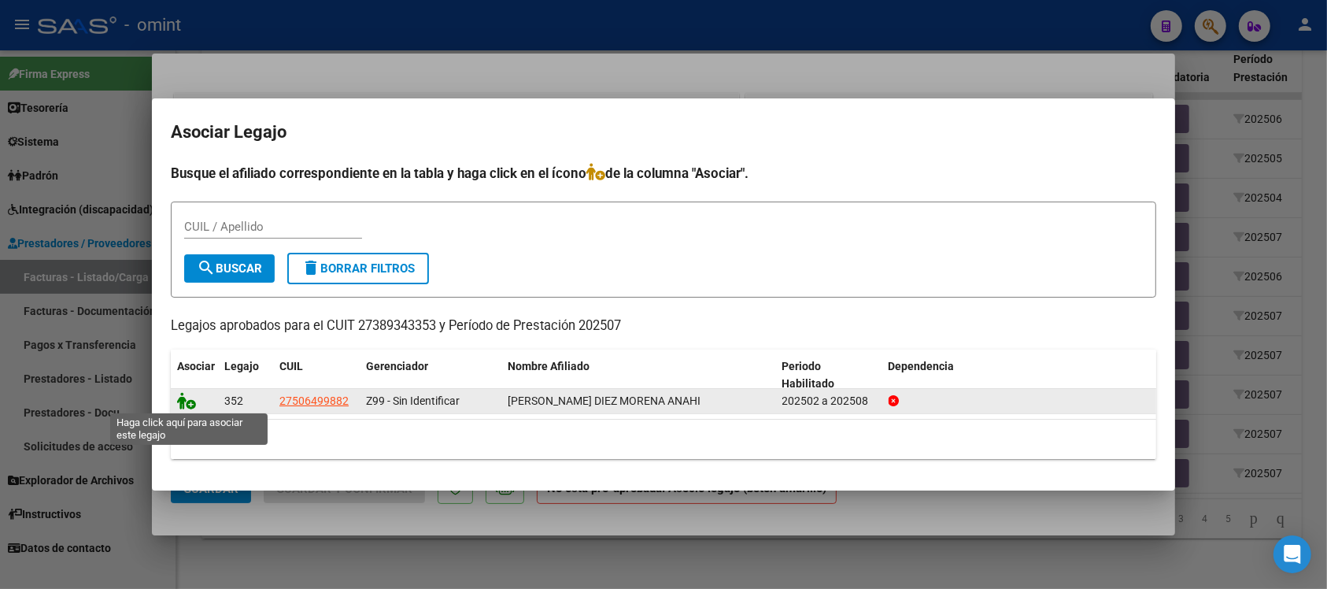
click at [183, 402] on icon at bounding box center [186, 400] width 19 height 17
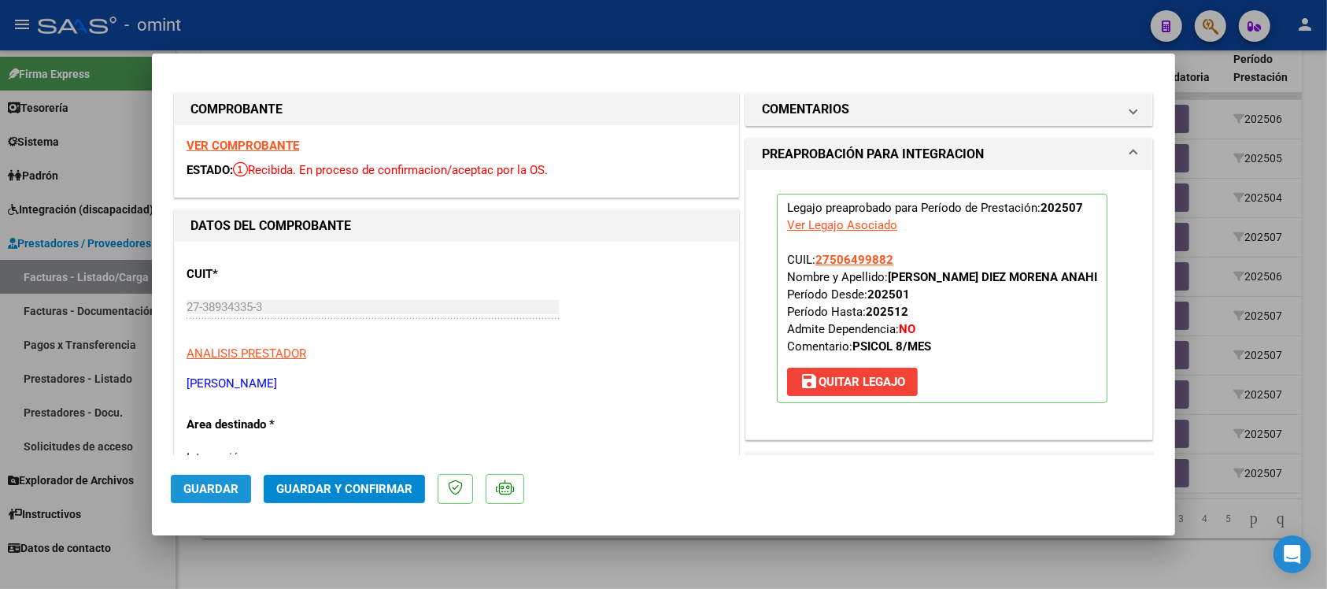
click at [202, 482] on span "Guardar" at bounding box center [210, 489] width 55 height 14
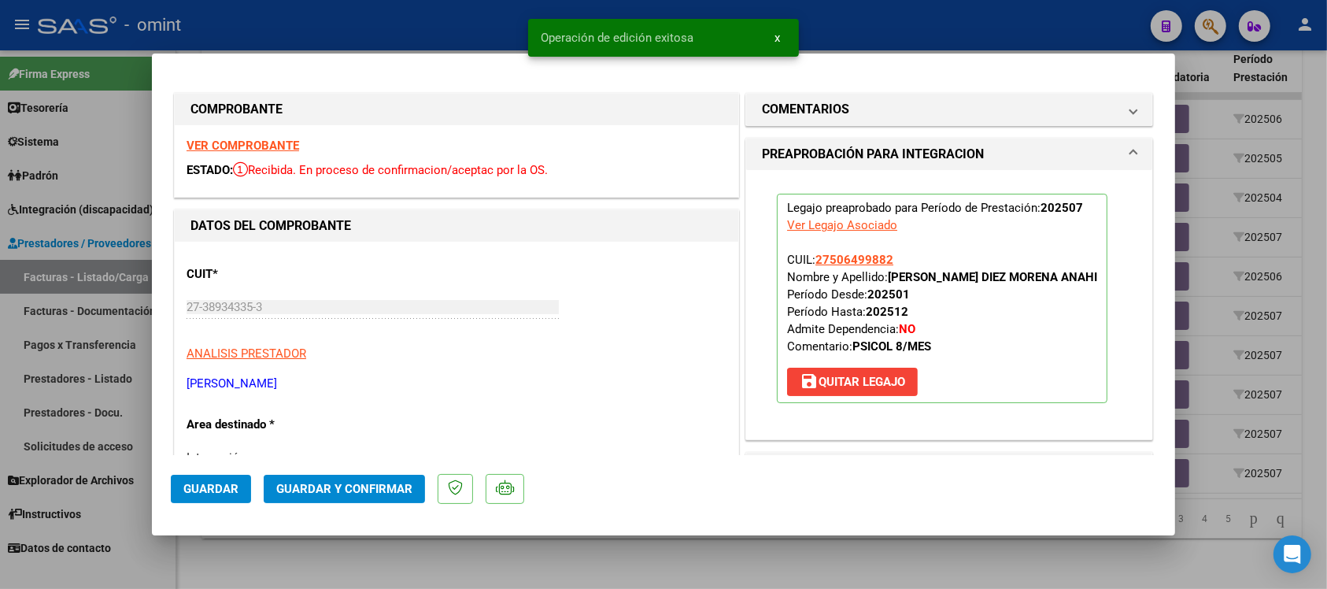
click at [408, 17] on div at bounding box center [663, 294] width 1327 height 589
type input "$ 0,00"
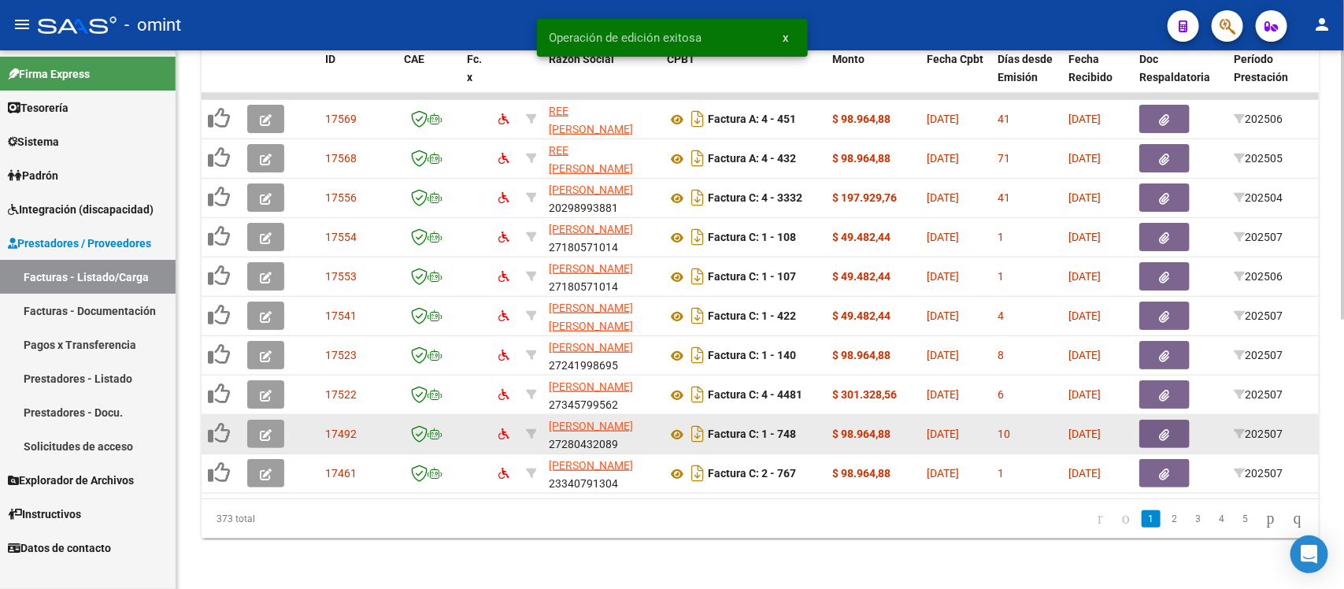
click at [252, 420] on button "button" at bounding box center [265, 434] width 37 height 28
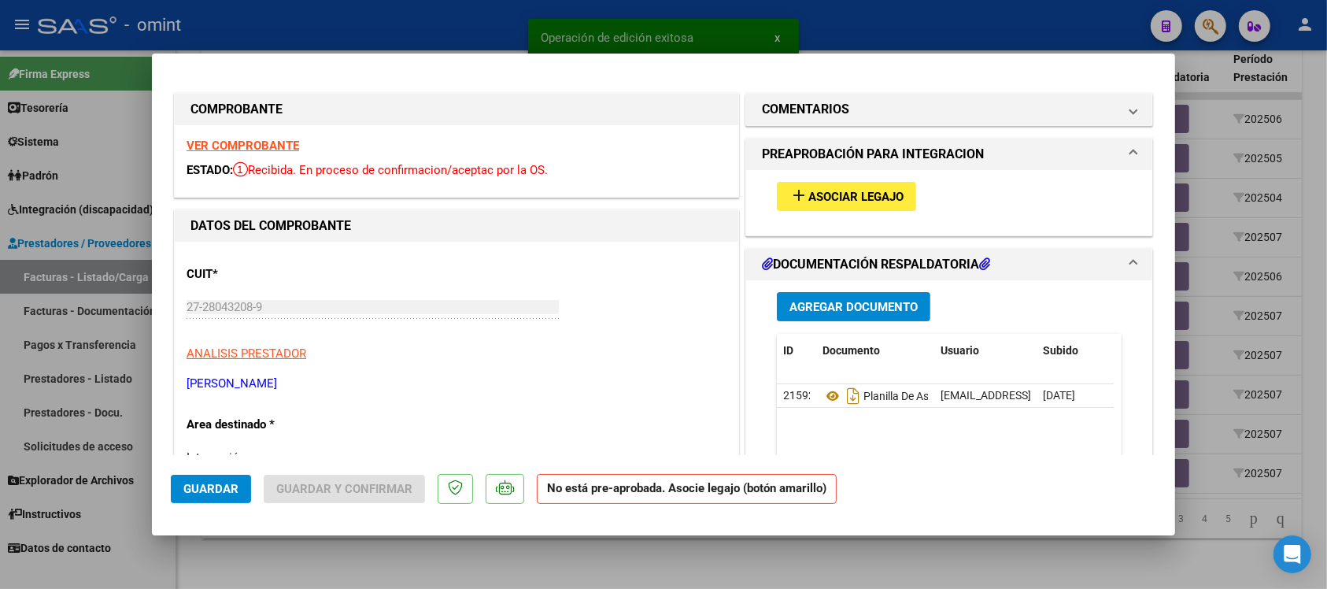
click at [265, 143] on strong "VER COMPROBANTE" at bounding box center [243, 146] width 113 height 14
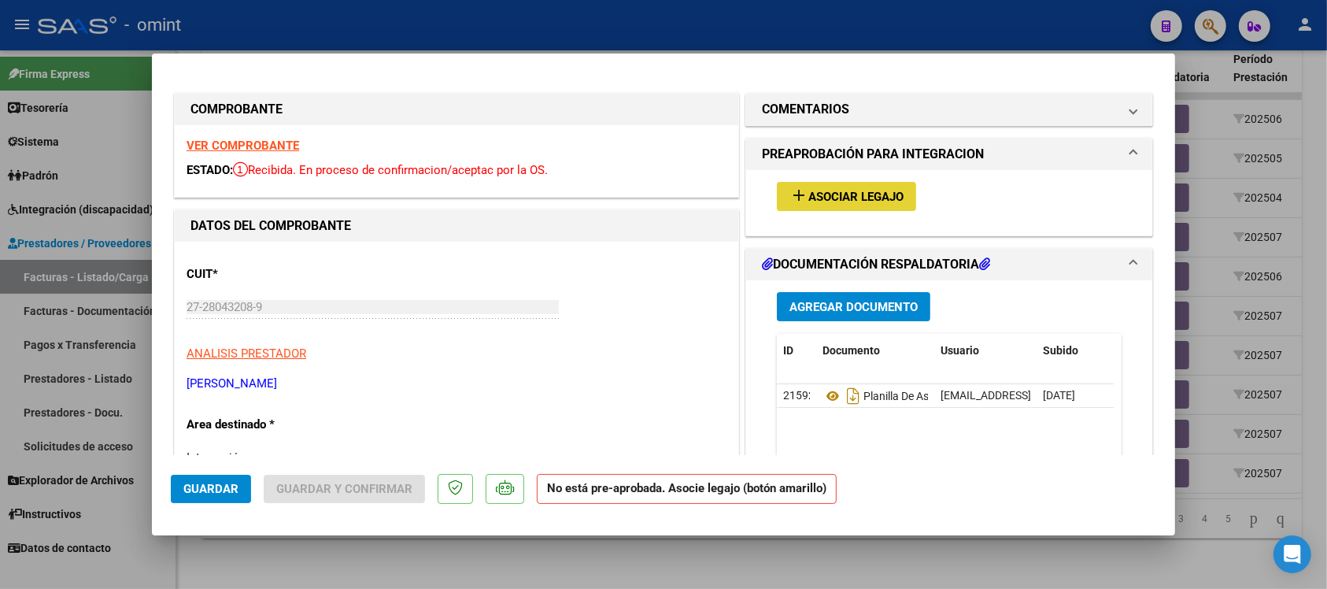
click at [817, 202] on span "Asociar Legajo" at bounding box center [856, 197] width 95 height 14
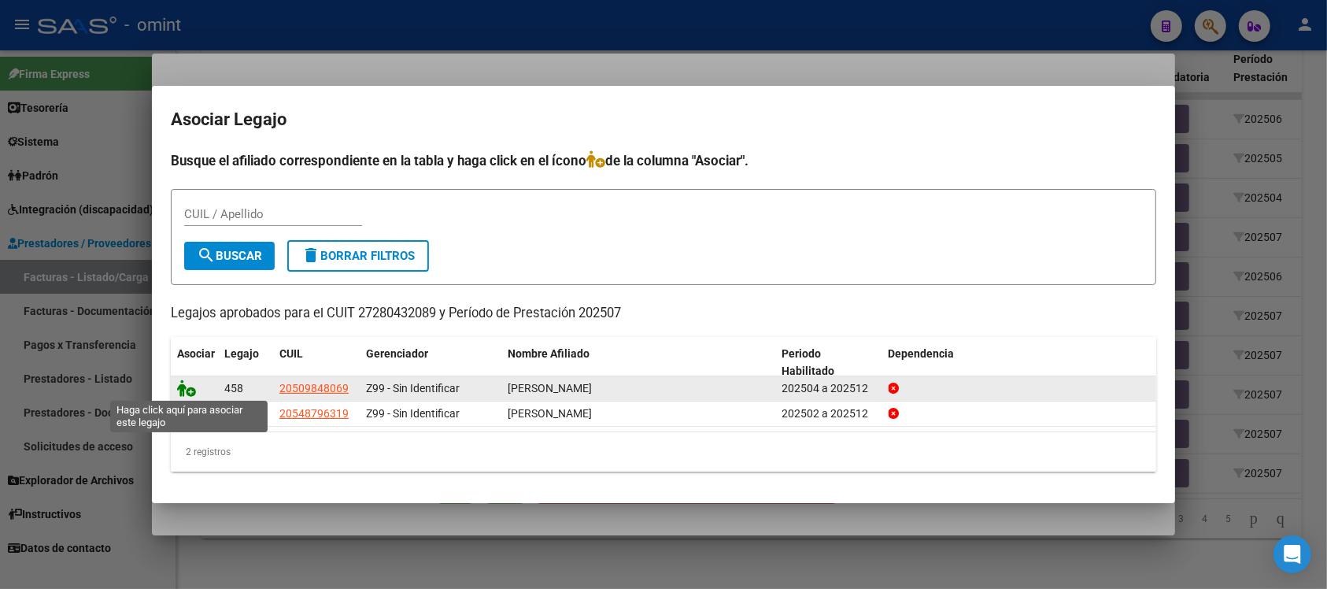
click at [185, 392] on icon at bounding box center [186, 388] width 19 height 17
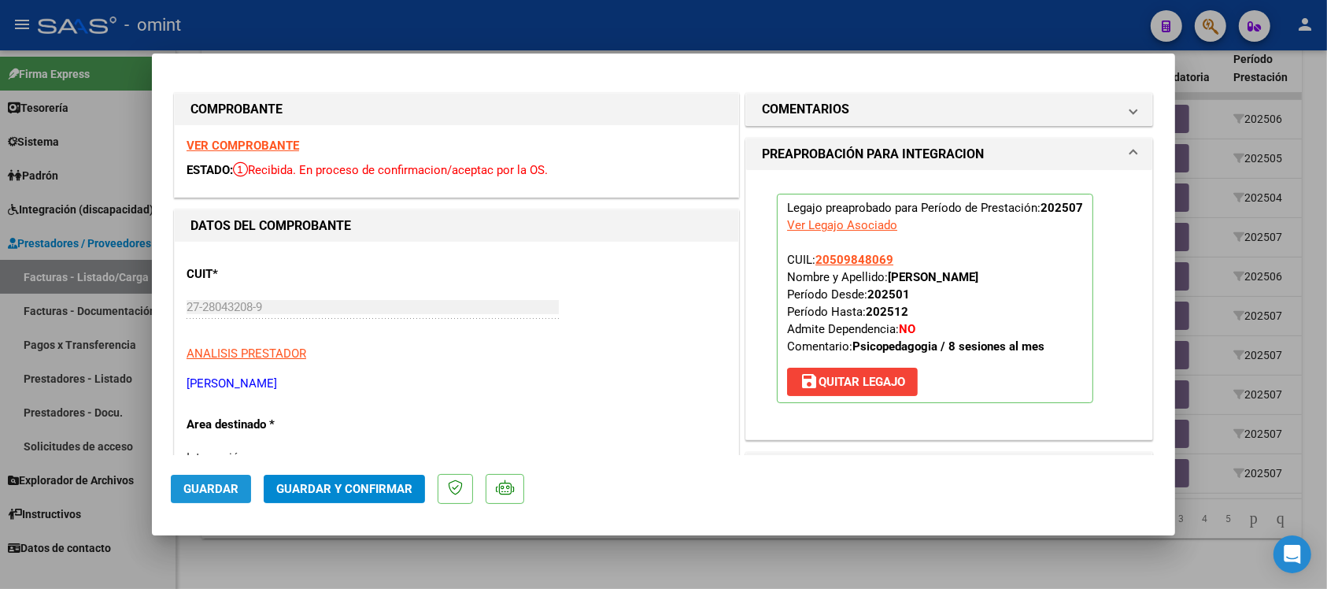
click at [225, 485] on span "Guardar" at bounding box center [210, 489] width 55 height 14
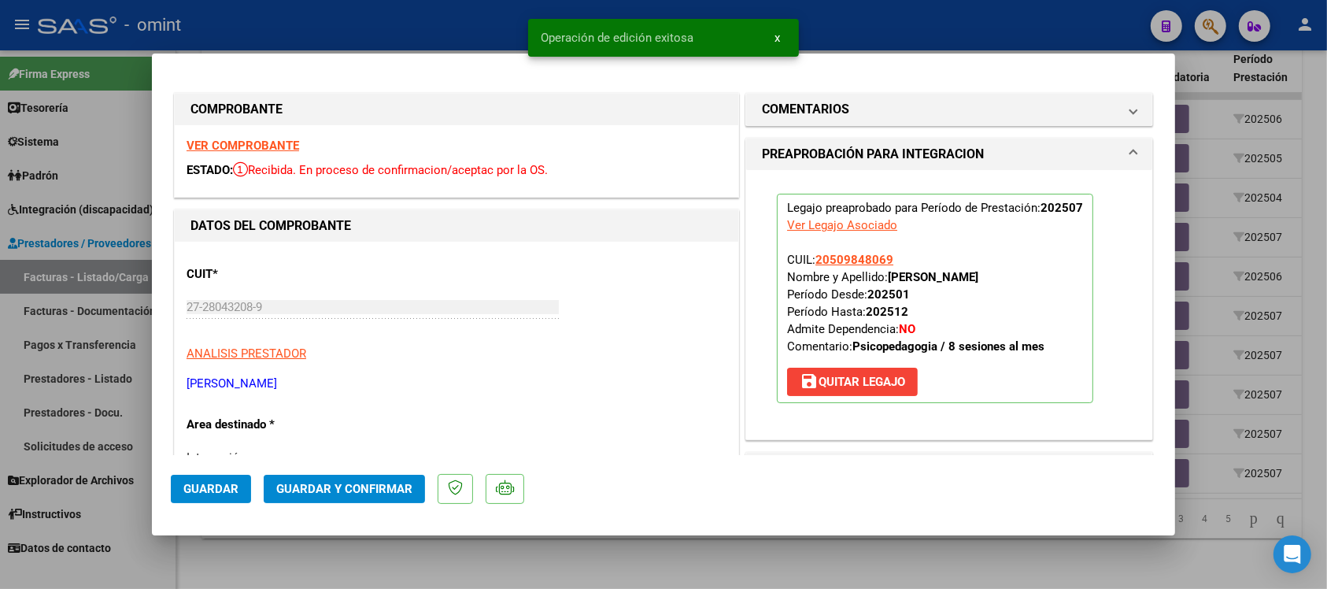
click at [442, 35] on div at bounding box center [663, 294] width 1327 height 589
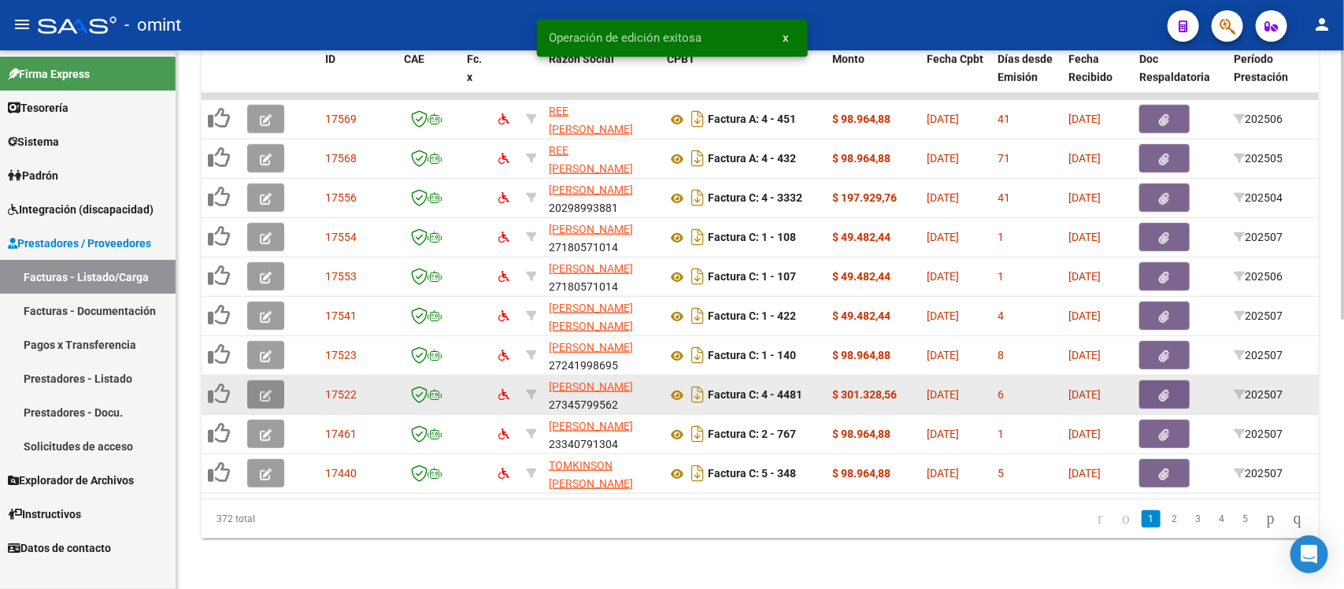
click at [272, 380] on button "button" at bounding box center [265, 394] width 37 height 28
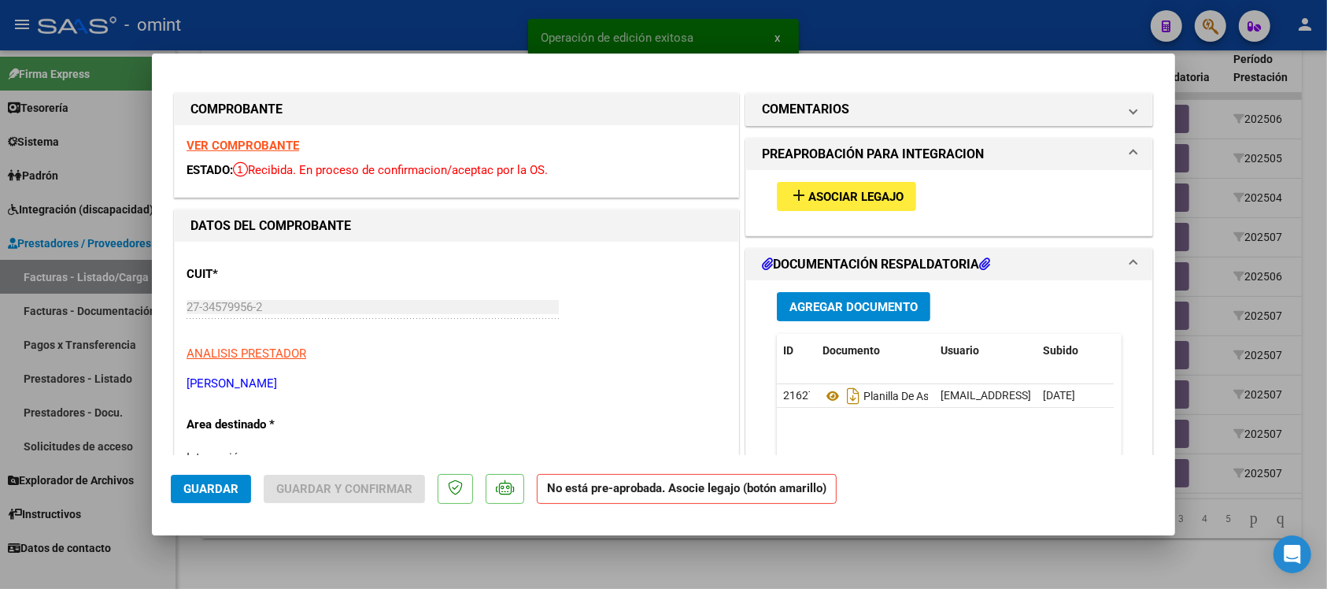
click at [264, 148] on strong "VER COMPROBANTE" at bounding box center [243, 146] width 113 height 14
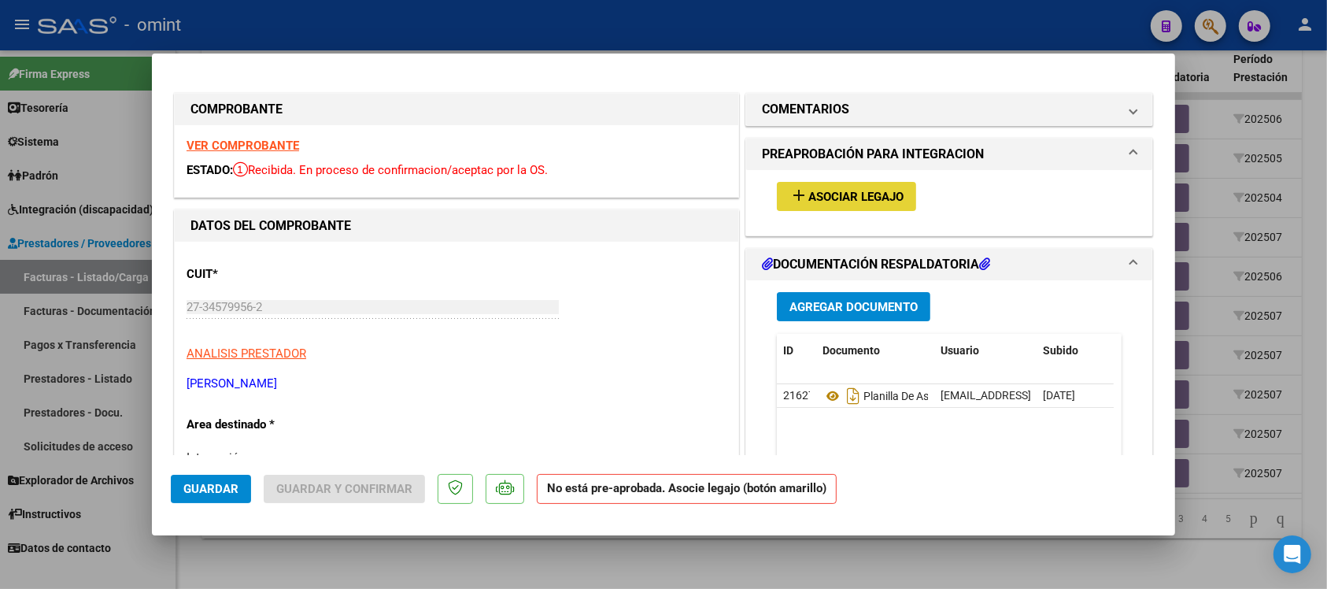
click at [827, 191] on span "Asociar Legajo" at bounding box center [856, 197] width 95 height 14
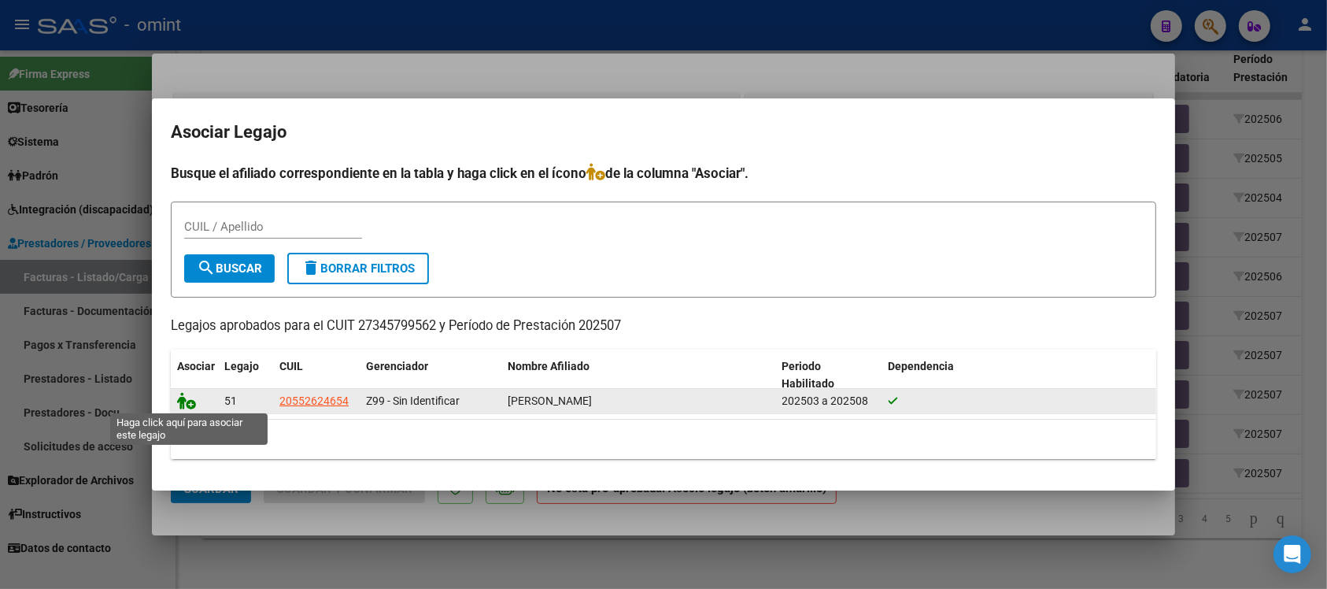
click at [193, 396] on icon at bounding box center [186, 400] width 19 height 17
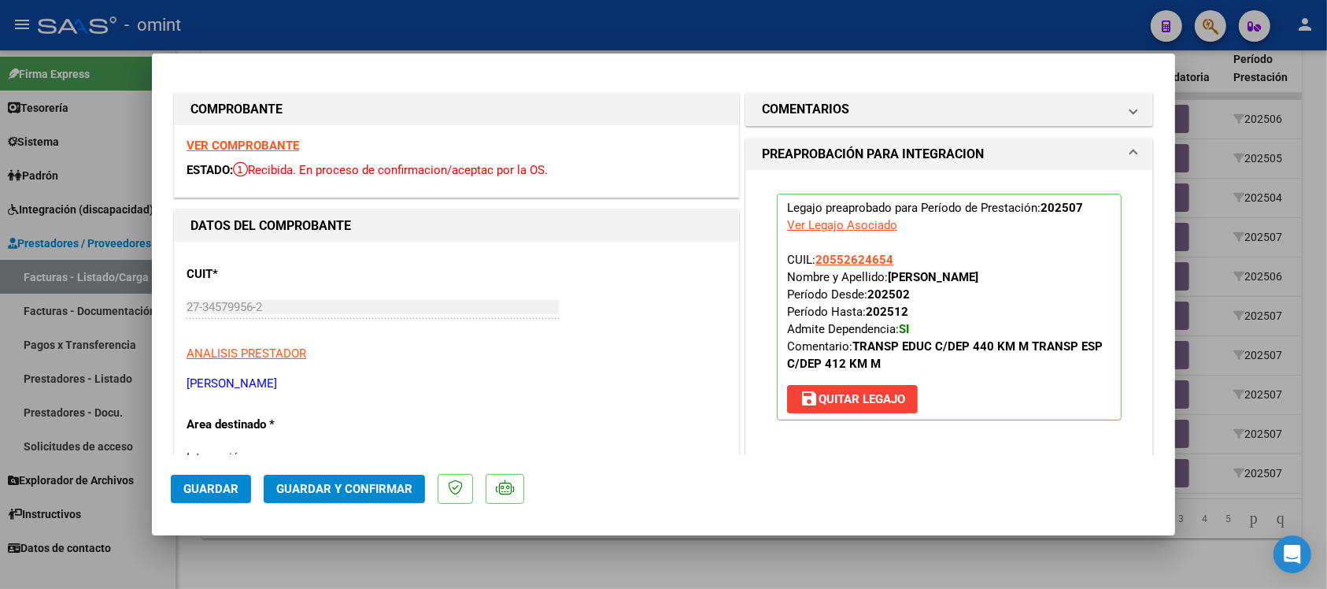
click at [203, 487] on span "Guardar" at bounding box center [210, 489] width 55 height 14
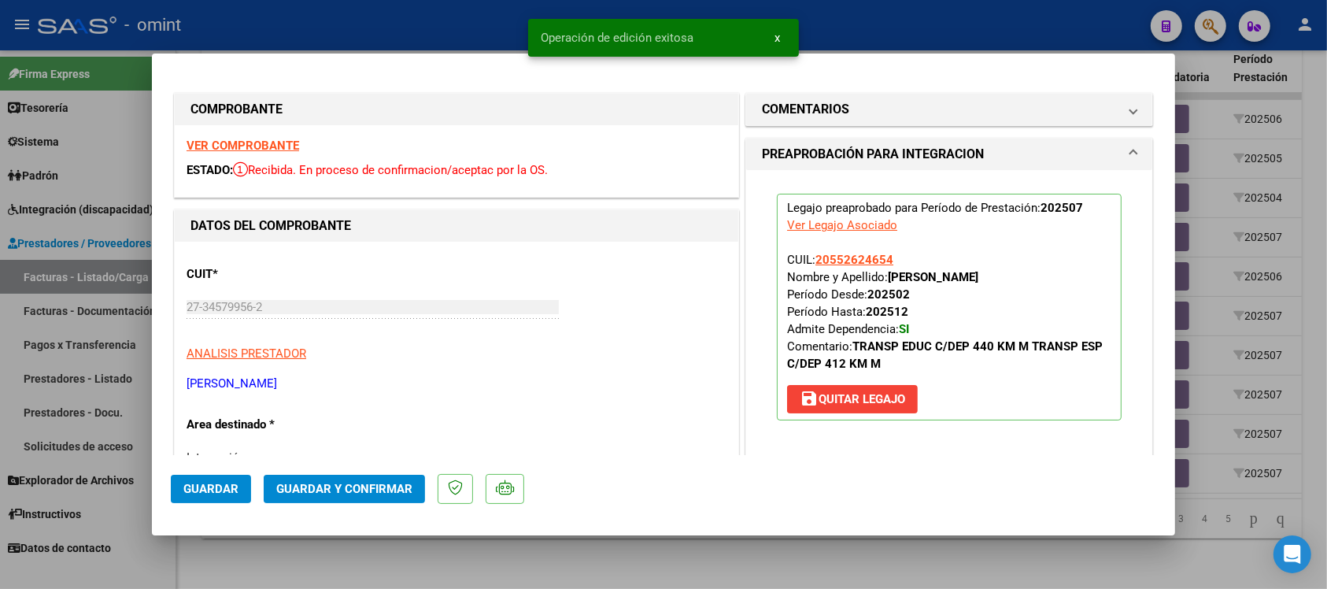
click at [398, 24] on div at bounding box center [663, 294] width 1327 height 589
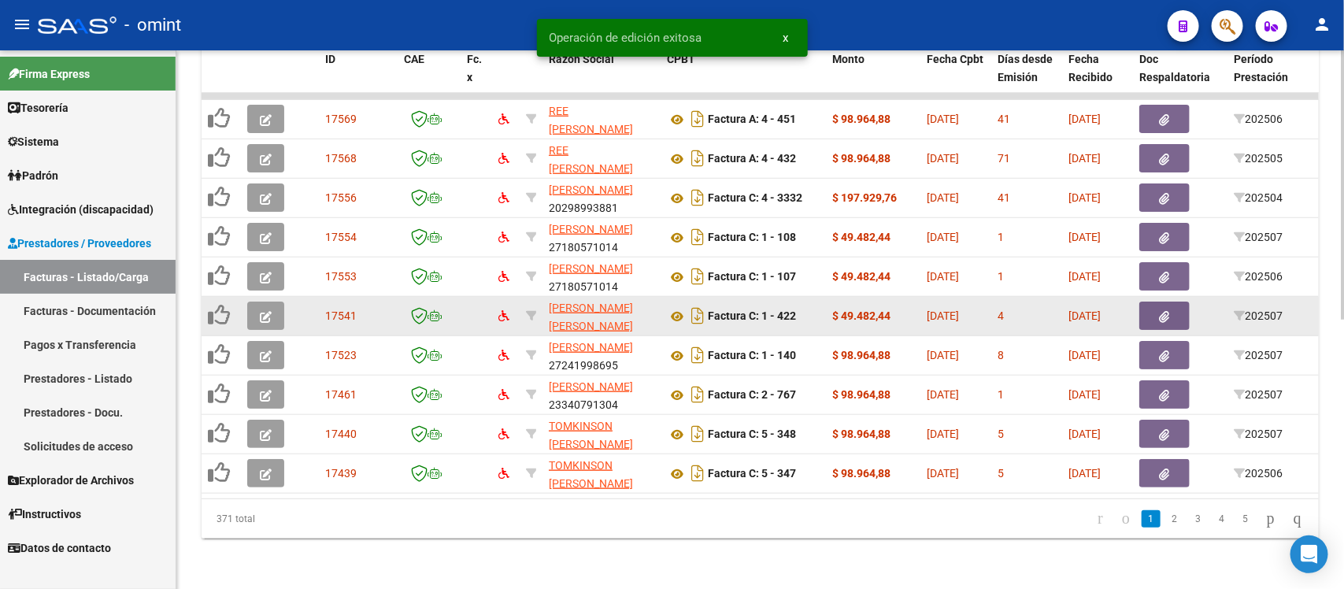
click at [274, 302] on button "button" at bounding box center [265, 316] width 37 height 28
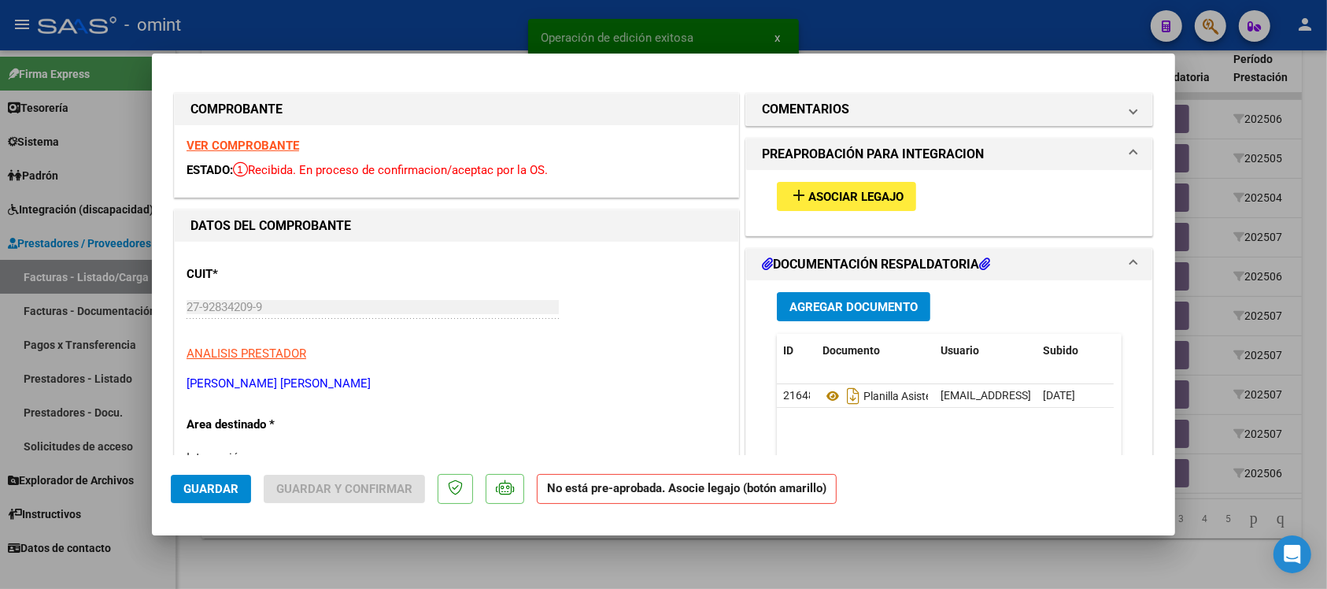
click at [274, 143] on strong "VER COMPROBANTE" at bounding box center [243, 146] width 113 height 14
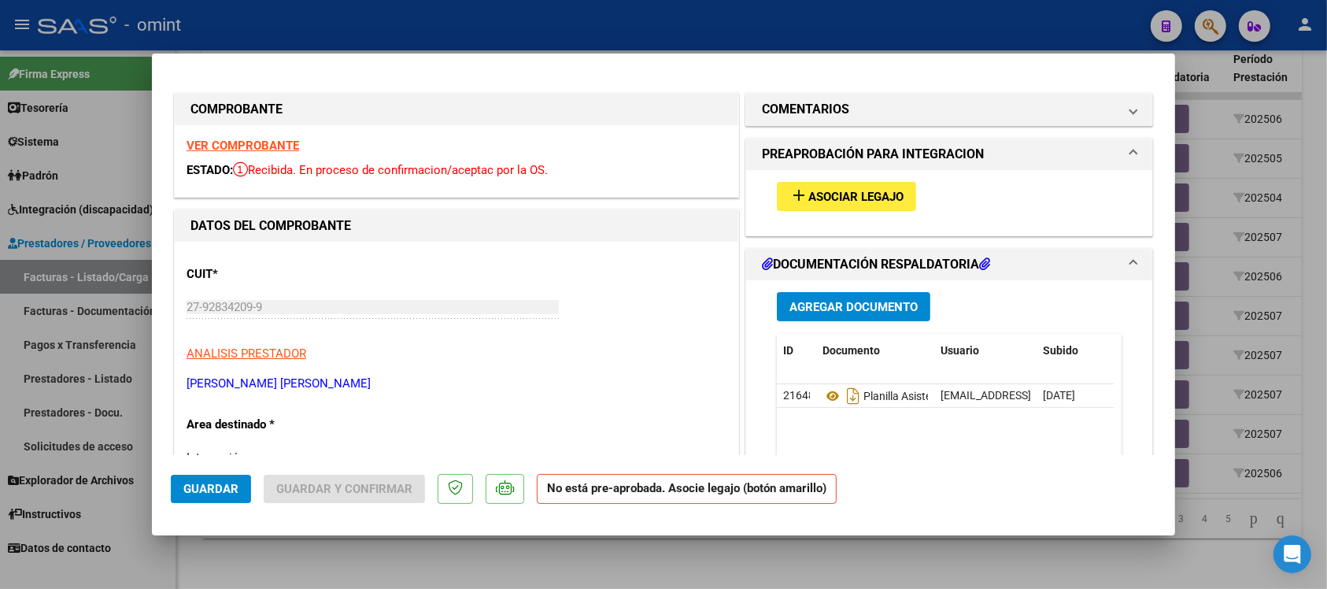
click at [792, 205] on button "add Asociar Legajo" at bounding box center [846, 196] width 139 height 29
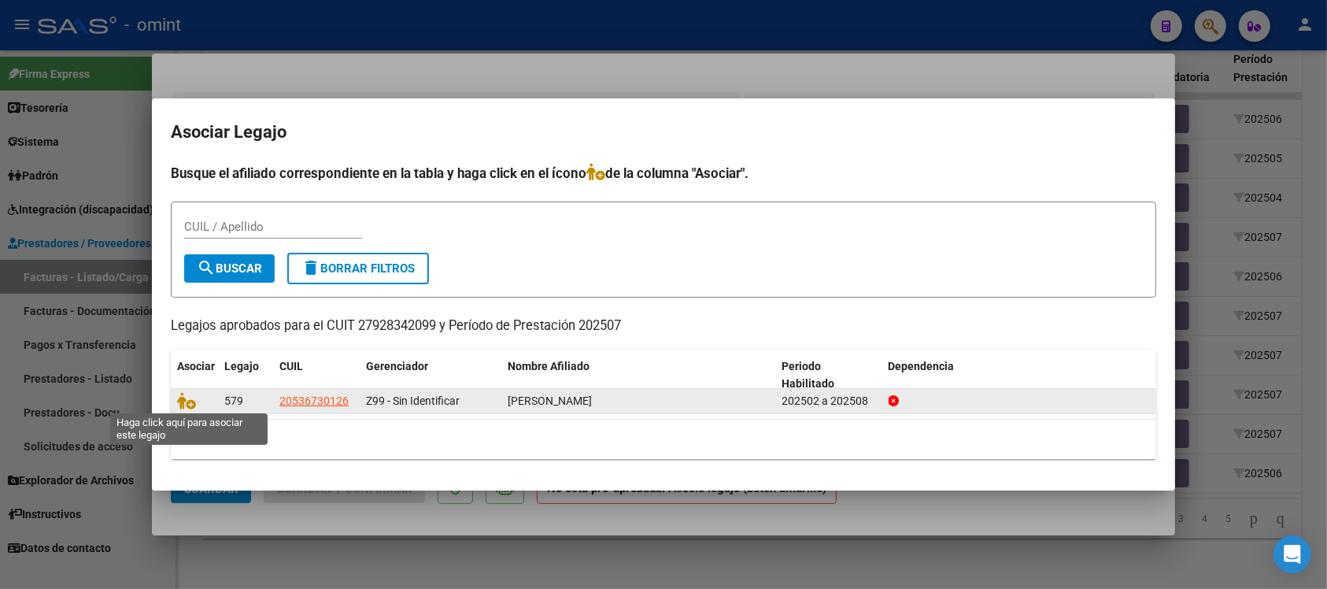
click at [194, 396] on span at bounding box center [189, 400] width 24 height 13
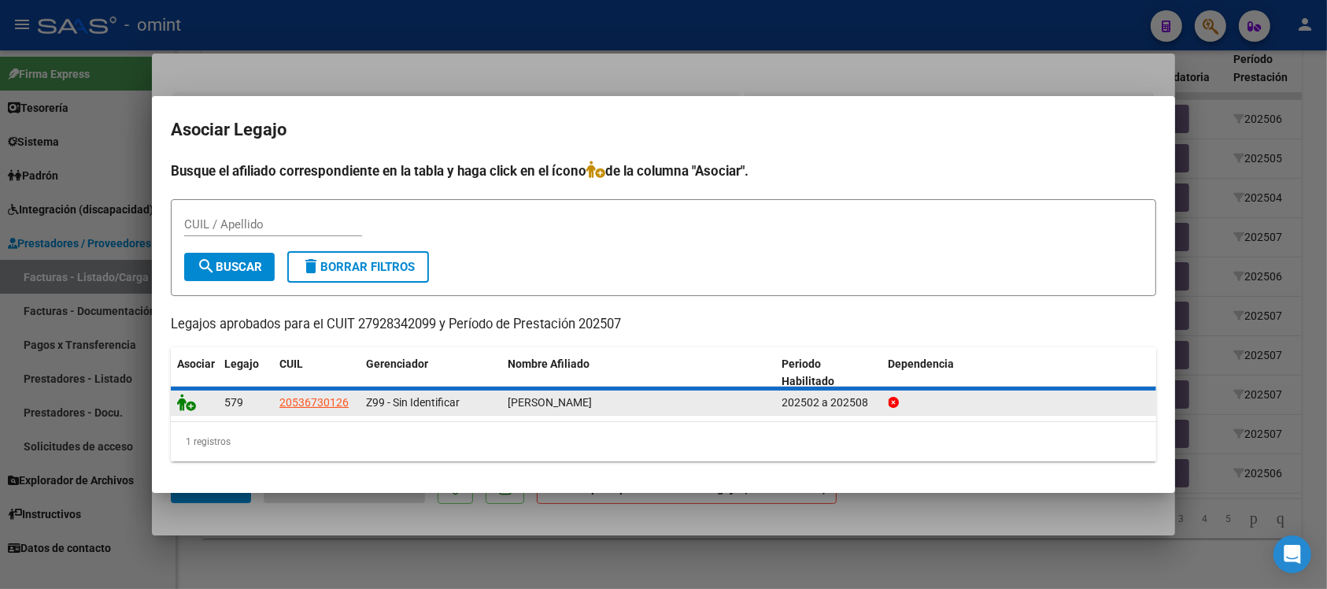
click at [190, 399] on icon at bounding box center [186, 402] width 19 height 17
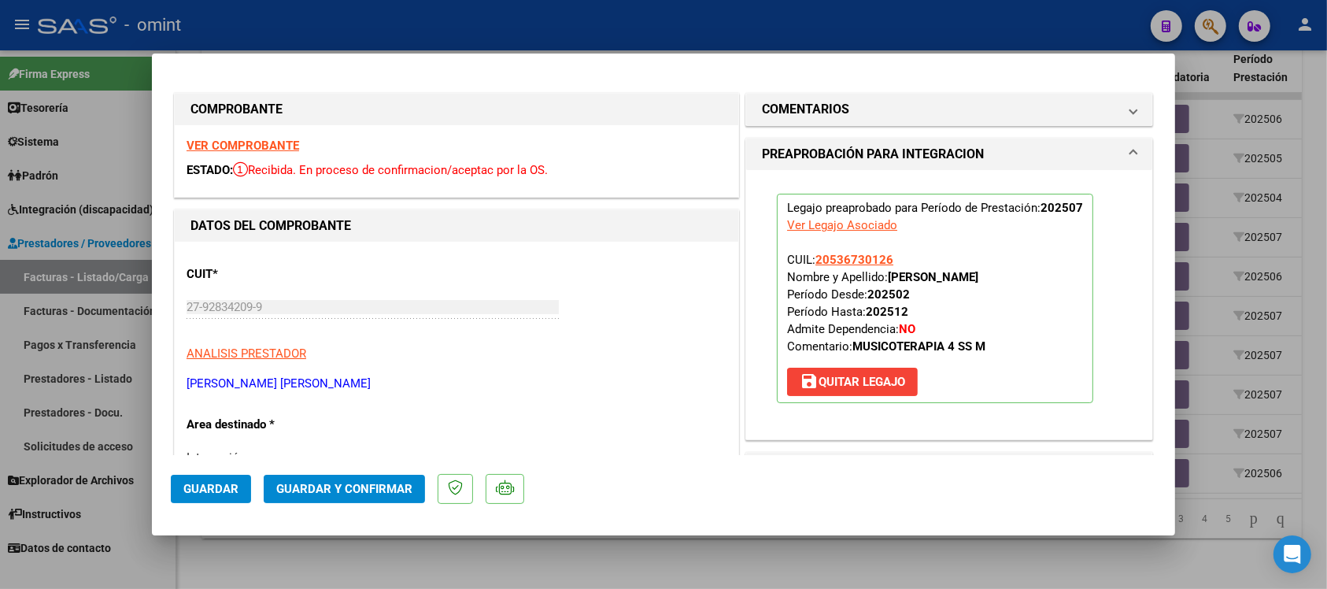
click at [217, 488] on span "Guardar" at bounding box center [210, 489] width 55 height 14
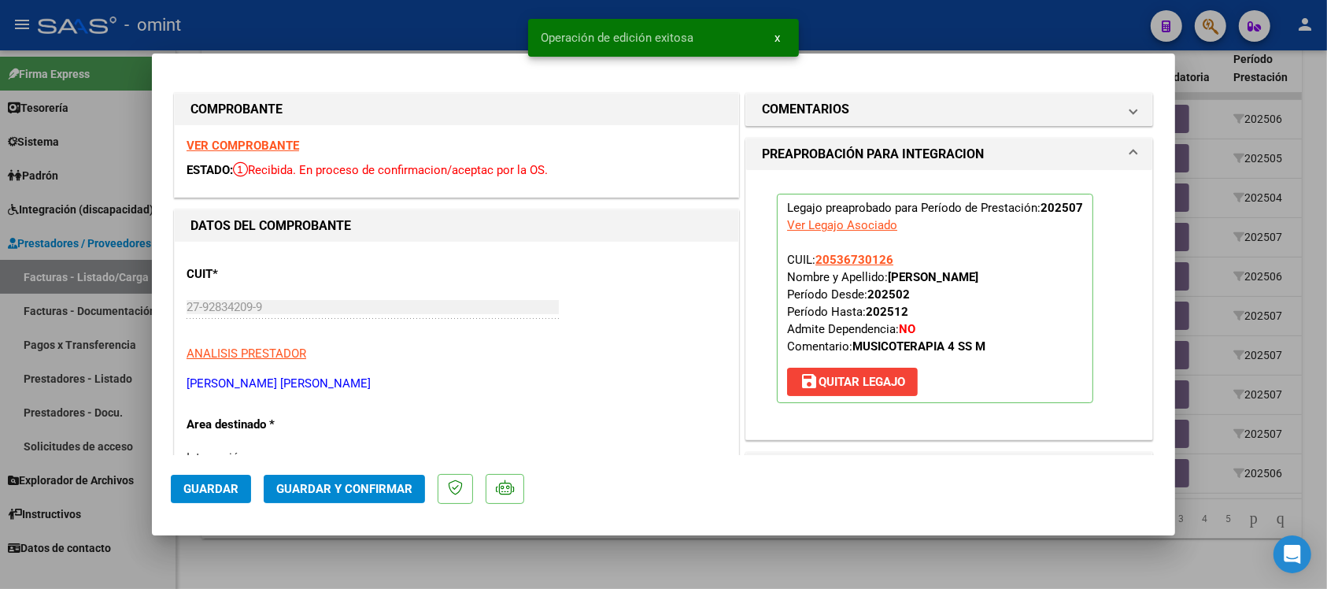
click at [431, 13] on div at bounding box center [663, 294] width 1327 height 589
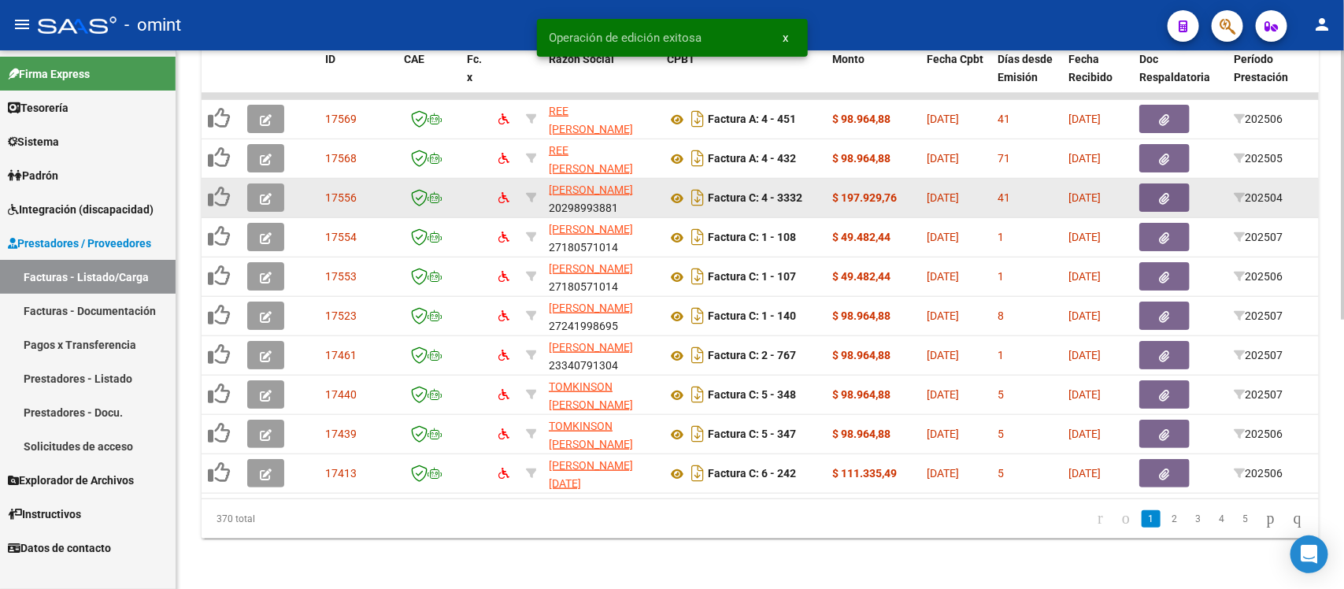
click at [262, 193] on icon "button" at bounding box center [266, 199] width 12 height 12
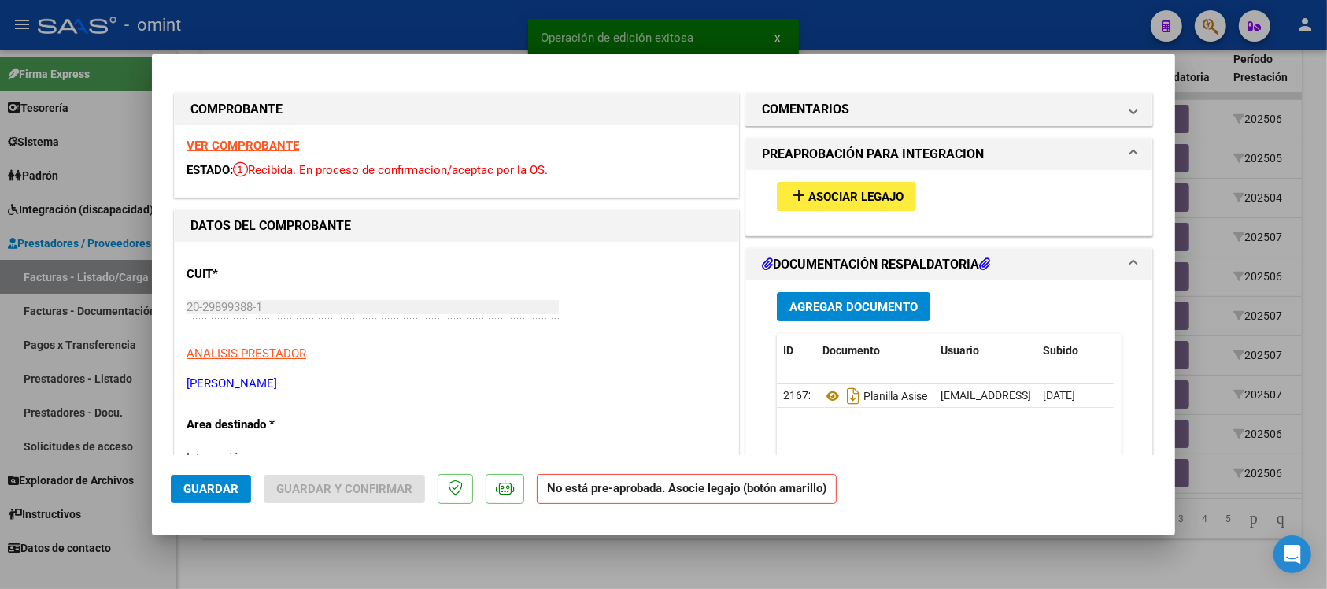
click at [276, 147] on strong "VER COMPROBANTE" at bounding box center [243, 146] width 113 height 14
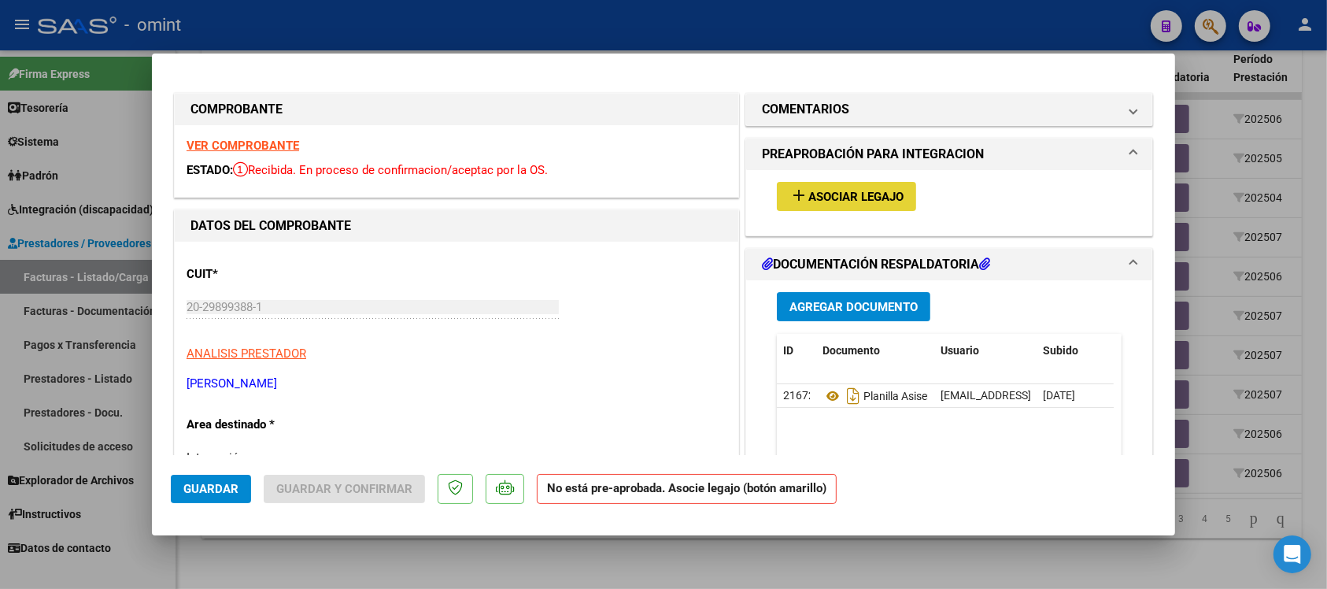
click at [816, 195] on span "Asociar Legajo" at bounding box center [856, 197] width 95 height 14
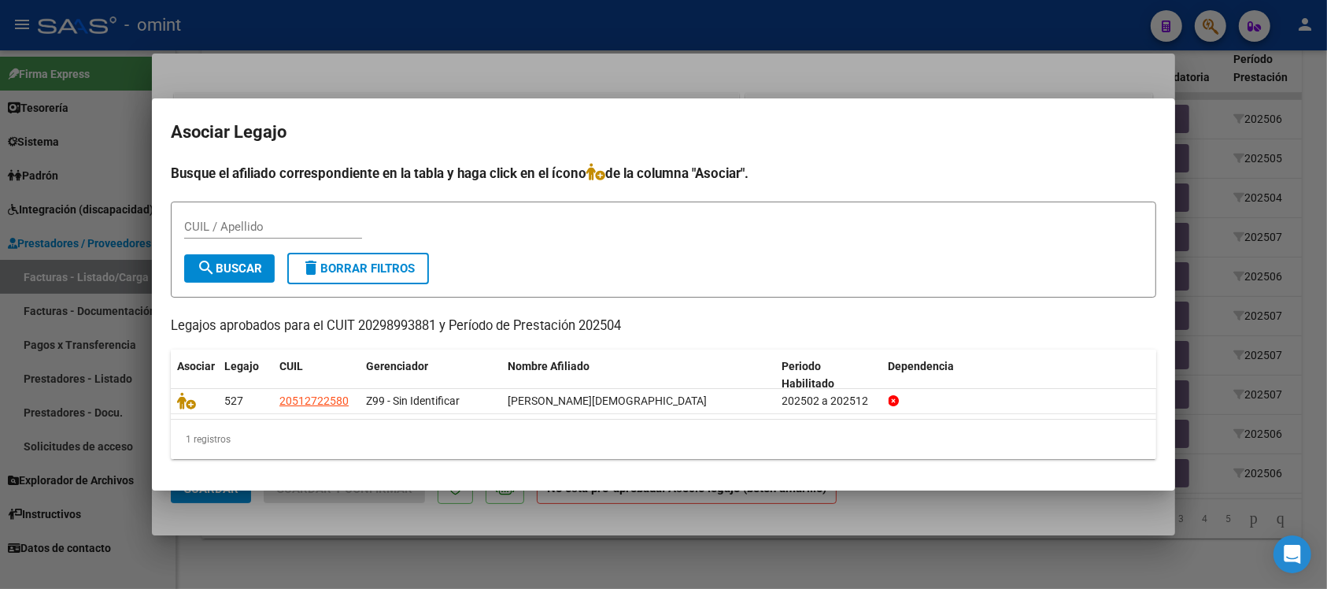
click at [442, 41] on div at bounding box center [663, 294] width 1327 height 589
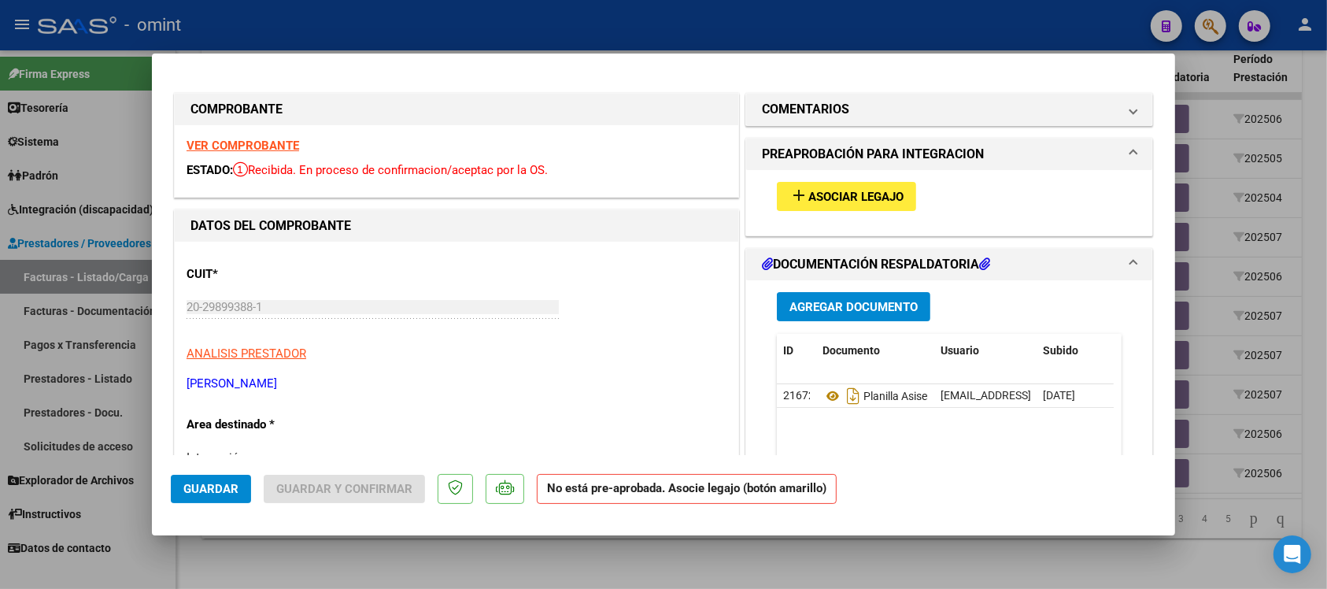
click at [445, 16] on div at bounding box center [663, 294] width 1327 height 589
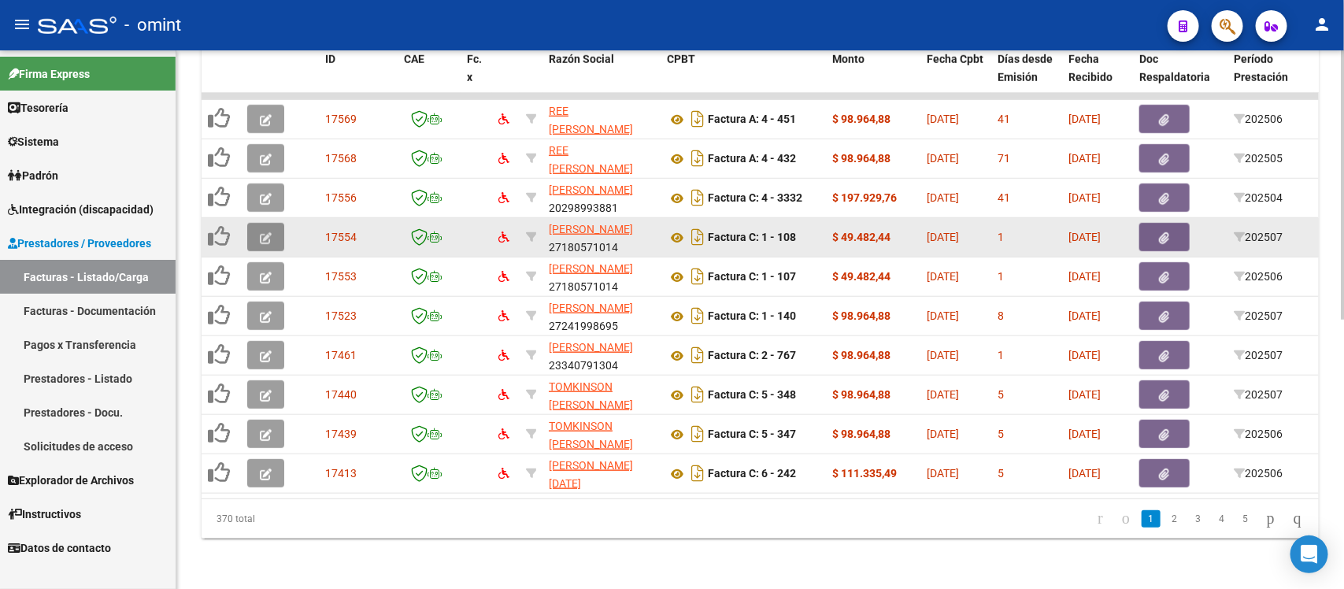
click at [266, 232] on icon "button" at bounding box center [266, 238] width 12 height 12
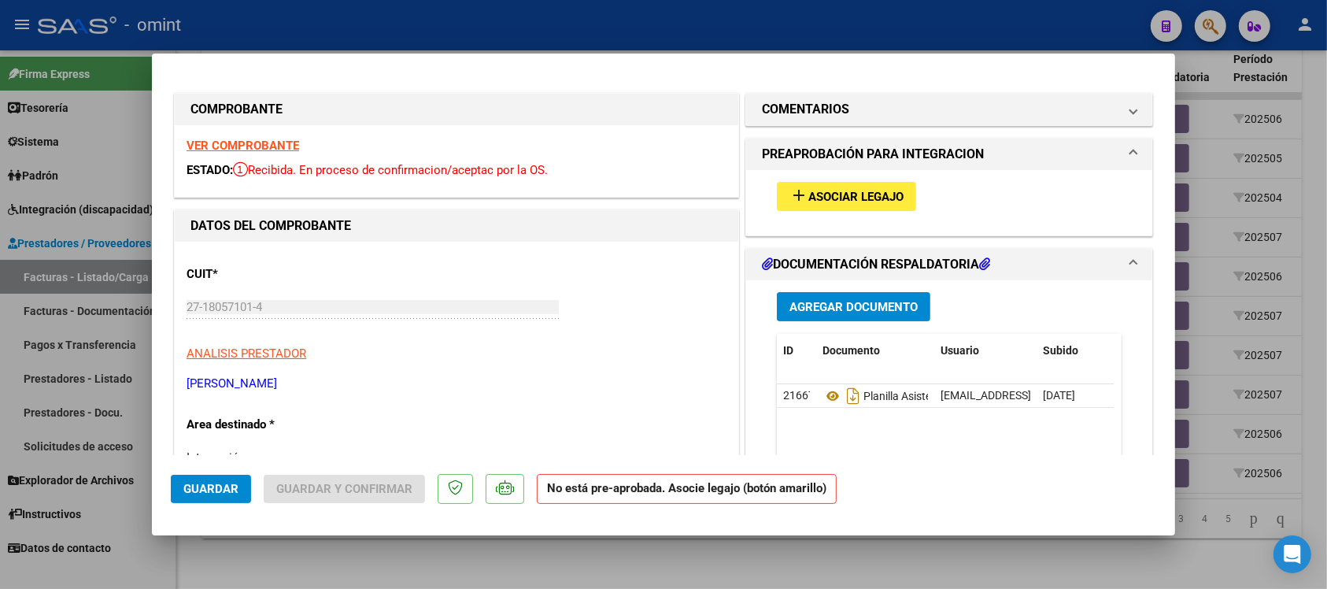
click at [289, 146] on strong "VER COMPROBANTE" at bounding box center [243, 146] width 113 height 14
click at [790, 186] on mat-icon "add" at bounding box center [799, 195] width 19 height 19
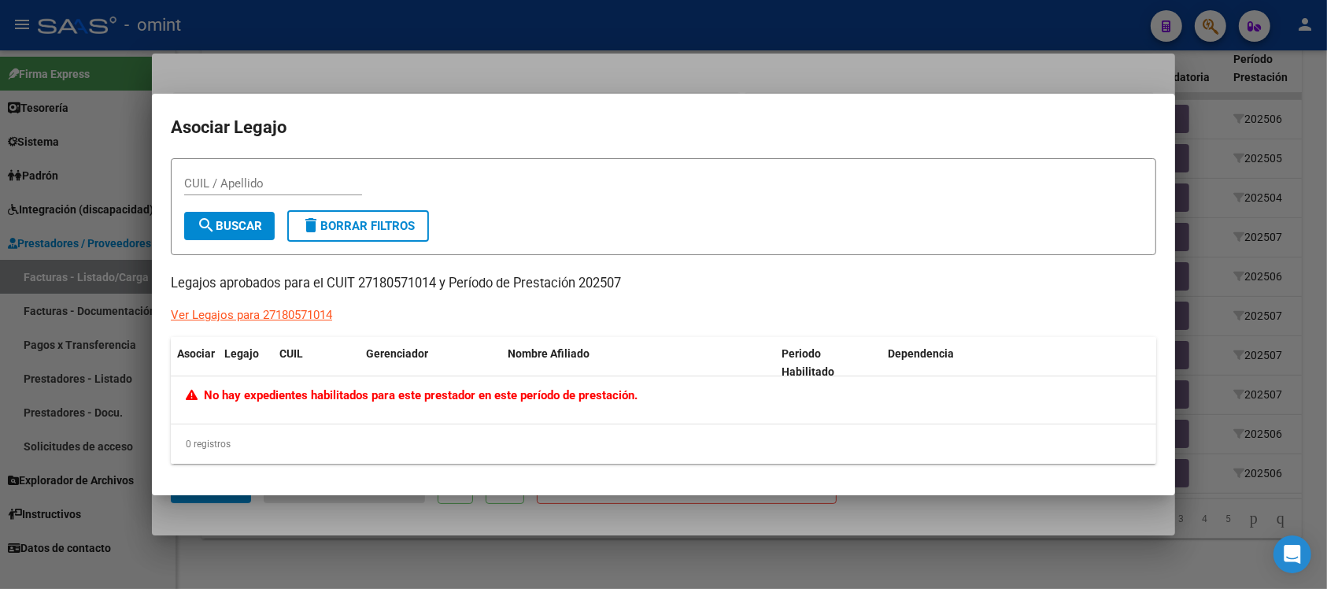
click at [463, 17] on div at bounding box center [663, 294] width 1327 height 589
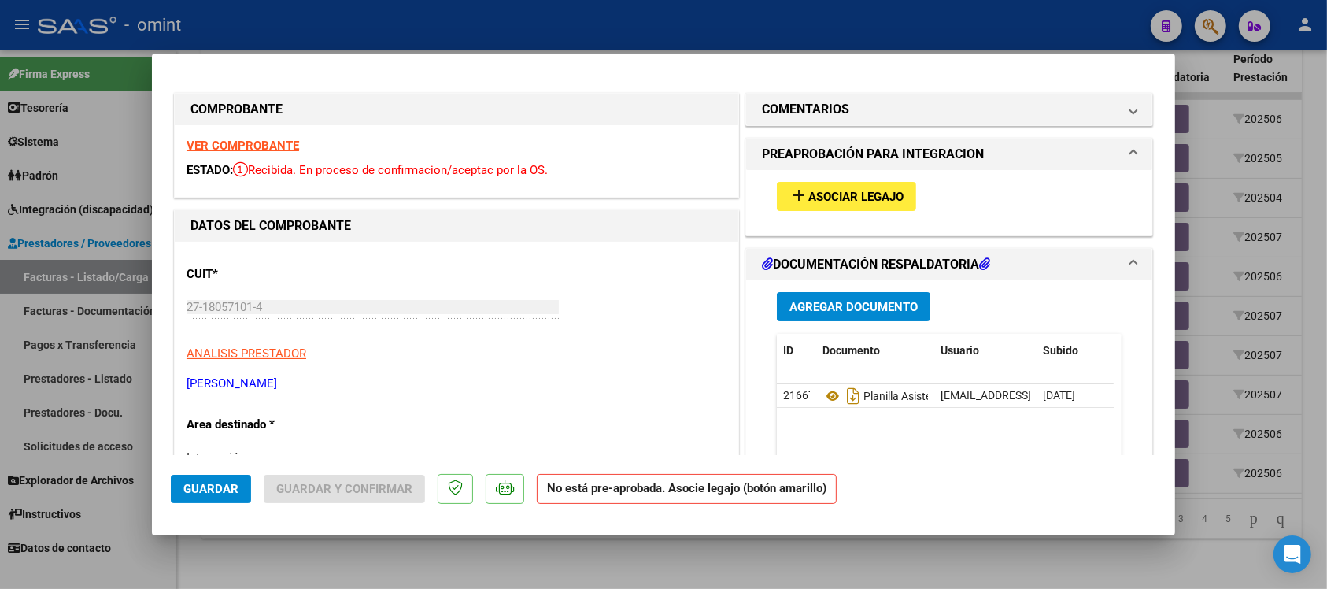
click at [427, 17] on div at bounding box center [663, 294] width 1327 height 589
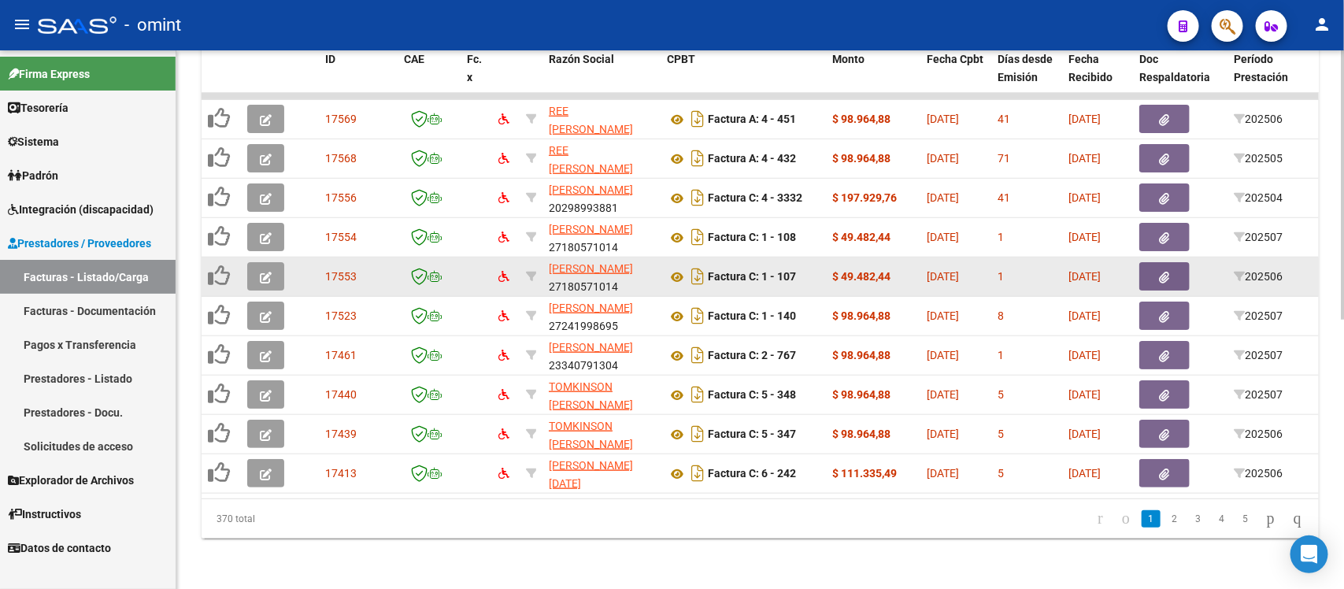
click at [257, 262] on button "button" at bounding box center [265, 276] width 37 height 28
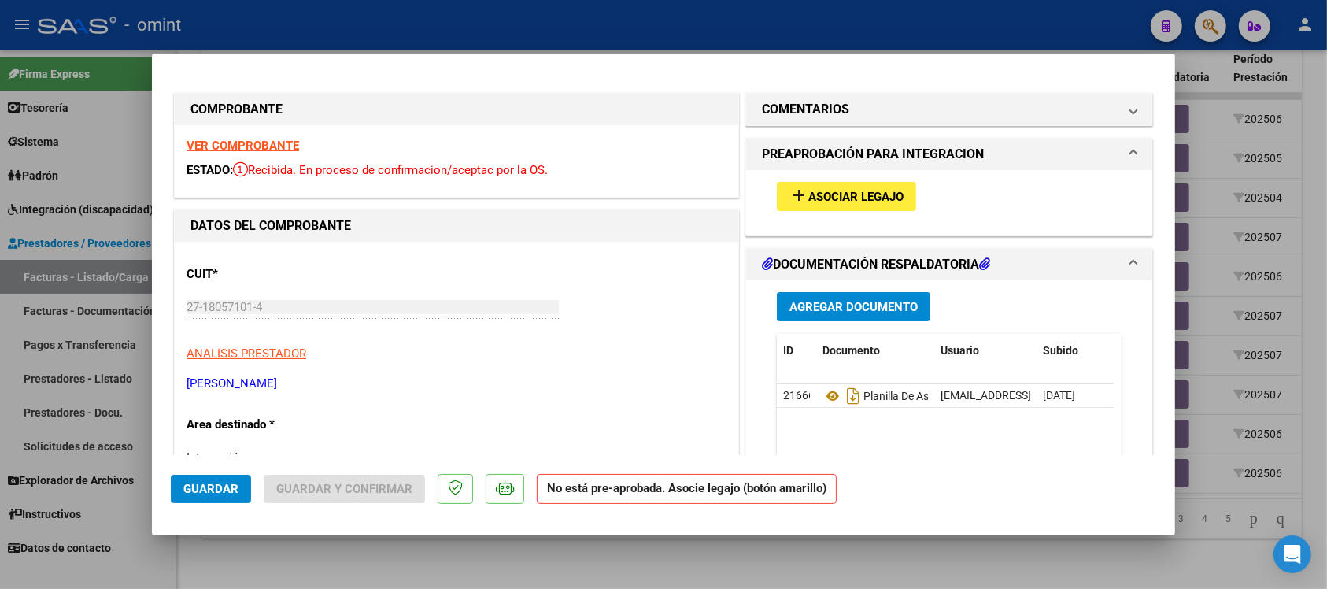
click at [268, 142] on strong "VER COMPROBANTE" at bounding box center [243, 146] width 113 height 14
click at [313, 38] on div at bounding box center [663, 294] width 1327 height 589
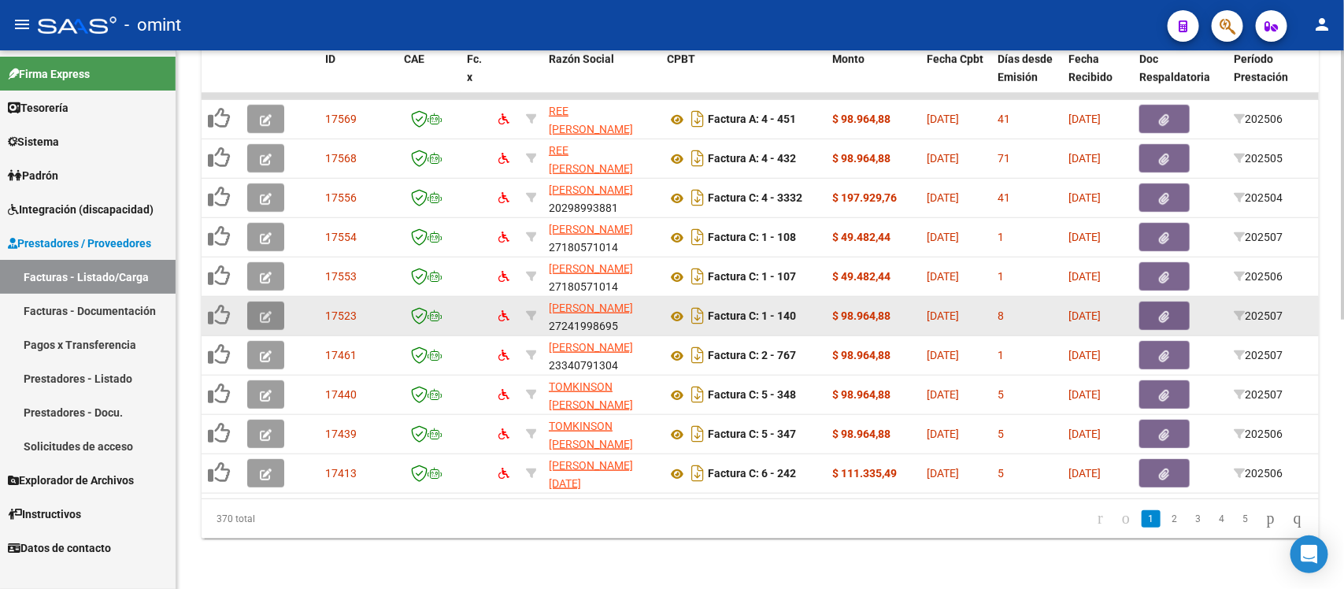
click at [268, 311] on icon "button" at bounding box center [266, 317] width 12 height 12
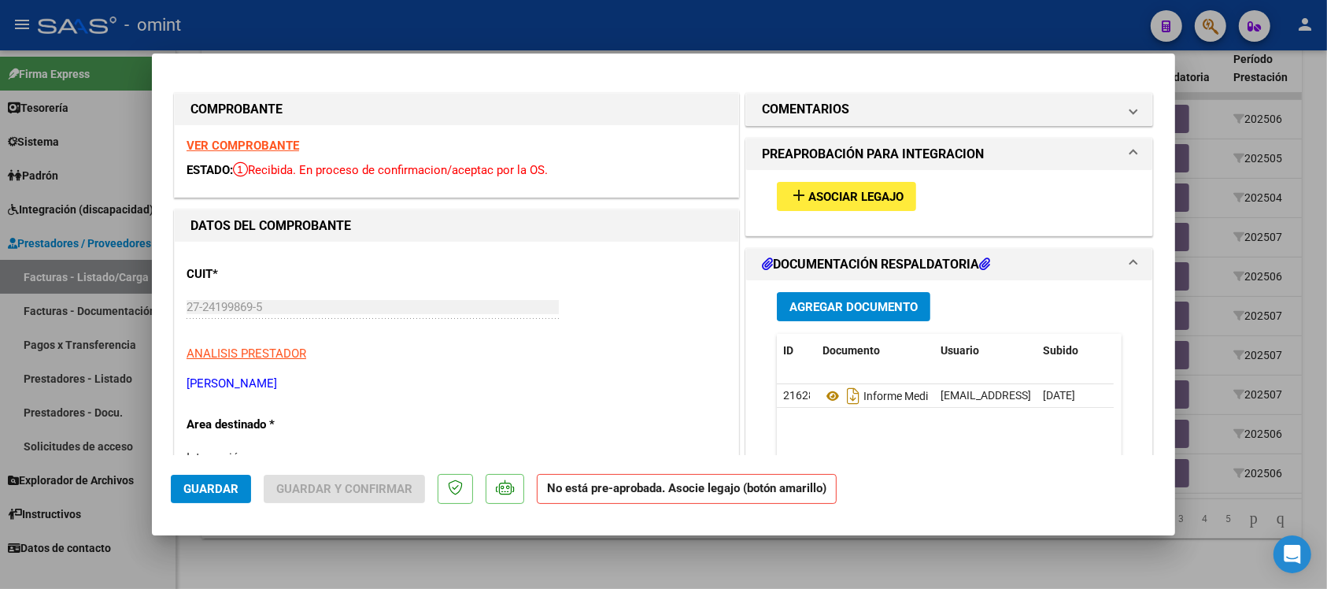
click at [268, 140] on strong "VER COMPROBANTE" at bounding box center [243, 146] width 113 height 14
click at [802, 187] on button "add Asociar Legajo" at bounding box center [846, 196] width 139 height 29
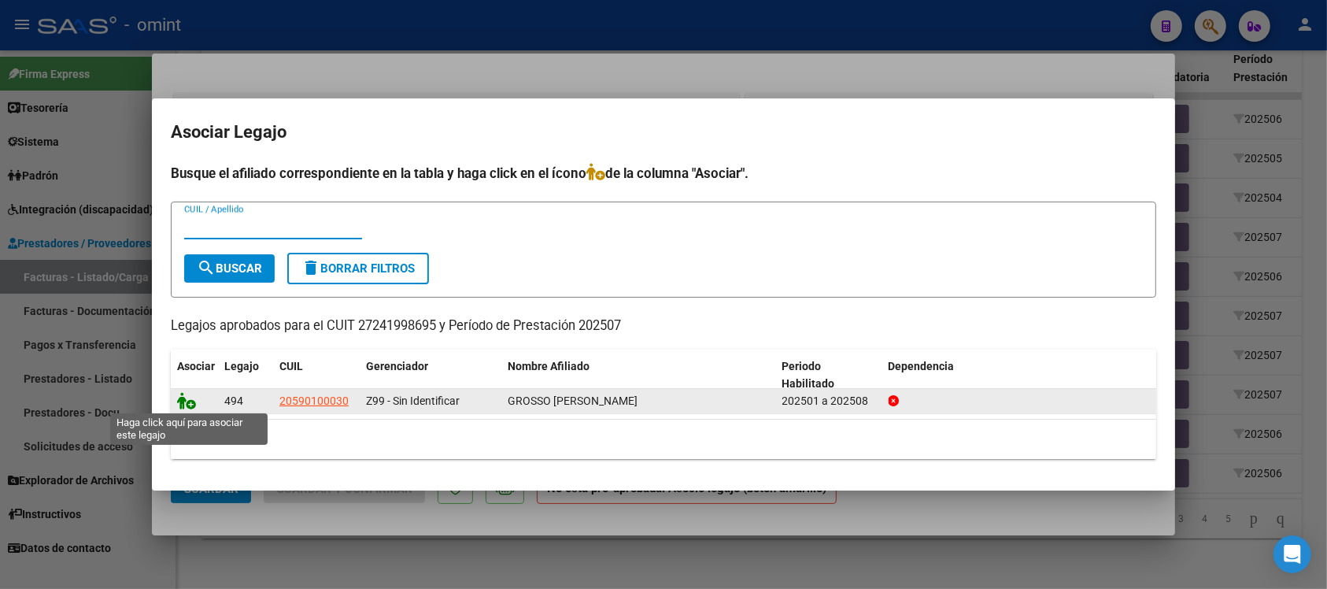
click at [191, 400] on icon at bounding box center [186, 400] width 19 height 17
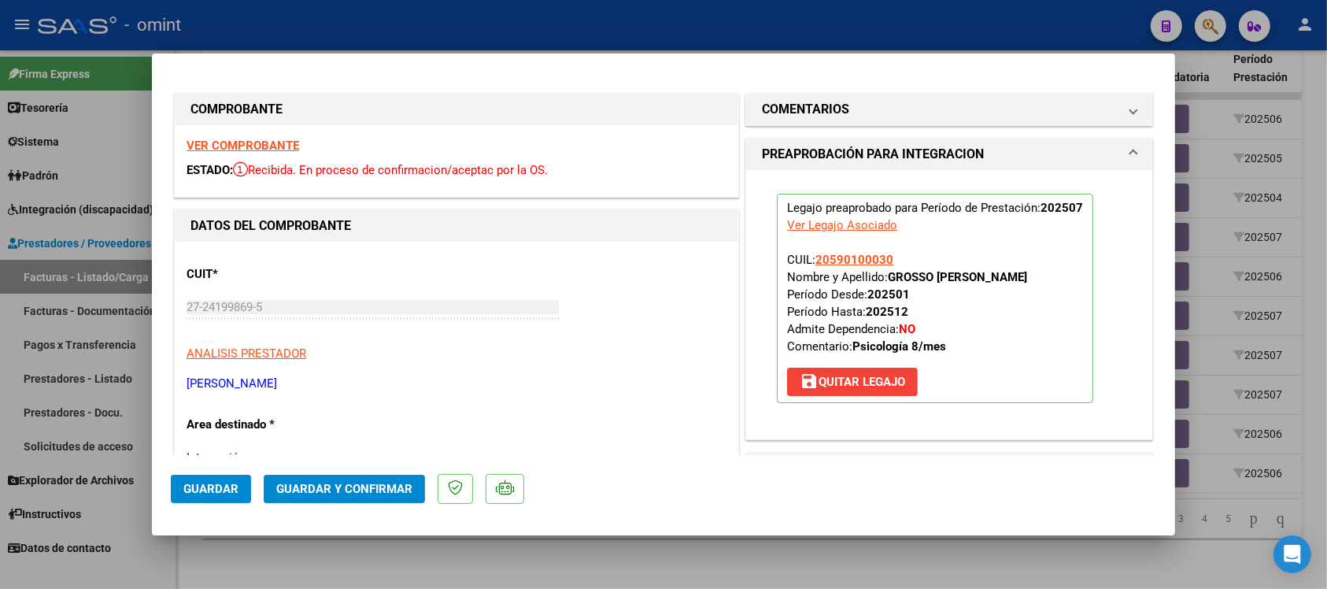
click at [228, 487] on span "Guardar" at bounding box center [210, 489] width 55 height 14
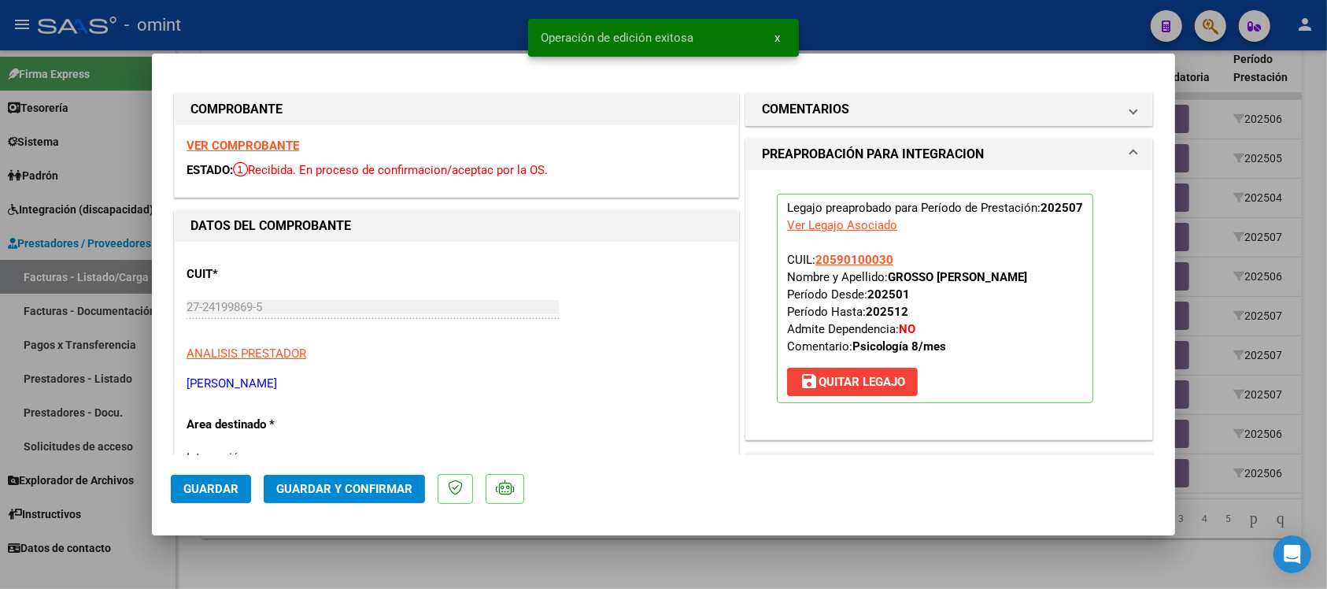
click at [418, 21] on div at bounding box center [663, 294] width 1327 height 589
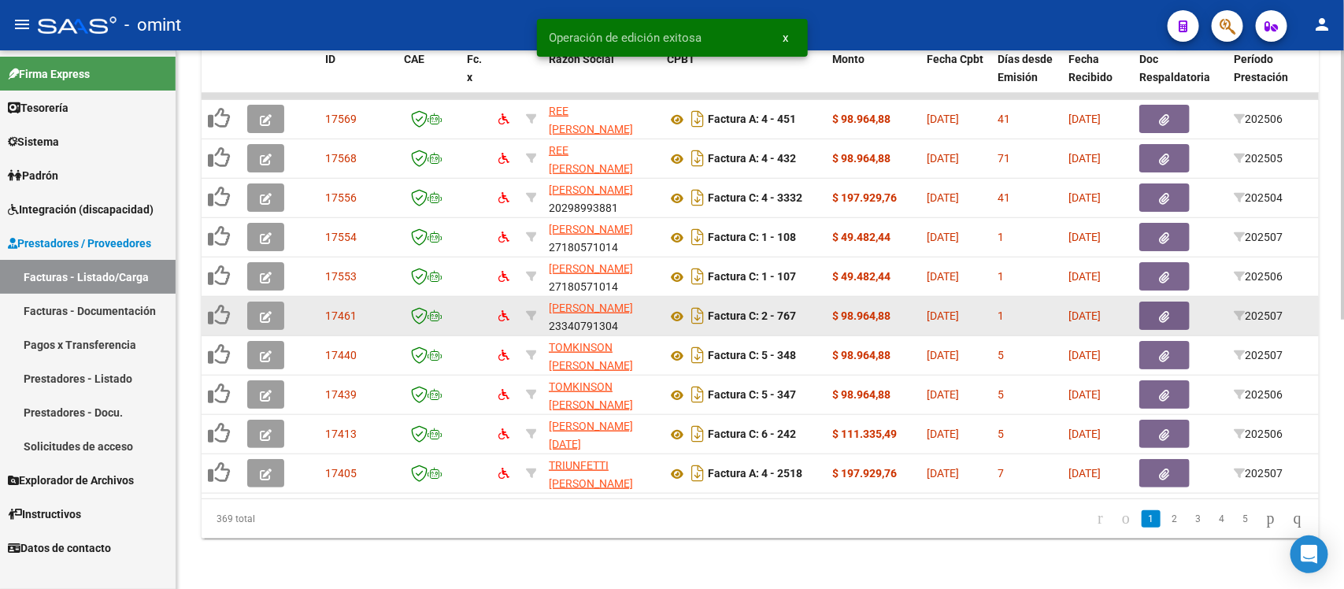
click at [264, 302] on button "button" at bounding box center [265, 316] width 37 height 28
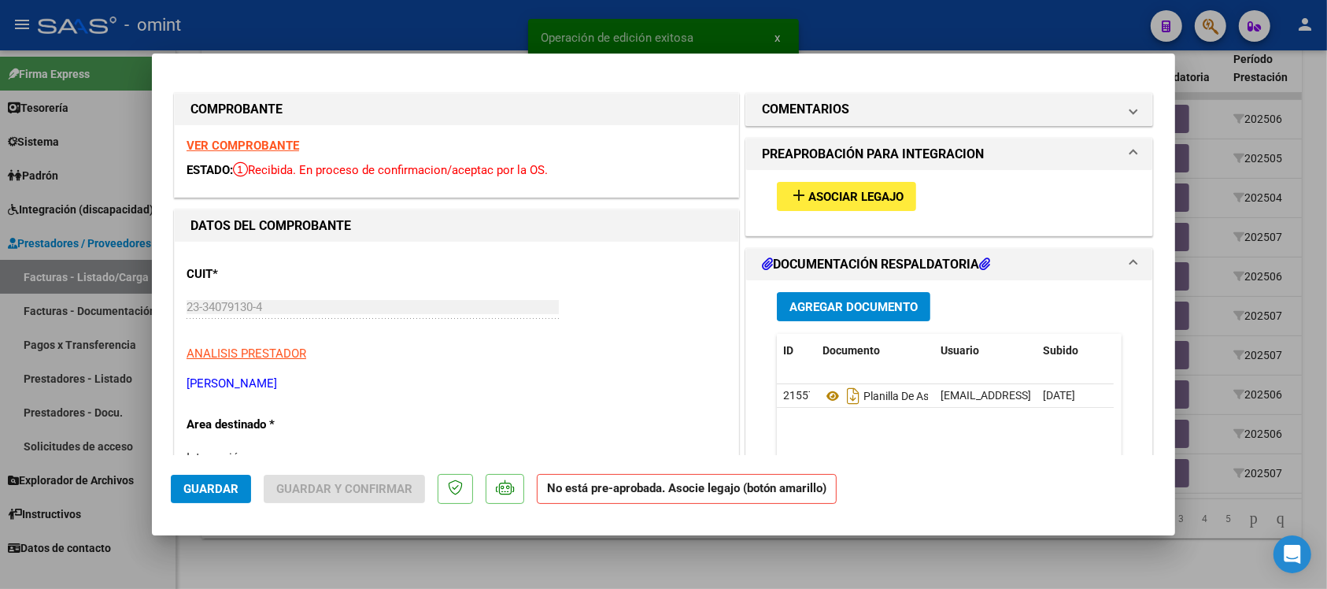
click at [261, 146] on strong "VER COMPROBANTE" at bounding box center [243, 146] width 113 height 14
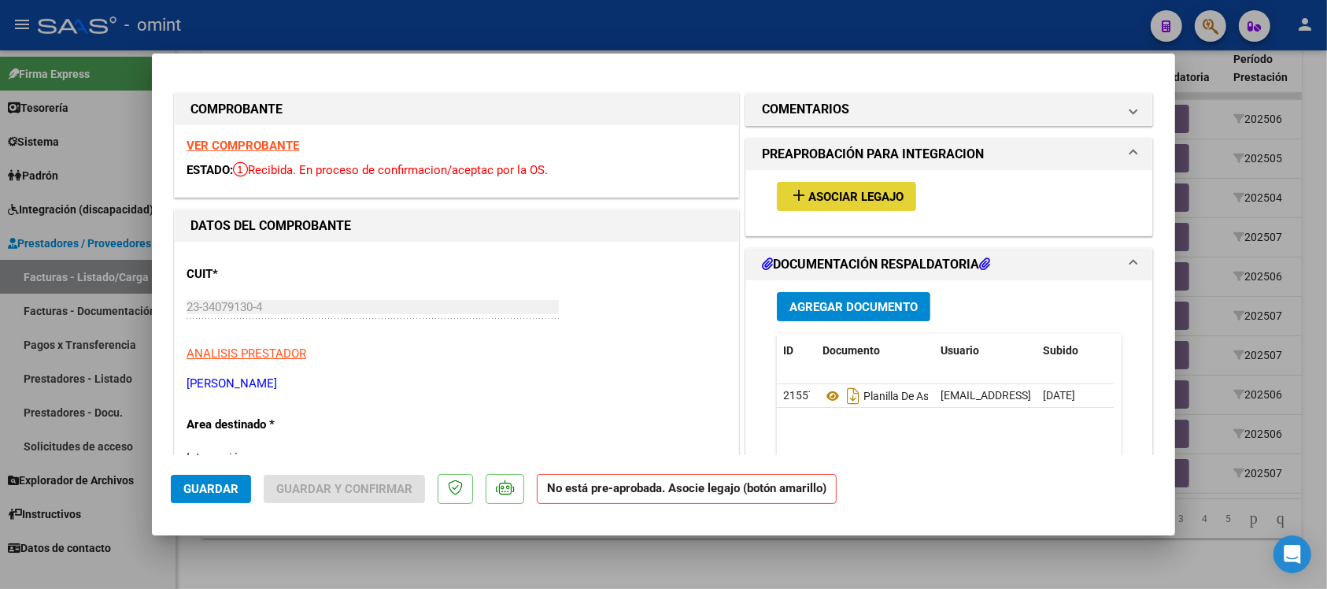
click at [831, 206] on button "add Asociar Legajo" at bounding box center [846, 196] width 139 height 29
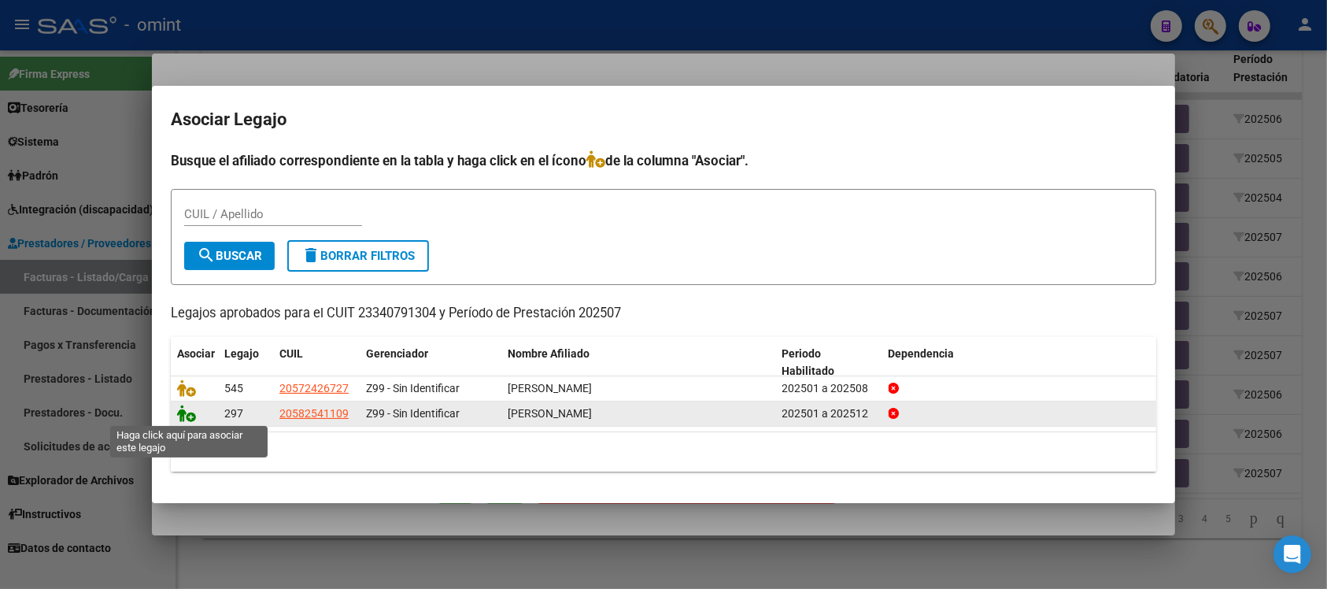
click at [187, 410] on icon at bounding box center [186, 413] width 19 height 17
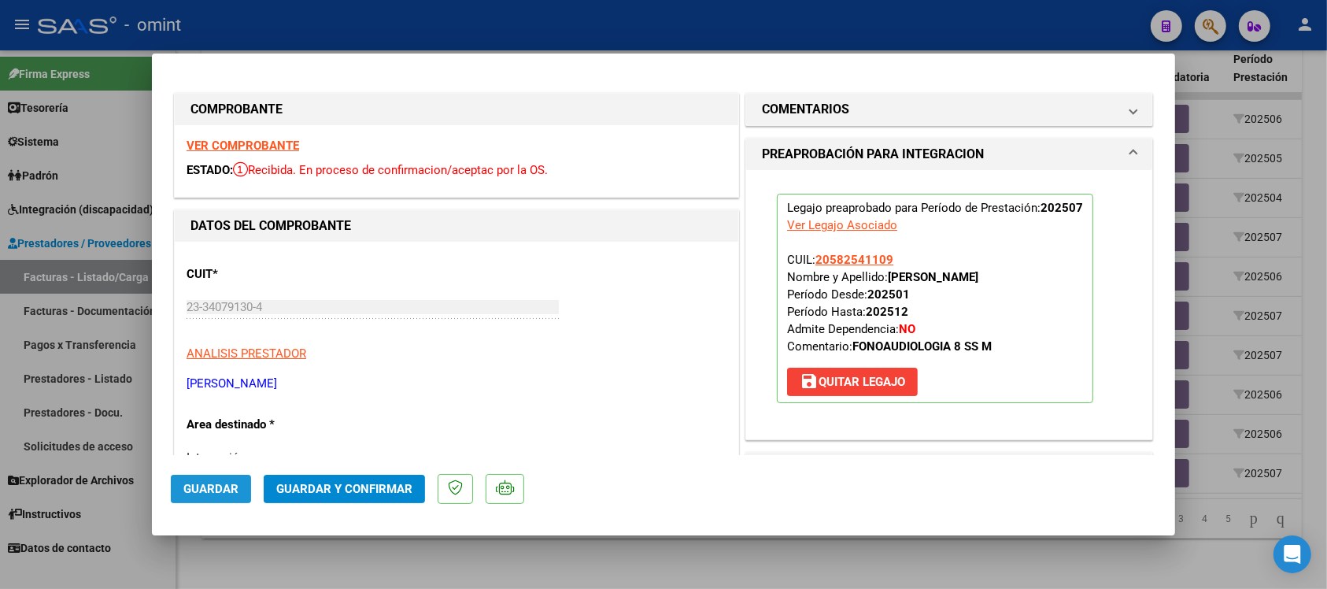
click at [217, 502] on button "Guardar" at bounding box center [211, 489] width 80 height 28
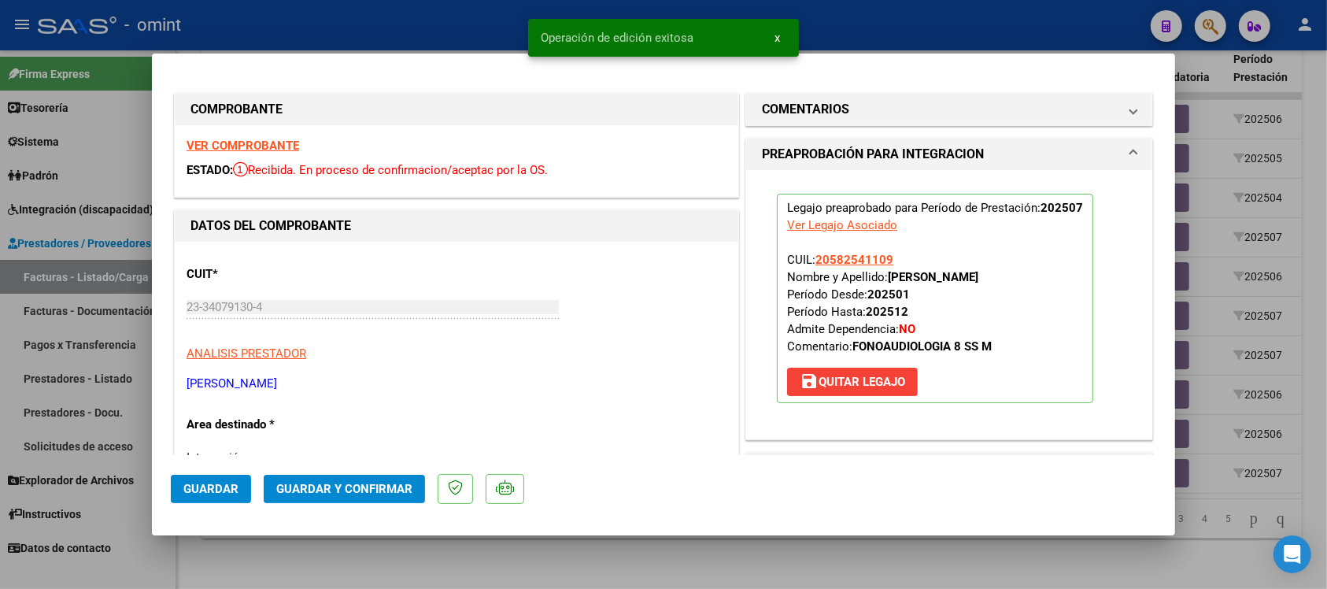
click at [454, 25] on div at bounding box center [663, 294] width 1327 height 589
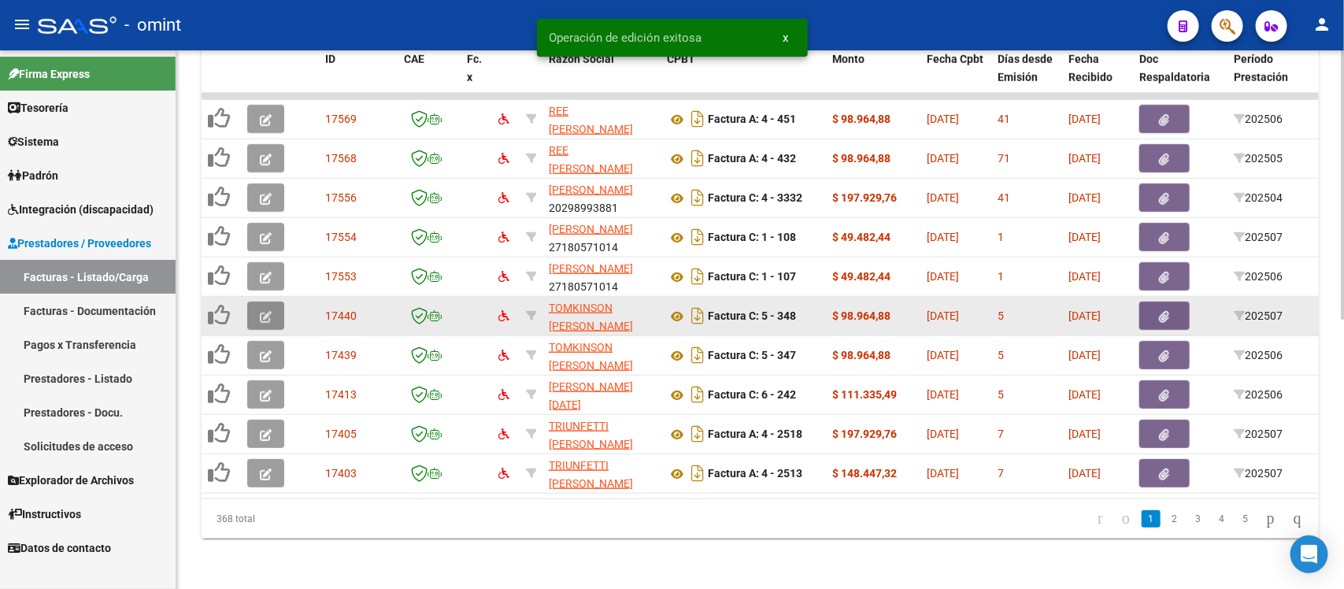
click at [261, 311] on icon "button" at bounding box center [266, 317] width 12 height 12
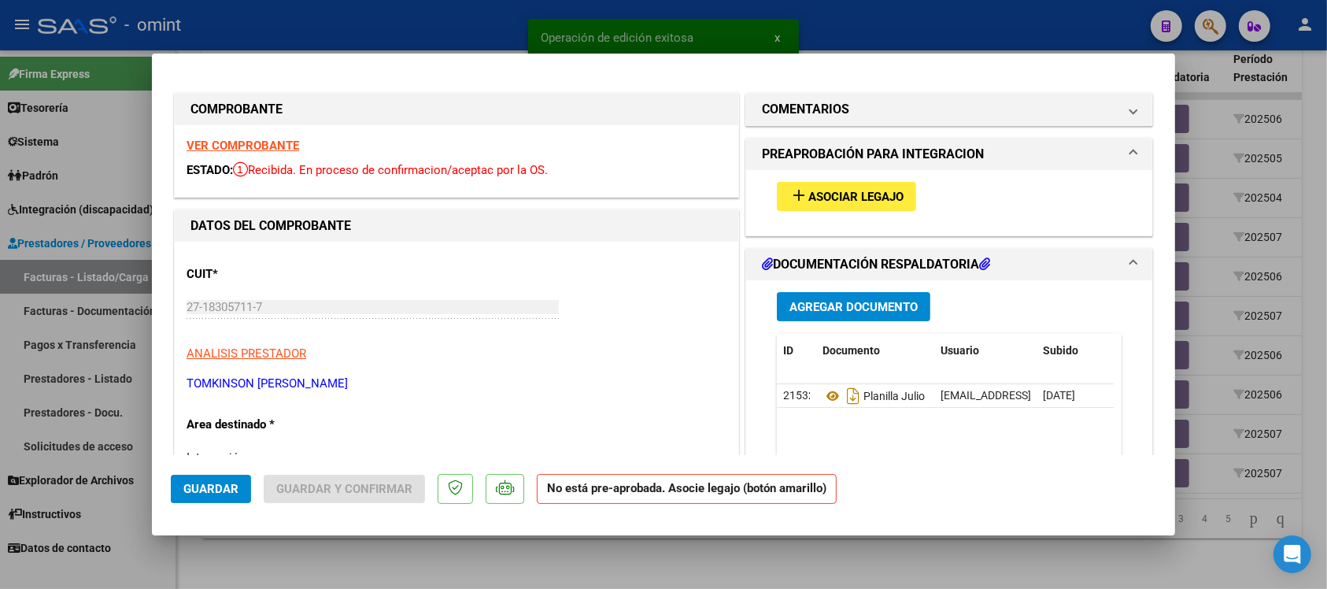
click at [261, 146] on strong "VER COMPROBANTE" at bounding box center [243, 146] width 113 height 14
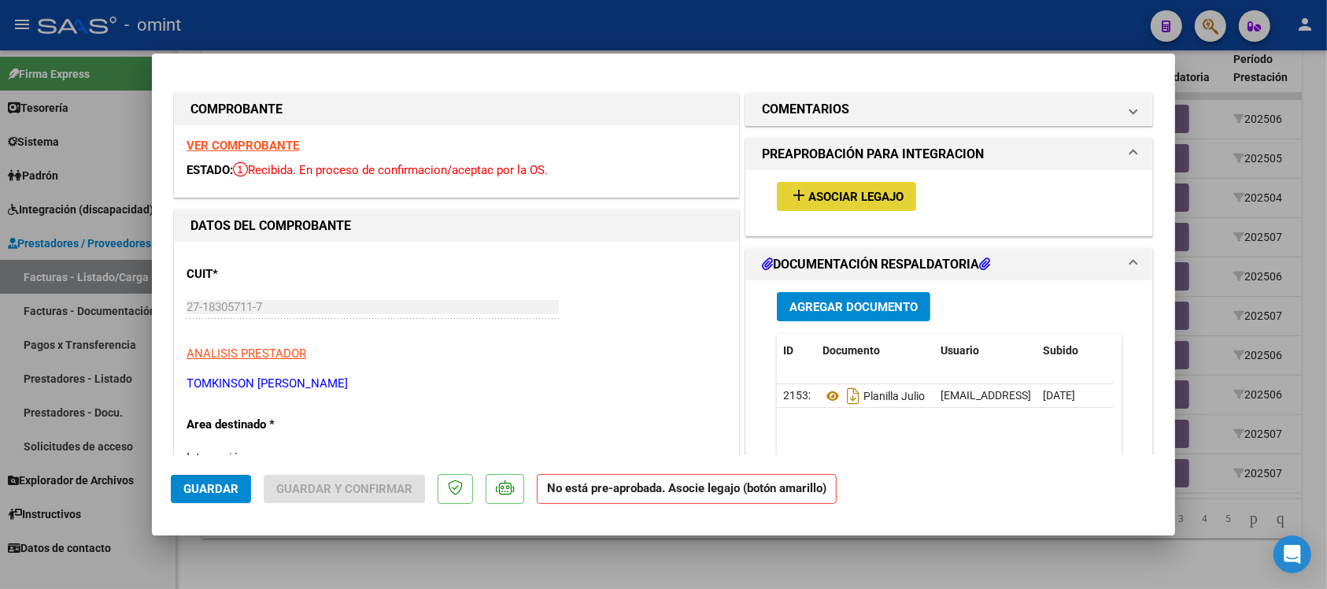
click at [839, 206] on button "add Asociar Legajo" at bounding box center [846, 196] width 139 height 29
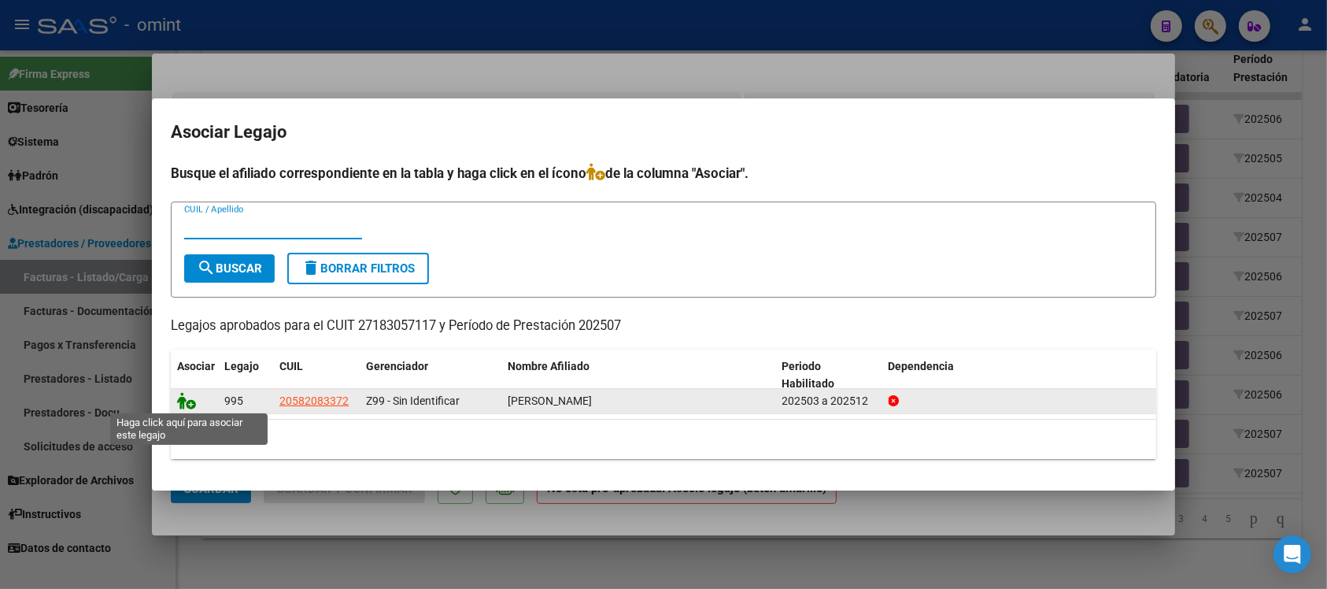
click at [187, 399] on icon at bounding box center [186, 400] width 19 height 17
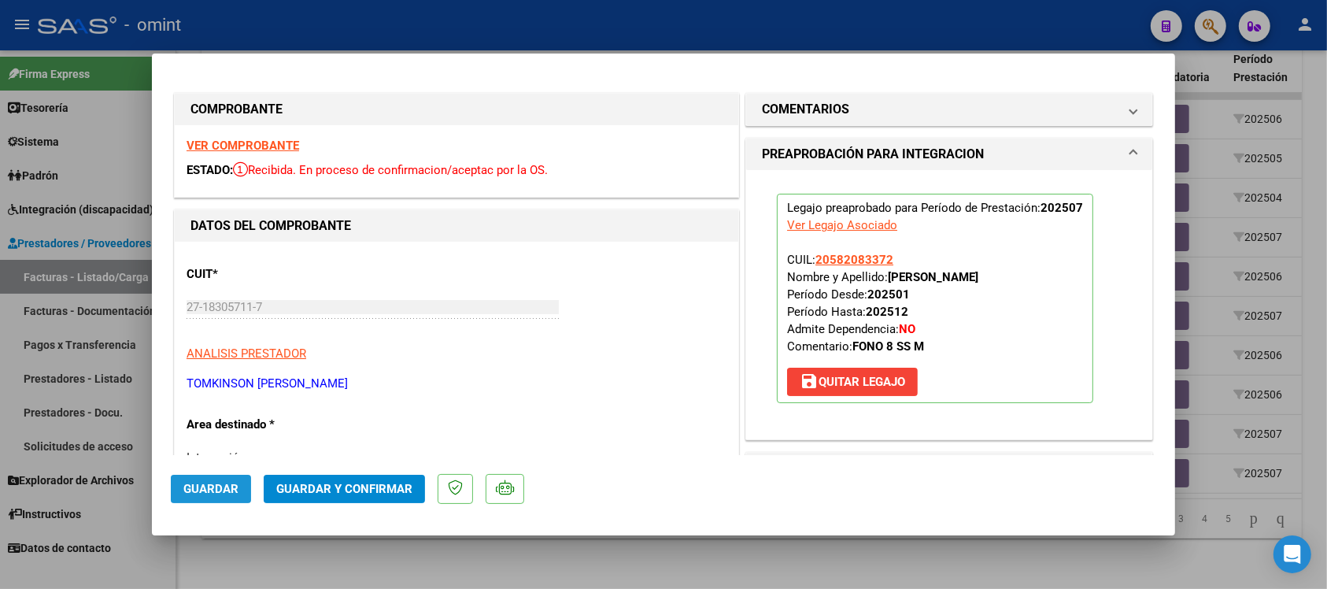
click at [234, 480] on button "Guardar" at bounding box center [211, 489] width 80 height 28
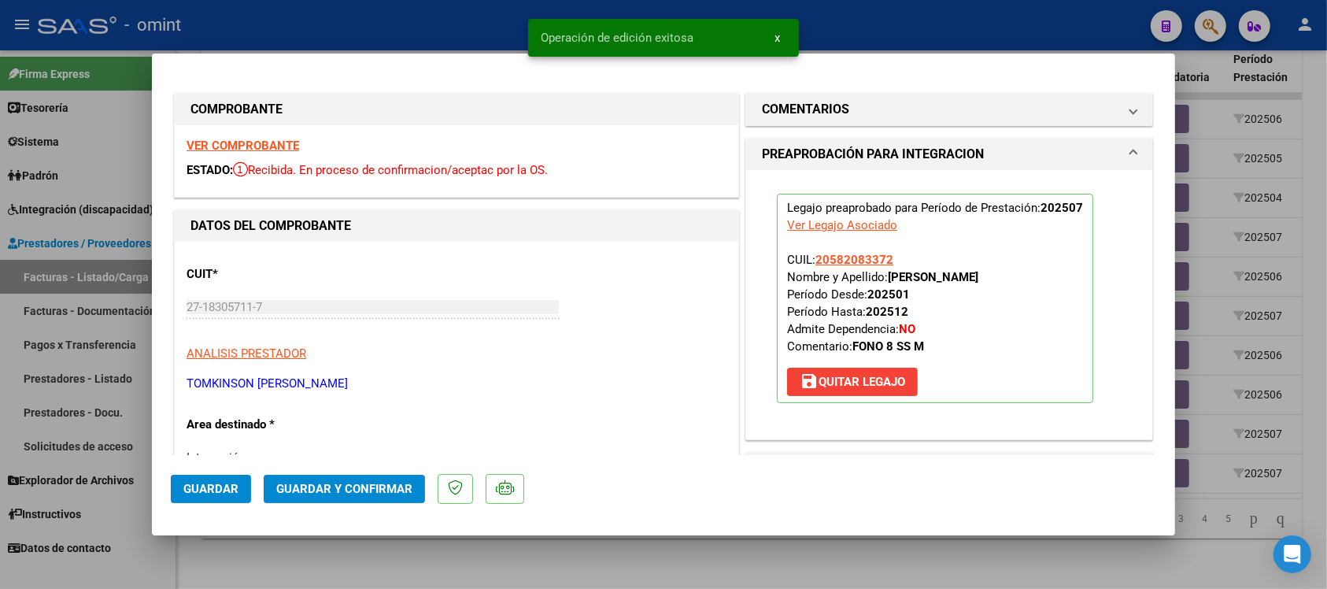
click at [398, 26] on div at bounding box center [663, 294] width 1327 height 589
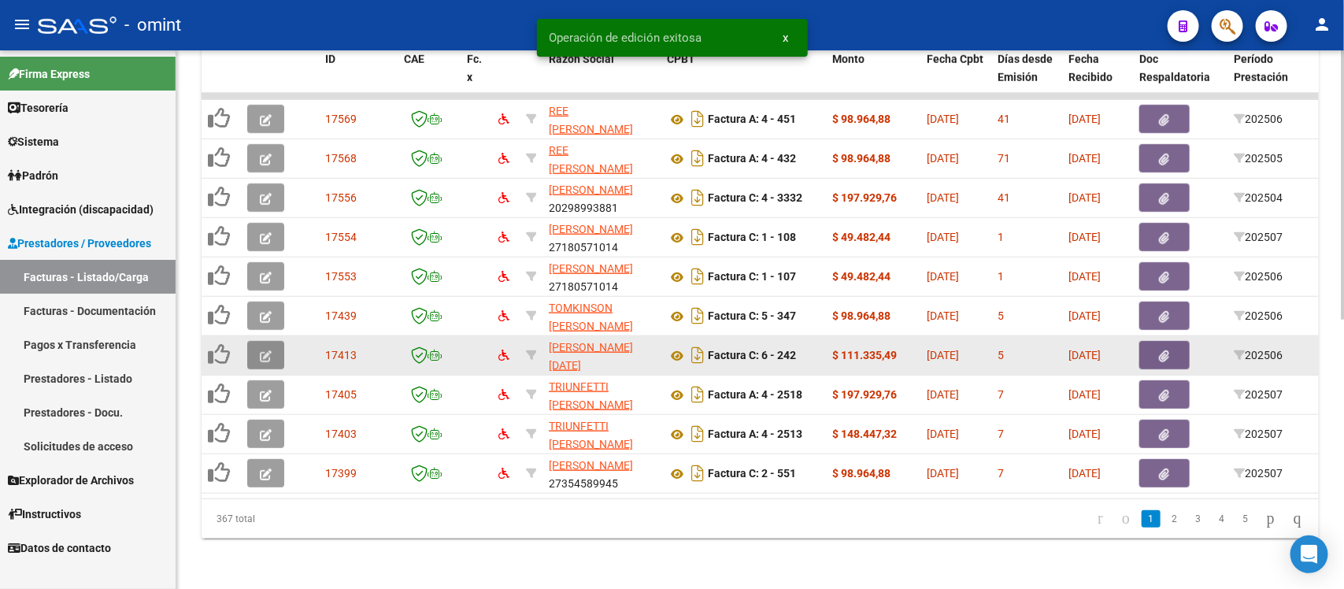
click at [273, 341] on button "button" at bounding box center [265, 355] width 37 height 28
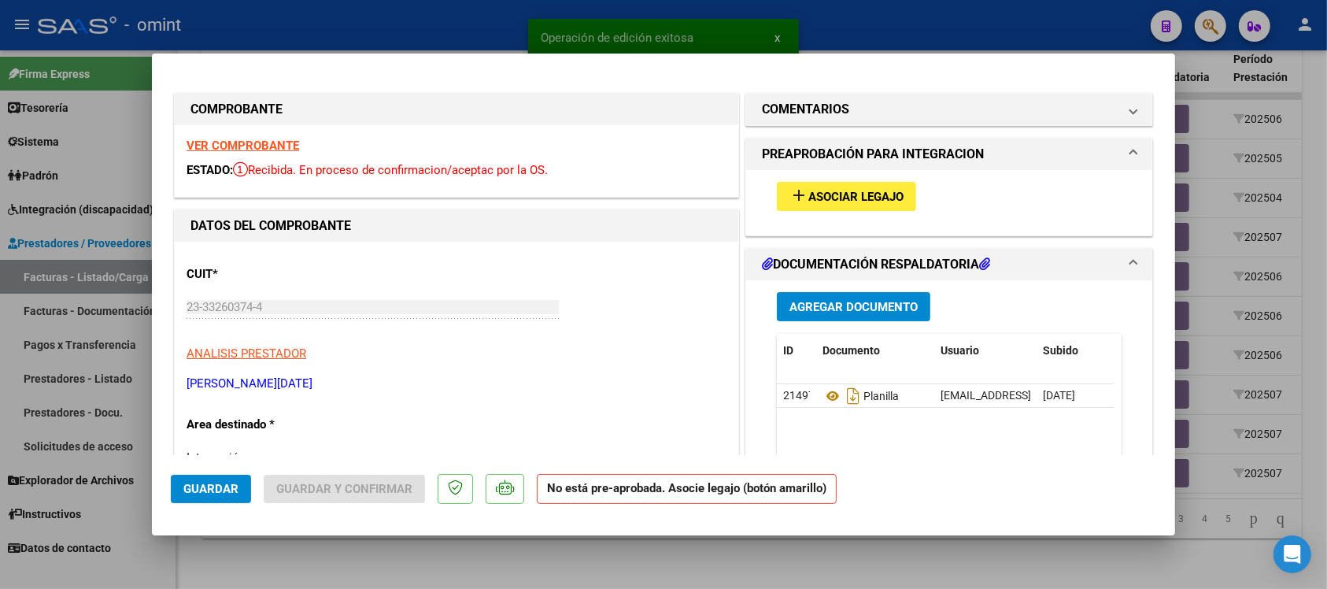
click at [257, 144] on strong "VER COMPROBANTE" at bounding box center [243, 146] width 113 height 14
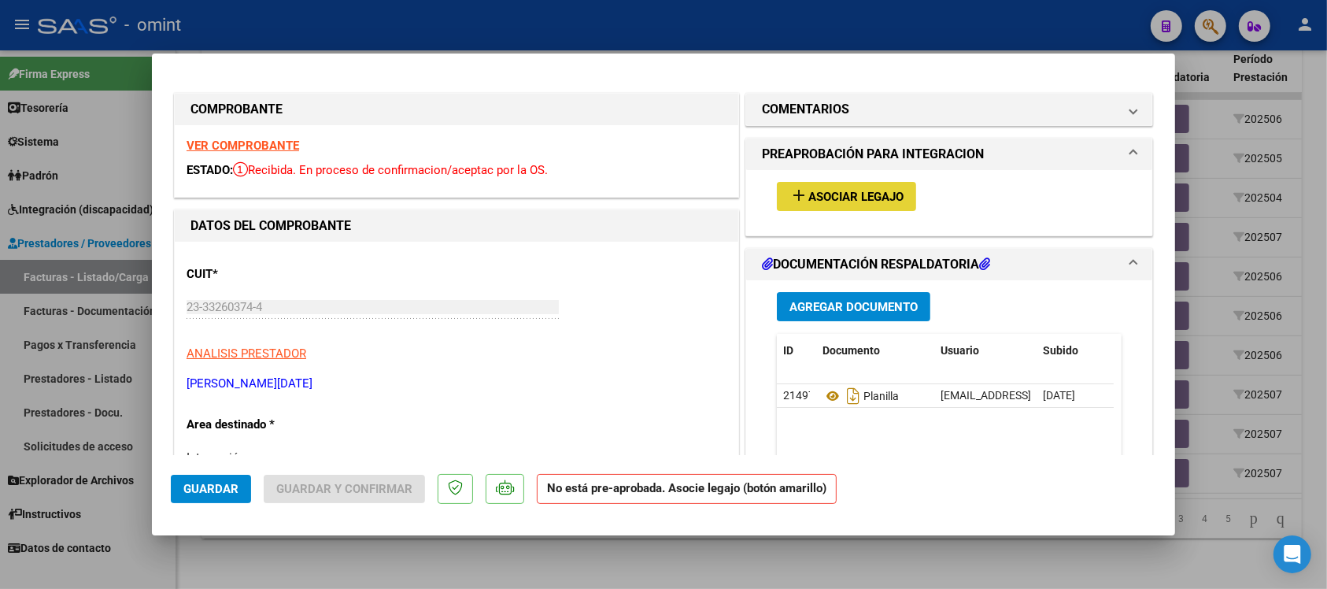
click at [851, 198] on span "Asociar Legajo" at bounding box center [856, 197] width 95 height 14
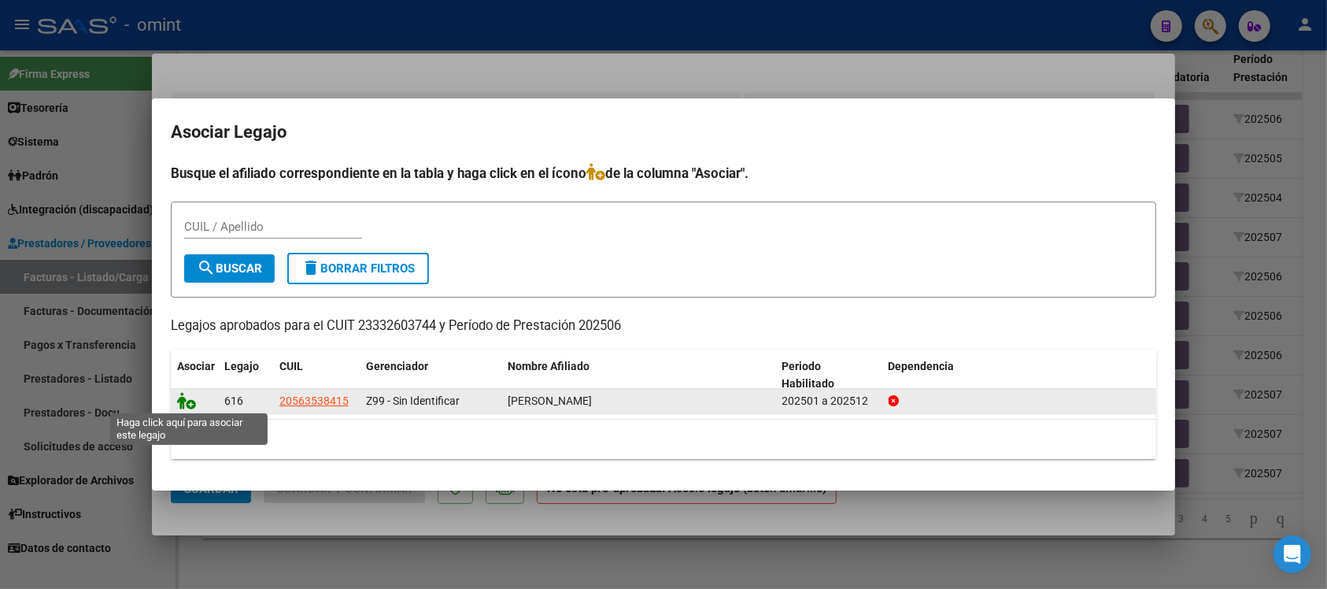
click at [183, 399] on icon at bounding box center [186, 400] width 19 height 17
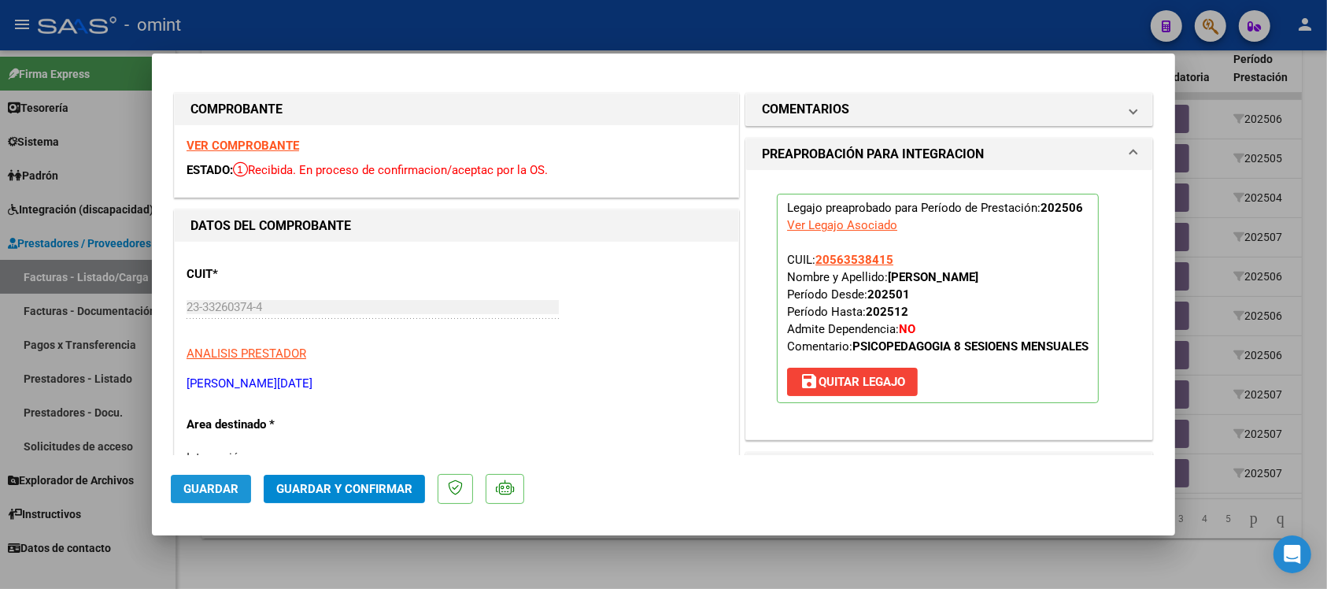
click at [210, 492] on span "Guardar" at bounding box center [210, 489] width 55 height 14
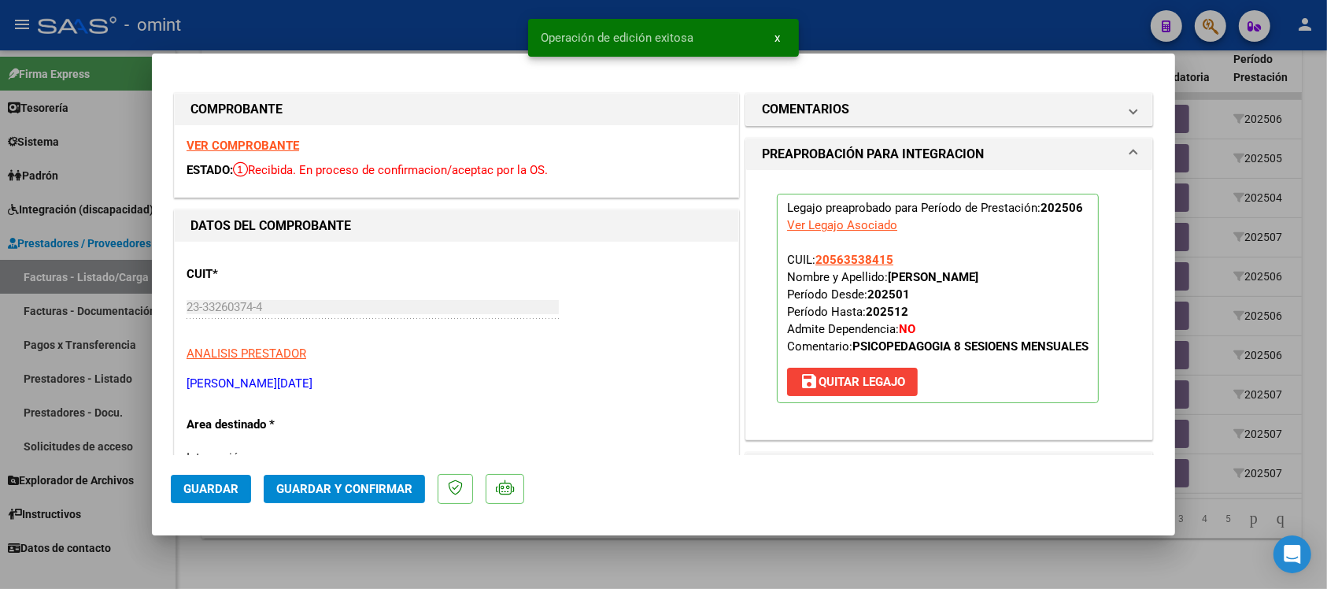
click at [305, 24] on div at bounding box center [663, 294] width 1327 height 589
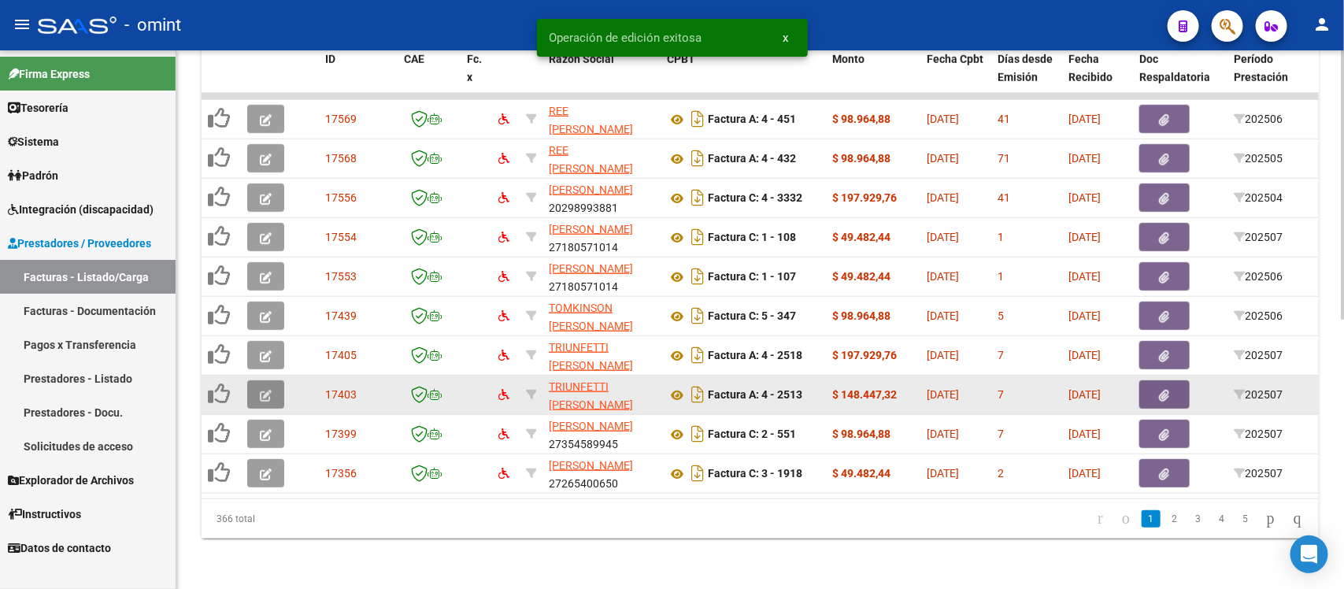
click at [273, 380] on button "button" at bounding box center [265, 394] width 37 height 28
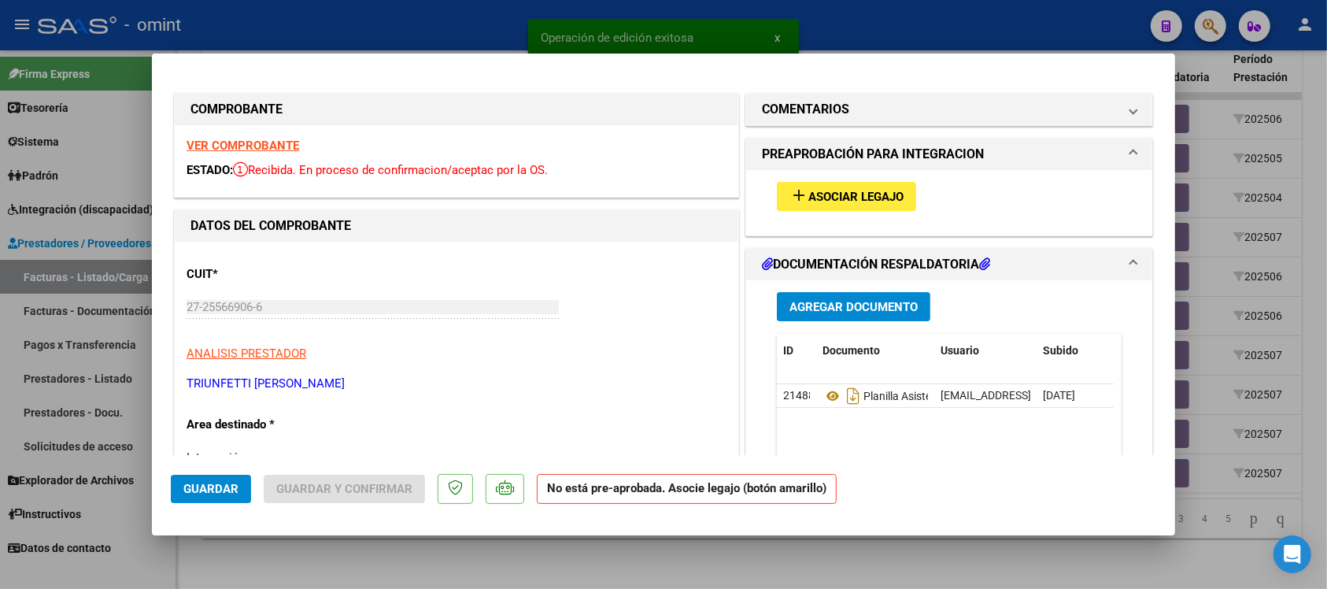
click at [236, 147] on strong "VER COMPROBANTE" at bounding box center [243, 146] width 113 height 14
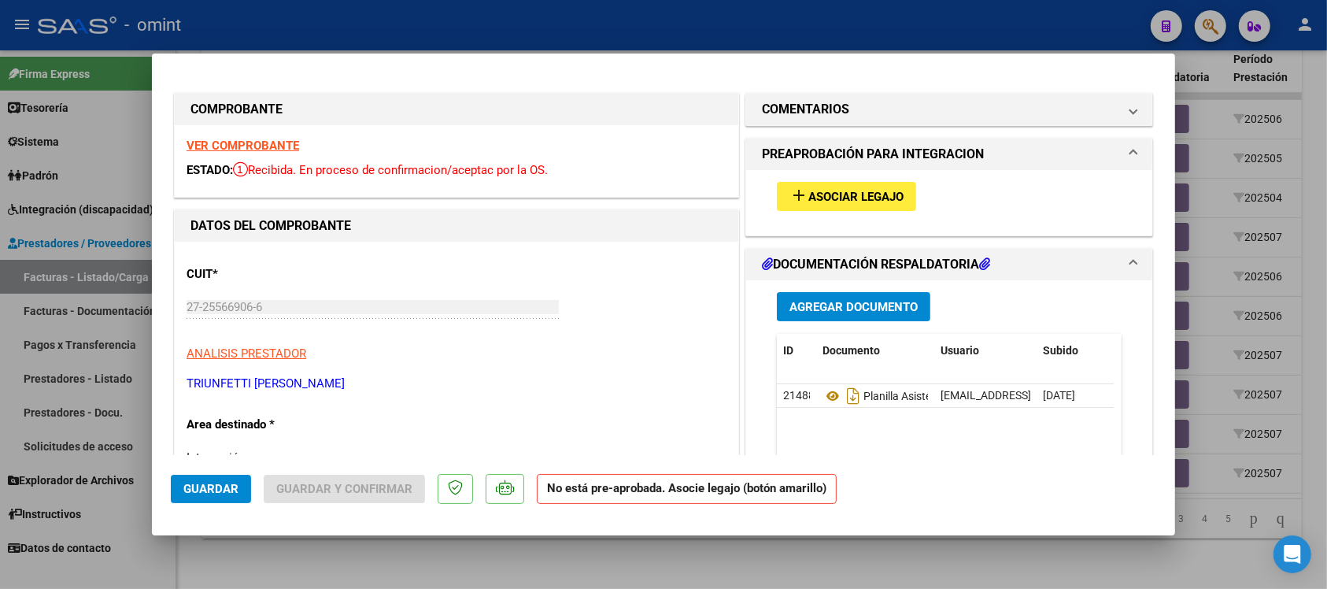
click at [820, 191] on span "Asociar Legajo" at bounding box center [856, 197] width 95 height 14
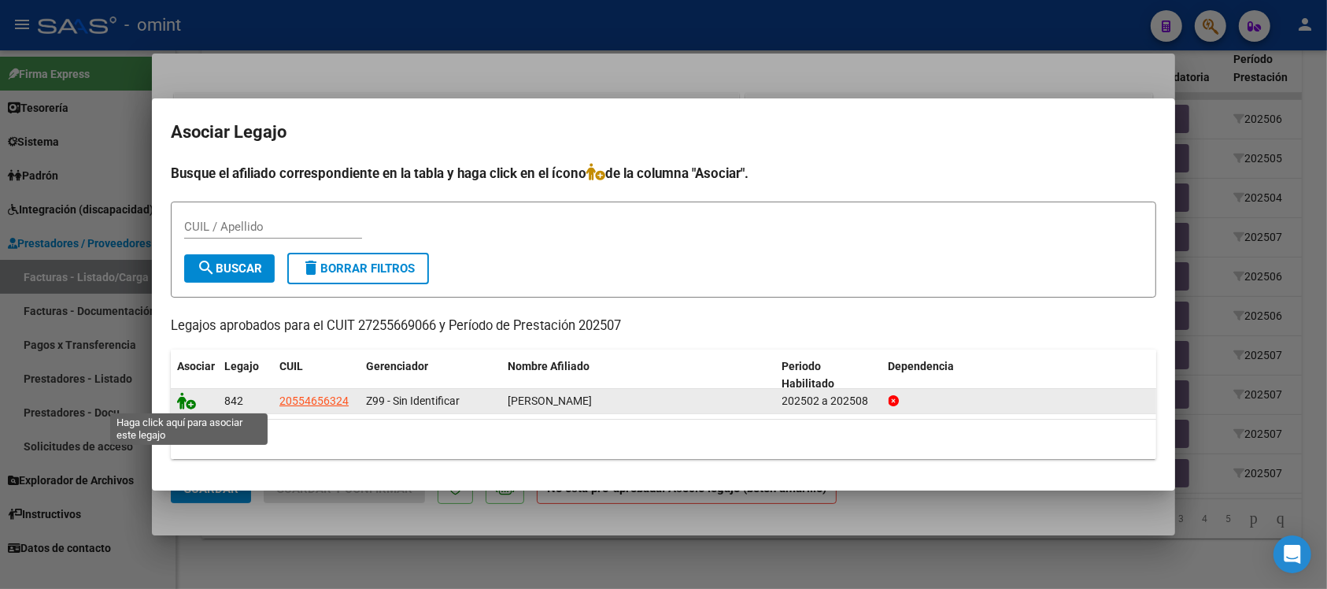
click at [189, 404] on icon at bounding box center [186, 400] width 19 height 17
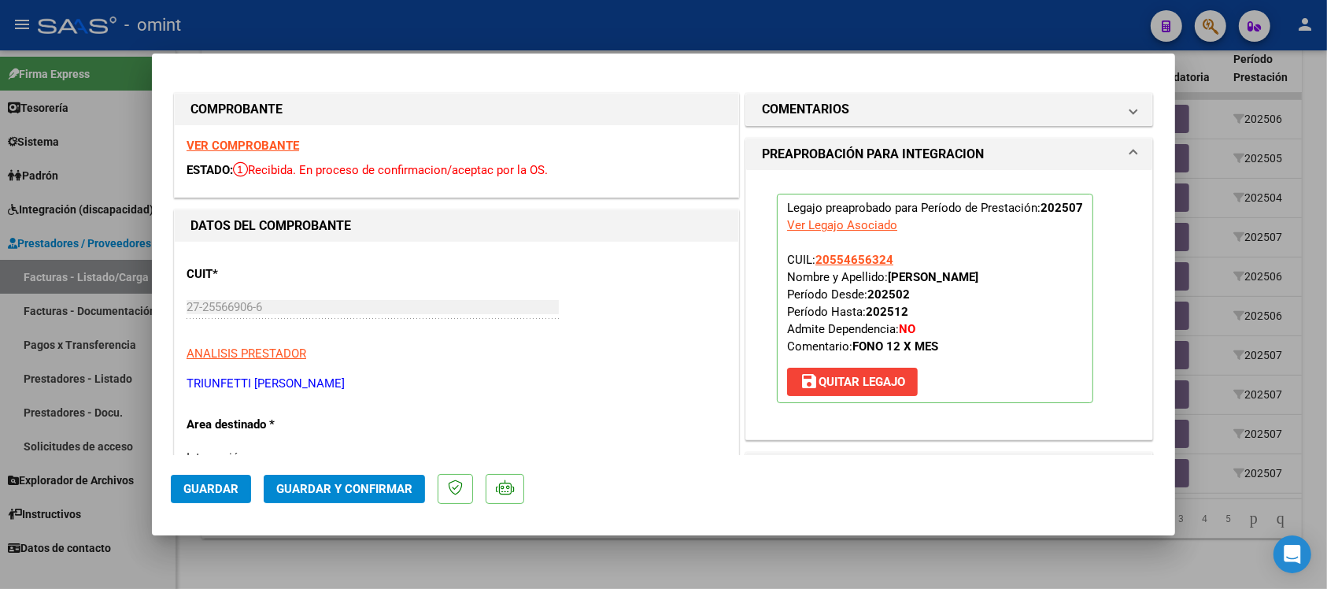
click at [234, 475] on button "Guardar" at bounding box center [211, 489] width 80 height 28
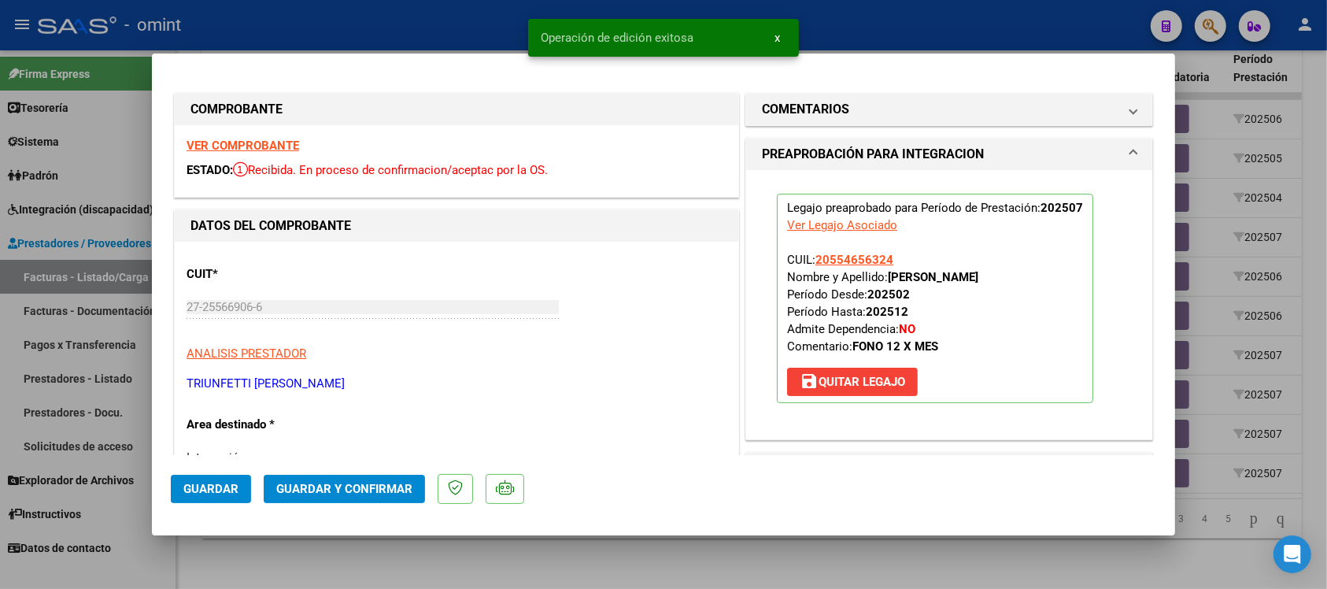
click at [405, 25] on div at bounding box center [663, 294] width 1327 height 589
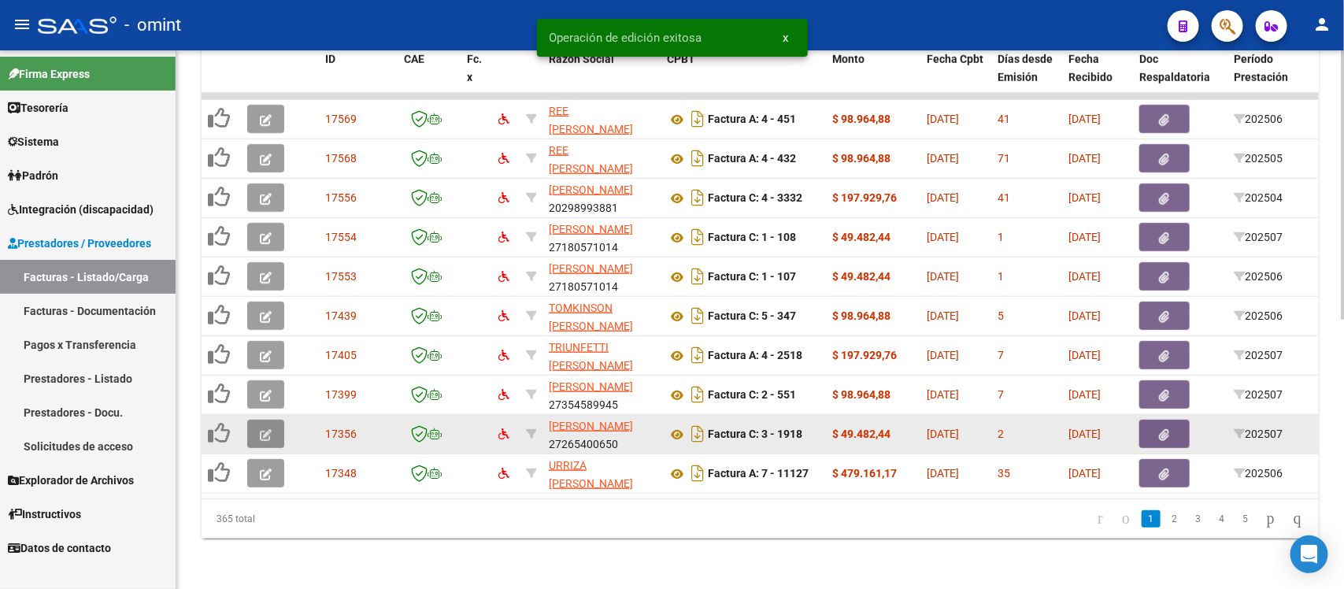
click at [265, 429] on icon "button" at bounding box center [266, 435] width 12 height 12
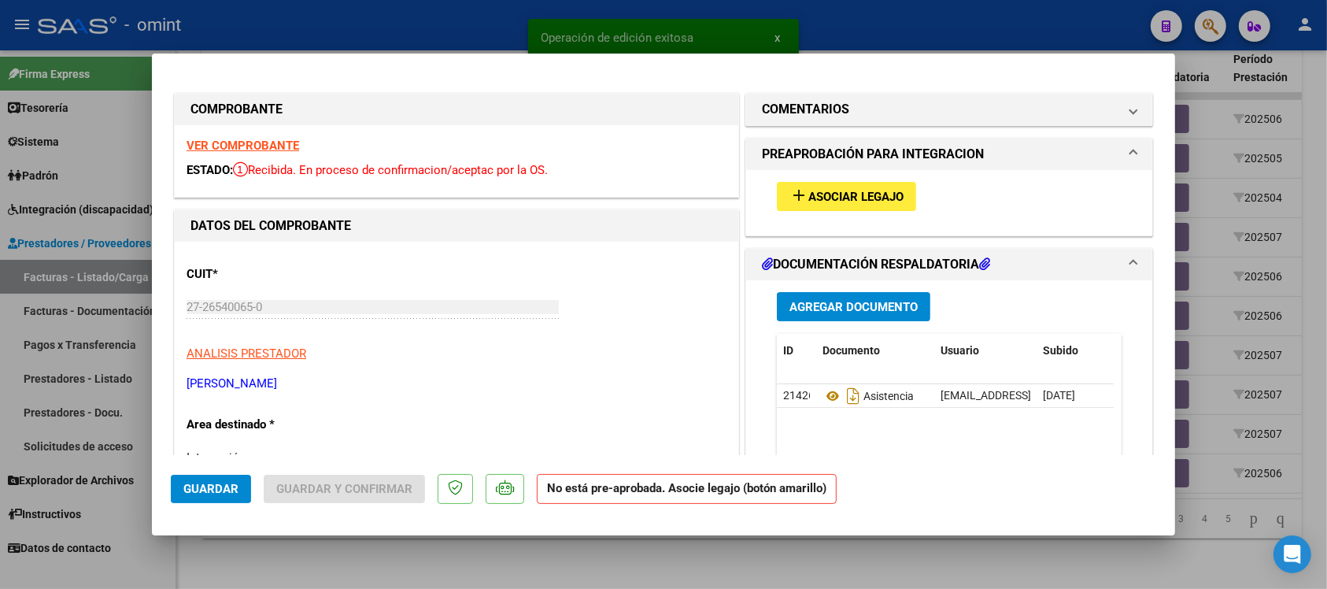
click at [265, 148] on strong "VER COMPROBANTE" at bounding box center [243, 146] width 113 height 14
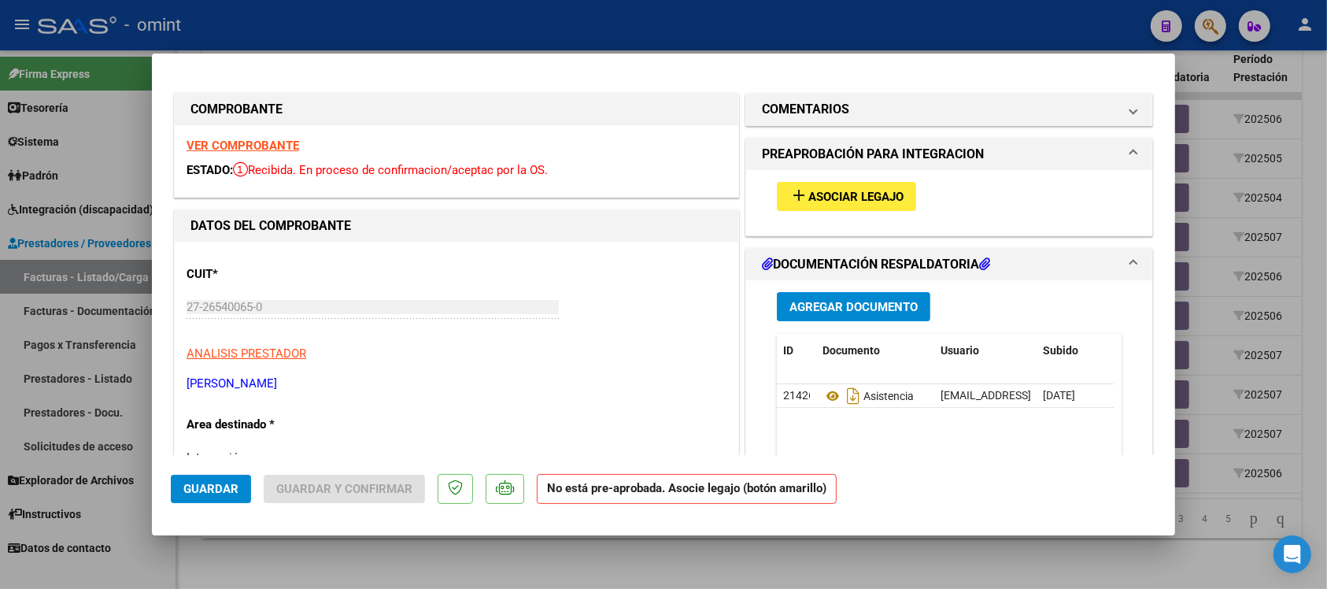
click at [821, 195] on span "Asociar Legajo" at bounding box center [856, 197] width 95 height 14
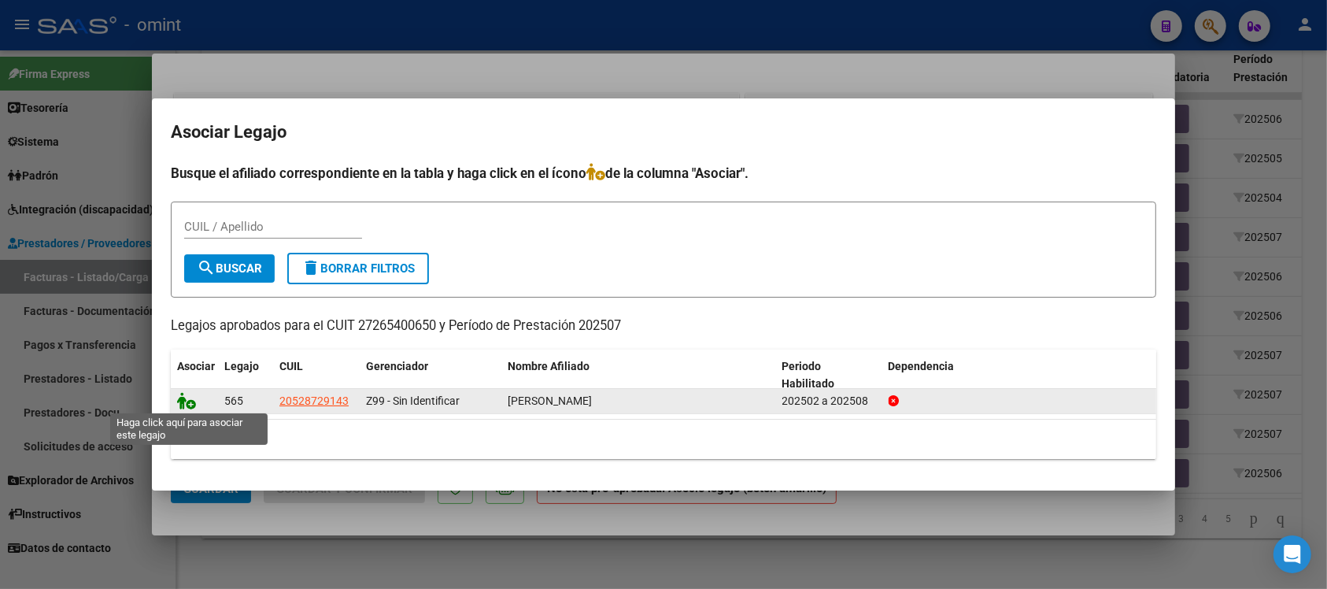
click at [193, 392] on icon at bounding box center [186, 400] width 19 height 17
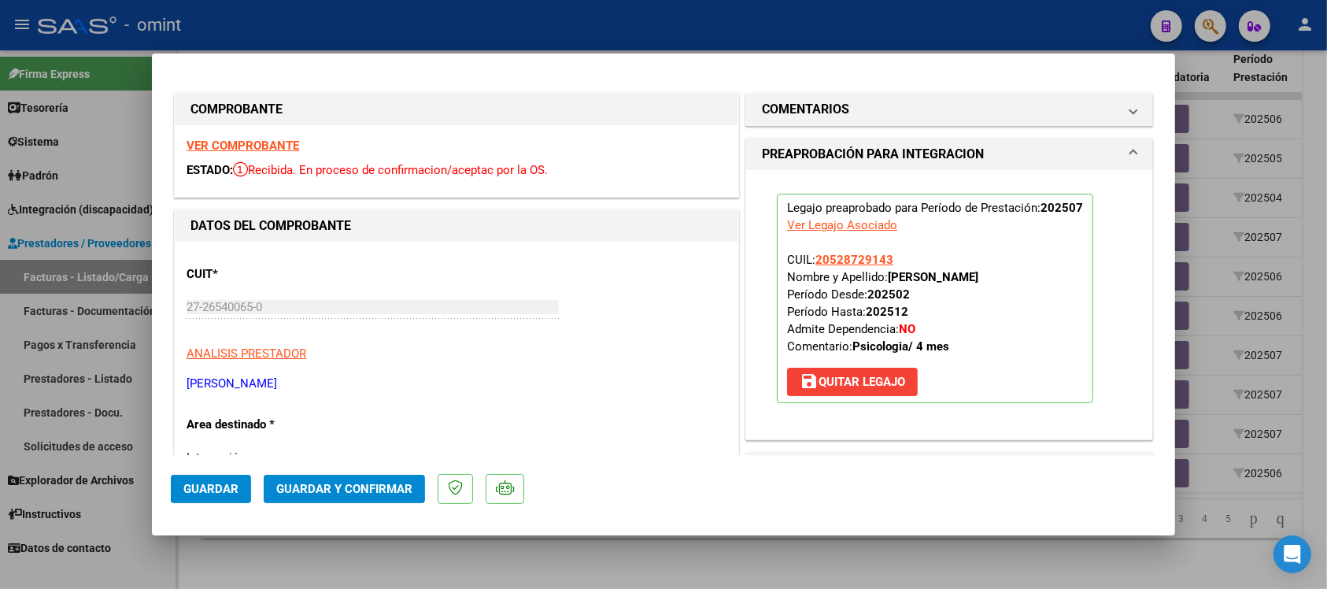
click at [194, 496] on button "Guardar" at bounding box center [211, 489] width 80 height 28
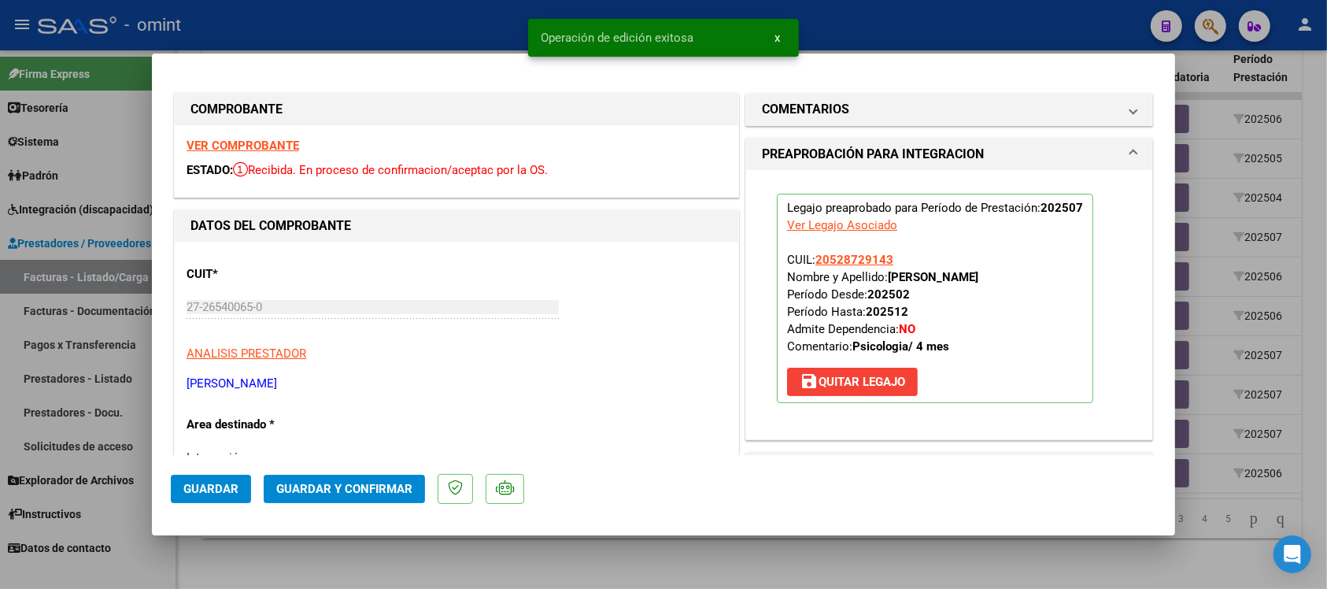
click at [353, 25] on div at bounding box center [663, 294] width 1327 height 589
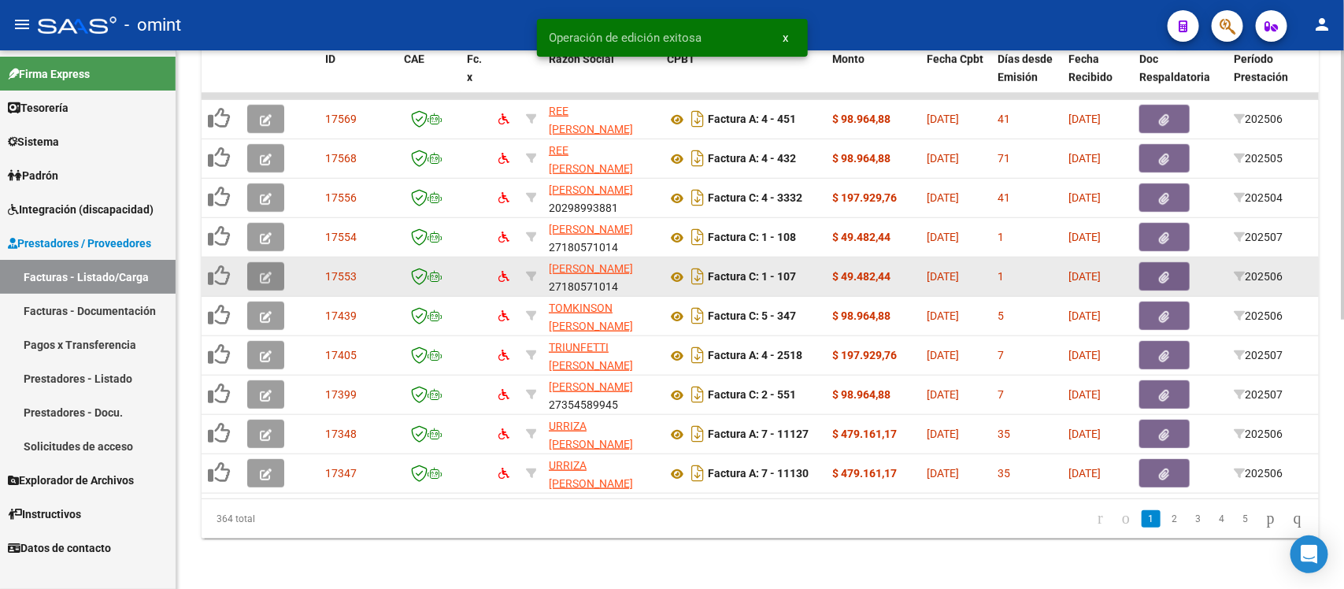
click at [276, 262] on button "button" at bounding box center [265, 276] width 37 height 28
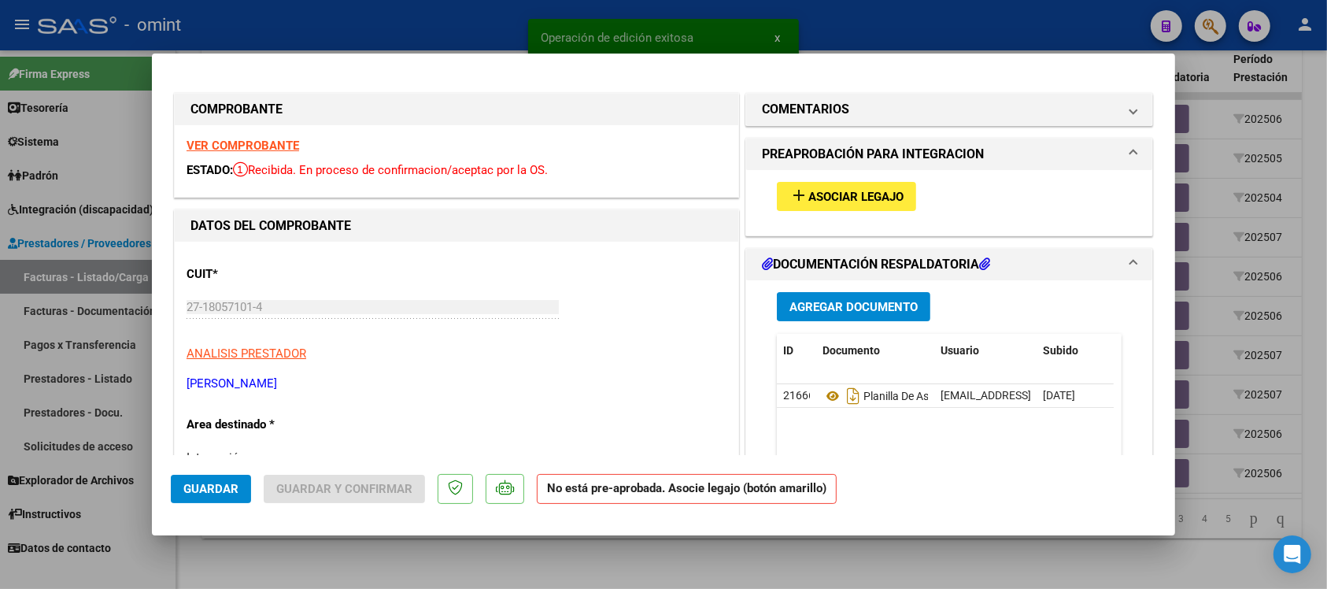
click at [258, 146] on strong "VER COMPROBANTE" at bounding box center [243, 146] width 113 height 14
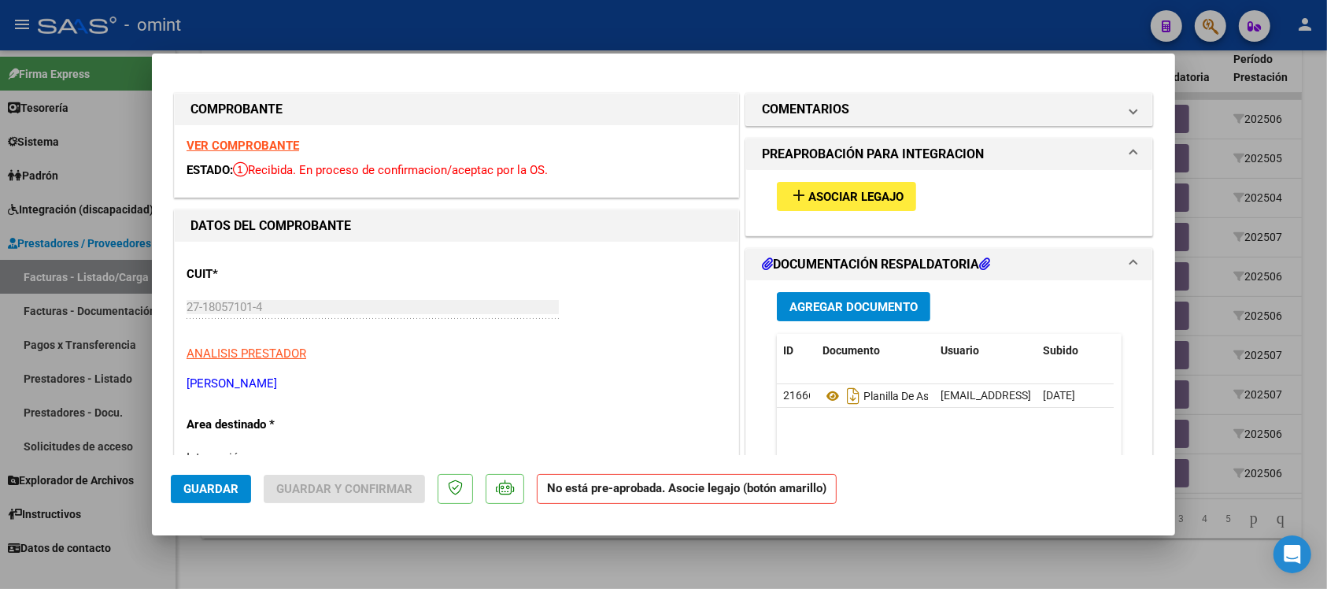
click at [332, 20] on div at bounding box center [663, 294] width 1327 height 589
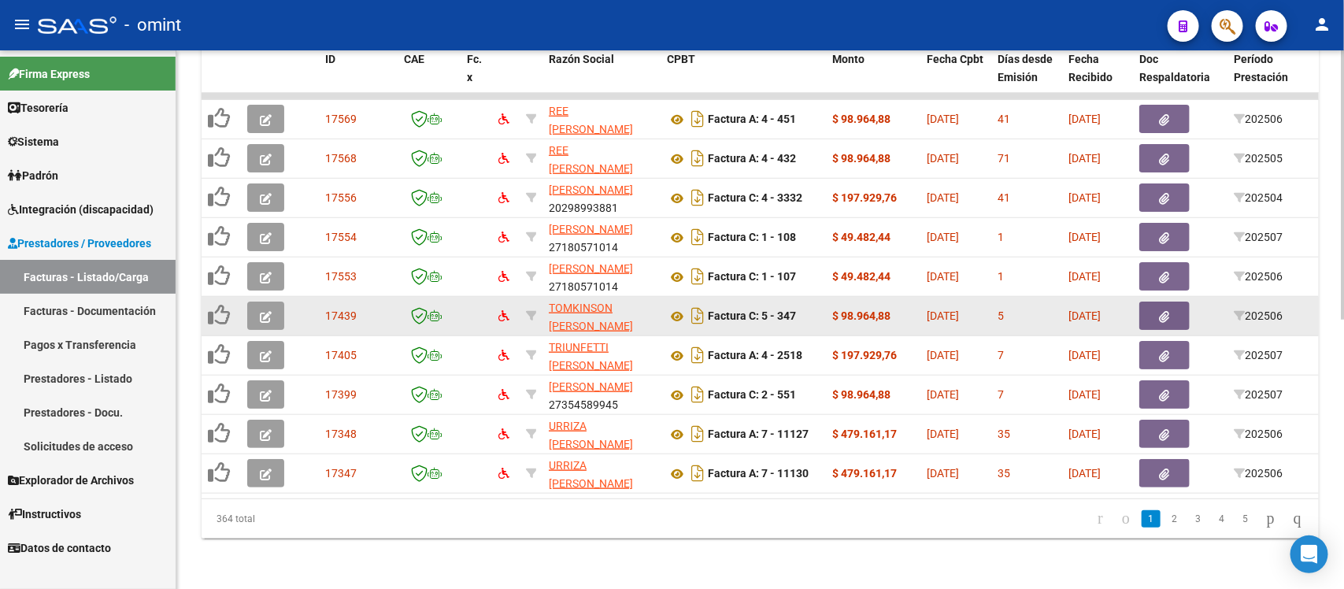
click at [264, 311] on icon "button" at bounding box center [266, 317] width 12 height 12
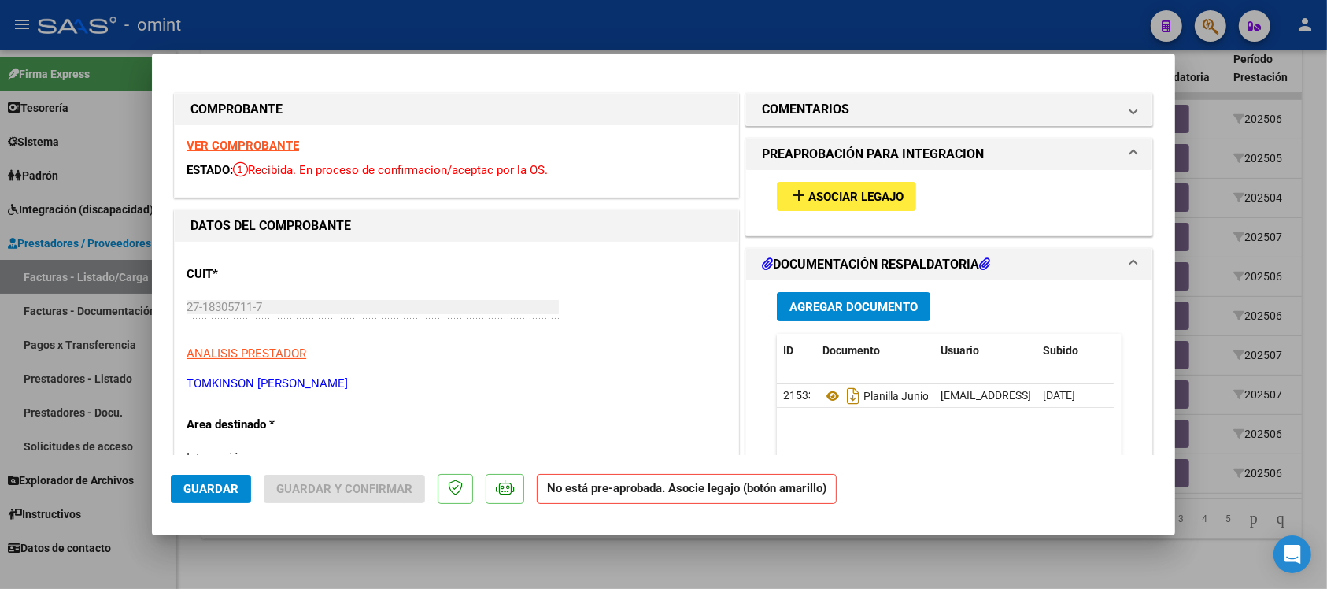
click at [239, 139] on strong "VER COMPROBANTE" at bounding box center [243, 146] width 113 height 14
click at [791, 195] on mat-icon "add" at bounding box center [799, 195] width 19 height 19
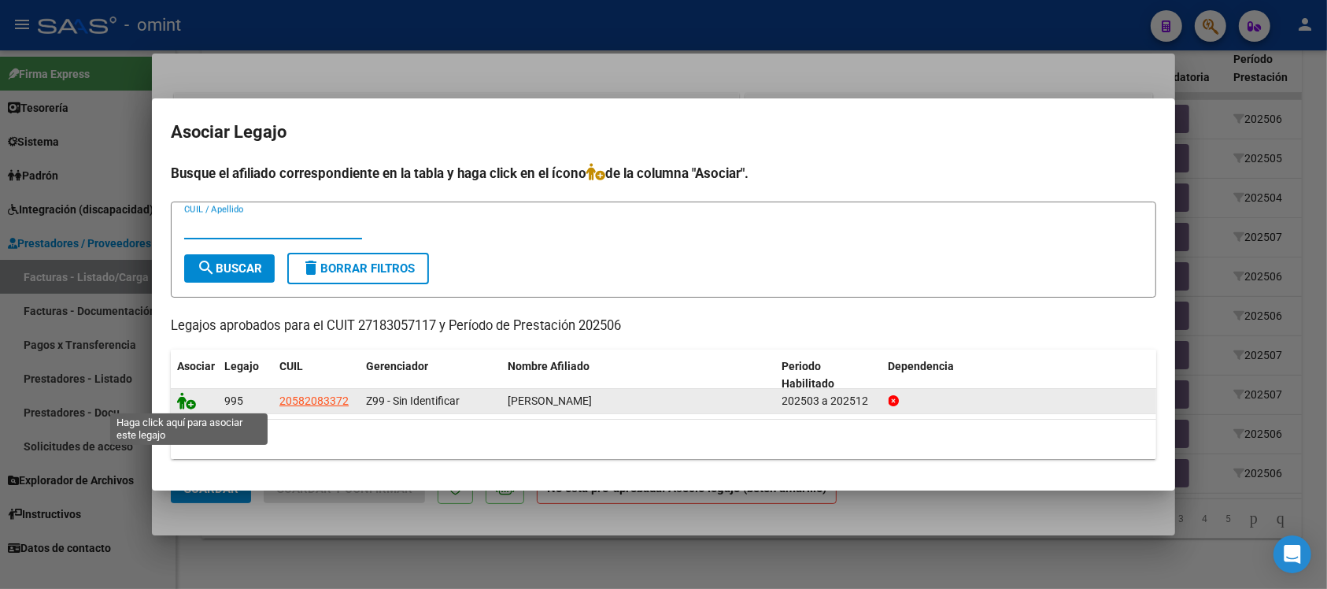
click at [181, 398] on icon at bounding box center [186, 400] width 19 height 17
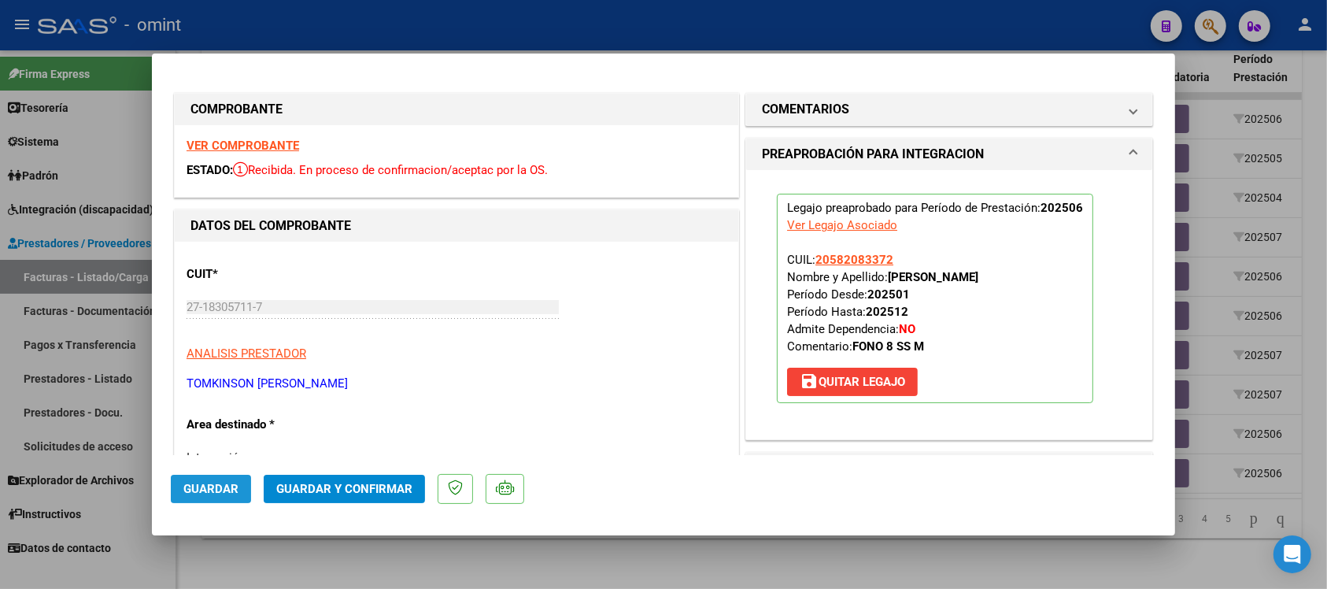
click at [225, 484] on span "Guardar" at bounding box center [210, 489] width 55 height 14
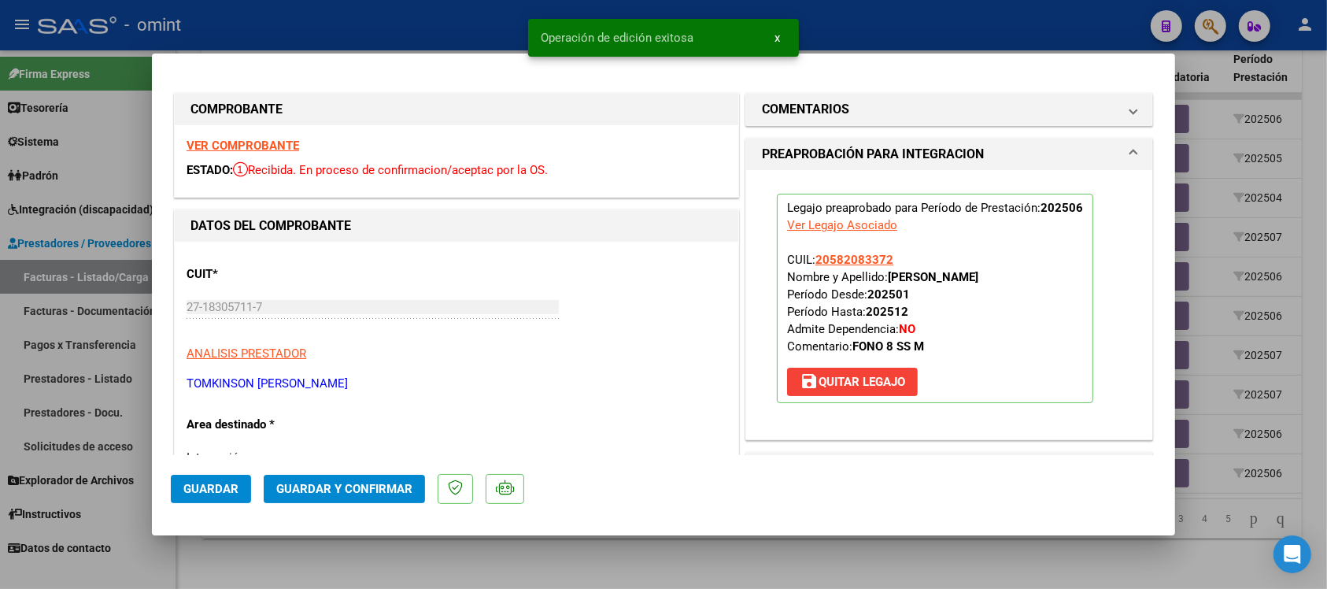
click at [399, 18] on div at bounding box center [663, 294] width 1327 height 589
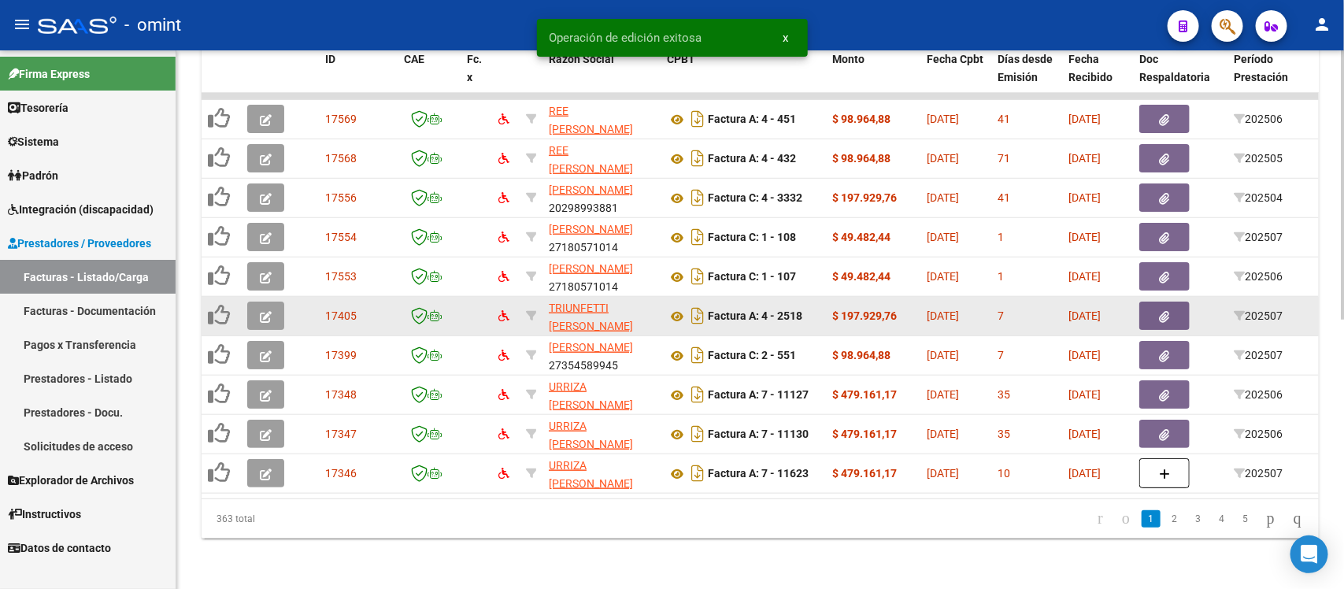
click at [254, 302] on button "button" at bounding box center [265, 316] width 37 height 28
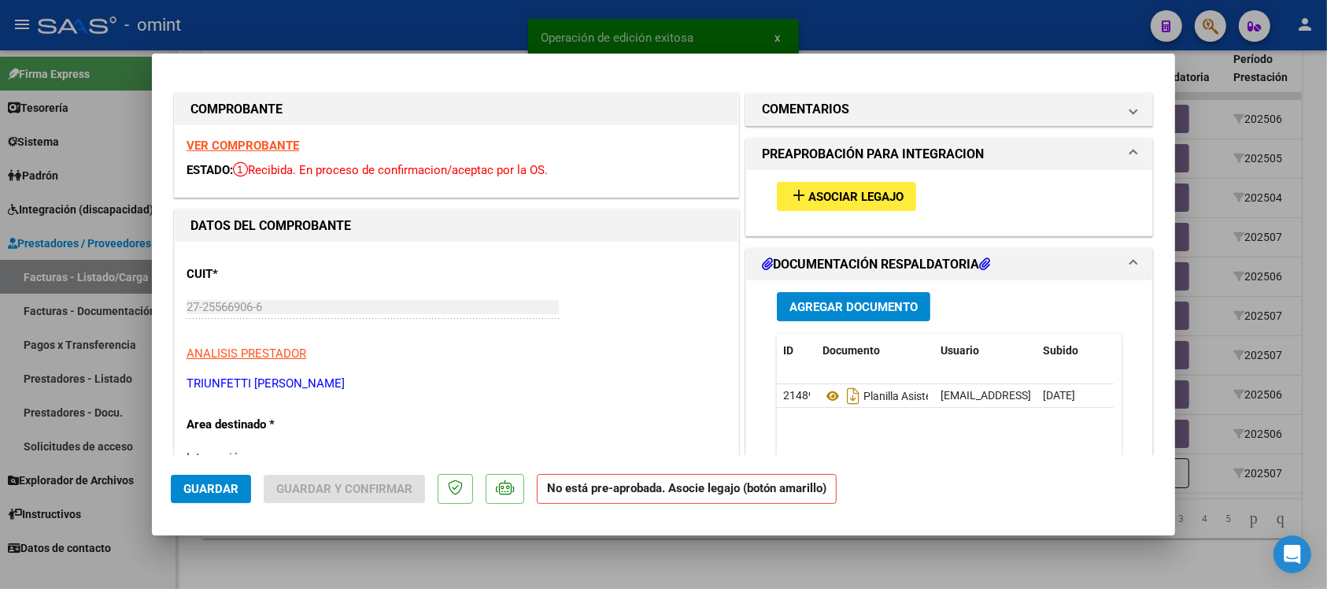
click at [261, 143] on strong "VER COMPROBANTE" at bounding box center [243, 146] width 113 height 14
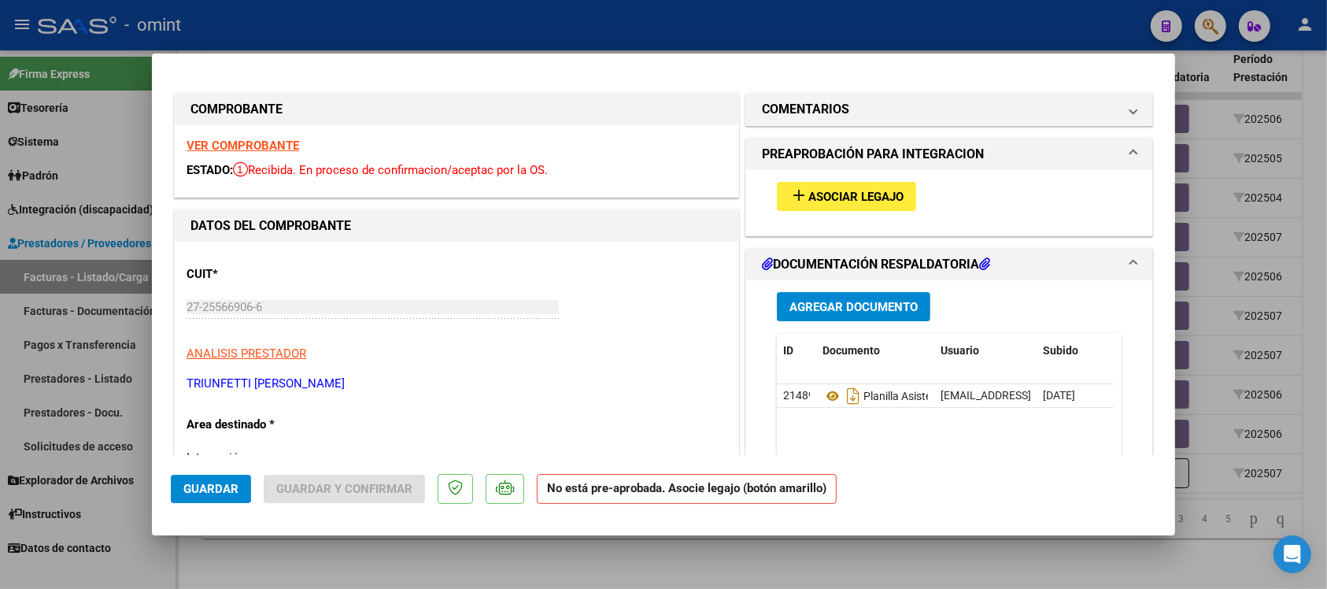
click at [790, 191] on mat-icon "add" at bounding box center [799, 195] width 19 height 19
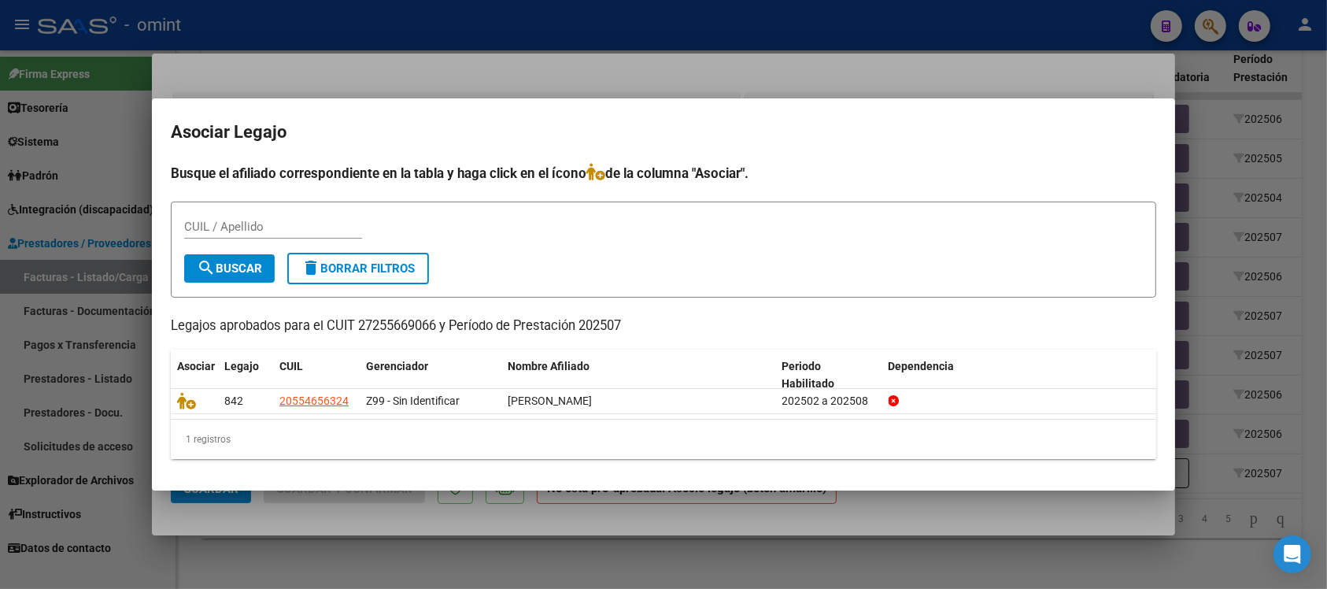
click at [412, 63] on div at bounding box center [663, 294] width 1327 height 589
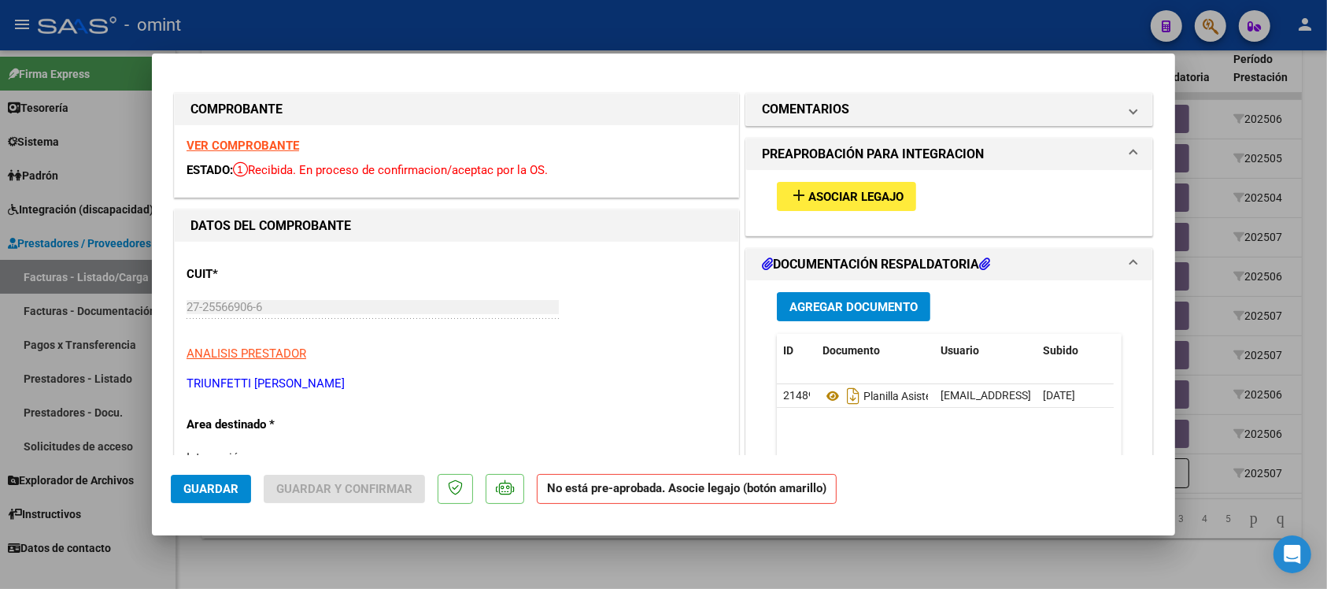
click at [285, 150] on strong "VER COMPROBANTE" at bounding box center [243, 146] width 113 height 14
click at [459, 26] on div at bounding box center [663, 294] width 1327 height 589
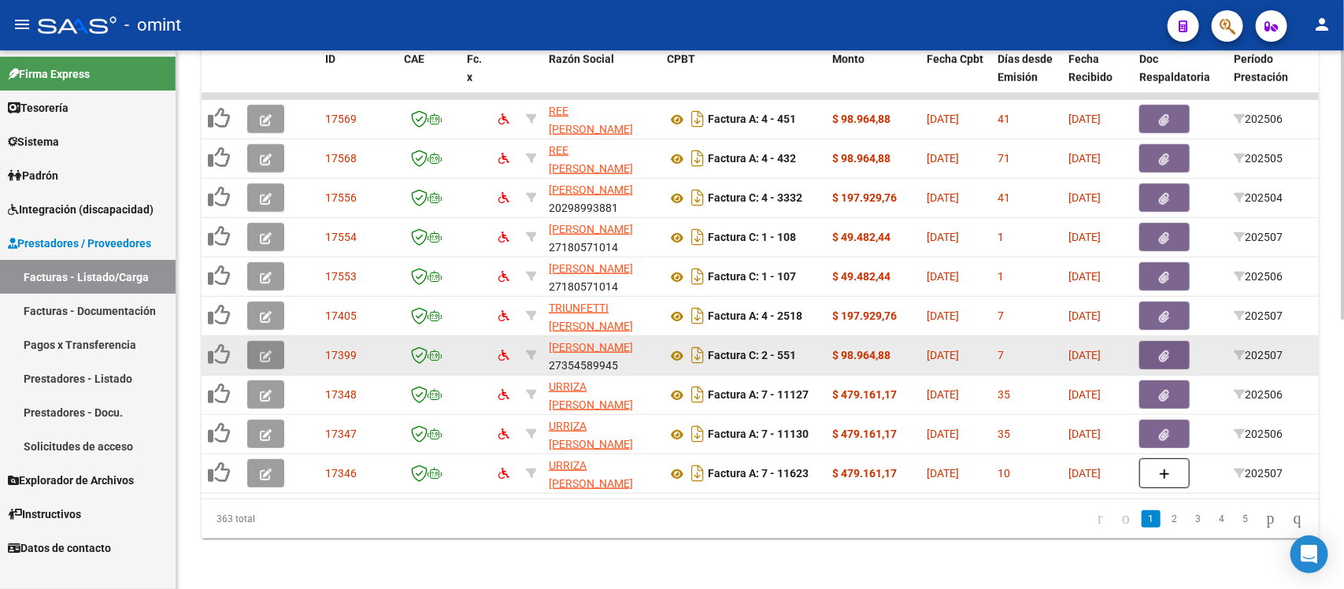
click at [262, 350] on icon "button" at bounding box center [266, 356] width 12 height 12
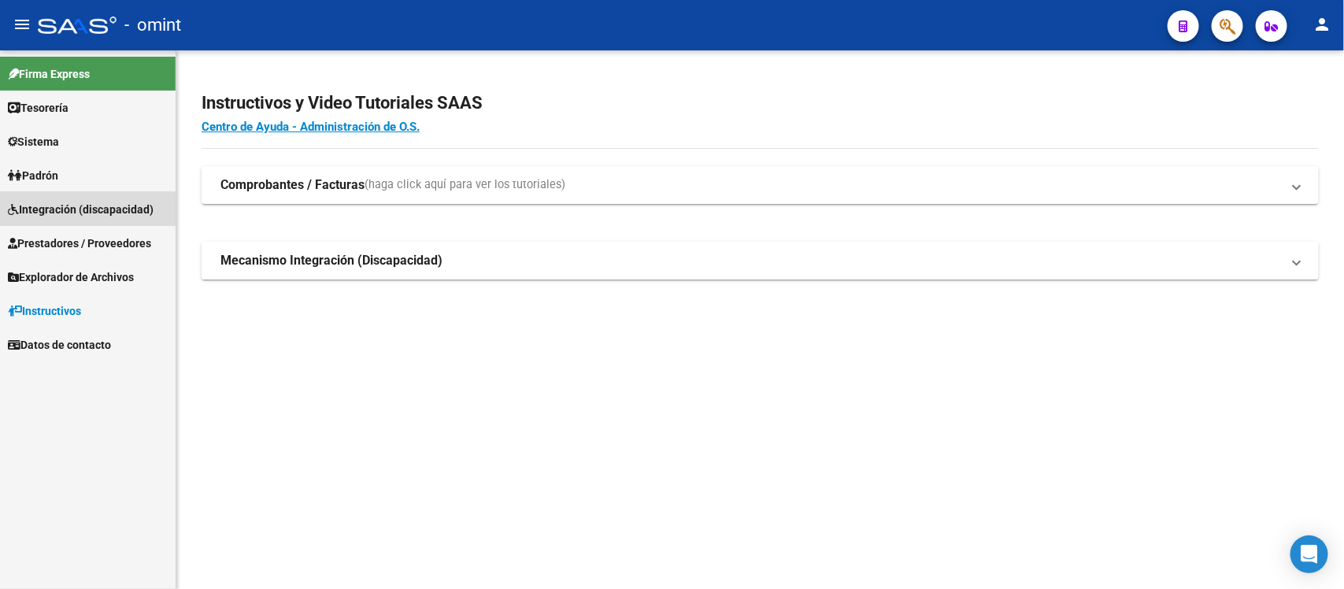
click at [85, 210] on span "Integración (discapacidad)" at bounding box center [81, 209] width 146 height 17
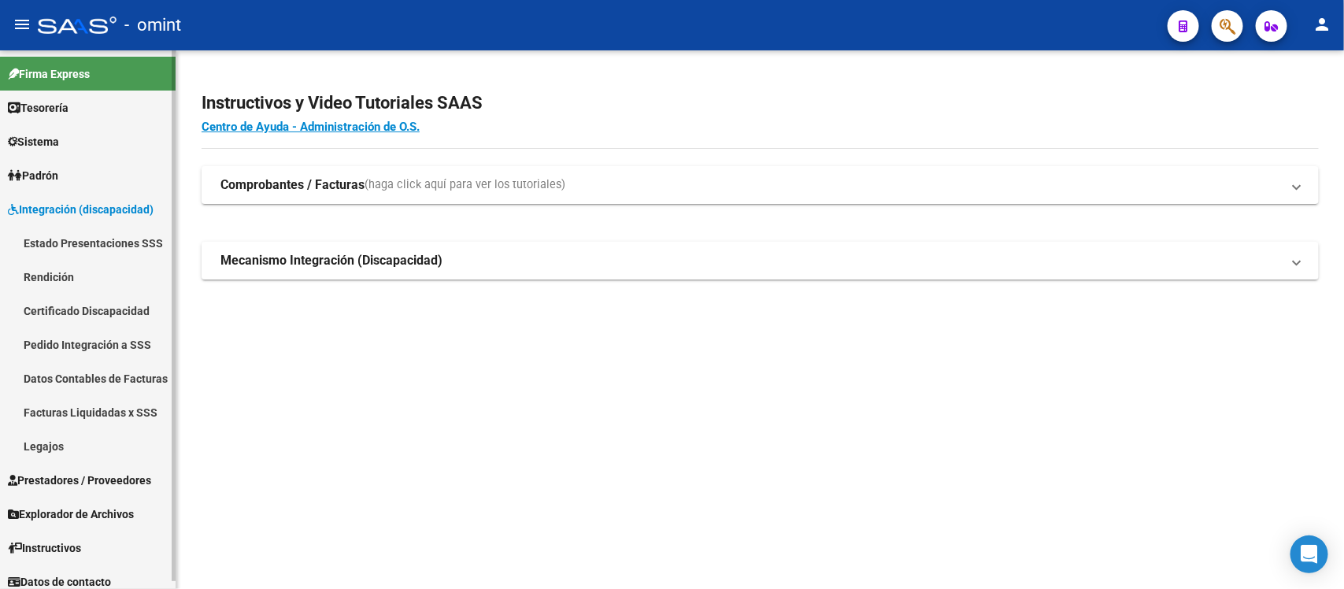
click at [76, 445] on link "Legajos" at bounding box center [88, 446] width 176 height 34
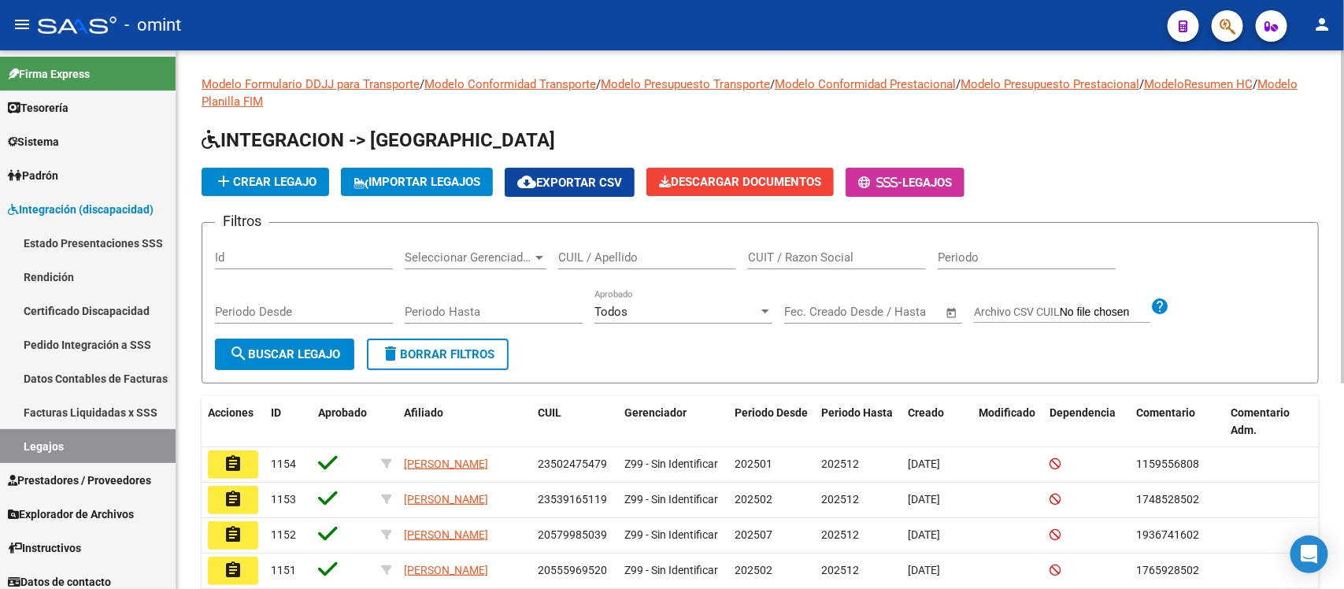
click at [591, 244] on div "CUIL / Apellido" at bounding box center [647, 252] width 178 height 34
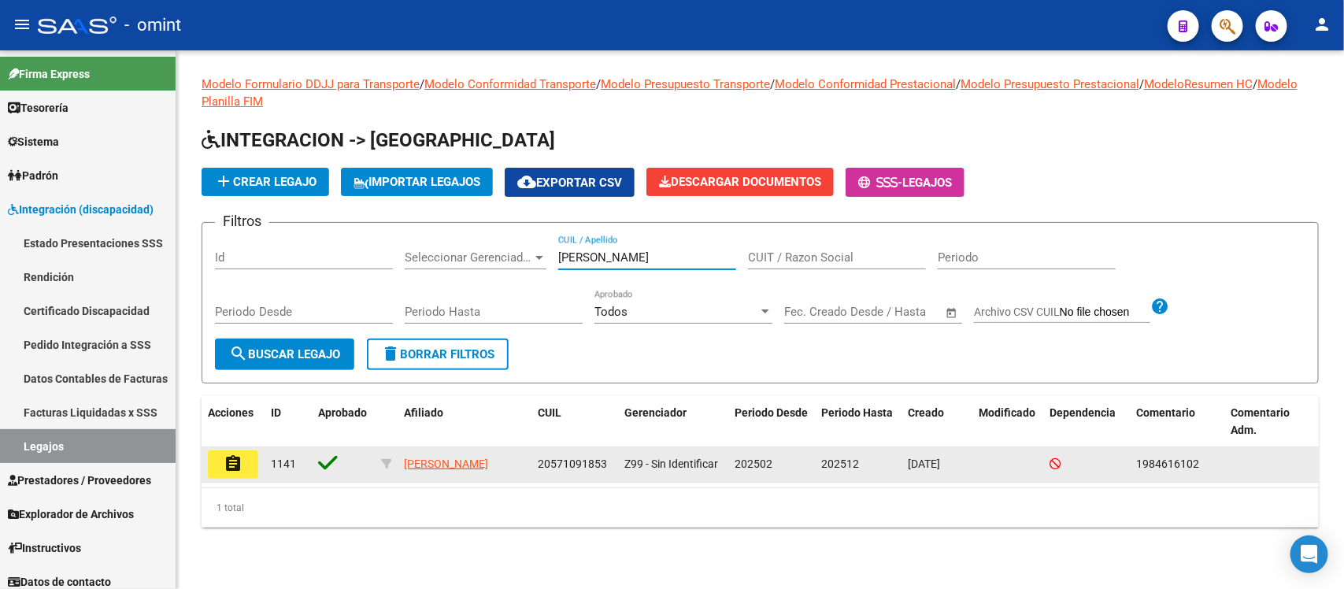
type input "chazarreta"
click at [226, 465] on mat-icon "assignment" at bounding box center [233, 463] width 19 height 19
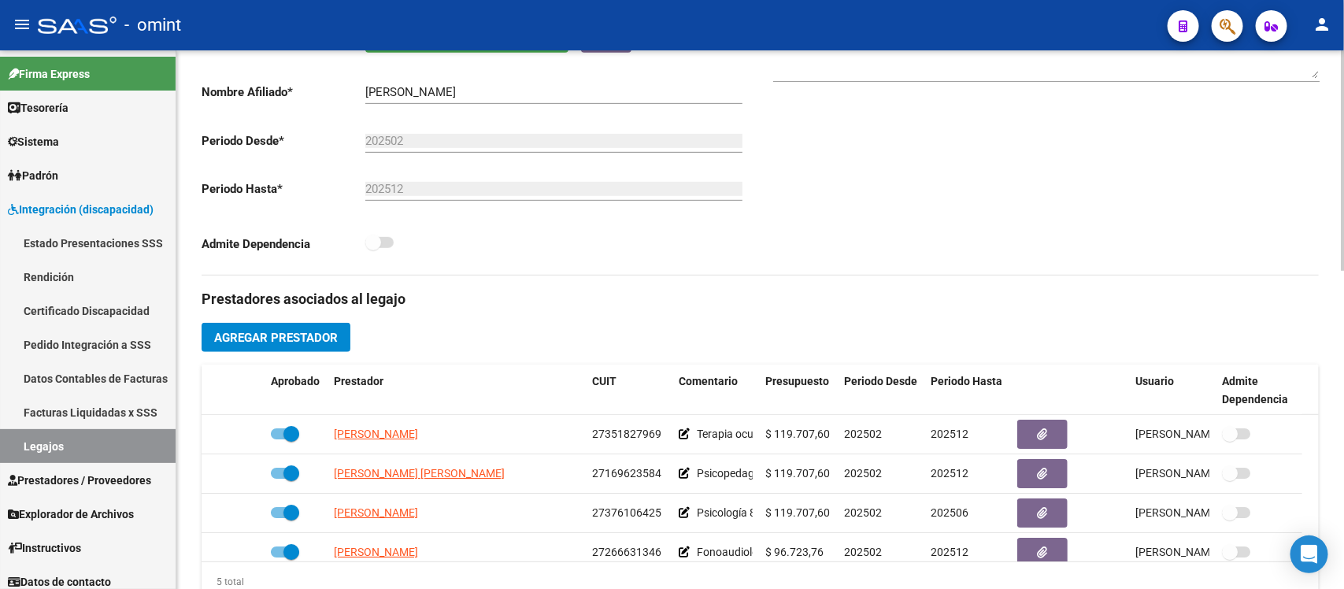
scroll to position [394, 0]
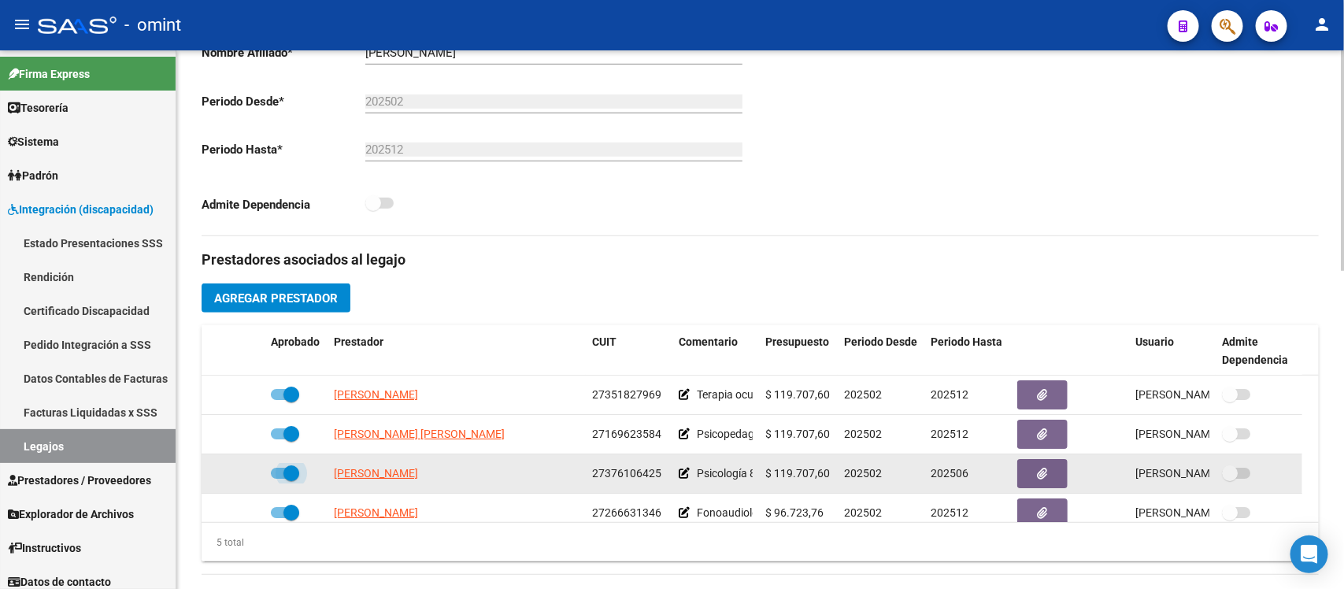
click at [283, 472] on span at bounding box center [291, 473] width 16 height 16
click at [279, 479] on input "checkbox" at bounding box center [278, 479] width 1 height 1
checkbox input "false"
click at [241, 474] on icon at bounding box center [241, 473] width 11 height 11
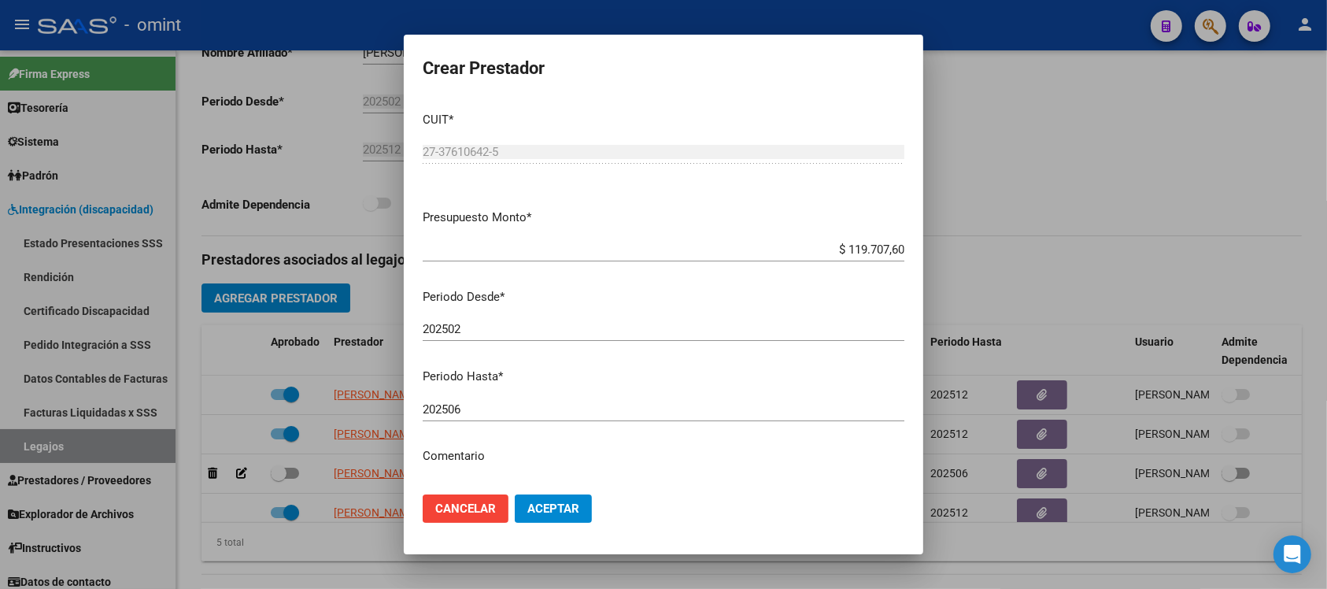
click at [493, 424] on div "202506 Ingresar el periodo" at bounding box center [664, 417] width 482 height 39
click at [493, 417] on div "202506 Ingresar el periodo" at bounding box center [664, 410] width 482 height 24
type input "202508"
click at [515, 494] on button "Aceptar" at bounding box center [553, 508] width 77 height 28
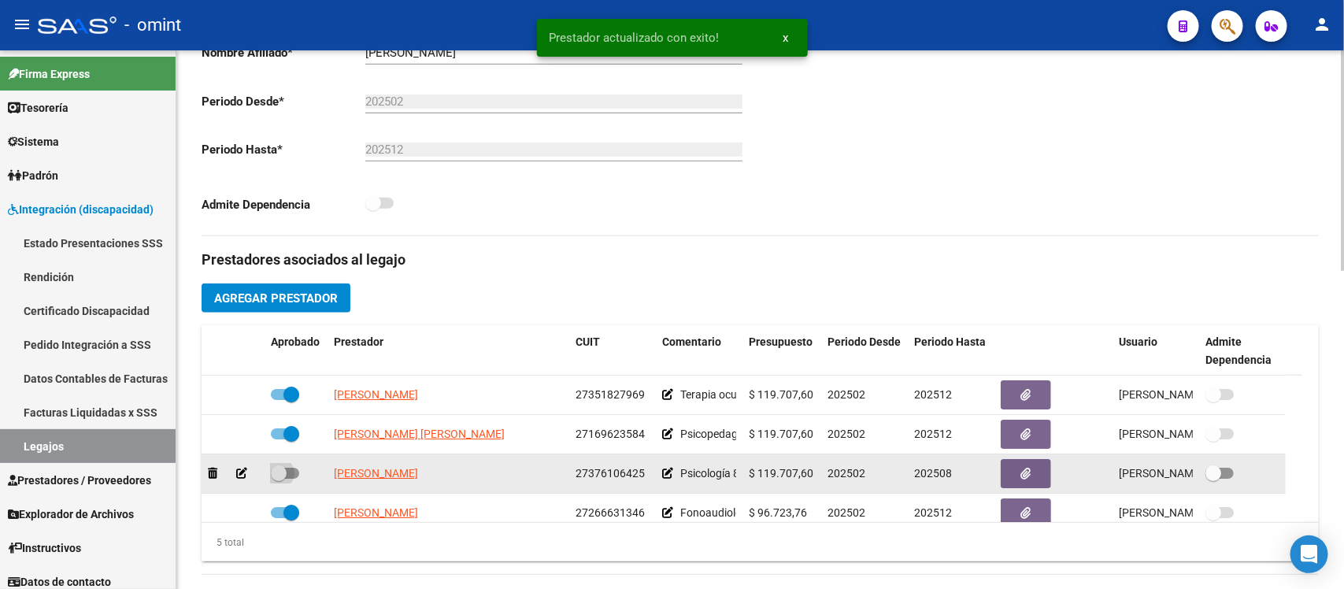
click at [283, 465] on span at bounding box center [279, 473] width 16 height 16
click at [279, 479] on input "checkbox" at bounding box center [278, 479] width 1 height 1
checkbox input "true"
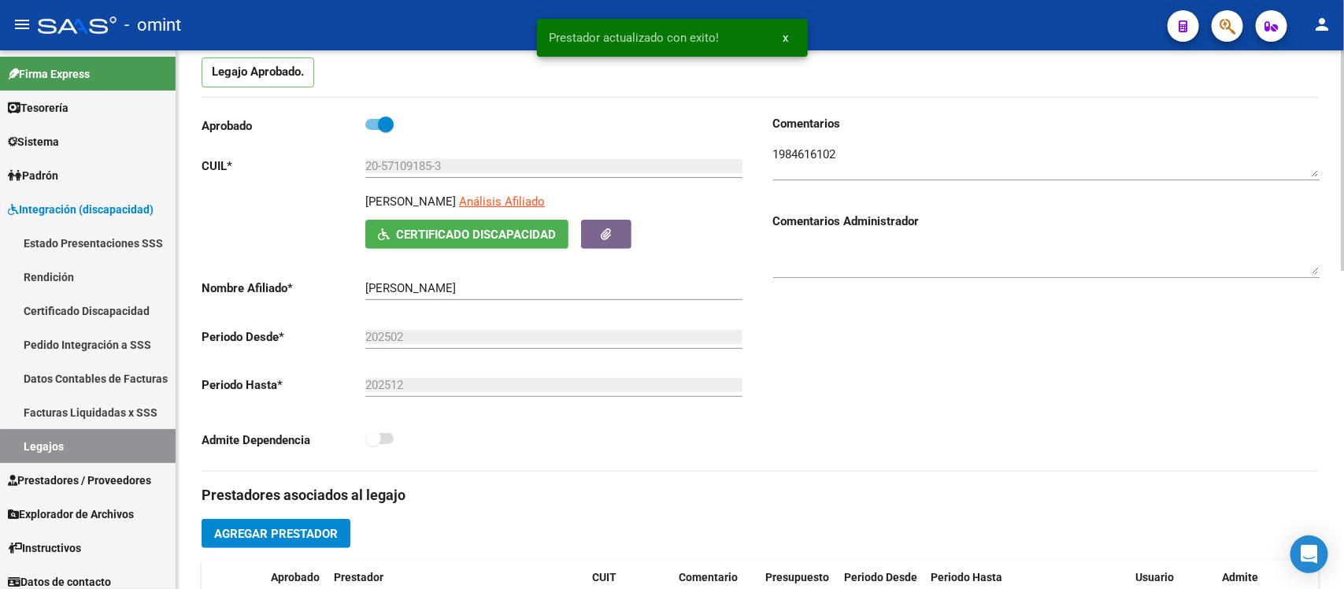
scroll to position [0, 0]
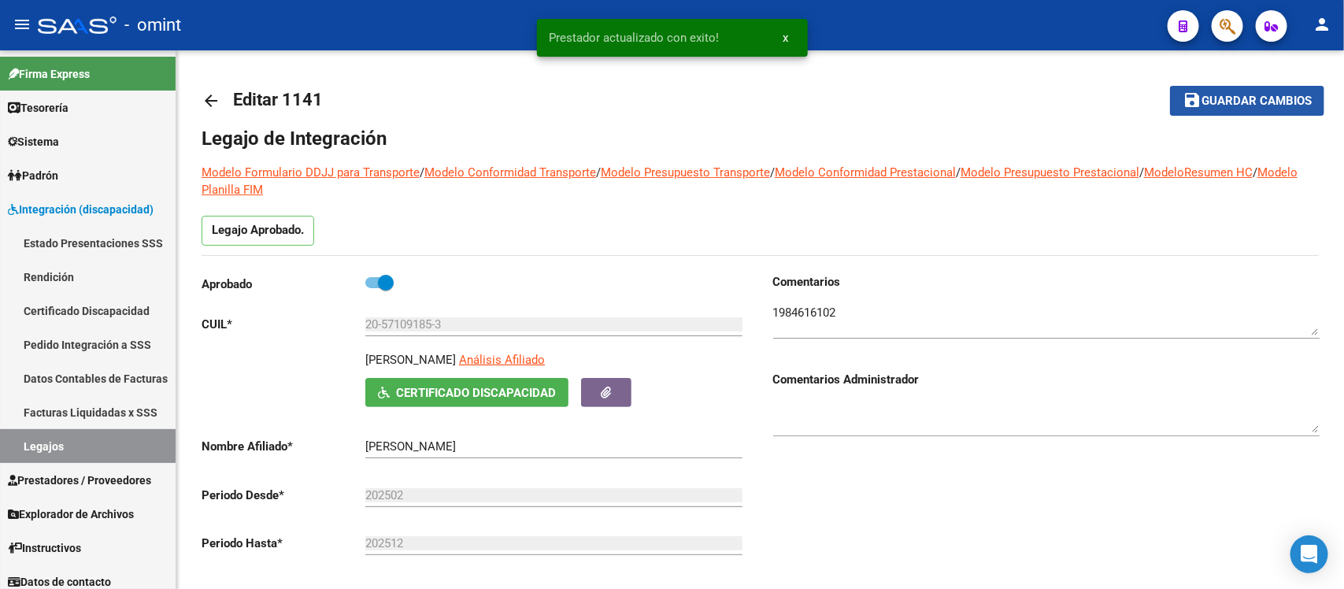
drag, startPoint x: 1183, startPoint y: 104, endPoint x: 785, endPoint y: 13, distance: 407.8
click at [1183, 105] on button "save Guardar cambios" at bounding box center [1247, 100] width 154 height 29
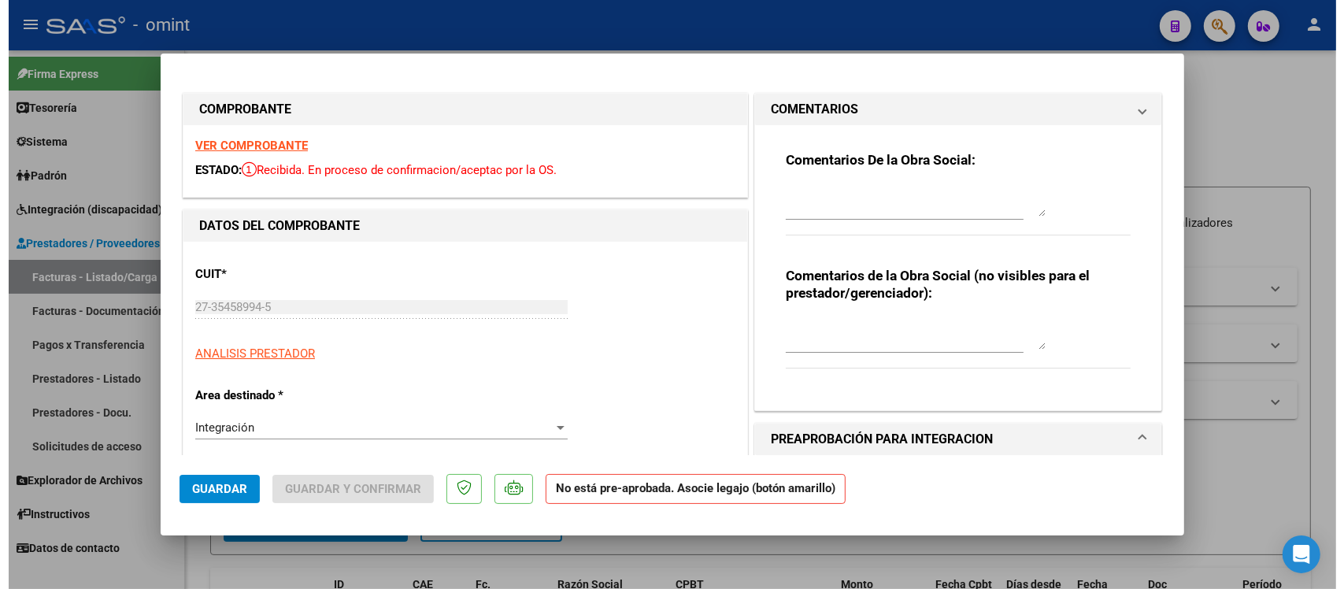
scroll to position [539, 0]
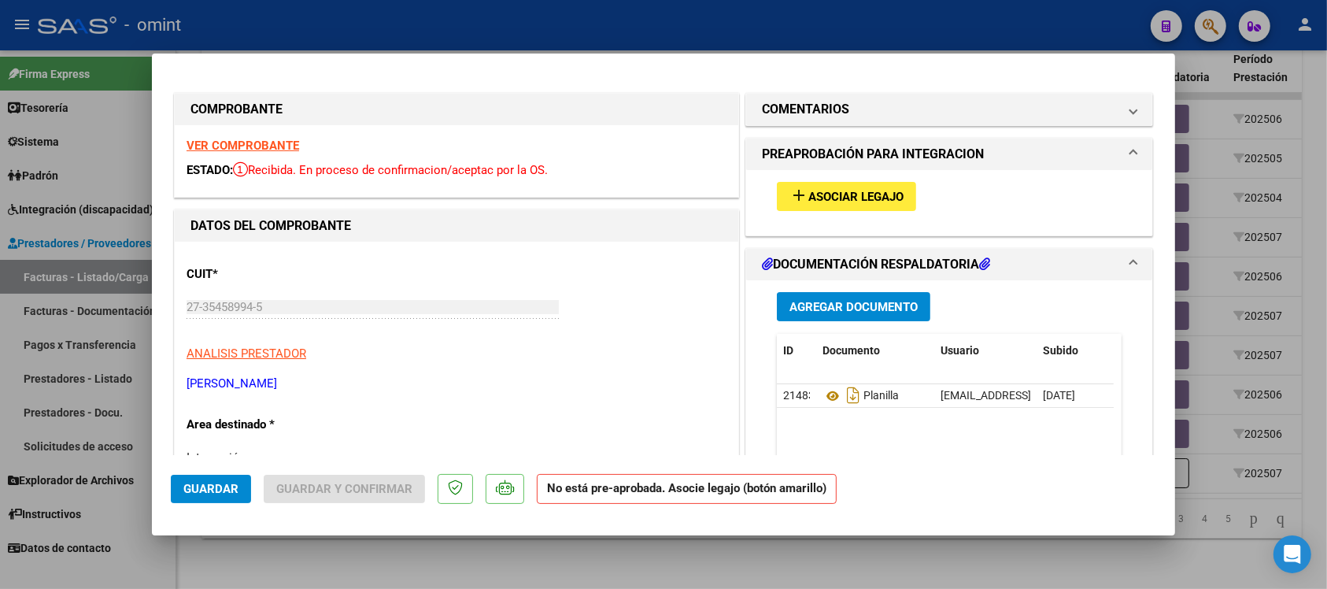
click at [272, 150] on strong "VER COMPROBANTE" at bounding box center [243, 146] width 113 height 14
click at [790, 191] on mat-icon "add" at bounding box center [799, 195] width 19 height 19
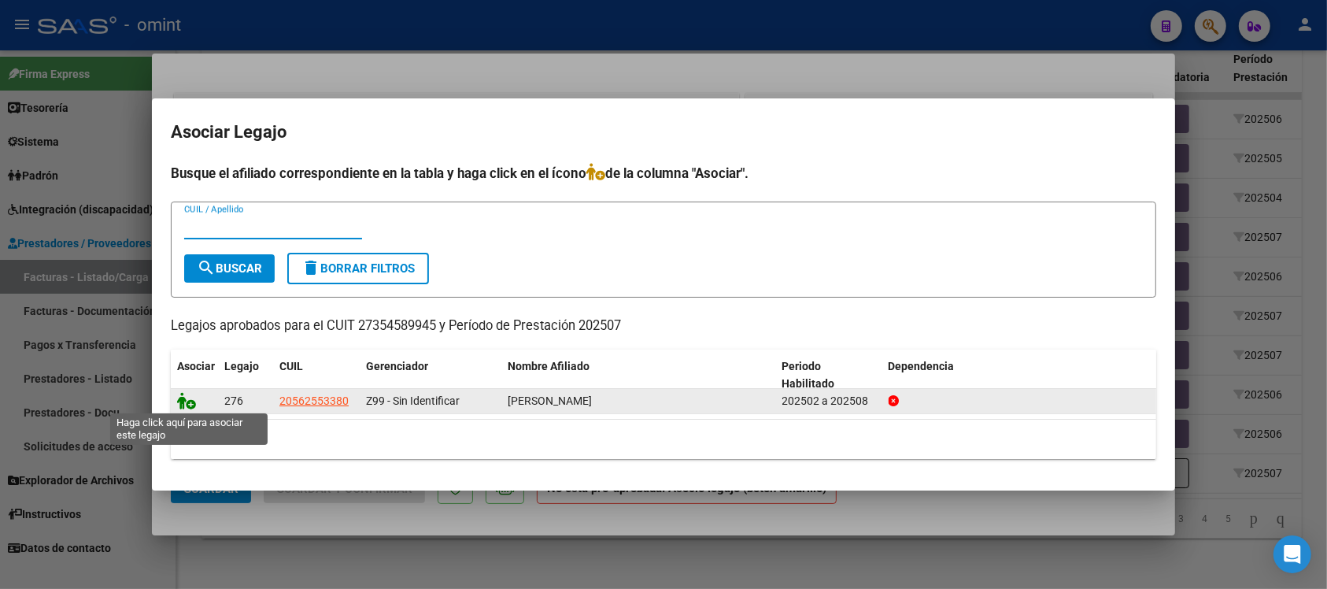
click at [180, 405] on icon at bounding box center [186, 400] width 19 height 17
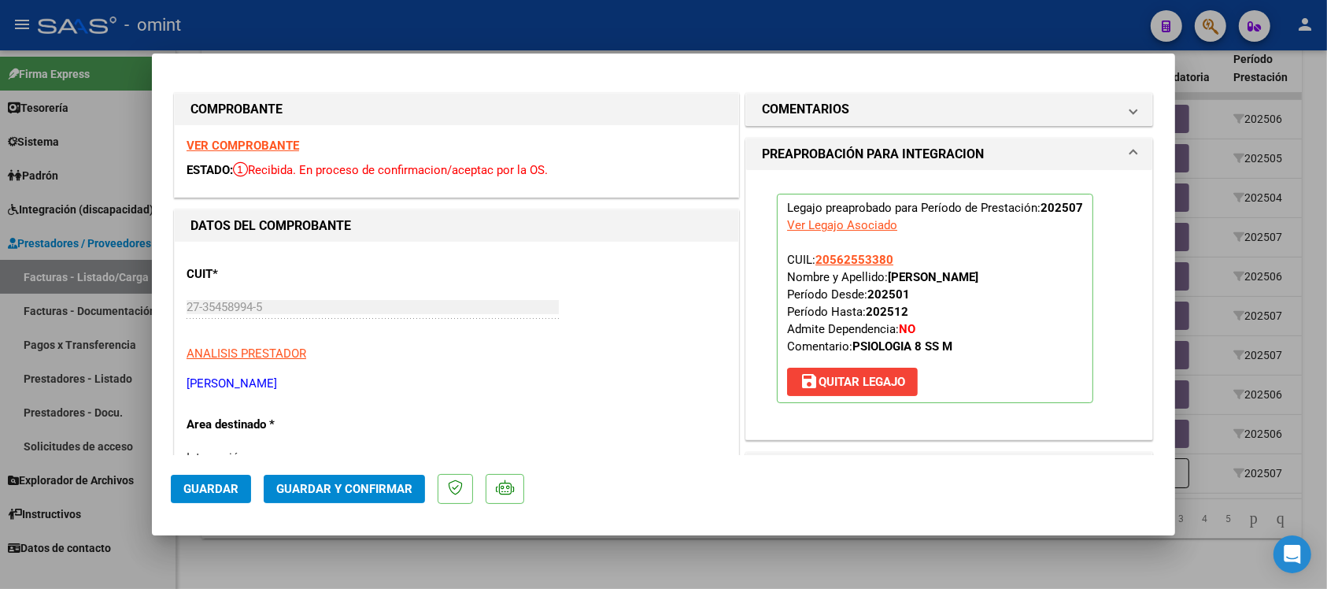
click at [227, 484] on span "Guardar" at bounding box center [210, 489] width 55 height 14
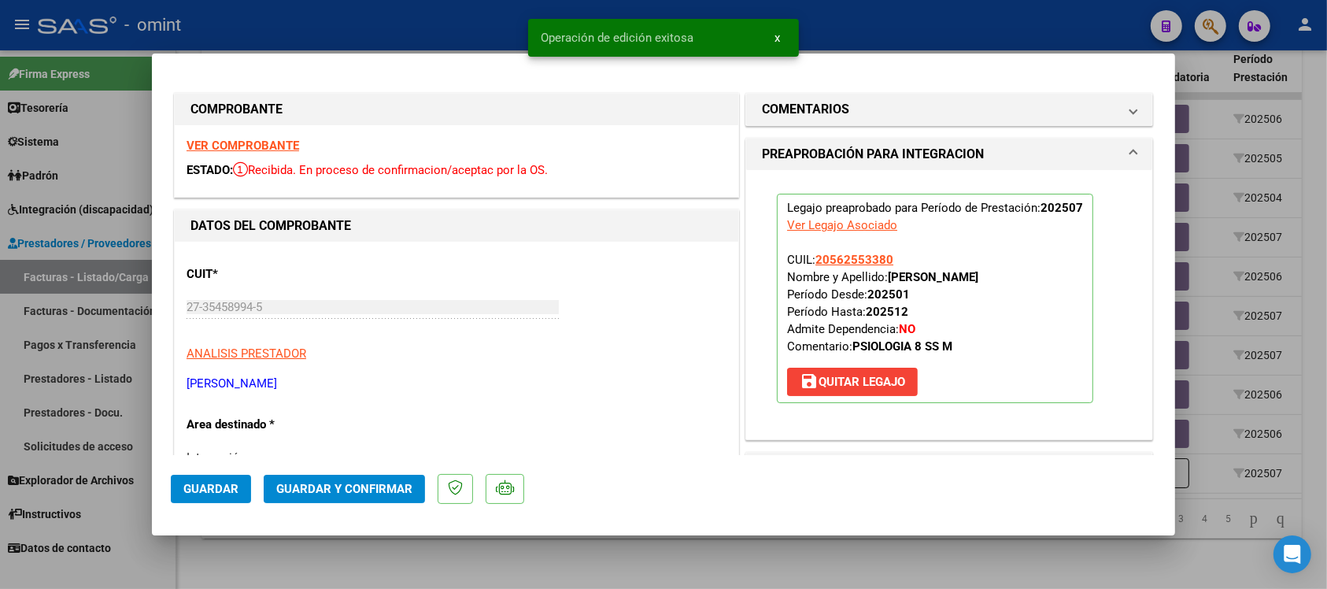
click at [375, 24] on div at bounding box center [663, 294] width 1327 height 589
type input "$ 0,00"
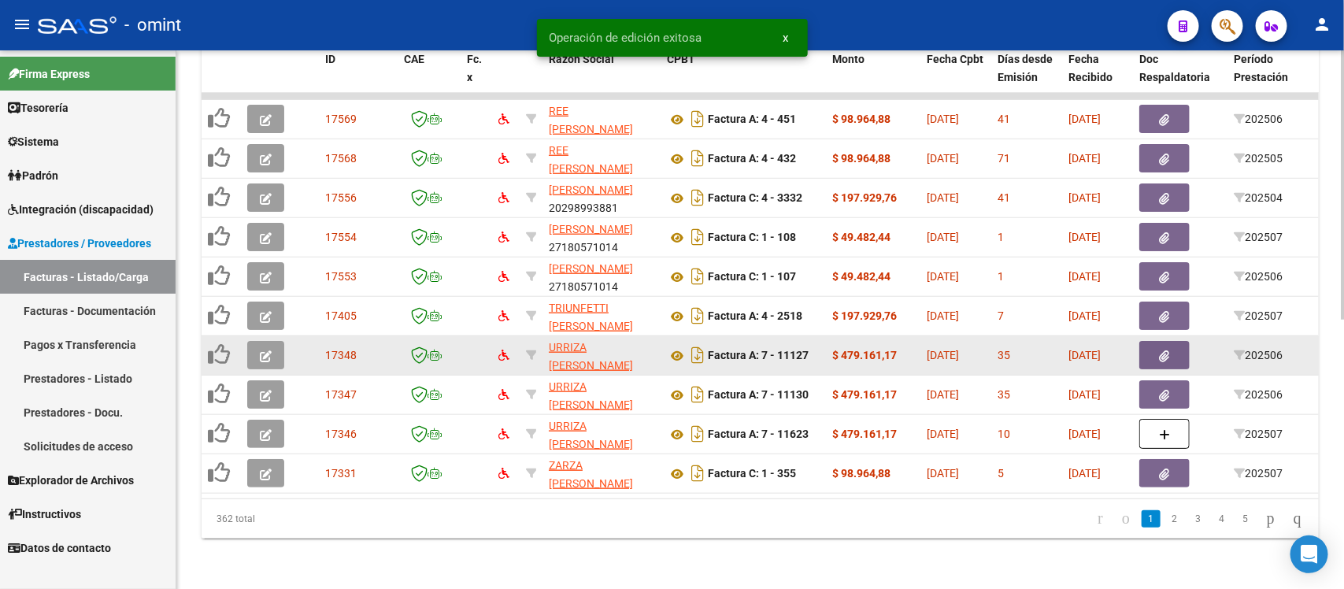
click at [276, 341] on button "button" at bounding box center [265, 355] width 37 height 28
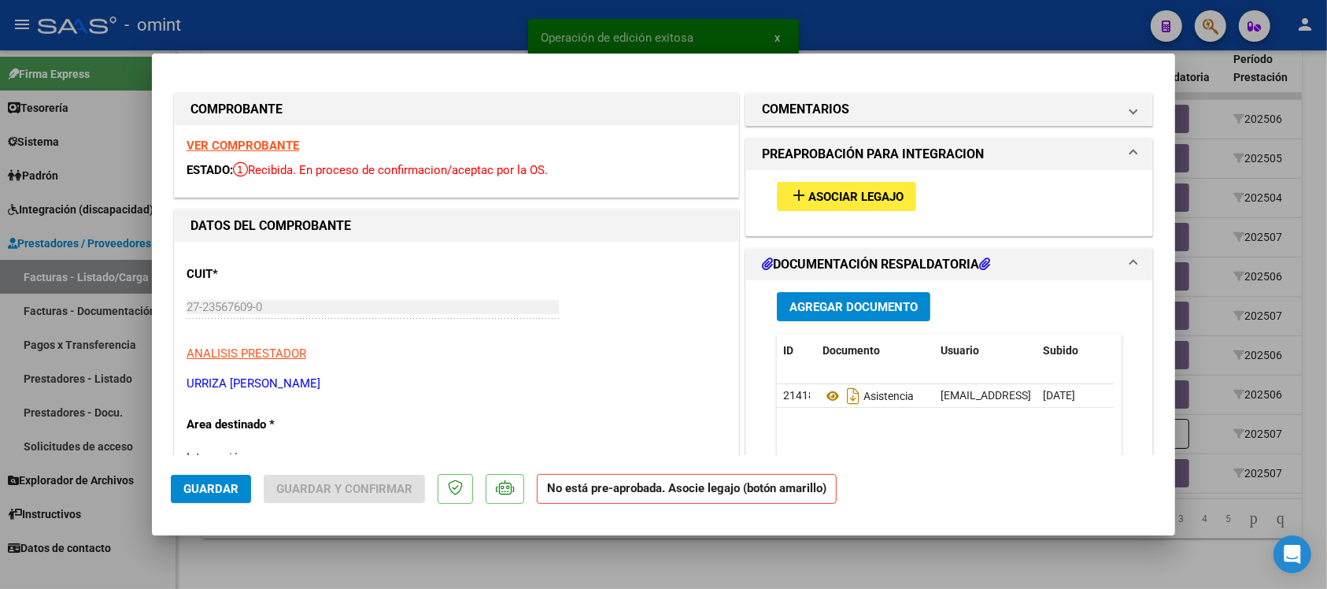
click at [261, 142] on strong "VER COMPROBANTE" at bounding box center [243, 146] width 113 height 14
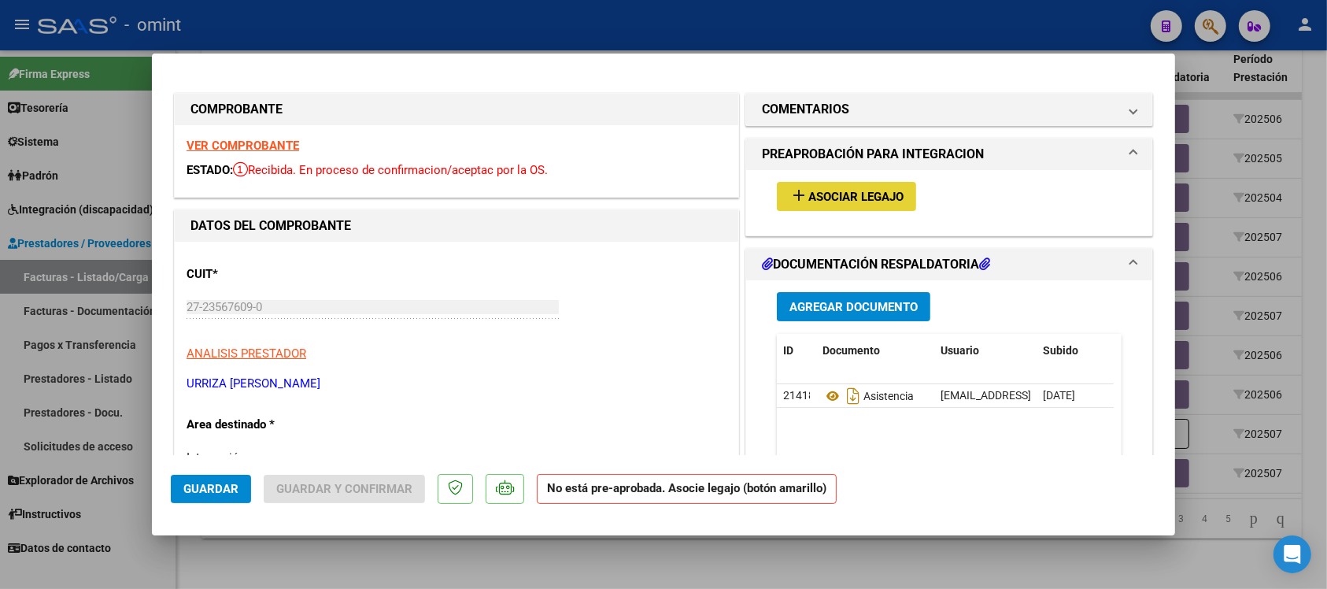
click at [809, 193] on span "Asociar Legajo" at bounding box center [856, 197] width 95 height 14
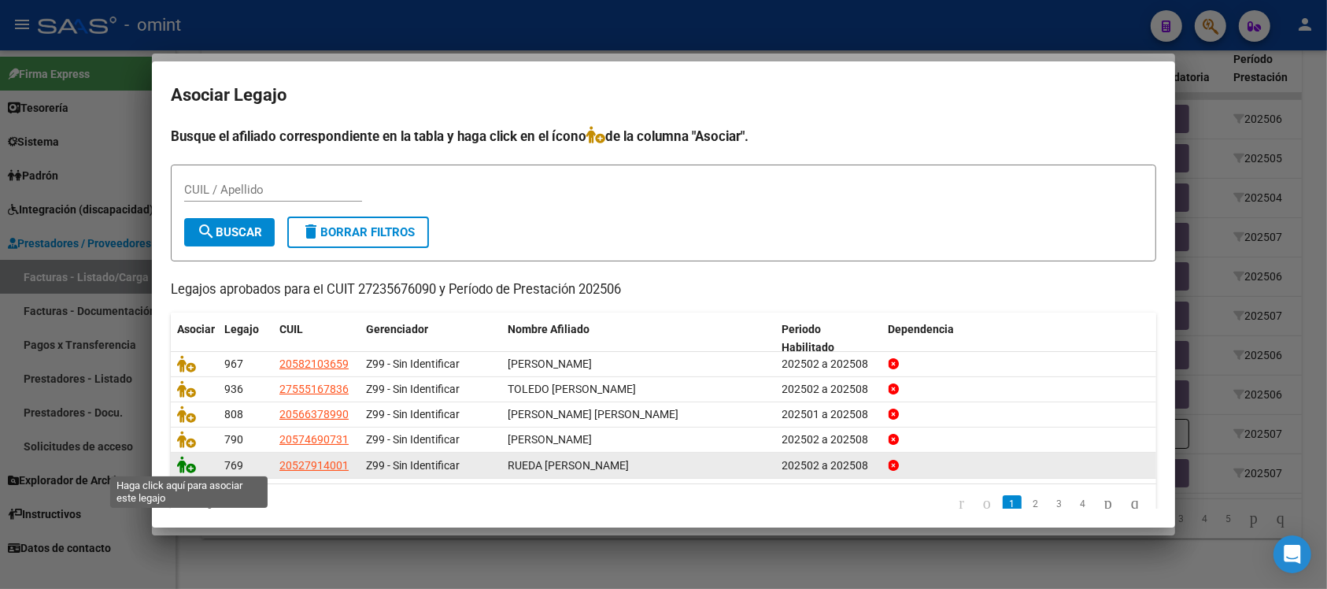
click at [189, 461] on icon at bounding box center [186, 464] width 19 height 17
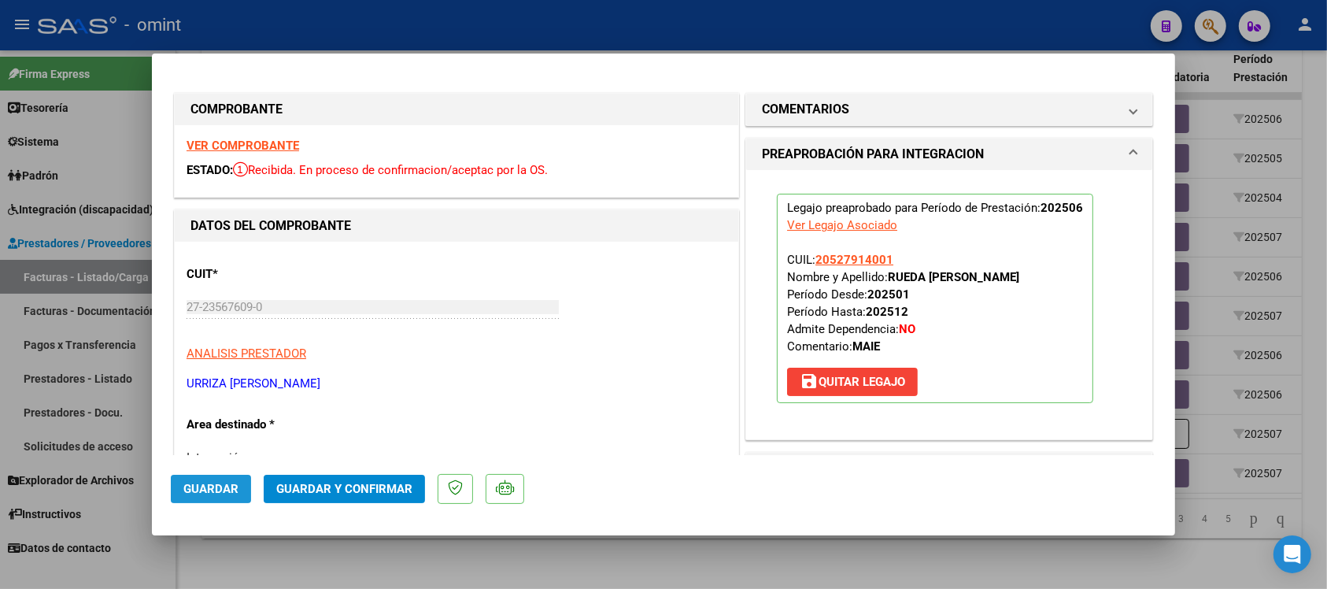
click at [233, 492] on span "Guardar" at bounding box center [210, 489] width 55 height 14
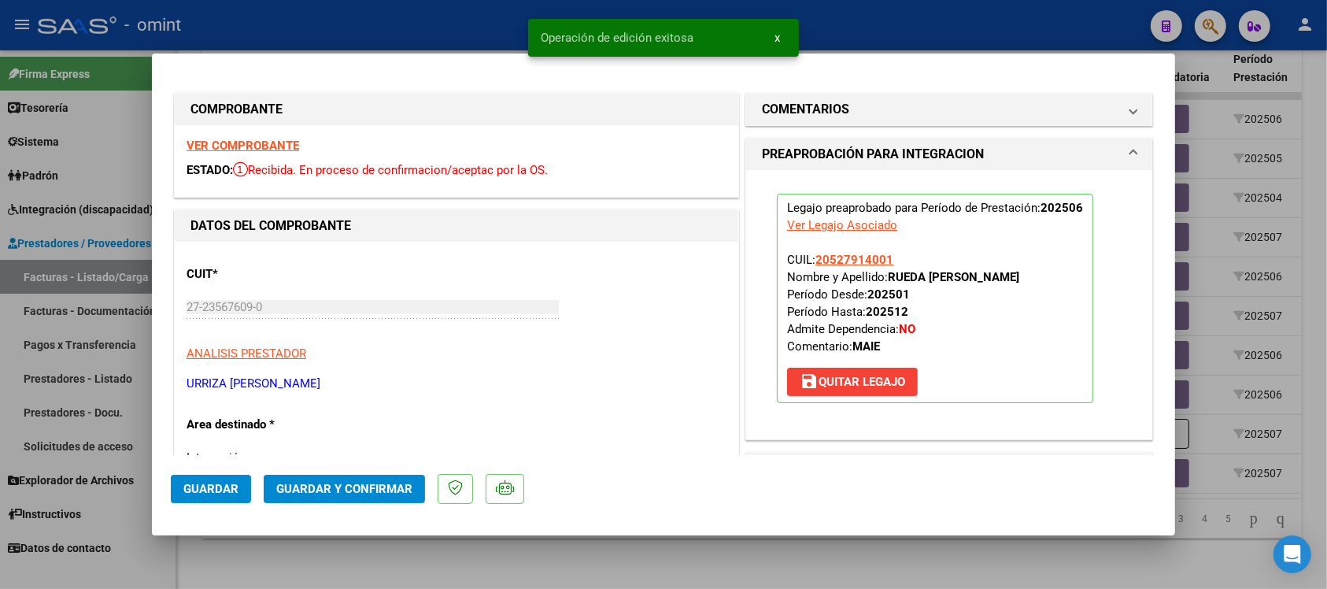
click at [361, 17] on div at bounding box center [663, 294] width 1327 height 589
type input "$ 0,00"
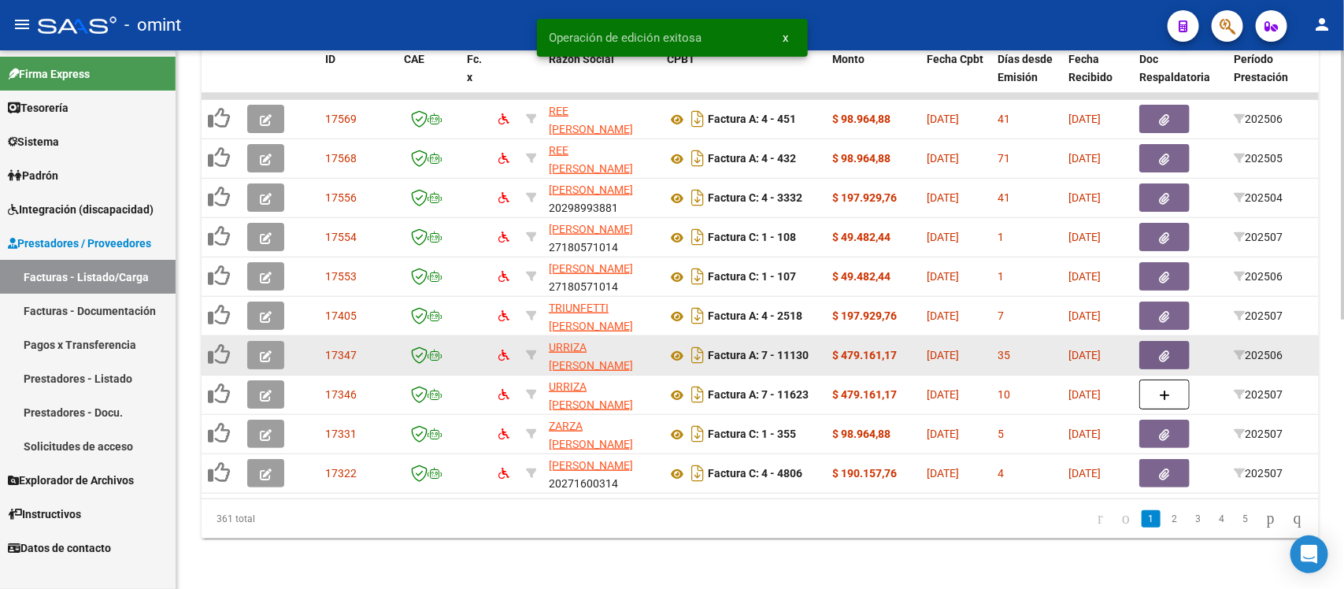
click at [261, 350] on icon "button" at bounding box center [266, 356] width 12 height 12
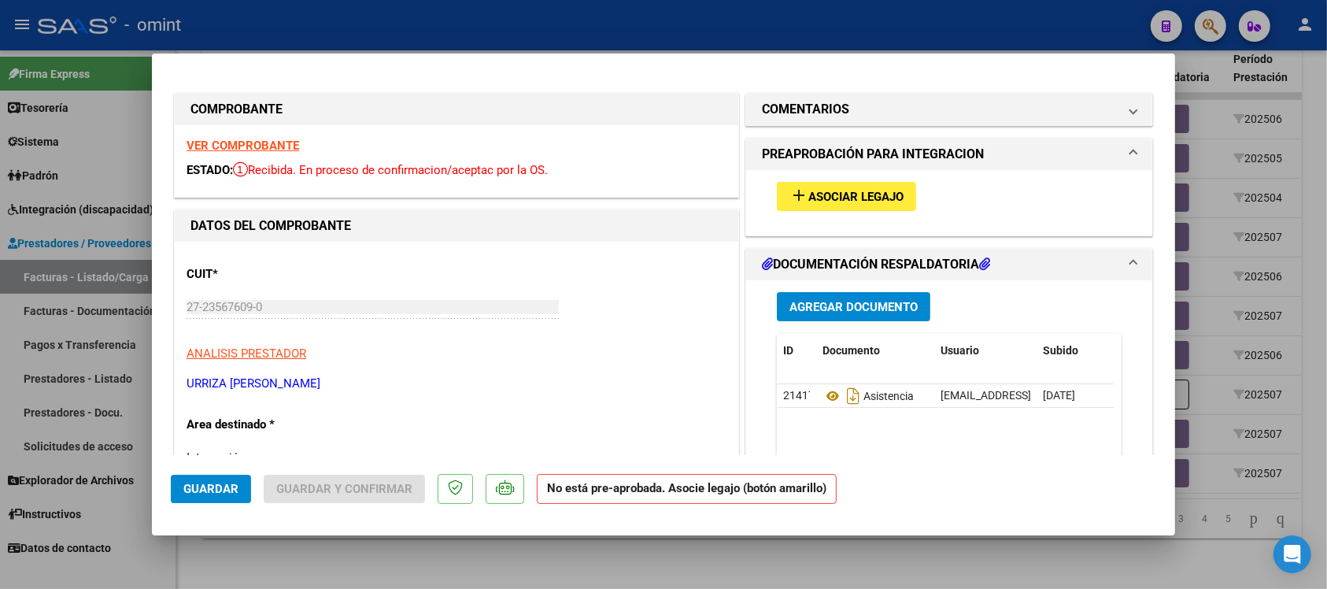
click at [293, 146] on strong "VER COMPROBANTE" at bounding box center [243, 146] width 113 height 14
click at [839, 205] on button "add Asociar Legajo" at bounding box center [846, 196] width 139 height 29
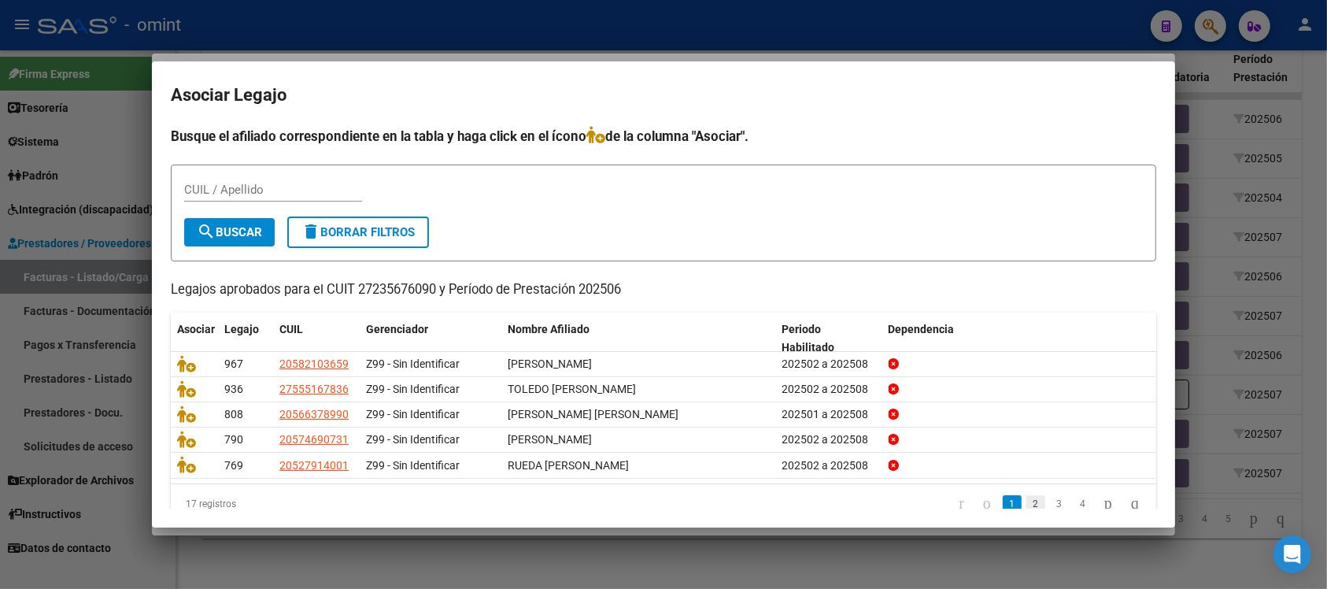
click at [1027, 495] on link "2" at bounding box center [1036, 503] width 19 height 17
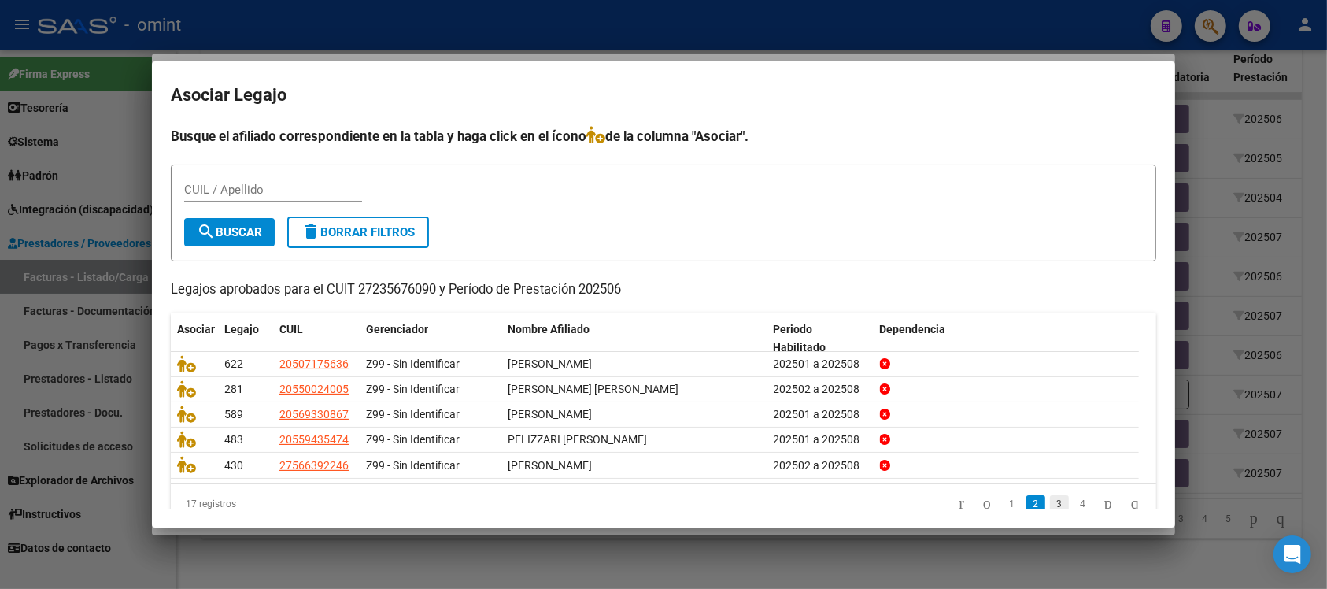
click at [1050, 505] on link "3" at bounding box center [1059, 503] width 19 height 17
click at [1074, 501] on link "4" at bounding box center [1083, 503] width 19 height 17
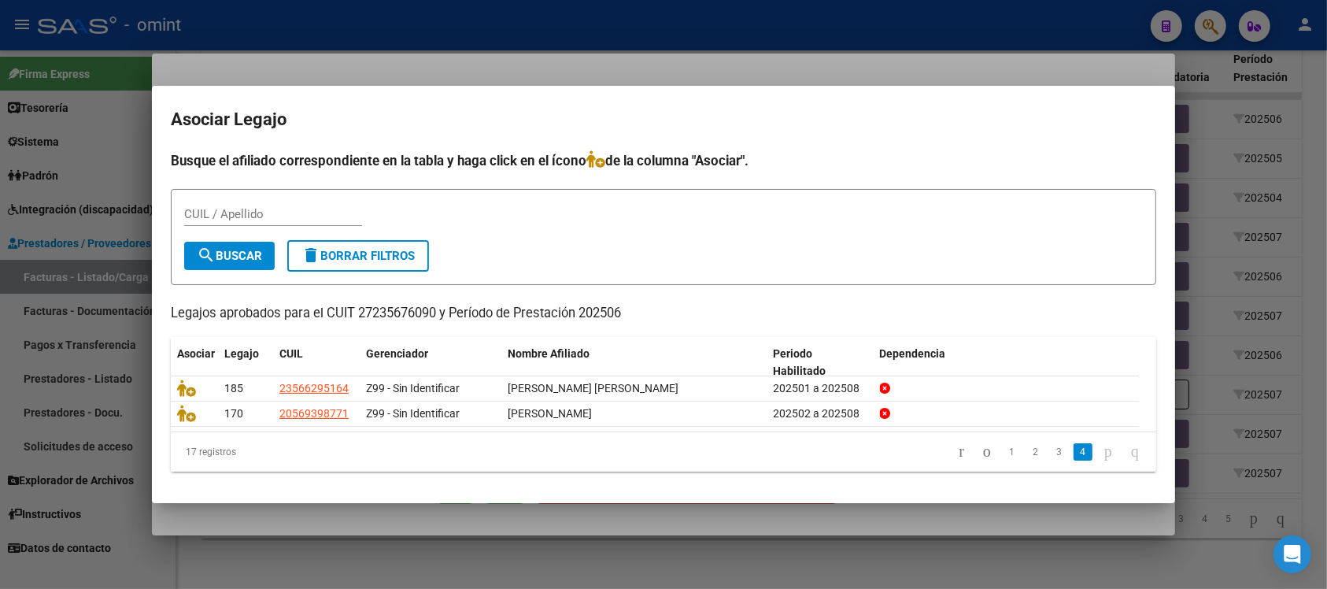
click at [1102, 450] on icon "go to next page" at bounding box center [1108, 451] width 13 height 19
click at [981, 454] on icon "go to previous page" at bounding box center [987, 451] width 13 height 19
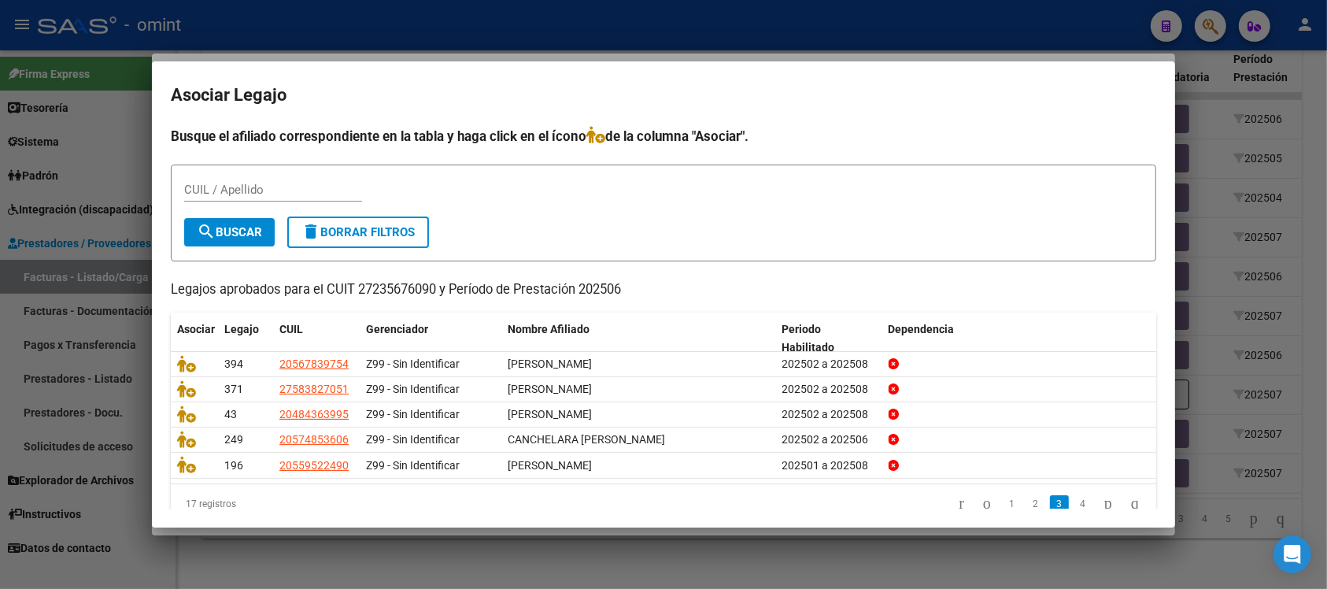
click at [639, 28] on div at bounding box center [663, 294] width 1327 height 589
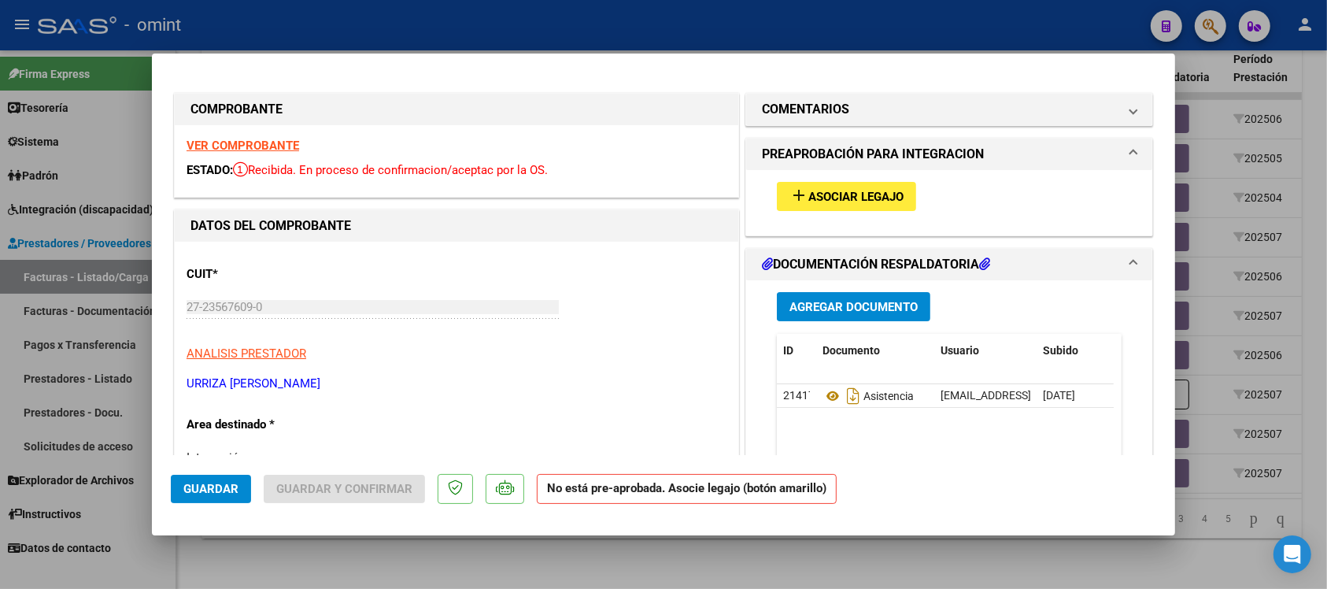
click at [206, 136] on div "VER COMPROBANTE ESTADO: Recibida. En proceso de confirmacion/aceptac por la OS." at bounding box center [457, 161] width 564 height 72
click at [345, 31] on div at bounding box center [663, 294] width 1327 height 589
type input "$ 0,00"
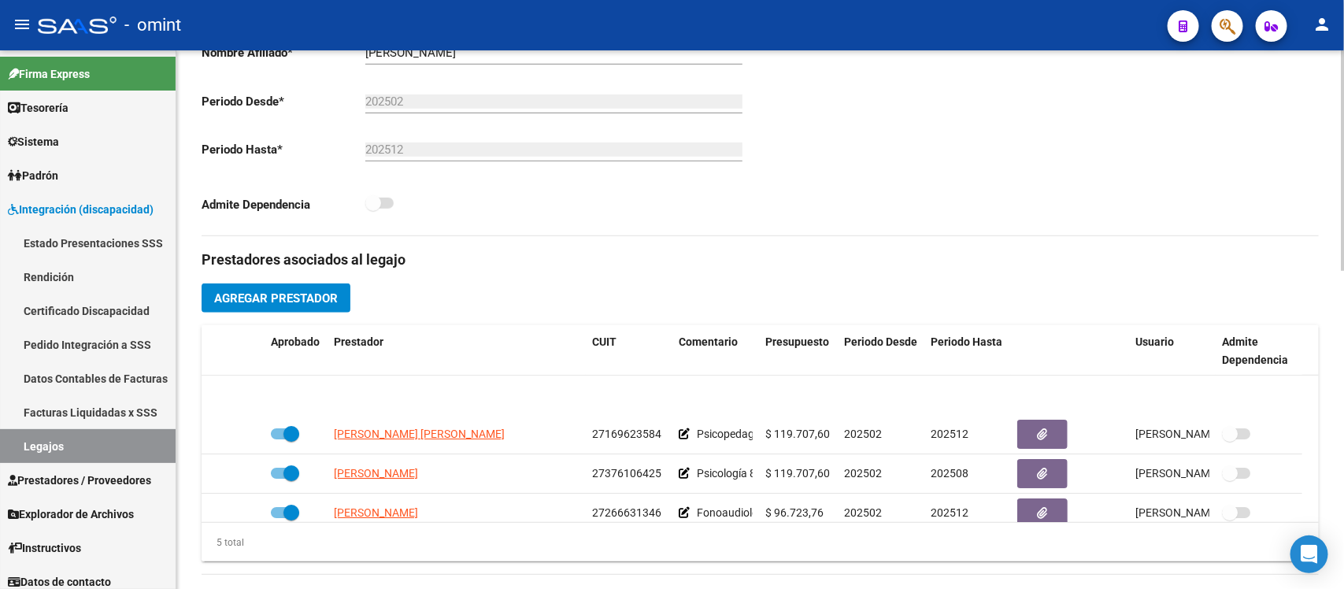
scroll to position [56, 0]
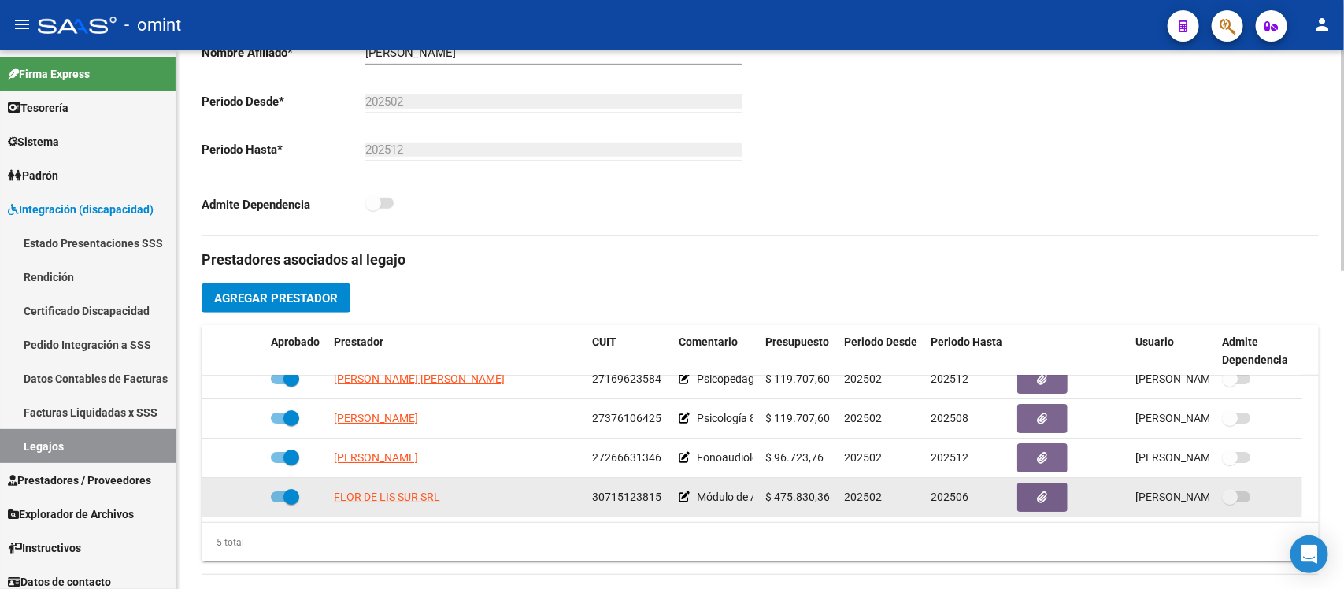
click at [287, 492] on span at bounding box center [291, 497] width 16 height 16
click at [279, 502] on input "checkbox" at bounding box center [278, 502] width 1 height 1
checkbox input "false"
click at [242, 494] on icon at bounding box center [241, 496] width 11 height 11
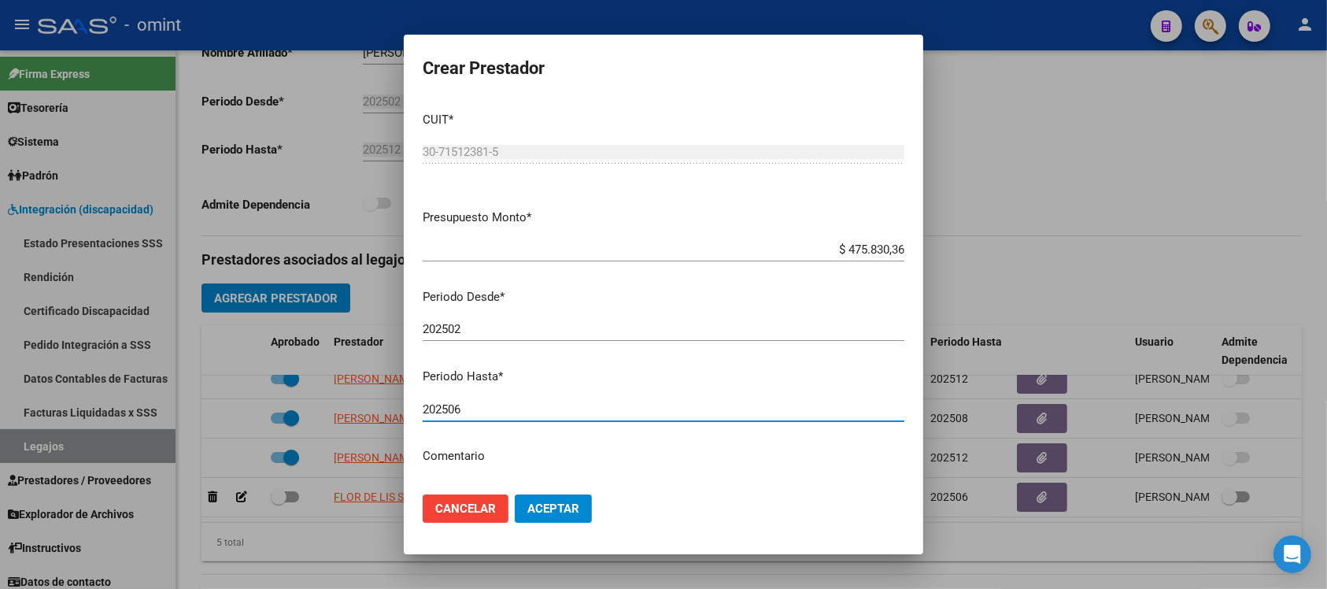
click at [476, 406] on input "202506" at bounding box center [664, 409] width 482 height 14
type input "202508"
click at [550, 494] on button "Aceptar" at bounding box center [553, 508] width 77 height 28
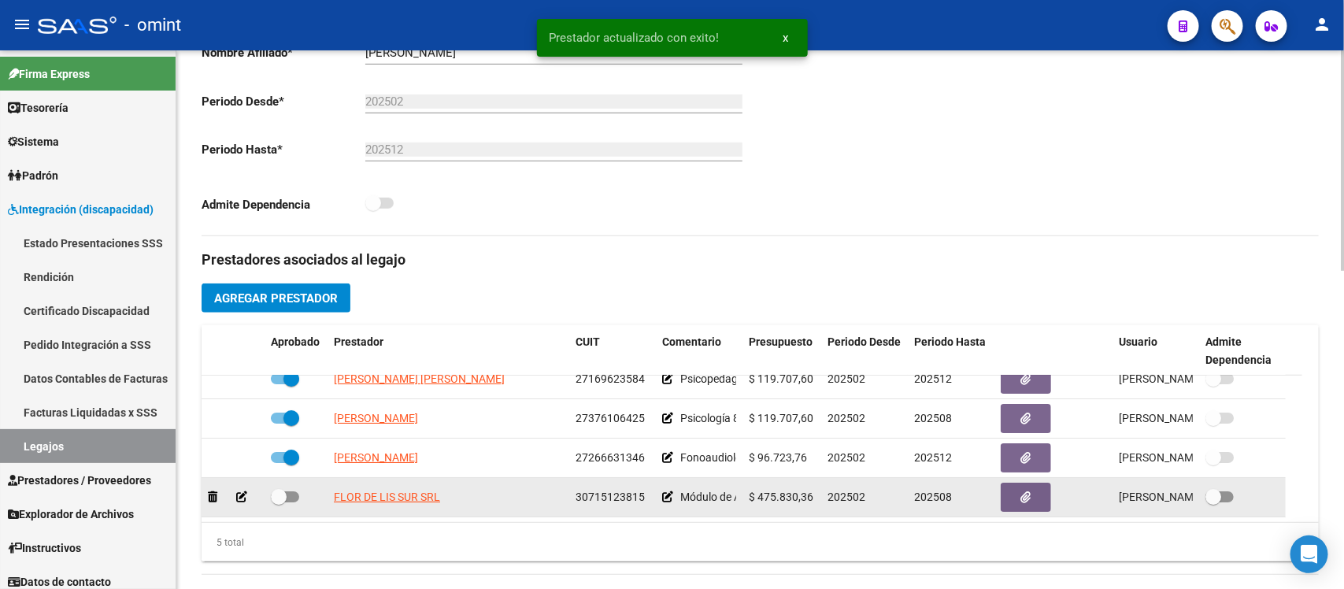
scroll to position [65, 0]
click at [277, 489] on span at bounding box center [279, 497] width 16 height 16
click at [278, 502] on input "checkbox" at bounding box center [278, 502] width 1 height 1
checkbox input "true"
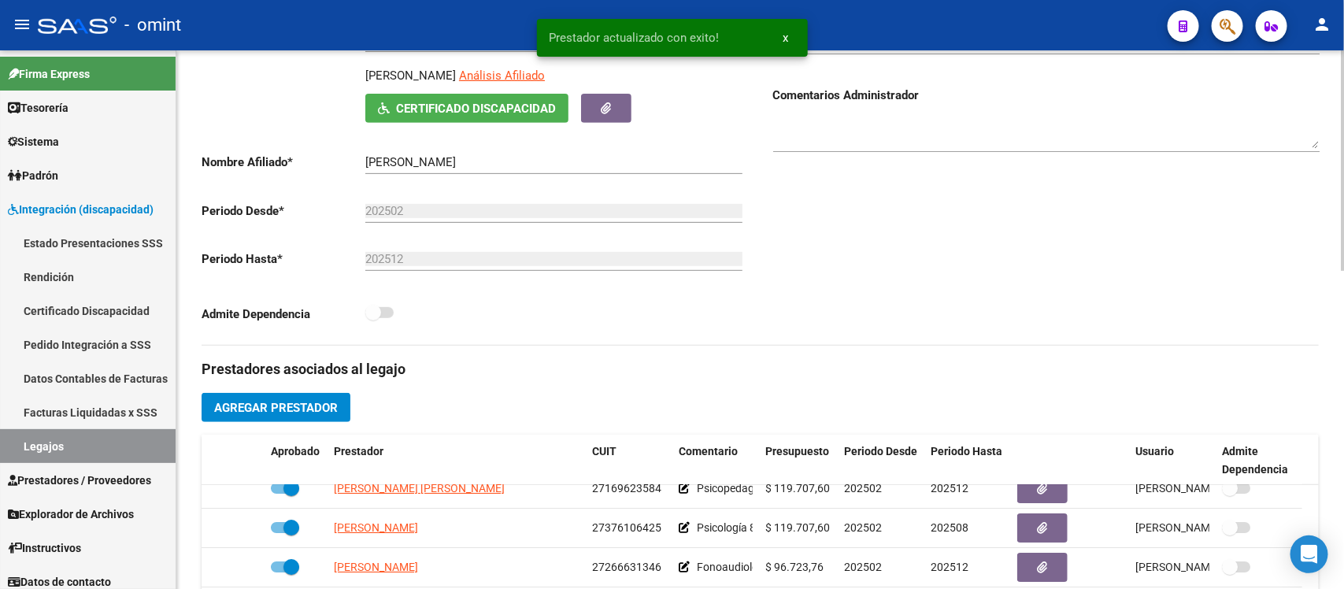
scroll to position [0, 0]
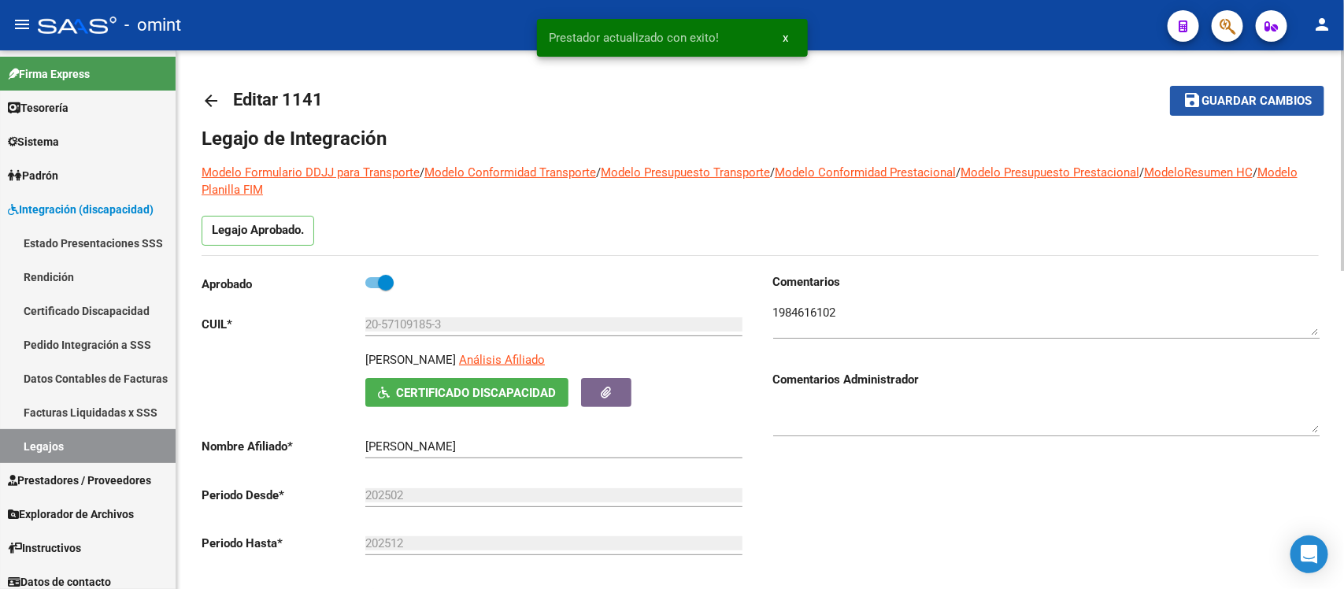
click at [1193, 87] on button "save Guardar cambios" at bounding box center [1247, 100] width 154 height 29
click at [205, 95] on mat-icon "arrow_back" at bounding box center [211, 100] width 19 height 19
